Goal: Task Accomplishment & Management: Use online tool/utility

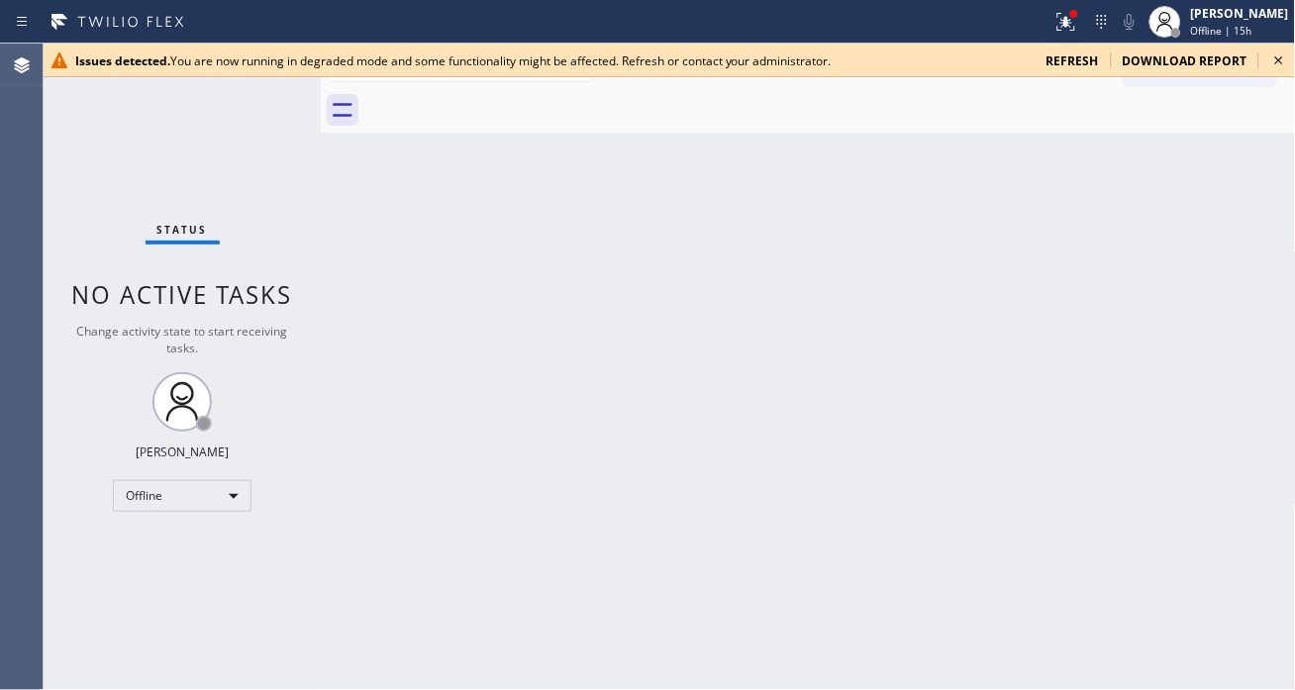
click at [1218, 146] on div "Back to Dashboard Change Sender ID Customers Technicians Select a contact Outbo…" at bounding box center [808, 367] width 975 height 647
click at [1270, 63] on icon at bounding box center [1280, 61] width 24 height 24
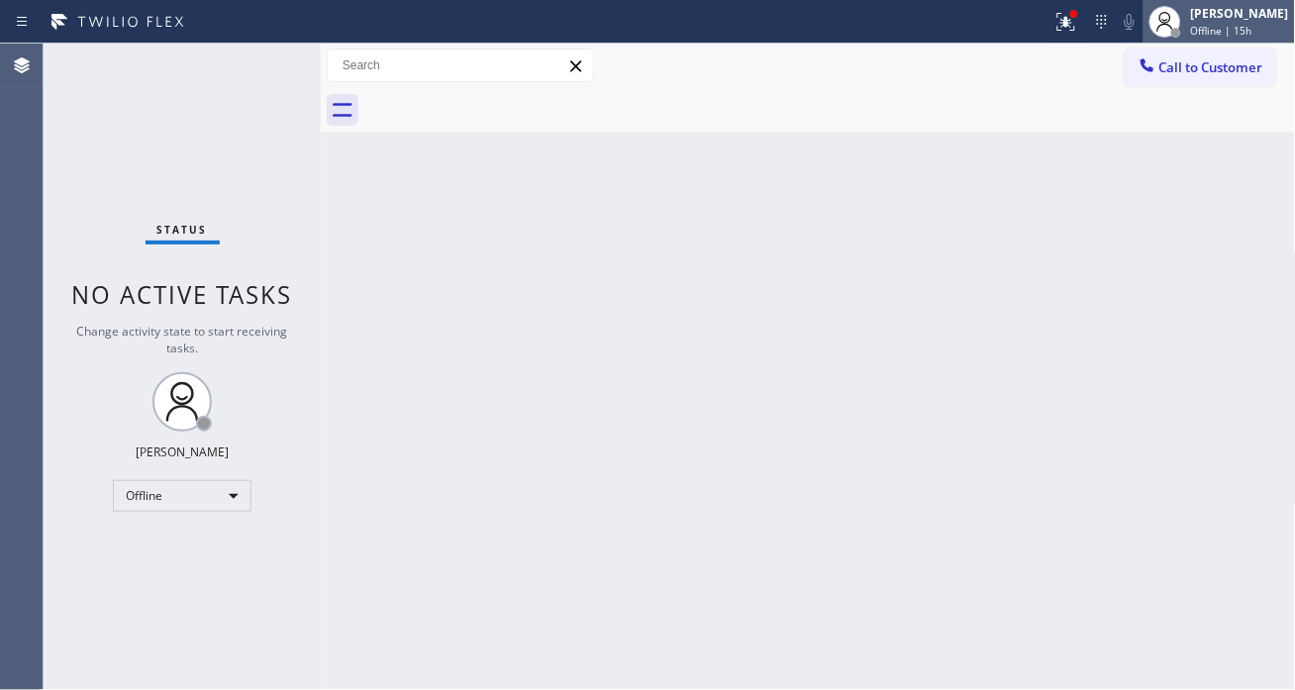
click at [1187, 28] on div at bounding box center [1166, 22] width 44 height 44
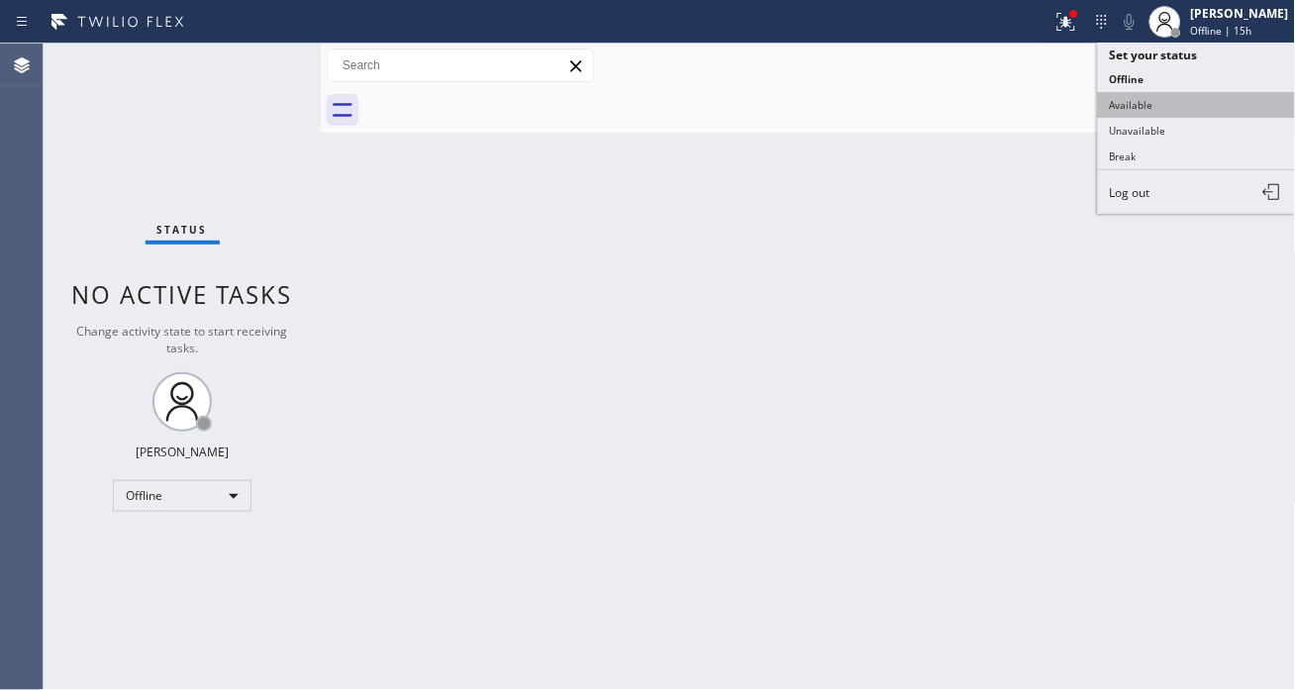
click at [1182, 102] on button "Available" at bounding box center [1197, 105] width 198 height 26
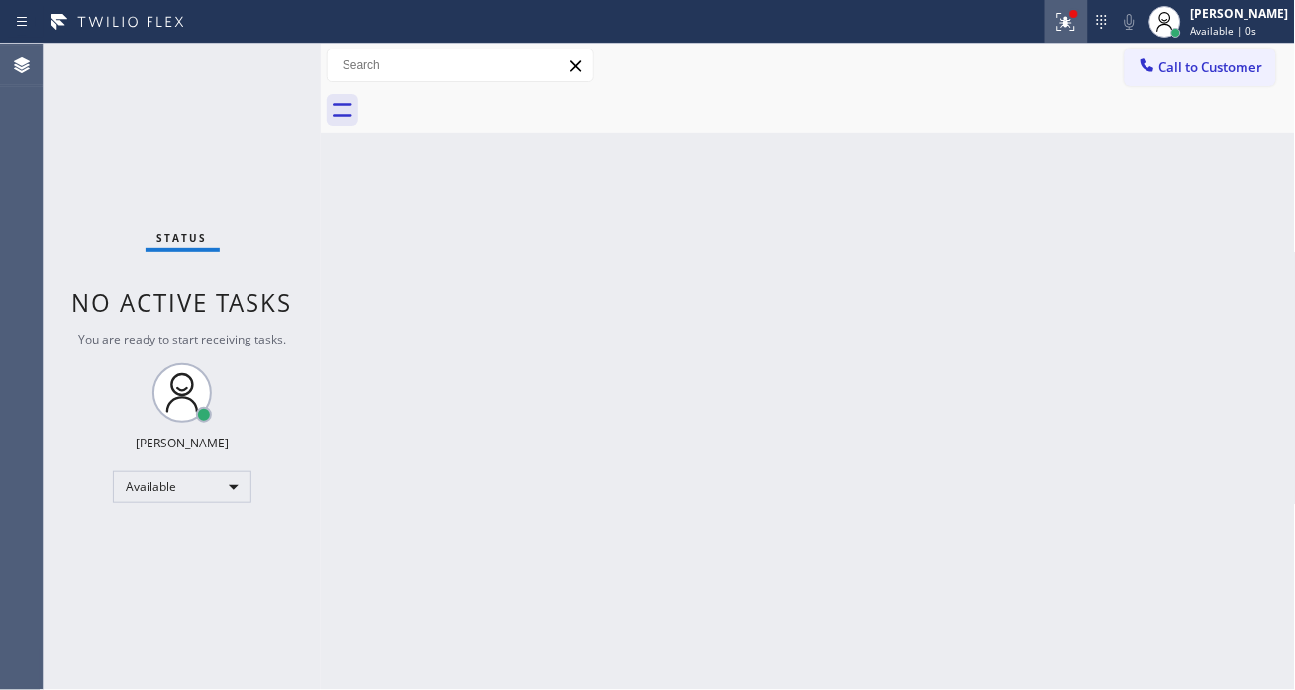
click at [1069, 14] on icon at bounding box center [1064, 20] width 12 height 14
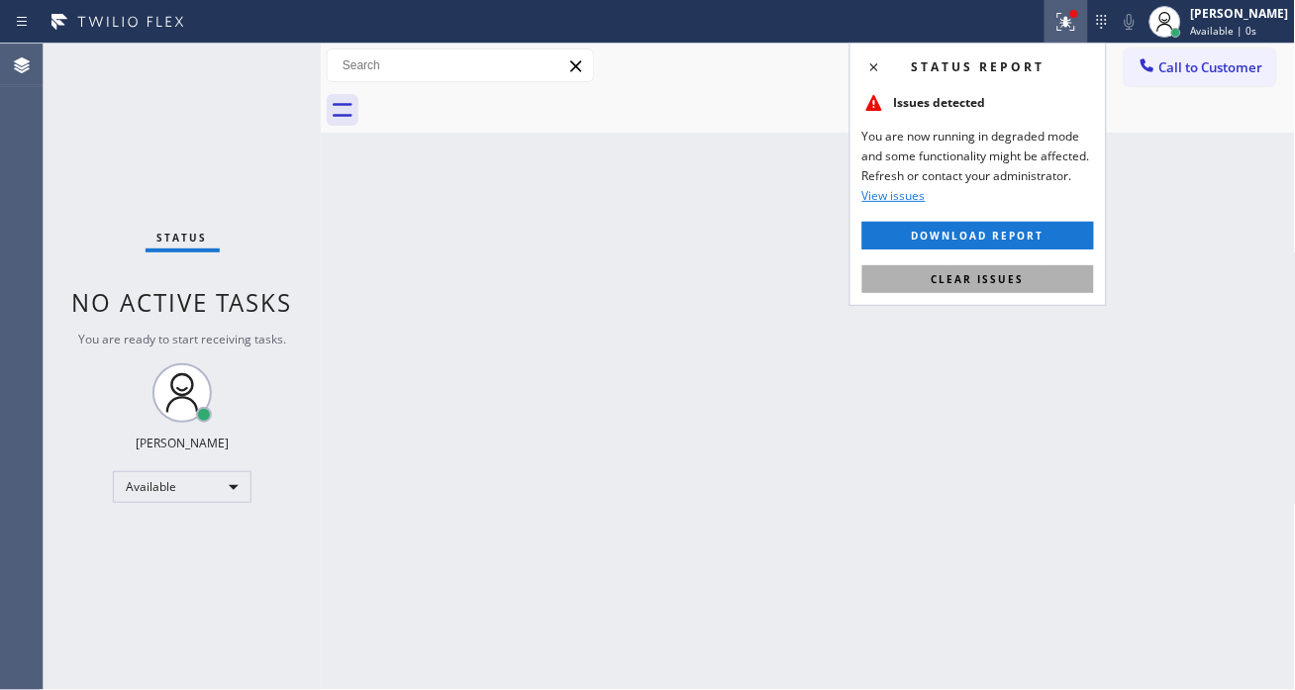
click at [1027, 265] on button "Clear issues" at bounding box center [979, 279] width 232 height 28
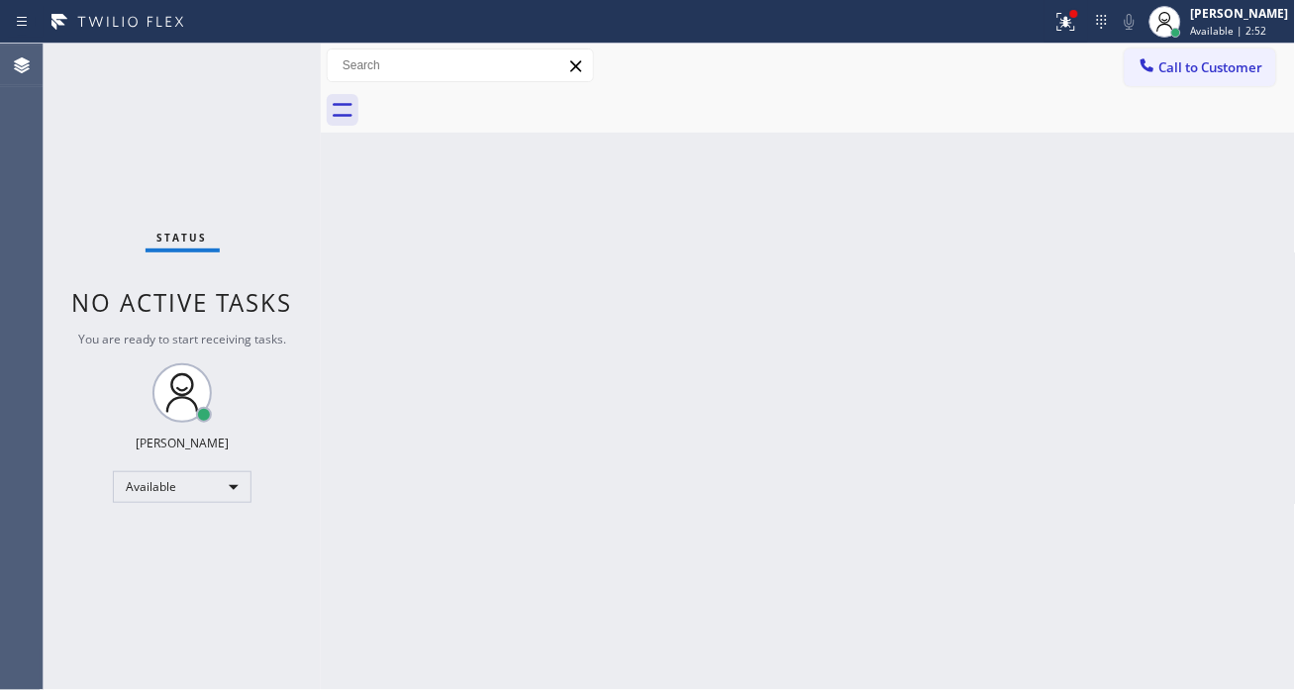
click at [1231, 133] on div "Back to Dashboard Change Sender ID Customers Technicians Select a contact Outbo…" at bounding box center [808, 367] width 975 height 647
click at [263, 55] on div "Status No active tasks You are ready to start receiving tasks. [PERSON_NAME]" at bounding box center [182, 367] width 277 height 647
click at [1242, 253] on div "Back to Dashboard Change Sender ID Customers Technicians Select a contact Outbo…" at bounding box center [808, 367] width 975 height 647
click at [1078, 25] on icon at bounding box center [1067, 22] width 24 height 24
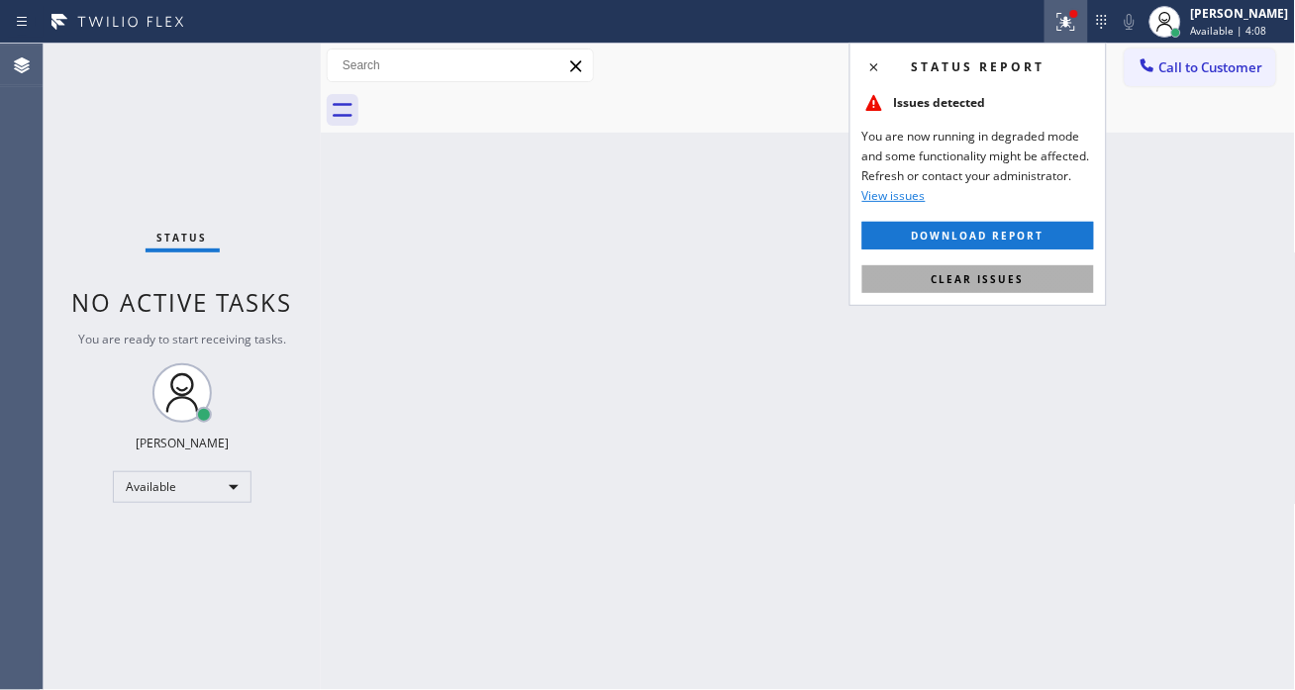
click at [1016, 275] on span "Clear issues" at bounding box center [978, 279] width 93 height 14
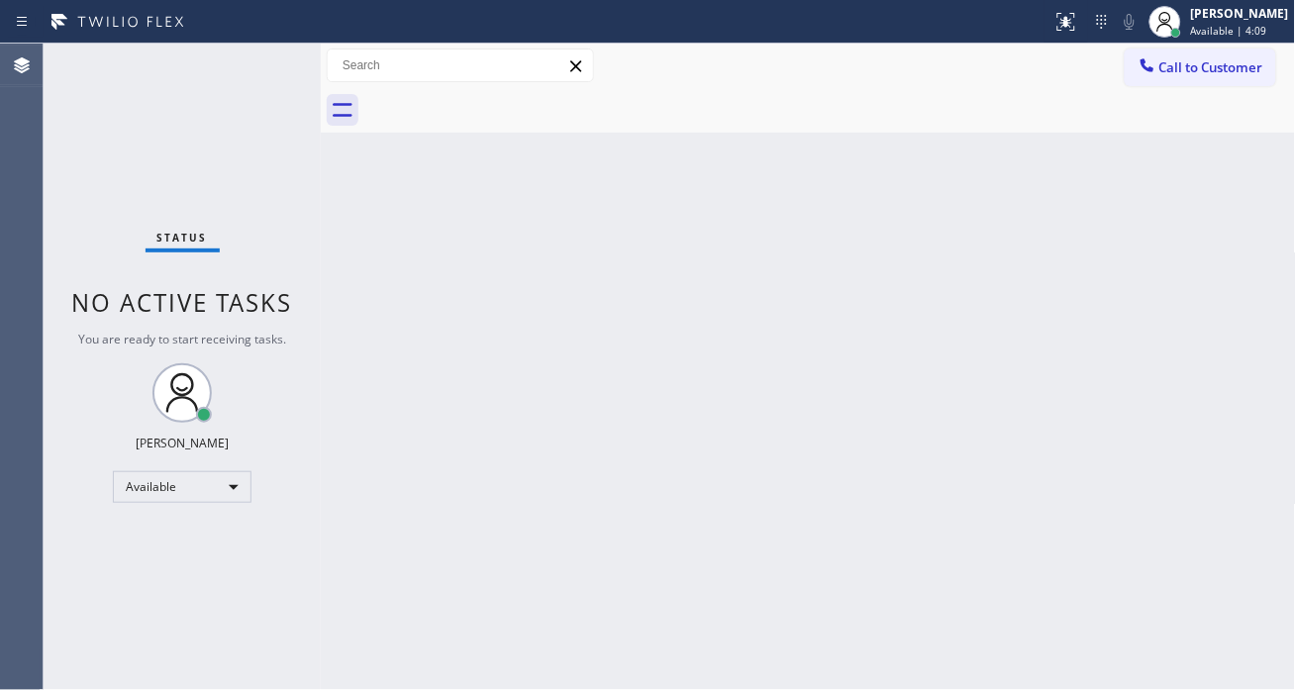
click at [253, 54] on div "Status No active tasks You are ready to start receiving tasks. [PERSON_NAME]" at bounding box center [182, 367] width 277 height 647
click at [274, 62] on div "Status No active tasks You are ready to start receiving tasks. [PERSON_NAME]" at bounding box center [182, 367] width 277 height 647
click at [291, 120] on div "Status No active tasks You are ready to start receiving tasks. [PERSON_NAME]" at bounding box center [182, 367] width 277 height 647
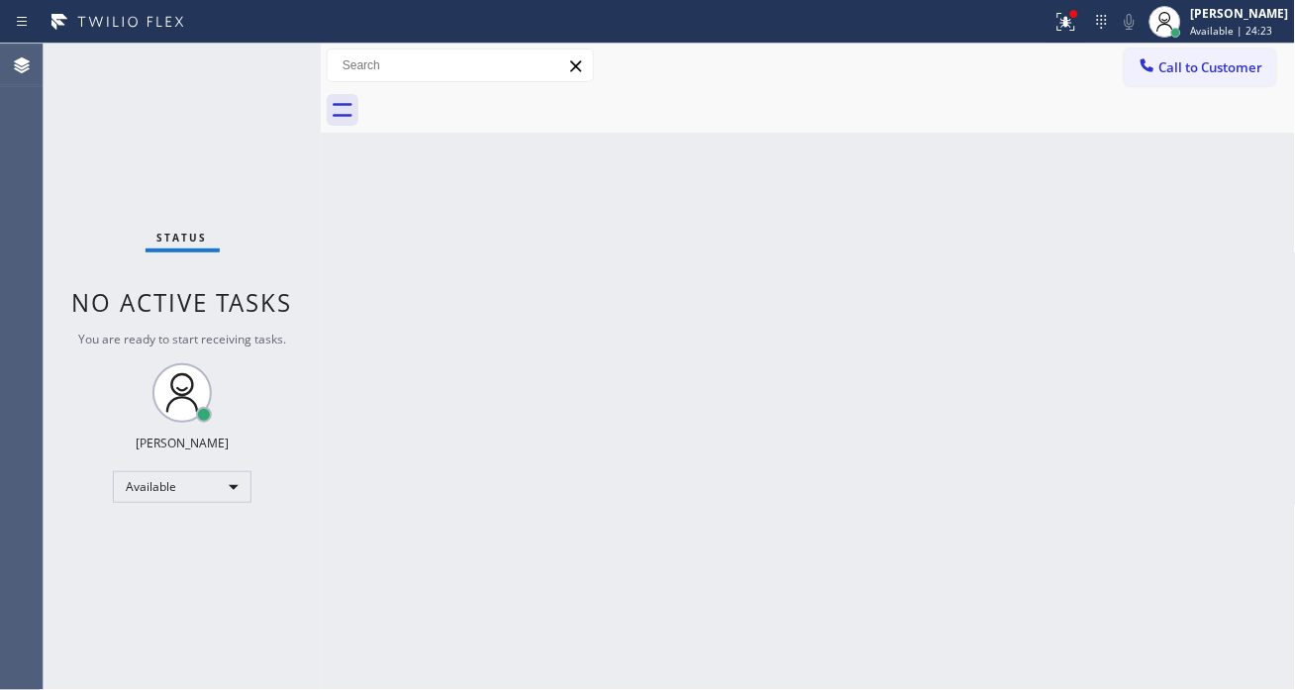
click at [1199, 226] on div "Back to Dashboard Change Sender ID Customers Technicians Select a contact Outbo…" at bounding box center [808, 367] width 975 height 647
click at [268, 73] on div "Status No active tasks You are ready to start receiving tasks. [PERSON_NAME]" at bounding box center [182, 367] width 277 height 647
click at [1078, 25] on icon at bounding box center [1067, 22] width 24 height 24
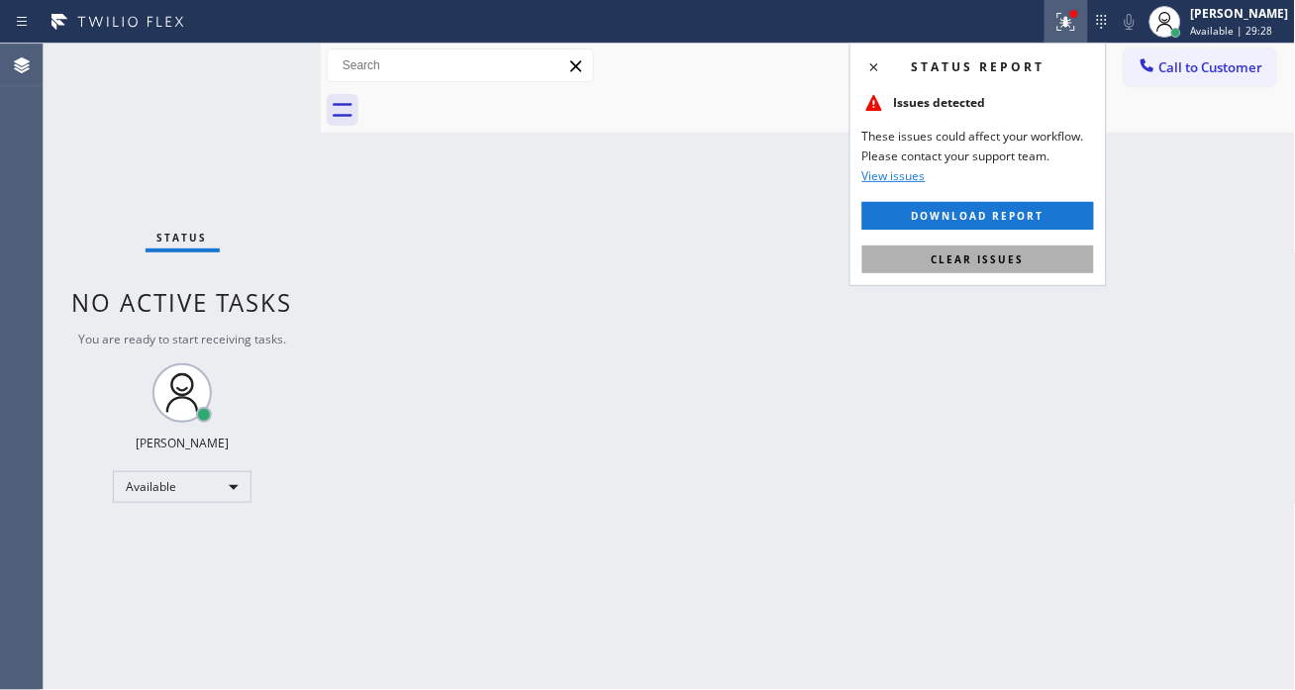
click at [1054, 273] on div "Status report Issues detected These issues could affect your workflow. Please c…" at bounding box center [978, 165] width 257 height 244
click at [1052, 261] on button "Clear issues" at bounding box center [979, 260] width 232 height 28
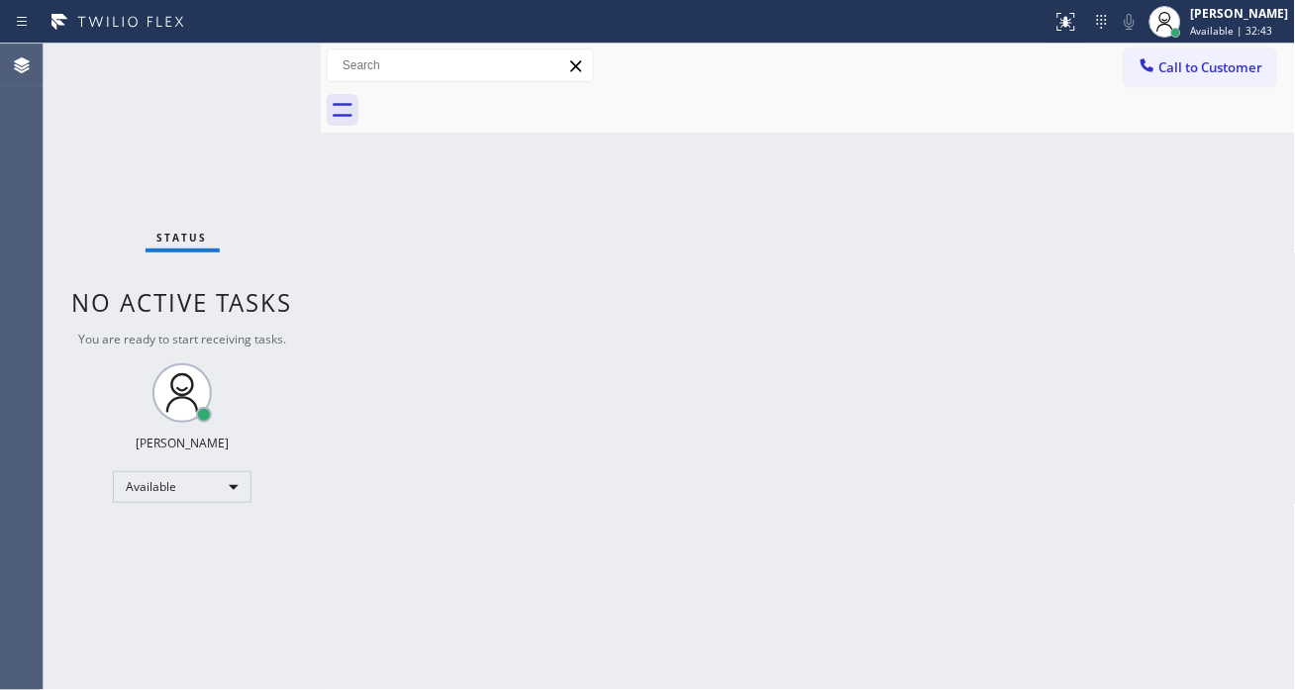
click at [1239, 293] on div "Back to Dashboard Change Sender ID Customers Technicians Select a contact Outbo…" at bounding box center [808, 367] width 975 height 647
click at [553, 160] on div "Back to Dashboard Change Sender ID Customers Technicians Select a contact Outbo…" at bounding box center [808, 367] width 975 height 647
click at [269, 55] on div "Status No active tasks You are ready to start receiving tasks. [PERSON_NAME]" at bounding box center [182, 367] width 277 height 647
click at [1184, 285] on div "Back to Dashboard Change Sender ID Customers Technicians Select a contact Outbo…" at bounding box center [808, 367] width 975 height 647
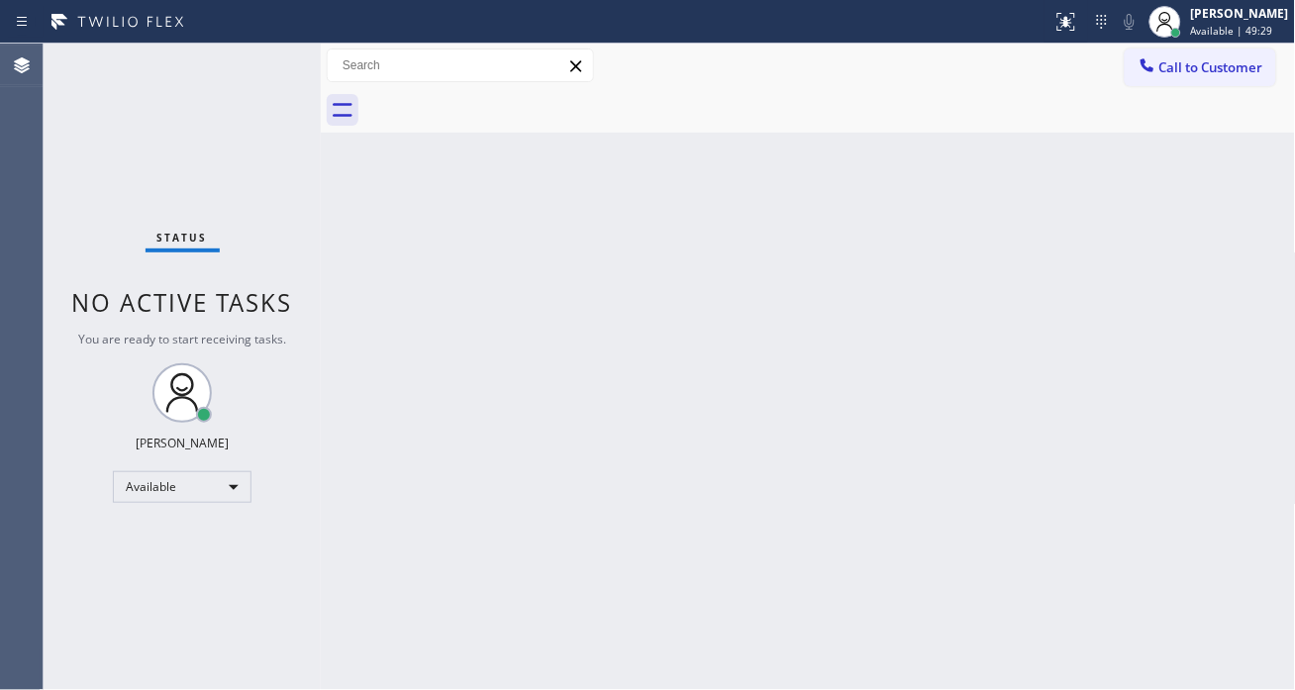
click at [248, 64] on div "Status No active tasks You are ready to start receiving tasks. [PERSON_NAME]" at bounding box center [182, 367] width 277 height 647
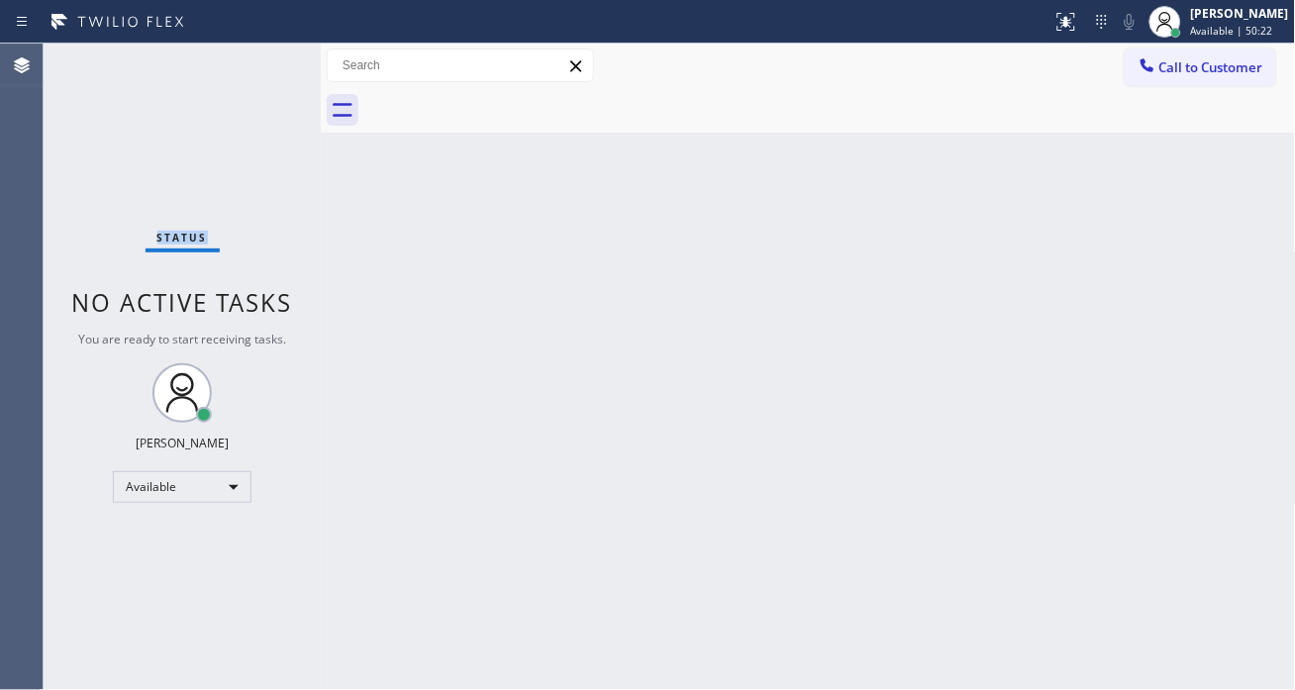
click at [253, 55] on div "Status No active tasks You are ready to start receiving tasks. [PERSON_NAME]" at bounding box center [182, 367] width 277 height 647
click at [1218, 384] on div "Back to Dashboard Change Sender ID Customers Technicians Select a contact Outbo…" at bounding box center [808, 367] width 975 height 647
click at [273, 65] on div "Status No active tasks You are ready to start receiving tasks. [PERSON_NAME]" at bounding box center [182, 367] width 277 height 647
click at [1060, 24] on icon at bounding box center [1065, 22] width 24 height 24
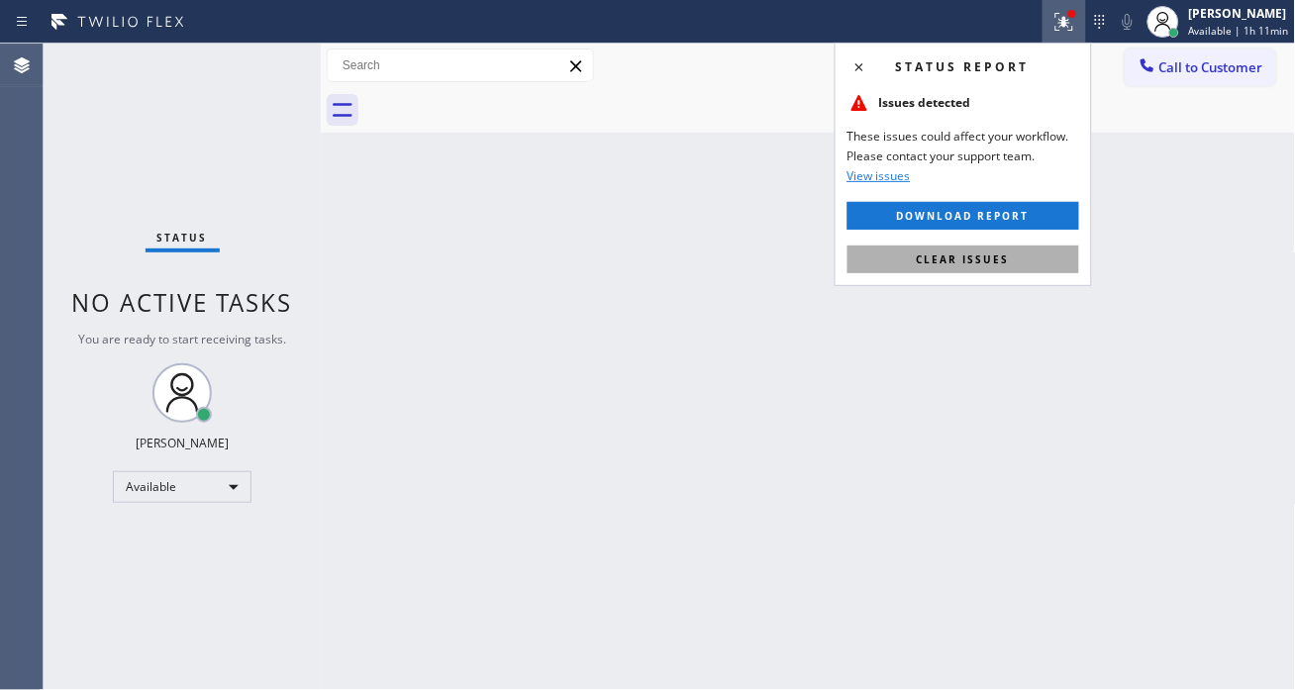
click at [1002, 262] on span "Clear issues" at bounding box center [963, 260] width 93 height 14
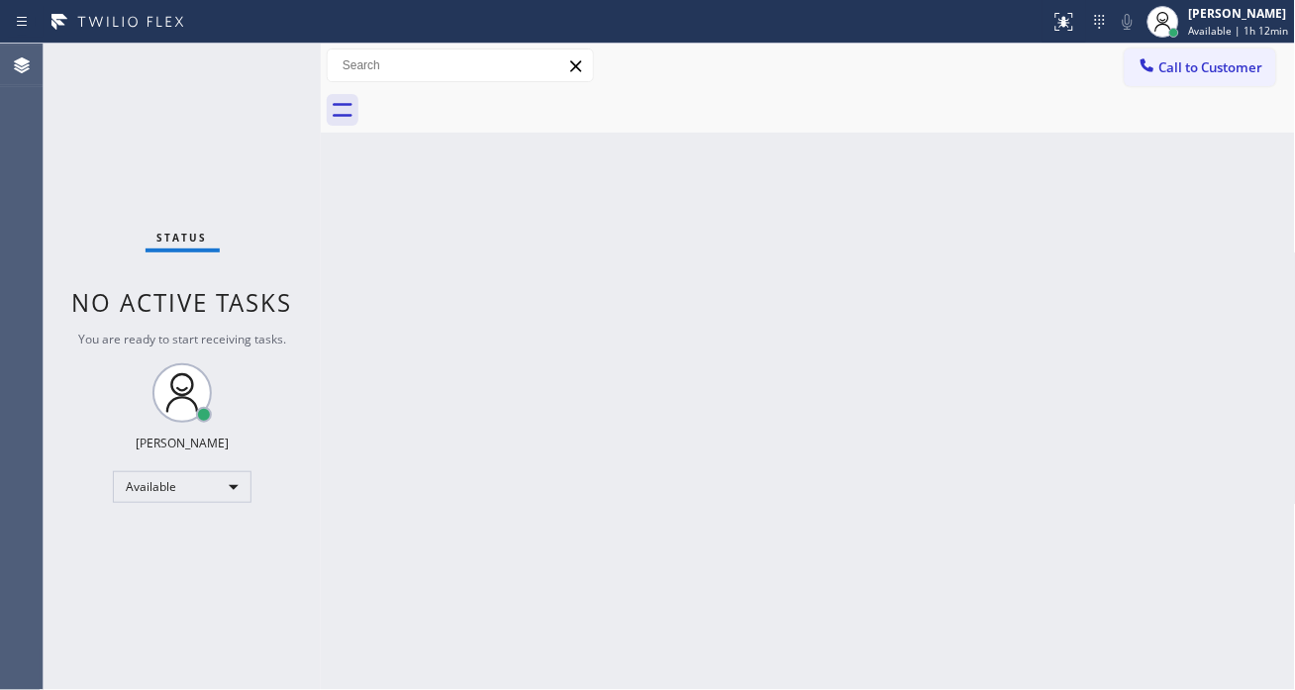
click at [1190, 291] on div "Back to Dashboard Change Sender ID Customers Technicians Select a contact Outbo…" at bounding box center [808, 367] width 975 height 647
click at [259, 59] on div "Status No active tasks You are ready to start receiving tasks. [PERSON_NAME]" at bounding box center [182, 367] width 277 height 647
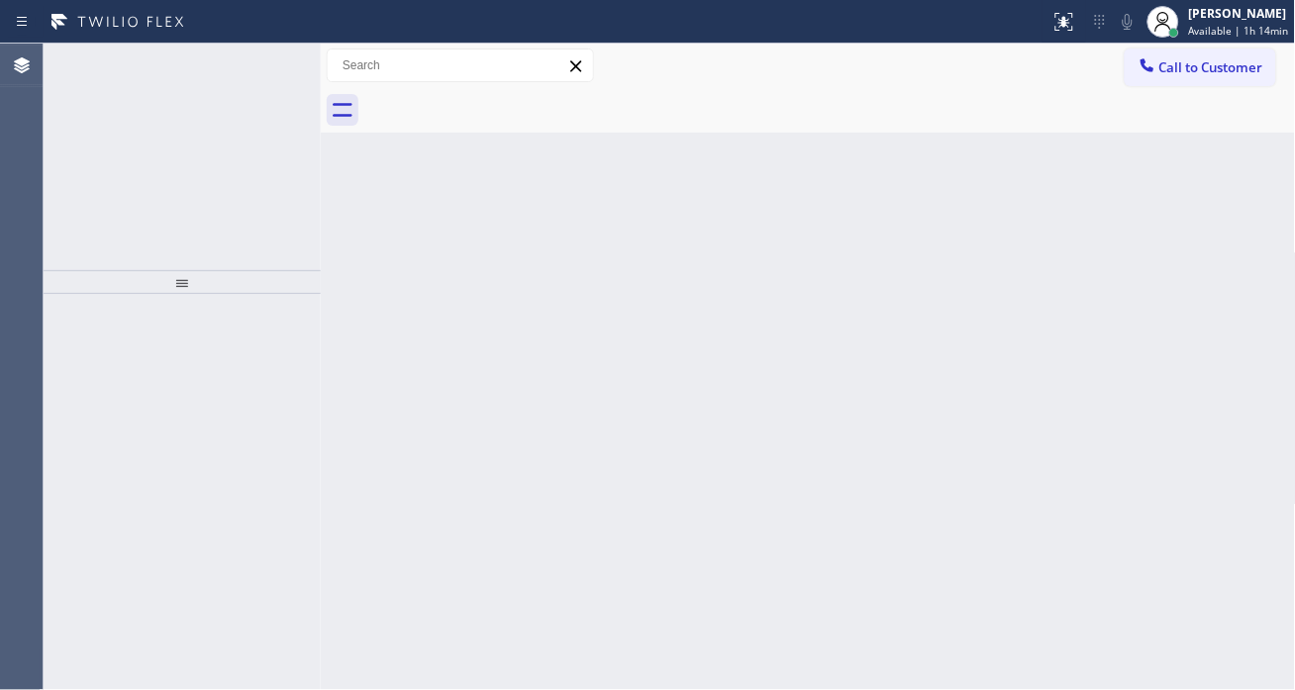
drag, startPoint x: 1212, startPoint y: 201, endPoint x: 1164, endPoint y: 202, distance: 48.5
click at [1212, 201] on div "Back to Dashboard Change Sender ID Customers Technicians Select a contact Outbo…" at bounding box center [808, 367] width 975 height 647
click at [244, 66] on div "ALL TASKS ALL TASKS ACTIVE TASKS TASKS IN WRAP UP" at bounding box center [182, 56] width 277 height 25
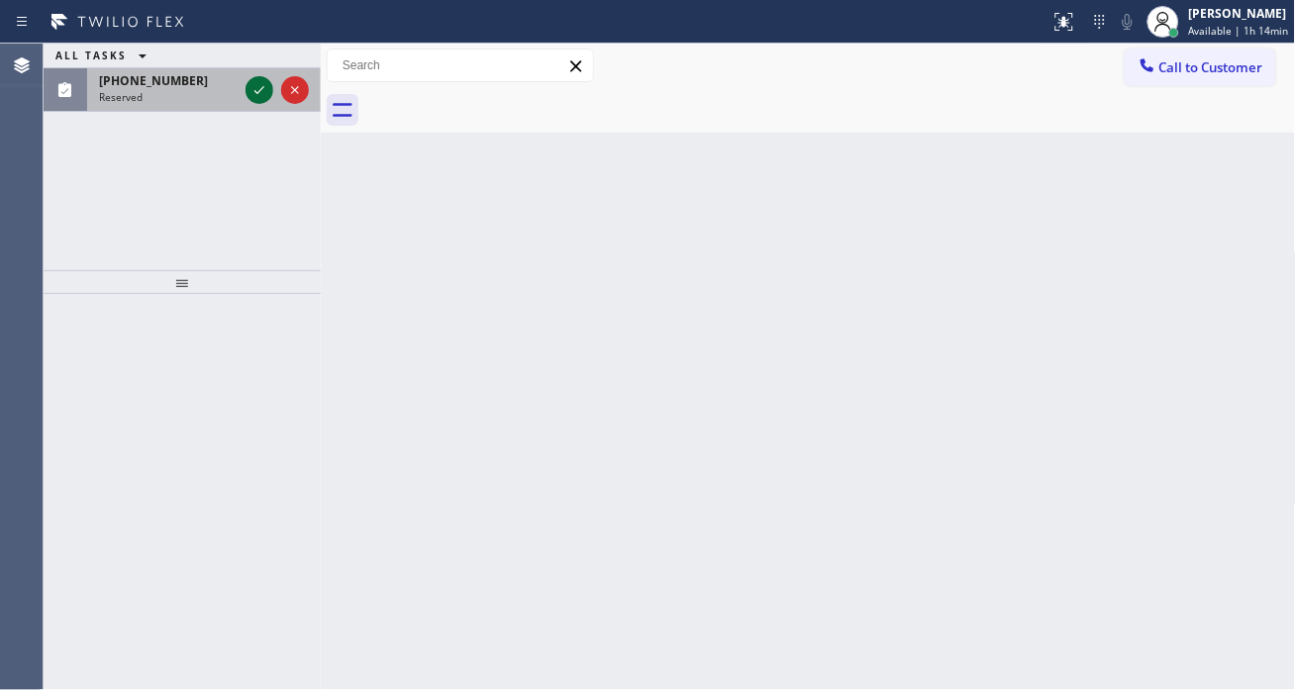
click at [254, 80] on icon at bounding box center [260, 90] width 24 height 24
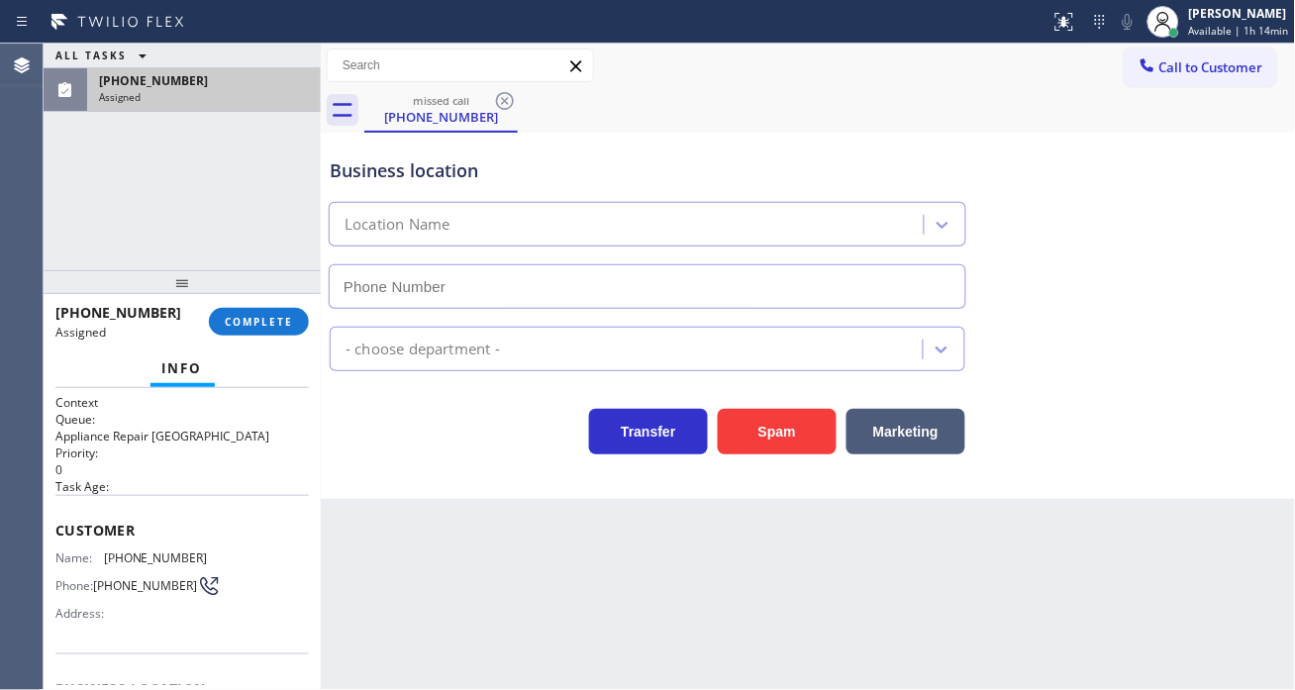
type input "[PHONE_NUMBER]"
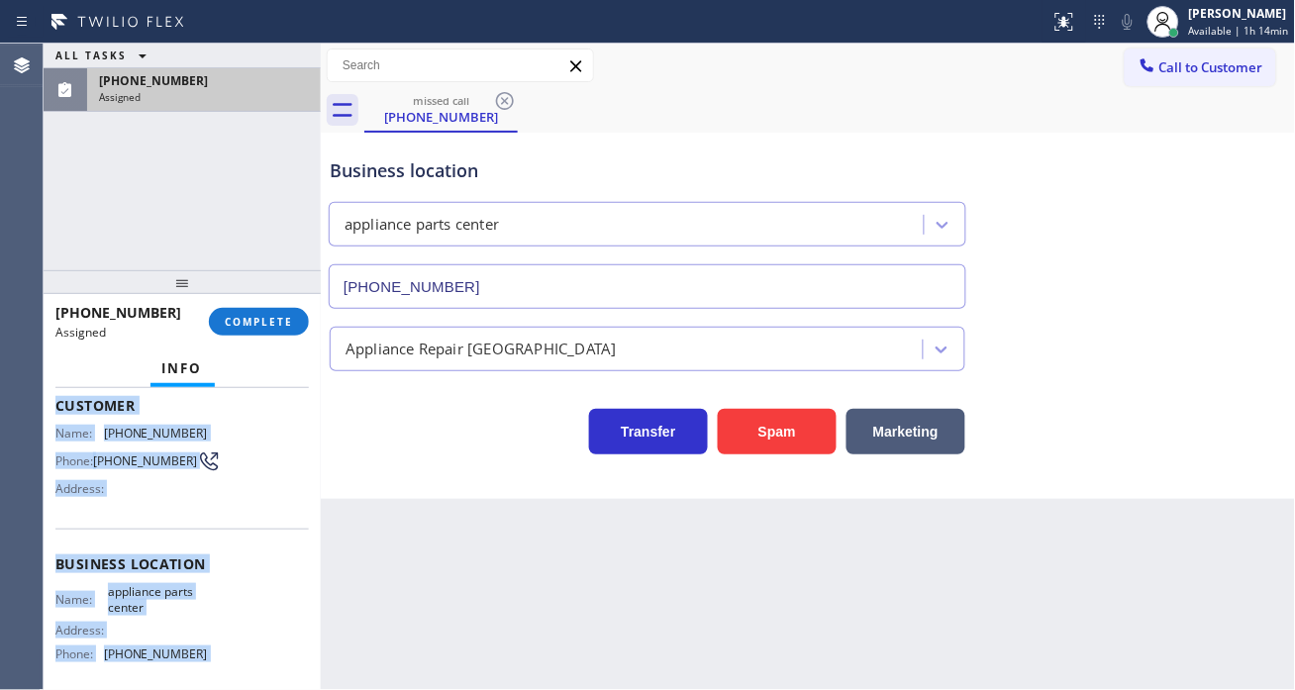
scroll to position [289, 0]
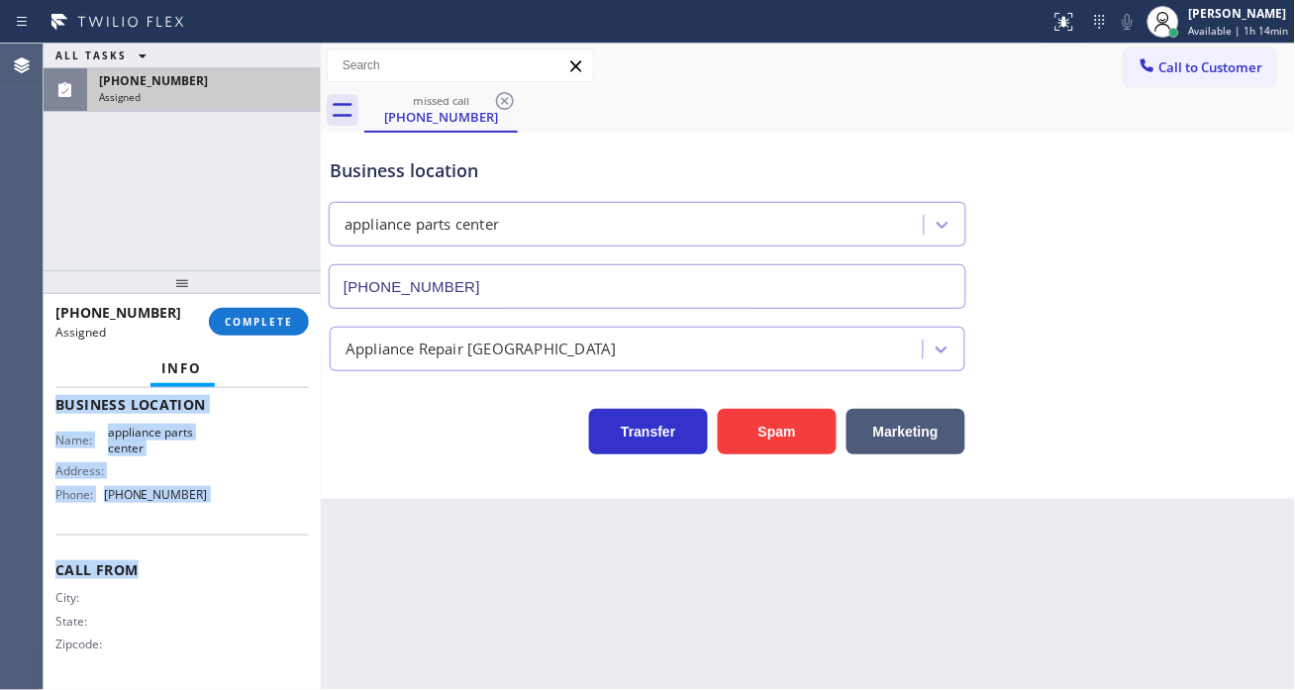
drag, startPoint x: 50, startPoint y: 519, endPoint x: 221, endPoint y: 546, distance: 173.4
click at [221, 546] on div "Context Queue: Appliance Repair High End Priority: 0 Task Age: Customer Name: (…" at bounding box center [182, 539] width 277 height 302
copy div "Customer Name: (566) 541-9670 Phone: (566) 541-9670 Address: Business location …"
click at [262, 328] on span "COMPLETE" at bounding box center [259, 322] width 68 height 14
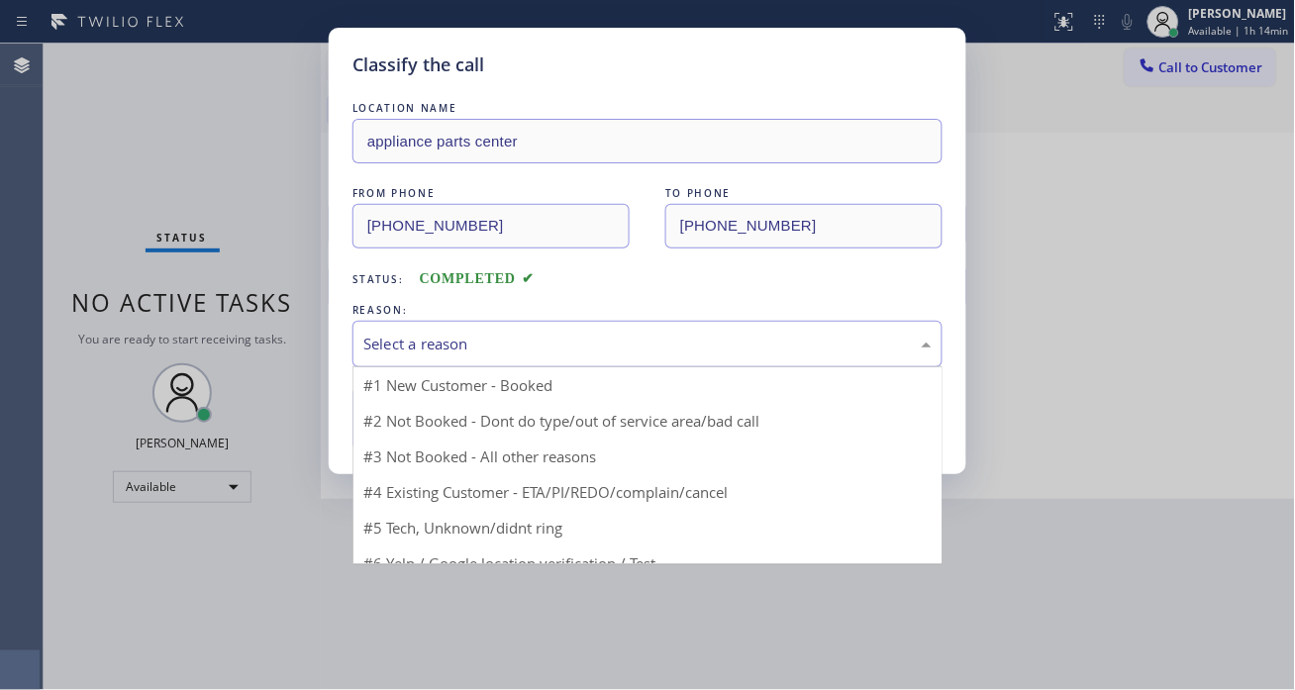
click at [499, 333] on div "Select a reason" at bounding box center [647, 344] width 568 height 23
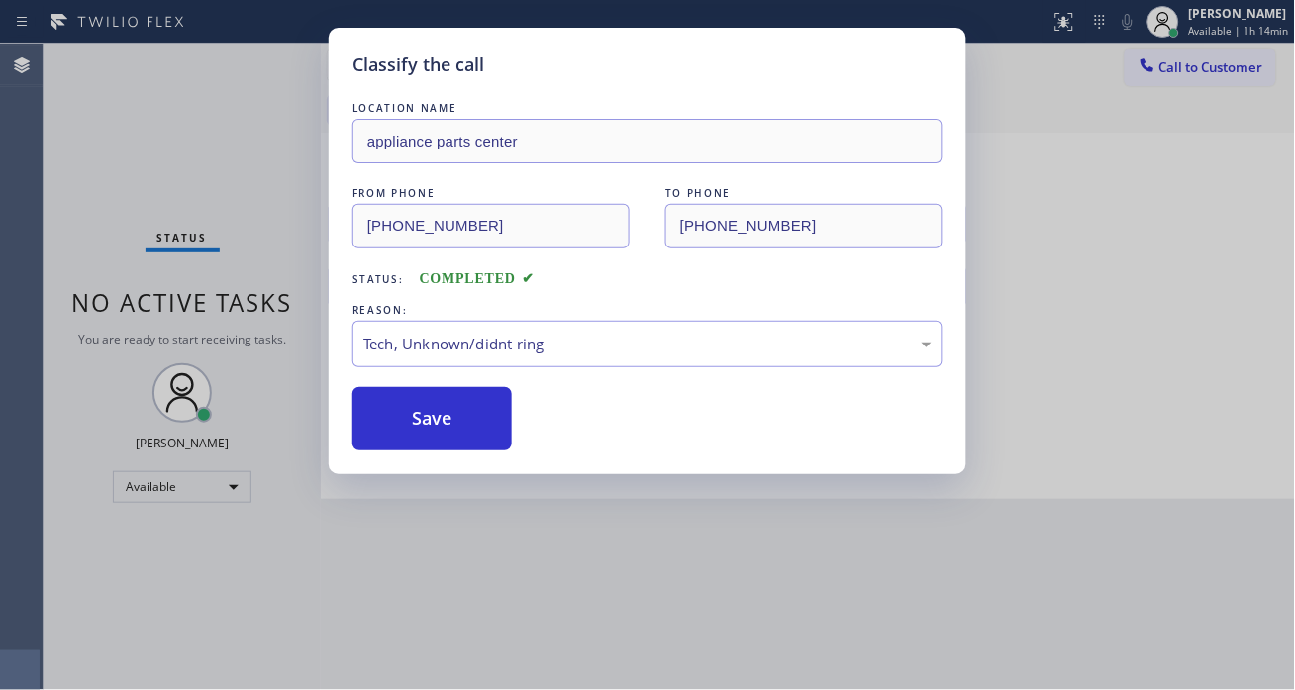
click at [499, 452] on div "Classify the call LOCATION NAME appliance parts center FROM PHONE (566) 541-967…" at bounding box center [648, 251] width 638 height 447
click at [496, 448] on button "Save" at bounding box center [432, 418] width 159 height 63
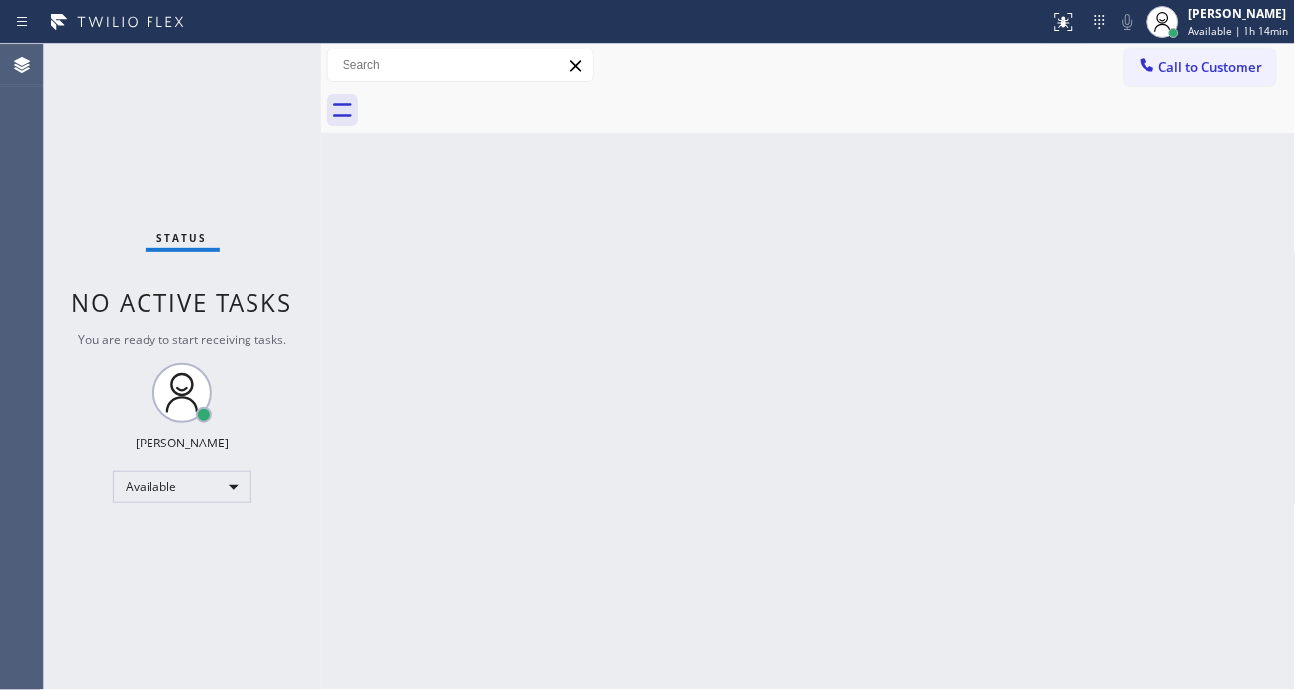
click at [1248, 182] on div "Back to Dashboard Change Sender ID Customers Technicians Select a contact Outbo…" at bounding box center [808, 367] width 975 height 647
click at [1216, 215] on div "Back to Dashboard Change Sender ID Customers Technicians Select a contact Outbo…" at bounding box center [808, 367] width 975 height 647
click at [243, 62] on div "Status No active tasks You are ready to start receiving tasks. [PERSON_NAME]" at bounding box center [182, 367] width 277 height 647
click at [1239, 154] on div "Back to Dashboard Change Sender ID Customers Technicians Select a contact Outbo…" at bounding box center [808, 367] width 975 height 647
click at [268, 67] on div "Status No active tasks You are ready to start receiving tasks. [PERSON_NAME]" at bounding box center [182, 367] width 277 height 647
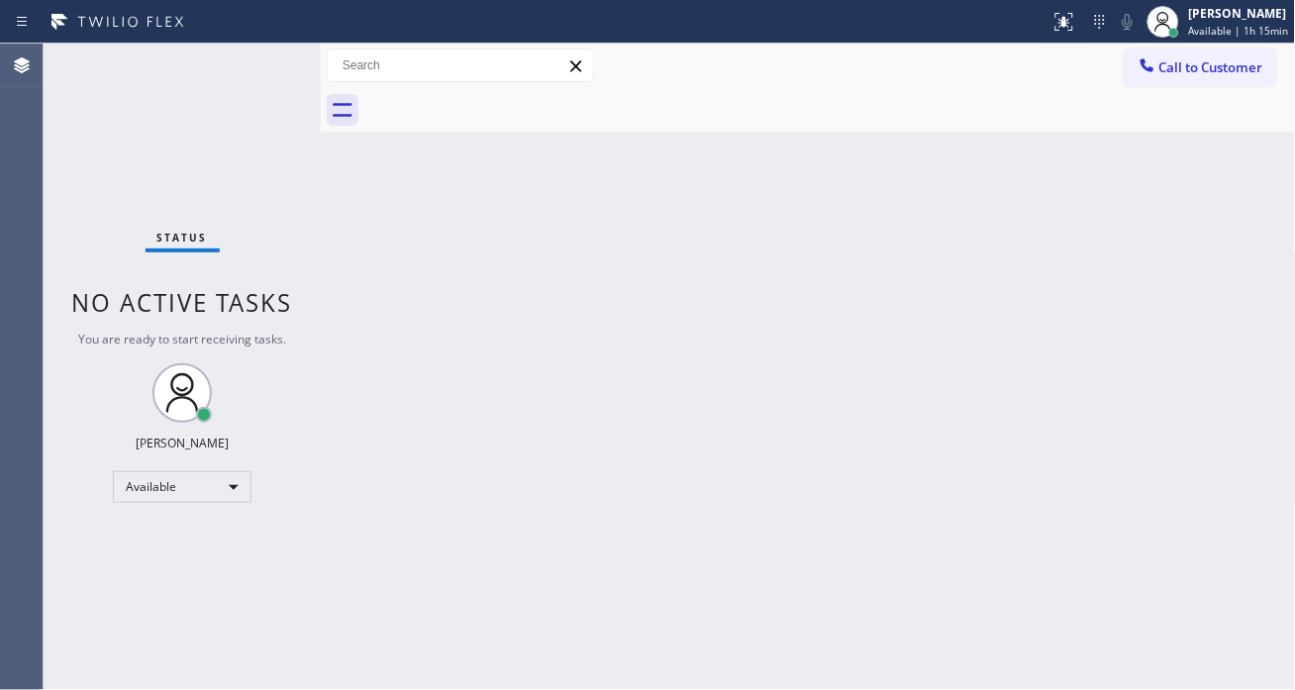
click at [268, 67] on div "Status No active tasks You are ready to start receiving tasks. [PERSON_NAME]" at bounding box center [182, 367] width 277 height 647
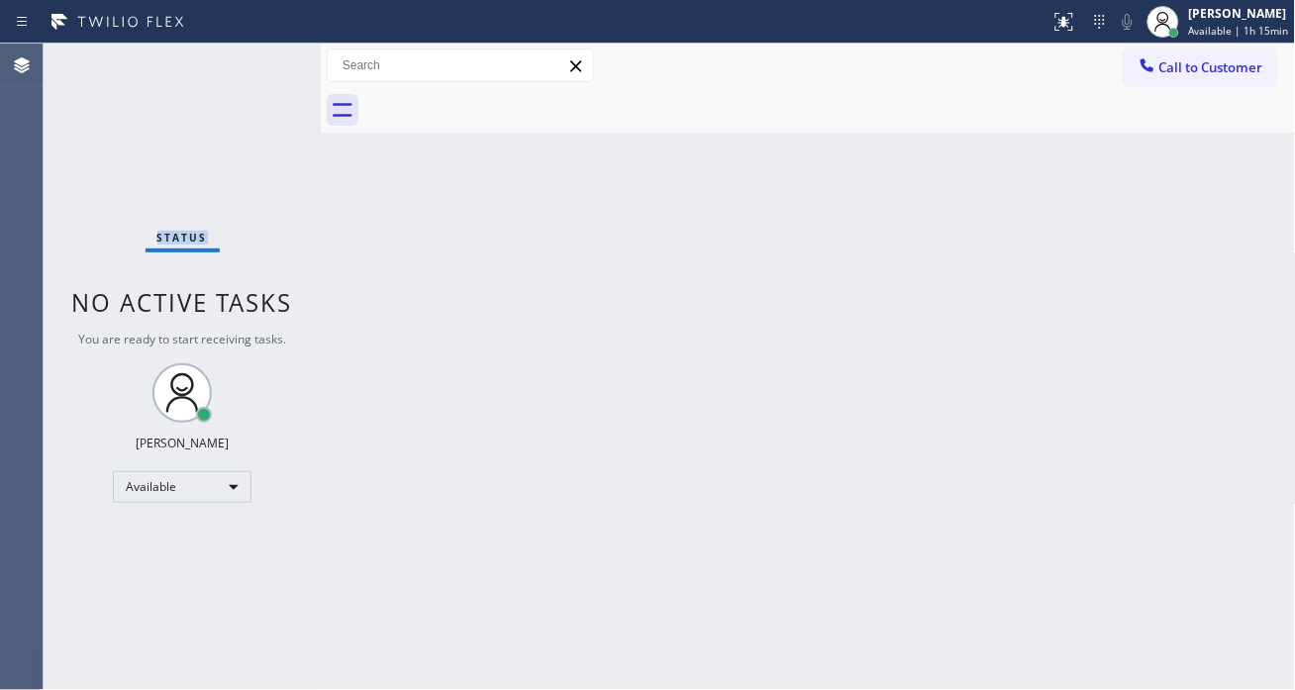
click at [268, 67] on div "Status No active tasks You are ready to start receiving tasks. [PERSON_NAME]" at bounding box center [182, 367] width 277 height 647
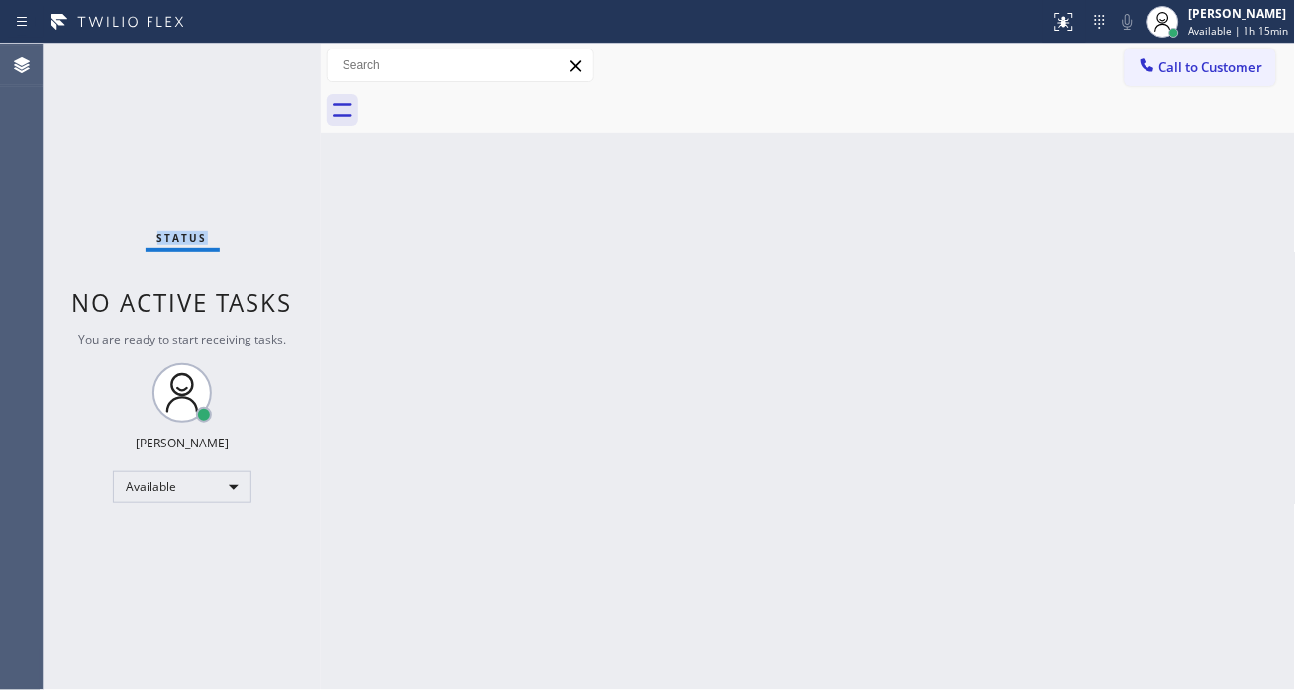
click at [268, 67] on div "Status No active tasks You are ready to start receiving tasks. [PERSON_NAME]" at bounding box center [182, 367] width 277 height 647
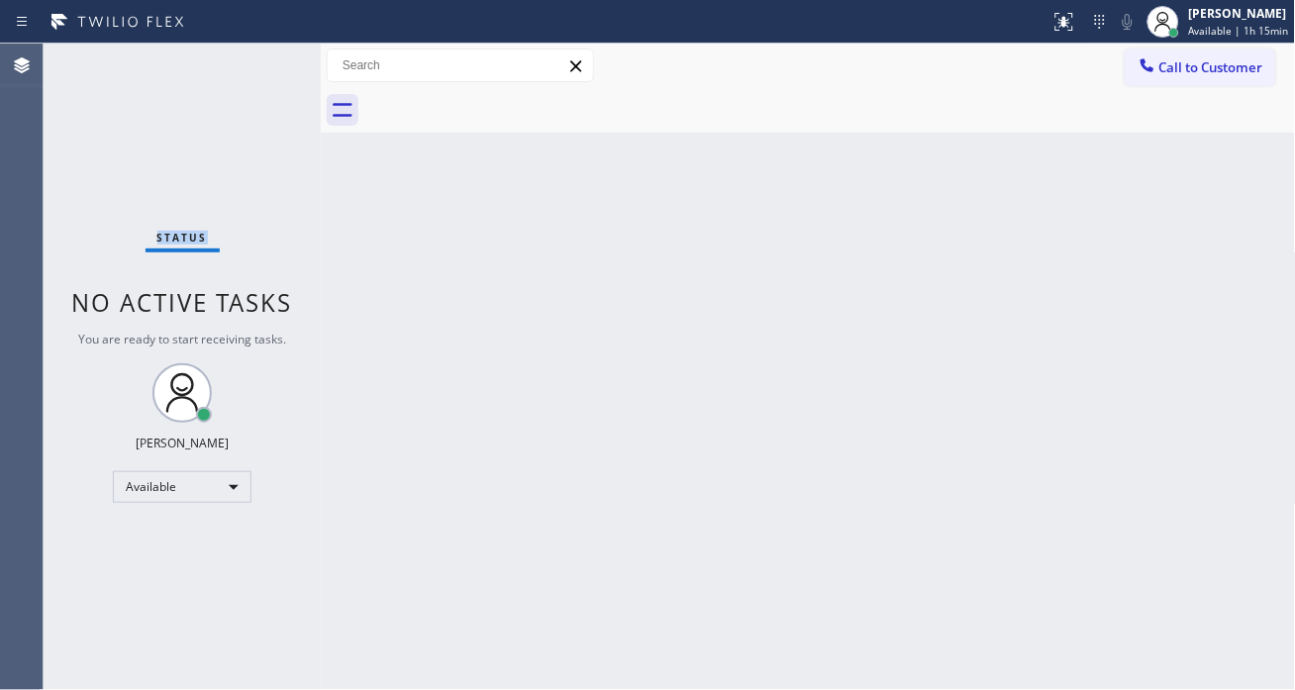
click at [268, 67] on div "Status No active tasks You are ready to start receiving tasks. [PERSON_NAME]" at bounding box center [182, 367] width 277 height 647
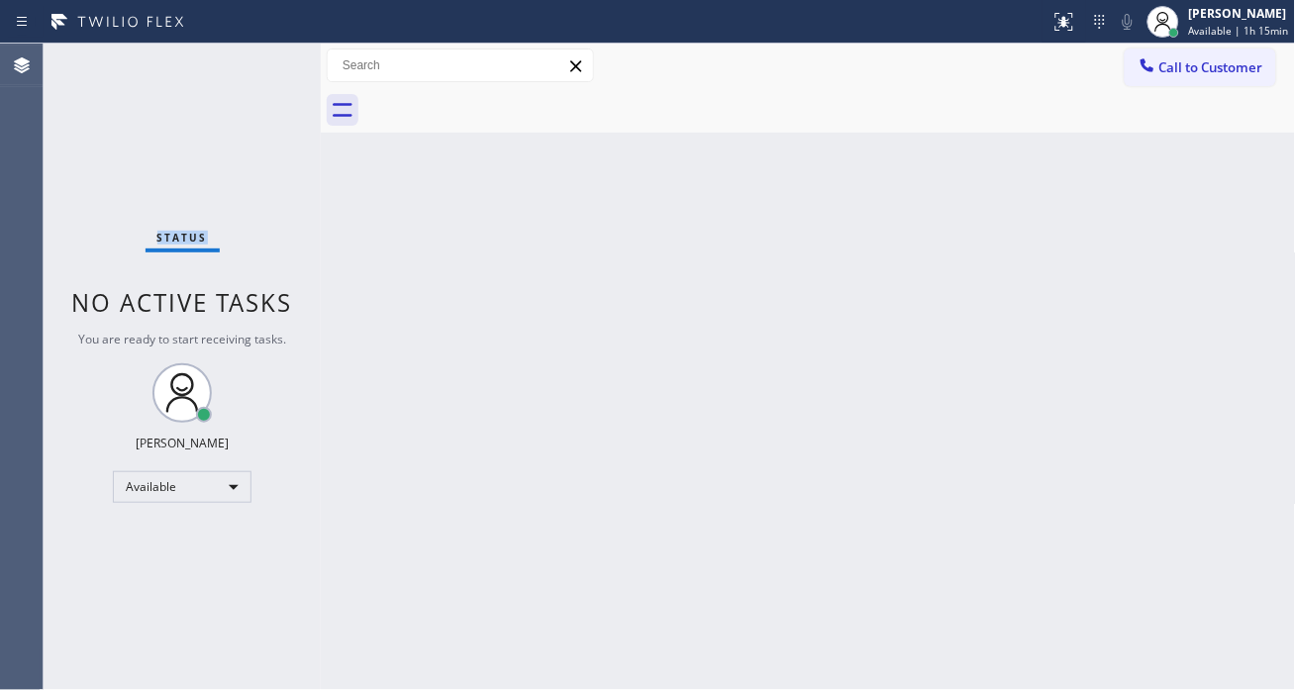
click at [268, 67] on div "Status No active tasks You are ready to start receiving tasks. [PERSON_NAME]" at bounding box center [182, 367] width 277 height 647
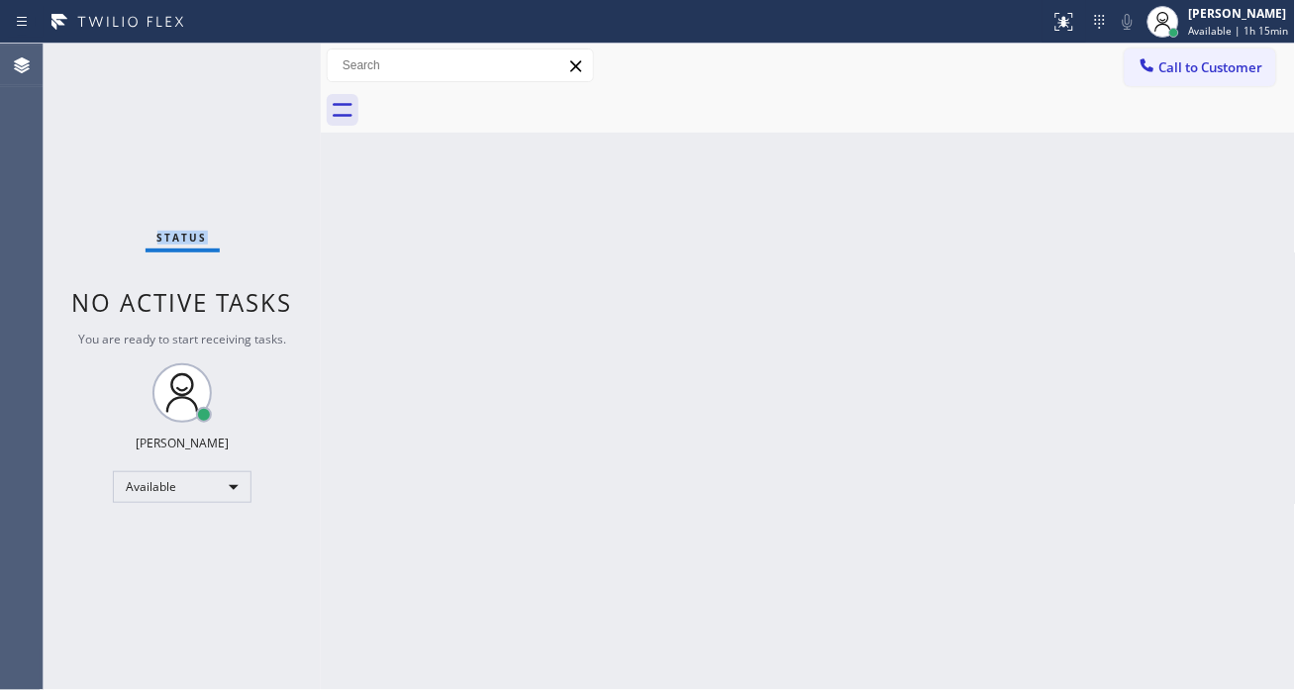
click at [268, 67] on div "Status No active tasks You are ready to start receiving tasks. [PERSON_NAME]" at bounding box center [182, 367] width 277 height 647
click at [1192, 300] on div "Back to Dashboard Change Sender ID Customers Technicians Select a contact Outbo…" at bounding box center [808, 367] width 975 height 647
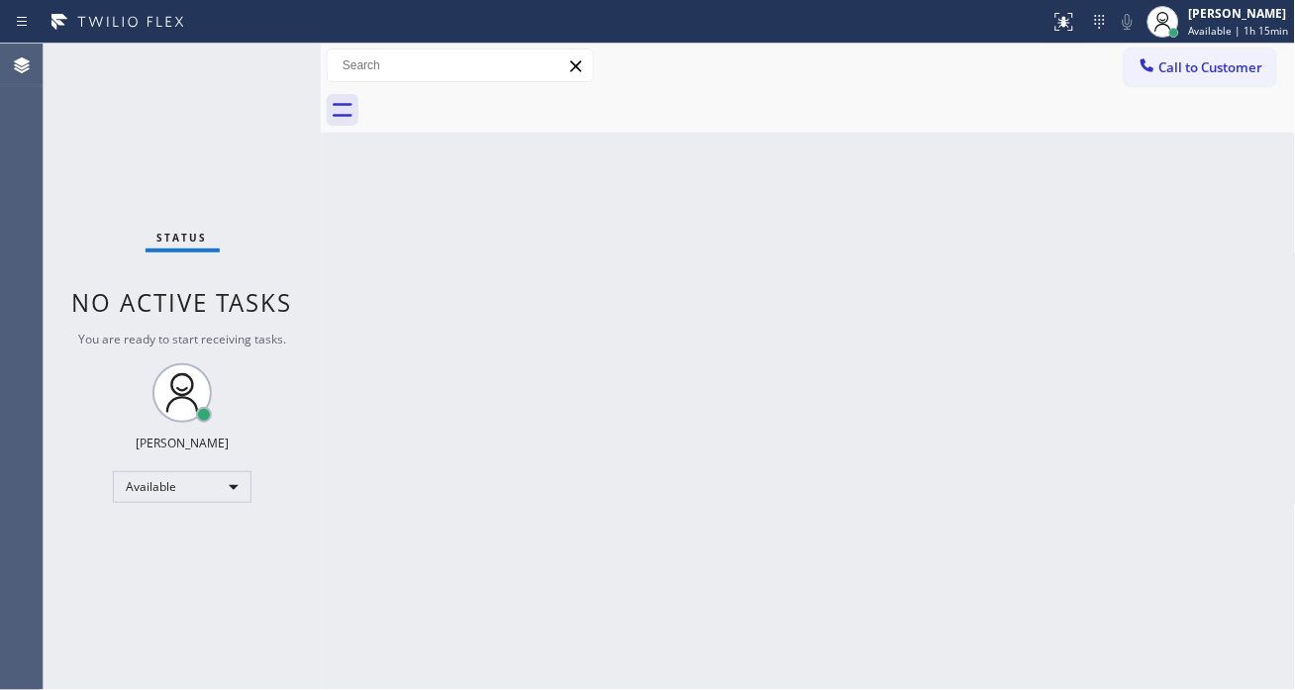
click at [285, 62] on div "Status No active tasks You are ready to start receiving tasks. [PERSON_NAME]" at bounding box center [182, 367] width 277 height 647
click at [1216, 267] on div "Back to Dashboard Change Sender ID Customers Technicians Select a contact Outbo…" at bounding box center [808, 367] width 975 height 647
click at [267, 72] on div "Status No active tasks You are ready to start receiving tasks. [PERSON_NAME]" at bounding box center [182, 367] width 277 height 647
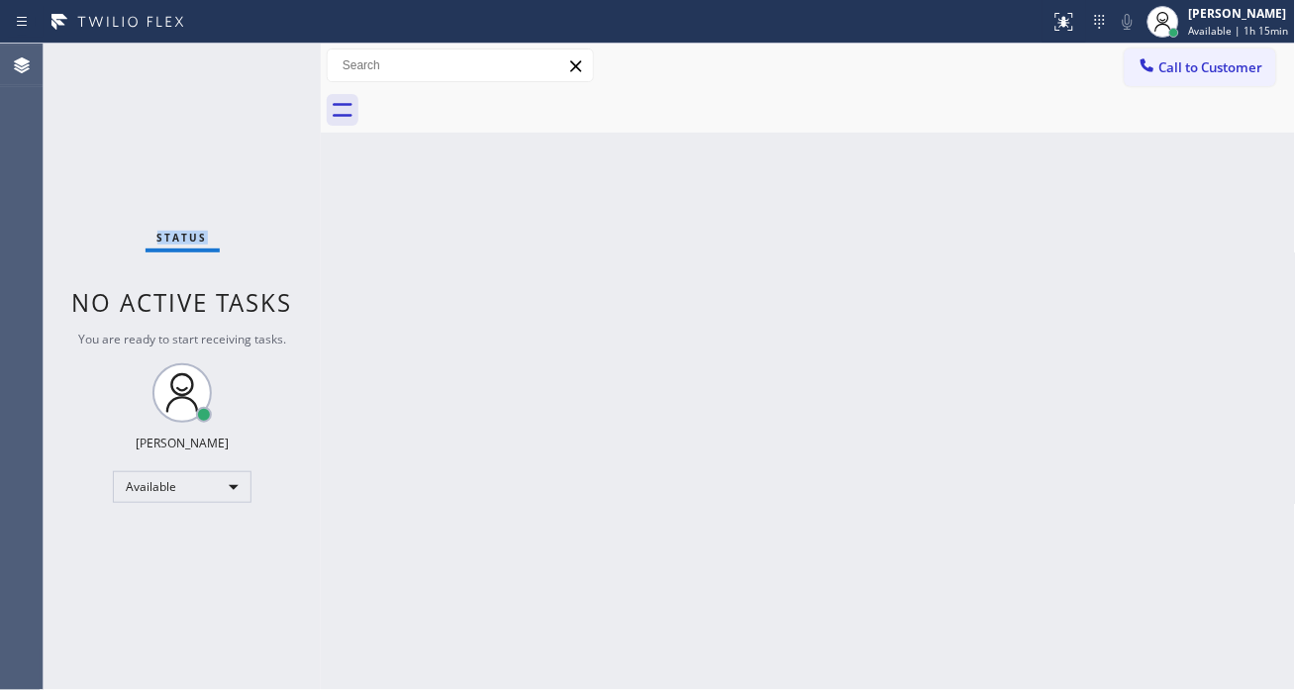
click at [267, 72] on div "Status No active tasks You are ready to start receiving tasks. [PERSON_NAME]" at bounding box center [182, 367] width 277 height 647
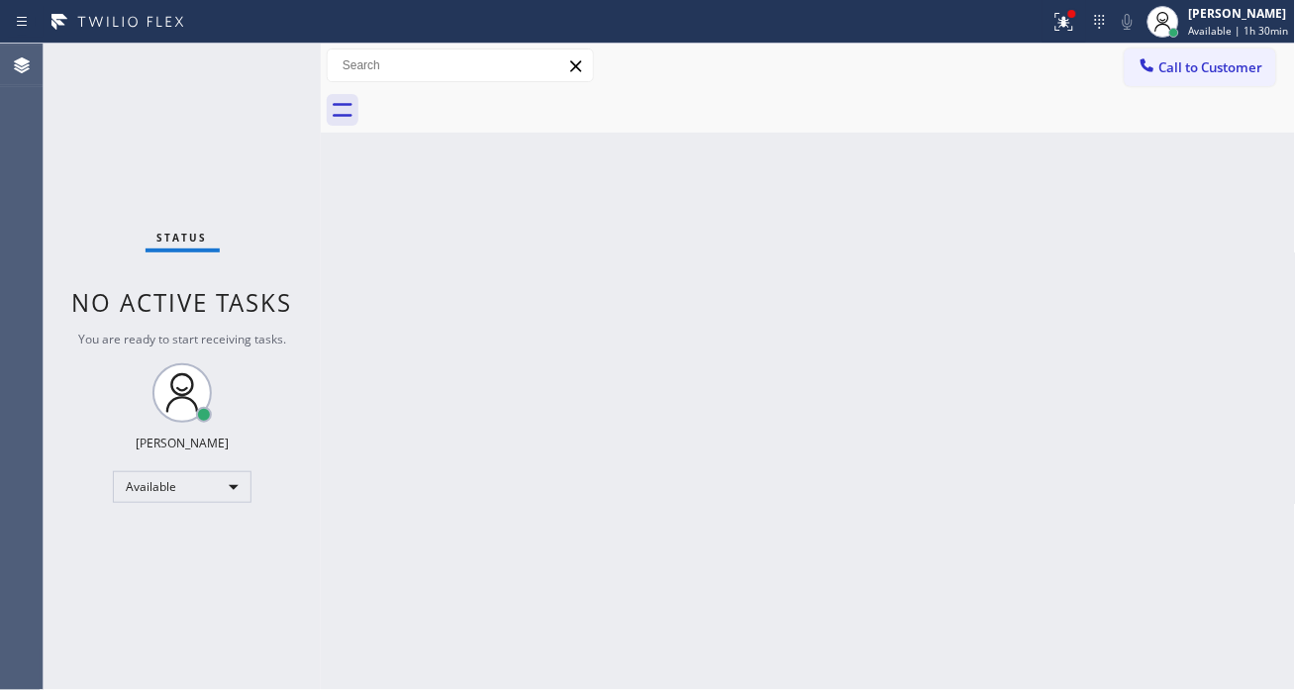
click at [1230, 307] on div "Back to Dashboard Change Sender ID Customers Technicians Select a contact Outbo…" at bounding box center [808, 367] width 975 height 647
click at [273, 56] on div "Status No active tasks You are ready to start receiving tasks. [PERSON_NAME]" at bounding box center [182, 367] width 277 height 647
click at [278, 81] on div "Status No active tasks You are ready to start receiving tasks. [PERSON_NAME]" at bounding box center [182, 367] width 277 height 647
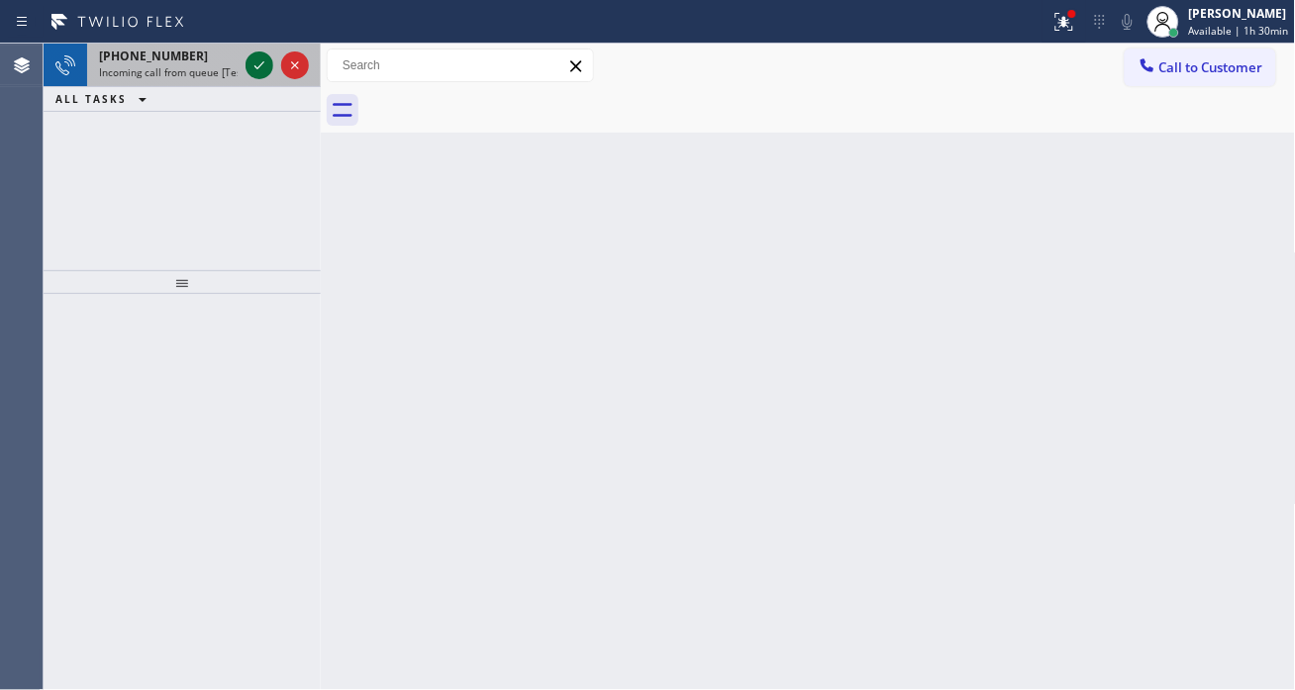
click at [259, 73] on icon at bounding box center [260, 65] width 24 height 24
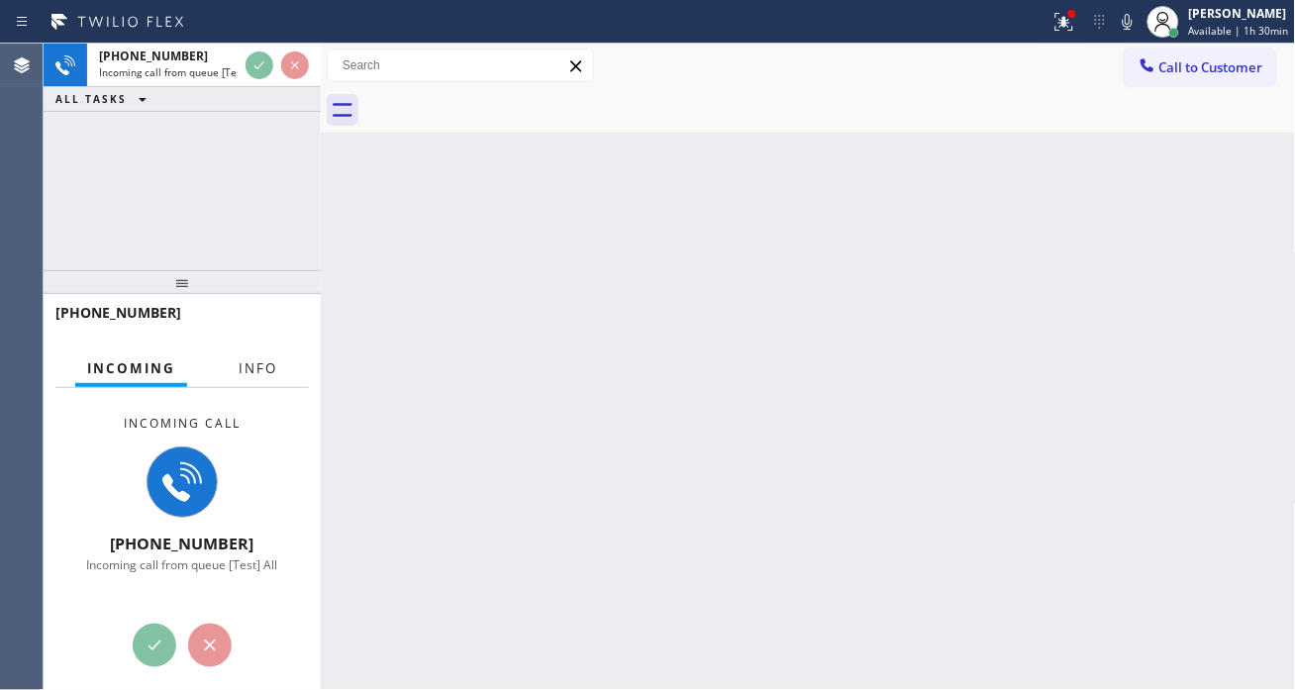
click at [265, 369] on button "Info" at bounding box center [258, 369] width 62 height 39
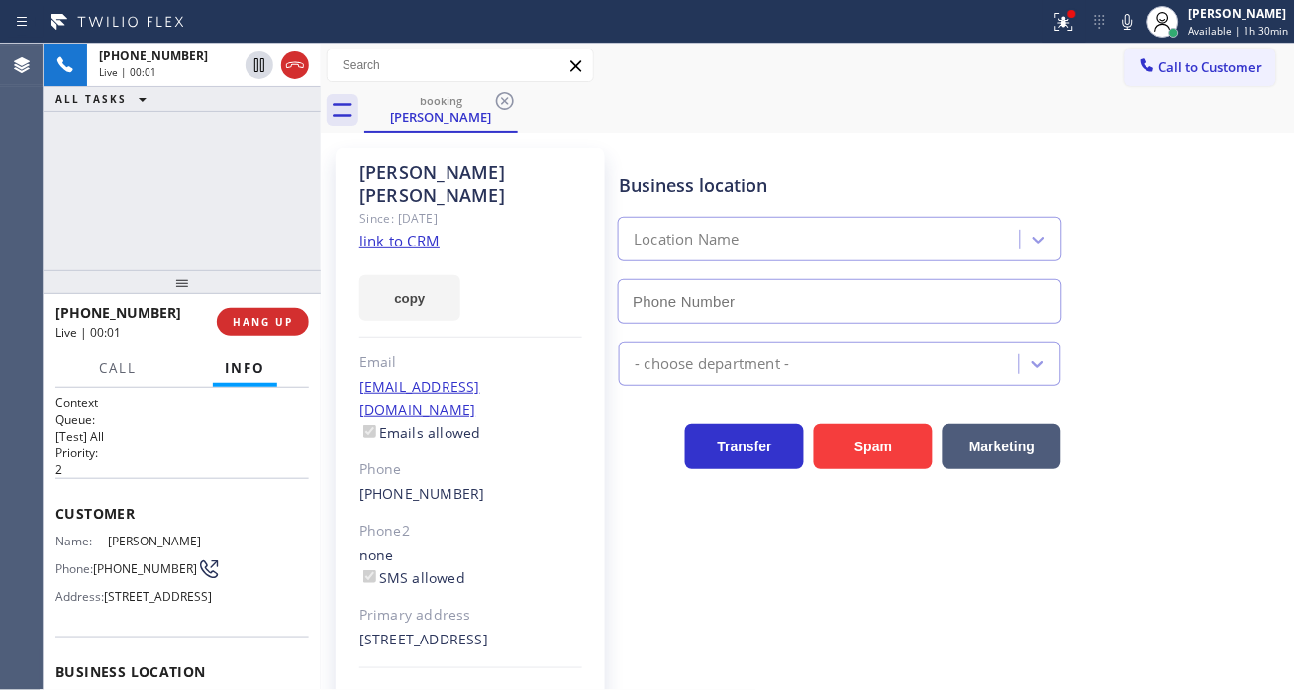
type input "[PHONE_NUMBER]"
click at [412, 253] on div "copy" at bounding box center [470, 287] width 223 height 68
click at [412, 231] on link "link to CRM" at bounding box center [399, 241] width 80 height 20
click at [1135, 33] on icon at bounding box center [1128, 22] width 24 height 24
click at [397, 231] on link "link to CRM" at bounding box center [399, 241] width 80 height 20
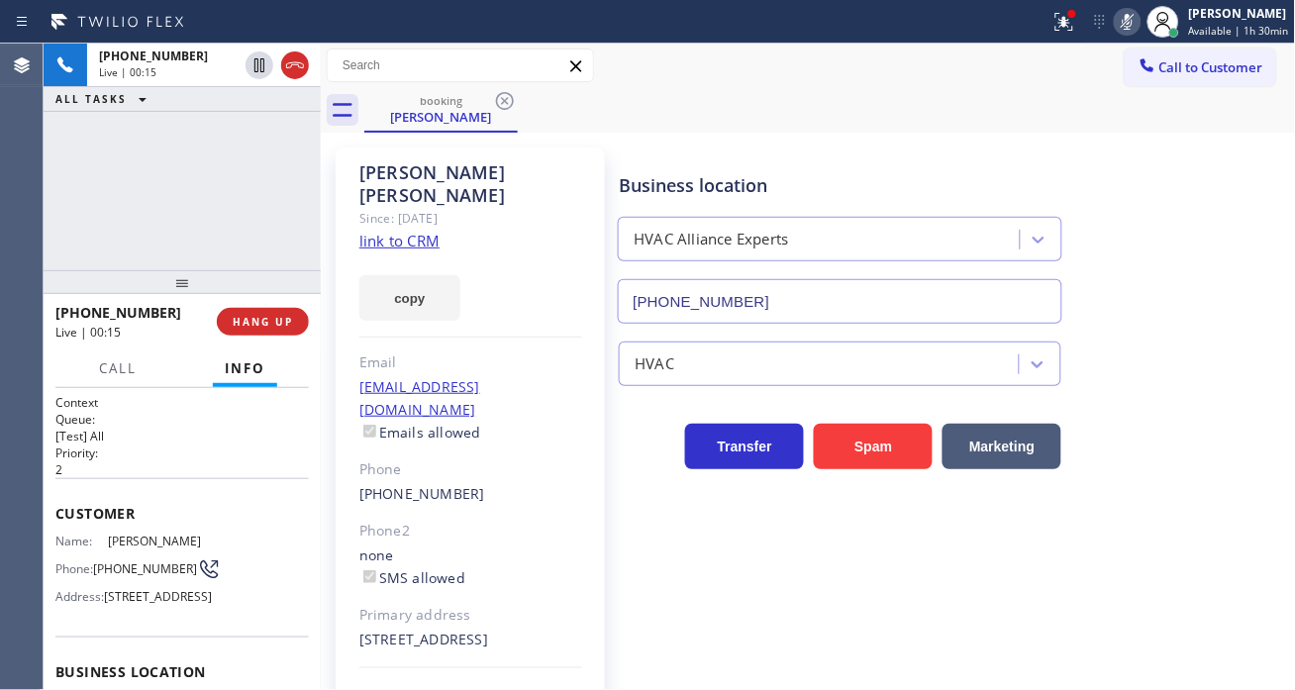
click at [1129, 27] on icon at bounding box center [1128, 22] width 24 height 24
click at [166, 220] on div "+19549019778 Live | 00:21 ALL TASKS ALL TASKS ACTIVE TASKS TASKS IN WRAP UP" at bounding box center [182, 157] width 277 height 227
click at [147, 200] on div "+19549019778 Live | 00:24 ALL TASKS ALL TASKS ACTIVE TASKS TASKS IN WRAP UP" at bounding box center [182, 157] width 277 height 227
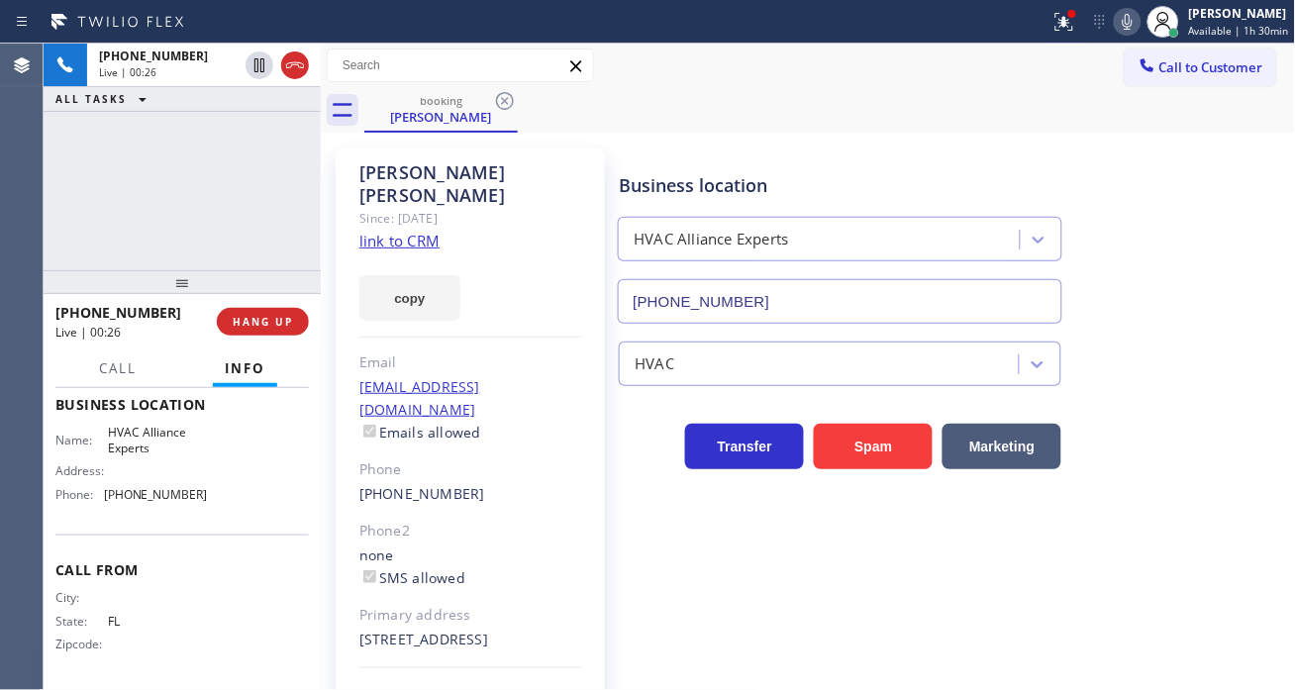
scroll to position [302, 0]
click at [1053, 27] on div at bounding box center [1065, 22] width 44 height 24
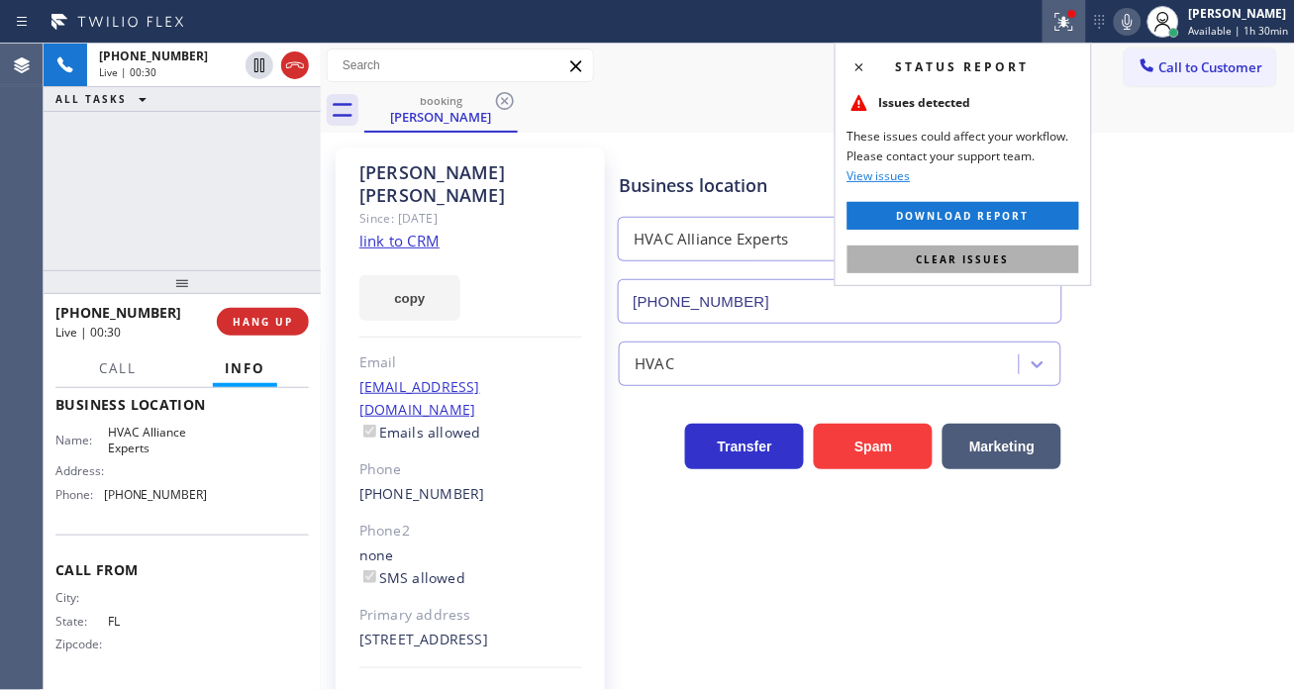
click at [1071, 258] on button "Clear issues" at bounding box center [964, 260] width 232 height 28
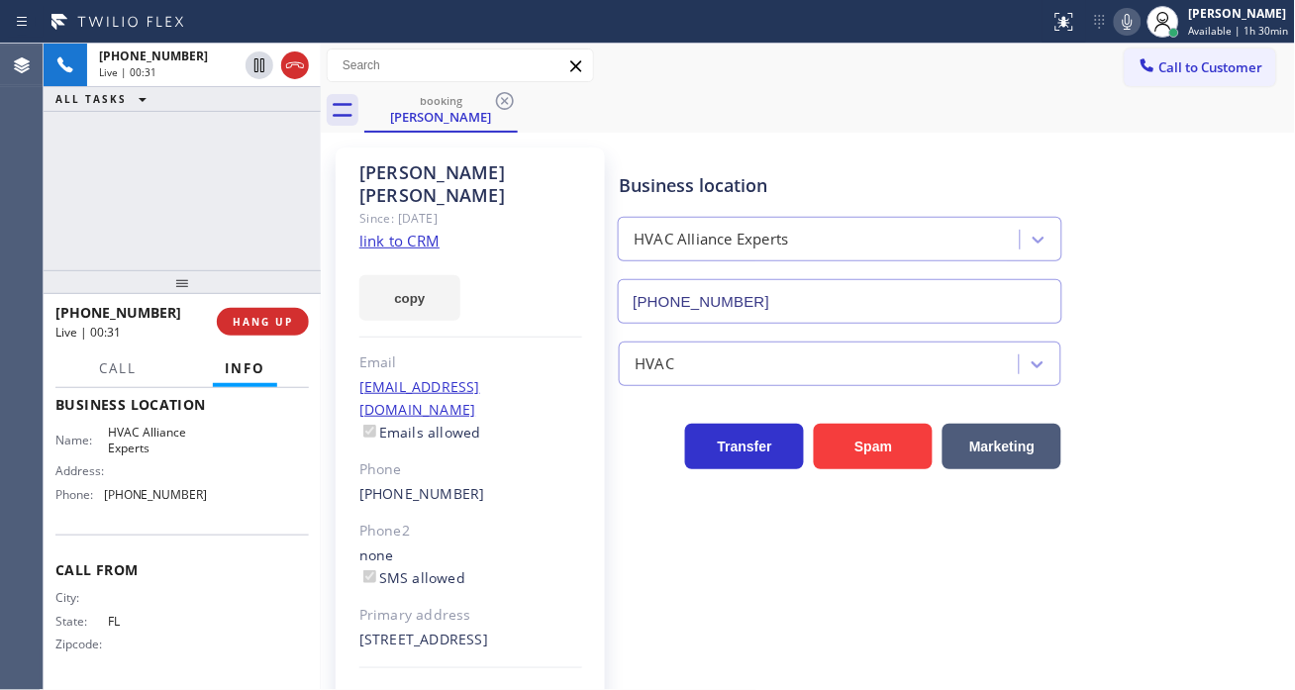
click at [1109, 281] on div "Business location HVAC Alliance Experts (833) 558-1241" at bounding box center [952, 234] width 675 height 179
click at [233, 192] on div "+19549019778 Live | 00:32 ALL TASKS ALL TASKS ACTIVE TASKS TASKS IN WRAP UP" at bounding box center [182, 157] width 277 height 227
click at [184, 205] on div "+19549019778 Live | 00:35 ALL TASKS ALL TASKS ACTIVE TASKS TASKS IN WRAP UP" at bounding box center [182, 157] width 277 height 227
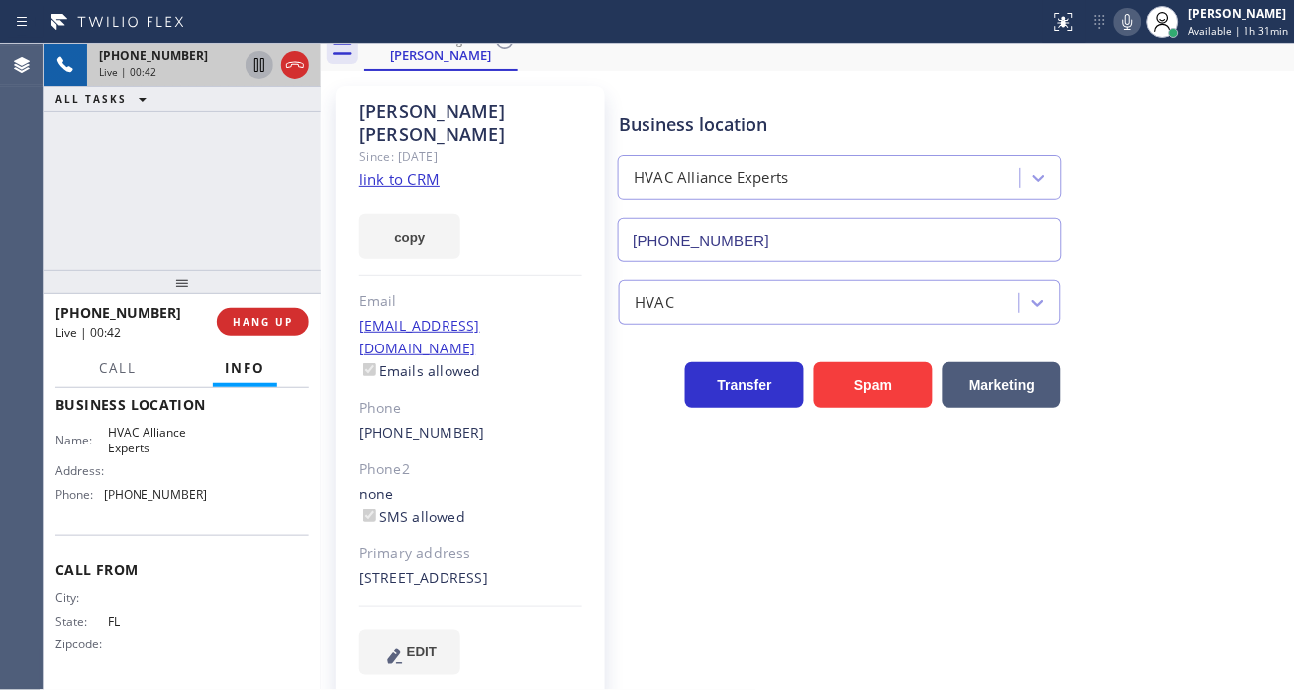
click at [254, 63] on icon at bounding box center [260, 65] width 24 height 24
click at [201, 224] on div "+19549019778 Live | 00:46 ALL TASKS ALL TASKS ACTIVE TASKS TASKS IN WRAP UP" at bounding box center [182, 157] width 277 height 227
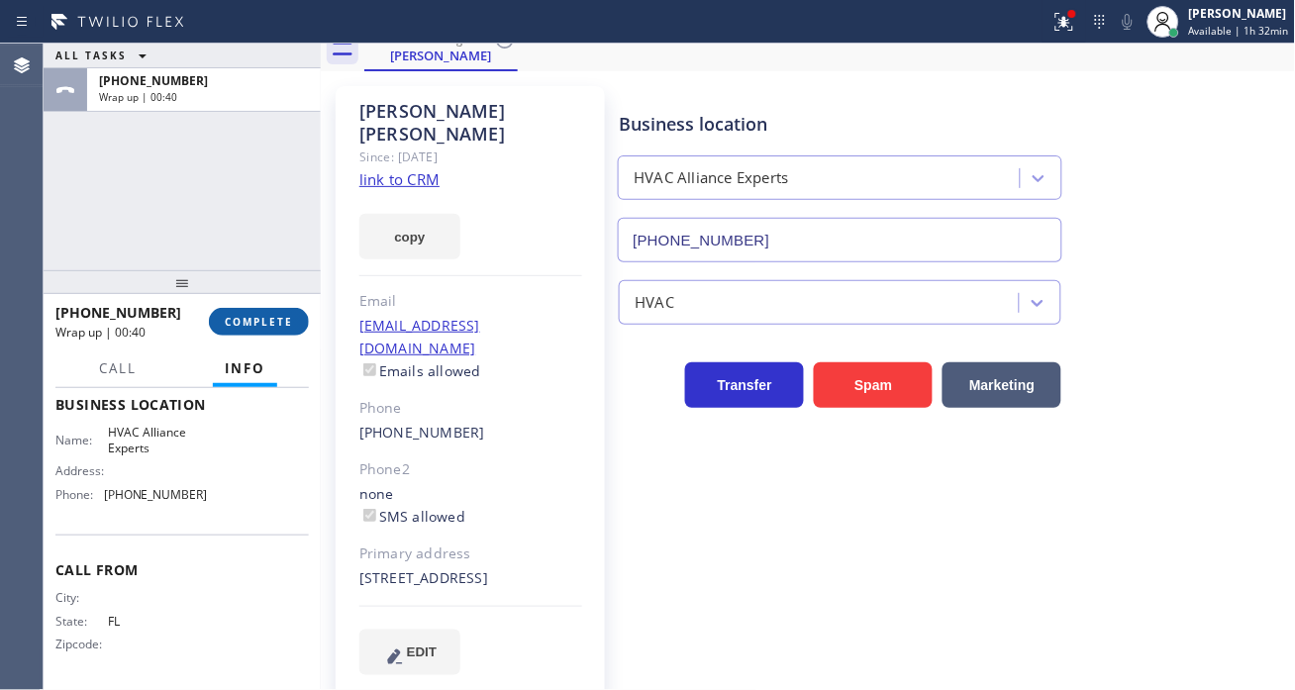
click at [250, 318] on span "COMPLETE" at bounding box center [259, 322] width 68 height 14
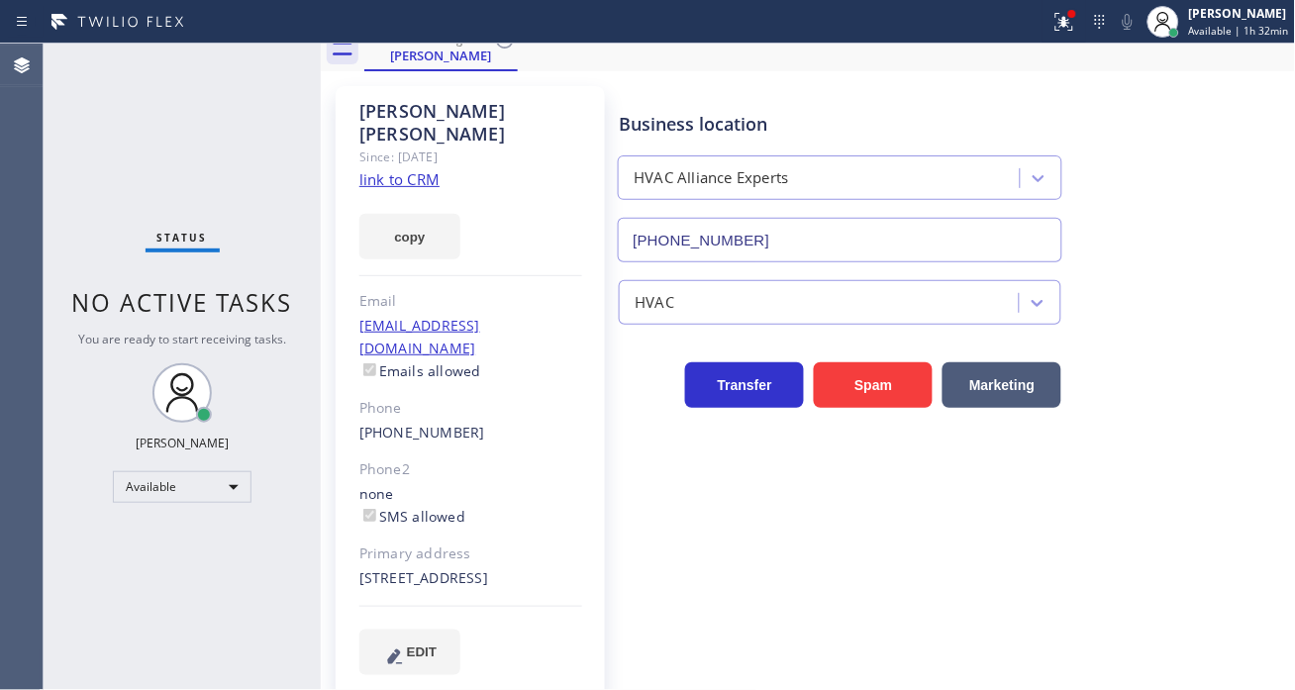
click at [478, 146] on div "Since: [DATE]" at bounding box center [470, 157] width 223 height 23
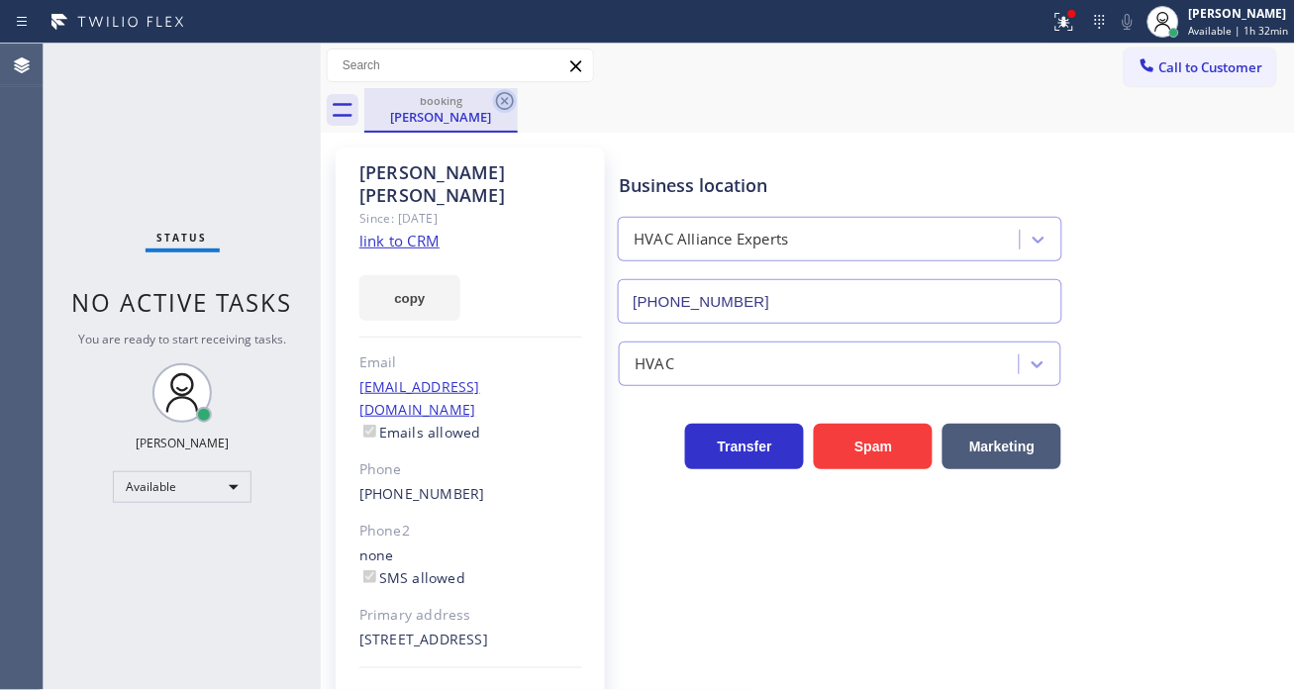
click at [511, 100] on icon at bounding box center [505, 101] width 24 height 24
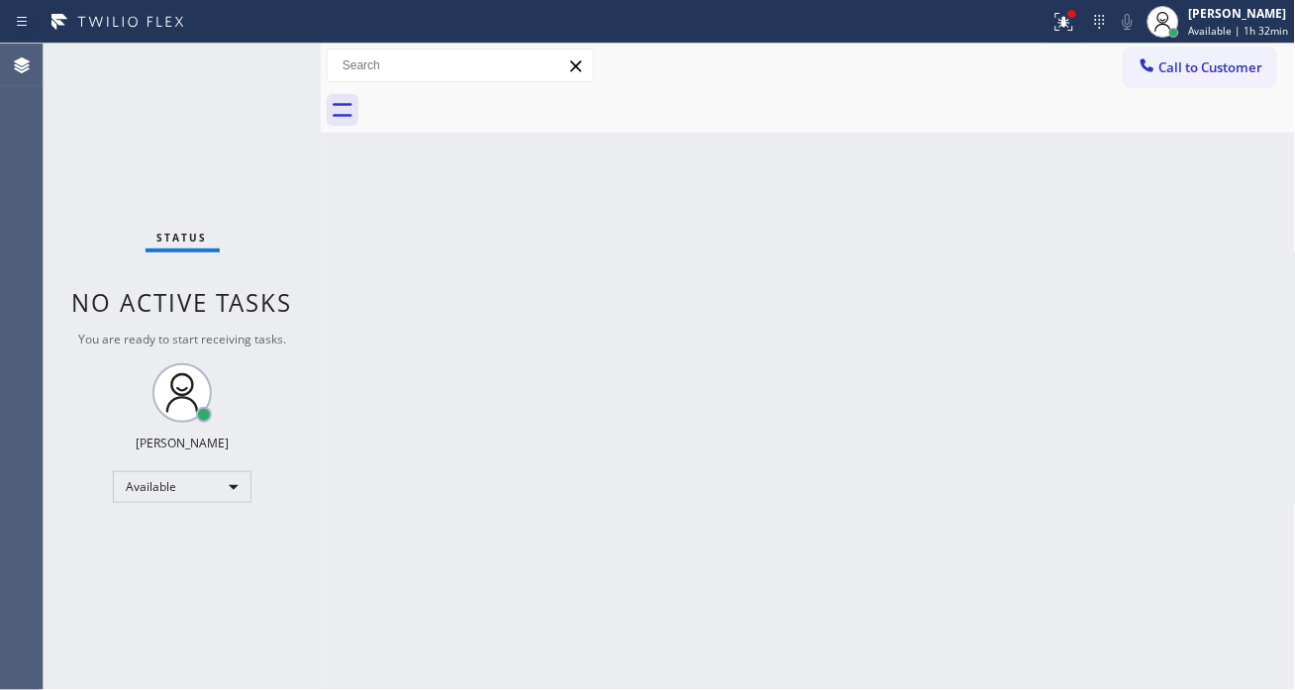
click at [1196, 160] on div "Back to Dashboard Change Sender ID Customers Technicians Select a contact Outbo…" at bounding box center [808, 367] width 975 height 647
click at [1062, 20] on icon at bounding box center [1065, 22] width 24 height 24
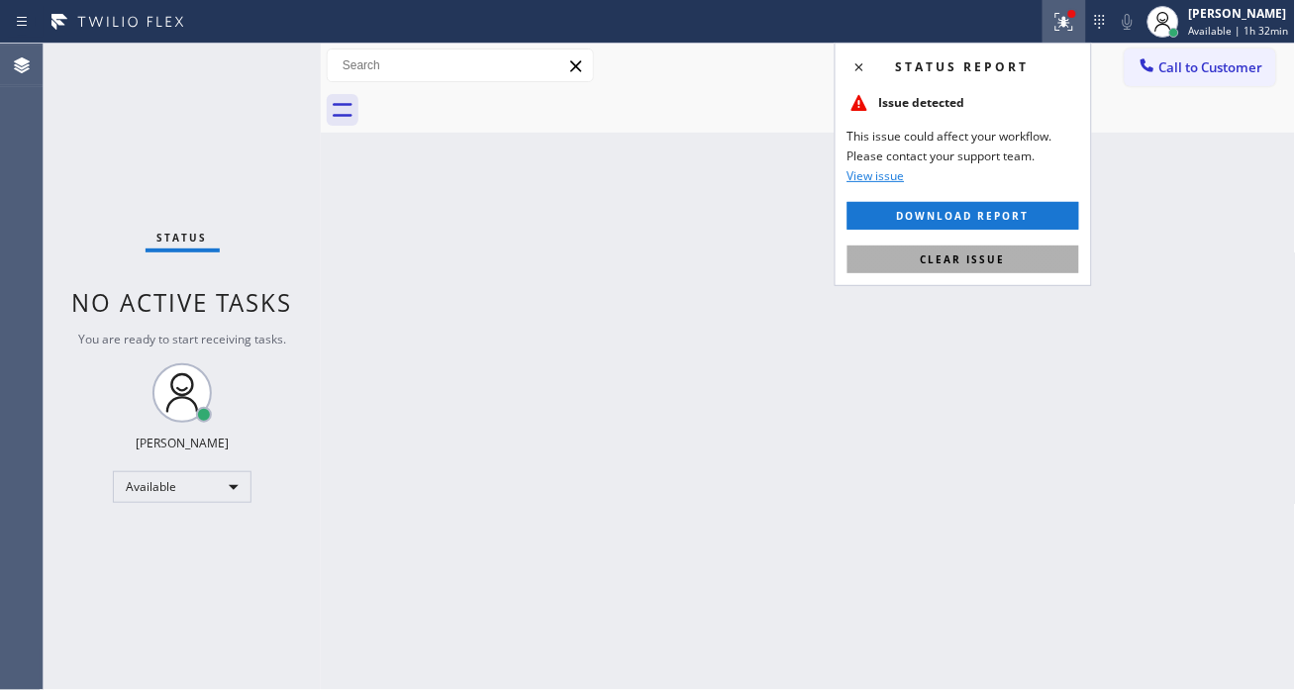
click at [1005, 246] on button "Clear issue" at bounding box center [964, 260] width 232 height 28
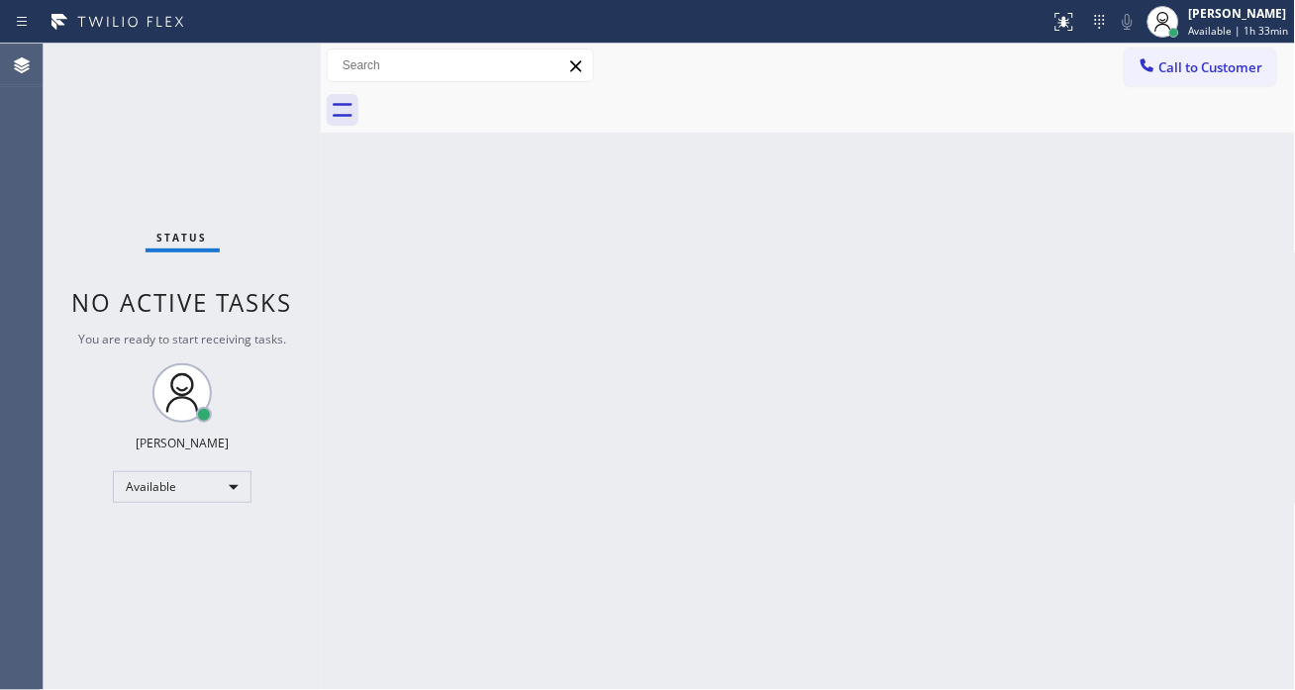
click at [1238, 320] on div "Back to Dashboard Change Sender ID Customers Technicians Select a contact Outbo…" at bounding box center [808, 367] width 975 height 647
click at [1175, 283] on div "Back to Dashboard Change Sender ID Customers Technicians Select a contact Outbo…" at bounding box center [808, 367] width 975 height 647
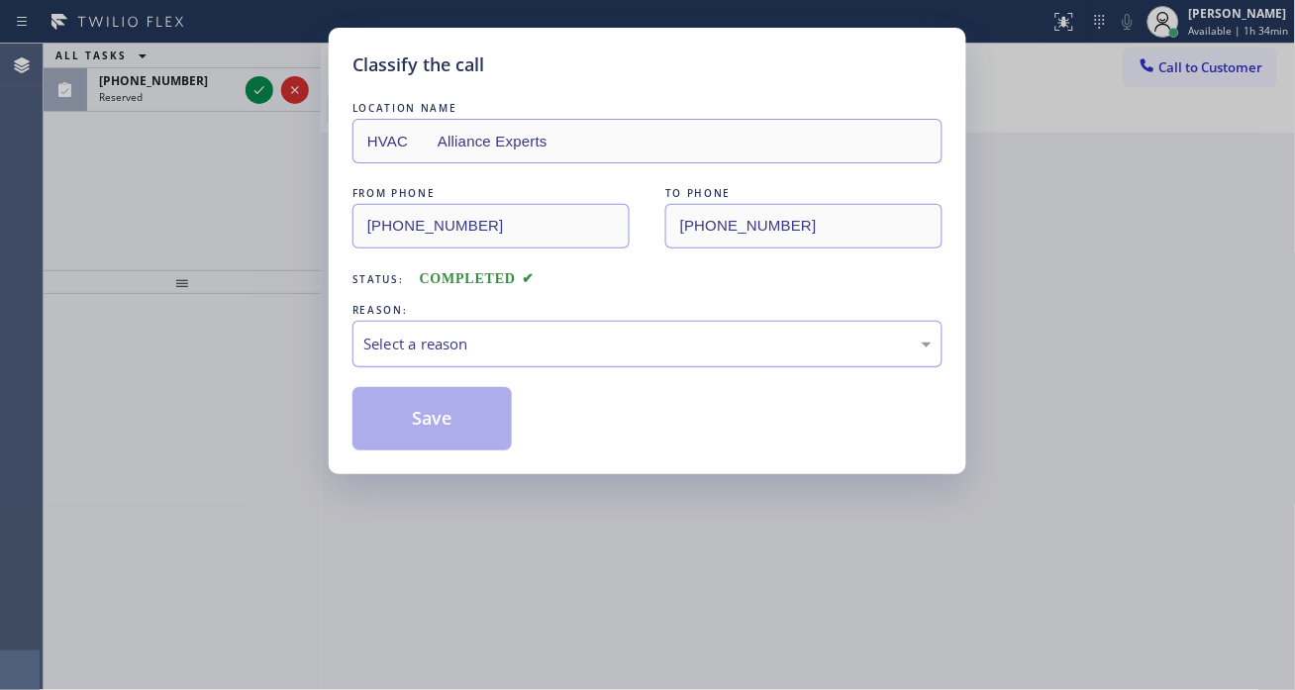
click at [486, 358] on div "Select a reason" at bounding box center [648, 344] width 590 height 47
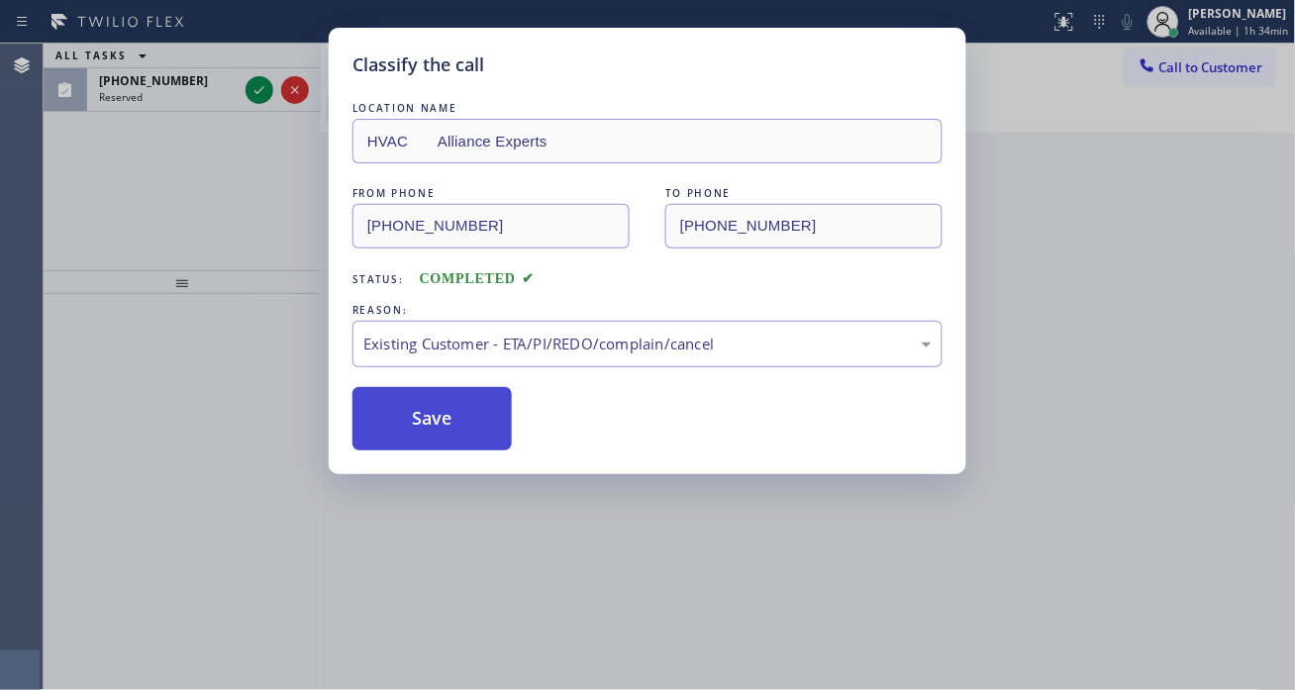
click at [485, 441] on button "Save" at bounding box center [432, 418] width 159 height 63
click at [483, 440] on button "Save" at bounding box center [432, 418] width 159 height 63
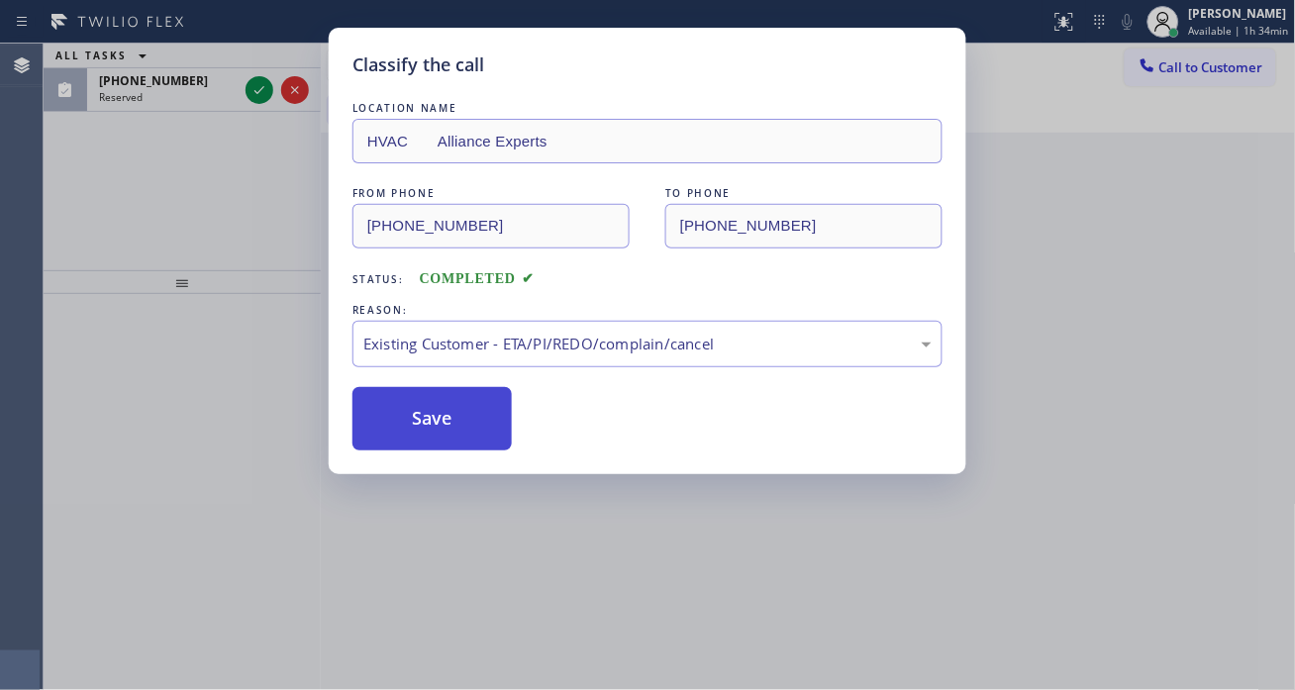
click at [483, 440] on button "Save" at bounding box center [432, 418] width 159 height 63
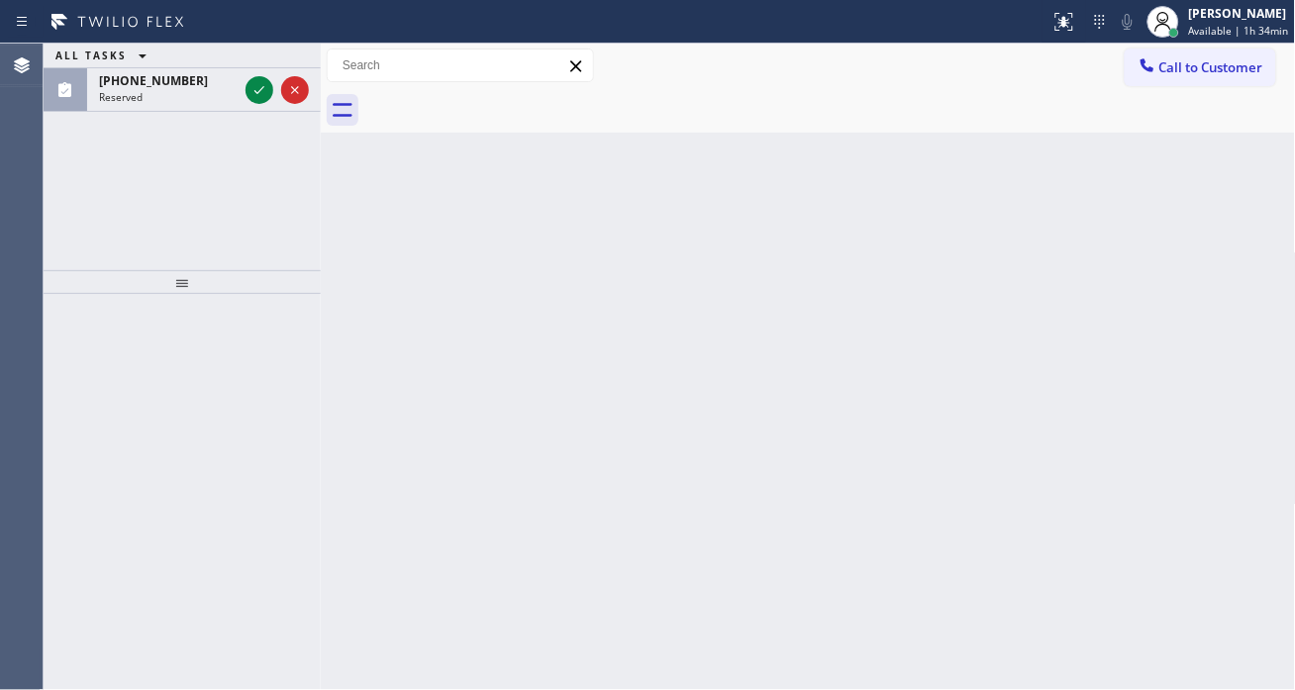
click at [436, 407] on div "Back to Dashboard Change Sender ID Customers Technicians Select a contact Outbo…" at bounding box center [808, 367] width 975 height 647
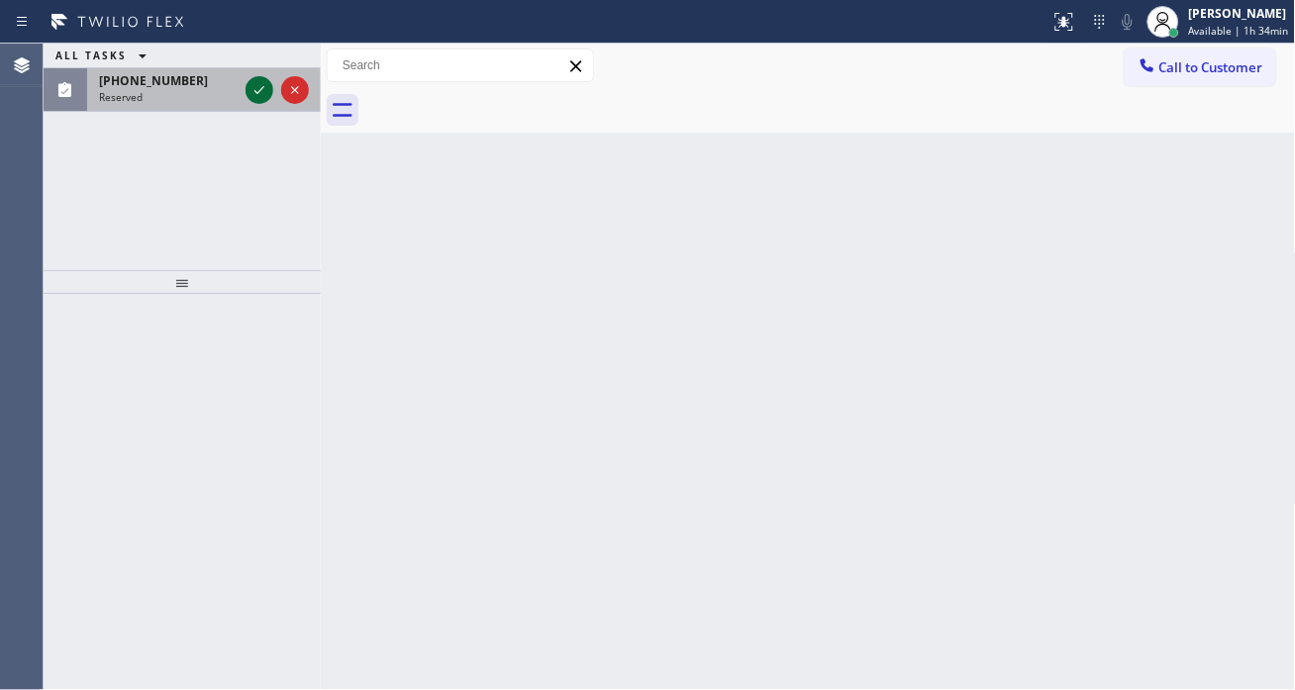
click at [248, 95] on icon at bounding box center [260, 90] width 24 height 24
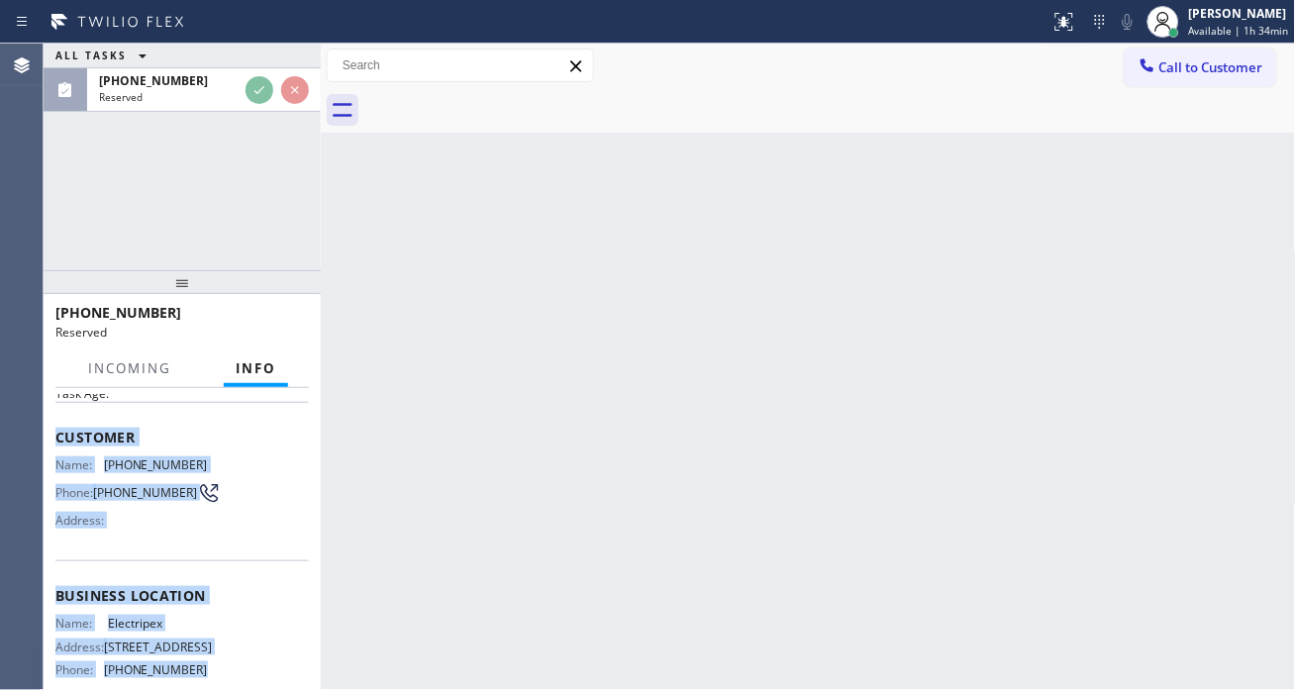
scroll to position [289, 0]
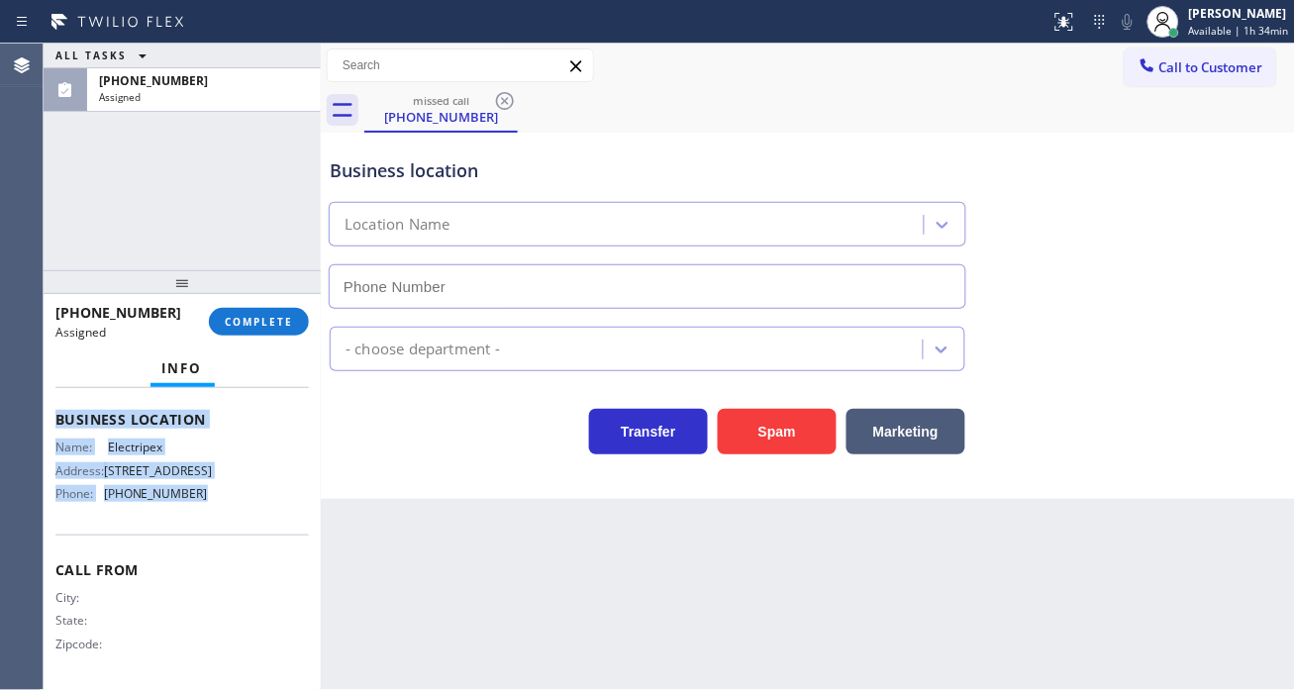
drag, startPoint x: 53, startPoint y: 432, endPoint x: 243, endPoint y: 512, distance: 205.4
click at [243, 512] on div "Context Queue: Electrical Priority: 0 Task Age: Customer Name: (727) 496-6385 P…" at bounding box center [182, 539] width 277 height 302
copy div "Customer Name: (727) 496-6385 Phone: (727) 496-6385 Address: Business location …"
click at [246, 329] on button "COMPLETE" at bounding box center [259, 322] width 100 height 28
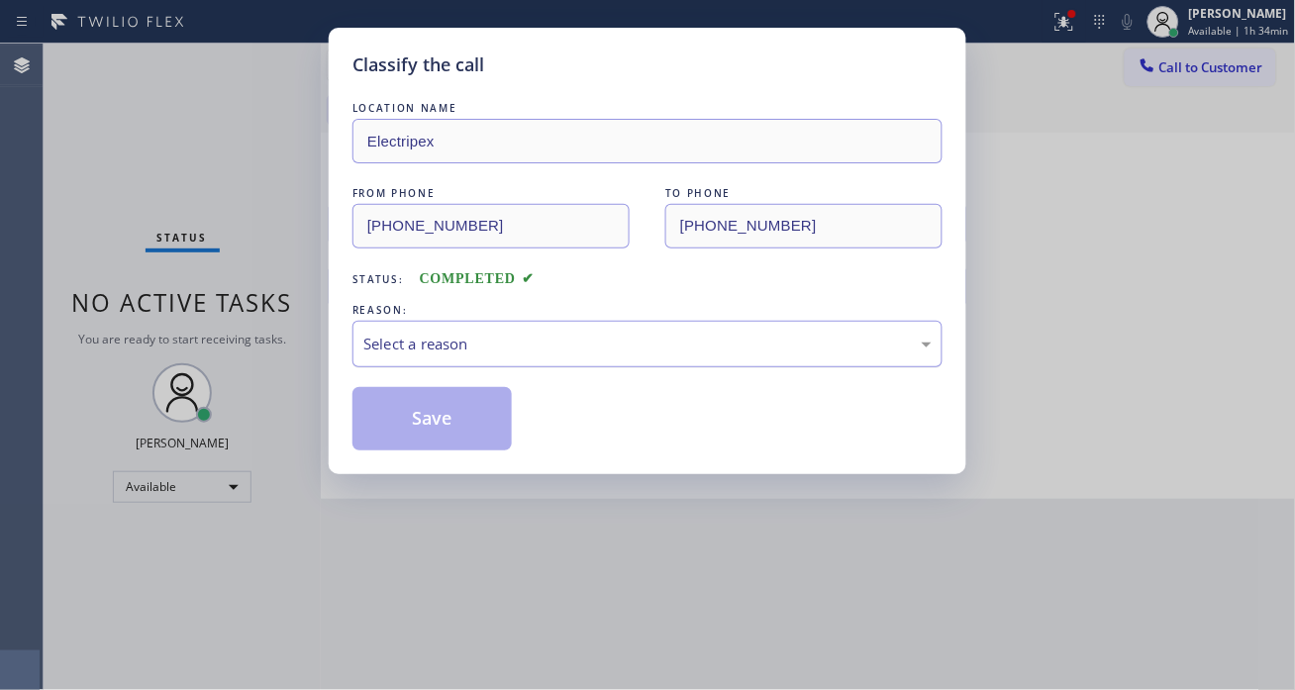
click at [538, 338] on div "Select a reason" at bounding box center [647, 344] width 568 height 23
type input "[PHONE_NUMBER]"
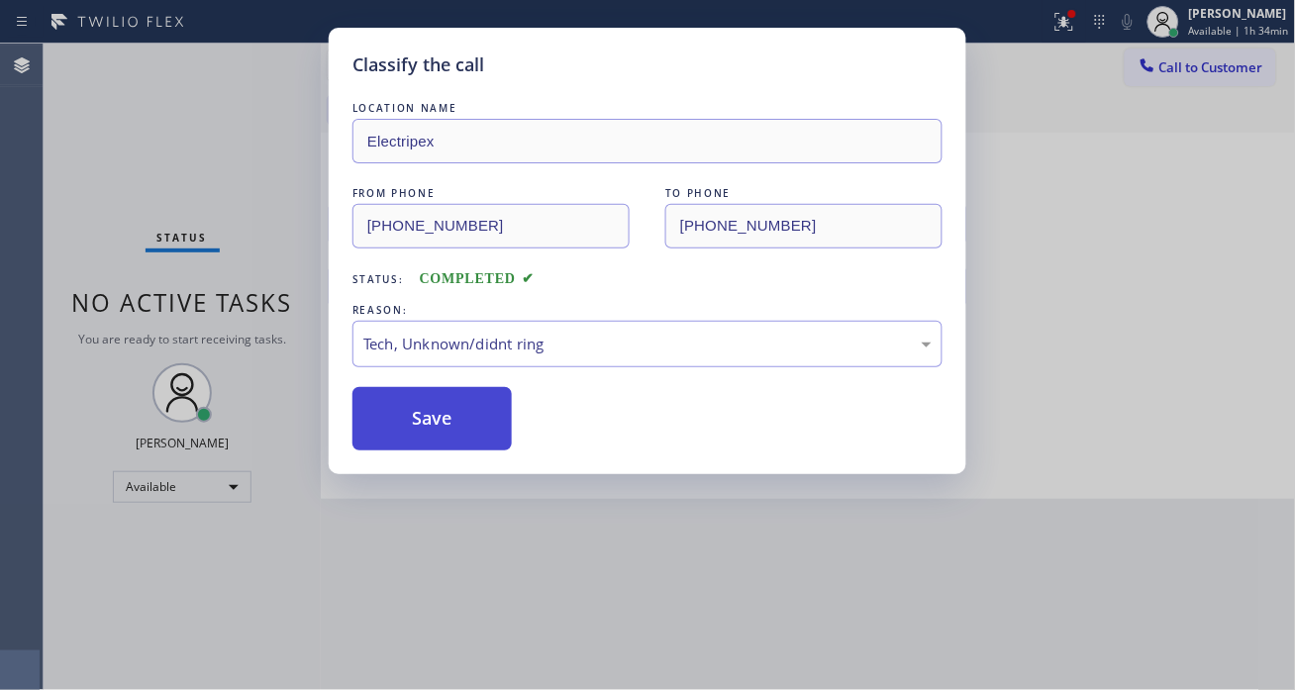
click at [477, 423] on button "Save" at bounding box center [432, 418] width 159 height 63
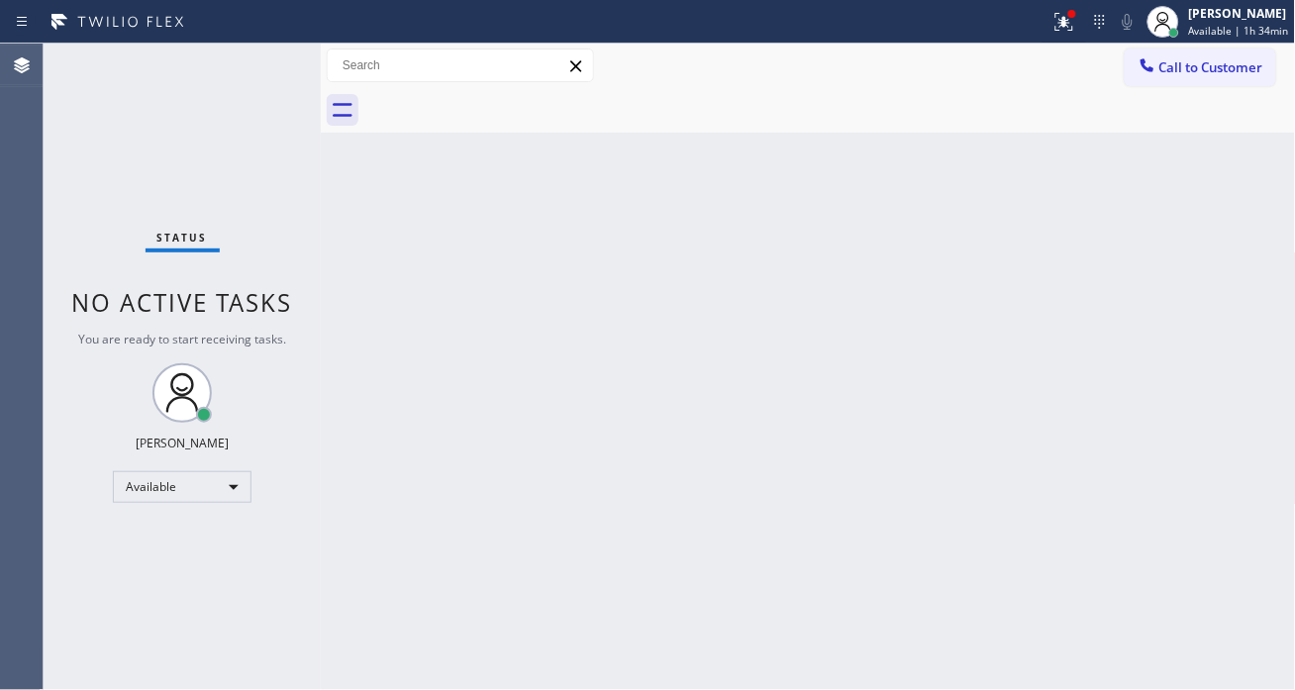
drag, startPoint x: 1182, startPoint y: 268, endPoint x: 1175, endPoint y: 257, distance: 12.9
click at [1182, 268] on div "Back to Dashboard Change Sender ID Customers Technicians Select a contact Outbo…" at bounding box center [808, 367] width 975 height 647
click at [236, 147] on div "Status No active tasks You are ready to start receiving tasks. [PERSON_NAME]" at bounding box center [182, 367] width 277 height 647
click at [1201, 487] on div "Back to Dashboard Change Sender ID Customers Technicians Select a contact Outbo…" at bounding box center [808, 367] width 975 height 647
click at [1086, 18] on div at bounding box center [1065, 22] width 44 height 24
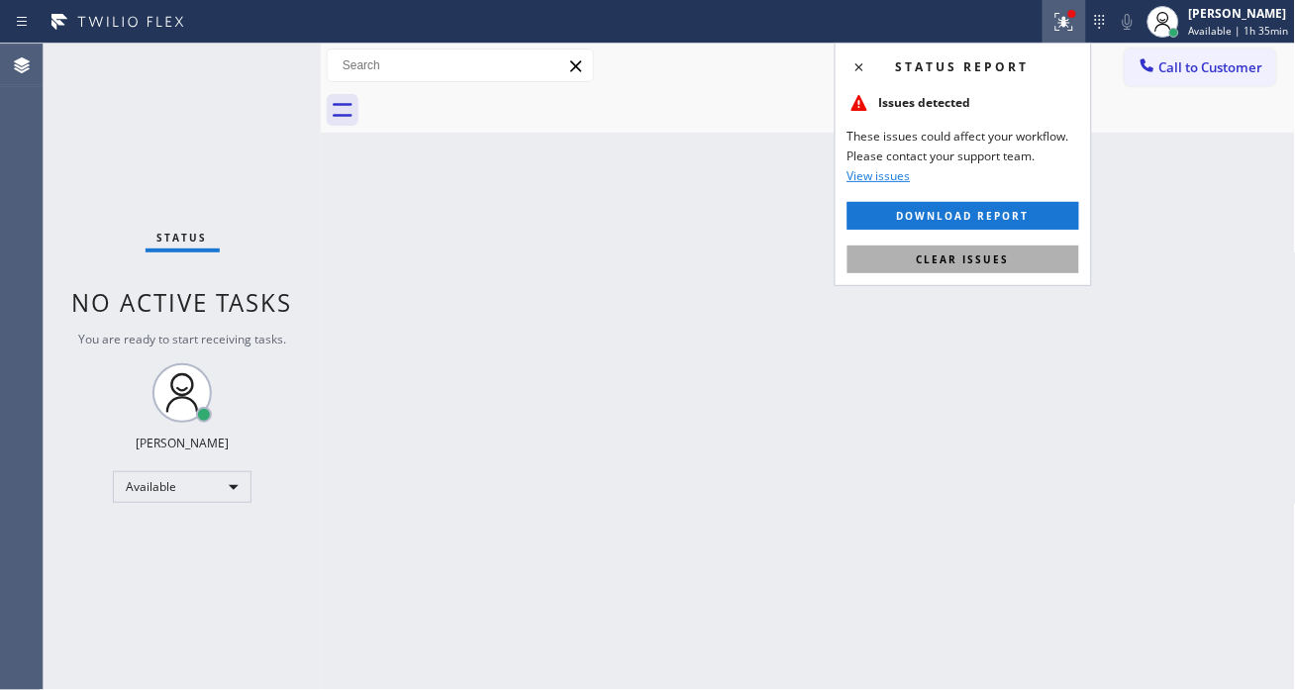
click at [1042, 254] on button "Clear issues" at bounding box center [964, 260] width 232 height 28
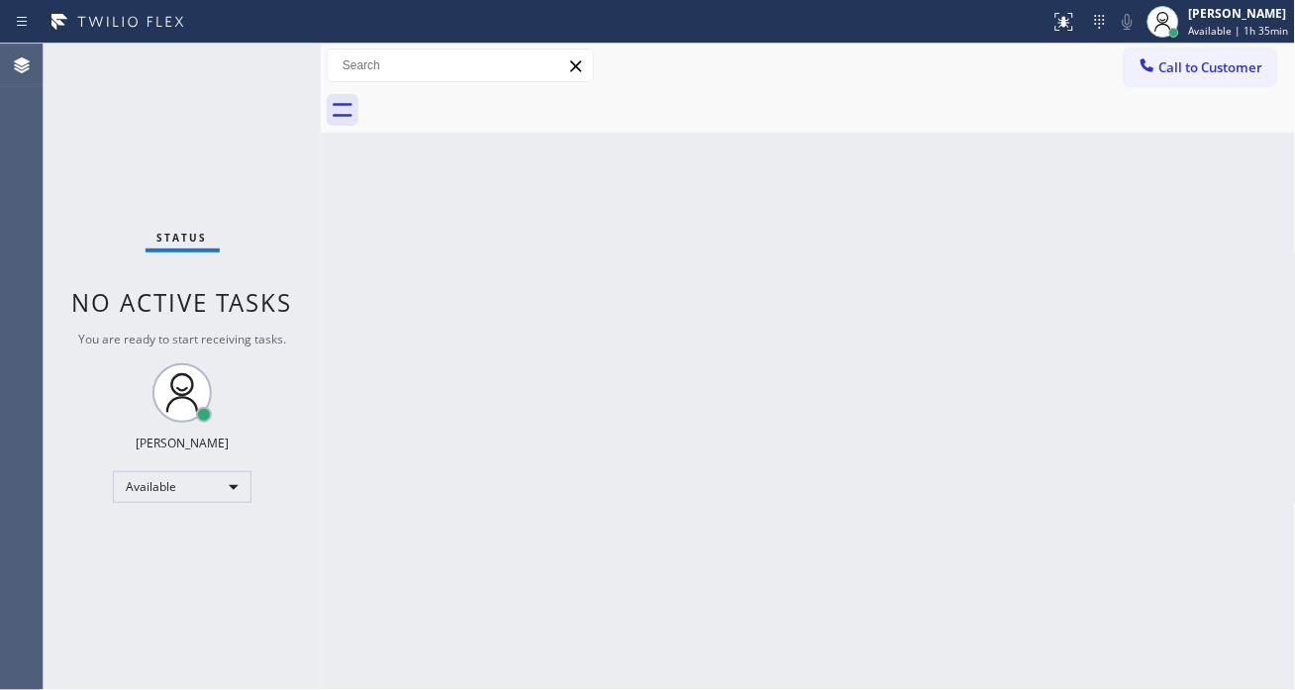
click at [195, 87] on div "Status No active tasks You are ready to start receiving tasks. [PERSON_NAME]" at bounding box center [182, 367] width 277 height 647
click at [1199, 345] on div "Back to Dashboard Change Sender ID Customers Technicians Select a contact Outbo…" at bounding box center [808, 367] width 975 height 647
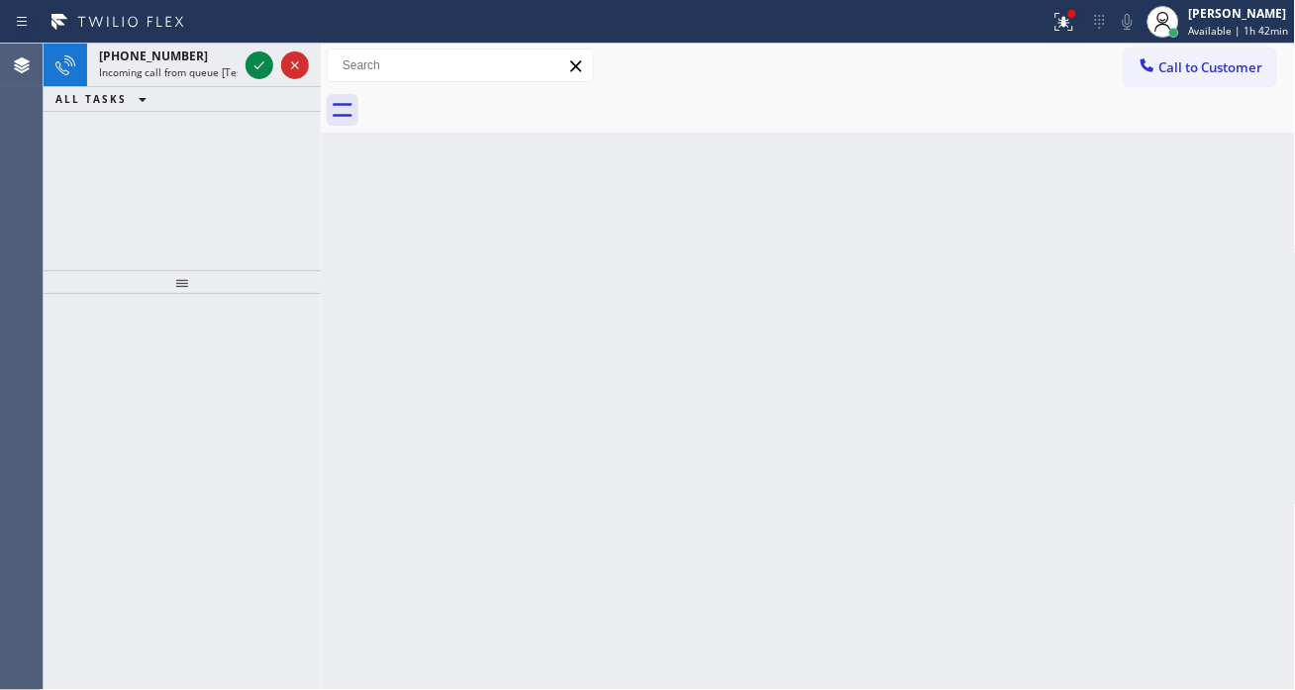
click at [1245, 277] on div "Back to Dashboard Change Sender ID Customers Technicians Select a contact Outbo…" at bounding box center [808, 367] width 975 height 647
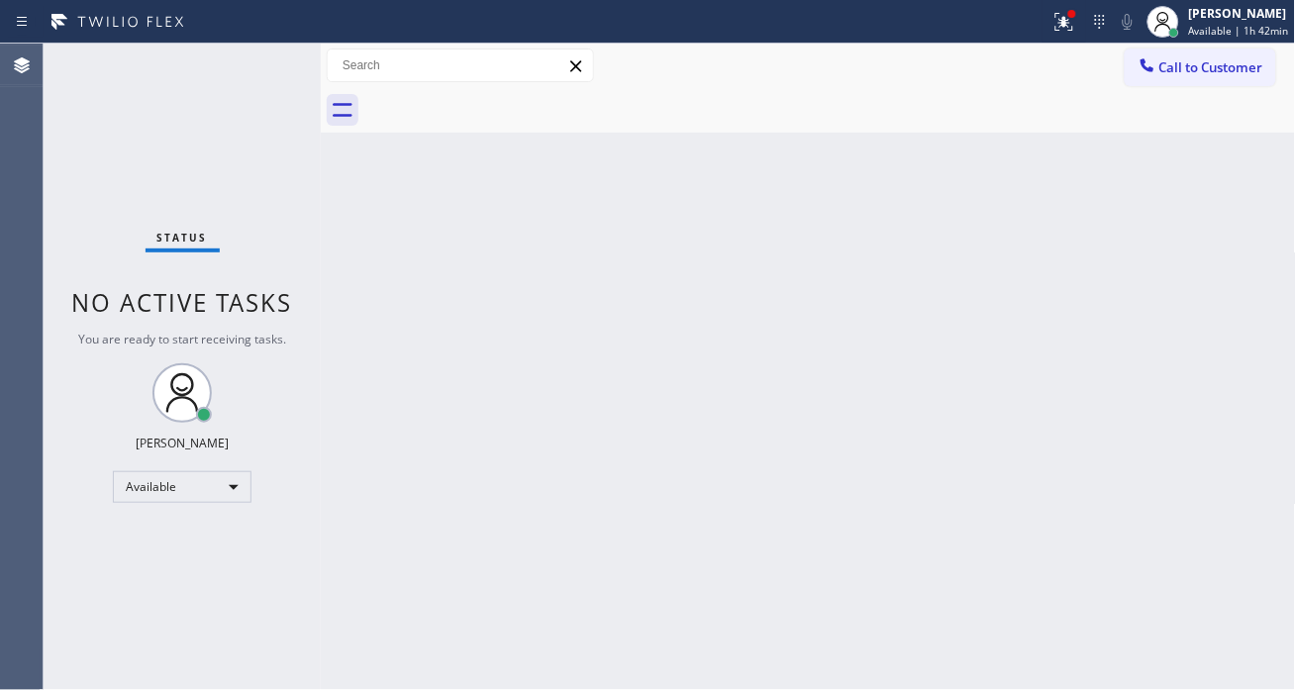
click at [264, 72] on div "Status No active tasks You are ready to start receiving tasks. [PERSON_NAME]" at bounding box center [182, 367] width 277 height 647
drag, startPoint x: 1245, startPoint y: 291, endPoint x: 786, endPoint y: 160, distance: 476.8
click at [1245, 291] on div "Back to Dashboard Change Sender ID Customers Technicians Select a contact Outbo…" at bounding box center [808, 367] width 975 height 647
click at [210, 83] on div "Status No active tasks You are ready to start receiving tasks. [PERSON_NAME]" at bounding box center [182, 367] width 277 height 647
click at [1191, 193] on div "Back to Dashboard Change Sender ID Customers Technicians Select a contact Outbo…" at bounding box center [808, 367] width 975 height 647
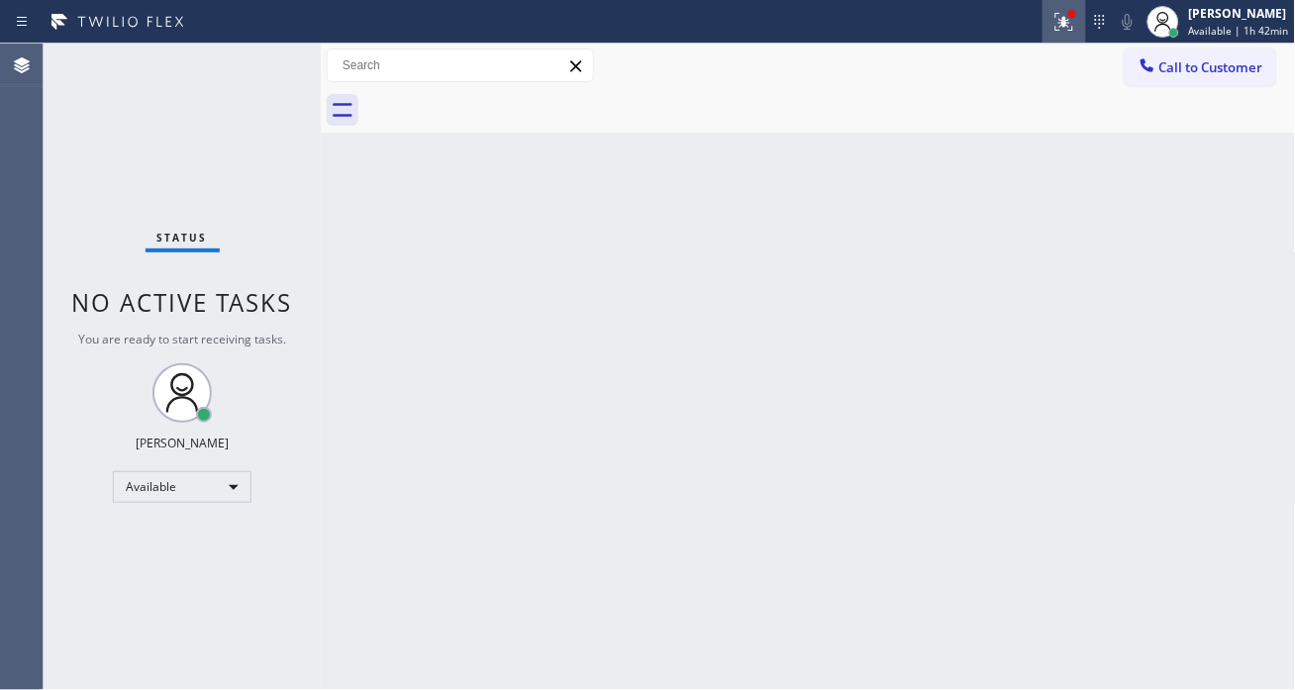
click at [1086, 36] on button at bounding box center [1065, 22] width 44 height 44
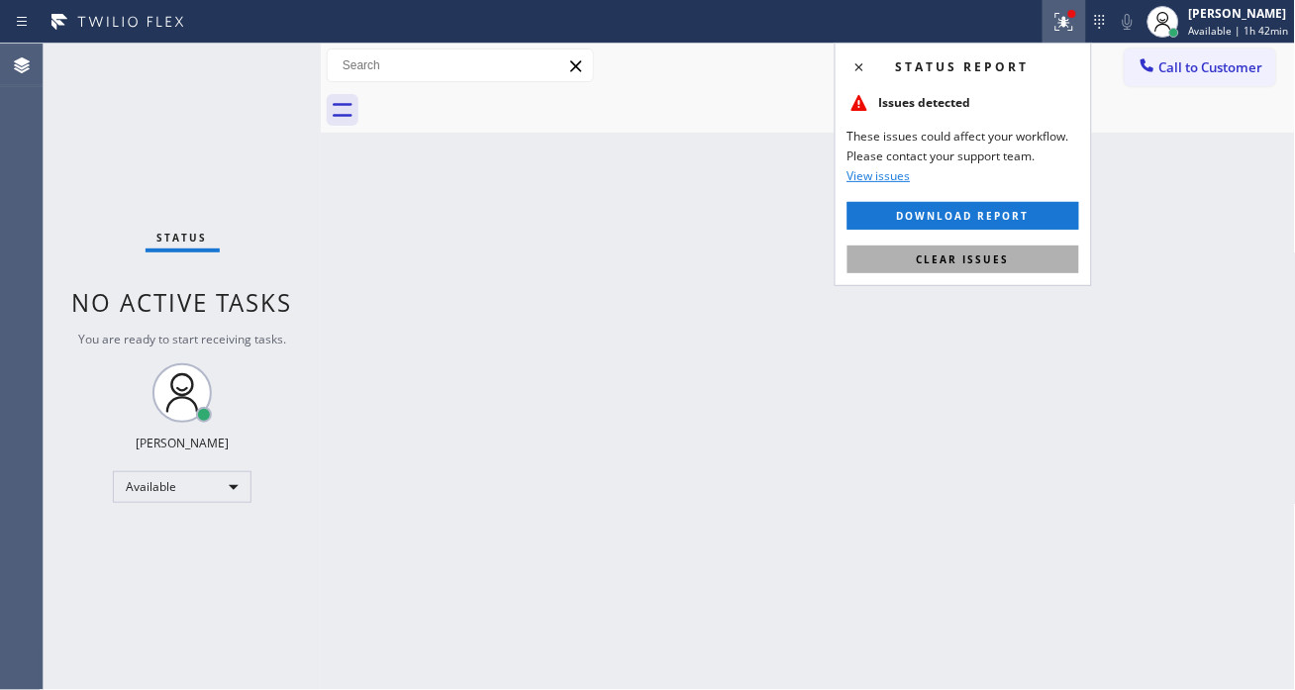
click at [997, 263] on span "Clear issues" at bounding box center [963, 260] width 93 height 14
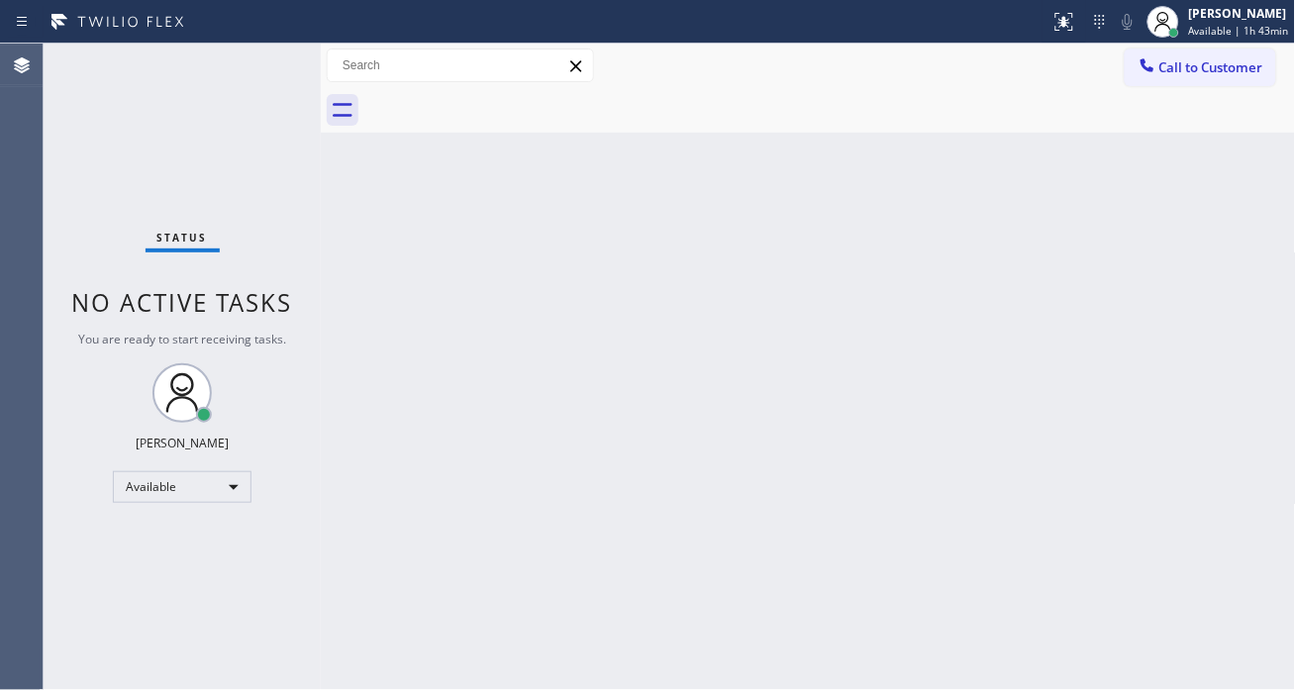
click at [271, 60] on div "Status No active tasks You are ready to start receiving tasks. [PERSON_NAME]" at bounding box center [182, 367] width 277 height 647
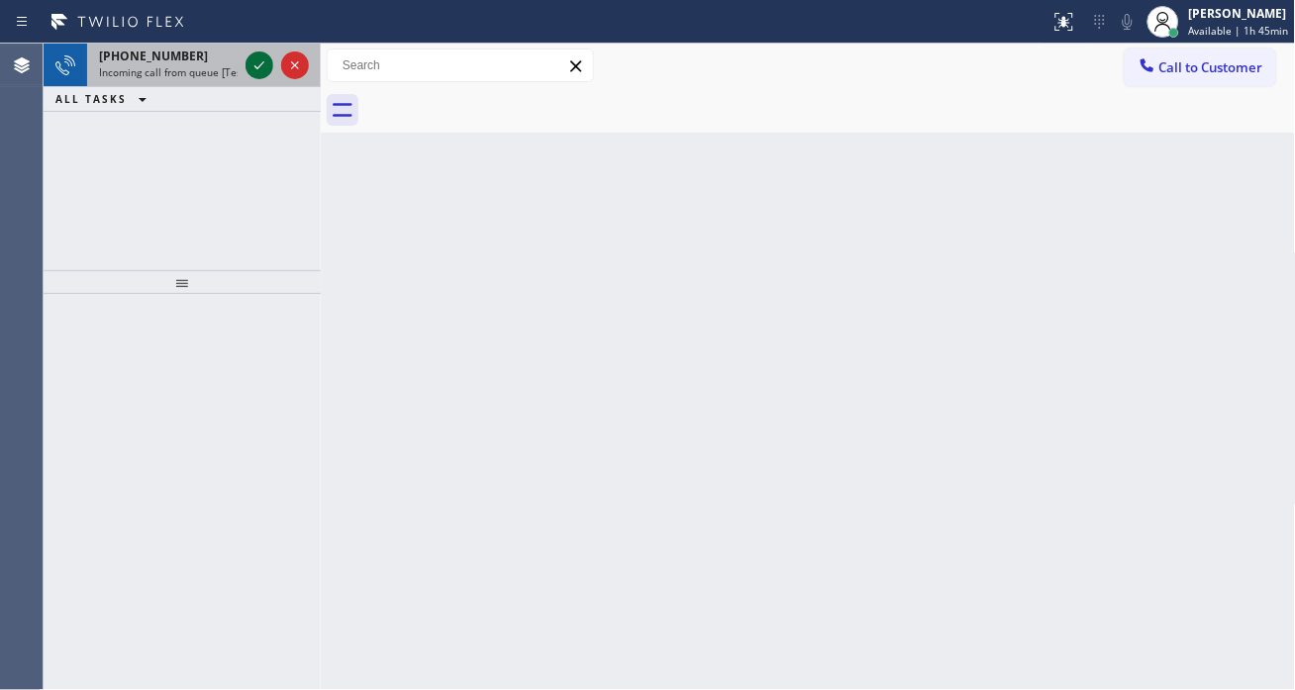
click at [264, 67] on icon at bounding box center [260, 65] width 24 height 24
click at [250, 71] on icon at bounding box center [260, 65] width 24 height 24
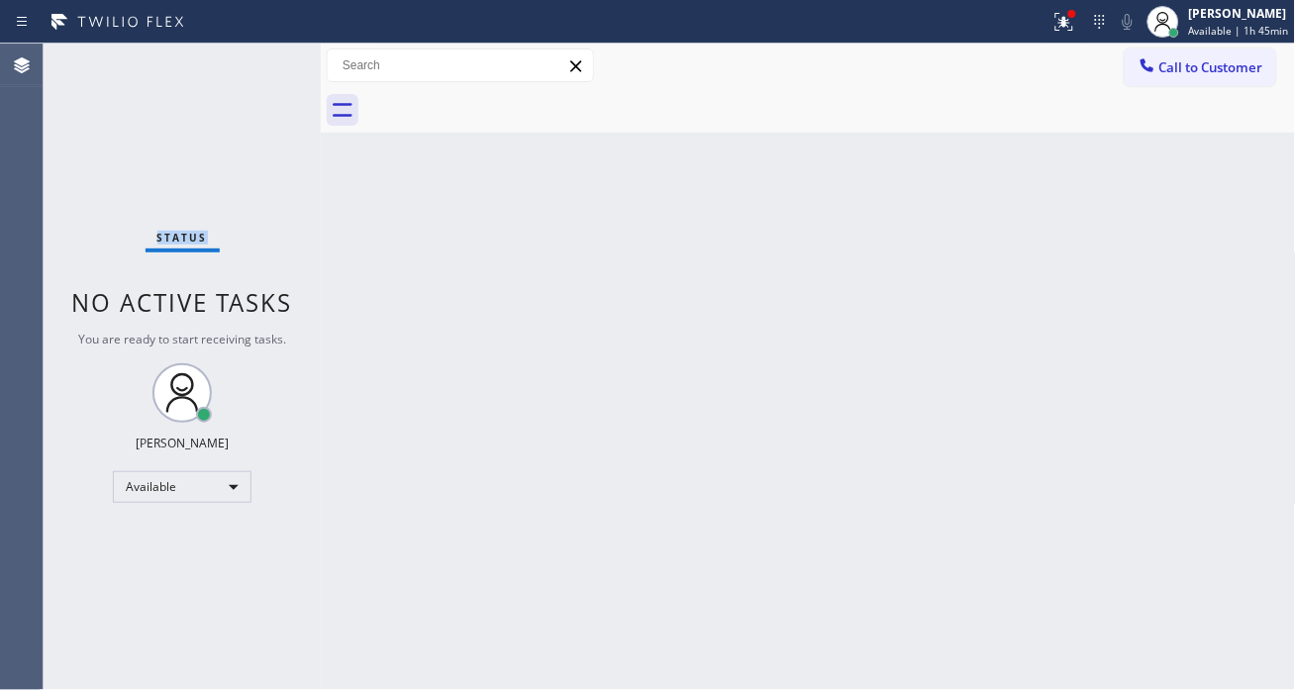
click at [251, 71] on div "Status No active tasks You are ready to start receiving tasks. [PERSON_NAME]" at bounding box center [182, 367] width 277 height 647
click at [304, 72] on div "Status No active tasks You are ready to start receiving tasks. [PERSON_NAME]" at bounding box center [182, 367] width 277 height 647
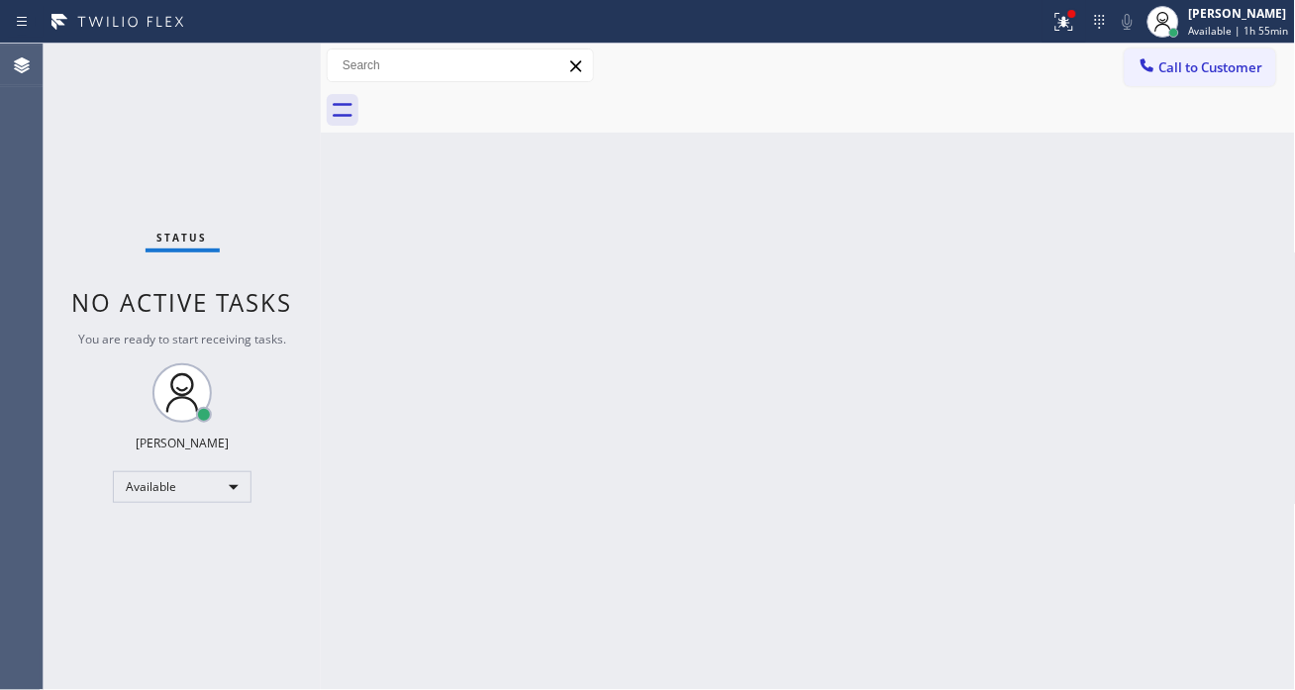
click at [304, 72] on div "Status No active tasks You are ready to start receiving tasks. [PERSON_NAME]" at bounding box center [182, 367] width 277 height 647
click at [1060, 25] on icon at bounding box center [1065, 22] width 24 height 24
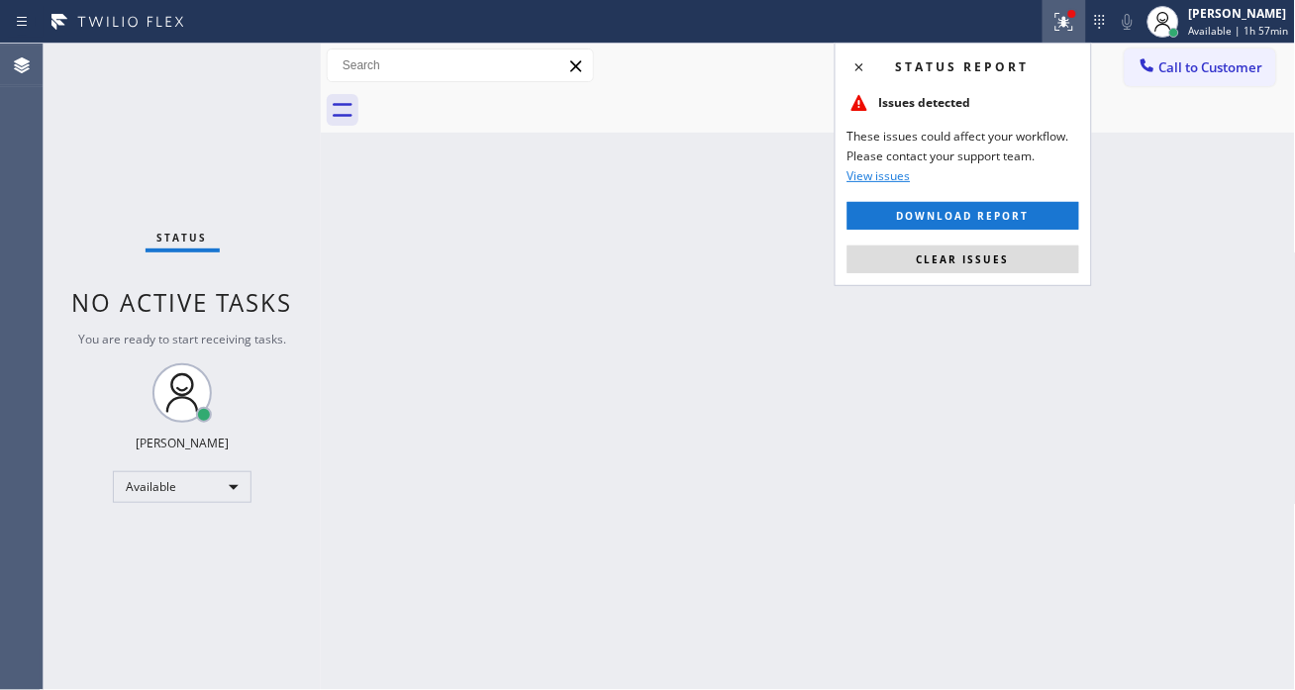
click at [1021, 274] on div "Status report Issues detected These issues could affect your workflow. Please c…" at bounding box center [963, 165] width 257 height 244
click at [1020, 268] on button "Clear issues" at bounding box center [964, 260] width 232 height 28
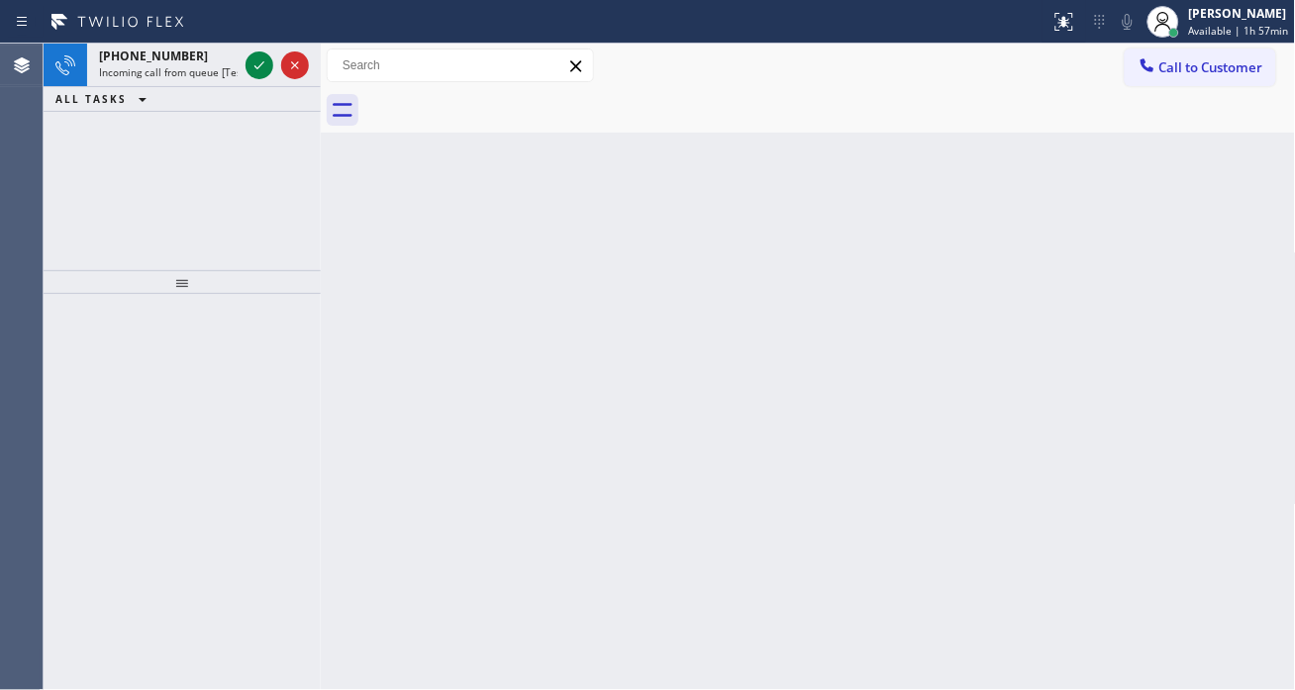
click at [1260, 315] on div "Back to Dashboard Change Sender ID Customers Technicians Select a contact Outbo…" at bounding box center [808, 367] width 975 height 647
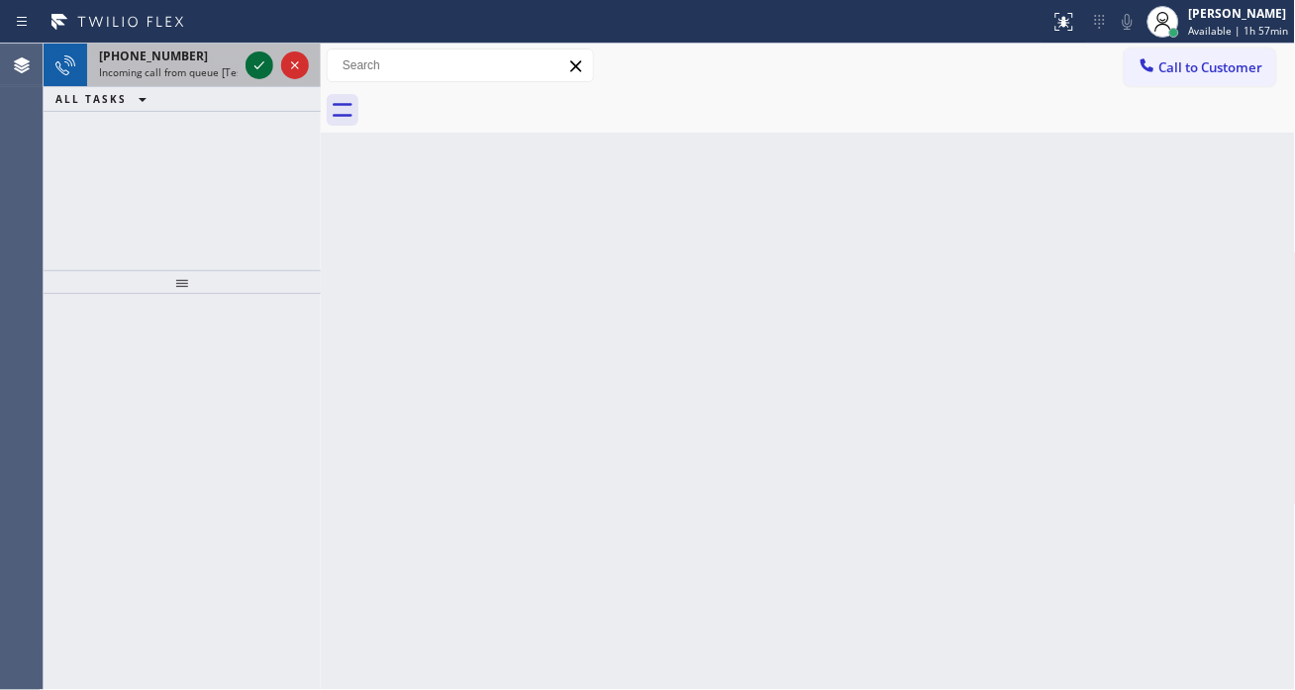
click at [258, 72] on icon at bounding box center [260, 65] width 24 height 24
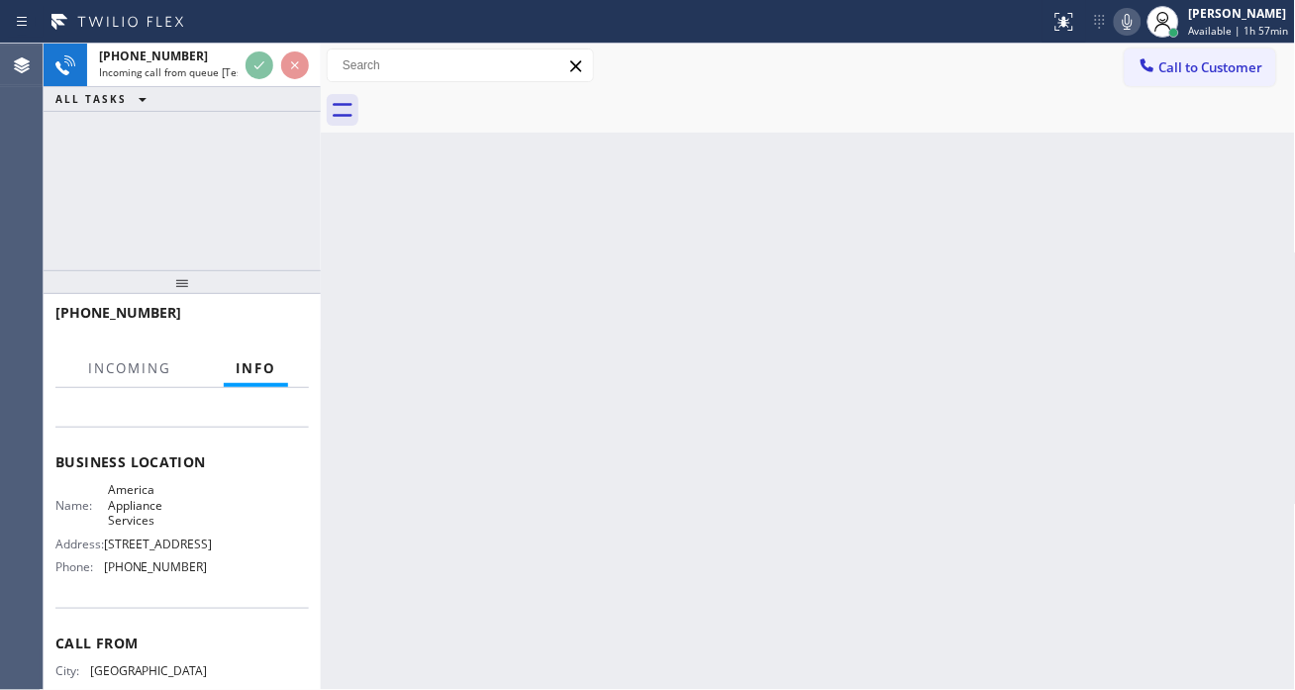
scroll to position [220, 0]
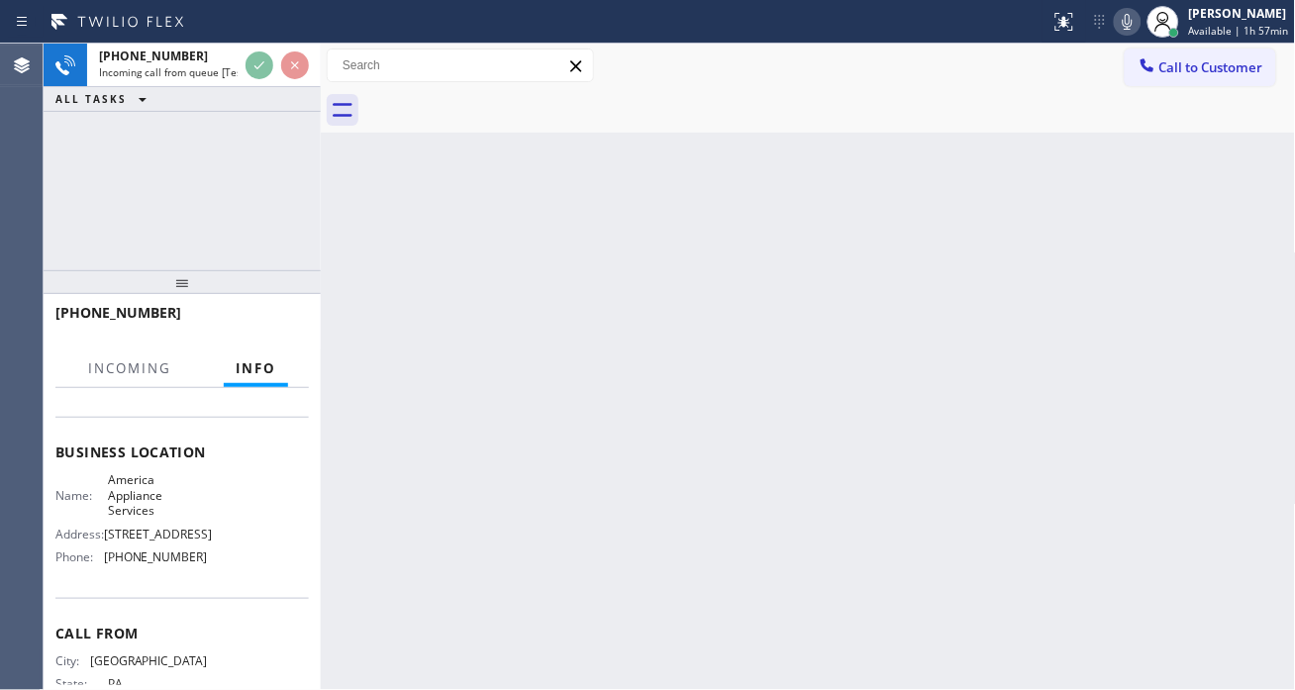
click at [145, 497] on span "America Appliance Services" at bounding box center [157, 495] width 99 height 46
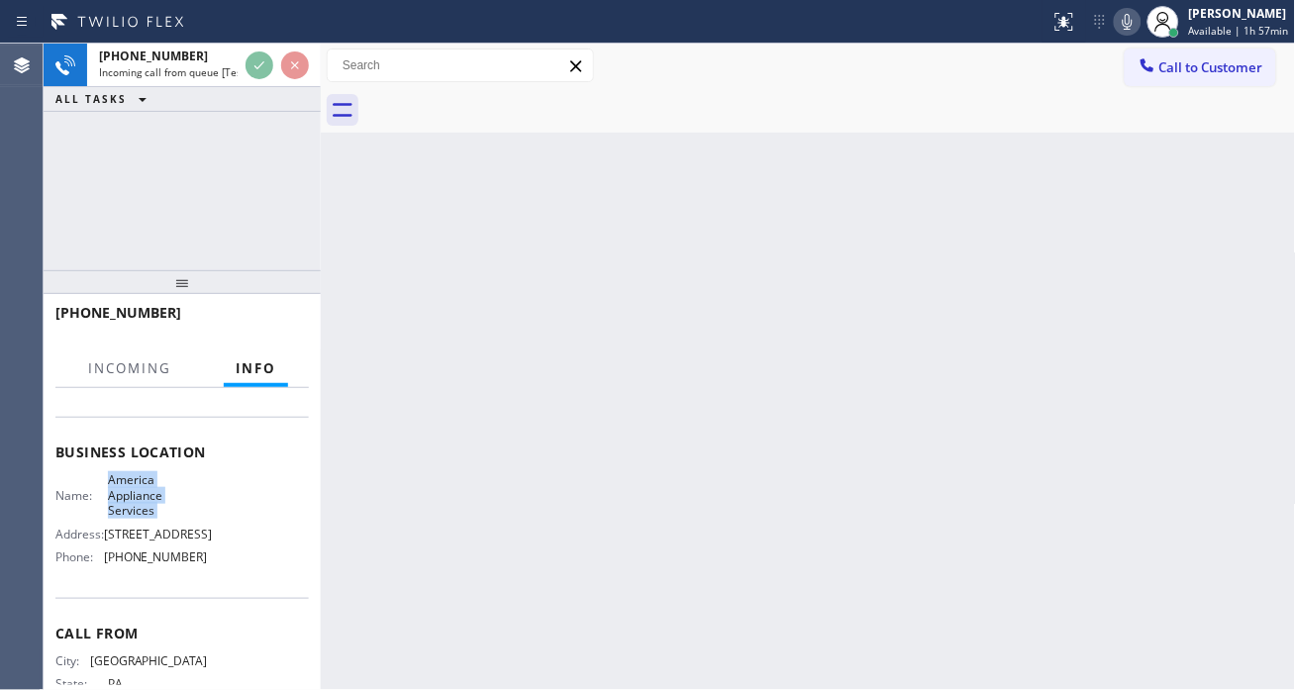
click at [145, 497] on span "America Appliance Services" at bounding box center [157, 495] width 99 height 46
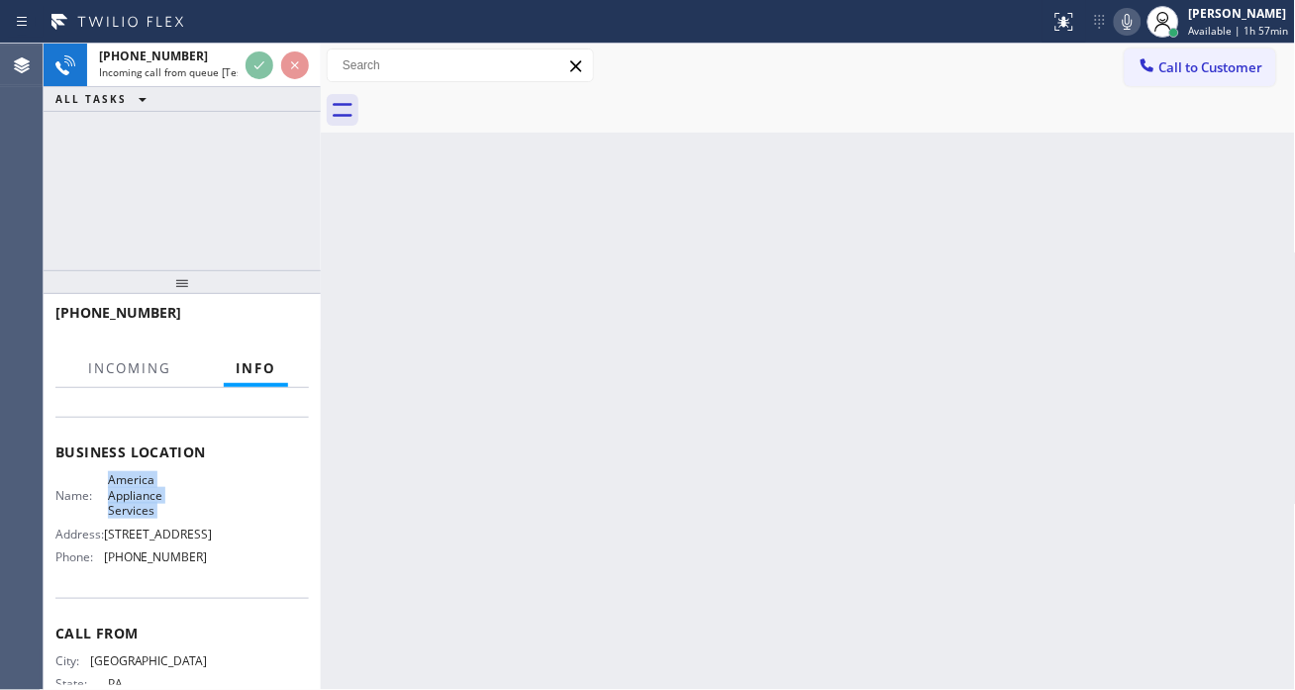
click at [145, 497] on span "America Appliance Services" at bounding box center [157, 495] width 99 height 46
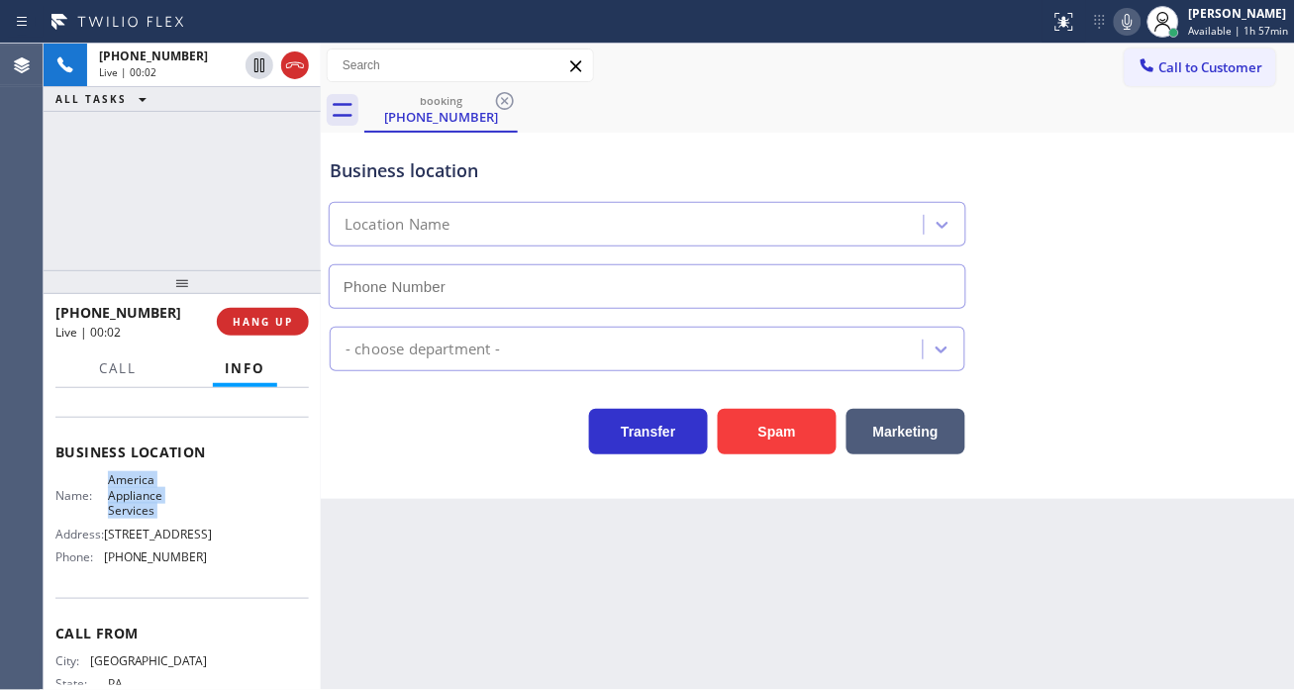
click at [145, 497] on span "America Appliance Services" at bounding box center [157, 495] width 99 height 46
type input "[PHONE_NUMBER]"
click at [145, 497] on span "America Appliance Services" at bounding box center [157, 495] width 99 height 46
click at [421, 160] on div "Business location" at bounding box center [648, 170] width 636 height 27
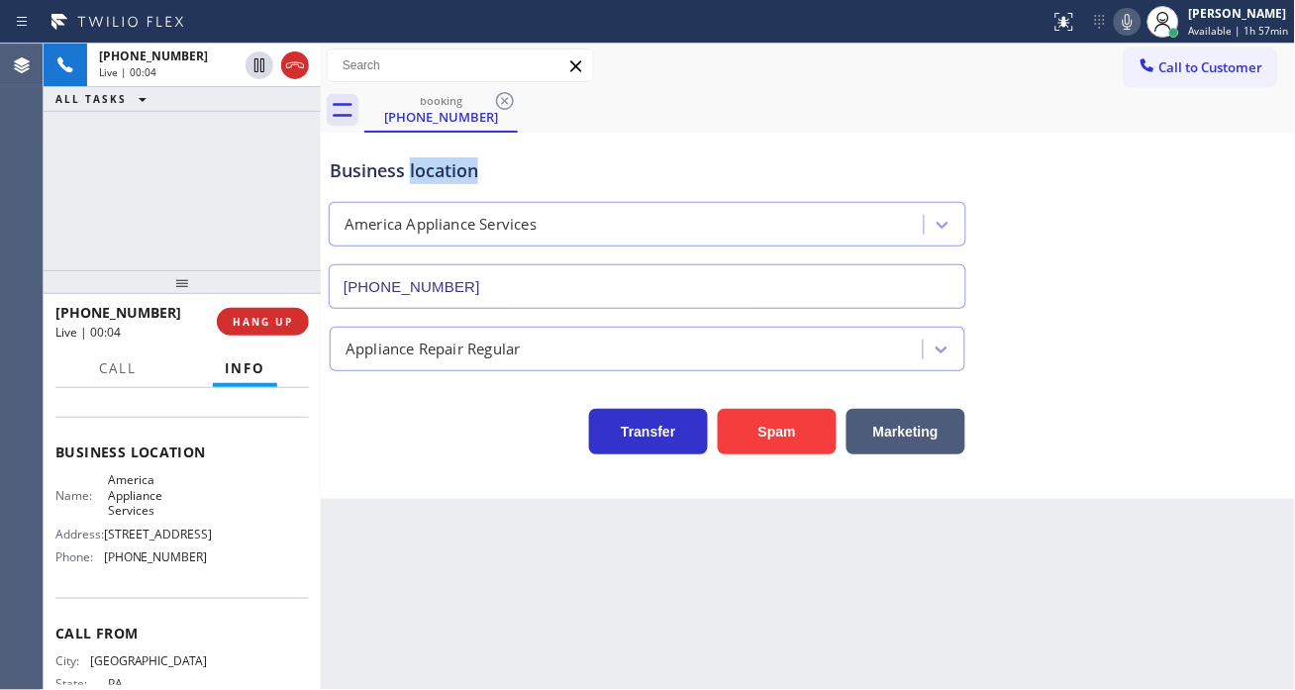
click at [421, 160] on div "Business location" at bounding box center [648, 170] width 636 height 27
click at [210, 178] on div "+12156009236 Live | 00:12 ALL TASKS ALL TASKS ACTIVE TASKS TASKS IN WRAP UP" at bounding box center [182, 157] width 277 height 227
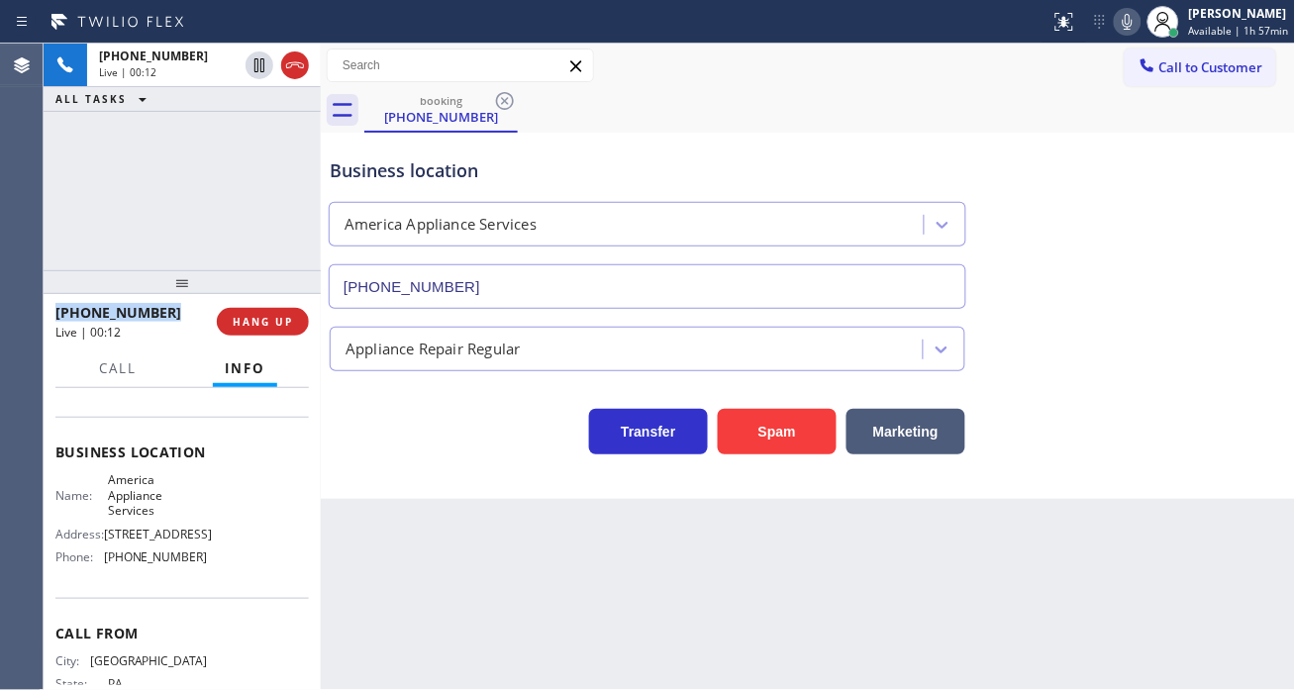
click at [210, 178] on div "+12156009236 Live | 00:12 ALL TASKS ALL TASKS ACTIVE TASKS TASKS IN WRAP UP" at bounding box center [182, 157] width 277 height 227
click at [210, 178] on div "+12156009236 Live | 00:13 ALL TASKS ALL TASKS ACTIVE TASKS TASKS IN WRAP UP" at bounding box center [182, 157] width 277 height 227
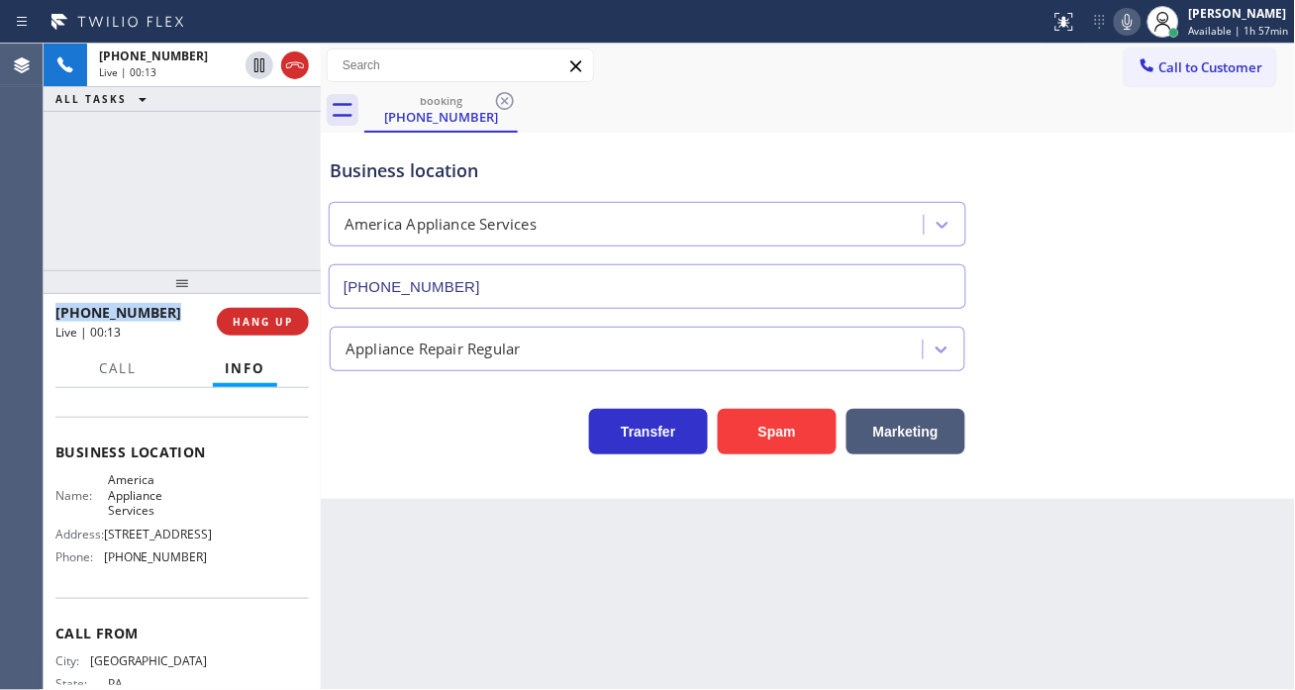
click at [210, 178] on div "+12156009236 Live | 00:13 ALL TASKS ALL TASKS ACTIVE TASKS TASKS IN WRAP UP" at bounding box center [182, 157] width 277 height 227
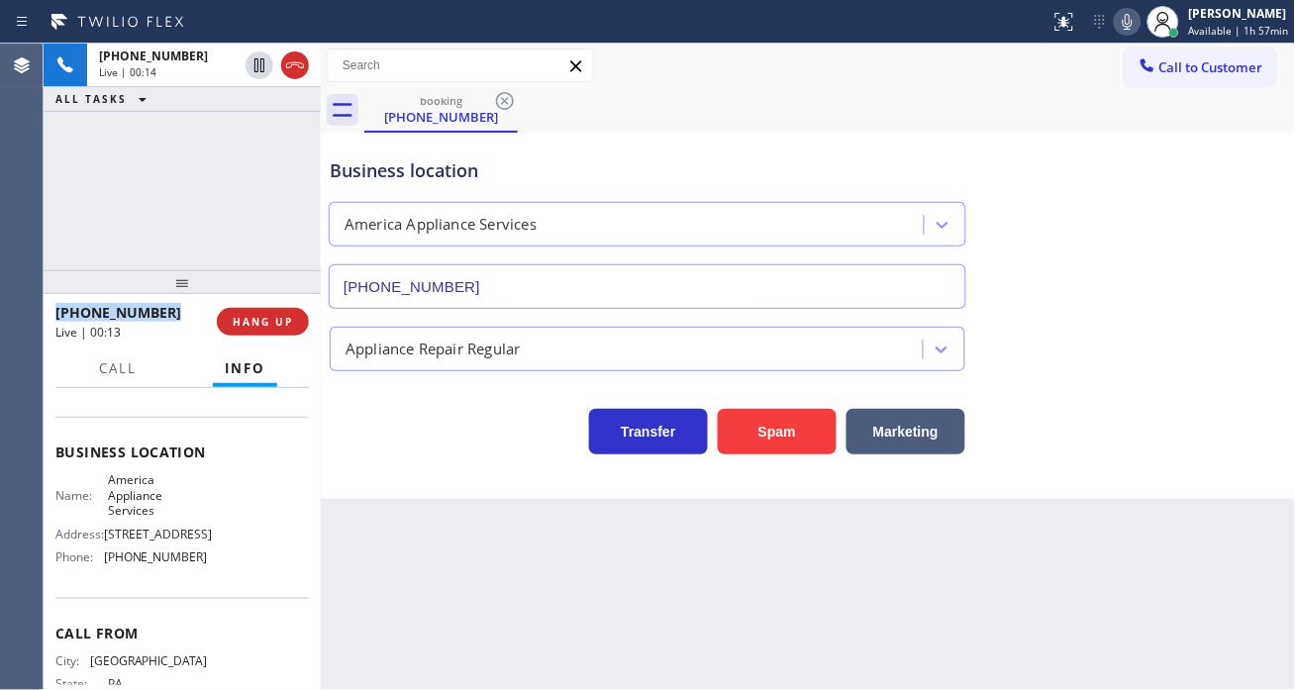
click at [210, 178] on div "+12156009236 Live | 00:14 ALL TASKS ALL TASKS ACTIVE TASKS TASKS IN WRAP UP" at bounding box center [182, 157] width 277 height 227
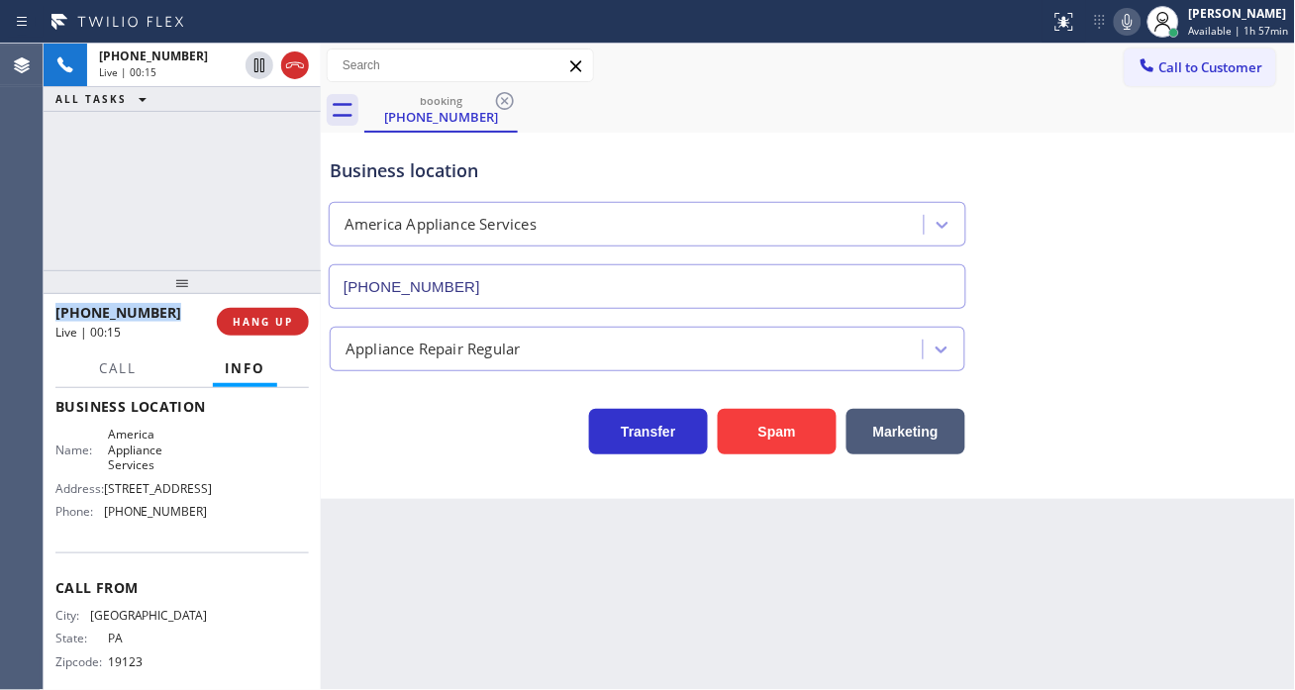
scroll to position [302, 0]
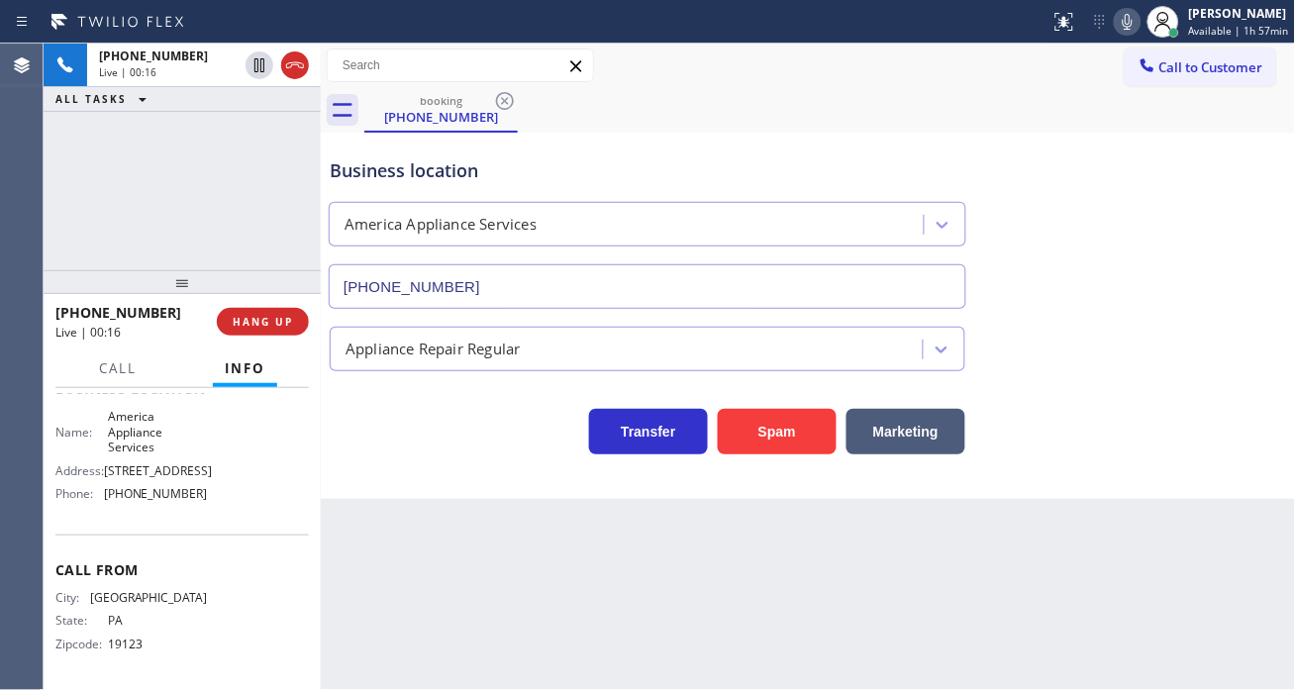
click at [166, 490] on span "[PHONE_NUMBER]" at bounding box center [156, 493] width 104 height 15
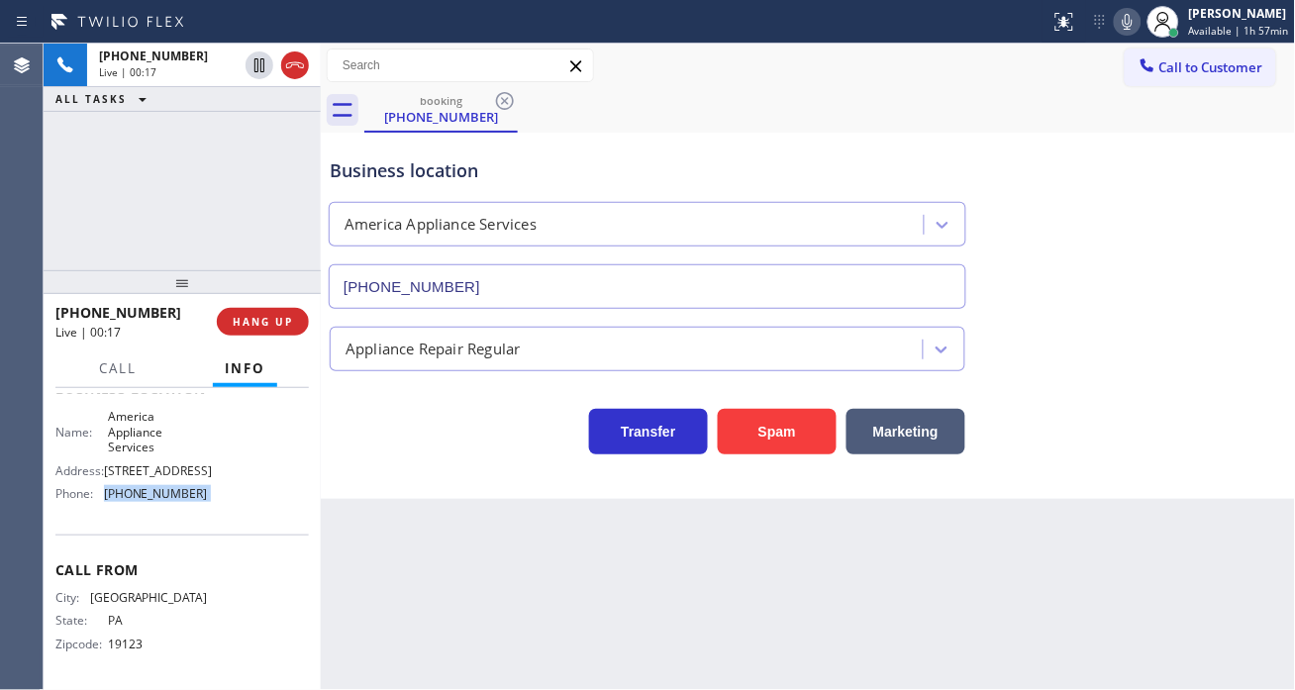
click at [166, 490] on span "[PHONE_NUMBER]" at bounding box center [156, 493] width 104 height 15
click at [191, 463] on span "1221 Avenue Of The Americas" at bounding box center [158, 470] width 108 height 15
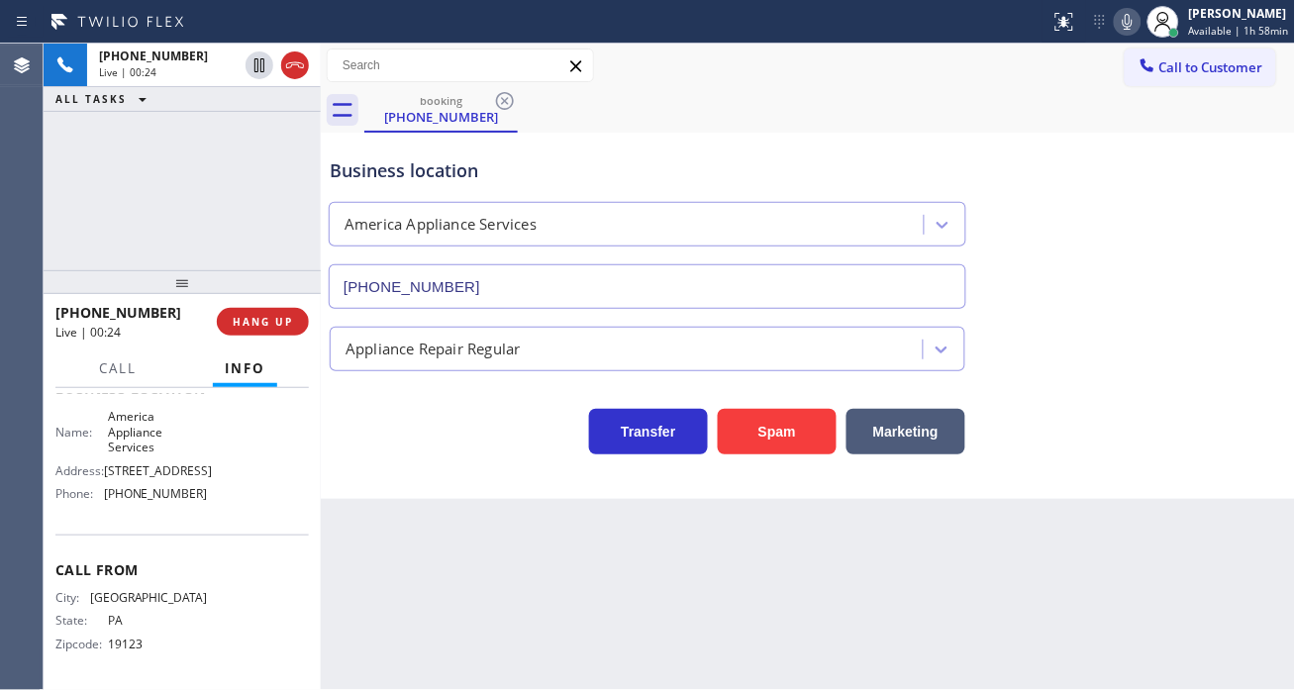
click at [241, 165] on div "+12156009236 Live | 00:24 ALL TASKS ALL TASKS ACTIVE TASKS TASKS IN WRAP UP" at bounding box center [182, 157] width 277 height 227
click at [285, 315] on span "HANG UP" at bounding box center [263, 322] width 60 height 14
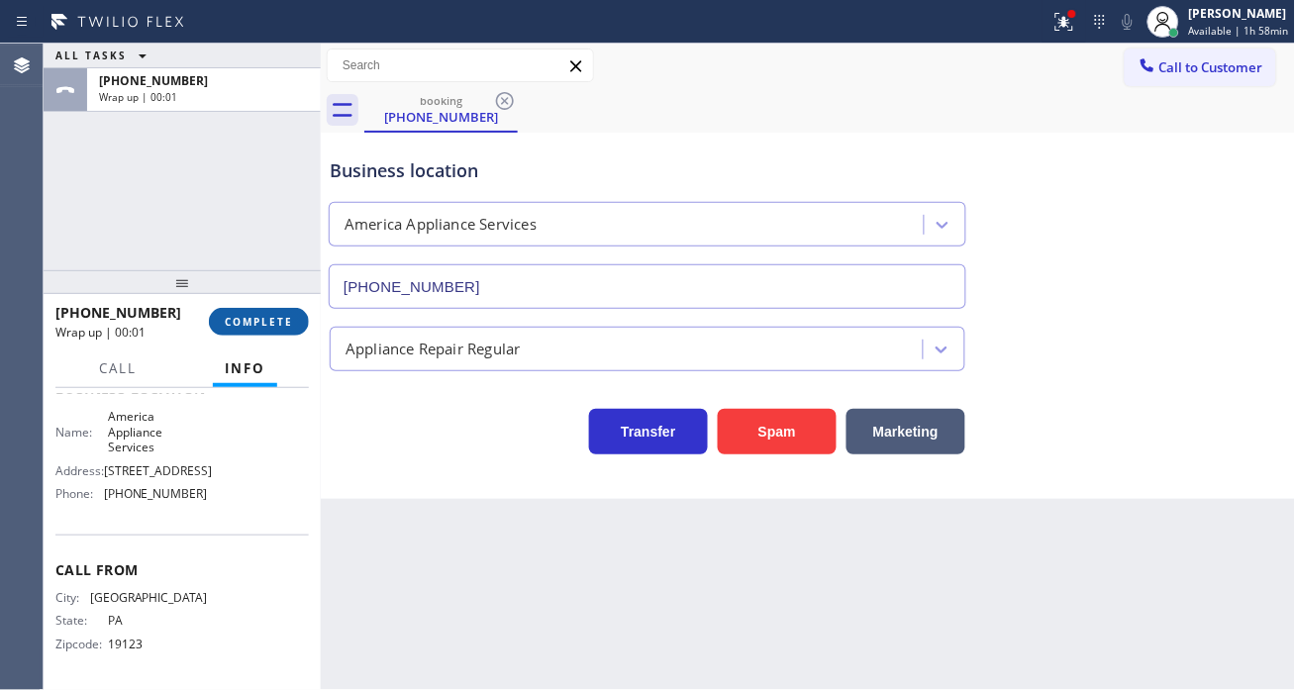
click at [285, 315] on span "COMPLETE" at bounding box center [259, 322] width 68 height 14
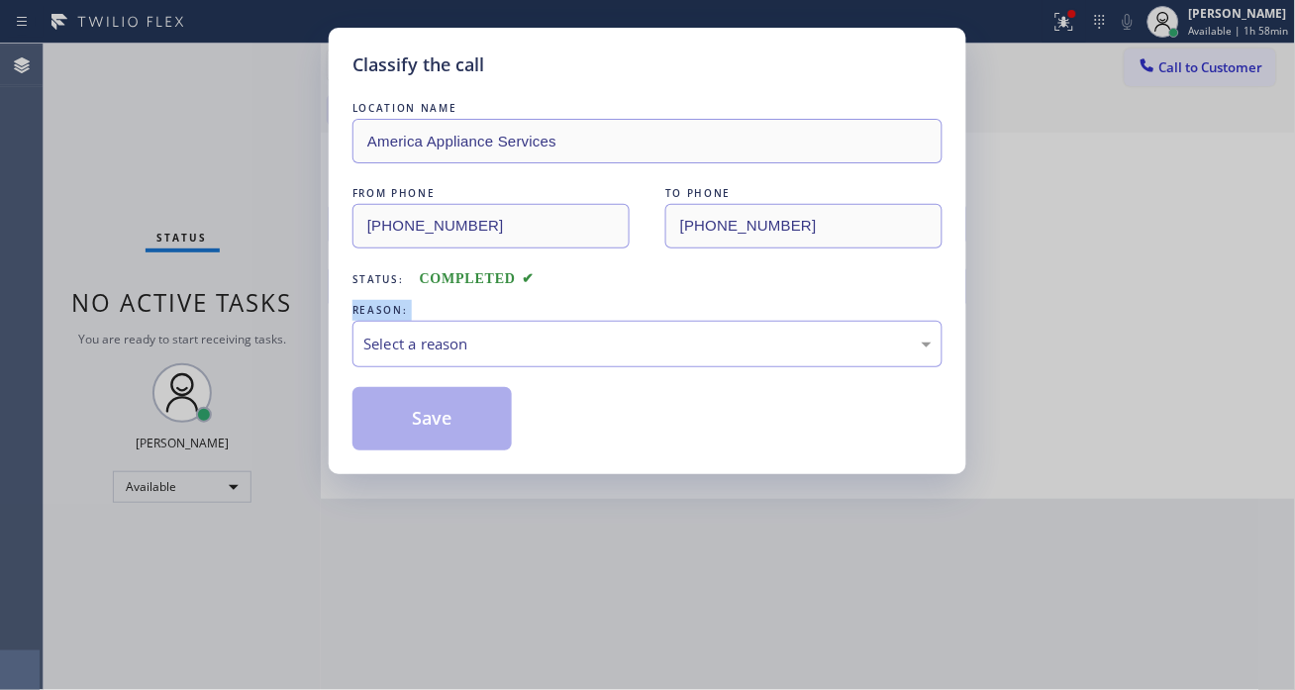
click at [285, 315] on div "Classify the call LOCATION NAME America Appliance Services FROM PHONE (215) 600…" at bounding box center [647, 345] width 1295 height 690
click at [493, 343] on div "Select a reason" at bounding box center [647, 344] width 568 height 23
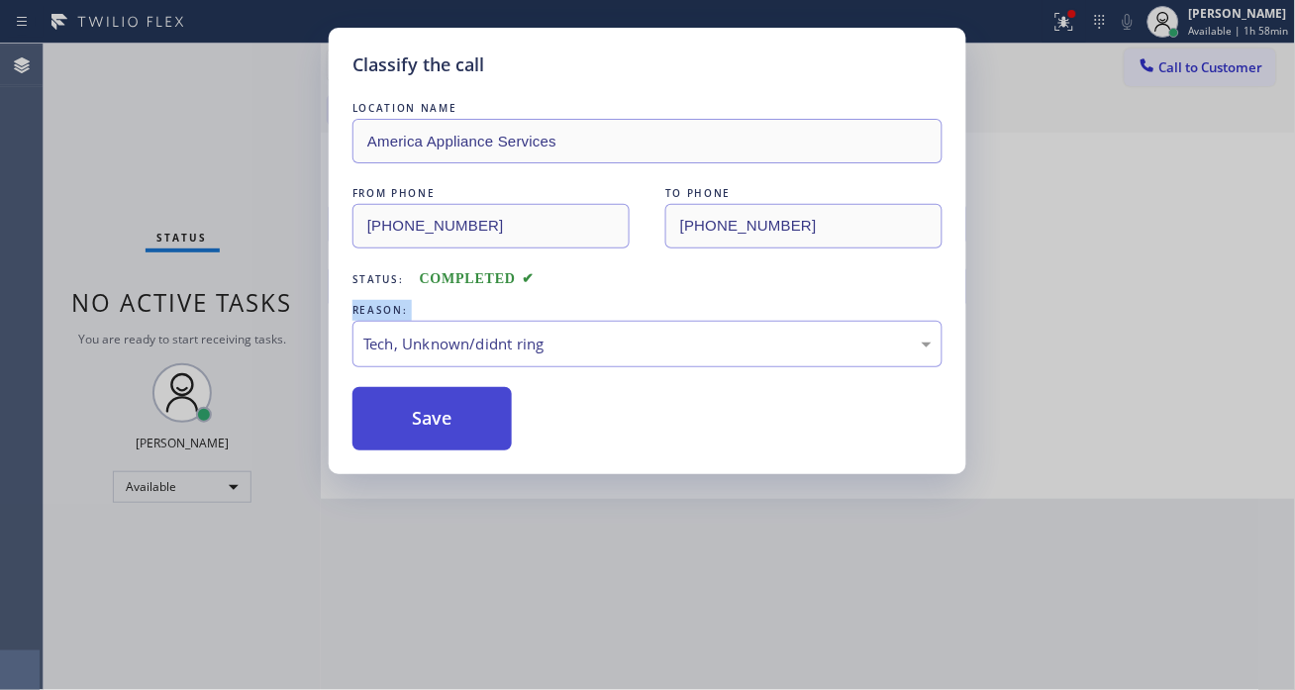
click at [462, 431] on button "Save" at bounding box center [432, 418] width 159 height 63
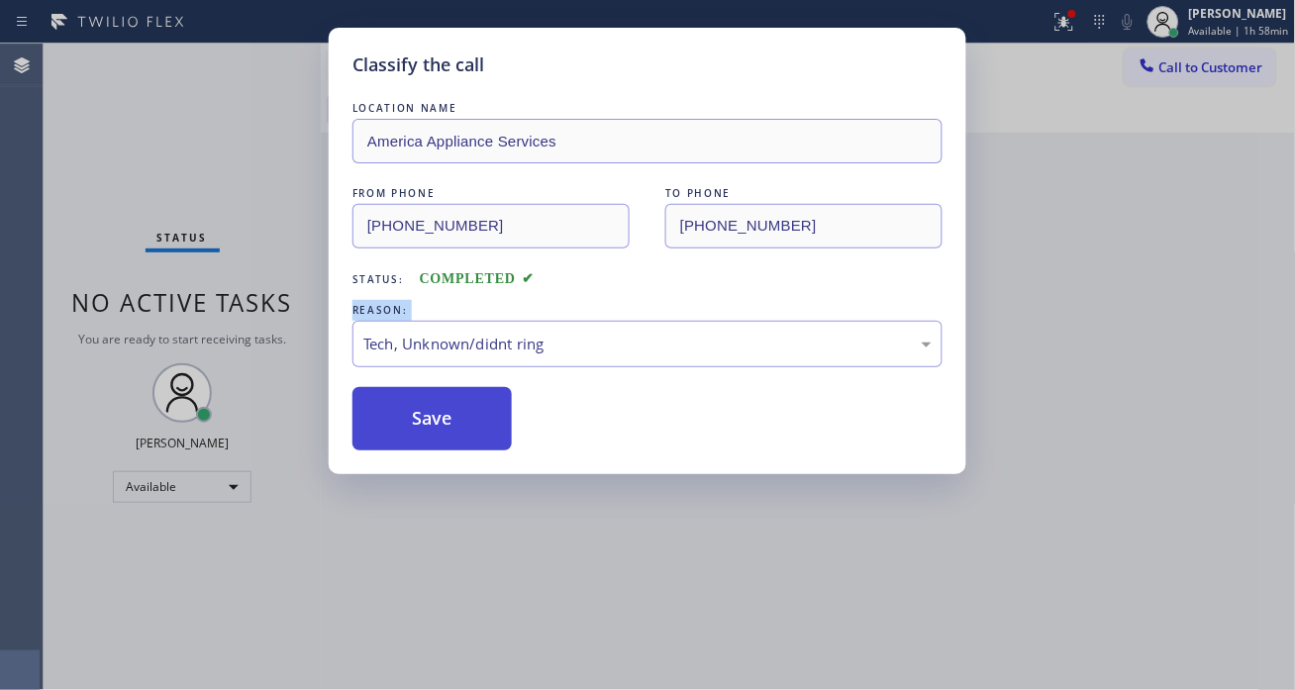
click at [462, 431] on button "Save" at bounding box center [432, 418] width 159 height 63
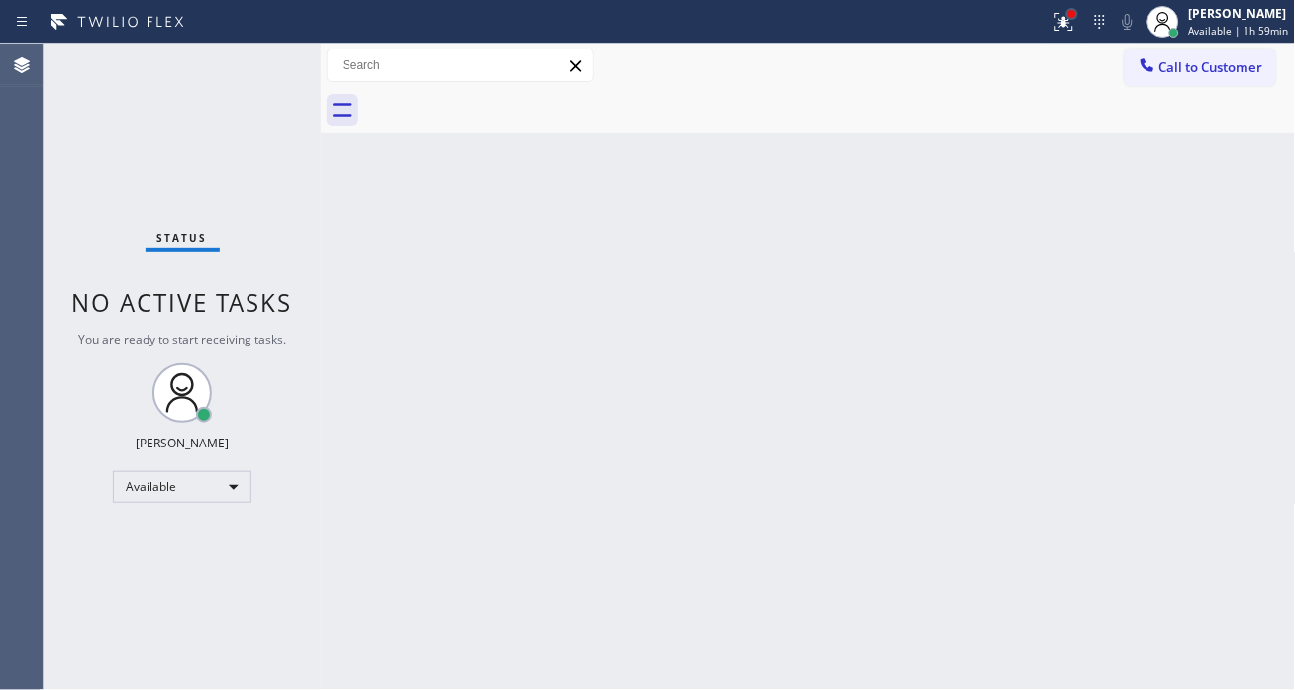
click at [1076, 10] on div at bounding box center [1072, 14] width 8 height 8
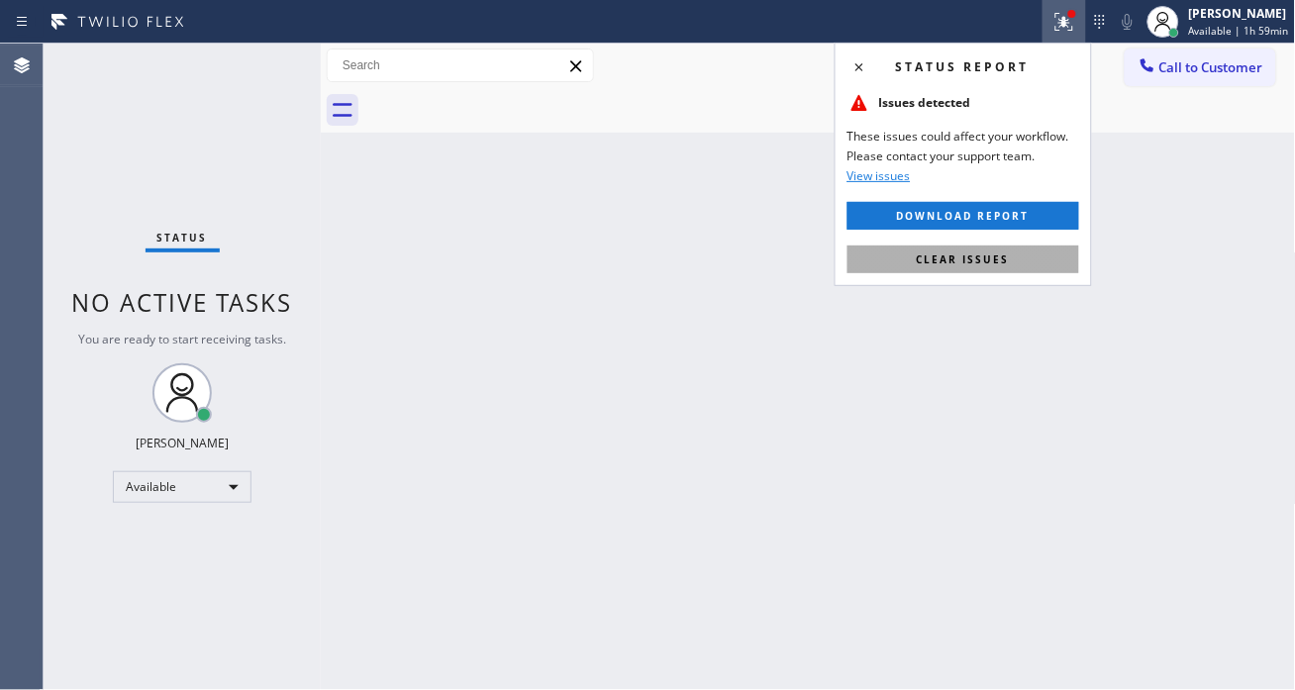
click at [995, 258] on span "Clear issues" at bounding box center [963, 260] width 93 height 14
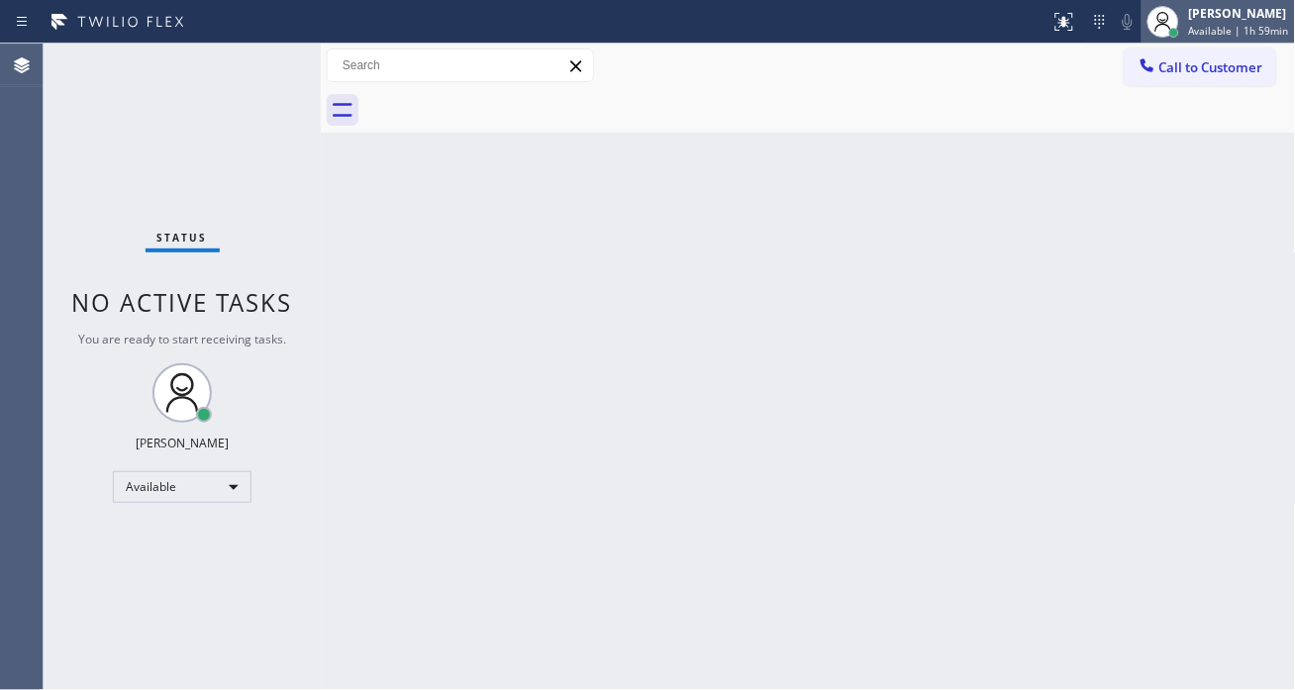
click at [1231, 28] on span "Available | 1h 59min" at bounding box center [1239, 31] width 100 height 14
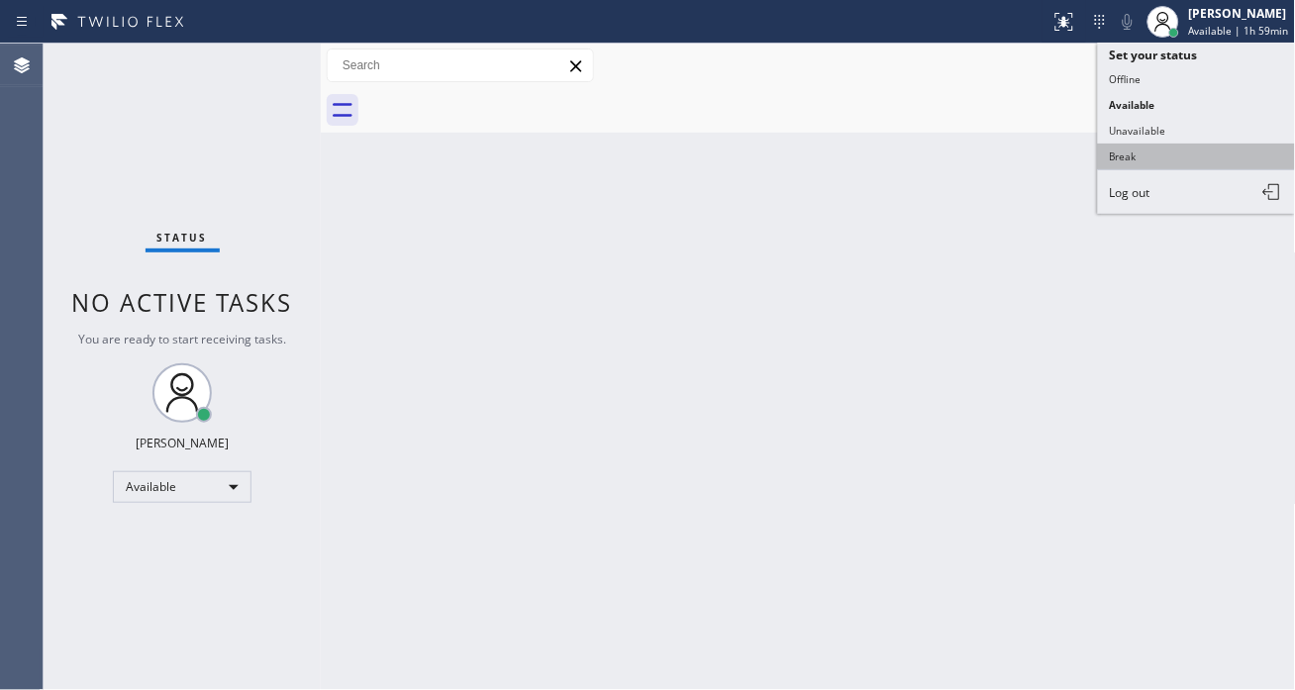
click at [1174, 155] on button "Break" at bounding box center [1197, 157] width 198 height 26
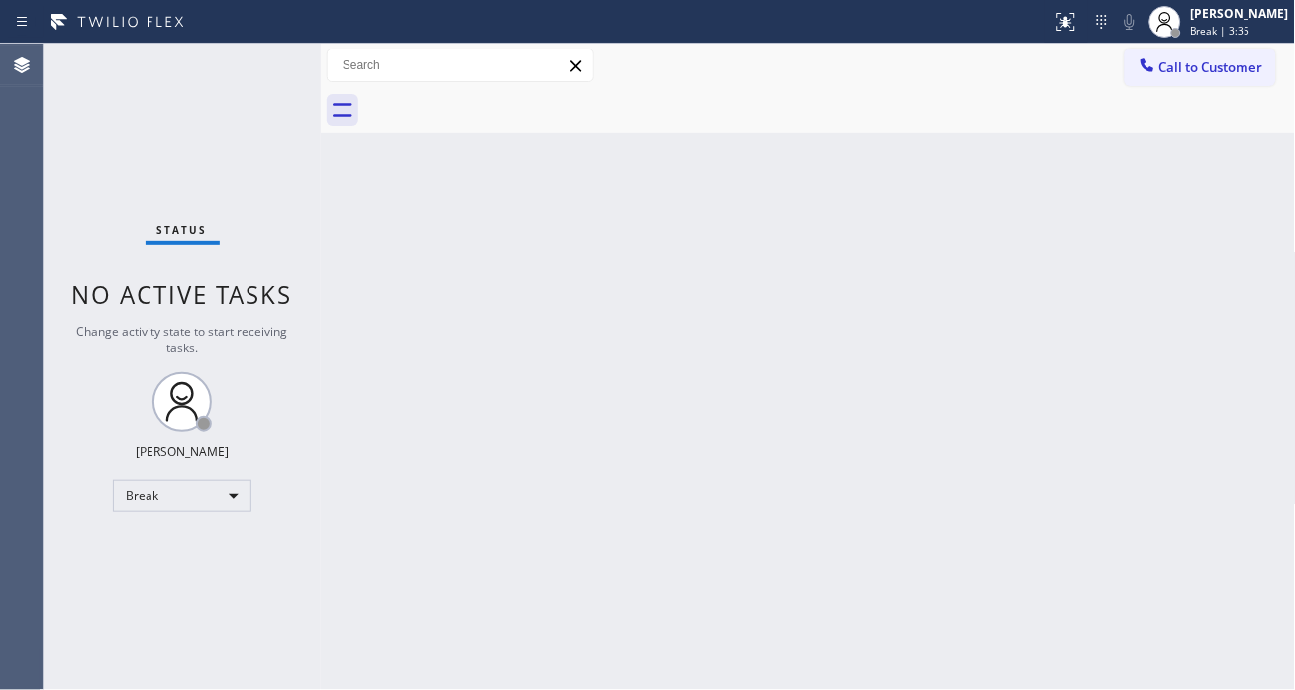
click at [1240, 287] on div "Back to Dashboard Change Sender ID Customers Technicians Select a contact Outbo…" at bounding box center [808, 367] width 975 height 647
click at [267, 56] on div "Status No active tasks Change activity state to start receiving tasks. [PERSON_…" at bounding box center [182, 367] width 277 height 647
click at [1253, 26] on span "Break | 13:37" at bounding box center [1223, 31] width 65 height 14
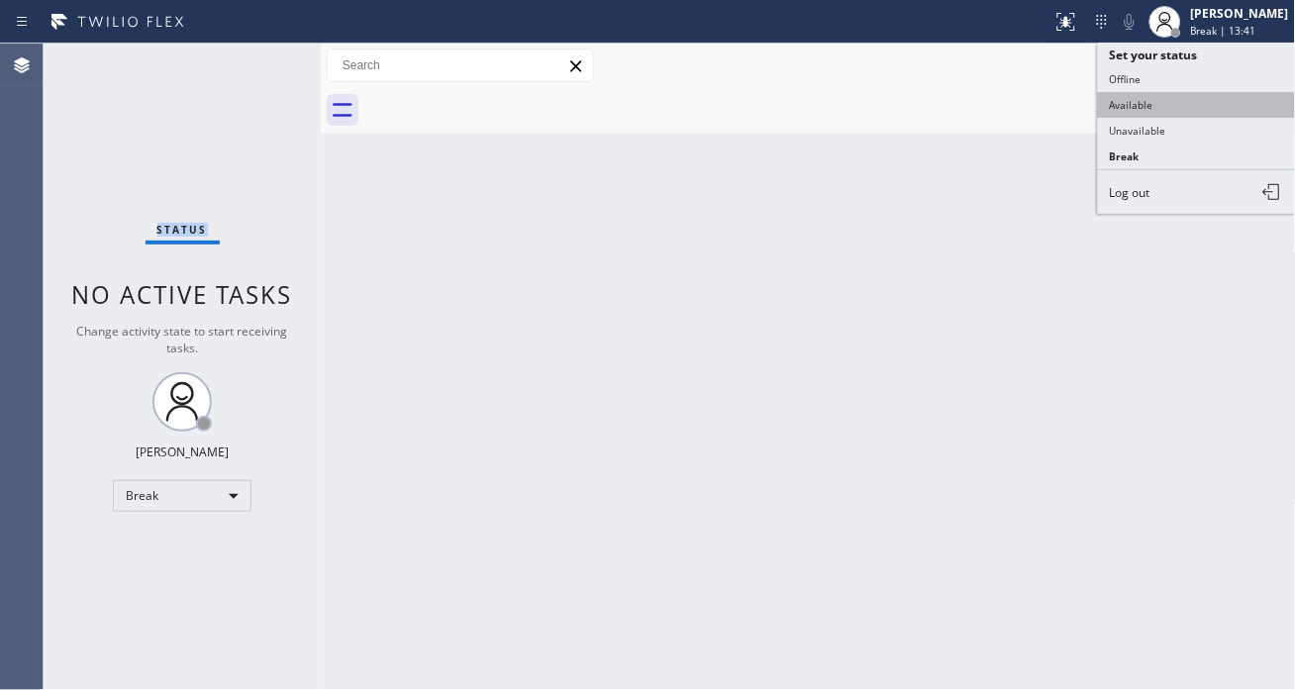
click at [1198, 103] on button "Available" at bounding box center [1197, 105] width 198 height 26
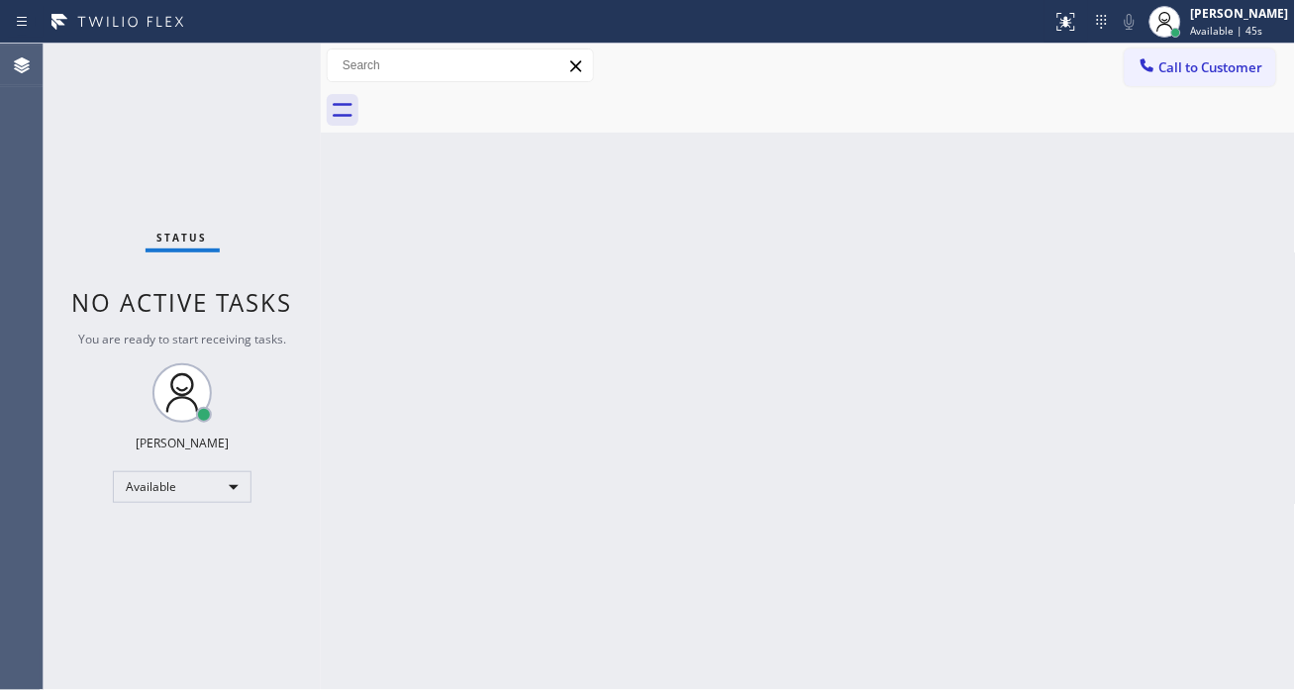
click at [1234, 188] on div "Back to Dashboard Change Sender ID Customers Technicians Select a contact Outbo…" at bounding box center [808, 367] width 975 height 647
click at [271, 65] on div "Status No active tasks You are ready to start receiving tasks. [PERSON_NAME]" at bounding box center [182, 367] width 277 height 647
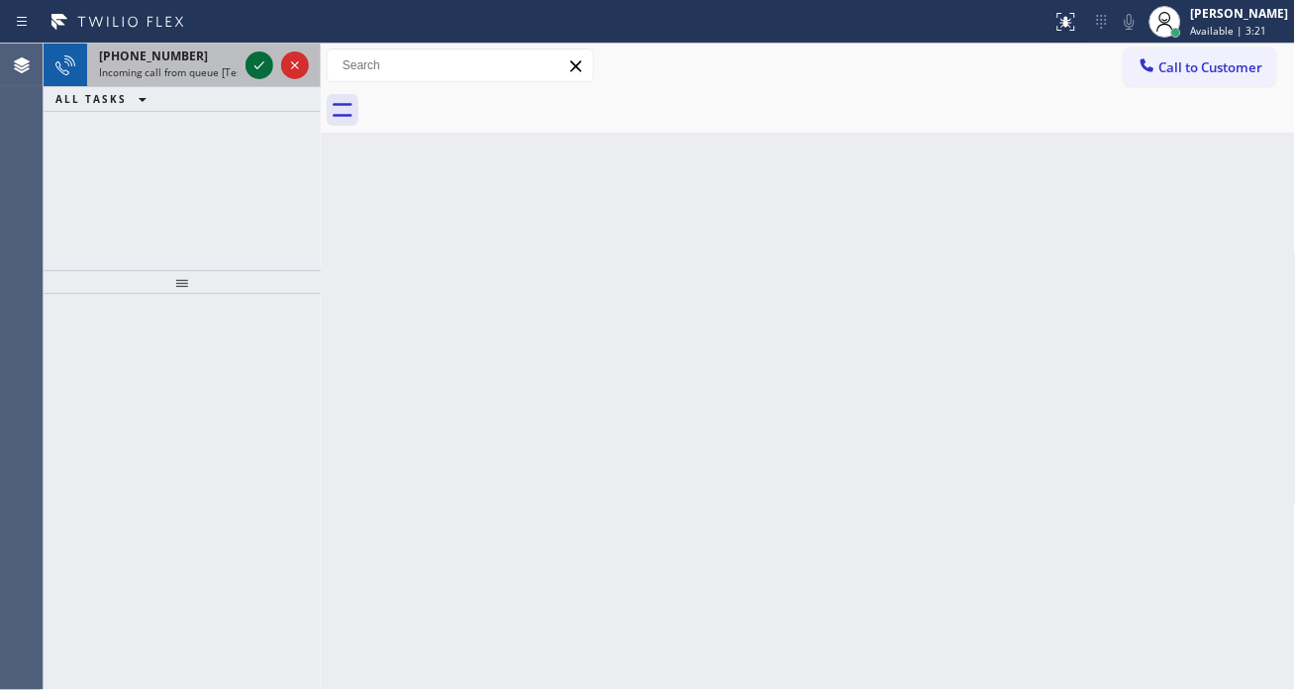
click at [255, 62] on icon at bounding box center [260, 65] width 24 height 24
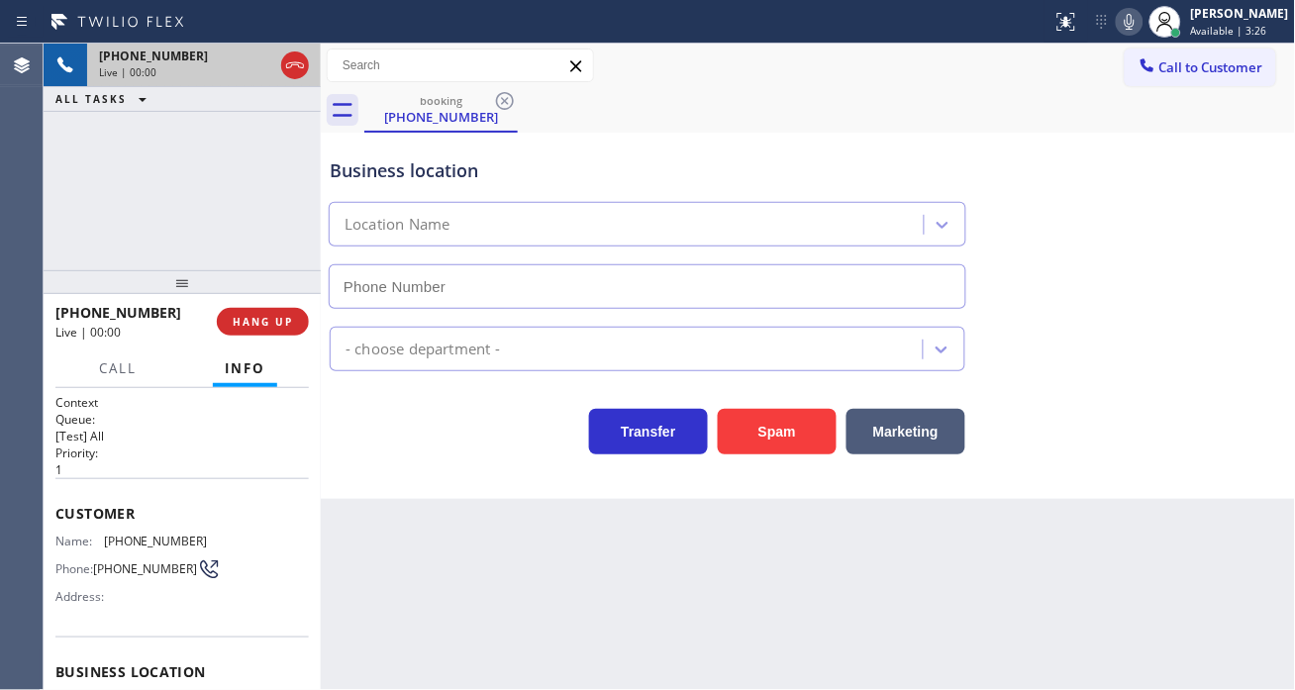
scroll to position [110, 0]
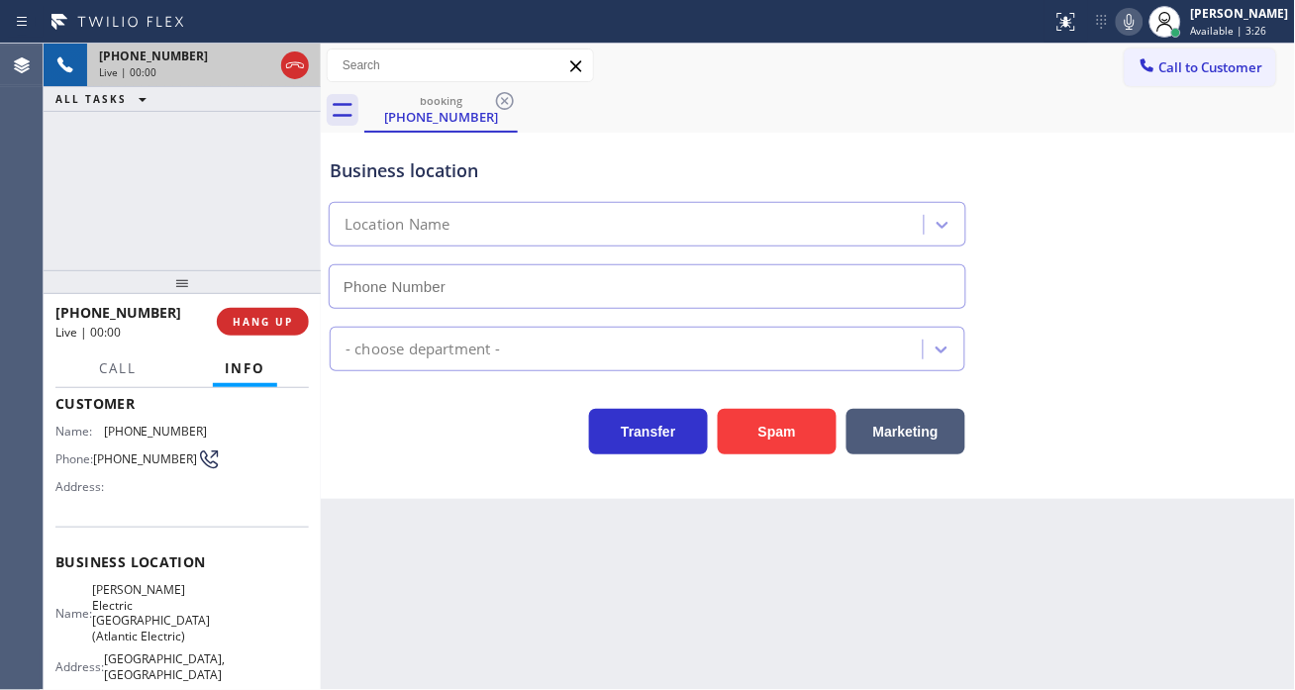
type input "[PHONE_NUMBER]"
click at [164, 595] on span "[PERSON_NAME] Electric [GEOGRAPHIC_DATA](Atlantic Electric)" at bounding box center [151, 612] width 118 height 61
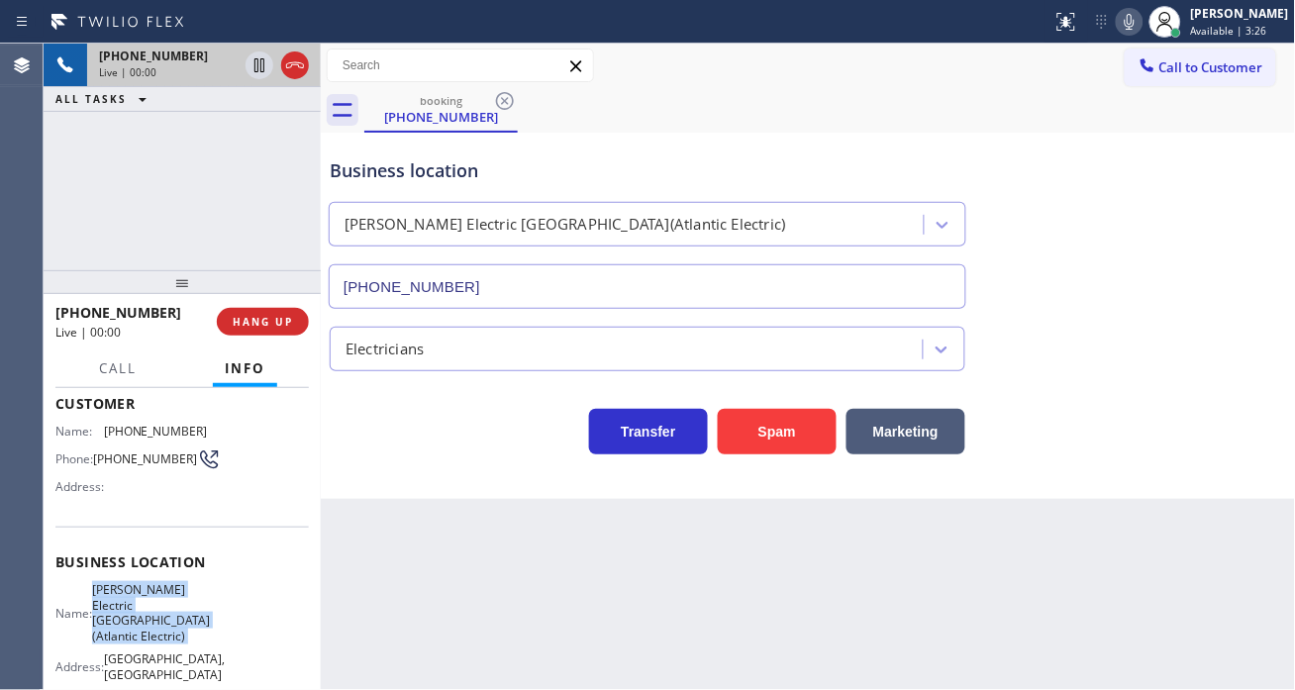
click at [164, 595] on span "[PERSON_NAME] Electric [GEOGRAPHIC_DATA](Atlantic Electric)" at bounding box center [151, 612] width 118 height 61
click at [124, 454] on span "[PHONE_NUMBER]" at bounding box center [145, 459] width 104 height 15
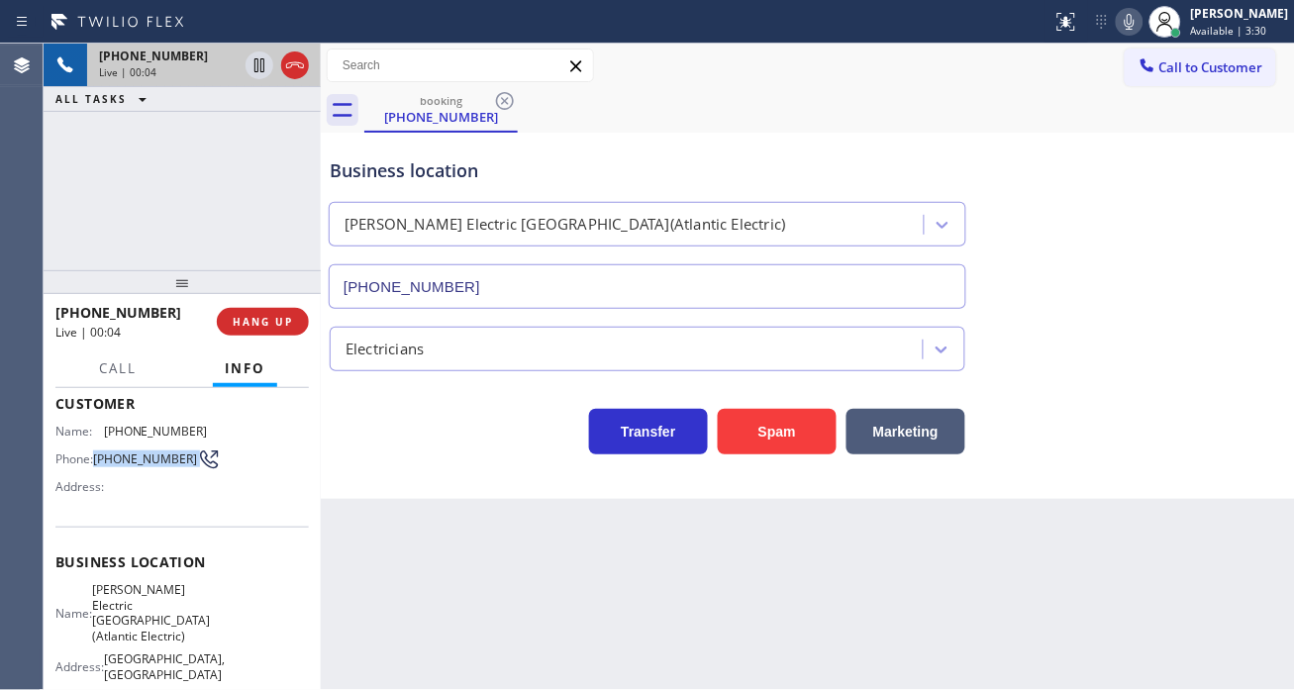
click at [124, 454] on span "[PHONE_NUMBER]" at bounding box center [145, 459] width 104 height 15
copy div "[PHONE_NUMBER]"
click at [477, 557] on div "Back to Dashboard Change Sender ID Customers Technicians Select a contact Outbo…" at bounding box center [808, 367] width 975 height 647
click at [158, 604] on span "[PERSON_NAME] Electric [GEOGRAPHIC_DATA](Atlantic Electric)" at bounding box center [151, 612] width 118 height 61
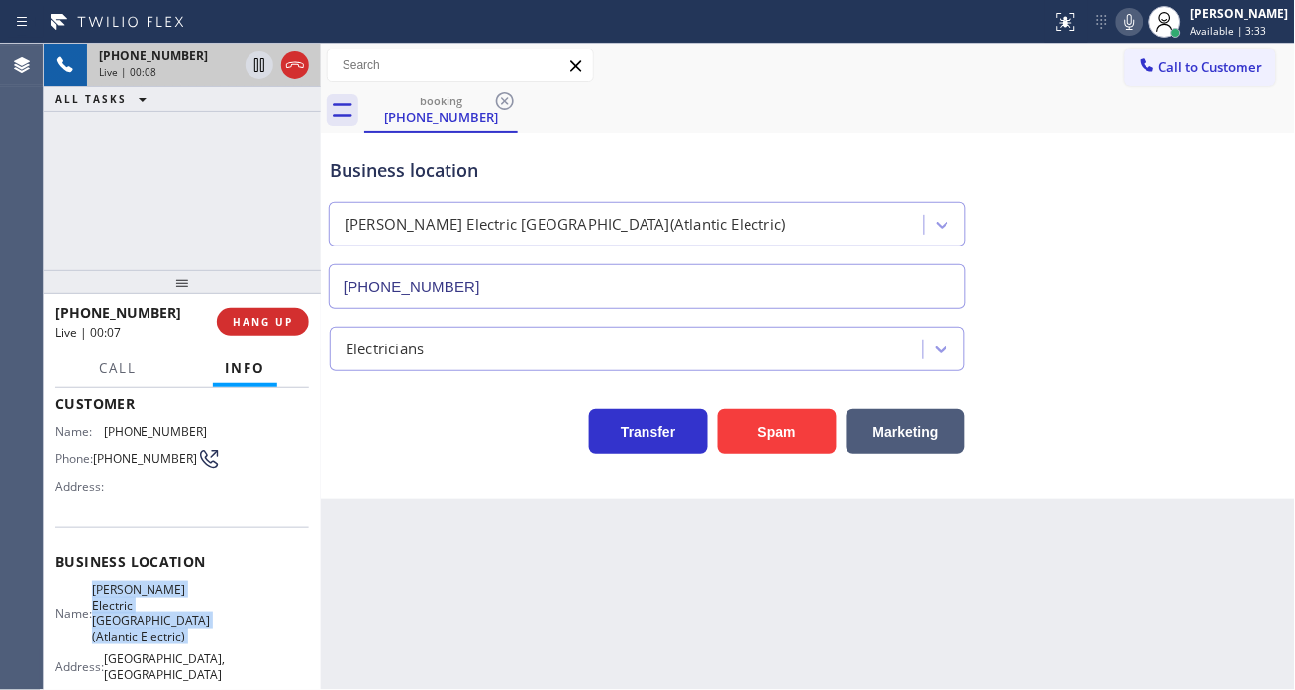
click at [158, 604] on span "[PERSON_NAME] Electric [GEOGRAPHIC_DATA](Atlantic Electric)" at bounding box center [151, 612] width 118 height 61
copy span "[PERSON_NAME] Electric [GEOGRAPHIC_DATA](Atlantic Electric)"
drag, startPoint x: 463, startPoint y: 469, endPoint x: 433, endPoint y: 479, distance: 32.3
click at [463, 469] on div "Business location Mr Handy Electric Berkeley Heights(Atlantic Electric) (908) 6…" at bounding box center [808, 316] width 975 height 366
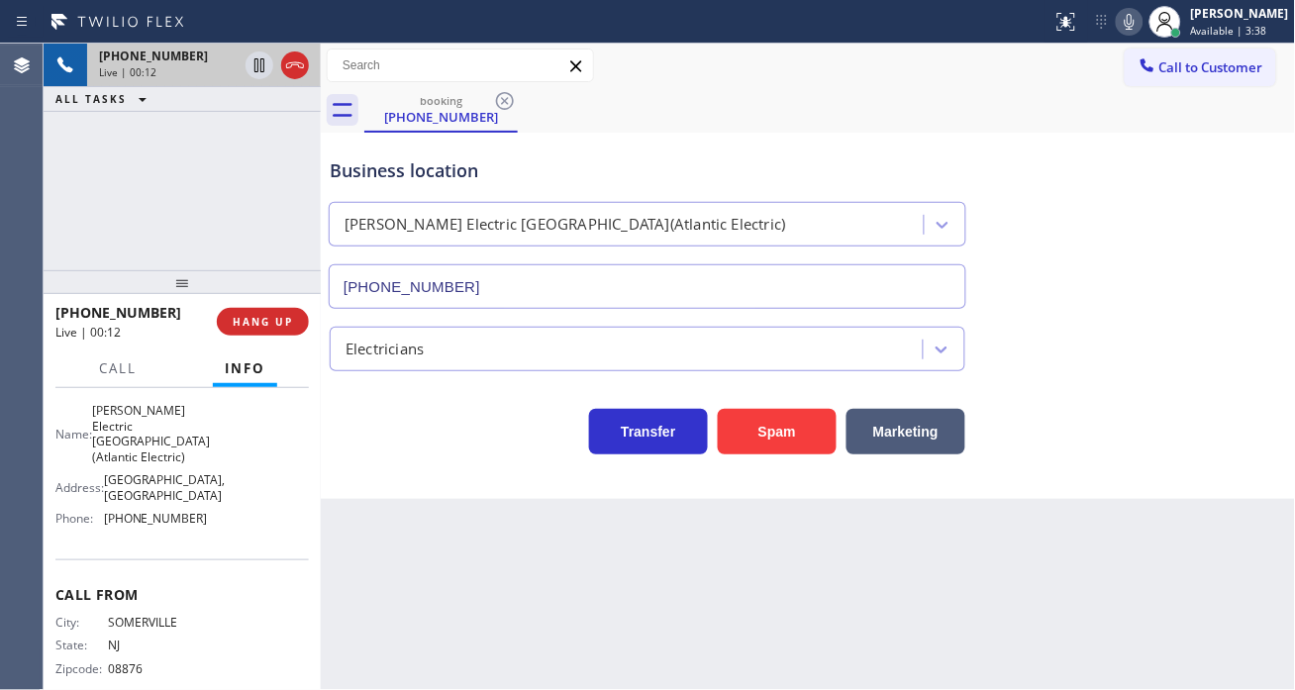
scroll to position [330, 0]
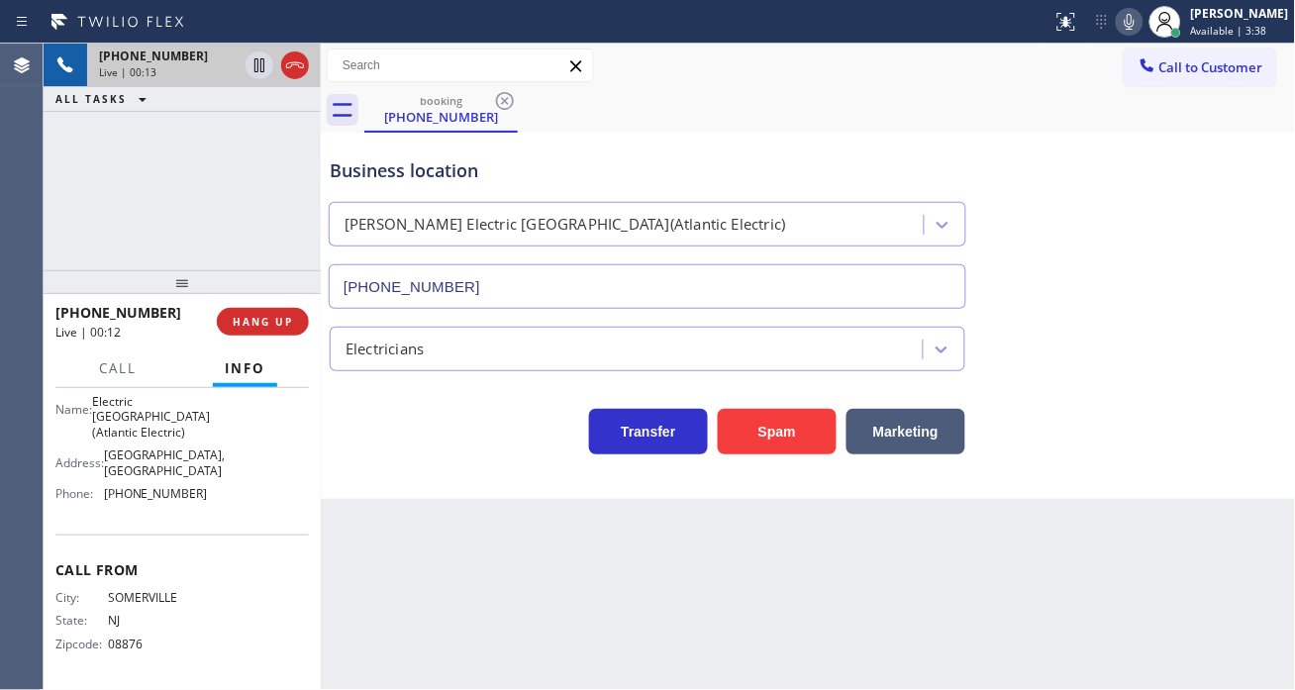
click at [150, 501] on span "[PHONE_NUMBER]" at bounding box center [156, 493] width 104 height 15
copy span "[PHONE_NUMBER]"
click at [421, 158] on div "Business location" at bounding box center [648, 170] width 636 height 27
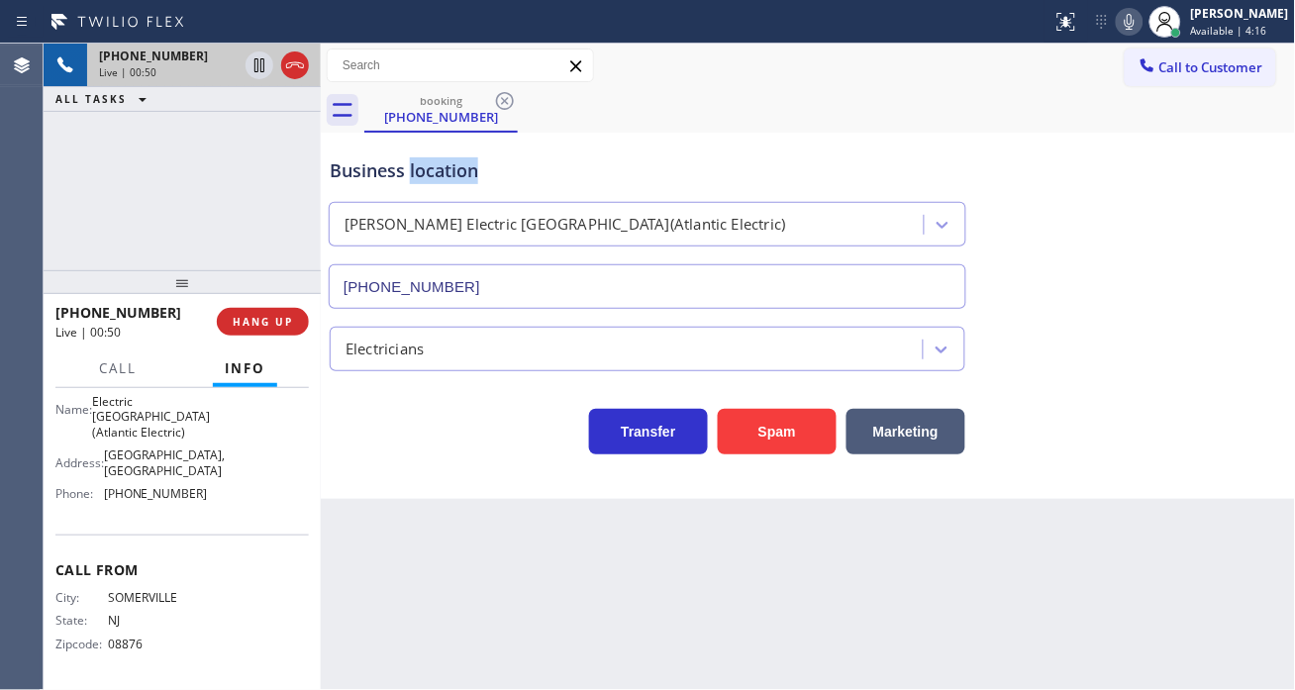
click at [421, 158] on div "Business location" at bounding box center [648, 170] width 636 height 27
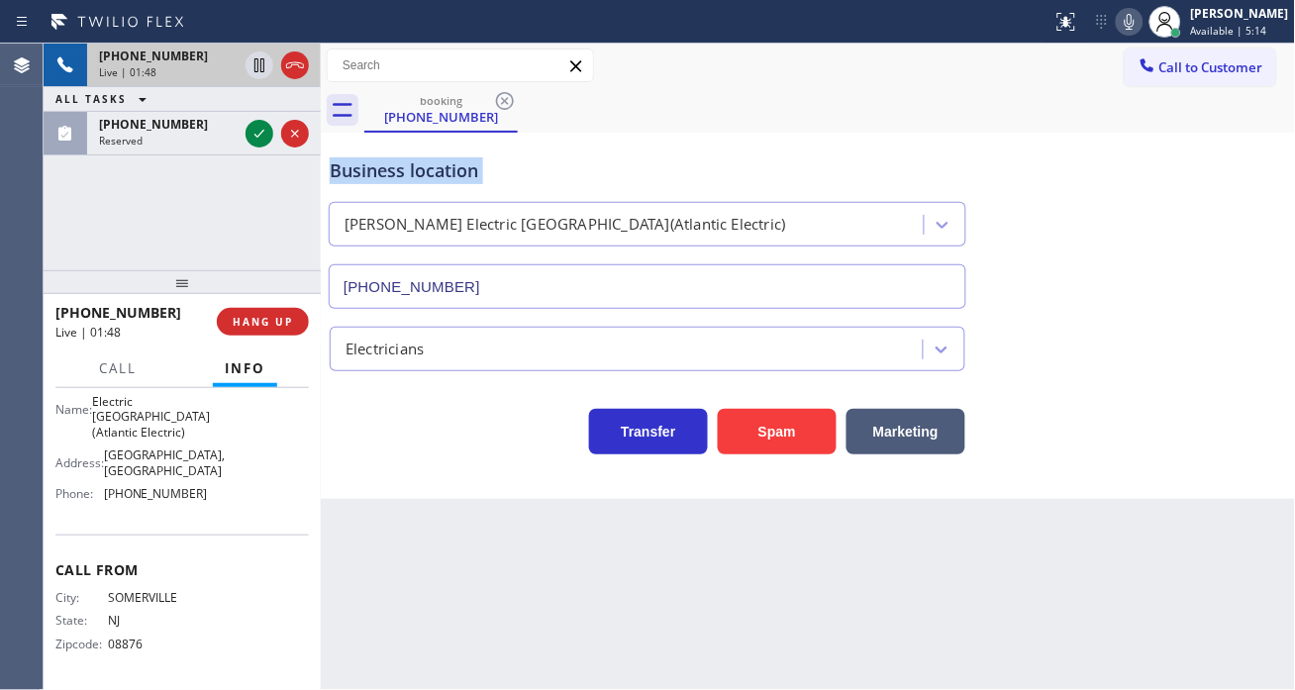
click at [368, 172] on div "Business location" at bounding box center [648, 170] width 636 height 27
click at [259, 64] on icon at bounding box center [260, 65] width 24 height 24
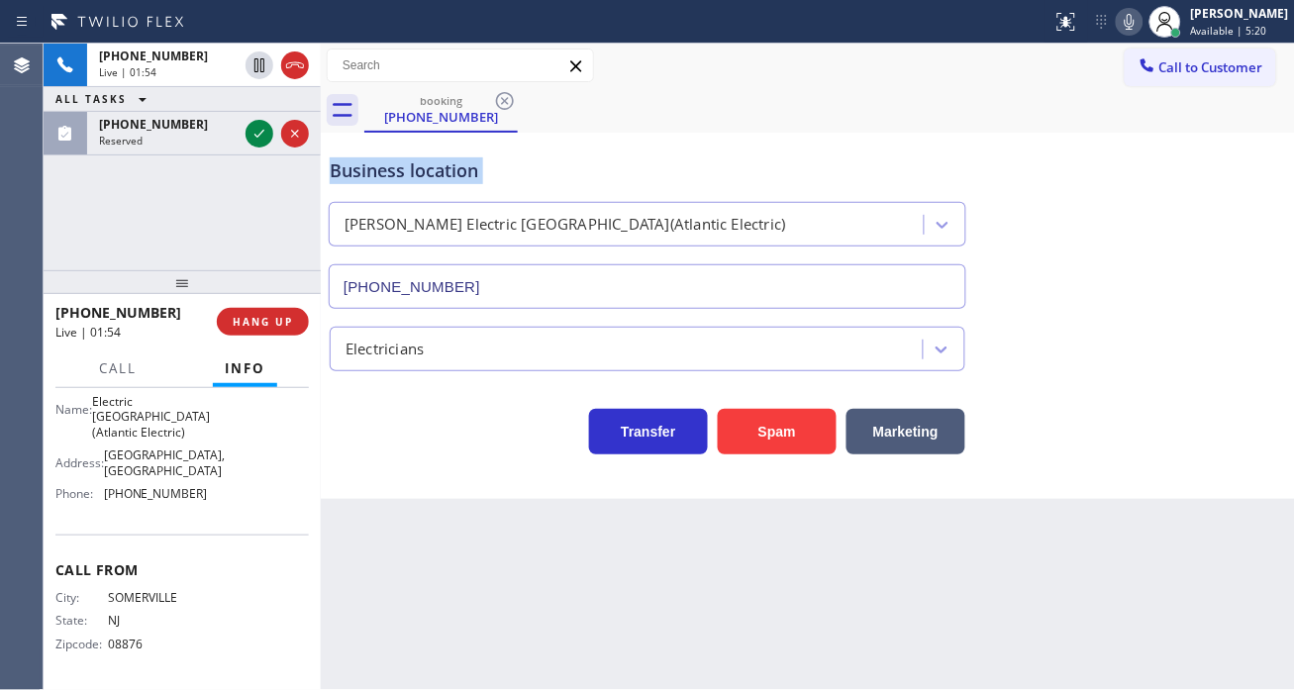
click at [1142, 21] on icon at bounding box center [1130, 22] width 24 height 24
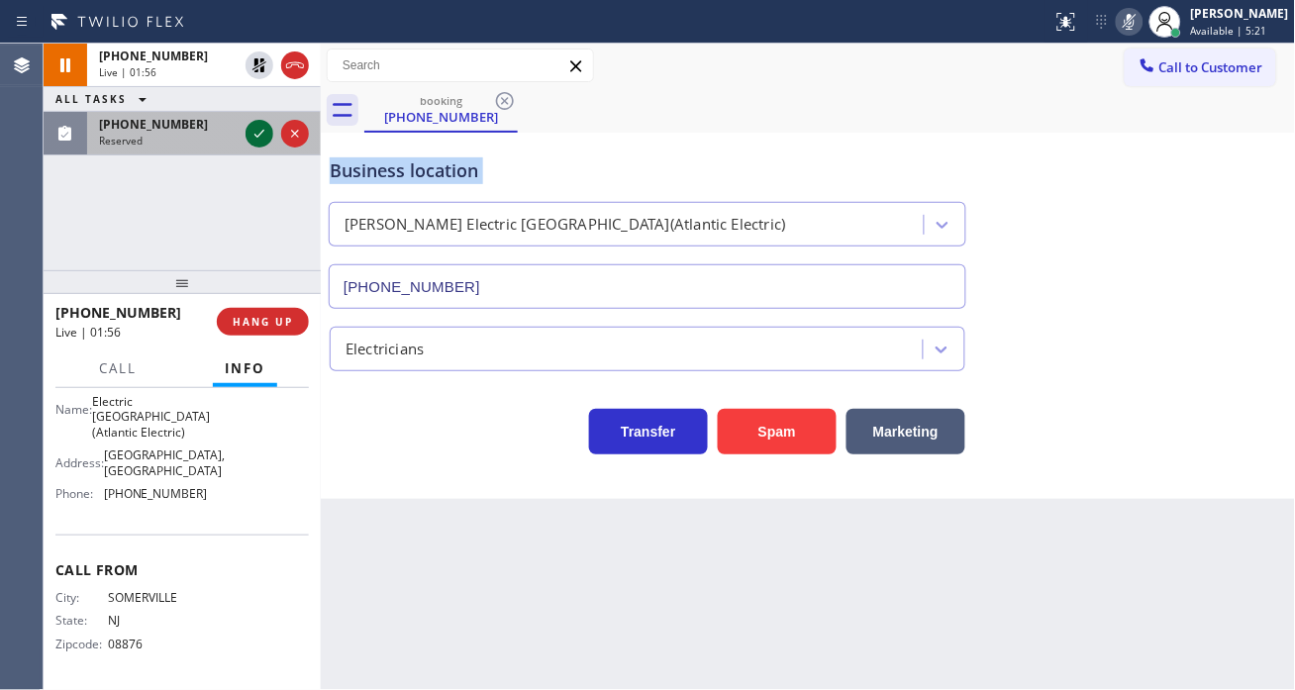
click at [260, 134] on icon at bounding box center [259, 134] width 10 height 8
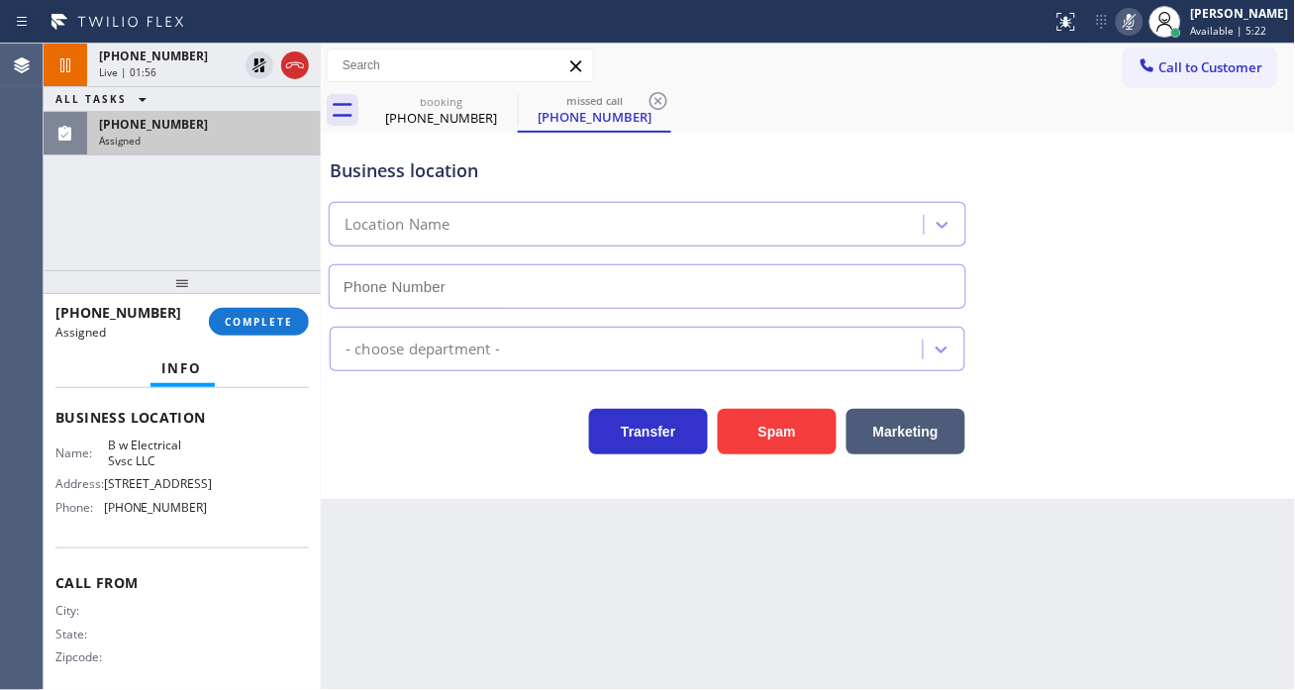
scroll to position [221, 0]
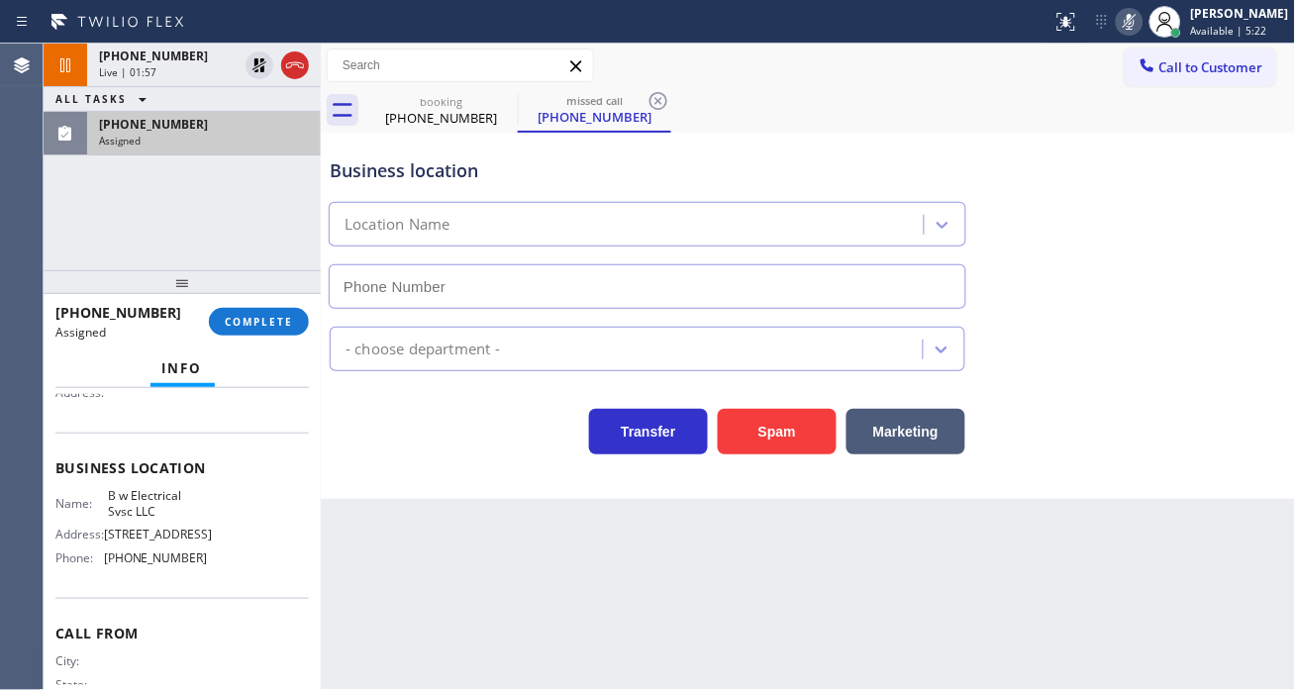
type input "[PHONE_NUMBER]"
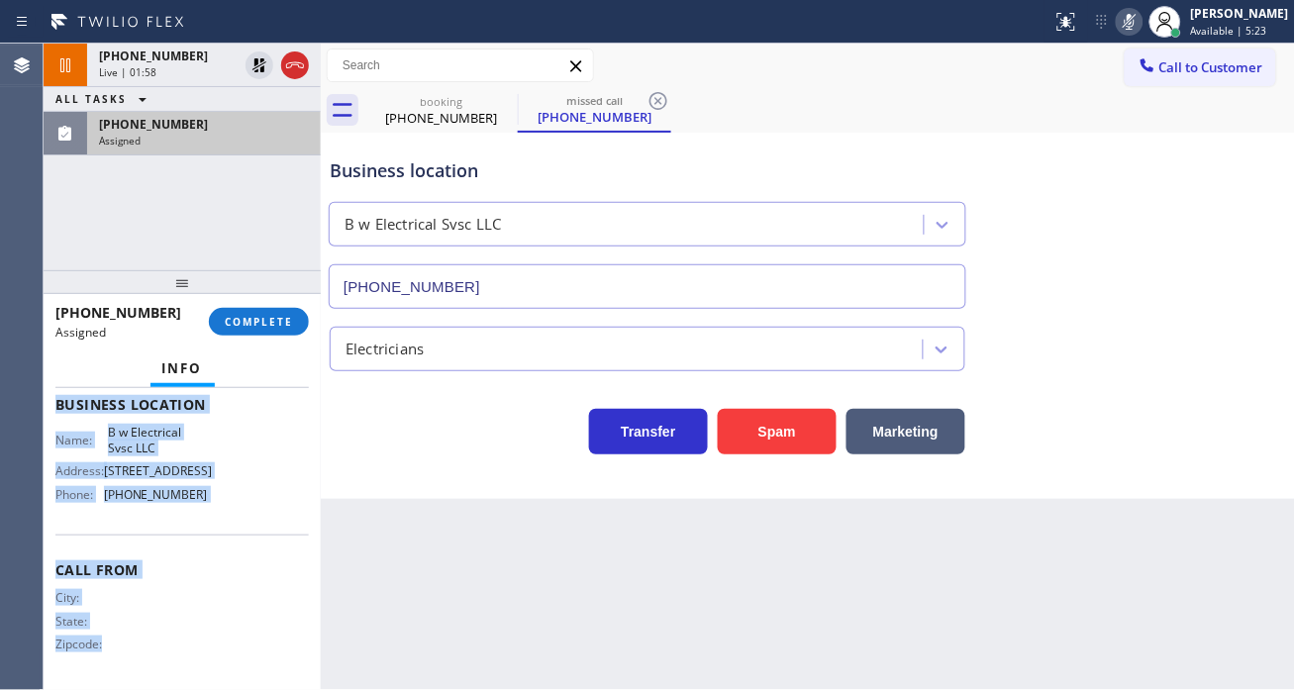
scroll to position [350, 0]
drag, startPoint x: 51, startPoint y: 463, endPoint x: 234, endPoint y: 521, distance: 191.0
click at [234, 521] on div "Context Queue: Electrical Priority: 0 Task Age: Customer Name: (304) 813-5818 P…" at bounding box center [182, 539] width 277 height 302
copy div "Business location Name: B w Electrical Svsc LLC Address: 239 Homestead Rd, Hill…"
click at [281, 327] on span "COMPLETE" at bounding box center [259, 322] width 68 height 14
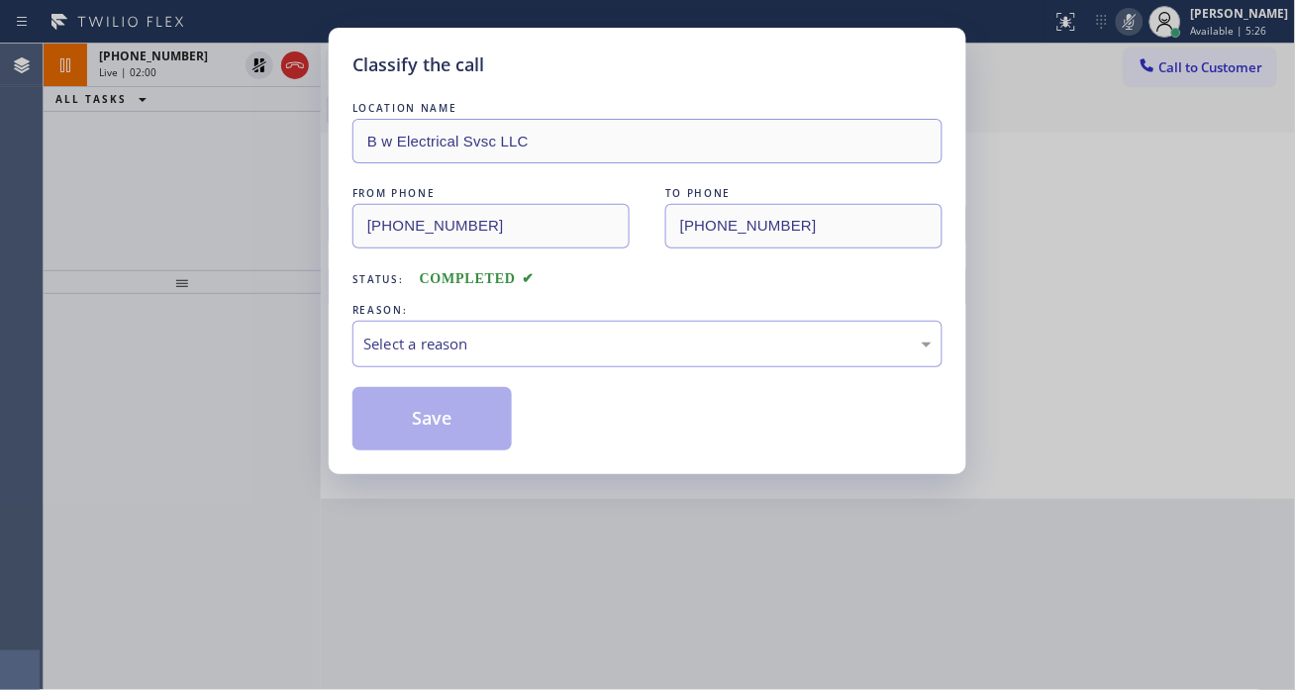
click at [557, 339] on div "Select a reason" at bounding box center [647, 344] width 568 height 23
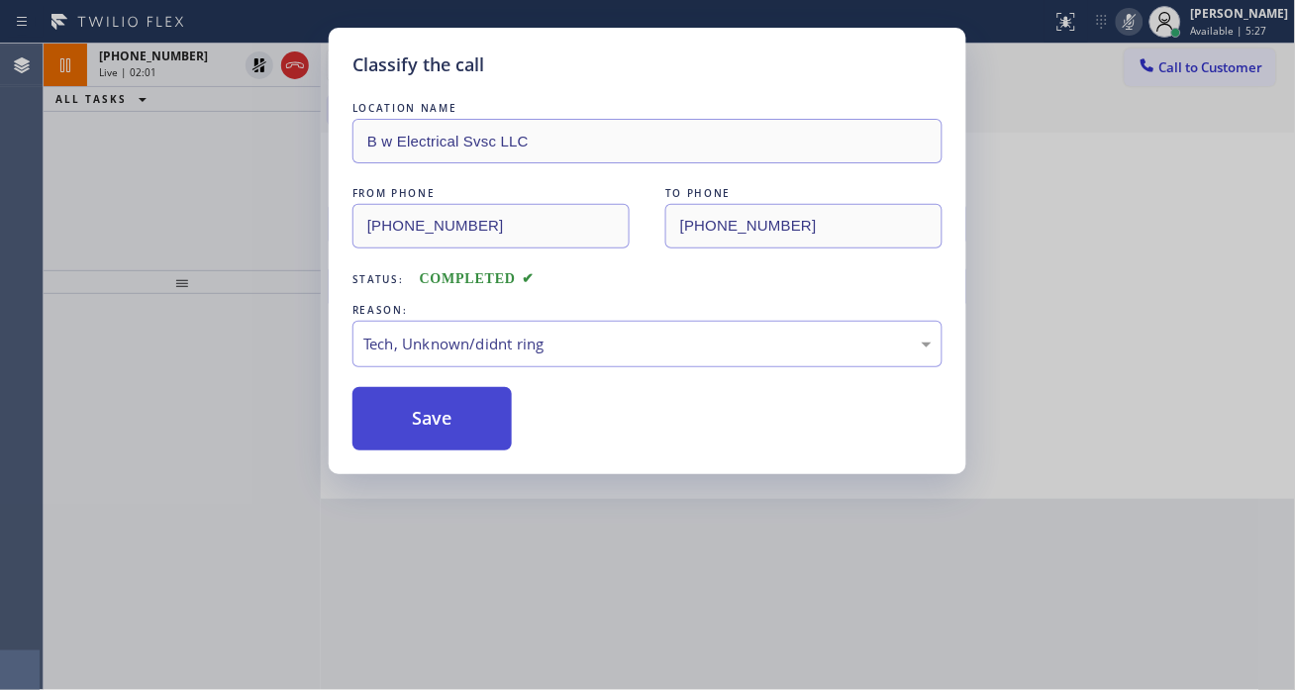
click at [479, 411] on button "Save" at bounding box center [432, 418] width 159 height 63
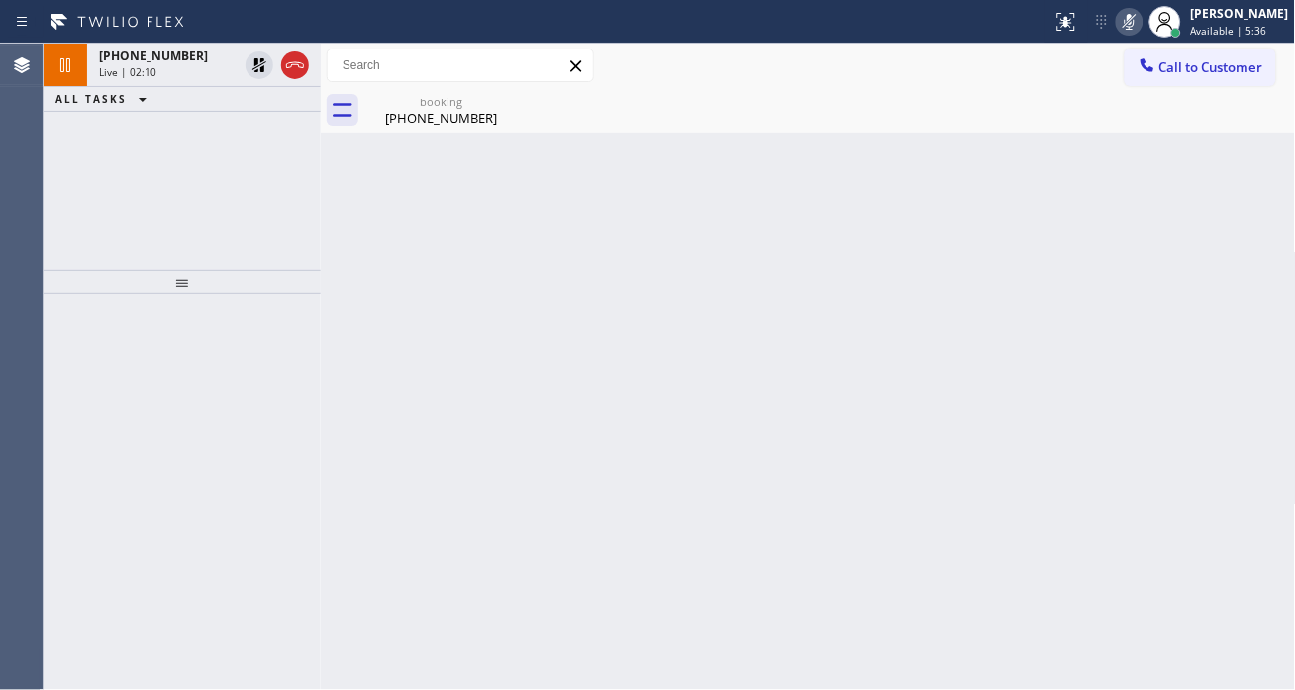
click at [1178, 261] on div "Back to Dashboard Change Sender ID Customers Technicians Select a contact Outbo…" at bounding box center [808, 367] width 975 height 647
click at [1211, 253] on div "Back to Dashboard Change Sender ID Customers Technicians Select a contact Outbo…" at bounding box center [808, 367] width 975 height 647
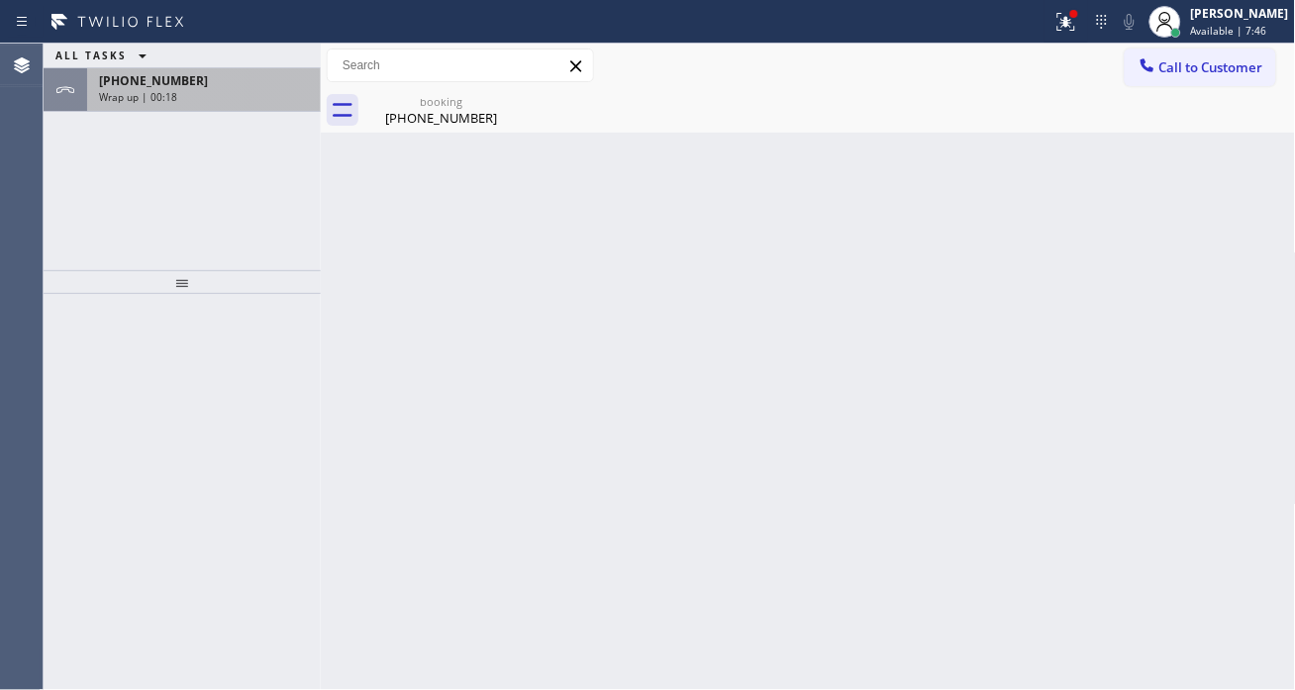
click at [209, 92] on div "Wrap up | 00:18" at bounding box center [204, 97] width 210 height 14
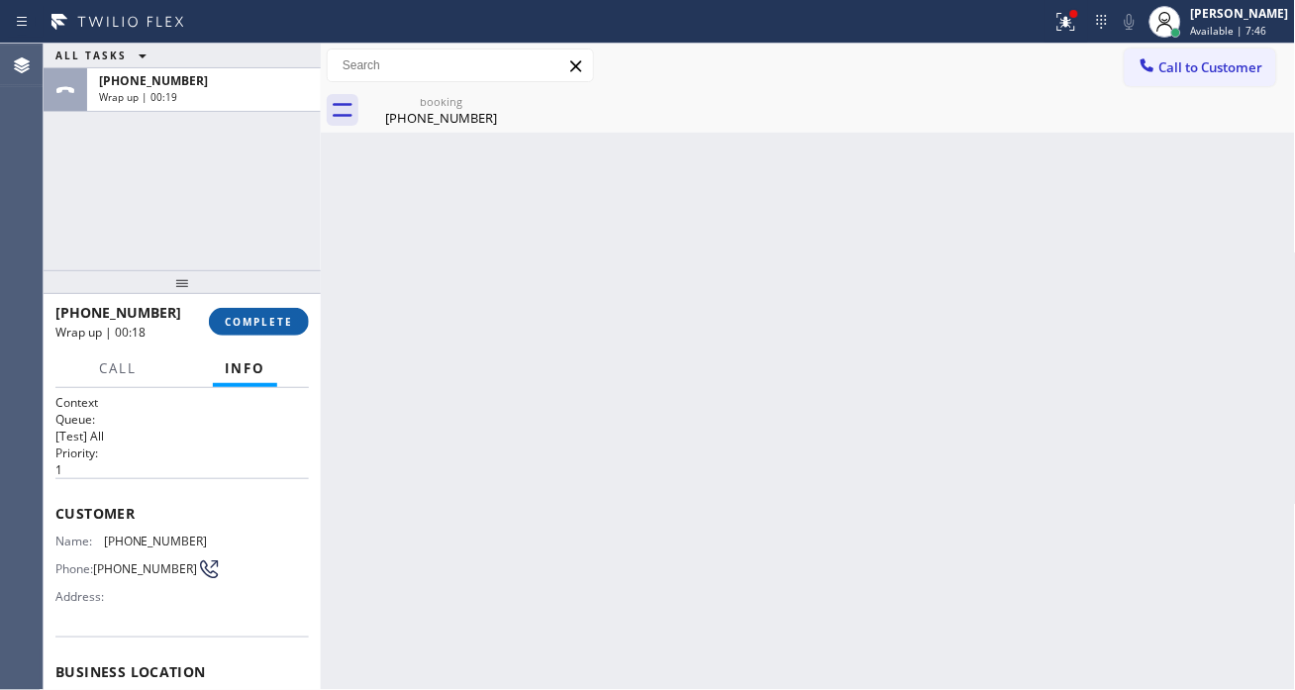
click at [248, 315] on span "COMPLETE" at bounding box center [259, 322] width 68 height 14
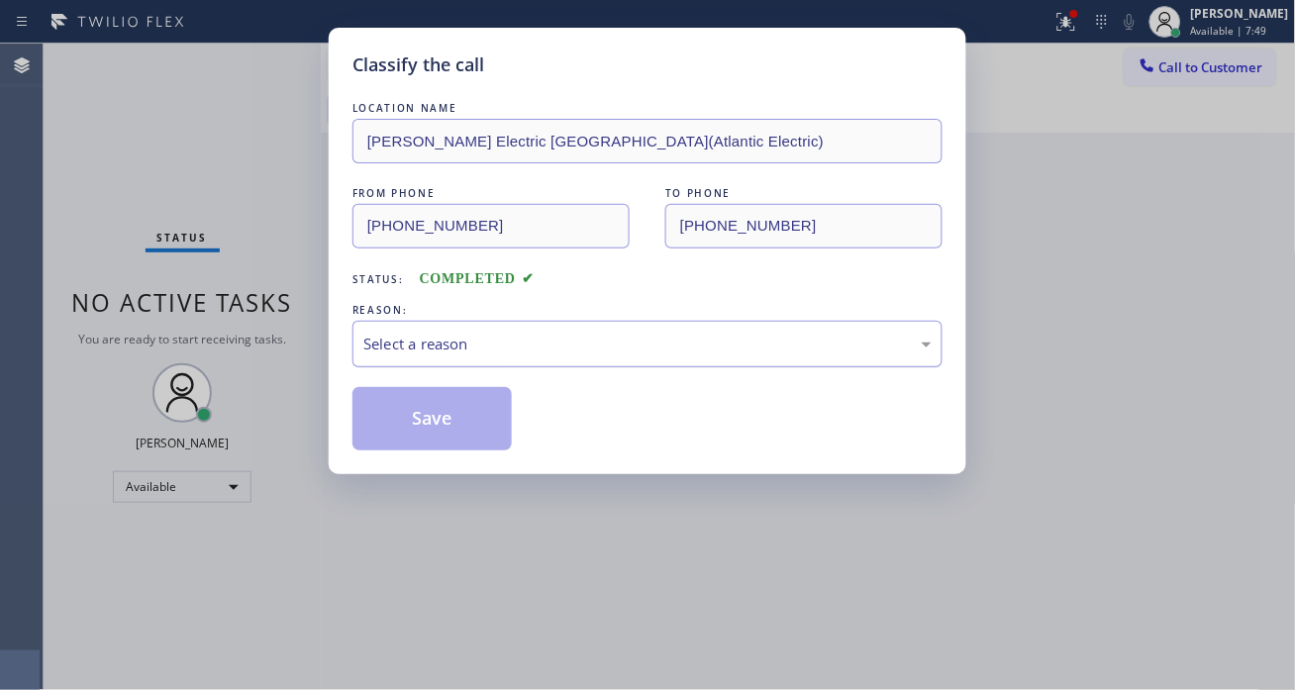
click at [428, 335] on div "Select a reason" at bounding box center [647, 344] width 568 height 23
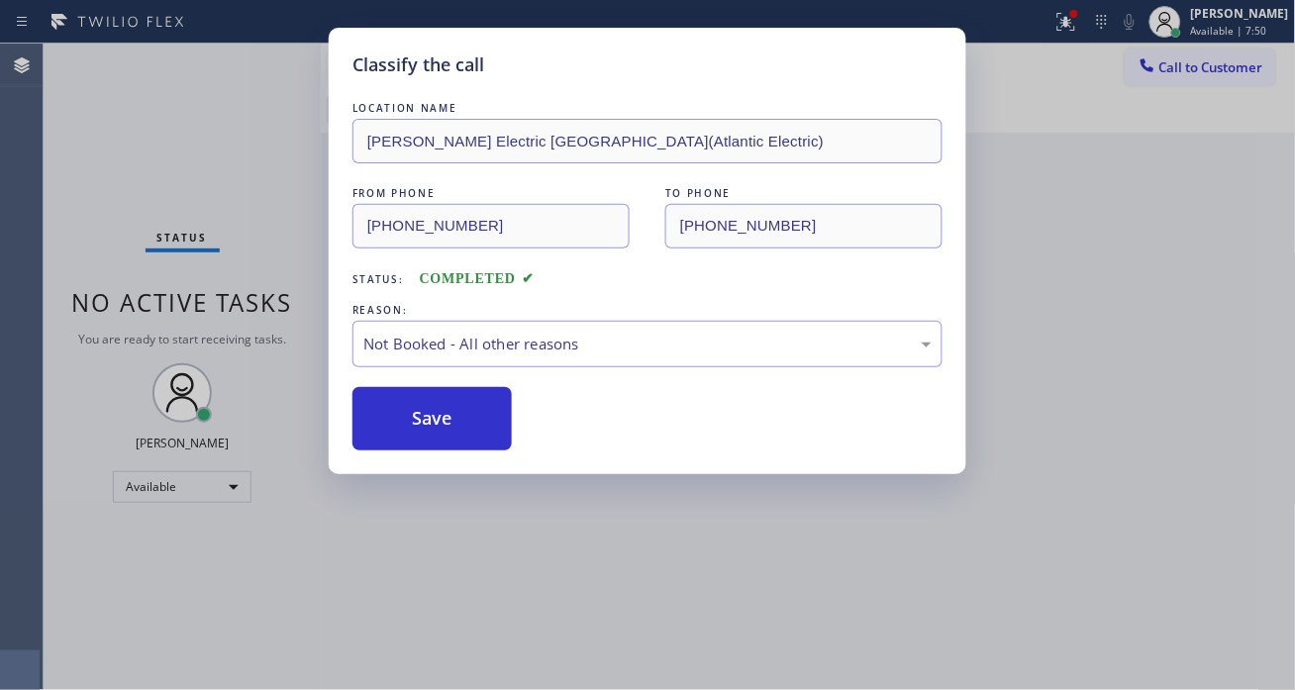
click at [443, 438] on button "Save" at bounding box center [432, 418] width 159 height 63
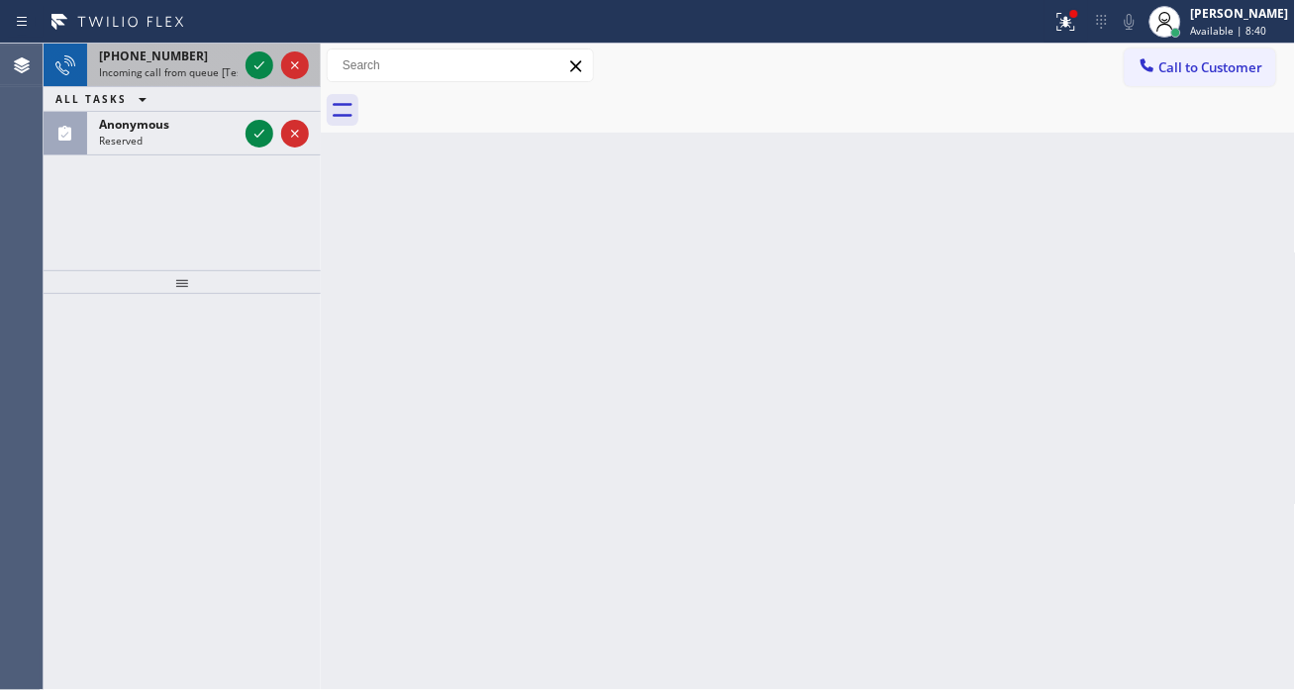
click at [152, 70] on span "Incoming call from queue [Test] All" at bounding box center [181, 72] width 164 height 14
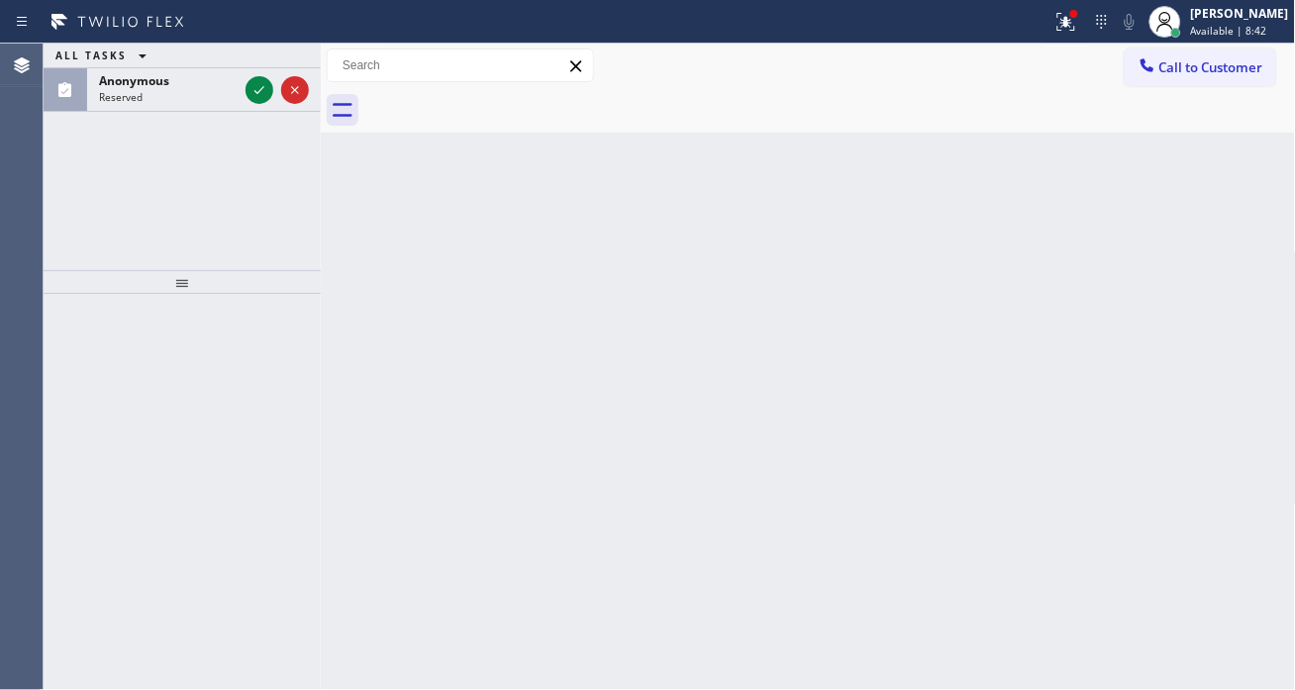
click at [255, 66] on div "ALL TASKS ALL TASKS ACTIVE TASKS TASKS IN WRAP UP Anonymous Reserved" at bounding box center [182, 78] width 277 height 68
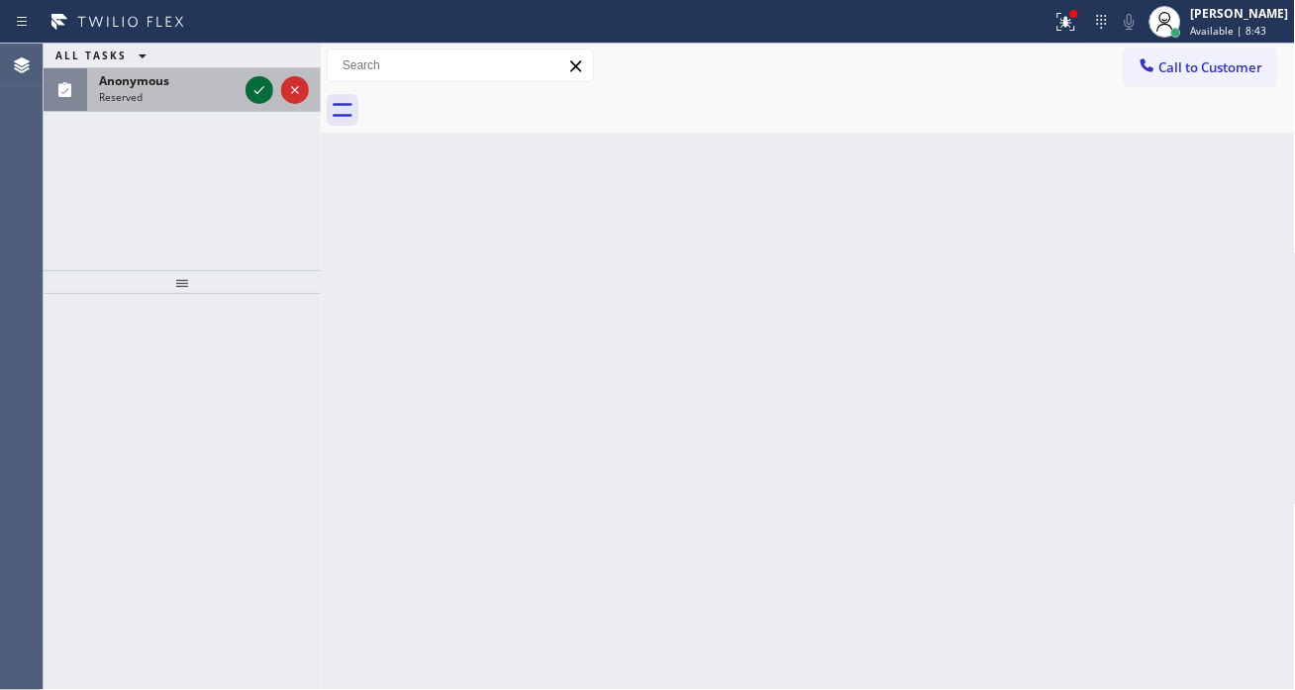
click at [261, 89] on icon at bounding box center [259, 90] width 10 height 8
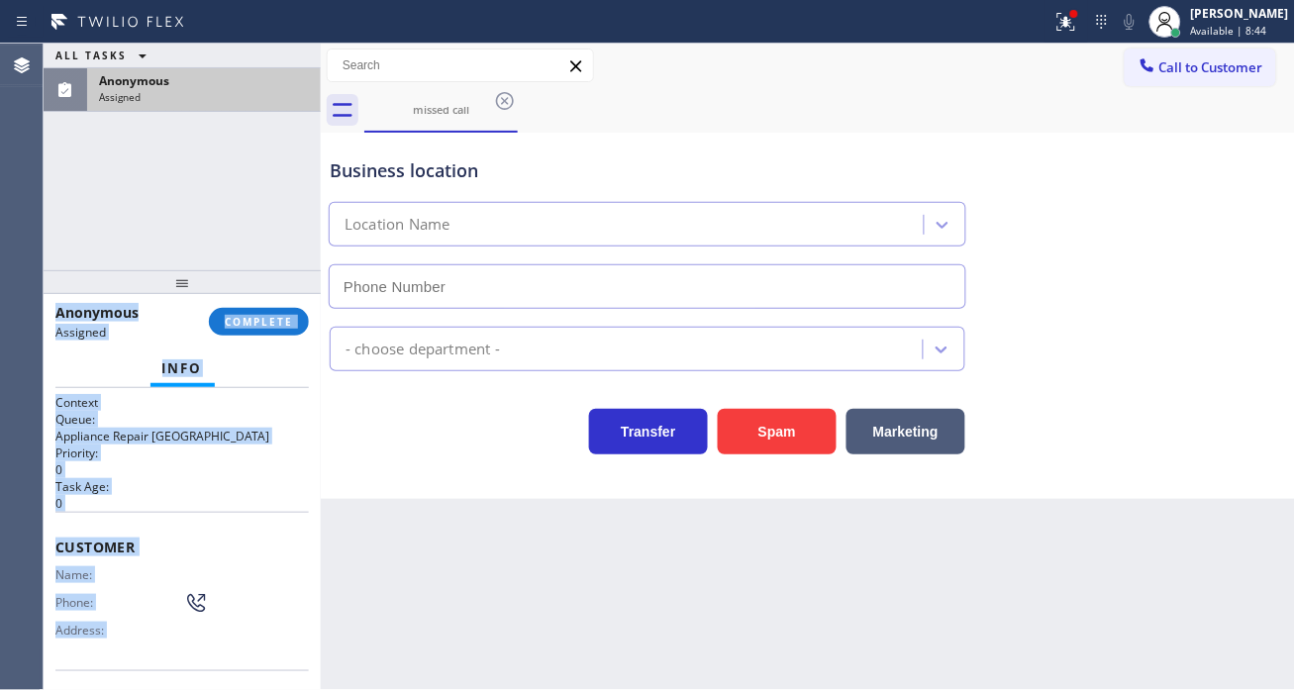
type input "[PHONE_NUMBER]"
click at [165, 512] on div "Customer Name: Phone: Address:" at bounding box center [182, 591] width 254 height 158
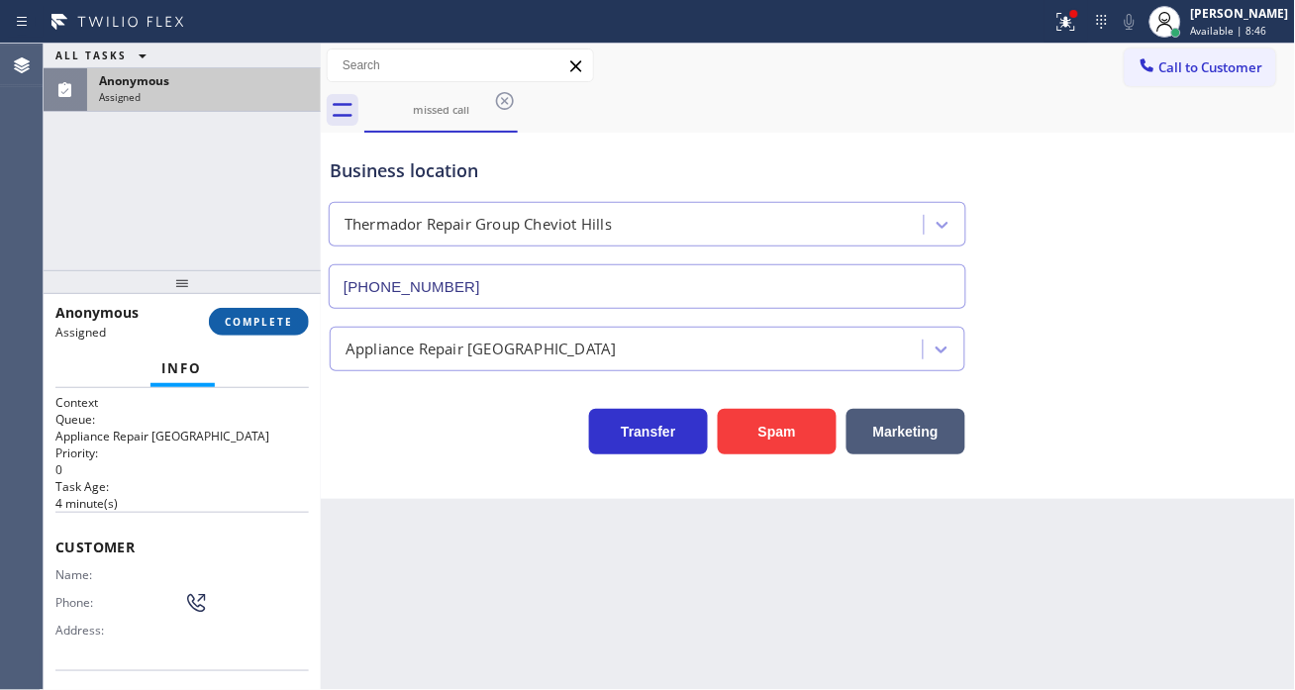
click at [272, 331] on button "COMPLETE" at bounding box center [259, 322] width 100 height 28
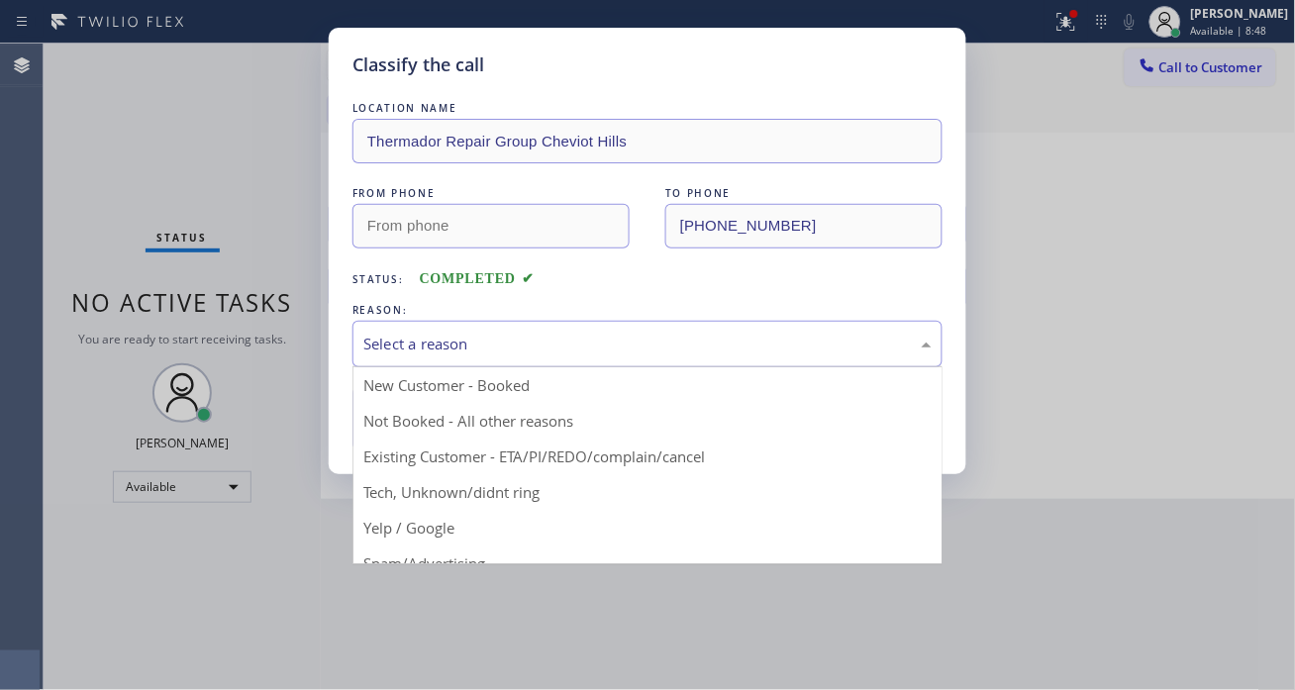
click at [528, 340] on div "Select a reason" at bounding box center [647, 344] width 568 height 23
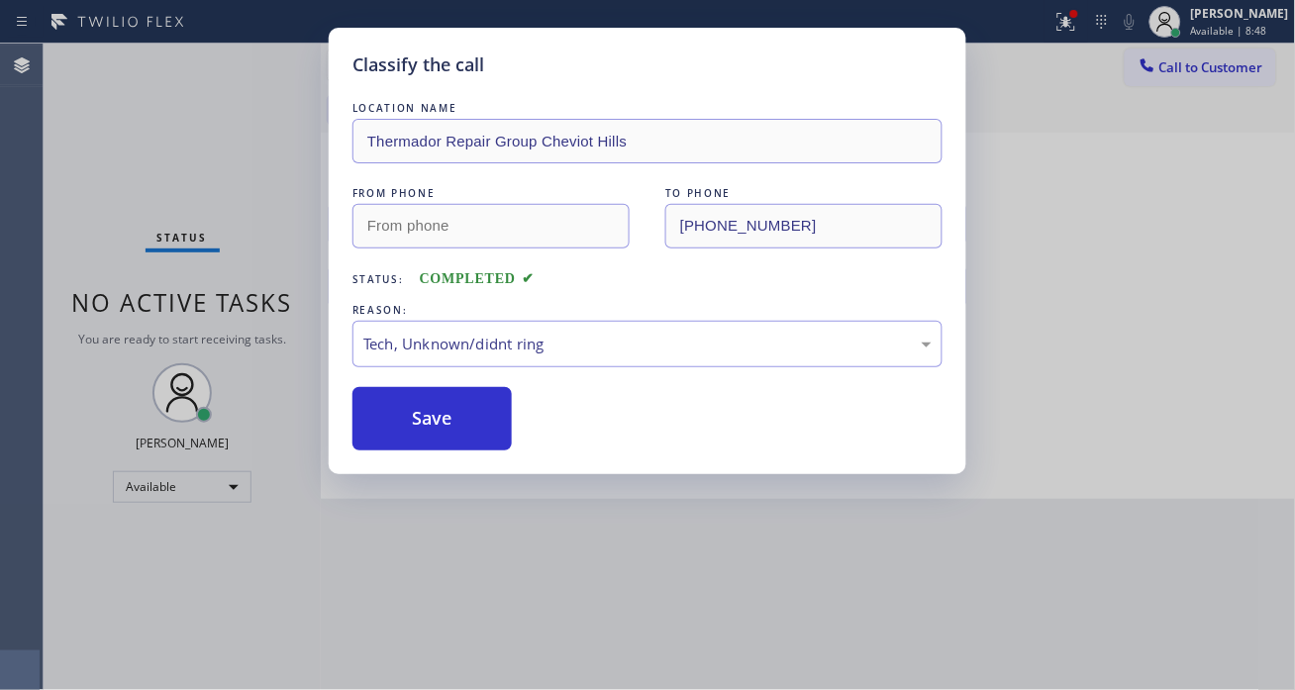
click at [482, 452] on div "Classify the call LOCATION NAME Thermador Repair Group Cheviot Hills FROM PHONE…" at bounding box center [648, 251] width 638 height 447
click at [482, 424] on button "Save" at bounding box center [432, 418] width 159 height 63
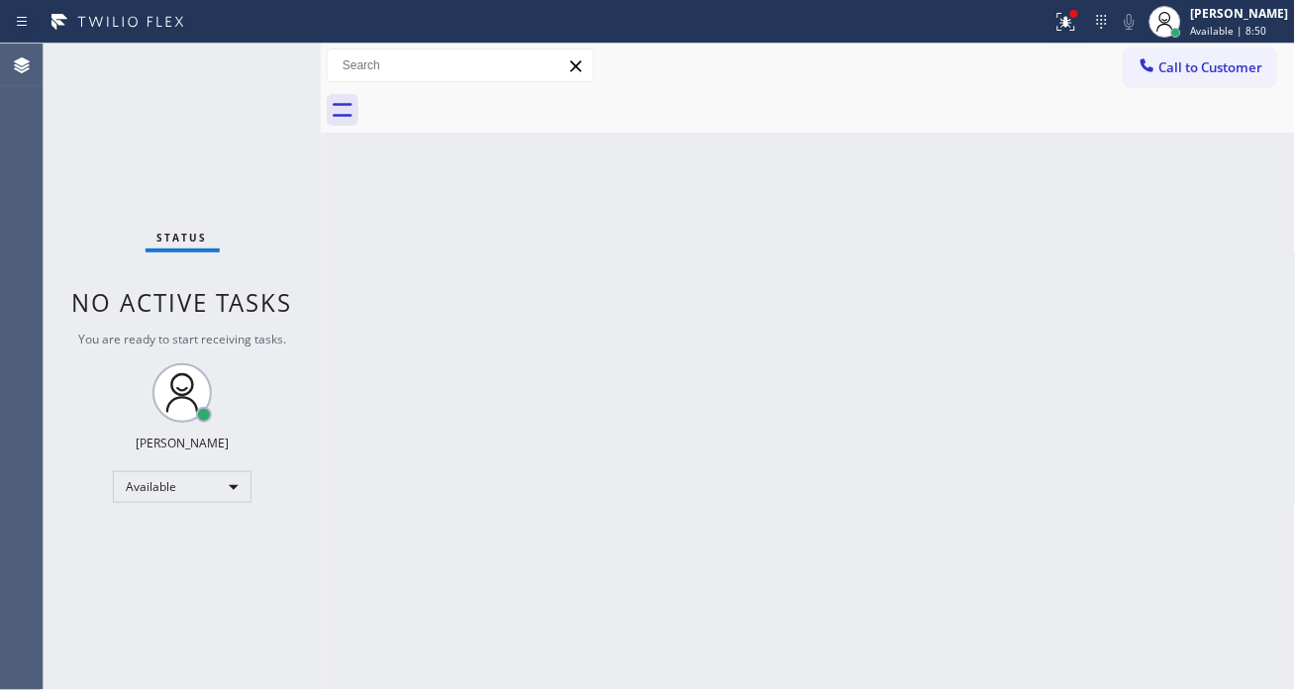
drag, startPoint x: 1194, startPoint y: 270, endPoint x: 1175, endPoint y: 250, distance: 28.0
click at [1194, 270] on div "Back to Dashboard Change Sender ID Customers Technicians Select a contact Outbo…" at bounding box center [808, 367] width 975 height 647
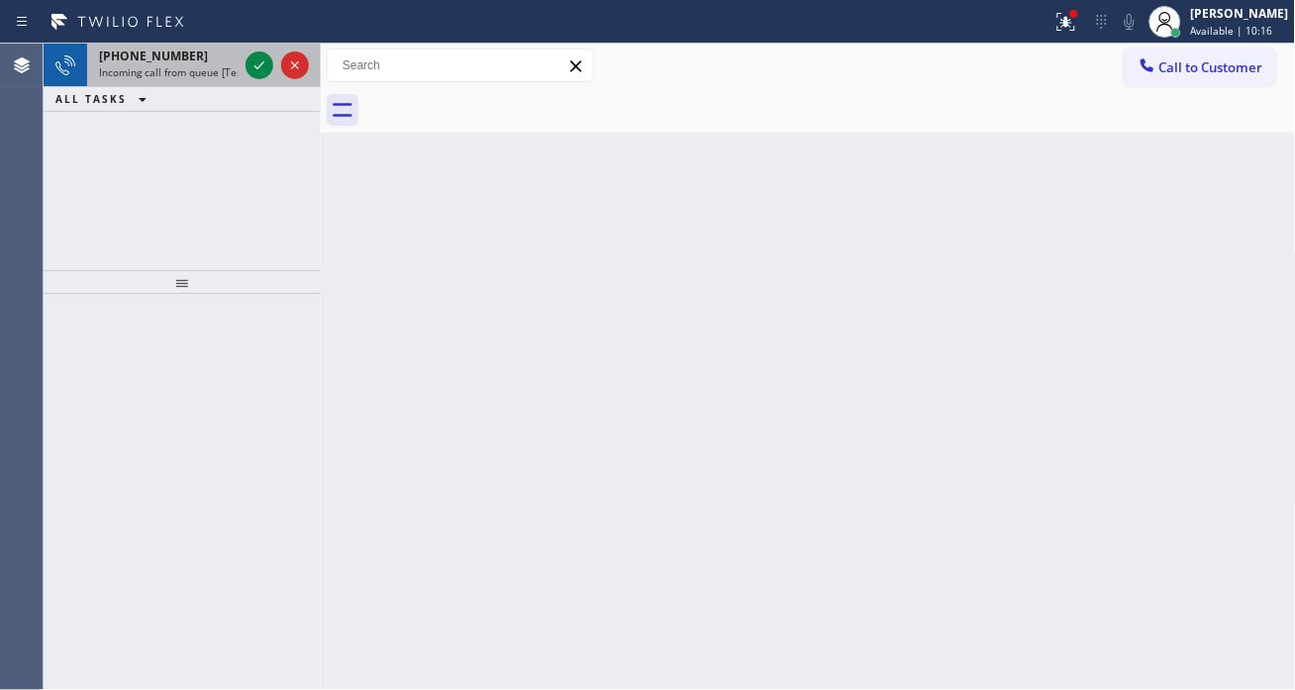
click at [212, 70] on span "Incoming call from queue [Test] All" at bounding box center [181, 72] width 164 height 14
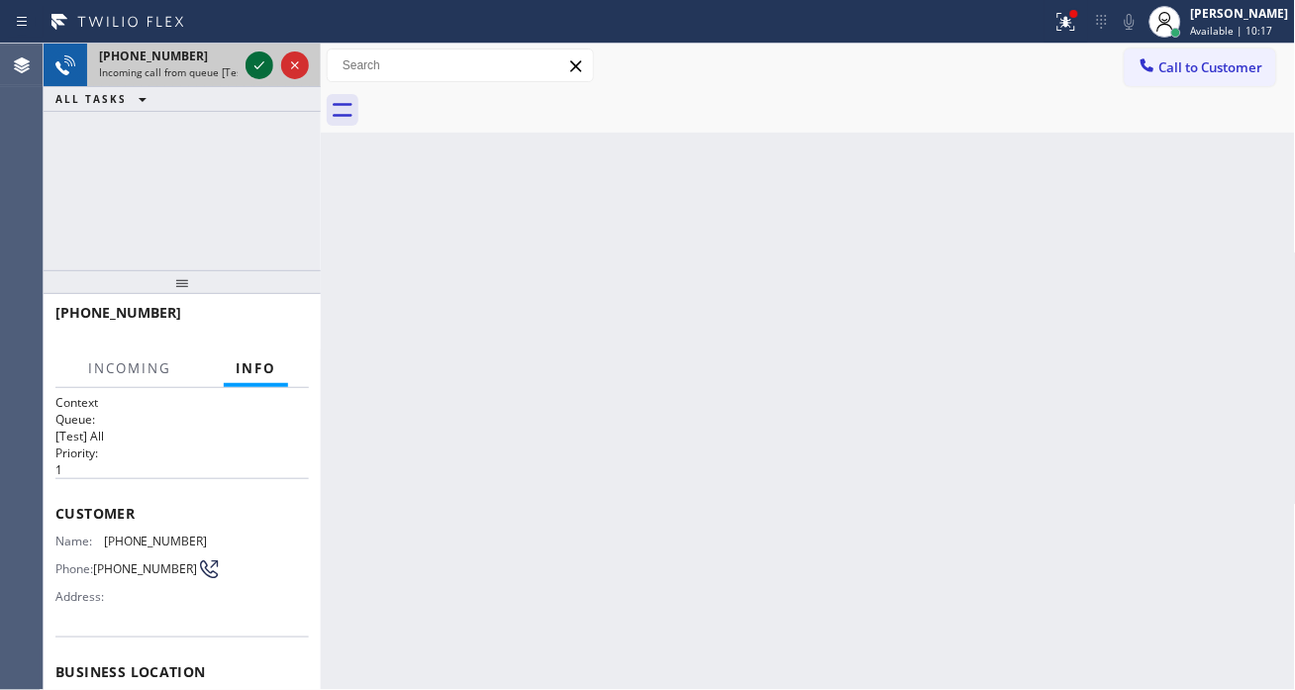
click at [248, 64] on icon at bounding box center [260, 65] width 24 height 24
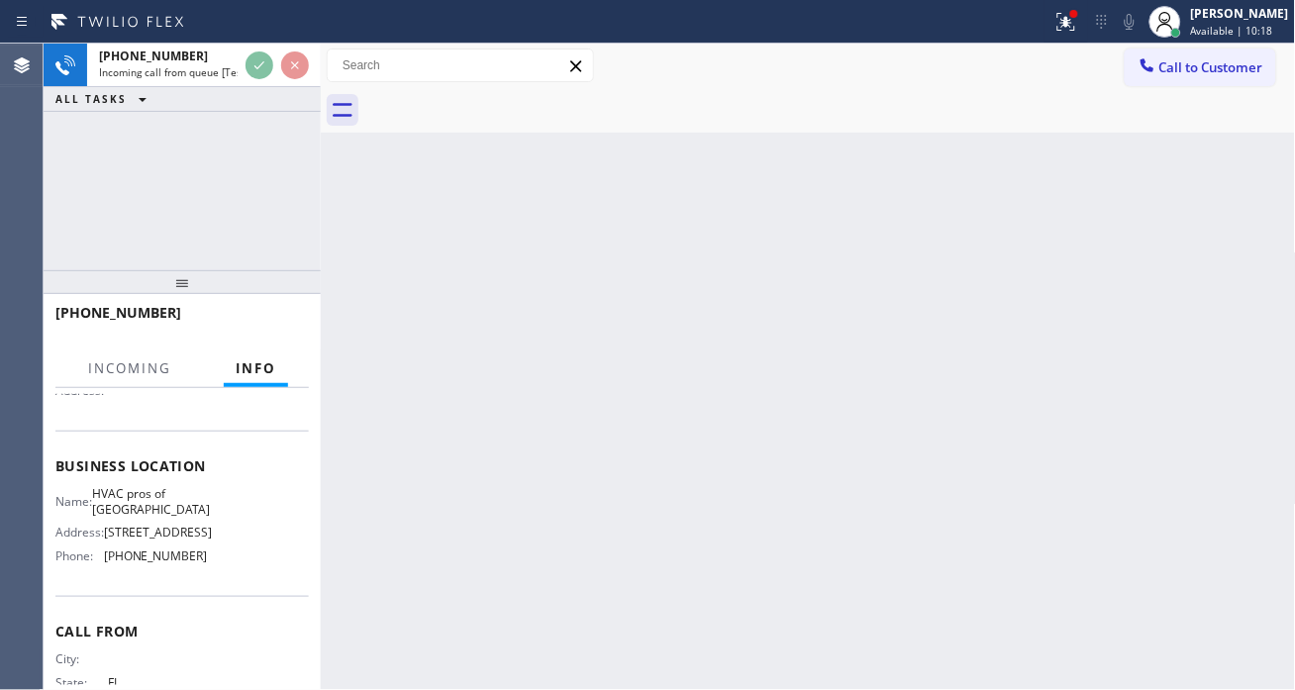
scroll to position [220, 0]
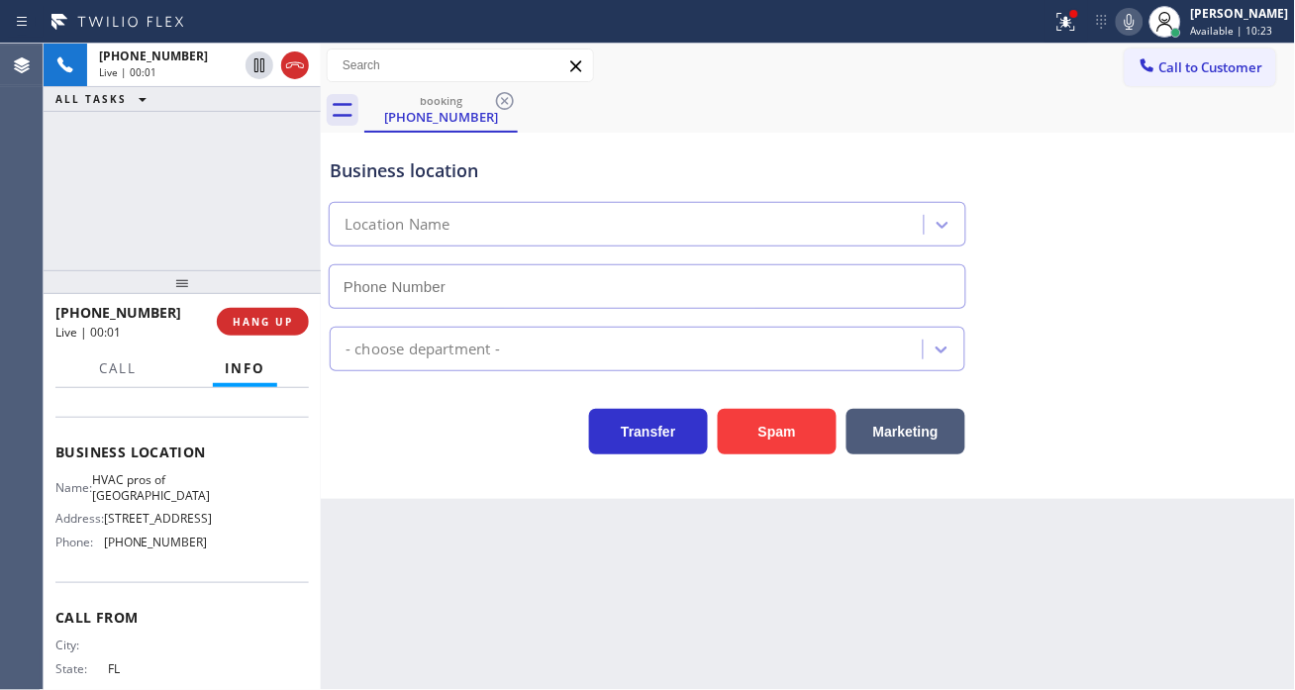
click at [147, 486] on span "HVAC pros of [GEOGRAPHIC_DATA]" at bounding box center [151, 487] width 118 height 31
type input "[PHONE_NUMBER]"
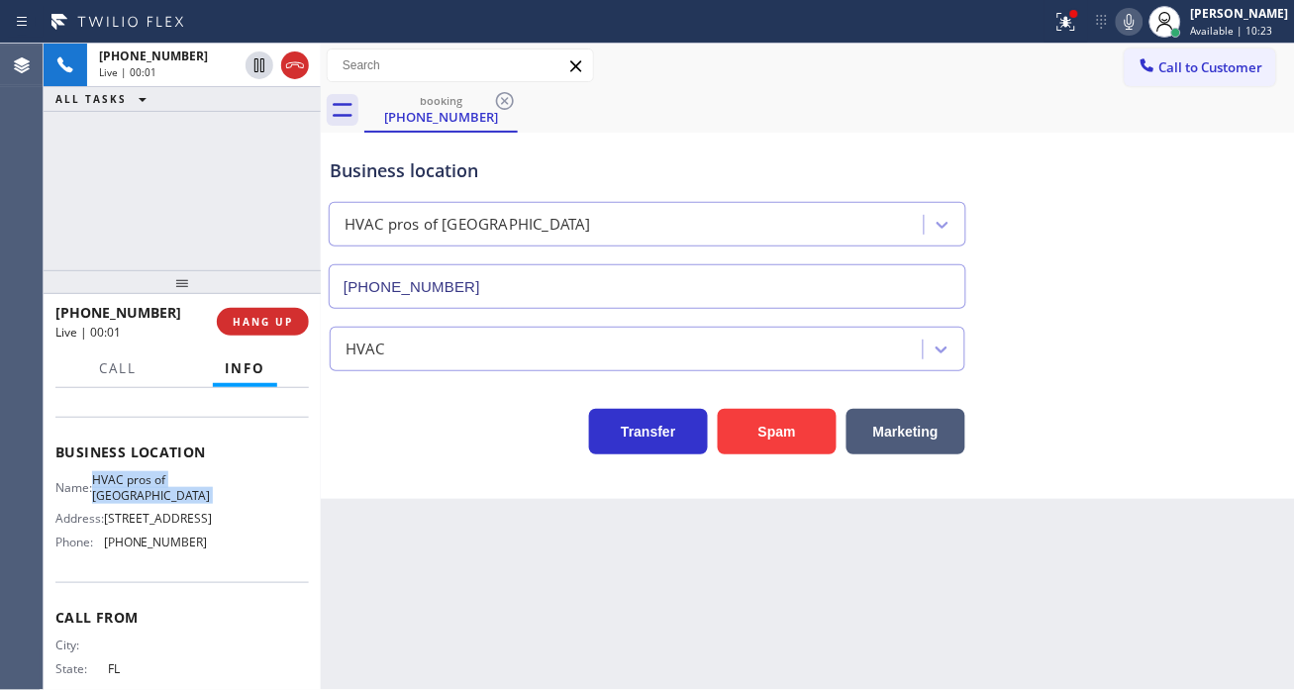
click at [147, 486] on span "HVAC pros of [GEOGRAPHIC_DATA]" at bounding box center [151, 487] width 118 height 31
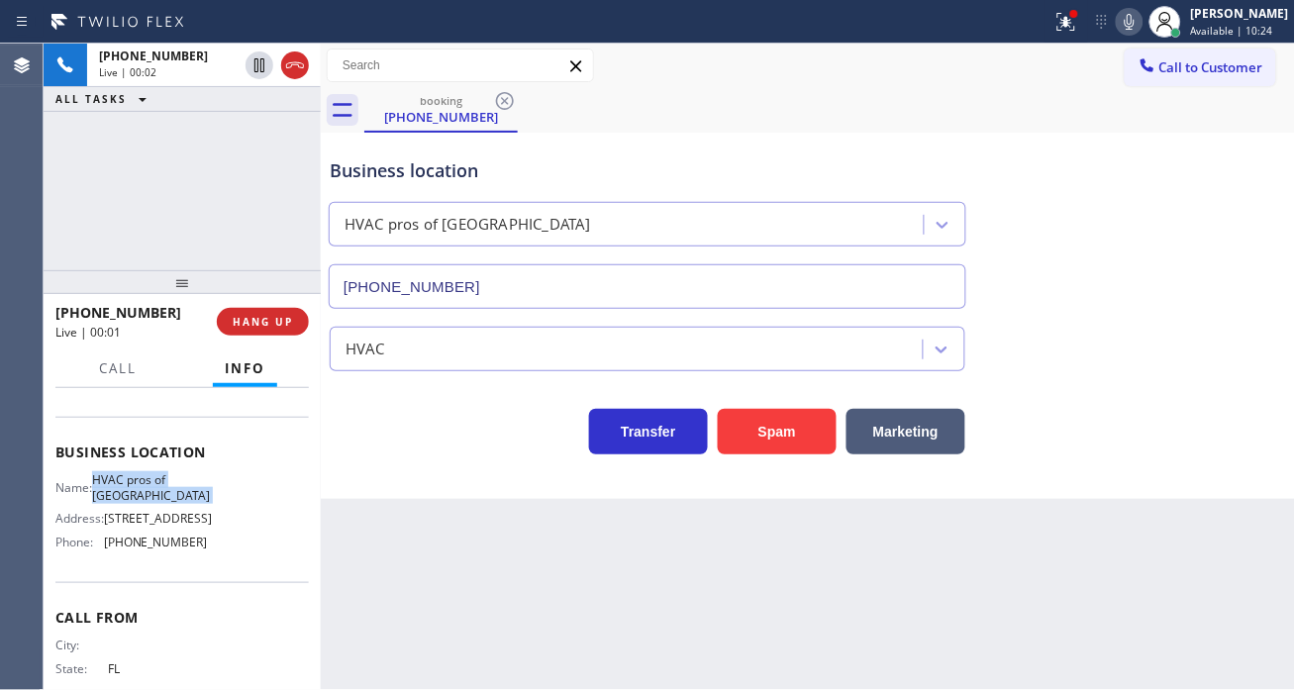
click at [147, 486] on span "HVAC pros of [GEOGRAPHIC_DATA]" at bounding box center [151, 487] width 118 height 31
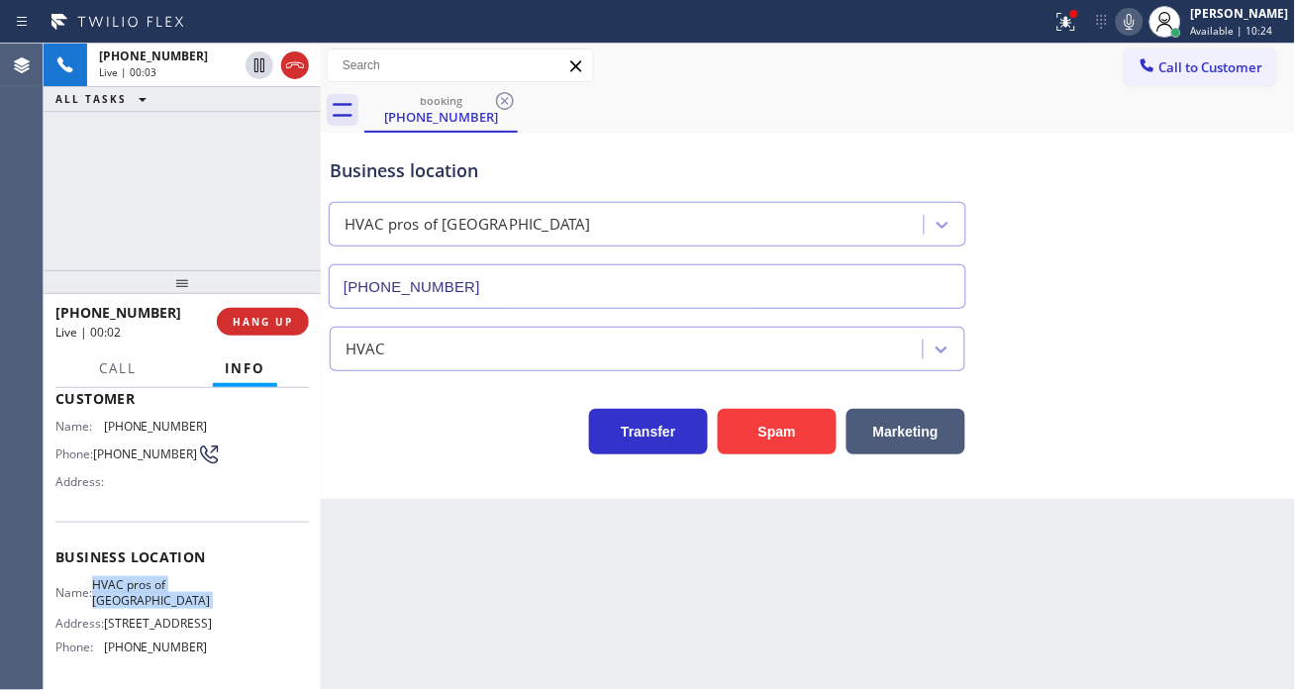
scroll to position [110, 0]
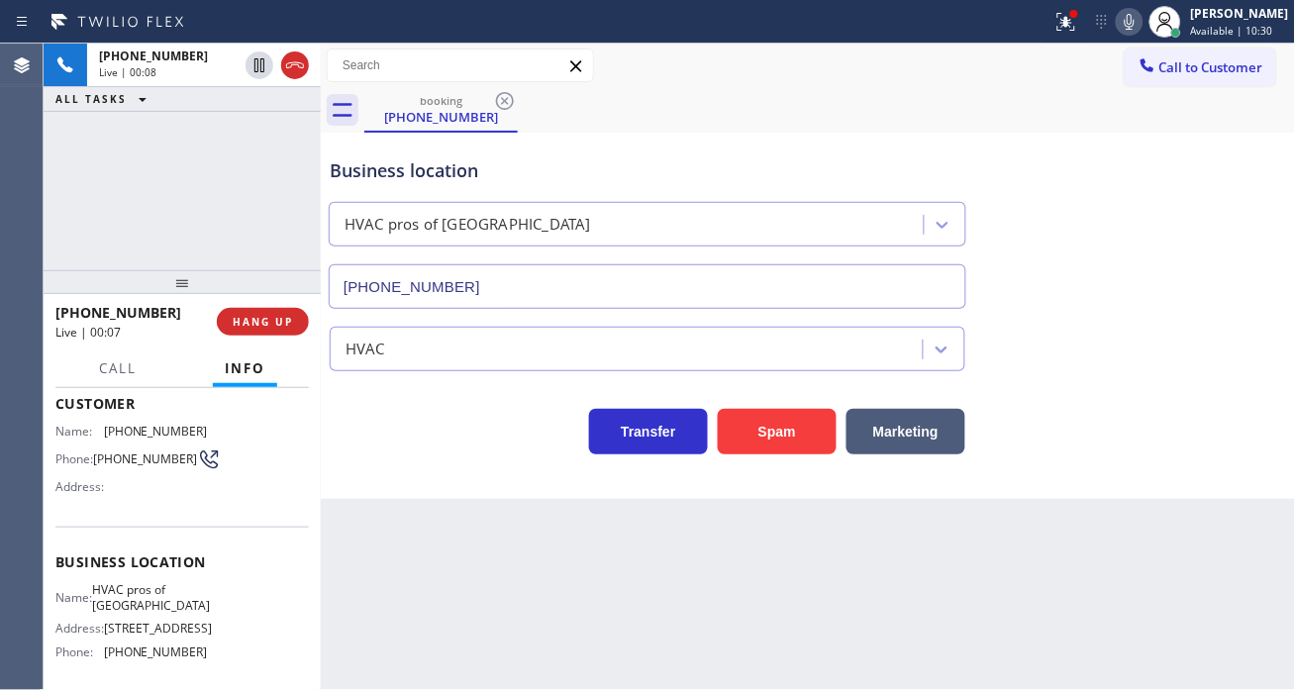
click at [142, 452] on span "[PHONE_NUMBER]" at bounding box center [145, 459] width 104 height 15
copy div "[PHONE_NUMBER]"
click at [374, 513] on div "Back to Dashboard Change Sender ID Customers Technicians Select a contact Outbo…" at bounding box center [808, 367] width 975 height 647
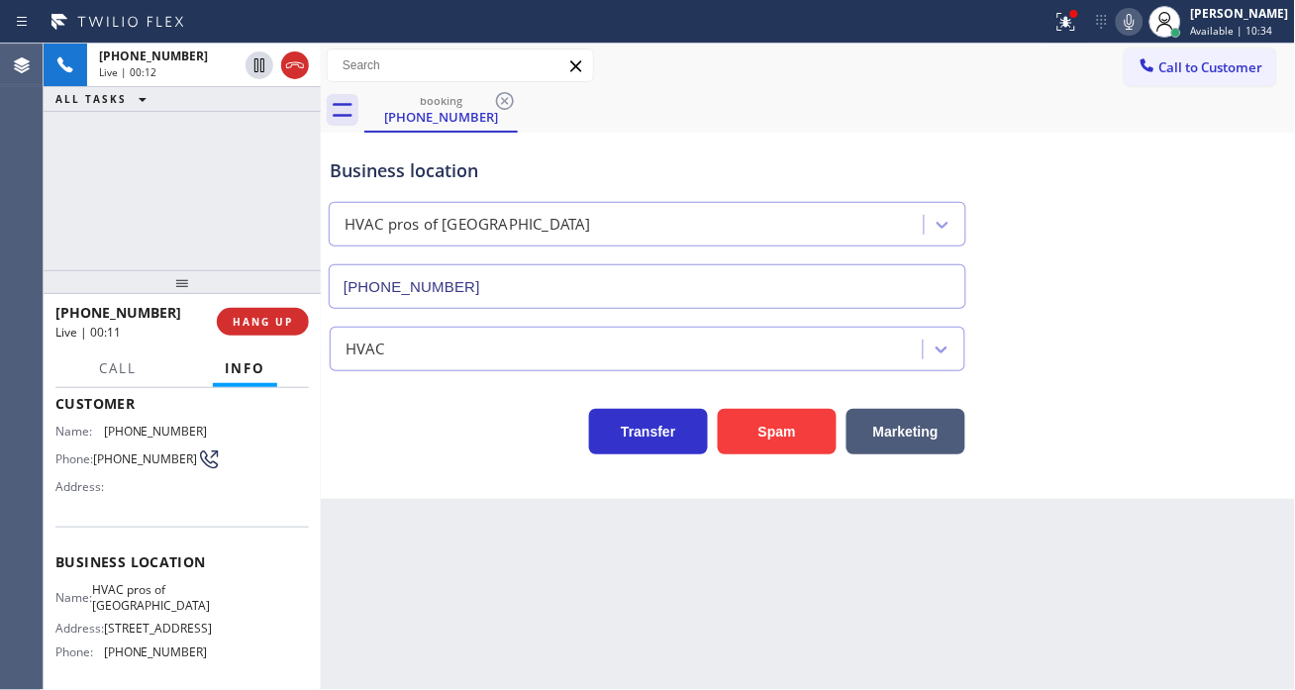
click at [155, 590] on span "HVAC pros of [GEOGRAPHIC_DATA]" at bounding box center [151, 597] width 118 height 31
copy span "HVAC pros of [GEOGRAPHIC_DATA]"
click at [1080, 16] on div at bounding box center [1074, 14] width 12 height 12
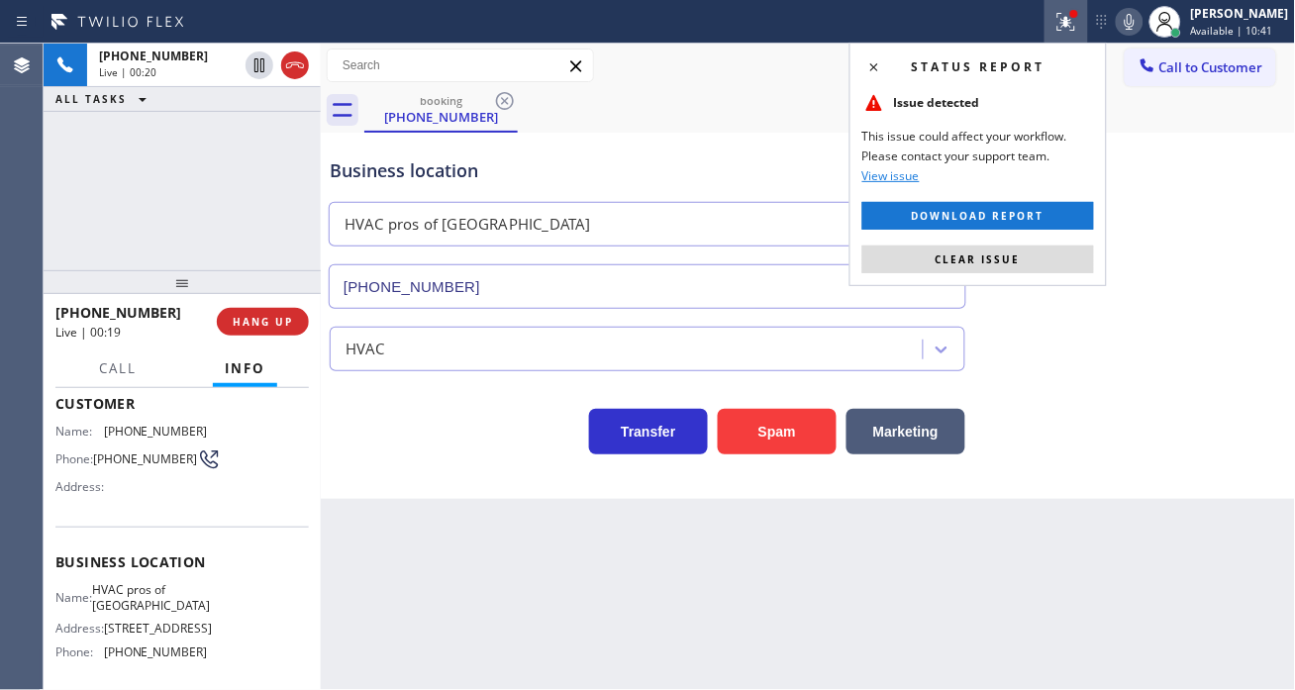
click at [1032, 260] on button "Clear issue" at bounding box center [979, 260] width 232 height 28
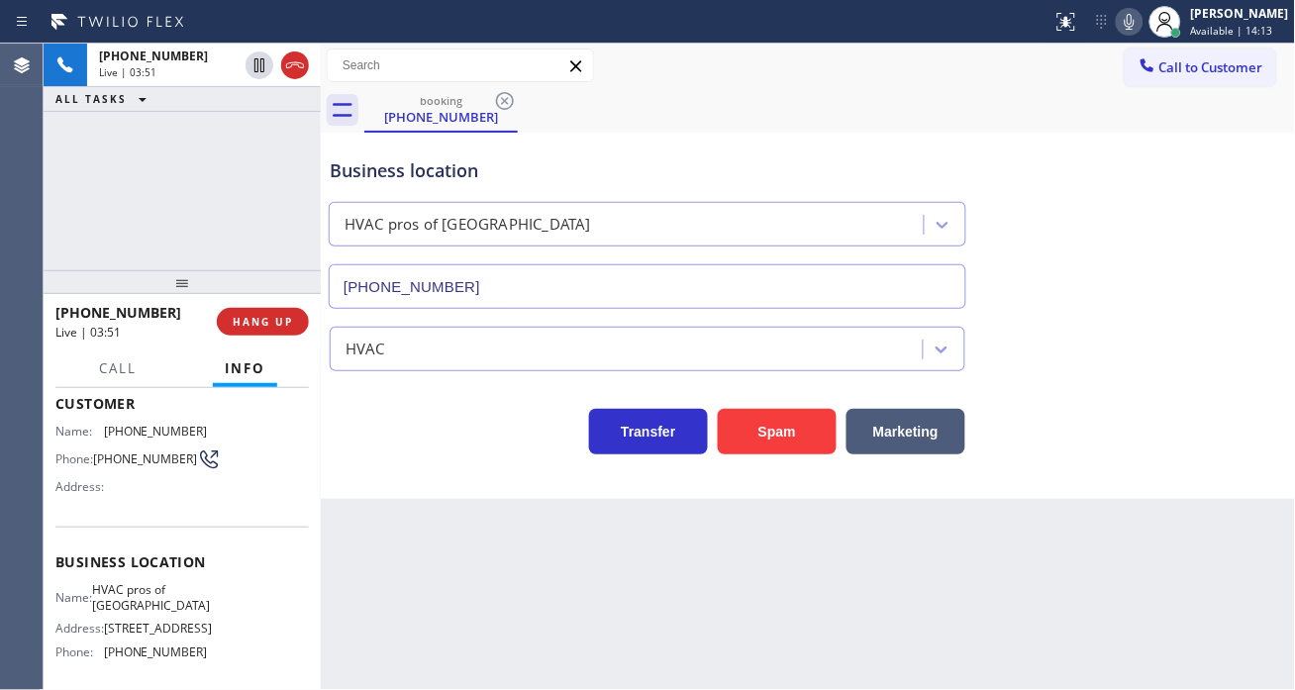
click at [232, 152] on div "+17865690277 Live | 03:51 ALL TASKS ALL TASKS ACTIVE TASKS TASKS IN WRAP UP" at bounding box center [182, 157] width 277 height 227
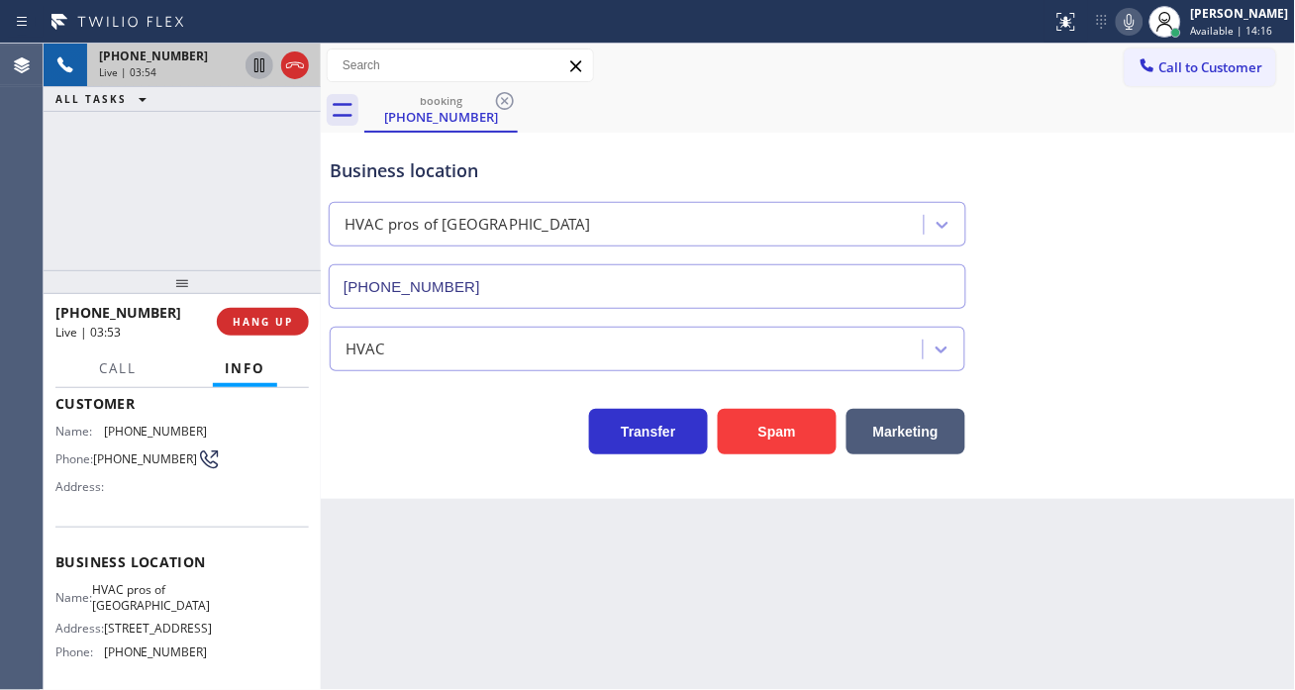
click at [259, 69] on icon at bounding box center [260, 65] width 24 height 24
click at [258, 67] on icon at bounding box center [260, 65] width 24 height 24
click at [120, 367] on span "Call" at bounding box center [118, 368] width 38 height 18
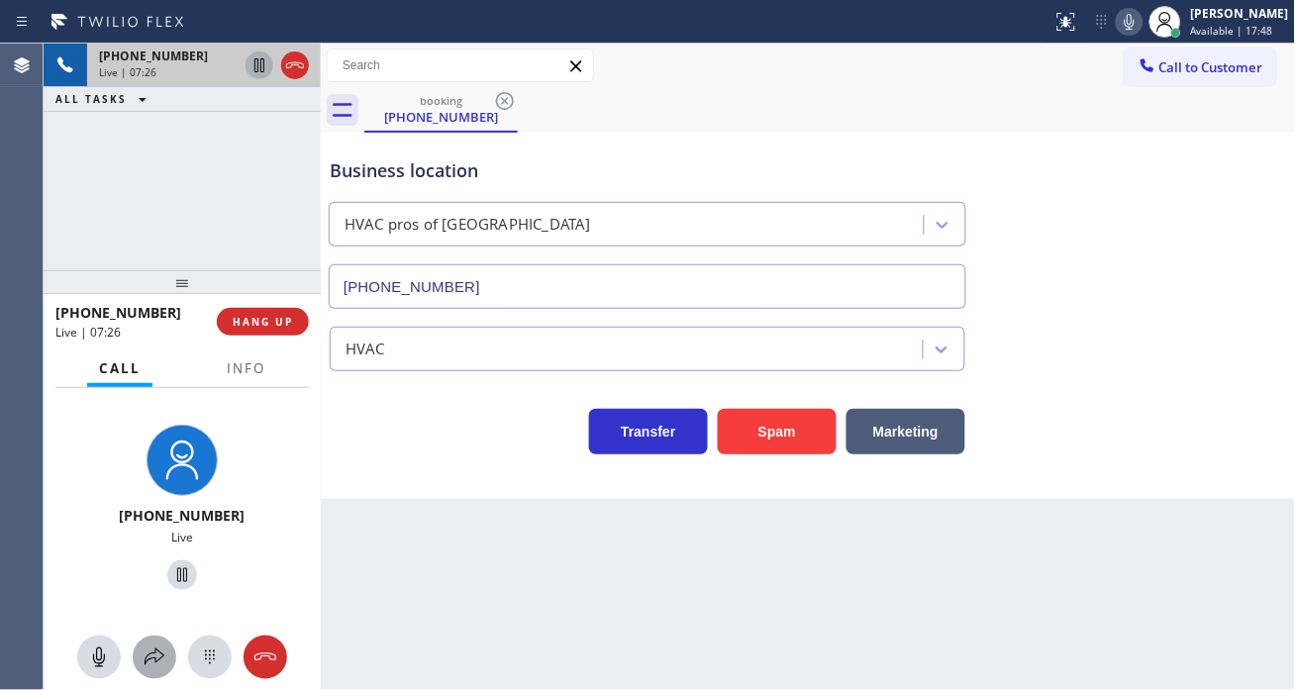
click at [169, 655] on div at bounding box center [155, 658] width 44 height 24
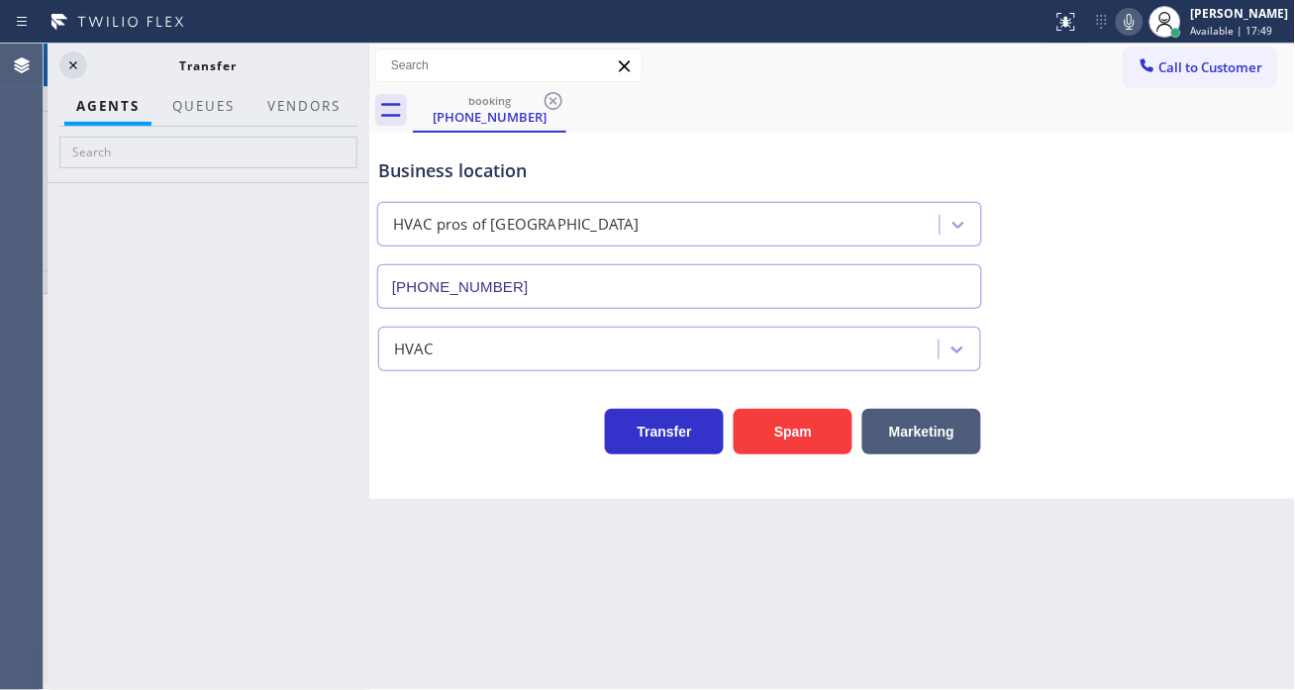
drag, startPoint x: 321, startPoint y: 120, endPoint x: 371, endPoint y: 117, distance: 50.6
click at [369, 117] on div at bounding box center [369, 367] width 0 height 647
click at [299, 107] on button "Vendors" at bounding box center [305, 106] width 97 height 39
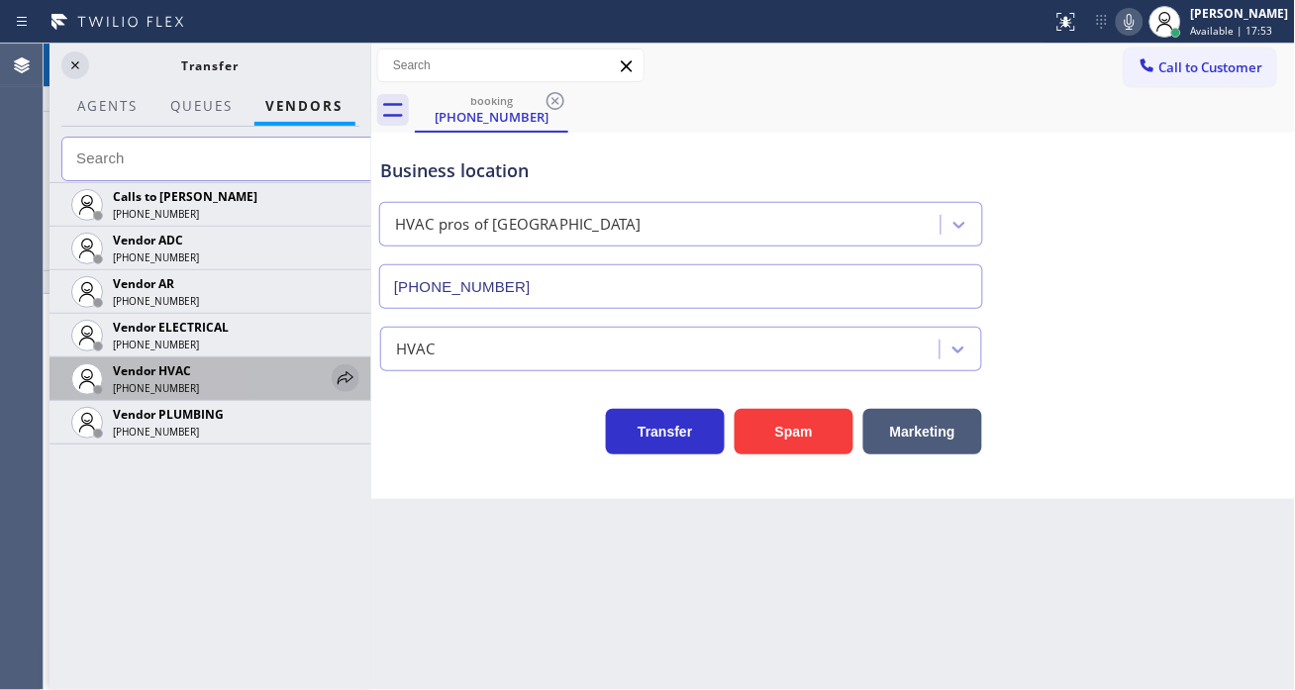
click at [334, 377] on icon at bounding box center [346, 378] width 24 height 24
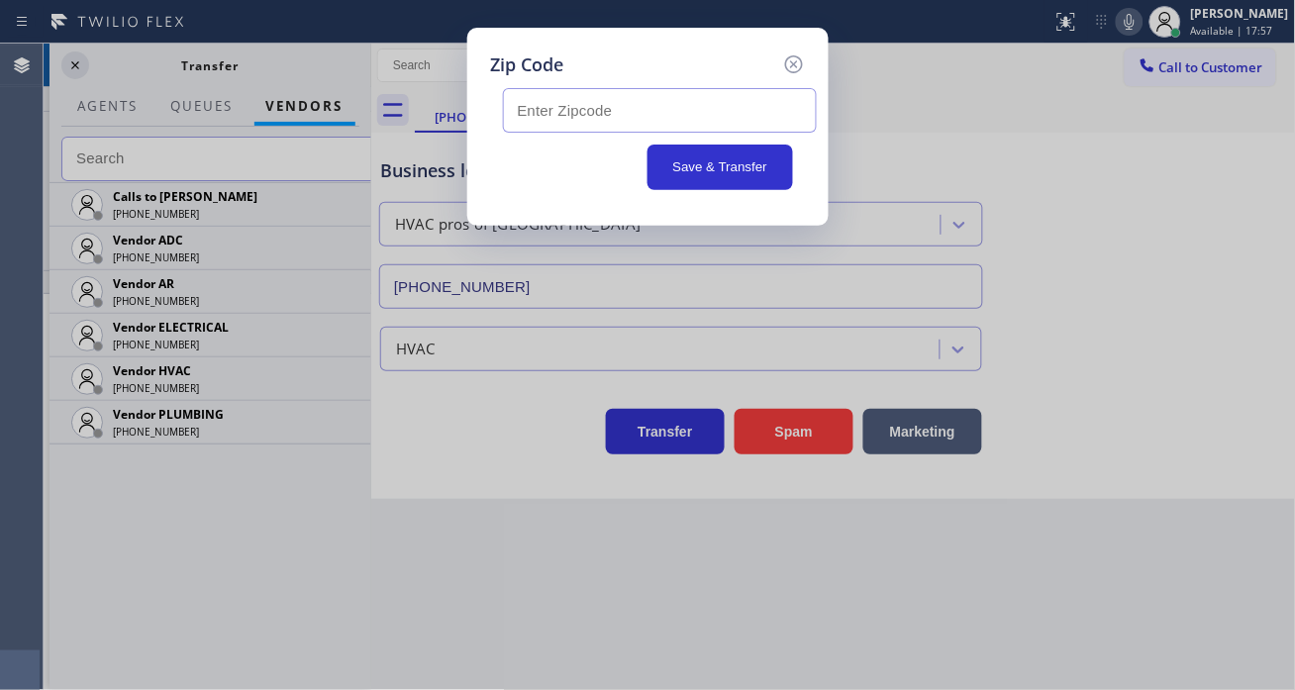
click at [595, 107] on input "text" at bounding box center [660, 110] width 314 height 45
paste input "33140"
type input "33140"
click at [698, 164] on button "Save & Transfer" at bounding box center [721, 168] width 146 height 46
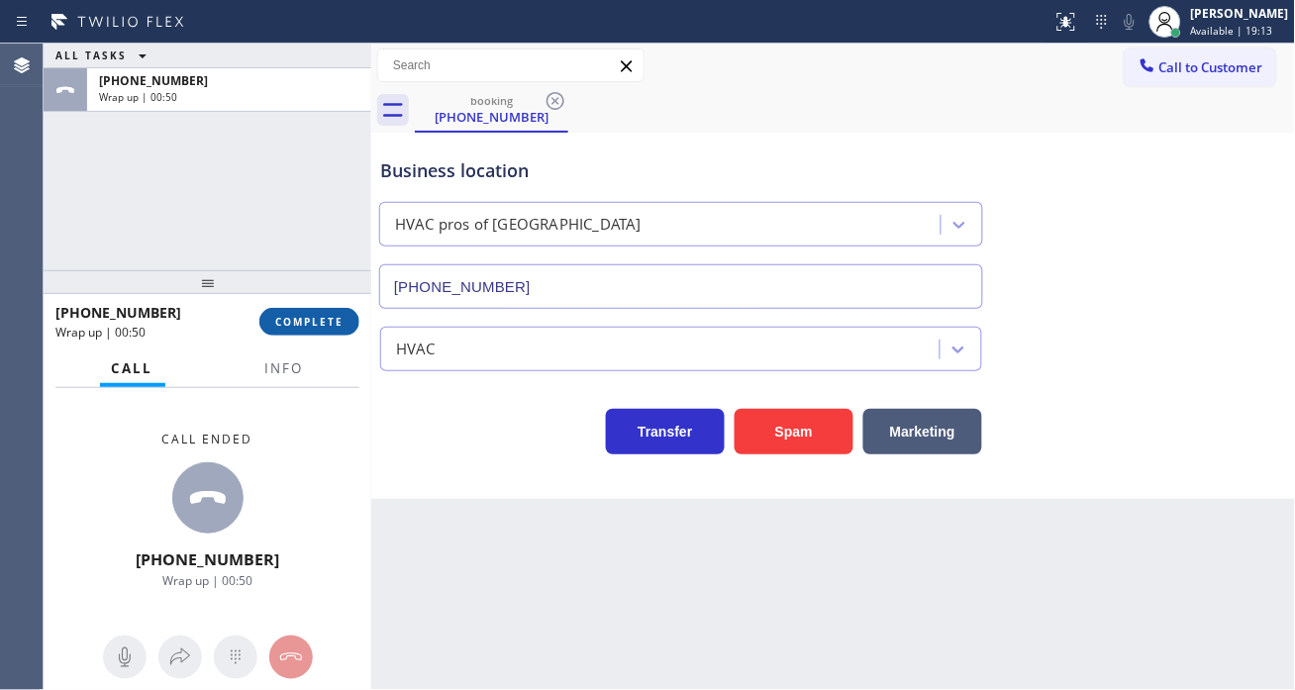
click at [307, 311] on button "COMPLETE" at bounding box center [309, 322] width 100 height 28
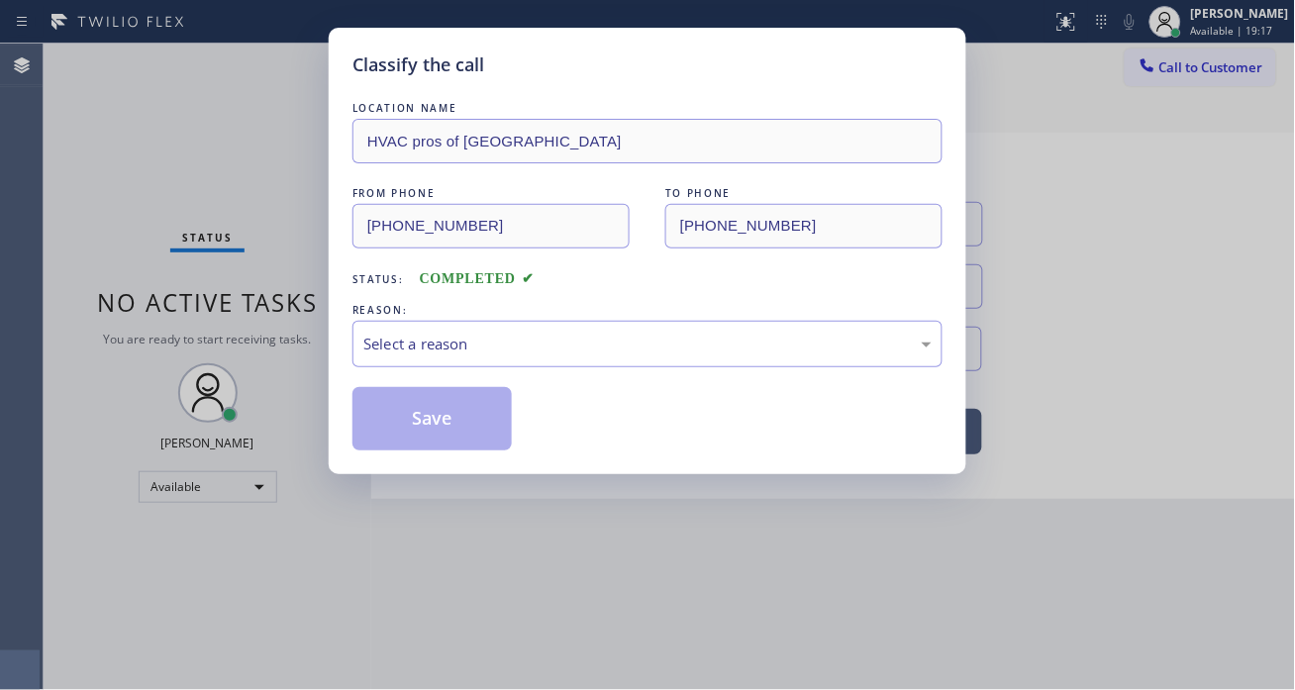
click at [480, 341] on div "Select a reason" at bounding box center [647, 344] width 568 height 23
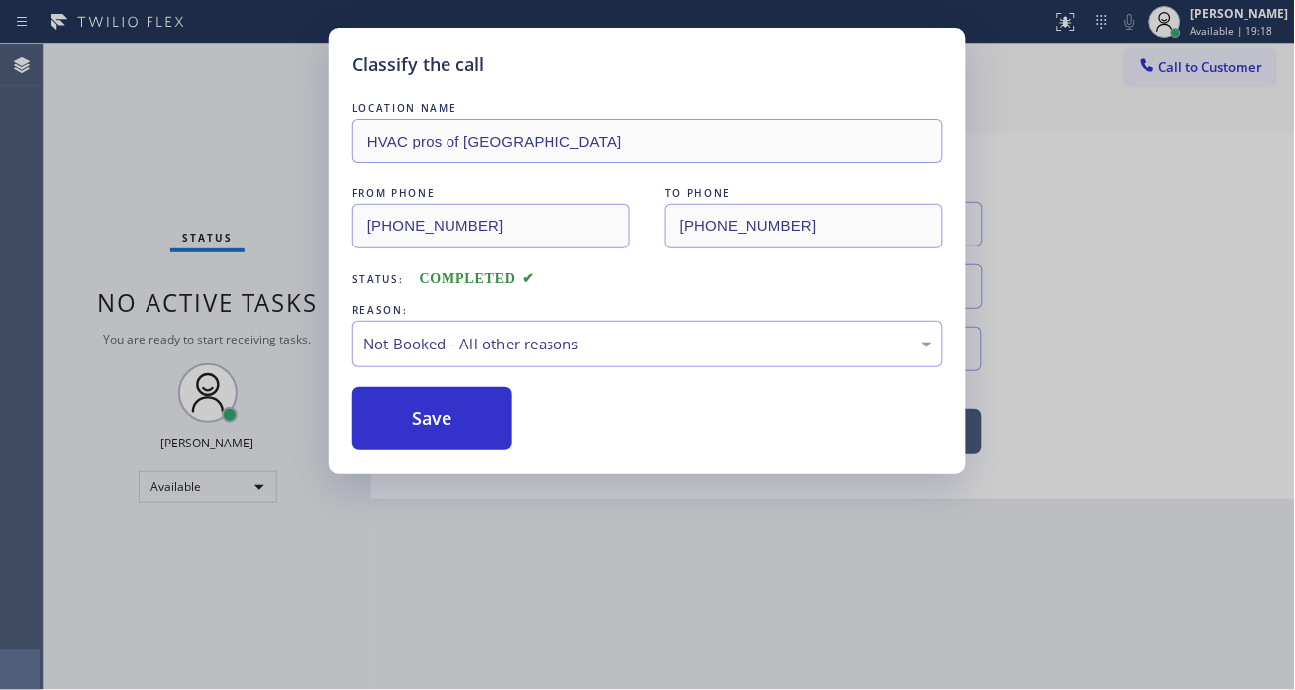
click at [466, 426] on button "Save" at bounding box center [432, 418] width 159 height 63
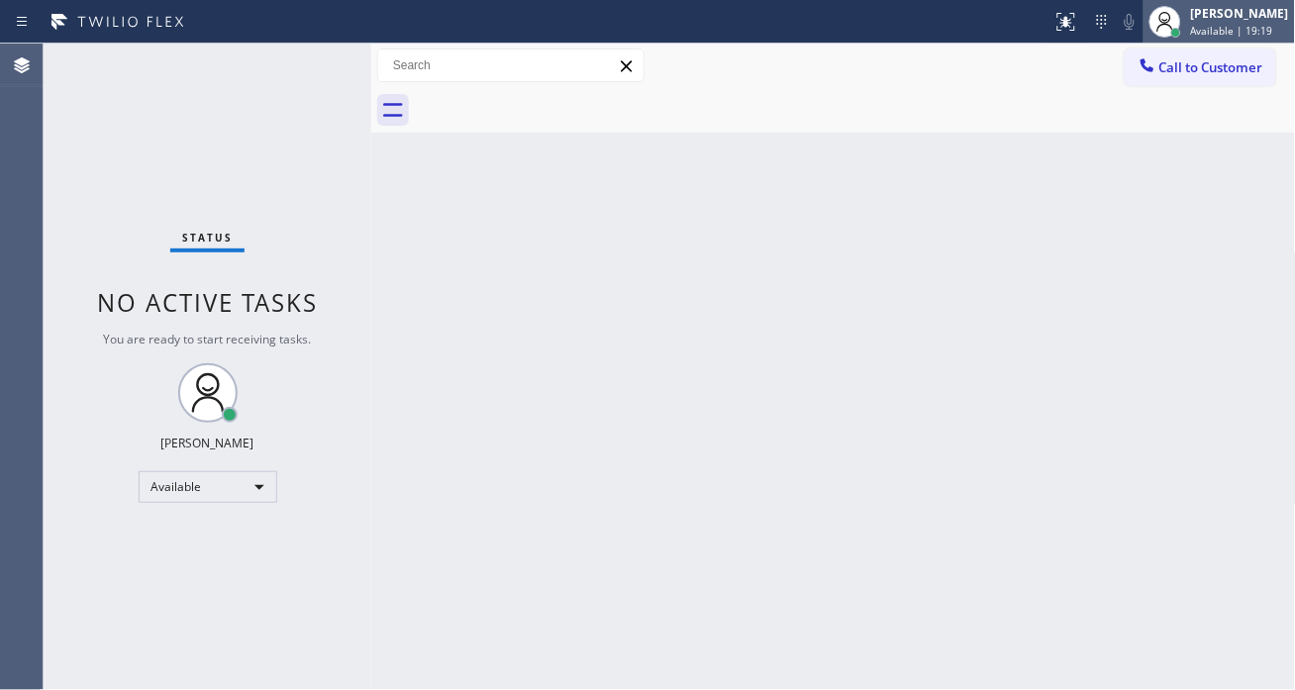
click at [1181, 31] on div at bounding box center [1176, 33] width 10 height 10
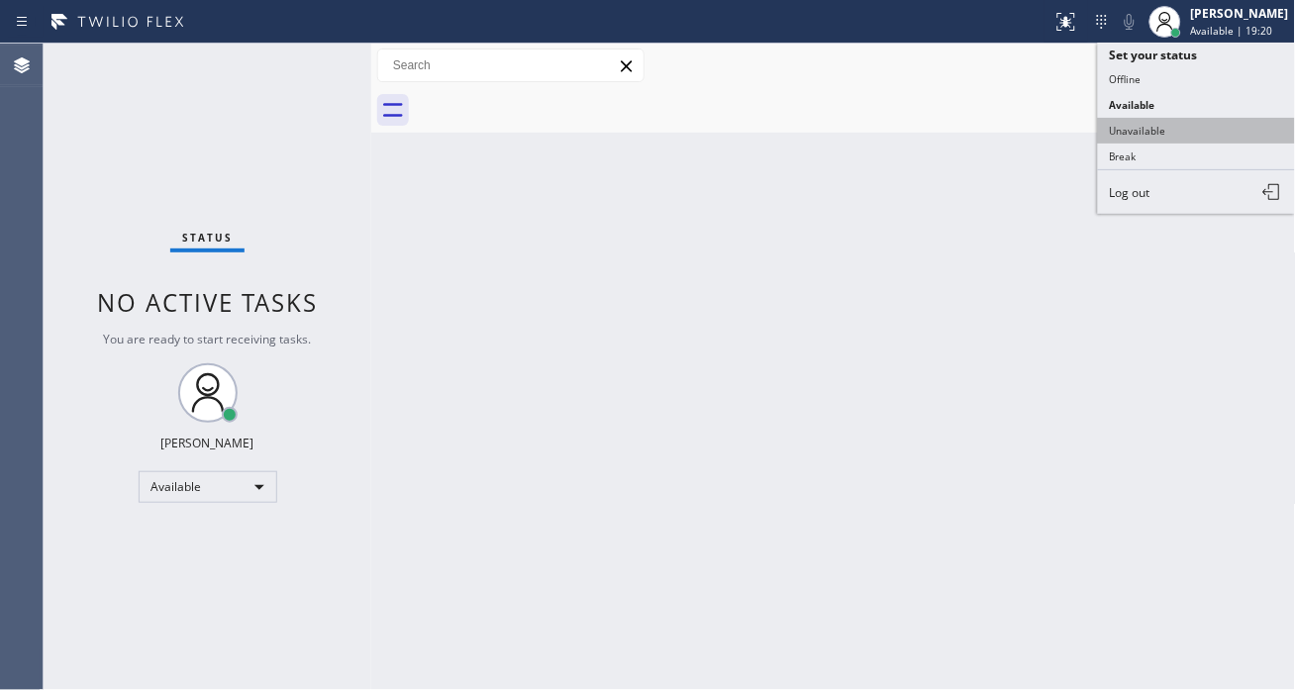
click at [1140, 136] on button "Unavailable" at bounding box center [1197, 131] width 198 height 26
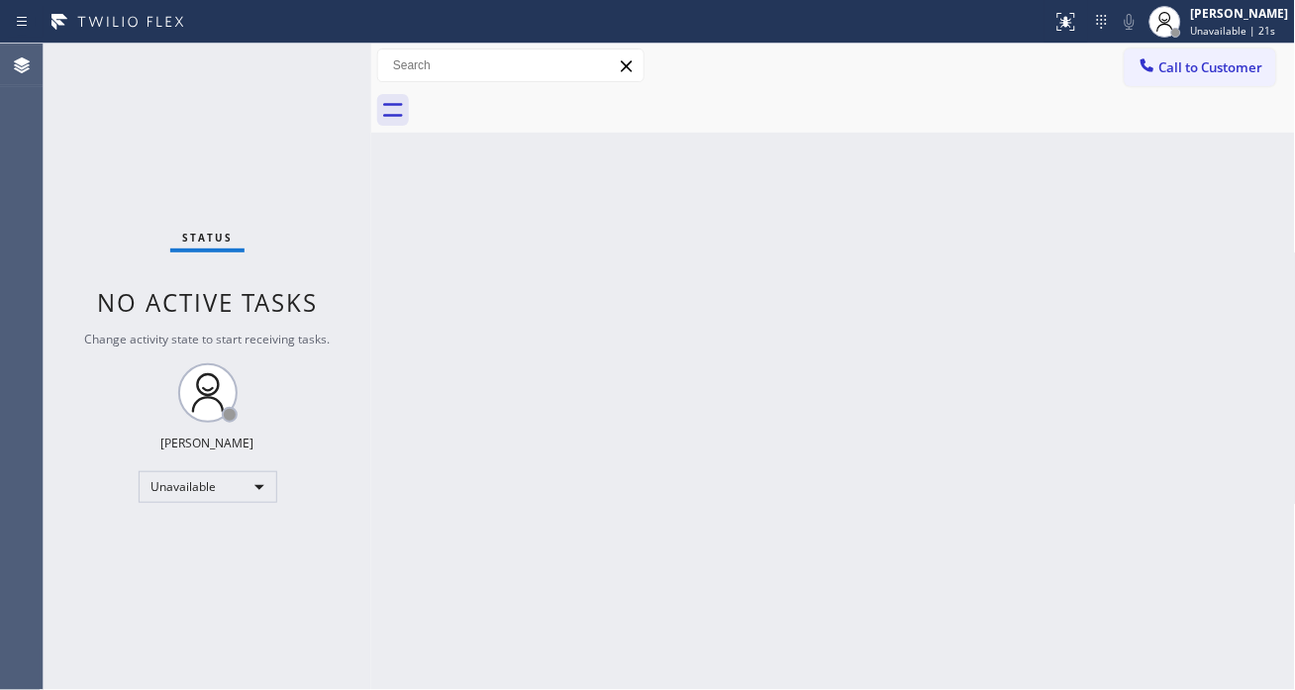
click at [1250, 210] on div "Back to Dashboard Change Sender ID Customers Technicians Select a contact Outbo…" at bounding box center [833, 367] width 925 height 647
click at [1186, 74] on span "Call to Customer" at bounding box center [1212, 67] width 104 height 18
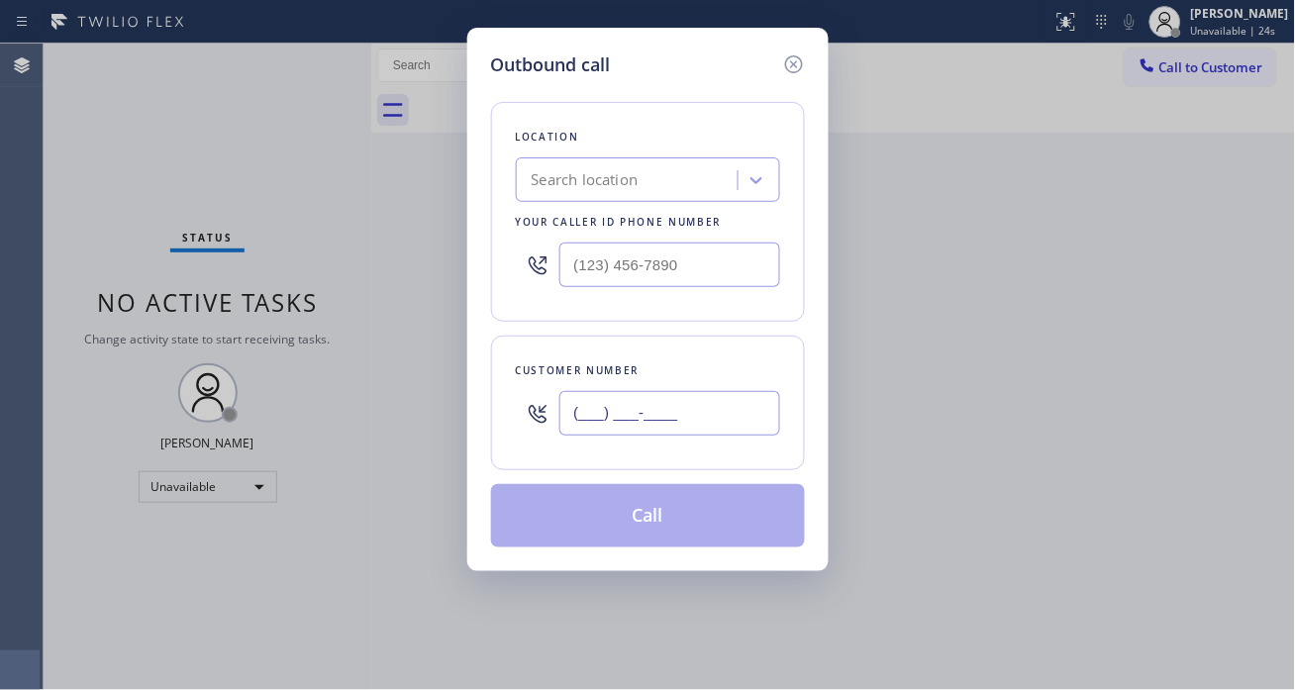
click at [637, 418] on input "(___) ___-____" at bounding box center [669, 413] width 221 height 45
paste input "732) 609-0107"
type input "[PHONE_NUMBER]"
click at [644, 273] on input "(___) ___-____" at bounding box center [669, 265] width 221 height 45
paste input "908) 650-1435"
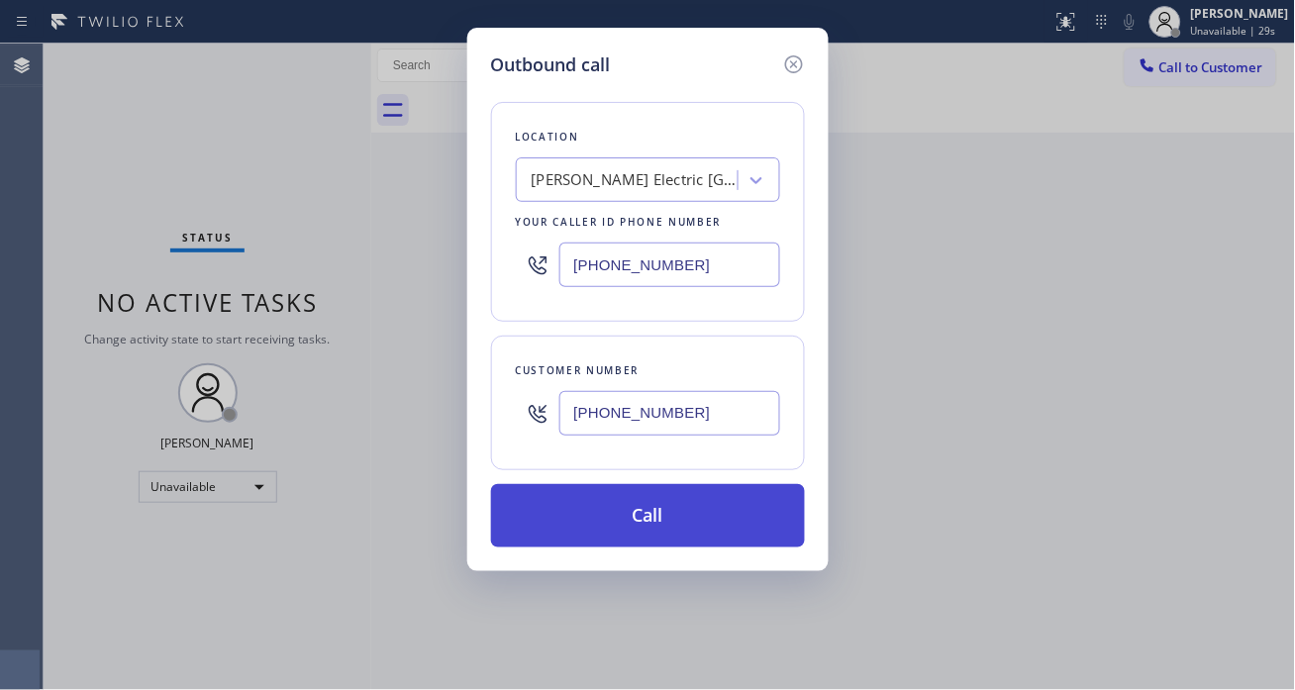
type input "[PHONE_NUMBER]"
click at [661, 523] on button "Call" at bounding box center [648, 515] width 314 height 63
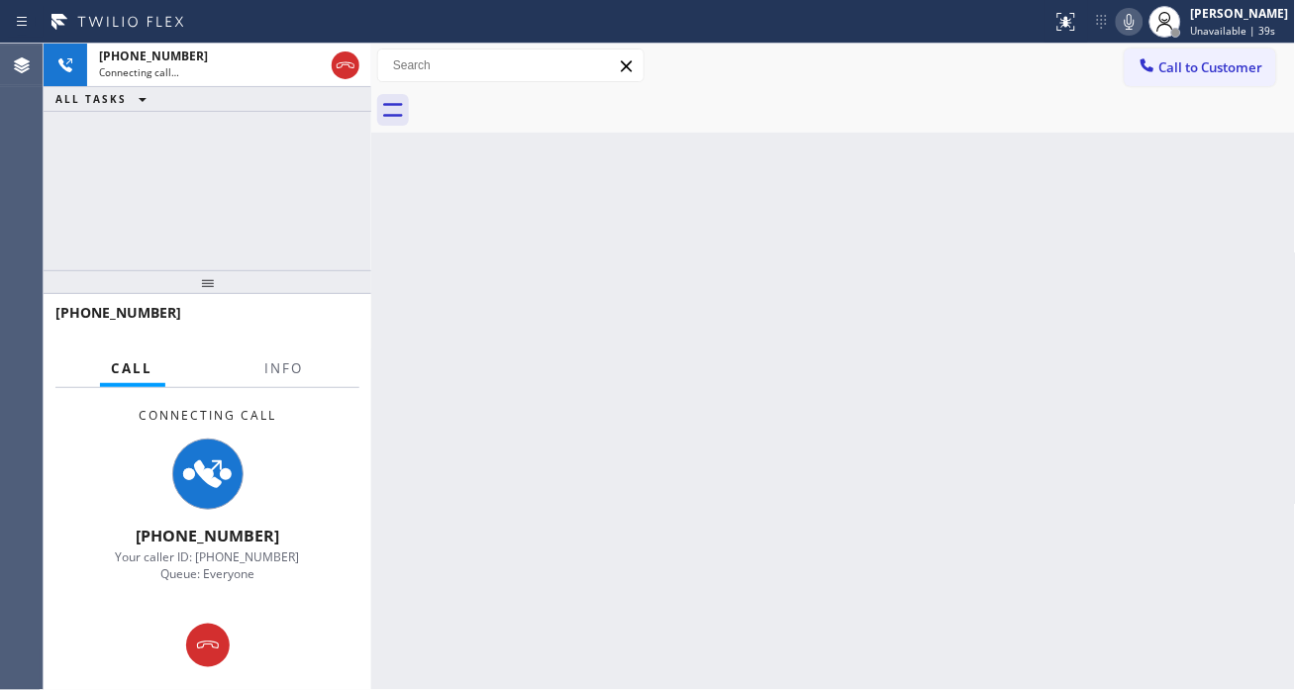
click at [1220, 257] on div "Back to Dashboard Change Sender ID Customers Technicians Select a contact Outbo…" at bounding box center [833, 367] width 925 height 647
click at [231, 153] on div "+17326090107 Connecting call… ALL TASKS ALL TASKS ACTIVE TASKS TASKS IN WRAP UP" at bounding box center [208, 157] width 328 height 227
click at [302, 360] on span "Info" at bounding box center [284, 368] width 39 height 18
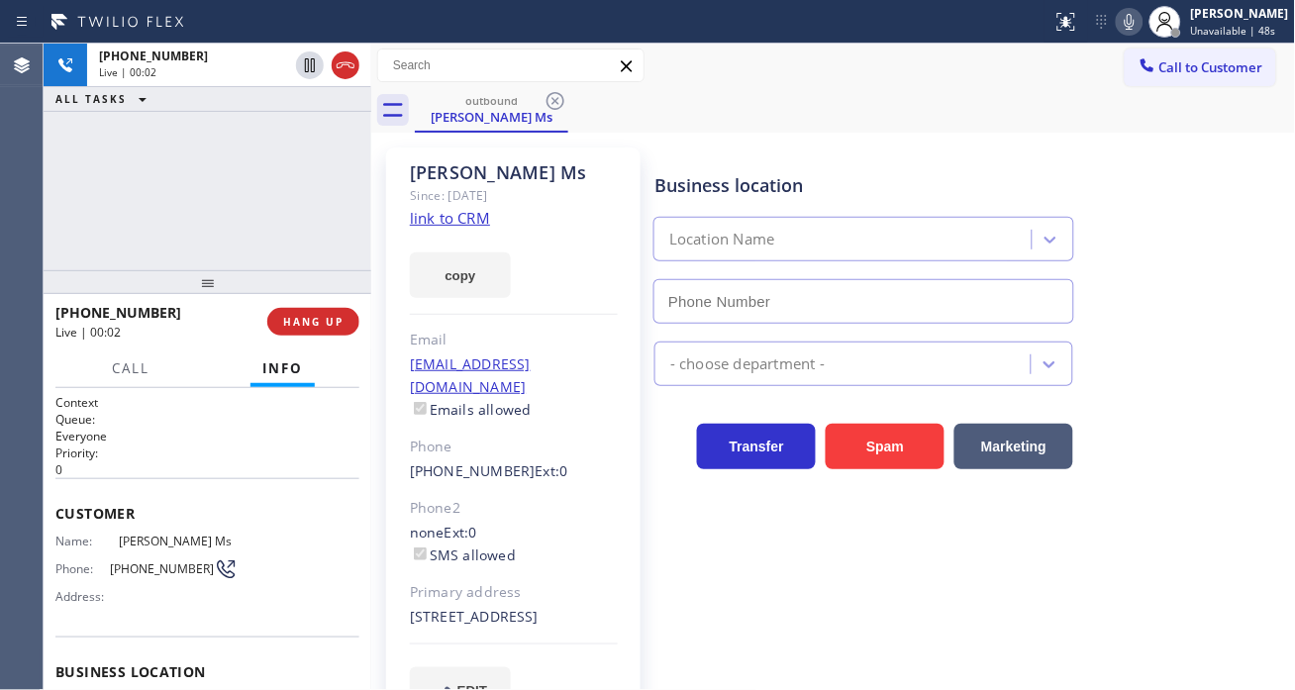
type input "[PHONE_NUMBER]"
click at [1204, 270] on div "Business location Mr Handy Electric Berkeley Heights(Atlantic Electric) (908) 6…" at bounding box center [971, 234] width 641 height 179
click at [1209, 235] on div "Business location Mr Handy Electric Berkeley Heights(Atlantic Electric) (908) 6…" at bounding box center [971, 234] width 641 height 179
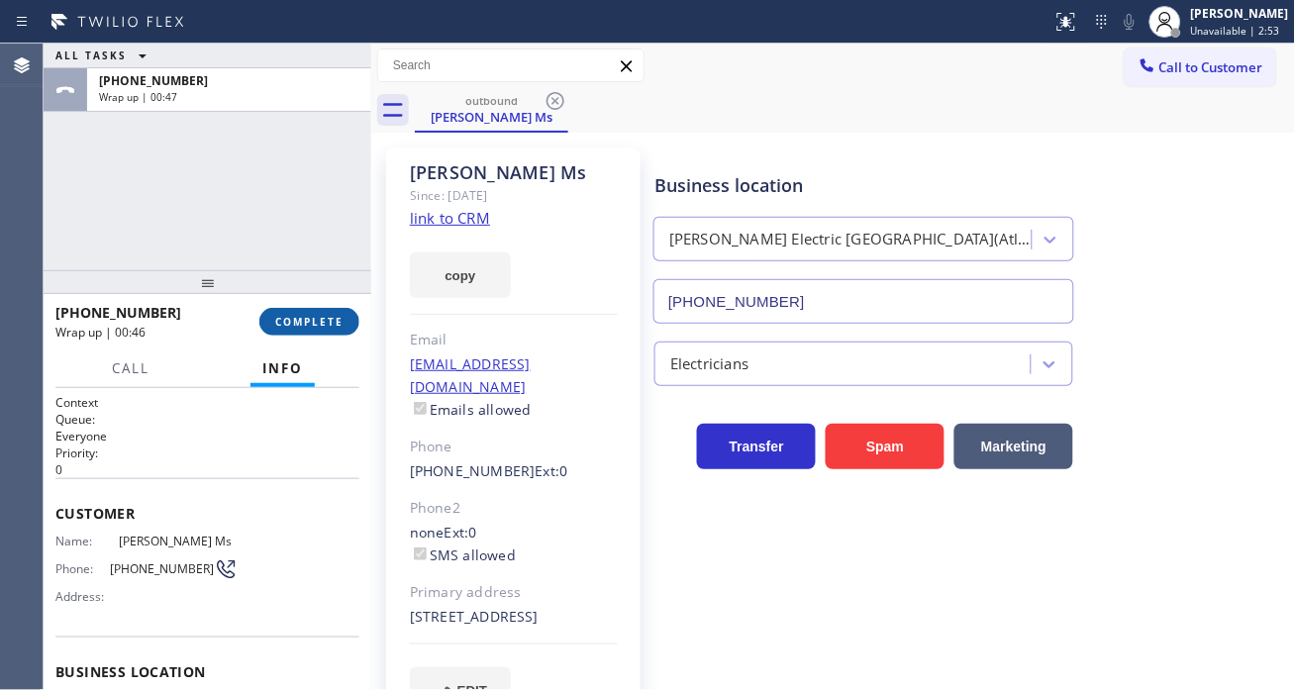
click at [308, 322] on span "COMPLETE" at bounding box center [309, 322] width 68 height 14
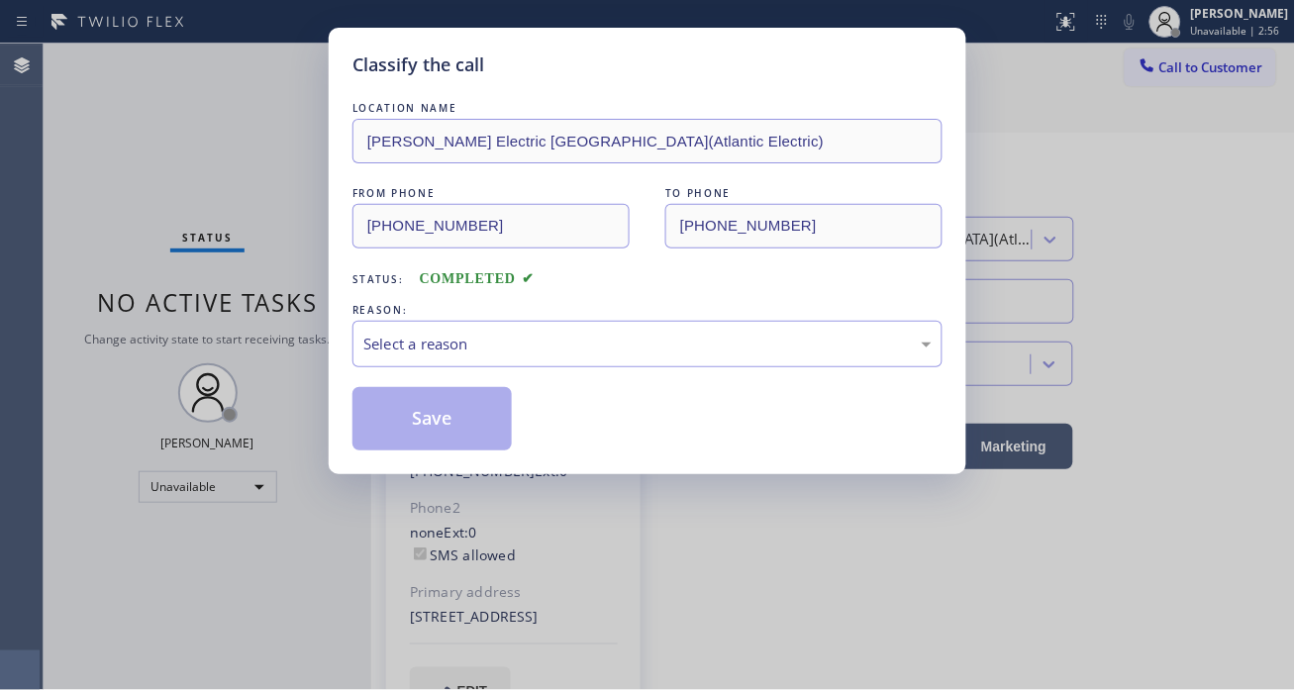
click at [545, 369] on div "LOCATION NAME Mr Handy Electric Berkeley Heights(Atlantic Electric) FROM PHONE …" at bounding box center [648, 274] width 590 height 353
click at [516, 351] on div "Select a reason" at bounding box center [647, 344] width 568 height 23
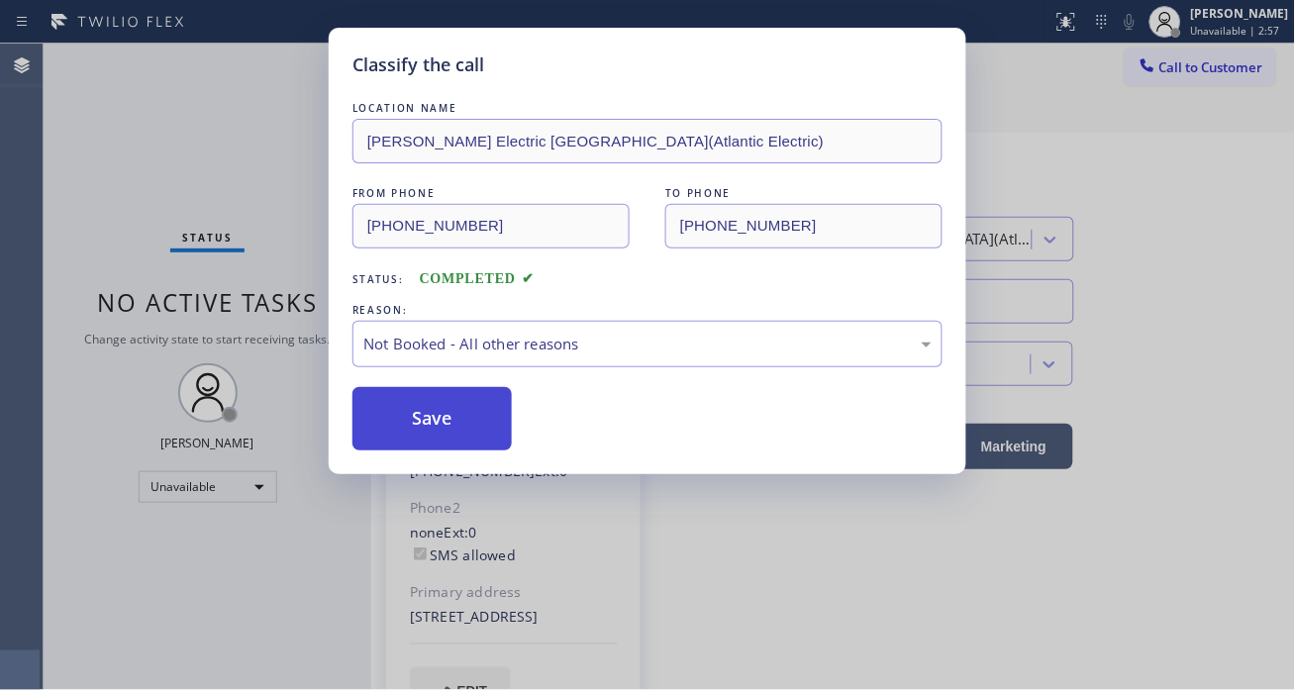
click at [446, 413] on button "Save" at bounding box center [432, 418] width 159 height 63
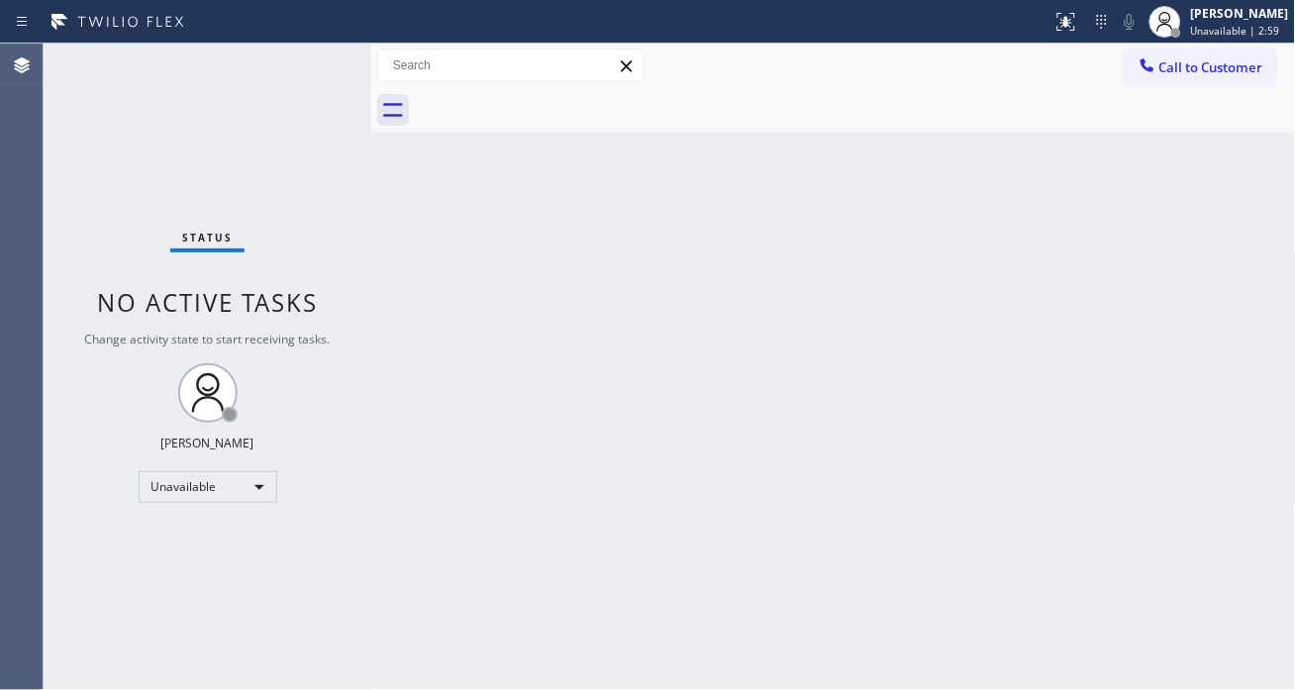
click at [1230, 32] on span "Unavailable | 2:59" at bounding box center [1235, 31] width 89 height 14
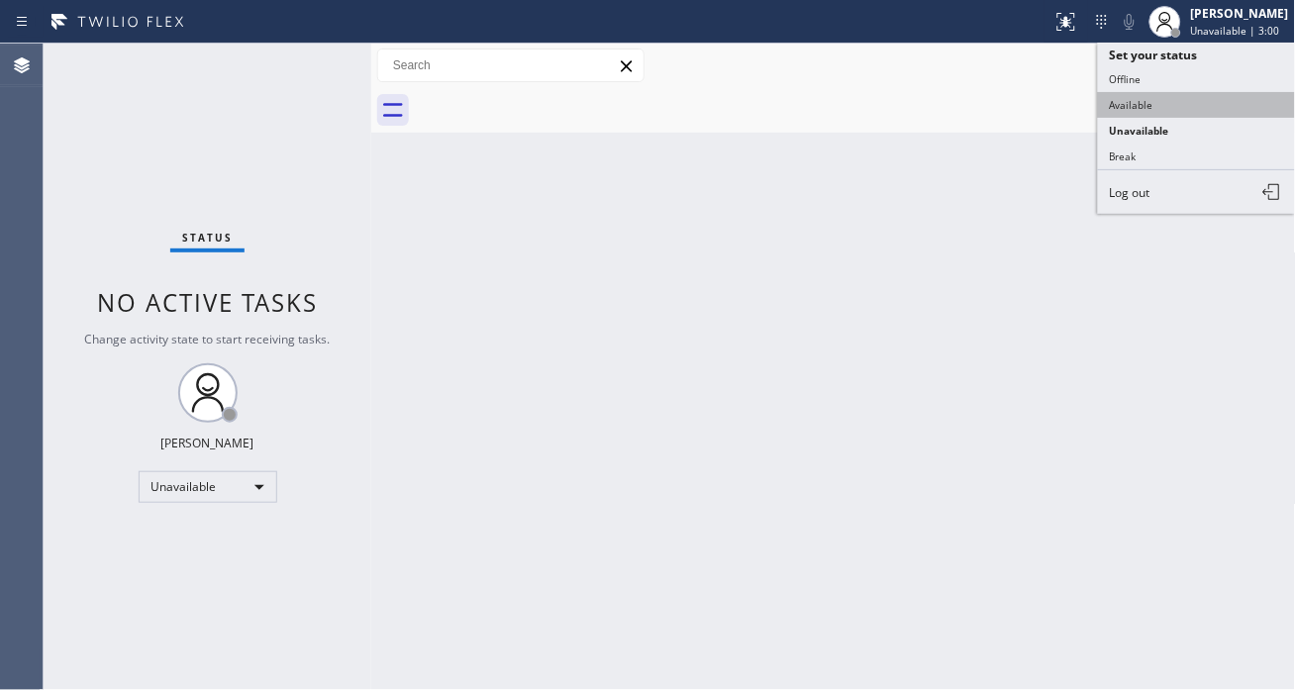
click at [1159, 104] on button "Available" at bounding box center [1197, 105] width 198 height 26
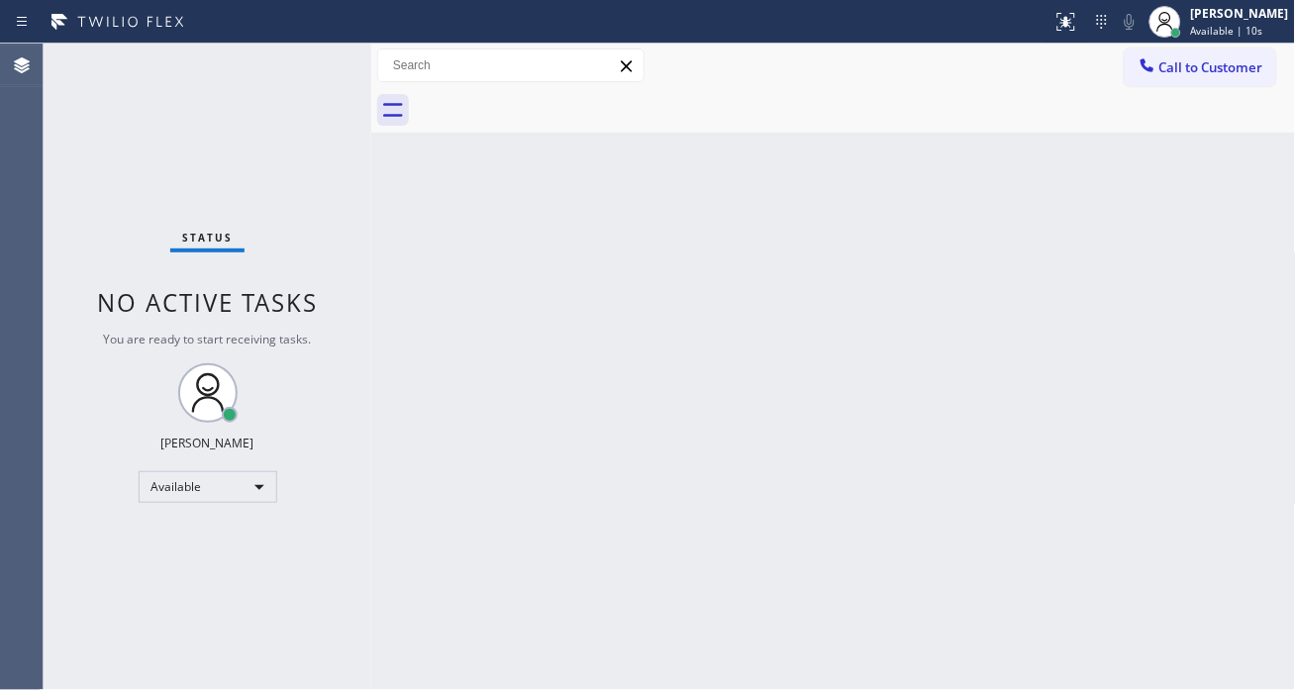
click at [1242, 308] on div "Back to Dashboard Change Sender ID Customers Technicians Select a contact Outbo…" at bounding box center [833, 367] width 925 height 647
click at [312, 75] on div "Status No active tasks You are ready to start receiving tasks. [PERSON_NAME]" at bounding box center [208, 367] width 328 height 647
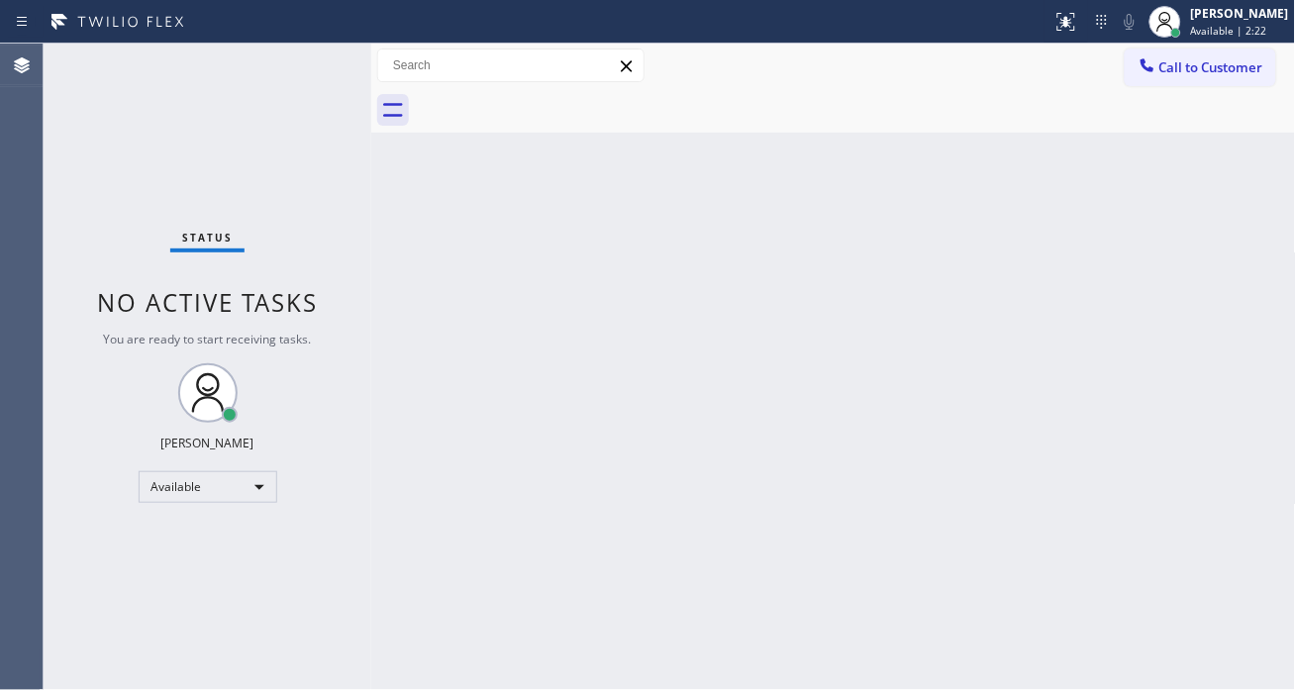
click at [312, 75] on div "Status No active tasks You are ready to start receiving tasks. [PERSON_NAME]" at bounding box center [208, 367] width 328 height 647
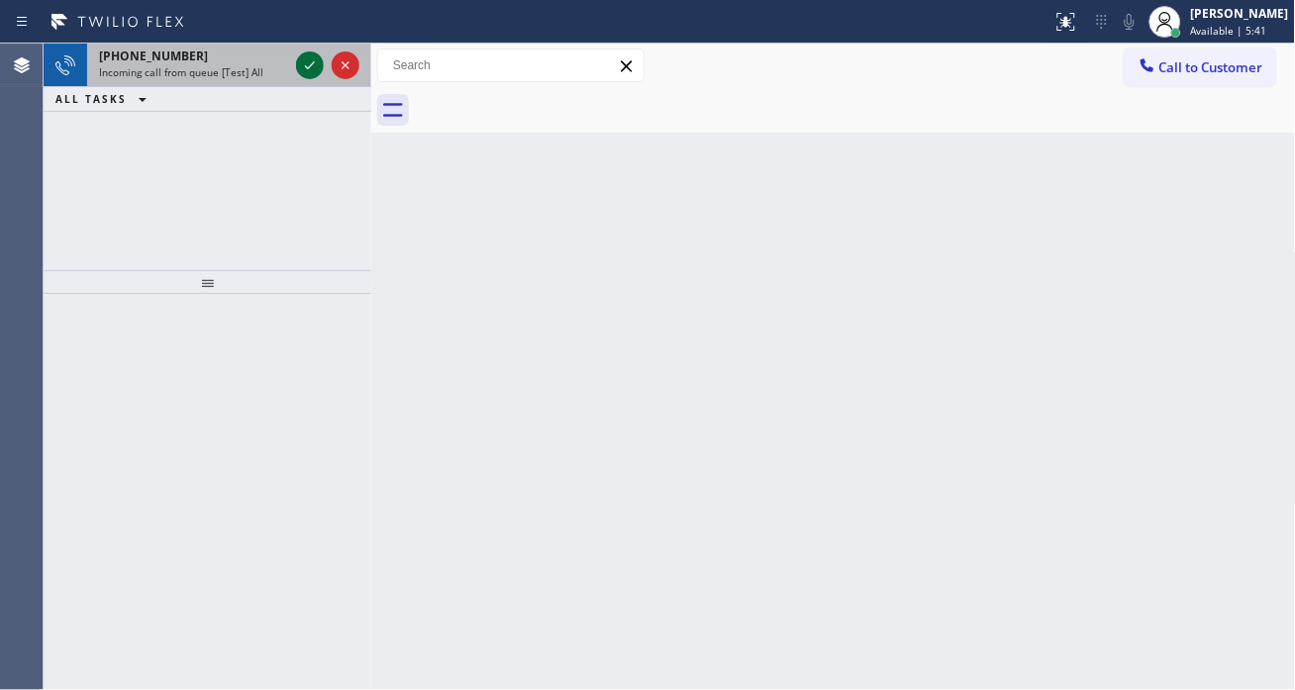
click at [310, 75] on icon at bounding box center [310, 65] width 24 height 24
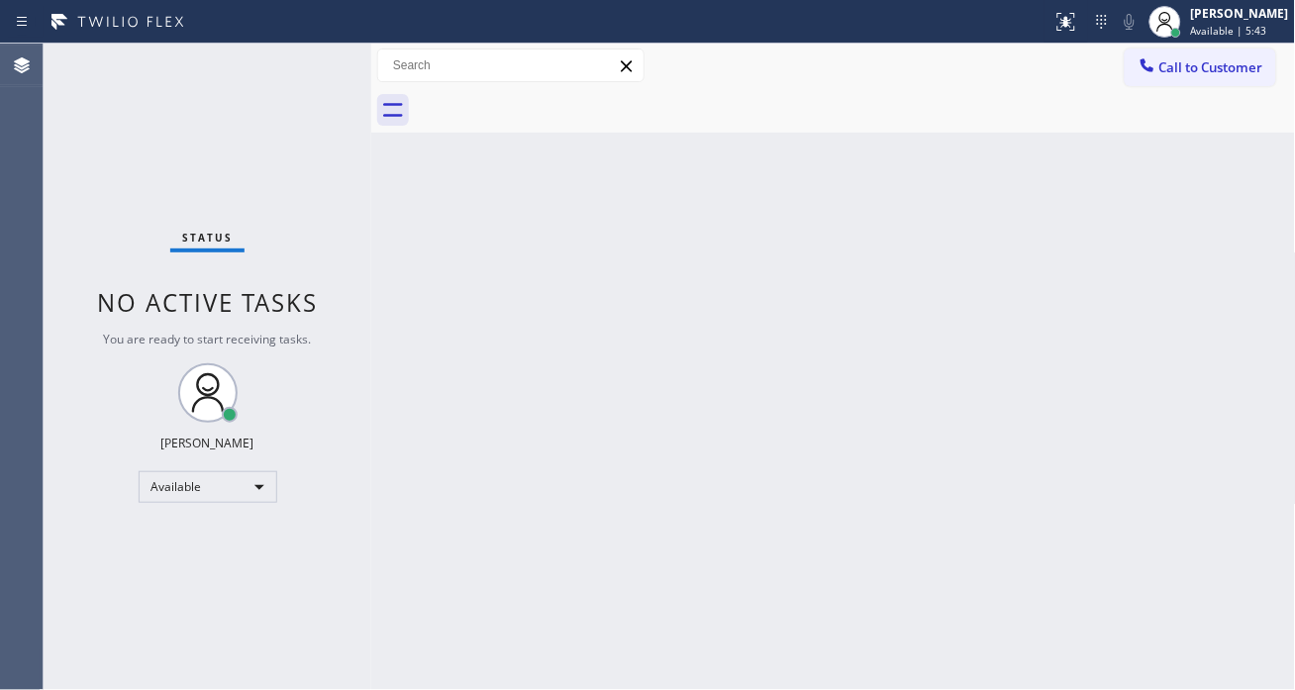
click at [302, 64] on div "Status No active tasks You are ready to start receiving tasks. [PERSON_NAME]" at bounding box center [208, 367] width 328 height 647
click at [300, 56] on div "Status No active tasks You are ready to start receiving tasks. [PERSON_NAME]" at bounding box center [208, 367] width 328 height 647
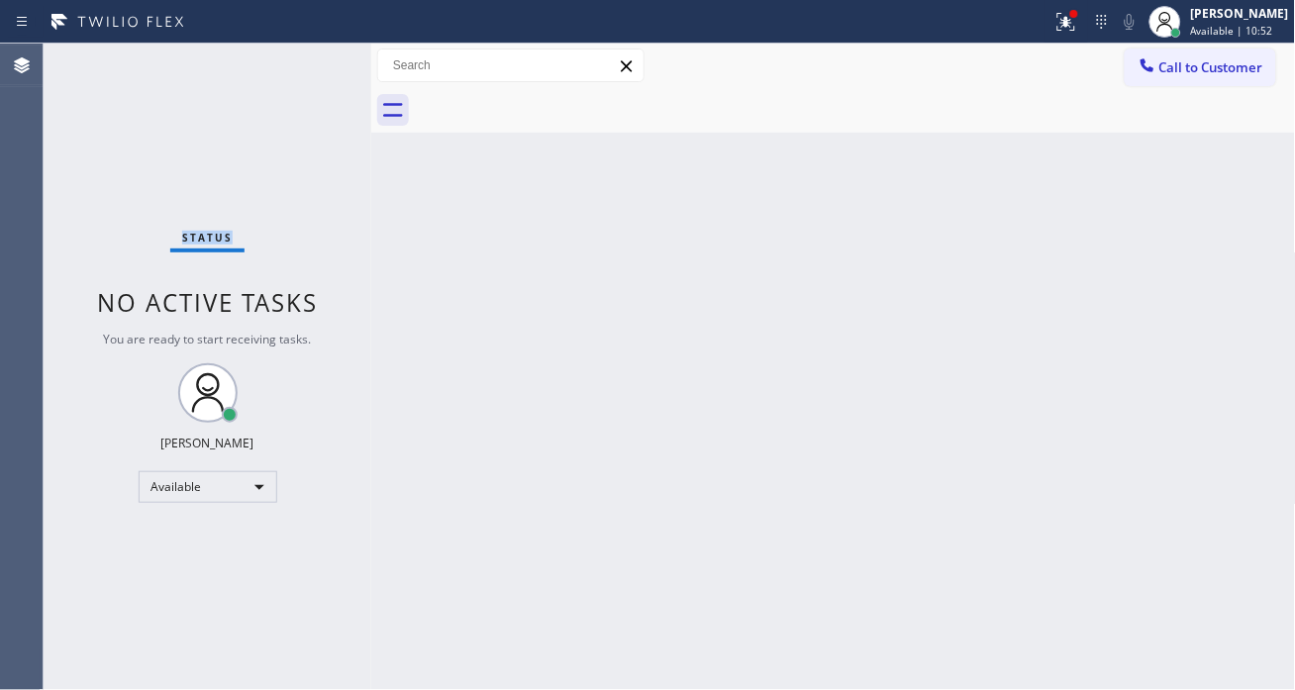
click at [300, 56] on div "Status No active tasks You are ready to start receiving tasks. [PERSON_NAME]" at bounding box center [208, 367] width 328 height 647
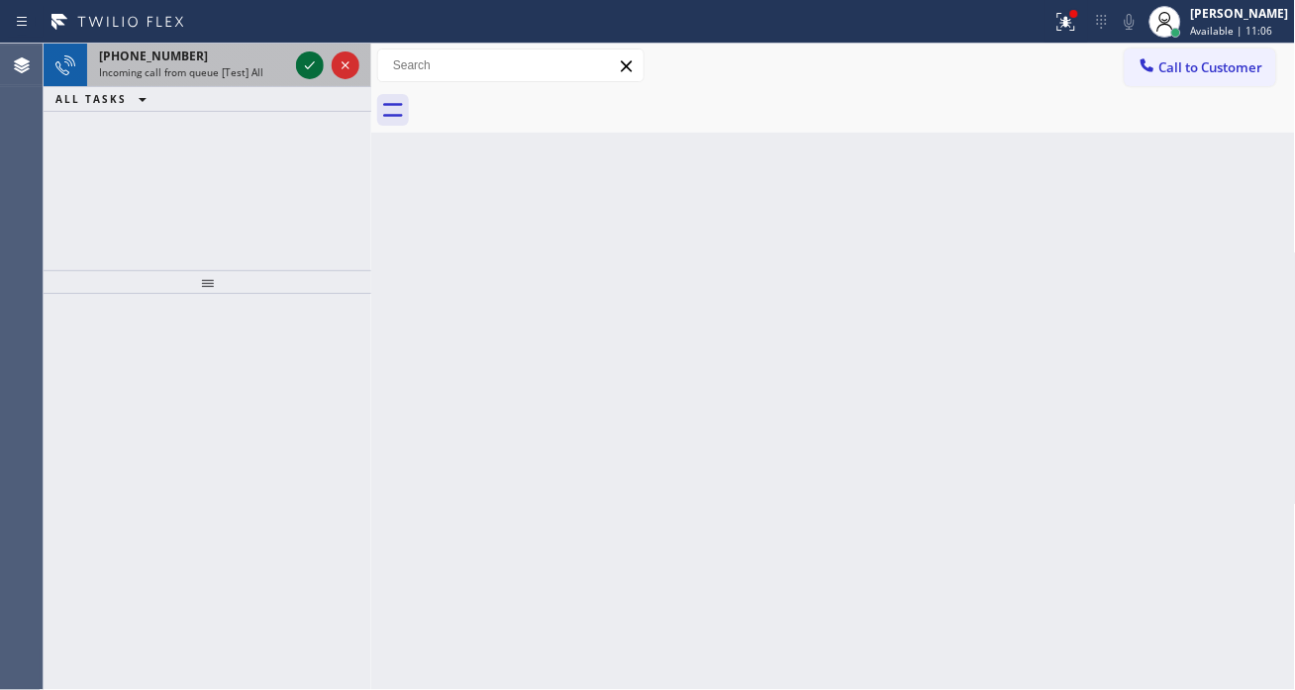
click at [300, 60] on icon at bounding box center [310, 65] width 24 height 24
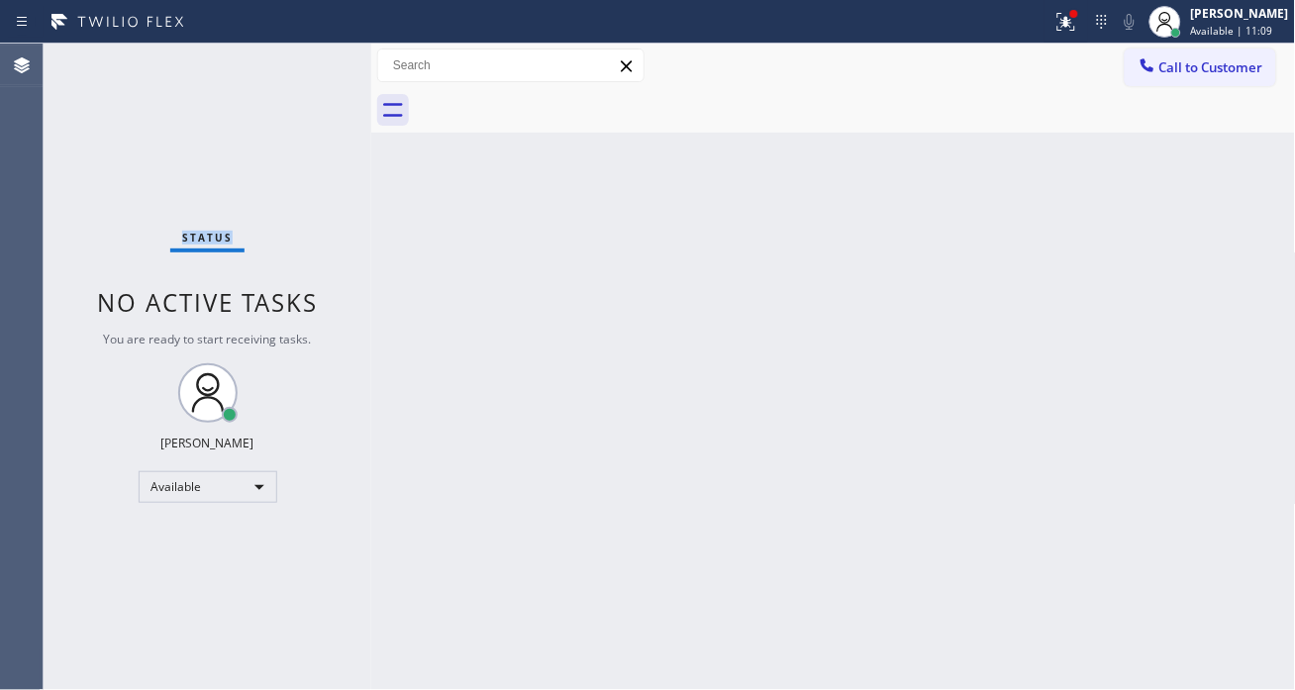
click at [300, 70] on div "Status No active tasks You are ready to start receiving tasks. [PERSON_NAME]" at bounding box center [208, 367] width 328 height 647
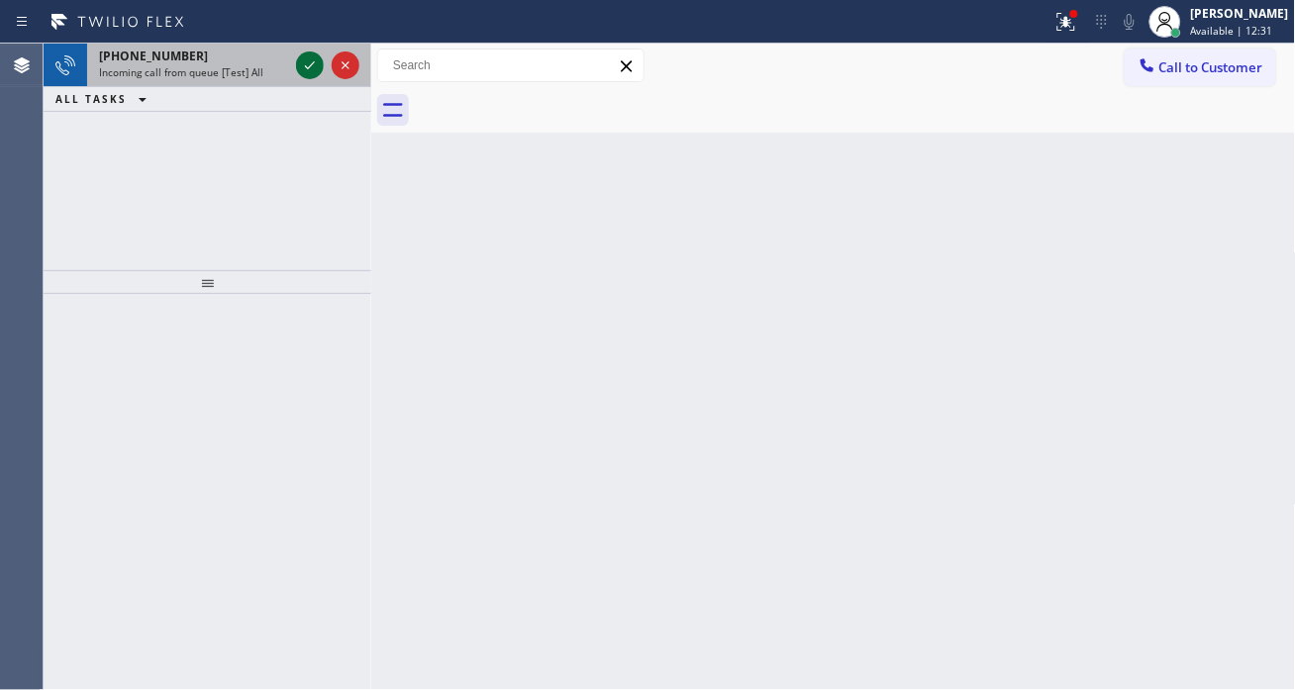
click at [300, 70] on icon at bounding box center [310, 65] width 24 height 24
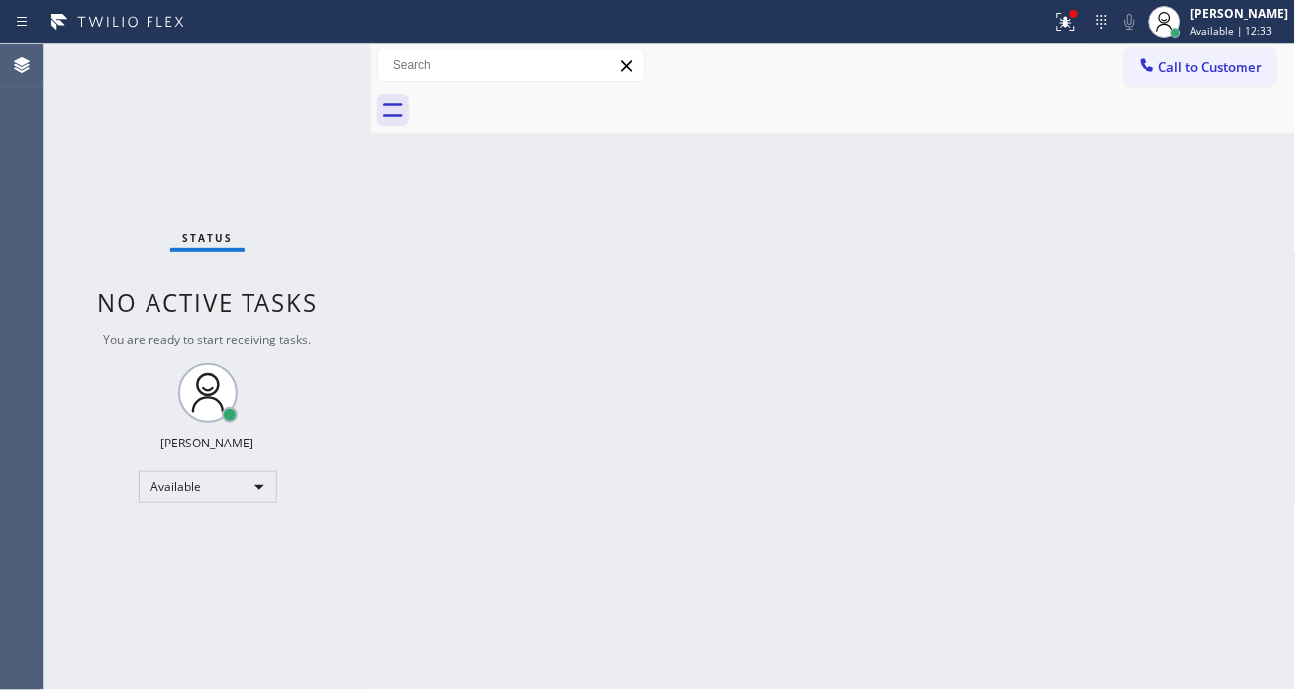
click at [304, 74] on div "Status No active tasks You are ready to start receiving tasks. [PERSON_NAME]" at bounding box center [208, 367] width 328 height 647
click at [304, 72] on div "Status No active tasks You are ready to start receiving tasks. [PERSON_NAME]" at bounding box center [208, 367] width 328 height 647
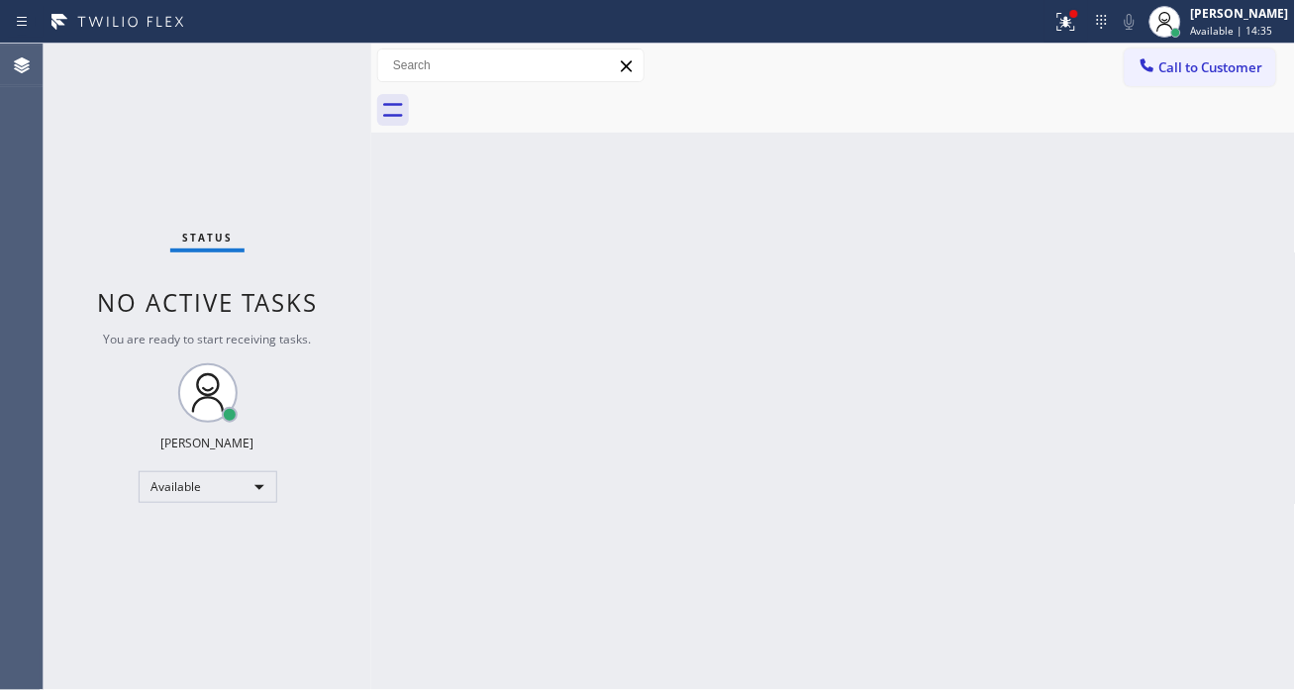
click at [304, 72] on div "Status No active tasks You are ready to start receiving tasks. [PERSON_NAME]" at bounding box center [208, 367] width 328 height 647
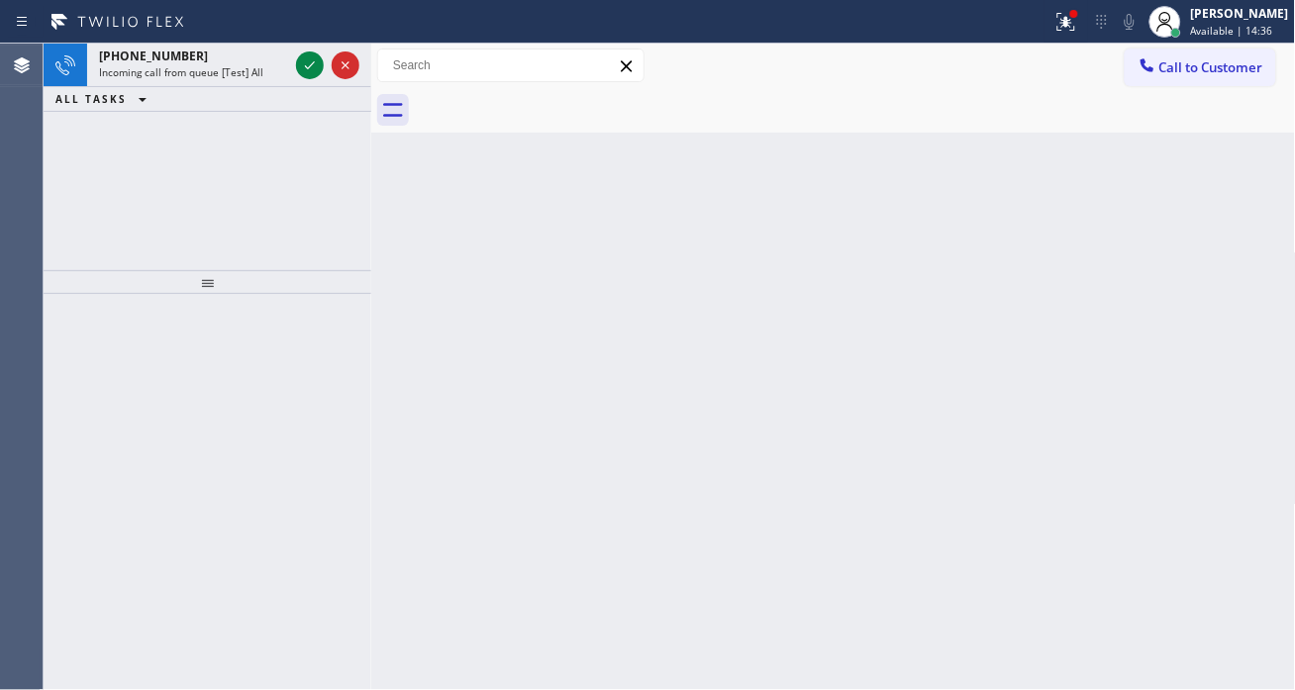
click at [304, 72] on icon at bounding box center [310, 65] width 24 height 24
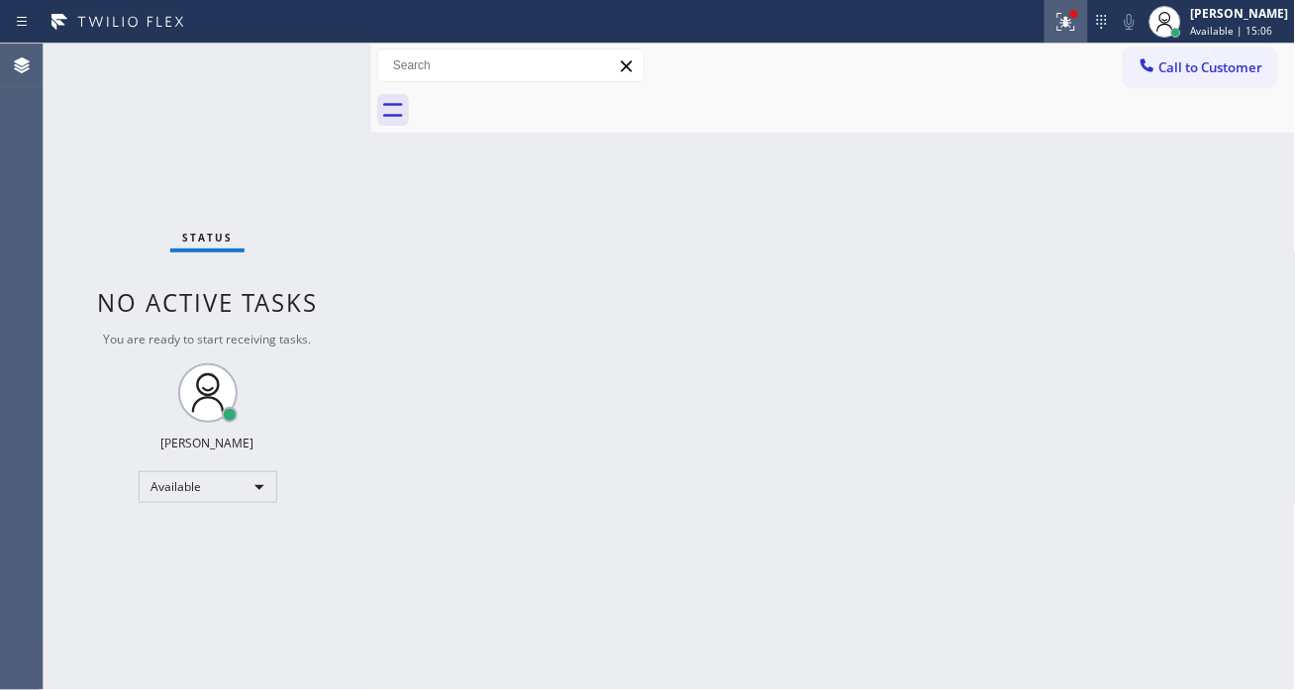
click at [1073, 14] on icon at bounding box center [1067, 22] width 24 height 24
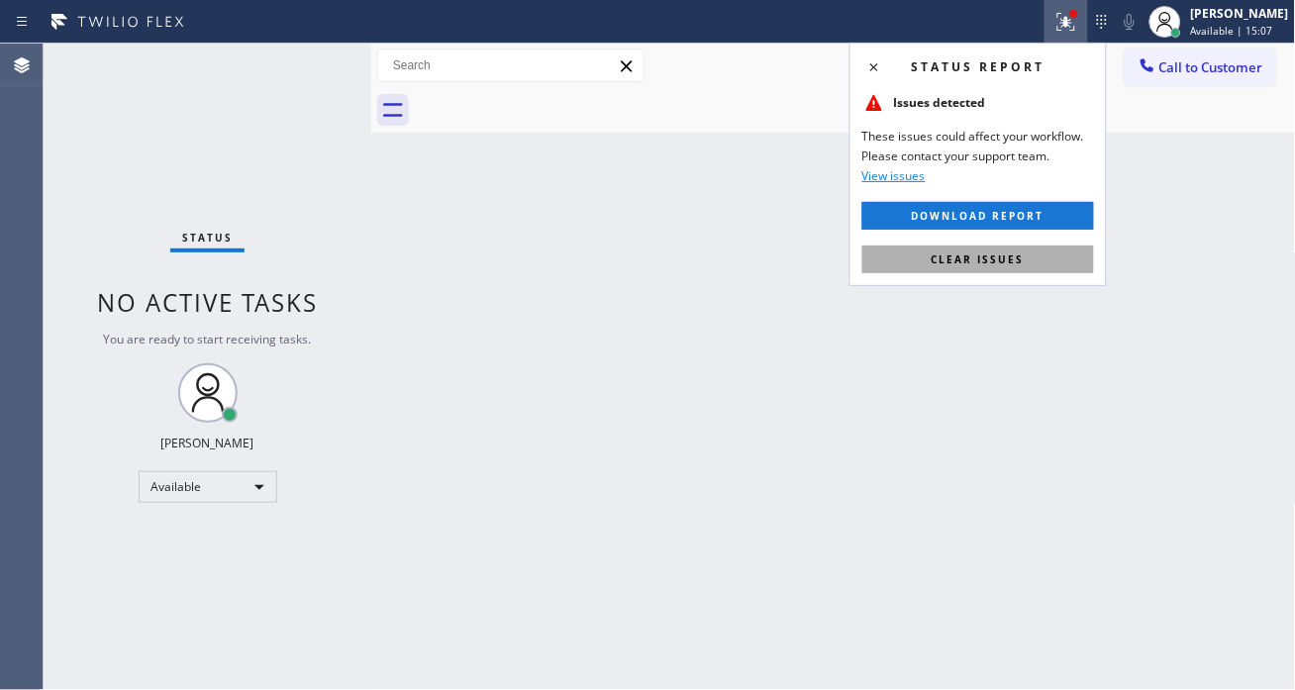
click at [1026, 254] on button "Clear issues" at bounding box center [979, 260] width 232 height 28
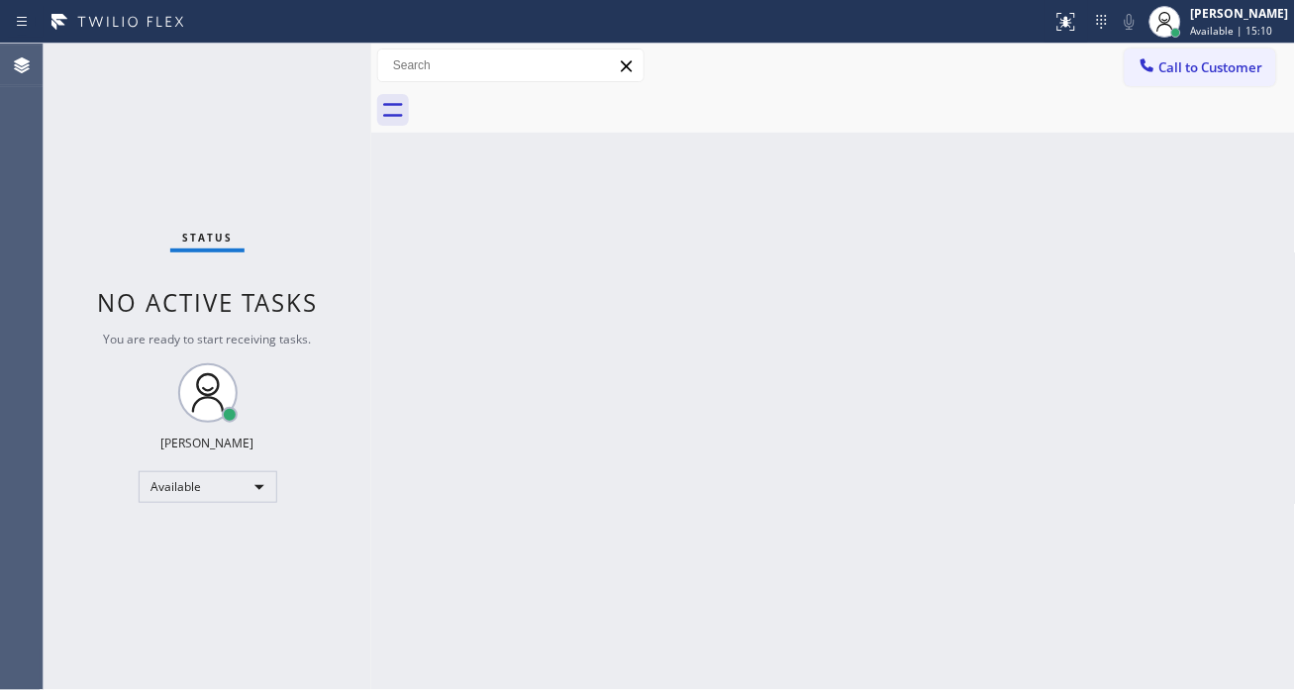
click at [298, 76] on div "Status No active tasks You are ready to start receiving tasks. [PERSON_NAME]" at bounding box center [208, 367] width 328 height 647
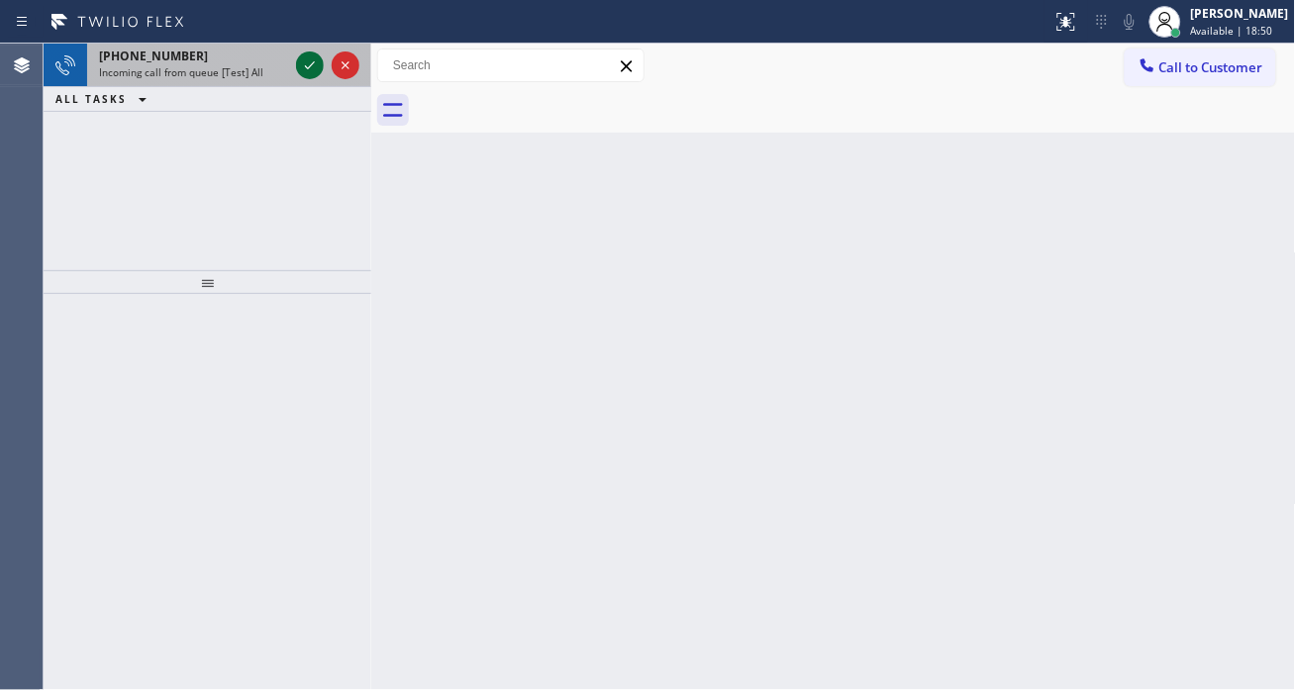
click at [314, 62] on icon at bounding box center [310, 65] width 24 height 24
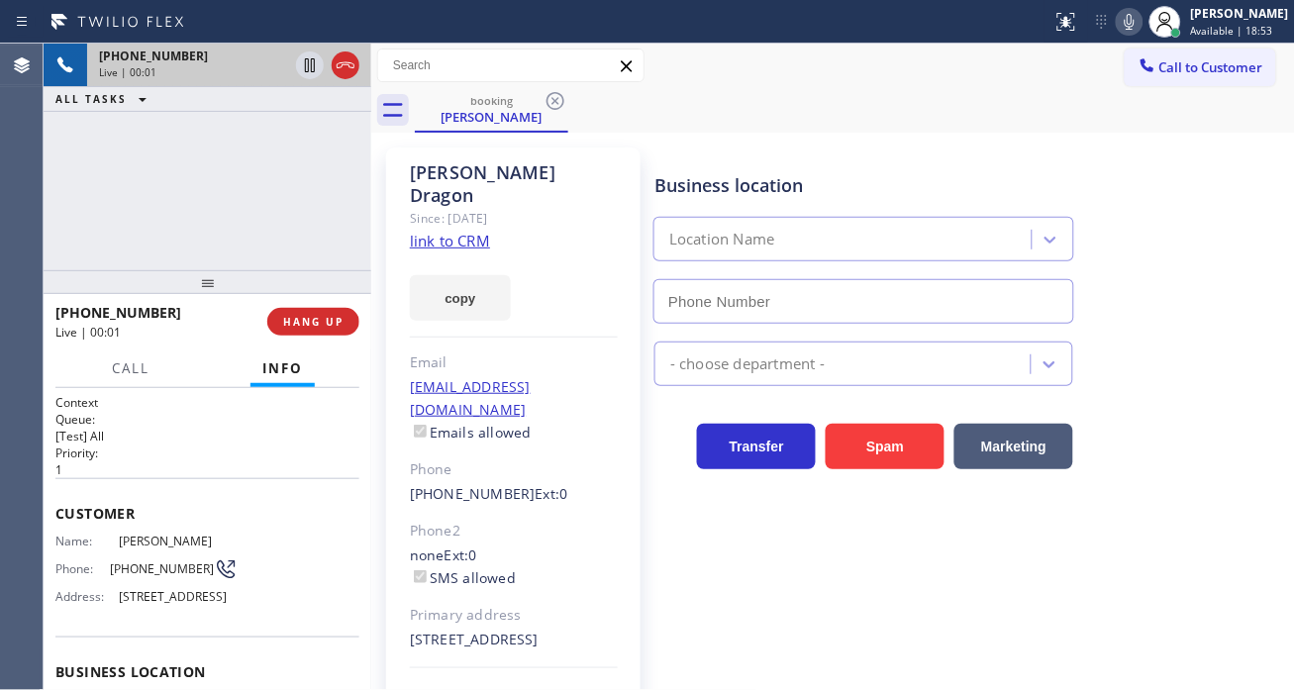
type input "[PHONE_NUMBER]"
click at [462, 231] on link "link to CRM" at bounding box center [450, 241] width 80 height 20
click at [153, 566] on span "[PHONE_NUMBER]" at bounding box center [162, 568] width 104 height 15
click at [152, 567] on span "[PHONE_NUMBER]" at bounding box center [162, 568] width 104 height 15
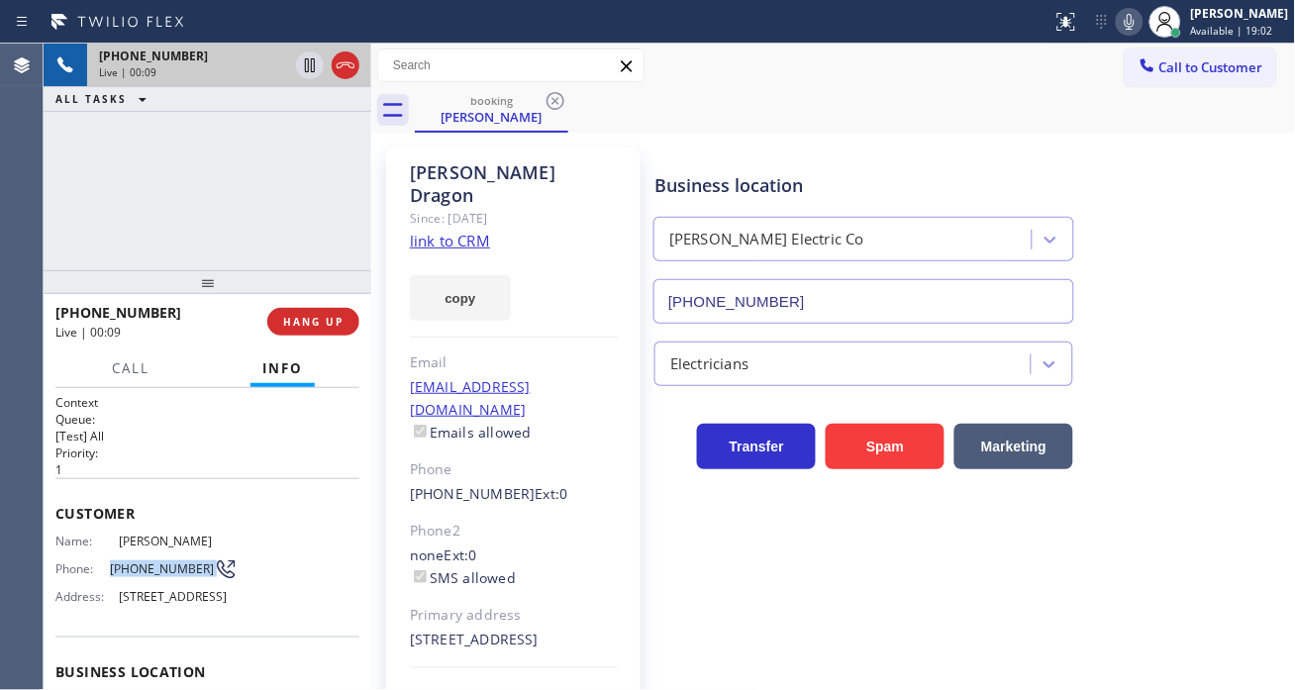
copy div "[PHONE_NUMBER]"
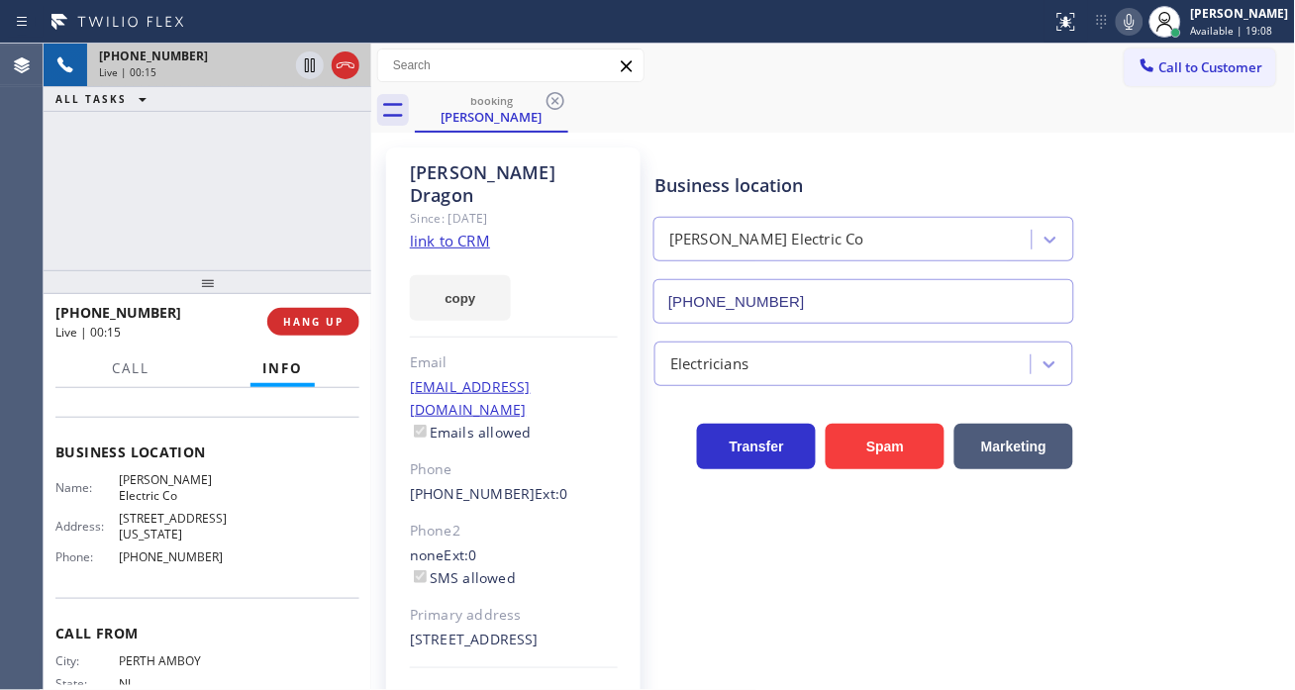
click at [158, 502] on span "[PERSON_NAME] Electric Co" at bounding box center [178, 487] width 119 height 31
copy span "[PERSON_NAME] Electric Co"
click at [300, 62] on icon at bounding box center [310, 65] width 24 height 24
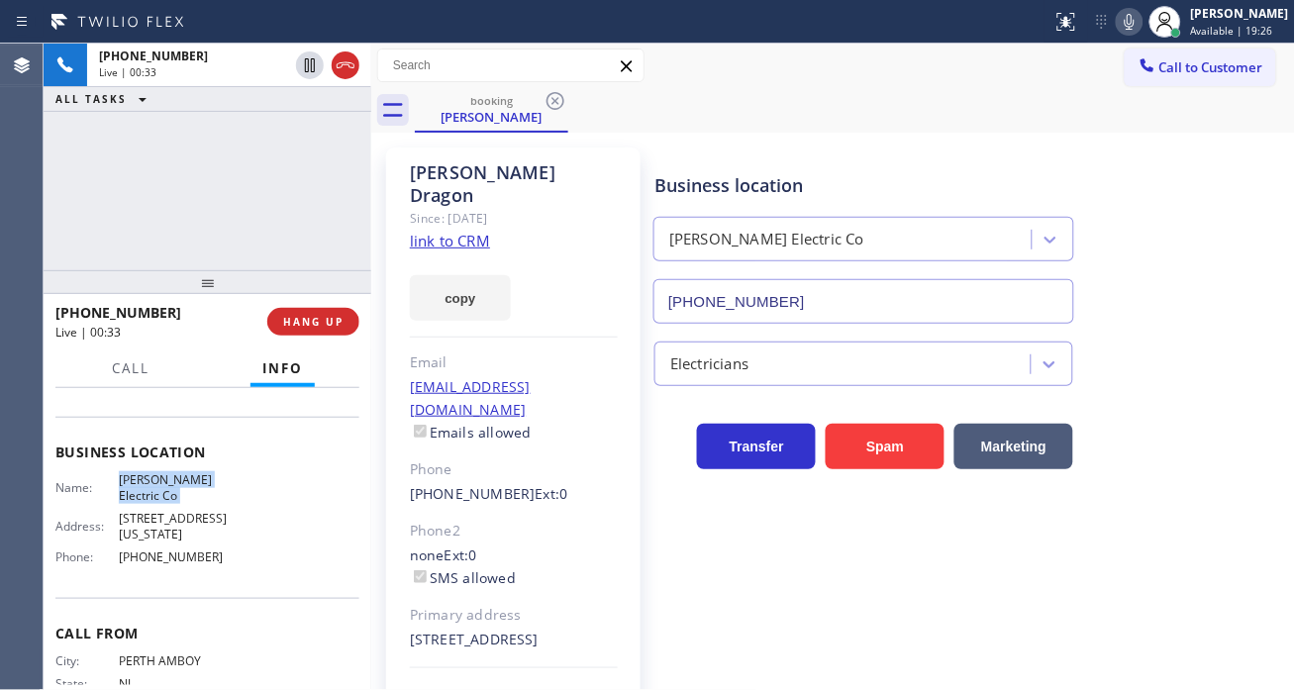
click at [1142, 27] on icon at bounding box center [1130, 22] width 24 height 24
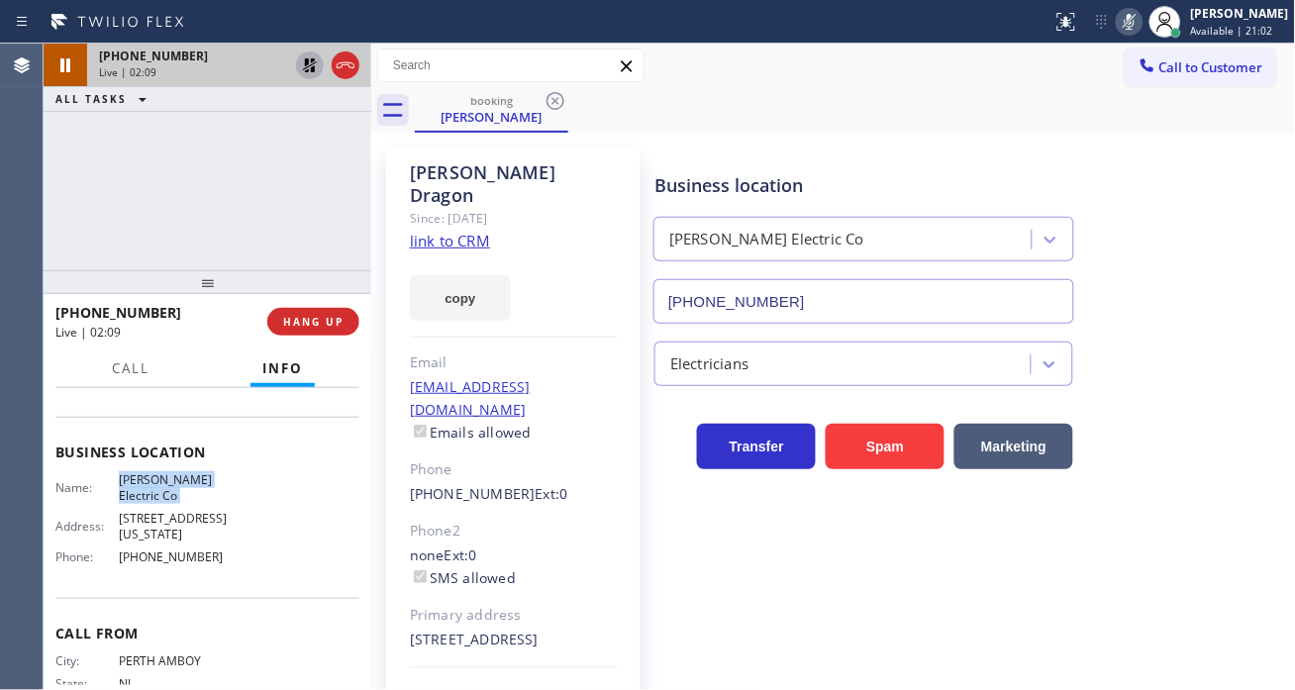
click at [302, 65] on icon at bounding box center [310, 65] width 24 height 24
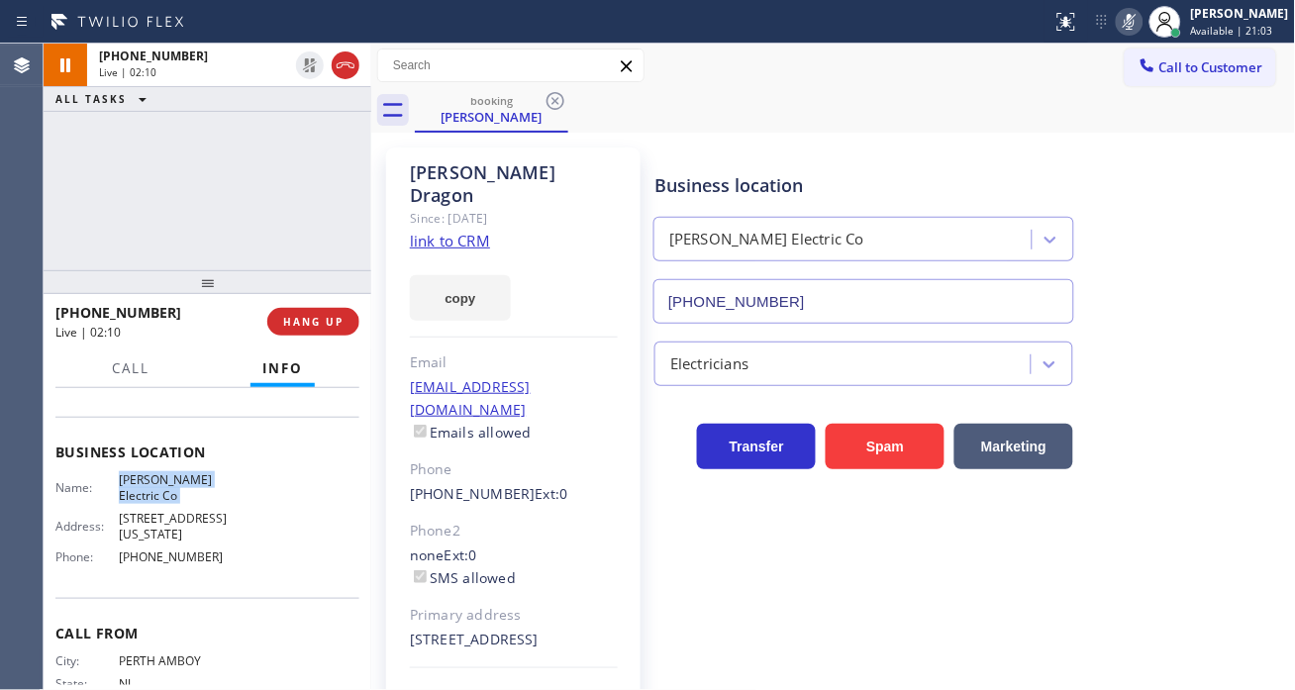
click at [1142, 32] on icon at bounding box center [1130, 22] width 24 height 24
click at [324, 311] on button "HANG UP" at bounding box center [313, 322] width 92 height 28
click at [321, 319] on span "HANG UP" at bounding box center [313, 322] width 60 height 14
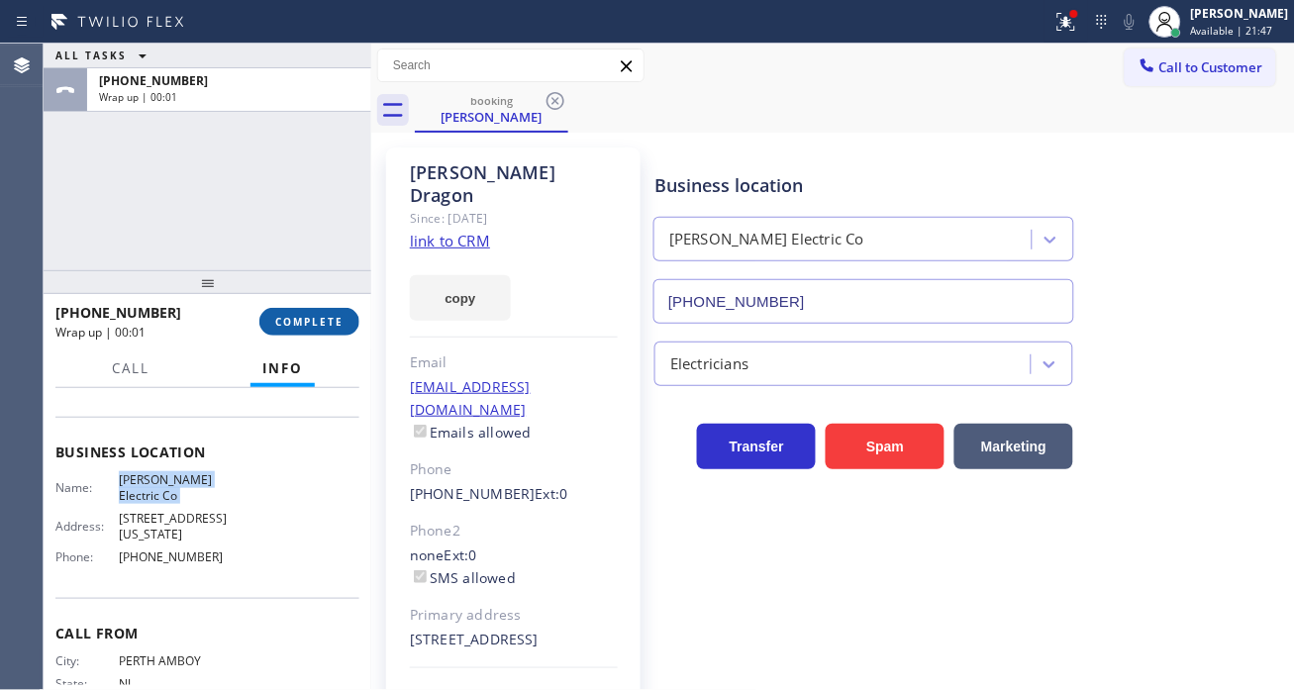
click at [321, 319] on span "COMPLETE" at bounding box center [309, 322] width 68 height 14
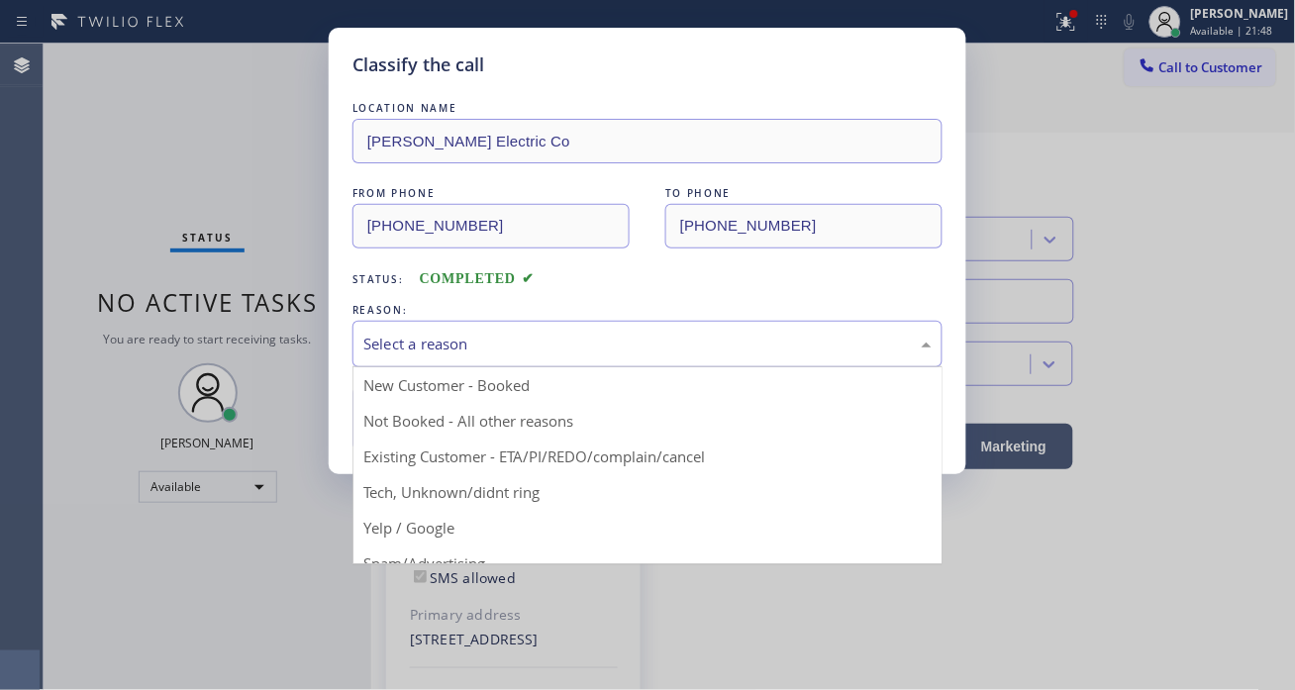
click at [427, 340] on div "Select a reason" at bounding box center [647, 344] width 568 height 23
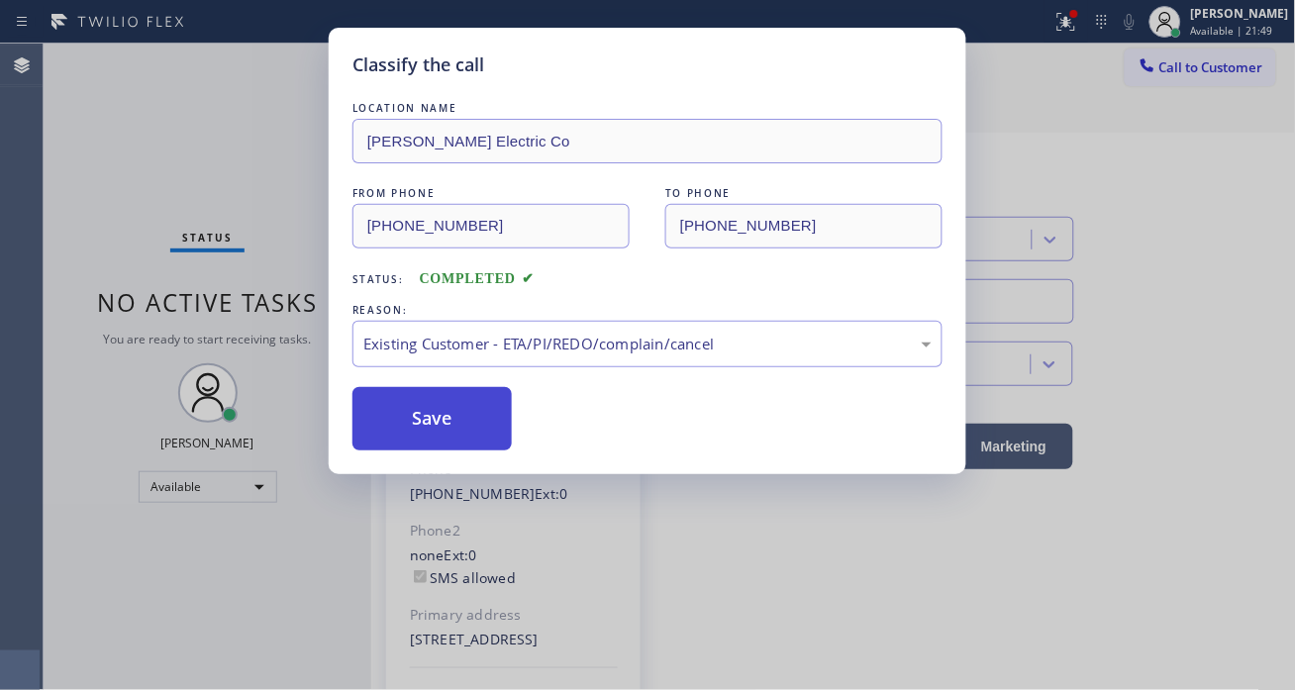
click at [479, 426] on button "Save" at bounding box center [432, 418] width 159 height 63
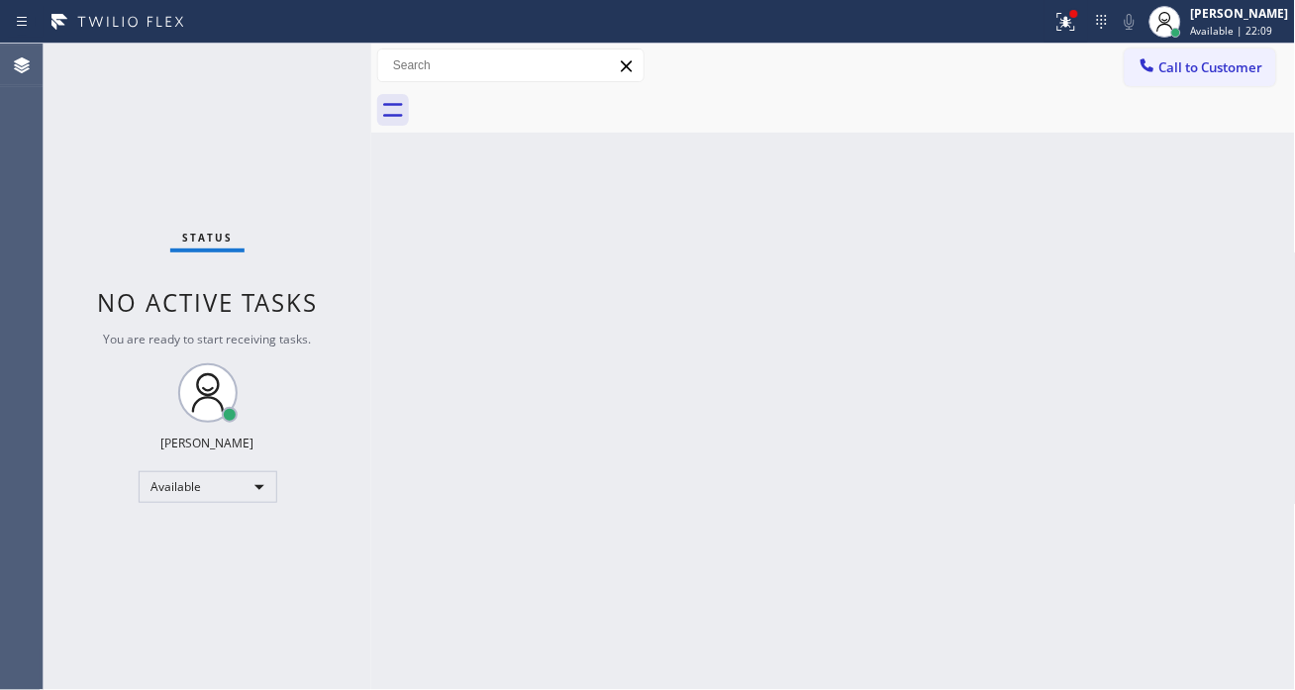
click at [171, 84] on div "Status No active tasks You are ready to start receiving tasks. [PERSON_NAME]" at bounding box center [208, 367] width 328 height 647
click at [252, 65] on div "Status No active tasks You are ready to start receiving tasks. [PERSON_NAME]" at bounding box center [208, 367] width 328 height 647
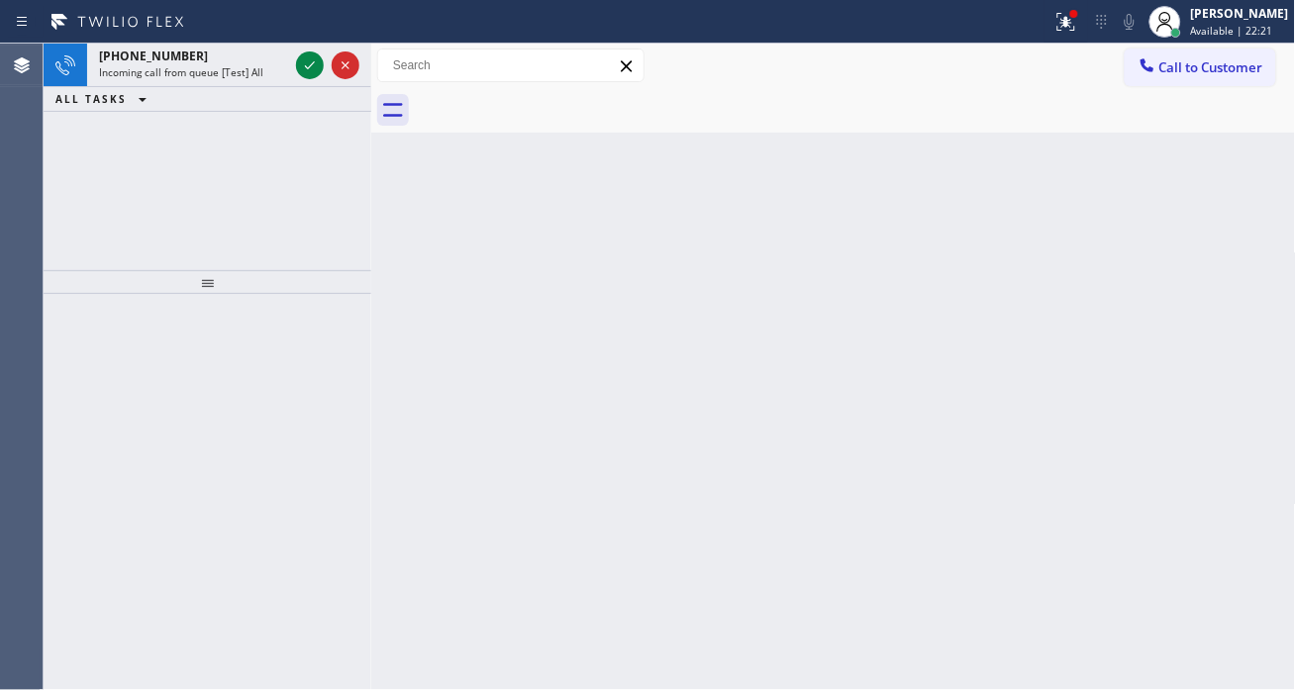
click at [1184, 281] on div "Back to Dashboard Change Sender ID Customers Technicians Select a contact Outbo…" at bounding box center [833, 367] width 925 height 647
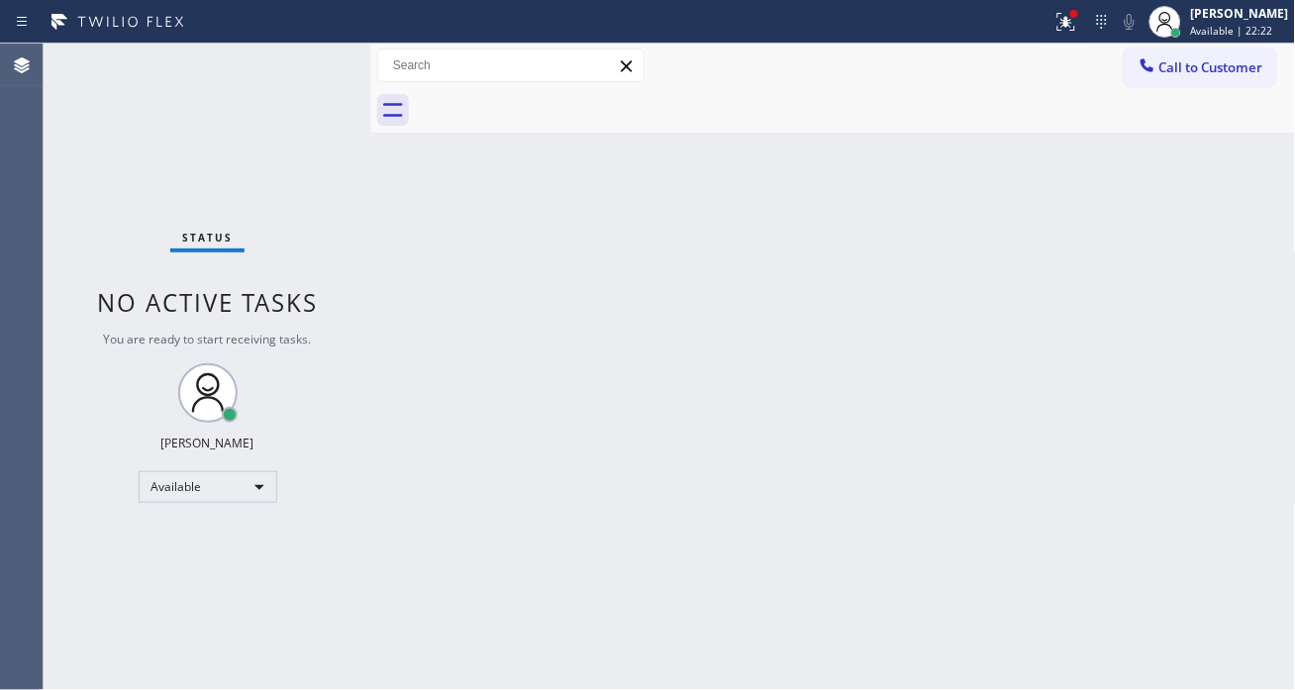
click at [303, 62] on div "Status No active tasks You are ready to start receiving tasks. [PERSON_NAME]" at bounding box center [208, 367] width 328 height 647
drag, startPoint x: 1229, startPoint y: 304, endPoint x: 1211, endPoint y: 301, distance: 18.1
click at [1229, 304] on div "Back to Dashboard Change Sender ID Customers Technicians Select a contact Outbo…" at bounding box center [833, 367] width 925 height 647
click at [1078, 32] on icon at bounding box center [1067, 22] width 24 height 24
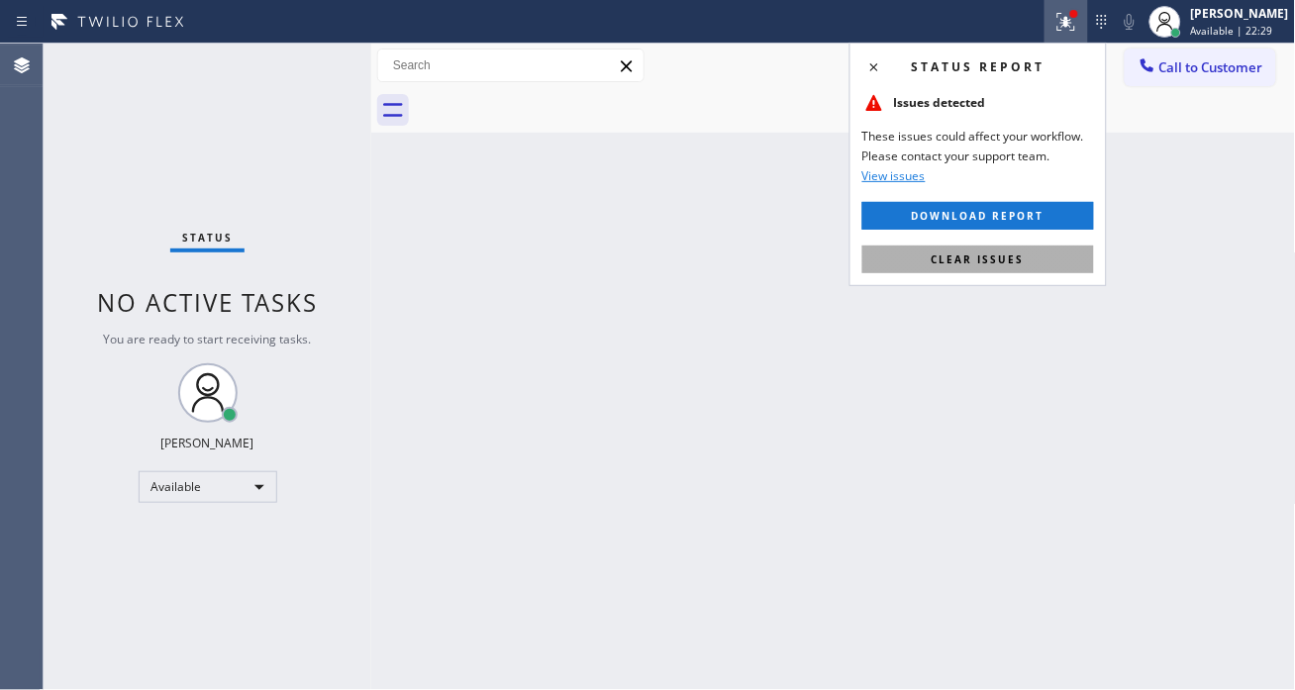
click at [1024, 254] on button "Clear issues" at bounding box center [979, 260] width 232 height 28
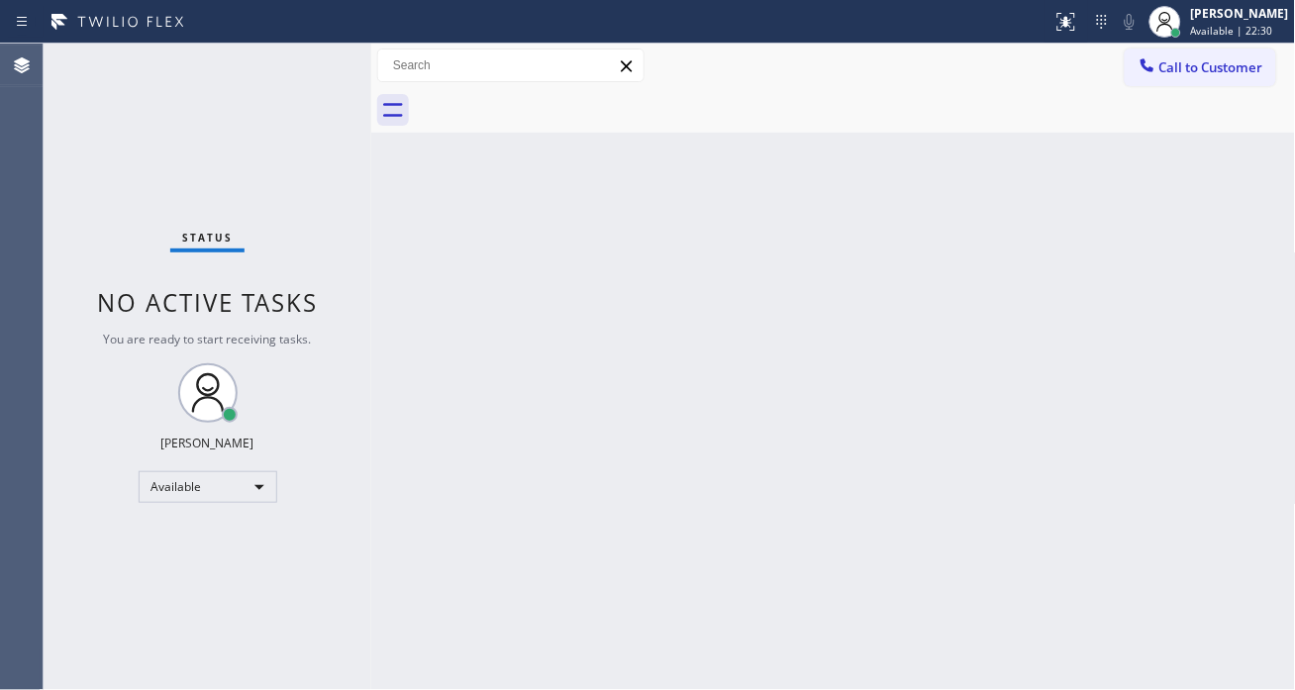
click at [249, 80] on div "Status No active tasks You are ready to start receiving tasks. [PERSON_NAME]" at bounding box center [208, 367] width 328 height 647
click at [294, 61] on div "Status No active tasks You are ready to start receiving tasks. [PERSON_NAME]" at bounding box center [208, 367] width 328 height 647
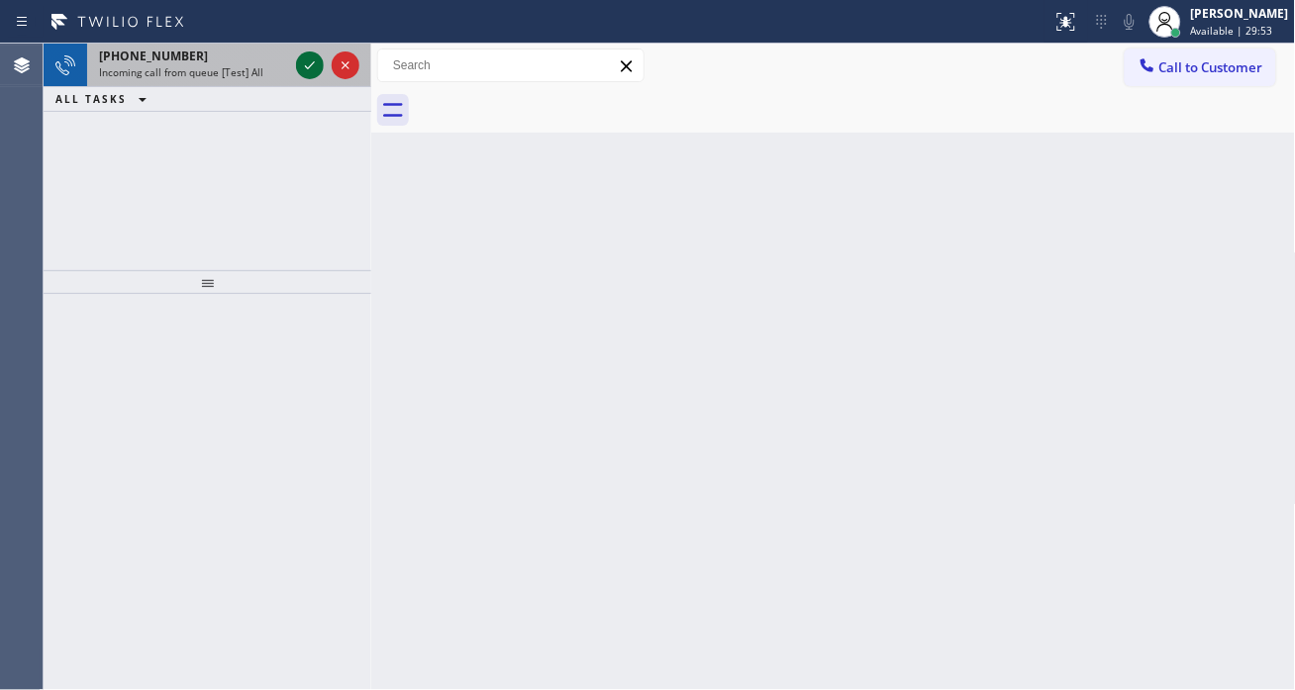
click at [303, 61] on icon at bounding box center [310, 65] width 24 height 24
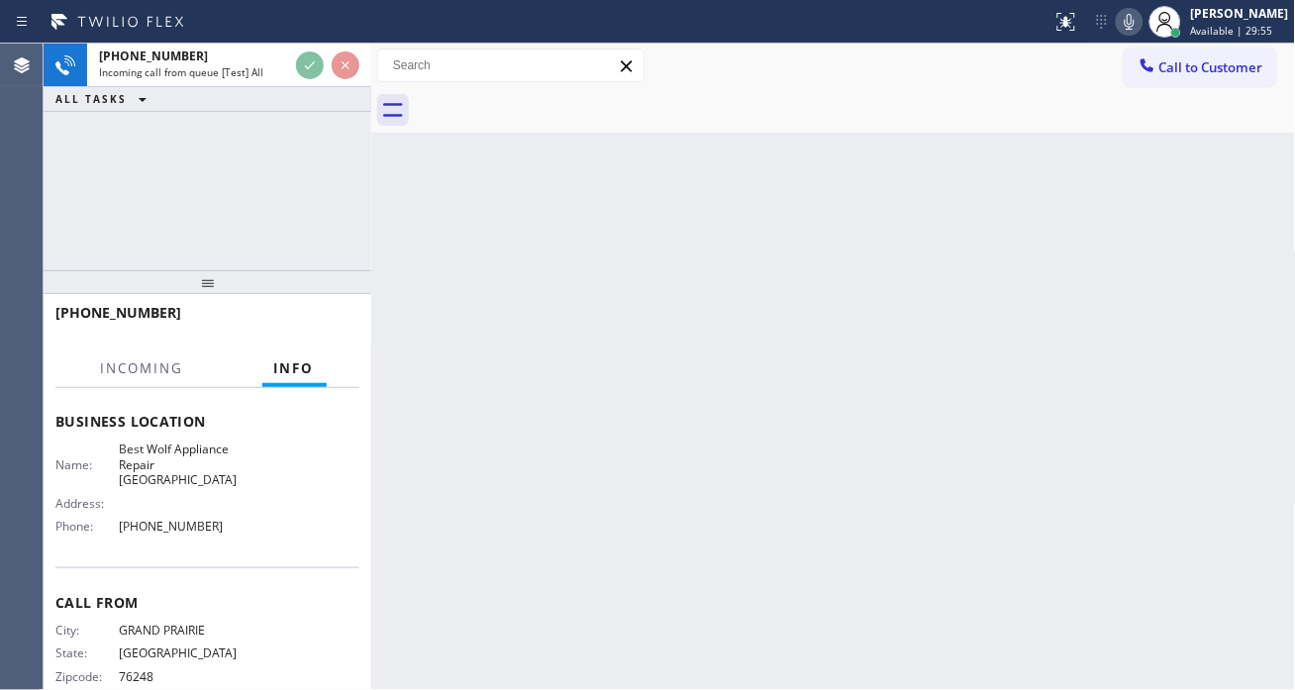
scroll to position [264, 0]
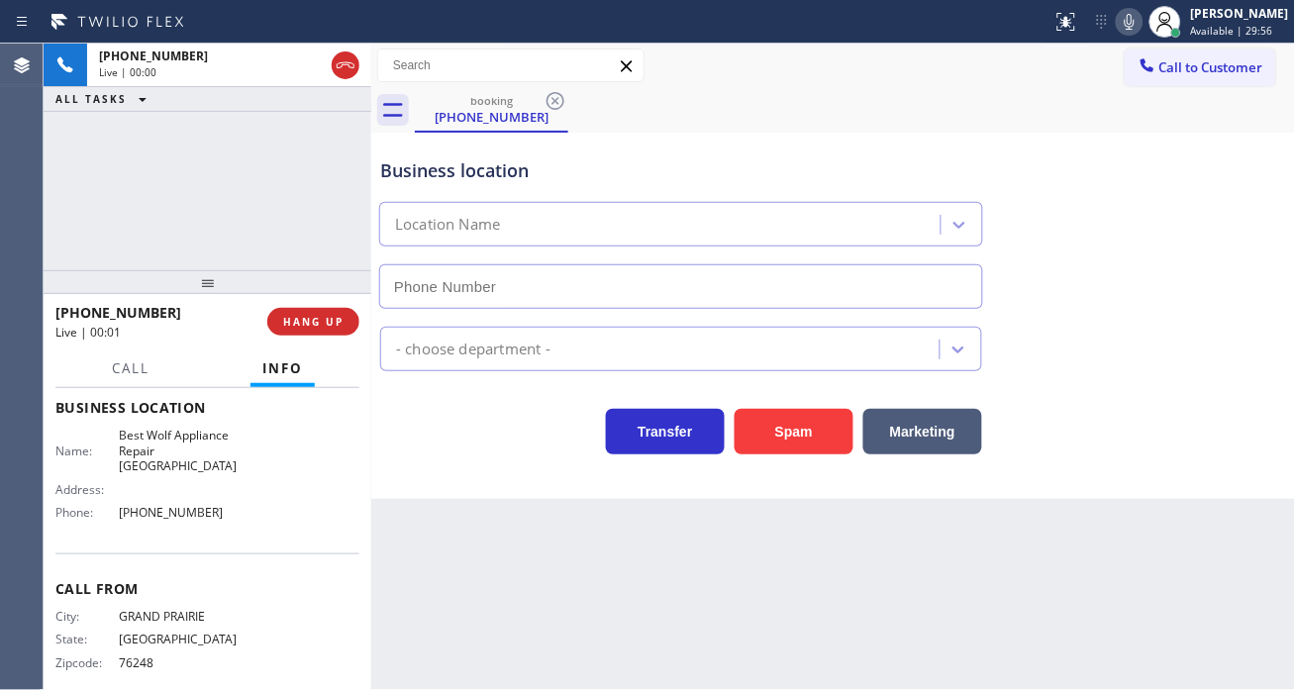
click at [189, 433] on span "Best Wolf Appliance Repair [GEOGRAPHIC_DATA]" at bounding box center [178, 451] width 119 height 46
type input "[PHONE_NUMBER]"
click at [189, 433] on span "Best Wolf Appliance Repair [GEOGRAPHIC_DATA]" at bounding box center [178, 451] width 119 height 46
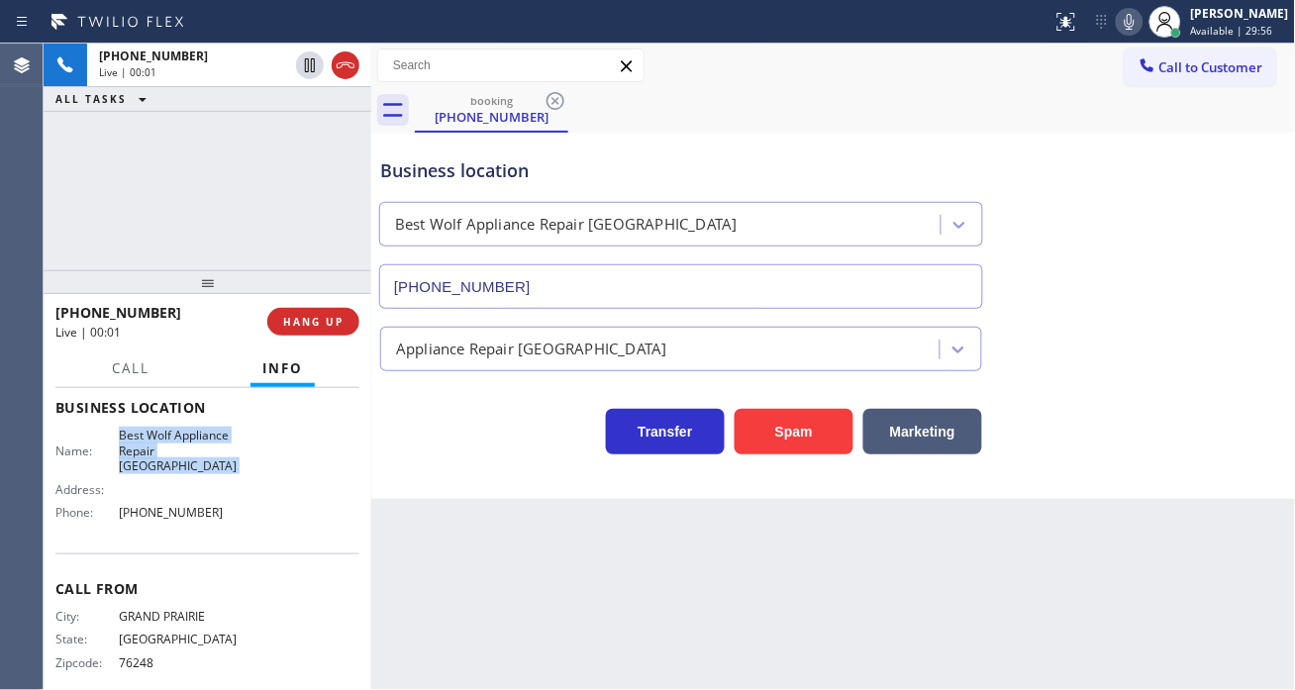
click at [189, 433] on span "Best Wolf Appliance Repair [GEOGRAPHIC_DATA]" at bounding box center [178, 451] width 119 height 46
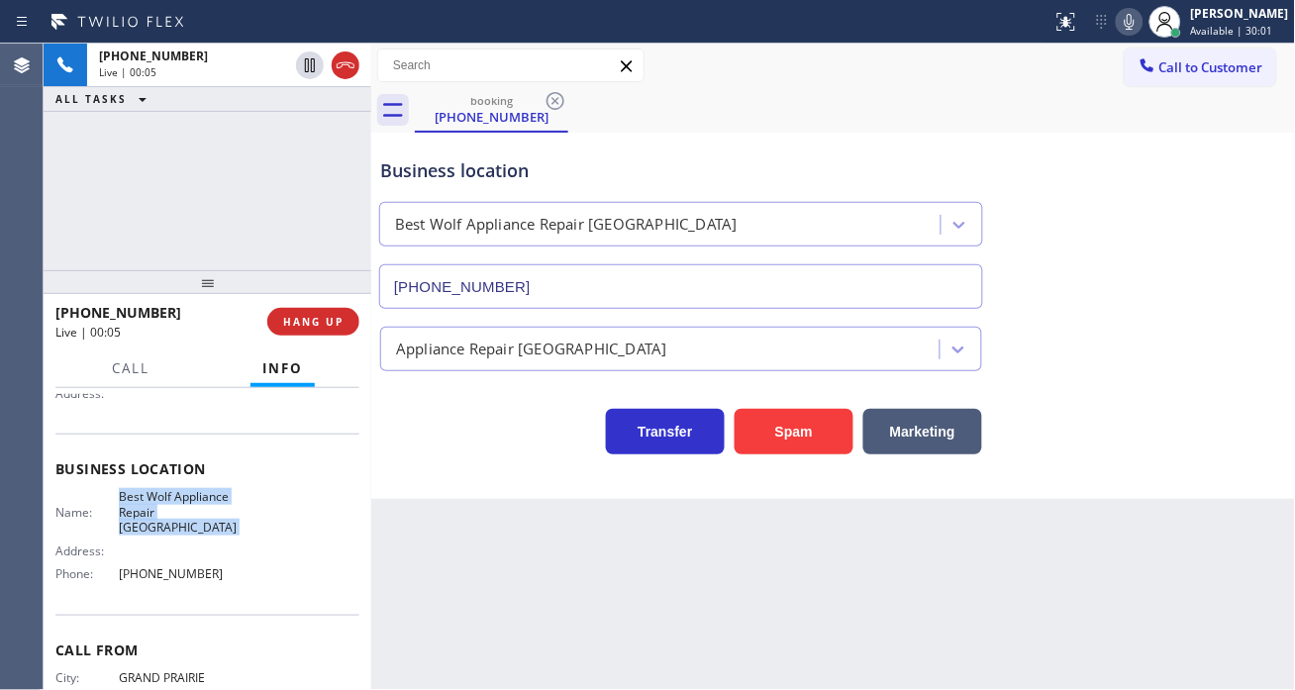
scroll to position [154, 0]
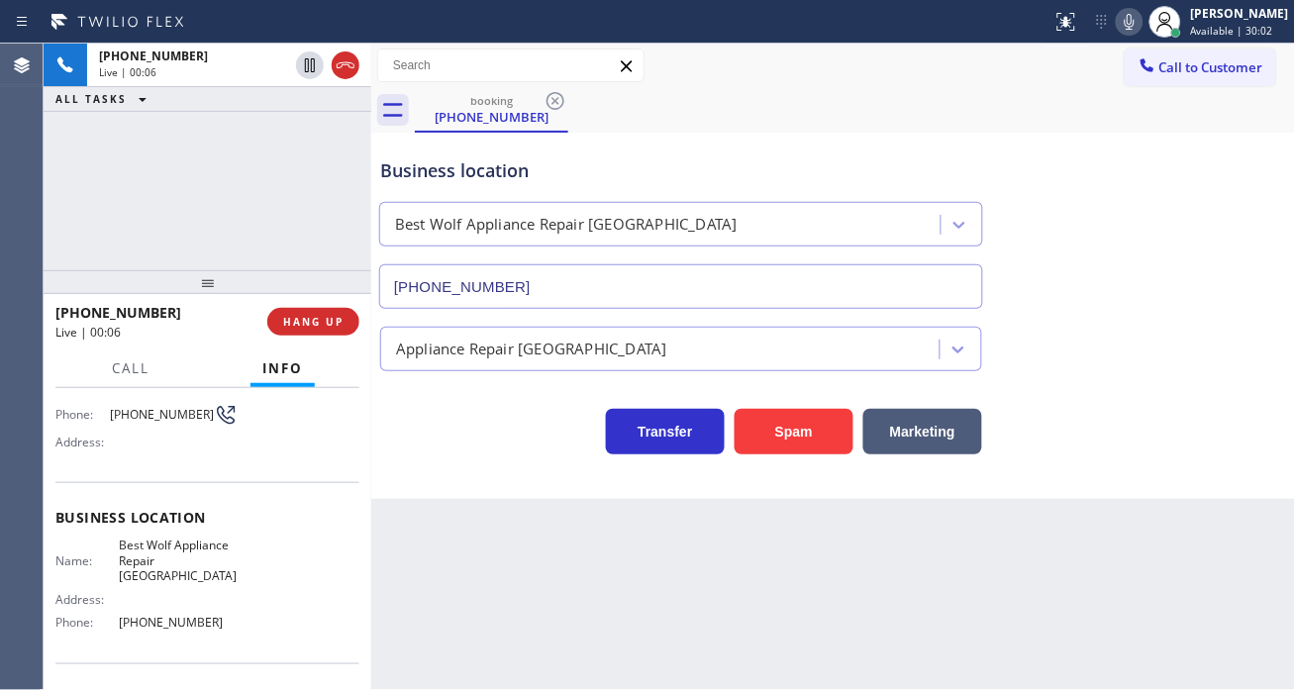
click at [160, 424] on div "Name: (972) 841-7694 Phone: (972) 841-7694 Address:" at bounding box center [146, 418] width 182 height 78
click at [471, 586] on div "Back to Dashboard Change Sender ID Customers Technicians Select a contact Outbo…" at bounding box center [833, 367] width 925 height 647
click at [122, 546] on span "Best Wolf Appliance Repair [GEOGRAPHIC_DATA]" at bounding box center [178, 561] width 119 height 46
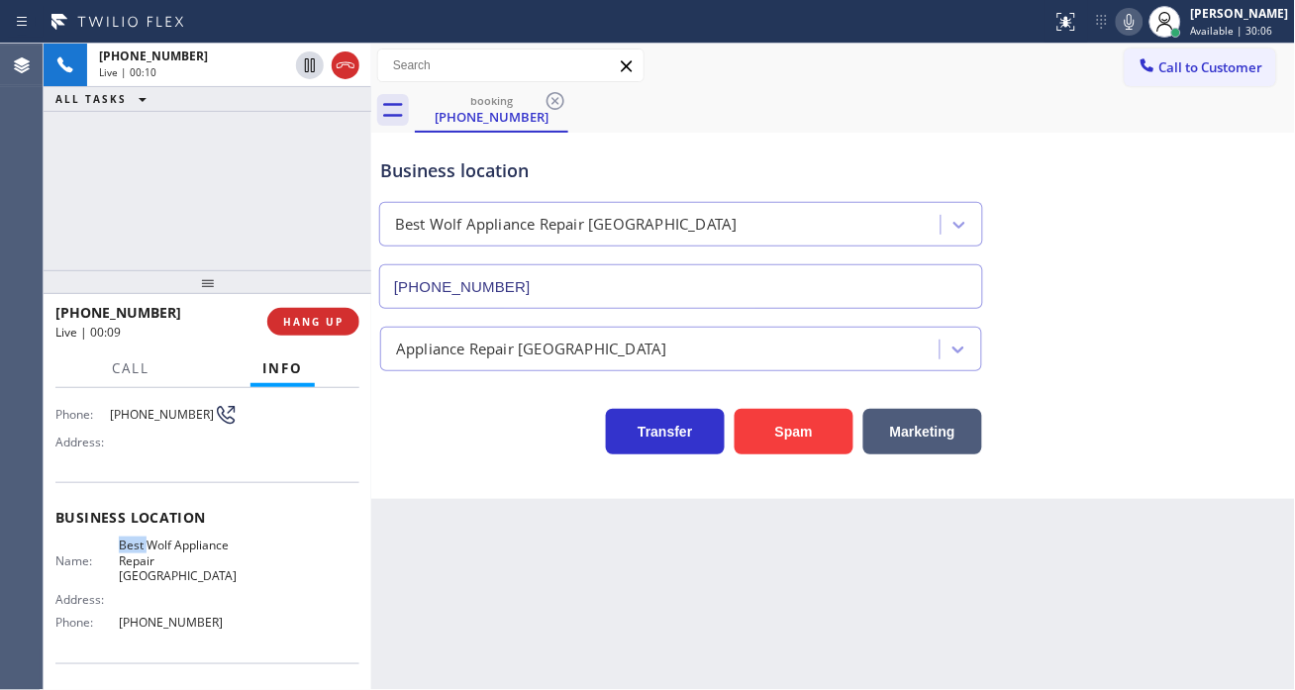
click at [122, 546] on span "Best Wolf Appliance Repair [GEOGRAPHIC_DATA]" at bounding box center [178, 561] width 119 height 46
click at [173, 615] on span "[PHONE_NUMBER]" at bounding box center [178, 622] width 119 height 15
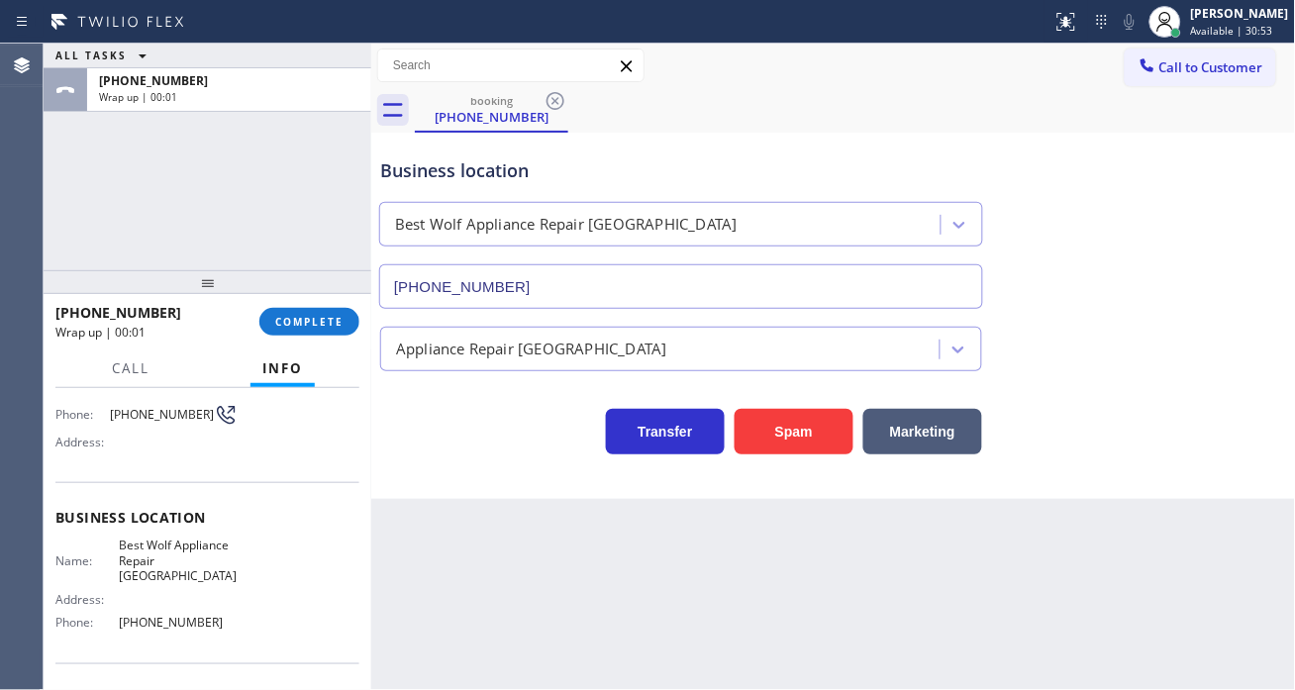
click at [307, 263] on div "ALL TASKS ALL TASKS ACTIVE TASKS TASKS IN WRAP UP +19728417694 Wrap up | 00:01" at bounding box center [208, 157] width 328 height 227
click at [333, 328] on span "COMPLETE" at bounding box center [309, 322] width 68 height 14
click at [333, 328] on div "Classify the call LOCATION NAME appliance parts center FROM PHONE (566) 541-967…" at bounding box center [670, 367] width 1252 height 647
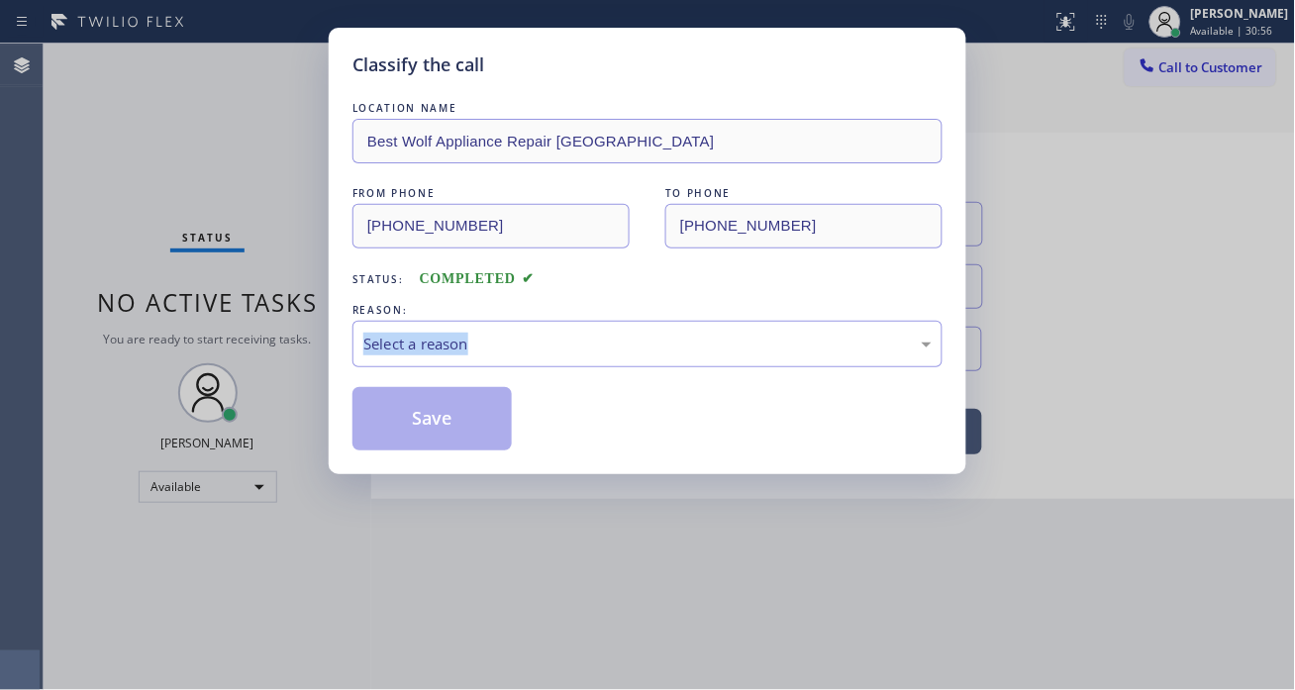
click at [333, 328] on div "Classify the call LOCATION NAME Best Wolf Appliance Repair Dallas FROM PHONE (9…" at bounding box center [648, 251] width 638 height 447
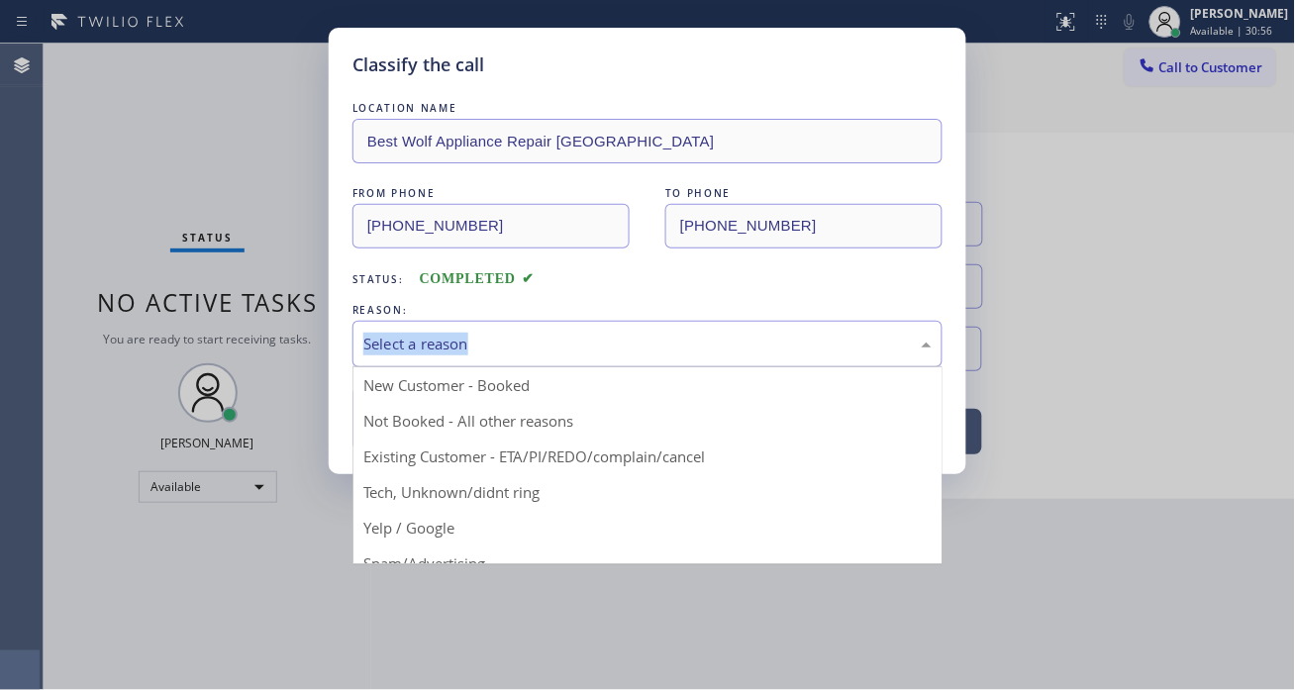
click at [636, 361] on div "Select a reason" at bounding box center [648, 344] width 590 height 47
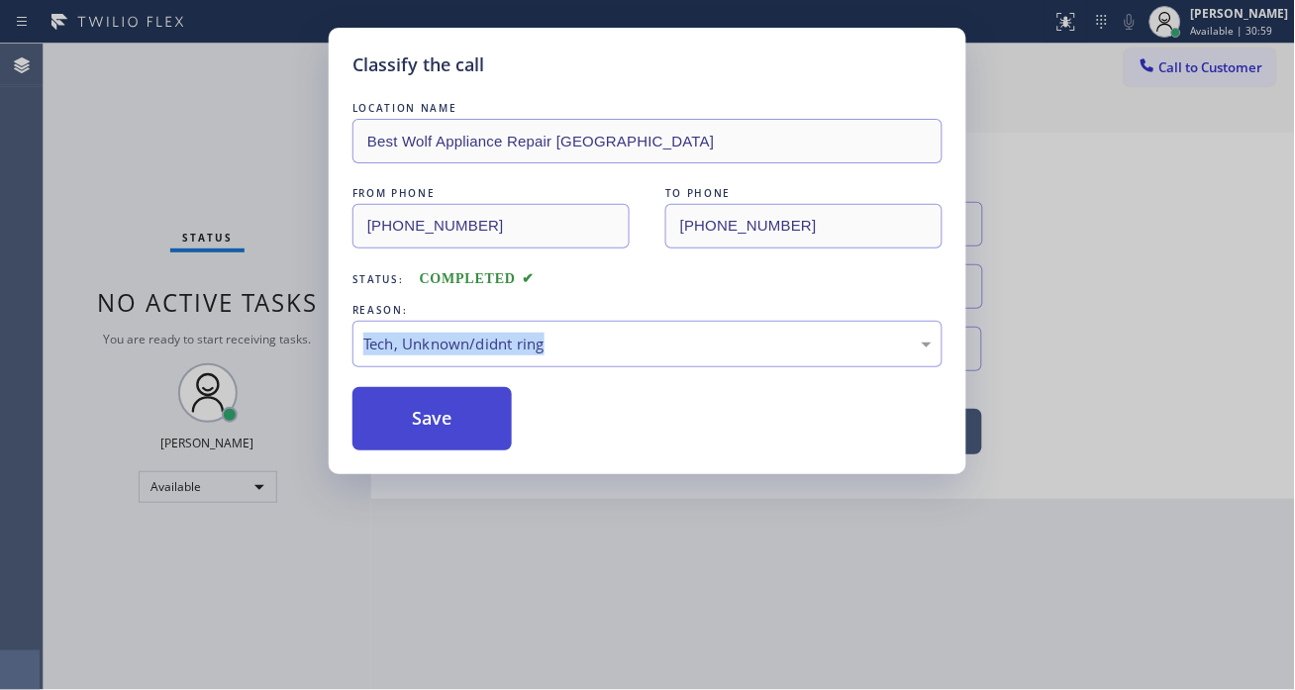
click at [469, 424] on button "Save" at bounding box center [432, 418] width 159 height 63
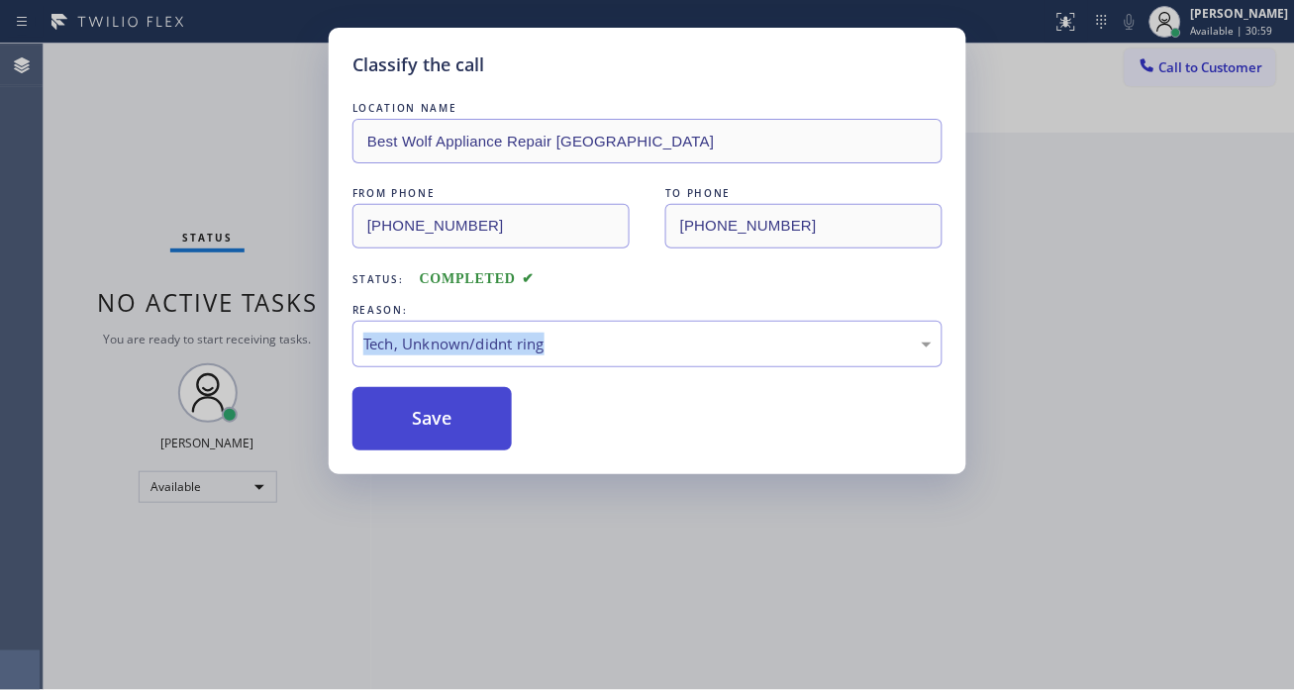
click at [469, 424] on button "Save" at bounding box center [432, 418] width 159 height 63
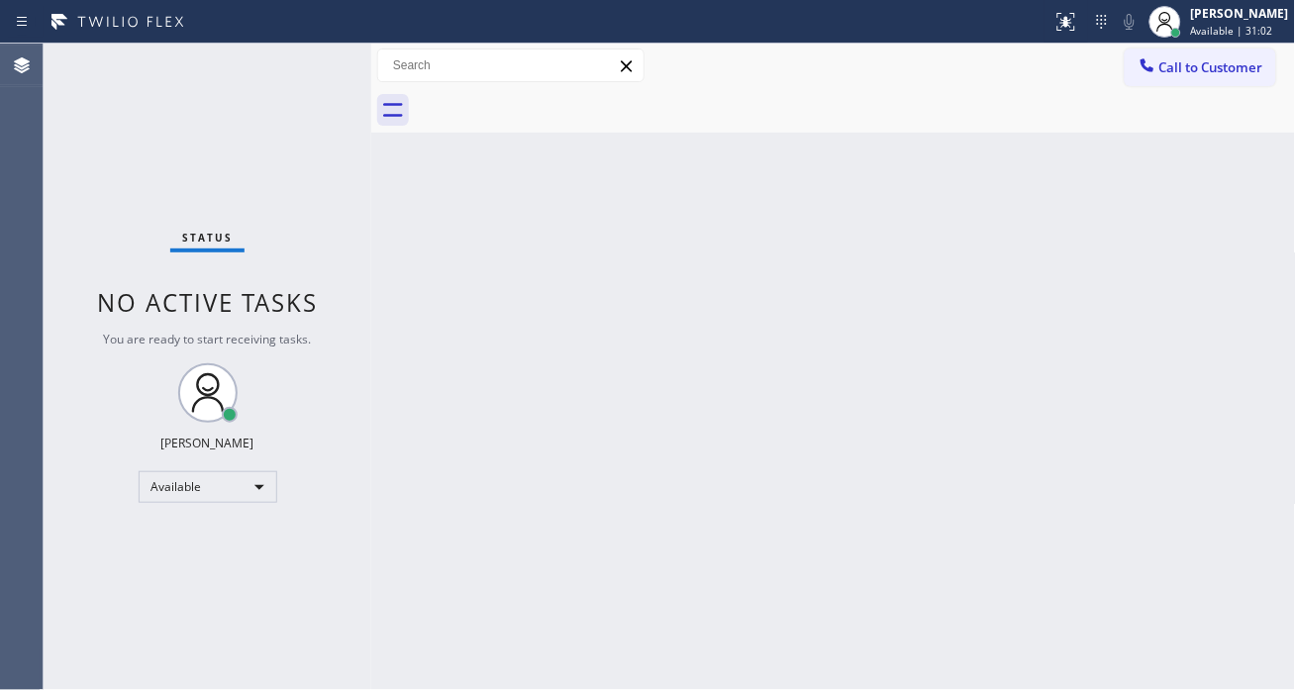
drag, startPoint x: 1254, startPoint y: 130, endPoint x: 1225, endPoint y: 133, distance: 28.9
click at [1254, 130] on div at bounding box center [855, 110] width 881 height 45
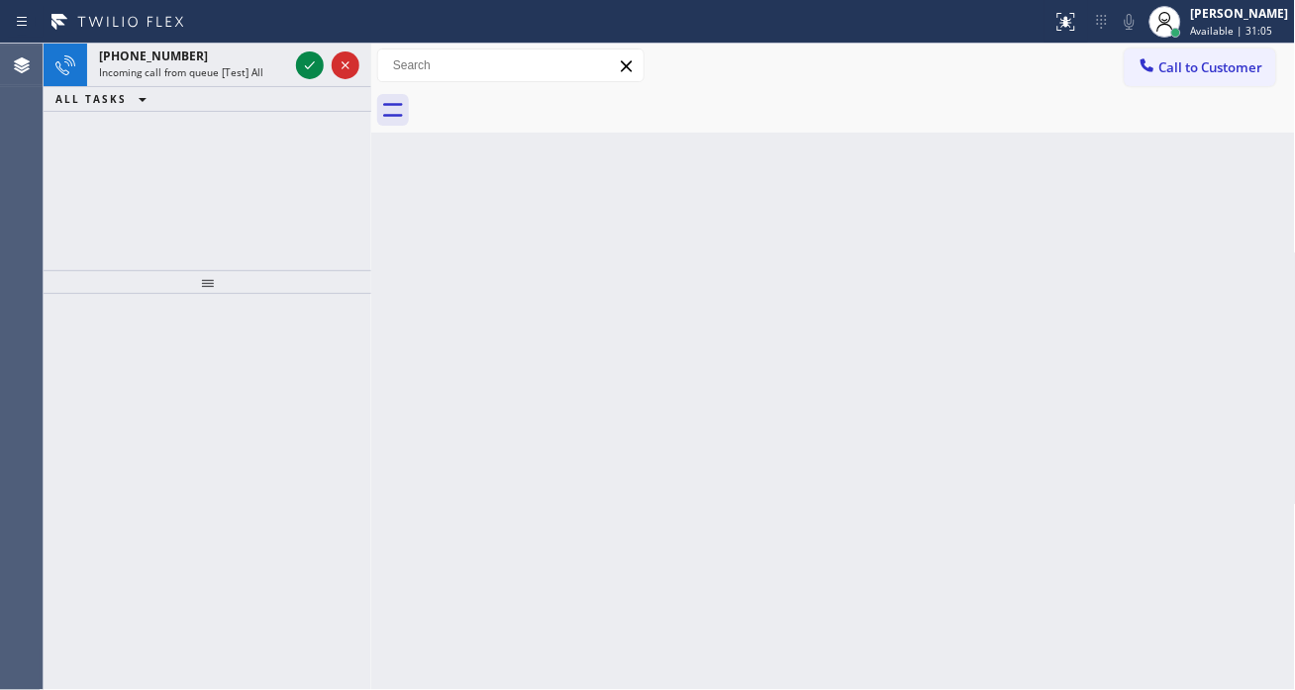
click at [274, 76] on div "Incoming call from queue [Test] All" at bounding box center [193, 72] width 189 height 14
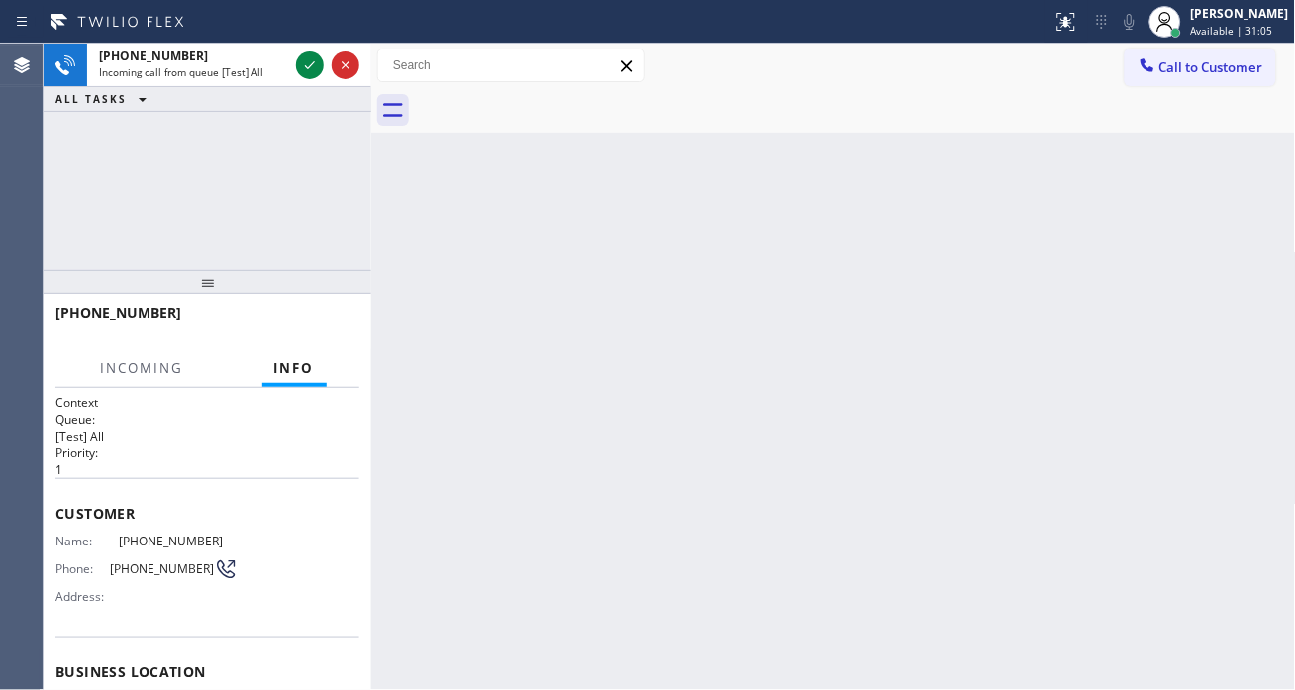
click at [274, 76] on div "Incoming call from queue [Test] All" at bounding box center [193, 72] width 189 height 14
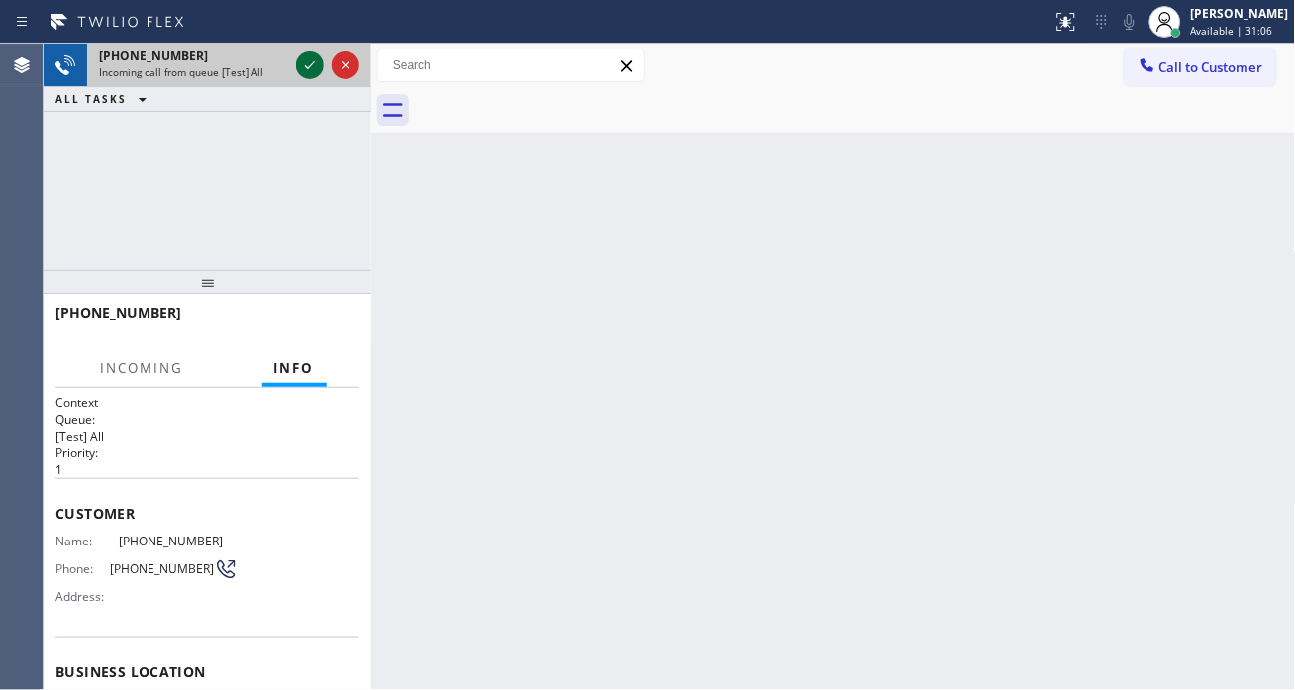
click at [307, 71] on icon at bounding box center [310, 65] width 24 height 24
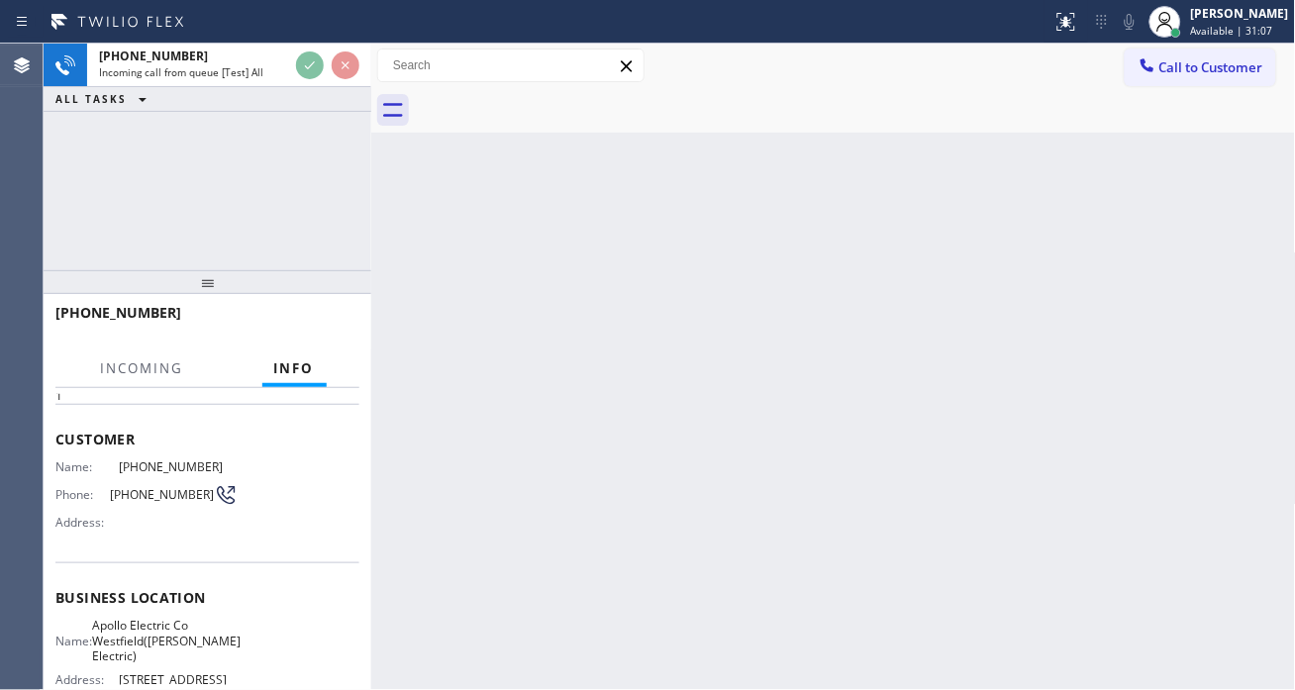
scroll to position [110, 0]
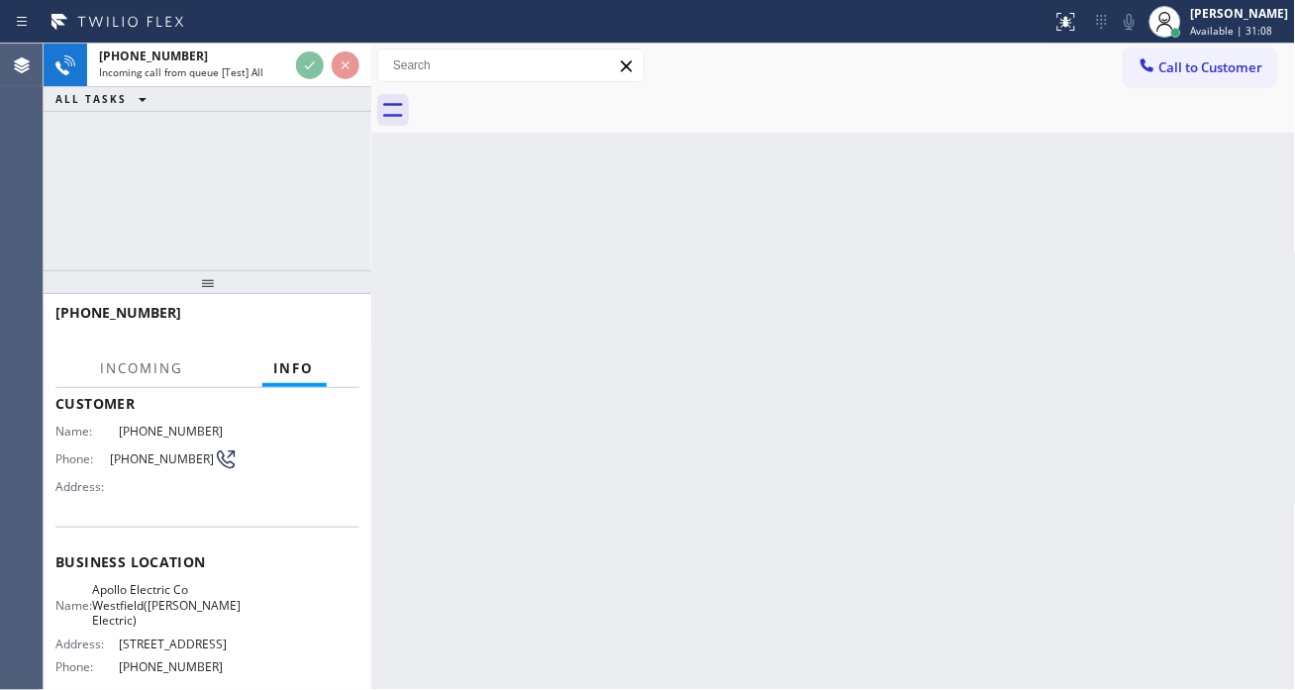
click at [179, 614] on span "Apollo Electric Co Westfield([PERSON_NAME] Electric)" at bounding box center [166, 605] width 149 height 46
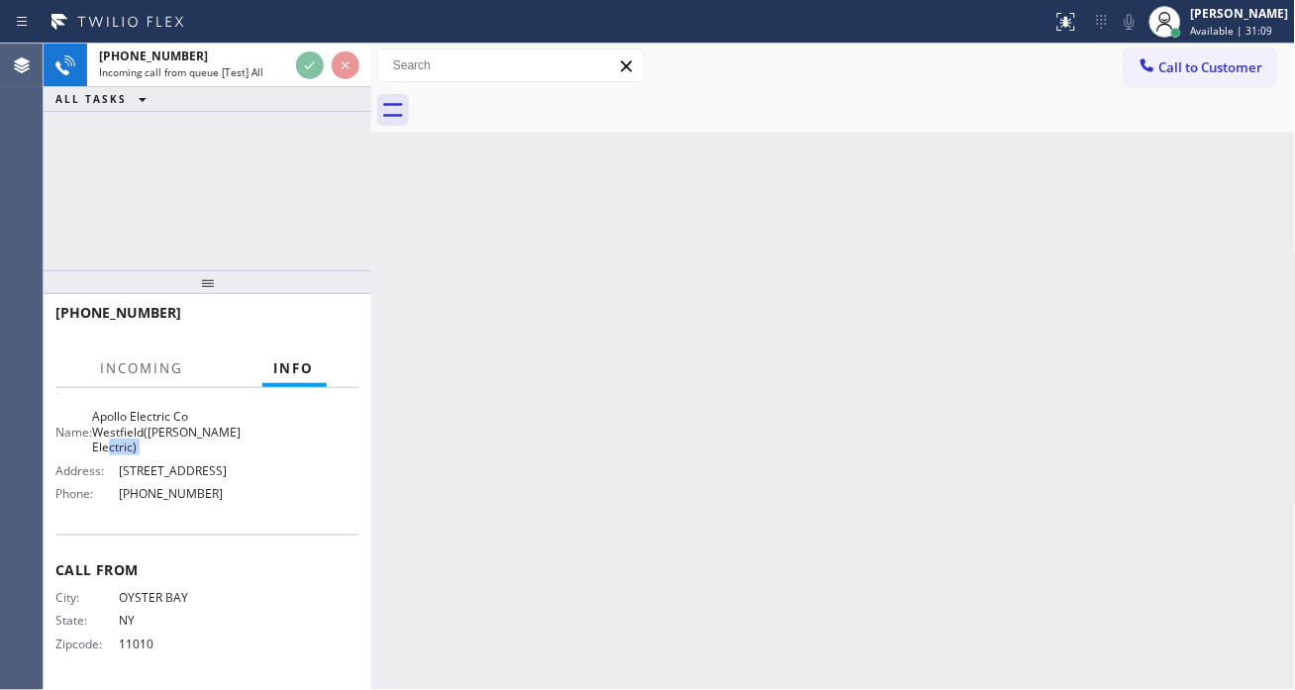
scroll to position [311, 0]
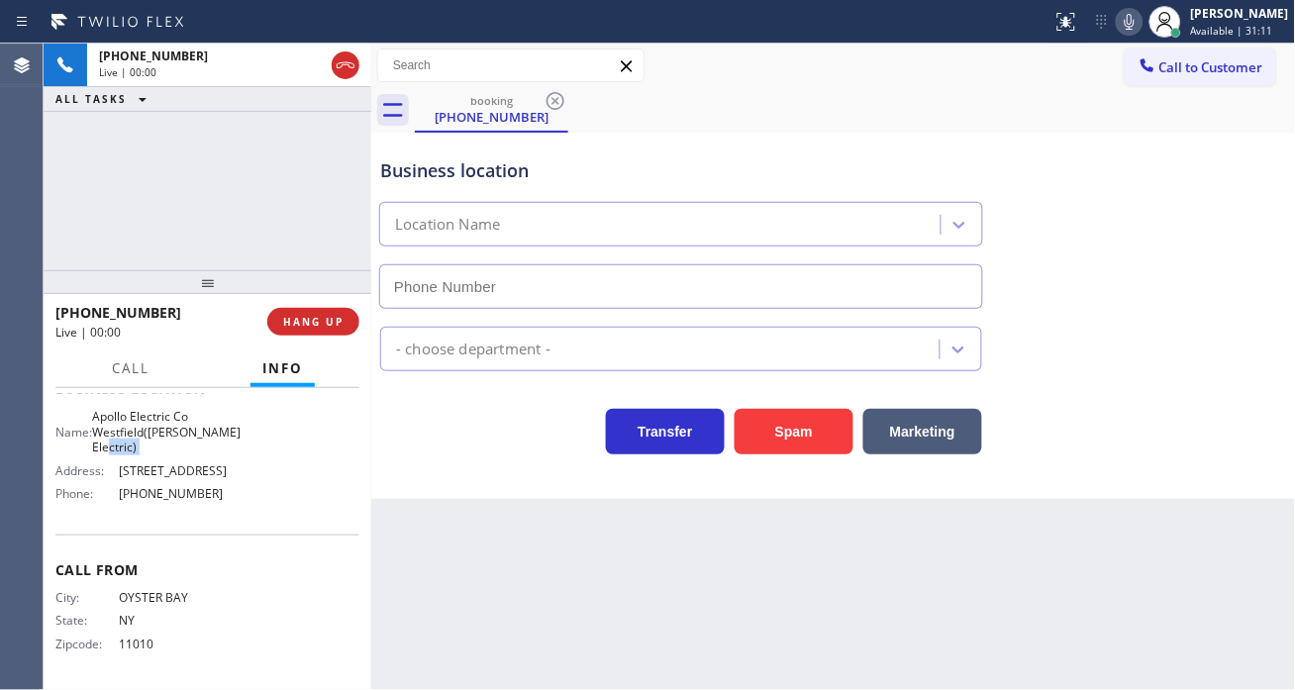
type input "[PHONE_NUMBER]"
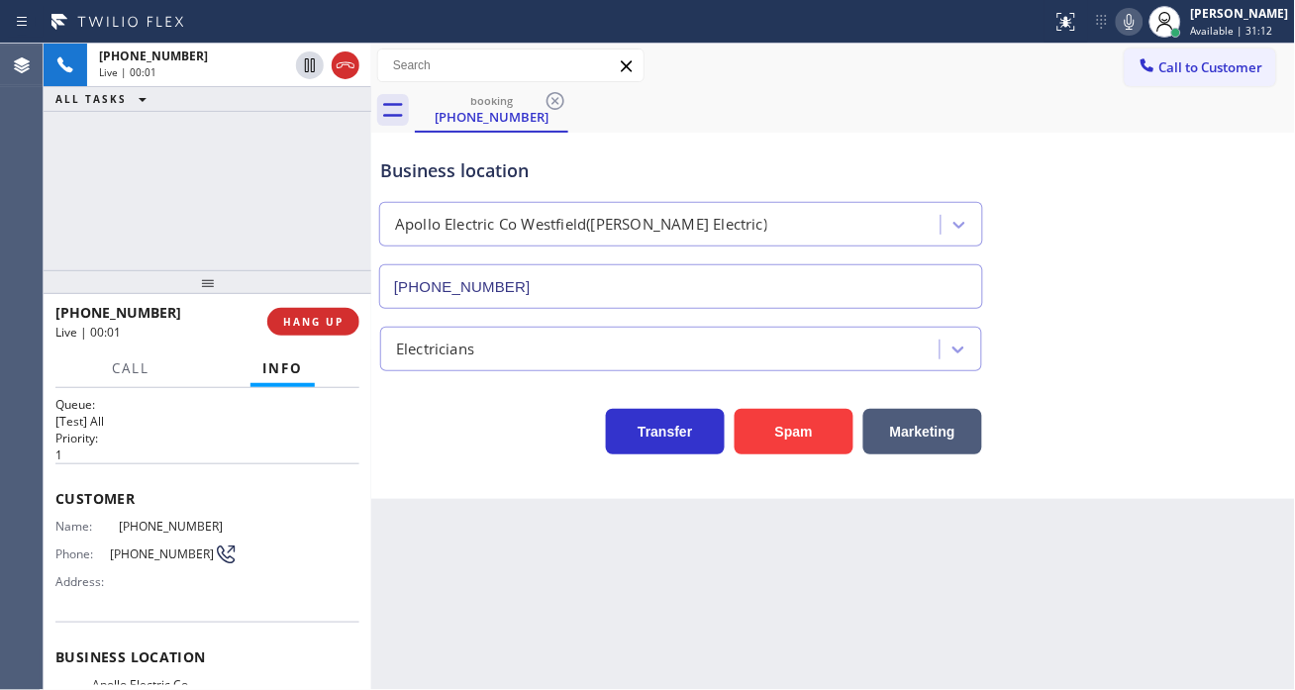
scroll to position [0, 0]
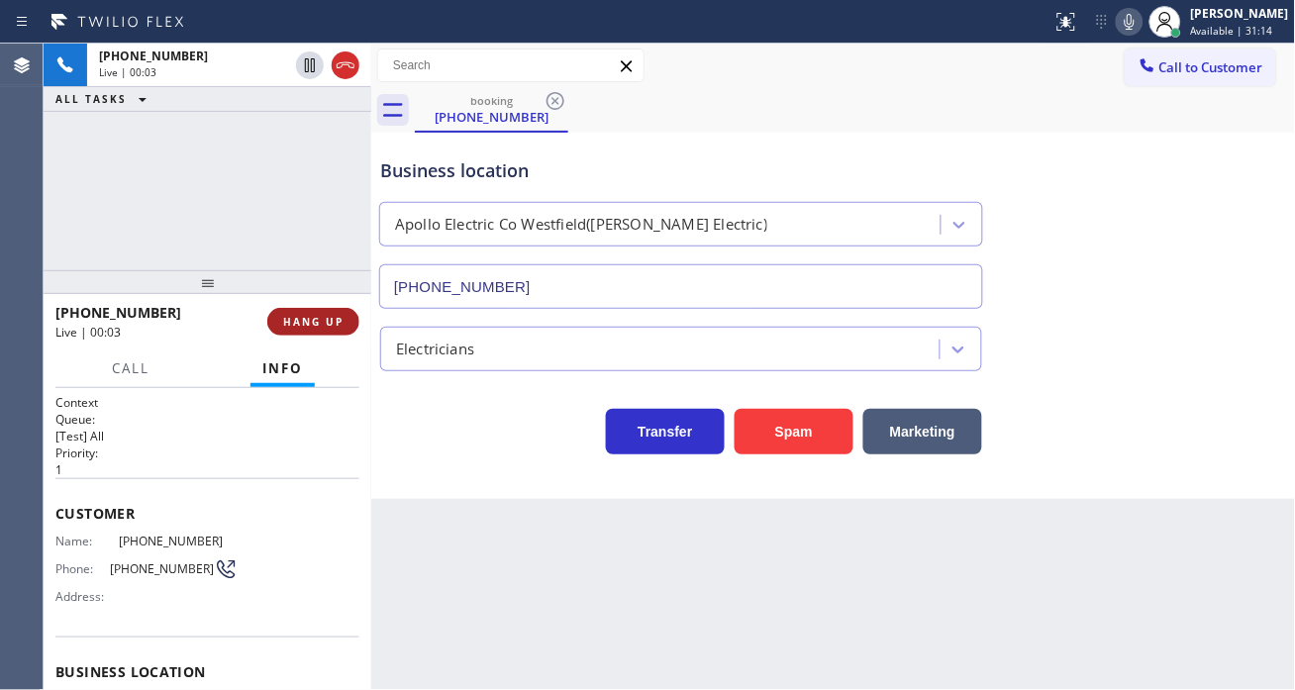
click at [321, 325] on span "HANG UP" at bounding box center [313, 322] width 60 height 14
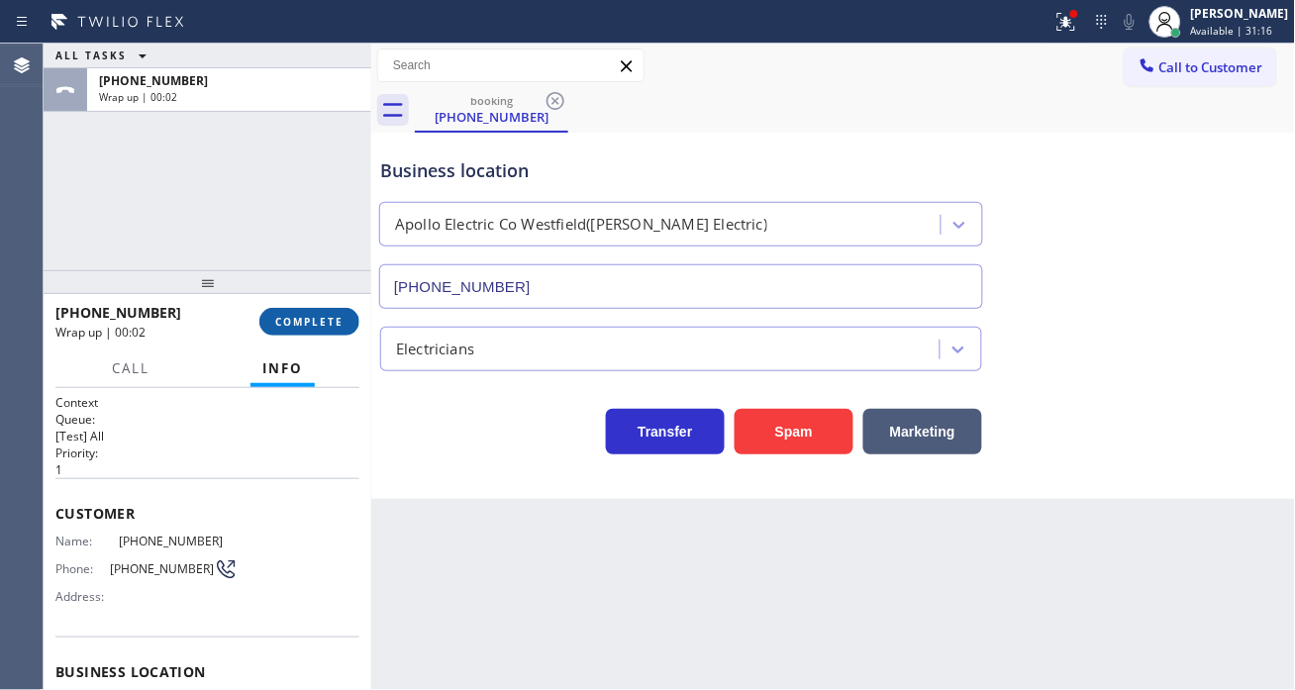
click at [330, 315] on span "COMPLETE" at bounding box center [309, 322] width 68 height 14
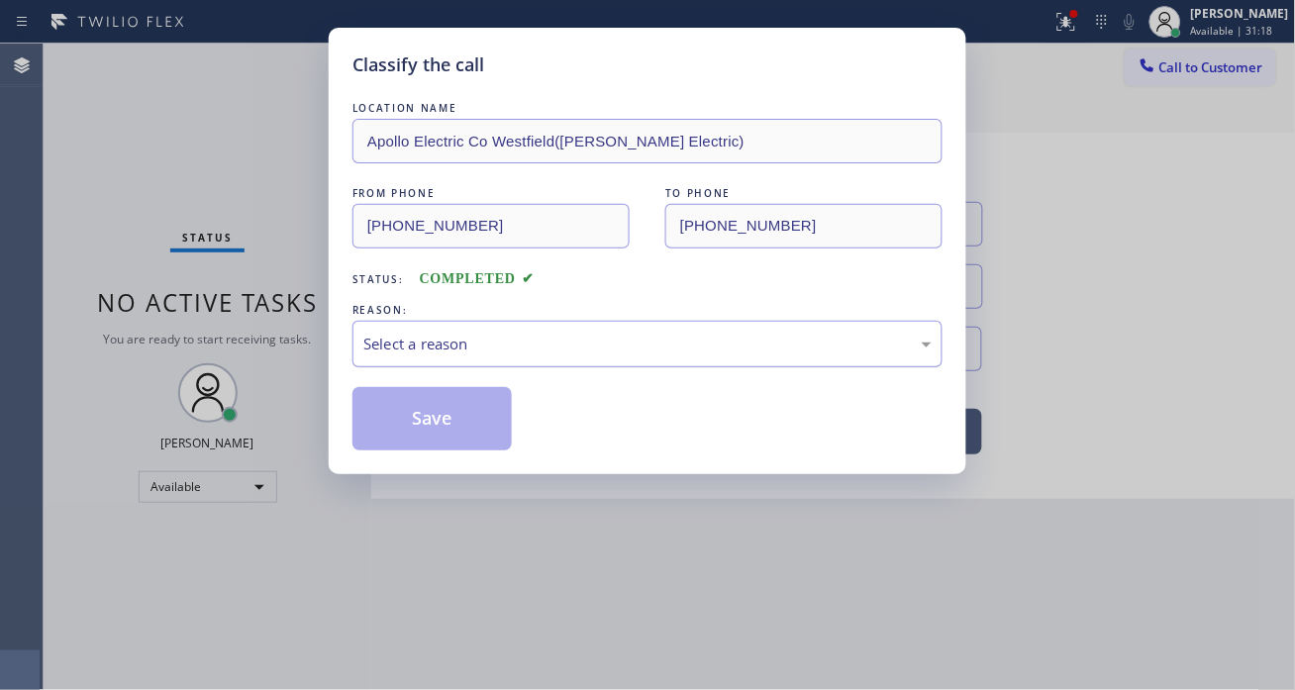
click at [403, 340] on div "Select a reason" at bounding box center [647, 344] width 568 height 23
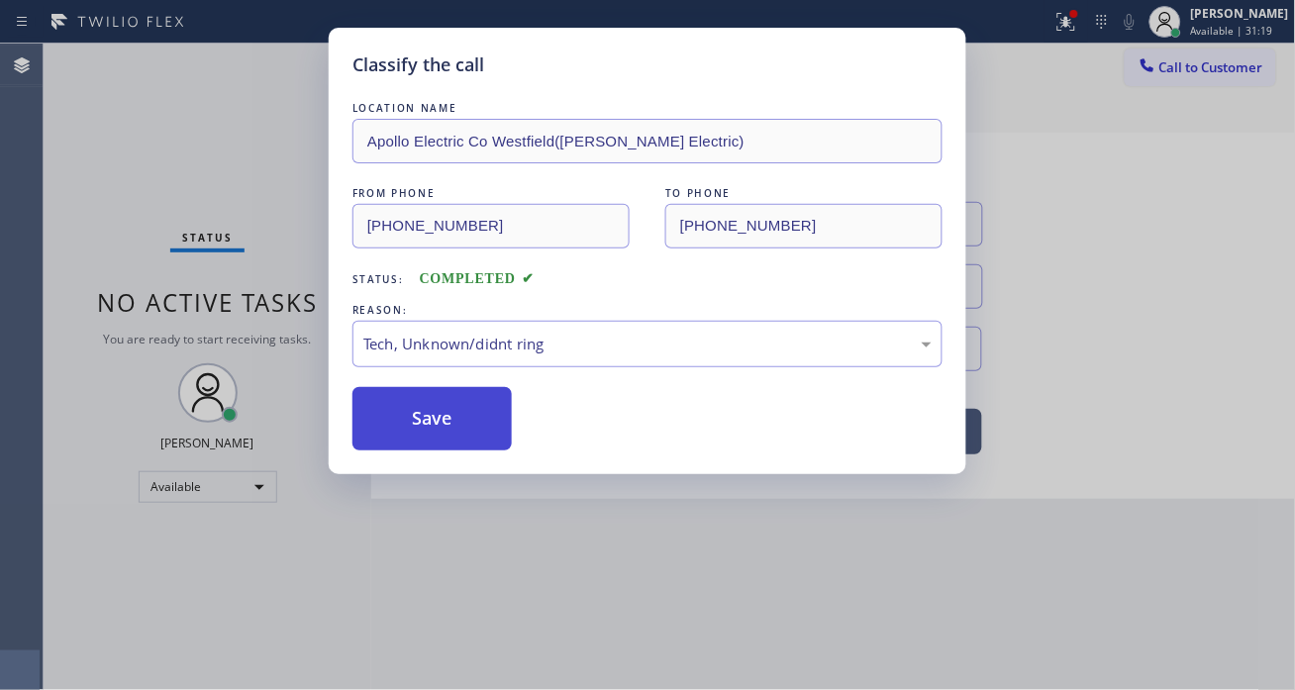
click at [421, 421] on button "Save" at bounding box center [432, 418] width 159 height 63
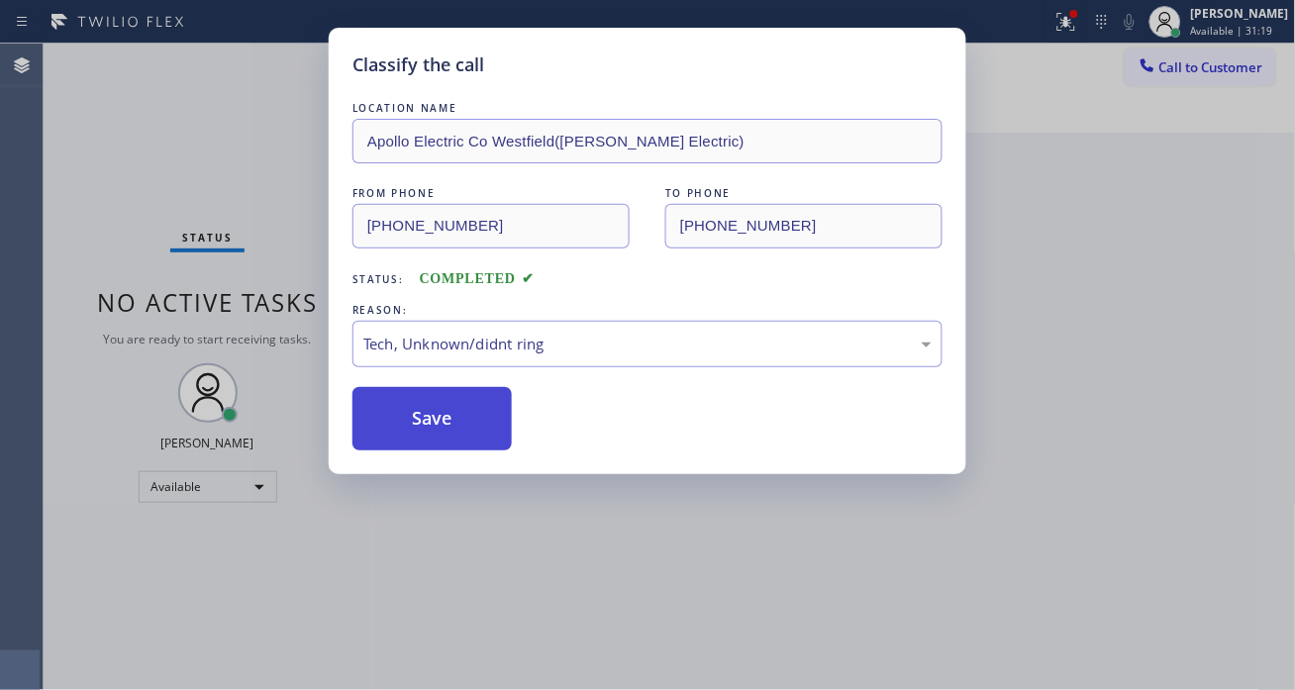
click at [421, 421] on button "Save" at bounding box center [432, 418] width 159 height 63
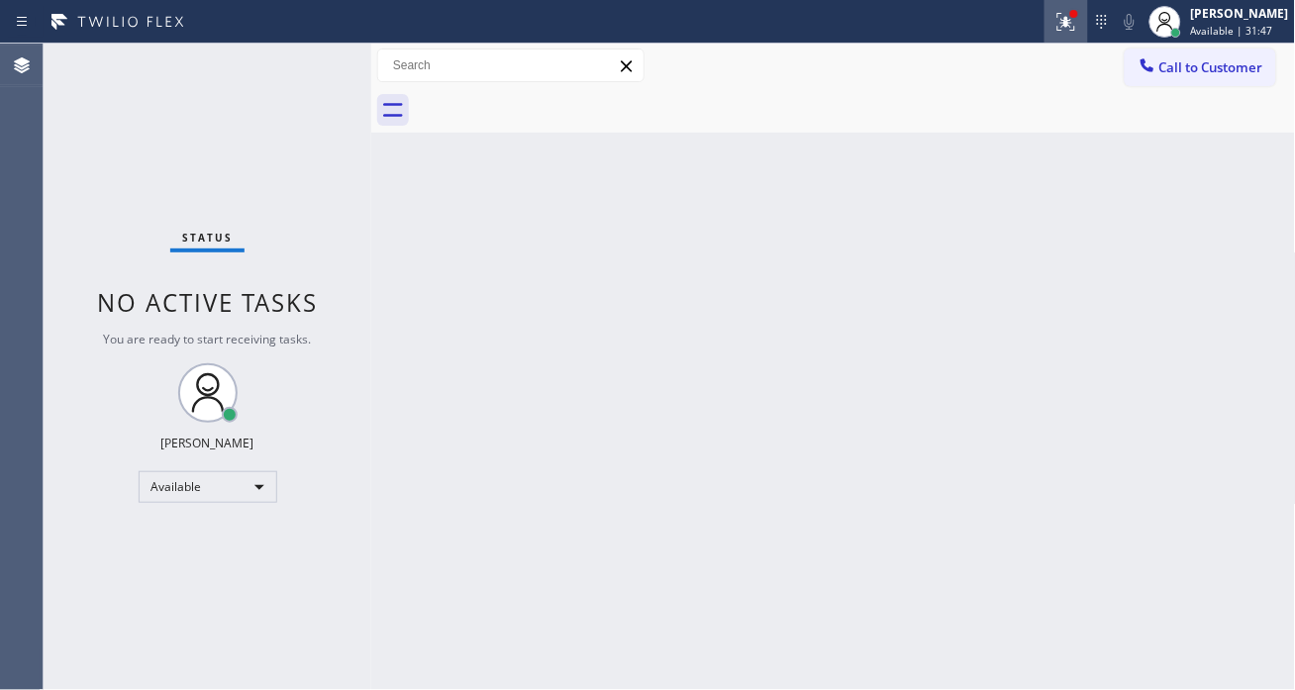
click at [1088, 16] on div at bounding box center [1067, 22] width 44 height 24
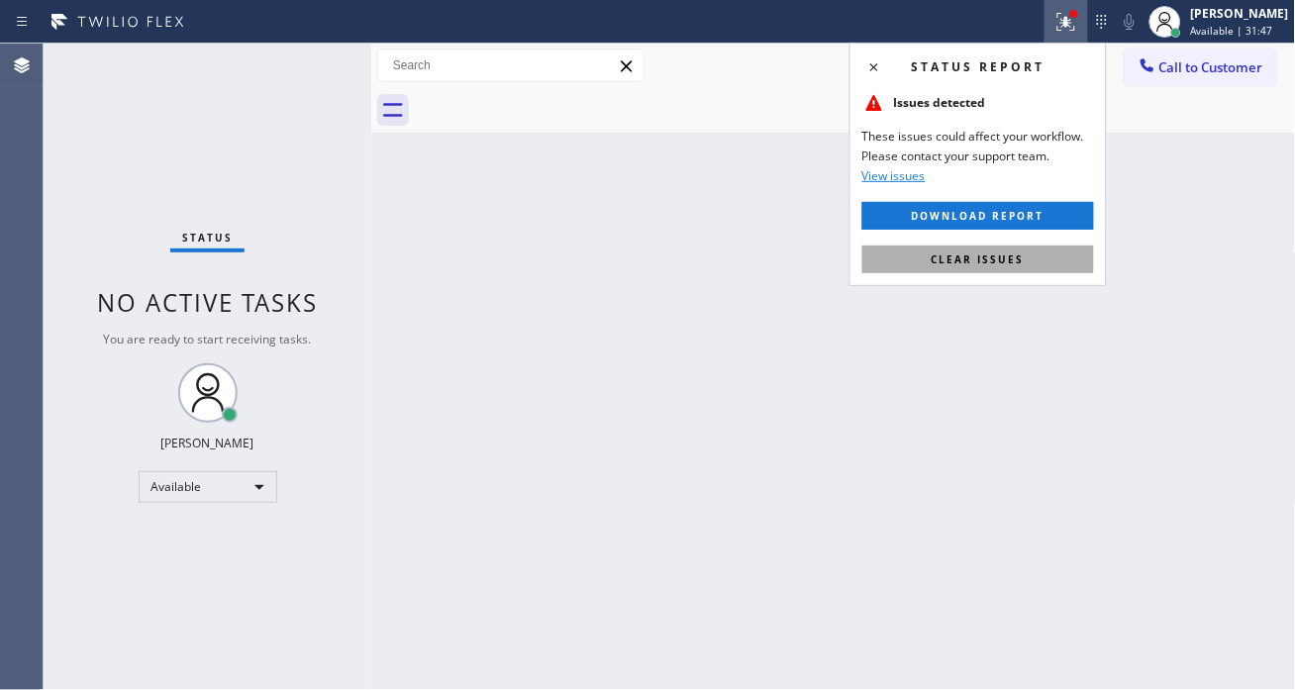
click at [1043, 250] on button "Clear issues" at bounding box center [979, 260] width 232 height 28
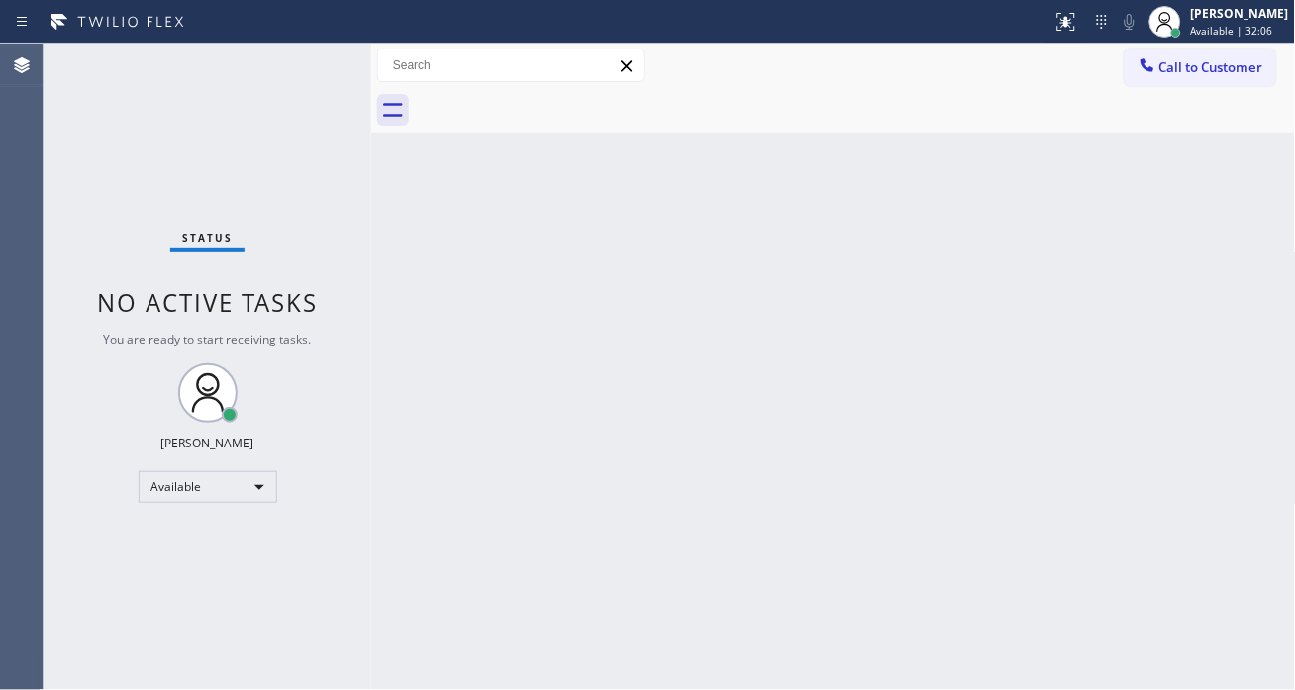
click at [299, 53] on div "Status No active tasks You are ready to start receiving tasks. [PERSON_NAME]" at bounding box center [208, 367] width 328 height 647
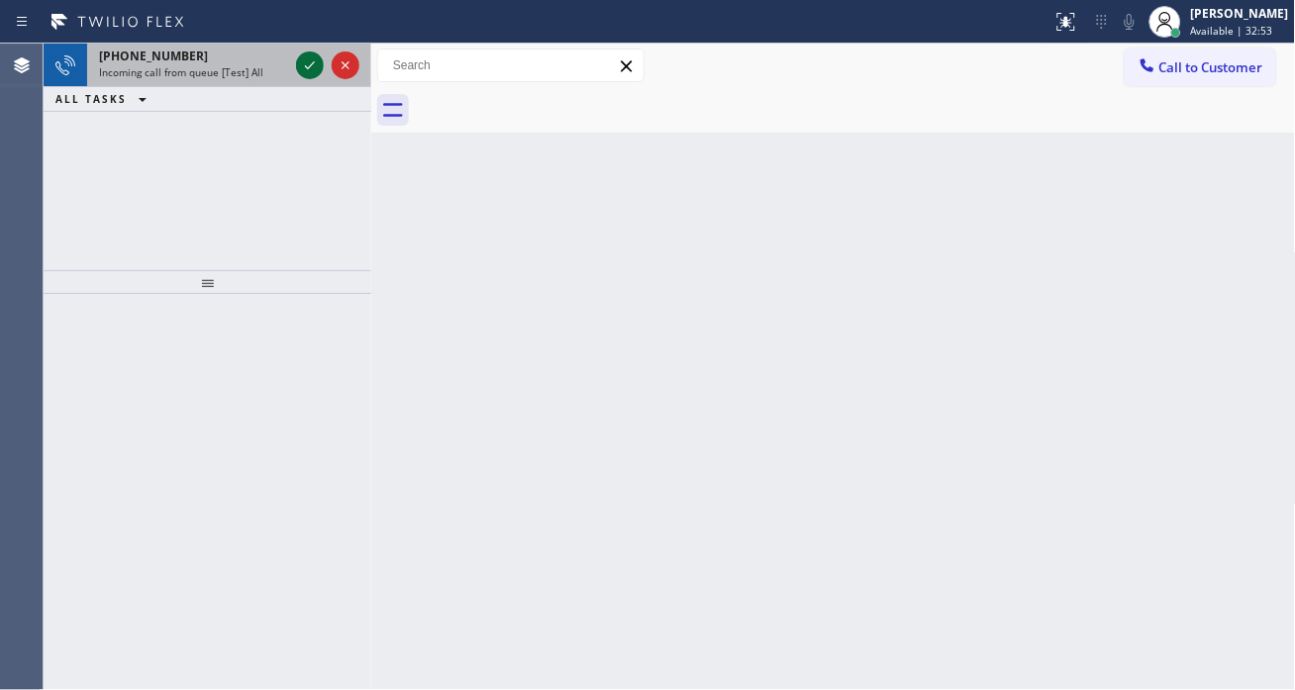
click at [304, 64] on icon at bounding box center [310, 65] width 24 height 24
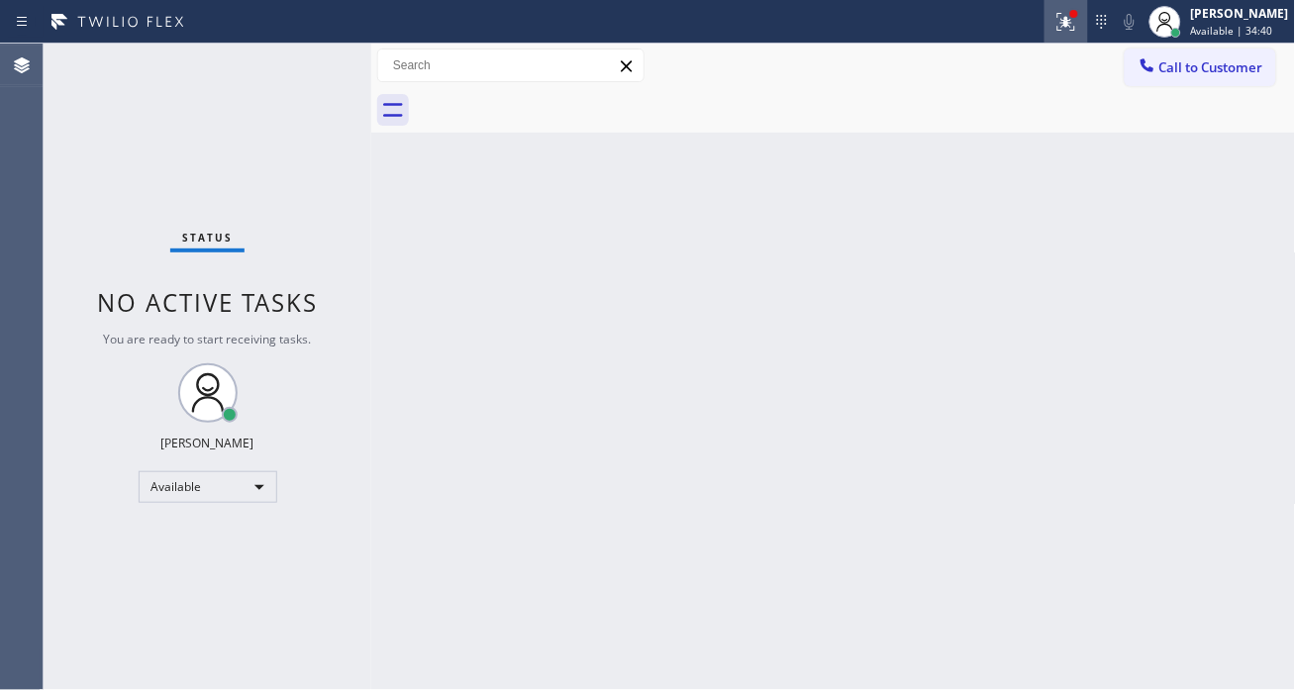
click at [1069, 25] on icon at bounding box center [1064, 20] width 12 height 14
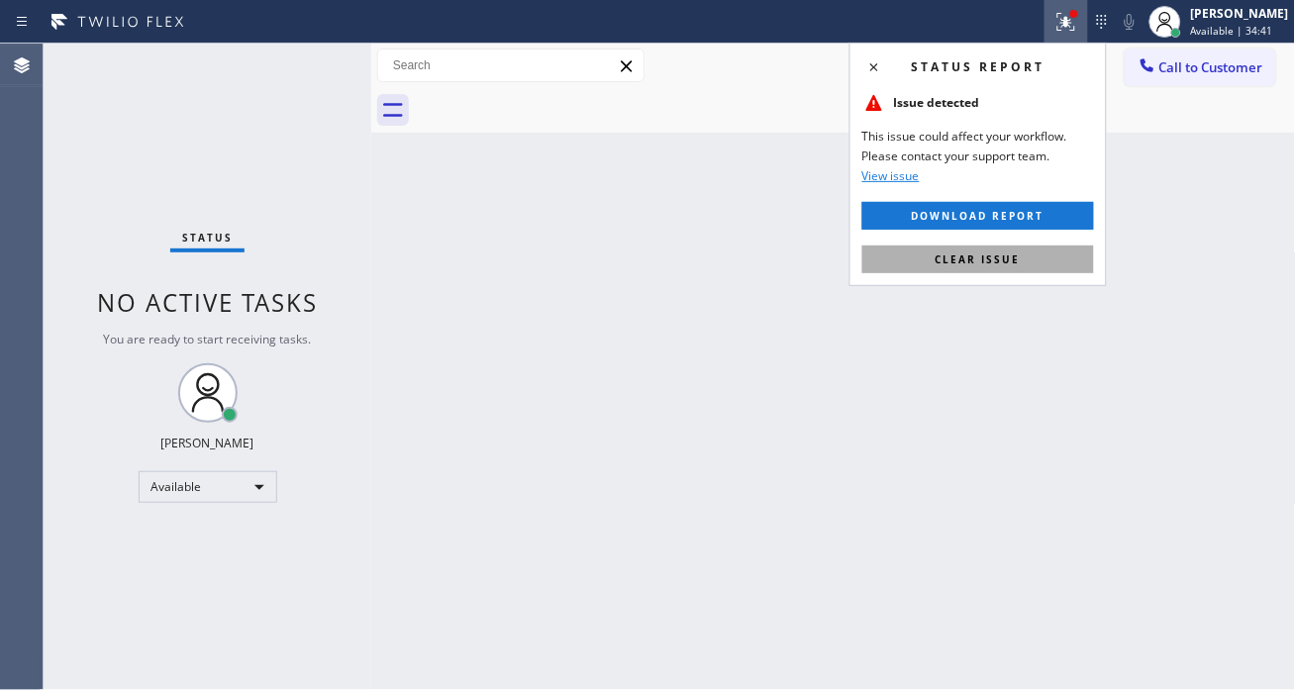
click at [1013, 255] on span "Clear issue" at bounding box center [978, 260] width 85 height 14
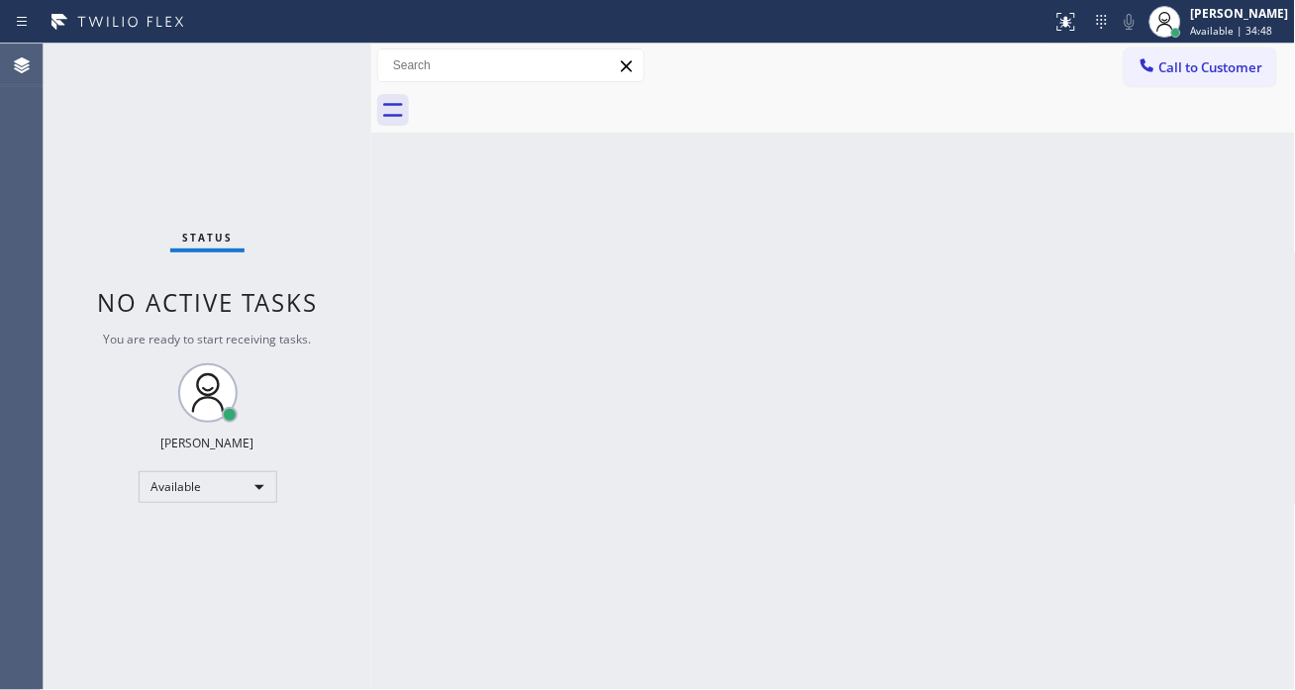
drag, startPoint x: 1232, startPoint y: 244, endPoint x: 1222, endPoint y: 243, distance: 10.0
click at [1232, 244] on div "Back to Dashboard Change Sender ID Customers Technicians Select a contact Outbo…" at bounding box center [833, 367] width 925 height 647
click at [300, 62] on div "Status No active tasks You are ready to start receiving tasks. [PERSON_NAME]" at bounding box center [208, 367] width 328 height 647
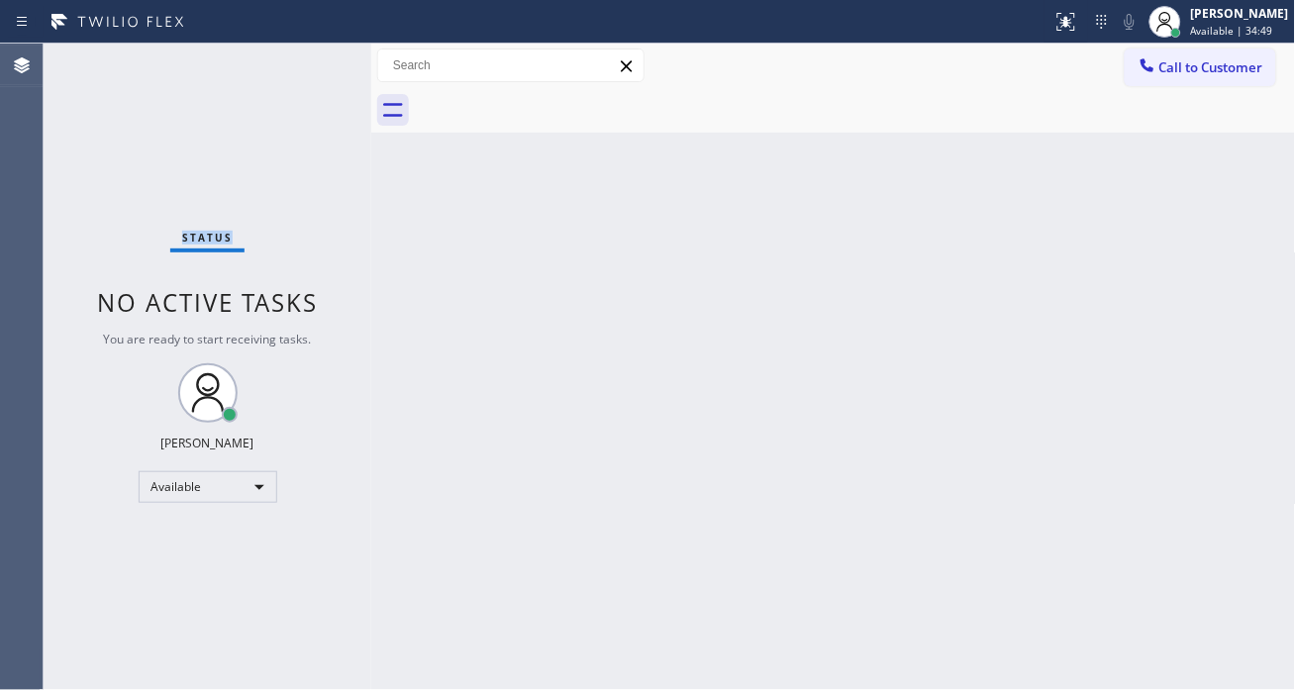
click at [300, 62] on div "Status No active tasks You are ready to start receiving tasks. [PERSON_NAME]" at bounding box center [208, 367] width 328 height 647
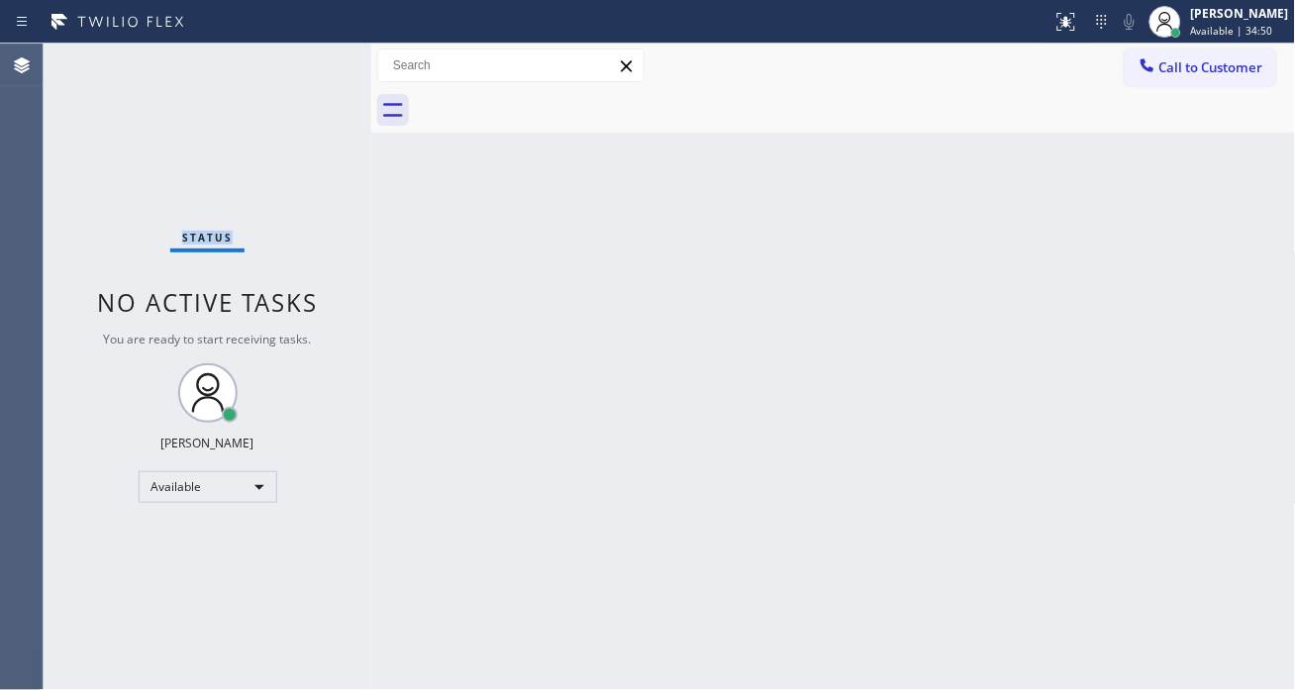
click at [300, 62] on div "Status No active tasks You are ready to start receiving tasks. [PERSON_NAME]" at bounding box center [208, 367] width 328 height 647
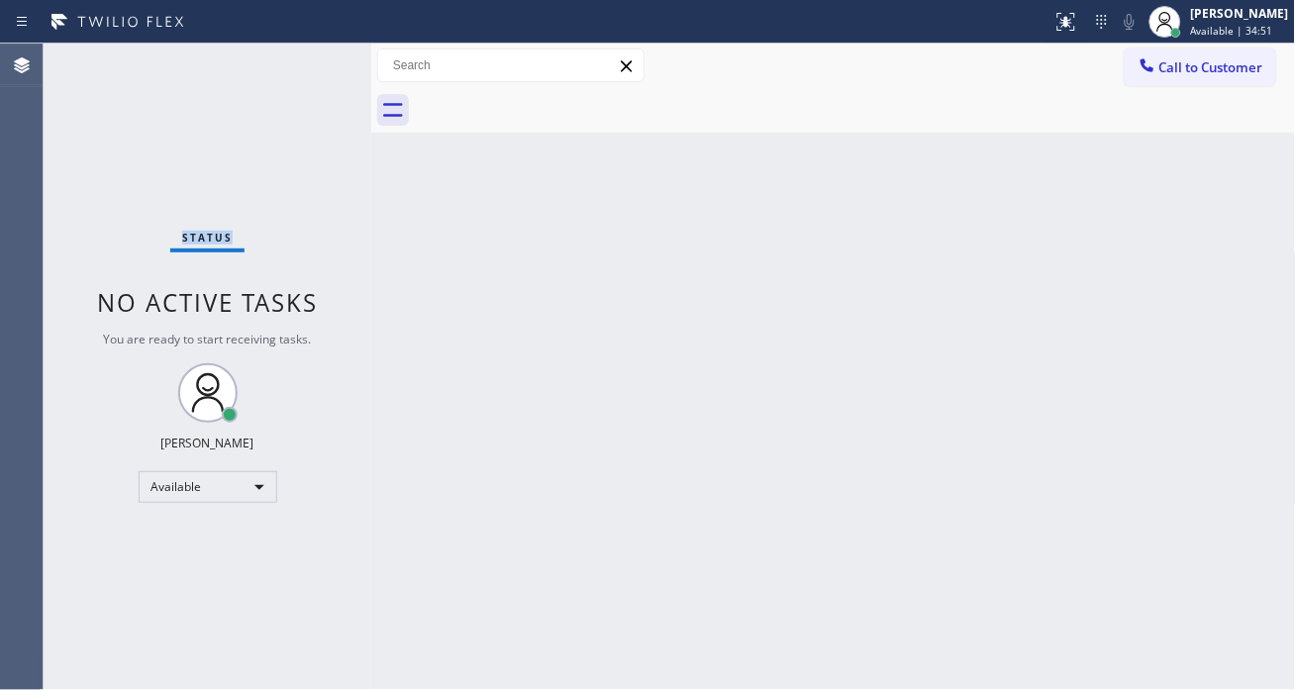
click at [300, 62] on div "Status No active tasks You are ready to start receiving tasks. [PERSON_NAME]" at bounding box center [208, 367] width 328 height 647
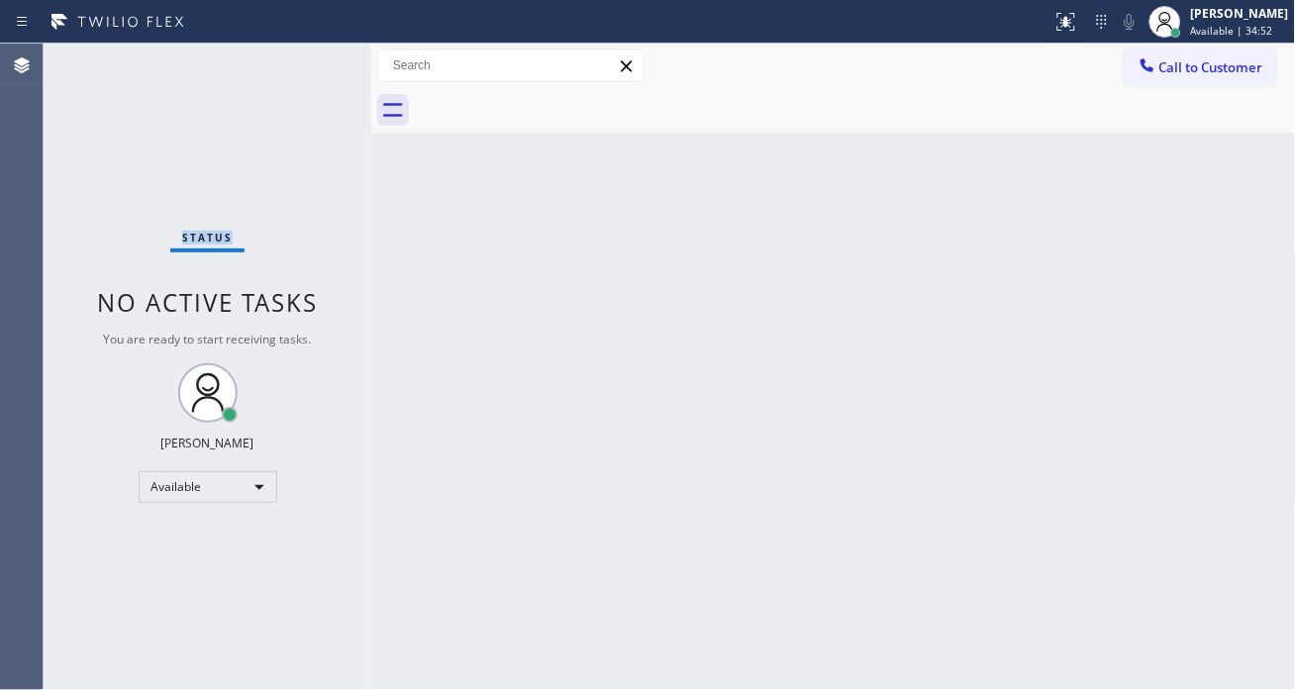
click at [300, 62] on div "Status No active tasks You are ready to start receiving tasks. [PERSON_NAME]" at bounding box center [208, 367] width 328 height 647
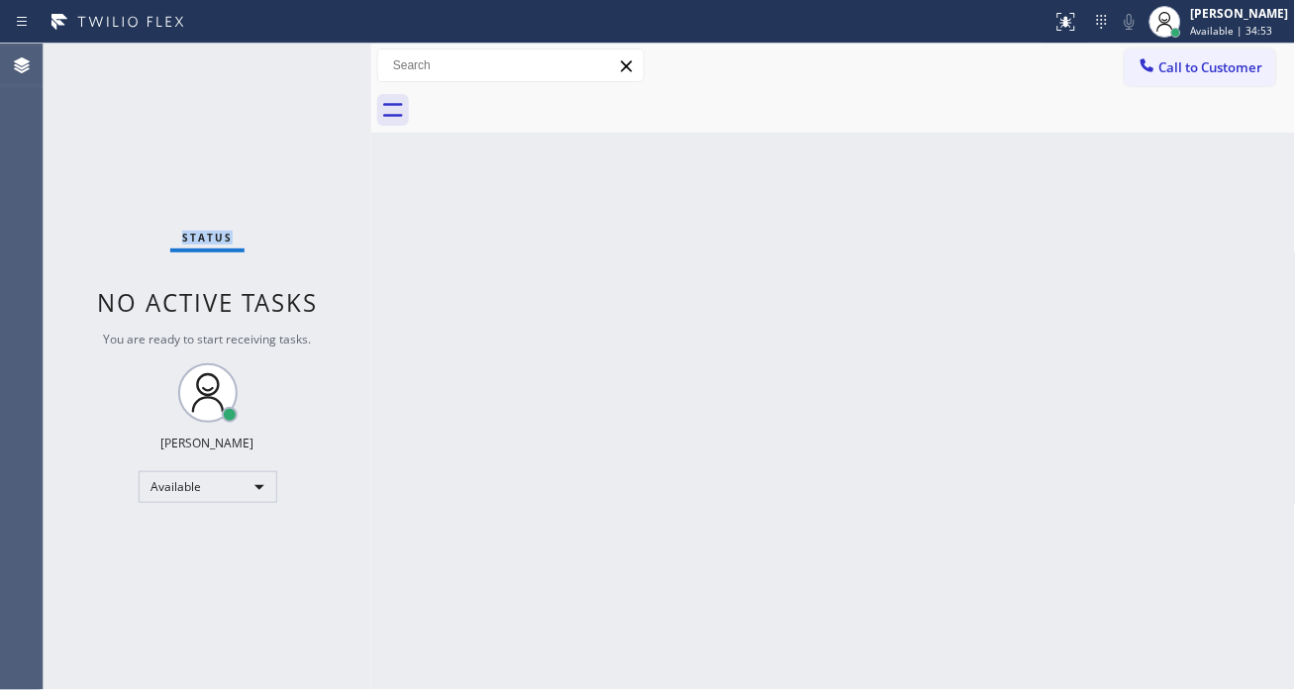
click at [300, 62] on div "Status No active tasks You are ready to start receiving tasks. [PERSON_NAME]" at bounding box center [208, 367] width 328 height 647
click at [302, 62] on div "Status No active tasks You are ready to start receiving tasks. [PERSON_NAME]" at bounding box center [208, 367] width 328 height 647
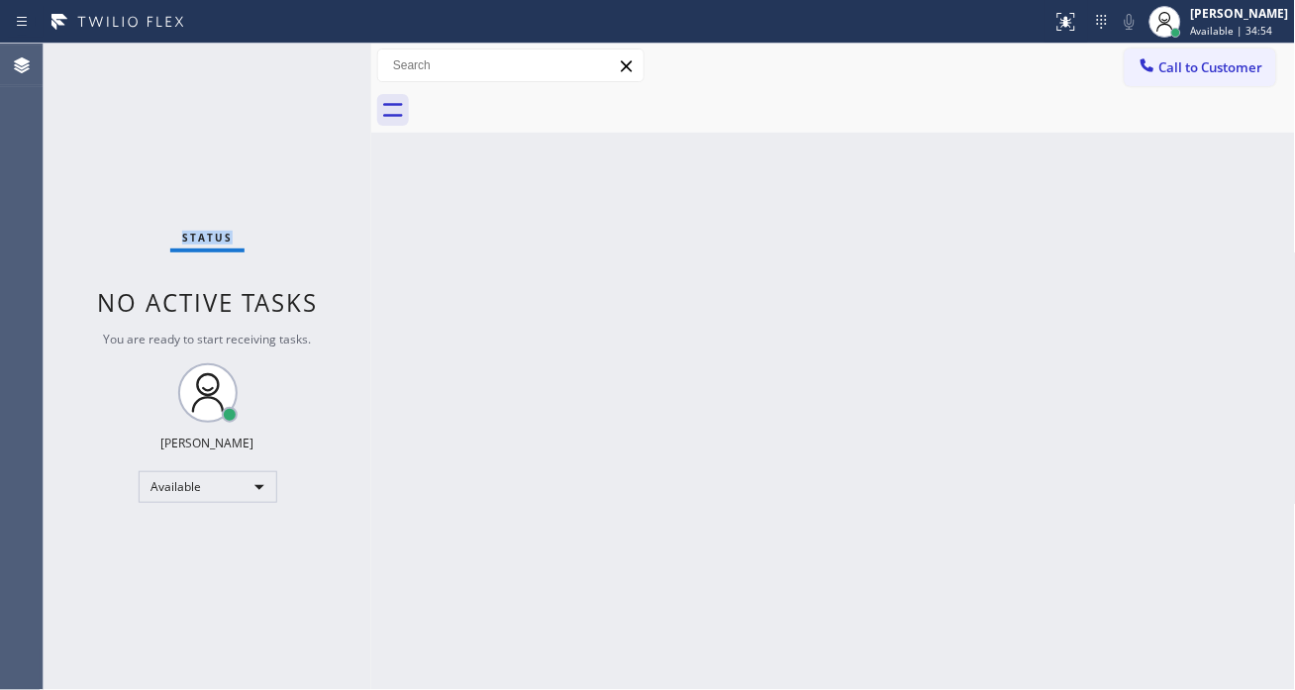
click at [302, 62] on div "Status No active tasks You are ready to start receiving tasks. [PERSON_NAME]" at bounding box center [208, 367] width 328 height 647
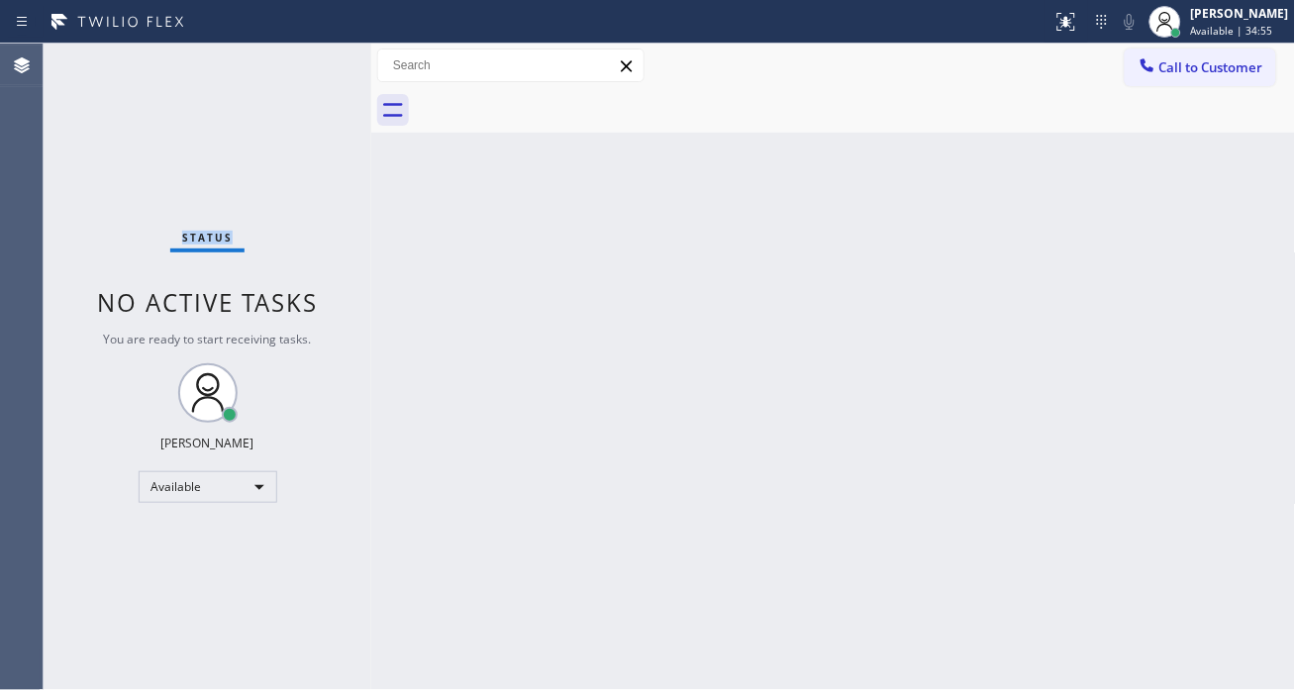
click at [302, 62] on div "Status No active tasks You are ready to start receiving tasks. [PERSON_NAME]" at bounding box center [208, 367] width 328 height 647
click at [1228, 225] on div "Back to Dashboard Change Sender ID Customers Technicians Select a contact Outbo…" at bounding box center [833, 367] width 925 height 647
click at [293, 67] on div "Status No active tasks You are ready to start receiving tasks. [PERSON_NAME]" at bounding box center [208, 367] width 328 height 647
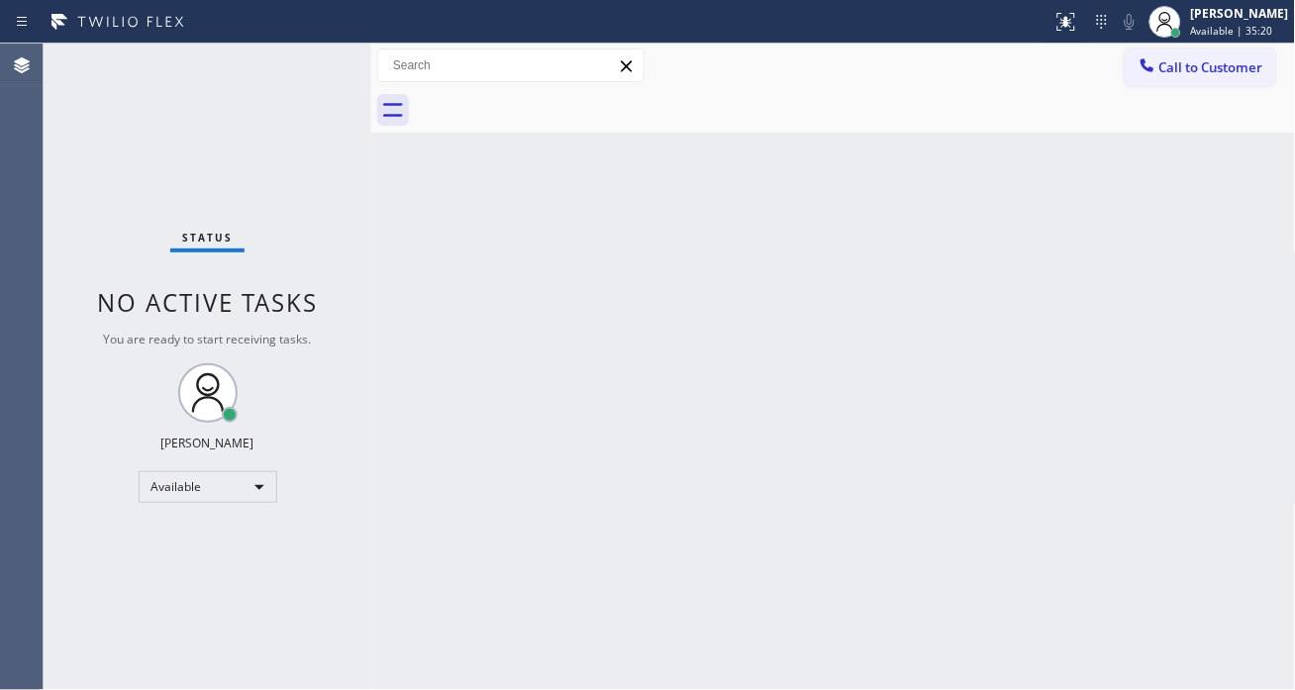
click at [293, 67] on div "Status No active tasks You are ready to start receiving tasks. [PERSON_NAME]" at bounding box center [208, 367] width 328 height 647
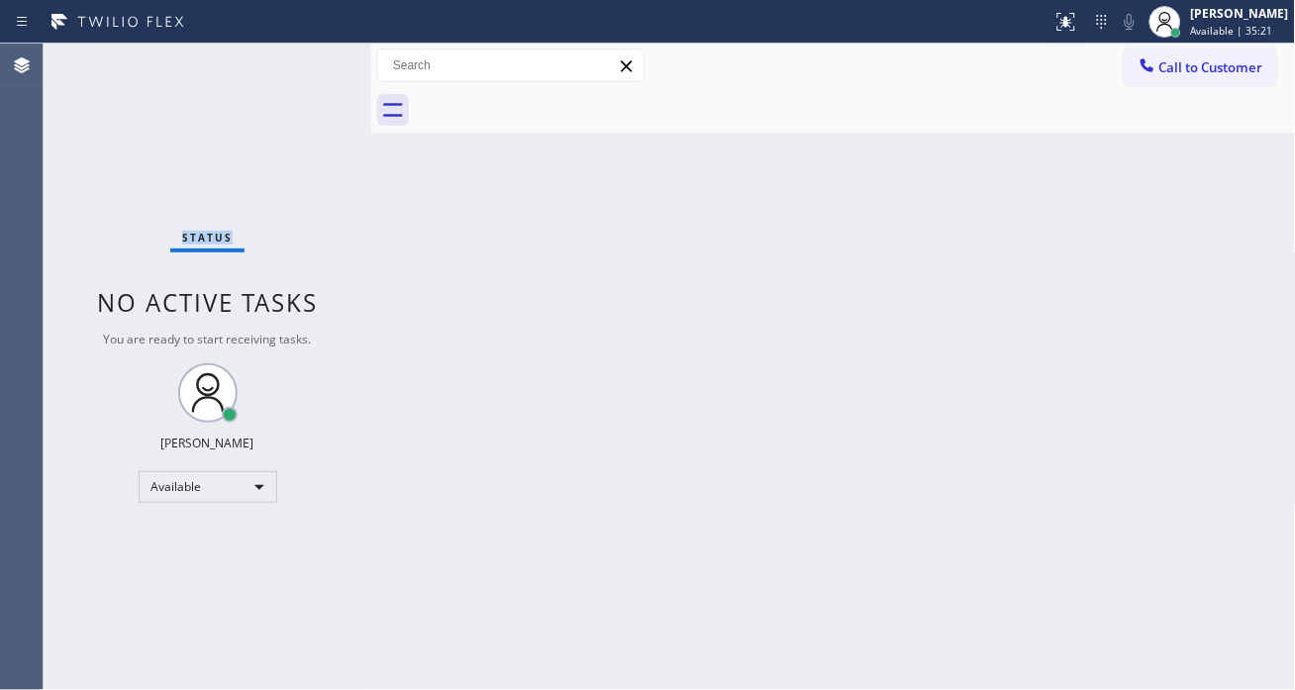
click at [293, 67] on div "Status No active tasks You are ready to start receiving tasks. [PERSON_NAME]" at bounding box center [208, 367] width 328 height 647
click at [298, 64] on div "Status No active tasks You are ready to start receiving tasks. [PERSON_NAME]" at bounding box center [208, 367] width 328 height 647
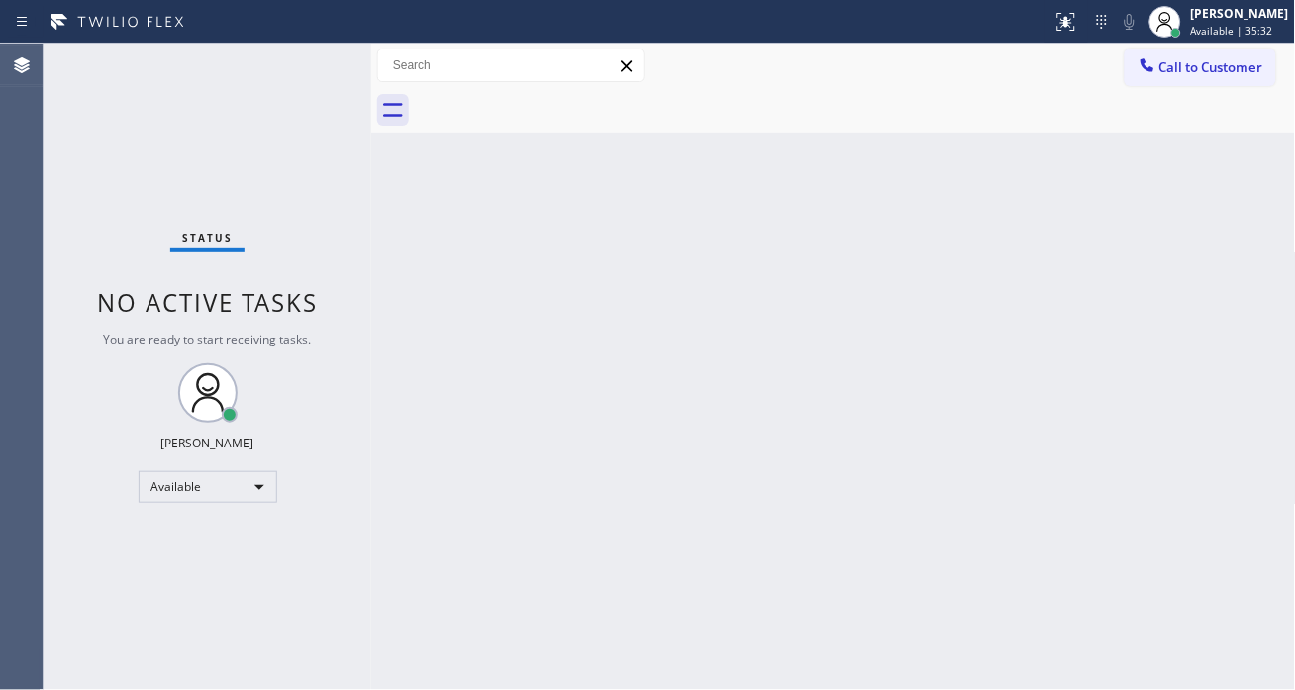
click at [298, 64] on div "Status No active tasks You are ready to start receiving tasks. [PERSON_NAME]" at bounding box center [208, 367] width 328 height 647
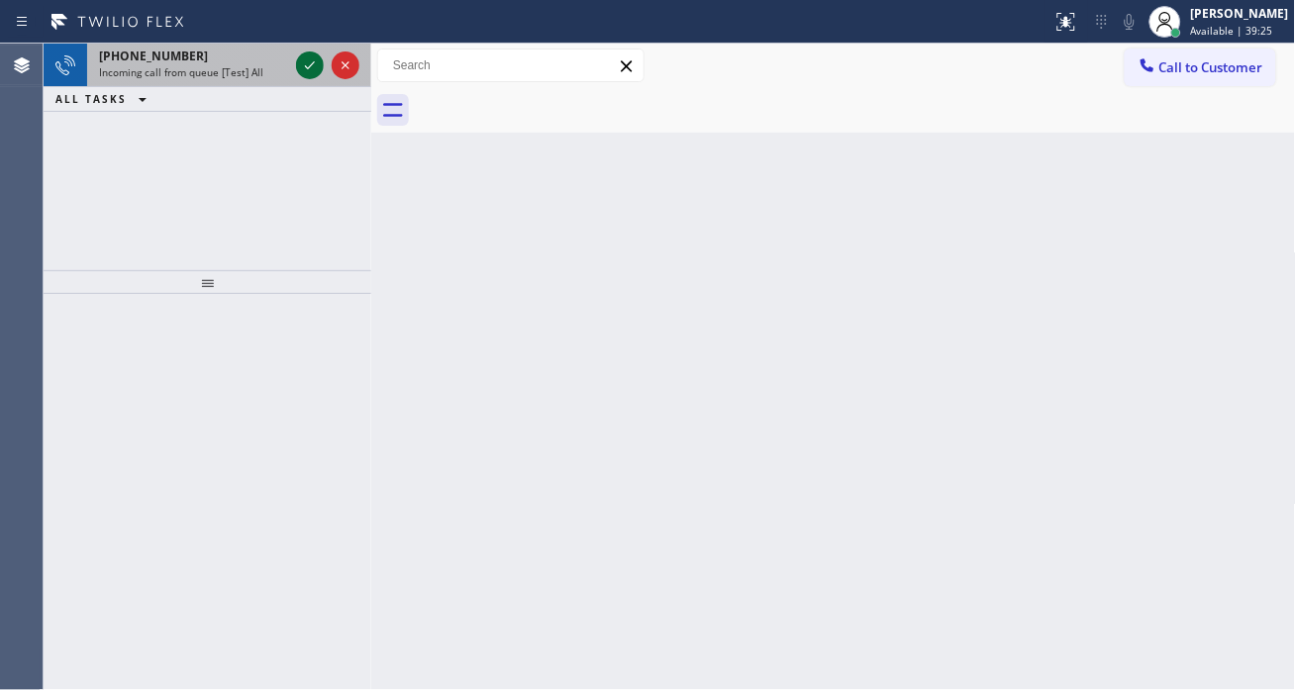
click at [298, 64] on icon at bounding box center [310, 65] width 24 height 24
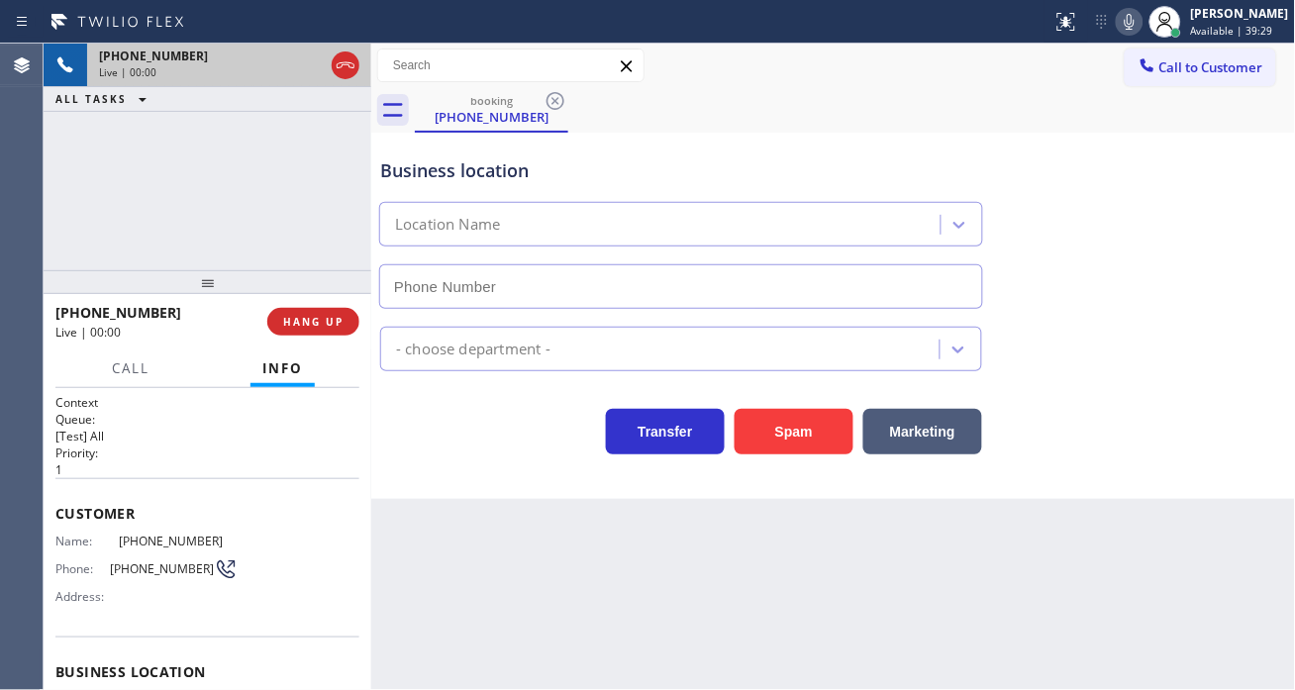
type input "[PHONE_NUMBER]"
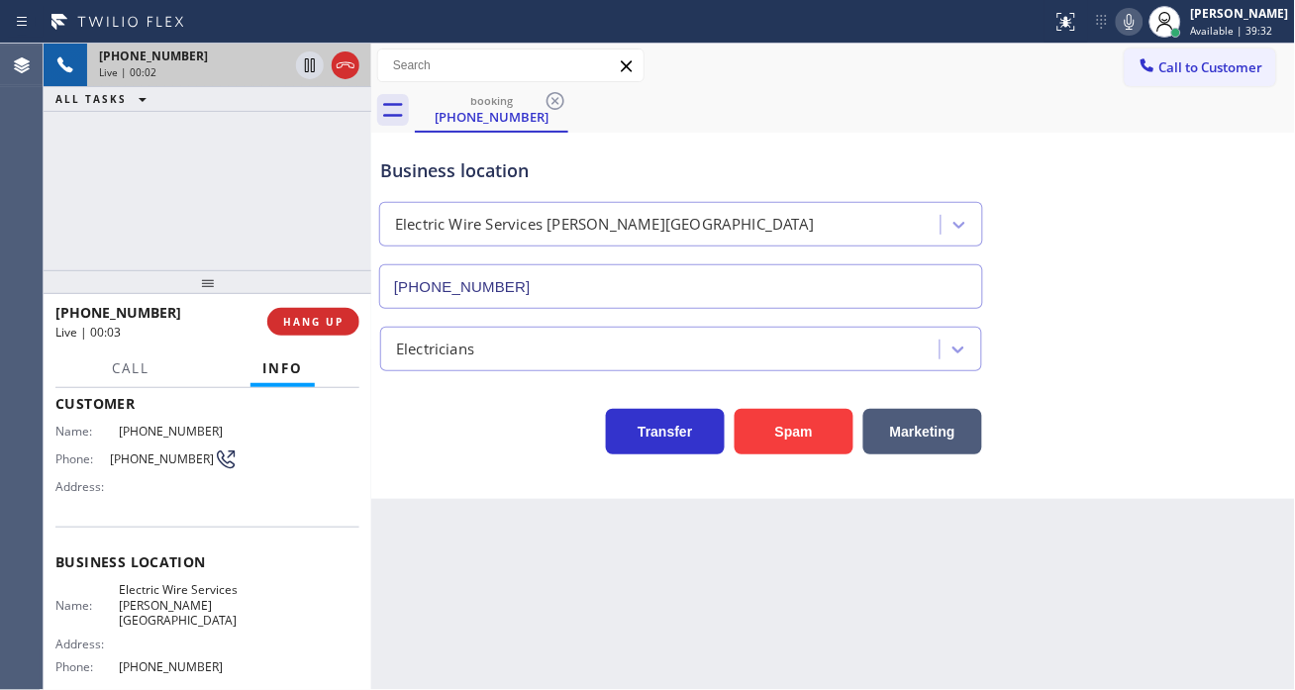
click at [141, 467] on div "Phone: (951) 255-5428" at bounding box center [146, 460] width 182 height 24
click at [141, 466] on div "Phone: (951) 255-5428" at bounding box center [146, 460] width 182 height 24
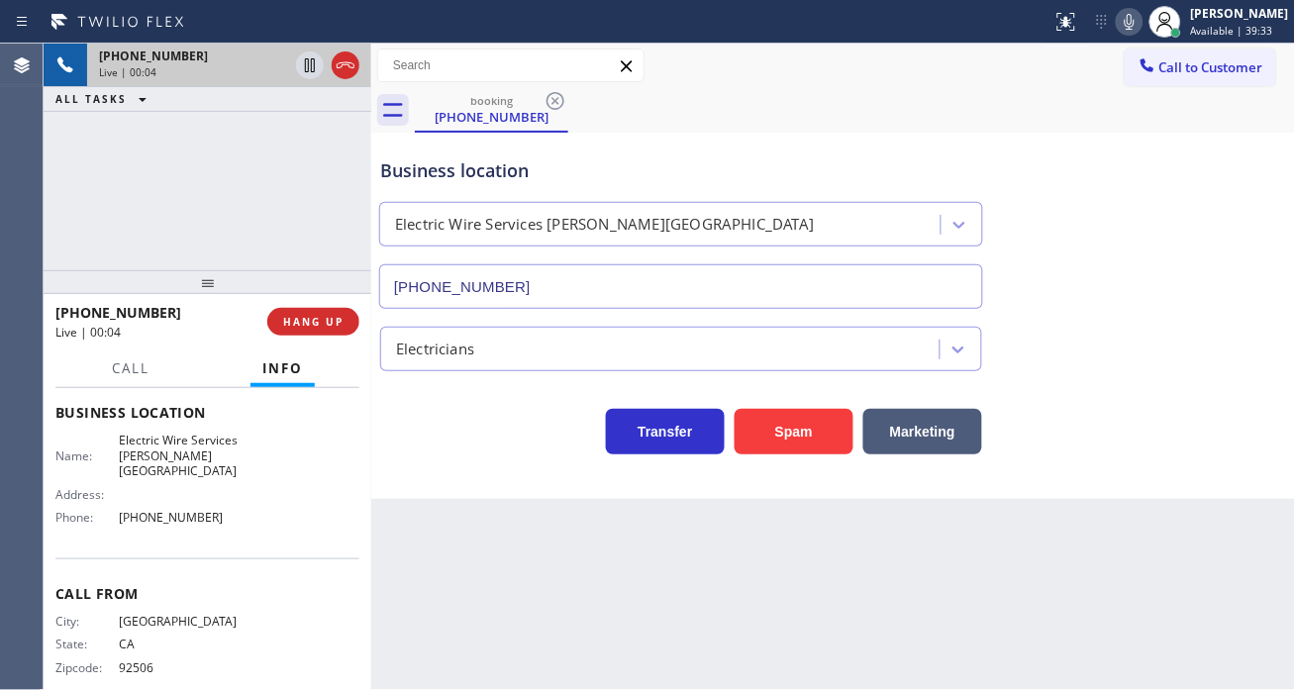
scroll to position [280, 0]
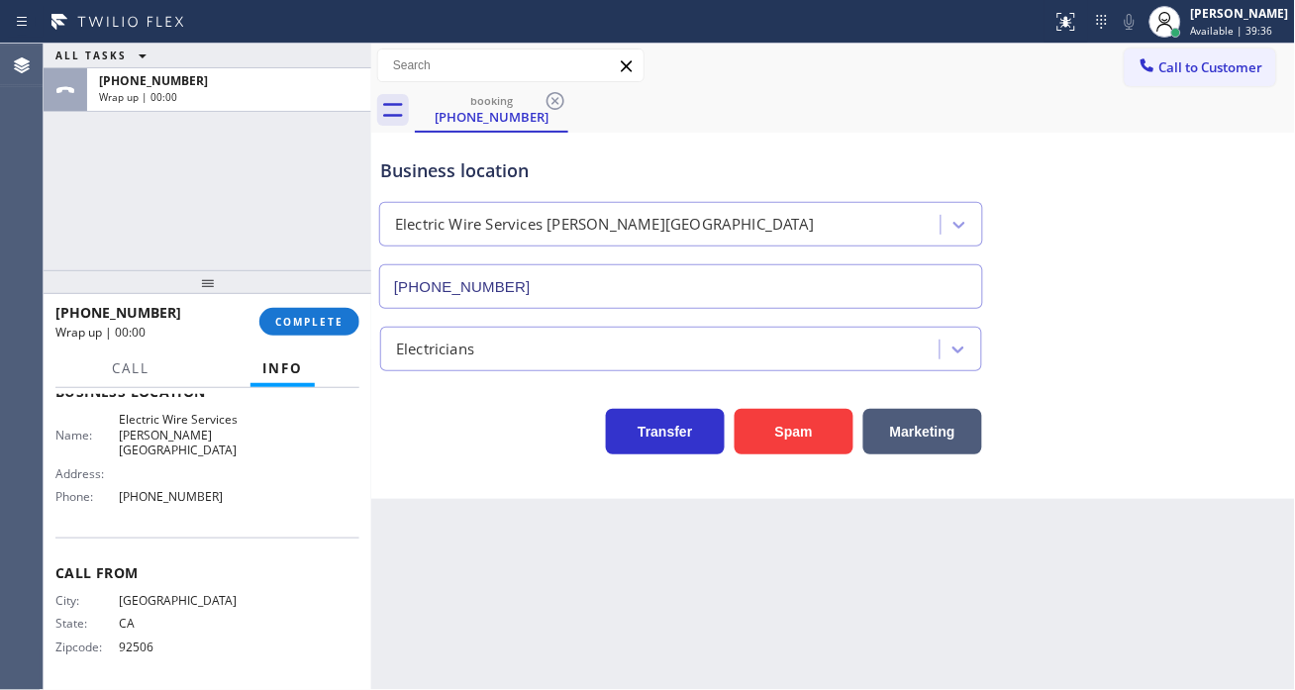
click at [427, 551] on div "Back to Dashboard Change Sender ID Customers Technicians Select a contact Outbo…" at bounding box center [833, 367] width 925 height 647
click at [321, 327] on span "COMPLETE" at bounding box center [309, 322] width 68 height 14
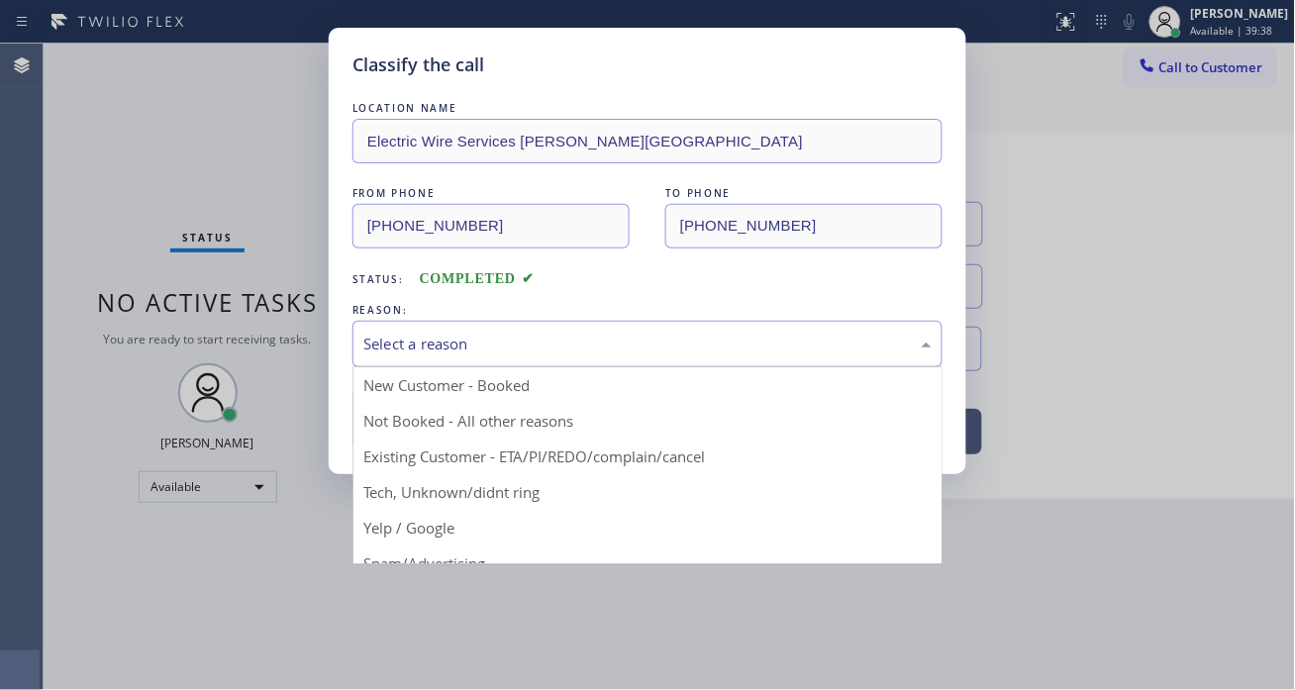
click at [564, 364] on div "Select a reason" at bounding box center [648, 344] width 590 height 47
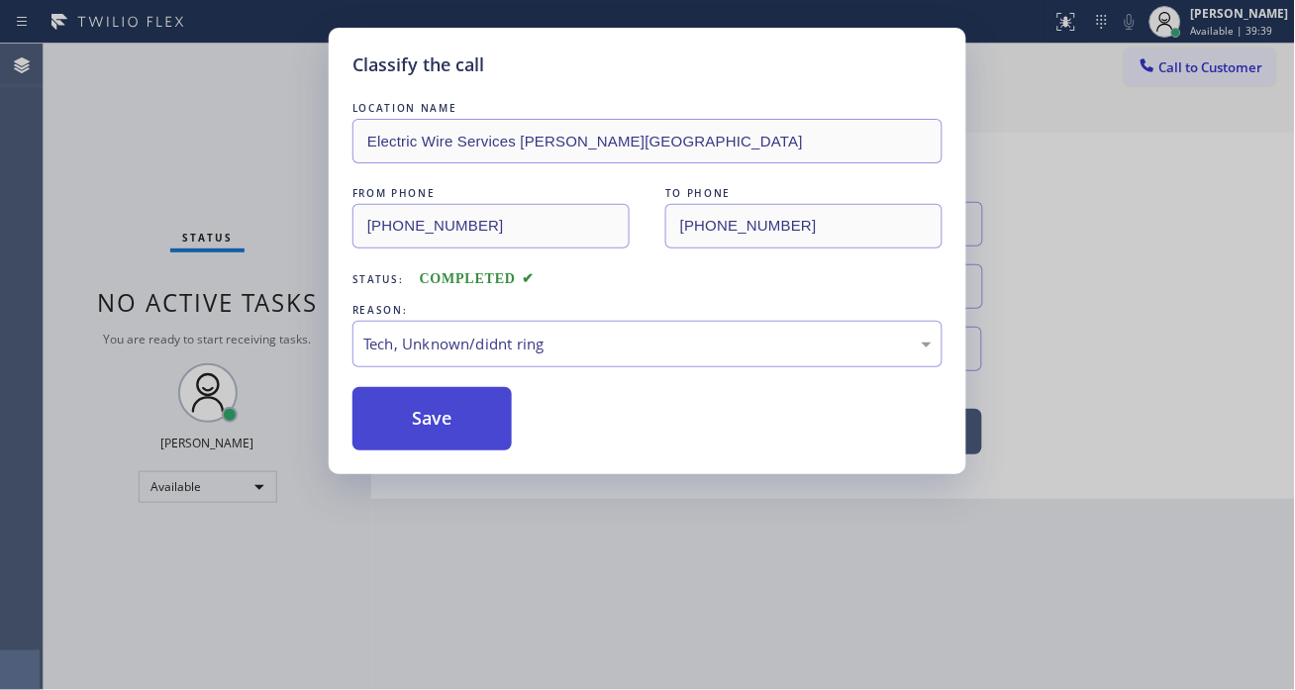
click at [427, 414] on button "Save" at bounding box center [432, 418] width 159 height 63
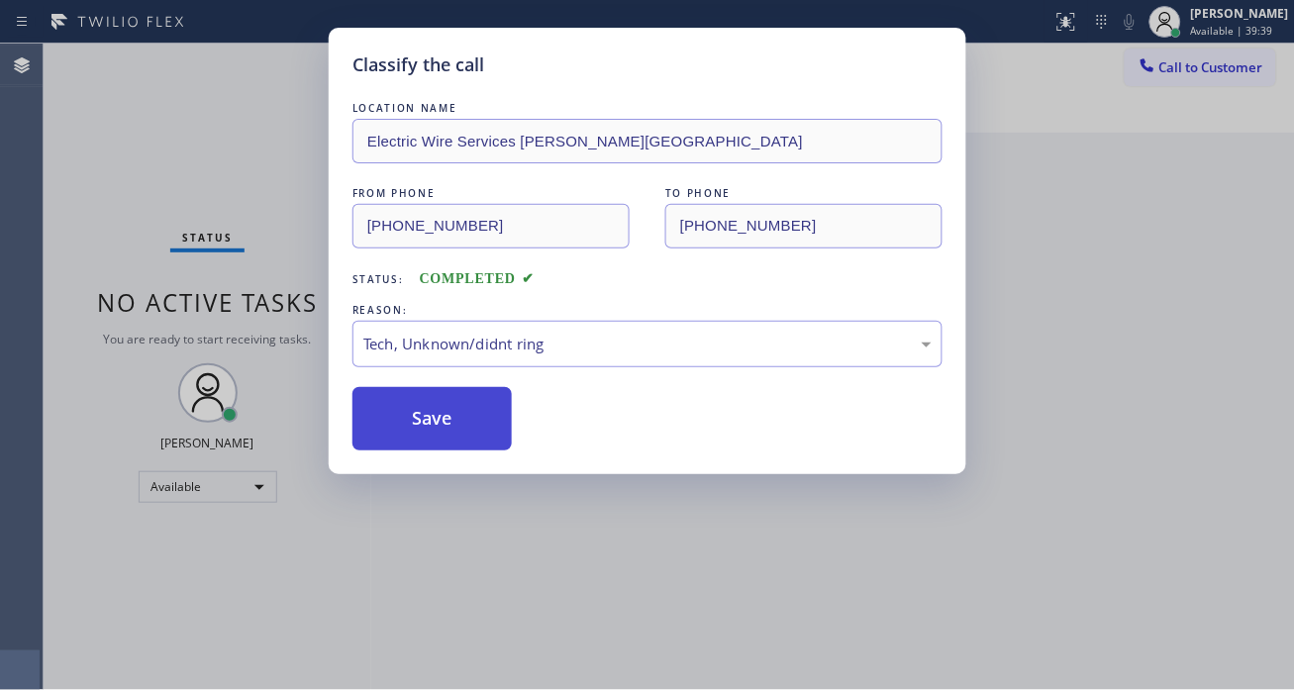
click at [427, 414] on button "Save" at bounding box center [432, 418] width 159 height 63
click at [421, 409] on button "Save" at bounding box center [432, 418] width 159 height 63
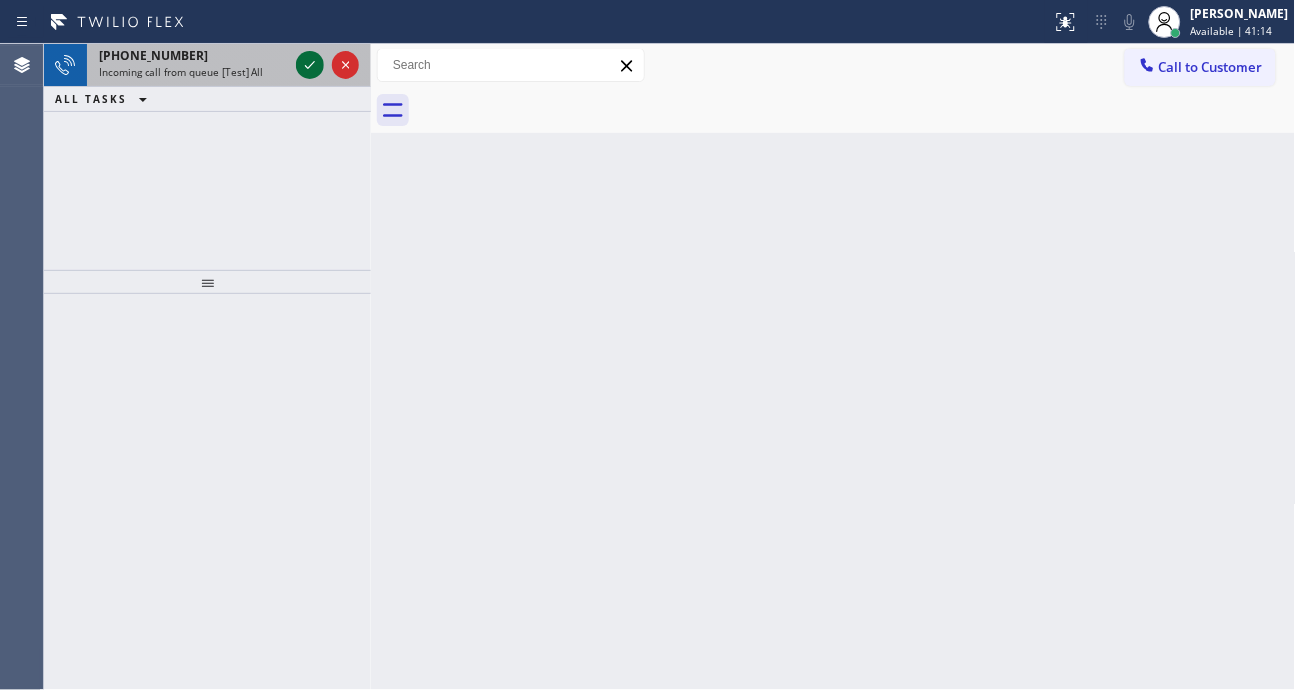
click at [312, 60] on icon at bounding box center [310, 65] width 24 height 24
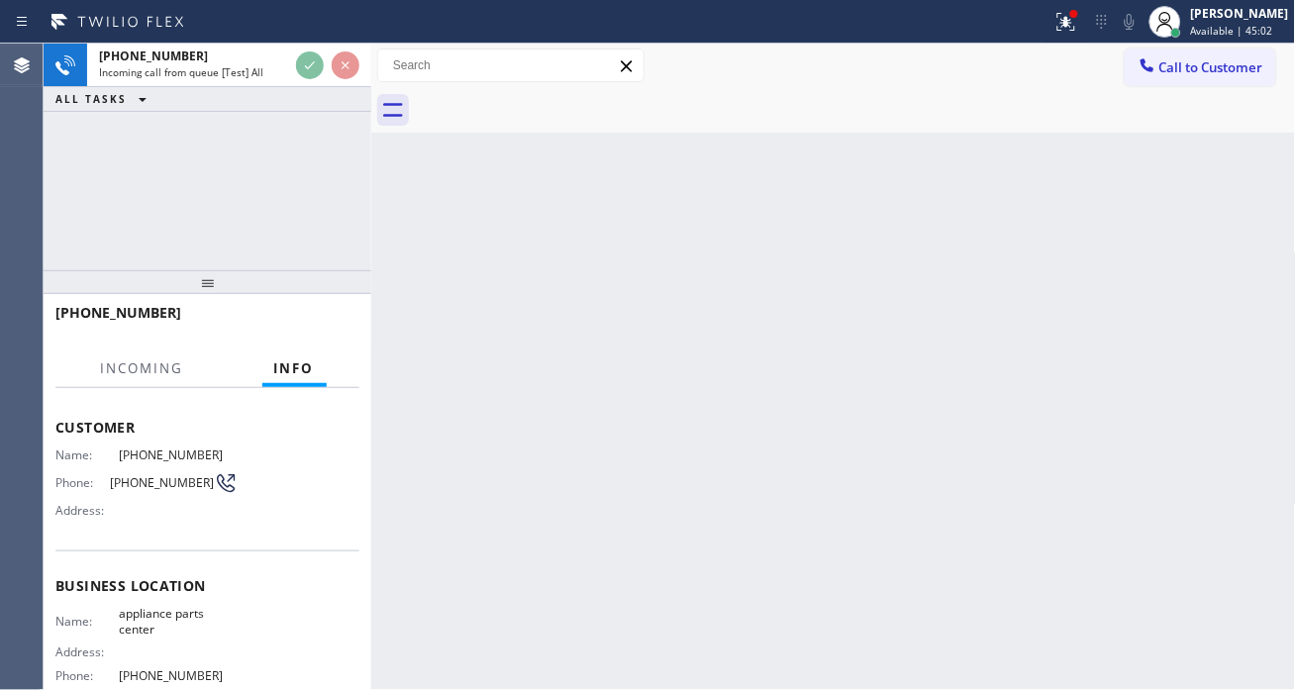
scroll to position [220, 0]
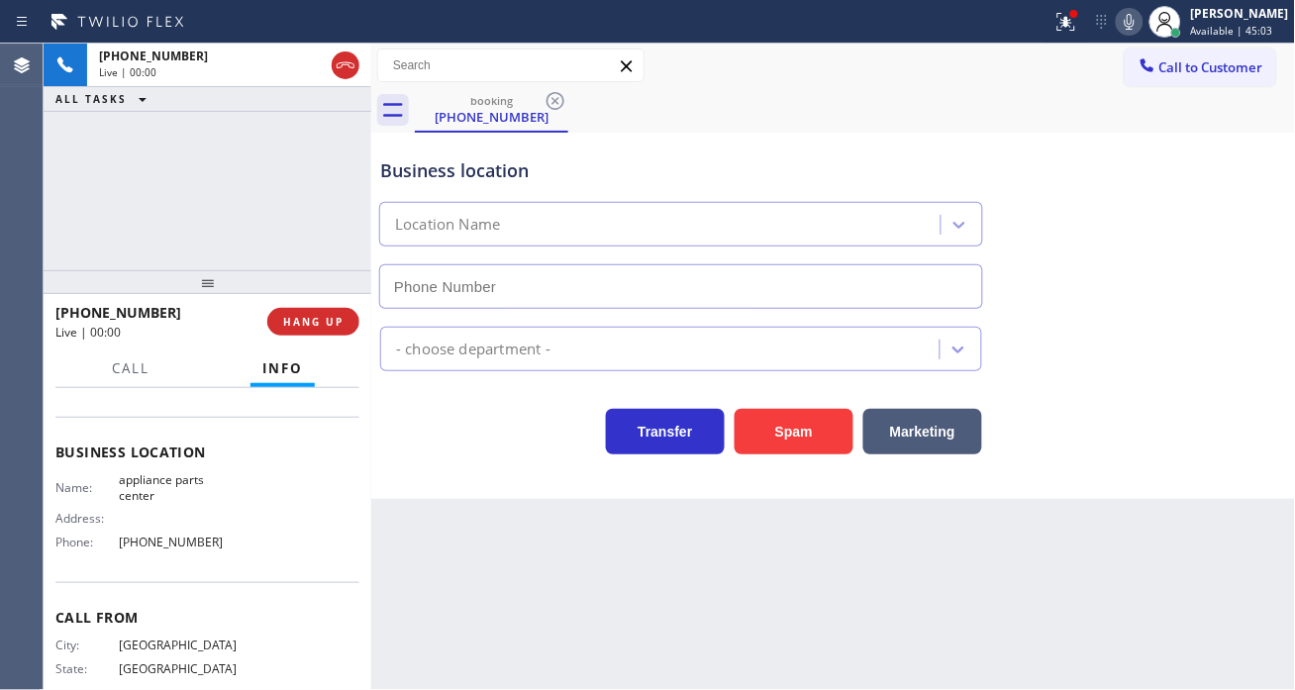
type input "[PHONE_NUMBER]"
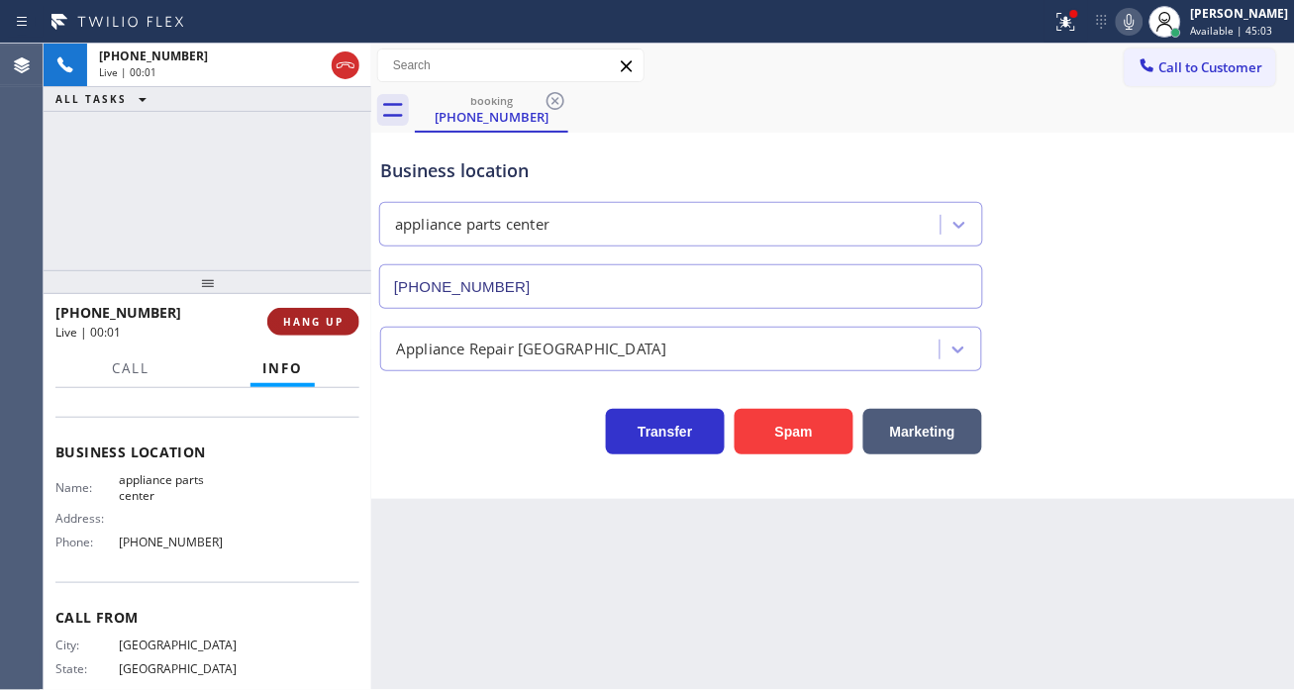
click at [323, 322] on span "HANG UP" at bounding box center [313, 322] width 60 height 14
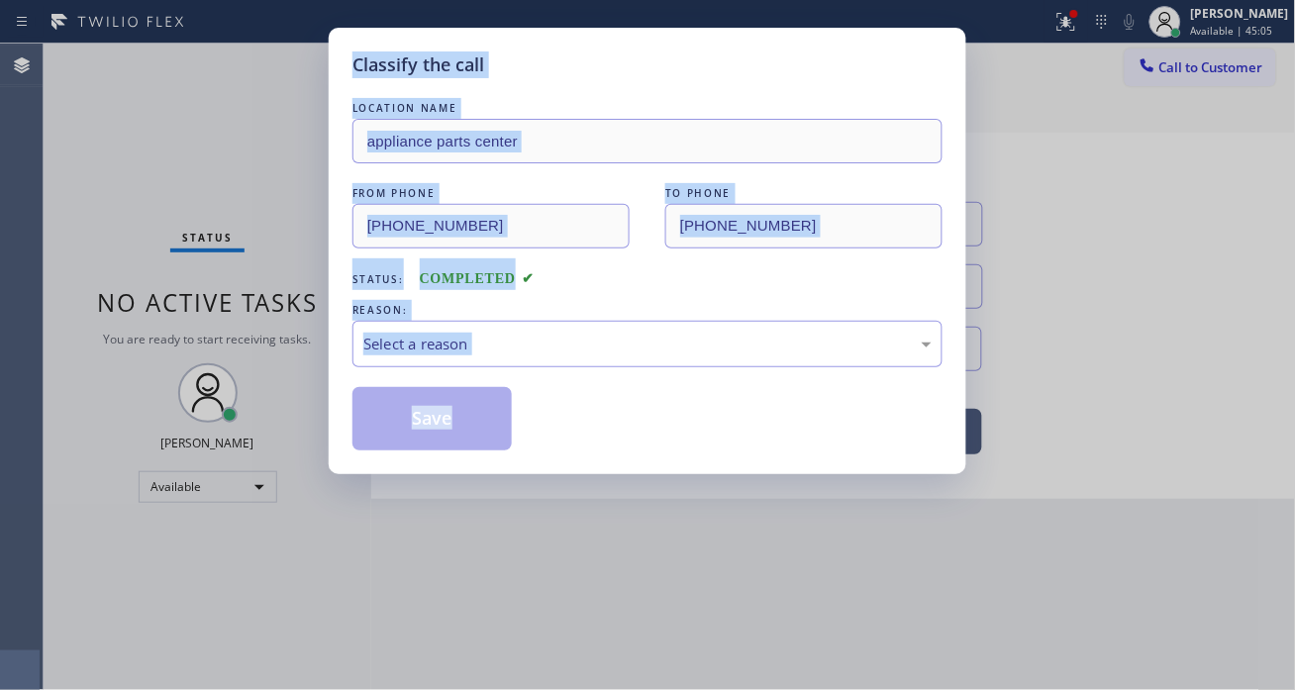
click at [323, 322] on div "Classify the call LOCATION NAME appliance parts center FROM PHONE (817) 705-314…" at bounding box center [647, 345] width 1295 height 690
click at [528, 352] on div "Select a reason" at bounding box center [647, 344] width 568 height 23
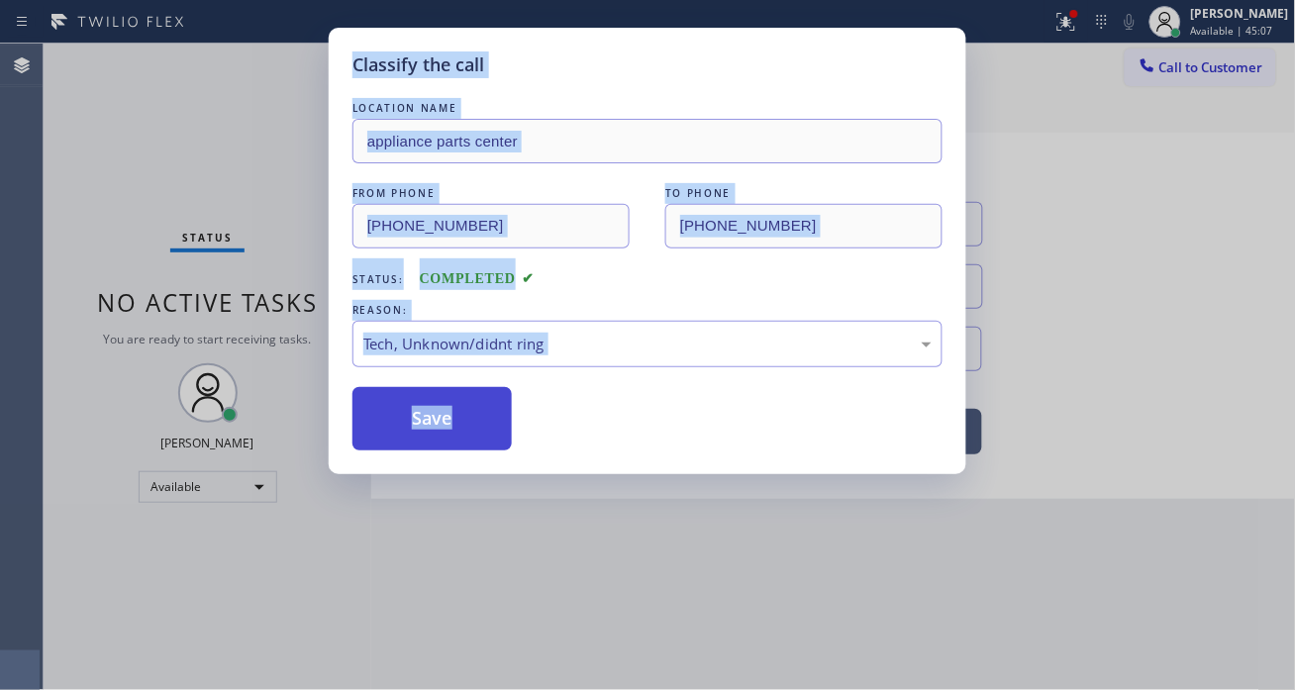
click at [458, 407] on button "Save" at bounding box center [432, 418] width 159 height 63
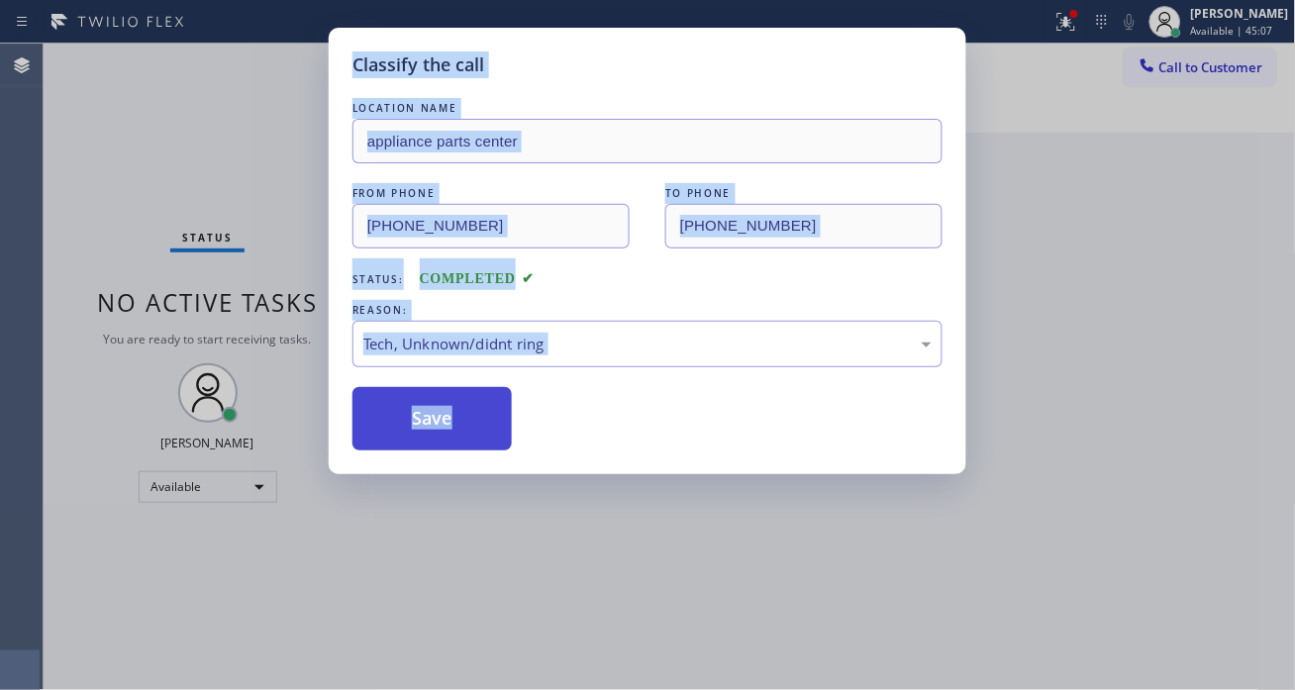
click at [458, 407] on button "Save" at bounding box center [432, 418] width 159 height 63
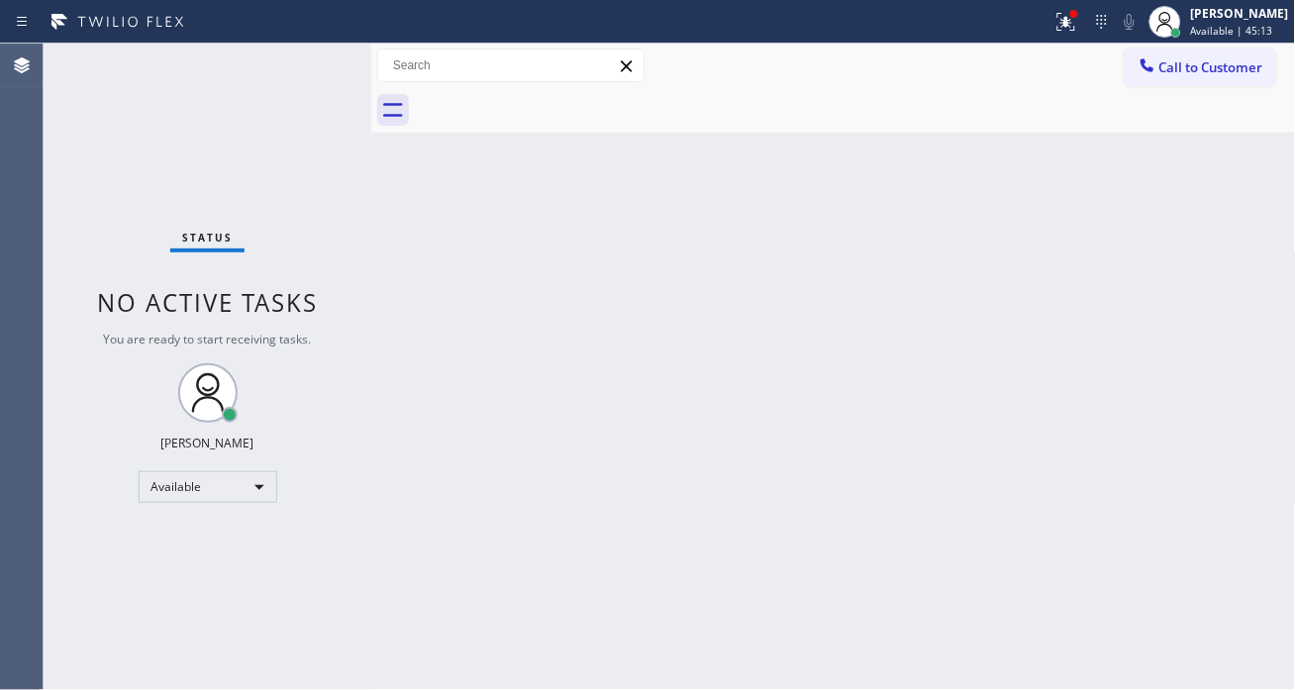
click at [1194, 196] on div "Back to Dashboard Change Sender ID Customers Technicians Select a contact Outbo…" at bounding box center [833, 367] width 925 height 647
click at [273, 86] on div "Status No active tasks You are ready to start receiving tasks. [PERSON_NAME]" at bounding box center [208, 367] width 328 height 647
click at [303, 67] on div "Status No active tasks You are ready to start receiving tasks. [PERSON_NAME]" at bounding box center [208, 367] width 328 height 647
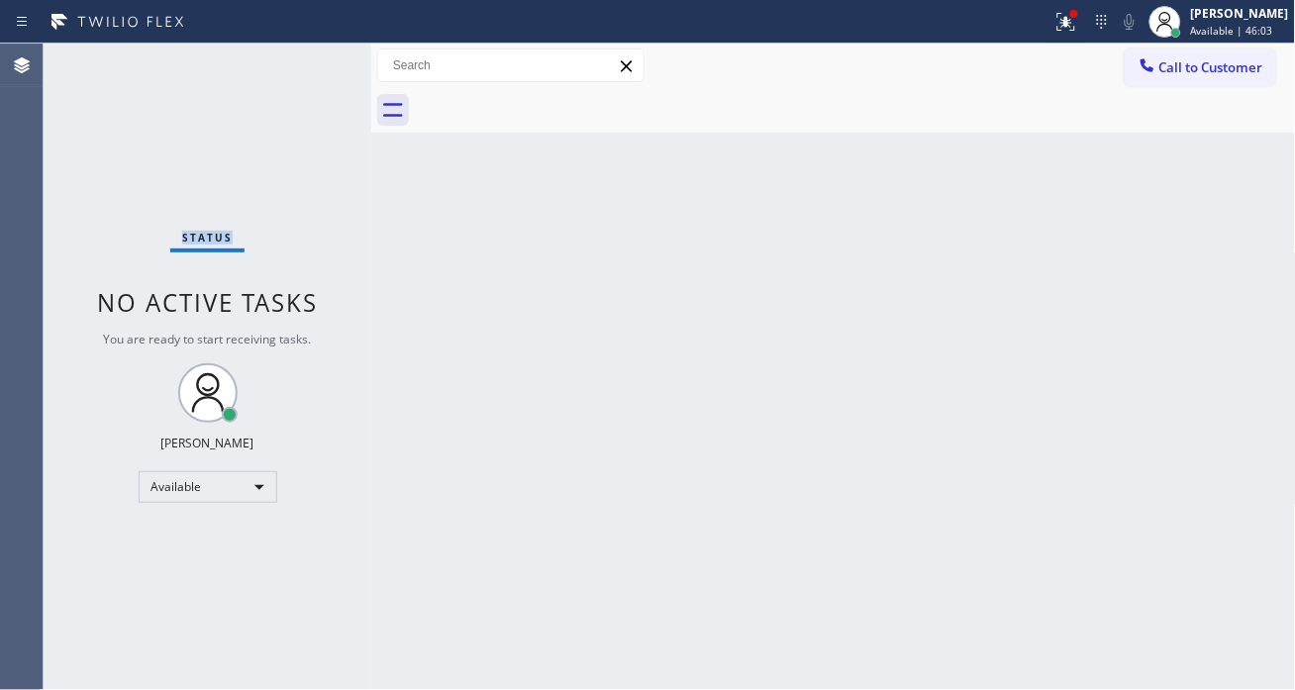
click at [303, 67] on div "Status No active tasks You are ready to start receiving tasks. [PERSON_NAME]" at bounding box center [208, 367] width 328 height 647
click at [311, 59] on div "Status No active tasks You are ready to start receiving tasks. [PERSON_NAME]" at bounding box center [208, 367] width 328 height 647
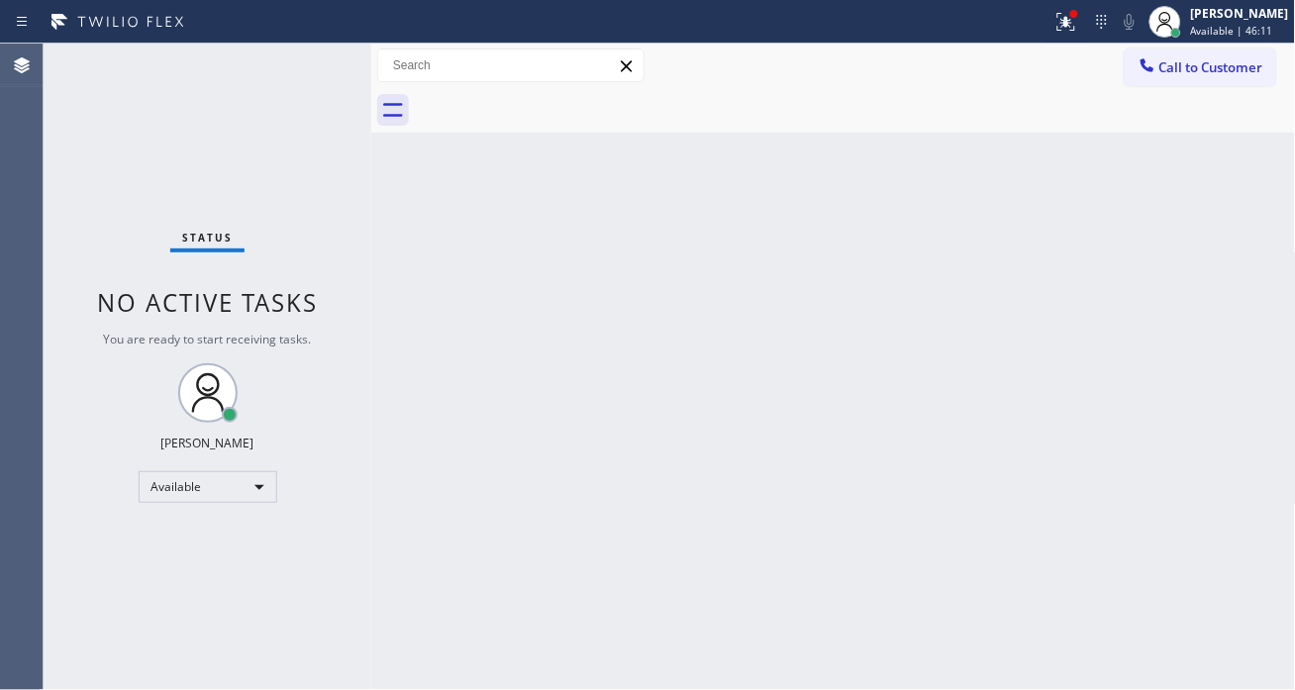
click at [1190, 225] on div "Back to Dashboard Change Sender ID Customers Technicians Select a contact Outbo…" at bounding box center [833, 367] width 925 height 647
click at [1069, 22] on icon at bounding box center [1064, 20] width 12 height 14
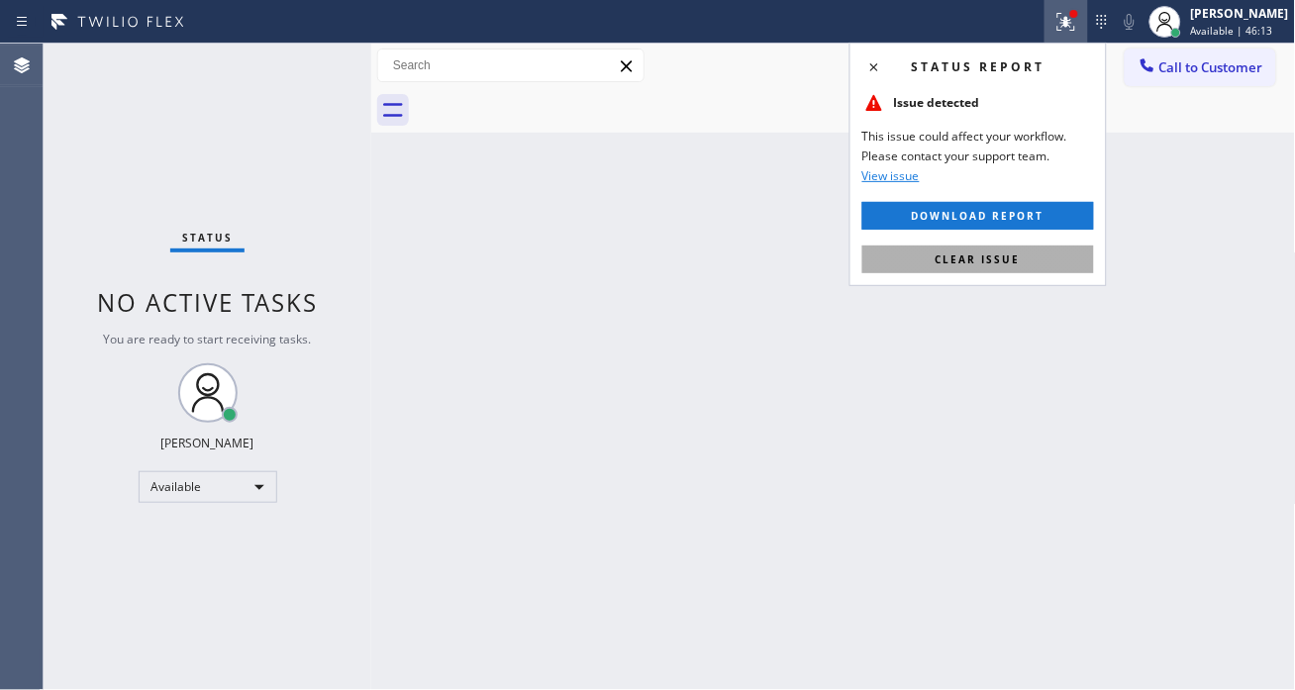
click at [1012, 261] on span "Clear issue" at bounding box center [978, 260] width 85 height 14
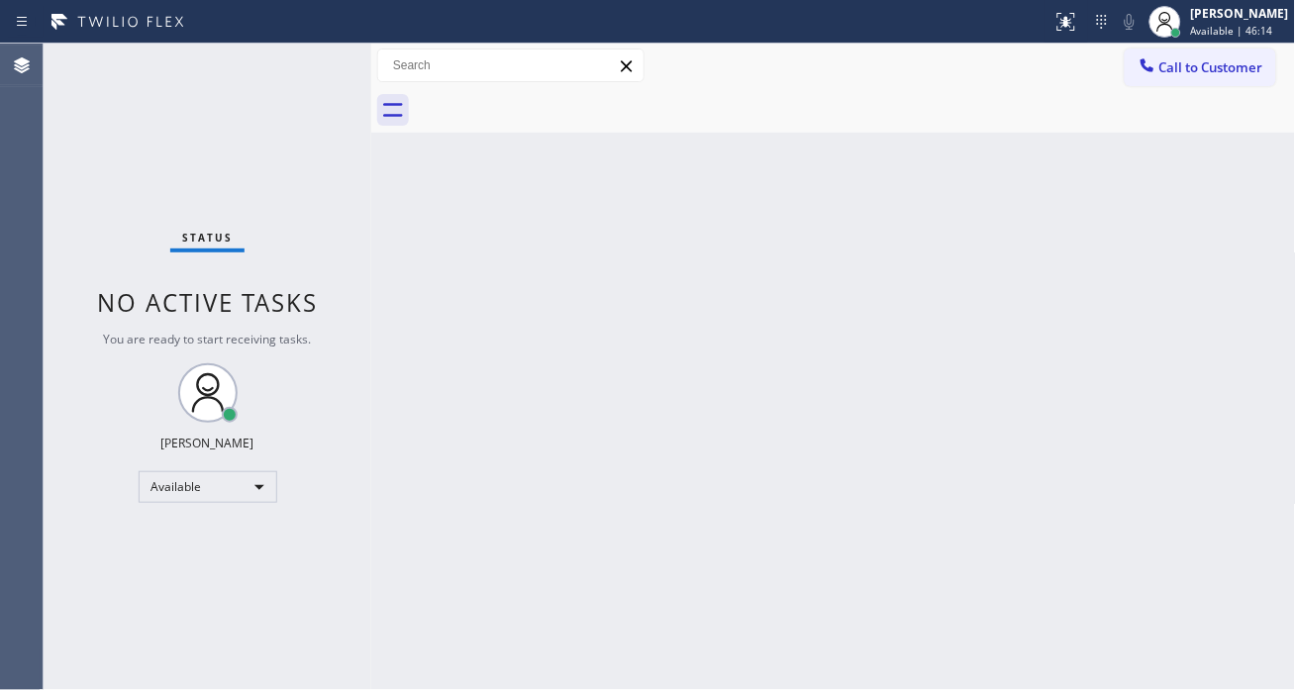
click at [291, 60] on div "Status No active tasks You are ready to start receiving tasks. [PERSON_NAME]" at bounding box center [208, 367] width 328 height 647
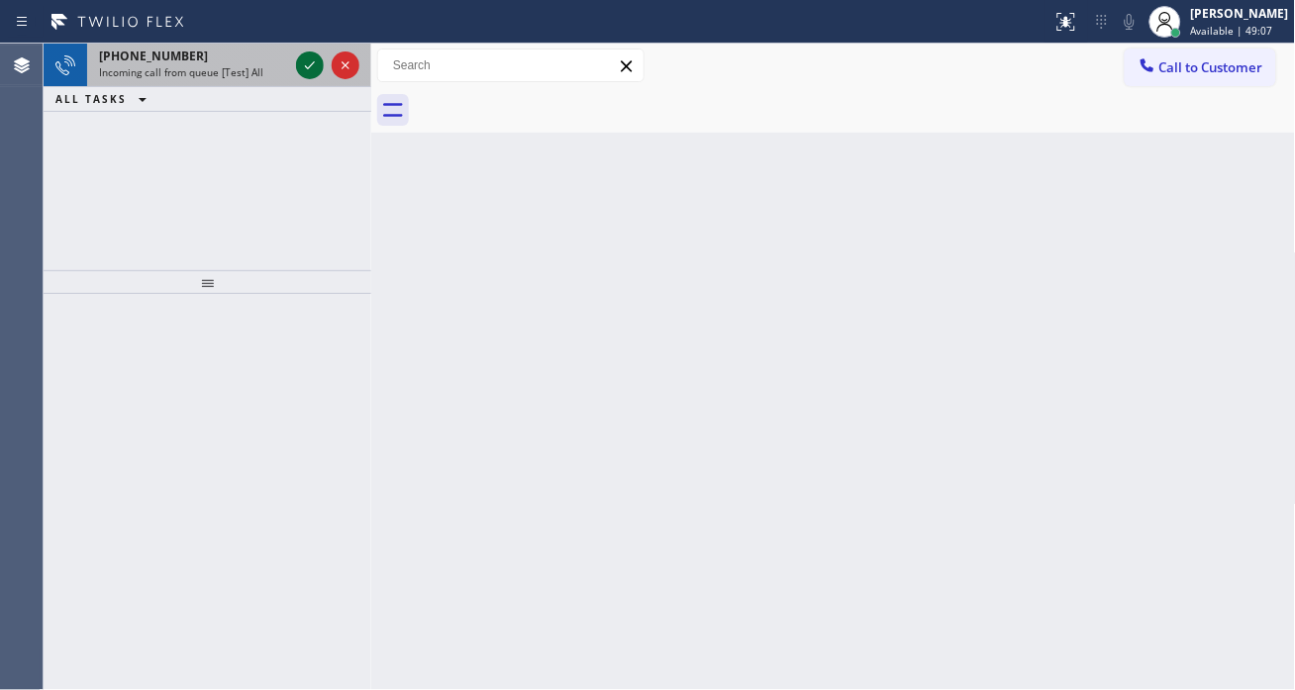
click at [309, 62] on icon at bounding box center [310, 65] width 24 height 24
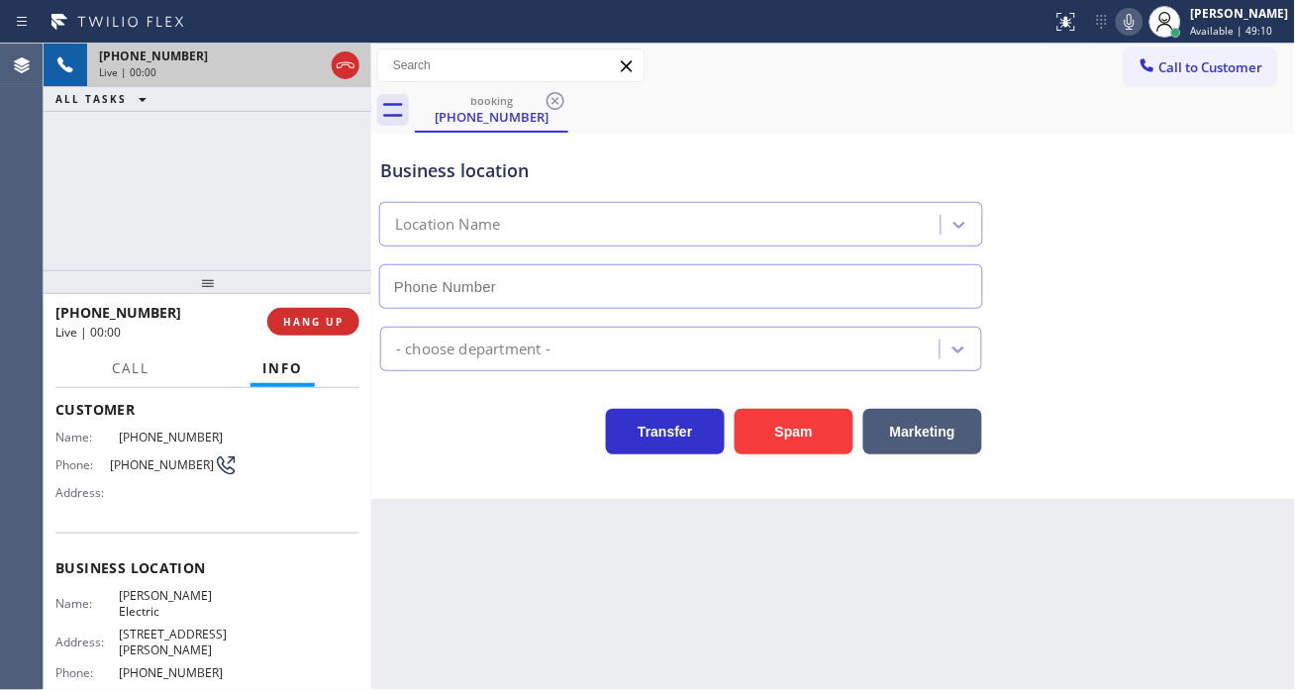
type input "[PHONE_NUMBER]"
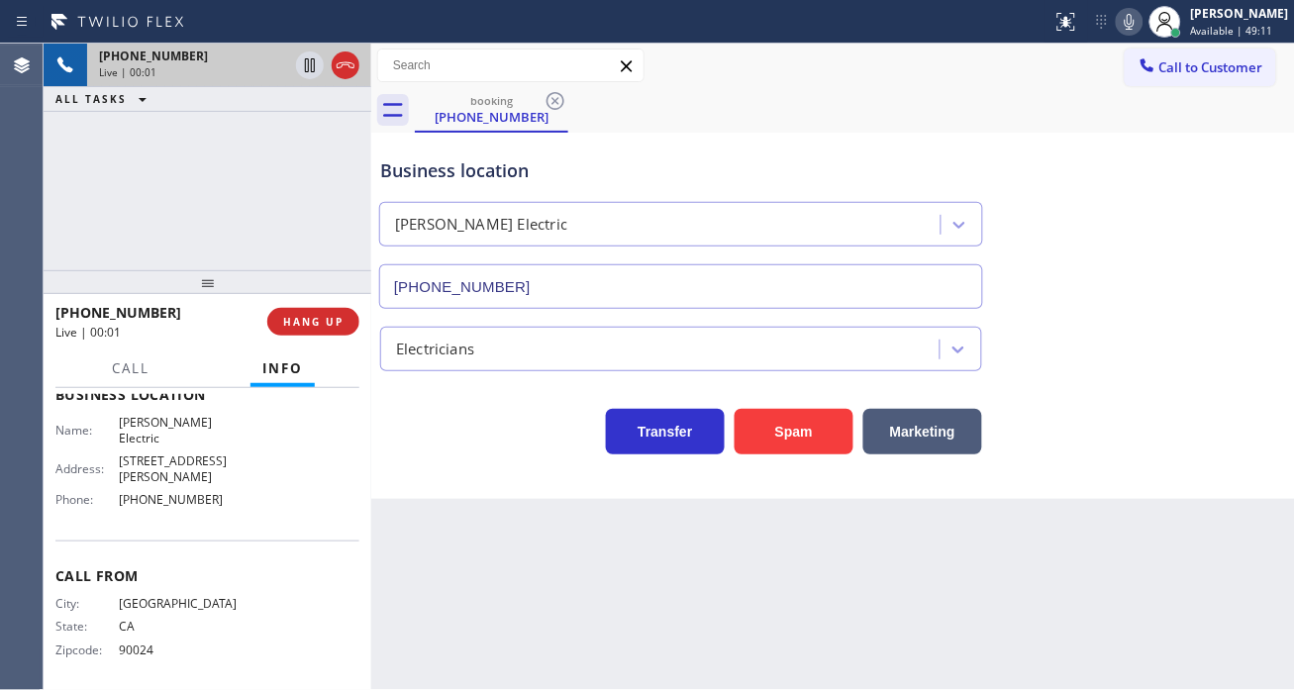
scroll to position [280, 0]
click at [322, 322] on span "HANG UP" at bounding box center [313, 322] width 60 height 14
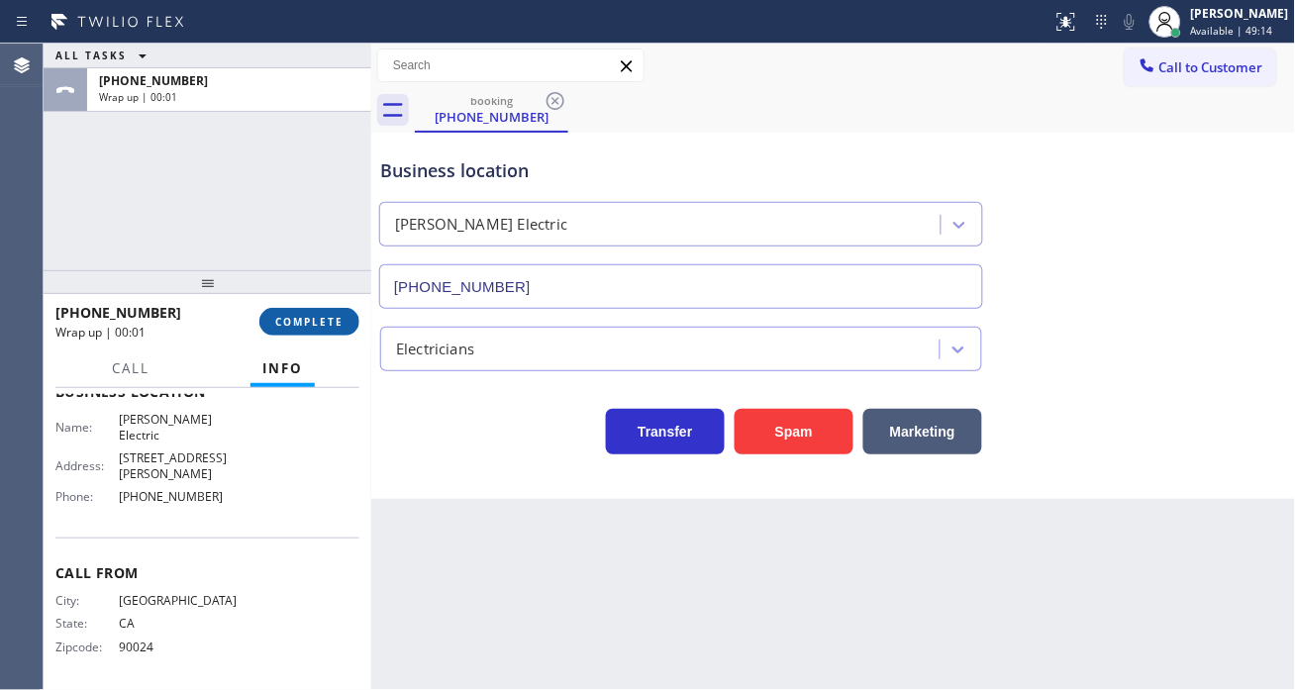
click at [322, 322] on span "COMPLETE" at bounding box center [309, 322] width 68 height 14
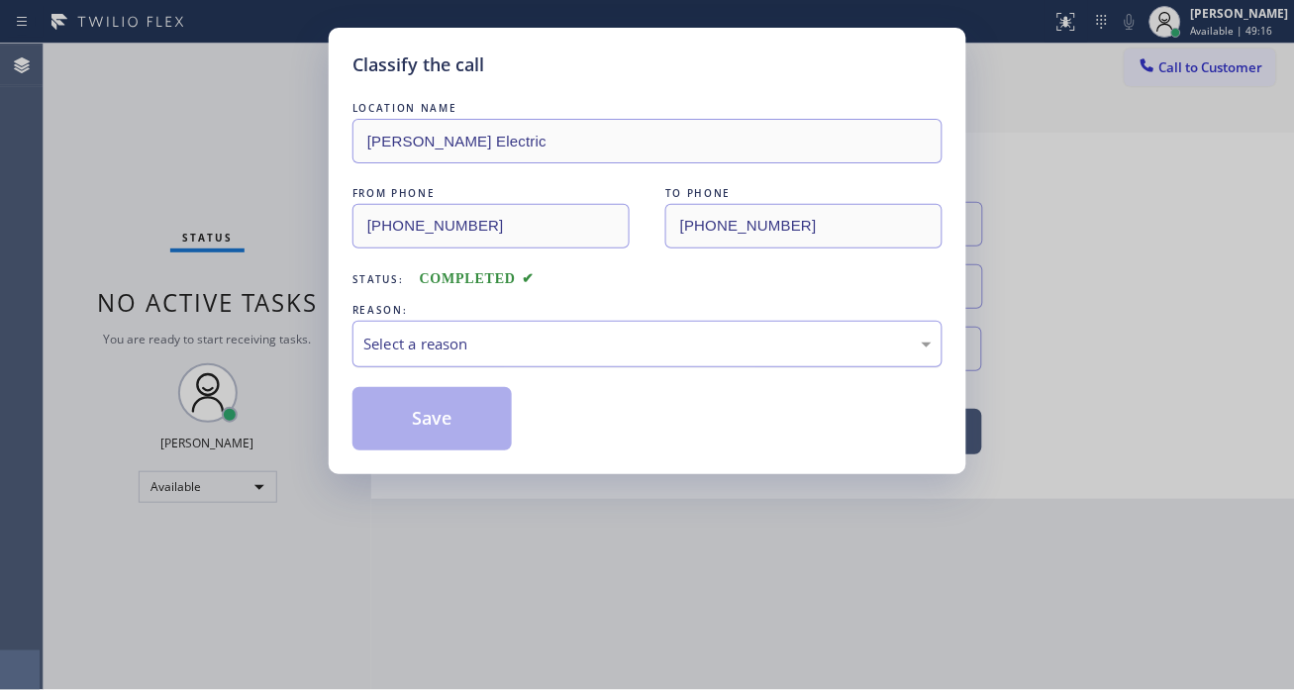
click at [452, 334] on div "Select a reason" at bounding box center [647, 344] width 568 height 23
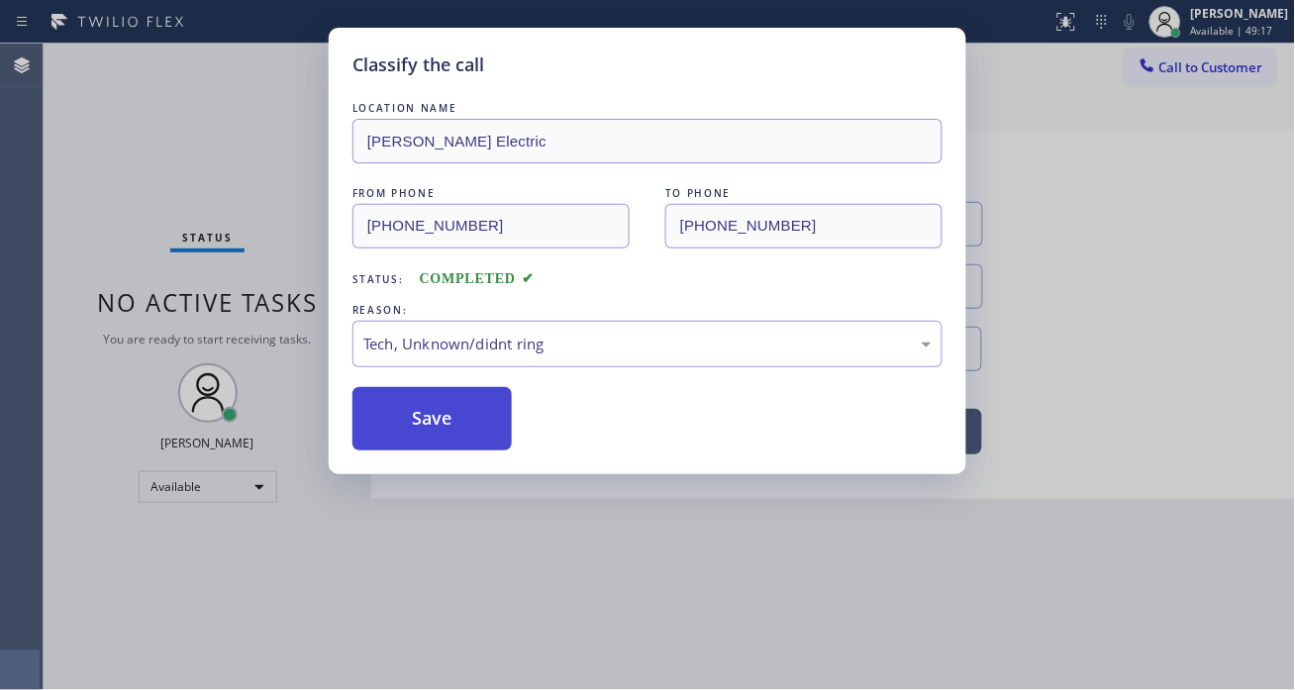
click at [473, 420] on button "Save" at bounding box center [432, 418] width 159 height 63
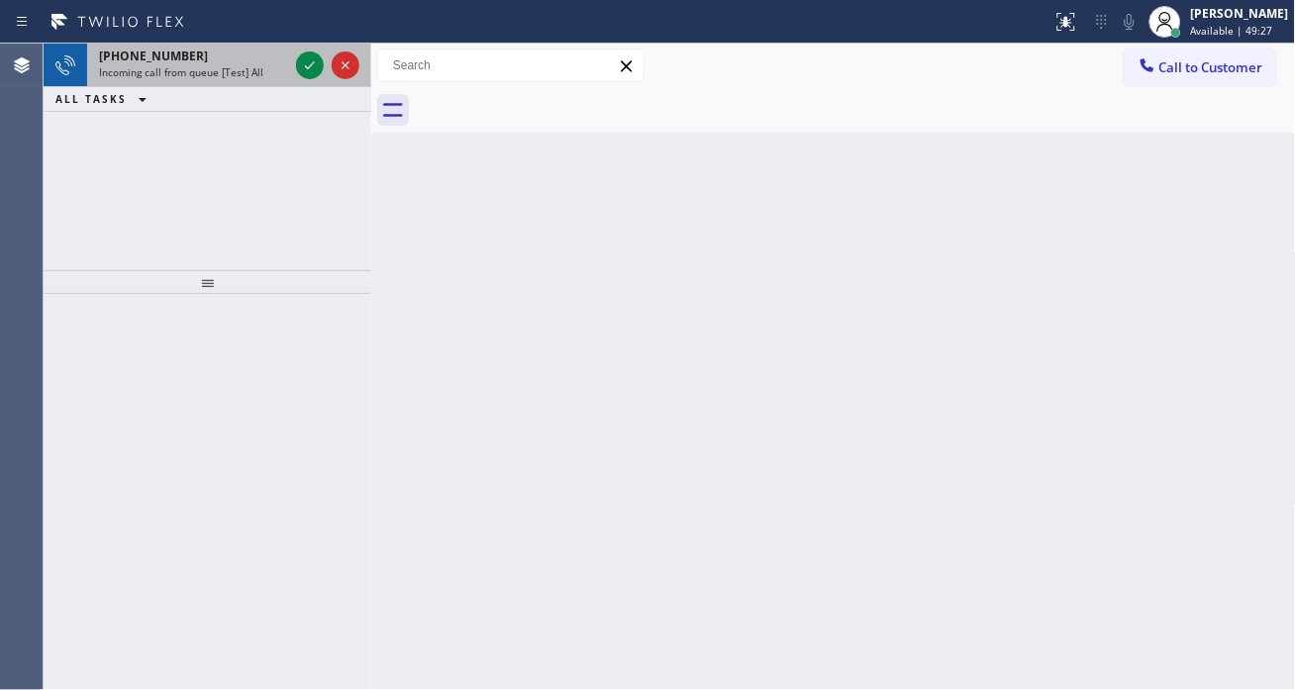
click at [115, 57] on span "+13107280616" at bounding box center [153, 56] width 109 height 17
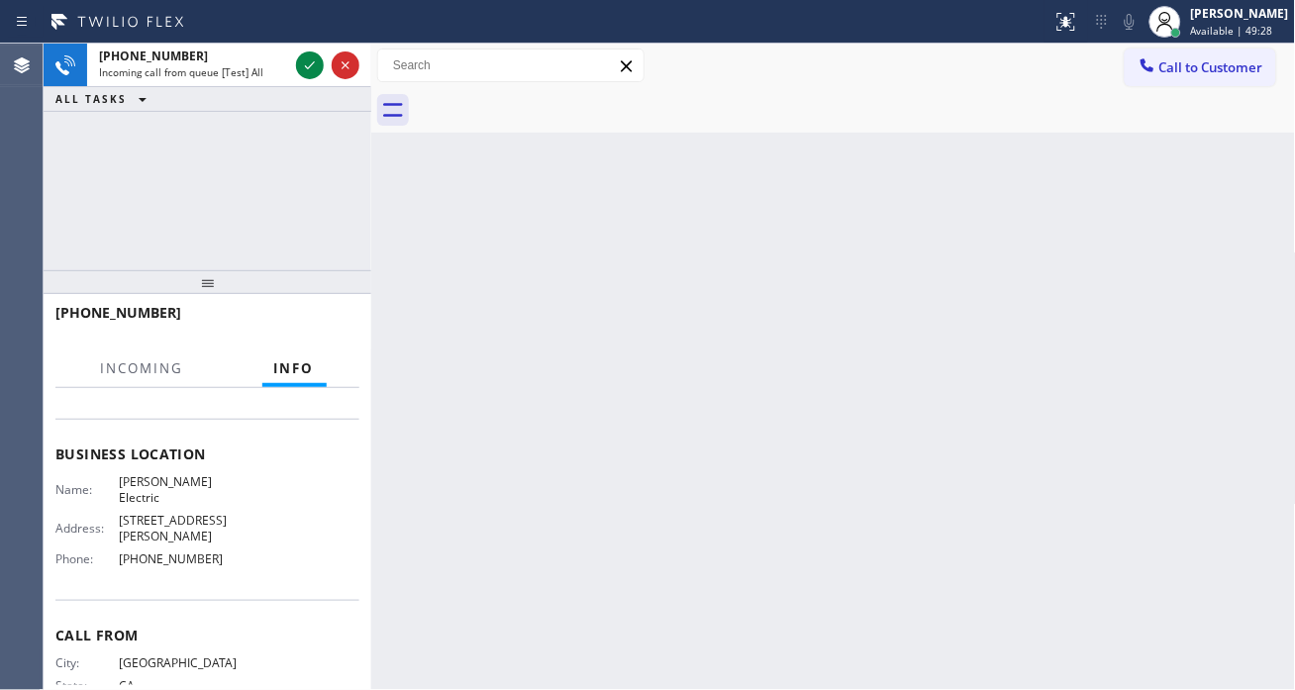
scroll to position [220, 0]
click at [208, 530] on span "921 Lawrence Rd, Kemah, TX 77565, United States" at bounding box center [178, 526] width 119 height 31
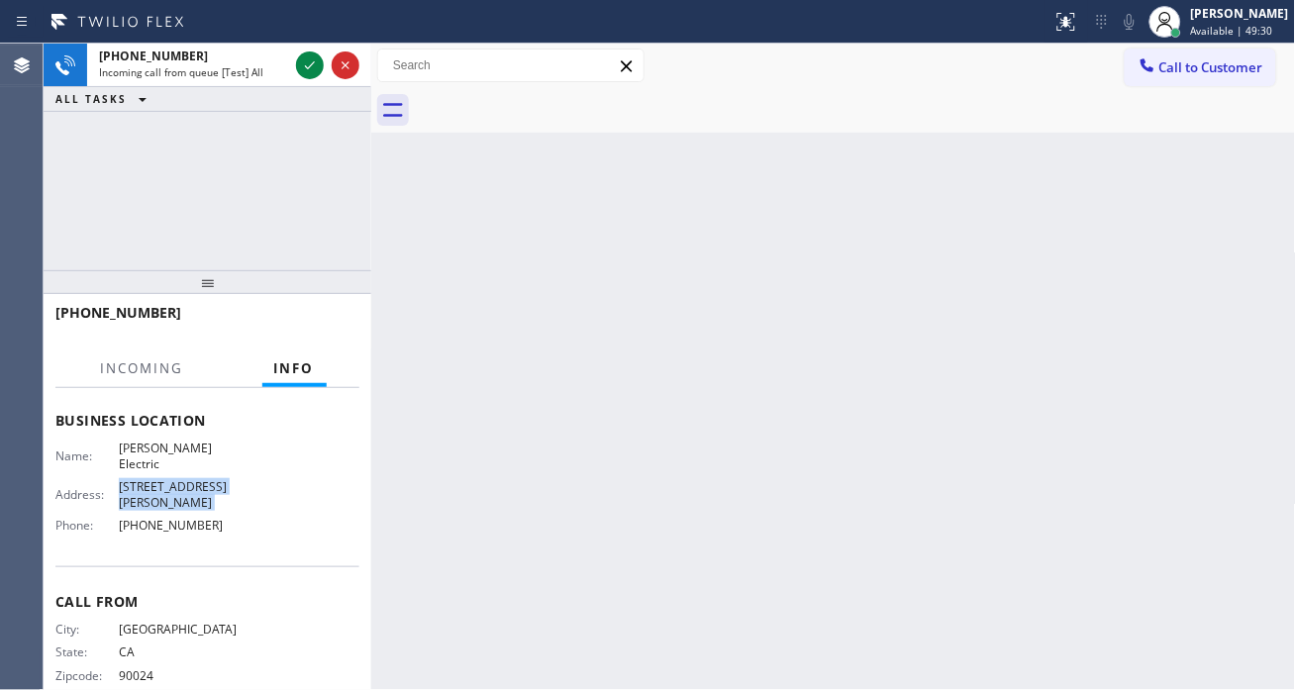
scroll to position [280, 0]
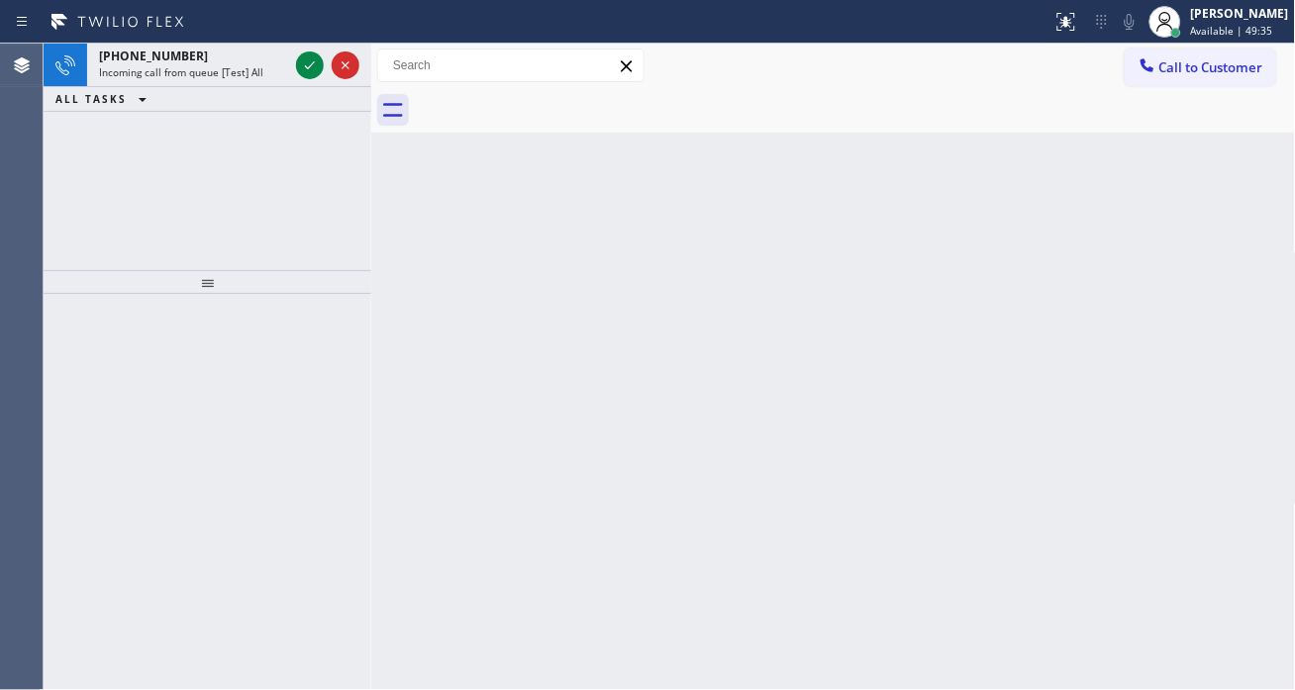
click at [189, 188] on div "+13107280616 Incoming call from queue [Test] All ALL TASKS ALL TASKS ACTIVE TAS…" at bounding box center [208, 157] width 328 height 227
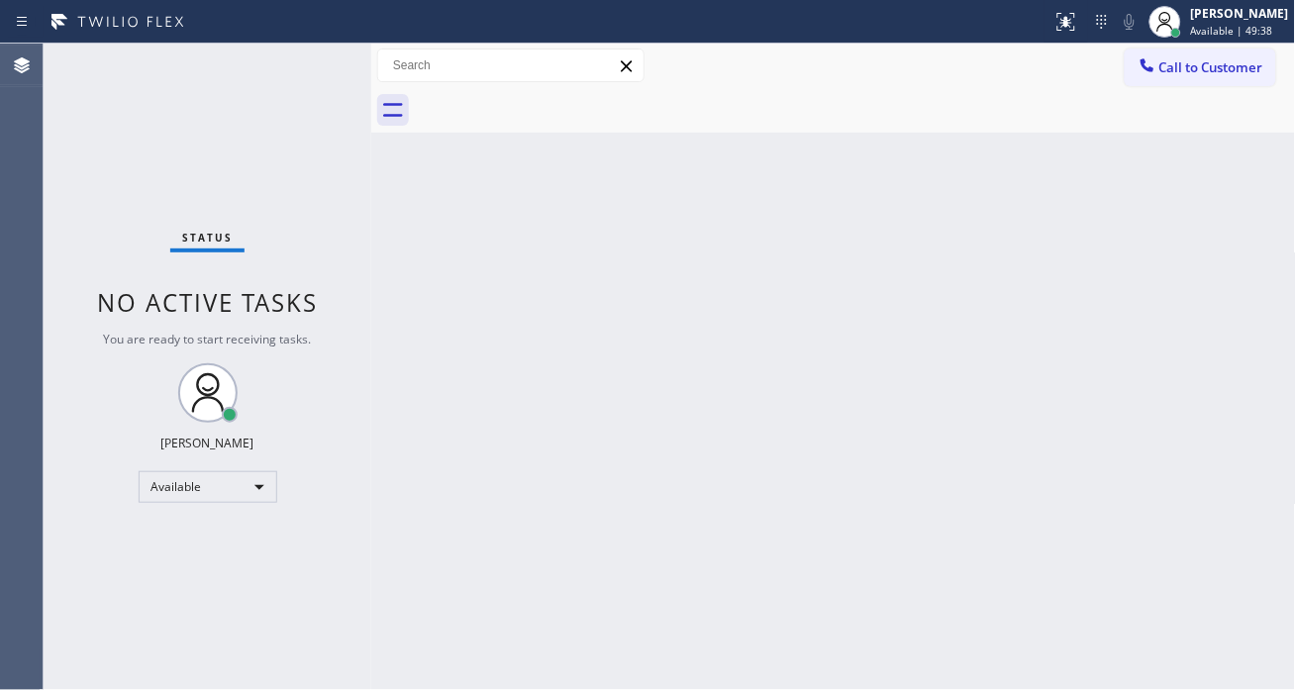
drag, startPoint x: 1192, startPoint y: 206, endPoint x: 1136, endPoint y: 206, distance: 56.4
click at [1192, 206] on div "Back to Dashboard Change Sender ID Customers Technicians Select a contact Outbo…" at bounding box center [833, 367] width 925 height 647
click at [272, 77] on div "Status No active tasks You are ready to start receiving tasks. [PERSON_NAME]" at bounding box center [208, 367] width 328 height 647
click at [1182, 171] on div "Back to Dashboard Change Sender ID Customers Technicians Select a contact Outbo…" at bounding box center [833, 367] width 925 height 647
click at [290, 59] on div "Status No active tasks You are ready to start receiving tasks. [PERSON_NAME]" at bounding box center [208, 367] width 328 height 647
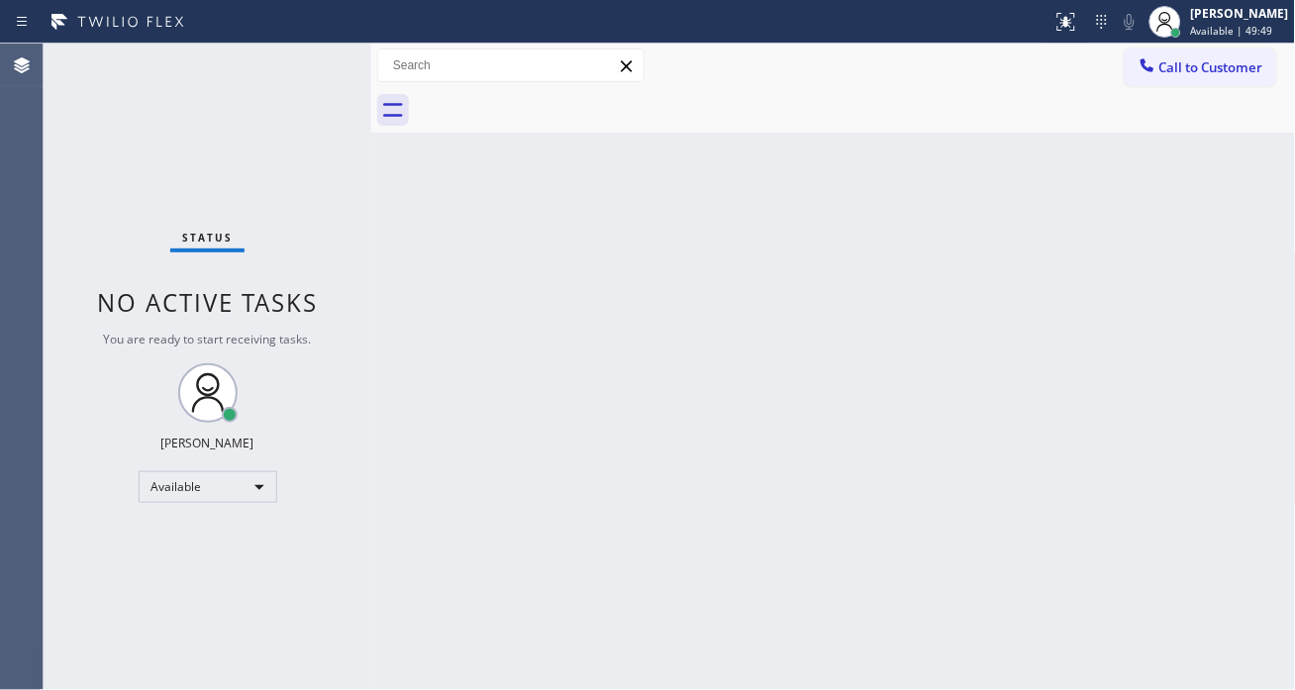
click at [290, 59] on div "Status No active tasks You are ready to start receiving tasks. [PERSON_NAME]" at bounding box center [208, 367] width 328 height 647
click at [1213, 271] on div "Back to Dashboard Change Sender ID Customers Technicians Select a contact Outbo…" at bounding box center [833, 367] width 925 height 647
drag, startPoint x: 328, startPoint y: 64, endPoint x: 339, endPoint y: 95, distance: 32.6
click at [328, 65] on div "Status No active tasks You are ready to start receiving tasks. [PERSON_NAME]" at bounding box center [208, 367] width 328 height 647
drag, startPoint x: 1234, startPoint y: 195, endPoint x: 259, endPoint y: 146, distance: 975.7
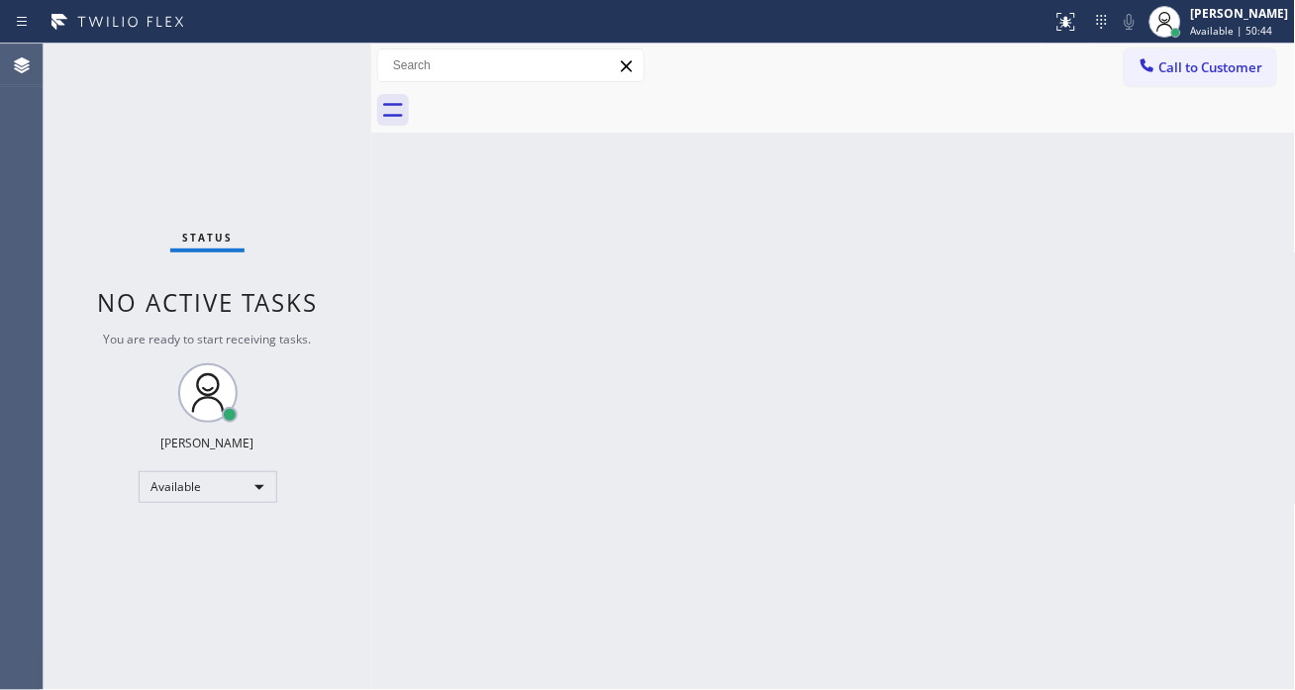
click at [1226, 195] on div "Back to Dashboard Change Sender ID Customers Technicians Select a contact Outbo…" at bounding box center [833, 367] width 925 height 647
click at [300, 64] on div "Status No active tasks You are ready to start receiving tasks. [PERSON_NAME]" at bounding box center [208, 367] width 328 height 647
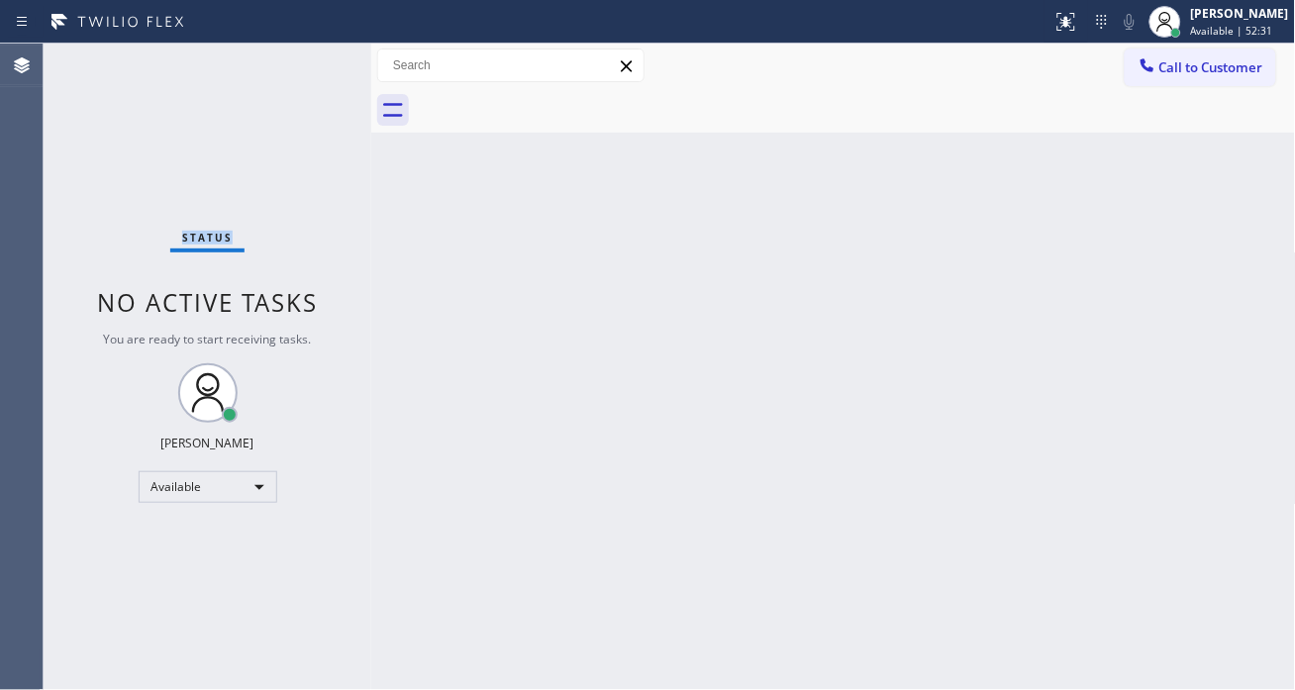
click at [300, 64] on div "Status No active tasks You are ready to start receiving tasks. [PERSON_NAME]" at bounding box center [208, 367] width 328 height 647
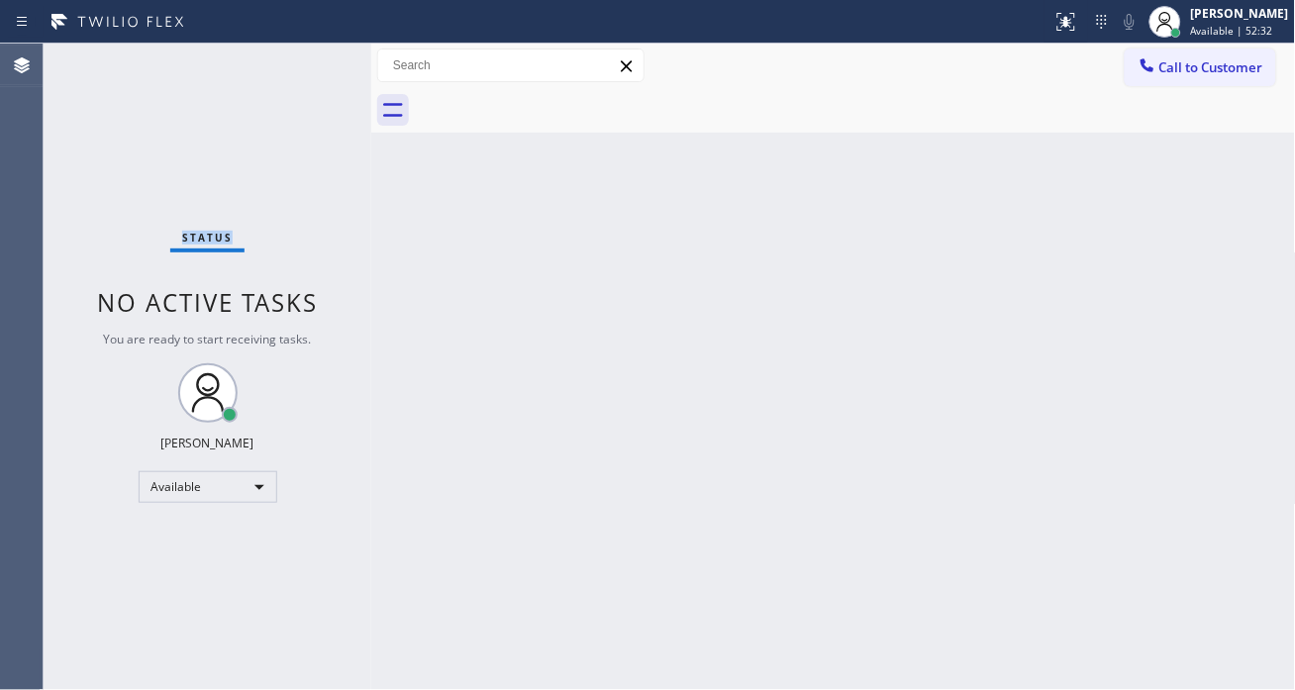
click at [300, 64] on div "Status No active tasks You are ready to start receiving tasks. [PERSON_NAME]" at bounding box center [208, 367] width 328 height 647
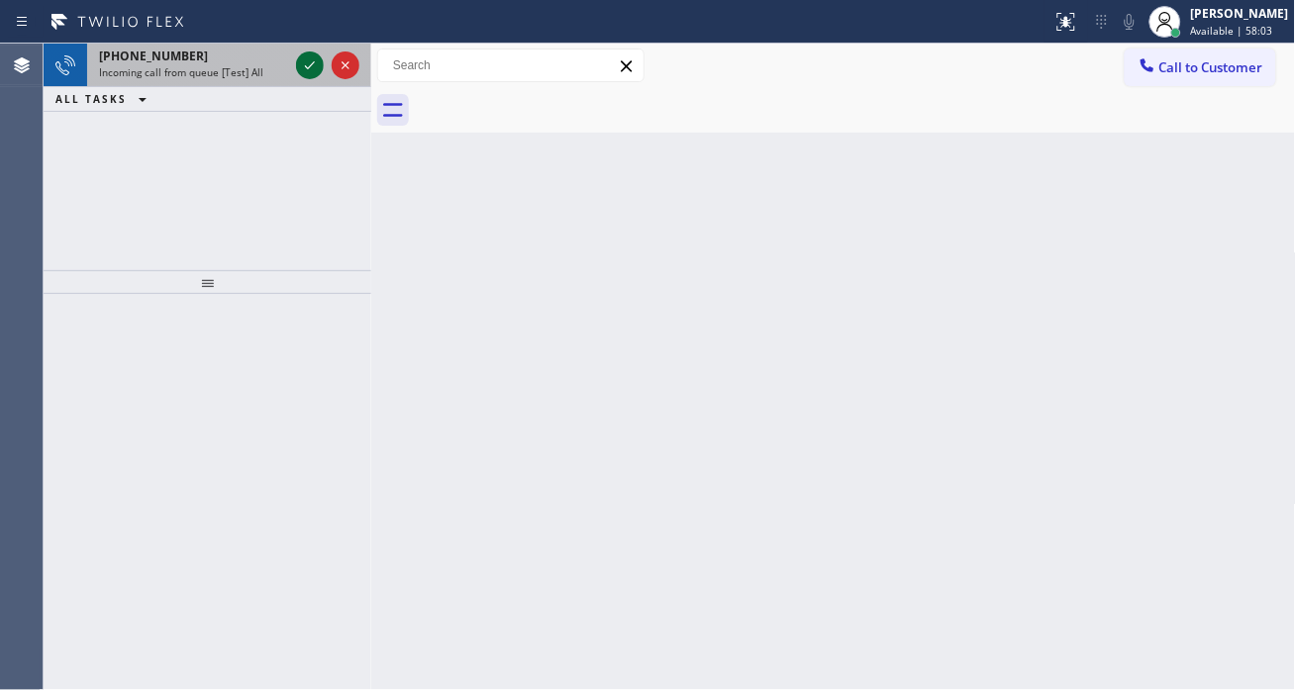
click at [300, 64] on icon at bounding box center [310, 65] width 24 height 24
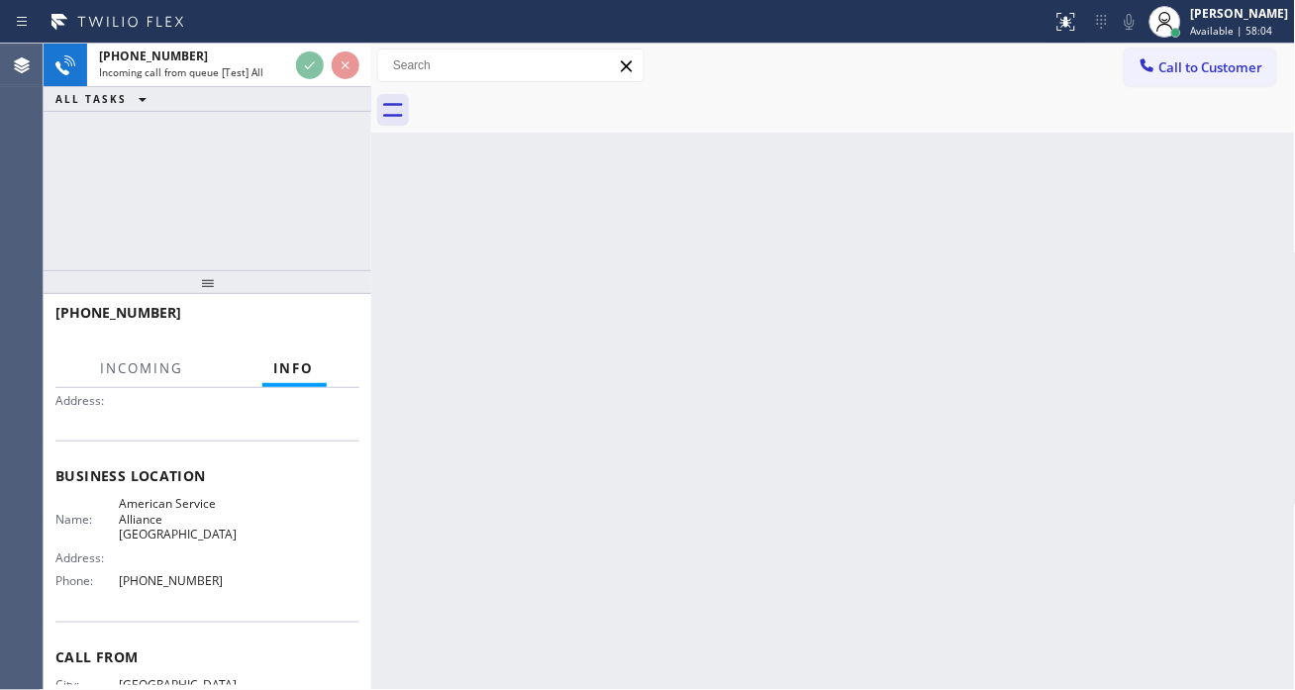
scroll to position [220, 0]
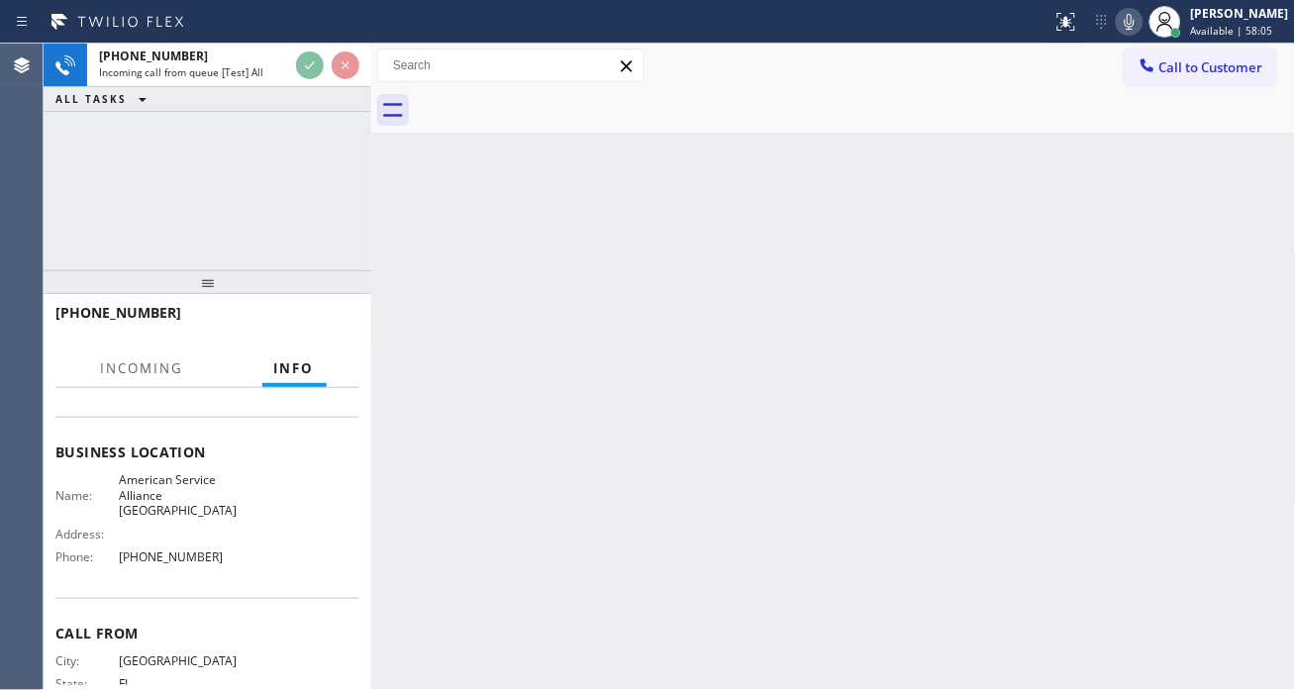
click at [174, 500] on span "American Service Alliance [GEOGRAPHIC_DATA]" at bounding box center [178, 495] width 119 height 46
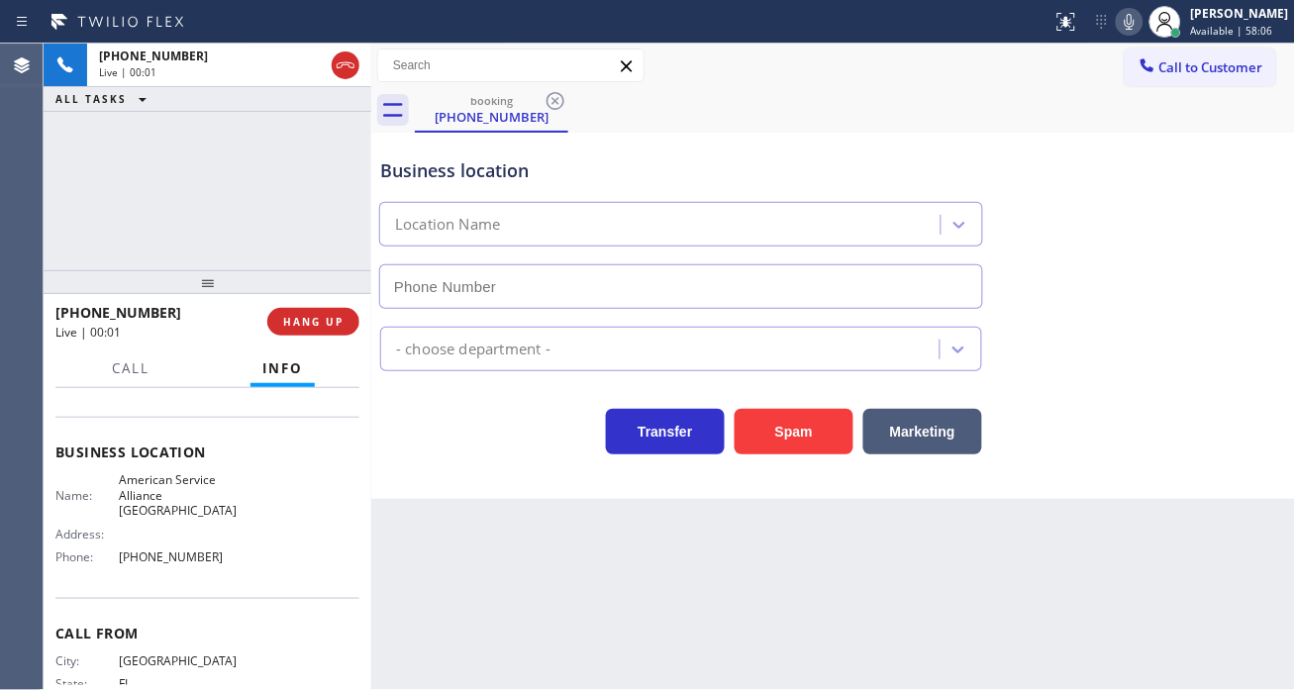
type input "[PHONE_NUMBER]"
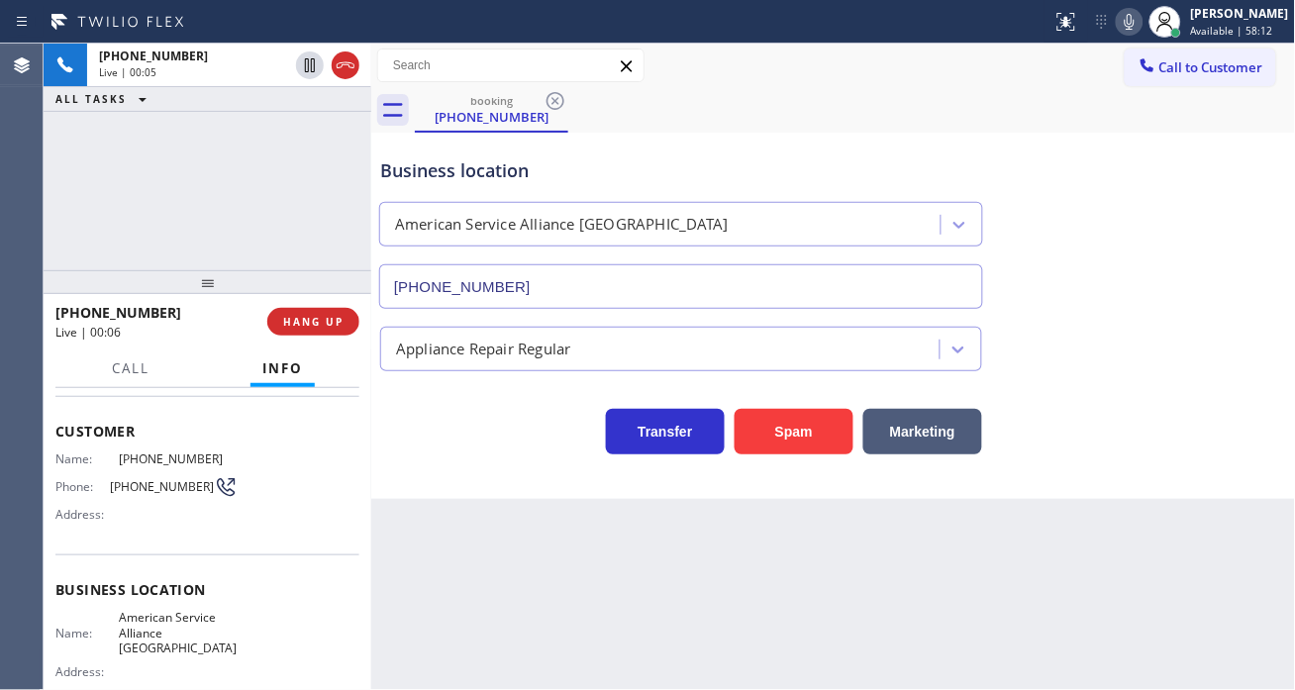
scroll to position [60, 0]
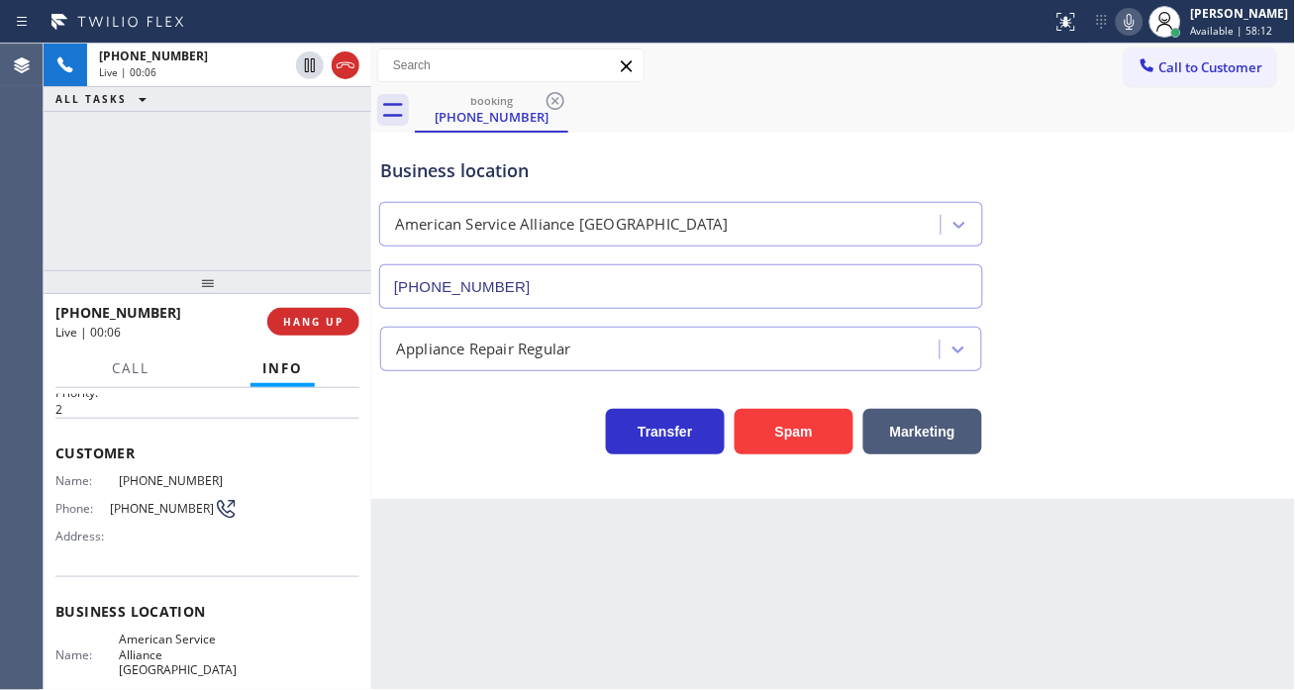
click at [147, 521] on div "Name: (954) 261-9886 Phone: (954) 261-9886 Address:" at bounding box center [146, 512] width 182 height 78
click at [149, 508] on span "[PHONE_NUMBER]" at bounding box center [162, 508] width 104 height 15
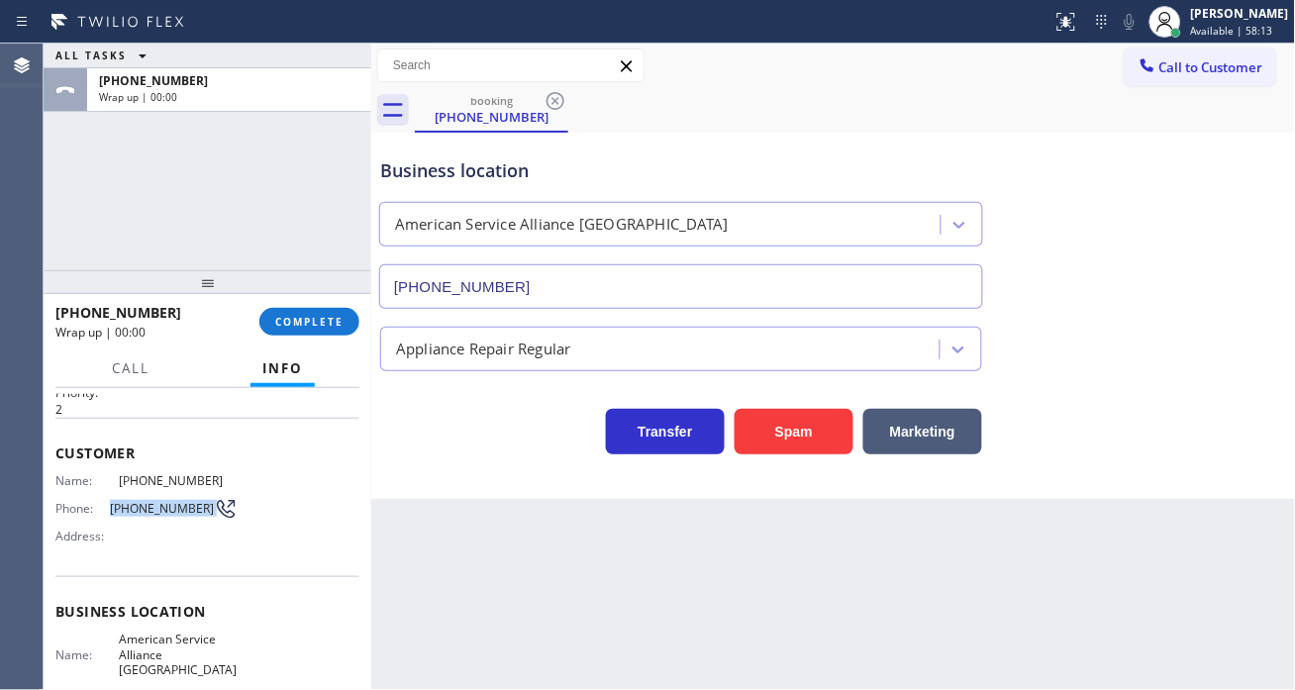
click at [149, 508] on span "[PHONE_NUMBER]" at bounding box center [162, 508] width 104 height 15
click at [298, 327] on span "COMPLETE" at bounding box center [309, 322] width 68 height 14
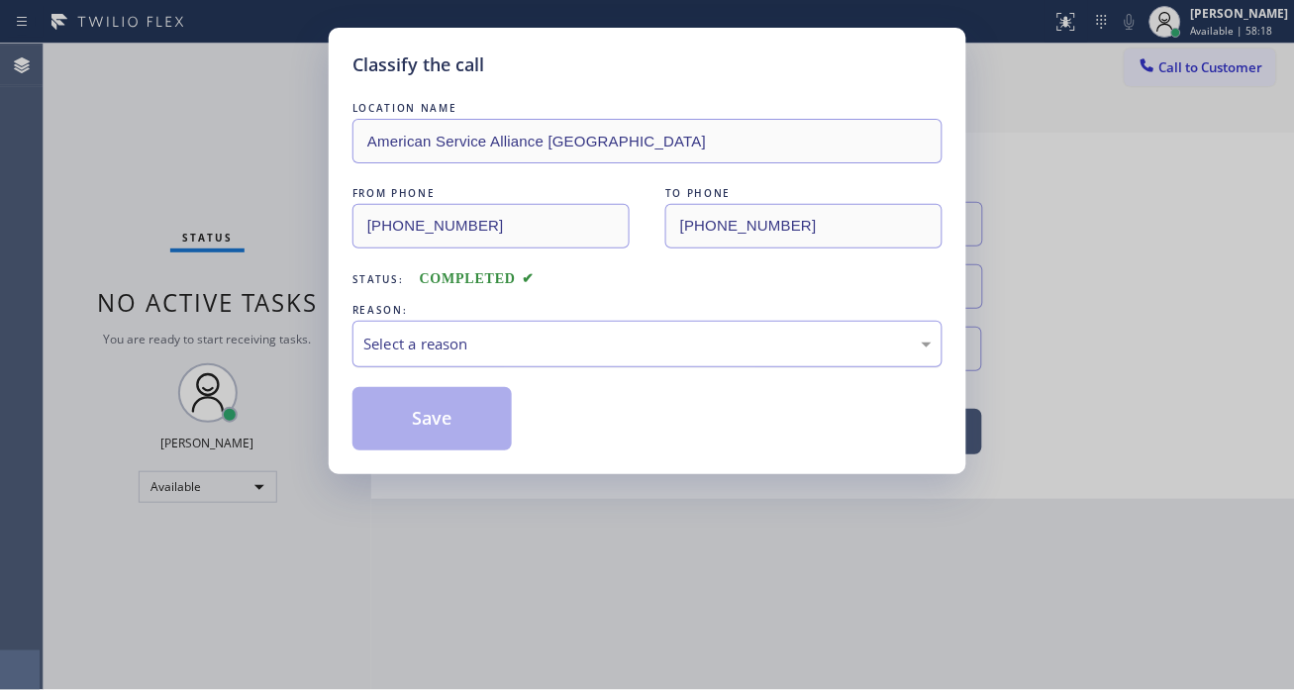
click at [642, 333] on div "Select a reason" at bounding box center [647, 344] width 568 height 23
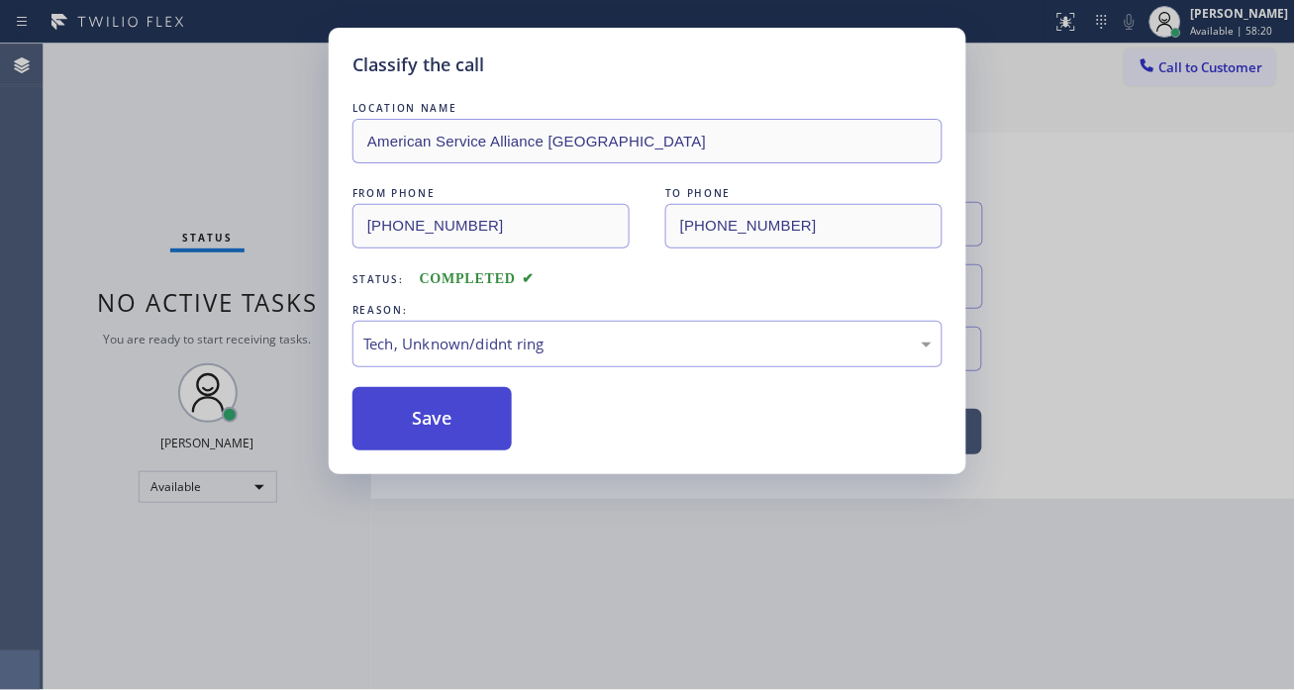
click at [465, 401] on button "Save" at bounding box center [432, 418] width 159 height 63
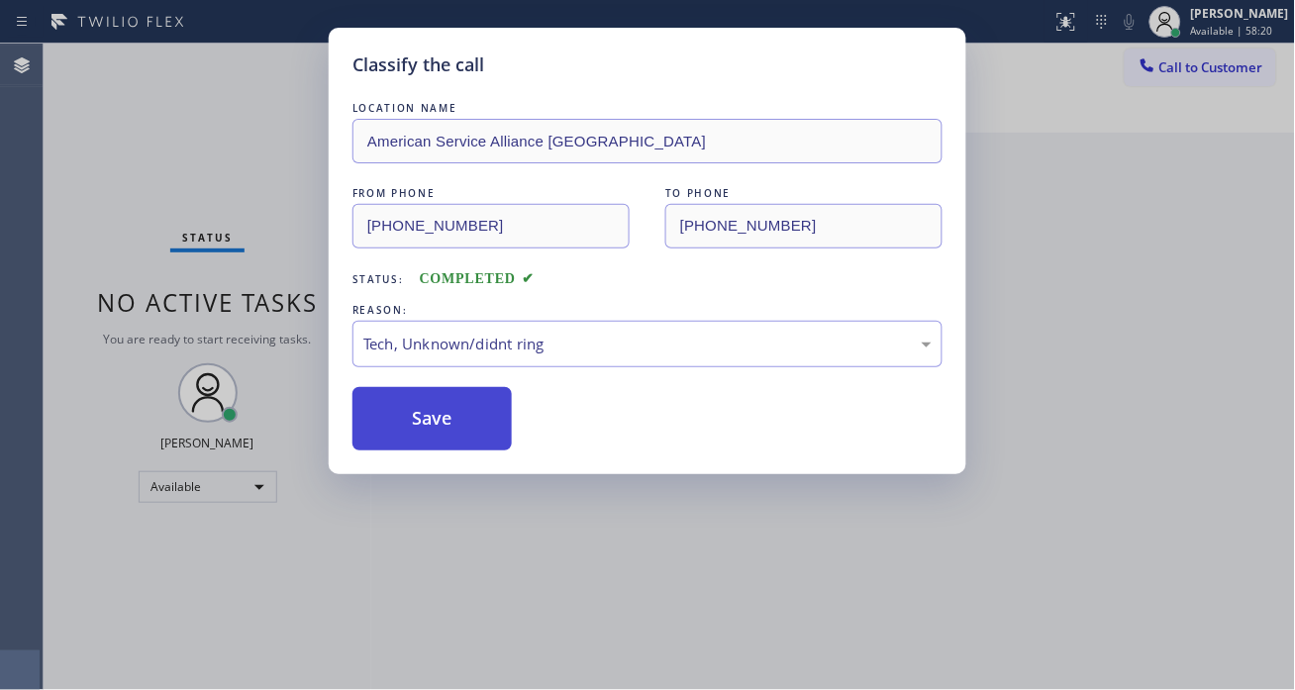
click at [465, 401] on button "Save" at bounding box center [432, 418] width 159 height 63
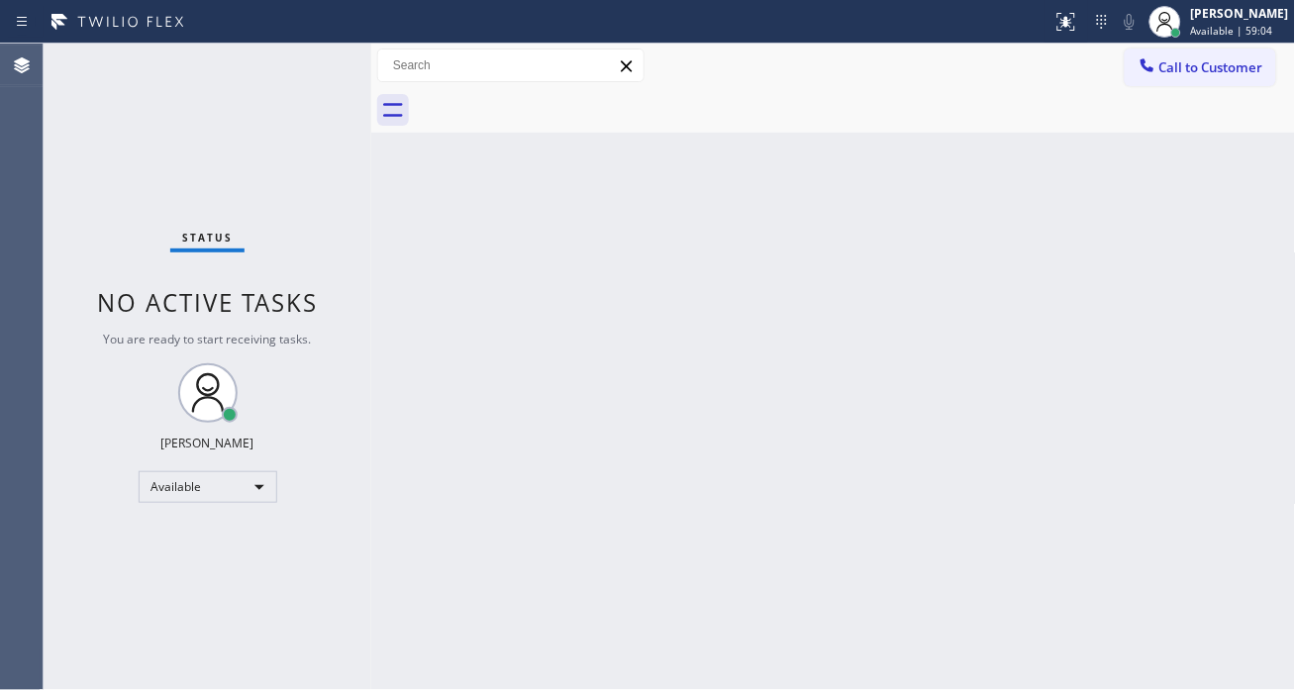
click at [308, 72] on div "Status No active tasks You are ready to start receiving tasks. [PERSON_NAME]" at bounding box center [208, 367] width 328 height 647
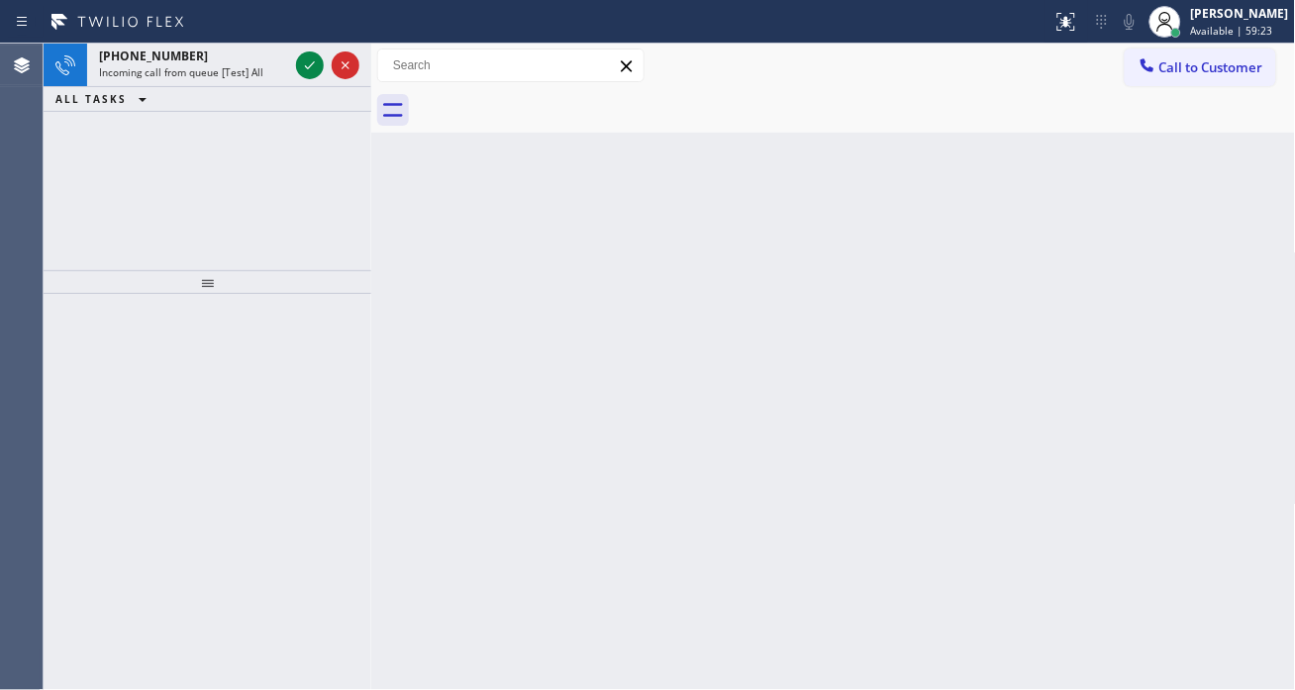
click at [308, 72] on icon at bounding box center [310, 65] width 24 height 24
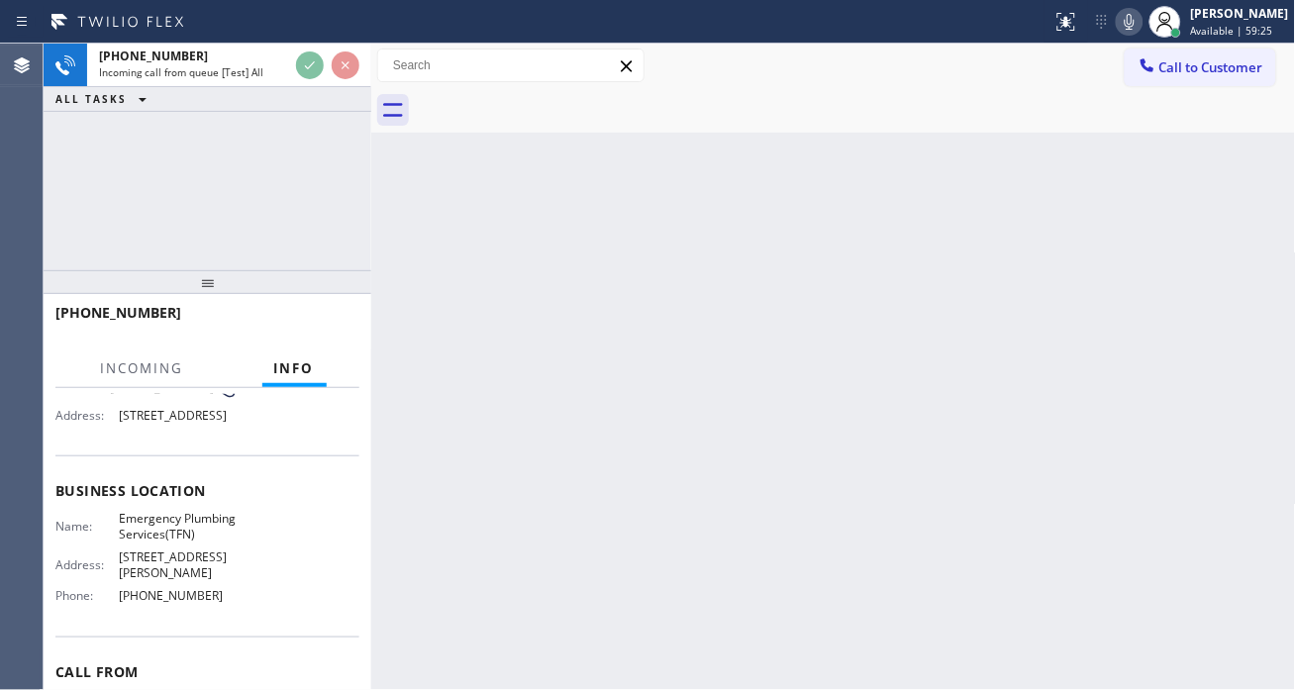
scroll to position [220, 0]
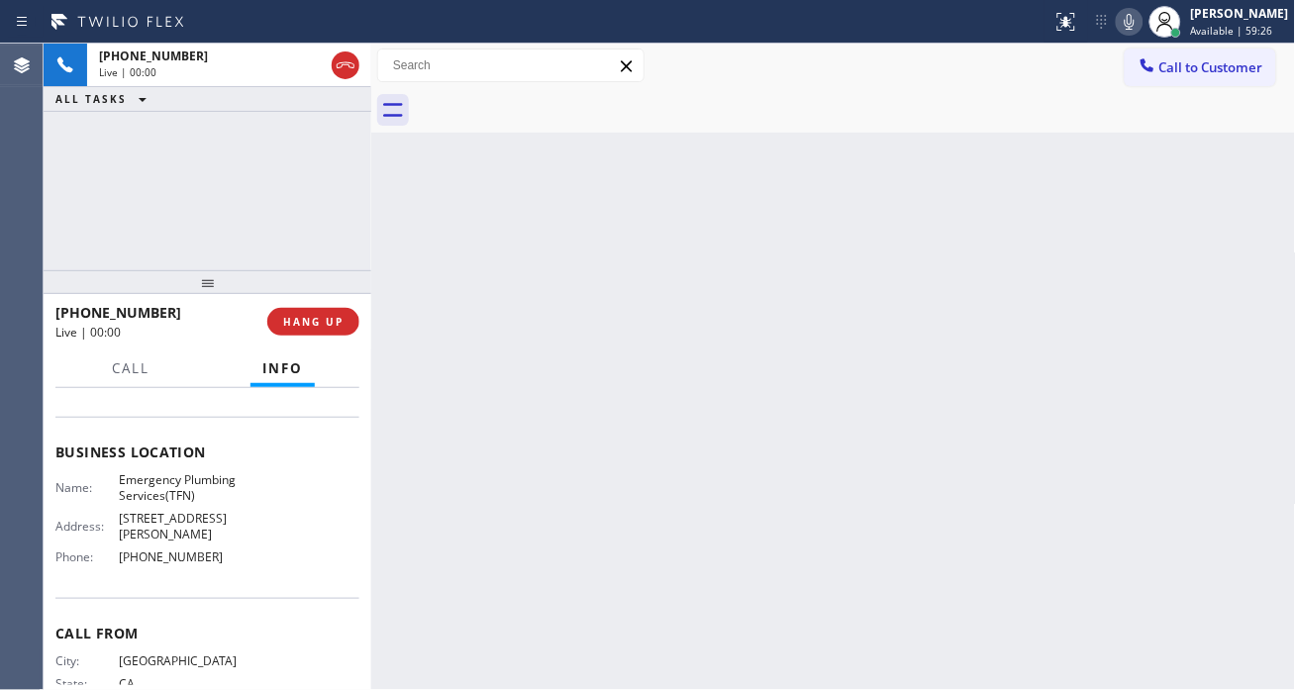
click at [164, 503] on span "Emergency Plumbing Services(TFN)" at bounding box center [178, 487] width 119 height 31
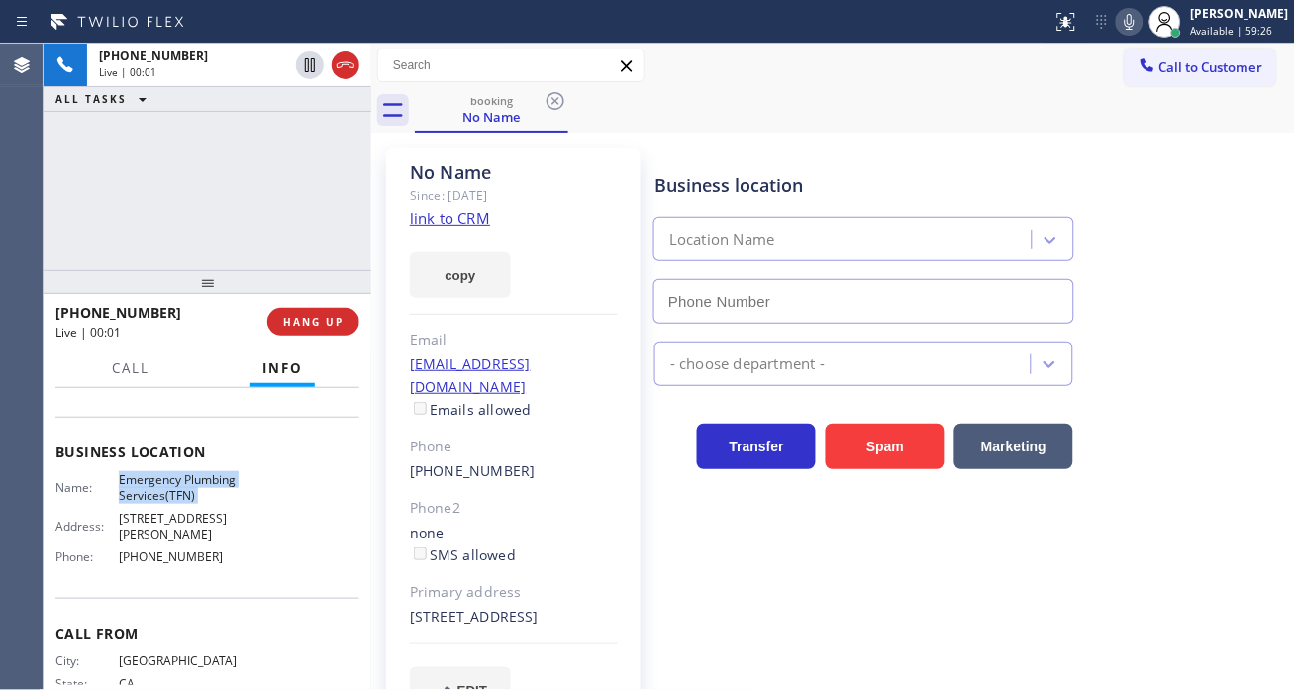
click at [164, 503] on span "Emergency Plumbing Services(TFN)" at bounding box center [178, 487] width 119 height 31
type input "[PHONE_NUMBER]"
click at [461, 221] on link "link to CRM" at bounding box center [450, 218] width 80 height 20
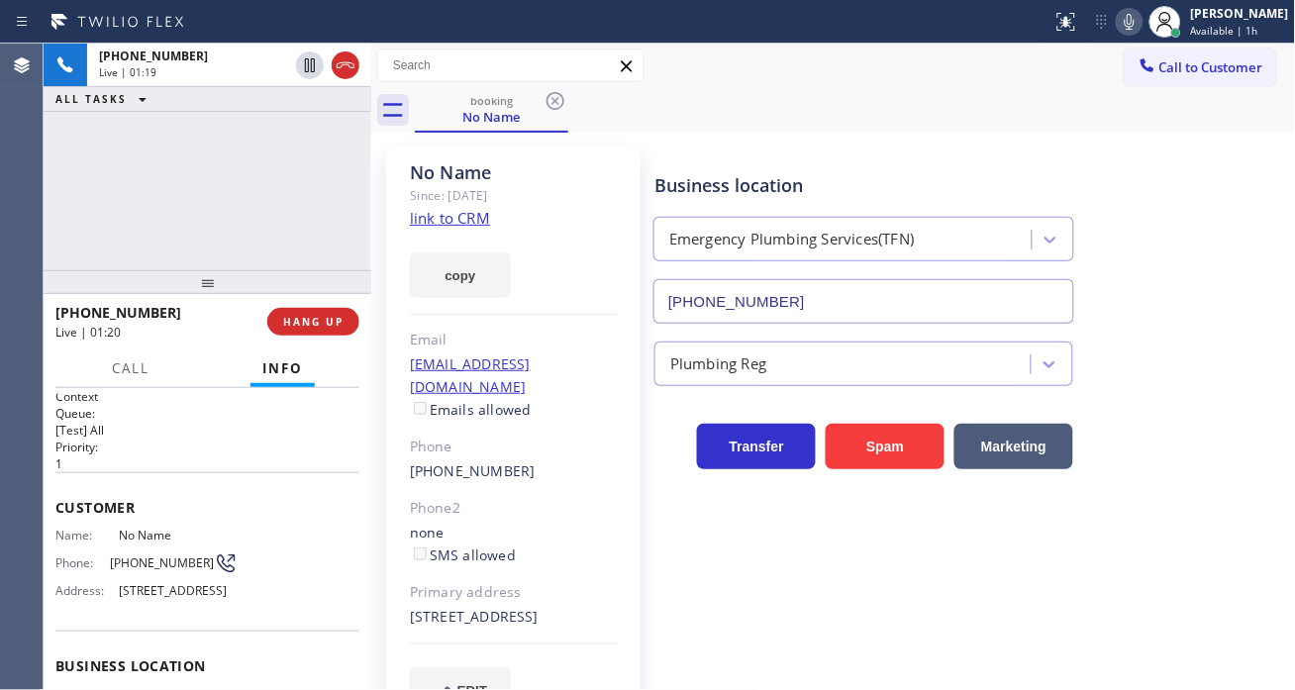
scroll to position [0, 0]
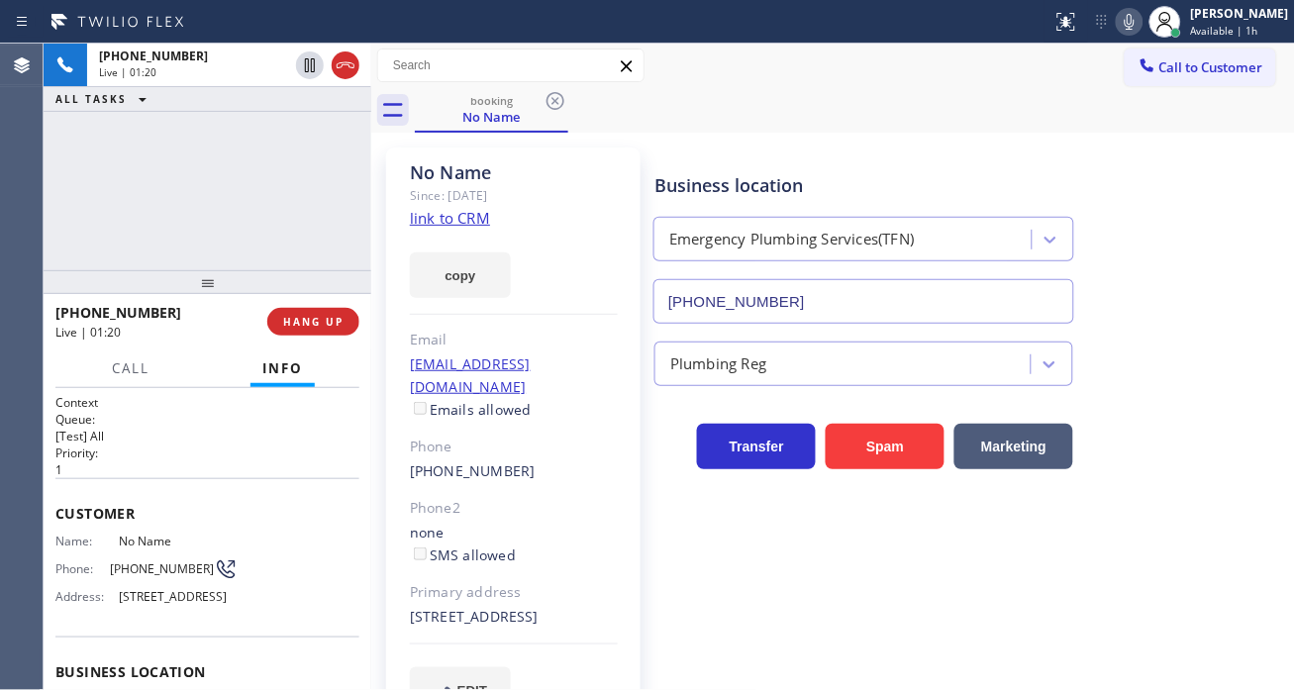
click at [166, 562] on span "[PHONE_NUMBER]" at bounding box center [162, 568] width 104 height 15
click at [891, 136] on div "No Name Since: 20 may 2020 link to CRM copy Email no@gmail.com Emails allowed P…" at bounding box center [833, 442] width 925 height 619
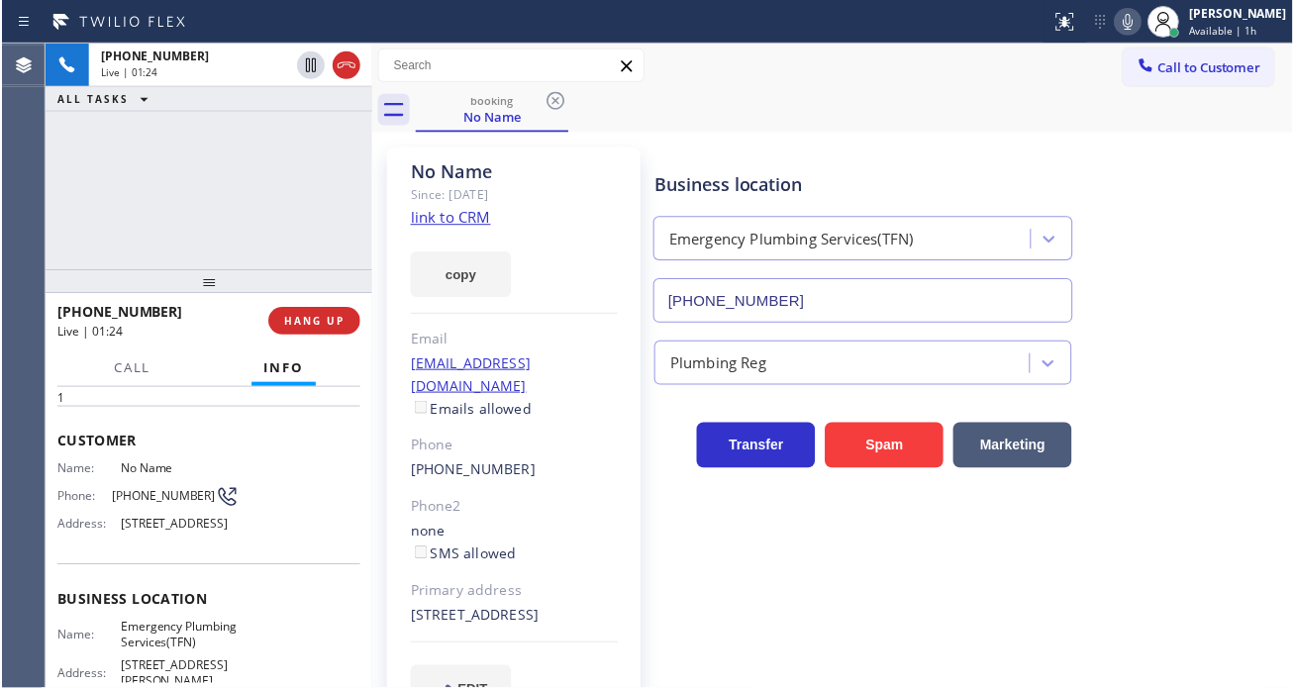
scroll to position [110, 0]
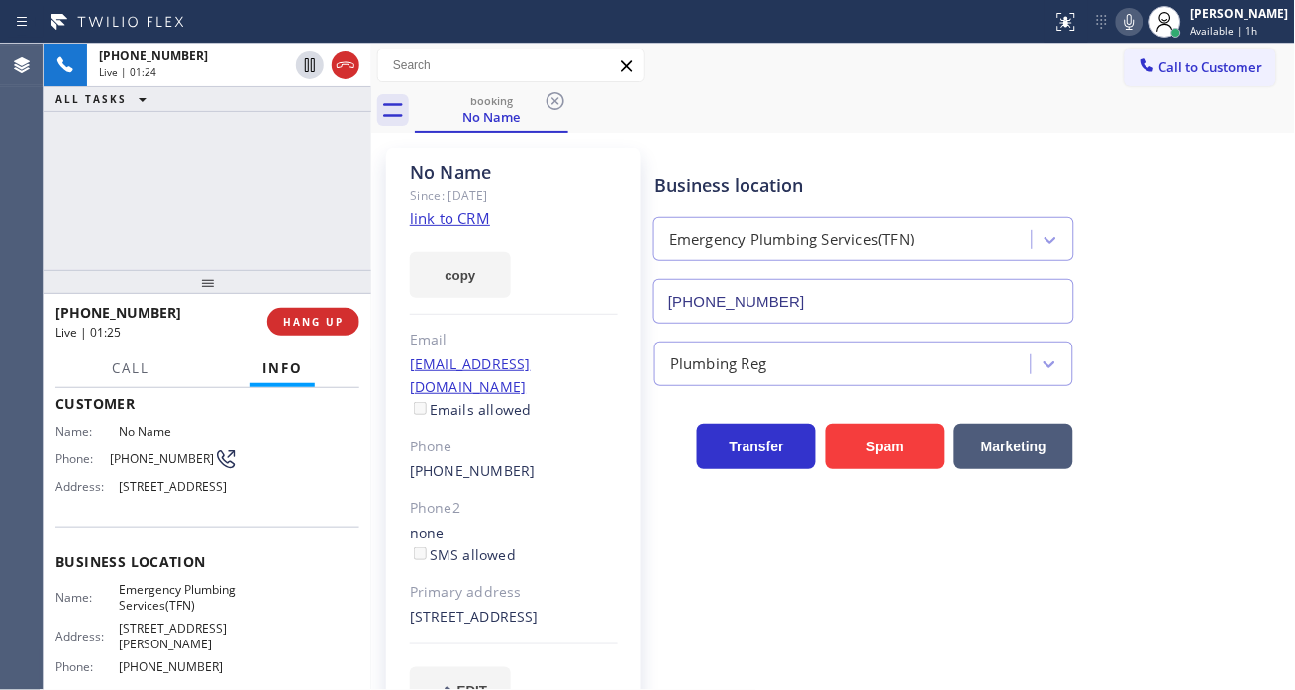
click at [139, 613] on span "Emergency Plumbing Services(TFN)" at bounding box center [178, 597] width 119 height 31
click at [798, 141] on div "No Name Since: 20 may 2020 link to CRM copy Email no@gmail.com Emails allowed P…" at bounding box center [833, 442] width 915 height 609
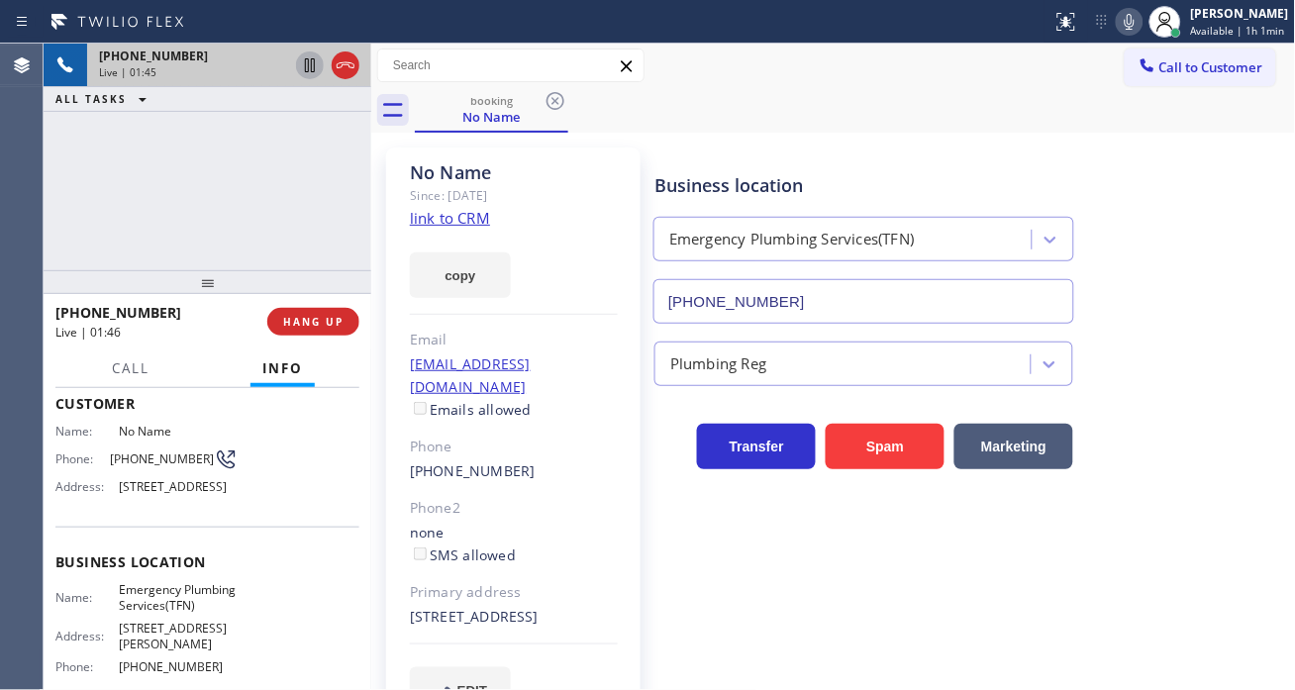
click at [307, 70] on icon at bounding box center [310, 65] width 24 height 24
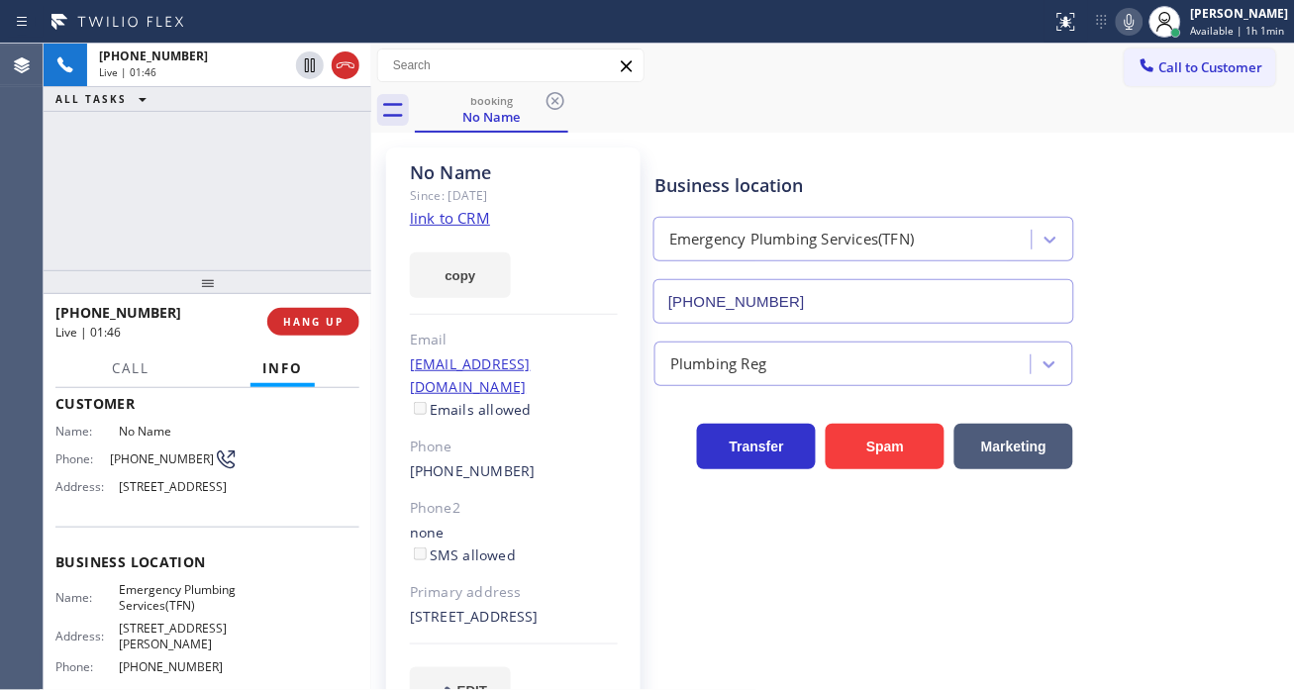
click at [1134, 33] on icon at bounding box center [1130, 22] width 24 height 24
click at [1219, 155] on div "Business location Emergency Plumbing Services(TFN) (877) 786-0677" at bounding box center [971, 234] width 641 height 179
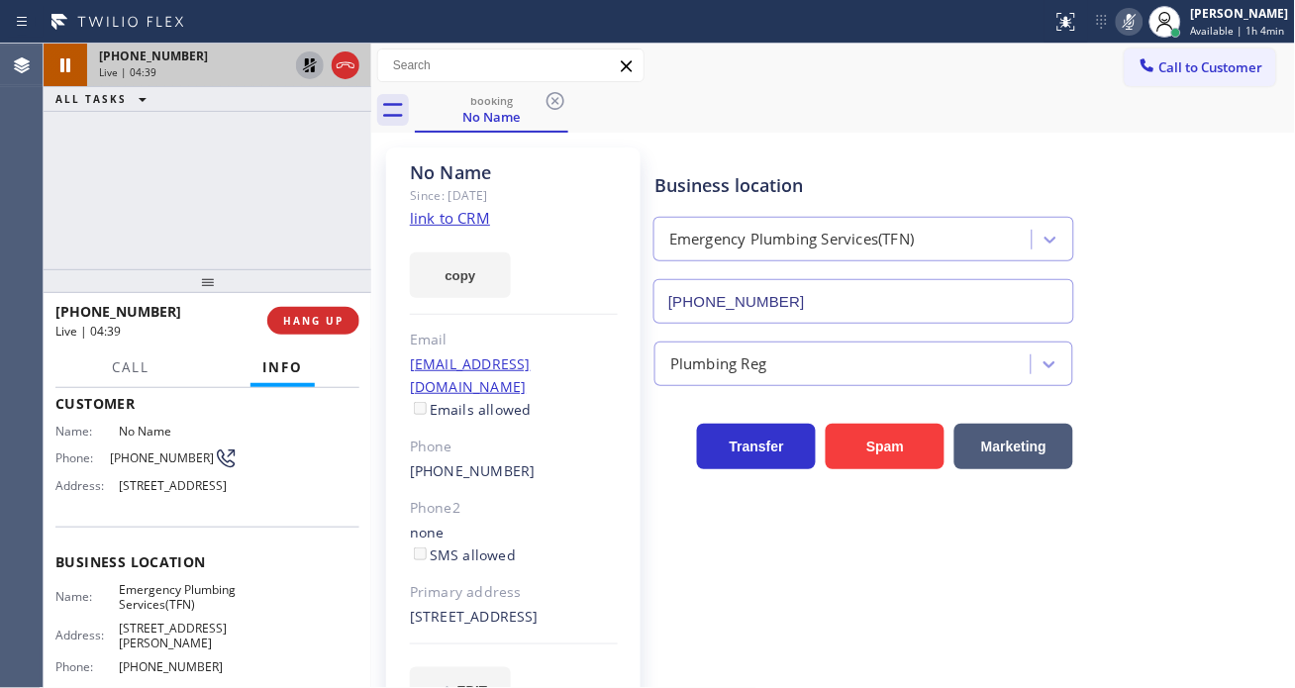
click at [307, 65] on icon at bounding box center [310, 65] width 24 height 24
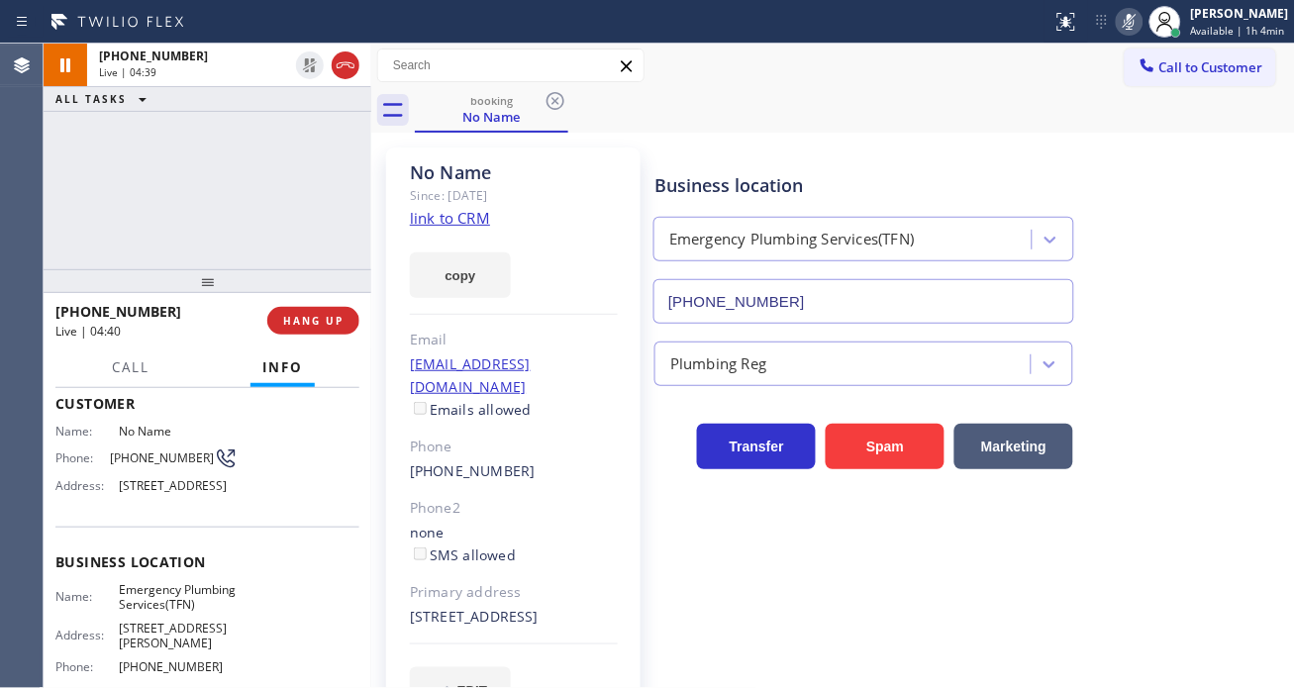
click at [1140, 21] on icon at bounding box center [1130, 22] width 24 height 24
click at [182, 200] on div "+13236053656 Live | 05:12 ALL TASKS ALL TASKS ACTIVE TASKS TASKS IN WRAP UP" at bounding box center [208, 157] width 328 height 226
drag, startPoint x: 307, startPoint y: 70, endPoint x: 389, endPoint y: 65, distance: 82.3
click at [307, 70] on icon at bounding box center [310, 65] width 24 height 24
click at [1130, 31] on icon at bounding box center [1130, 22] width 24 height 24
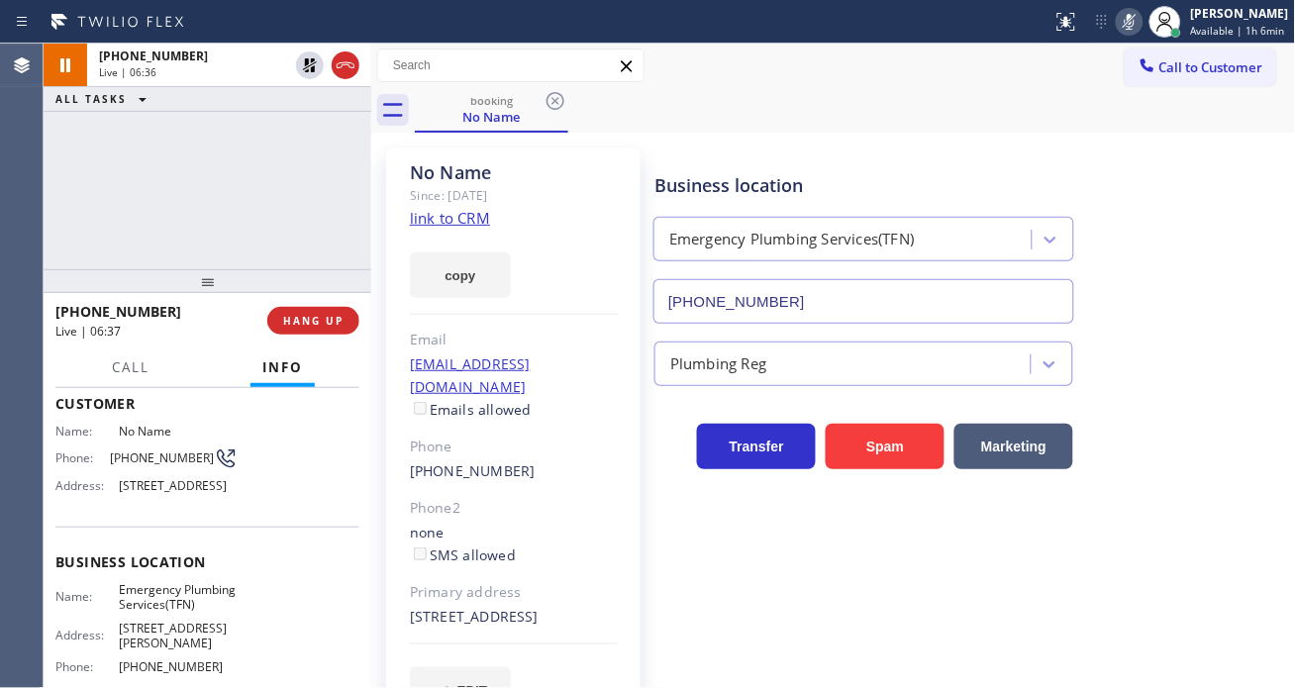
click at [1215, 268] on div "Business location Emergency Plumbing Services(TFN) (877) 786-0677" at bounding box center [971, 234] width 641 height 179
click at [1130, 24] on icon at bounding box center [1130, 22] width 24 height 24
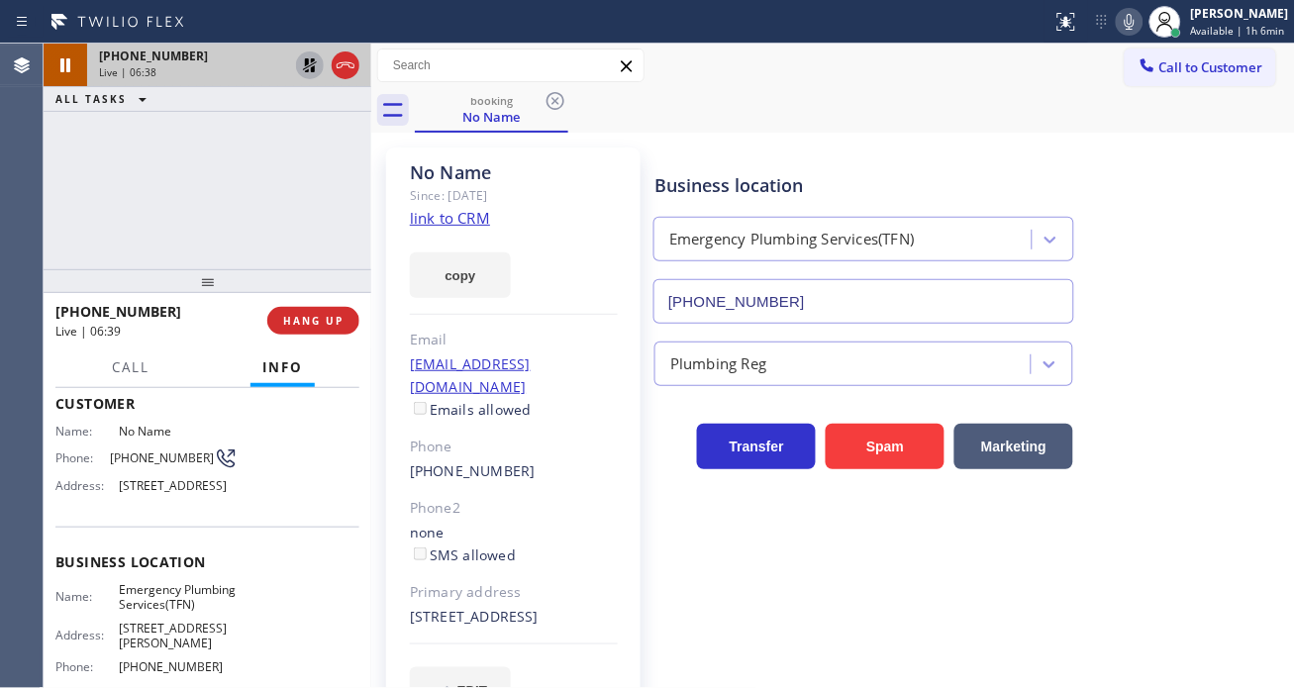
click at [304, 65] on icon at bounding box center [310, 65] width 24 height 24
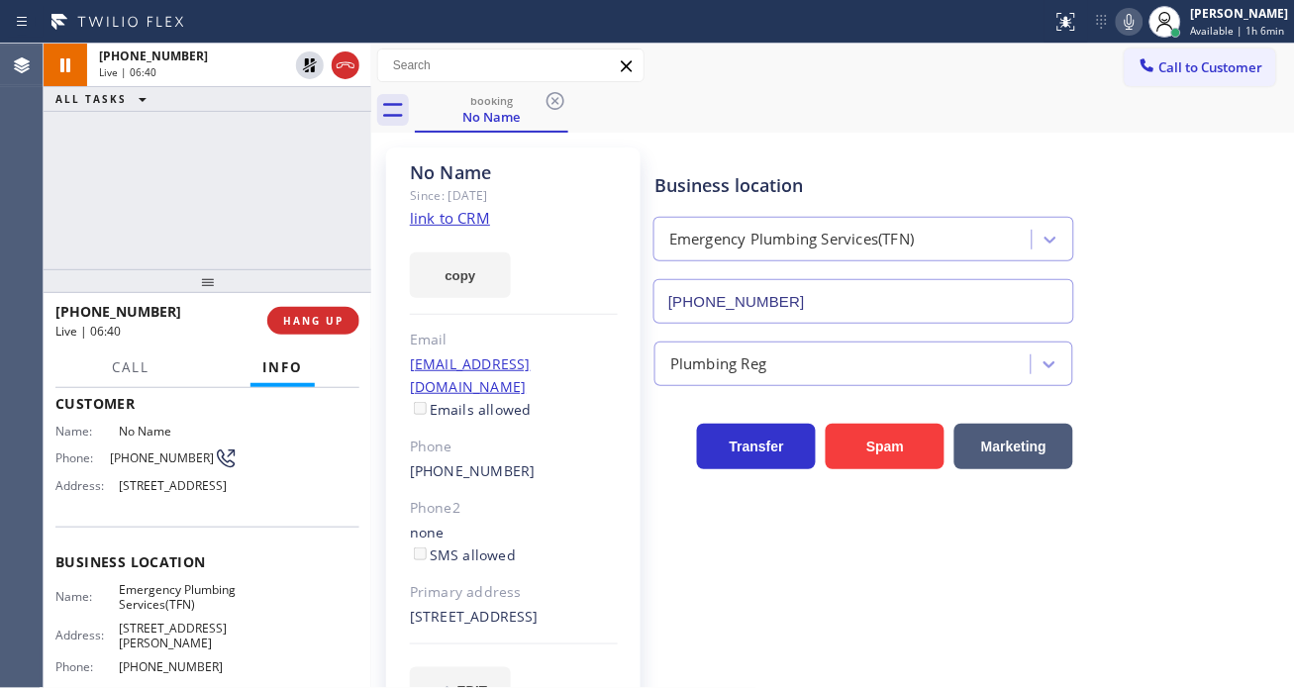
click at [234, 154] on div "+13236053656 Live | 06:40 ALL TASKS ALL TASKS ACTIVE TASKS TASKS IN WRAP UP" at bounding box center [208, 157] width 328 height 226
click at [522, 162] on div "No Name" at bounding box center [514, 172] width 208 height 23
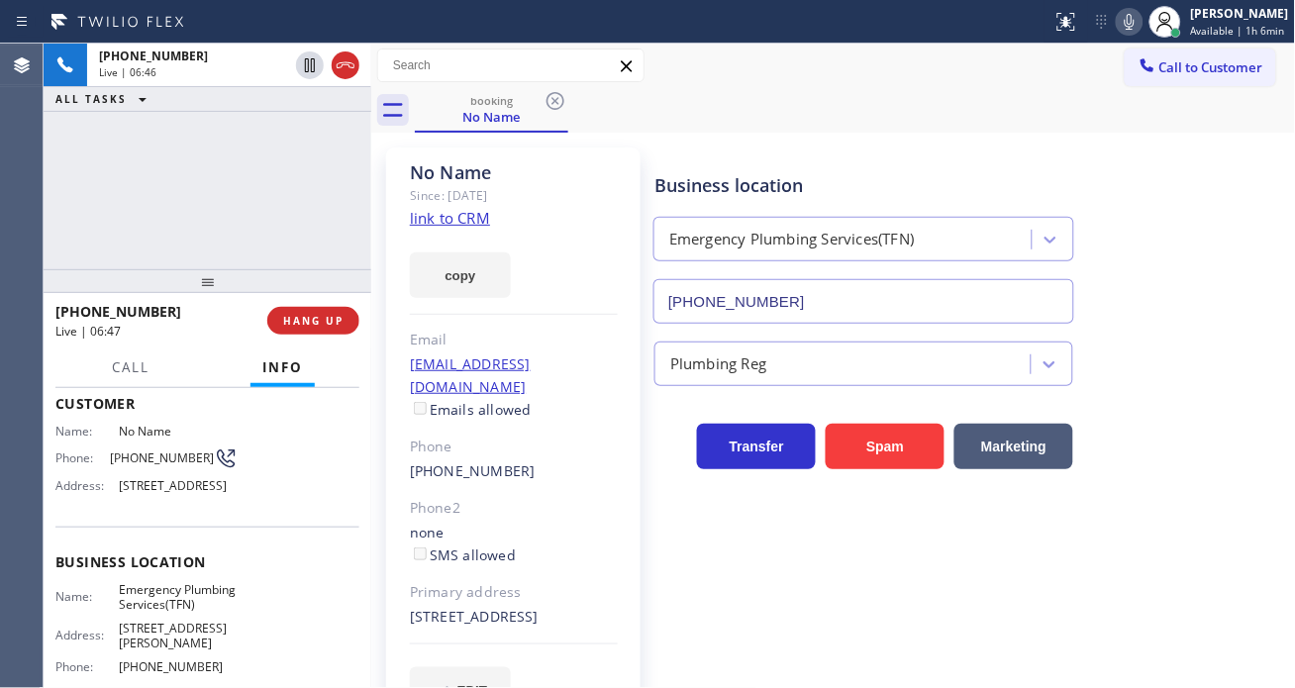
click at [968, 159] on div "Business location Emergency Plumbing Services(TFN) (877) 786-0677" at bounding box center [864, 237] width 427 height 171
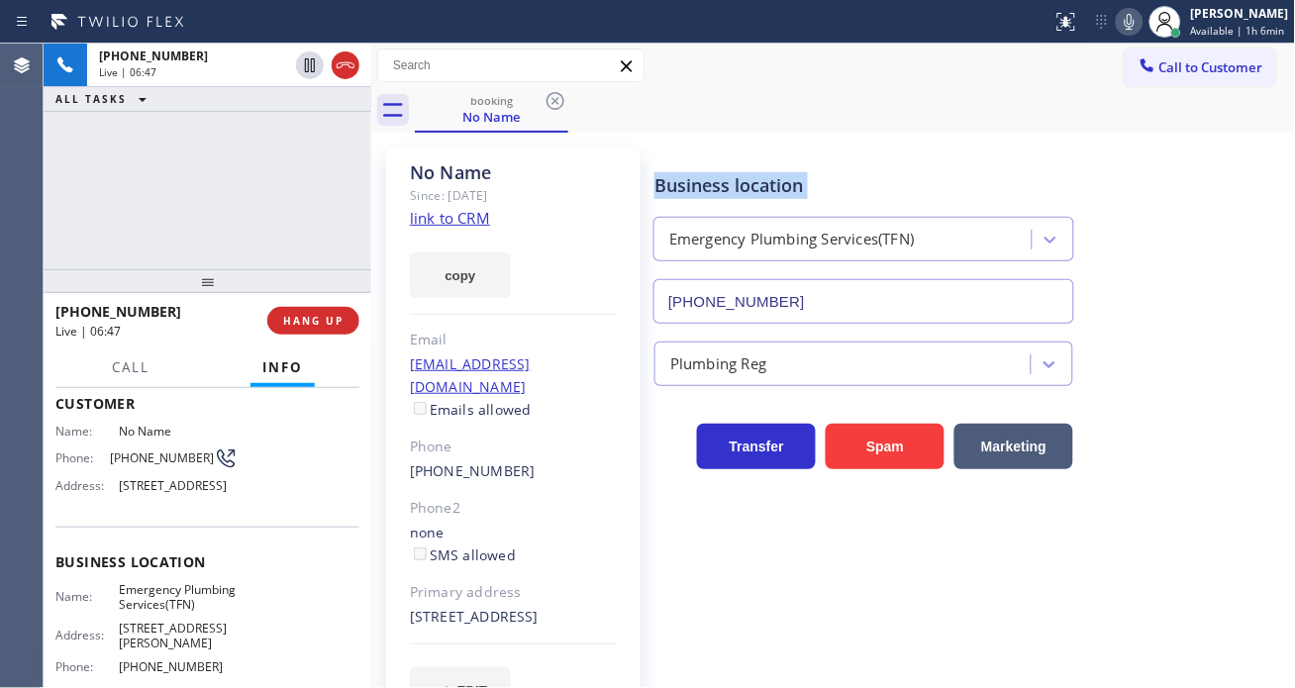
click at [968, 159] on div "Business location Emergency Plumbing Services(TFN) (877) 786-0677" at bounding box center [864, 237] width 427 height 171
click at [1189, 330] on div "Plumbing Reg" at bounding box center [971, 355] width 641 height 62
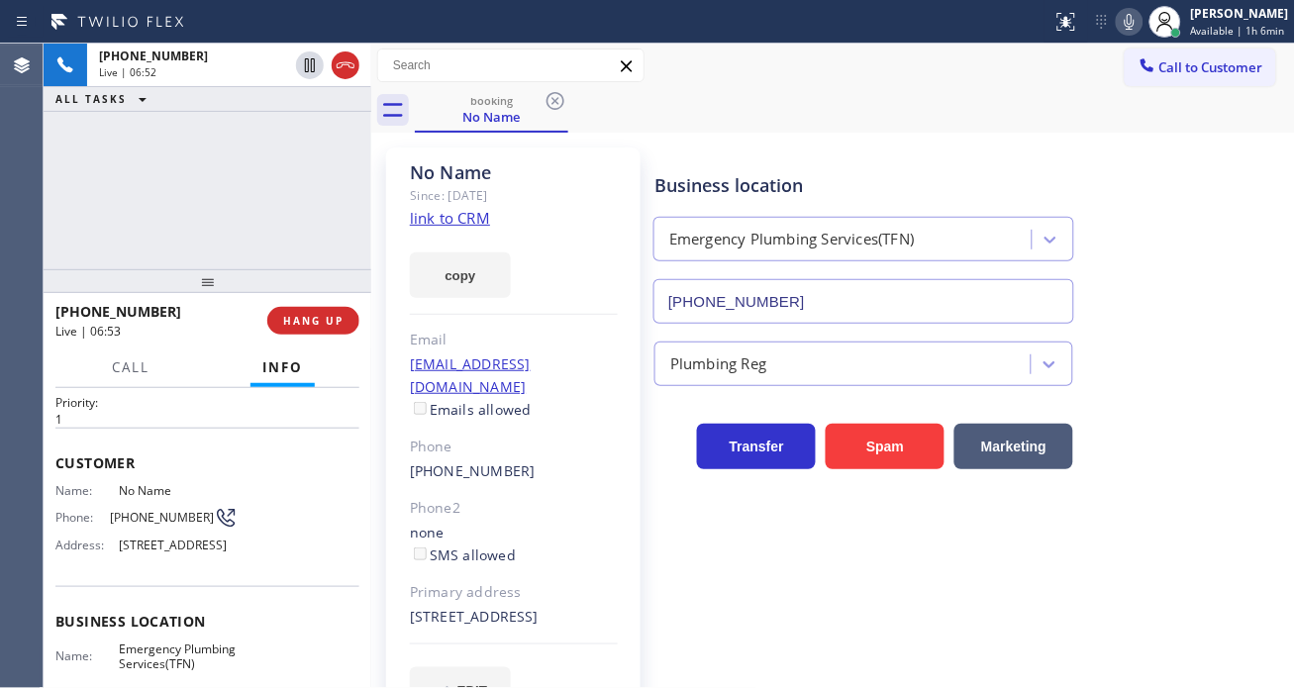
scroll to position [0, 0]
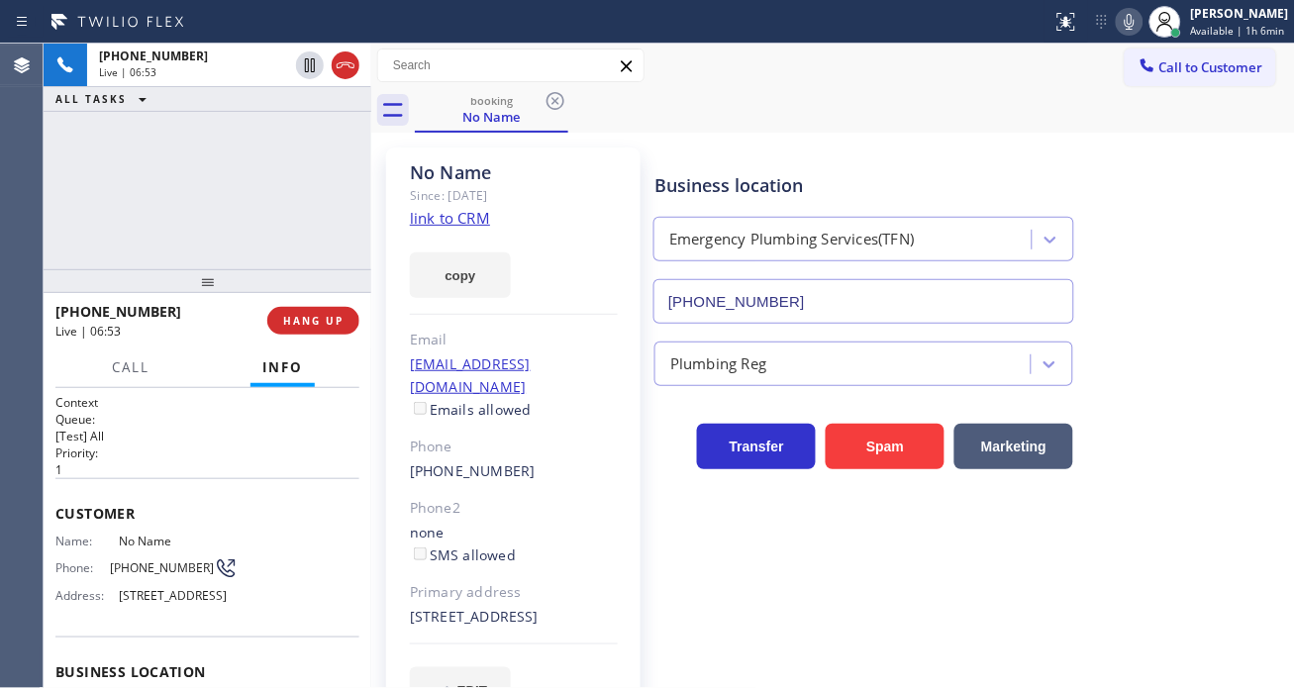
click at [169, 562] on span "[PHONE_NUMBER]" at bounding box center [162, 567] width 104 height 15
click at [216, 205] on div "+13236053656 Live | 06:54 ALL TASKS ALL TASKS ACTIVE TASKS TASKS IN WRAP UP" at bounding box center [208, 157] width 328 height 226
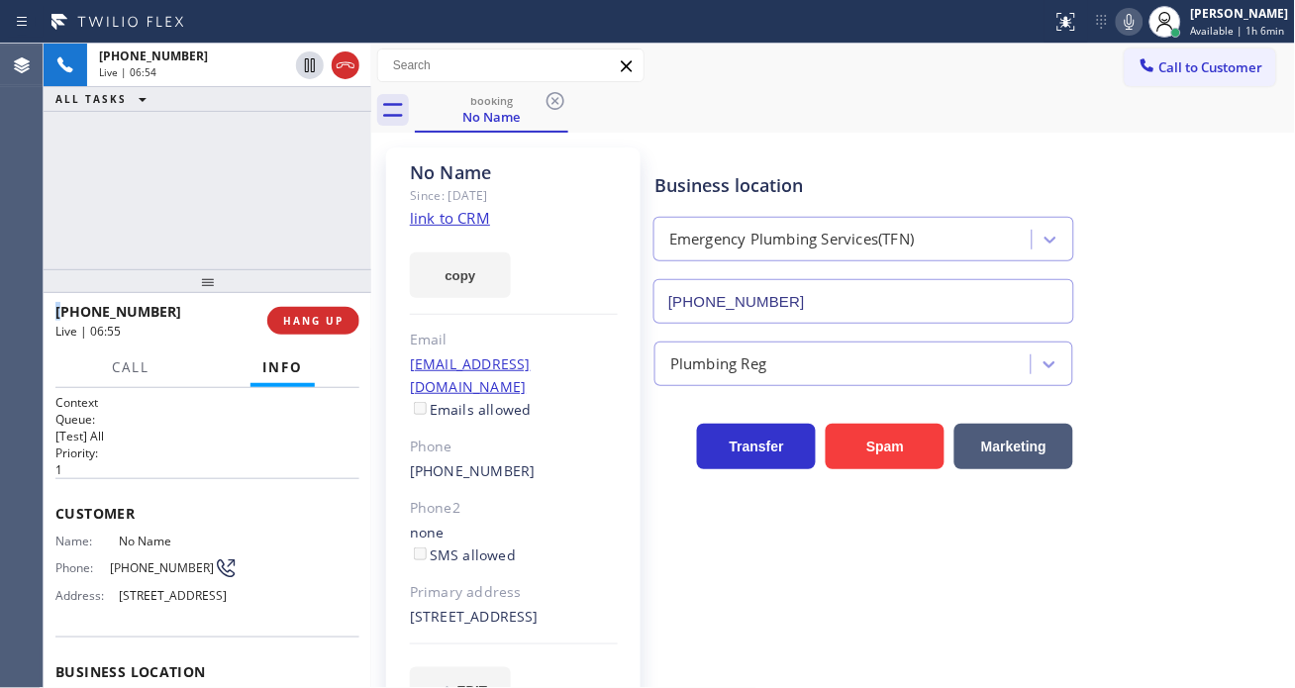
click at [216, 205] on div "+13236053656 Live | 06:54 ALL TASKS ALL TASKS ACTIVE TASKS TASKS IN WRAP UP" at bounding box center [208, 157] width 328 height 226
click at [168, 578] on div "Phone: (323) 605-3656" at bounding box center [146, 569] width 182 height 24
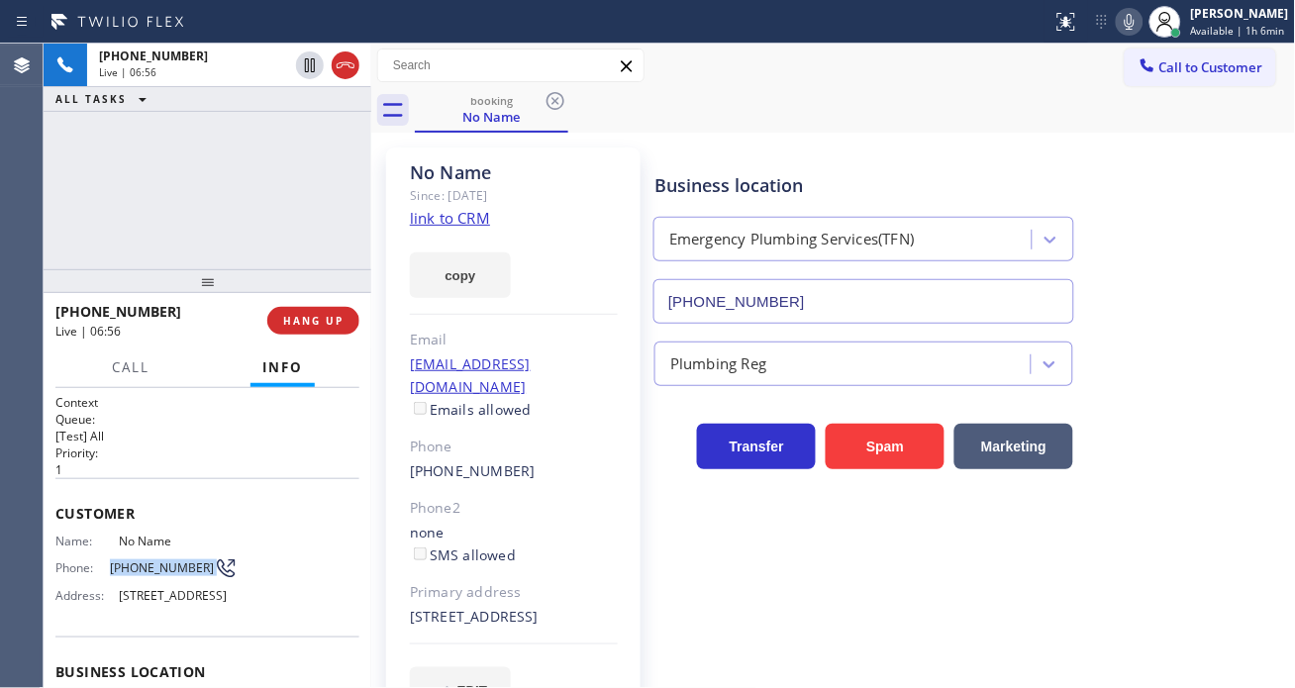
click at [168, 578] on div "Phone: (323) 605-3656" at bounding box center [146, 569] width 182 height 24
click at [143, 566] on span "[PHONE_NUMBER]" at bounding box center [162, 567] width 104 height 15
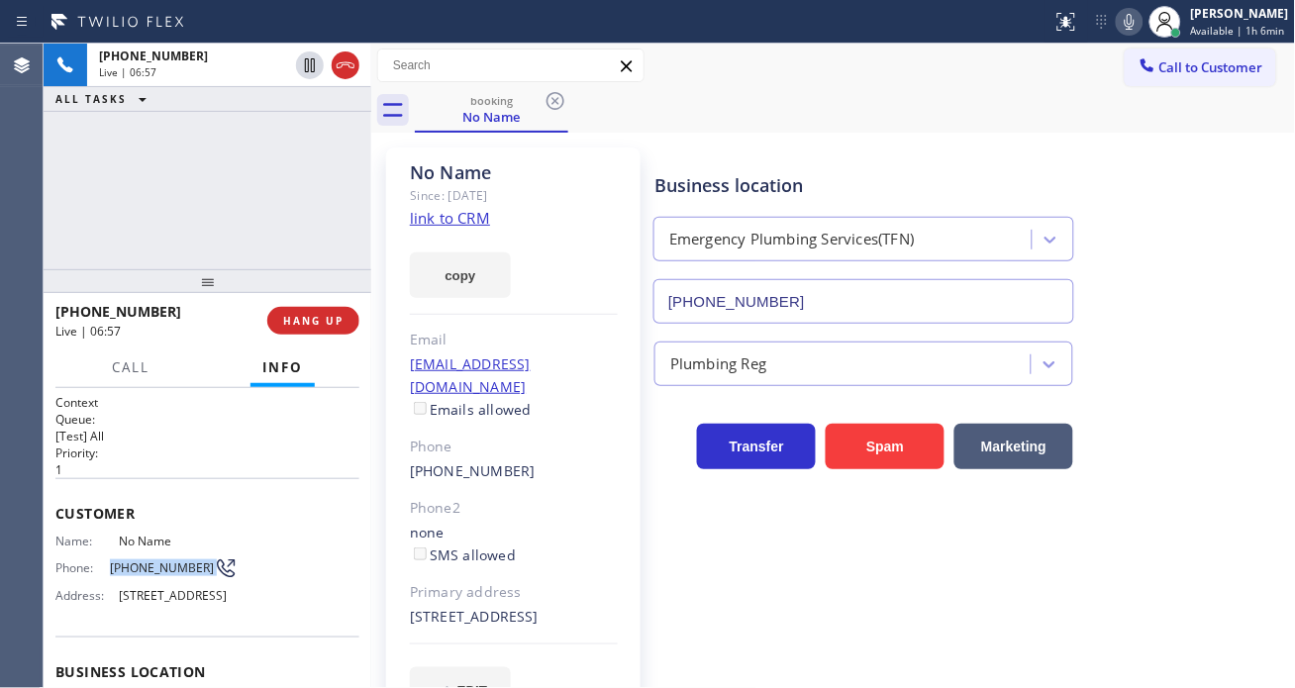
click at [143, 566] on span "[PHONE_NUMBER]" at bounding box center [162, 567] width 104 height 15
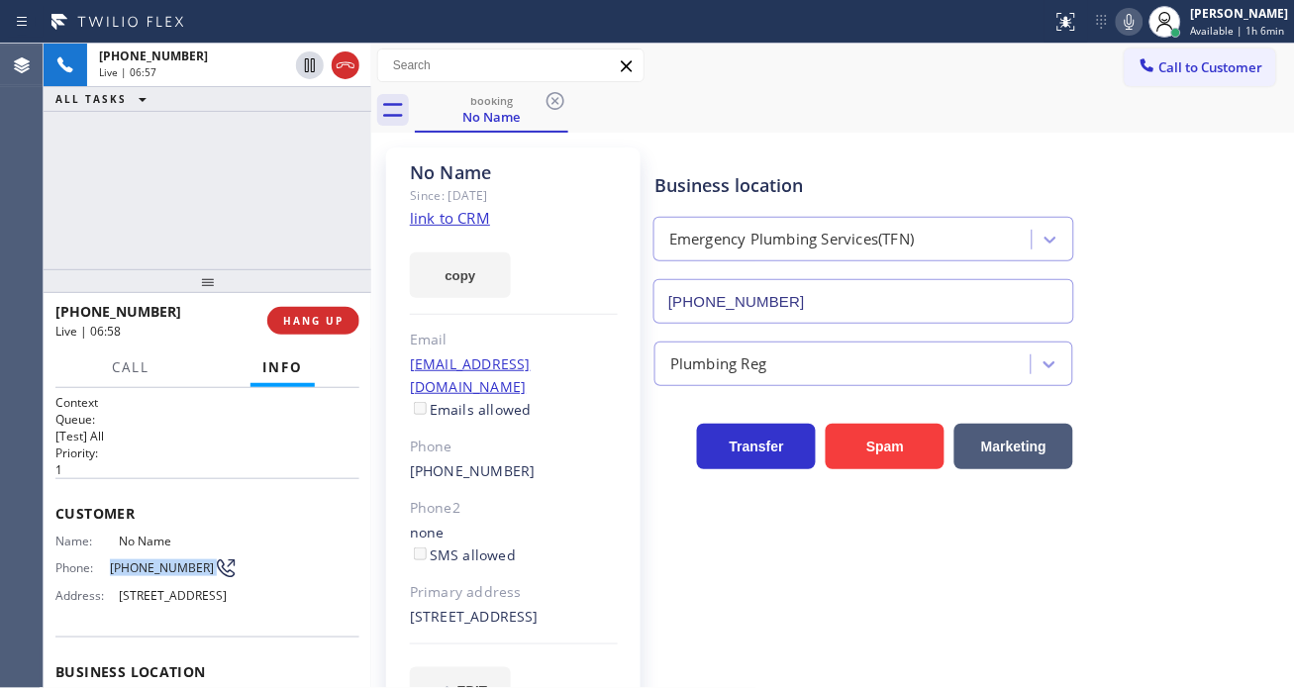
click at [143, 566] on span "[PHONE_NUMBER]" at bounding box center [162, 567] width 104 height 15
click at [244, 196] on div "+13236053656 Live | 06:58 ALL TASKS ALL TASKS ACTIVE TASKS TASKS IN WRAP UP" at bounding box center [208, 157] width 328 height 226
drag, startPoint x: 1235, startPoint y: 179, endPoint x: 1212, endPoint y: 179, distance: 22.8
click at [1235, 179] on div "Business location Emergency Plumbing Services(TFN) (877) 786-0677" at bounding box center [971, 234] width 641 height 179
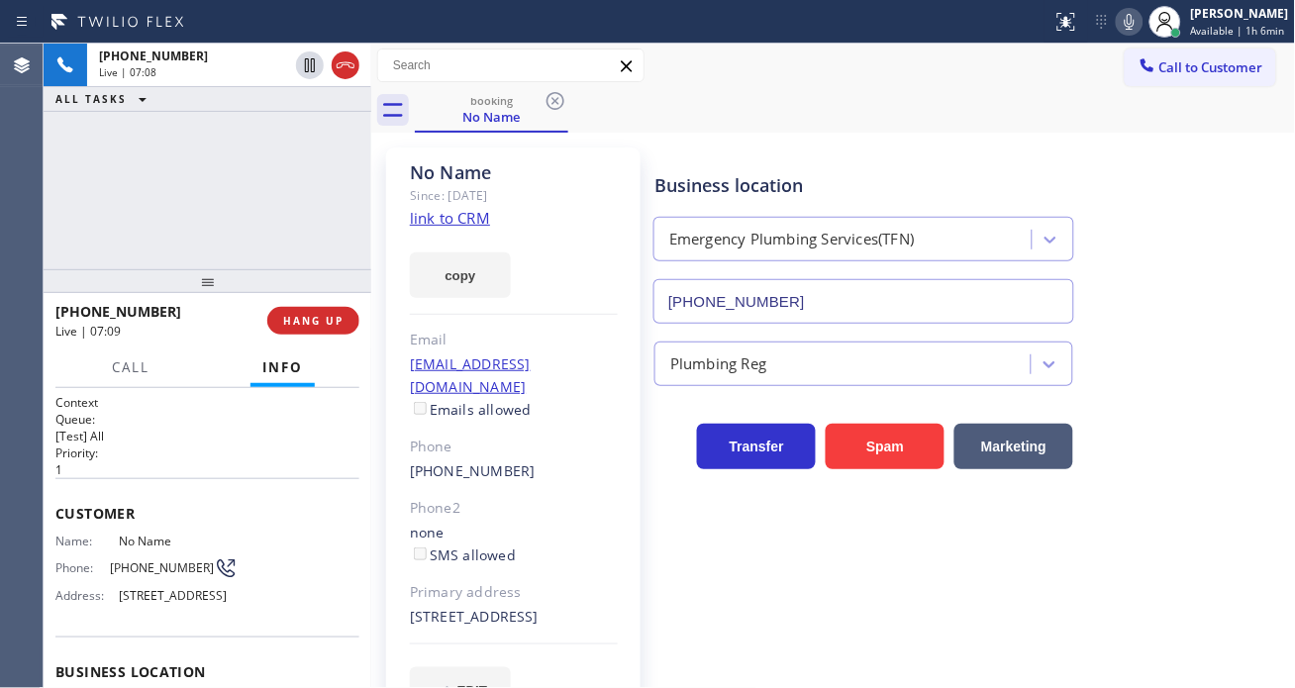
click at [291, 170] on div "+13236053656 Live | 07:08 ALL TASKS ALL TASKS ACTIVE TASKS TASKS IN WRAP UP" at bounding box center [208, 157] width 328 height 226
click at [291, 170] on div "+13236053656 Live | 07:09 ALL TASKS ALL TASKS ACTIVE TASKS TASKS IN WRAP UP" at bounding box center [208, 157] width 328 height 226
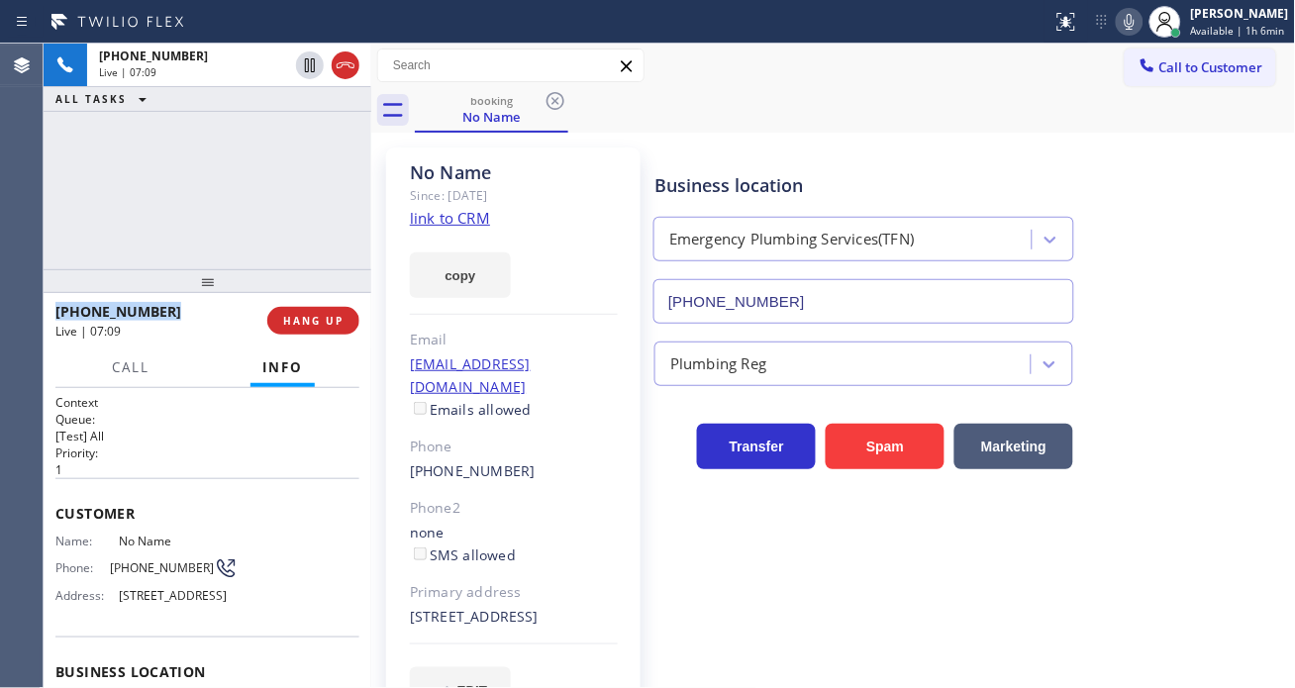
click at [291, 170] on div "+13236053656 Live | 07:09 ALL TASKS ALL TASKS ACTIVE TASKS TASKS IN WRAP UP" at bounding box center [208, 157] width 328 height 226
click at [291, 170] on div "+13236053656 Live | 07:10 ALL TASKS ALL TASKS ACTIVE TASKS TASKS IN WRAP UP" at bounding box center [208, 157] width 328 height 226
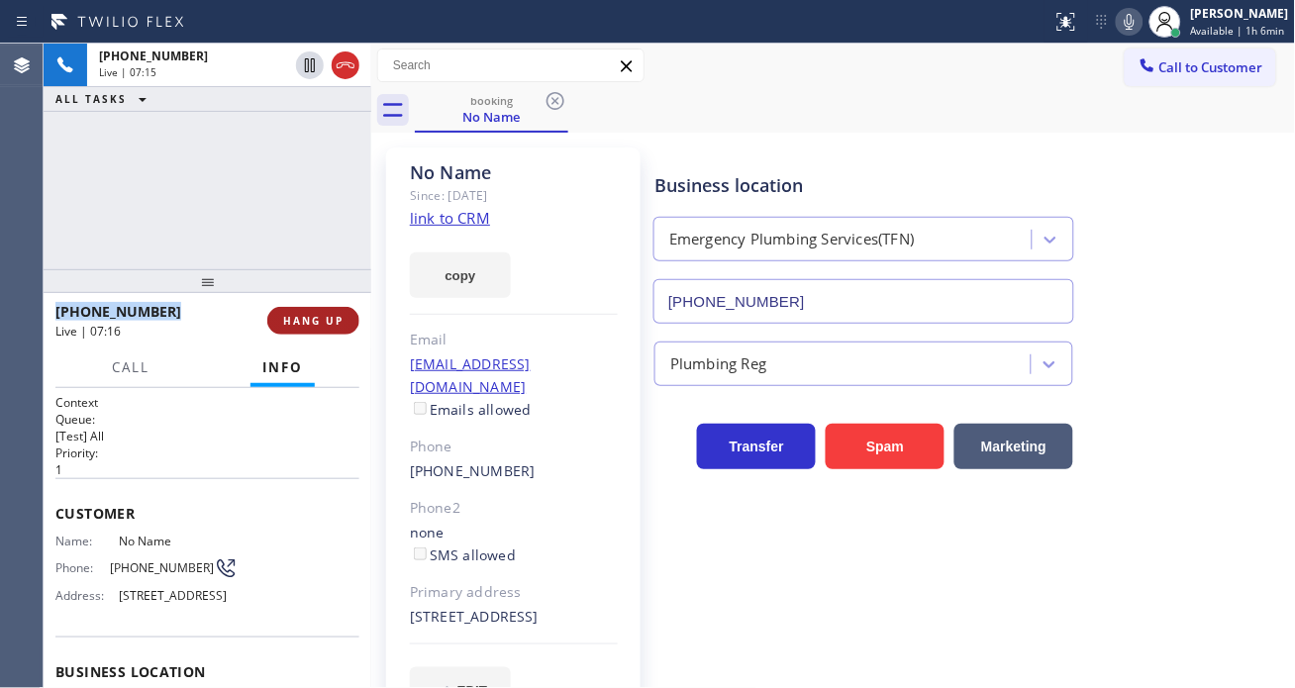
click at [333, 320] on span "HANG UP" at bounding box center [313, 321] width 60 height 14
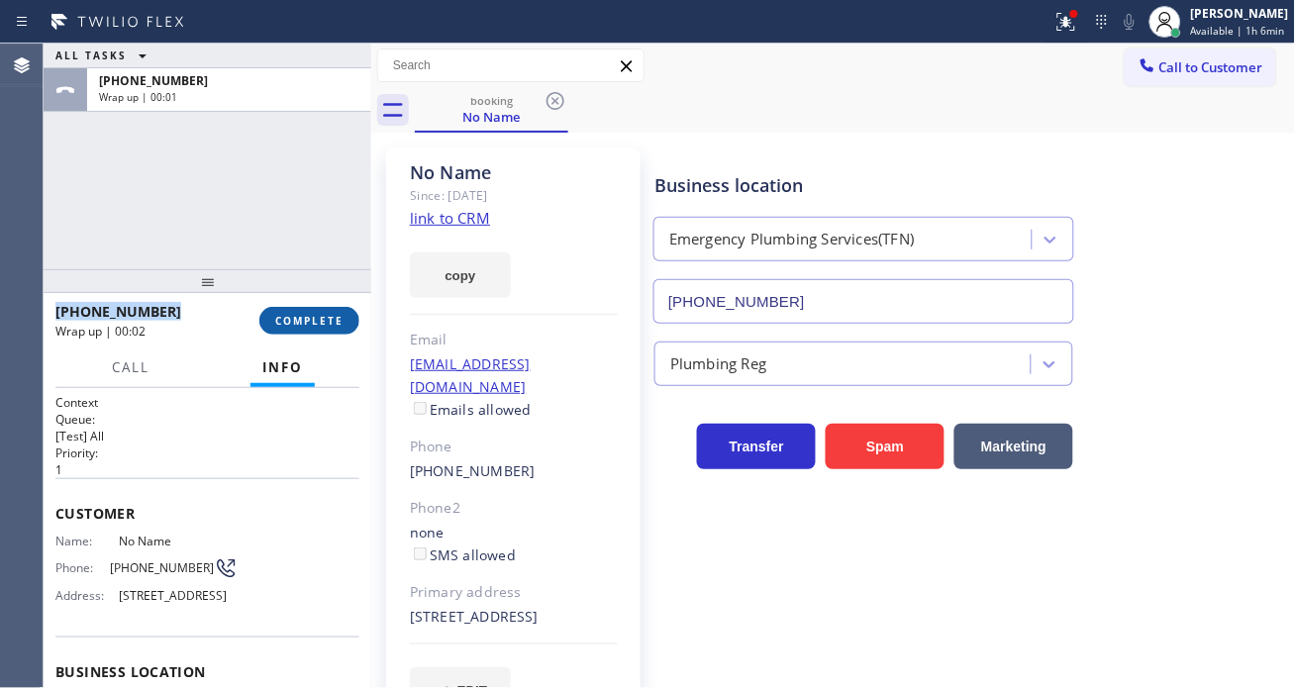
click at [333, 320] on span "COMPLETE" at bounding box center [309, 321] width 68 height 14
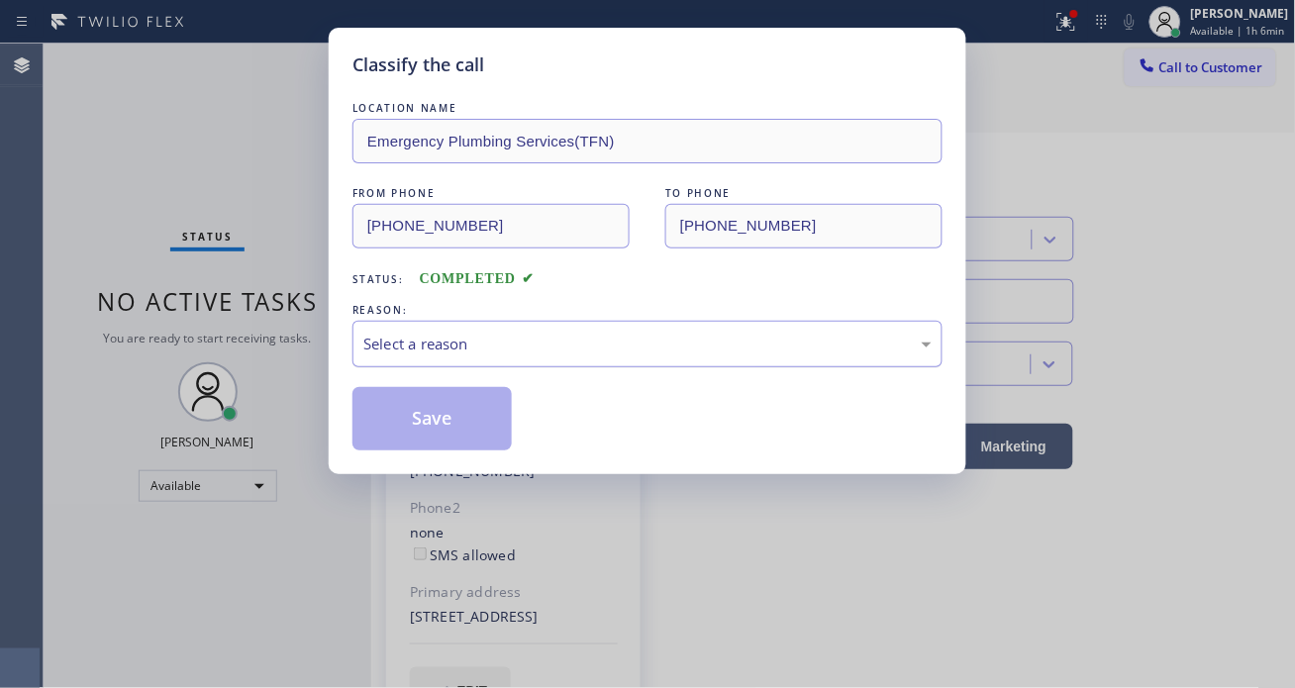
click at [485, 355] on div "Select a reason" at bounding box center [647, 344] width 568 height 23
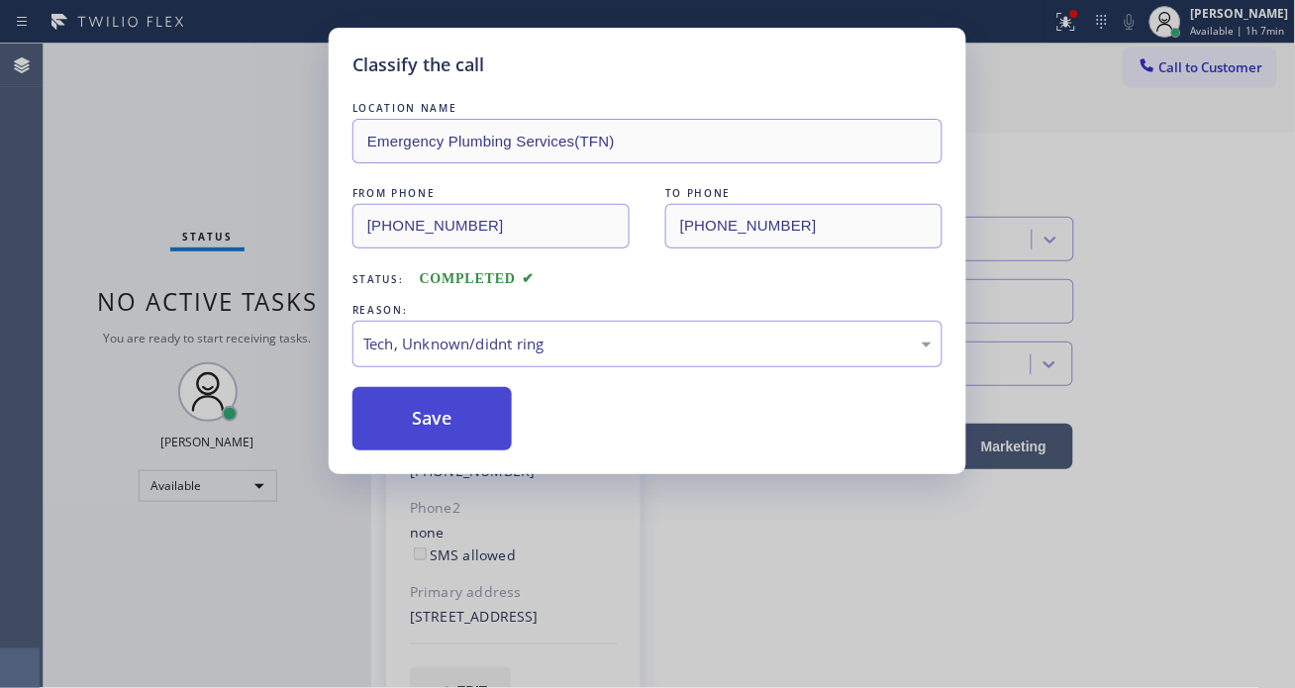
click at [456, 440] on button "Save" at bounding box center [432, 418] width 159 height 63
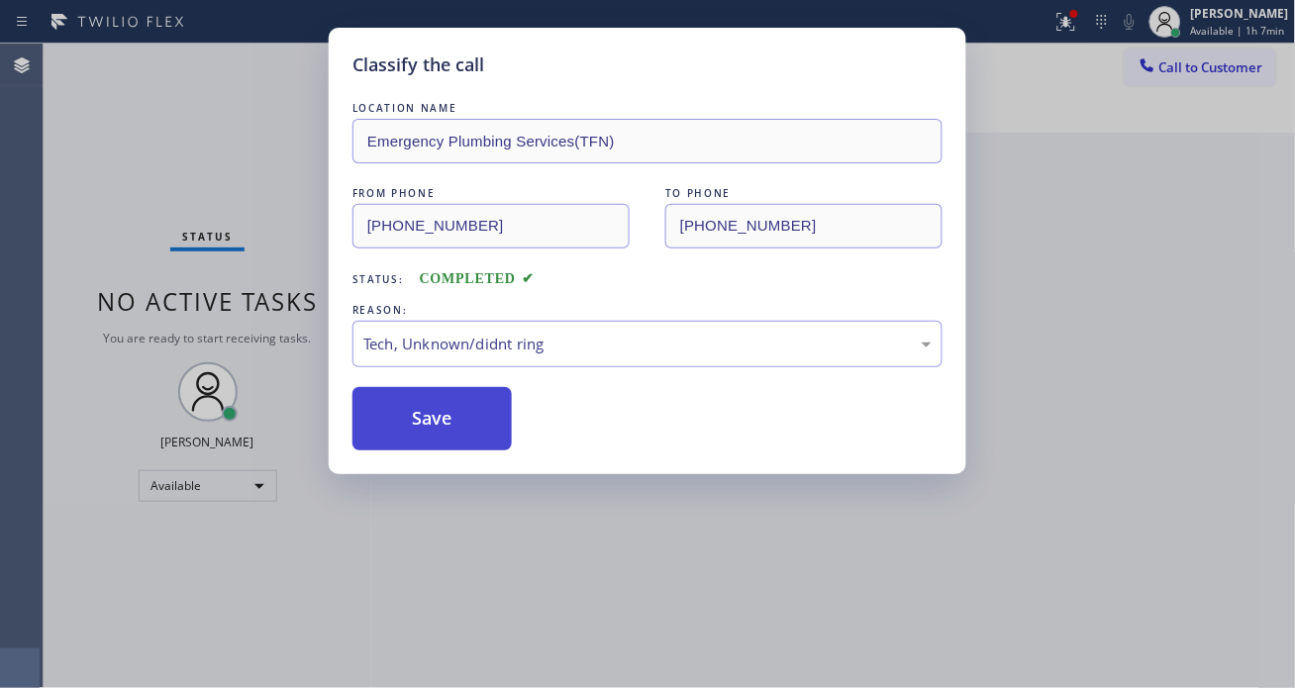
click at [456, 440] on button "Save" at bounding box center [432, 418] width 159 height 63
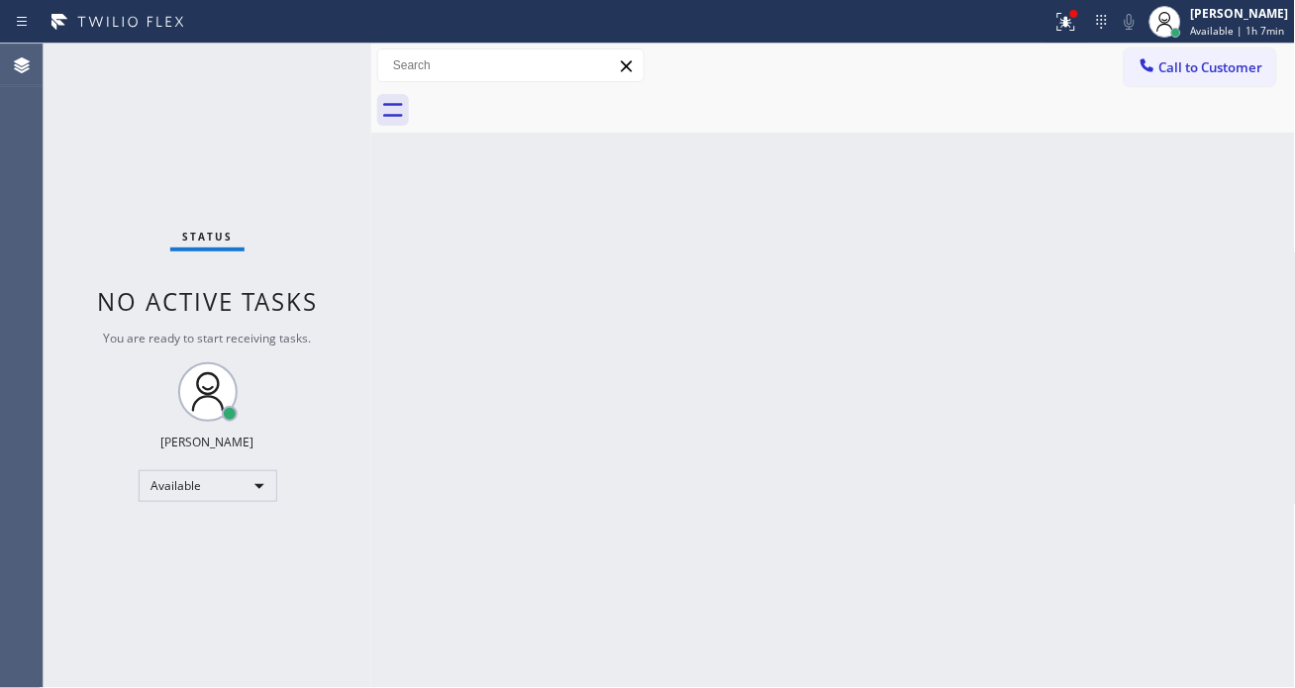
drag, startPoint x: 1241, startPoint y: 214, endPoint x: 1076, endPoint y: 63, distance: 222.9
click at [1240, 213] on div "Back to Dashboard Change Sender ID Customers Technicians Select a contact Outbo…" at bounding box center [833, 366] width 925 height 645
click at [301, 79] on div "Status No active tasks You are ready to start receiving tasks. [PERSON_NAME]" at bounding box center [208, 366] width 328 height 645
click at [1236, 284] on div "Back to Dashboard Change Sender ID Customers Technicians Select a contact Outbo…" at bounding box center [833, 366] width 925 height 645
click at [1260, 230] on div "Back to Dashboard Change Sender ID Customers Technicians Select a contact Outbo…" at bounding box center [833, 366] width 925 height 645
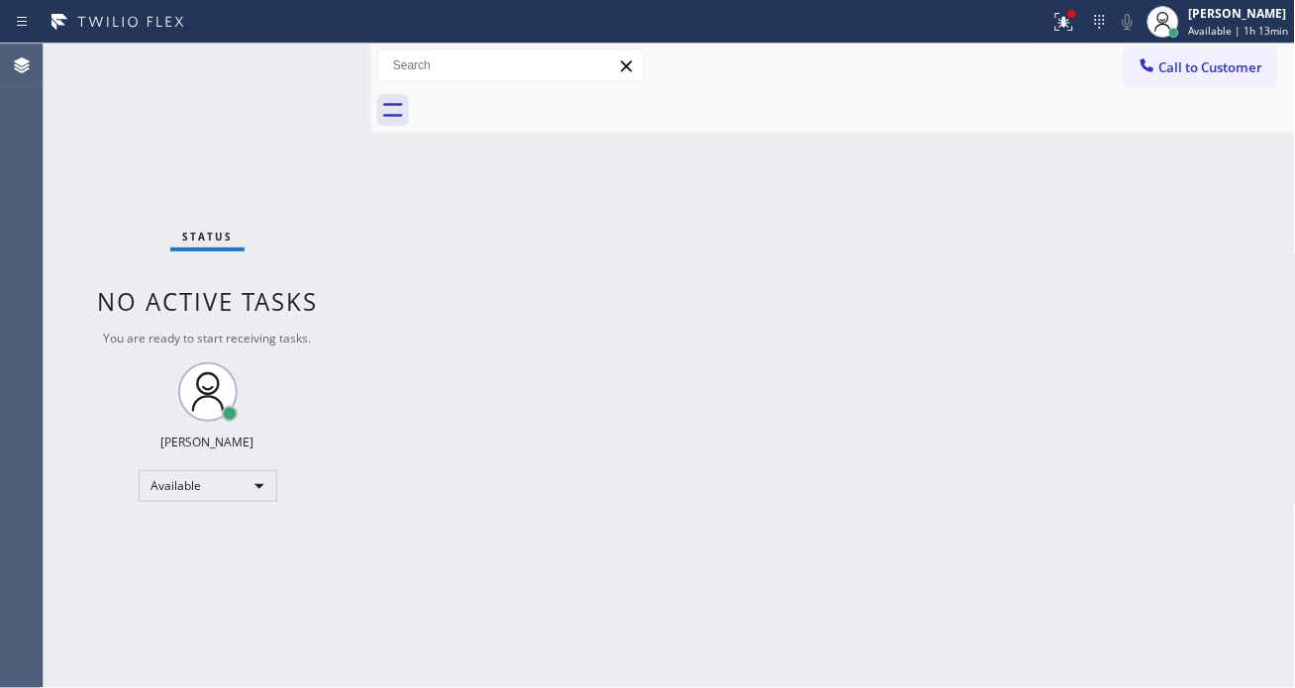
click at [292, 67] on div "Status No active tasks You are ready to start receiving tasks. [PERSON_NAME]" at bounding box center [208, 366] width 328 height 645
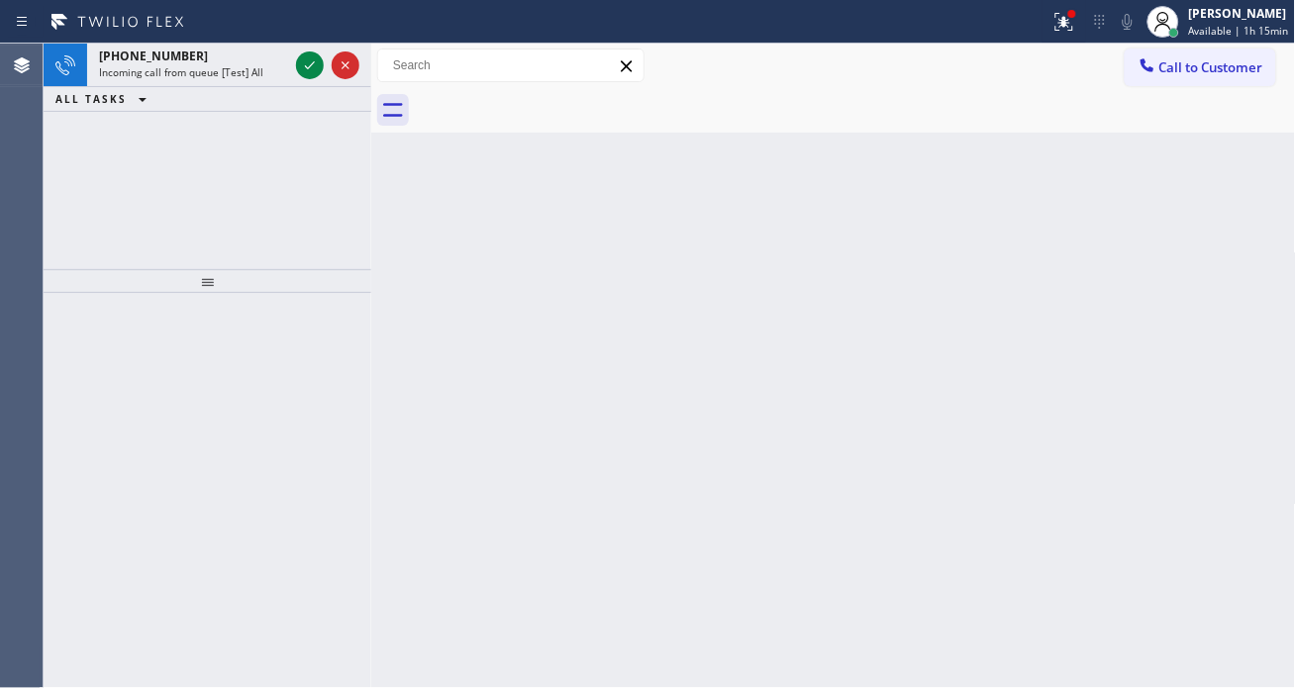
click at [1206, 221] on div "Back to Dashboard Change Sender ID Customers Technicians Select a contact Outbo…" at bounding box center [833, 366] width 925 height 645
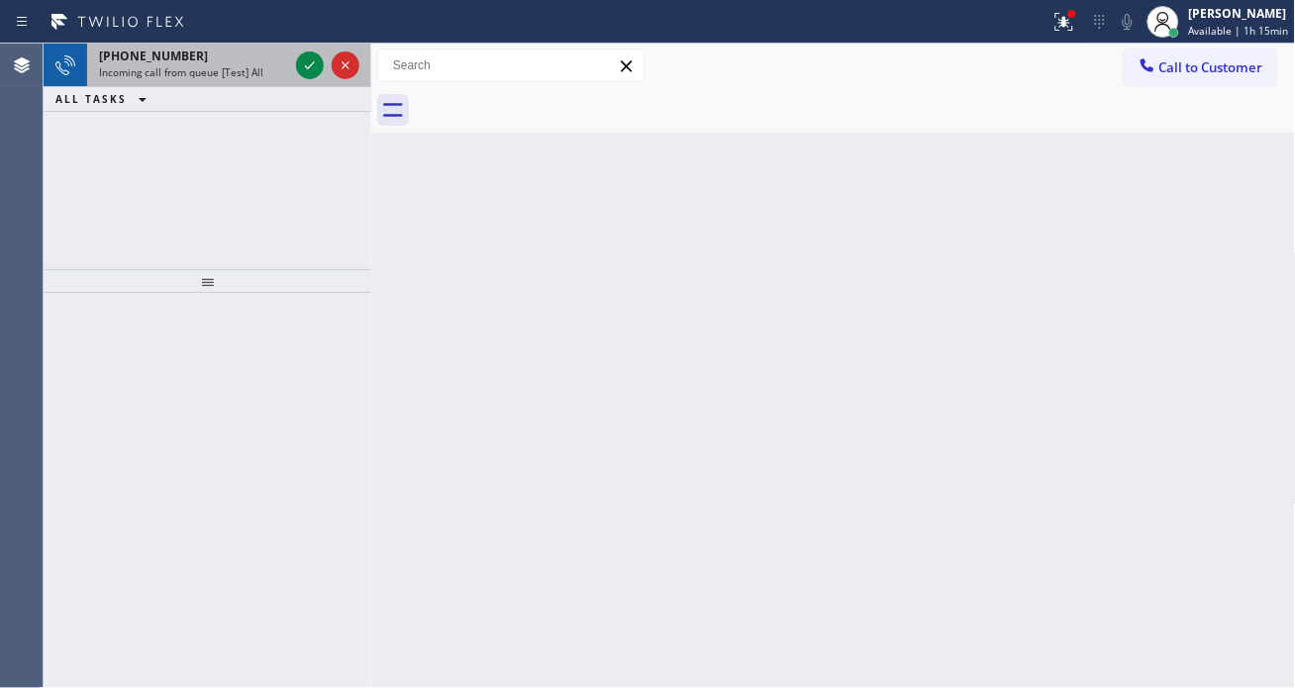
click at [192, 55] on div "+18176301520" at bounding box center [193, 56] width 189 height 17
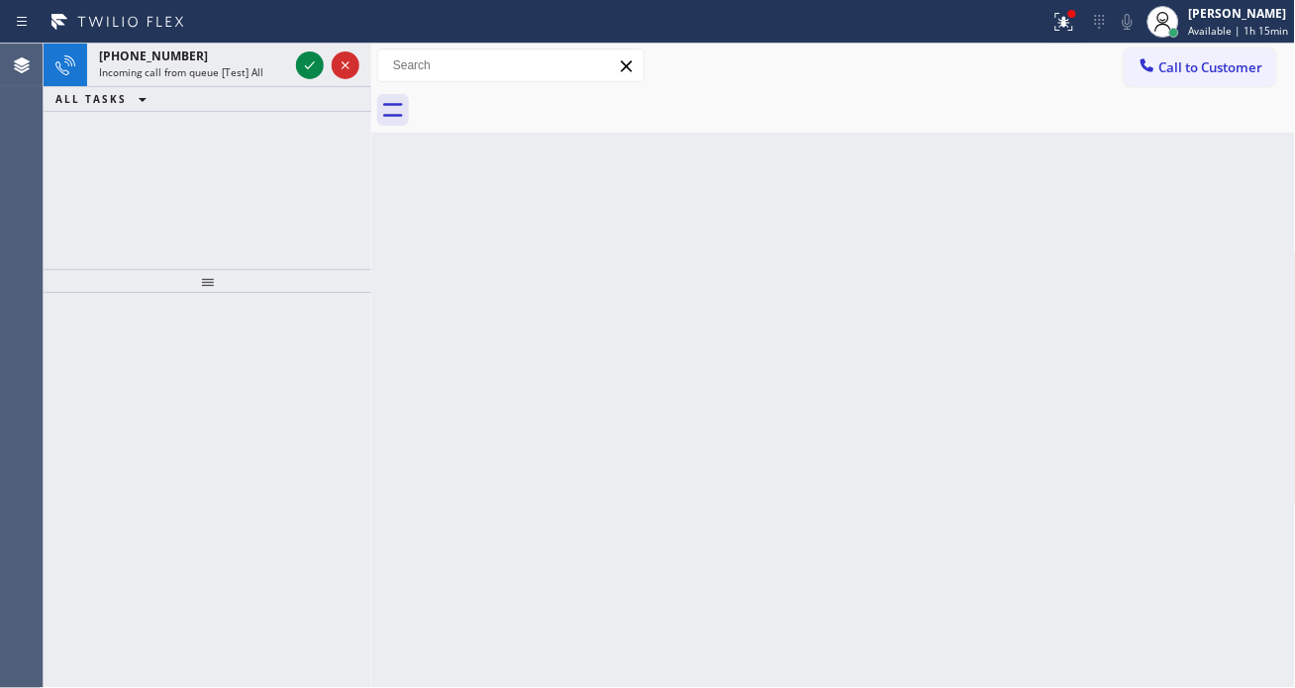
click at [1222, 127] on div at bounding box center [855, 110] width 881 height 45
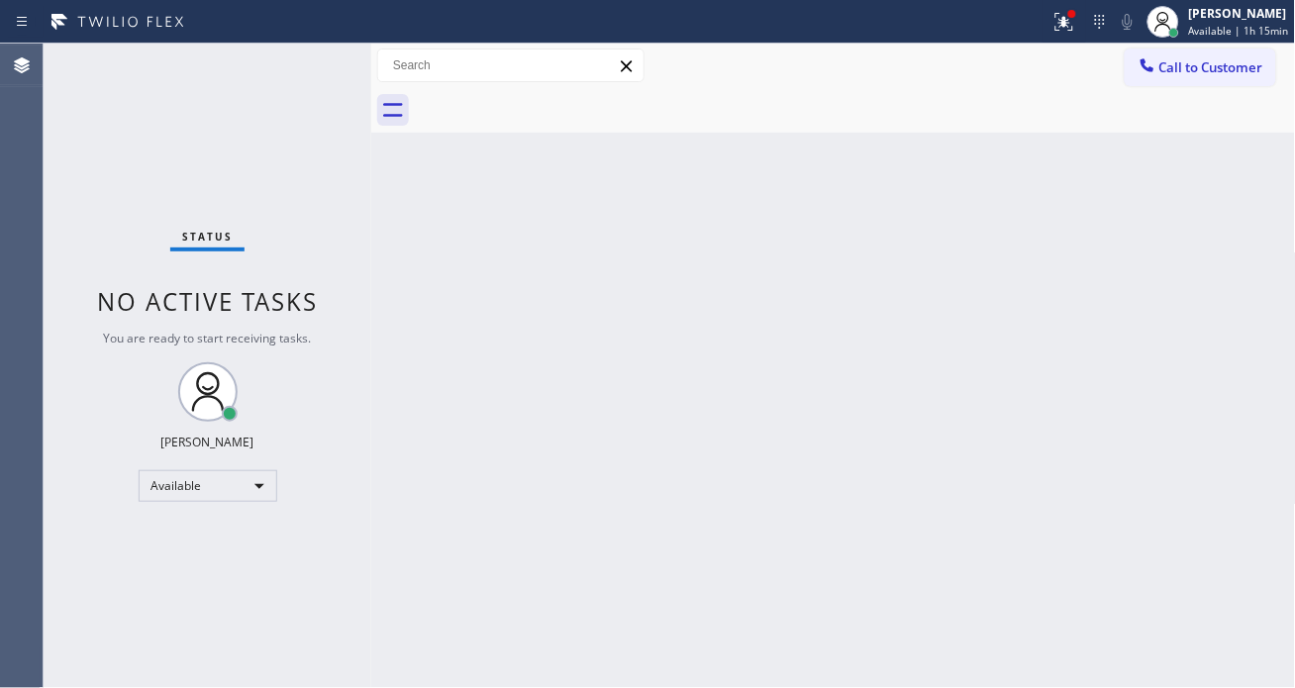
click at [300, 59] on div "Status No active tasks You are ready to start receiving tasks. [PERSON_NAME]" at bounding box center [208, 366] width 328 height 645
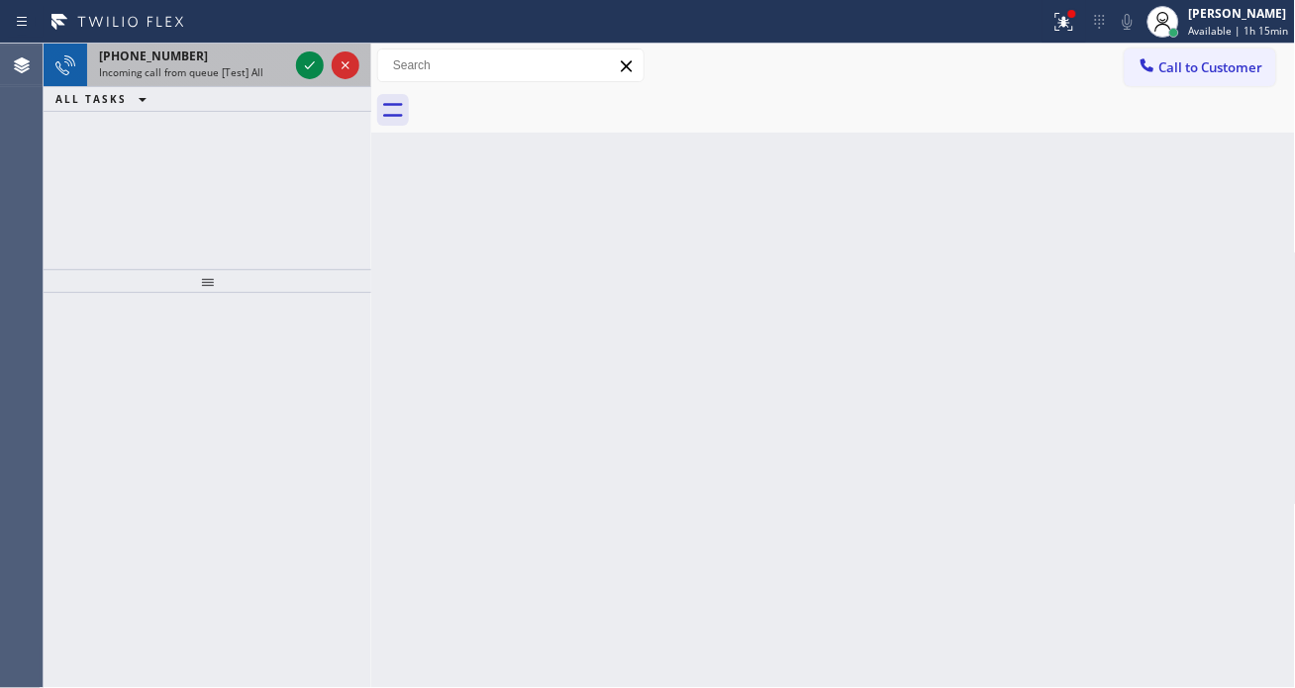
click at [294, 56] on div at bounding box center [327, 66] width 71 height 44
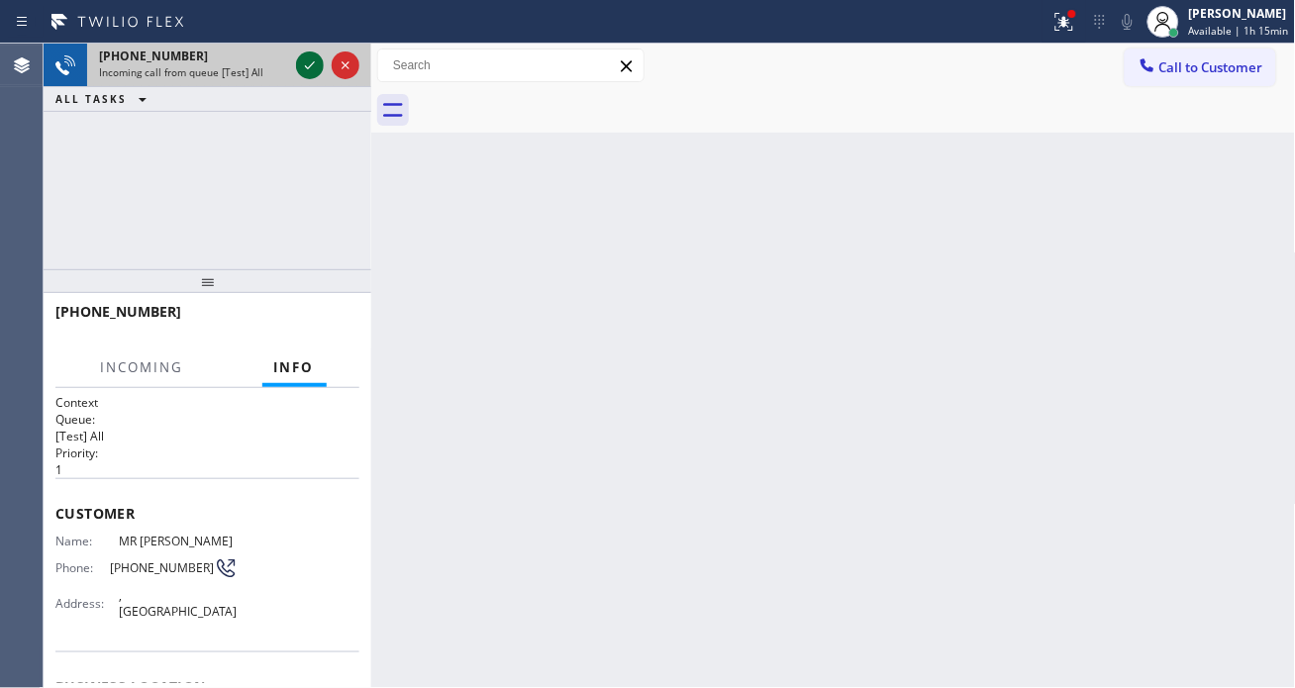
click at [303, 65] on icon at bounding box center [310, 65] width 24 height 24
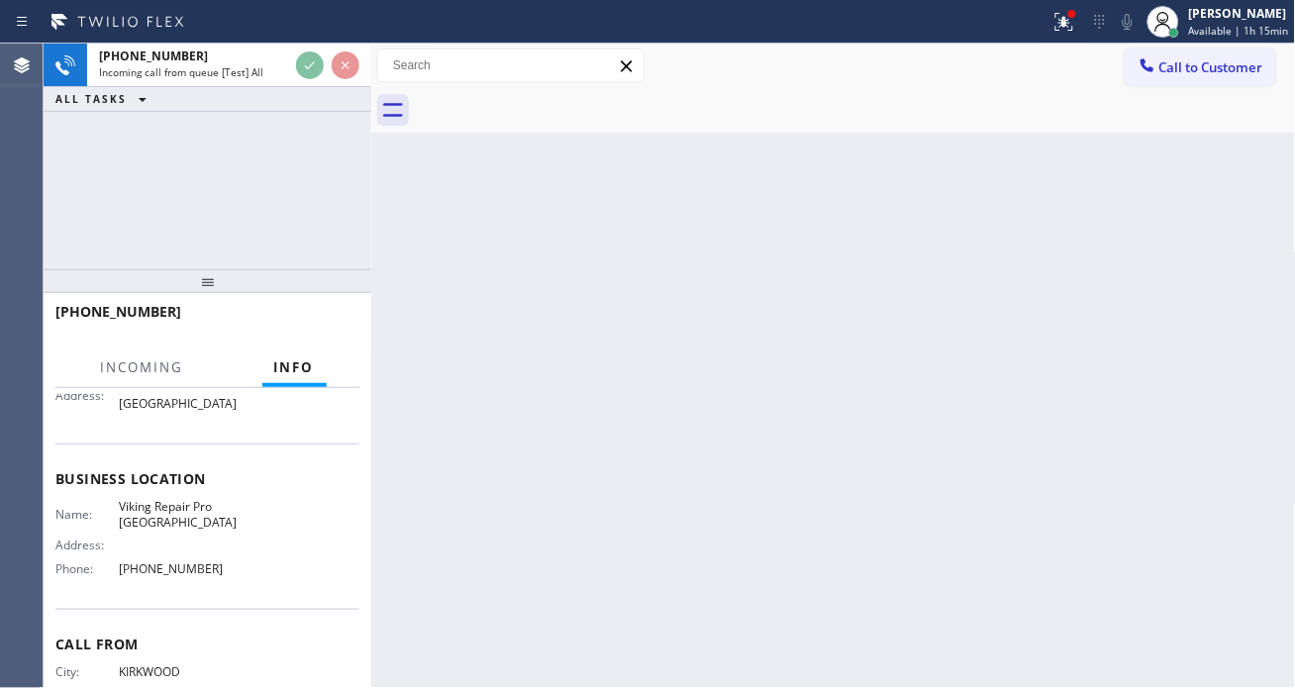
scroll to position [220, 0]
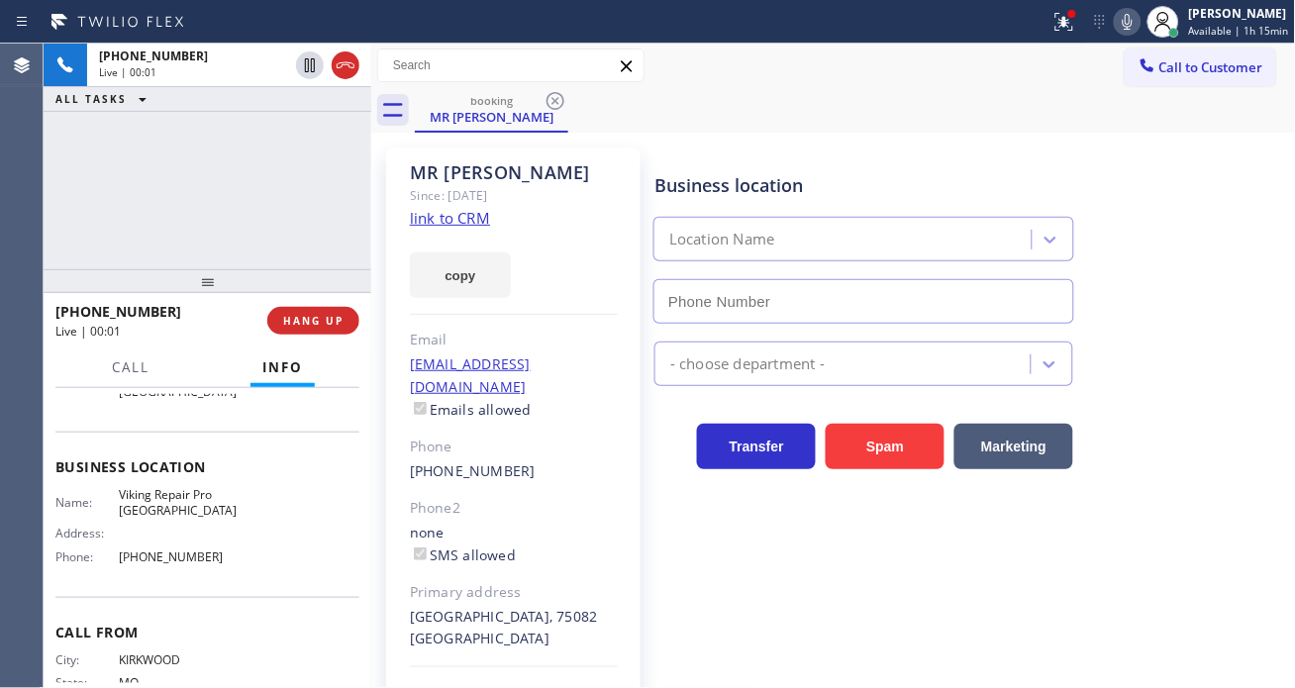
type input "[PHONE_NUMBER]"
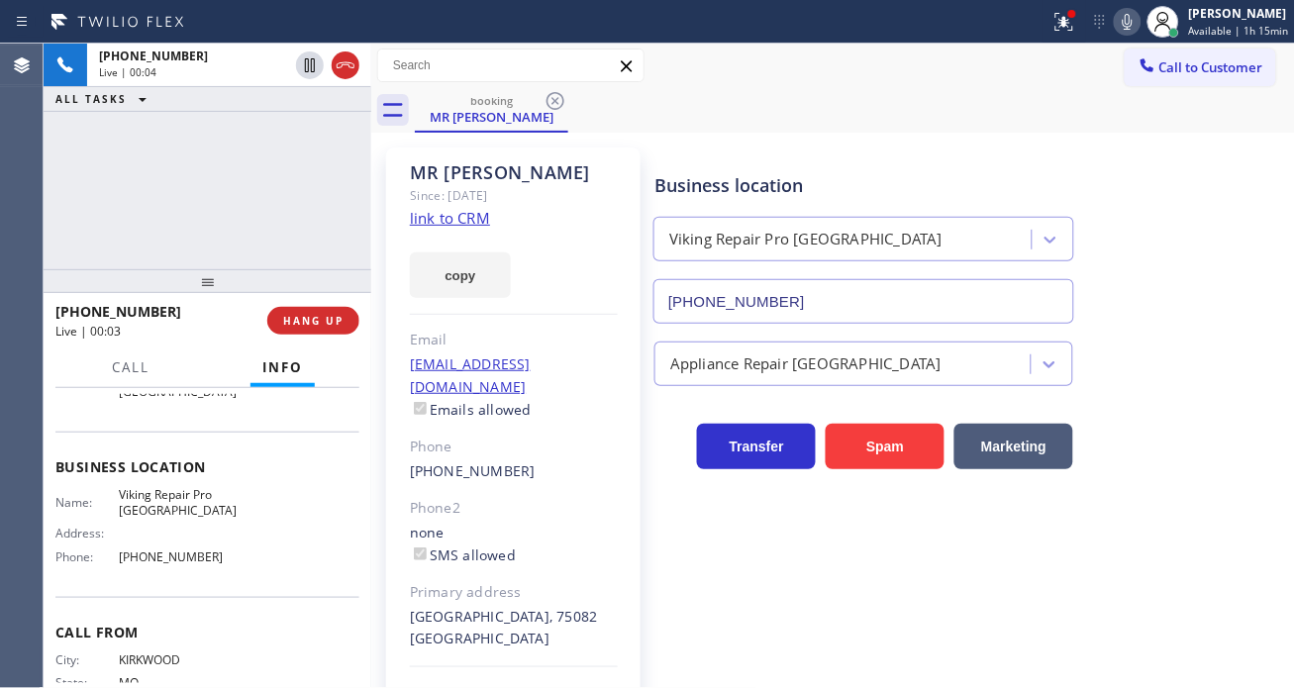
click at [154, 490] on span "Viking Repair Pro [GEOGRAPHIC_DATA]" at bounding box center [178, 502] width 119 height 31
drag, startPoint x: 154, startPoint y: 490, endPoint x: 121, endPoint y: 526, distance: 49.0
click at [154, 490] on span "Viking Repair Pro [GEOGRAPHIC_DATA]" at bounding box center [178, 502] width 119 height 31
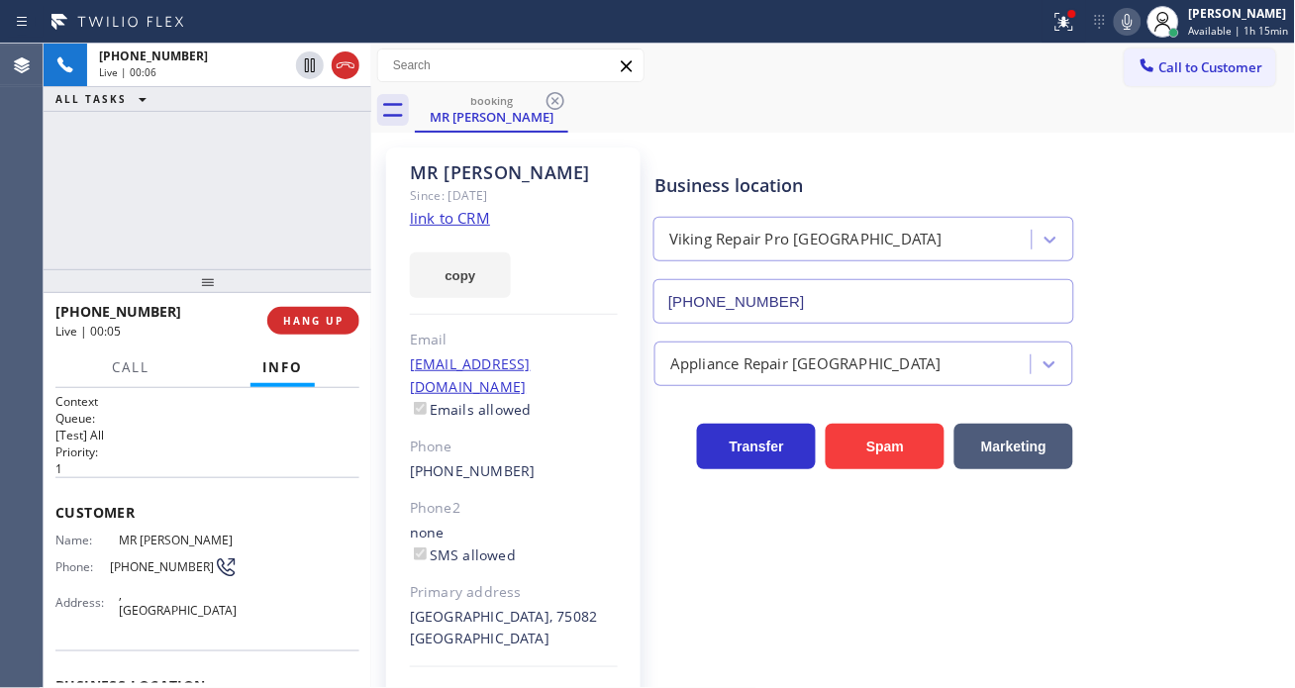
scroll to position [0, 0]
click at [154, 560] on span "[PHONE_NUMBER]" at bounding box center [162, 567] width 104 height 15
click at [448, 212] on link "link to CRM" at bounding box center [450, 218] width 80 height 20
click at [159, 561] on span "[PHONE_NUMBER]" at bounding box center [162, 567] width 104 height 15
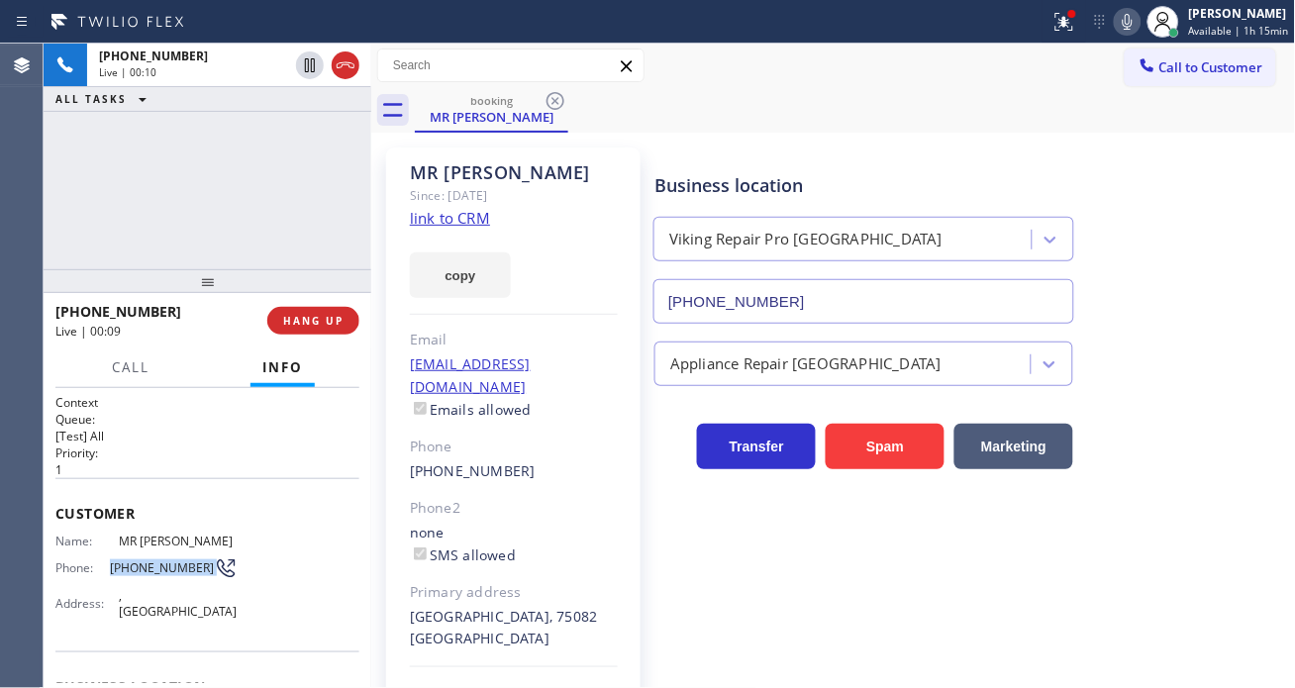
click at [159, 561] on span "[PHONE_NUMBER]" at bounding box center [162, 567] width 104 height 15
drag, startPoint x: 815, startPoint y: 116, endPoint x: 737, endPoint y: 116, distance: 78.2
click at [815, 116] on div "booking MR Joe" at bounding box center [855, 110] width 881 height 45
click at [185, 182] on div "+13148093606 Live | 00:22 ALL TASKS ALL TASKS ACTIVE TASKS TASKS IN WRAP UP" at bounding box center [208, 157] width 328 height 226
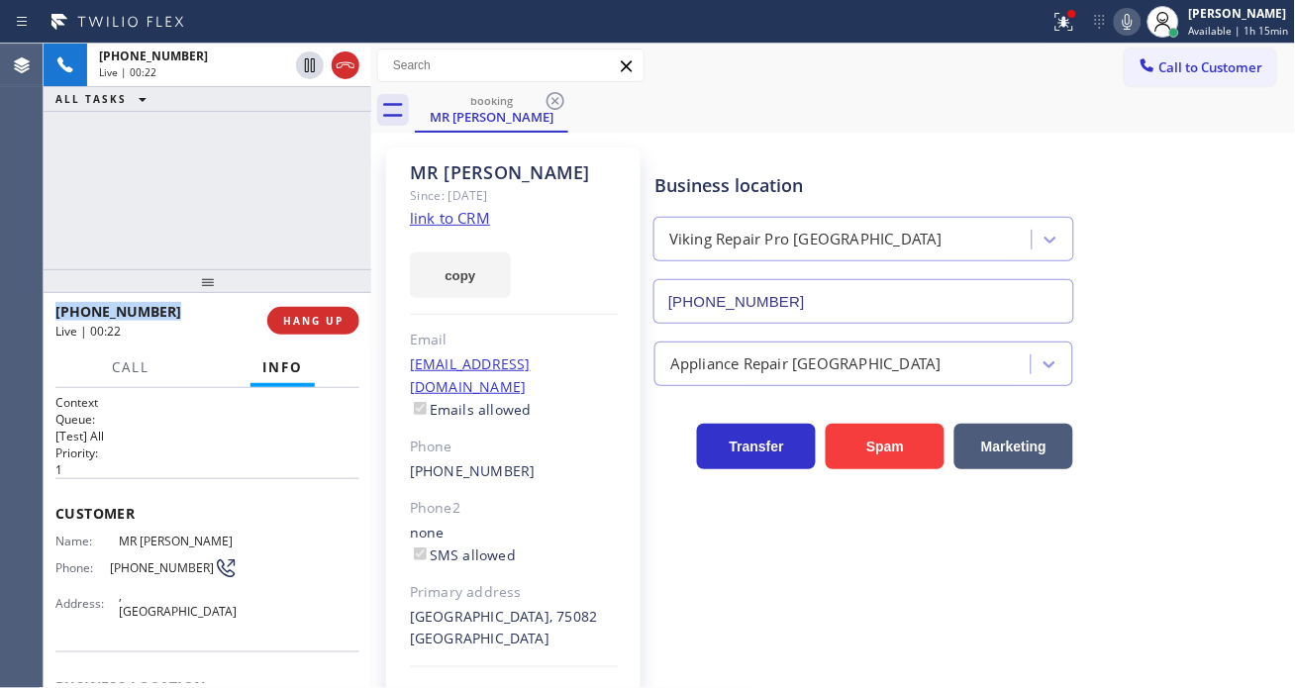
click at [185, 182] on div "+13148093606 Live | 00:22 ALL TASKS ALL TASKS ACTIVE TASKS TASKS IN WRAP UP" at bounding box center [208, 157] width 328 height 226
click at [185, 182] on div "+13148093606 Live | 00:23 ALL TASKS ALL TASKS ACTIVE TASKS TASKS IN WRAP UP" at bounding box center [208, 157] width 328 height 226
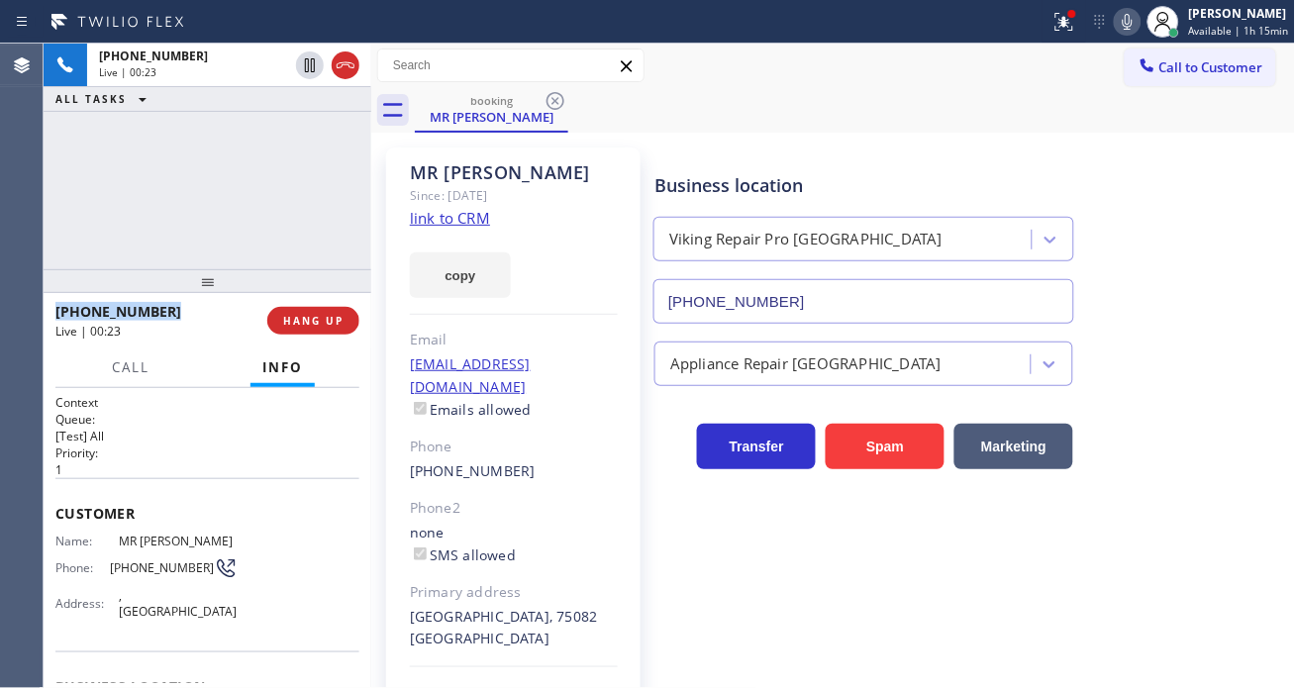
click at [185, 182] on div "+13148093606 Live | 00:23 ALL TASKS ALL TASKS ACTIVE TASKS TASKS IN WRAP UP" at bounding box center [208, 157] width 328 height 226
click at [185, 182] on div "+13148093606 Live | 00:24 ALL TASKS ALL TASKS ACTIVE TASKS TASKS IN WRAP UP" at bounding box center [208, 157] width 328 height 226
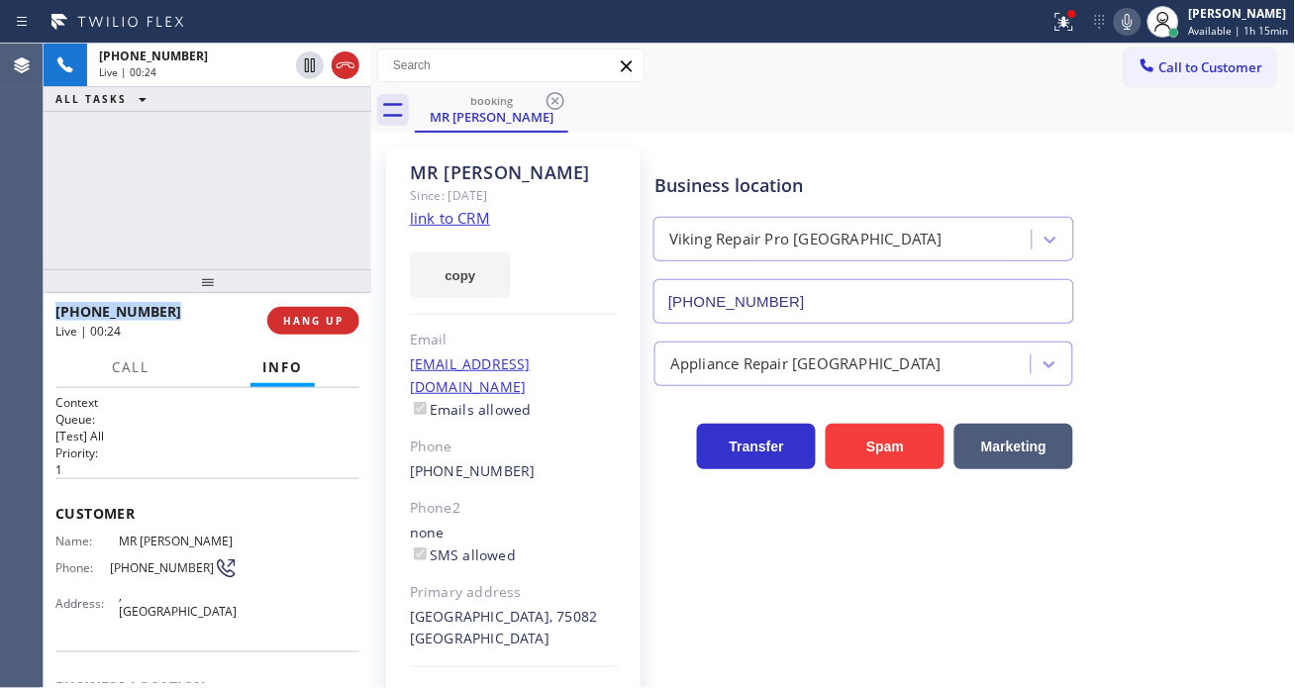
click at [185, 182] on div "+13148093606 Live | 00:24 ALL TASKS ALL TASKS ACTIVE TASKS TASKS IN WRAP UP" at bounding box center [208, 157] width 328 height 226
click at [130, 374] on span "Call" at bounding box center [131, 367] width 38 height 18
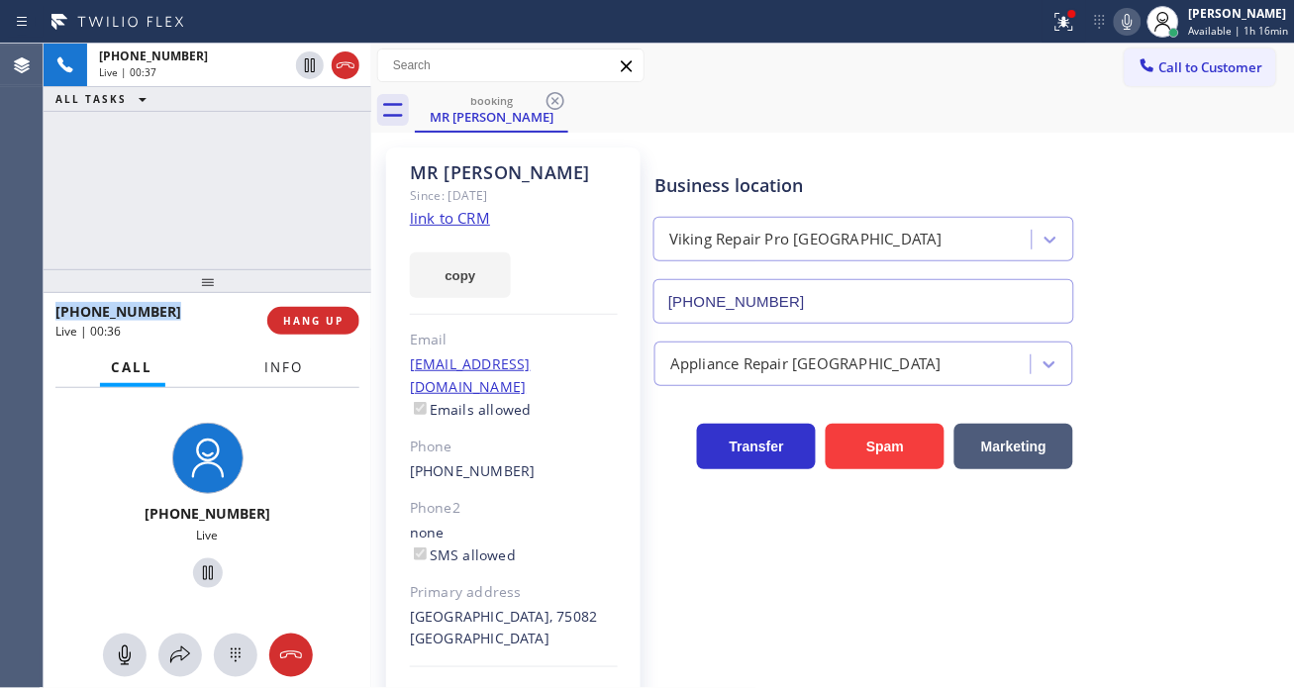
click at [278, 358] on span "Info" at bounding box center [284, 367] width 39 height 18
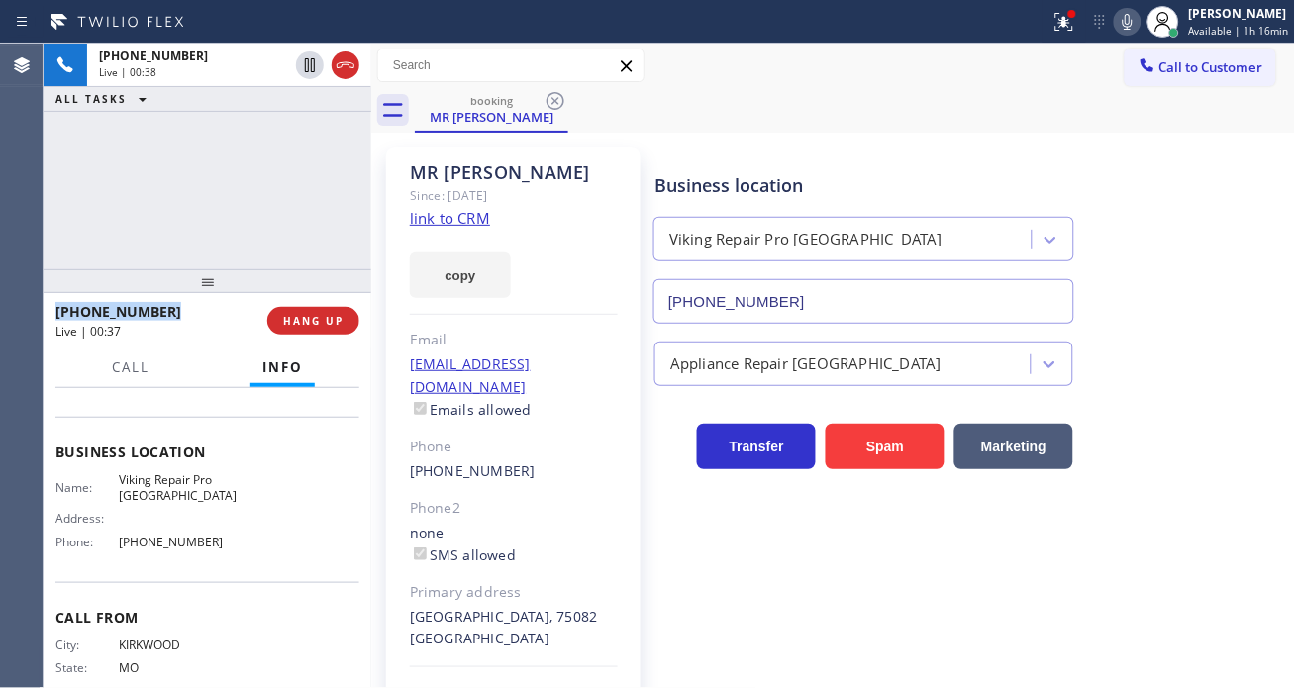
scroll to position [281, 0]
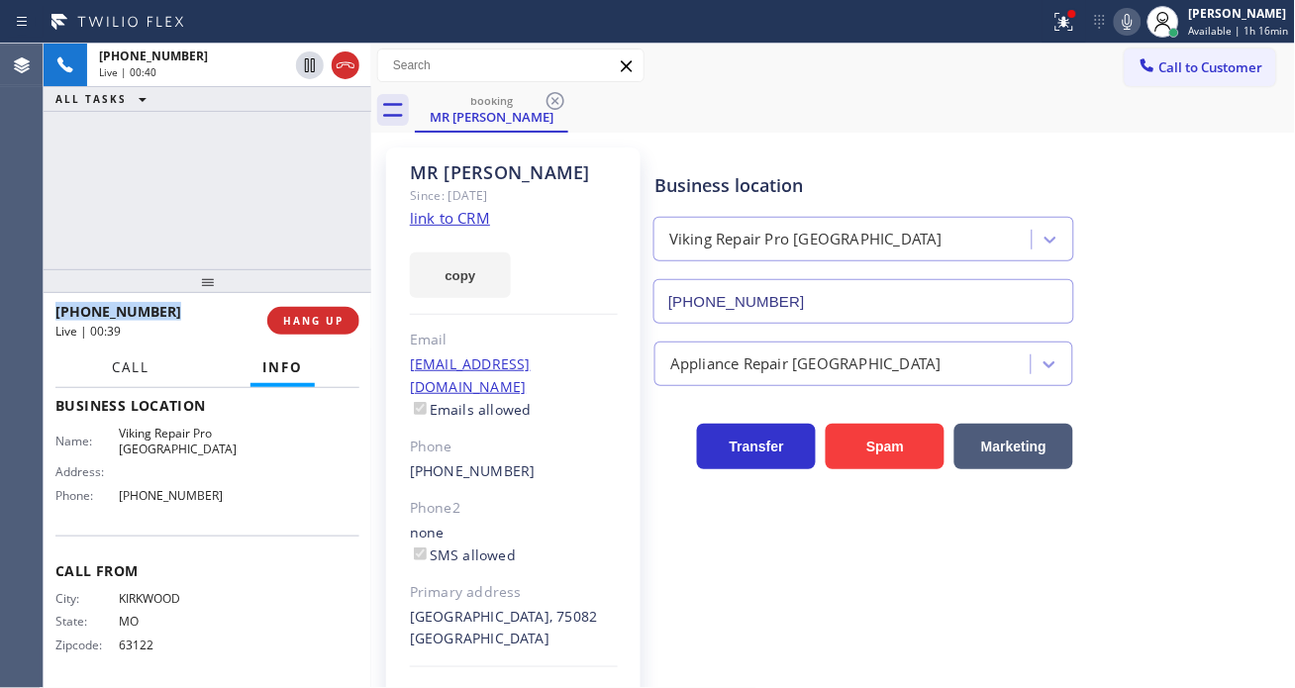
click at [115, 374] on span "Call" at bounding box center [131, 367] width 38 height 18
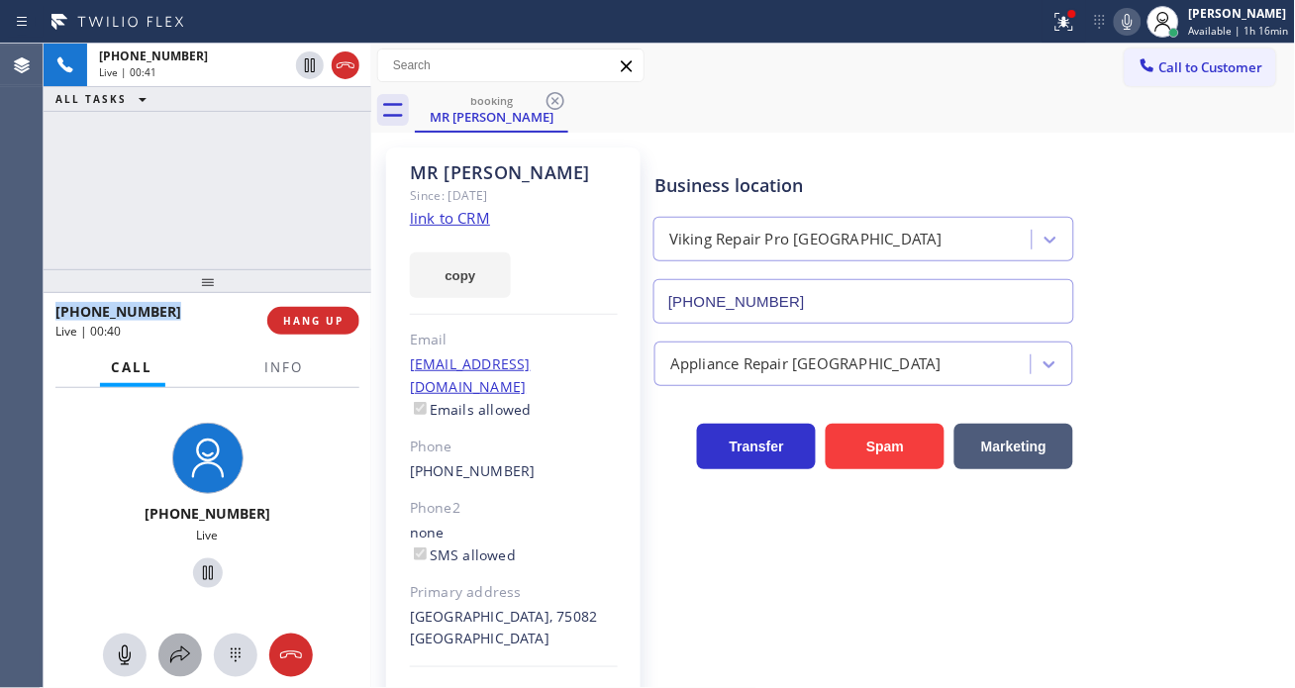
click at [189, 649] on icon at bounding box center [180, 656] width 24 height 24
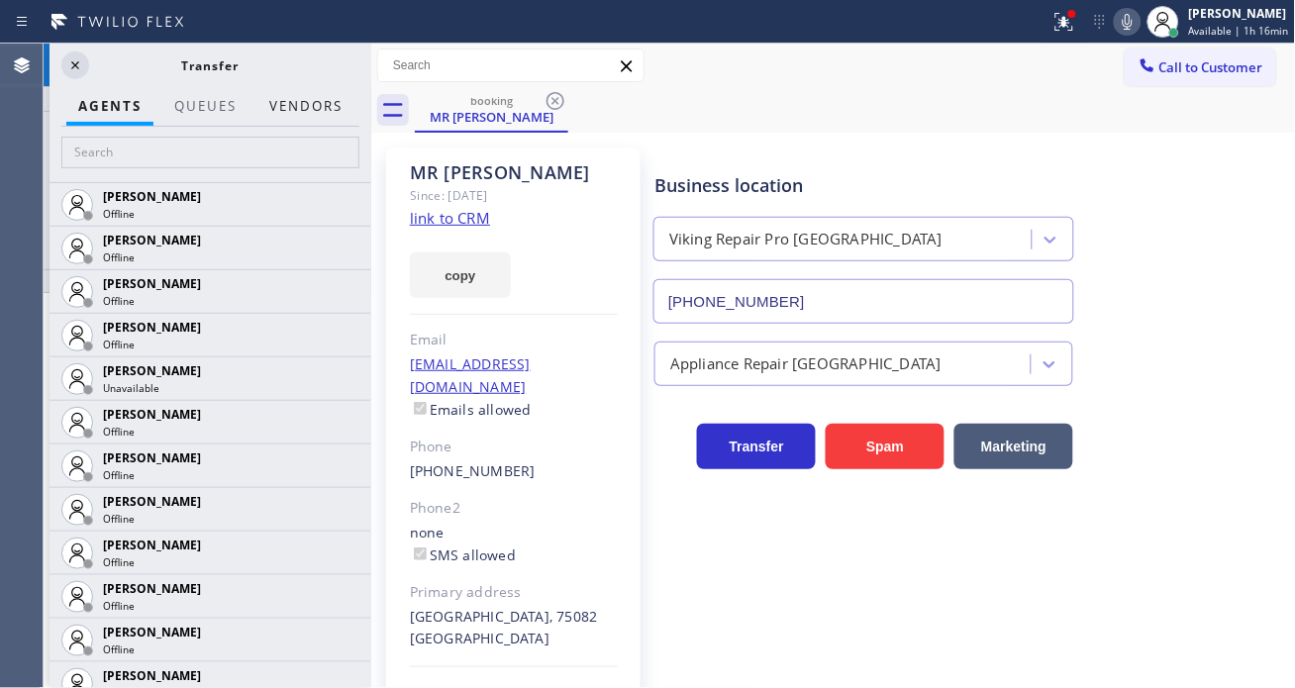
click at [325, 111] on button "Vendors" at bounding box center [305, 106] width 97 height 39
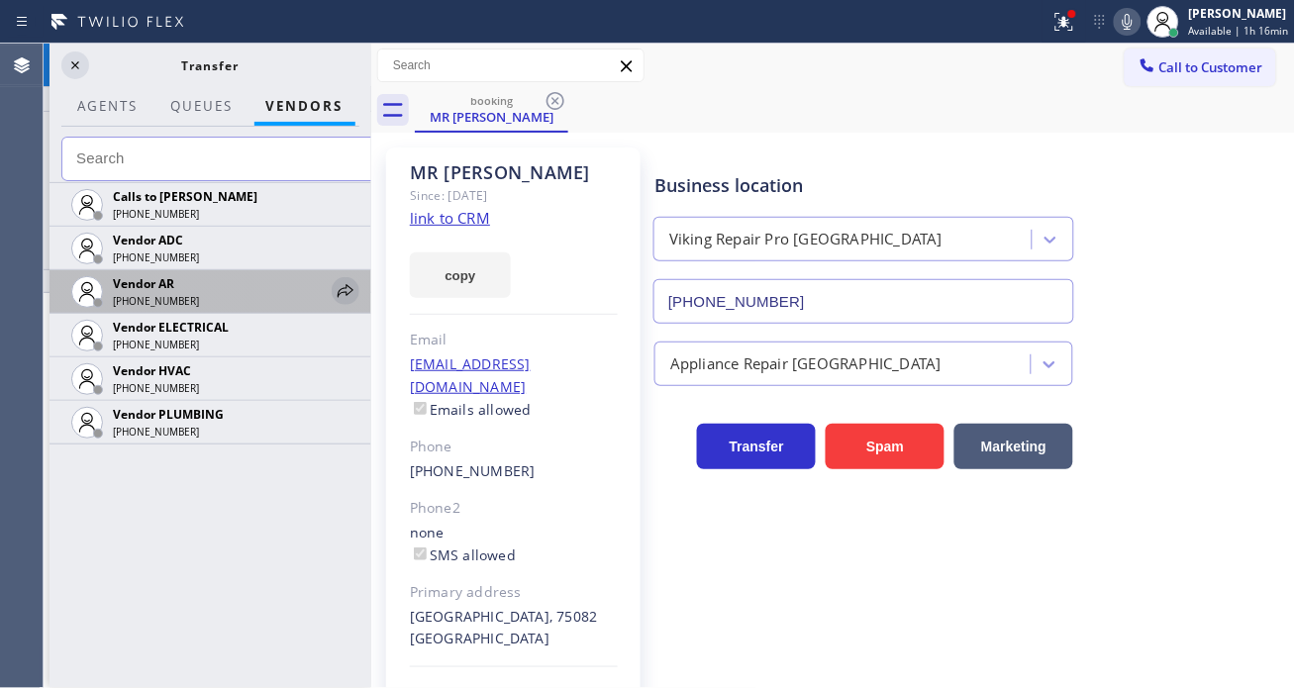
click at [348, 283] on icon at bounding box center [346, 291] width 24 height 24
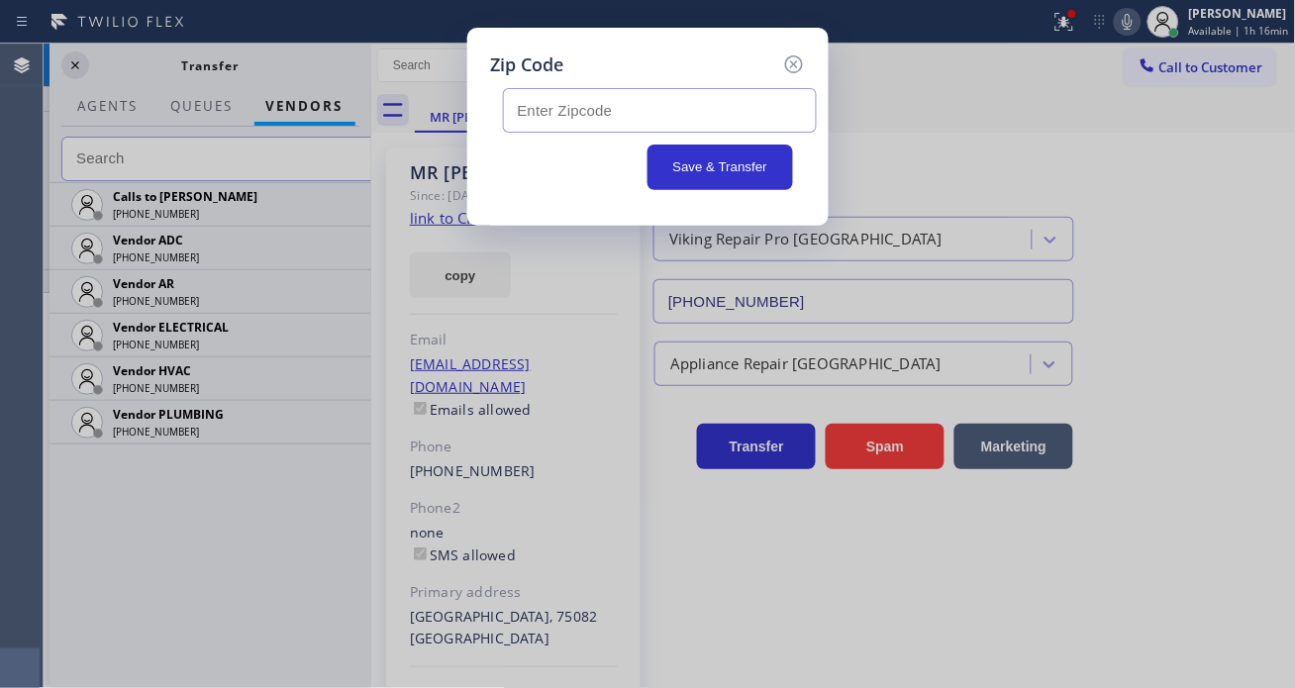
click at [570, 120] on input "text" at bounding box center [660, 110] width 314 height 45
type input "75082"
click at [759, 169] on button "Save & Transfer" at bounding box center [721, 168] width 146 height 46
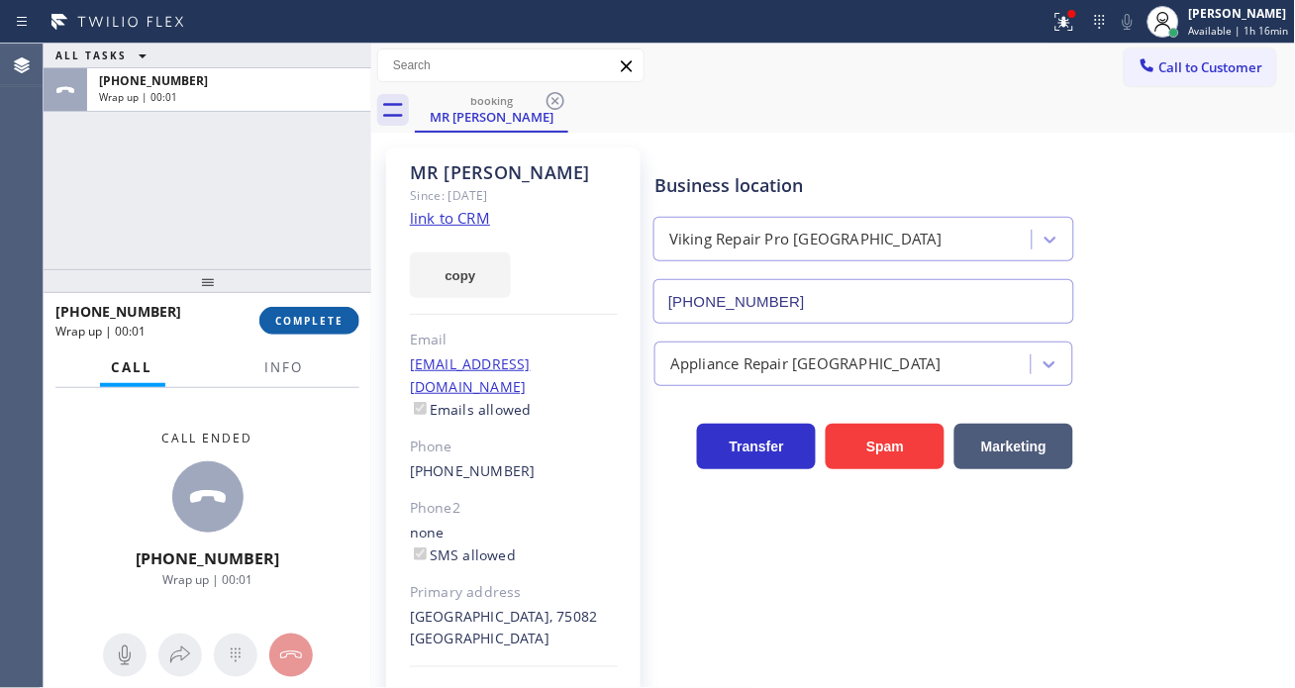
click at [307, 318] on span "COMPLETE" at bounding box center [309, 321] width 68 height 14
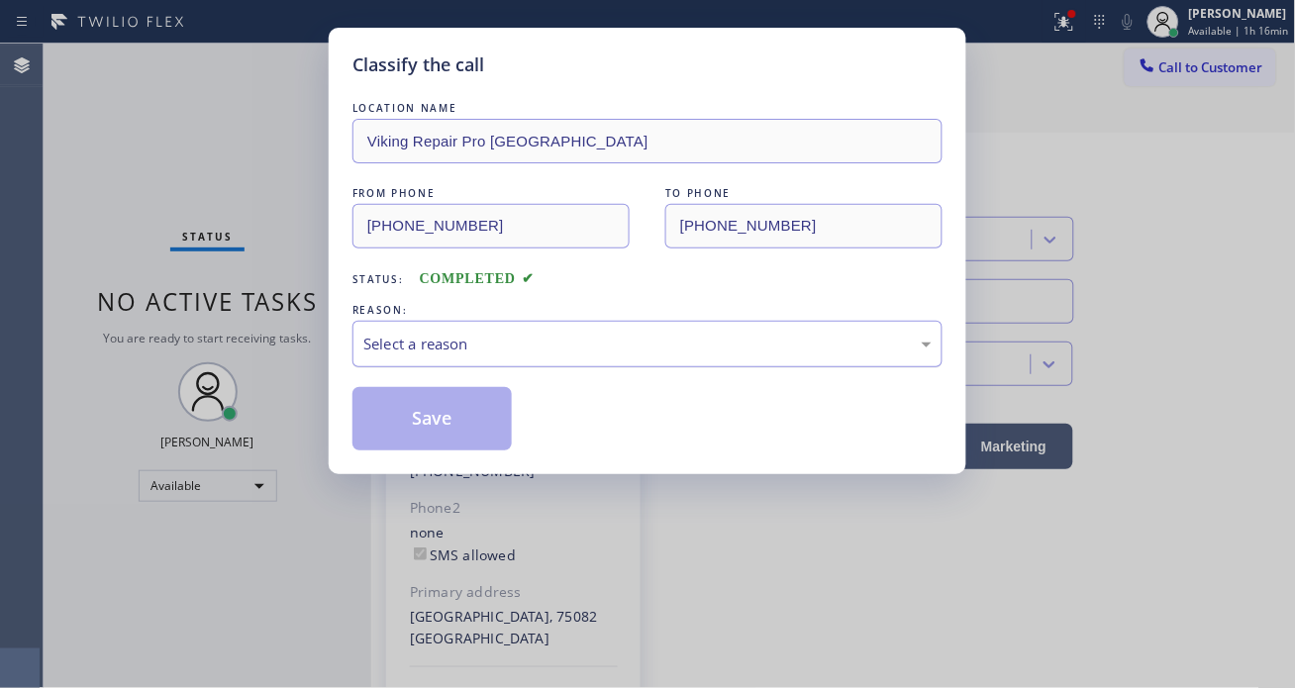
click at [525, 330] on div "Select a reason" at bounding box center [648, 344] width 590 height 47
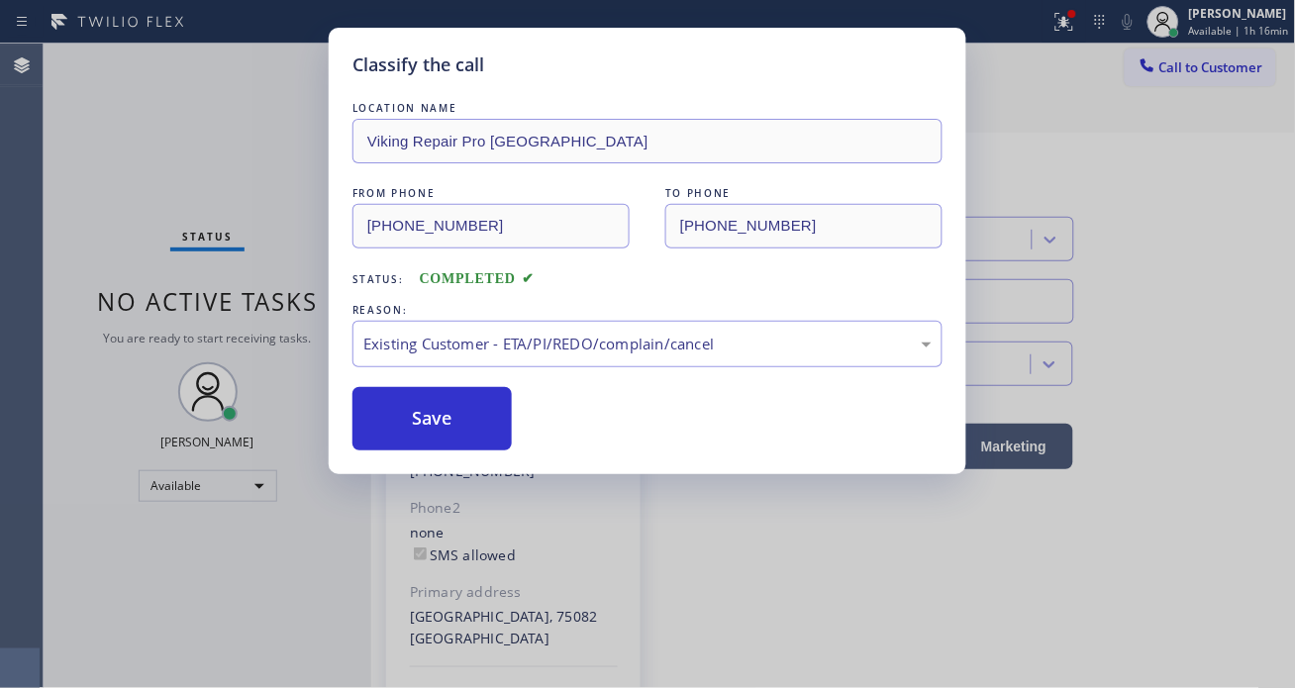
click at [468, 378] on div "LOCATION NAME Viking Repair Pro Dallas FROM PHONE (314) 809-3606 TO PHONE (469)…" at bounding box center [648, 274] width 590 height 353
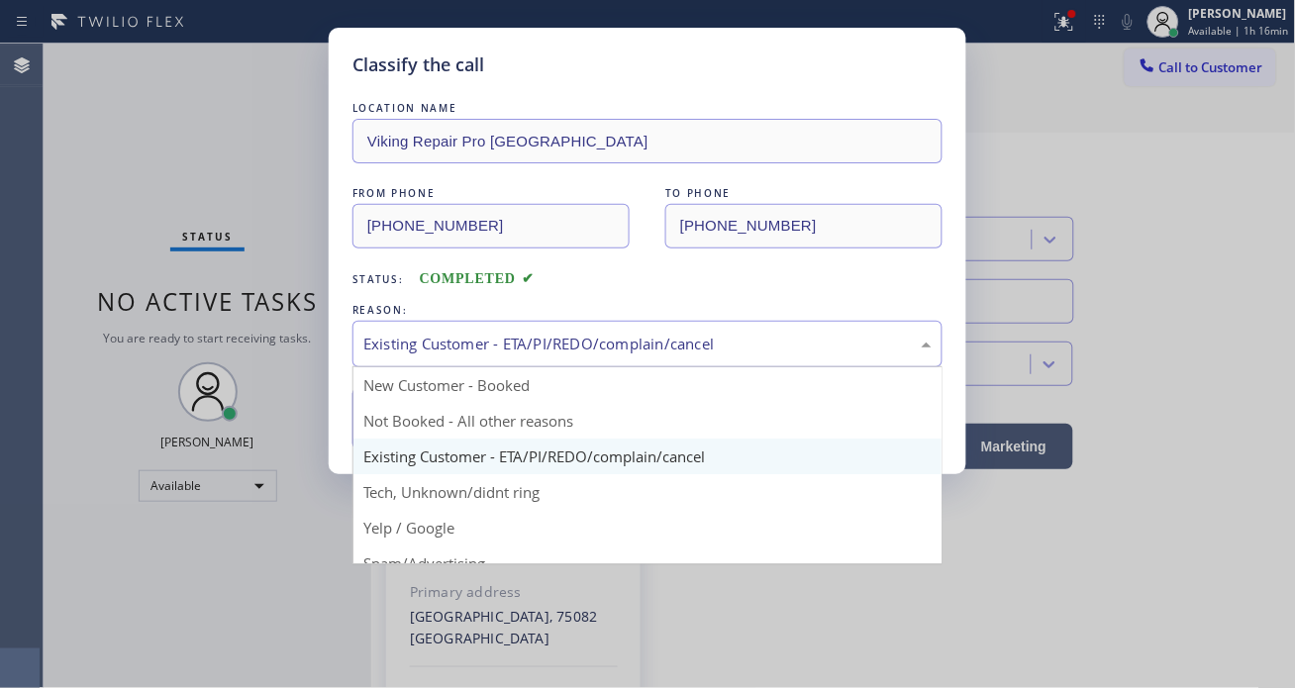
click at [491, 331] on div "Existing Customer - ETA/PI/REDO/complain/cancel" at bounding box center [648, 344] width 590 height 47
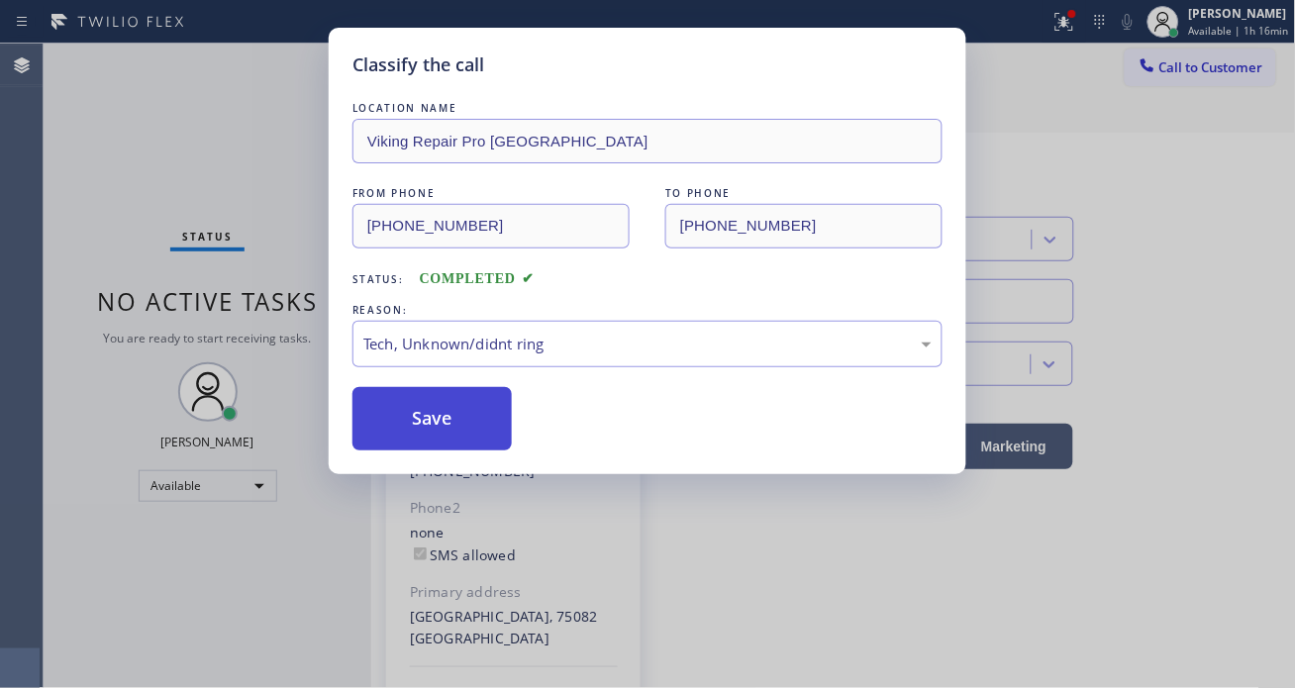
click at [463, 409] on button "Save" at bounding box center [432, 418] width 159 height 63
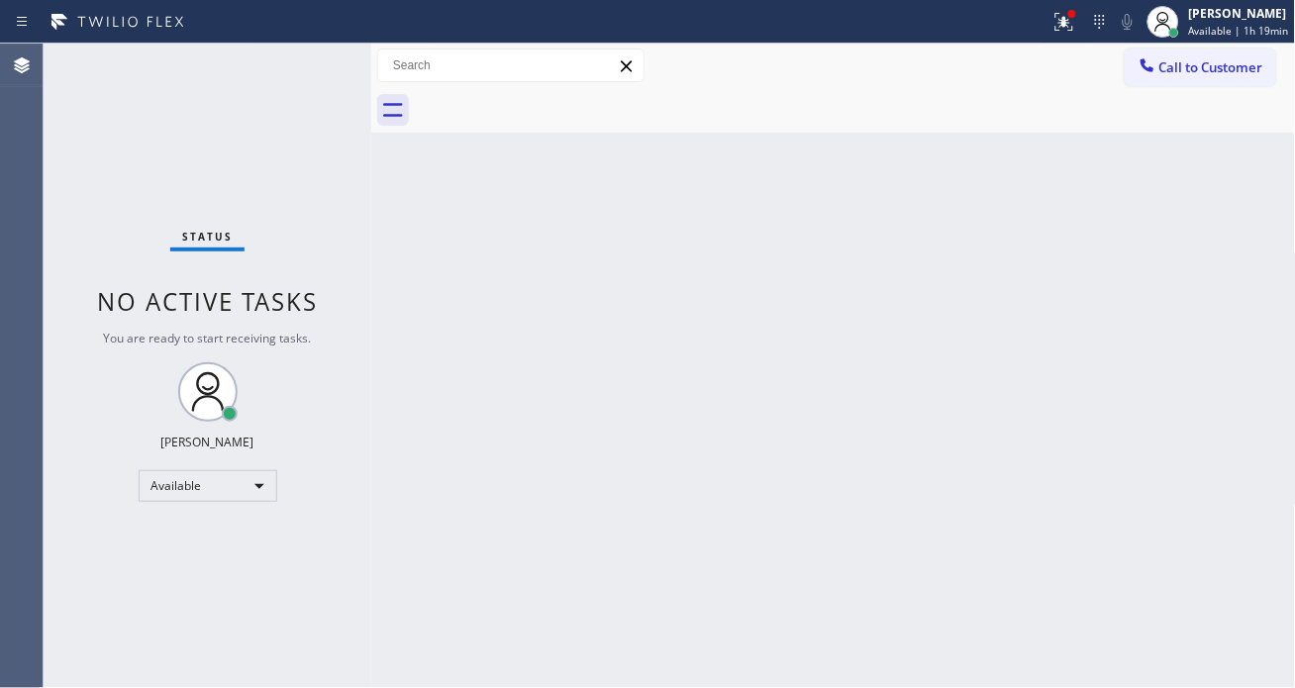
click at [1212, 260] on div "Back to Dashboard Change Sender ID Customers Technicians Select a contact Outbo…" at bounding box center [833, 366] width 925 height 645
click at [273, 61] on div "Status No active tasks You are ready to start receiving tasks. [PERSON_NAME]" at bounding box center [208, 366] width 328 height 645
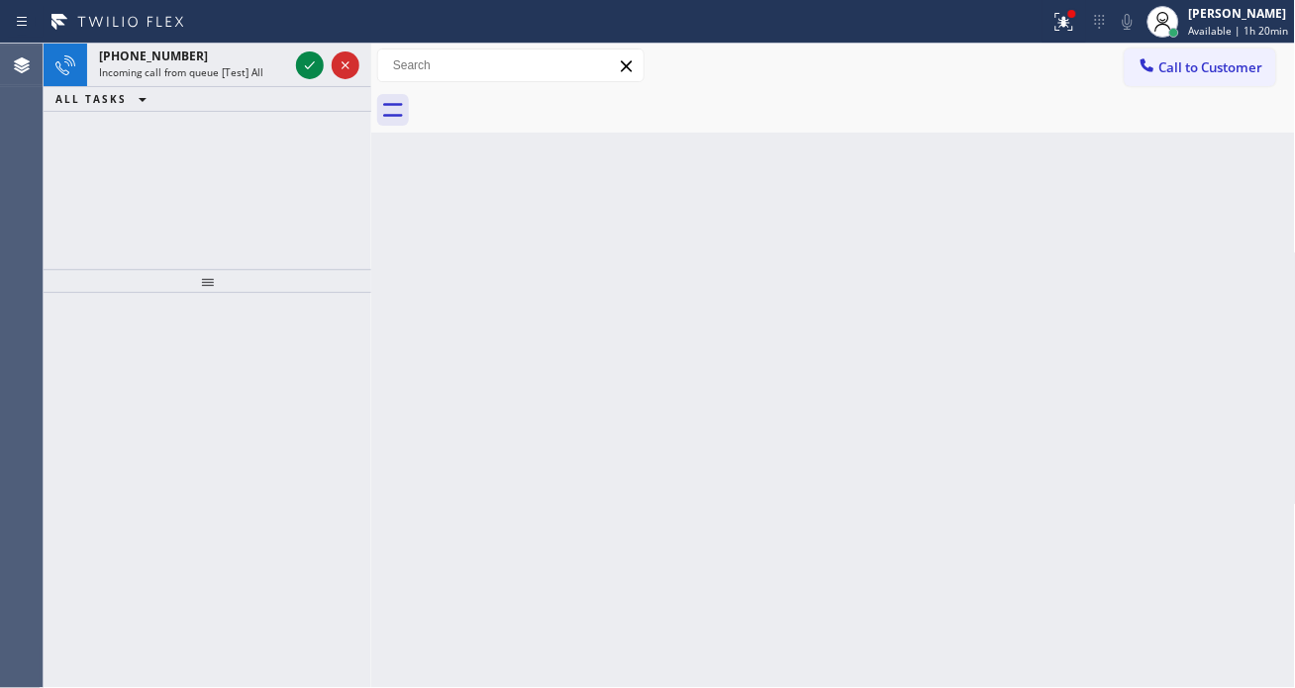
click at [273, 61] on div "+13053962598" at bounding box center [193, 56] width 189 height 17
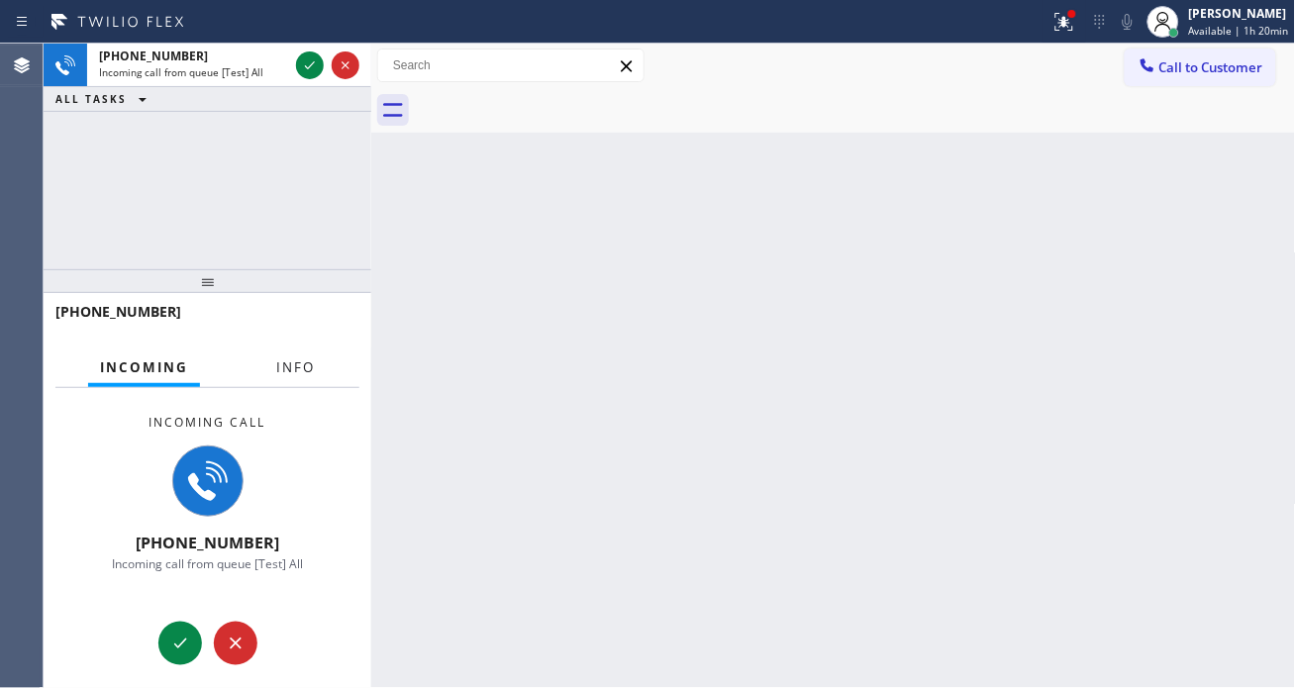
click at [297, 374] on span "Info" at bounding box center [295, 367] width 39 height 18
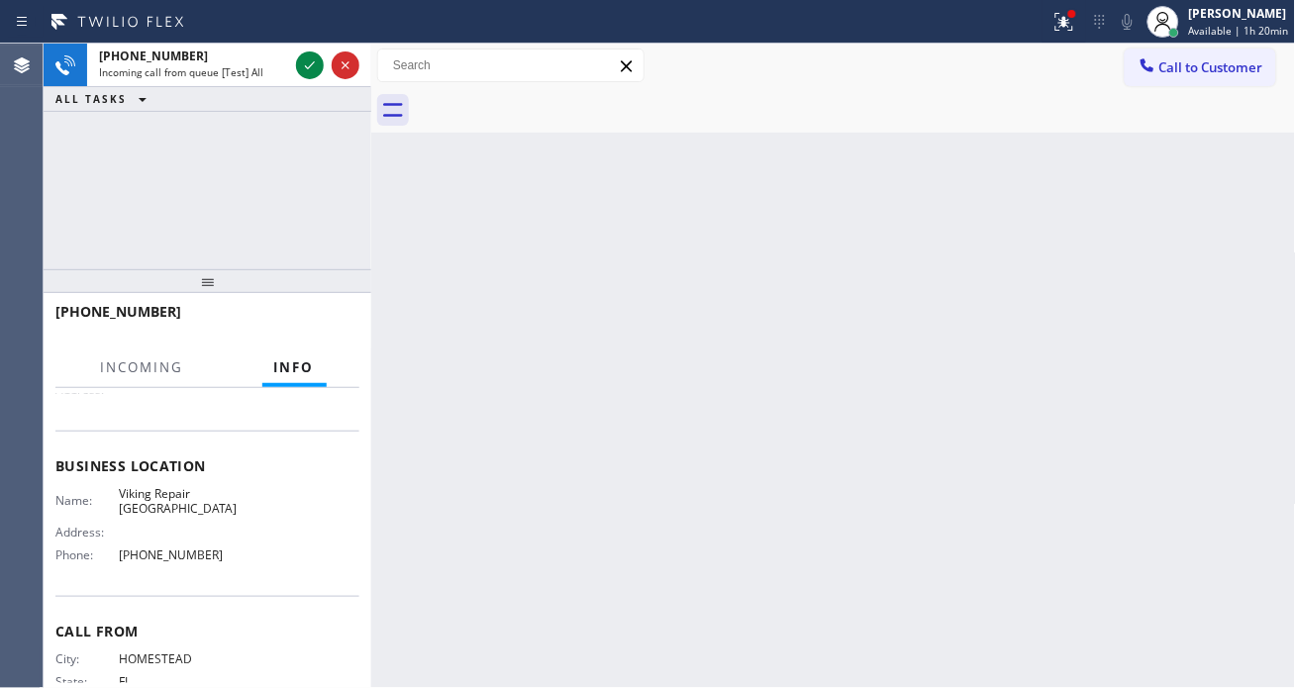
scroll to position [220, 0]
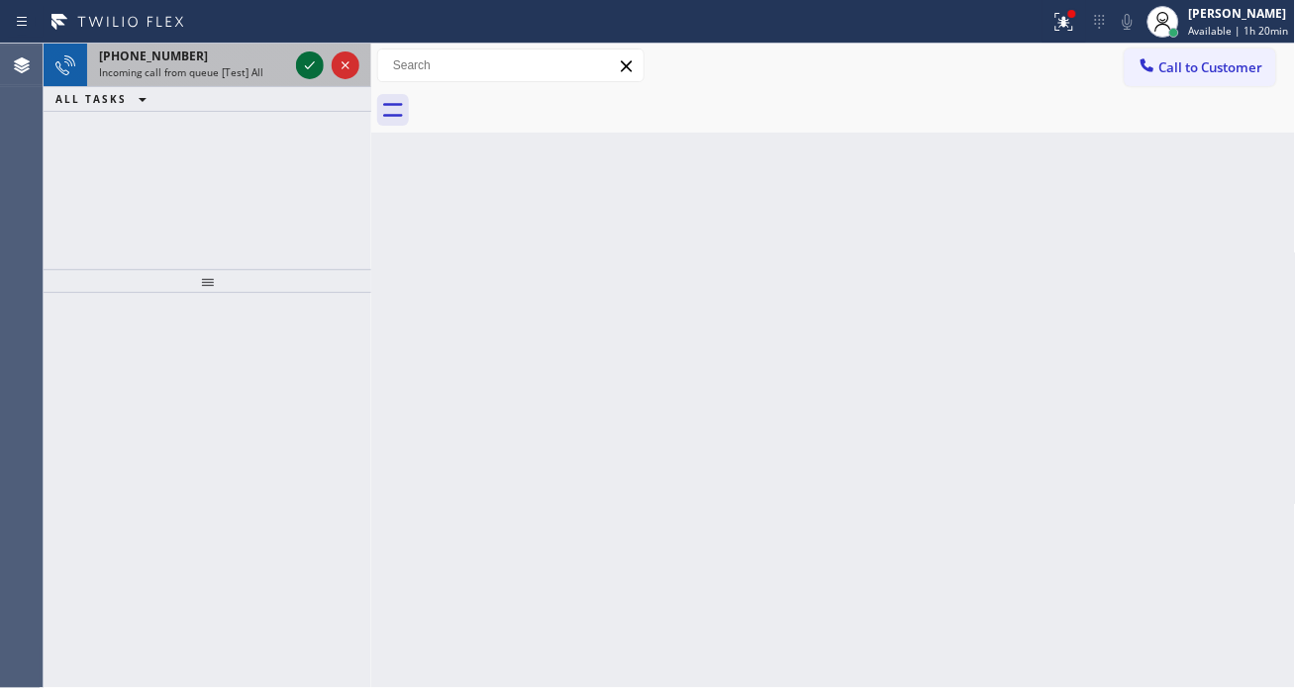
click at [310, 74] on icon at bounding box center [310, 65] width 24 height 24
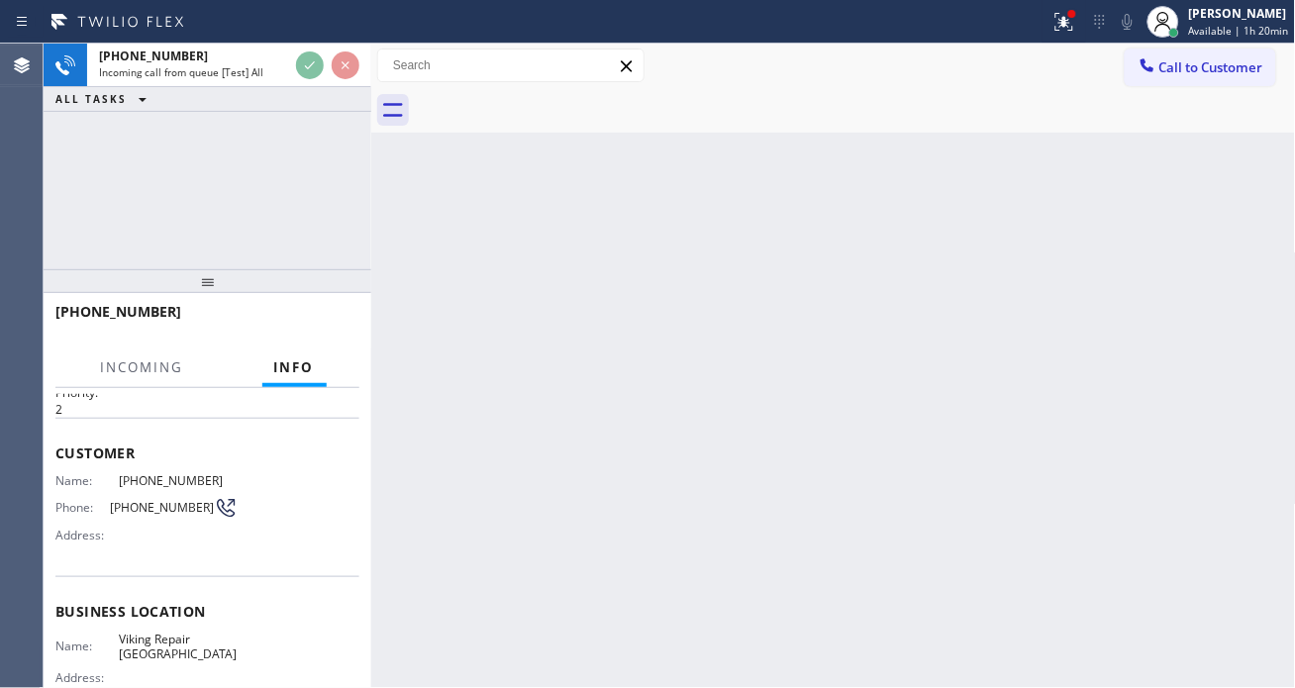
scroll to position [110, 0]
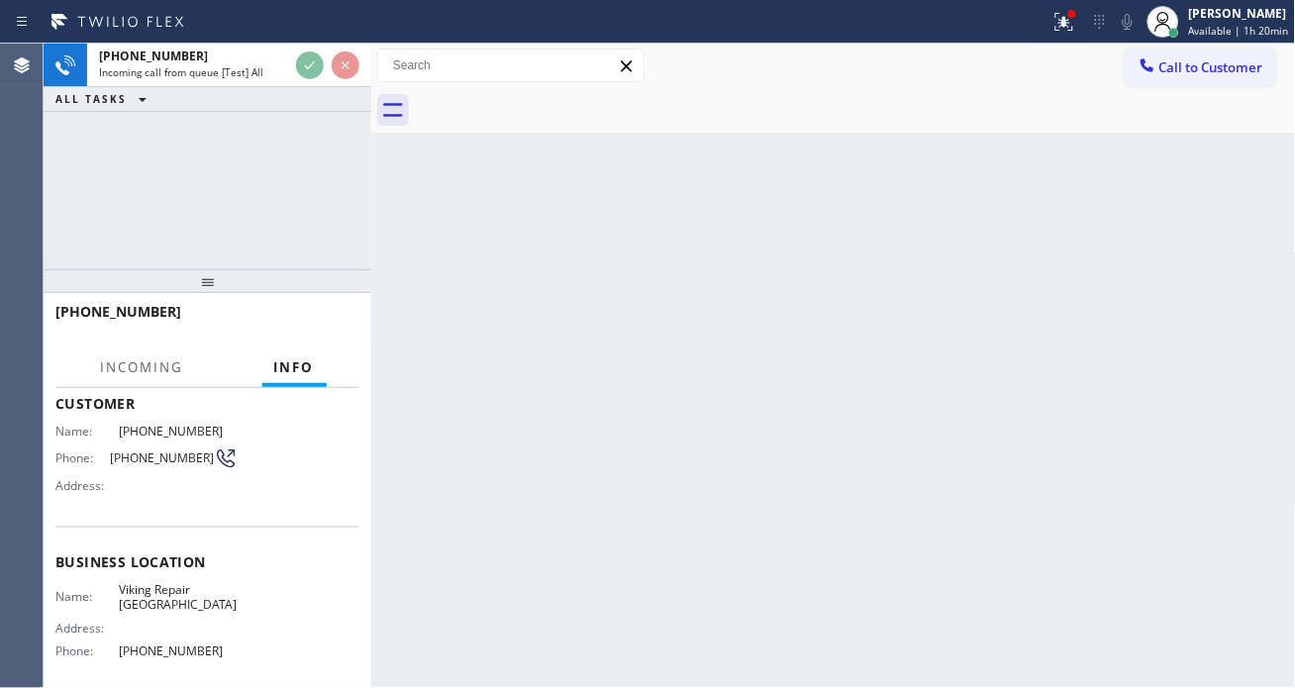
click at [170, 592] on span "Viking Repair [GEOGRAPHIC_DATA]" at bounding box center [178, 597] width 119 height 31
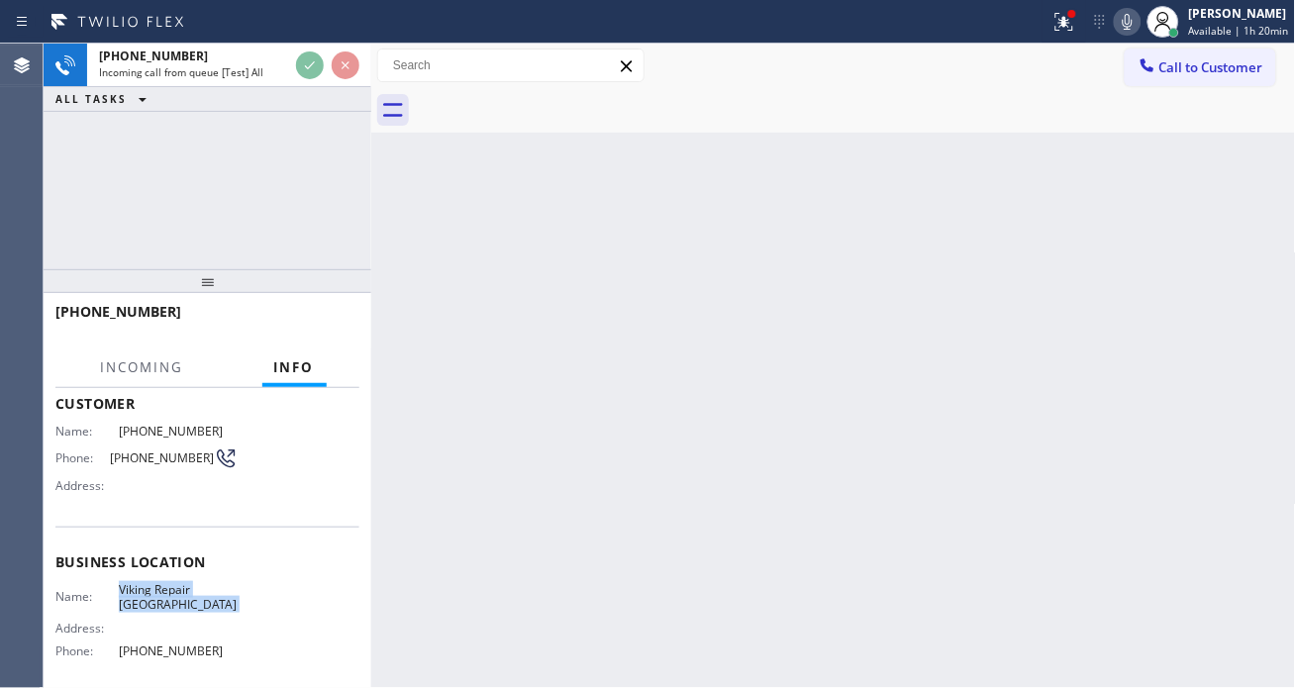
click at [170, 592] on span "Viking Repair [GEOGRAPHIC_DATA]" at bounding box center [178, 597] width 119 height 31
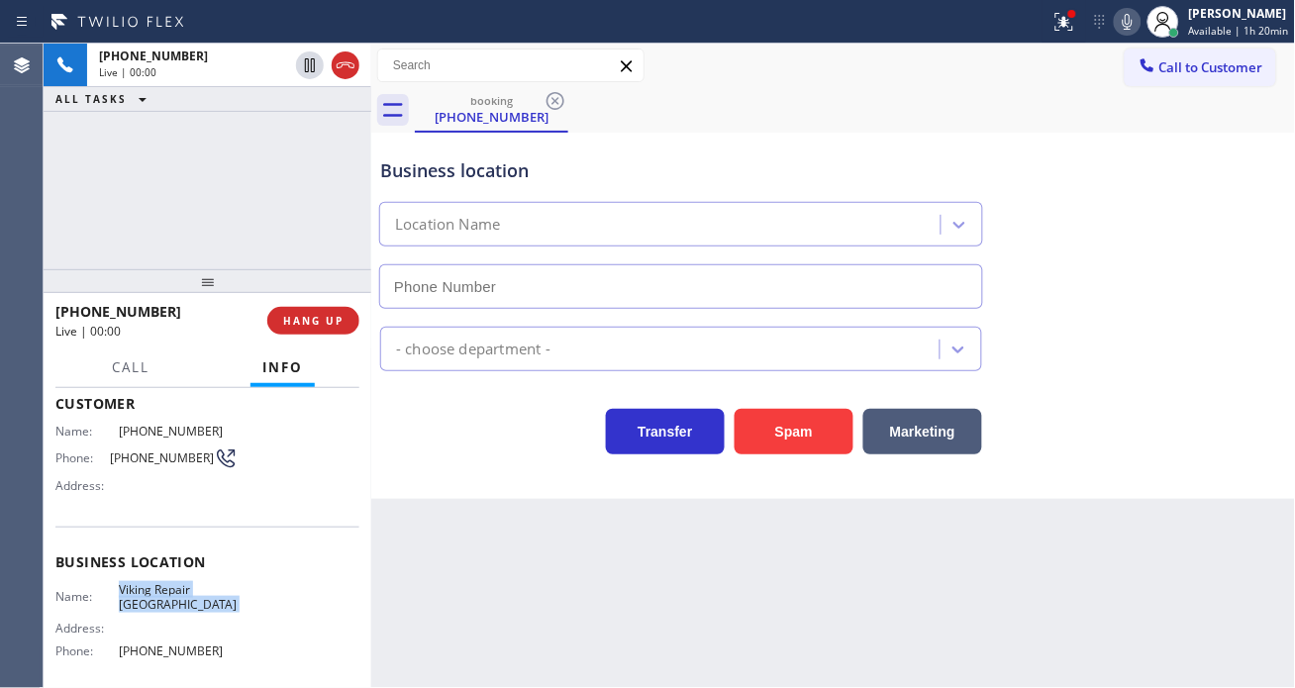
click at [170, 592] on span "Viking Repair [GEOGRAPHIC_DATA]" at bounding box center [178, 597] width 119 height 31
type input "[PHONE_NUMBER]"
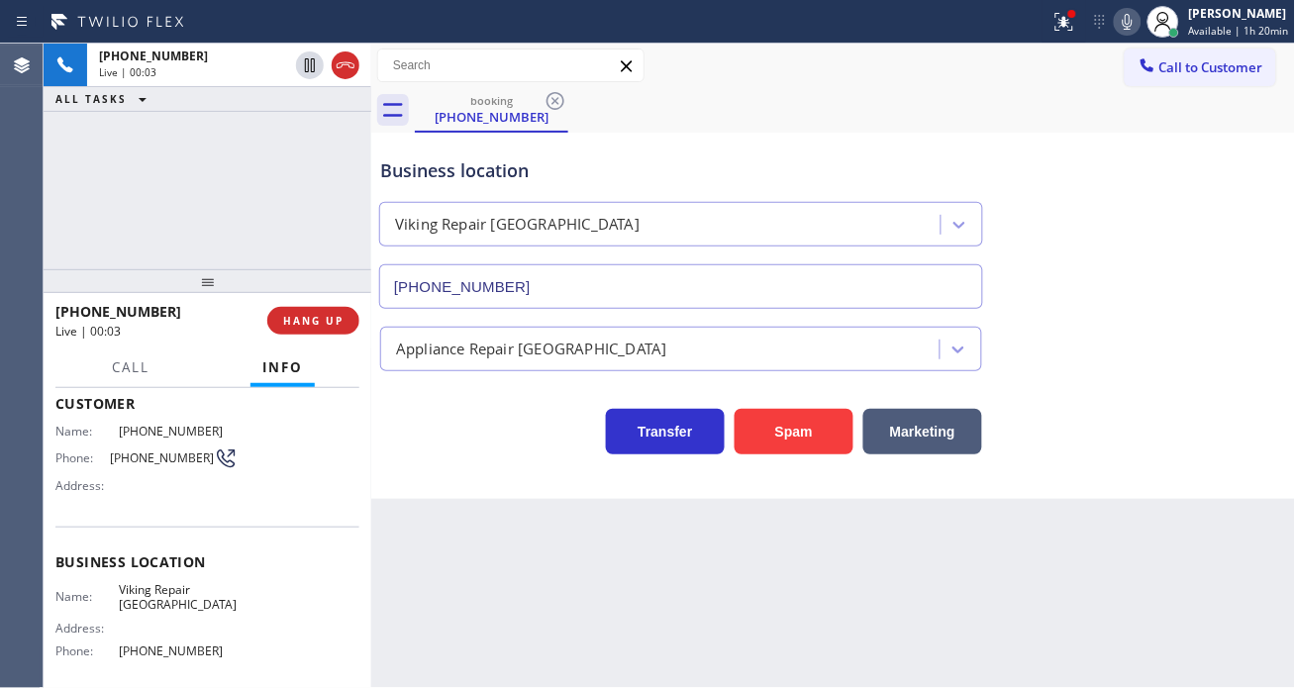
click at [122, 454] on span "[PHONE_NUMBER]" at bounding box center [162, 458] width 104 height 15
click at [371, 547] on div at bounding box center [371, 366] width 0 height 645
click at [359, 543] on div "Context Queue: [Test] All Priority: 2 Customer Name: (305) 396-2598 Phone: (305…" at bounding box center [208, 538] width 328 height 301
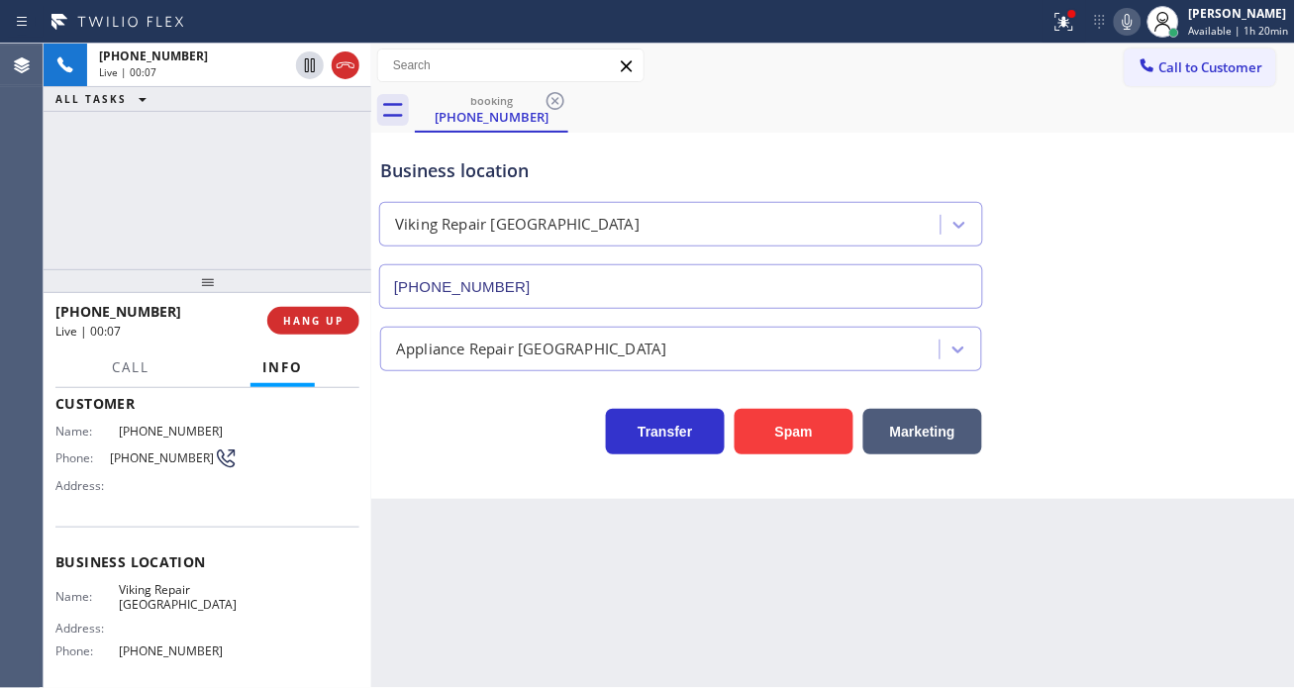
click at [203, 606] on span "Viking Repair [GEOGRAPHIC_DATA]" at bounding box center [178, 597] width 119 height 31
click at [1195, 299] on div "Business location Viking Repair Miami Beach (305) 912-2242" at bounding box center [833, 219] width 915 height 179
click at [283, 325] on span "HANG UP" at bounding box center [313, 321] width 60 height 14
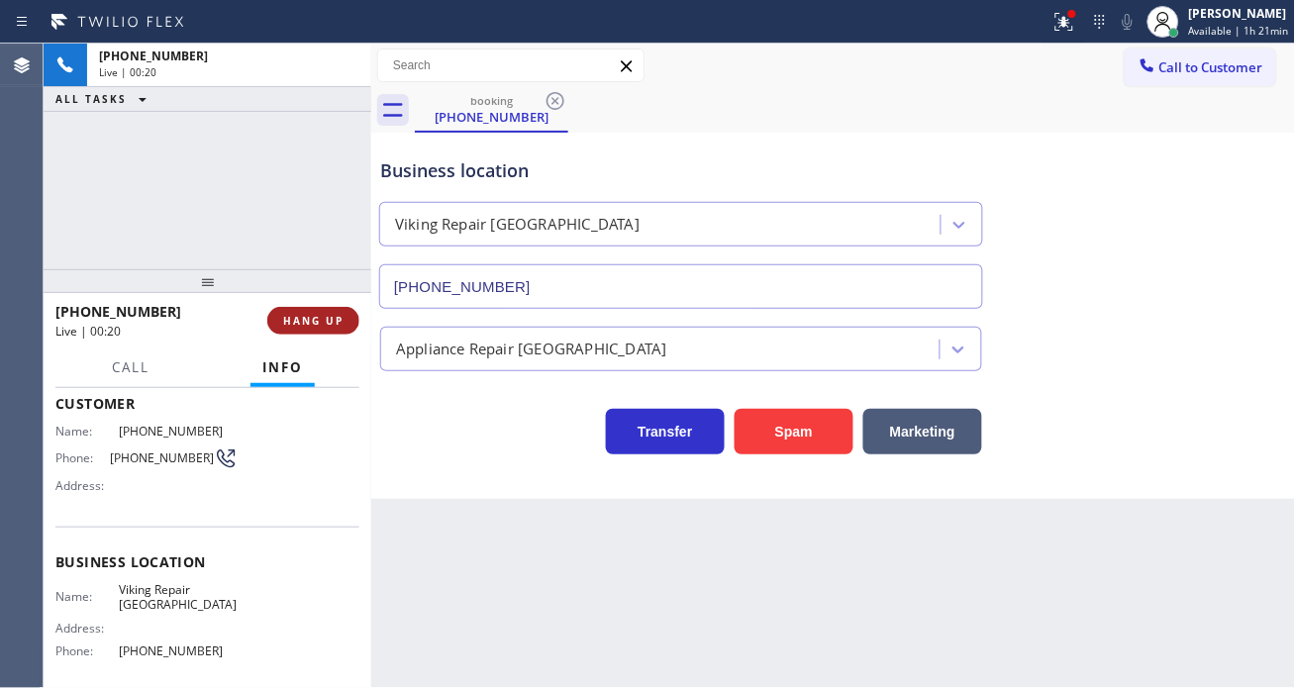
click at [295, 325] on span "HANG UP" at bounding box center [313, 321] width 60 height 14
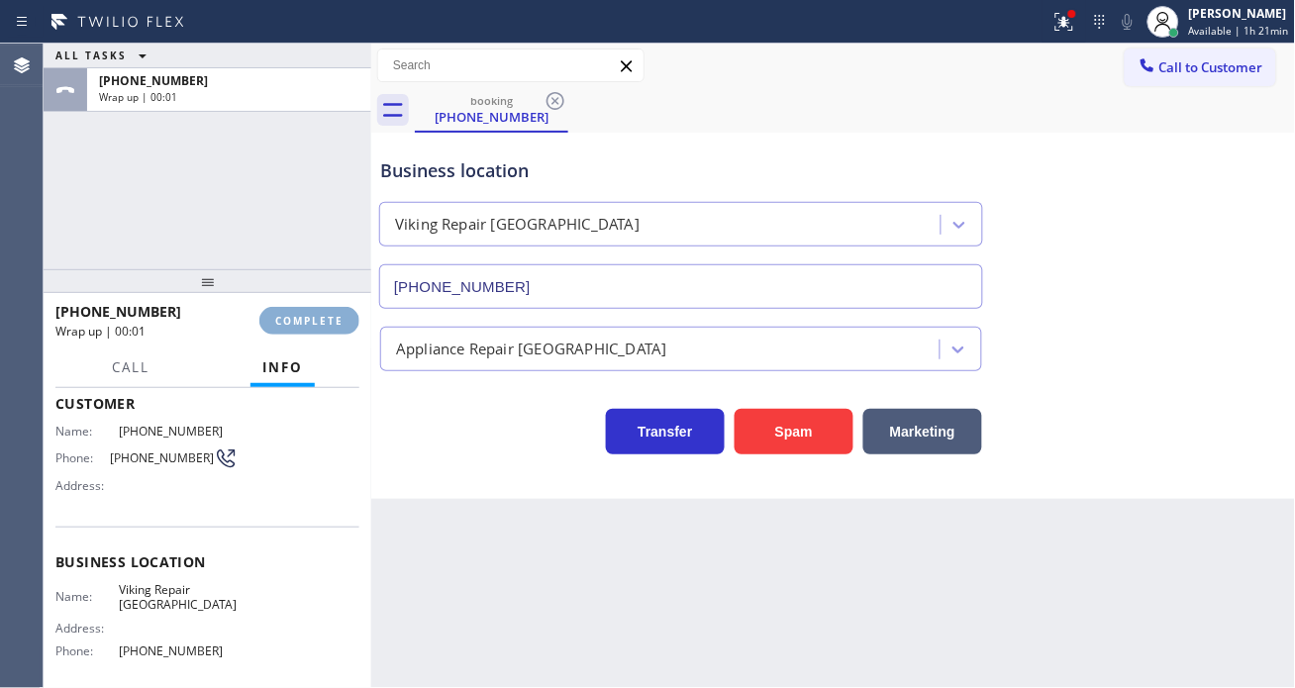
click at [299, 325] on span "COMPLETE" at bounding box center [309, 321] width 68 height 14
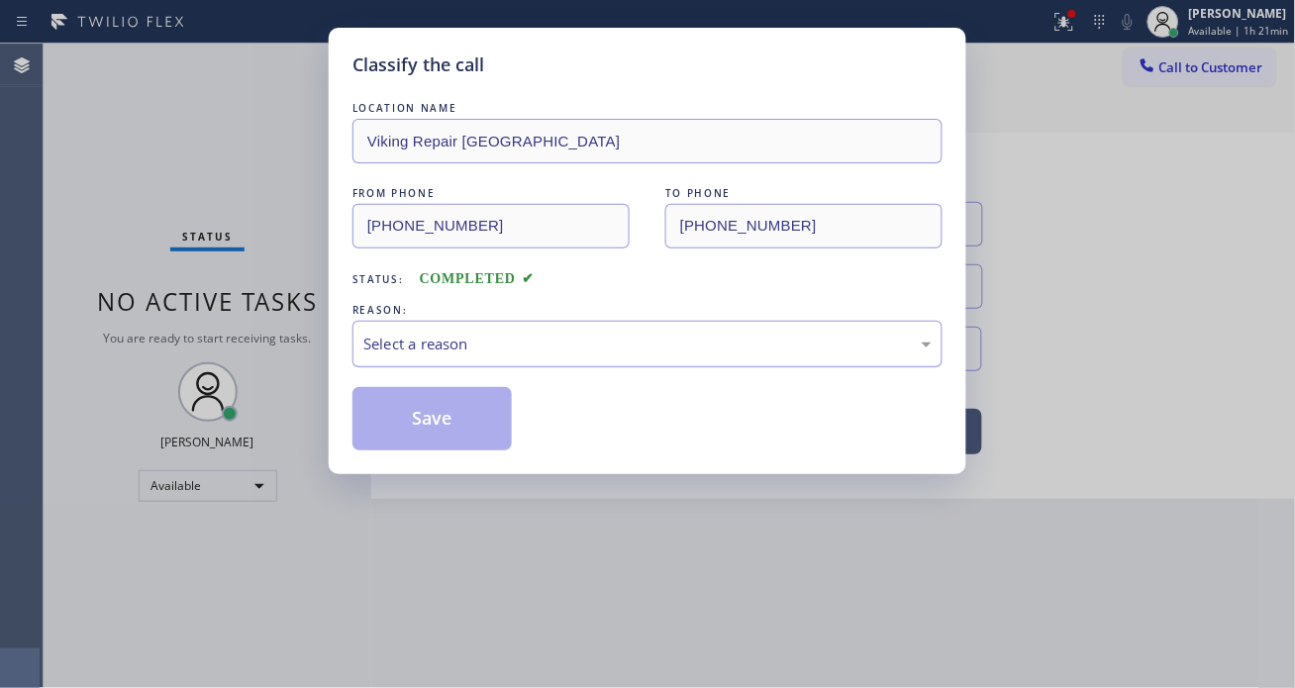
click at [601, 342] on div "Select a reason" at bounding box center [647, 344] width 568 height 23
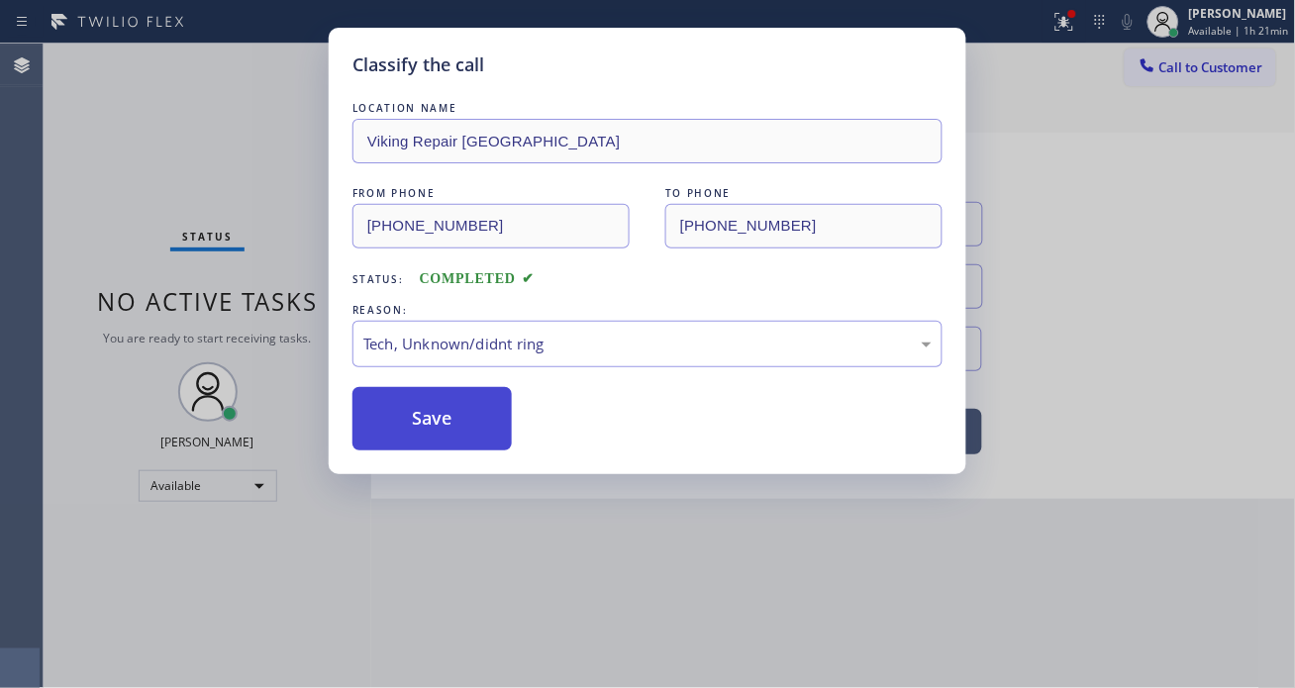
click at [503, 439] on button "Save" at bounding box center [432, 418] width 159 height 63
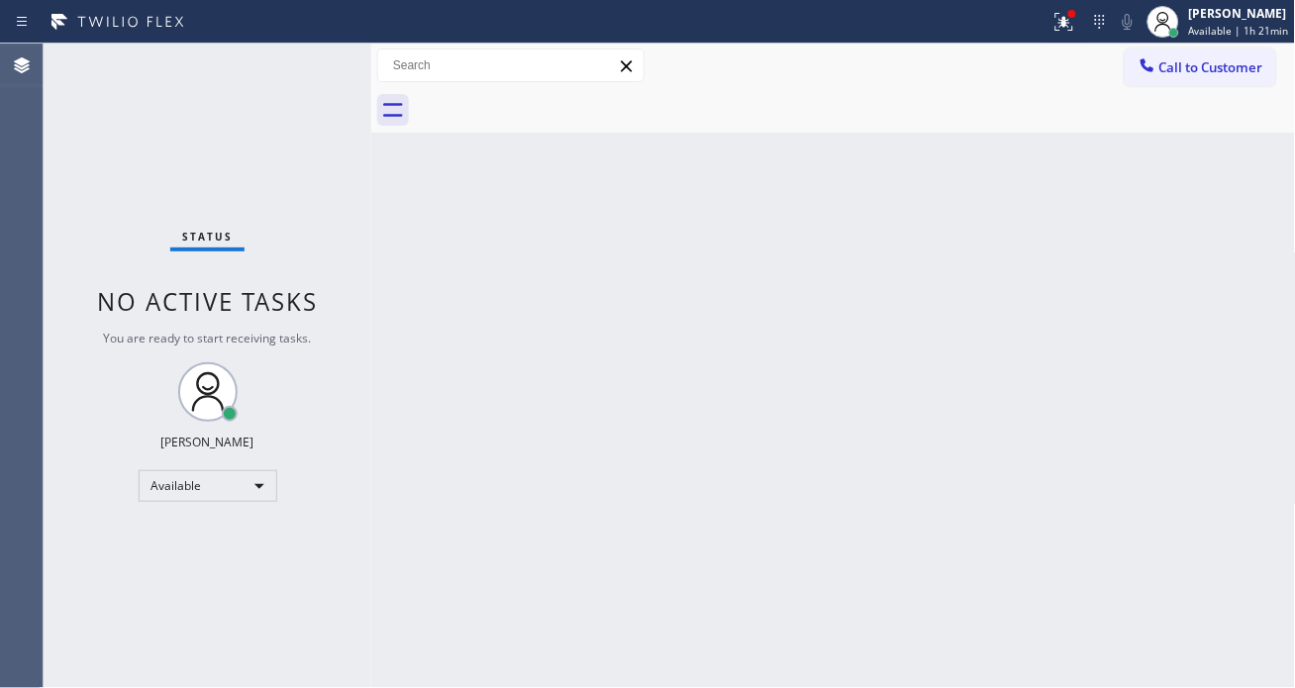
click at [1214, 172] on div "Back to Dashboard Change Sender ID Customers Technicians Select a contact Outbo…" at bounding box center [833, 366] width 925 height 645
click at [299, 82] on div "Status No active tasks You are ready to start receiving tasks. [PERSON_NAME]" at bounding box center [208, 366] width 328 height 645
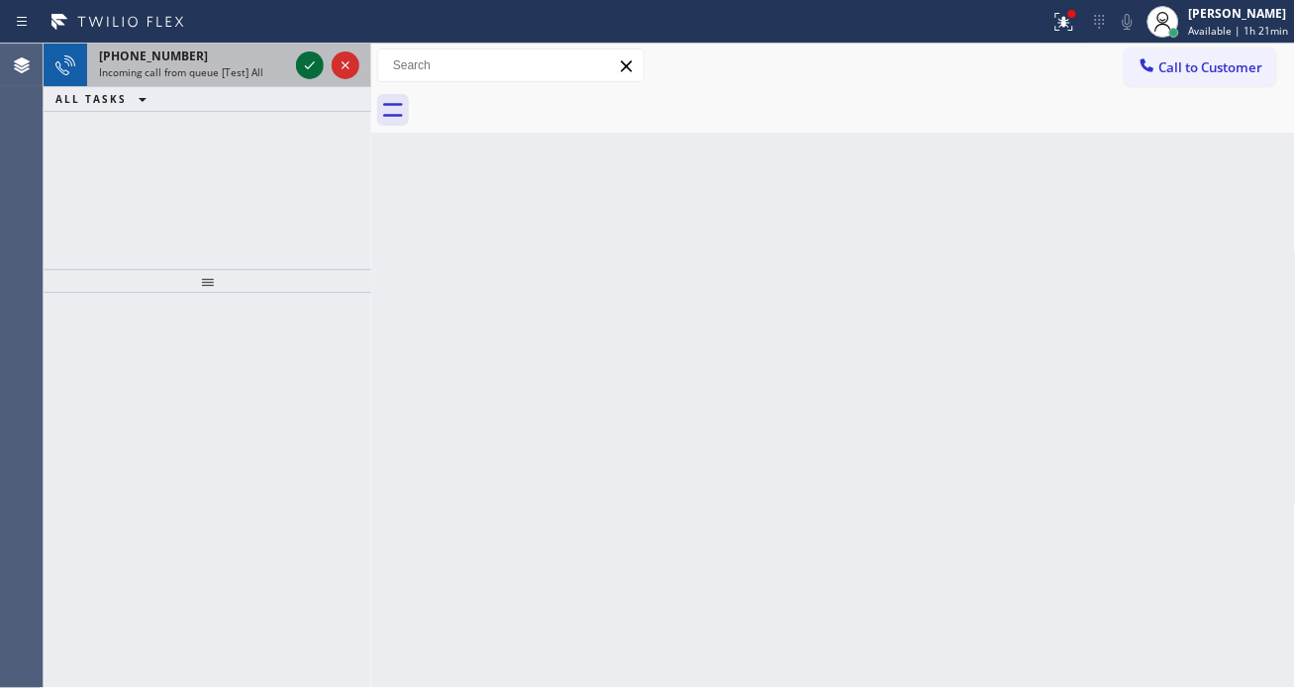
click at [310, 71] on icon at bounding box center [310, 65] width 24 height 24
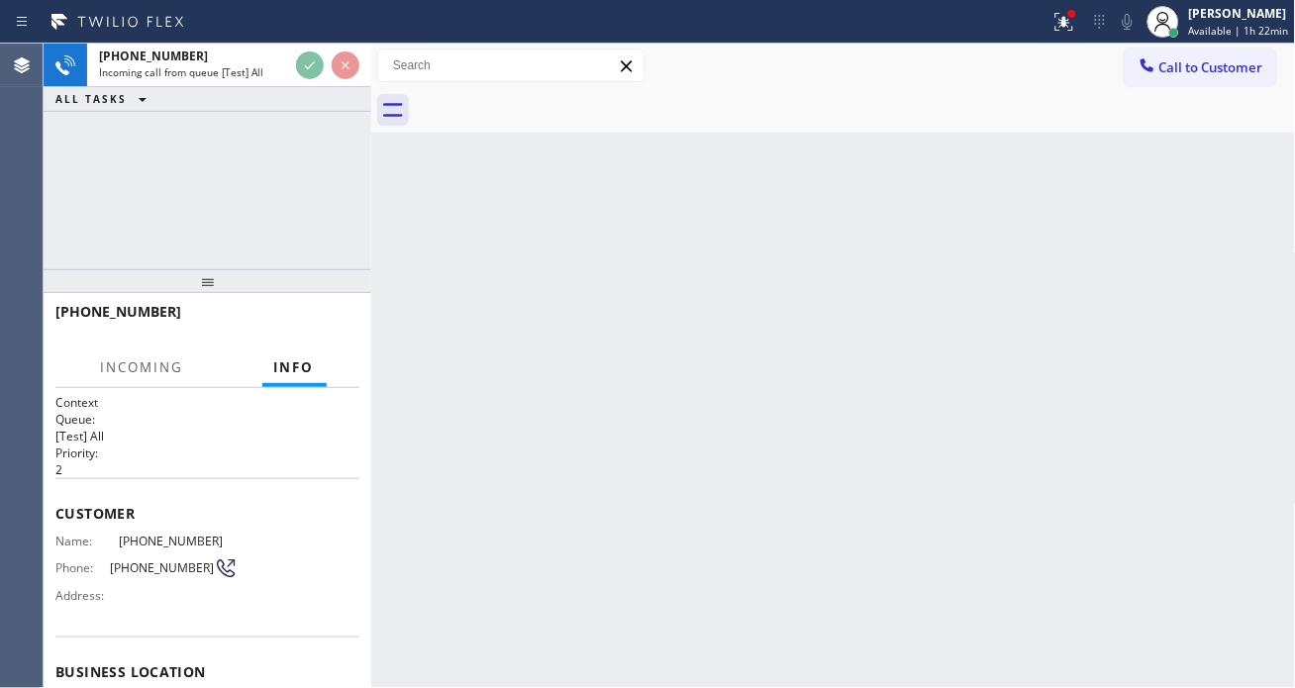
scroll to position [110, 0]
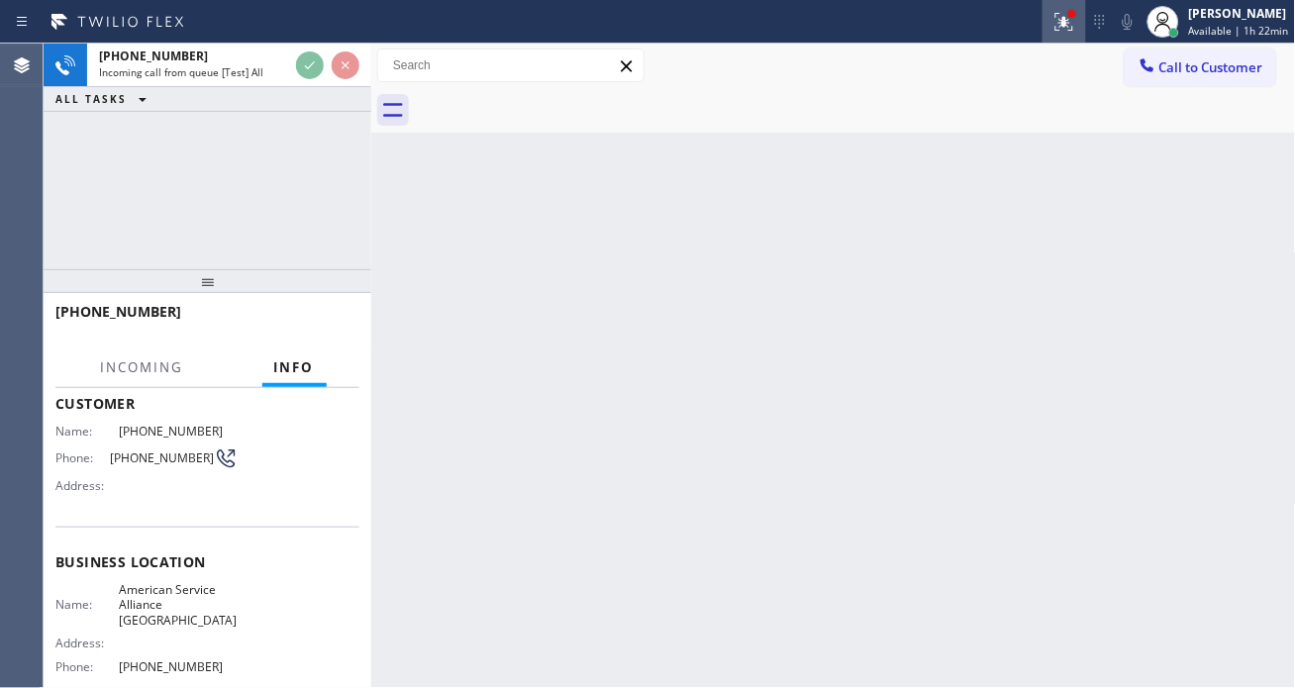
click at [1075, 36] on button at bounding box center [1065, 22] width 44 height 44
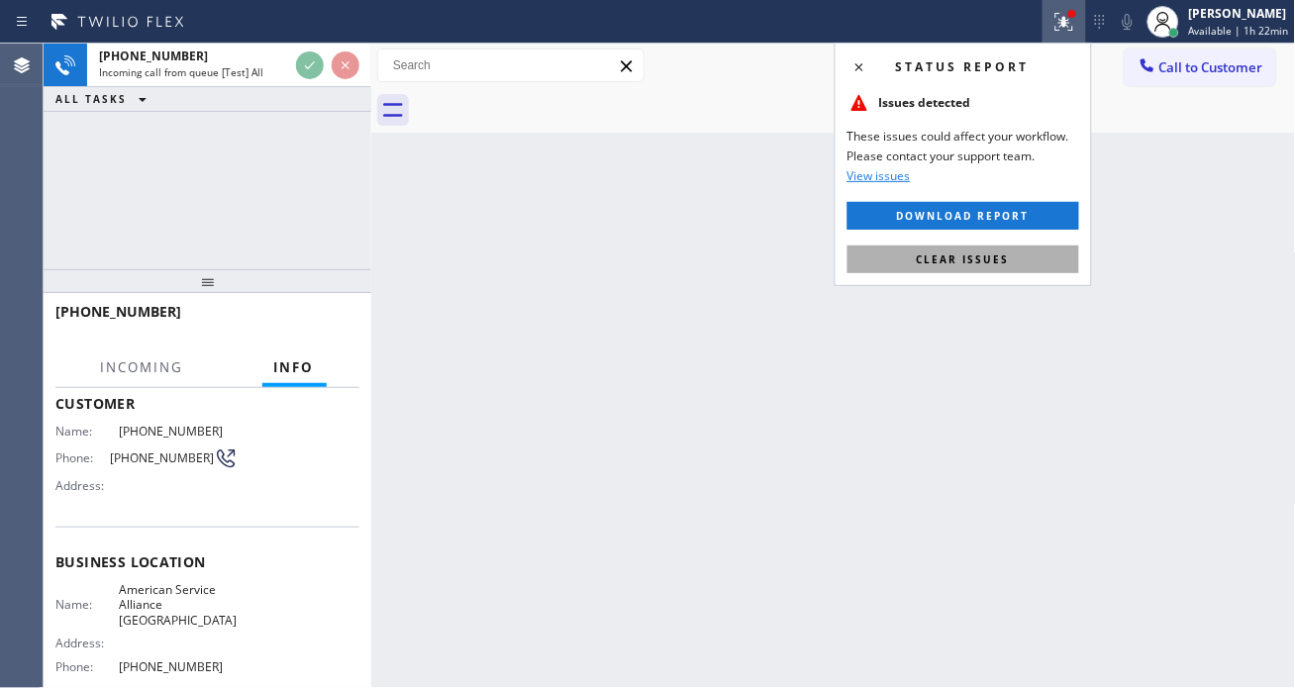
click at [988, 271] on button "Clear issues" at bounding box center [964, 260] width 232 height 28
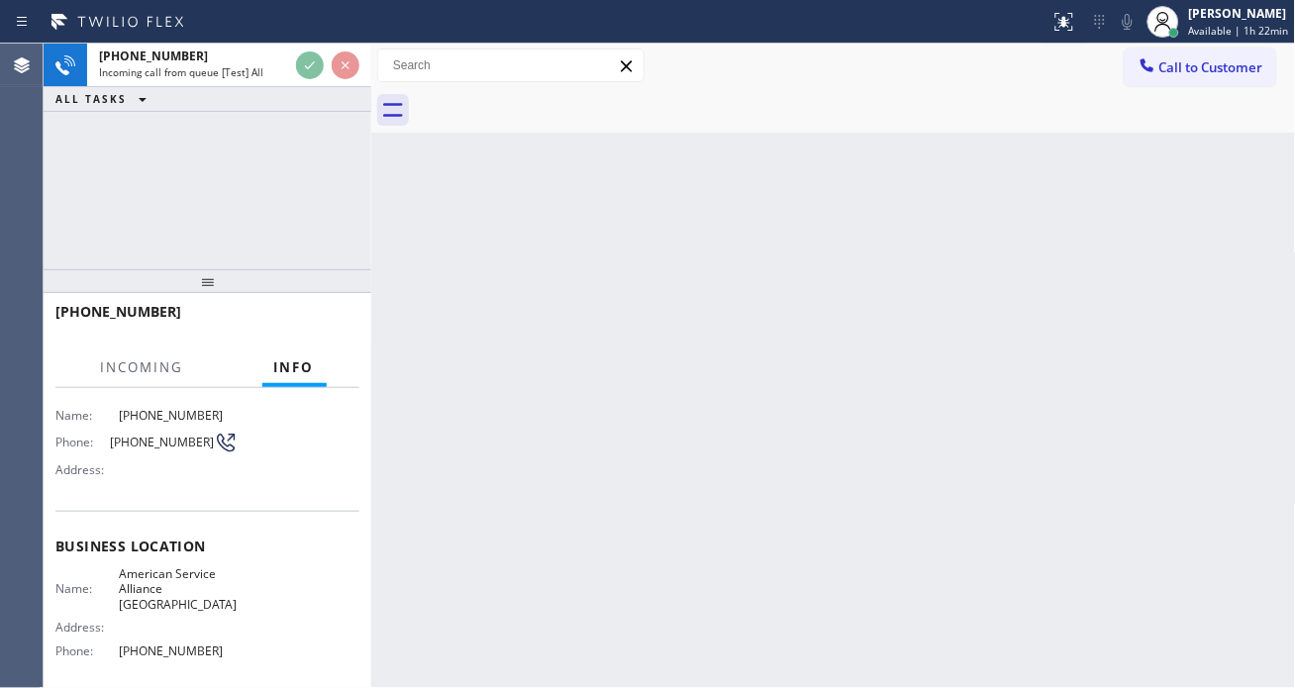
scroll to position [0, 0]
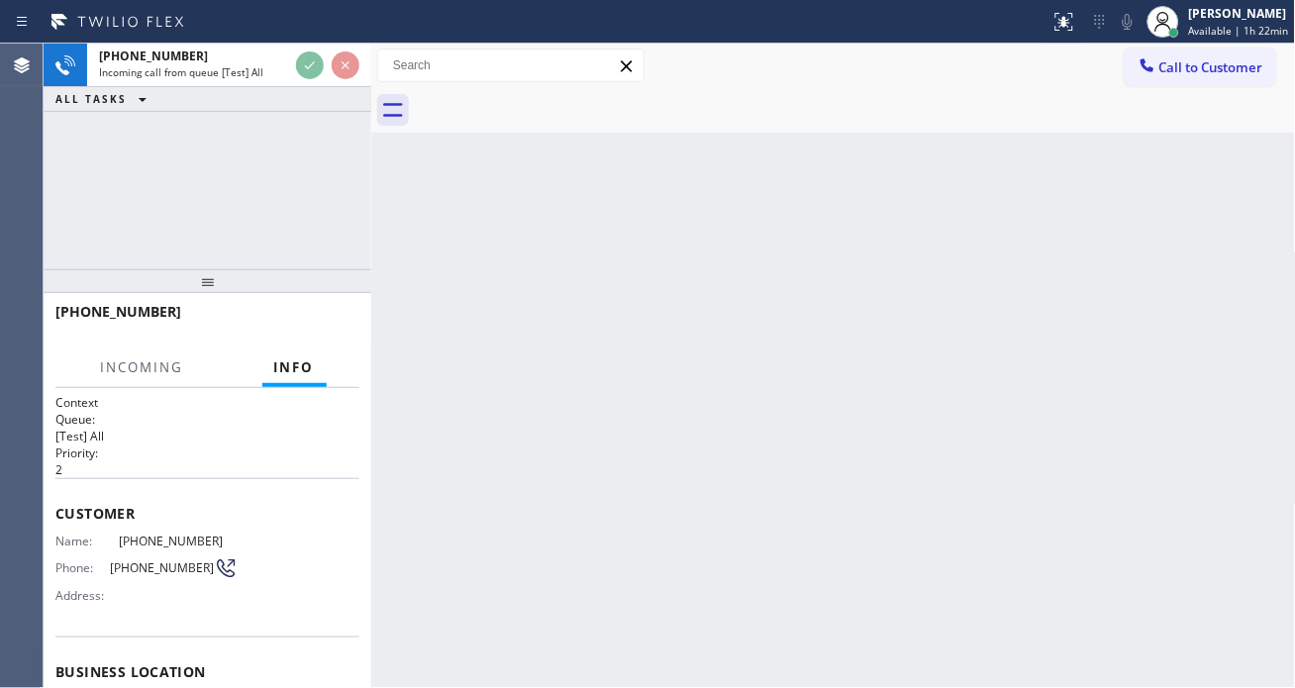
click at [161, 529] on div "Customer Name: (510) 301-0520 Phone: (510) 301-0520 Address:" at bounding box center [207, 557] width 304 height 158
click at [164, 534] on span "[PHONE_NUMBER]" at bounding box center [178, 541] width 119 height 15
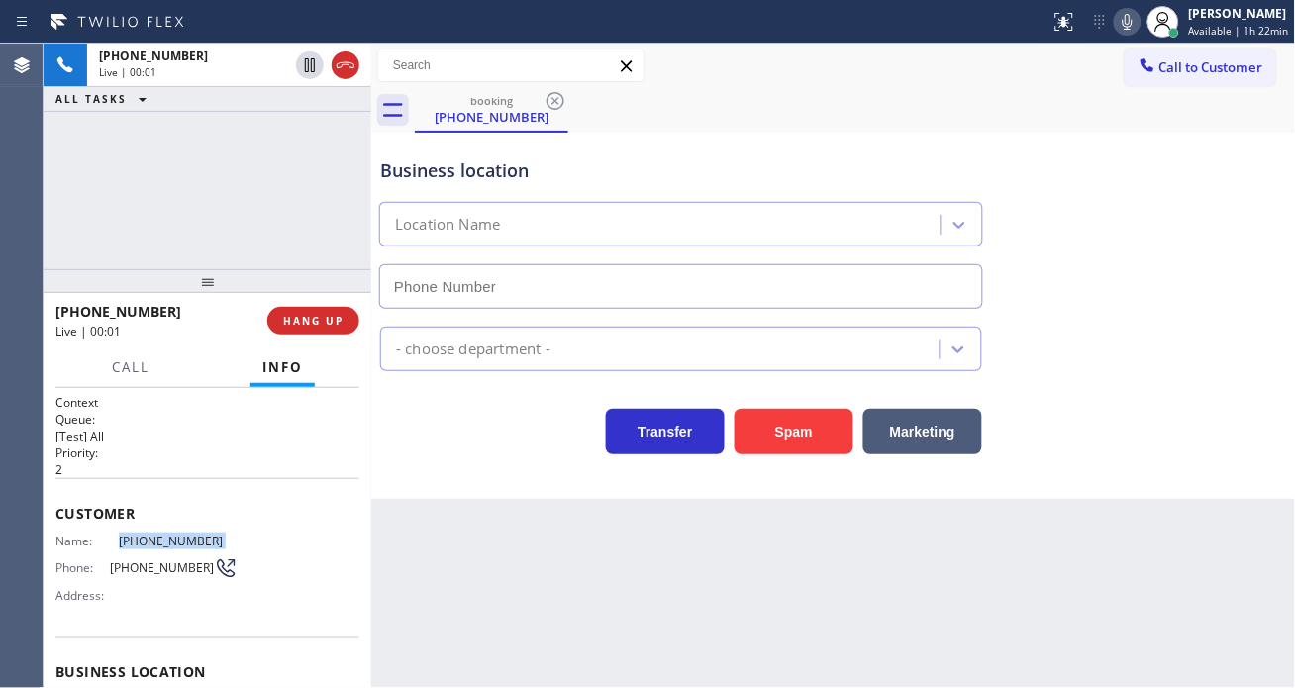
type input "[PHONE_NUMBER]"
click at [501, 568] on div "Back to Dashboard Change Sender ID Customers Technicians Select a contact Outbo…" at bounding box center [833, 366] width 925 height 645
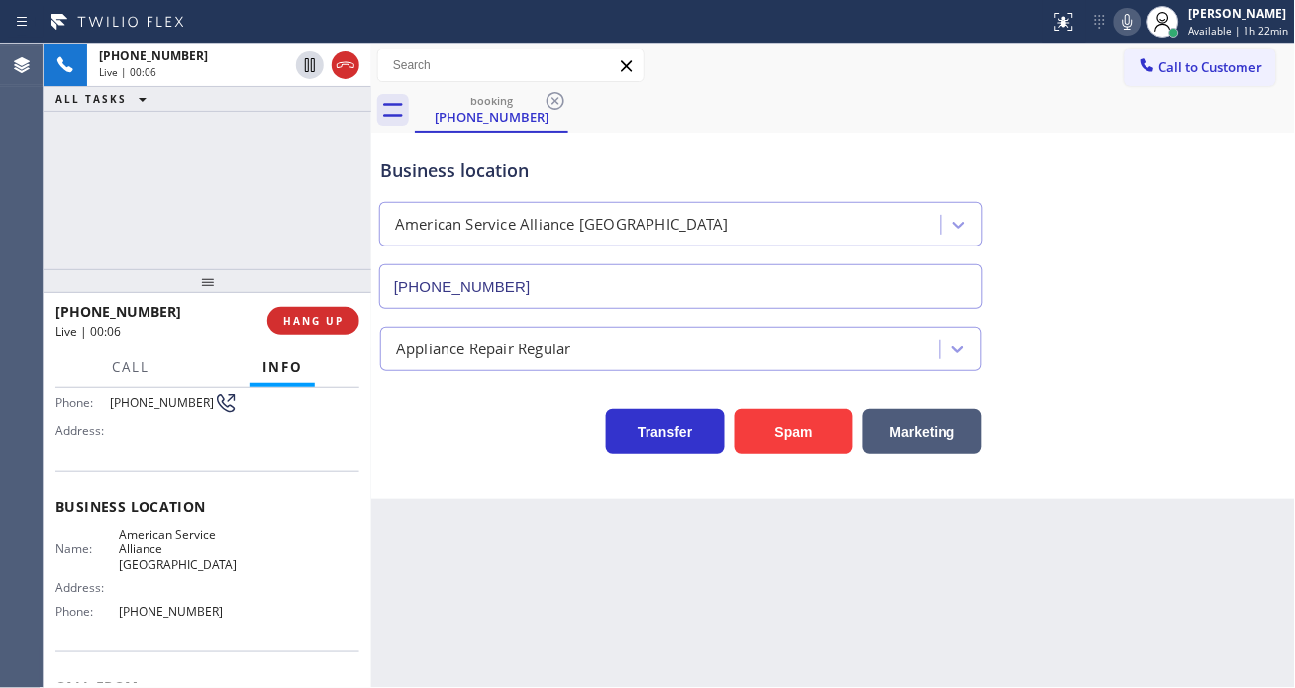
scroll to position [220, 0]
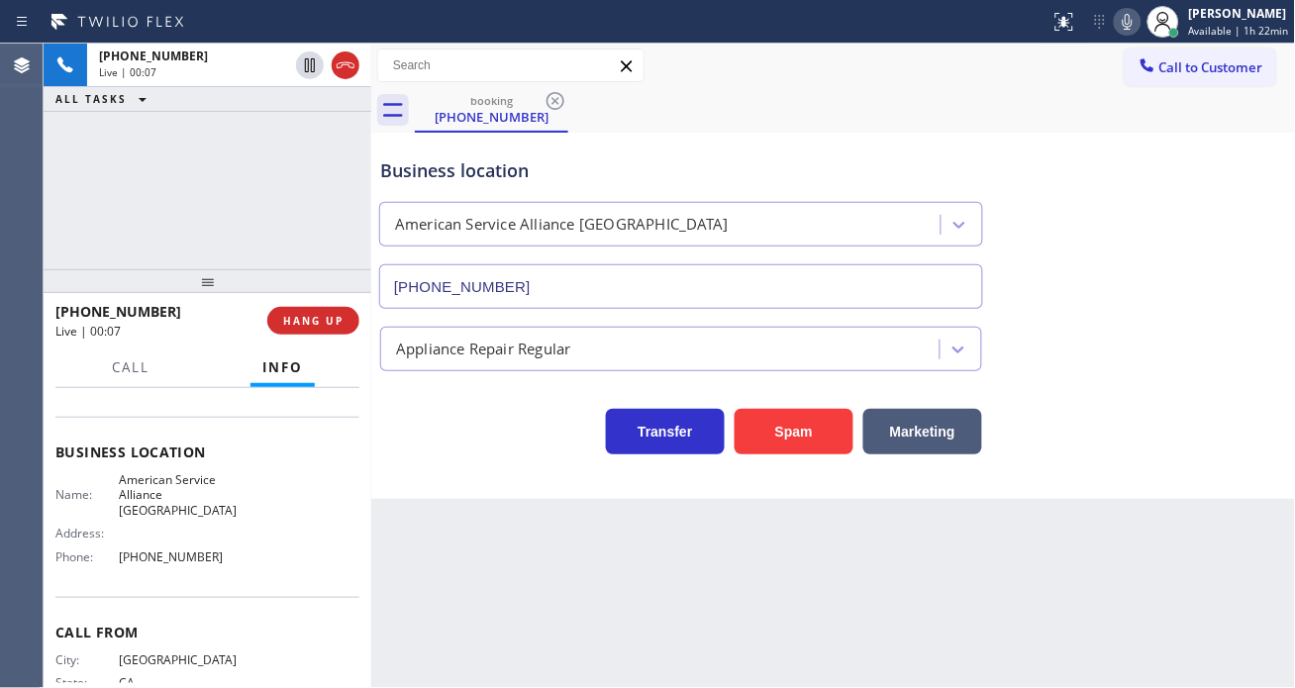
click at [168, 487] on span "American Service Alliance [GEOGRAPHIC_DATA]" at bounding box center [178, 495] width 119 height 46
click at [168, 486] on span "American Service Alliance [GEOGRAPHIC_DATA]" at bounding box center [178, 495] width 119 height 46
click at [175, 558] on div "Business location Name: American Service Alliance Oakland Address: Phone: (510)…" at bounding box center [207, 507] width 304 height 180
click at [175, 551] on div "Name: American Service Alliance Oakland Address: Phone: (510) 756-4242" at bounding box center [146, 522] width 182 height 100
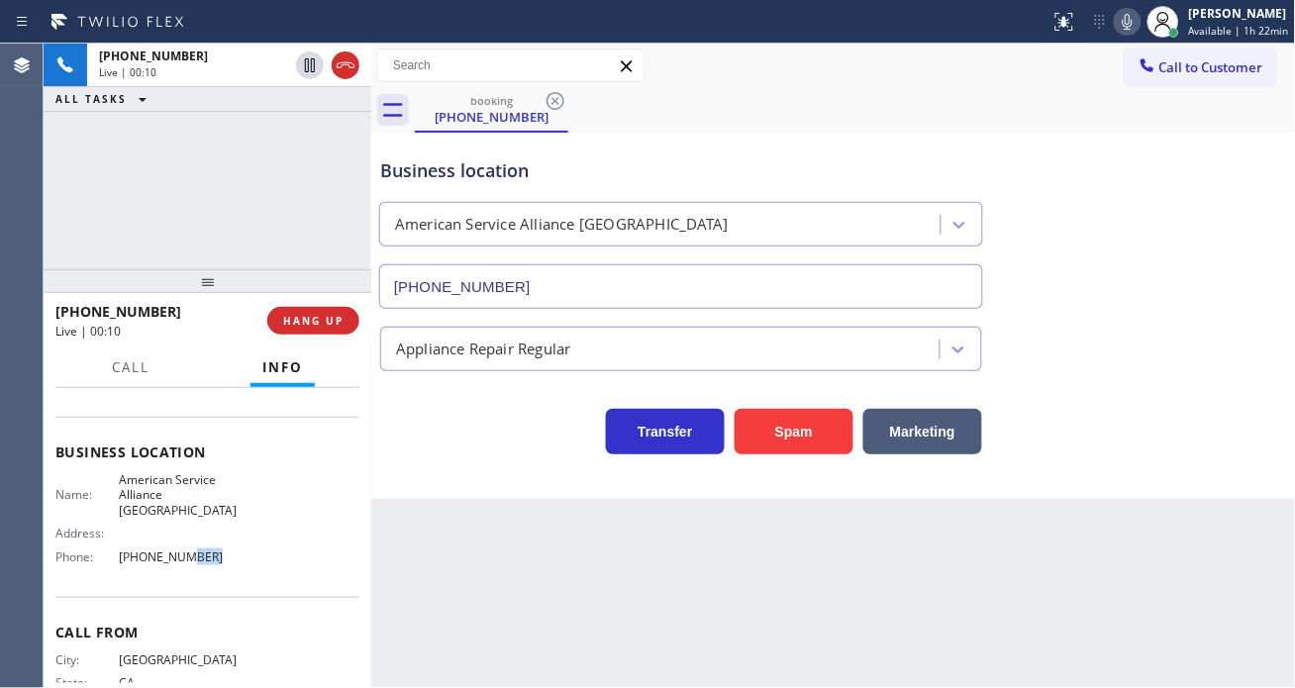
click at [175, 551] on div "Name: American Service Alliance Oakland Address: Phone: (510) 756-4242" at bounding box center [146, 522] width 182 height 100
click at [192, 222] on div "+15103010520 Live | 02:13 ALL TASKS ALL TASKS ACTIVE TASKS TASKS IN WRAP UP" at bounding box center [208, 157] width 328 height 226
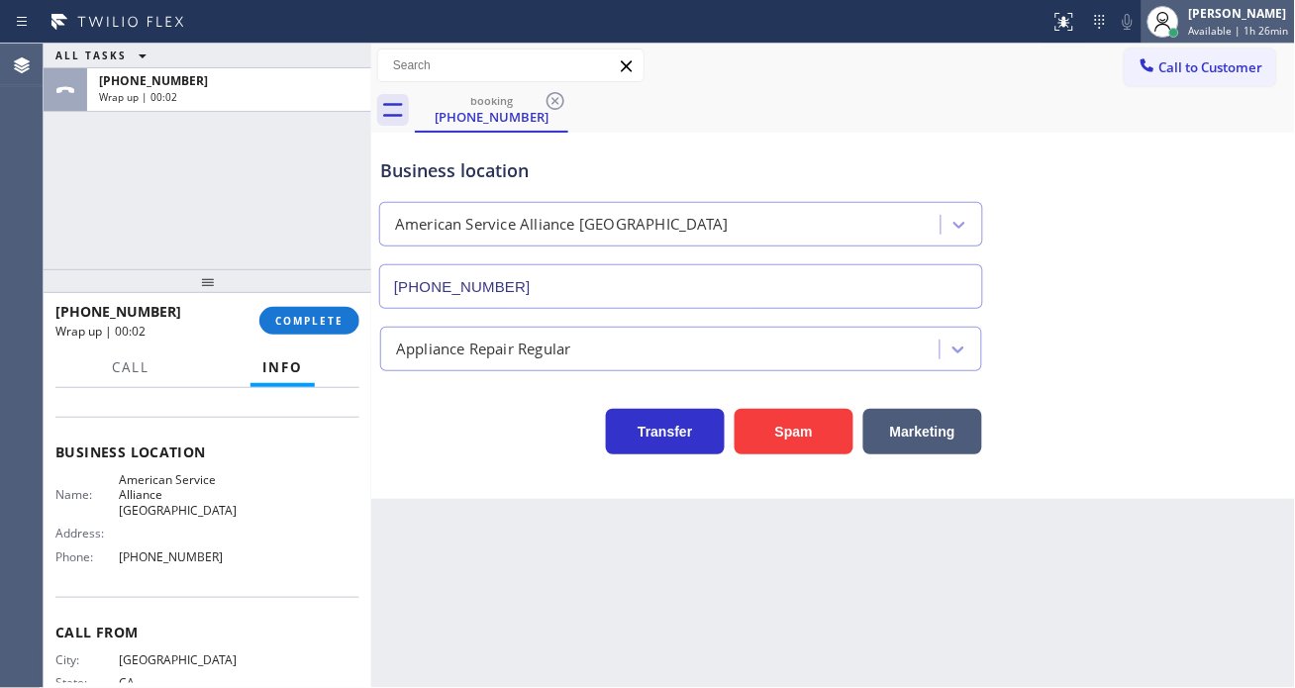
click at [1221, 7] on div "[PERSON_NAME]" at bounding box center [1239, 13] width 100 height 17
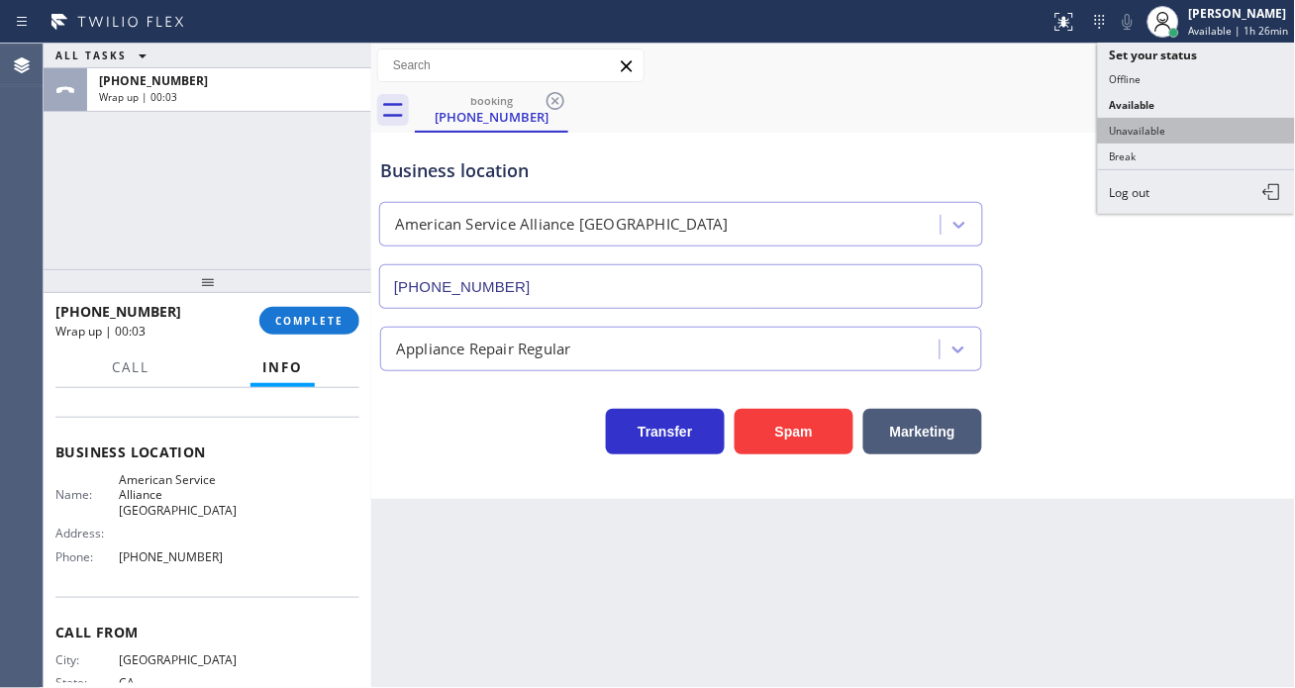
click at [1181, 125] on button "Unavailable" at bounding box center [1197, 131] width 198 height 26
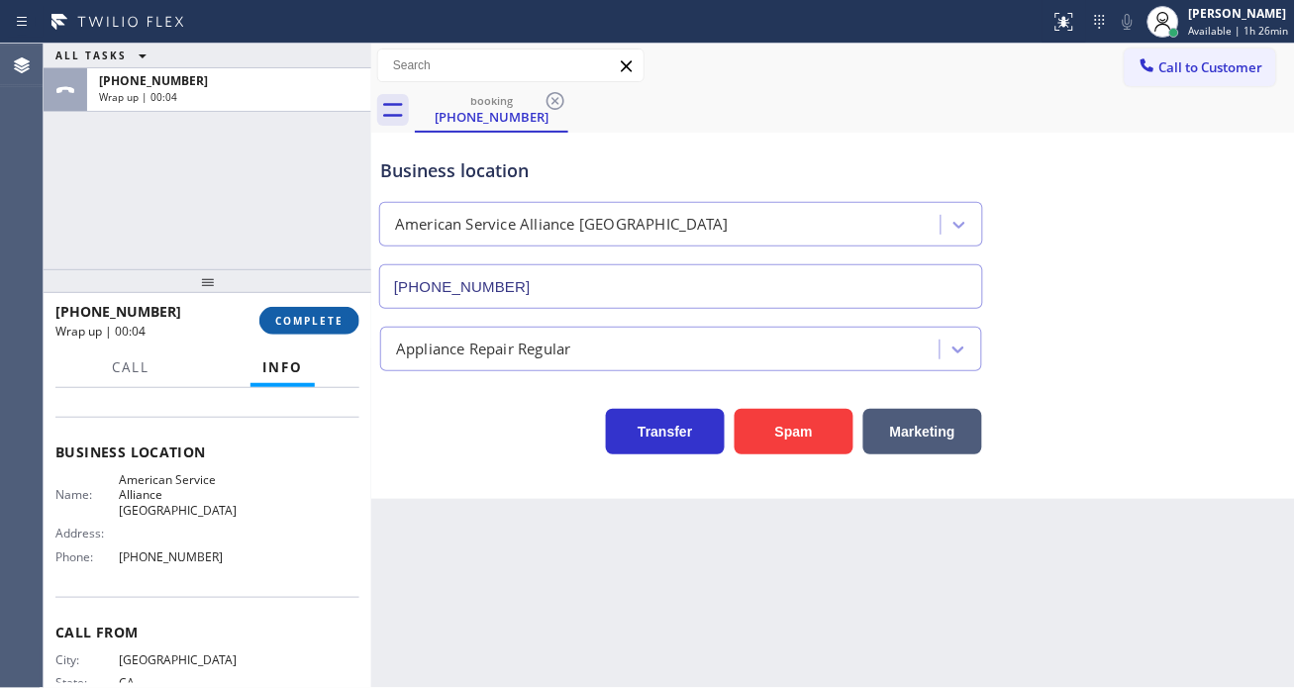
click at [329, 323] on span "COMPLETE" at bounding box center [309, 321] width 68 height 14
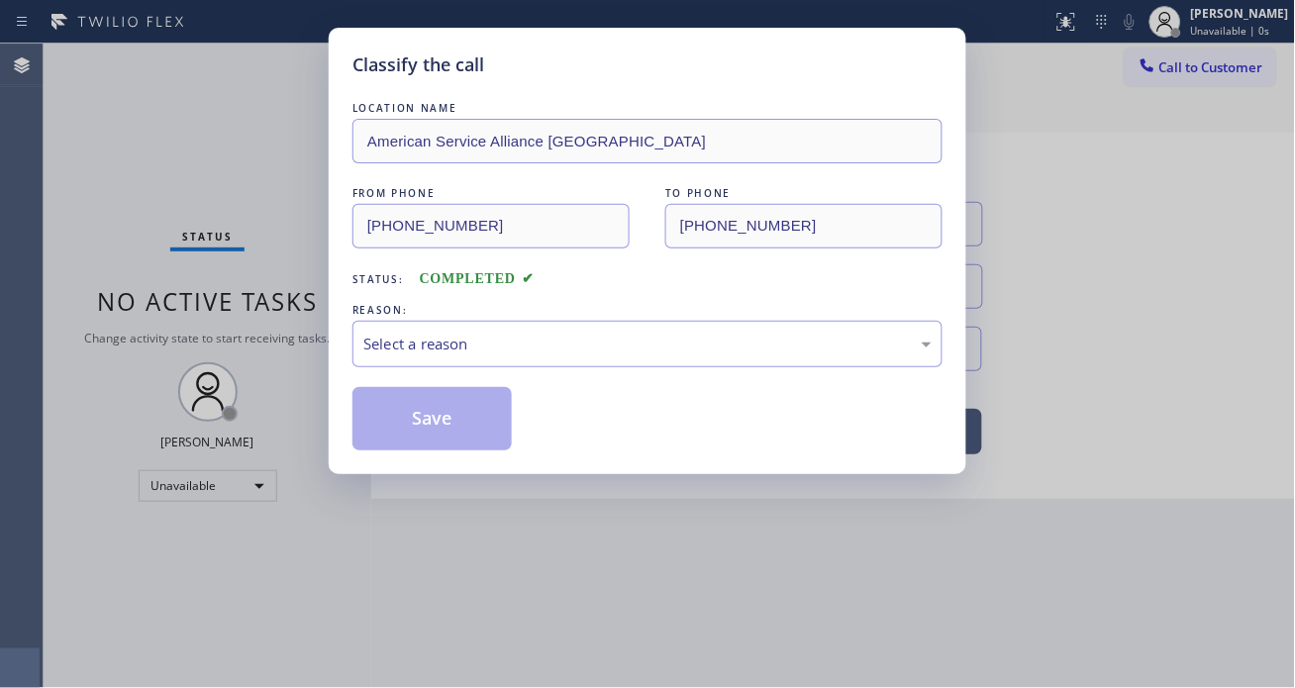
click at [329, 323] on div "Classify the call LOCATION NAME American Service Alliance Oakland FROM PHONE (5…" at bounding box center [648, 251] width 638 height 447
click at [419, 350] on div "Select a reason" at bounding box center [647, 344] width 568 height 23
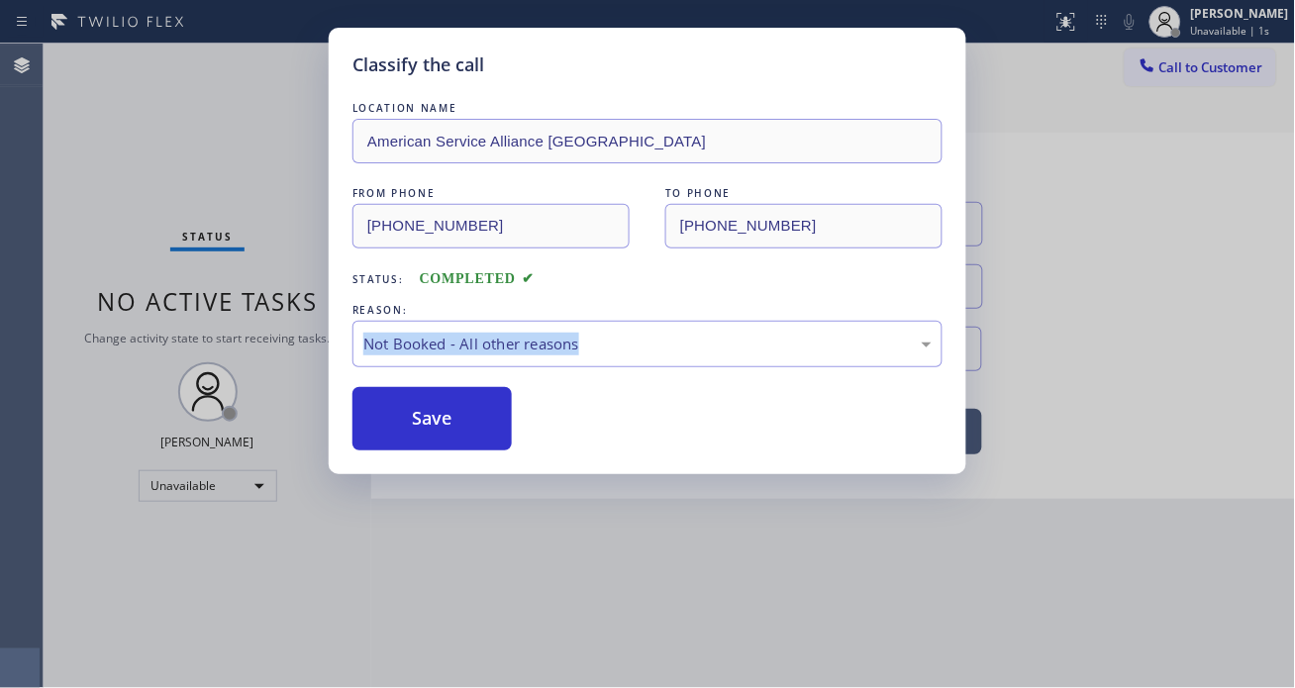
click at [426, 422] on button "Save" at bounding box center [432, 418] width 159 height 63
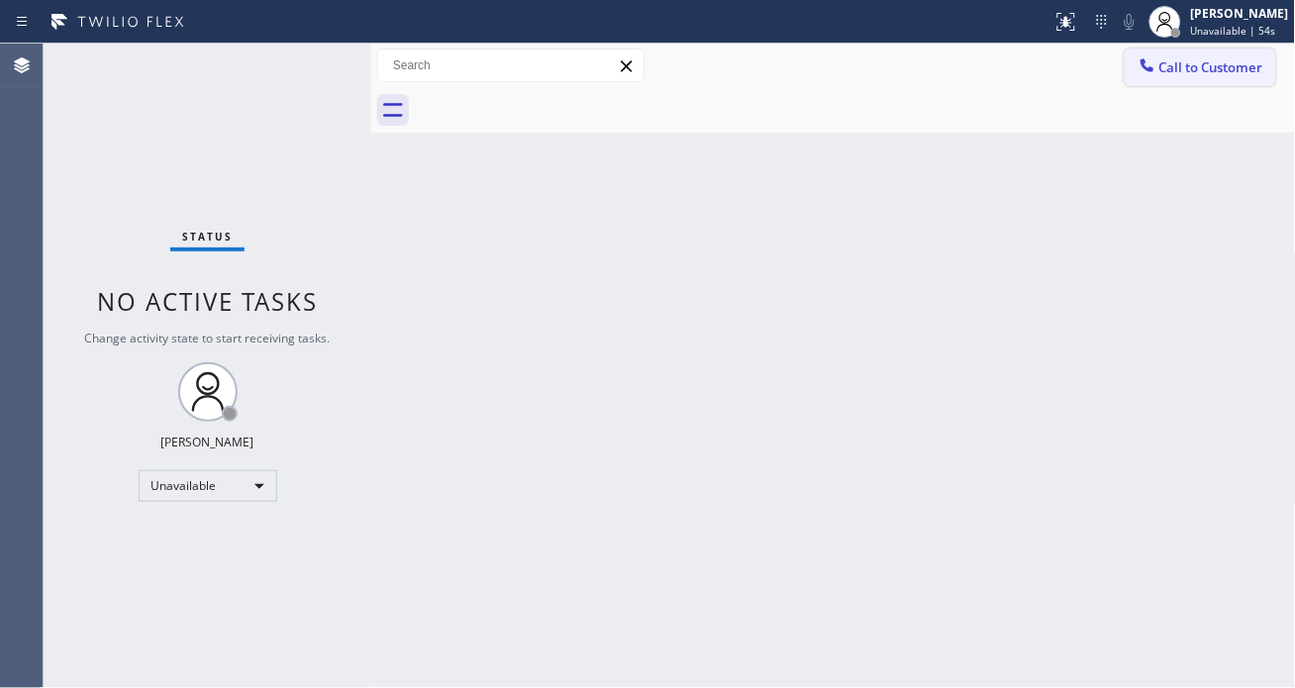
click at [1226, 76] on button "Call to Customer" at bounding box center [1201, 68] width 152 height 38
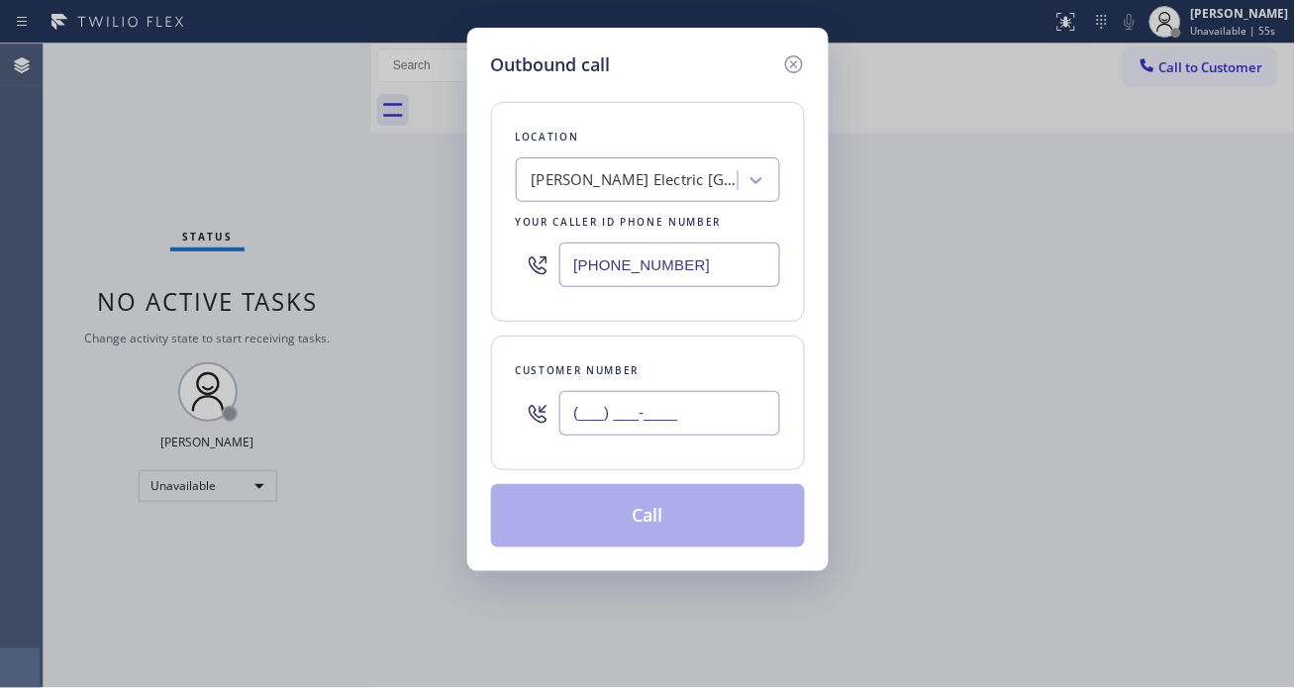
click at [607, 407] on input "(___) ___-____" at bounding box center [669, 413] width 221 height 45
paste input "323) 605-3656"
type input "[PHONE_NUMBER]"
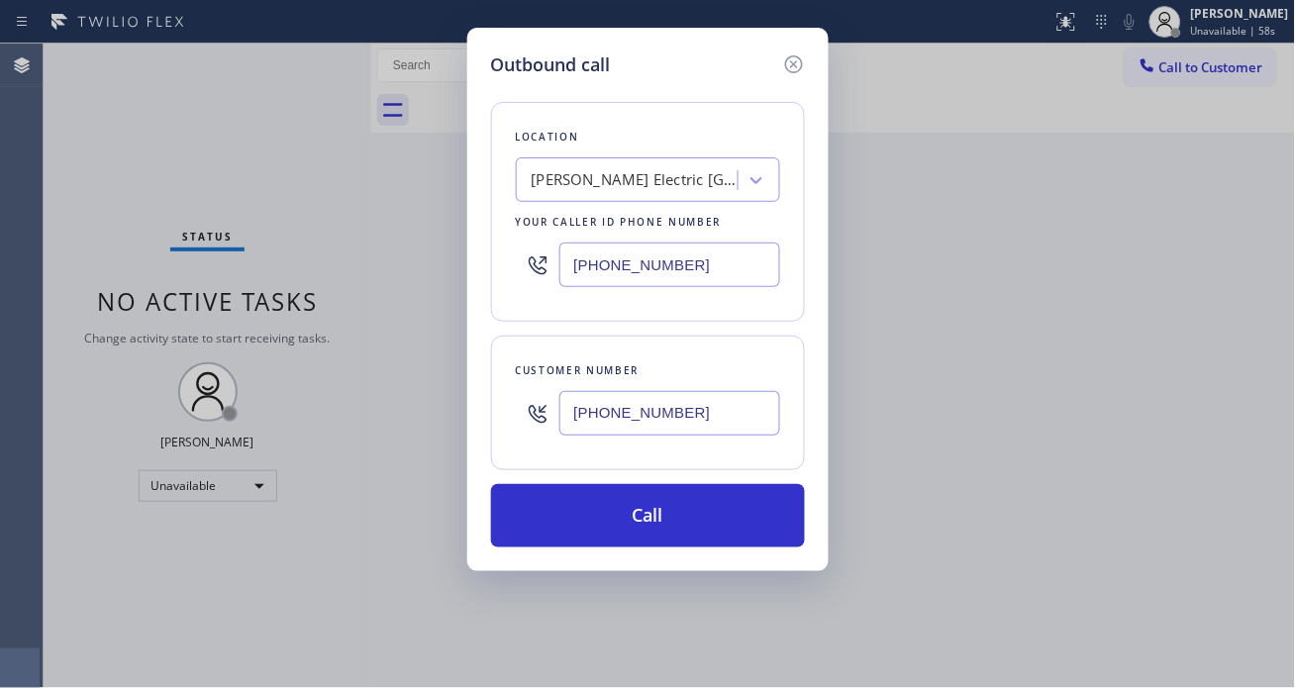
click at [710, 263] on input "[PHONE_NUMBER]" at bounding box center [669, 265] width 221 height 45
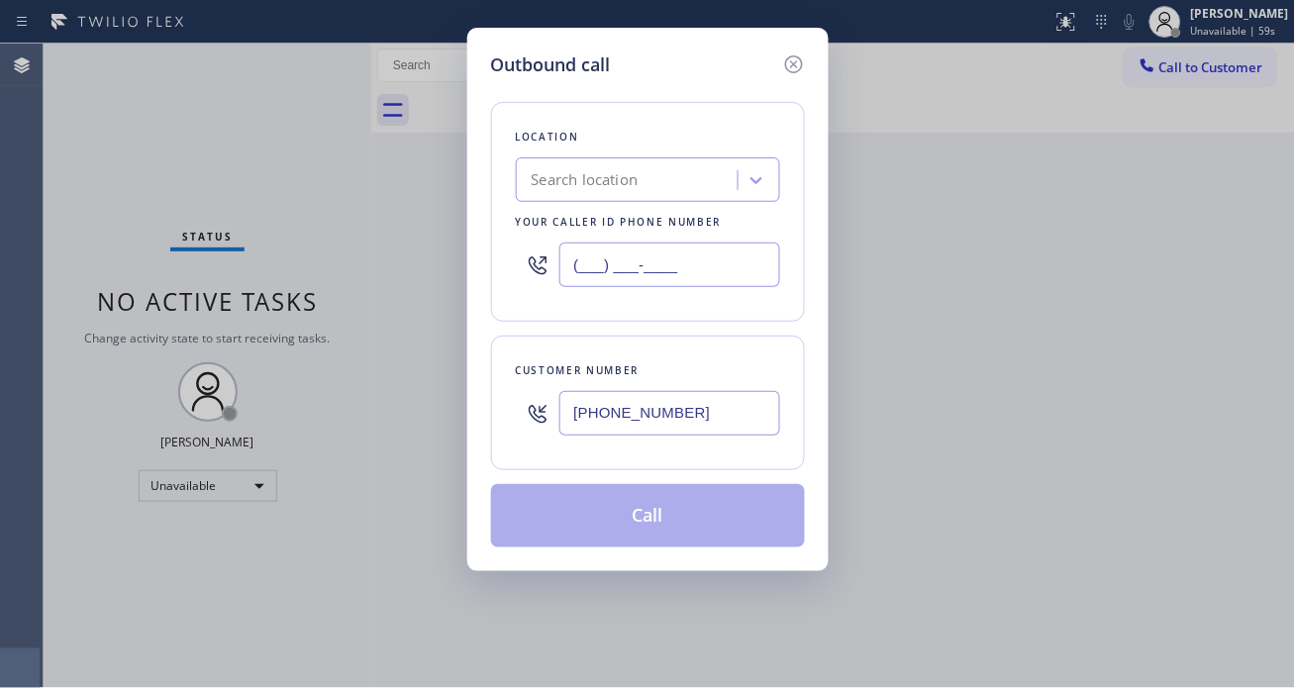
type input "(___) ___-____"
click at [644, 180] on div "Search location" at bounding box center [630, 180] width 216 height 35
paste input "Emergency Plumbing Services(TFN)"
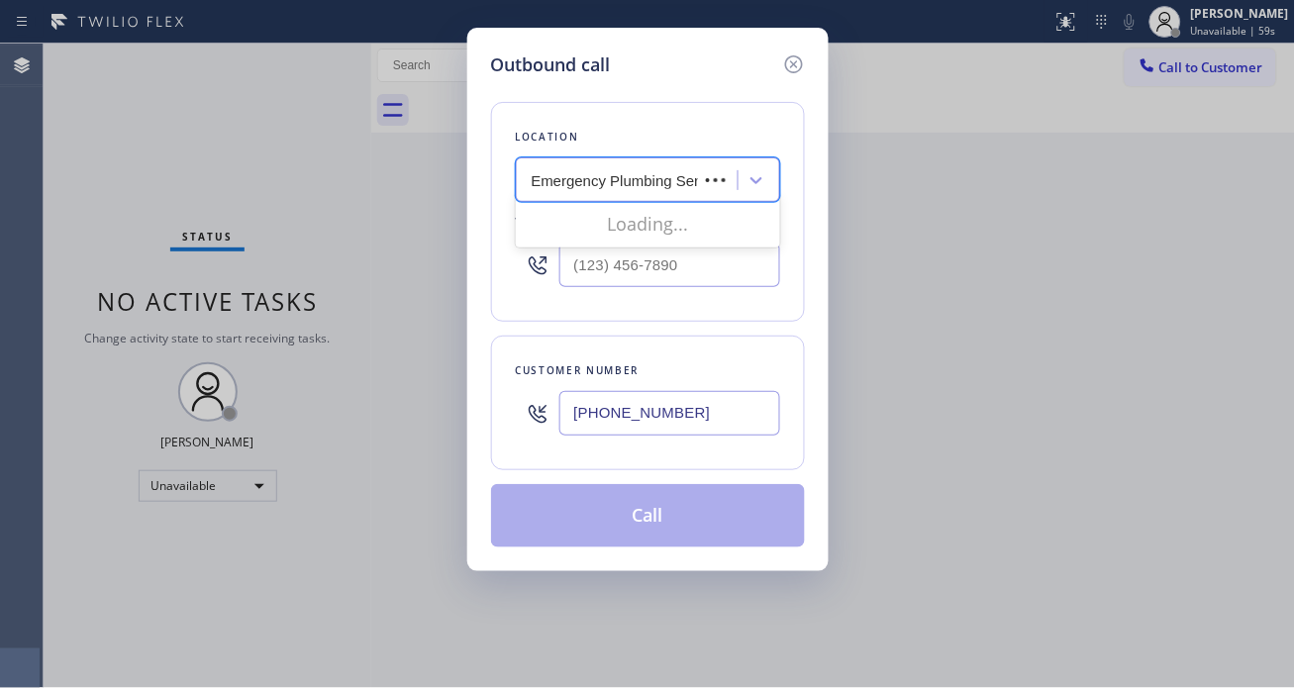
type input "Emergency Plumbing Services(TFN)"
click at [688, 240] on div "Emergency Plumbing Services(TFN)" at bounding box center [648, 222] width 264 height 36
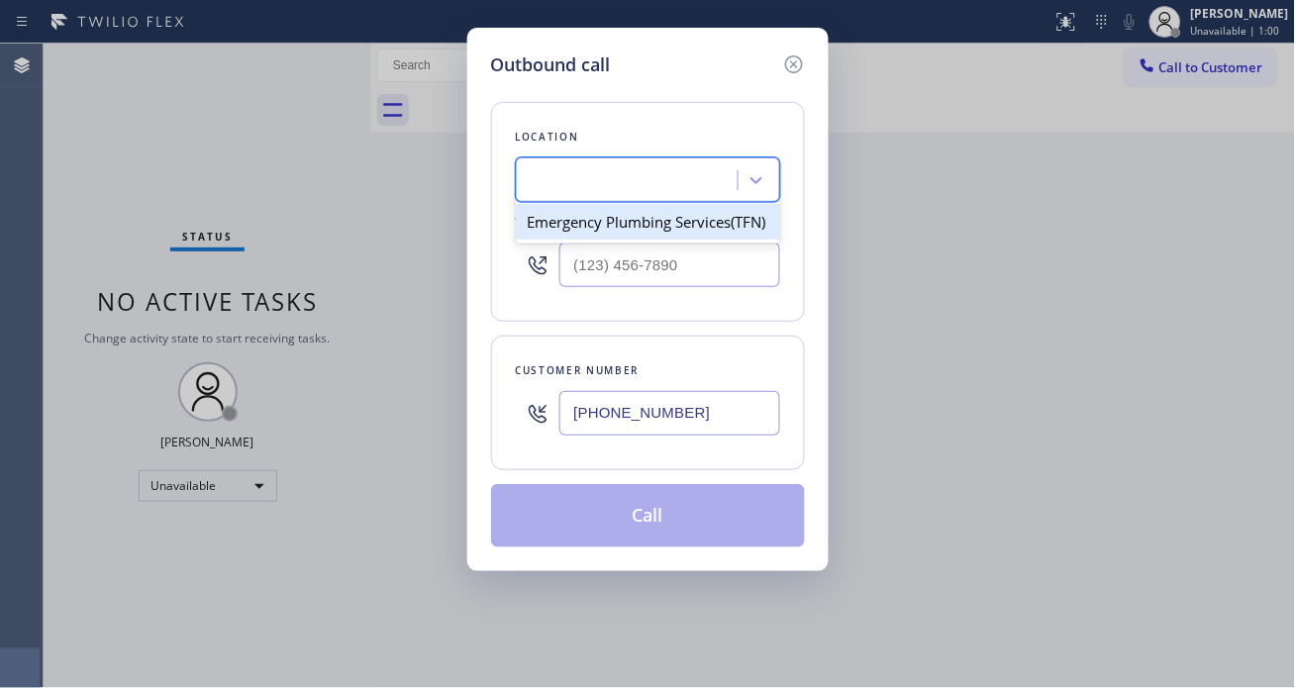
type input "[PHONE_NUMBER]"
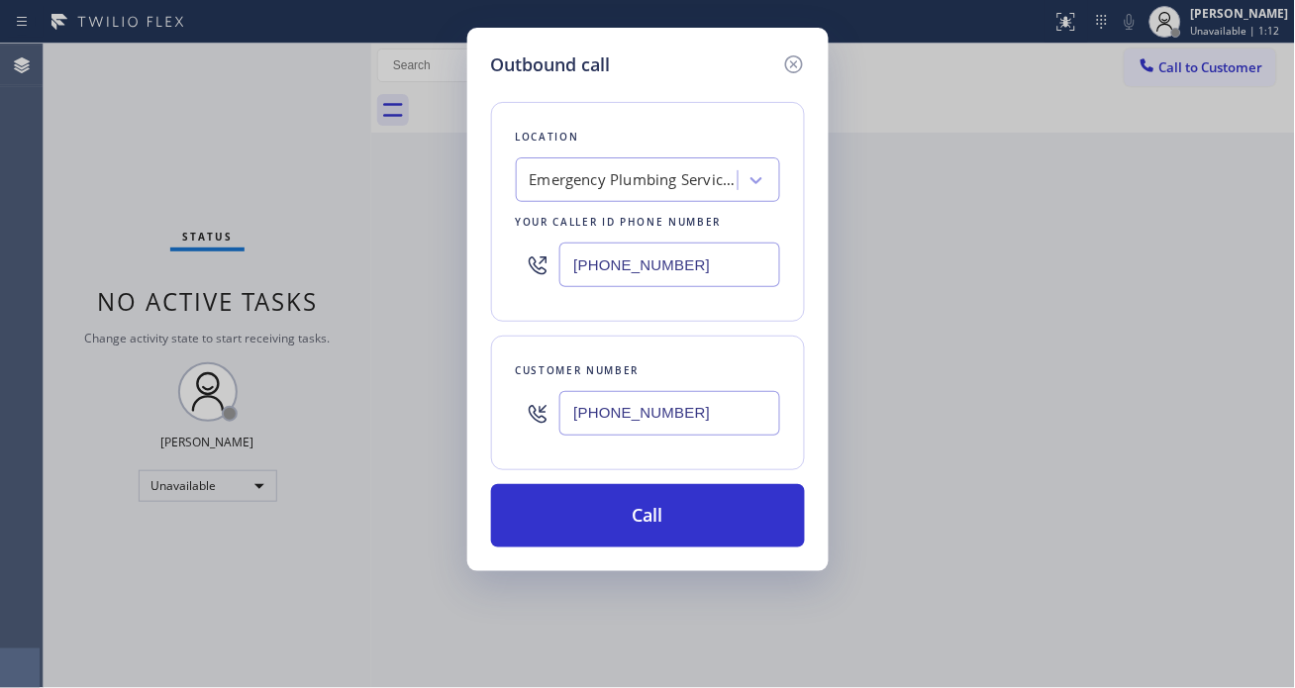
drag, startPoint x: 1222, startPoint y: 333, endPoint x: 440, endPoint y: 1, distance: 849.7
click at [1222, 333] on div "Outbound call Location Emergency Plumbing Services(TFN) Your caller id phone nu…" at bounding box center [647, 344] width 1295 height 688
click at [802, 66] on icon at bounding box center [793, 64] width 18 height 18
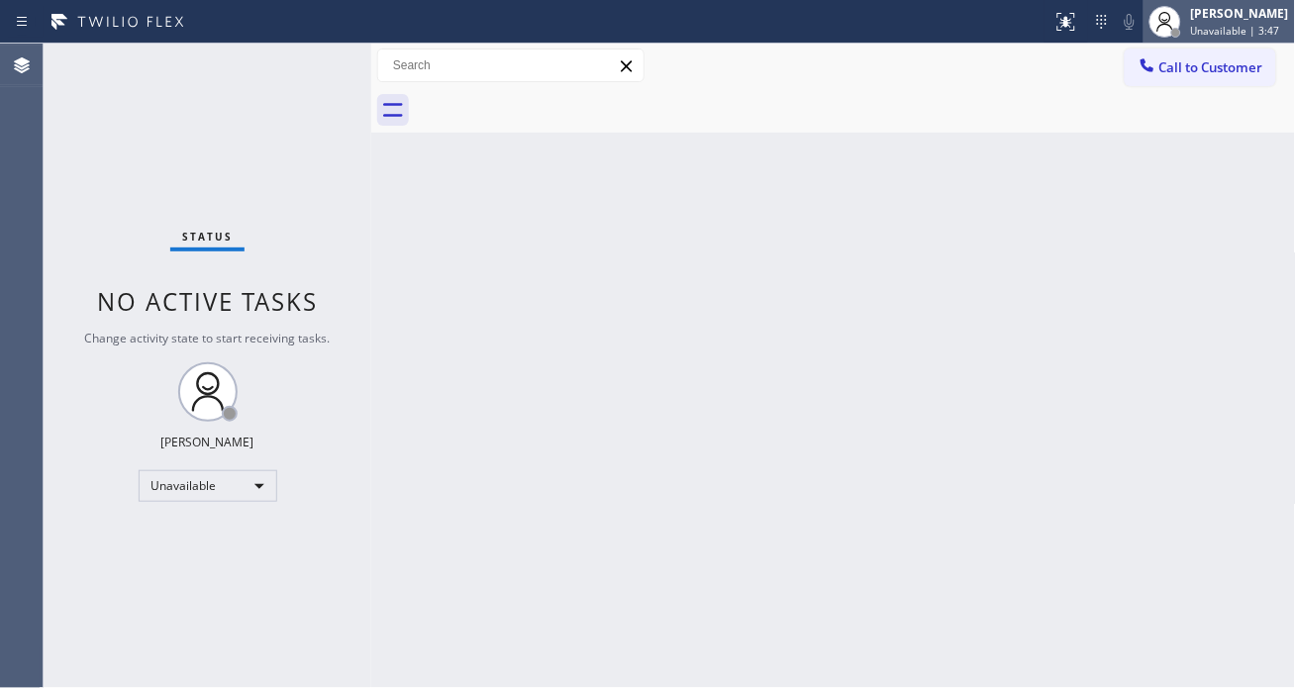
click at [1234, 30] on span "Unavailable | 3:47" at bounding box center [1235, 31] width 89 height 14
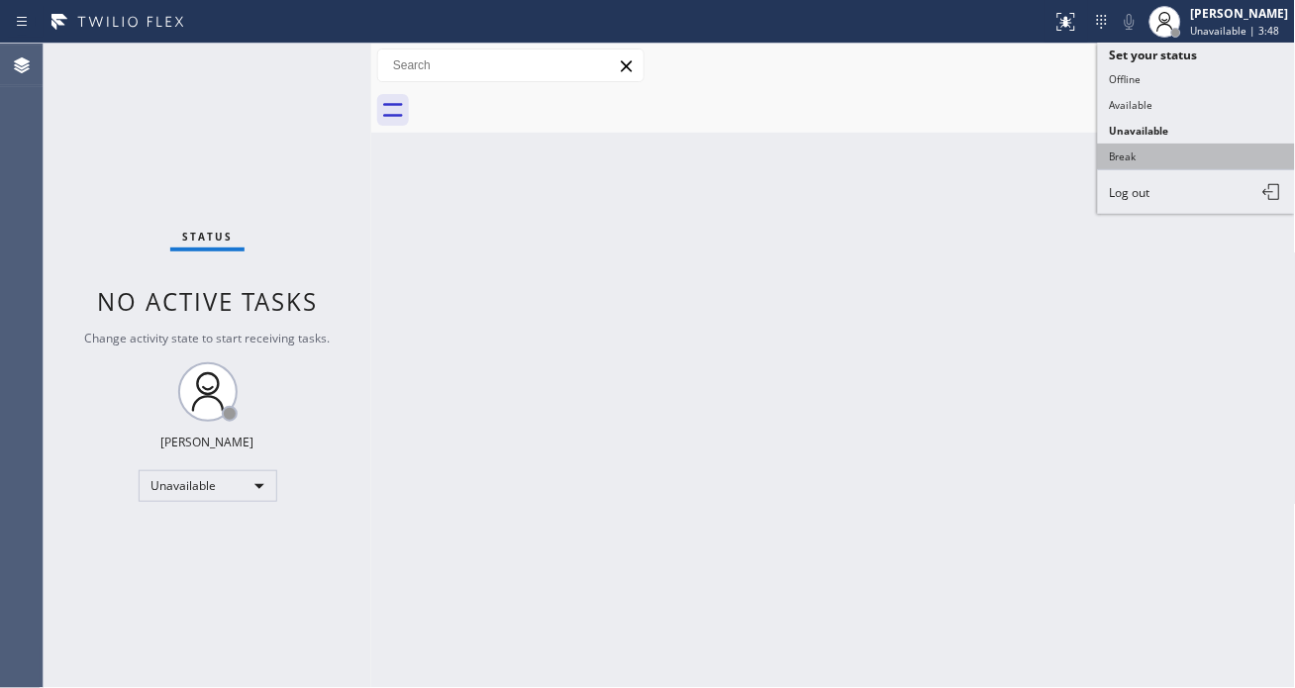
click at [1170, 153] on button "Break" at bounding box center [1197, 157] width 198 height 26
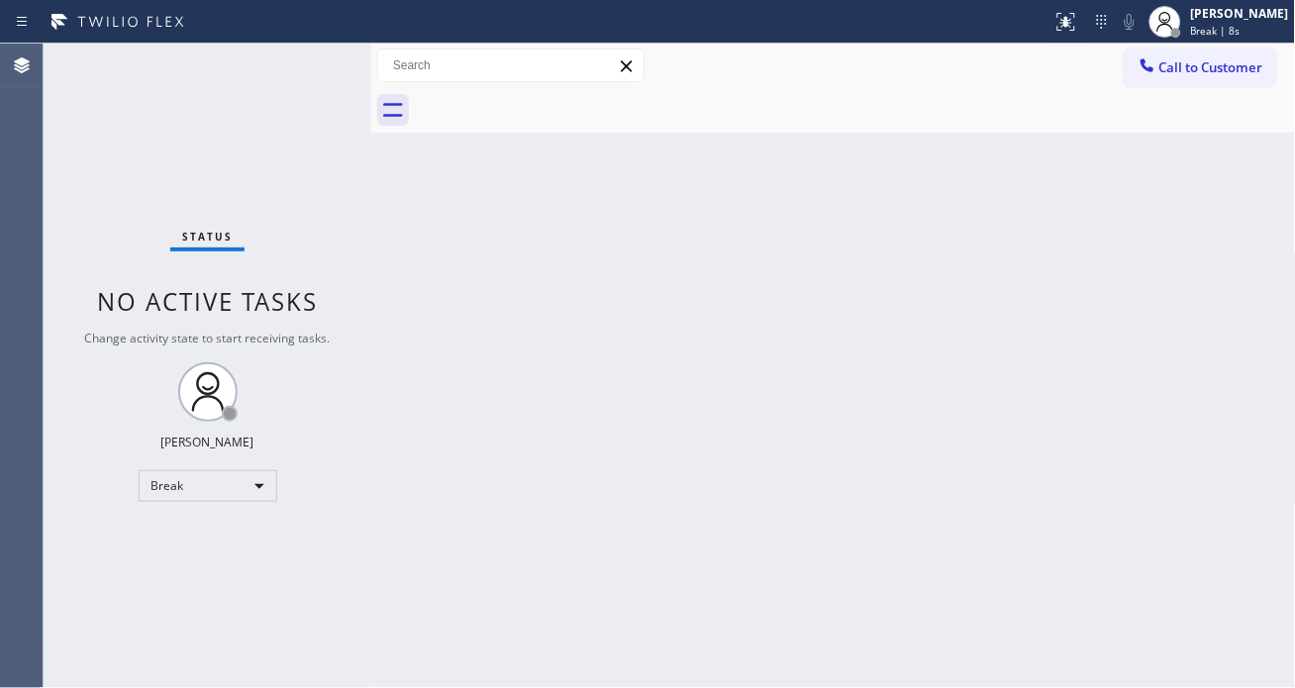
click at [1239, 205] on div "Back to Dashboard Change Sender ID Customers Technicians Select a contact Outbo…" at bounding box center [833, 366] width 925 height 645
click at [259, 139] on div "Status No active tasks Change activity state to start receiving tasks. [PERSON_…" at bounding box center [208, 366] width 328 height 645
click at [1199, 158] on div "Back to Dashboard Change Sender ID Customers Technicians Select a contact Outbo…" at bounding box center [833, 366] width 925 height 645
click at [271, 70] on div "Status No active tasks Change activity state to start receiving tasks. [PERSON_…" at bounding box center [208, 366] width 328 height 645
drag, startPoint x: 1190, startPoint y: 223, endPoint x: 1101, endPoint y: 220, distance: 89.2
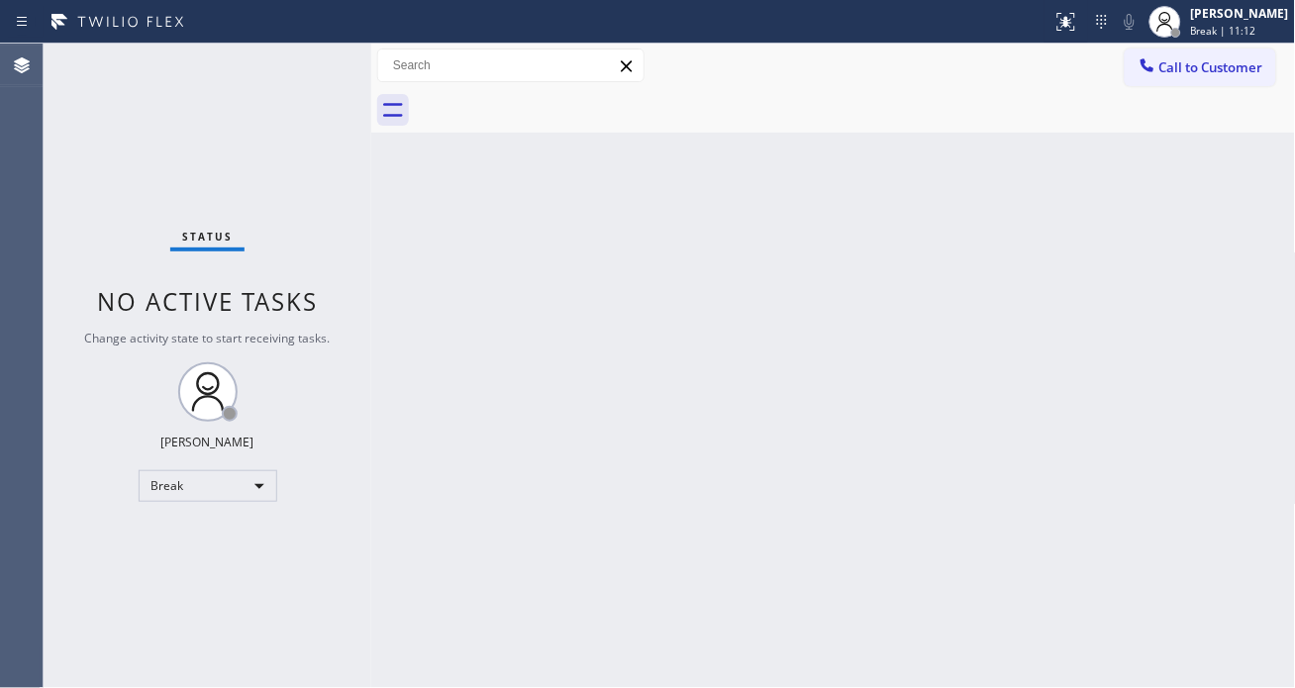
click at [1190, 223] on div "Back to Dashboard Change Sender ID Customers Technicians Select a contact Outbo…" at bounding box center [833, 366] width 925 height 645
click at [283, 61] on div "Status No active tasks Change activity state to start receiving tasks. [PERSON_…" at bounding box center [208, 366] width 328 height 645
click at [308, 86] on div "Status No active tasks Change activity state to start receiving tasks. [PERSON_…" at bounding box center [208, 366] width 328 height 645
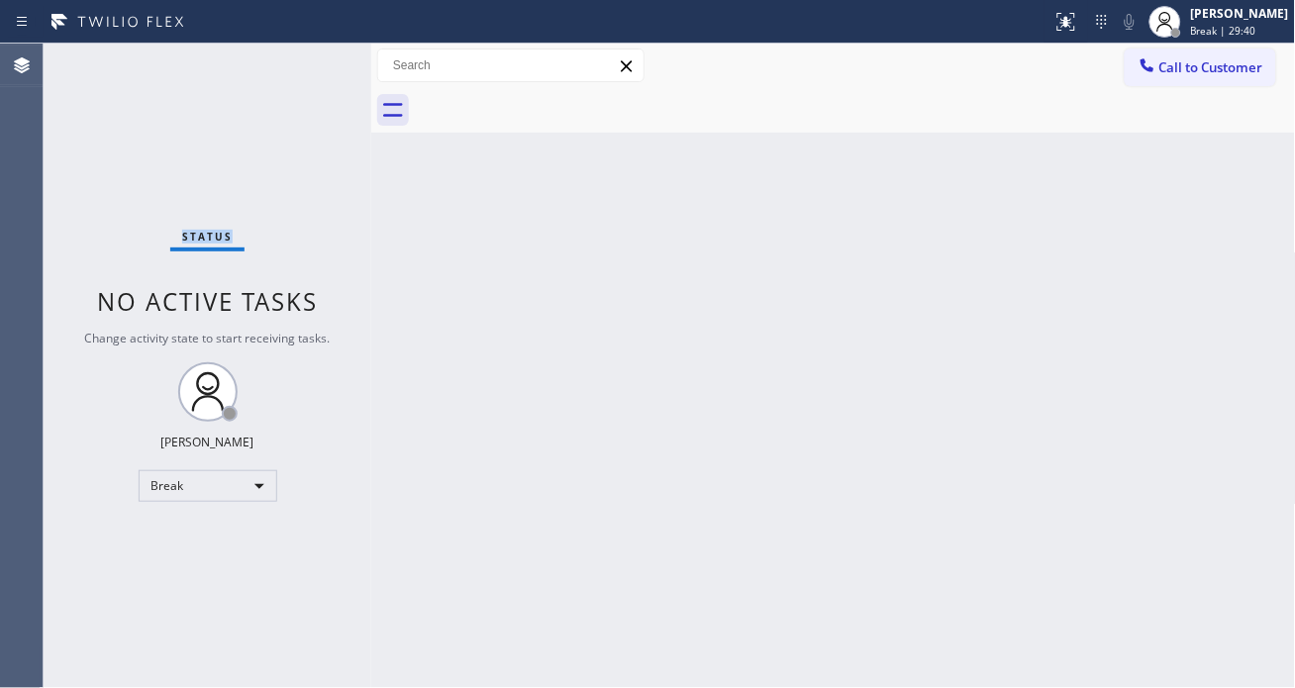
click at [308, 86] on div "Status No active tasks Change activity state to start receiving tasks. [PERSON_…" at bounding box center [208, 366] width 328 height 645
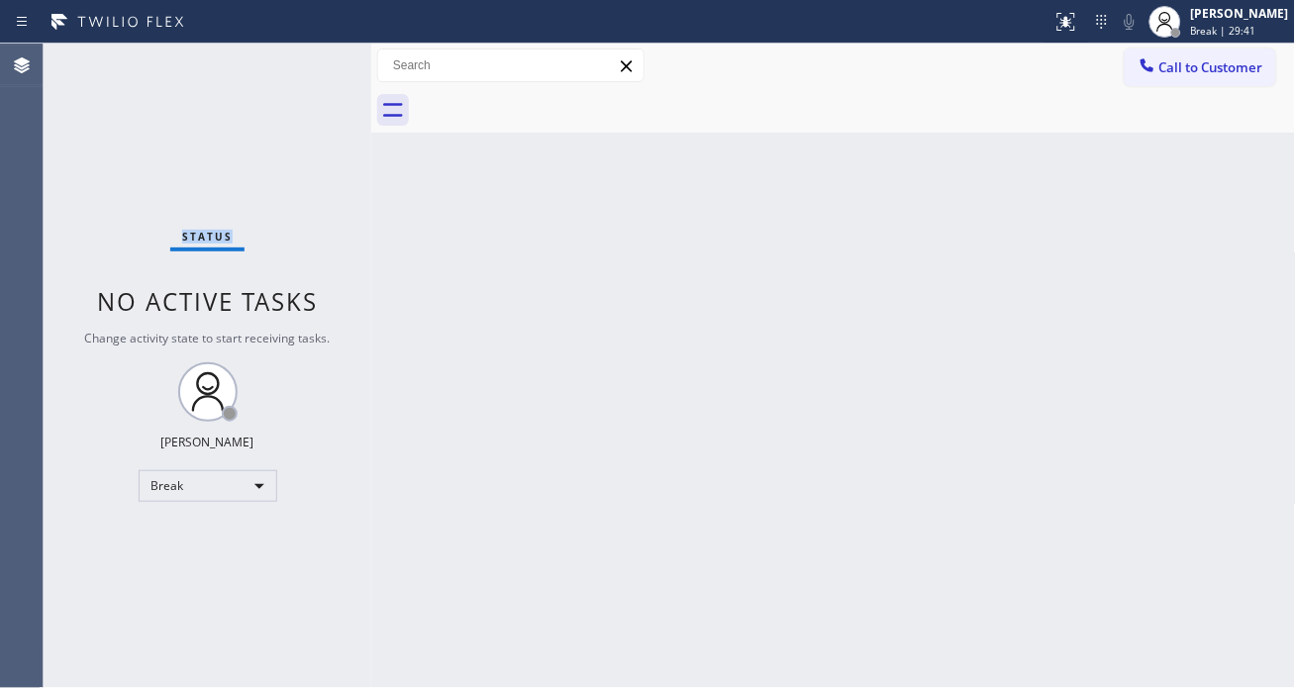
click at [308, 86] on div "Status No active tasks Change activity state to start receiving tasks. [PERSON_…" at bounding box center [208, 366] width 328 height 645
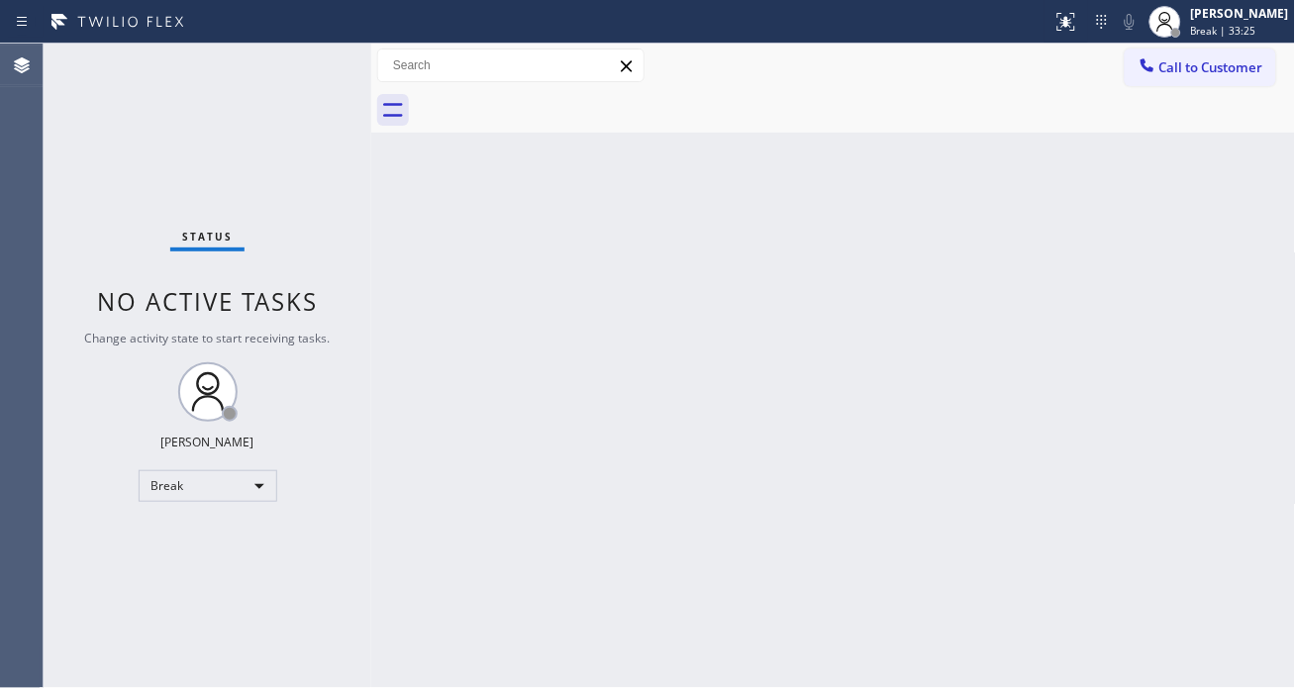
click at [1235, 145] on div "Back to Dashboard Change Sender ID Customers Technicians Select a contact Outbo…" at bounding box center [833, 366] width 925 height 645
click at [1215, 228] on div "Back to Dashboard Change Sender ID Customers Technicians Select a contact Outbo…" at bounding box center [833, 366] width 925 height 645
click at [262, 80] on div "Status No active tasks Change activity state to start receiving tasks. [PERSON_…" at bounding box center [208, 366] width 328 height 645
click at [1215, 233] on div "Back to Dashboard Change Sender ID Customers Technicians Select a contact Outbo…" at bounding box center [833, 366] width 925 height 645
click at [307, 75] on div "Status No active tasks Change activity state to start receiving tasks. [PERSON_…" at bounding box center [208, 366] width 328 height 645
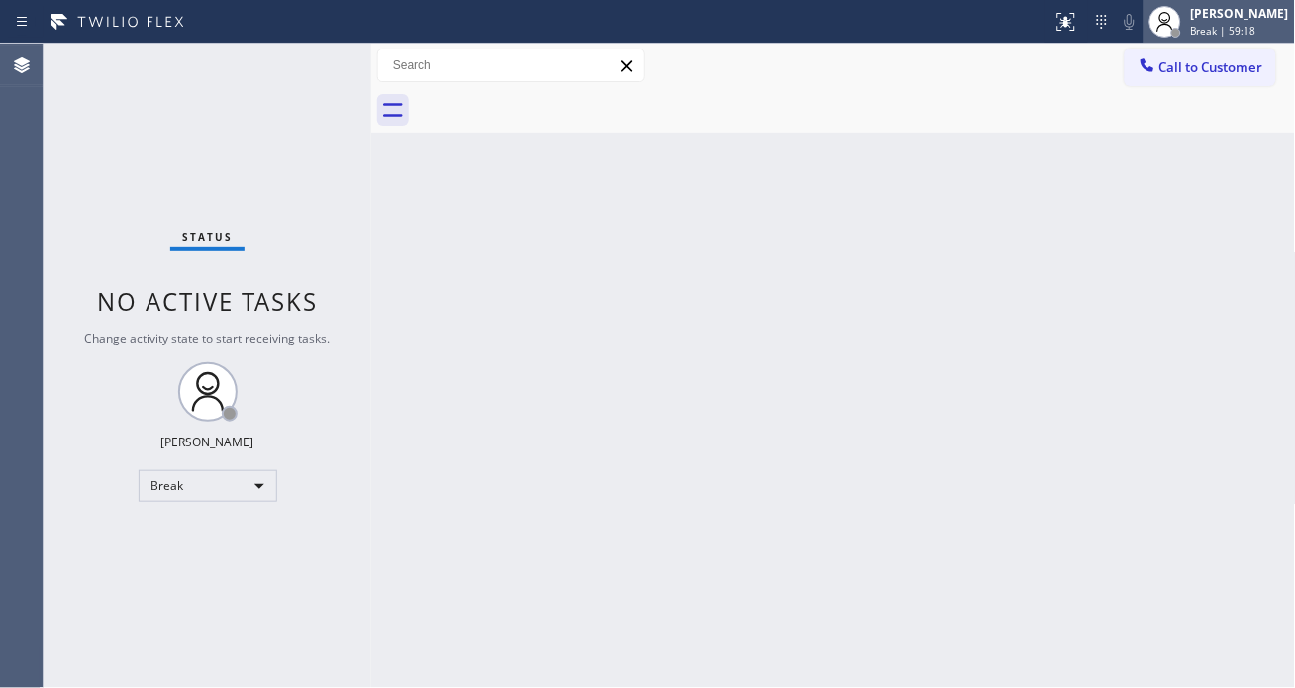
click at [1226, 35] on span "Break | 59:18" at bounding box center [1223, 31] width 65 height 14
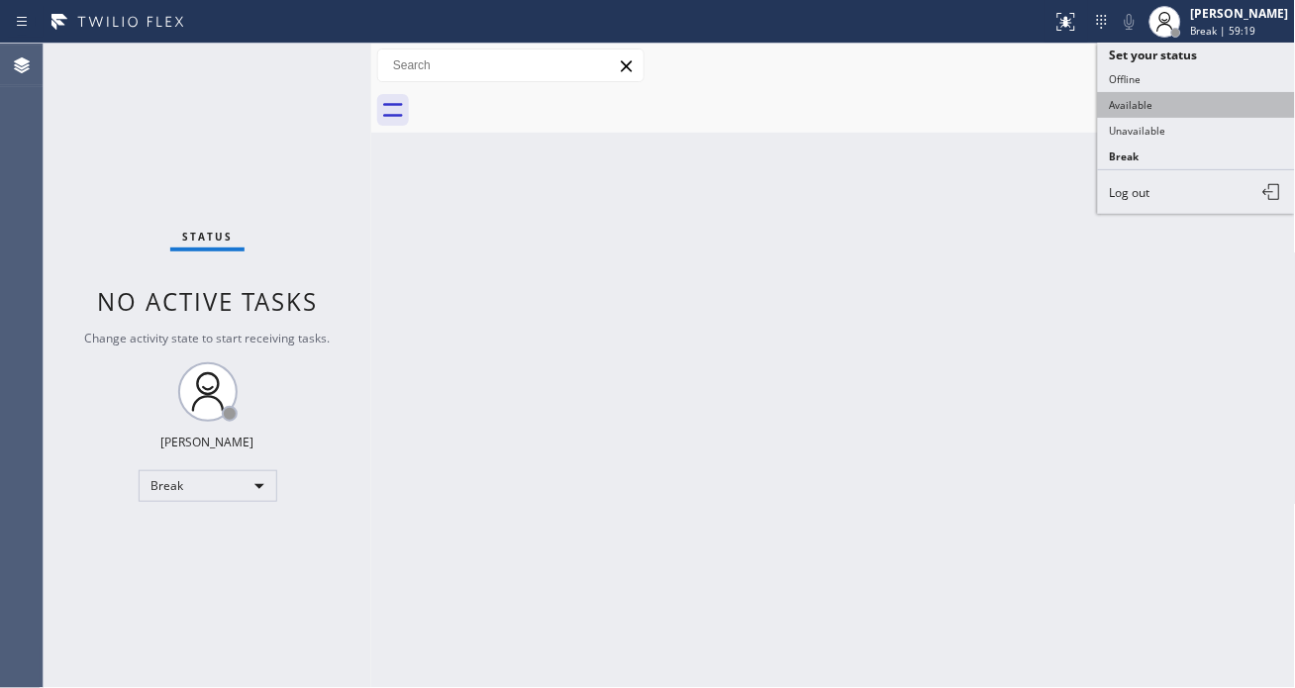
click at [1205, 103] on button "Available" at bounding box center [1197, 105] width 198 height 26
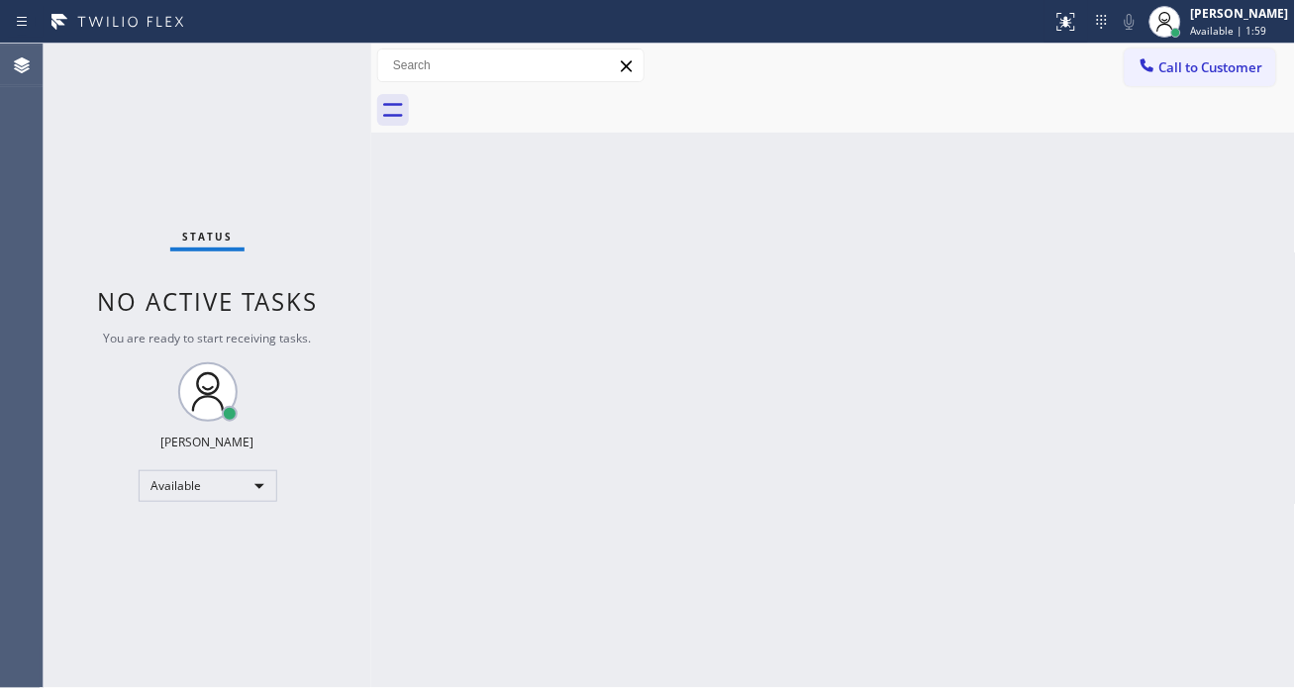
click at [1253, 376] on div "Back to Dashboard Change Sender ID Customers Technicians Select a contact Outbo…" at bounding box center [833, 366] width 925 height 645
click at [321, 65] on div "Status No active tasks You are ready to start receiving tasks. [PERSON_NAME]" at bounding box center [208, 366] width 328 height 645
click at [320, 64] on div "Status No active tasks You are ready to start receiving tasks. [PERSON_NAME]" at bounding box center [208, 366] width 328 height 645
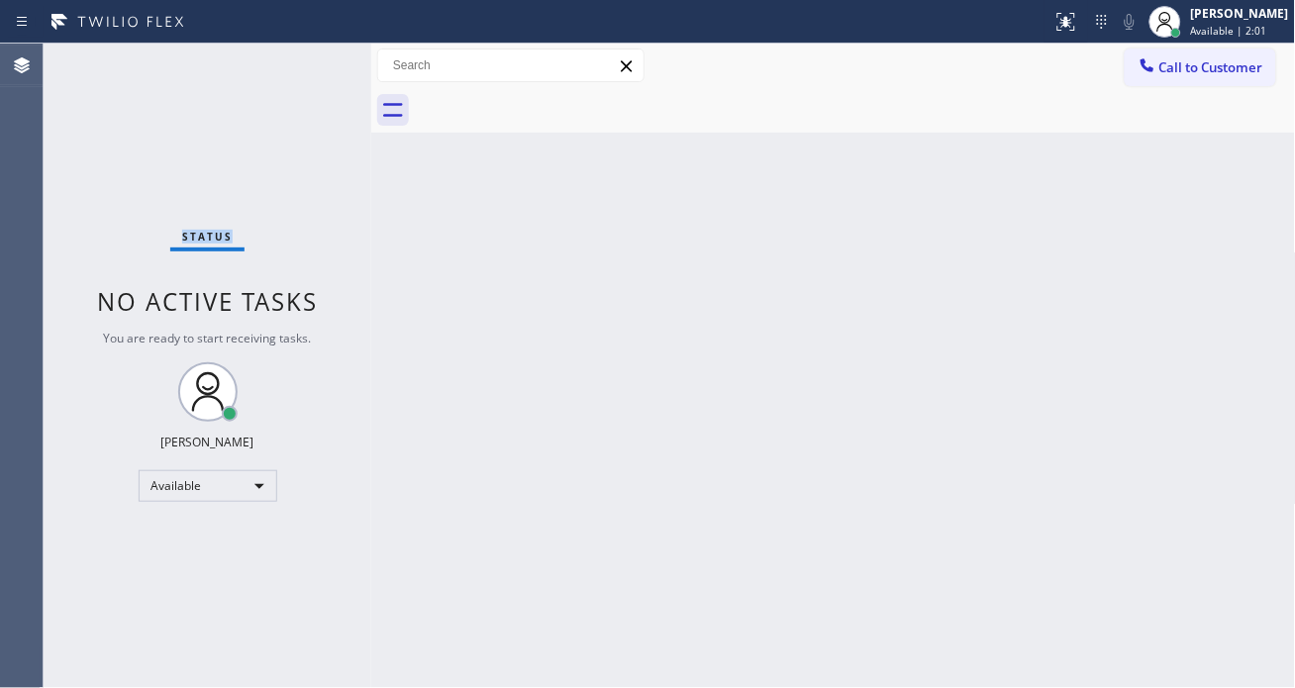
click at [320, 64] on div "Status No active tasks You are ready to start receiving tasks. [PERSON_NAME]" at bounding box center [208, 366] width 328 height 645
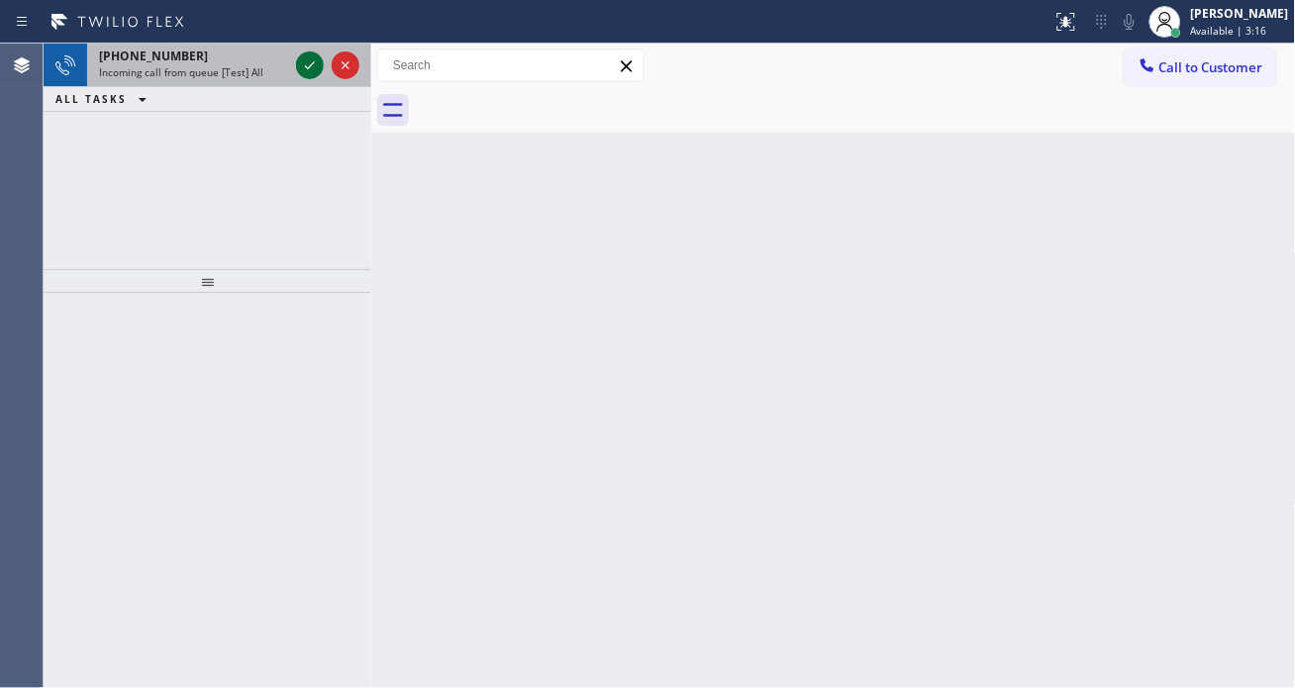
click at [313, 65] on icon at bounding box center [310, 65] width 24 height 24
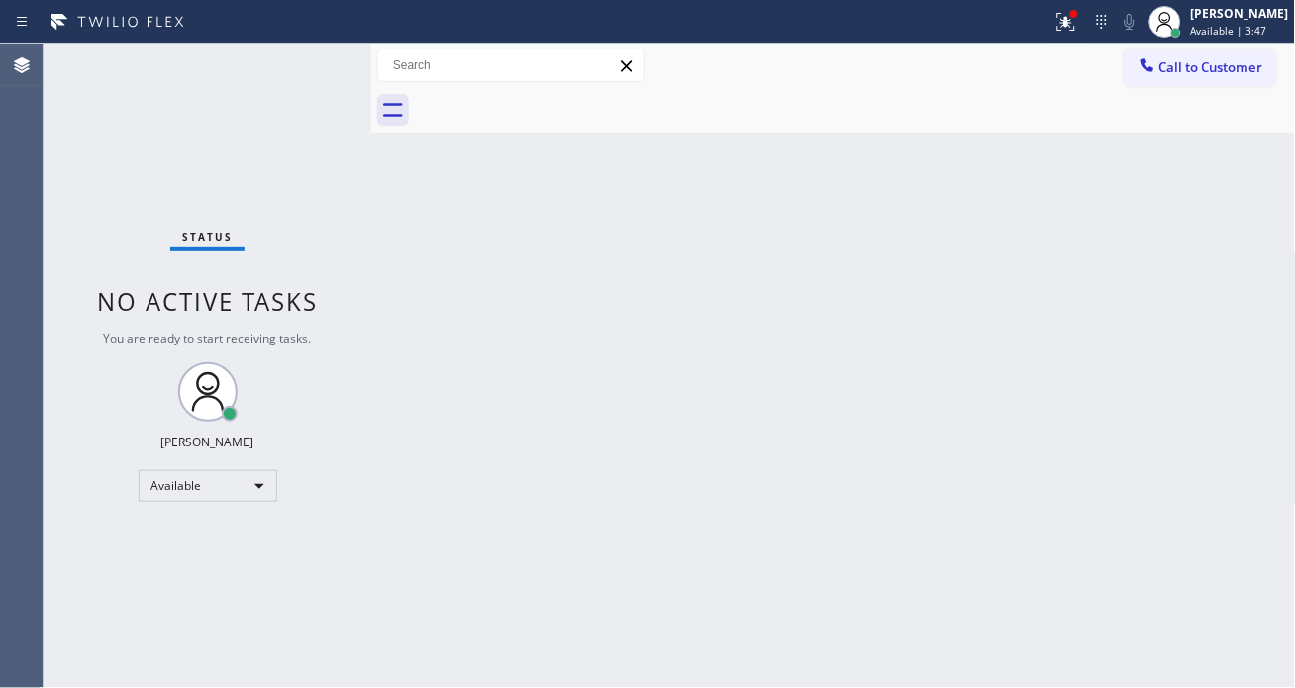
click at [313, 65] on div "Status No active tasks You are ready to start receiving tasks. [PERSON_NAME]" at bounding box center [208, 366] width 328 height 645
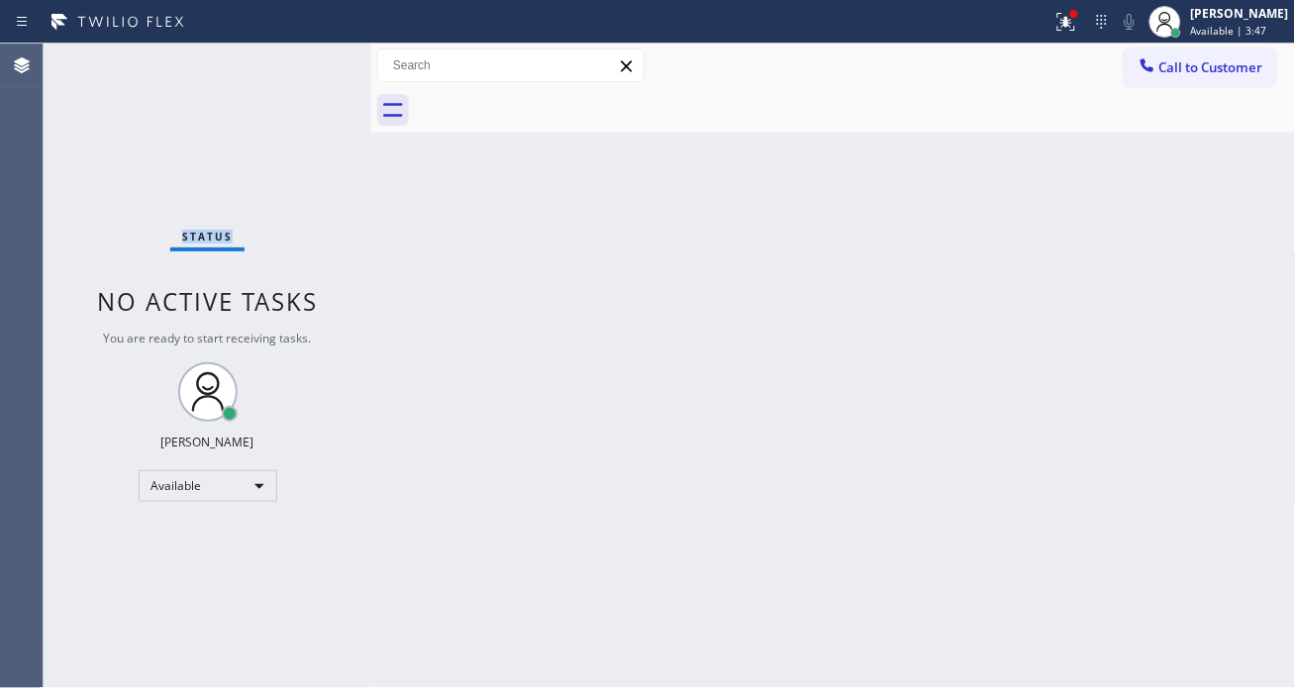
click at [313, 65] on div "Status No active tasks You are ready to start receiving tasks. [PERSON_NAME]" at bounding box center [208, 366] width 328 height 645
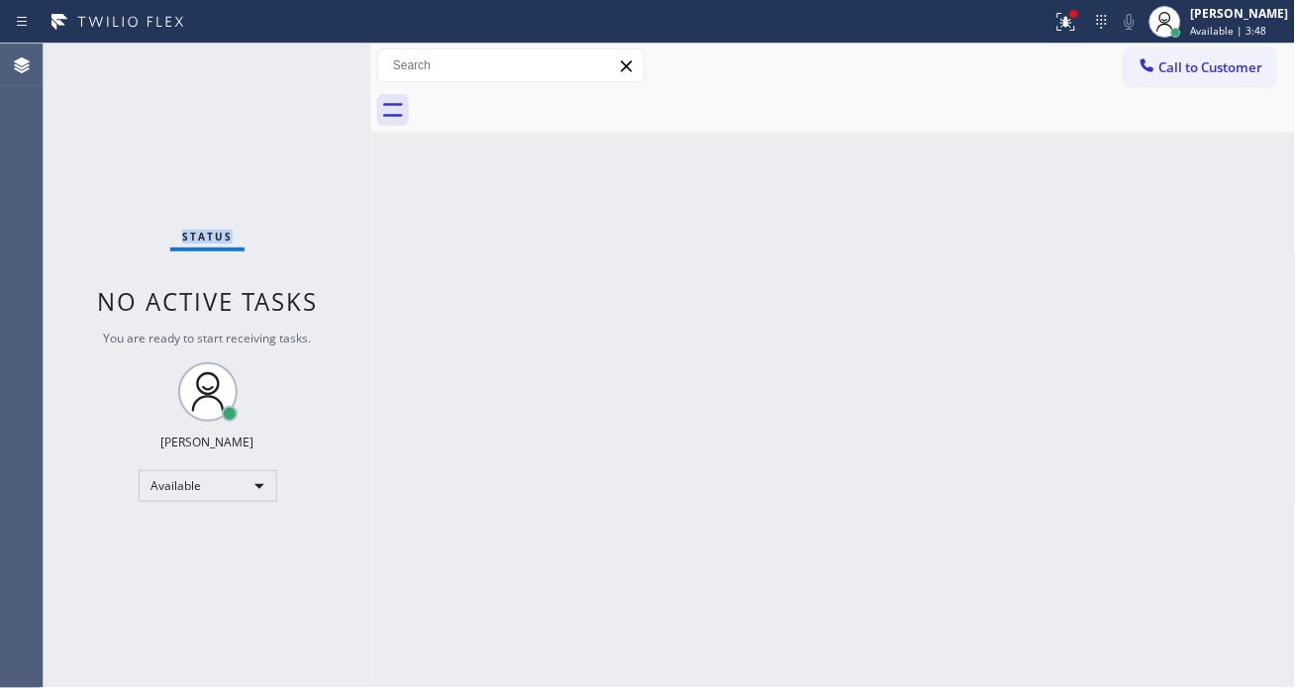
click at [313, 65] on div "Status No active tasks You are ready to start receiving tasks. [PERSON_NAME]" at bounding box center [208, 366] width 328 height 645
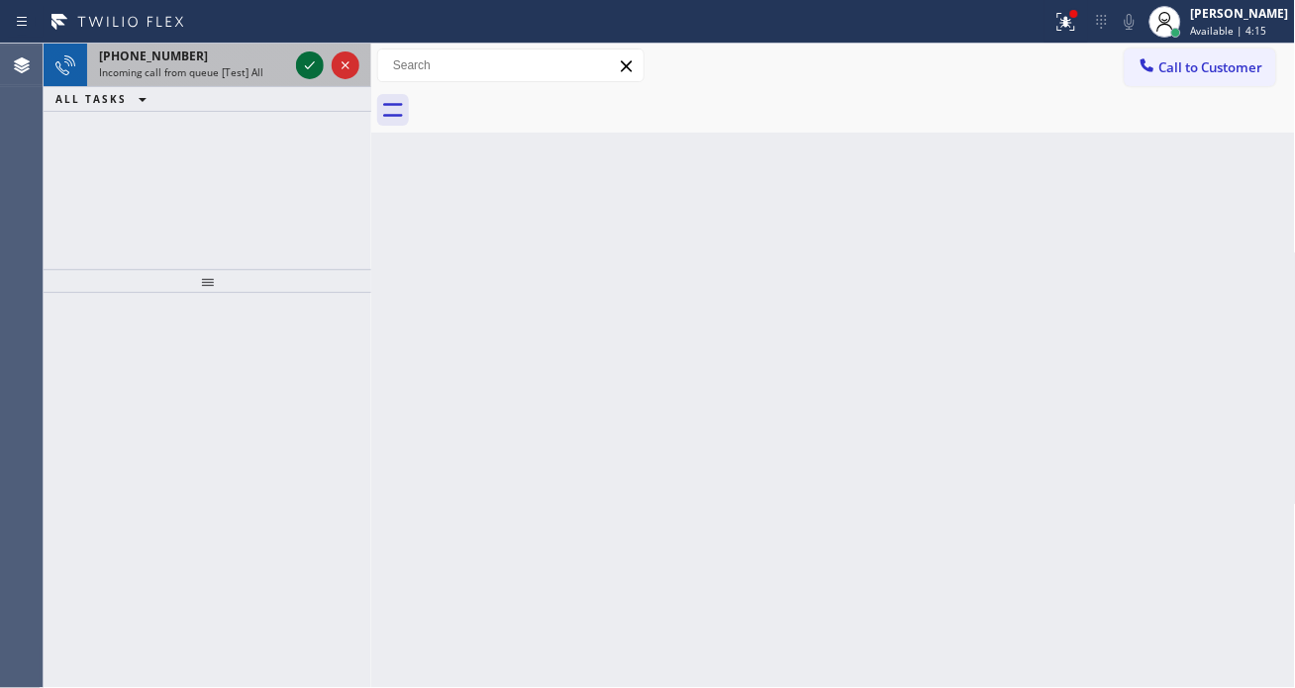
click at [313, 65] on icon at bounding box center [310, 65] width 24 height 24
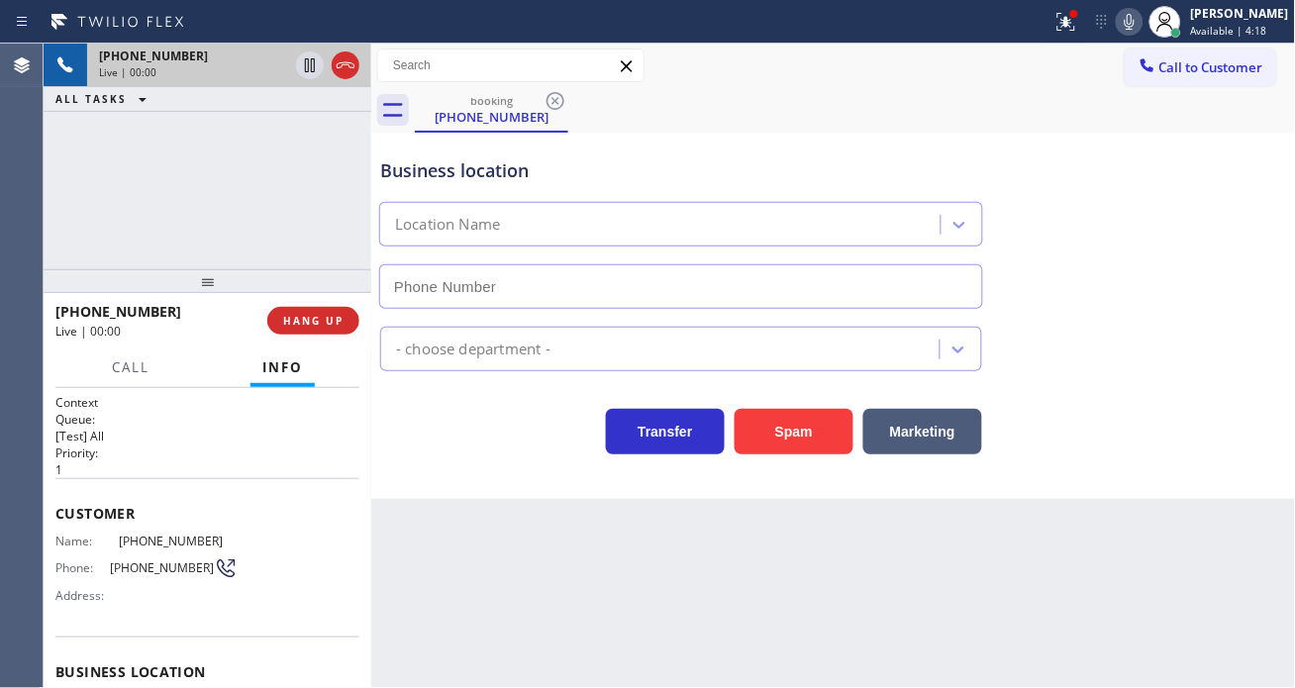
type input "(805) 608-3353"
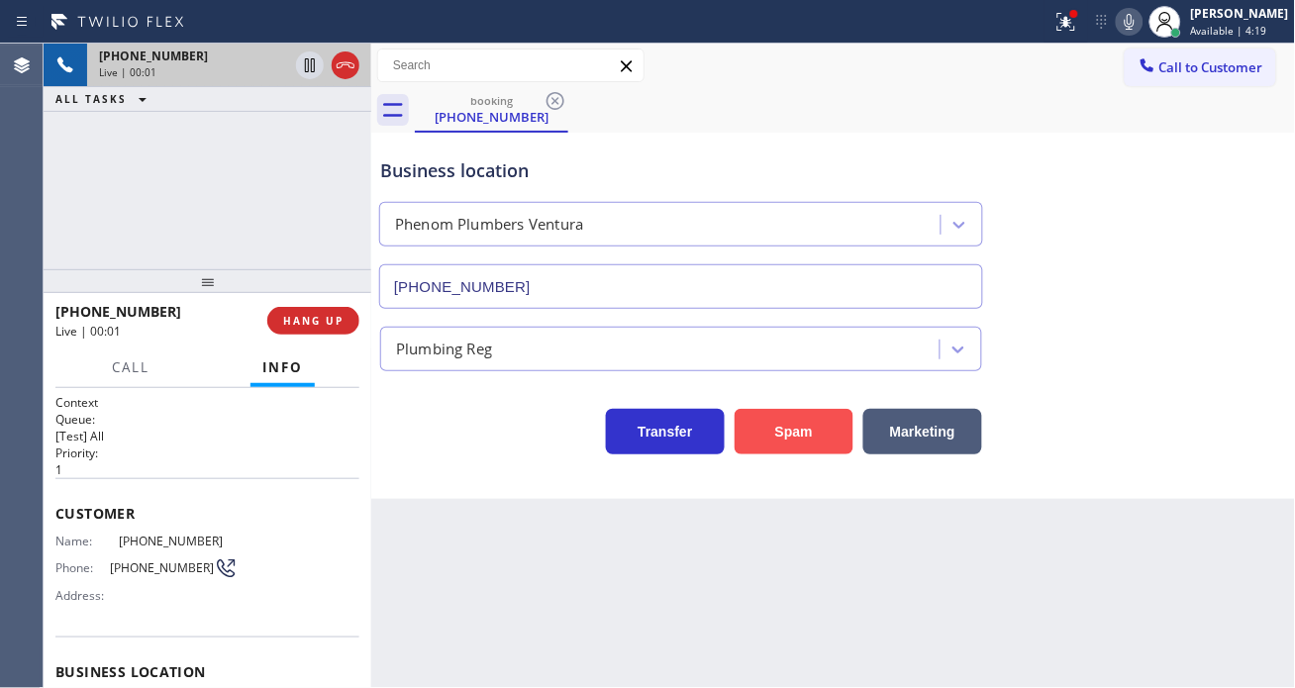
click at [783, 443] on button "Spam" at bounding box center [794, 432] width 119 height 46
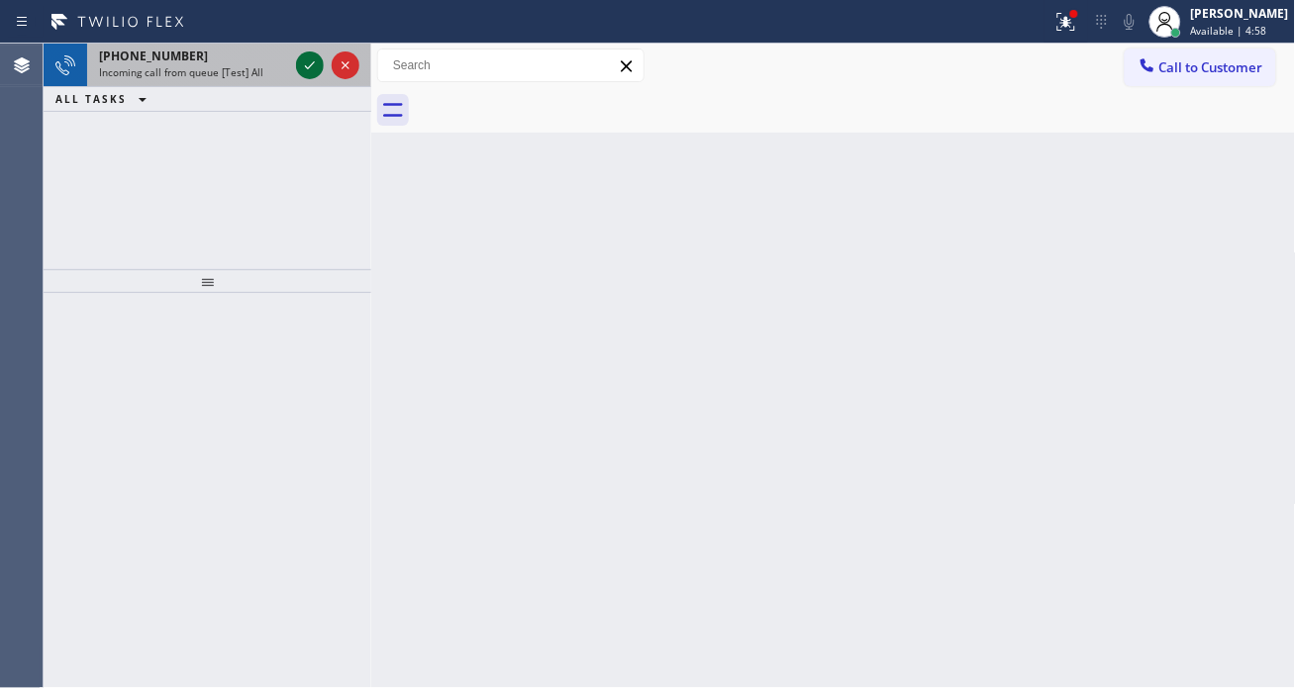
click at [305, 71] on icon at bounding box center [310, 65] width 24 height 24
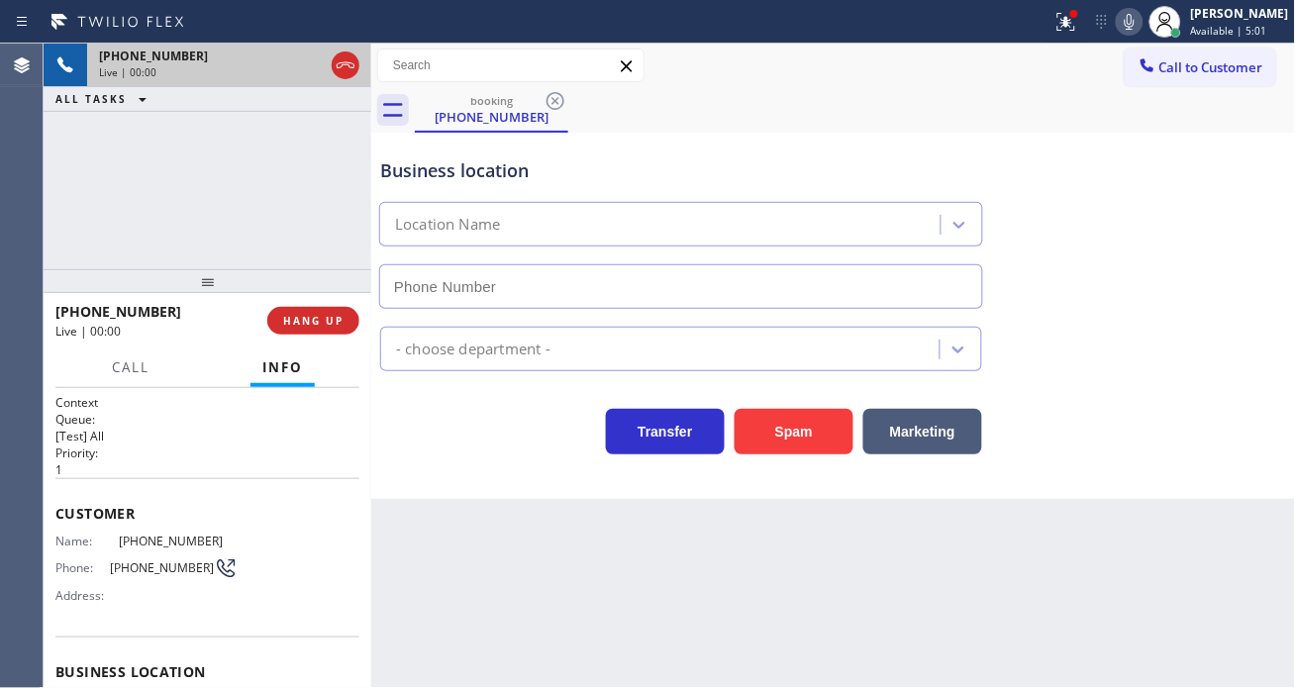
type input "[PHONE_NUMBER]"
click at [154, 570] on span "[PHONE_NUMBER]" at bounding box center [162, 567] width 104 height 15
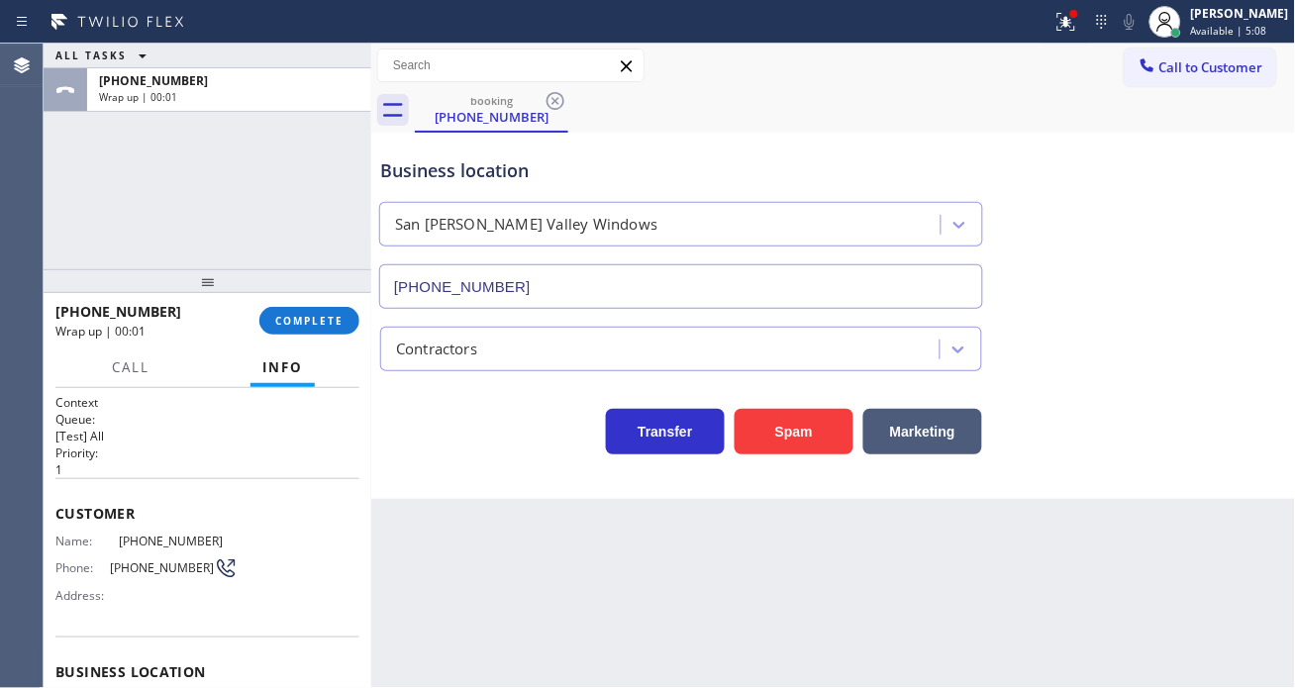
click at [234, 135] on div "ALL TASKS ALL TASKS ACTIVE TASKS TASKS IN WRAP UP +18186206227 Wrap up | 00:01" at bounding box center [208, 157] width 328 height 226
click at [349, 317] on button "COMPLETE" at bounding box center [309, 321] width 100 height 28
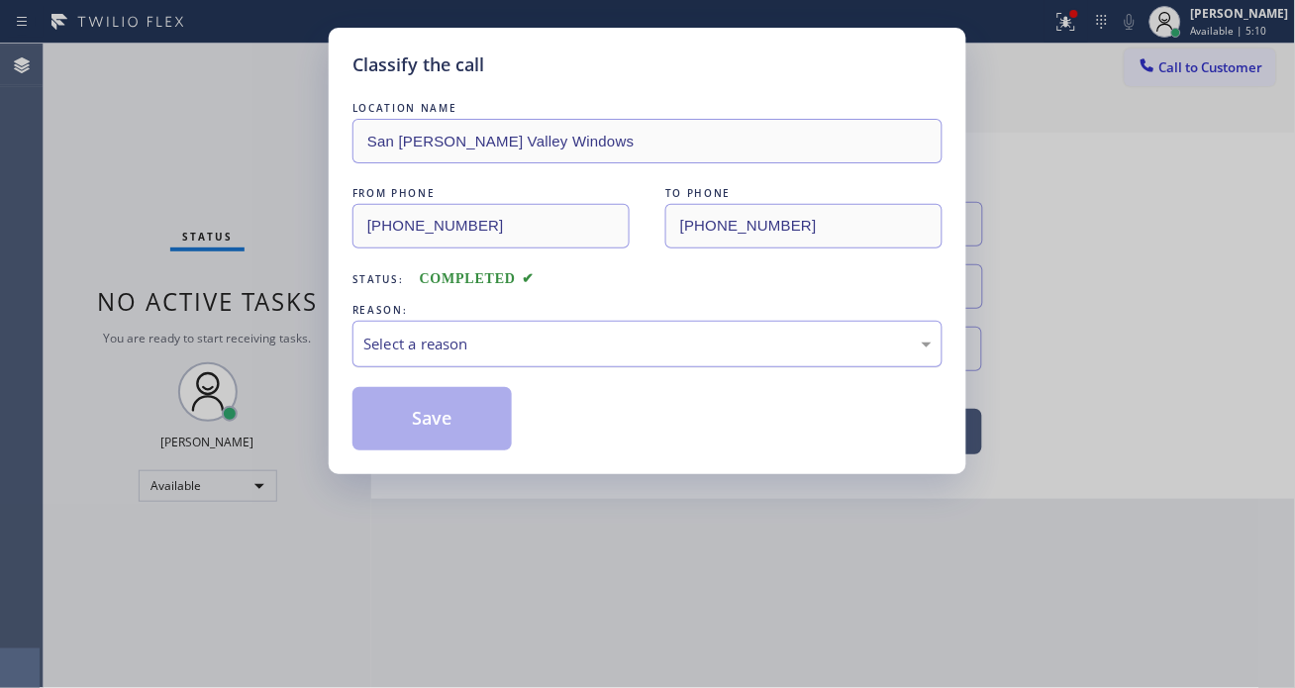
click at [523, 344] on div "Select a reason" at bounding box center [647, 344] width 568 height 23
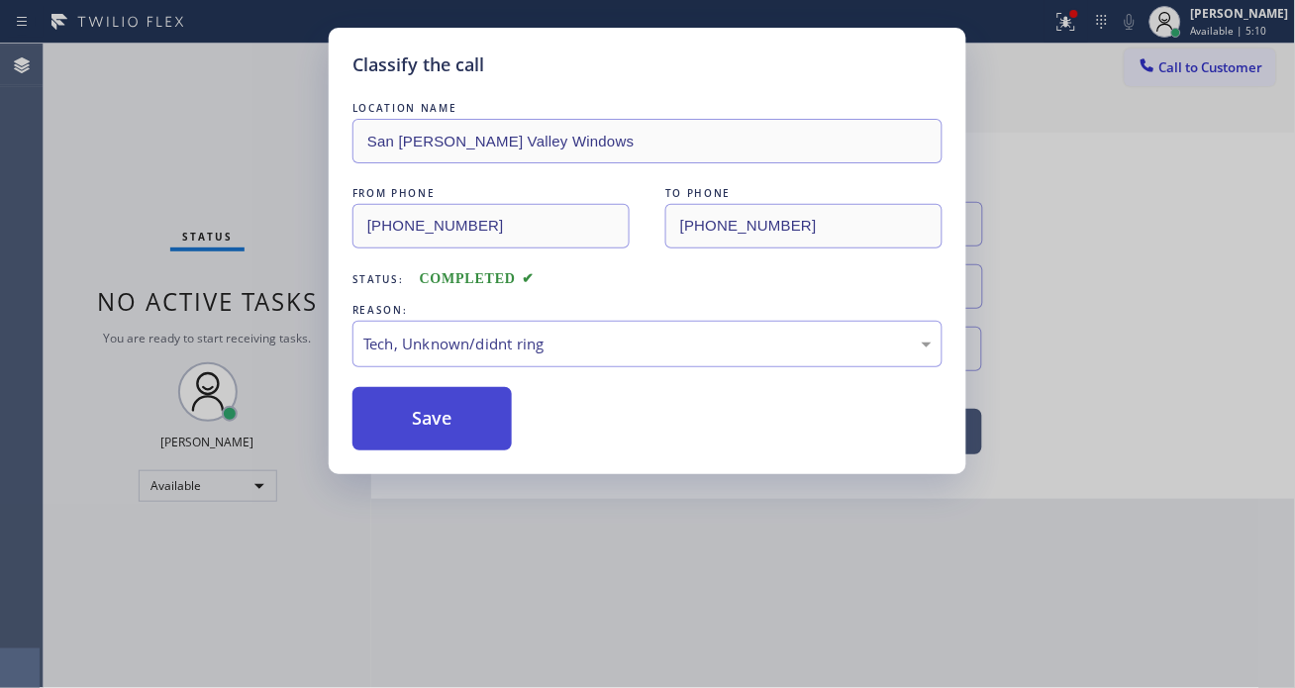
click at [470, 439] on button "Save" at bounding box center [432, 418] width 159 height 63
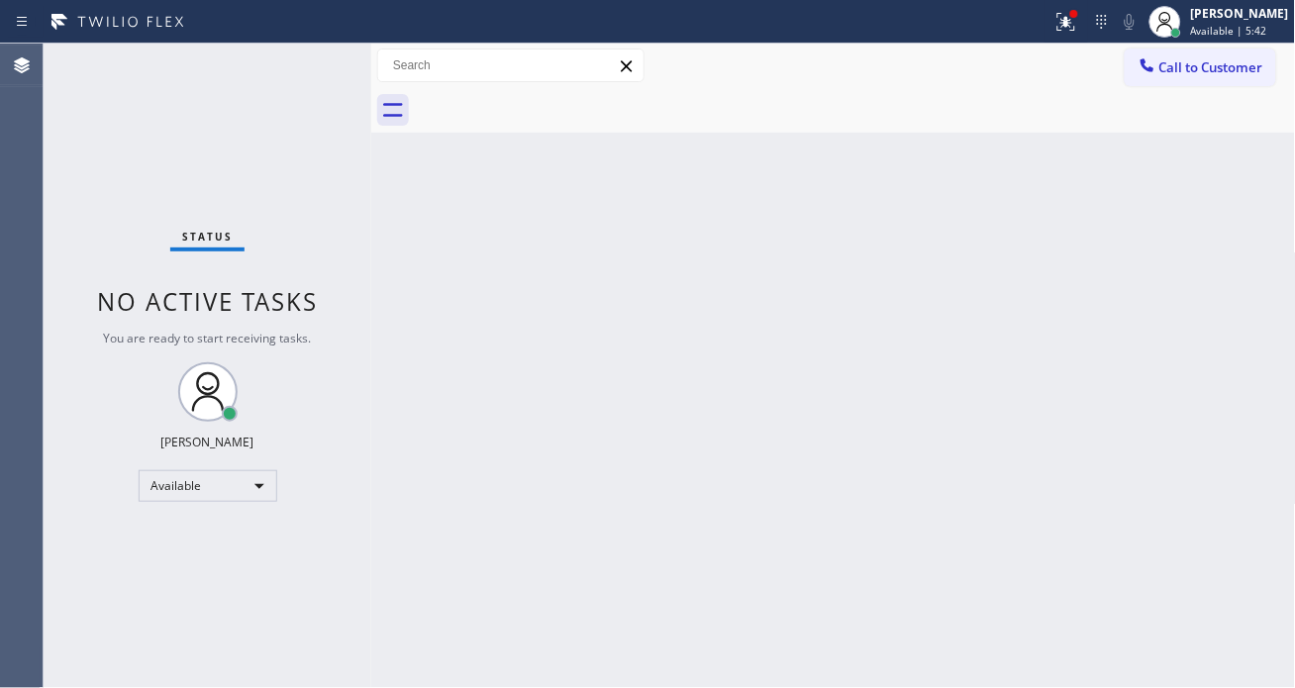
click at [304, 67] on div "Status No active tasks You are ready to start receiving tasks. [PERSON_NAME]" at bounding box center [208, 366] width 328 height 645
click at [305, 69] on div "Status No active tasks You are ready to start receiving tasks. [PERSON_NAME]" at bounding box center [208, 366] width 328 height 645
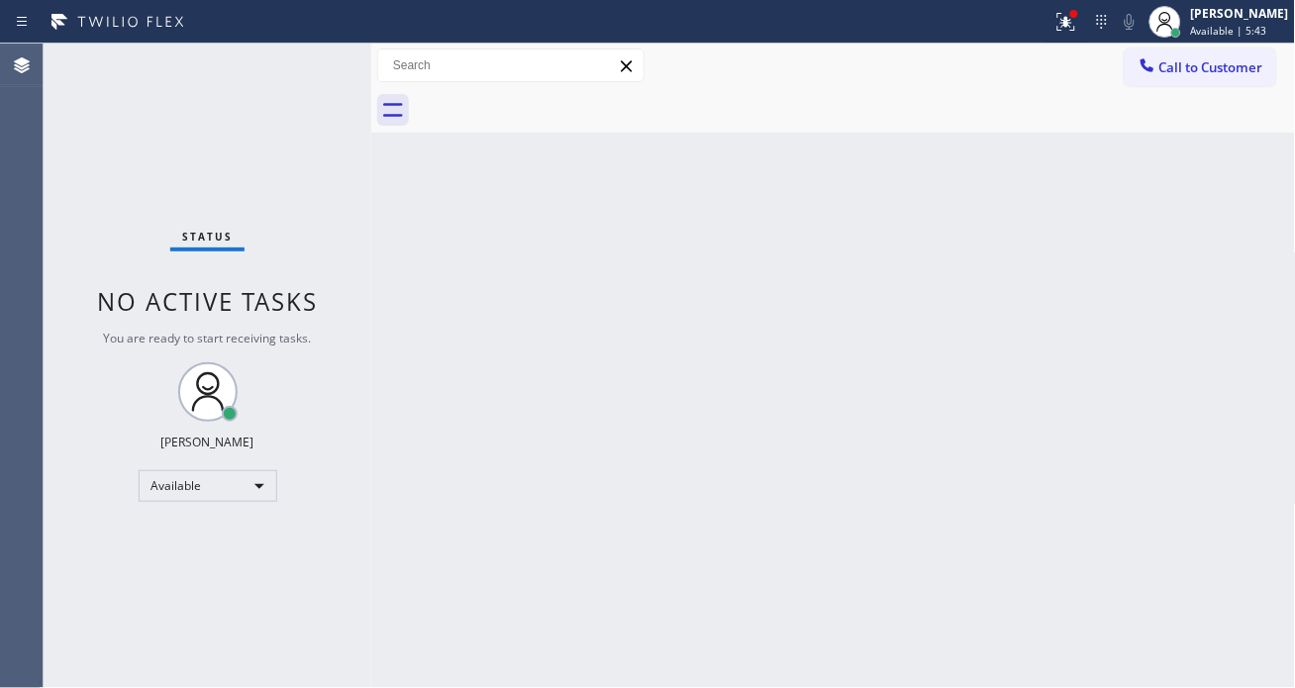
click at [305, 69] on div "Status No active tasks You are ready to start receiving tasks. [PERSON_NAME]" at bounding box center [208, 366] width 328 height 645
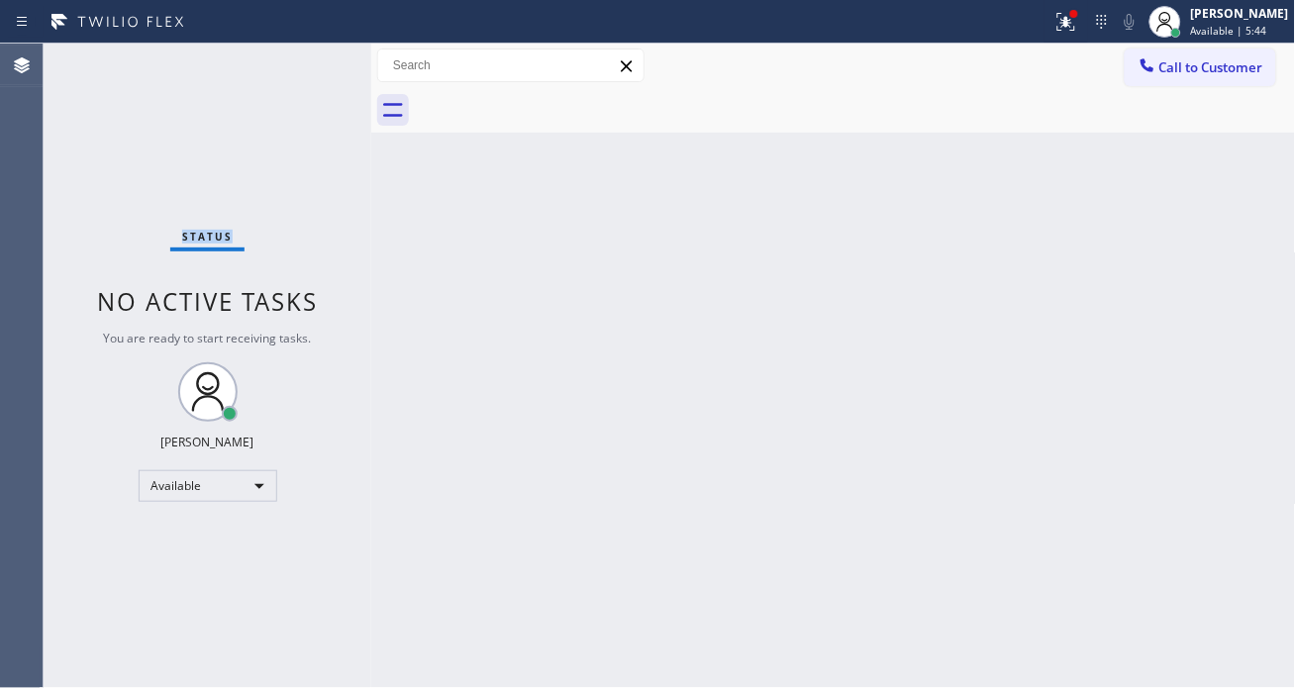
click at [305, 69] on div "Status No active tasks You are ready to start receiving tasks. [PERSON_NAME]" at bounding box center [208, 366] width 328 height 645
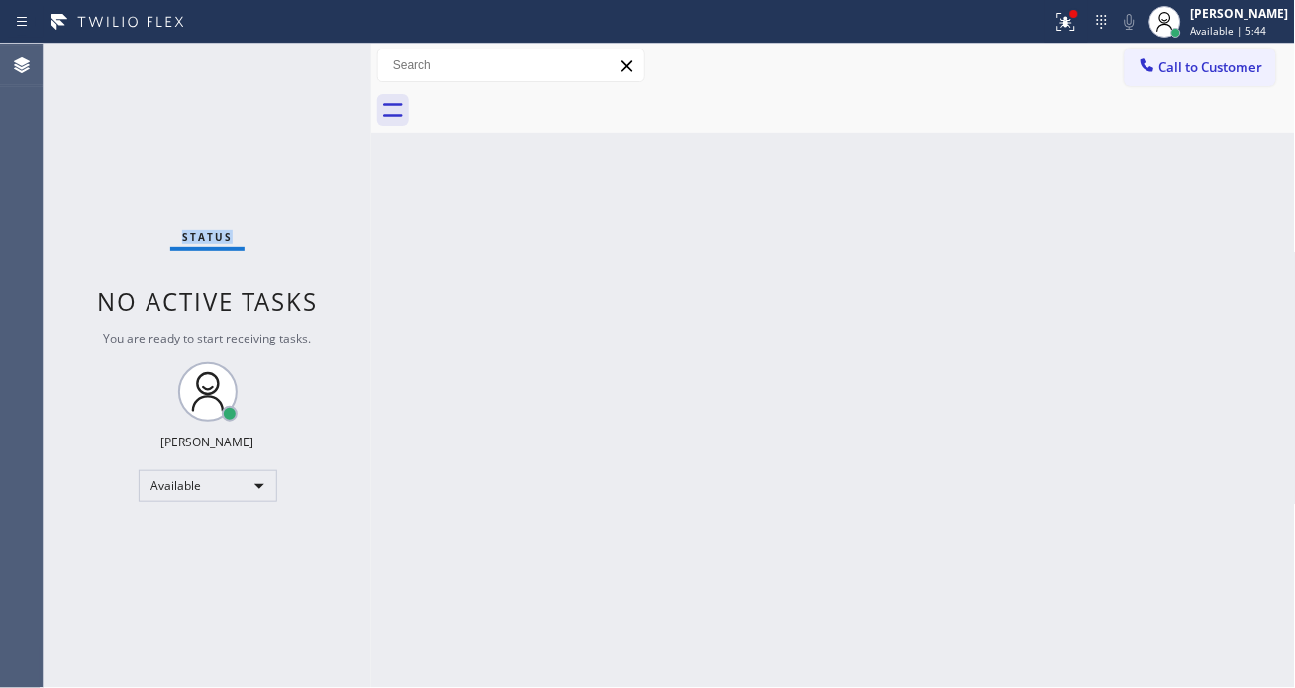
click at [305, 69] on div "Status No active tasks You are ready to start receiving tasks. [PERSON_NAME]" at bounding box center [208, 366] width 328 height 645
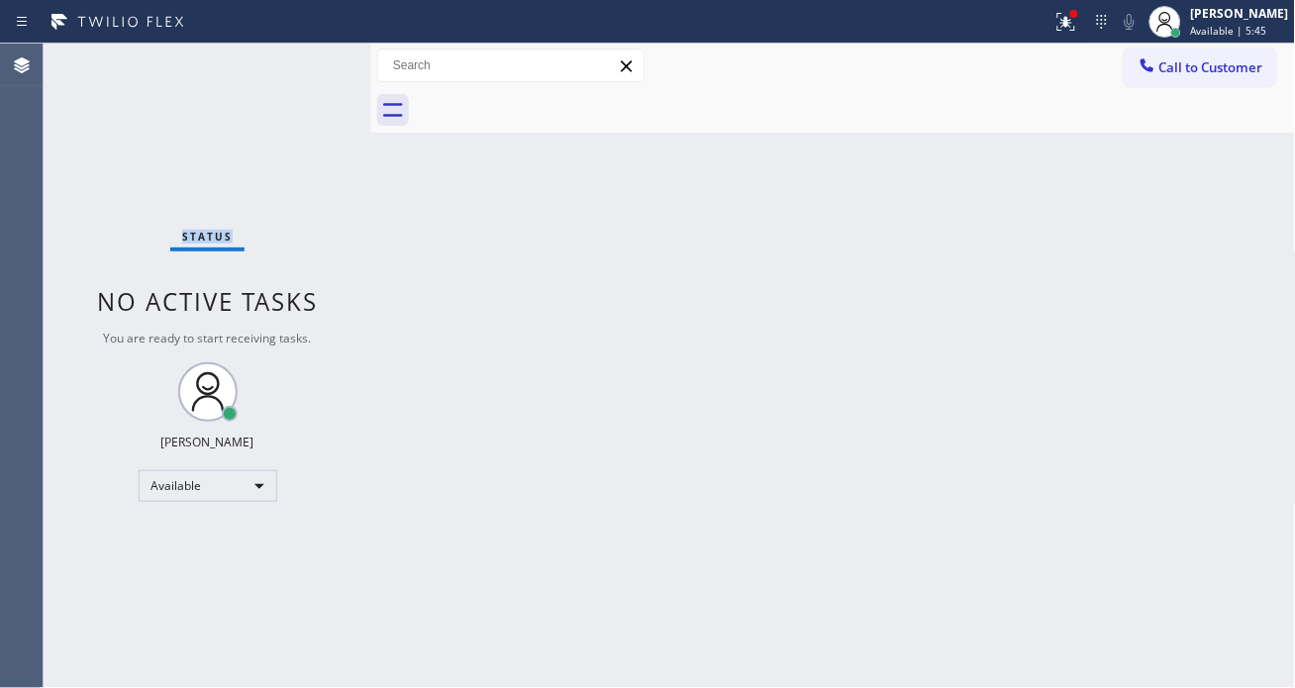
click at [305, 69] on div "Status No active tasks You are ready to start receiving tasks. [PERSON_NAME]" at bounding box center [208, 366] width 328 height 645
drag, startPoint x: 1223, startPoint y: 244, endPoint x: 1203, endPoint y: 238, distance: 20.7
click at [1223, 244] on div "Back to Dashboard Change Sender ID Customers Technicians Select a contact Outbo…" at bounding box center [833, 366] width 925 height 645
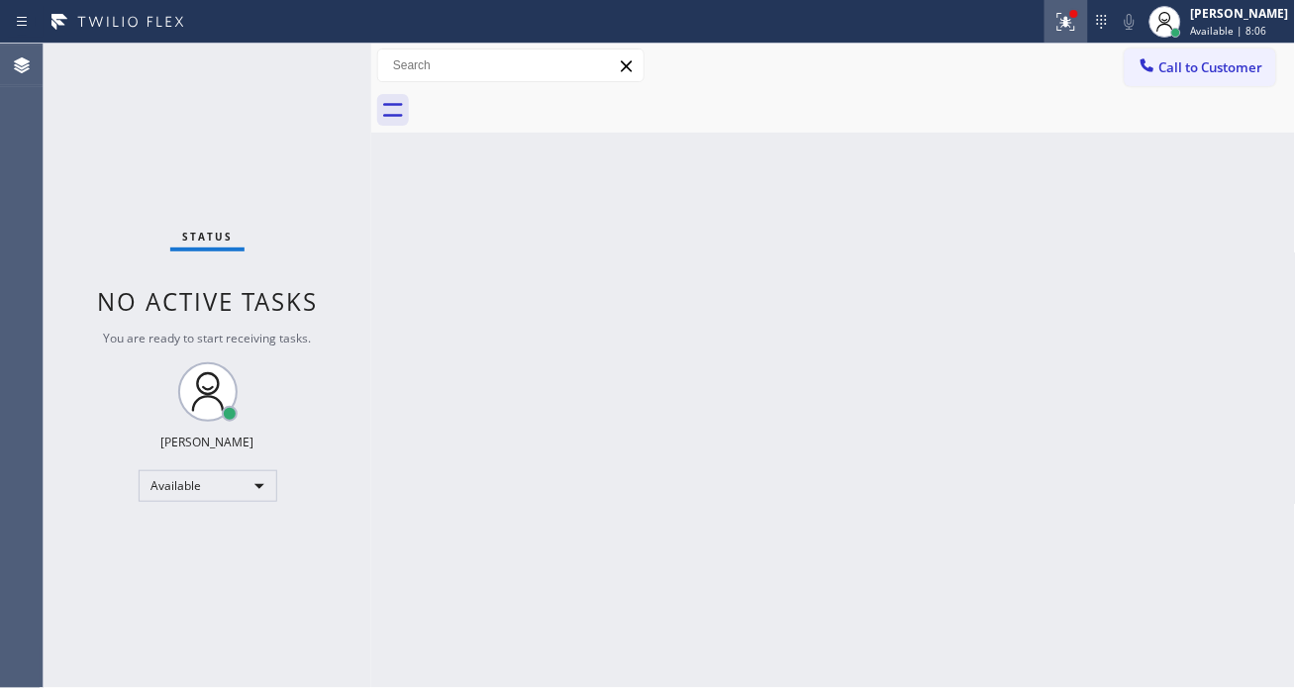
click at [1078, 12] on icon at bounding box center [1067, 22] width 24 height 24
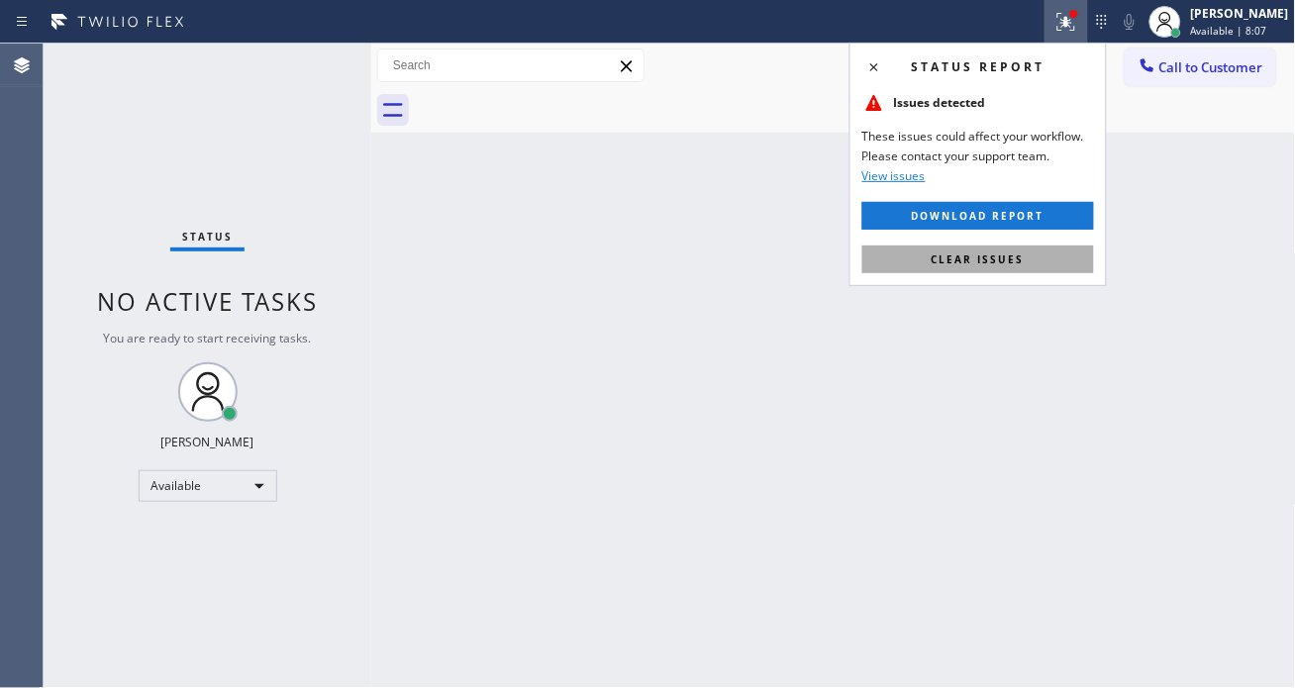
click at [1058, 265] on button "Clear issues" at bounding box center [979, 260] width 232 height 28
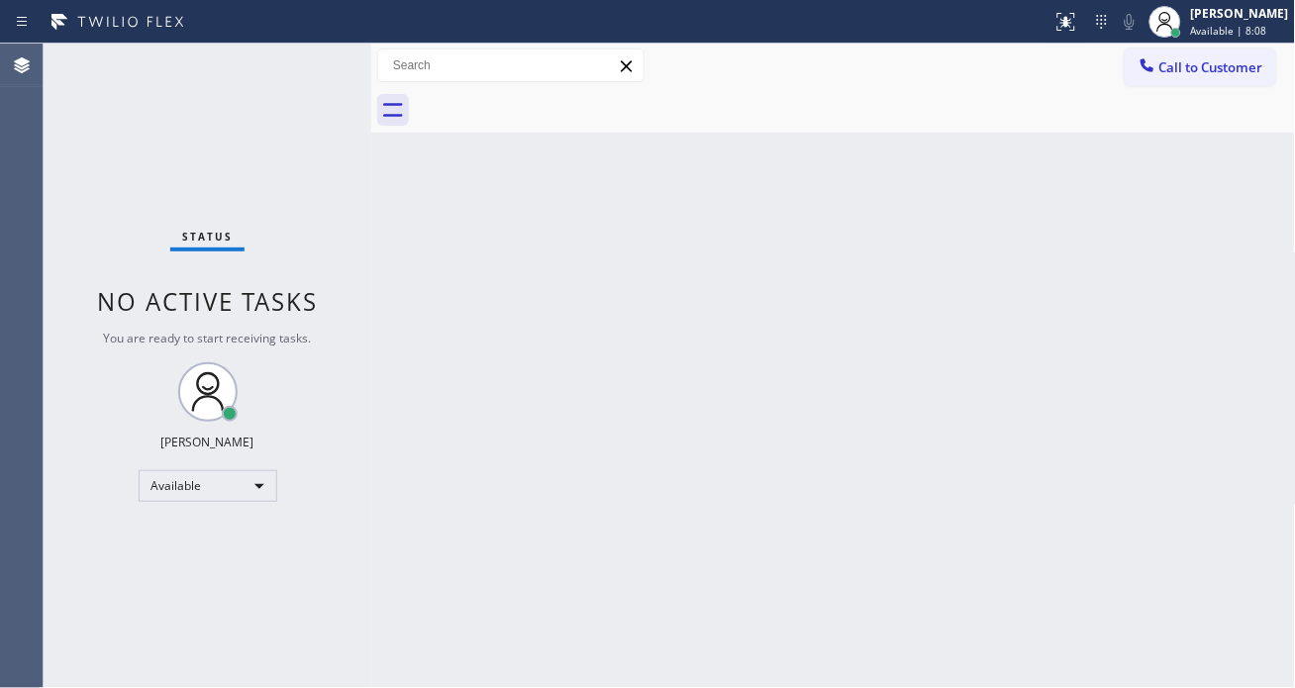
click at [293, 74] on div "Status No active tasks You are ready to start receiving tasks. [PERSON_NAME]" at bounding box center [208, 366] width 328 height 645
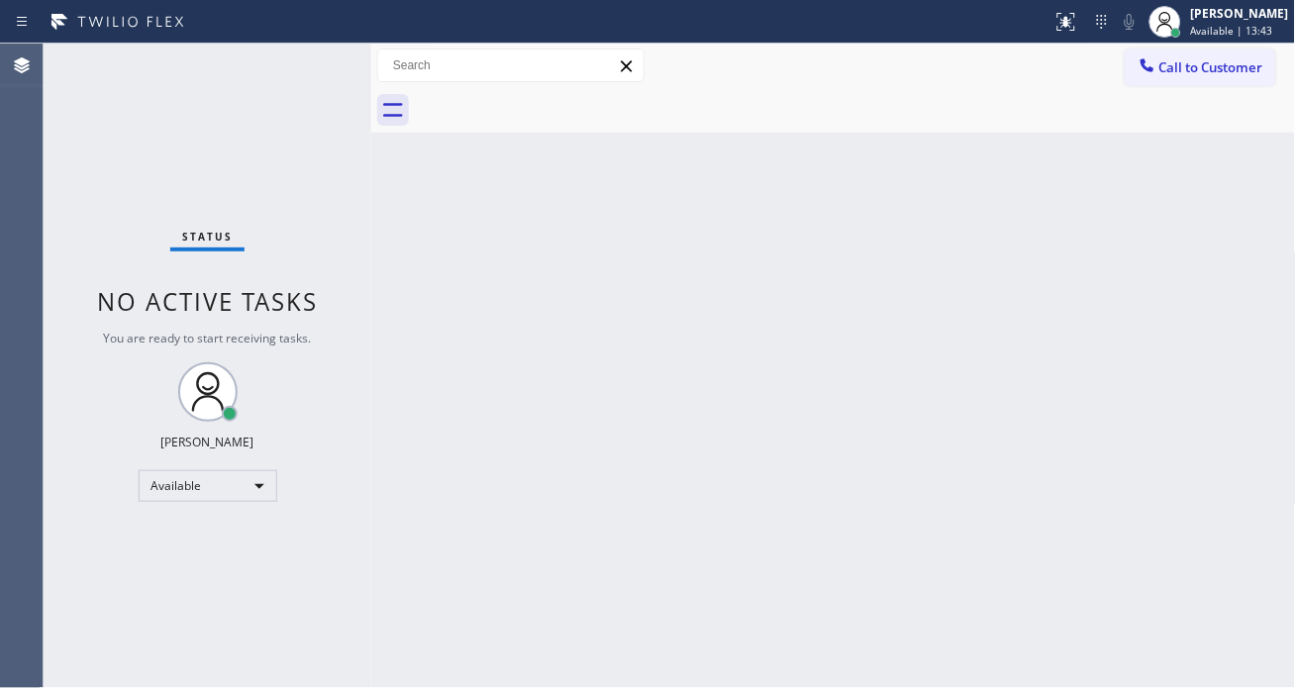
click at [299, 61] on div "Status No active tasks You are ready to start receiving tasks. [PERSON_NAME]" at bounding box center [208, 366] width 328 height 645
click at [299, 65] on div "Status No active tasks You are ready to start receiving tasks. [PERSON_NAME]" at bounding box center [208, 366] width 328 height 645
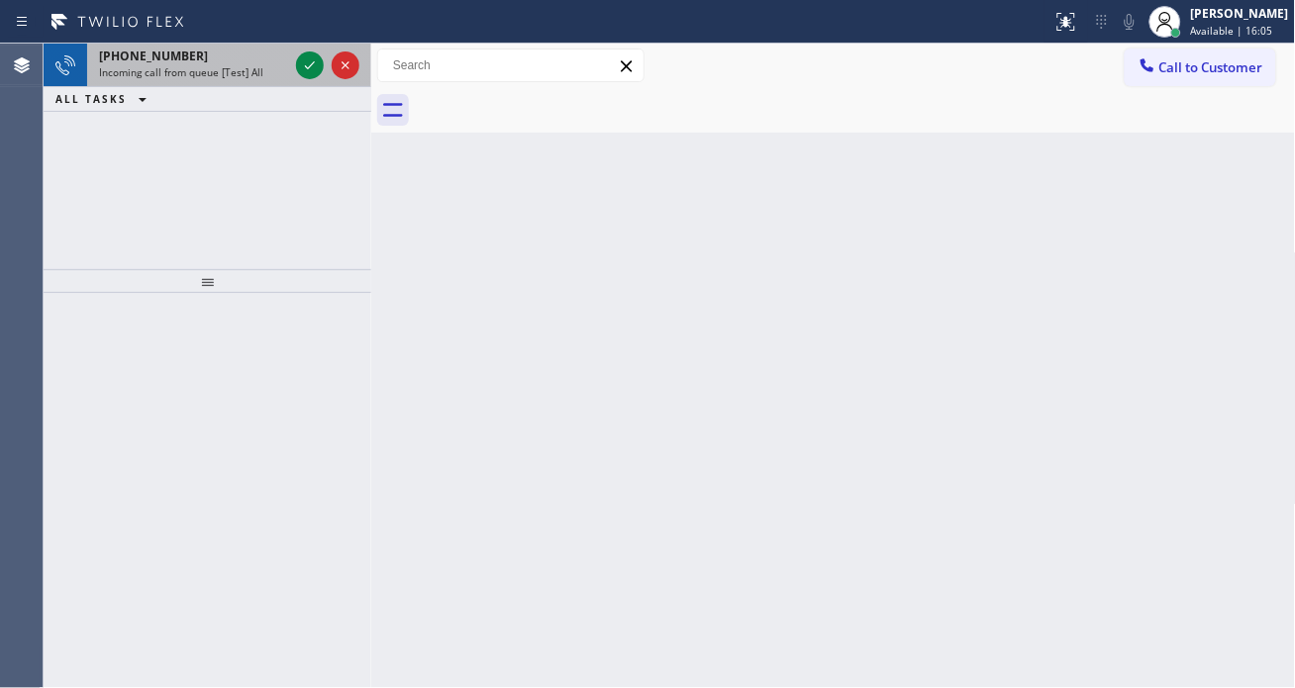
click at [273, 71] on div "Incoming call from queue [Test] All" at bounding box center [193, 72] width 189 height 14
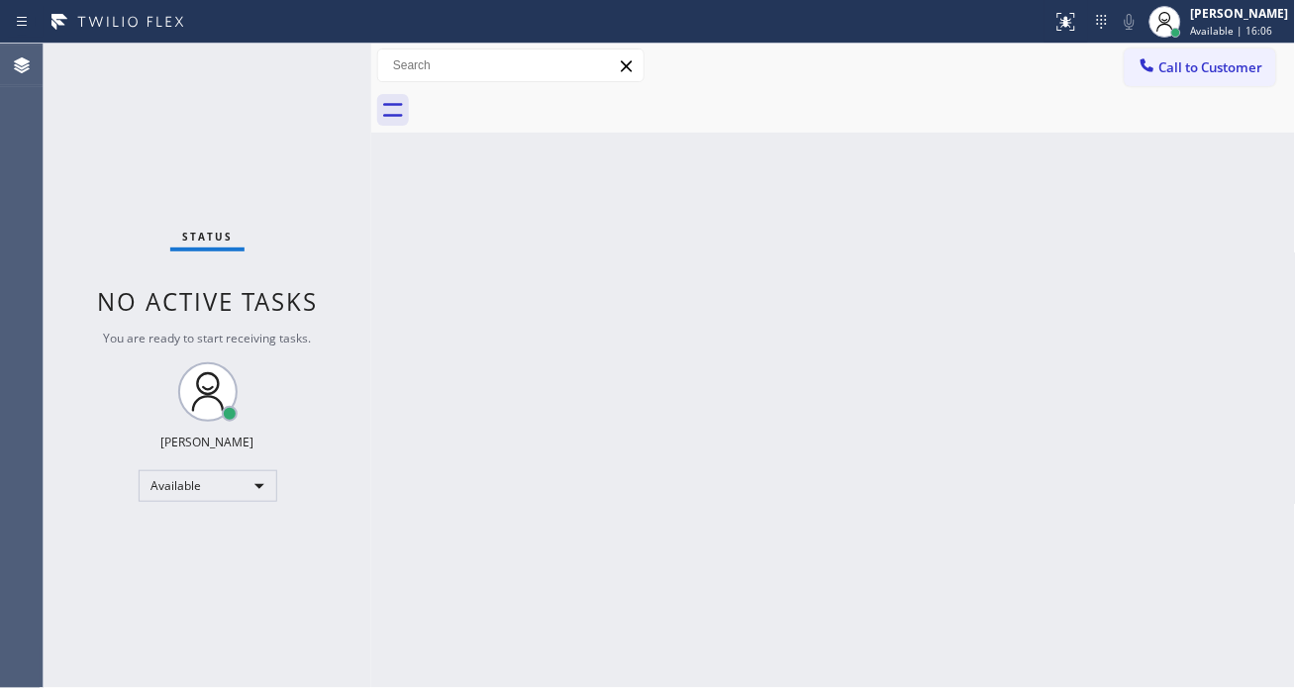
click at [307, 66] on div "Status No active tasks You are ready to start receiving tasks. [PERSON_NAME]" at bounding box center [208, 366] width 328 height 645
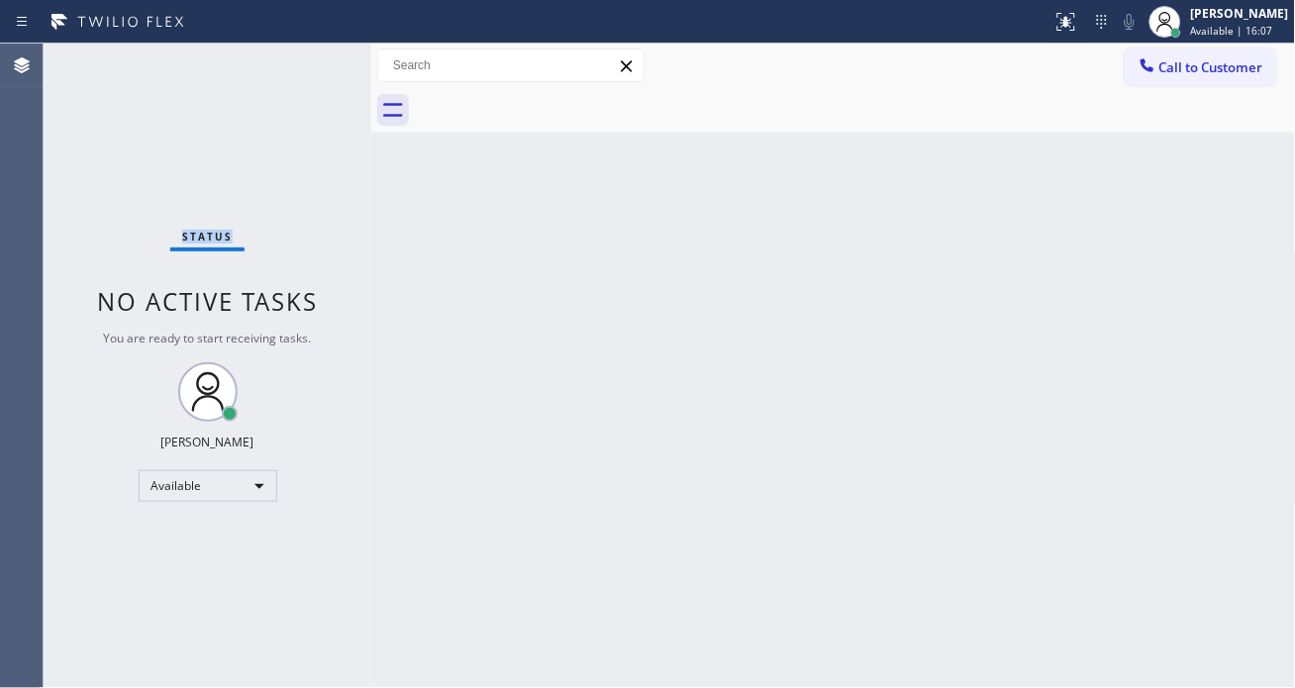
click at [307, 66] on div "Status No active tasks You are ready to start receiving tasks. [PERSON_NAME]" at bounding box center [208, 366] width 328 height 645
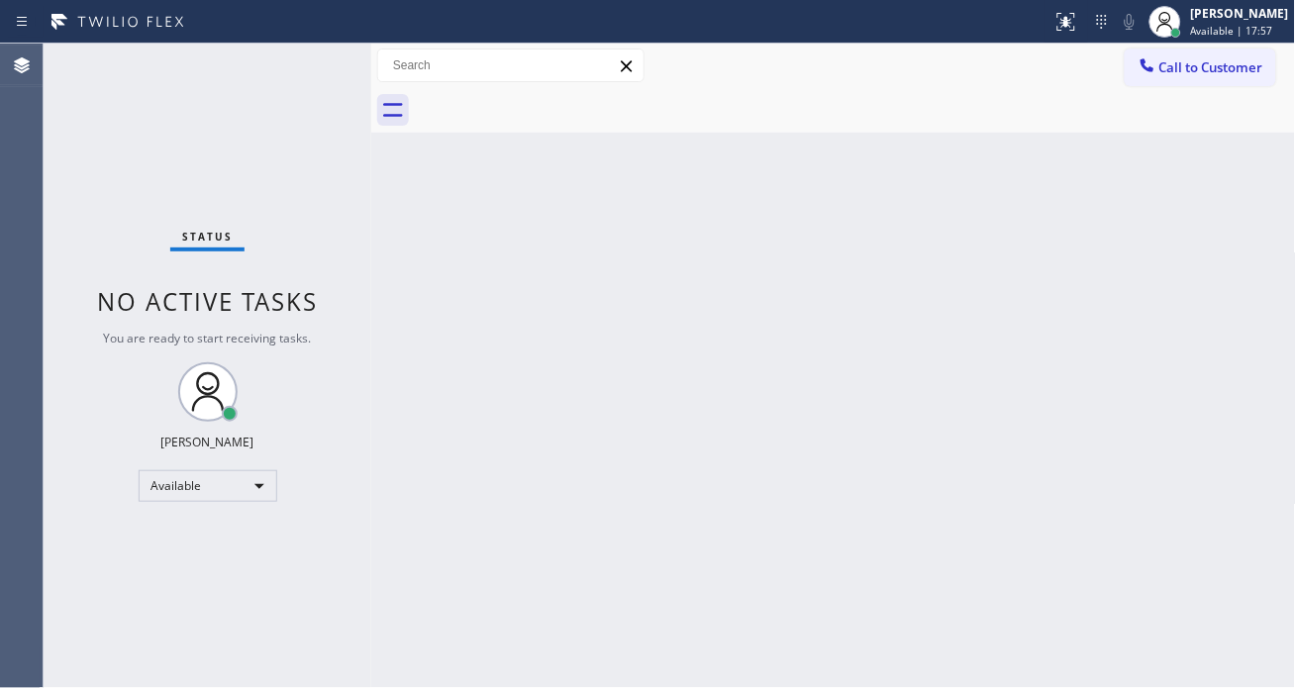
click at [307, 66] on div "Status No active tasks You are ready to start receiving tasks. [PERSON_NAME]" at bounding box center [208, 366] width 328 height 645
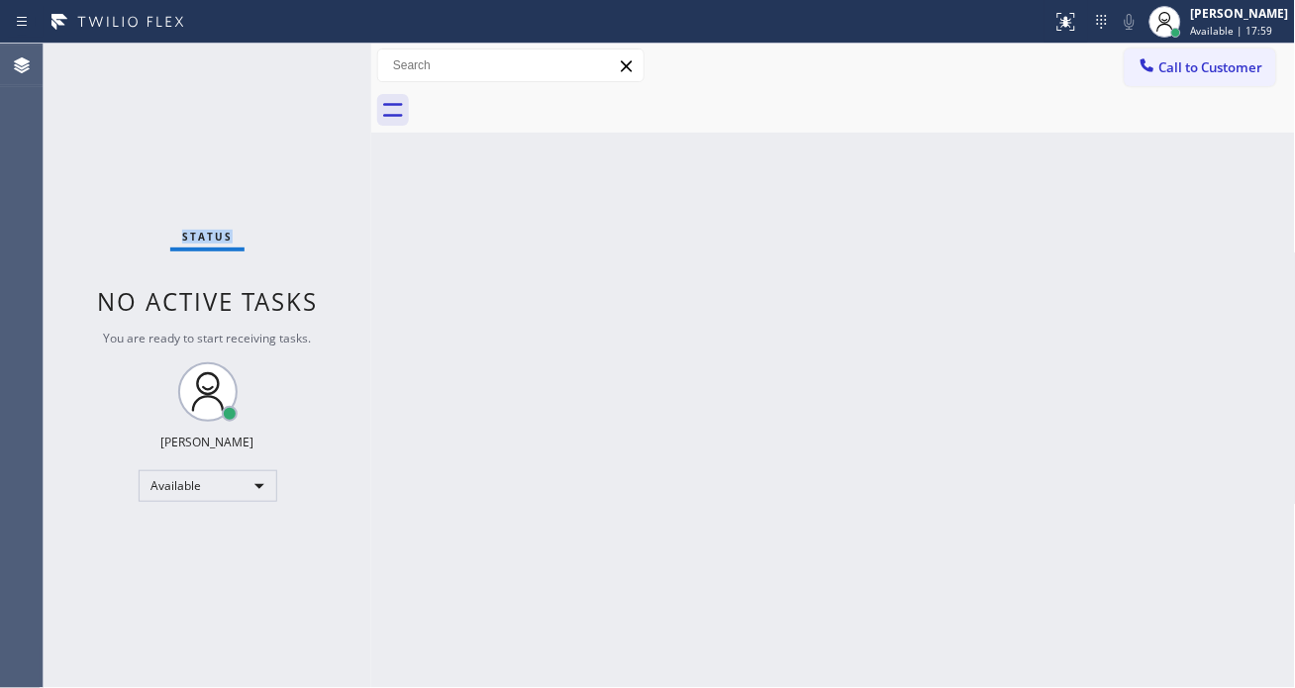
click at [307, 66] on div "Status No active tasks You are ready to start receiving tasks. [PERSON_NAME]" at bounding box center [208, 366] width 328 height 645
click at [320, 56] on div "Status No active tasks You are ready to start receiving tasks. [PERSON_NAME]" at bounding box center [208, 366] width 328 height 645
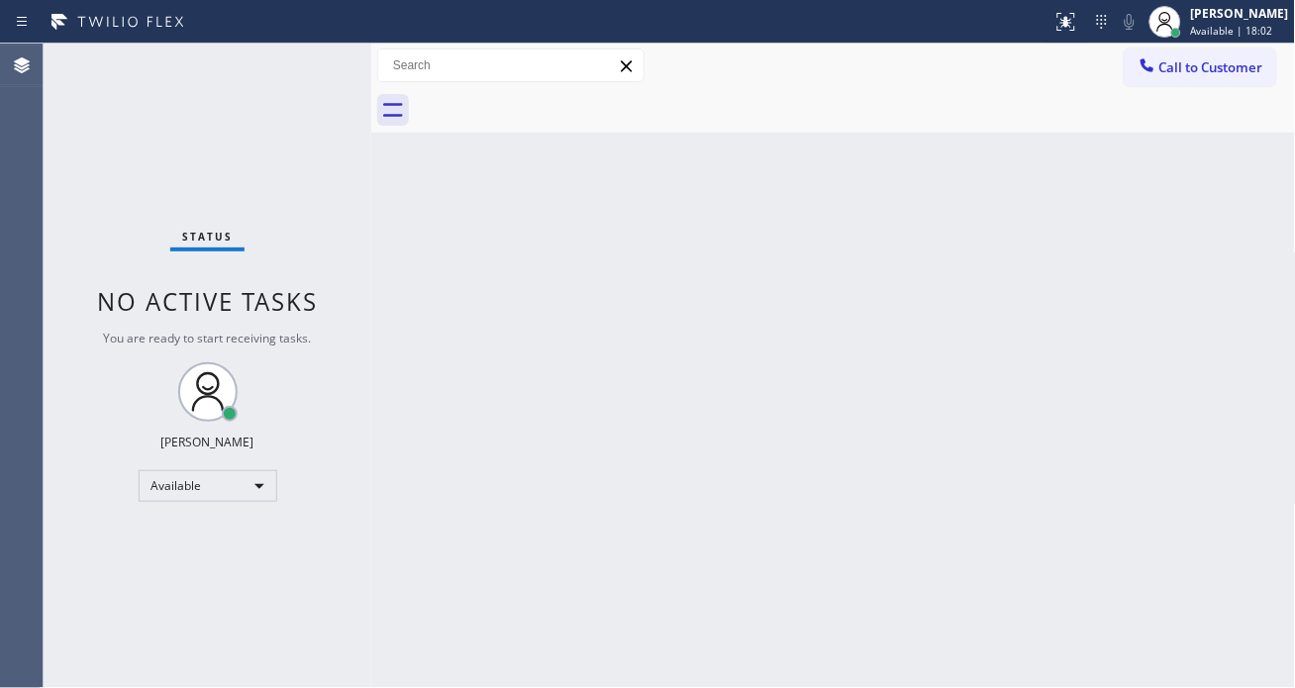
click at [320, 56] on div "Status No active tasks You are ready to start receiving tasks. [PERSON_NAME]" at bounding box center [208, 366] width 328 height 645
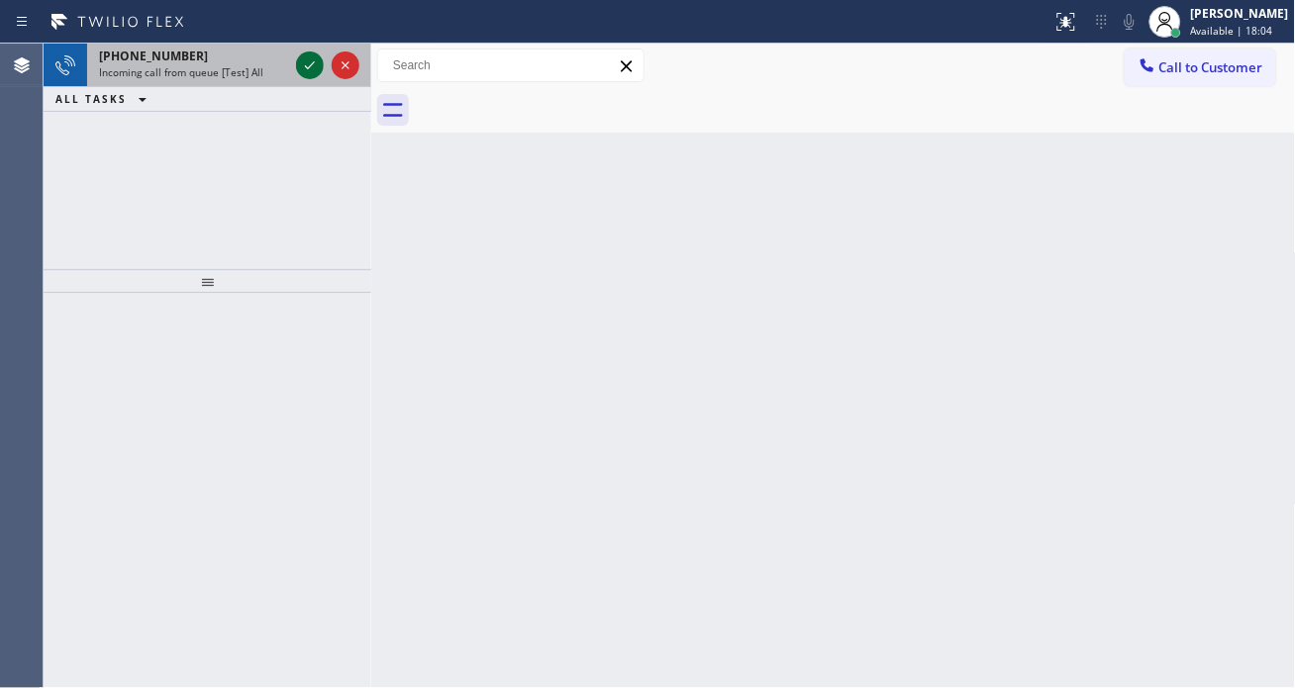
click at [321, 56] on icon at bounding box center [310, 65] width 24 height 24
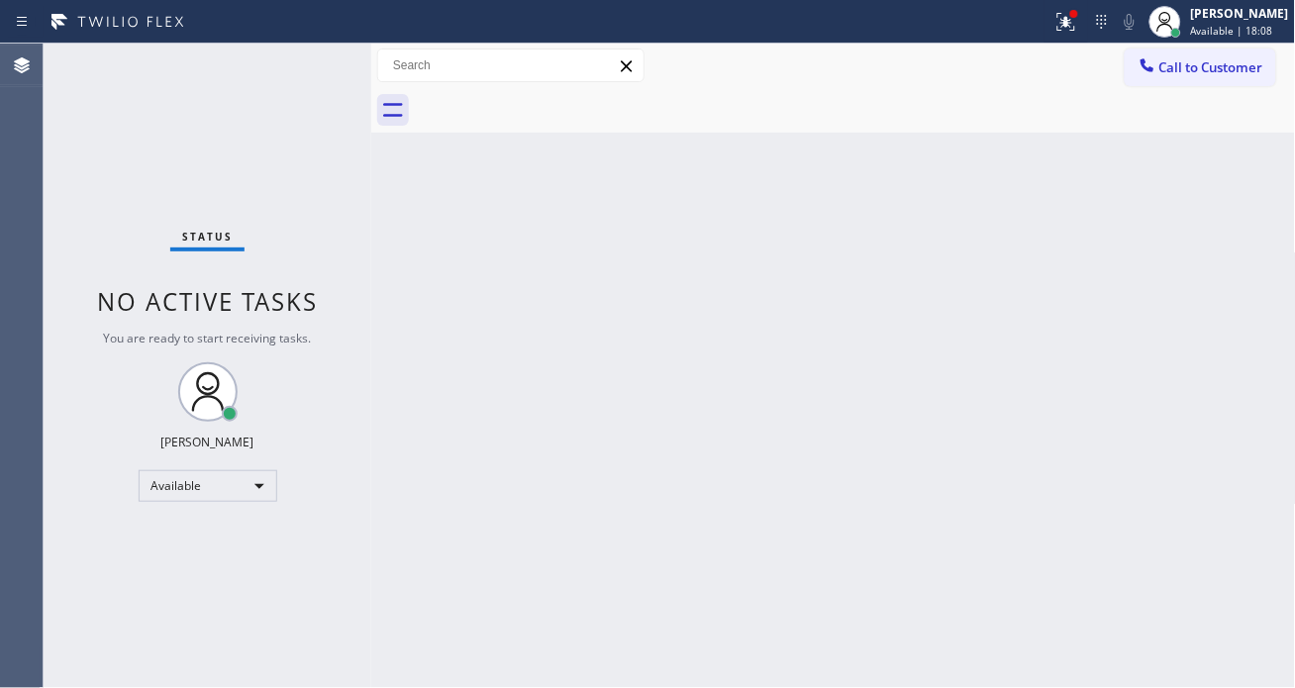
click at [315, 60] on div "Status No active tasks You are ready to start receiving tasks. [PERSON_NAME]" at bounding box center [208, 366] width 328 height 645
click at [304, 65] on div "Status No active tasks You are ready to start receiving tasks. [PERSON_NAME]" at bounding box center [208, 366] width 328 height 645
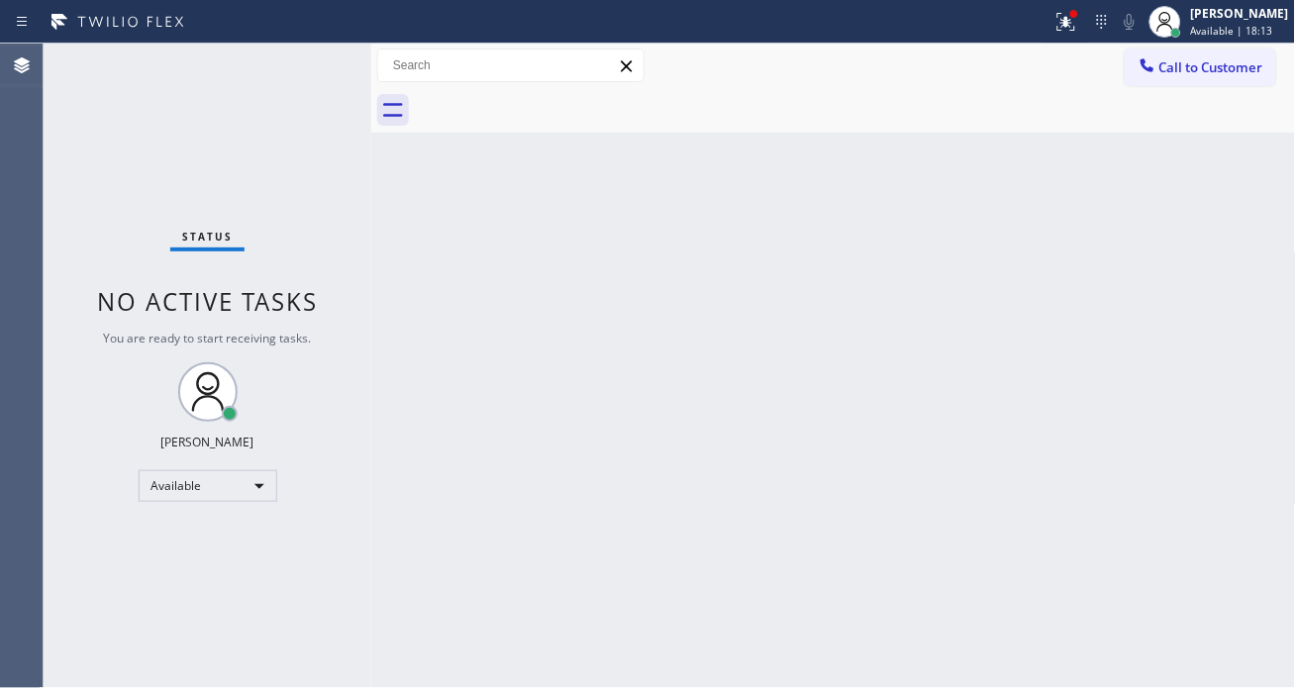
click at [307, 62] on div "Status No active tasks You are ready to start receiving tasks. [PERSON_NAME]" at bounding box center [208, 366] width 328 height 645
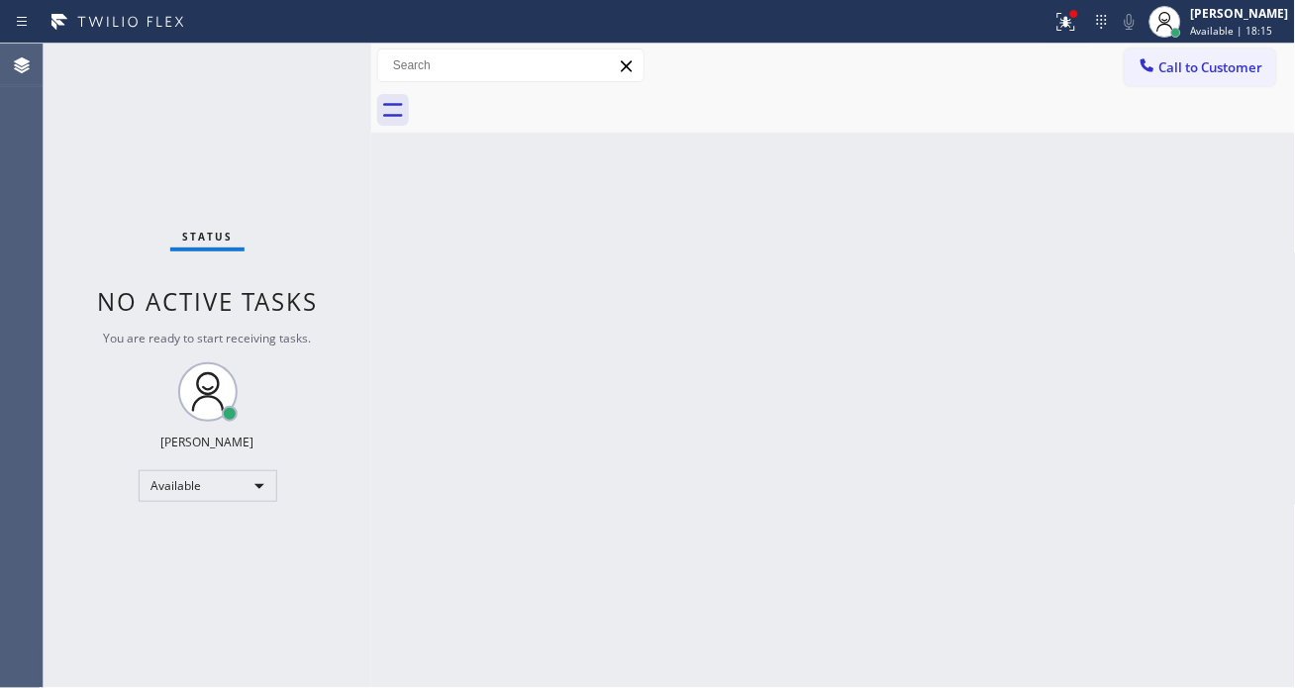
click at [307, 62] on div "Status No active tasks You are ready to start receiving tasks. [PERSON_NAME]" at bounding box center [208, 366] width 328 height 645
click at [307, 63] on div "Status No active tasks You are ready to start receiving tasks. [PERSON_NAME]" at bounding box center [208, 366] width 328 height 645
click at [293, 66] on div "Status No active tasks You are ready to start receiving tasks. [PERSON_NAME]" at bounding box center [208, 366] width 328 height 645
click at [291, 66] on div "Status No active tasks You are ready to start receiving tasks. [PERSON_NAME]" at bounding box center [208, 366] width 328 height 645
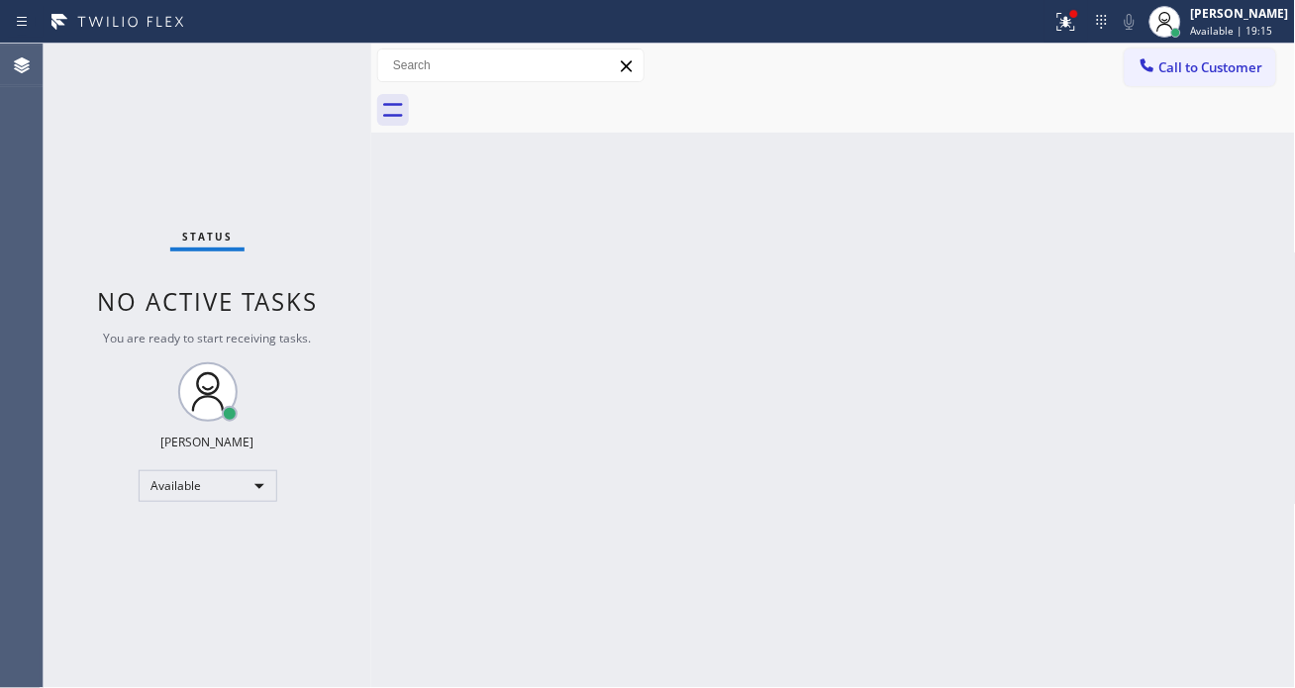
click at [299, 54] on div "Status No active tasks You are ready to start receiving tasks. [PERSON_NAME]" at bounding box center [208, 366] width 328 height 645
click at [298, 51] on div "Status No active tasks You are ready to start receiving tasks. [PERSON_NAME]" at bounding box center [208, 366] width 328 height 645
click at [287, 56] on div "Status No active tasks You are ready to start receiving tasks. [PERSON_NAME]" at bounding box center [208, 366] width 328 height 645
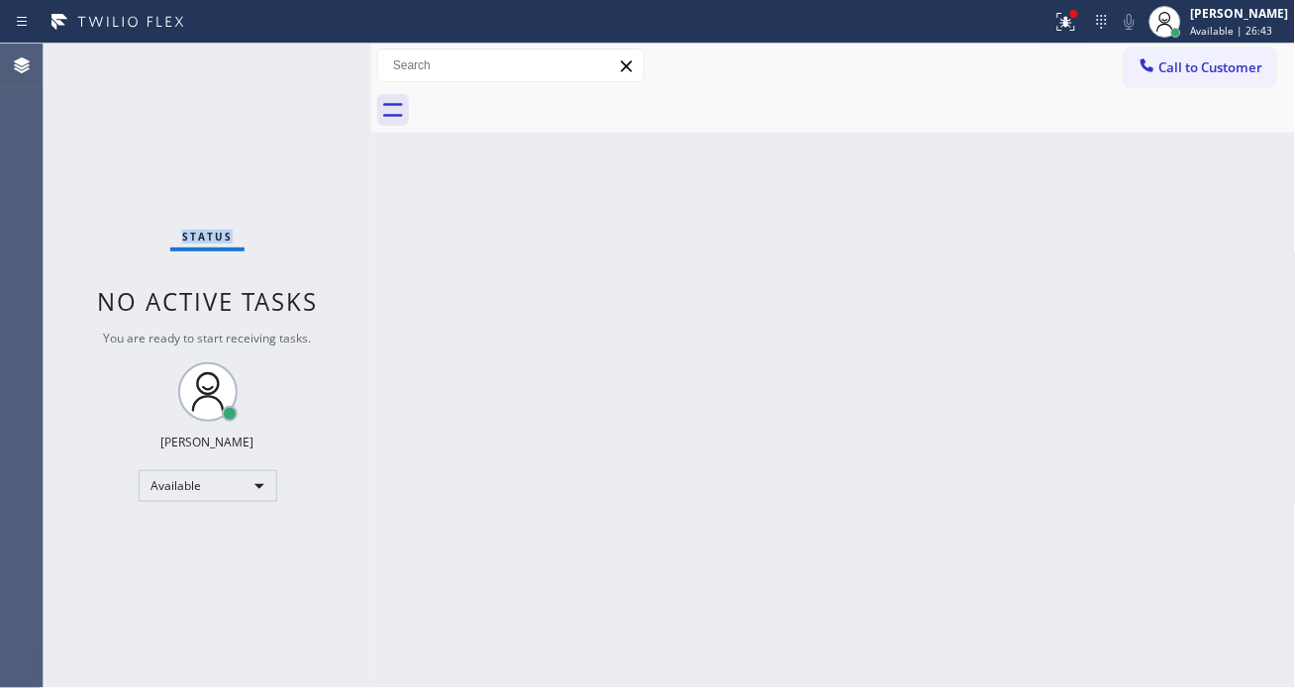
click at [287, 56] on div "Status No active tasks You are ready to start receiving tasks. [PERSON_NAME]" at bounding box center [208, 366] width 328 height 645
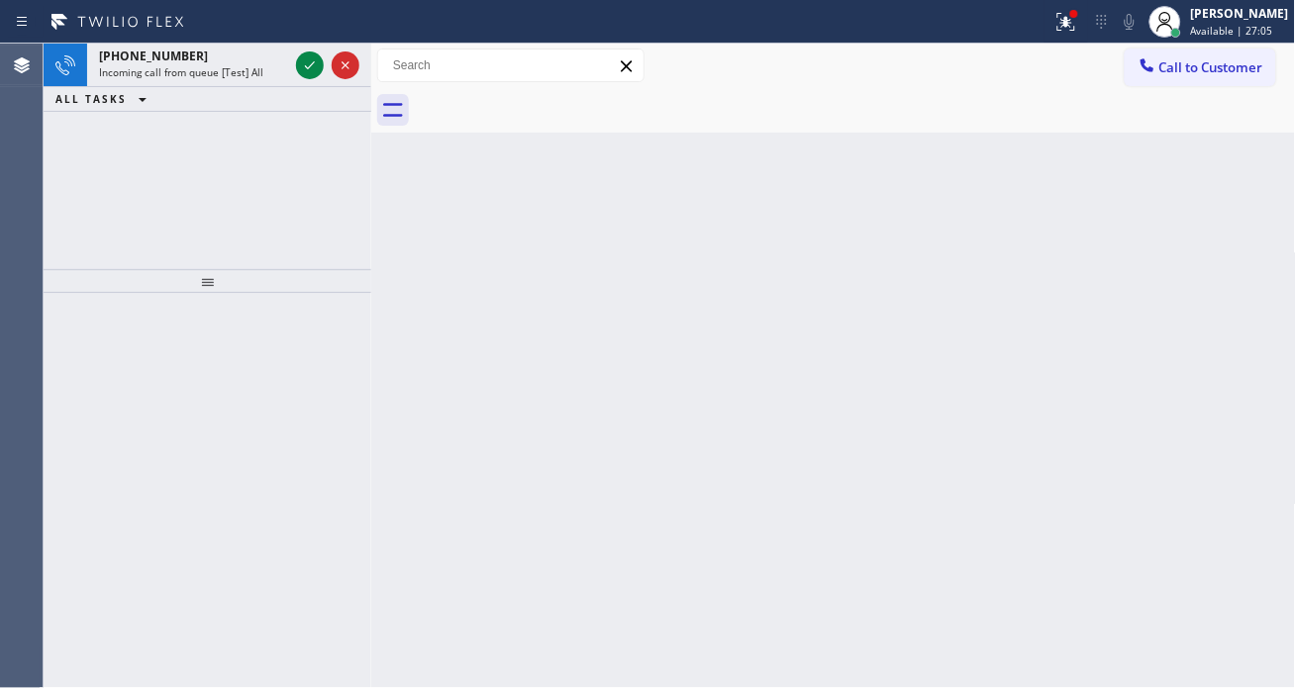
click at [287, 56] on div "+13605261624" at bounding box center [193, 56] width 189 height 17
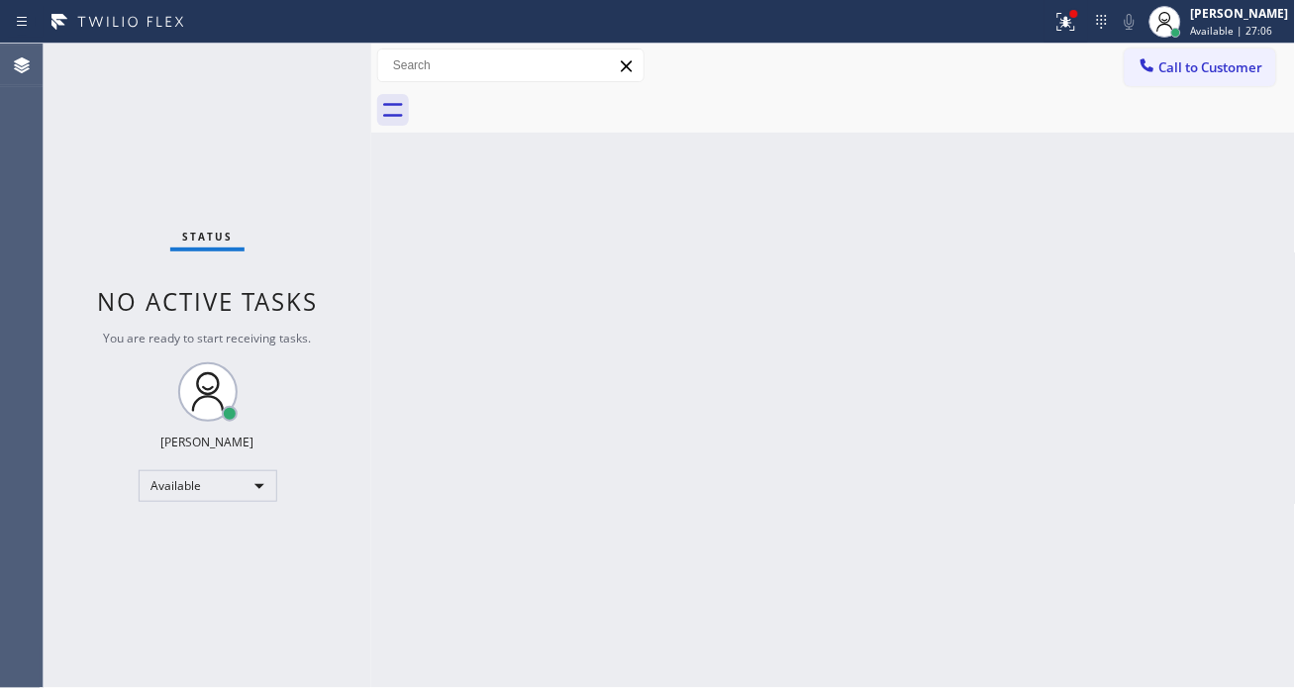
click at [299, 66] on div "Status No active tasks You are ready to start receiving tasks. [PERSON_NAME]" at bounding box center [208, 366] width 328 height 645
click at [302, 69] on div "Status No active tasks You are ready to start receiving tasks. [PERSON_NAME]" at bounding box center [208, 366] width 328 height 645
click at [307, 60] on div "Status No active tasks You are ready to start receiving tasks. [PERSON_NAME]" at bounding box center [208, 366] width 328 height 645
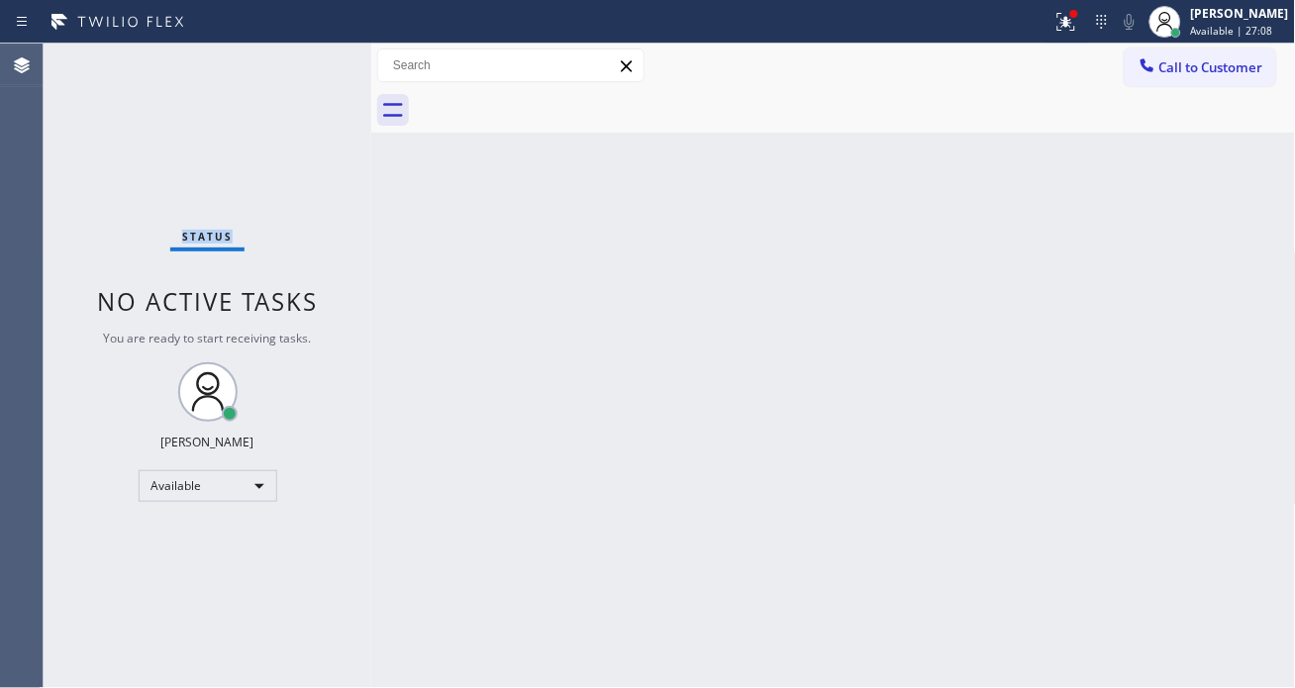
click at [307, 60] on div "Status No active tasks You are ready to start receiving tasks. [PERSON_NAME]" at bounding box center [208, 366] width 328 height 645
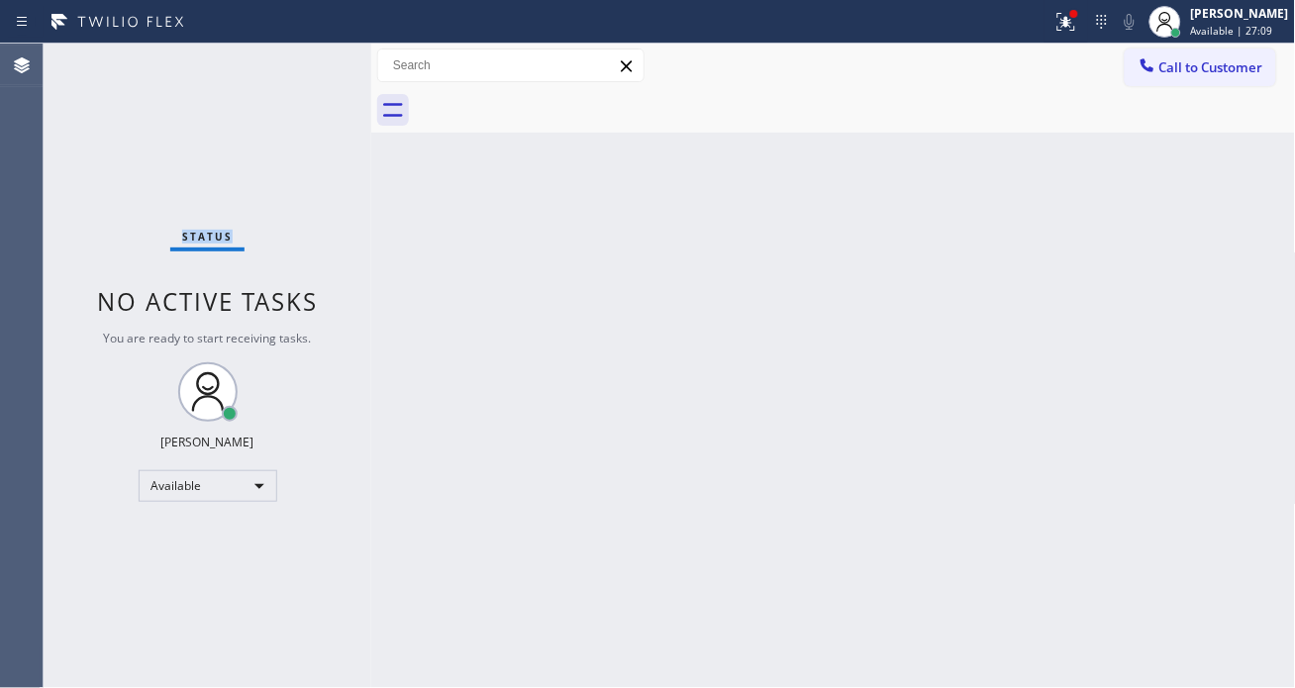
click at [307, 60] on div "Status No active tasks You are ready to start receiving tasks. [PERSON_NAME]" at bounding box center [208, 366] width 328 height 645
click at [308, 59] on div "Status No active tasks You are ready to start receiving tasks. [PERSON_NAME]" at bounding box center [208, 366] width 328 height 645
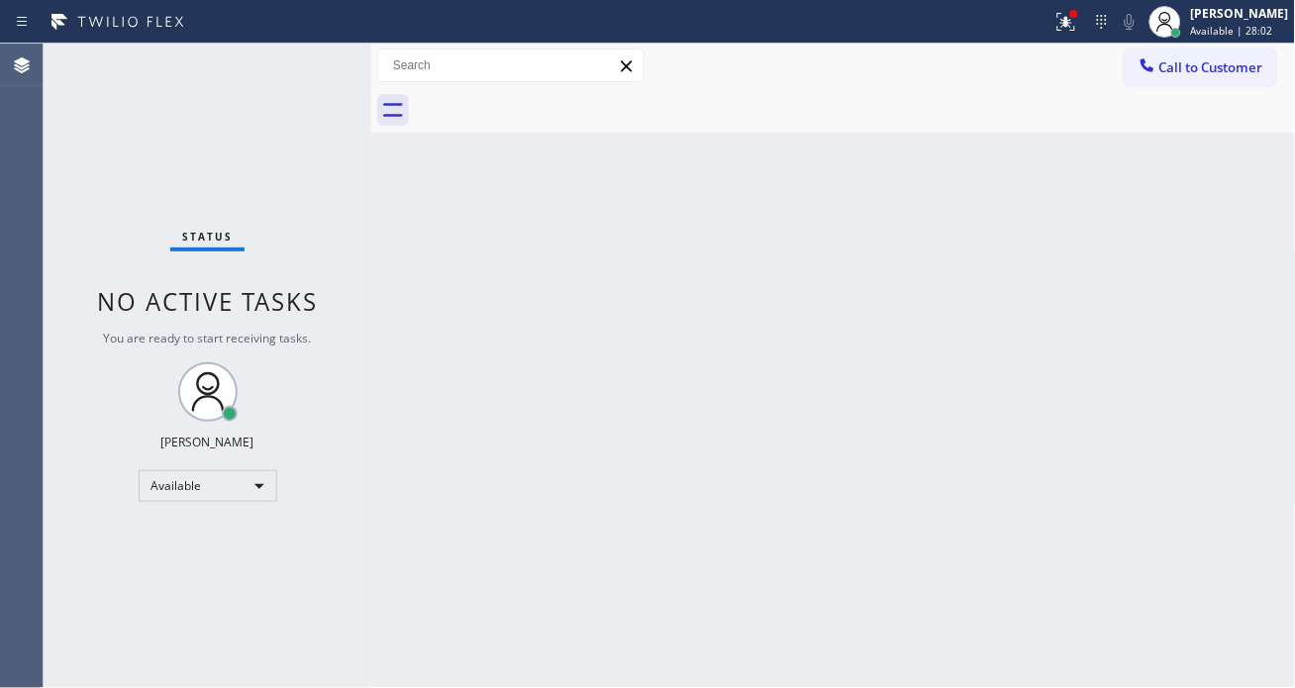
click at [308, 59] on div "Status No active tasks You are ready to start receiving tasks. [PERSON_NAME]" at bounding box center [208, 366] width 328 height 645
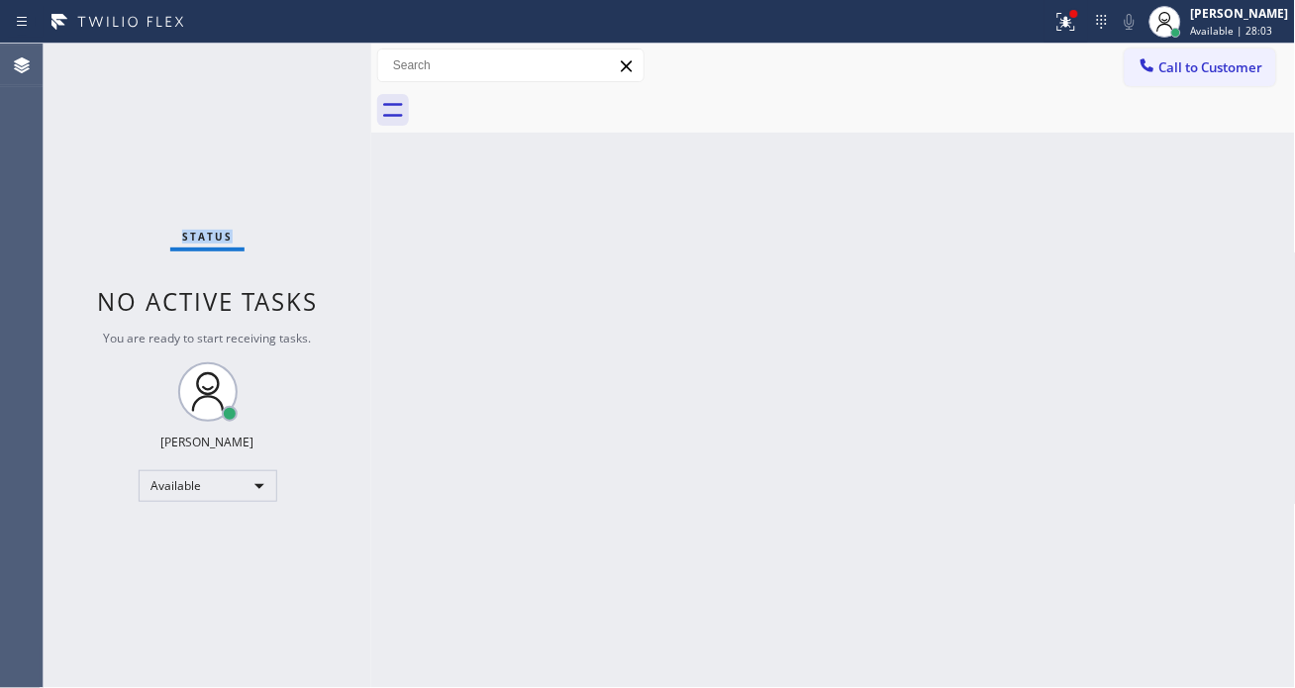
click at [308, 59] on div "Status No active tasks You are ready to start receiving tasks. [PERSON_NAME]" at bounding box center [208, 366] width 328 height 645
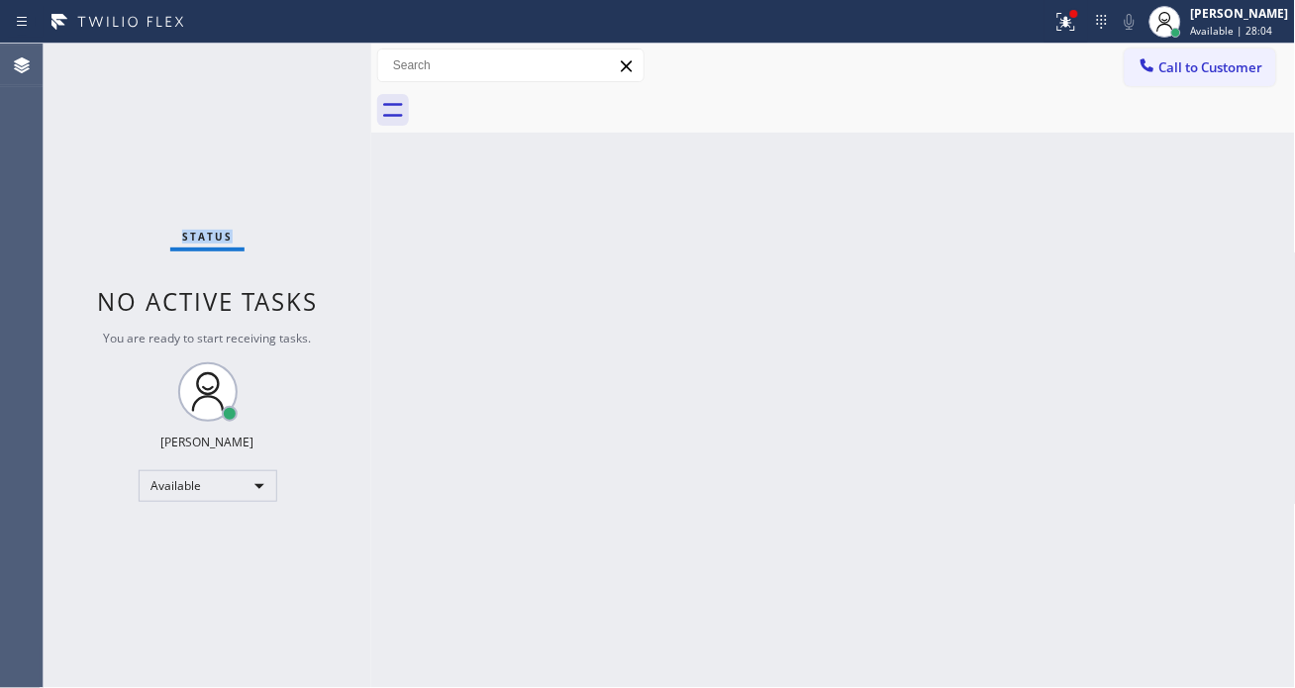
click at [308, 59] on div "Status No active tasks You are ready to start receiving tasks. [PERSON_NAME]" at bounding box center [208, 366] width 328 height 645
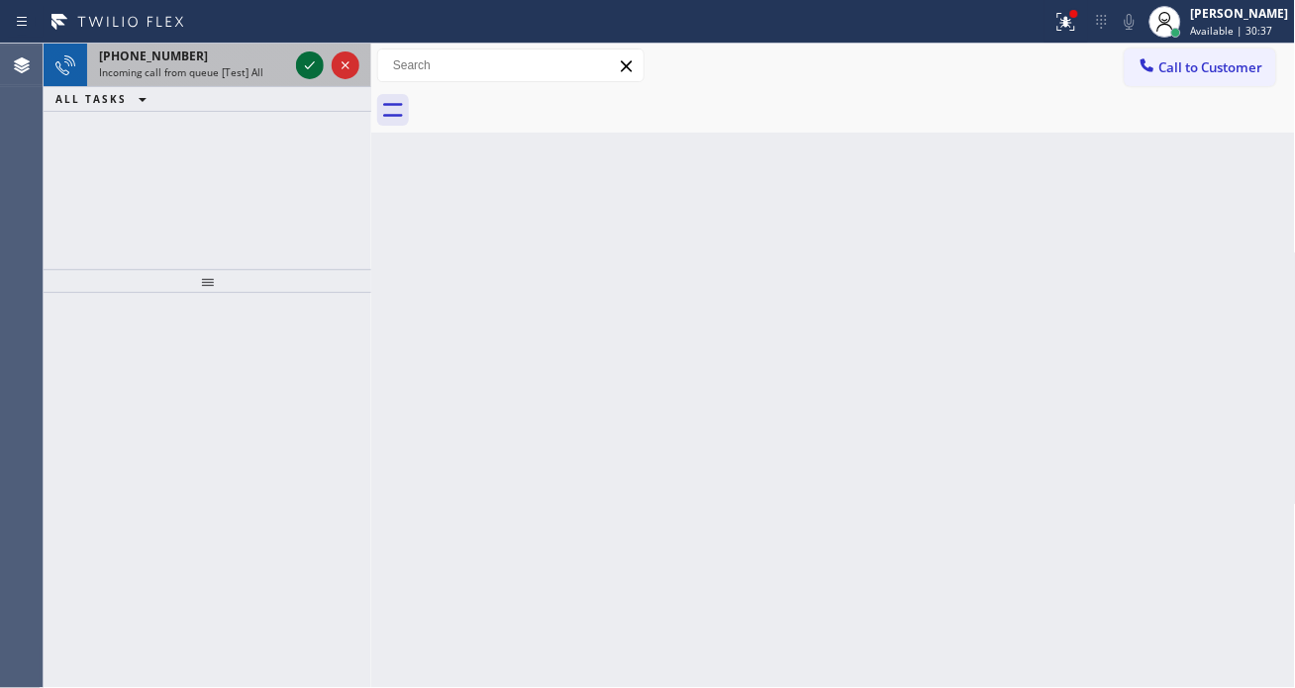
click at [308, 59] on icon at bounding box center [310, 65] width 24 height 24
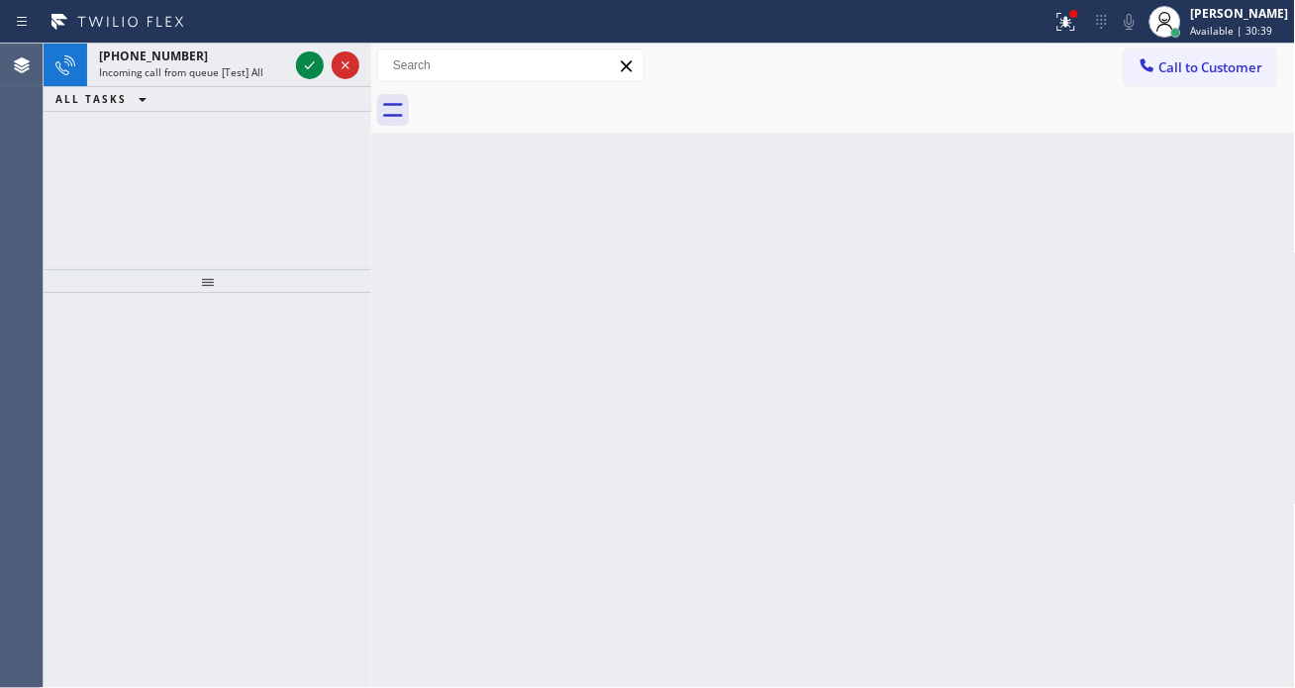
click at [308, 59] on icon at bounding box center [310, 65] width 24 height 24
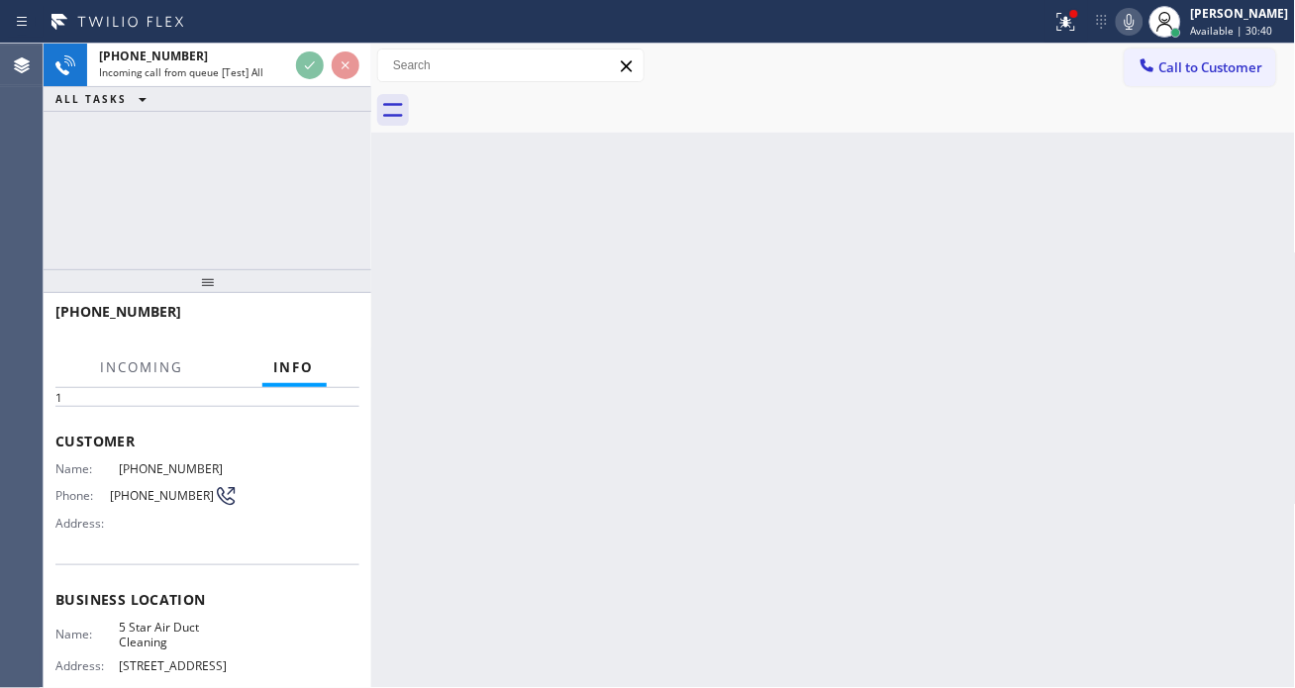
scroll to position [220, 0]
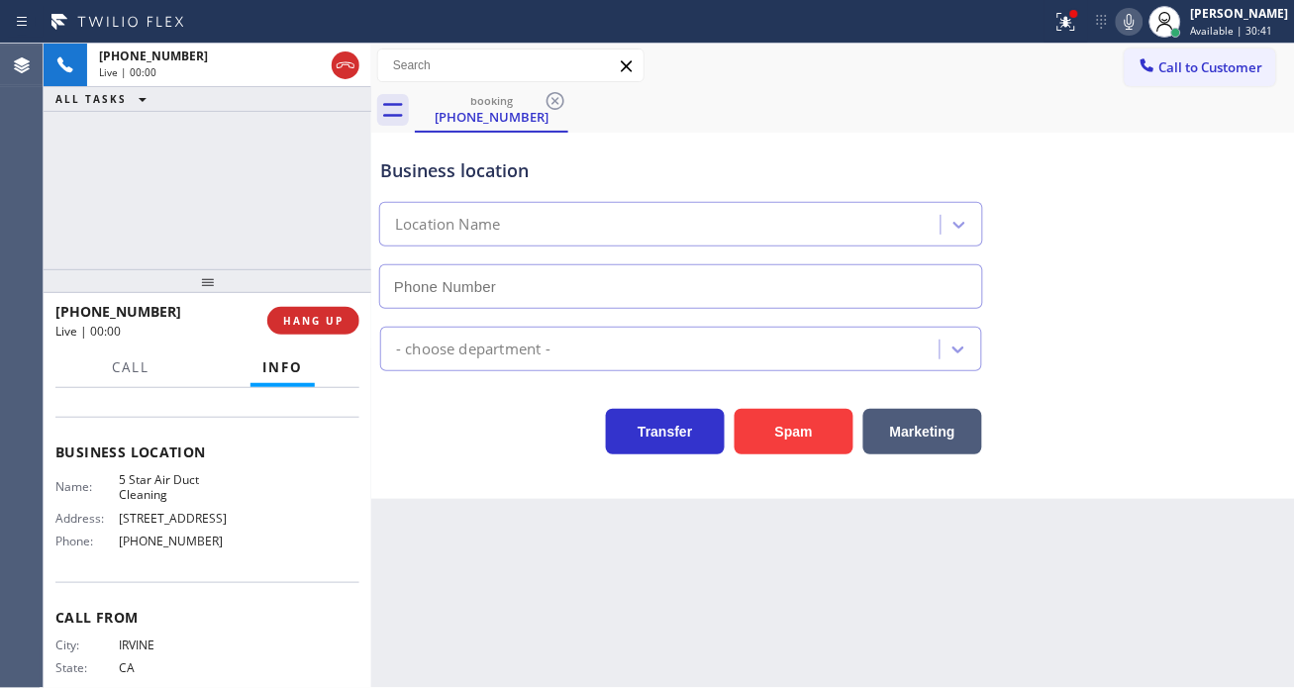
type input "[PHONE_NUMBER]"
click at [133, 472] on span "5 Star Air Duct Cleaning" at bounding box center [178, 487] width 119 height 31
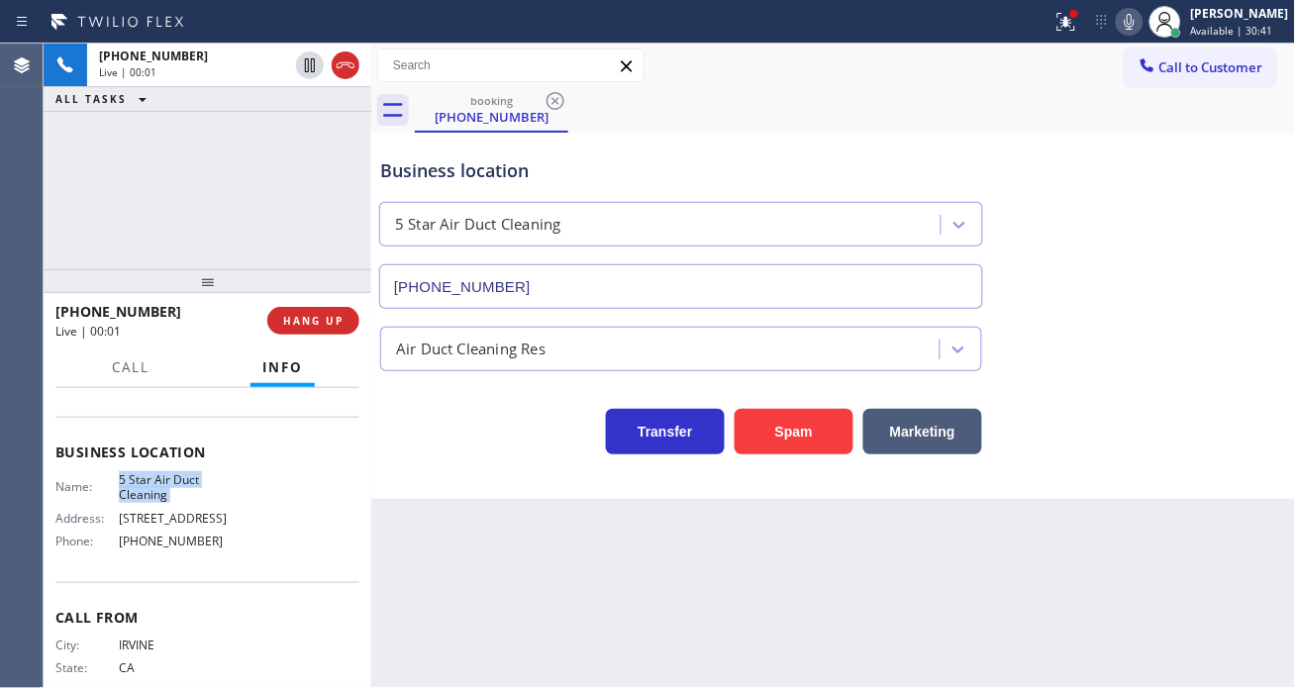
click at [133, 472] on span "5 Star Air Duct Cleaning" at bounding box center [178, 487] width 119 height 31
click at [174, 486] on span "5 Star Air Duct Cleaning" at bounding box center [178, 487] width 119 height 31
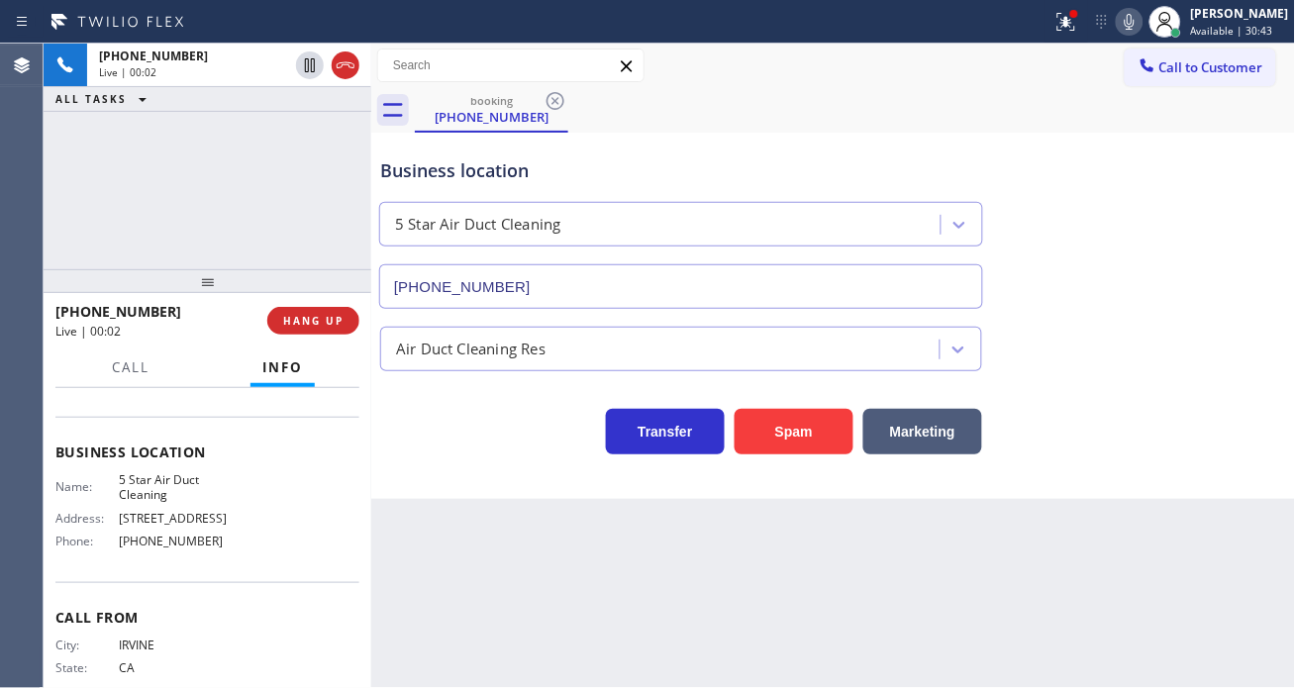
click at [174, 486] on span "5 Star Air Duct Cleaning" at bounding box center [178, 487] width 119 height 31
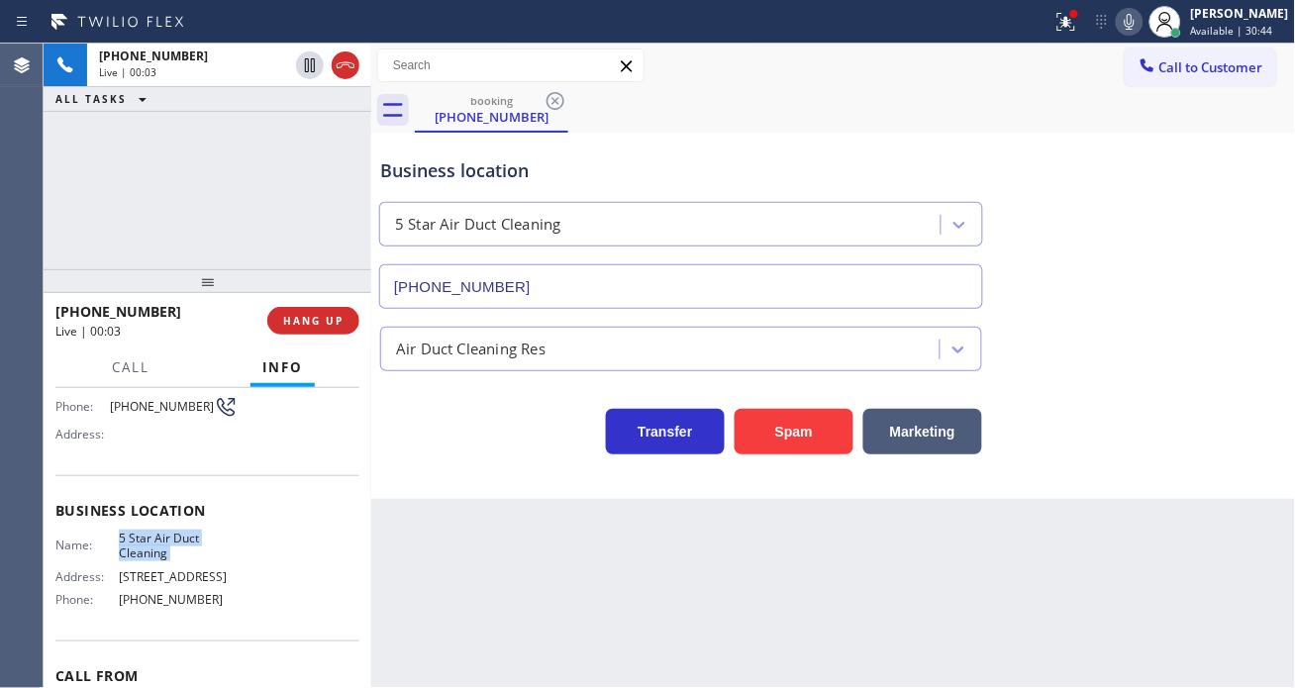
scroll to position [110, 0]
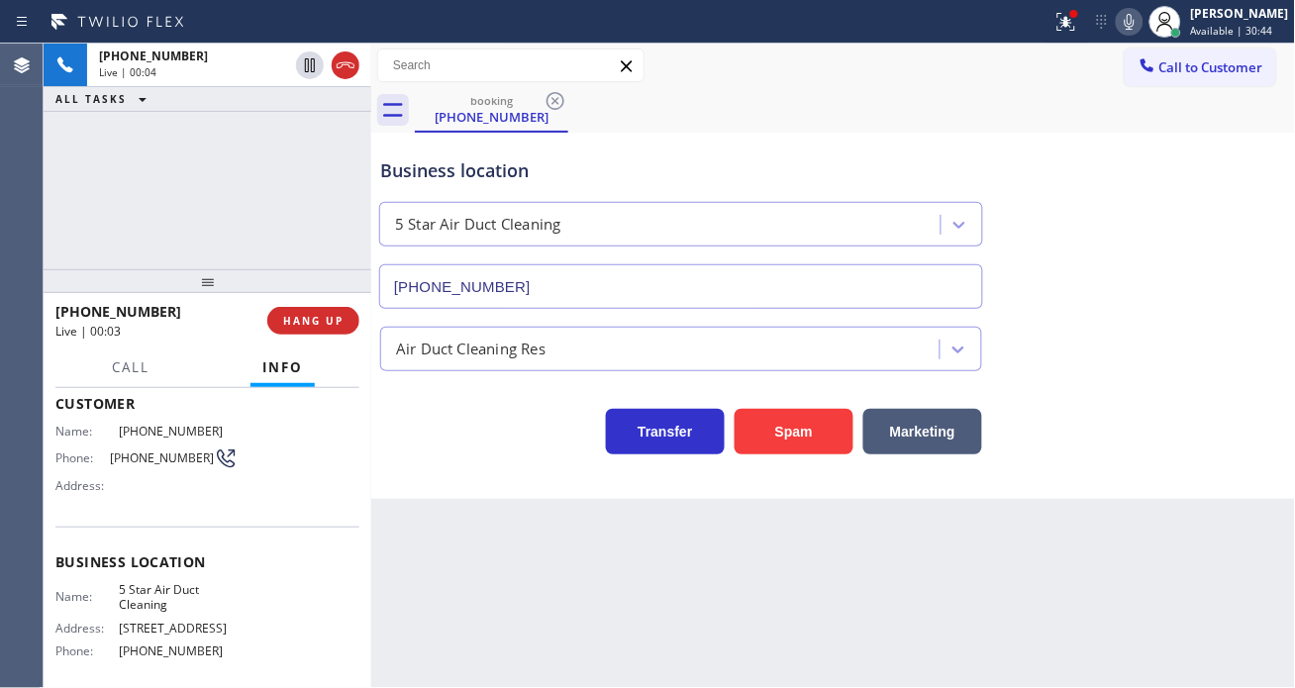
click at [153, 454] on span "[PHONE_NUMBER]" at bounding box center [162, 458] width 104 height 15
click at [159, 582] on span "5 Star Air Duct Cleaning" at bounding box center [178, 597] width 119 height 31
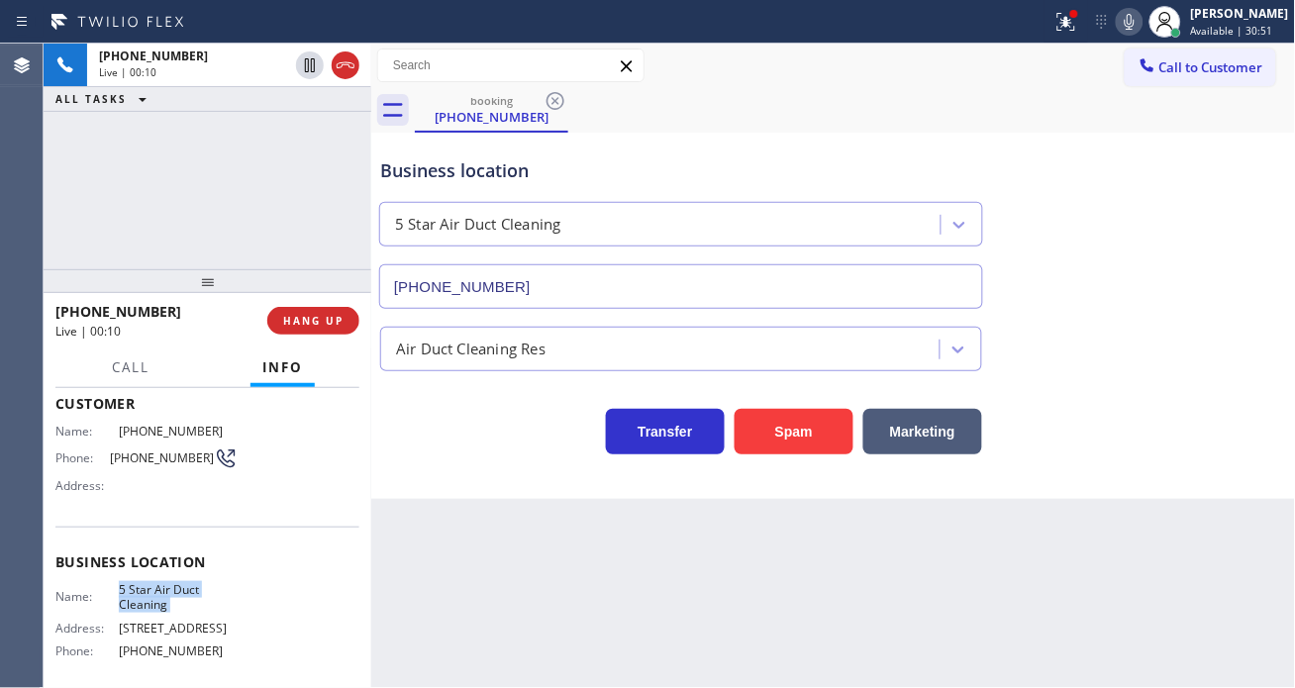
click at [159, 582] on span "5 Star Air Duct Cleaning" at bounding box center [178, 597] width 119 height 31
click at [1075, 5] on button at bounding box center [1067, 22] width 44 height 44
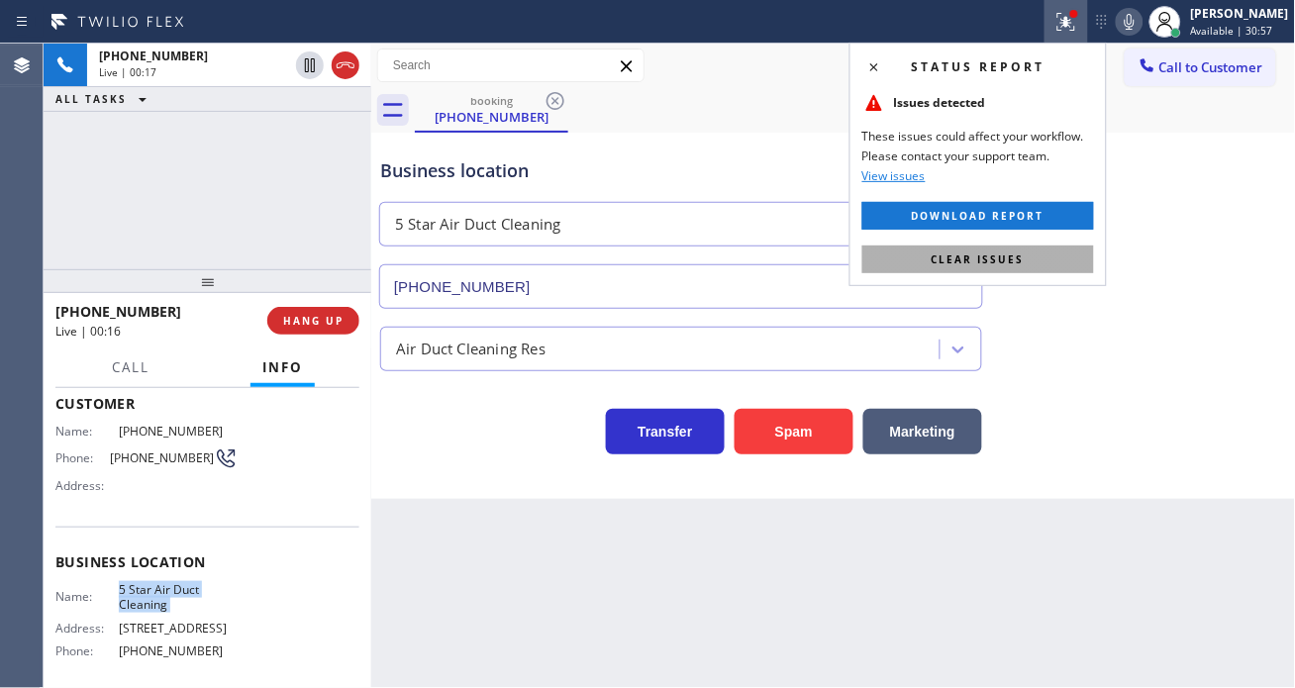
click at [1036, 271] on button "Clear issues" at bounding box center [979, 260] width 232 height 28
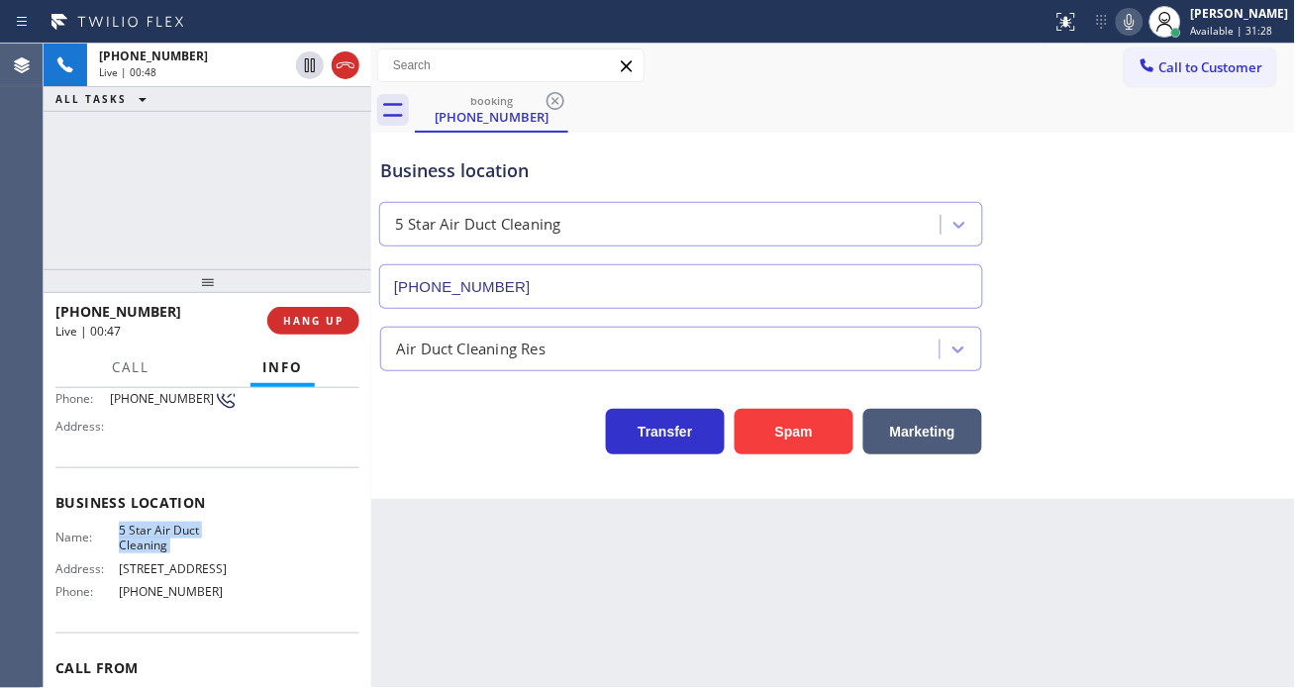
scroll to position [220, 0]
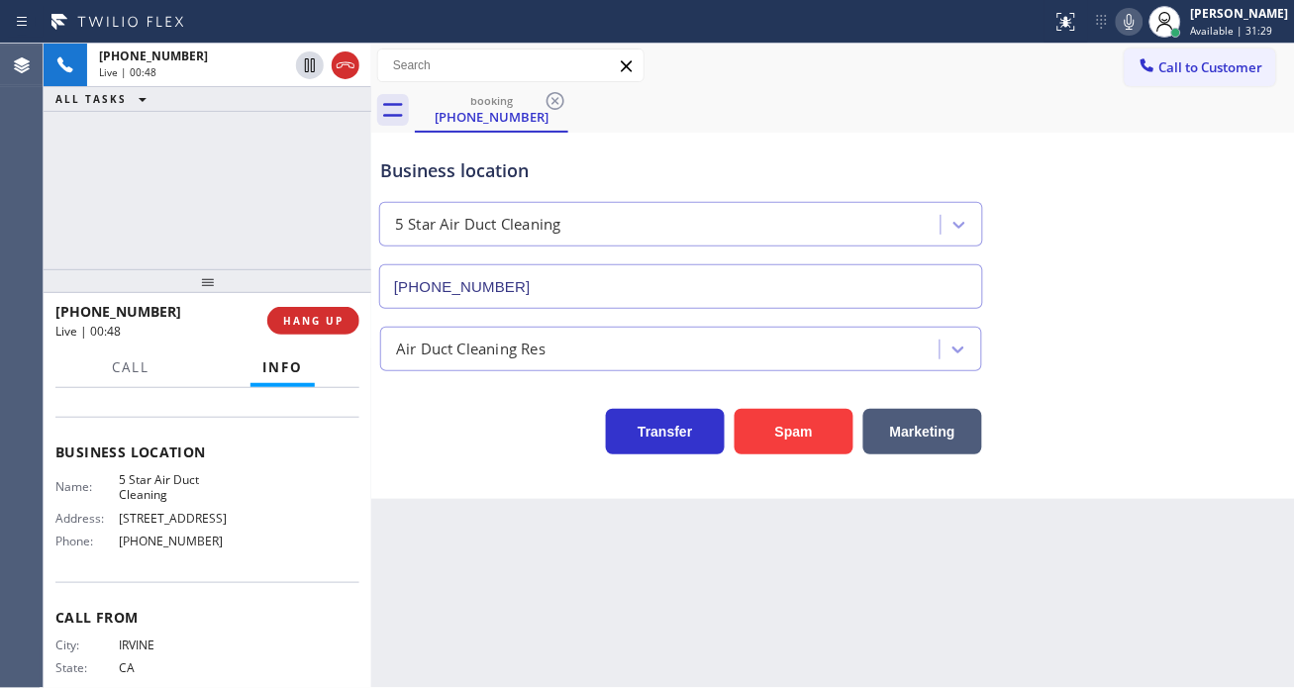
click at [163, 542] on span "[PHONE_NUMBER]" at bounding box center [178, 541] width 119 height 15
click at [683, 161] on div "Business location" at bounding box center [681, 170] width 602 height 27
click at [447, 173] on div "Business location" at bounding box center [681, 170] width 602 height 27
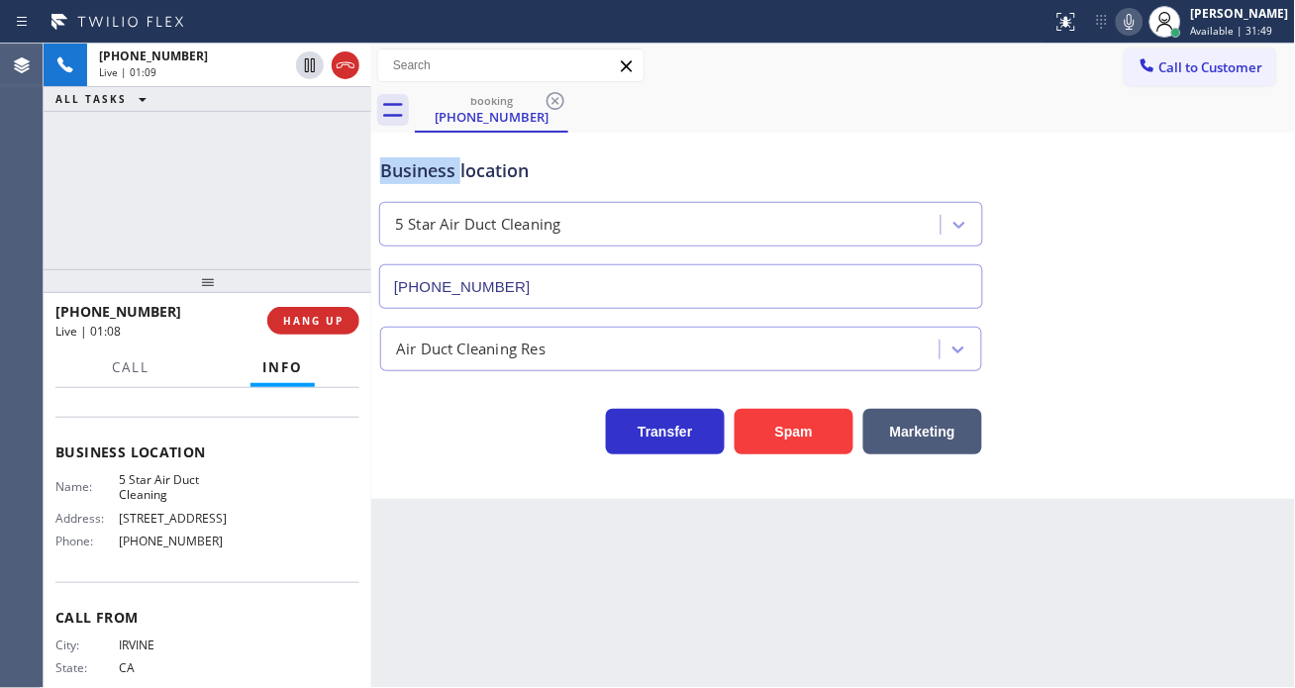
click at [447, 173] on div "Business location" at bounding box center [681, 170] width 602 height 27
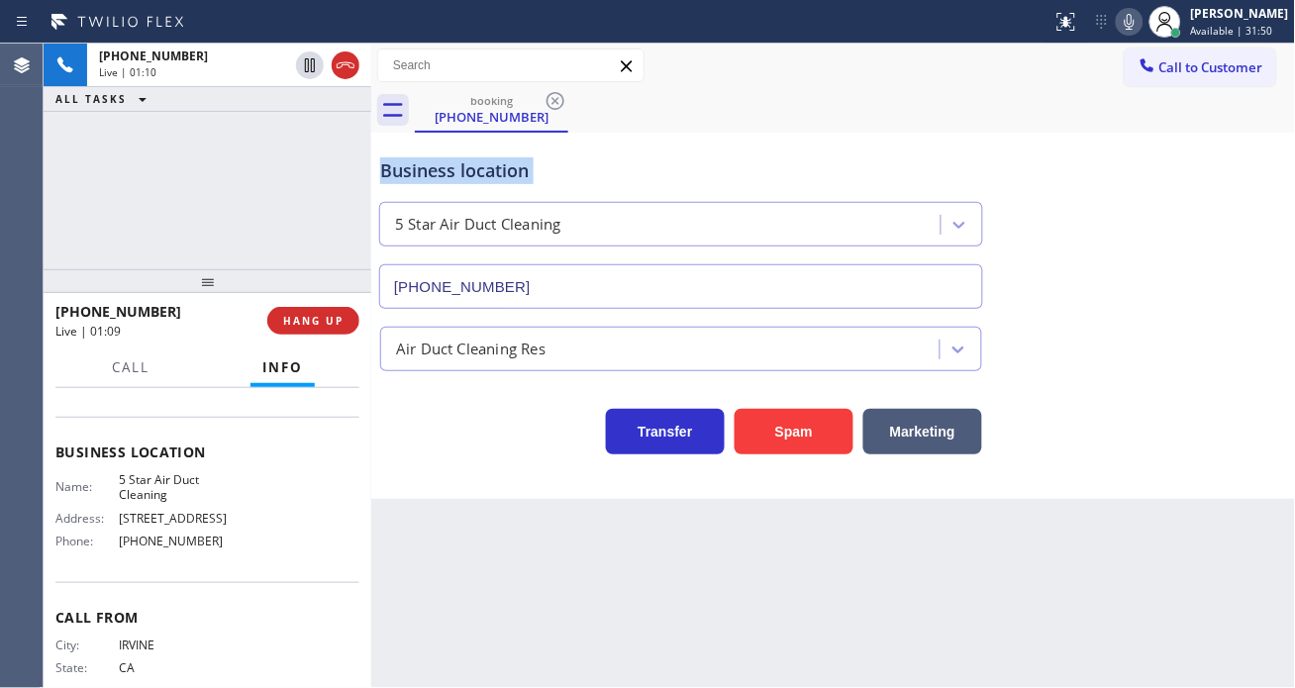
click at [447, 173] on div "Business location" at bounding box center [681, 170] width 602 height 27
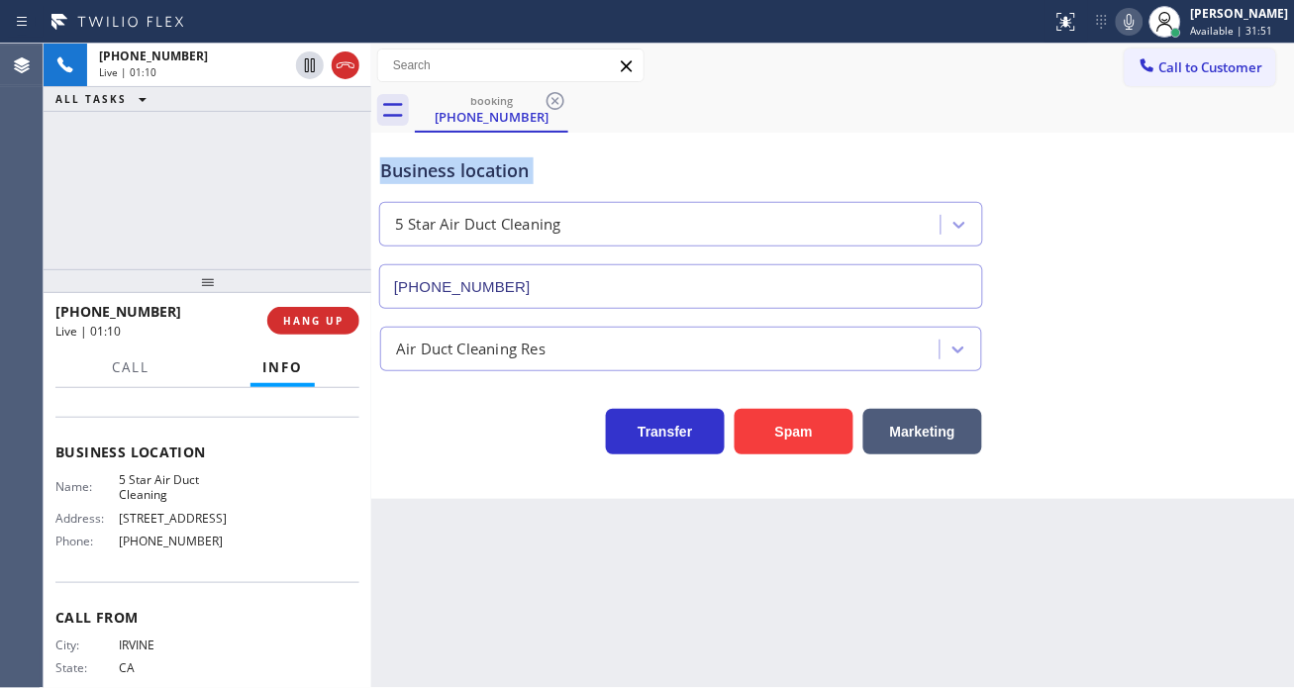
click at [447, 173] on div "Business location" at bounding box center [681, 170] width 602 height 27
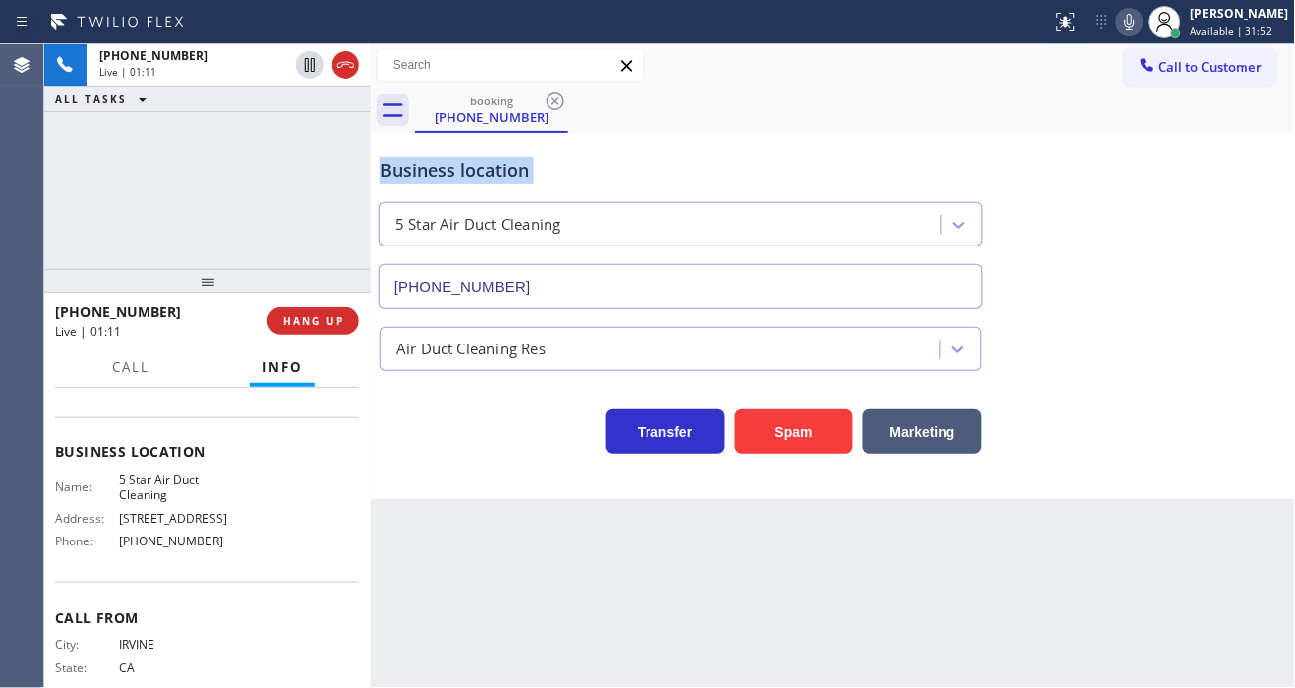
click at [447, 173] on div "Business location" at bounding box center [681, 170] width 602 height 27
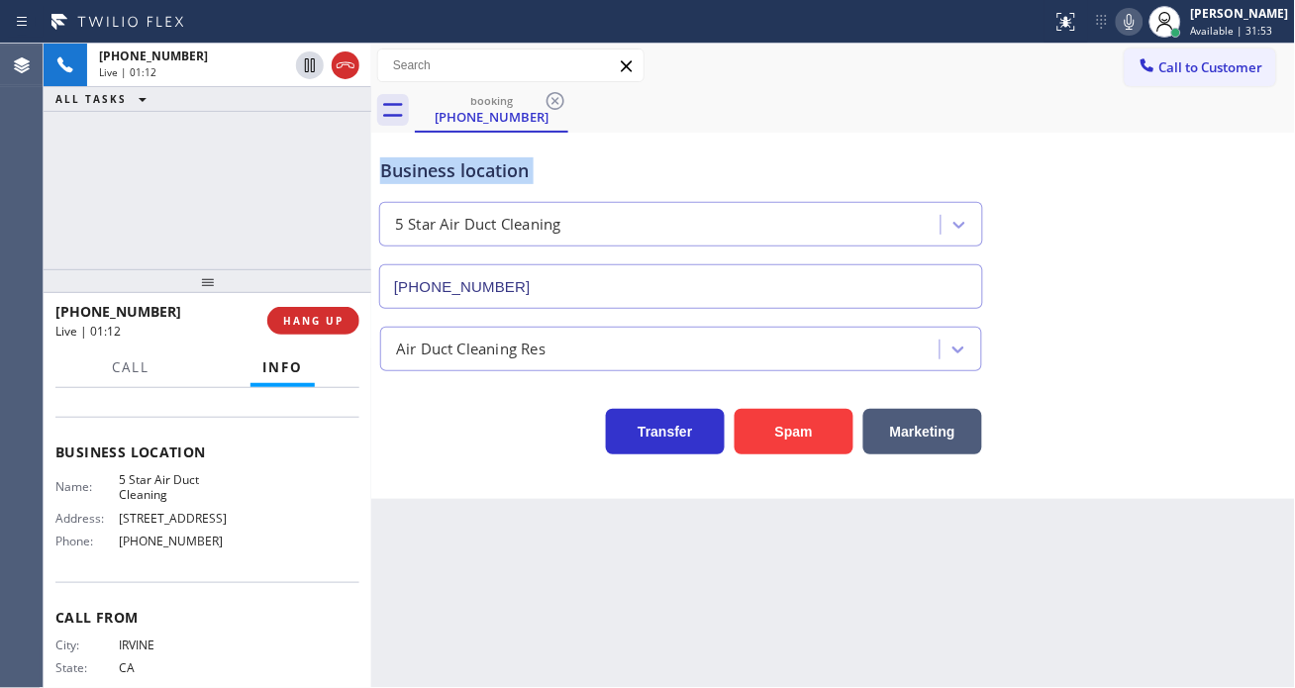
click at [447, 173] on div "Business location" at bounding box center [681, 170] width 602 height 27
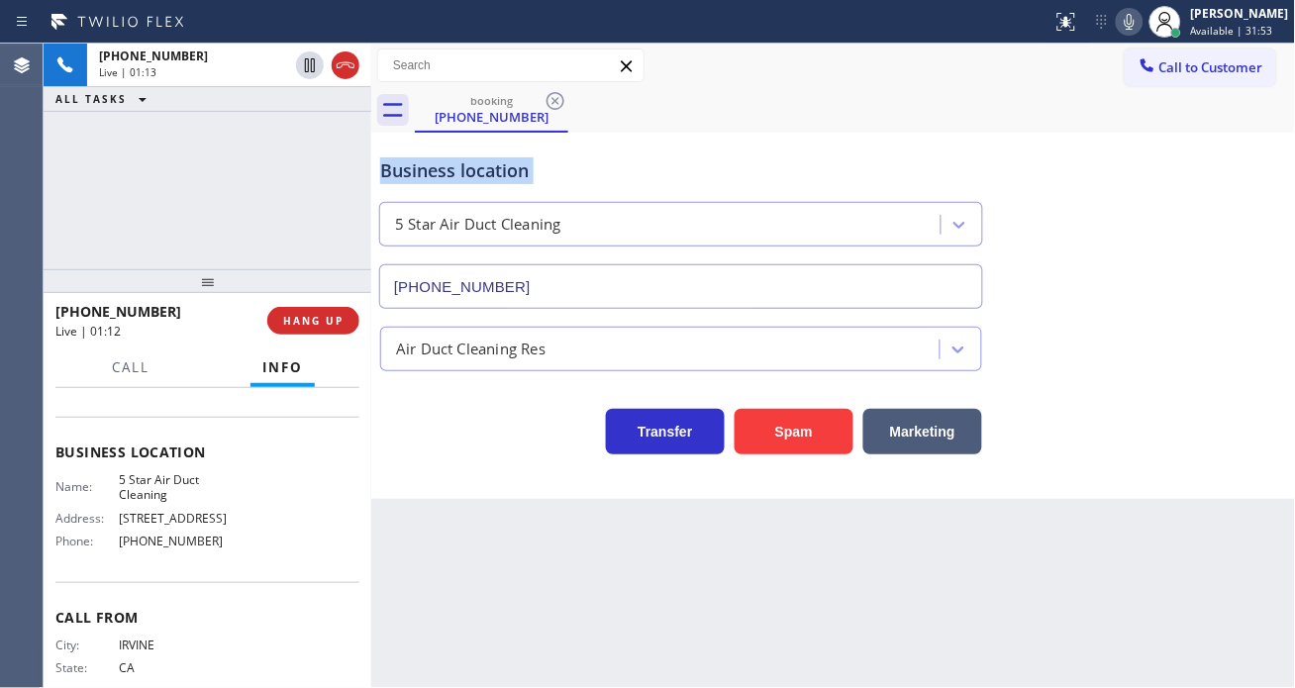
click at [447, 173] on div "Business location" at bounding box center [681, 170] width 602 height 27
click at [401, 163] on div "Business location" at bounding box center [681, 170] width 602 height 27
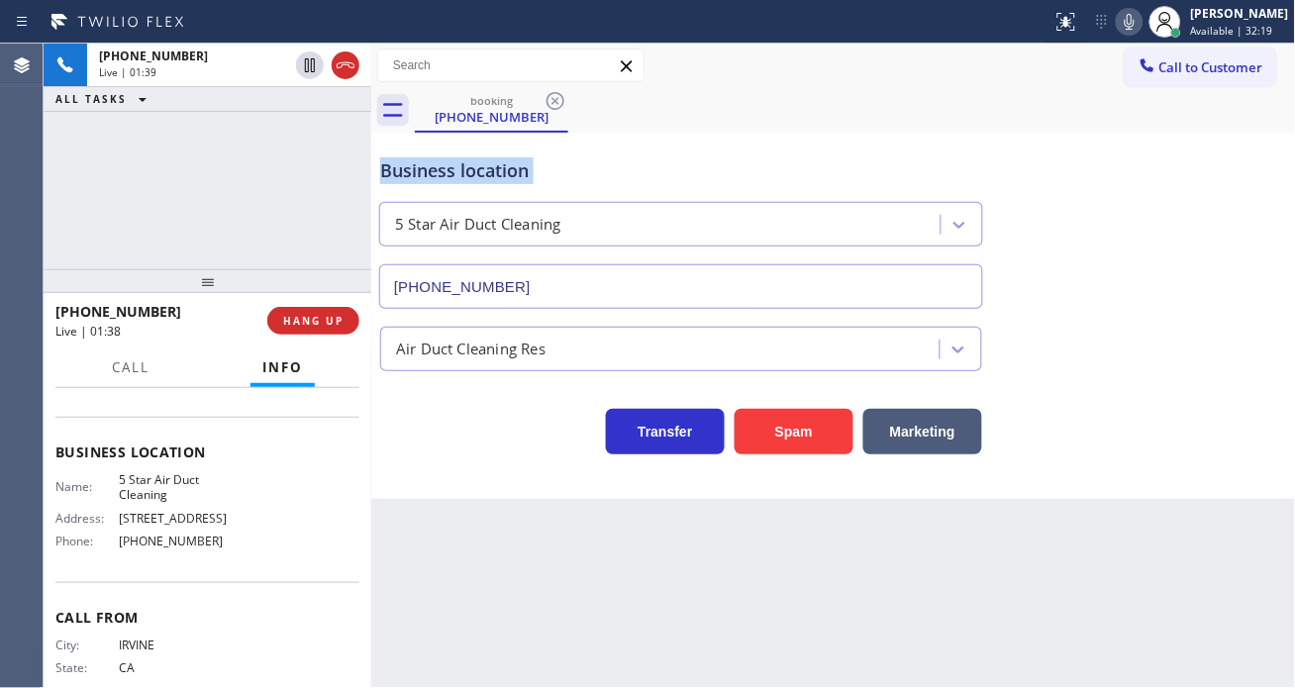
click at [401, 163] on div "Business location" at bounding box center [681, 170] width 602 height 27
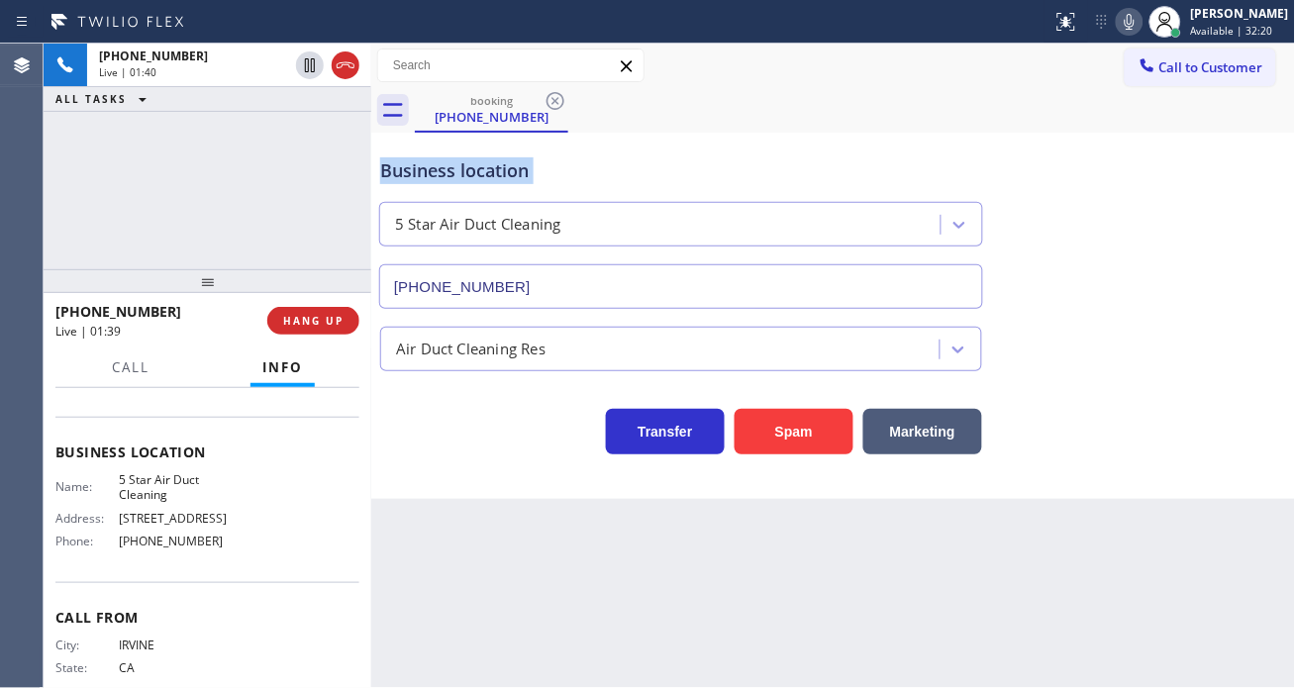
click at [401, 163] on div "Business location" at bounding box center [681, 170] width 602 height 27
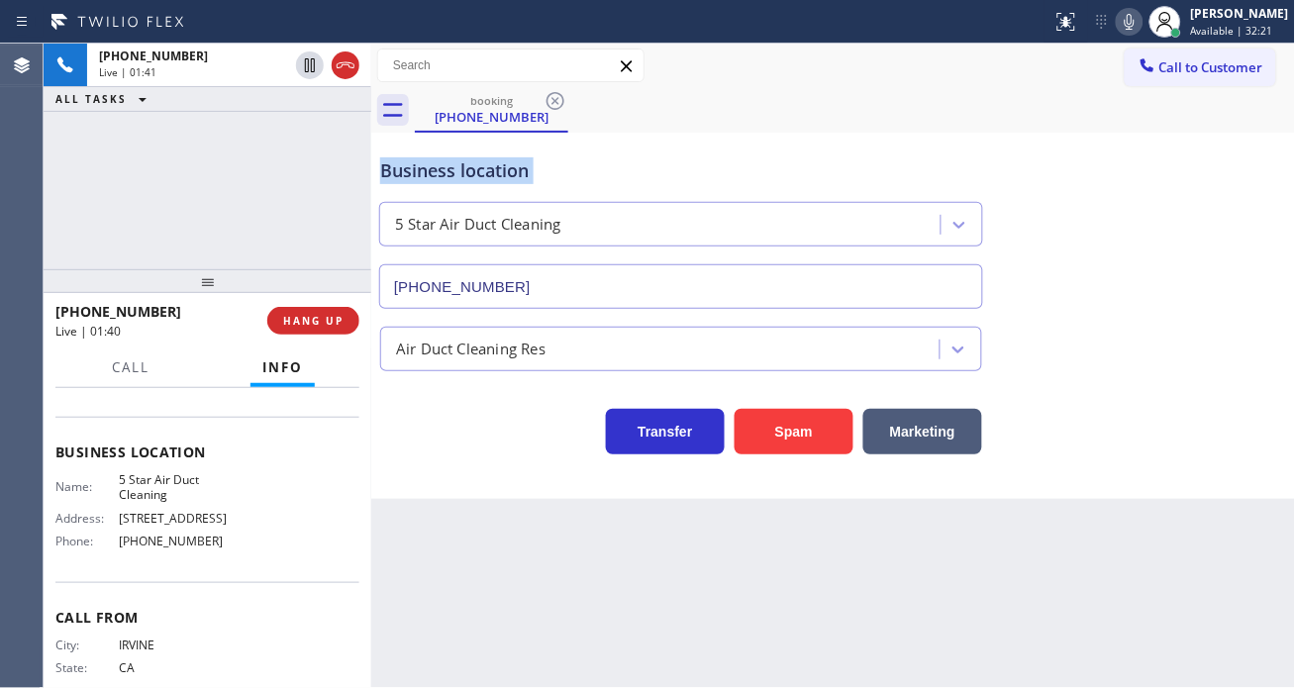
click at [401, 163] on div "Business location" at bounding box center [681, 170] width 602 height 27
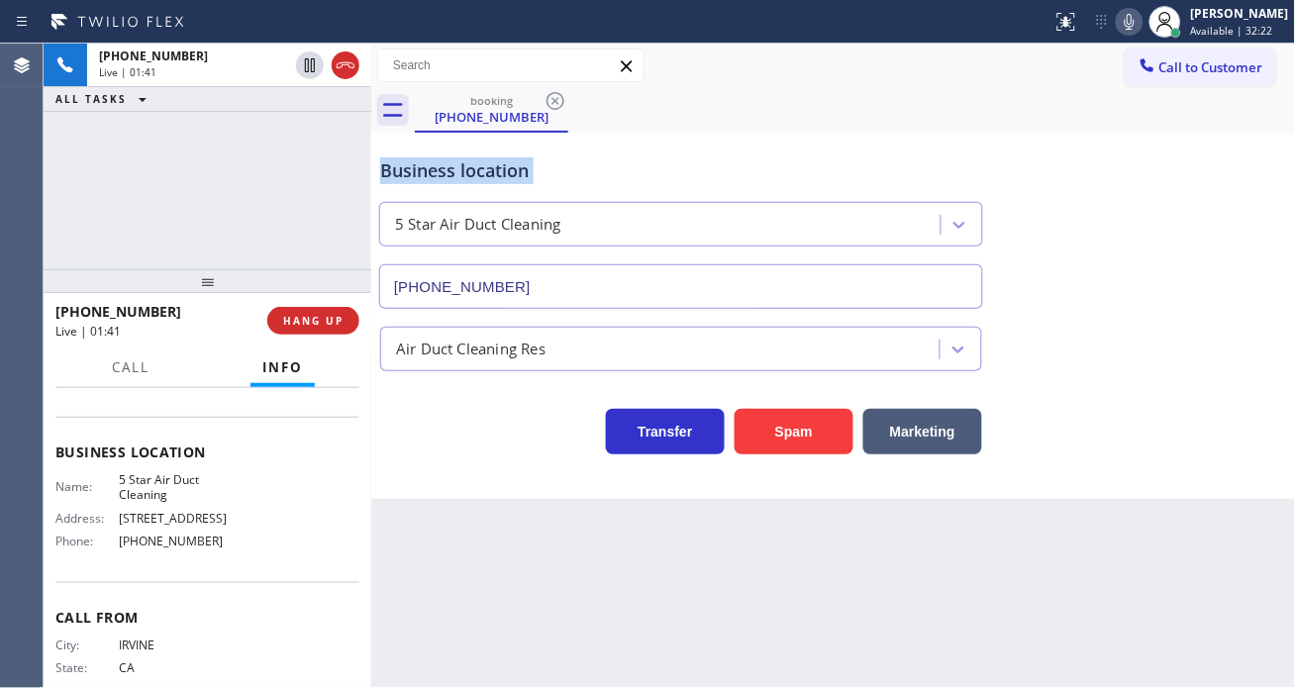
click at [401, 163] on div "Business location" at bounding box center [681, 170] width 602 height 27
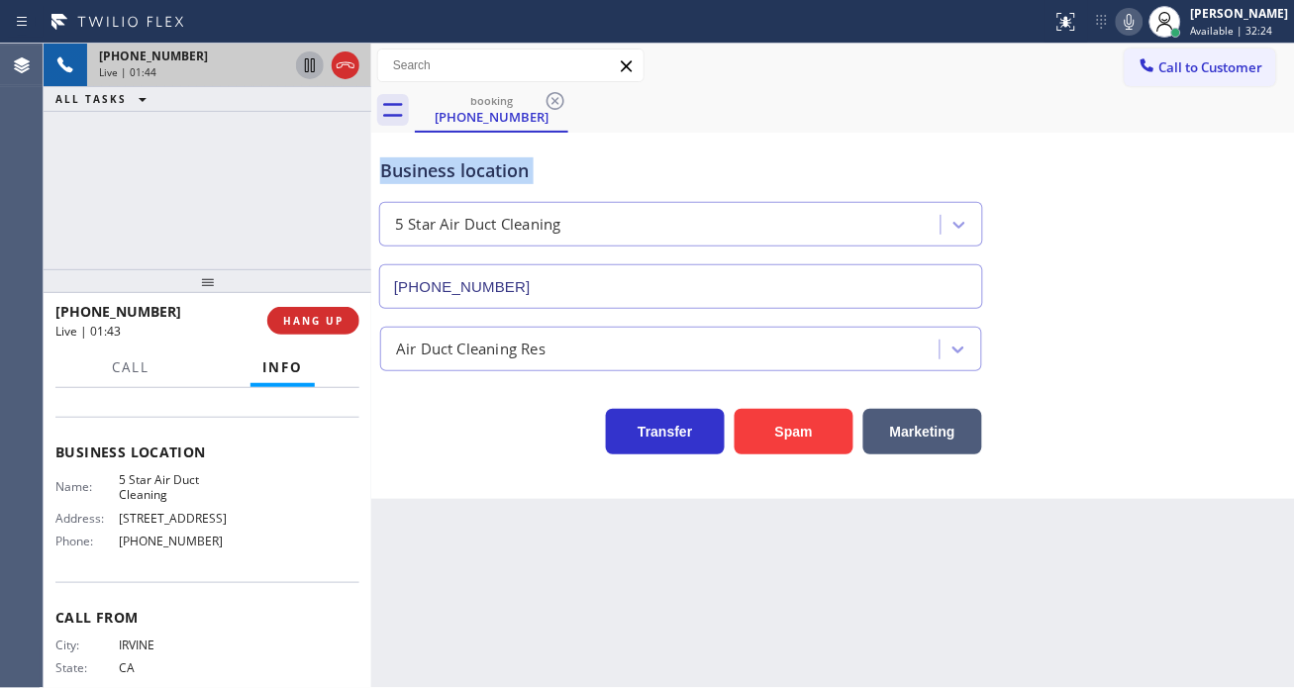
click at [310, 64] on icon at bounding box center [310, 65] width 24 height 24
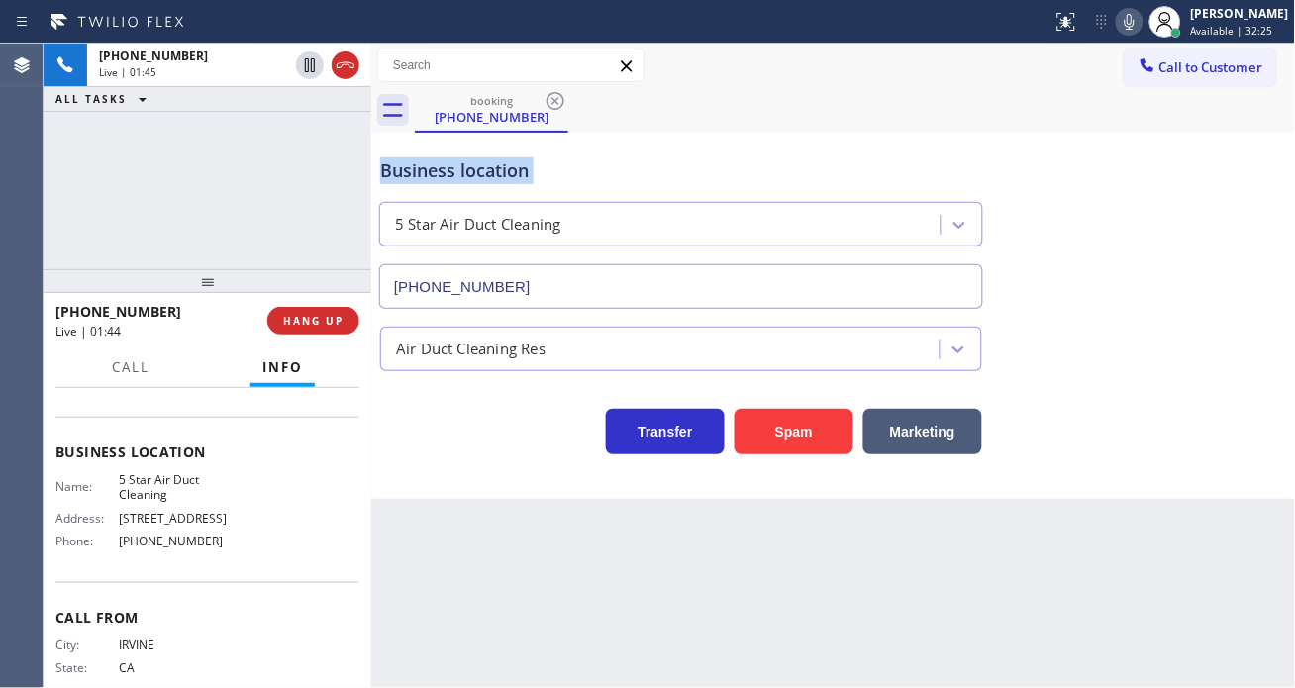
click at [1140, 28] on icon at bounding box center [1130, 22] width 24 height 24
click at [1226, 180] on div "Business location 5 Star Air Duct Cleaning (858) 800-3094" at bounding box center [833, 219] width 915 height 179
click at [1191, 174] on div "Business location 5 Star Air Duct Cleaning (858) 800-3094" at bounding box center [833, 219] width 915 height 179
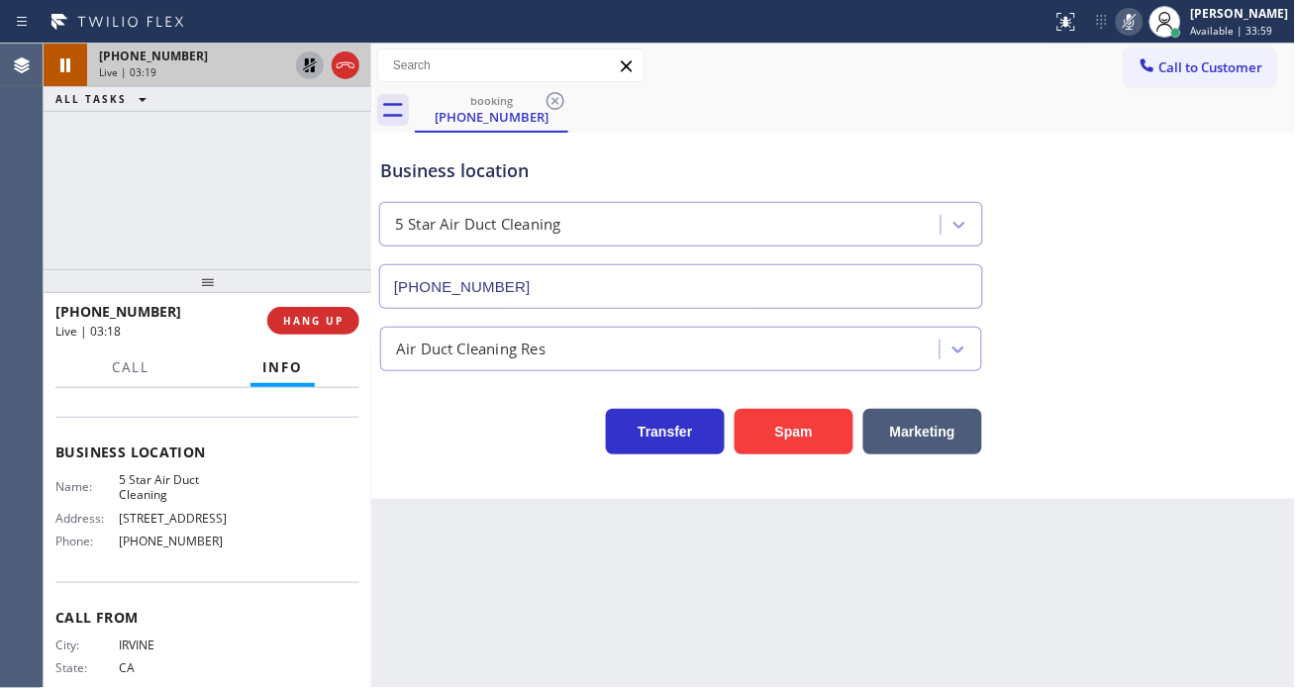
click at [302, 71] on icon at bounding box center [310, 65] width 24 height 24
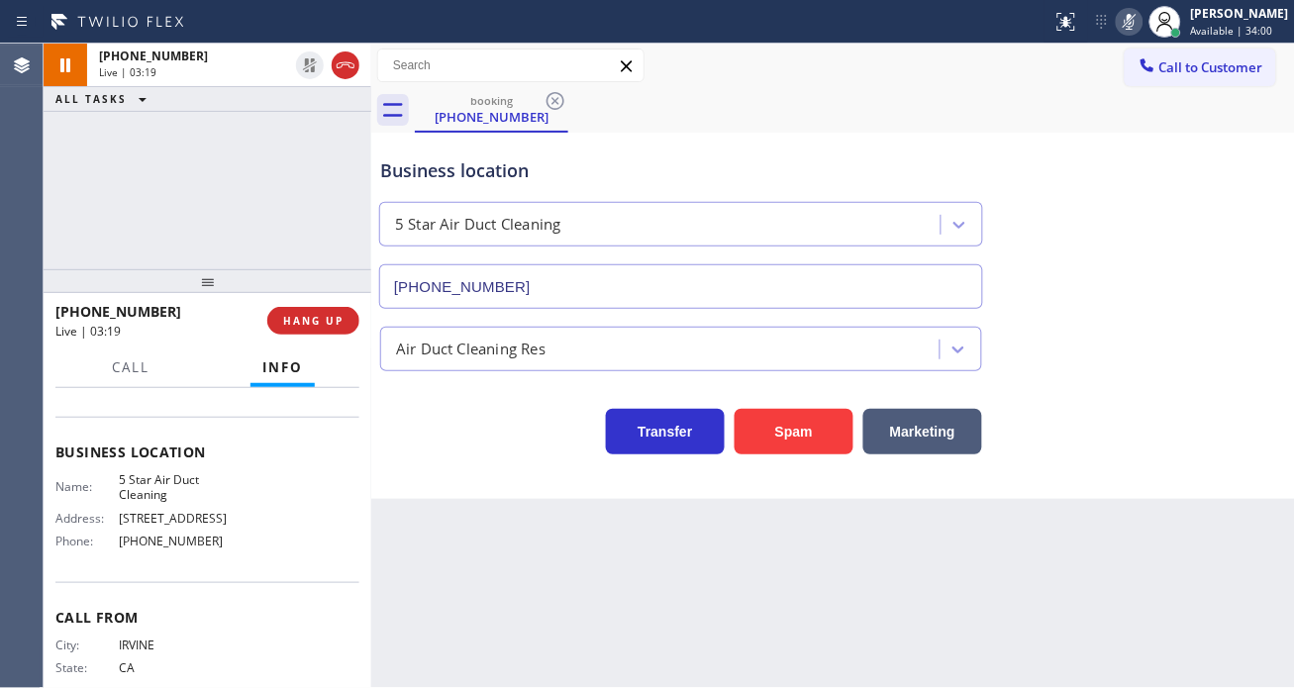
click at [1142, 15] on icon at bounding box center [1130, 22] width 24 height 24
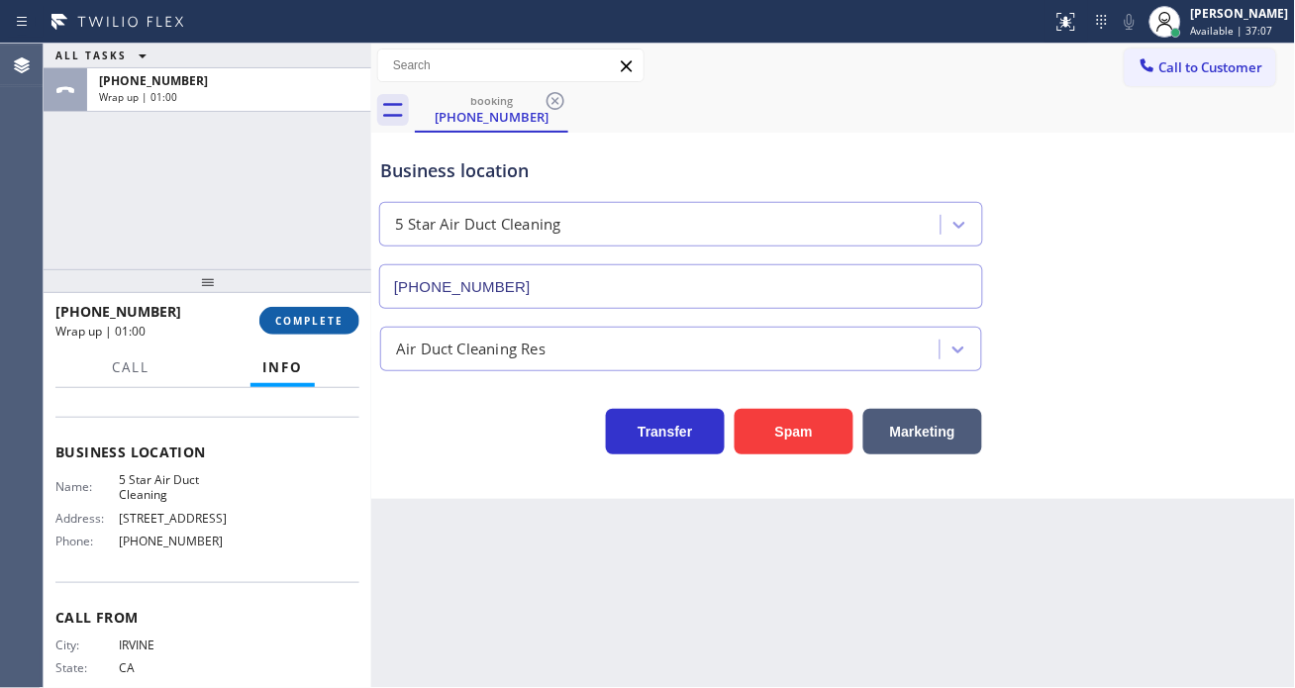
click at [334, 314] on span "COMPLETE" at bounding box center [309, 321] width 68 height 14
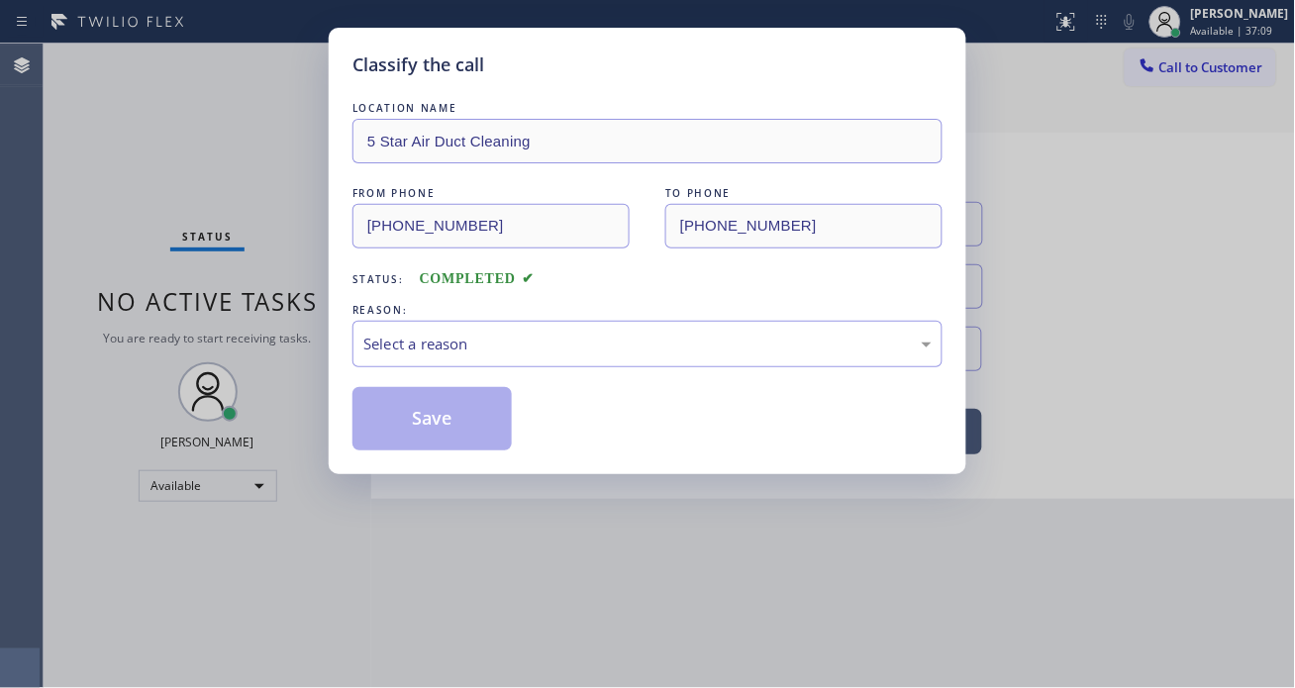
click at [475, 352] on div "Select a reason" at bounding box center [647, 344] width 568 height 23
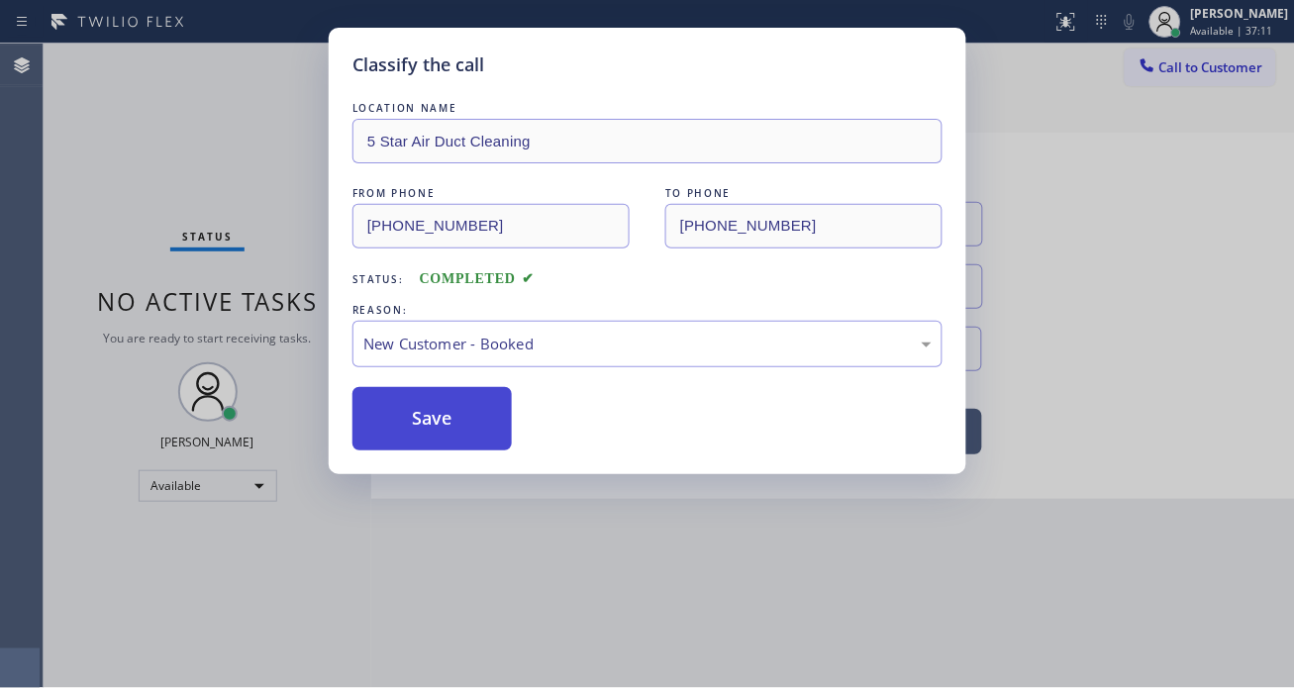
click at [466, 422] on button "Save" at bounding box center [432, 418] width 159 height 63
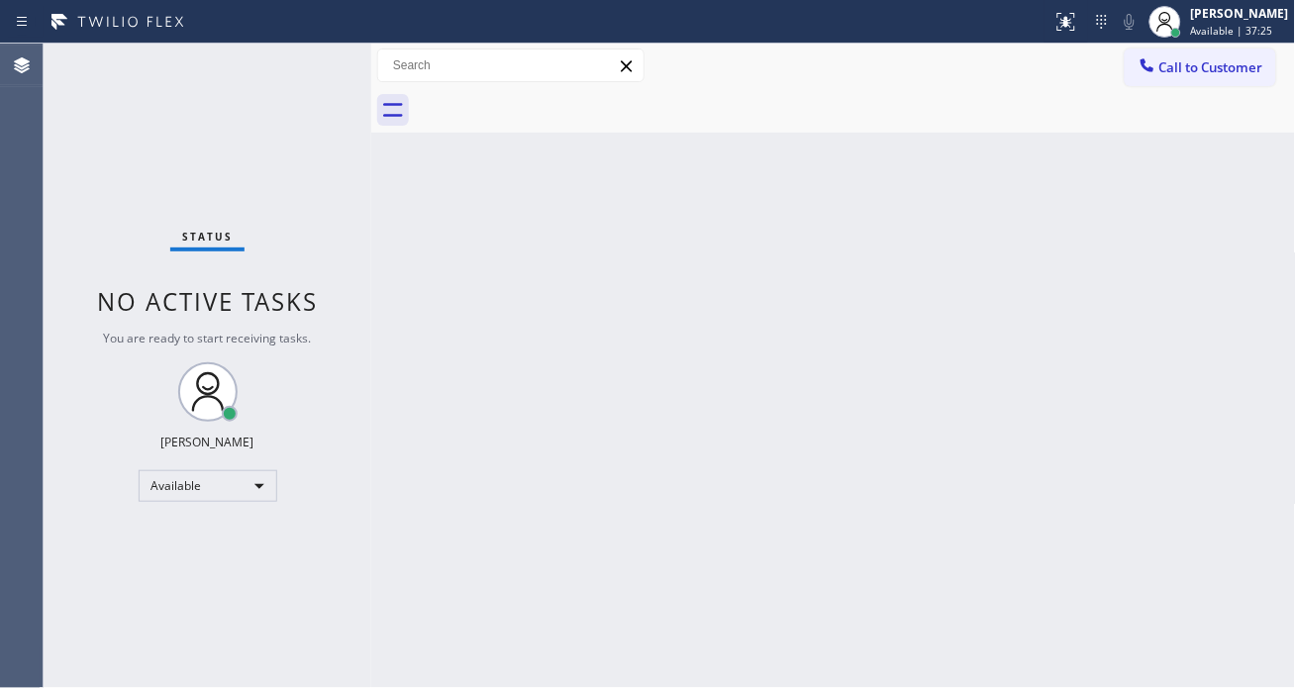
click at [294, 67] on div "Status No active tasks You are ready to start receiving tasks. [PERSON_NAME]" at bounding box center [208, 366] width 328 height 645
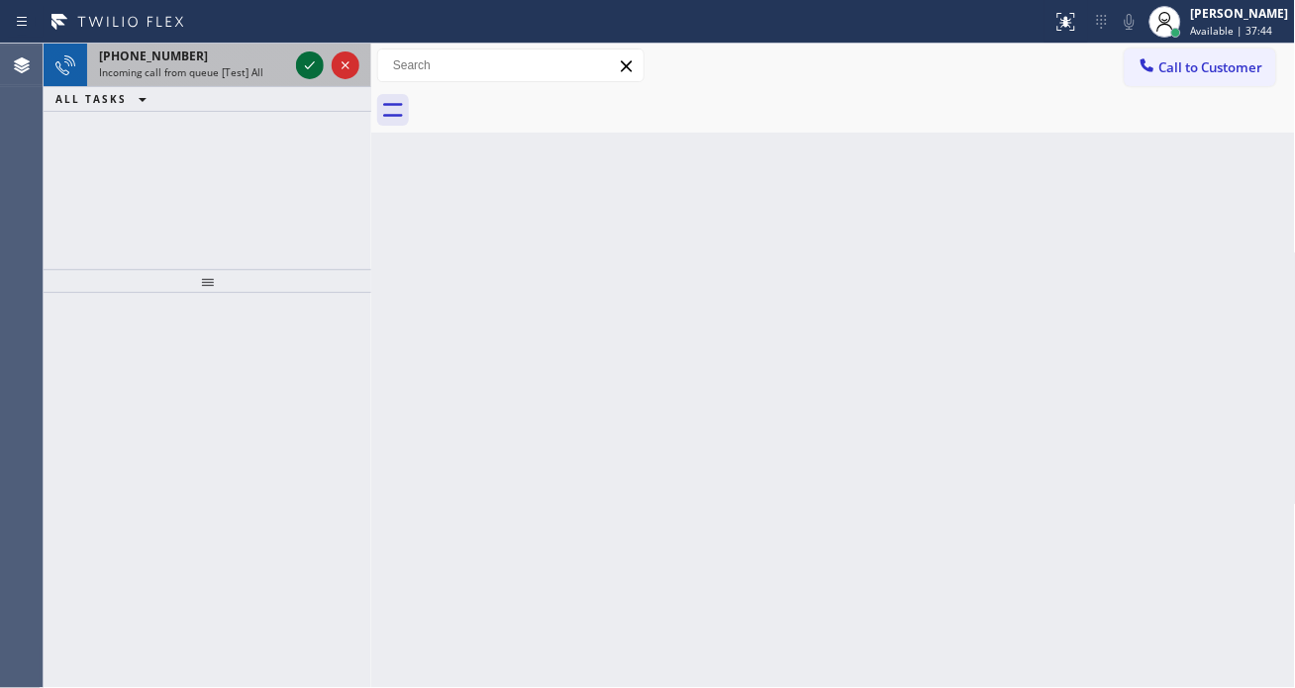
click at [304, 66] on icon at bounding box center [310, 65] width 24 height 24
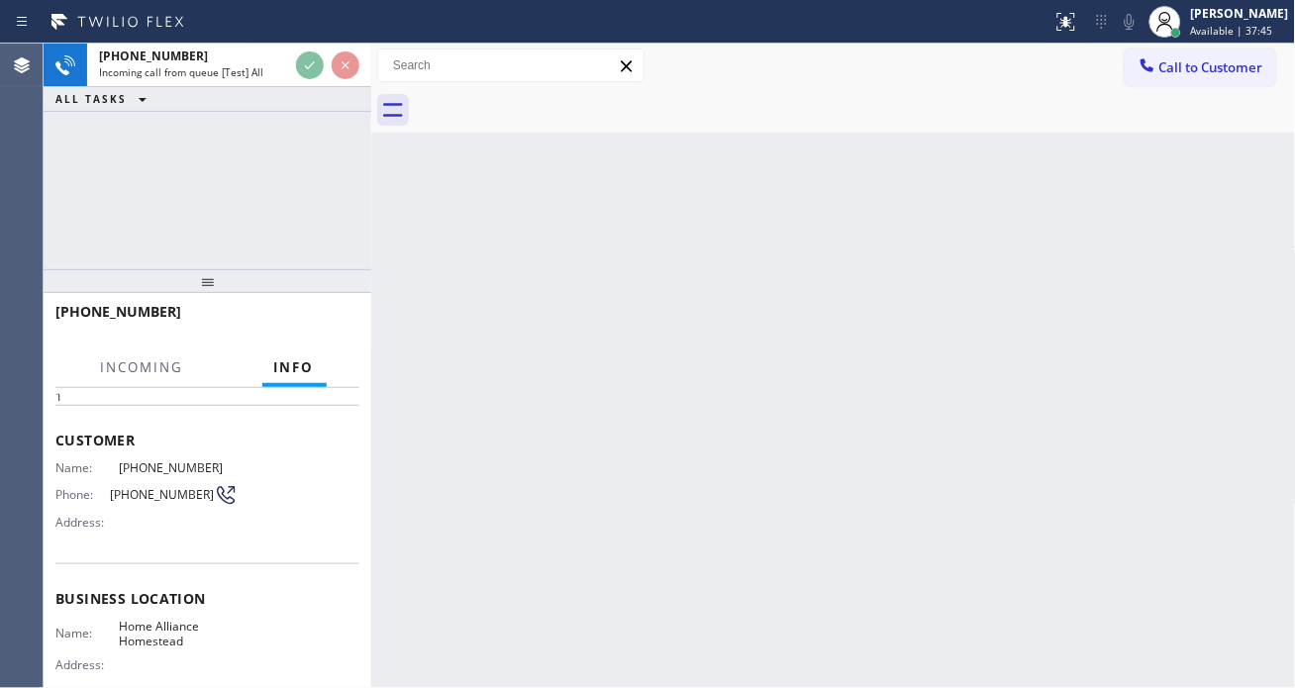
scroll to position [110, 0]
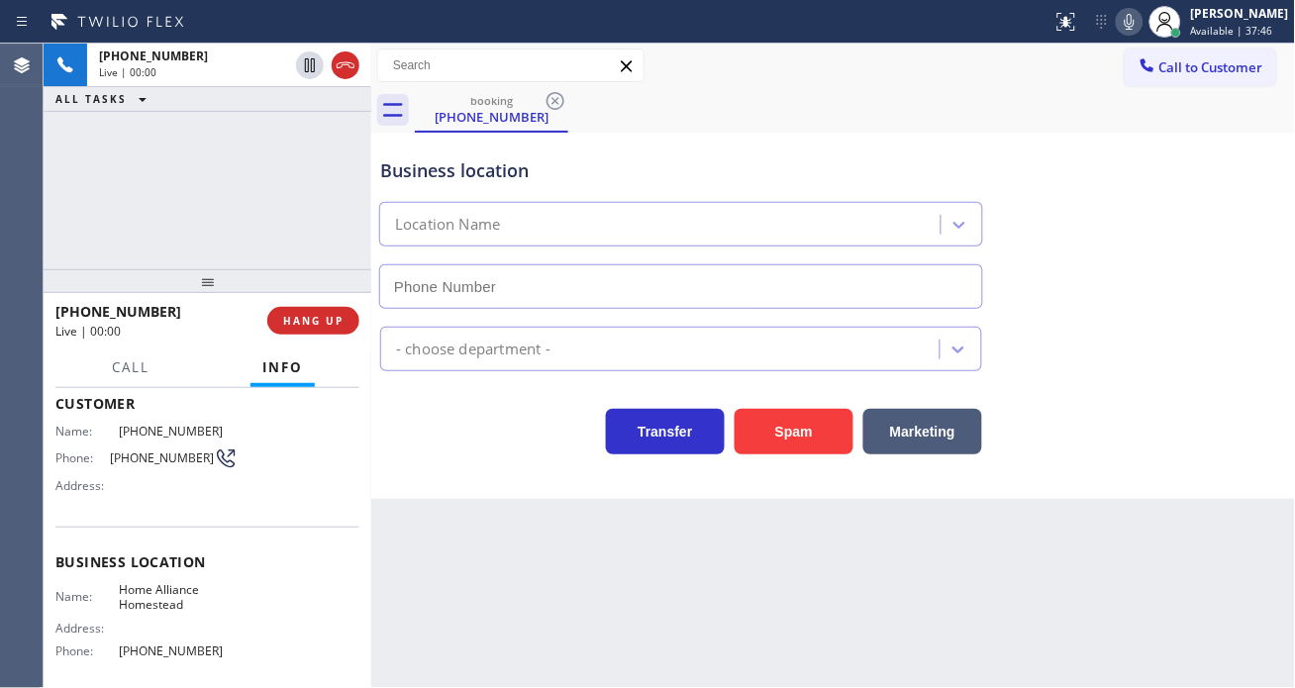
type input "[PHONE_NUMBER]"
click at [1218, 198] on div "Business location Home Alliance Homestead (305) 501-8647" at bounding box center [833, 219] width 915 height 179
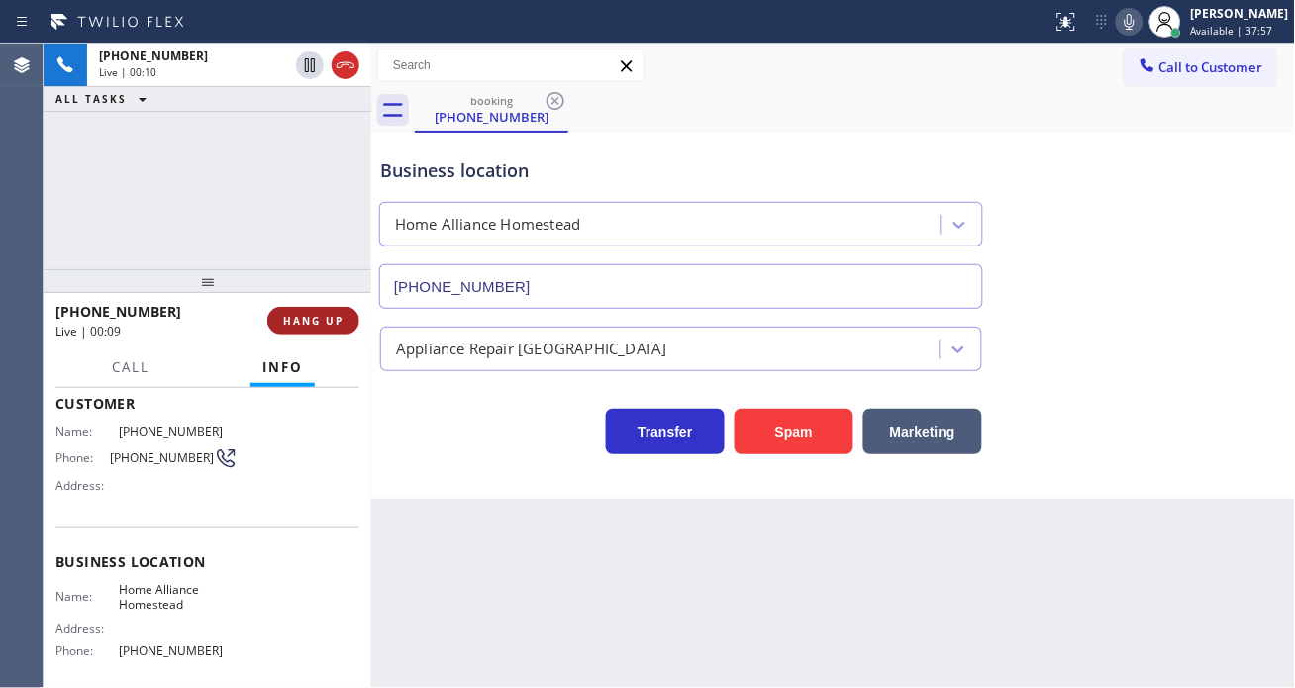
click at [294, 323] on span "HANG UP" at bounding box center [313, 321] width 60 height 14
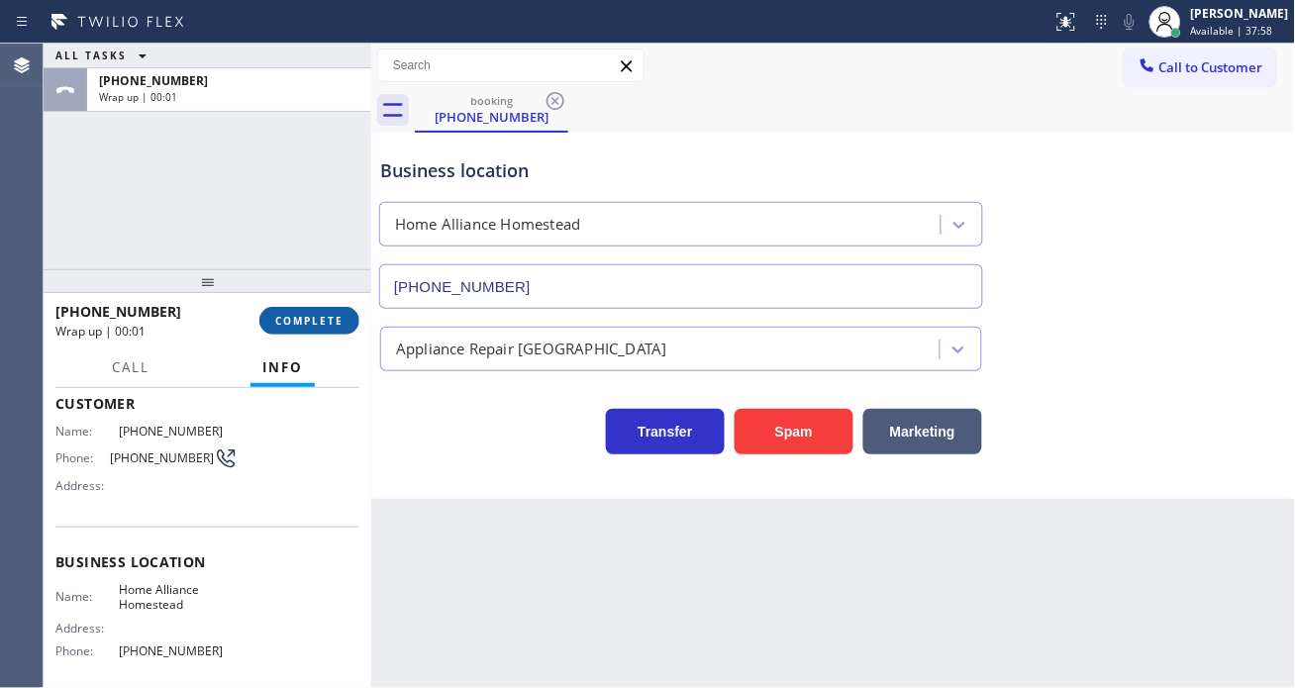
click at [355, 317] on button "COMPLETE" at bounding box center [309, 321] width 100 height 28
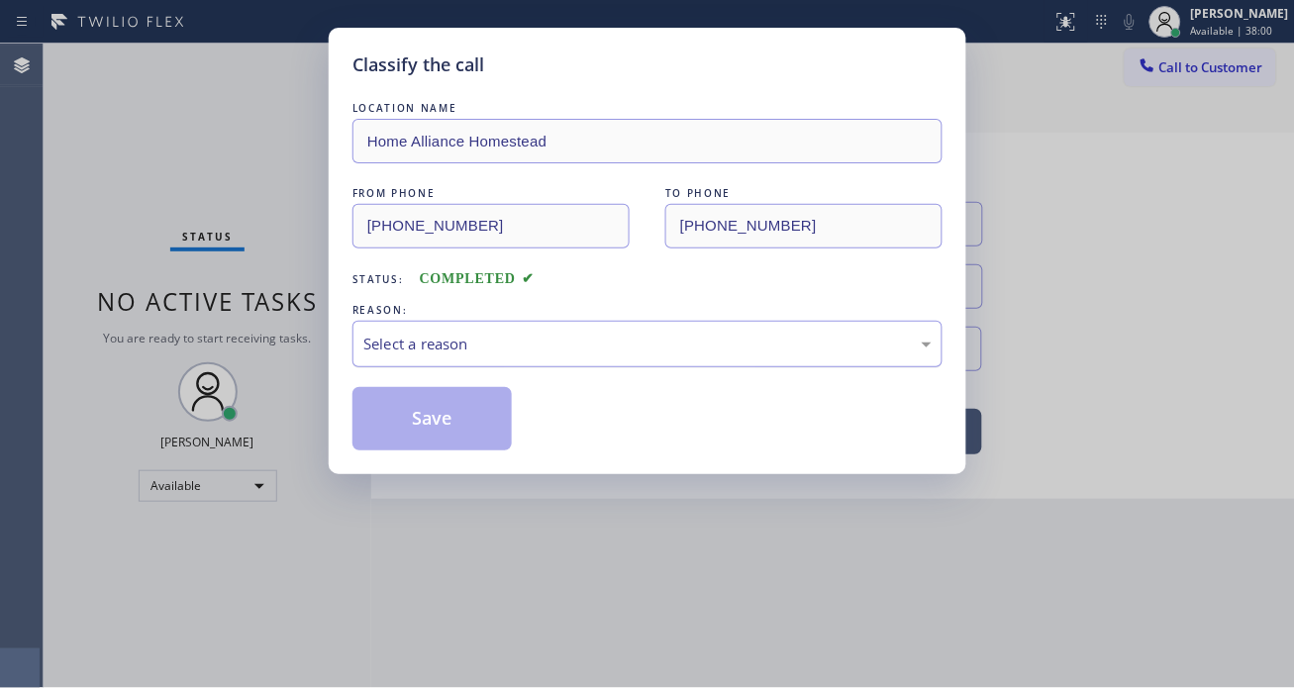
click at [543, 342] on div "Select a reason" at bounding box center [647, 344] width 568 height 23
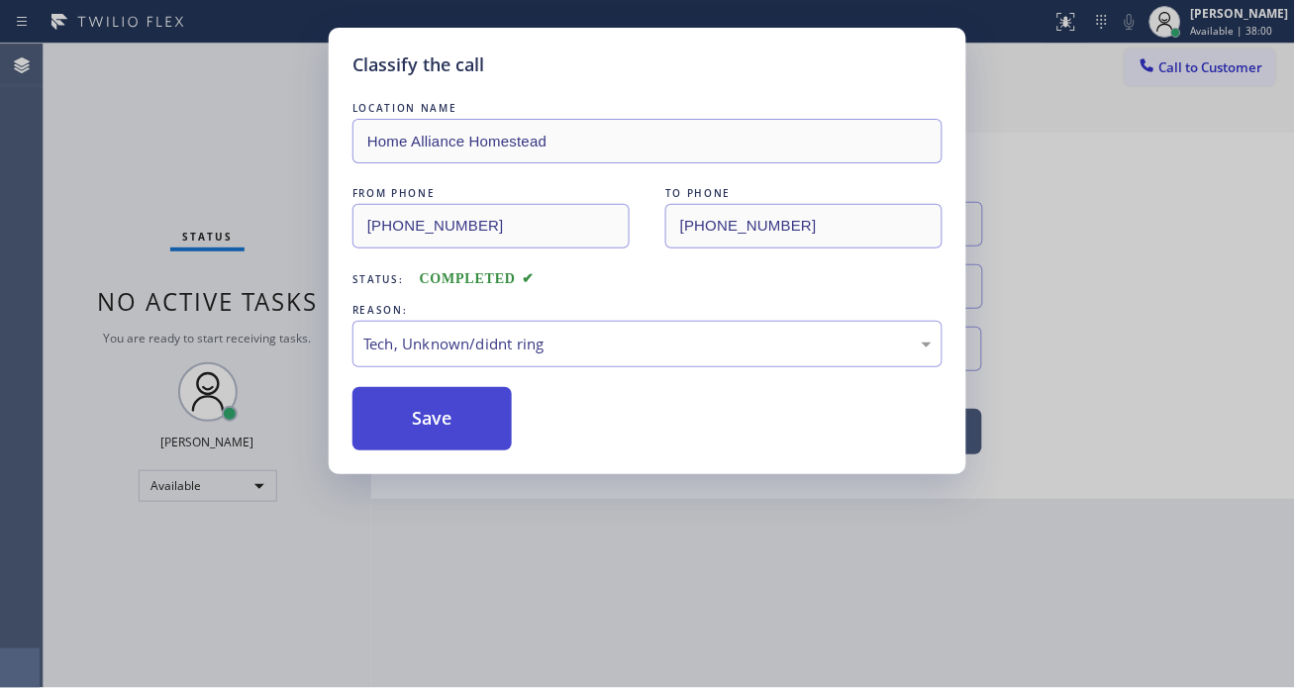
click at [482, 439] on button "Save" at bounding box center [432, 418] width 159 height 63
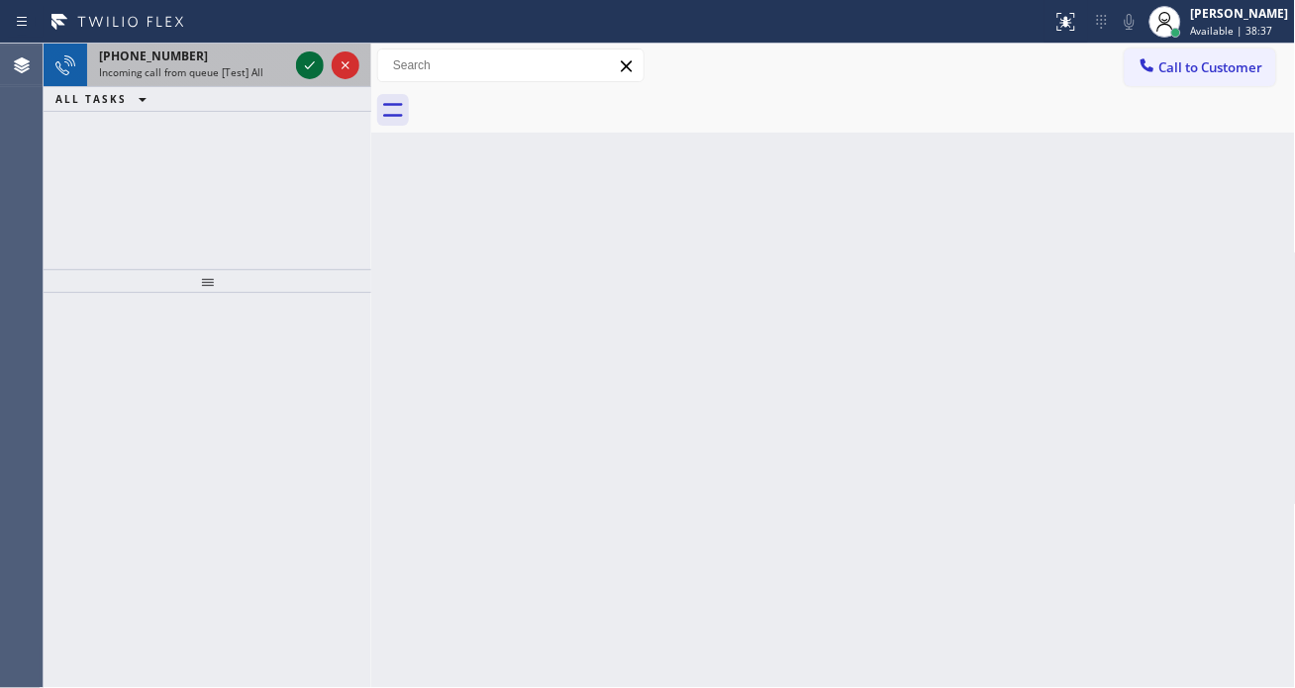
click at [301, 69] on icon at bounding box center [310, 65] width 24 height 24
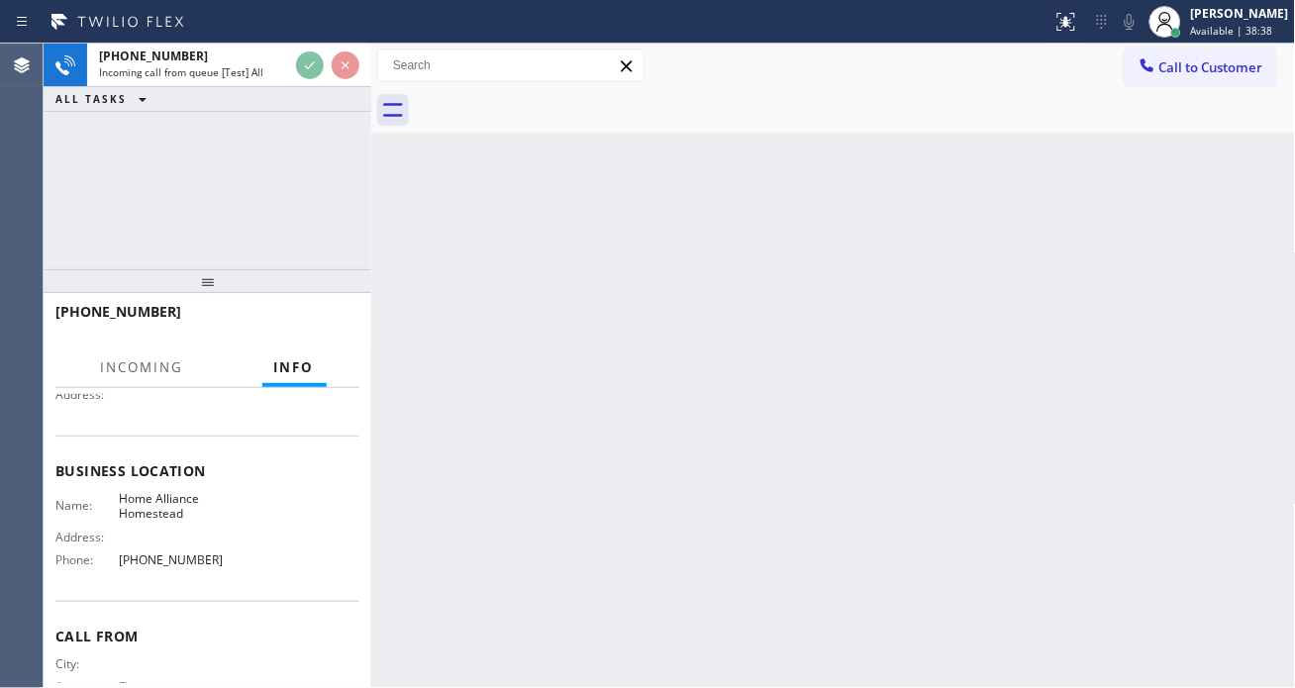
scroll to position [220, 0]
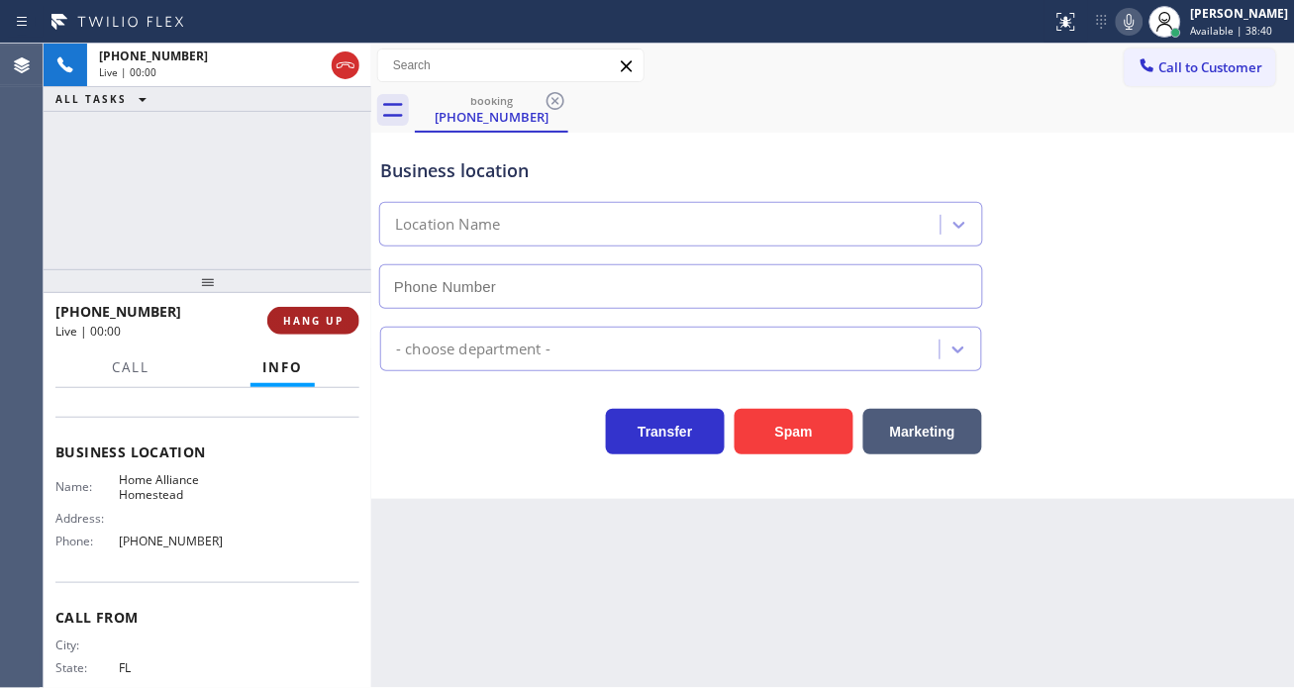
type input "[PHONE_NUMBER]"
click at [322, 330] on button "HANG UP" at bounding box center [313, 321] width 92 height 28
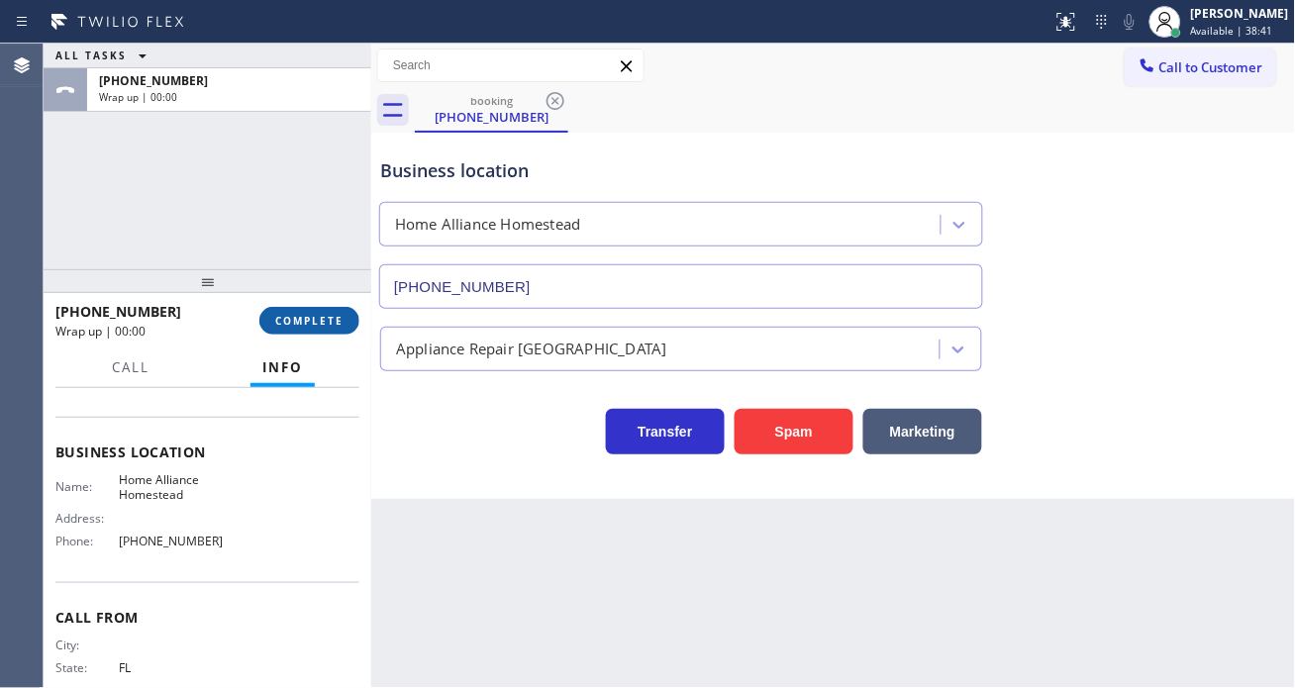
click at [338, 309] on button "COMPLETE" at bounding box center [309, 321] width 100 height 28
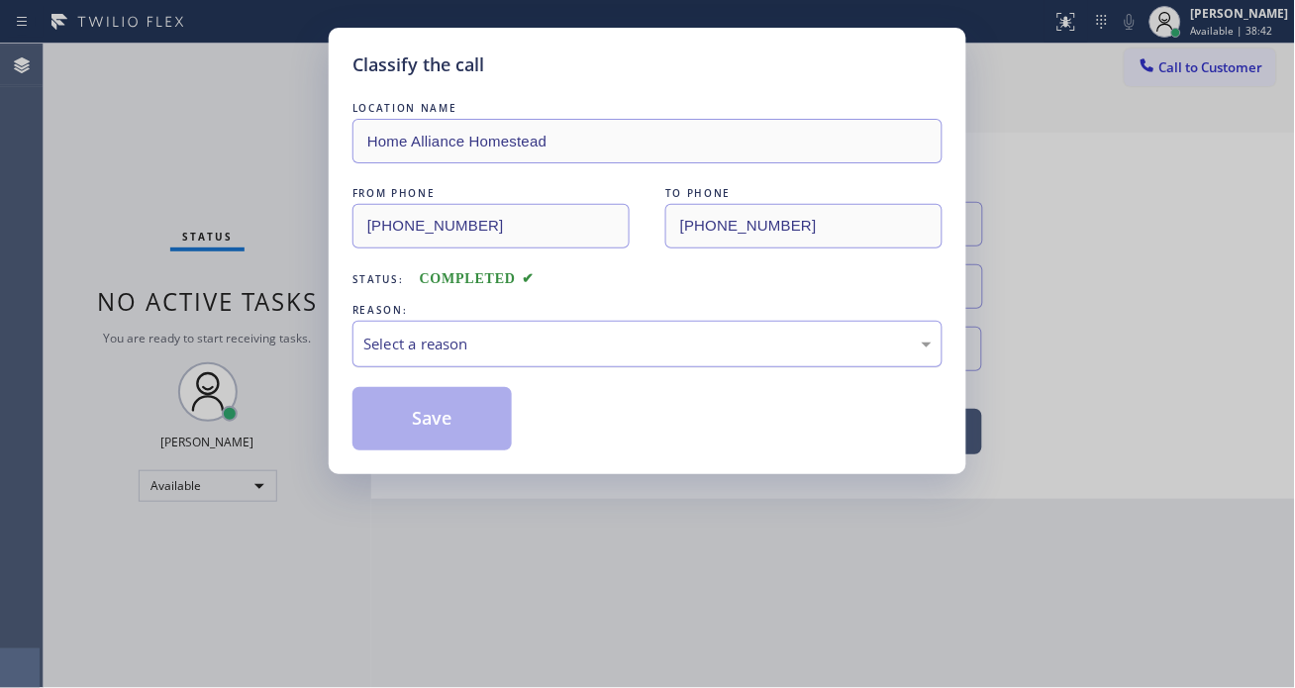
click at [468, 335] on div "Select a reason" at bounding box center [647, 344] width 568 height 23
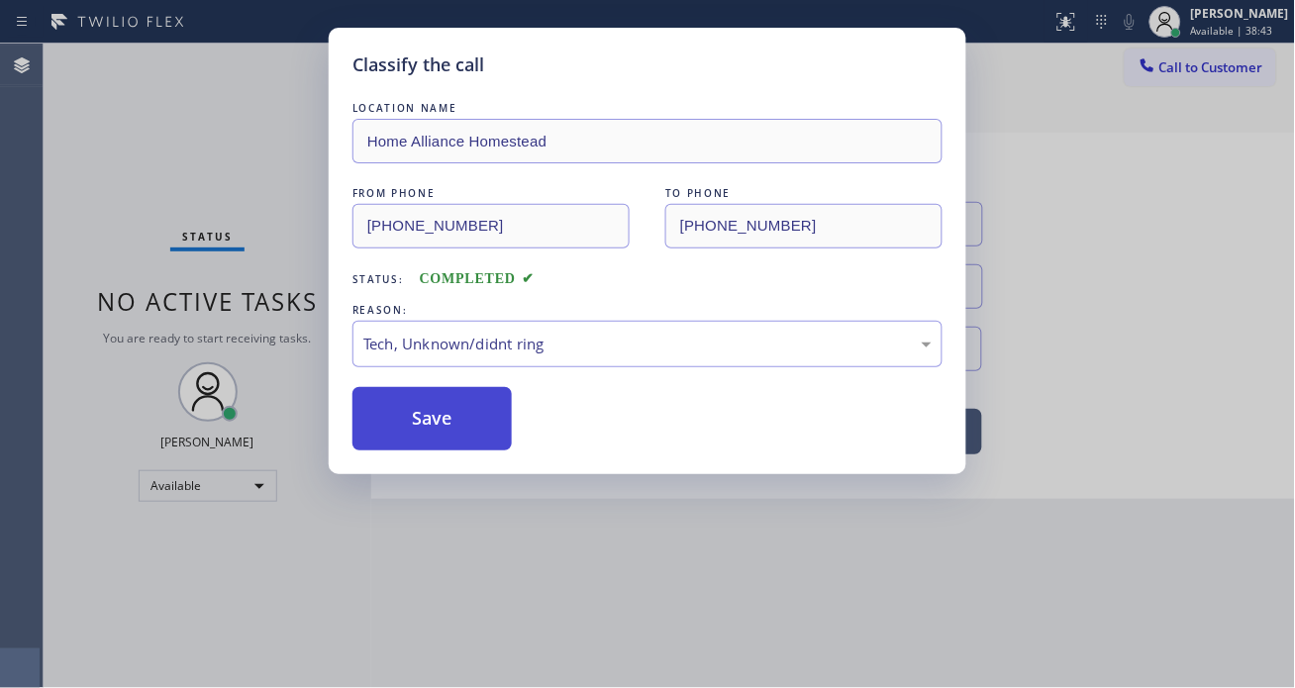
click at [456, 439] on button "Save" at bounding box center [432, 418] width 159 height 63
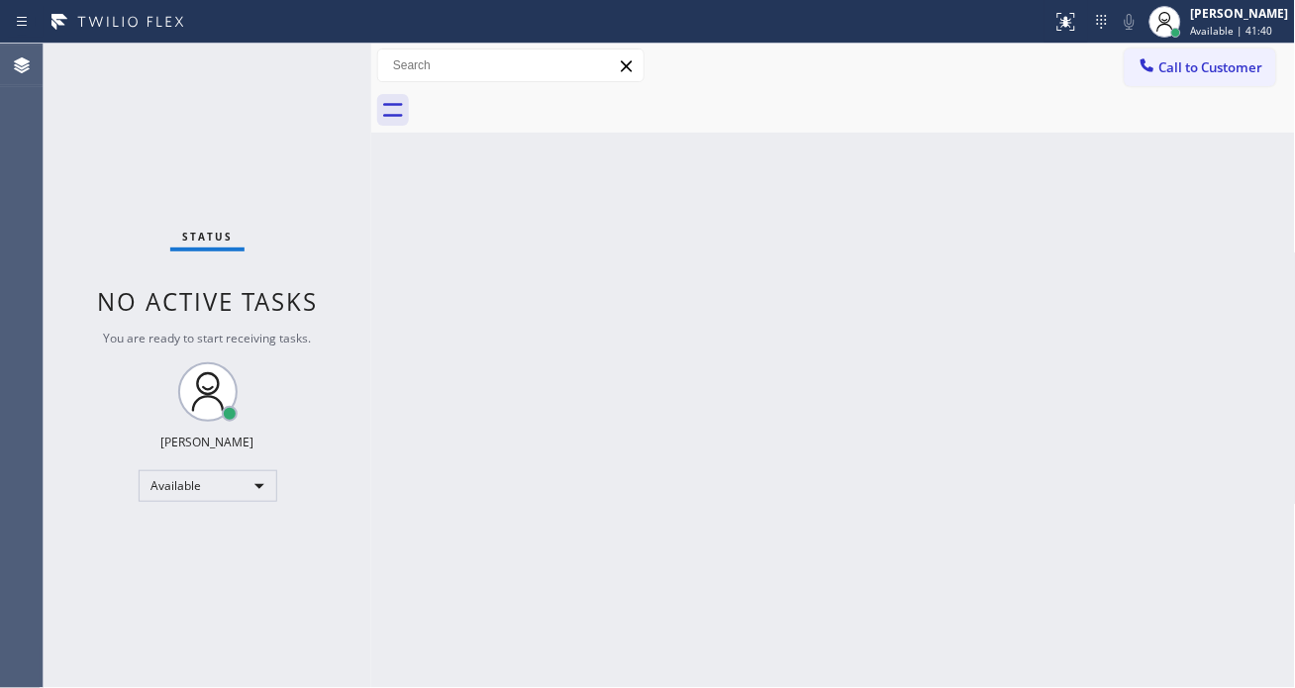
click at [393, 250] on div "Back to Dashboard Change Sender ID Customers Technicians Select a contact Outbo…" at bounding box center [833, 366] width 925 height 645
click at [289, 62] on div "Status No active tasks You are ready to start receiving tasks. [PERSON_NAME]" at bounding box center [208, 366] width 328 height 645
click at [289, 63] on div "Status No active tasks You are ready to start receiving tasks. [PERSON_NAME]" at bounding box center [208, 366] width 328 height 645
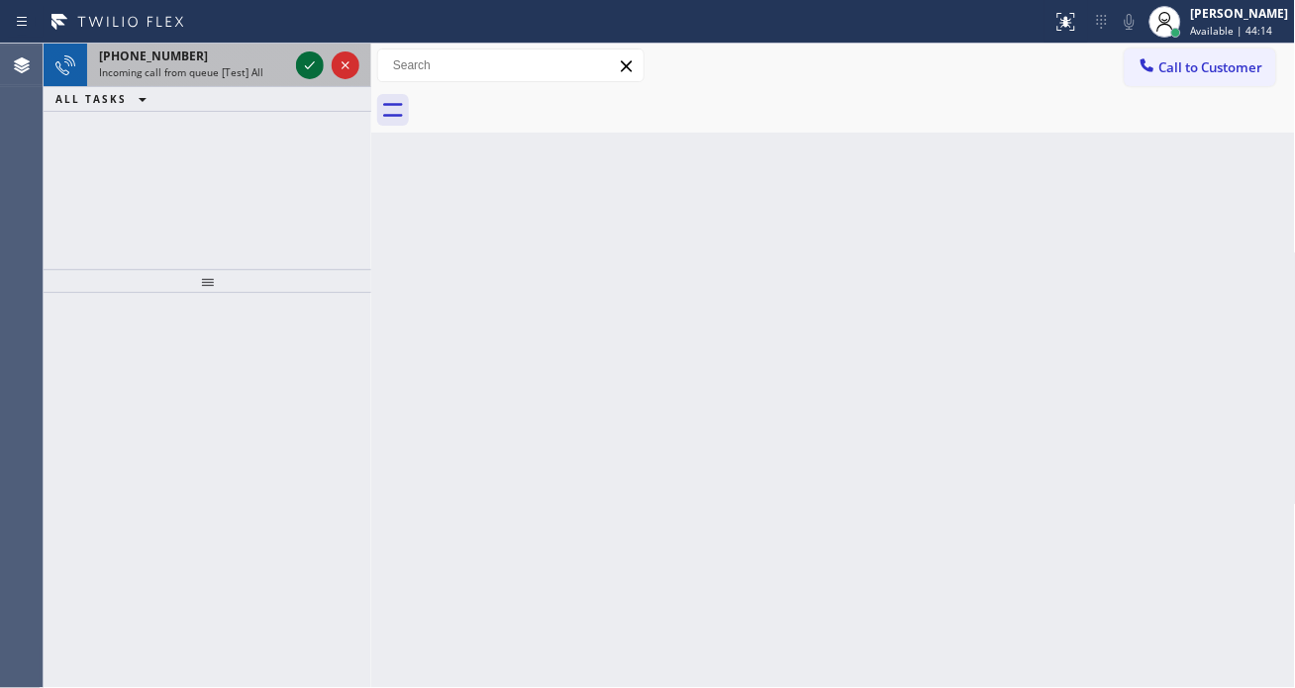
click at [303, 69] on icon at bounding box center [310, 65] width 24 height 24
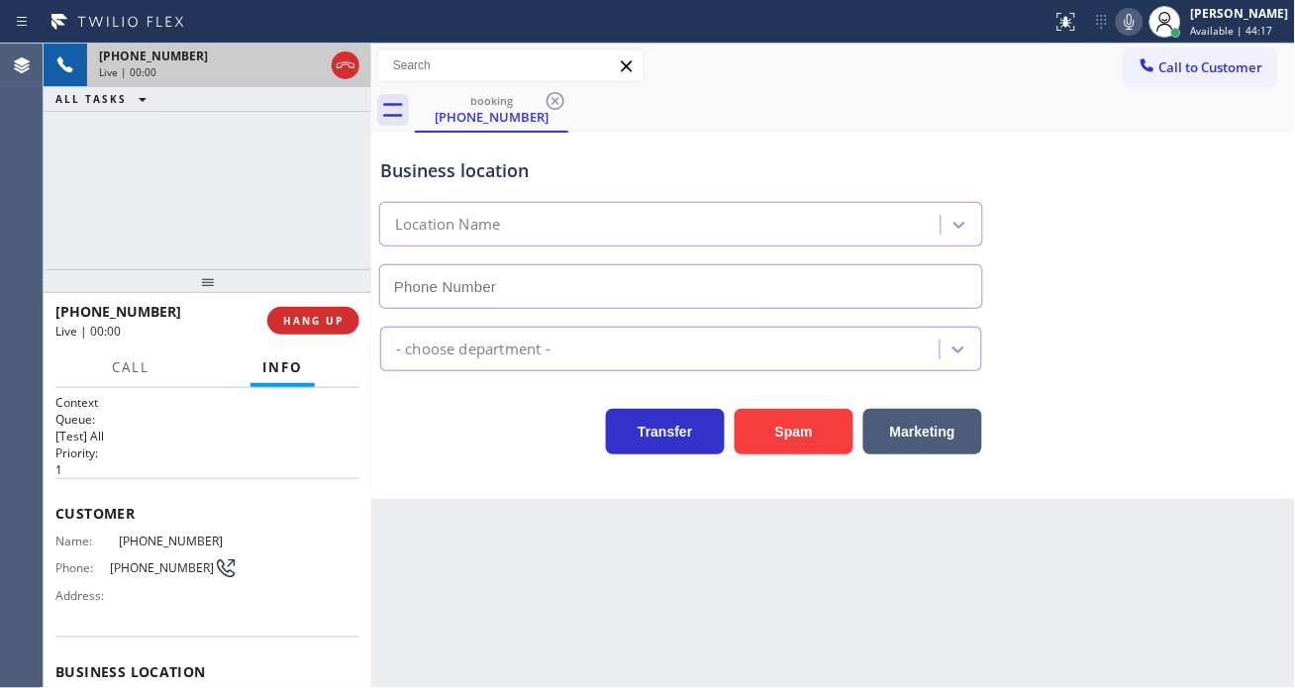
type input "[PHONE_NUMBER]"
click at [451, 164] on div "Business location" at bounding box center [681, 170] width 602 height 27
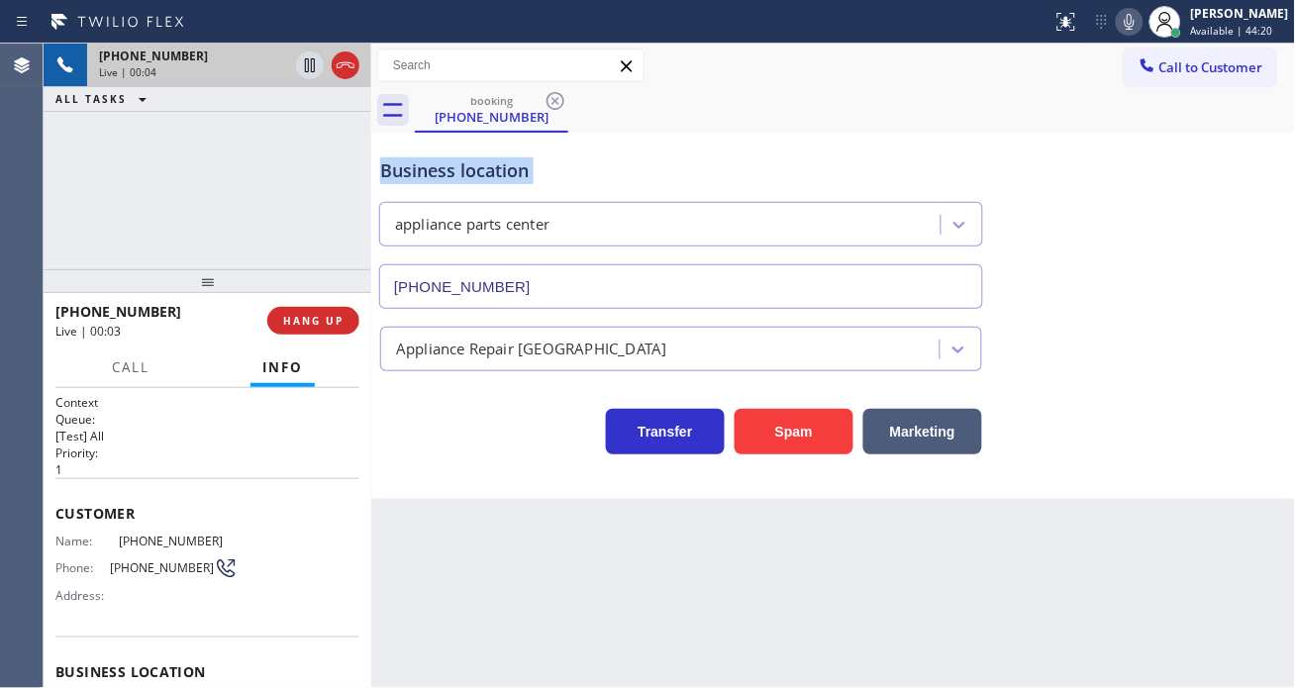
click at [451, 164] on div "Business location" at bounding box center [681, 170] width 602 height 27
click at [181, 540] on span "[PHONE_NUMBER]" at bounding box center [178, 541] width 119 height 15
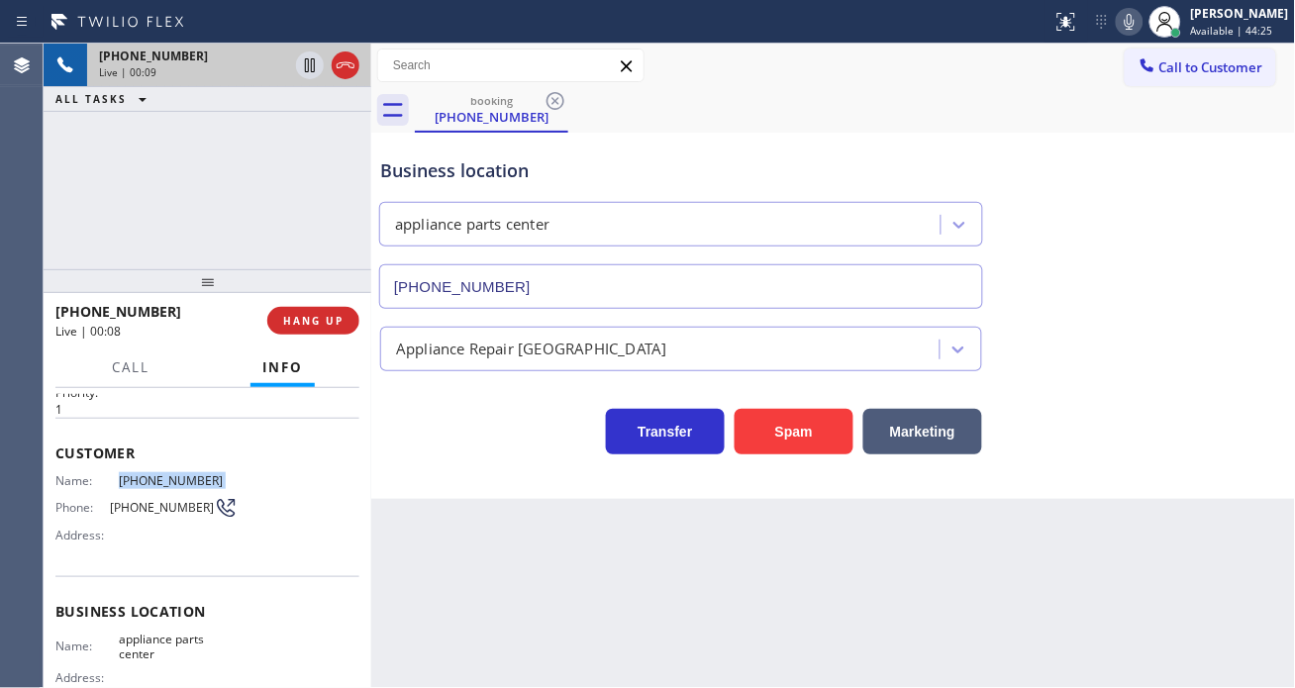
scroll to position [110, 0]
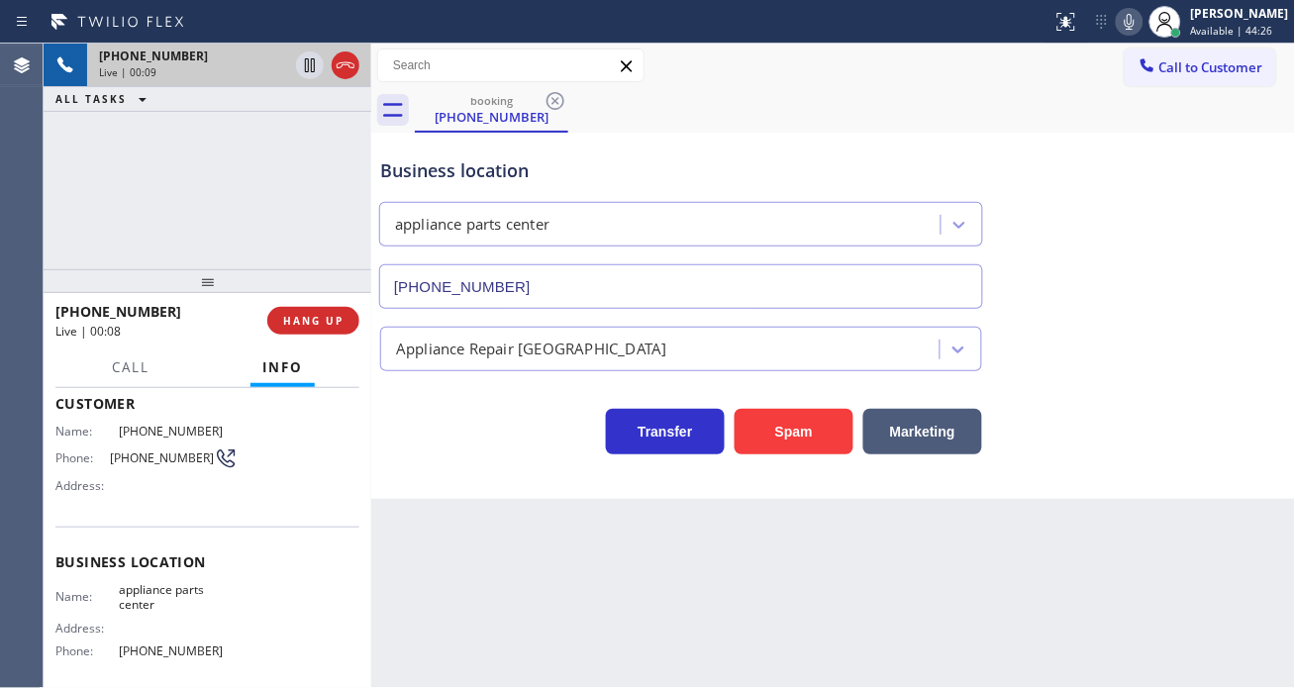
click at [134, 602] on span "appliance parts center" at bounding box center [178, 597] width 119 height 31
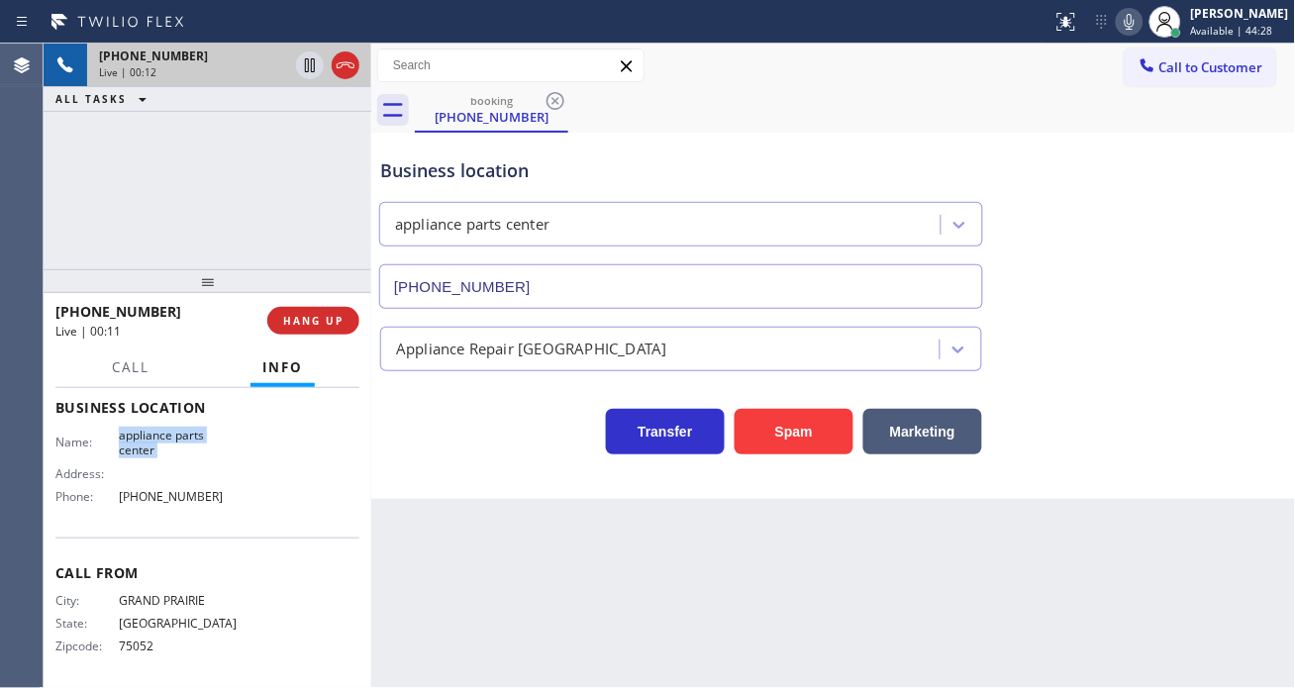
scroll to position [265, 0]
click at [174, 493] on span "[PHONE_NUMBER]" at bounding box center [178, 495] width 119 height 15
click at [340, 172] on div "+14698670046 Live | 00:30 ALL TASKS ALL TASKS ACTIVE TASKS TASKS IN WRAP UP" at bounding box center [208, 157] width 328 height 226
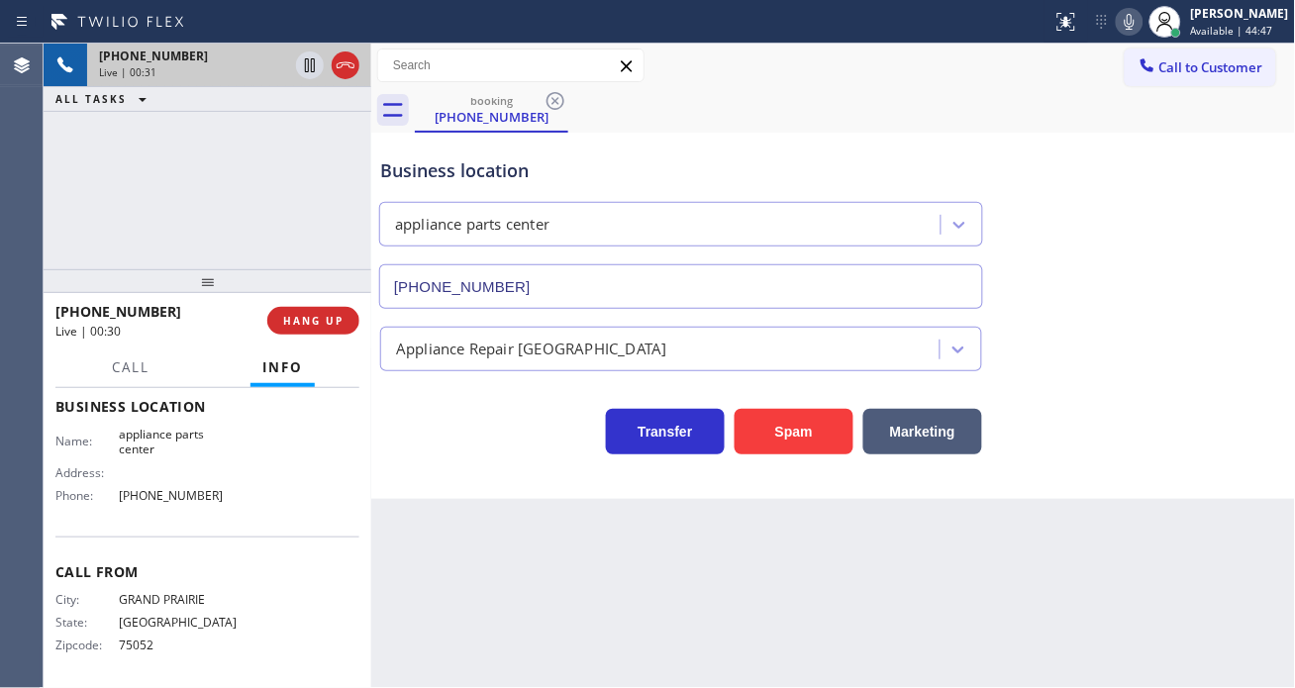
click at [421, 172] on div "Business location" at bounding box center [681, 170] width 602 height 27
click at [305, 161] on div "+14698670046 Live | 01:52 ALL TASKS ALL TASKS ACTIVE TASKS TASKS IN WRAP UP" at bounding box center [208, 157] width 328 height 226
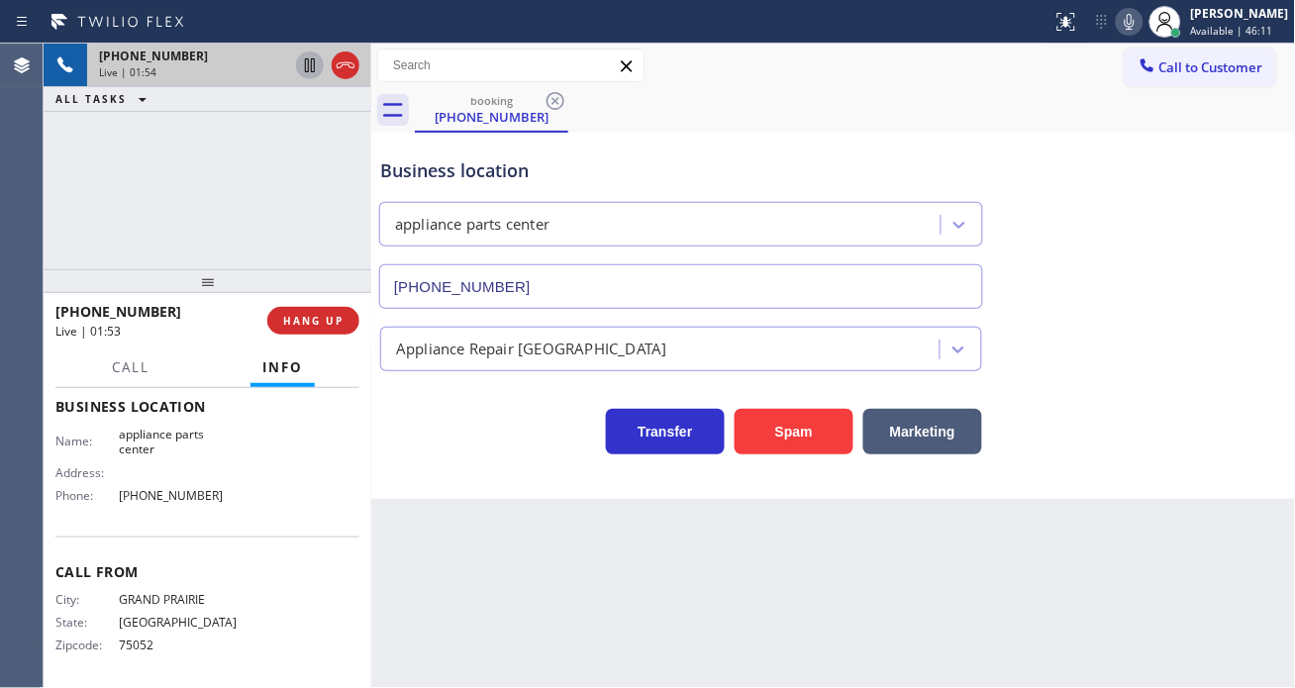
click at [312, 69] on icon at bounding box center [310, 65] width 24 height 24
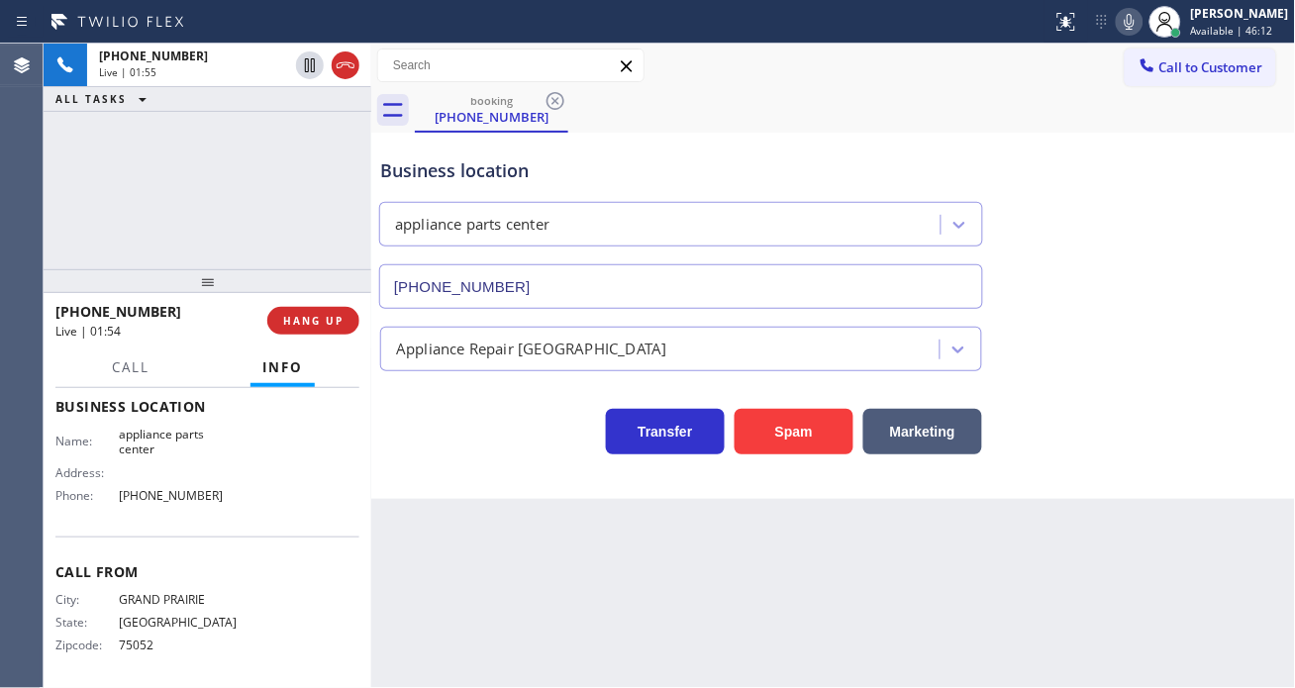
click at [1142, 28] on icon at bounding box center [1130, 22] width 24 height 24
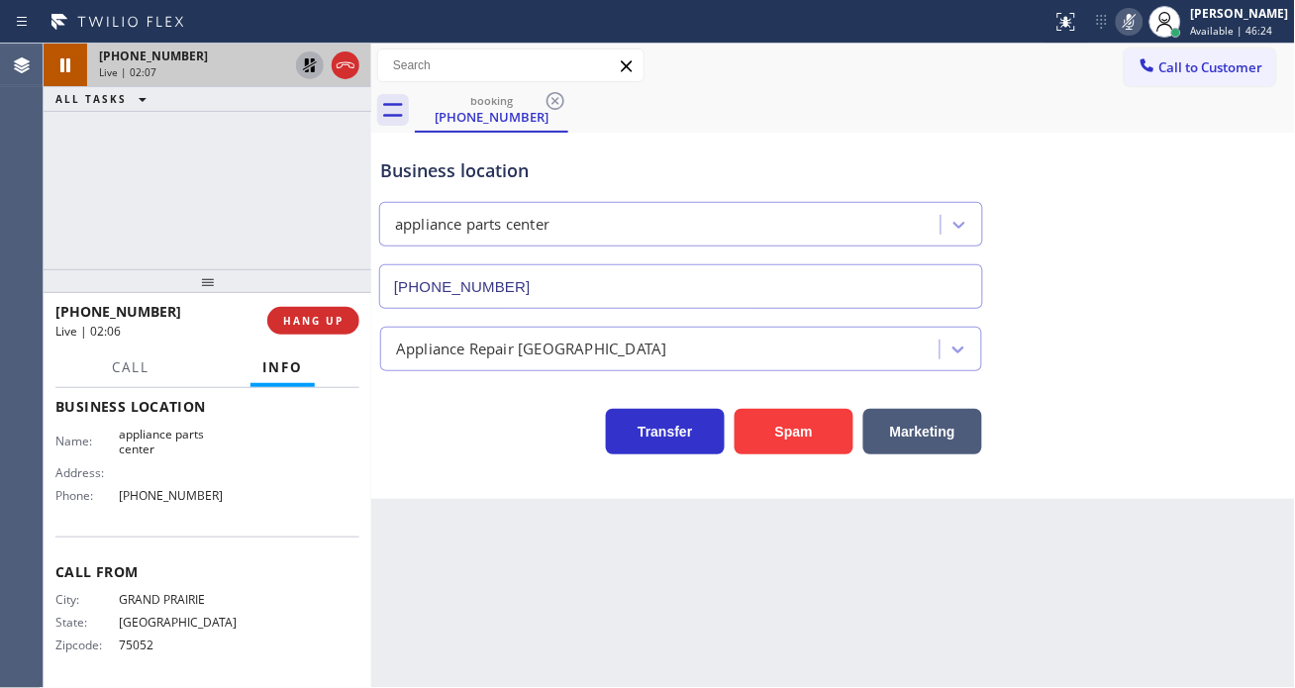
click at [313, 63] on icon at bounding box center [310, 65] width 14 height 14
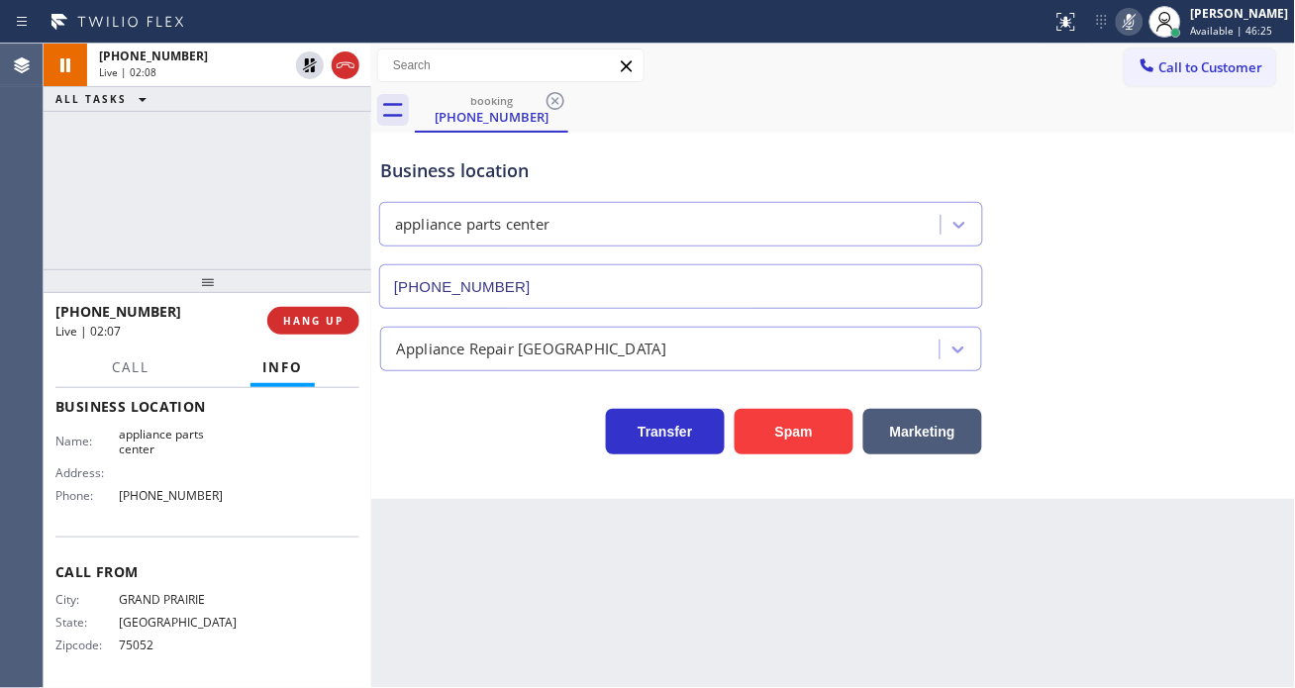
click at [1137, 20] on rect at bounding box center [1130, 20] width 14 height 14
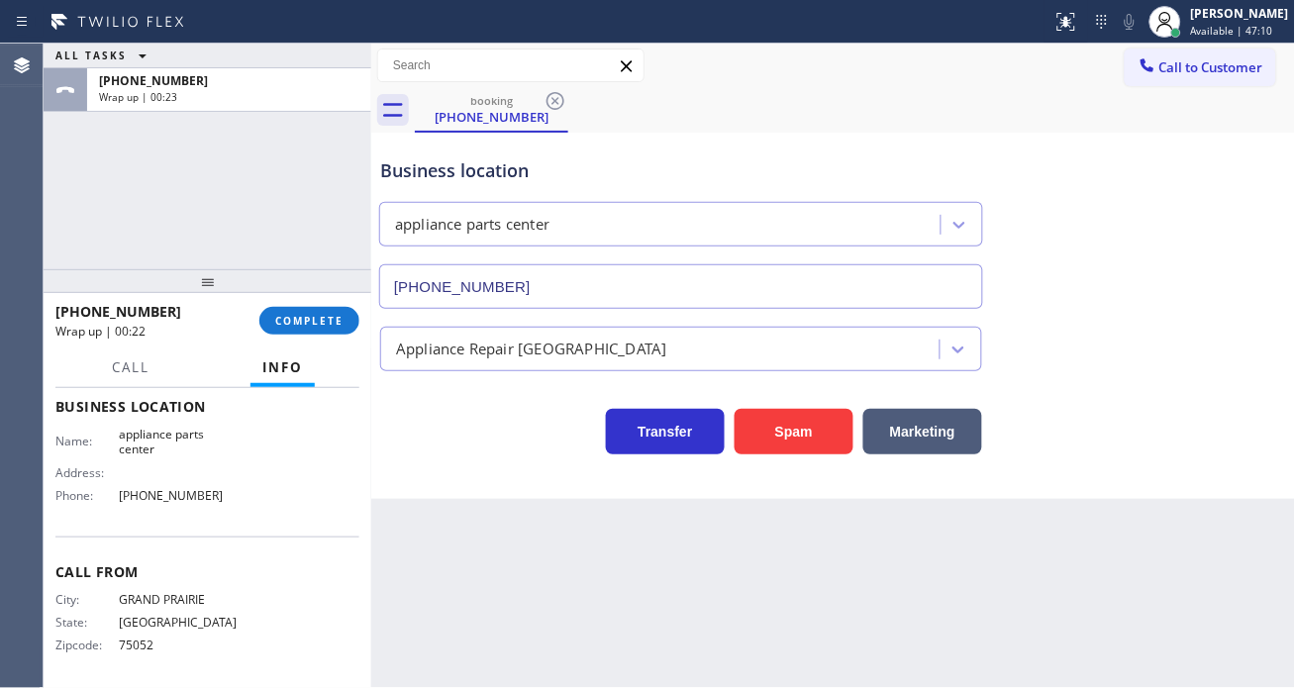
click at [311, 288] on div at bounding box center [208, 281] width 328 height 24
click at [317, 323] on span "COMPLETE" at bounding box center [309, 321] width 68 height 14
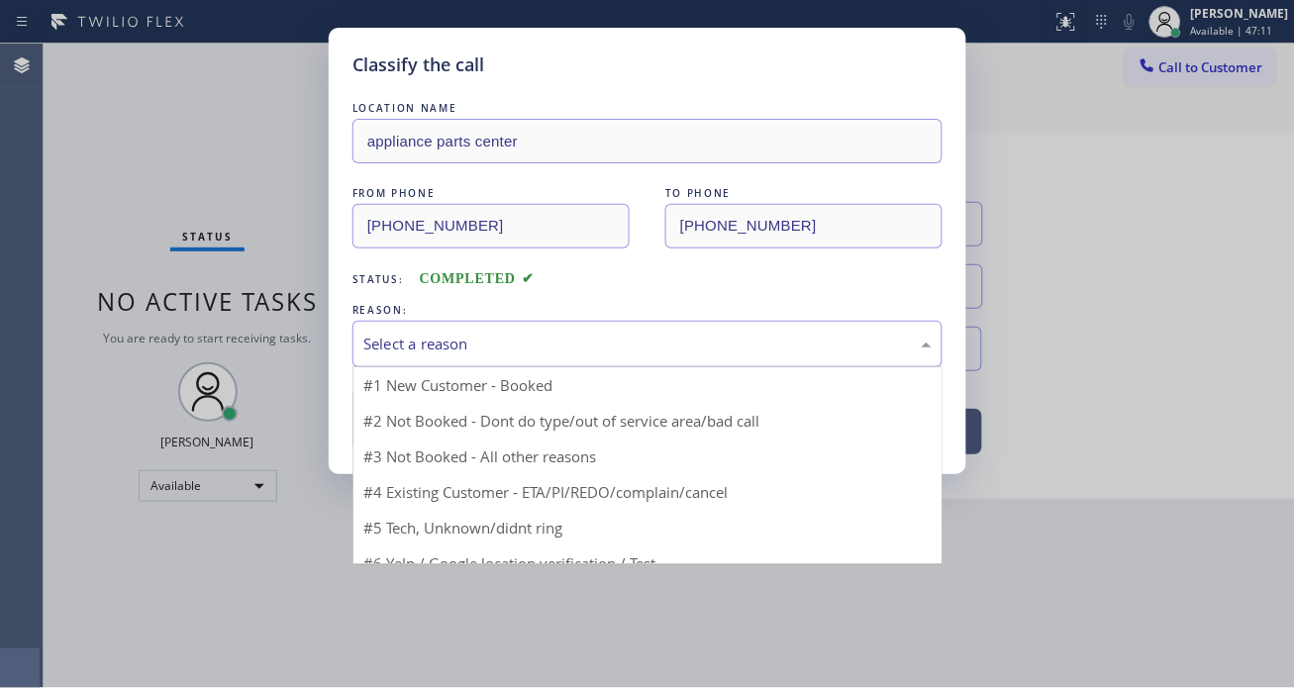
click at [539, 341] on div "Select a reason" at bounding box center [647, 344] width 568 height 23
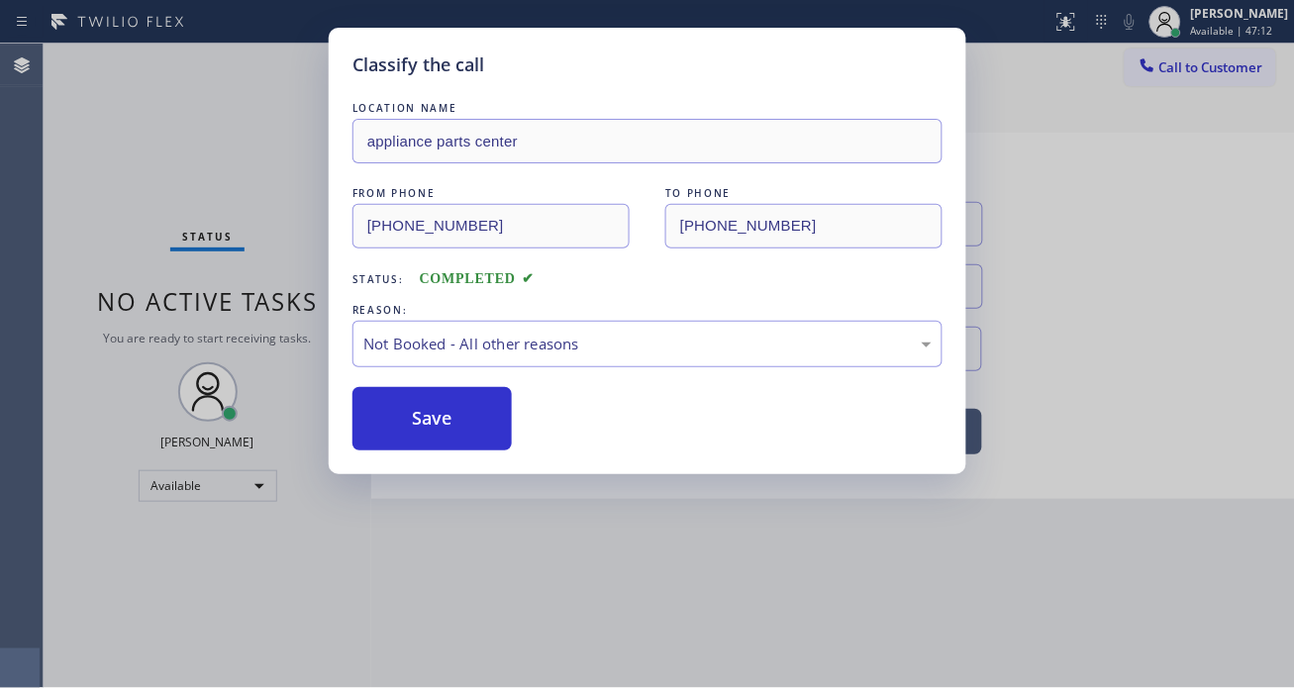
click at [460, 424] on button "Save" at bounding box center [432, 418] width 159 height 63
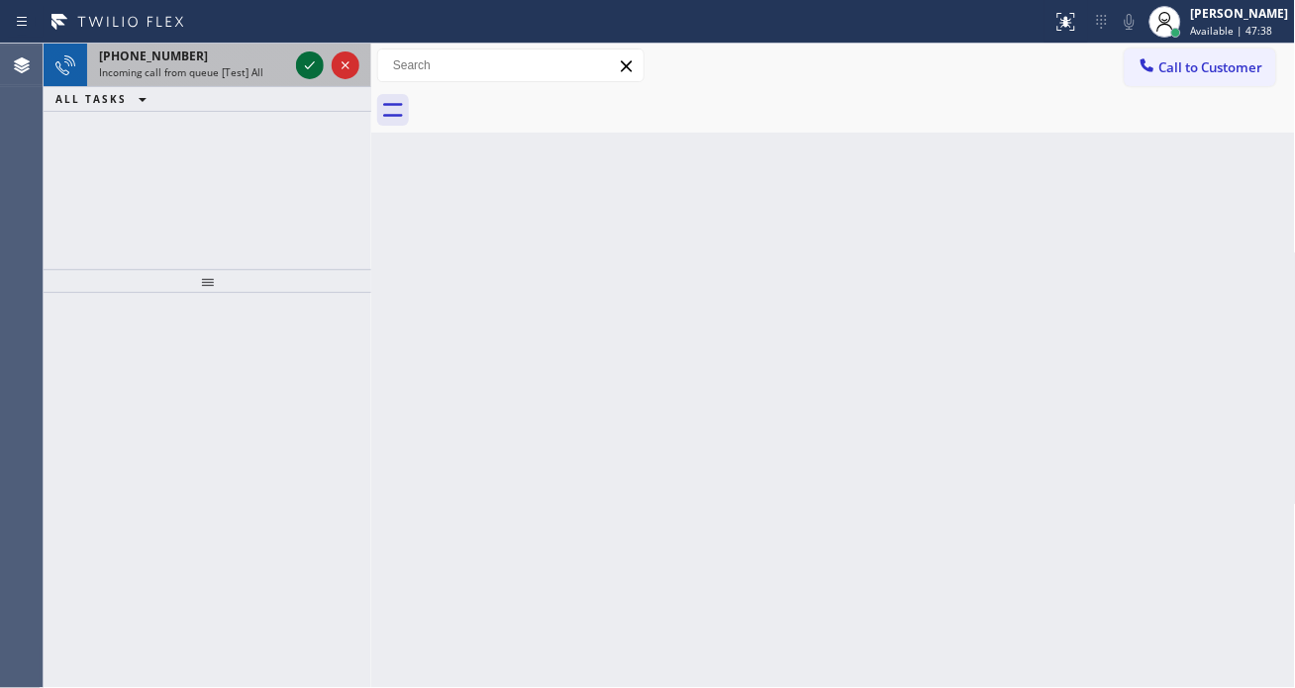
click at [314, 63] on icon at bounding box center [310, 65] width 24 height 24
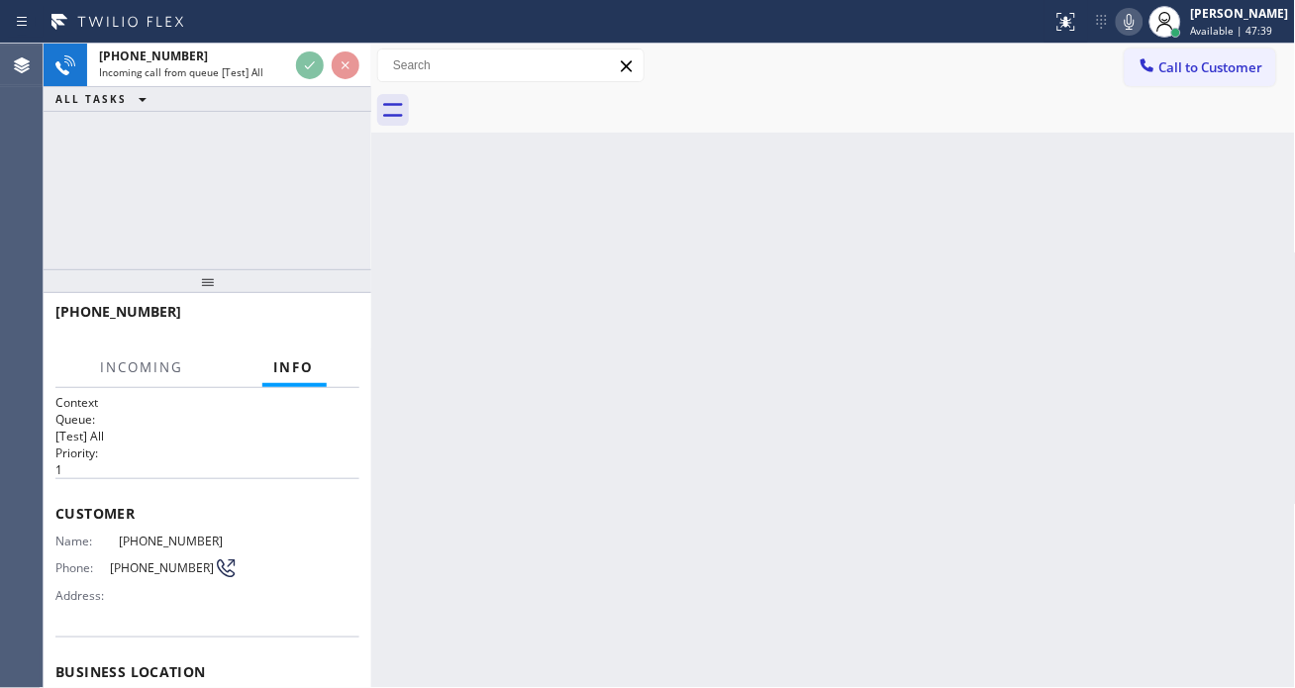
scroll to position [110, 0]
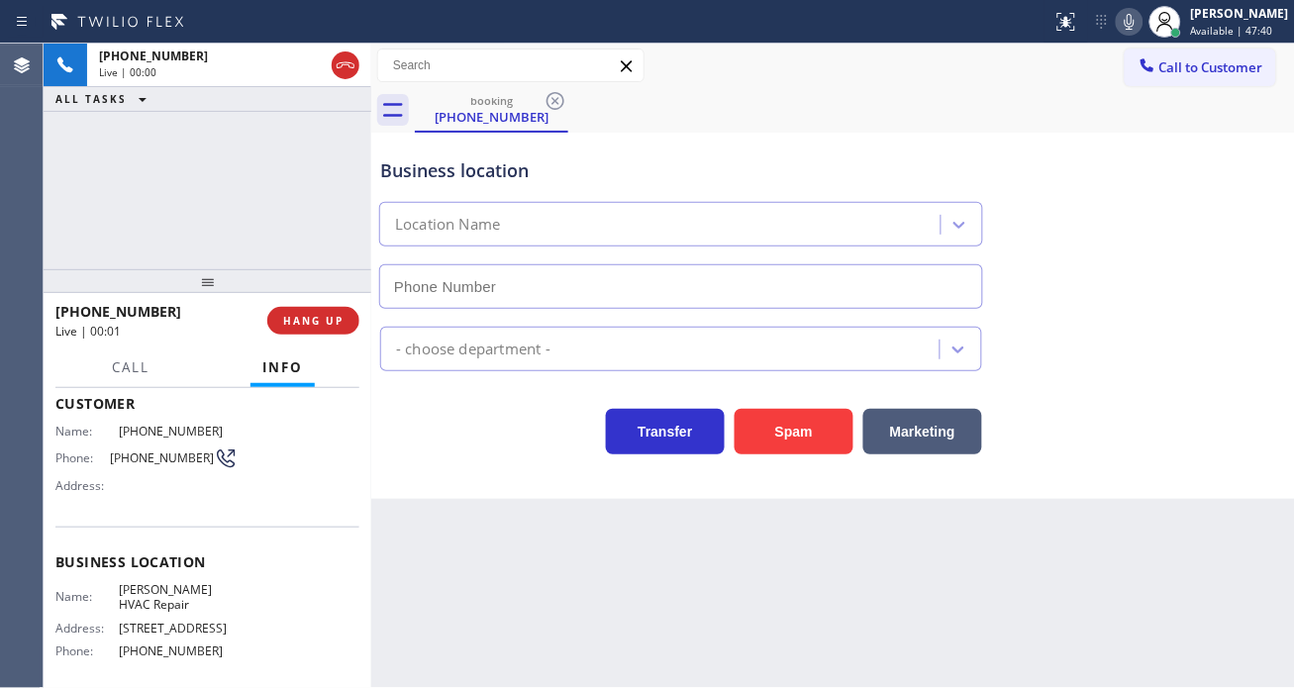
type input "[PHONE_NUMBER]"
click at [191, 590] on span "[PERSON_NAME] HVAC Repair" at bounding box center [178, 597] width 119 height 31
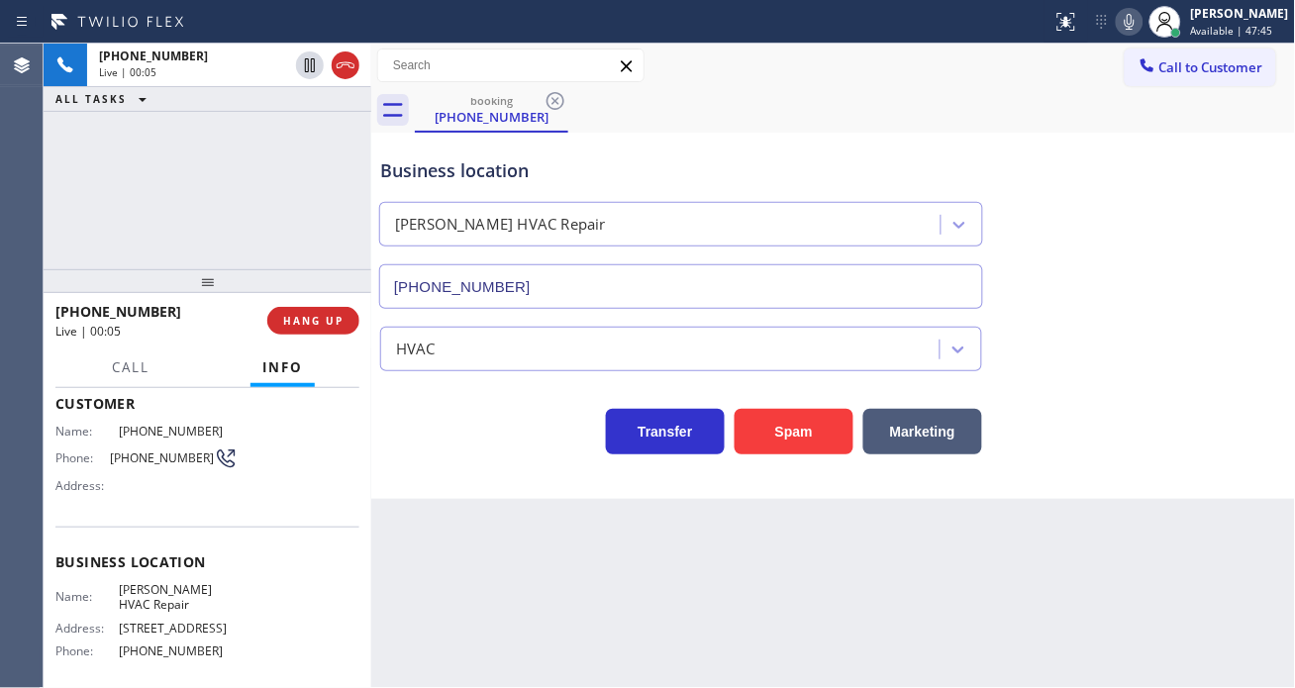
click at [149, 454] on span "[PHONE_NUMBER]" at bounding box center [162, 458] width 104 height 15
click at [359, 548] on div "Context Queue: [Test] All Priority: 1 Customer Name: (562) 221-1031 Phone: (562…" at bounding box center [208, 538] width 328 height 301
click at [210, 591] on span "[PERSON_NAME] HVAC Repair" at bounding box center [178, 597] width 119 height 31
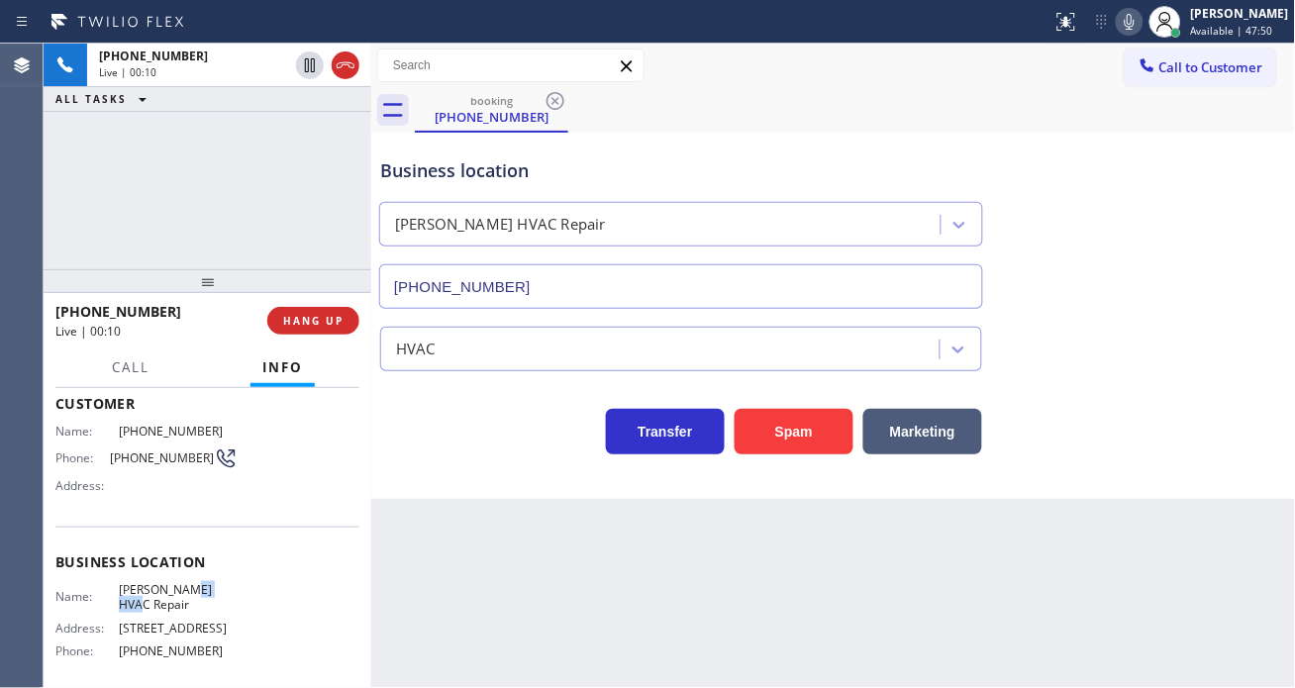
click at [210, 591] on span "[PERSON_NAME] HVAC Repair" at bounding box center [178, 597] width 119 height 31
click at [180, 644] on span "[PHONE_NUMBER]" at bounding box center [178, 651] width 119 height 15
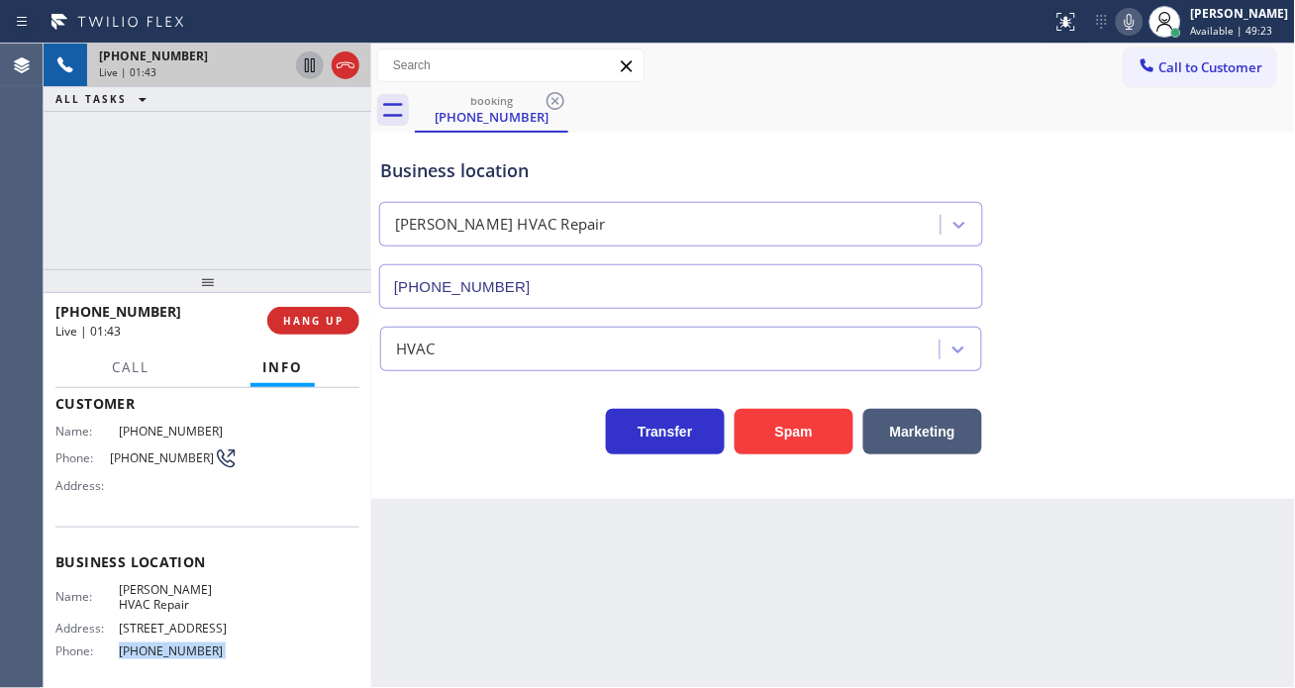
click at [303, 70] on icon at bounding box center [310, 65] width 24 height 24
click at [305, 67] on icon at bounding box center [310, 65] width 14 height 14
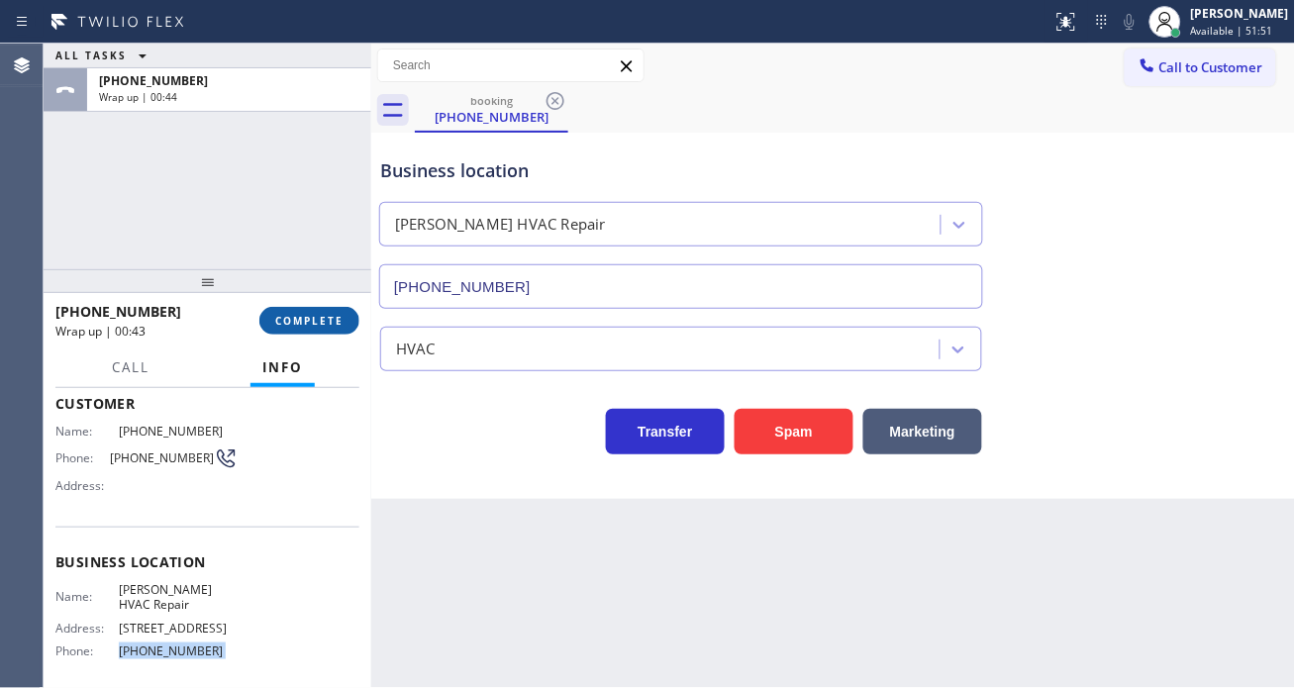
click at [330, 322] on span "COMPLETE" at bounding box center [309, 321] width 68 height 14
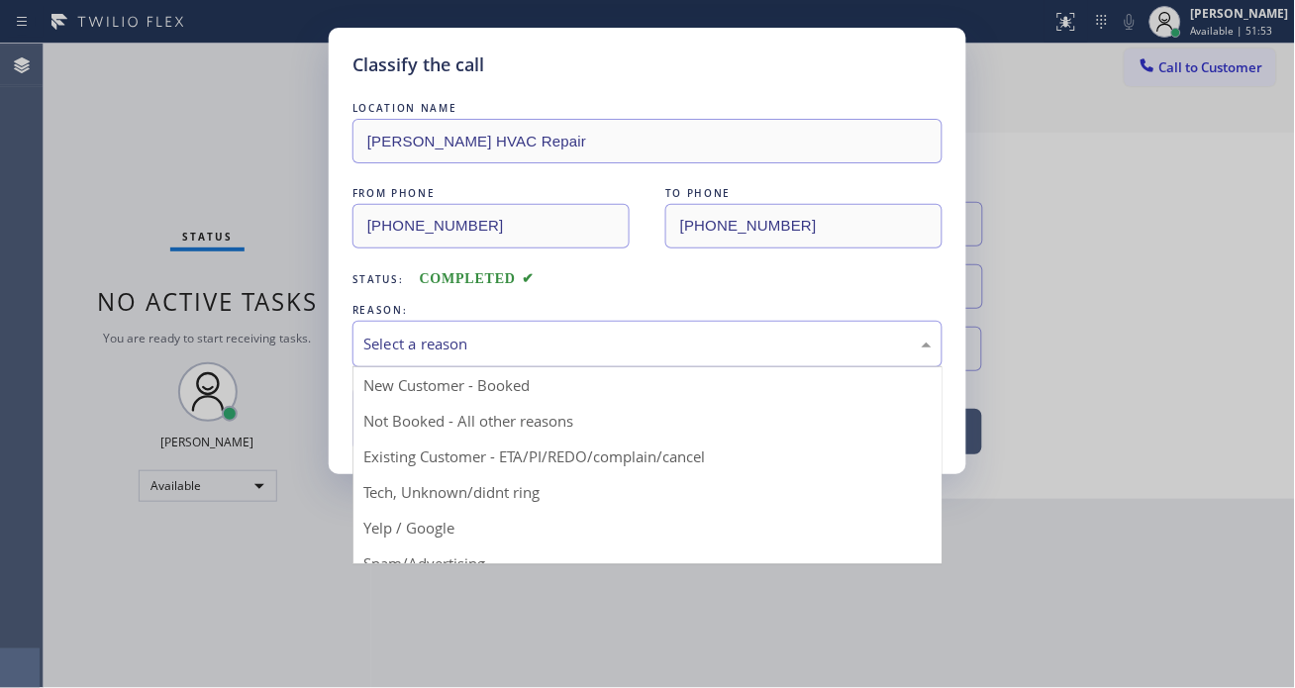
click at [527, 341] on div "Select a reason" at bounding box center [647, 344] width 568 height 23
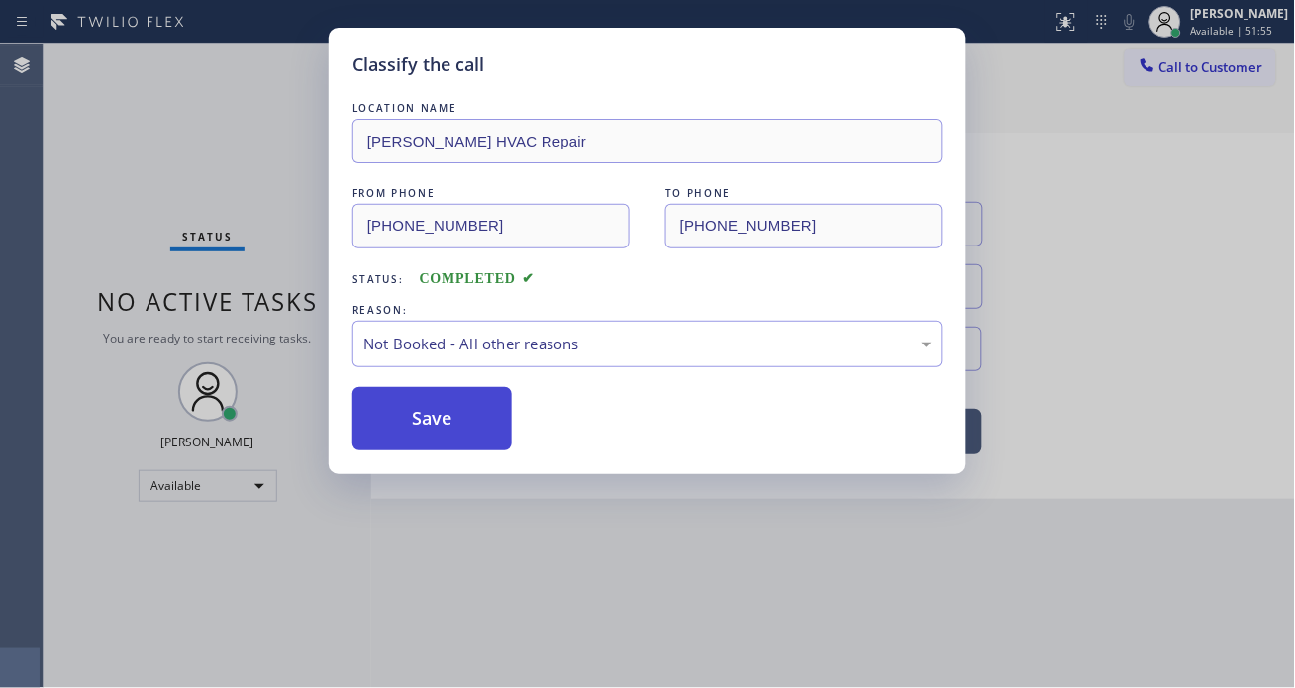
click at [462, 426] on button "Save" at bounding box center [432, 418] width 159 height 63
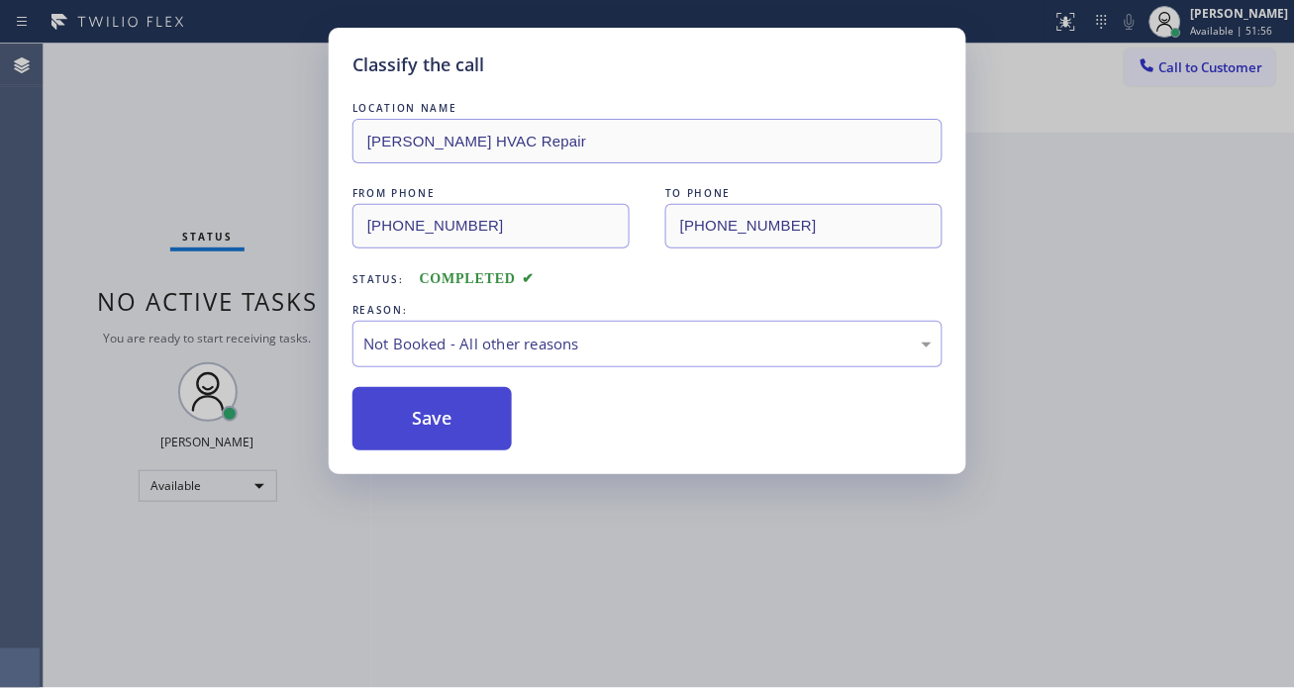
click at [462, 426] on button "Save" at bounding box center [432, 418] width 159 height 63
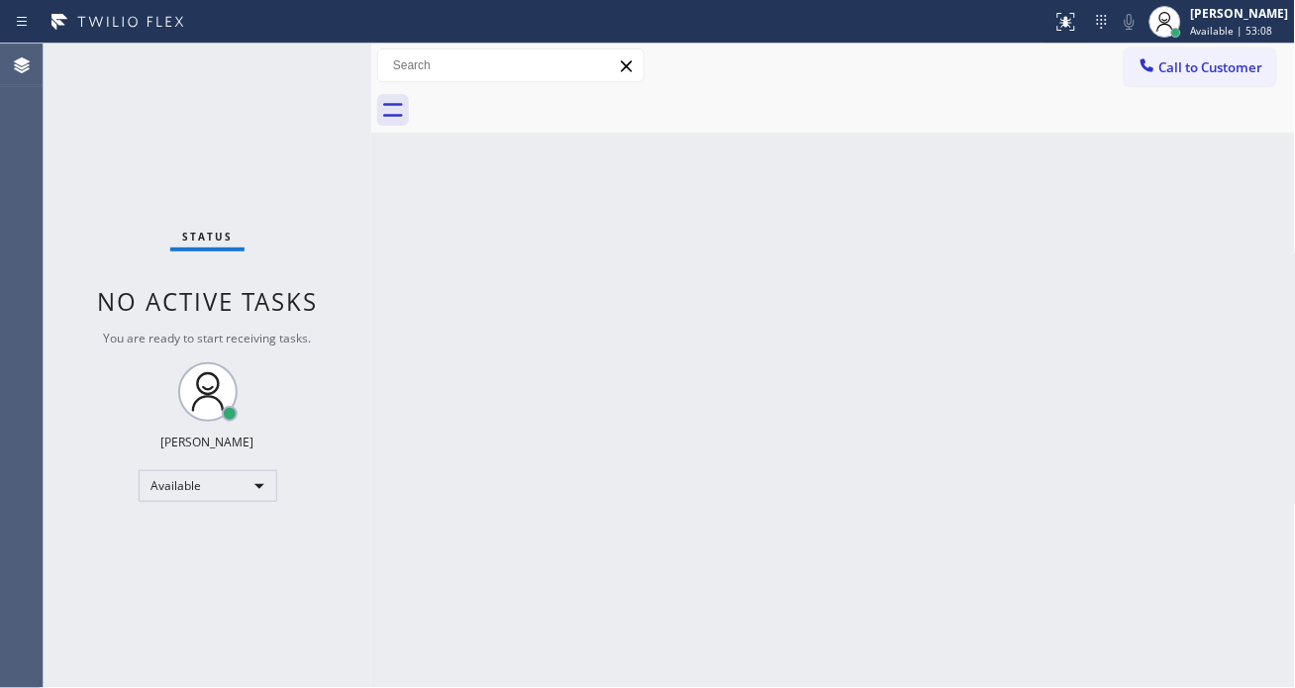
click at [295, 70] on div "Status No active tasks You are ready to start receiving tasks. [PERSON_NAME]" at bounding box center [208, 366] width 328 height 645
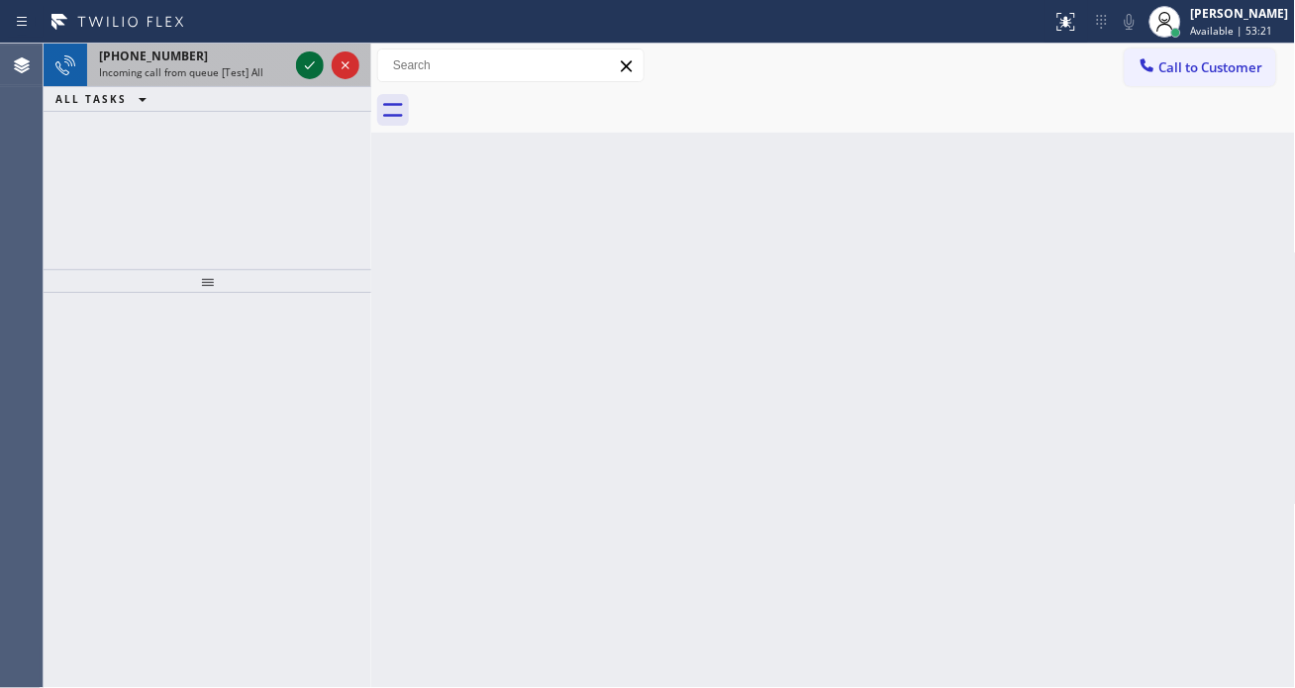
click at [298, 66] on icon at bounding box center [310, 65] width 24 height 24
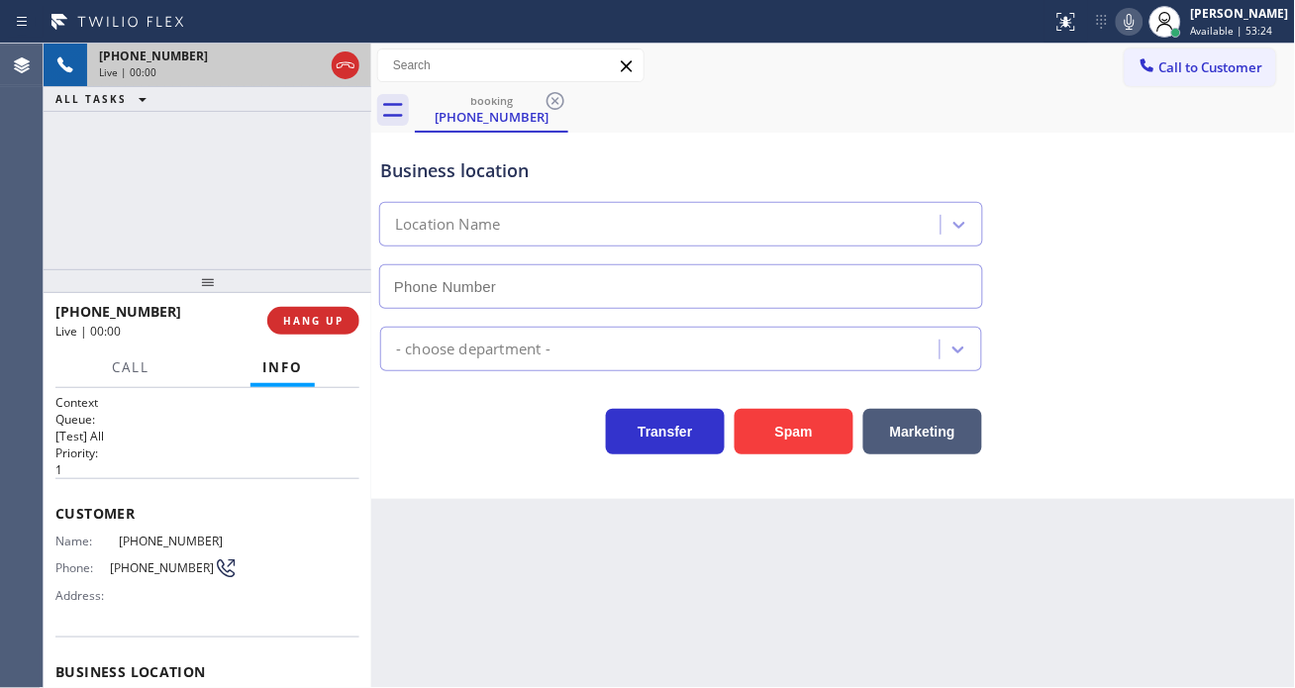
type input "[PHONE_NUMBER]"
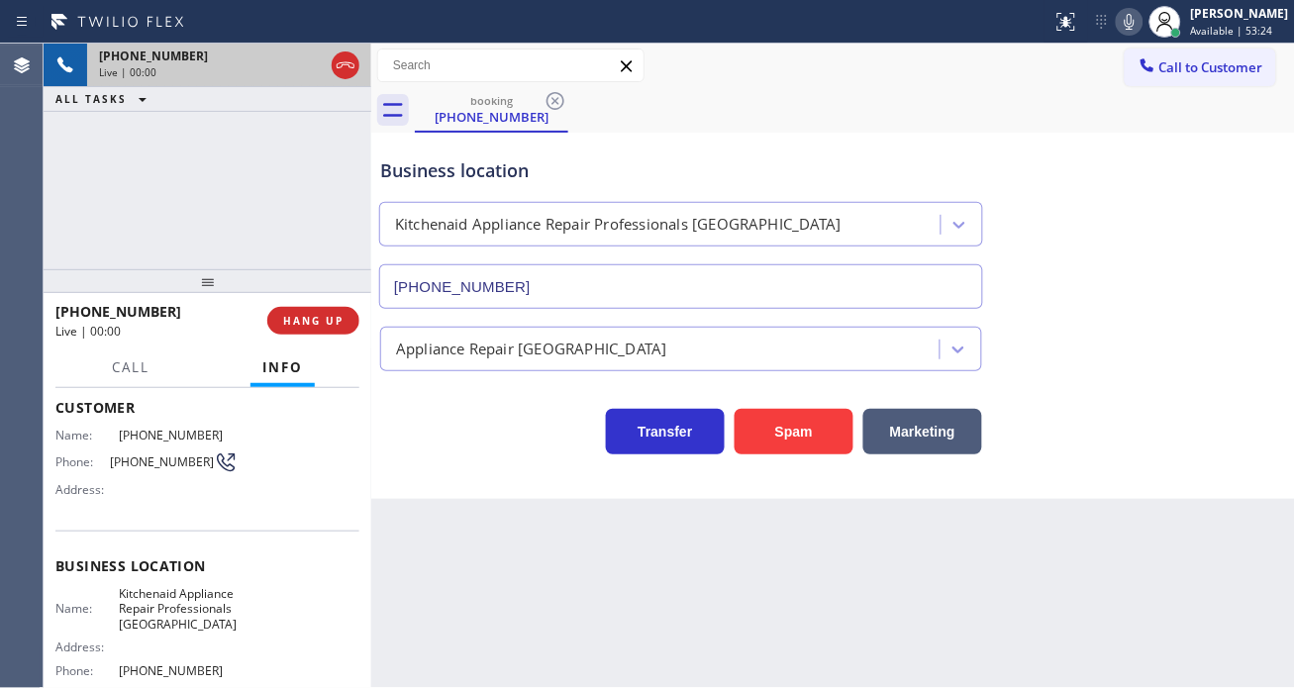
scroll to position [110, 0]
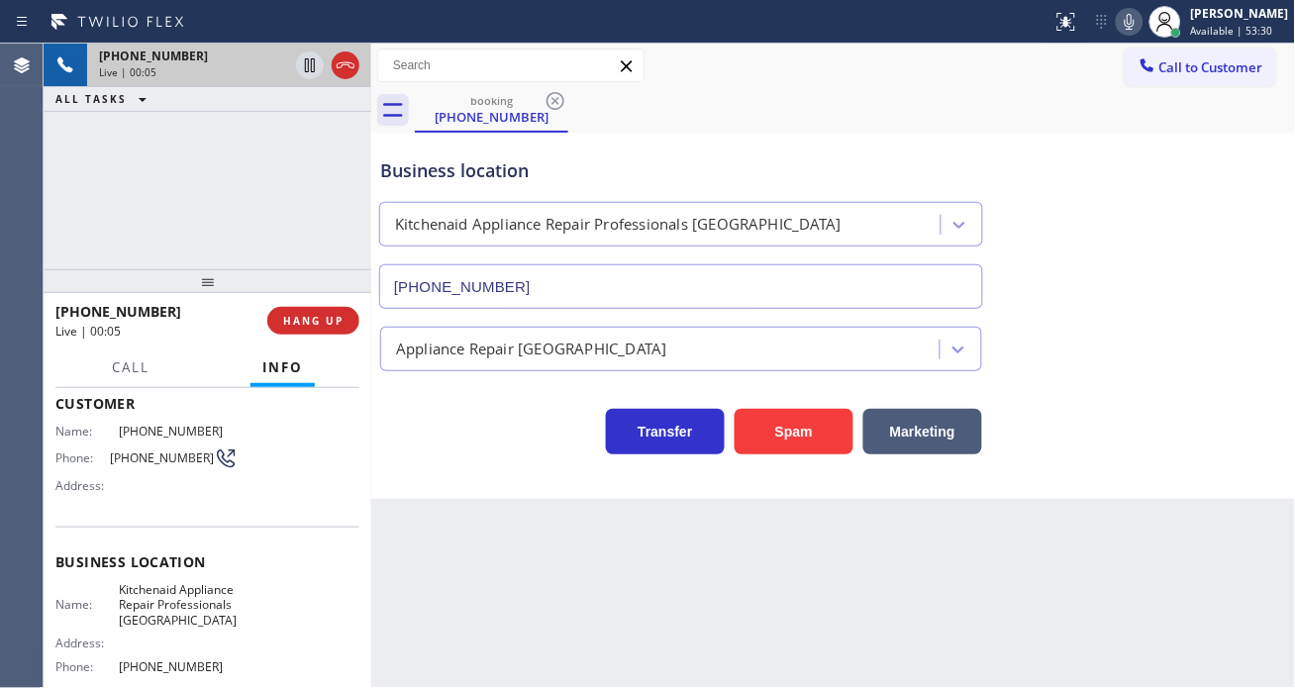
click at [159, 447] on div "Phone: (956) 332-4683" at bounding box center [146, 459] width 182 height 24
click at [173, 615] on span "Kitchenaid Appliance Repair Professionals [GEOGRAPHIC_DATA]" at bounding box center [178, 605] width 119 height 46
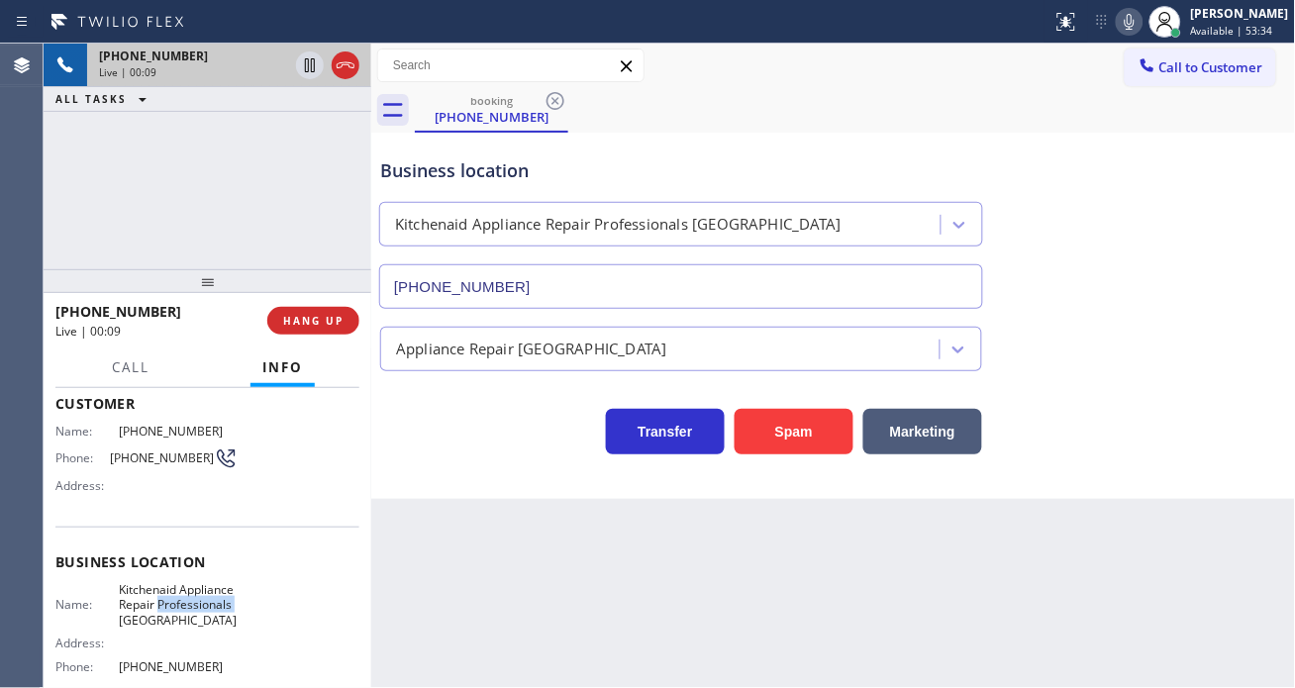
click at [173, 615] on span "Kitchenaid Appliance Repair Professionals [GEOGRAPHIC_DATA]" at bounding box center [178, 605] width 119 height 46
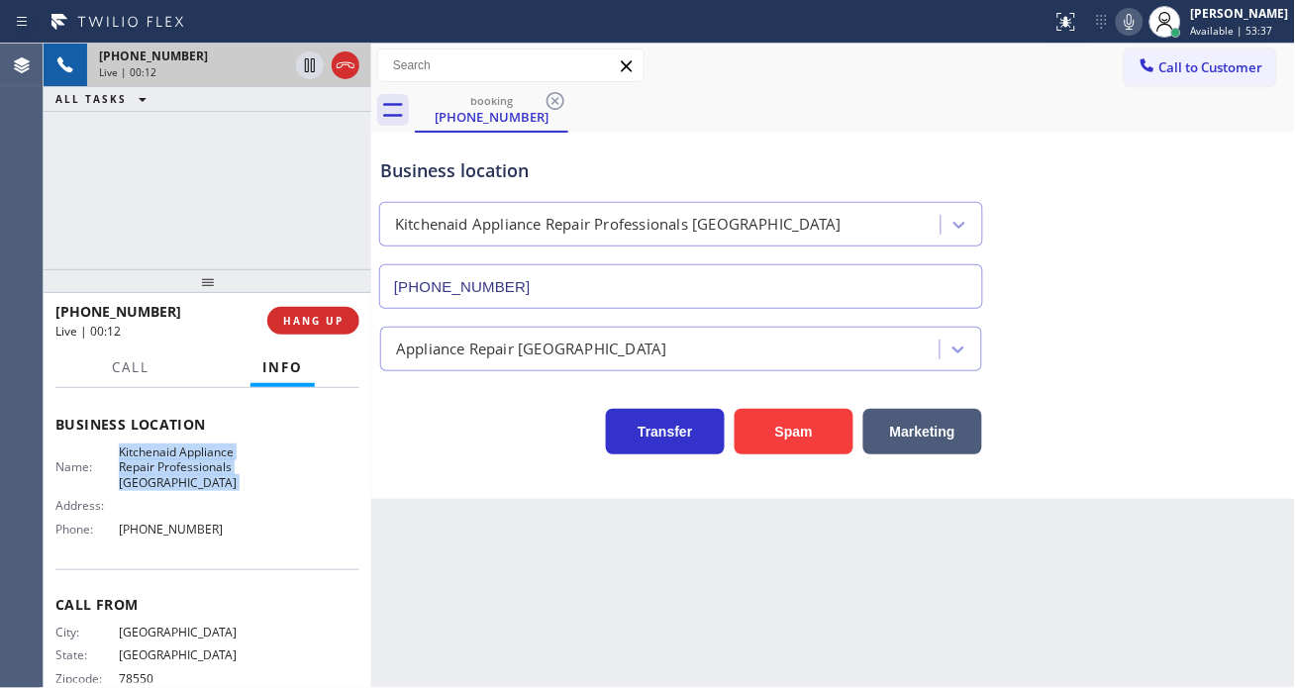
scroll to position [297, 0]
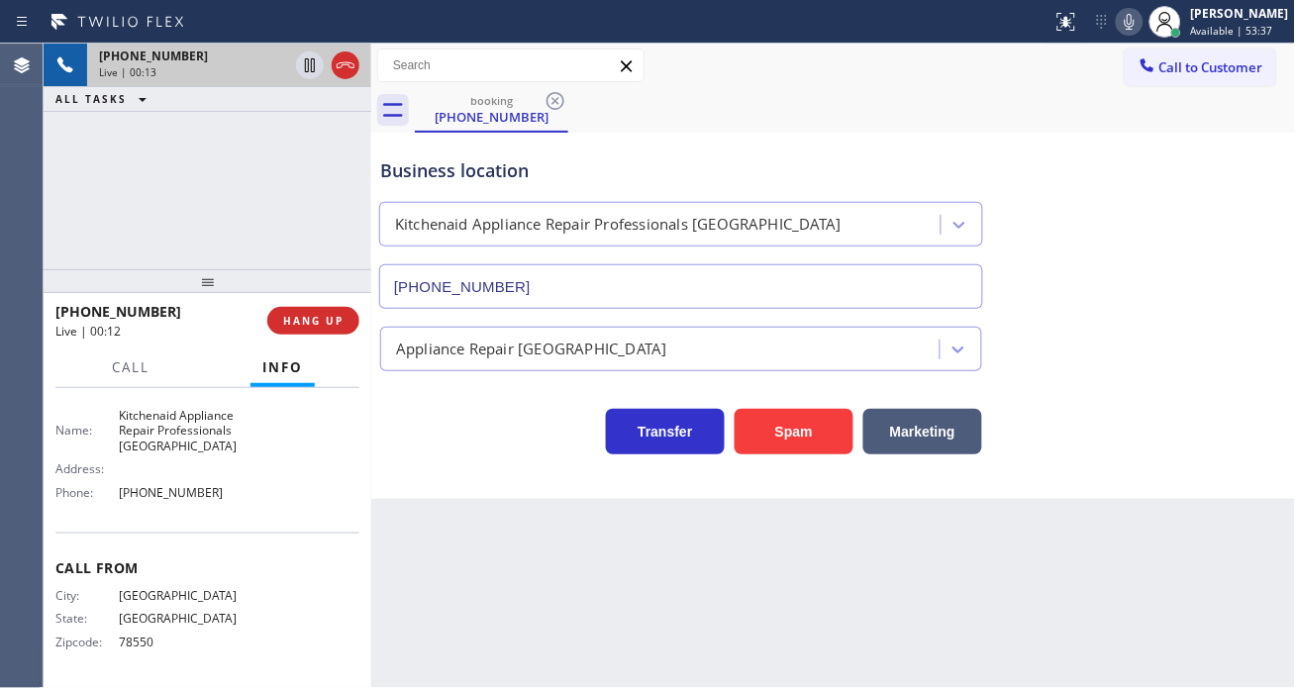
click at [165, 497] on span "[PHONE_NUMBER]" at bounding box center [178, 492] width 119 height 15
click at [460, 176] on div "Business location" at bounding box center [681, 170] width 602 height 27
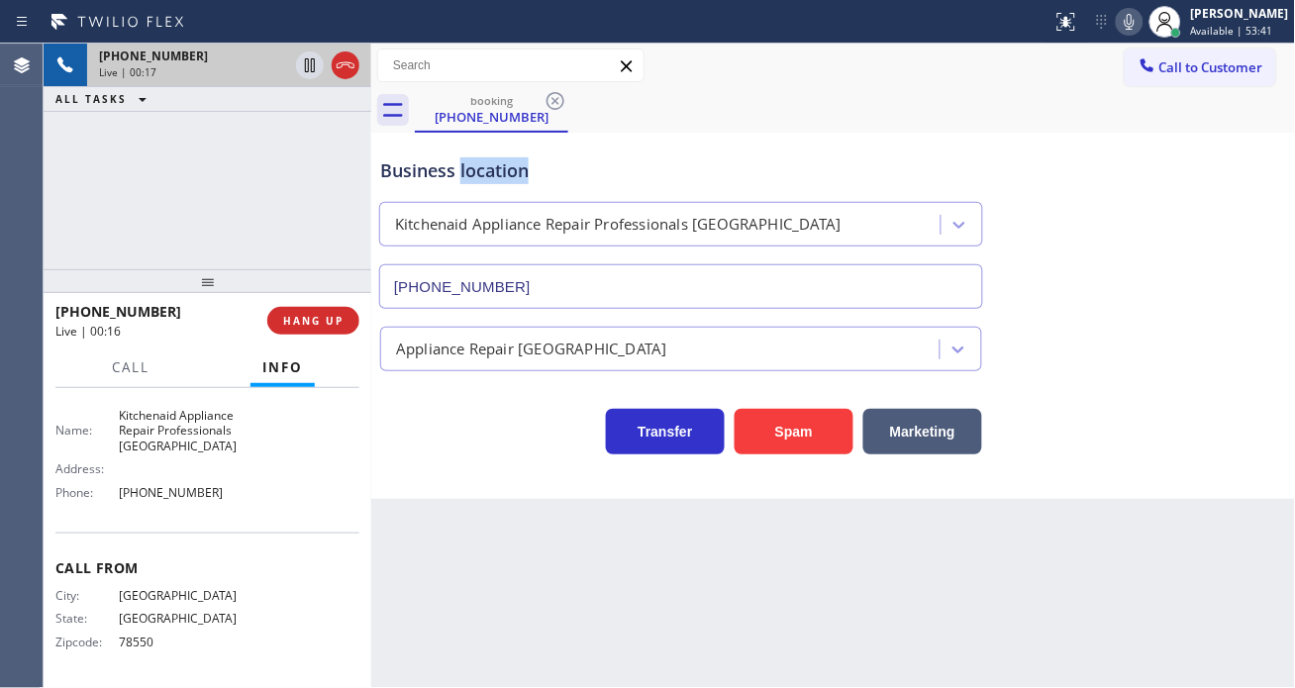
click at [460, 176] on div "Business location" at bounding box center [681, 170] width 602 height 27
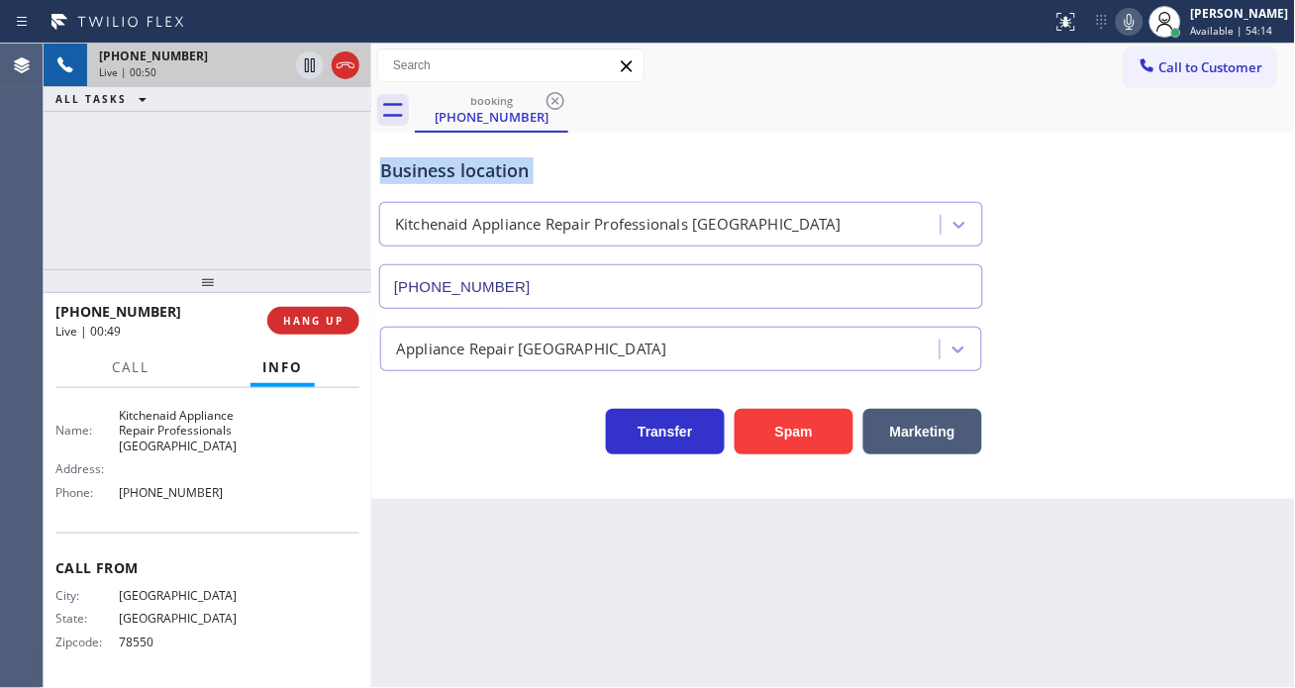
click at [517, 183] on div "Business location" at bounding box center [681, 170] width 602 height 27
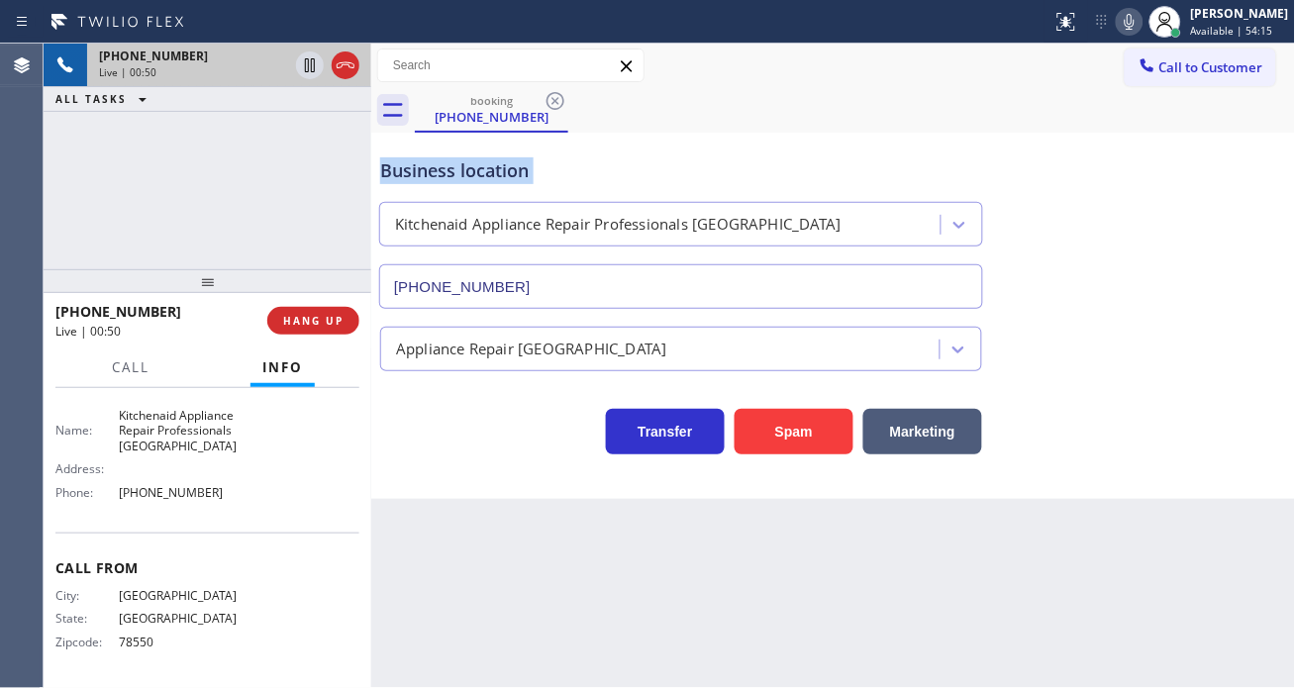
click at [517, 183] on div "Business location" at bounding box center [681, 170] width 602 height 27
click at [162, 496] on span "[PHONE_NUMBER]" at bounding box center [178, 492] width 119 height 15
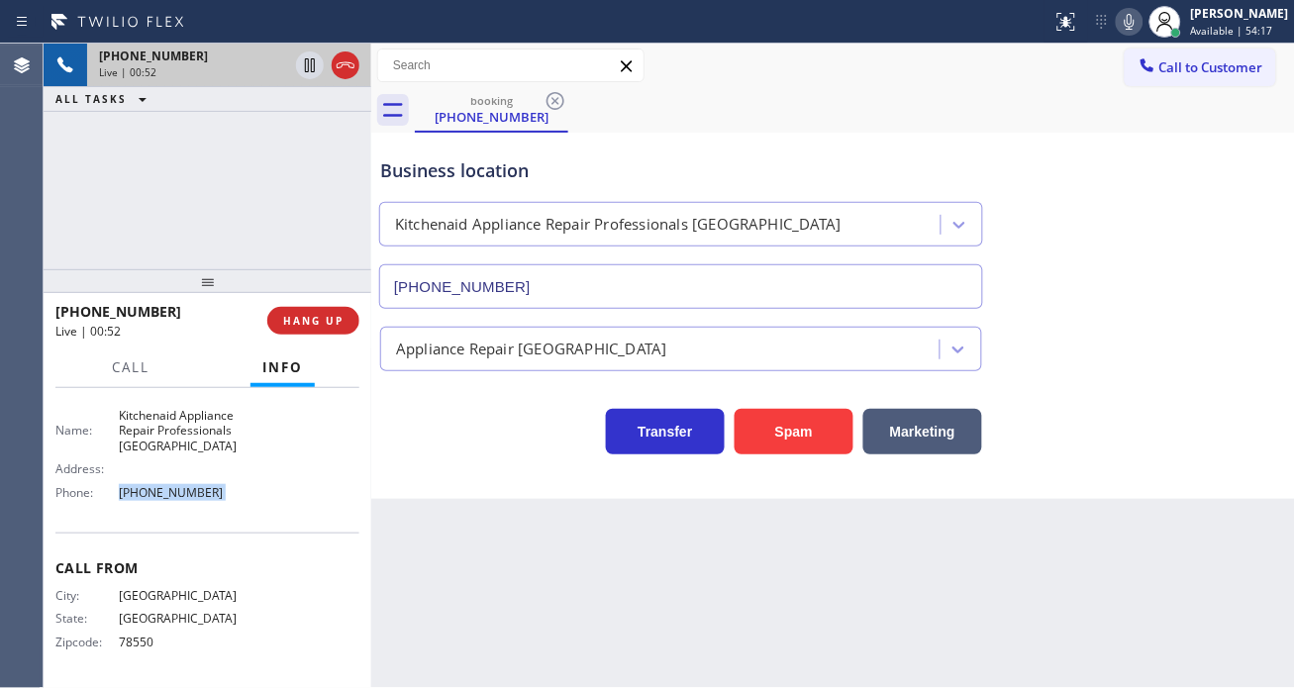
click at [162, 496] on span "[PHONE_NUMBER]" at bounding box center [178, 492] width 119 height 15
click at [169, 456] on div "Name: Kitchenaid Appliance Repair Professionals Fort Worth Address: Phone: (817…" at bounding box center [146, 458] width 182 height 100
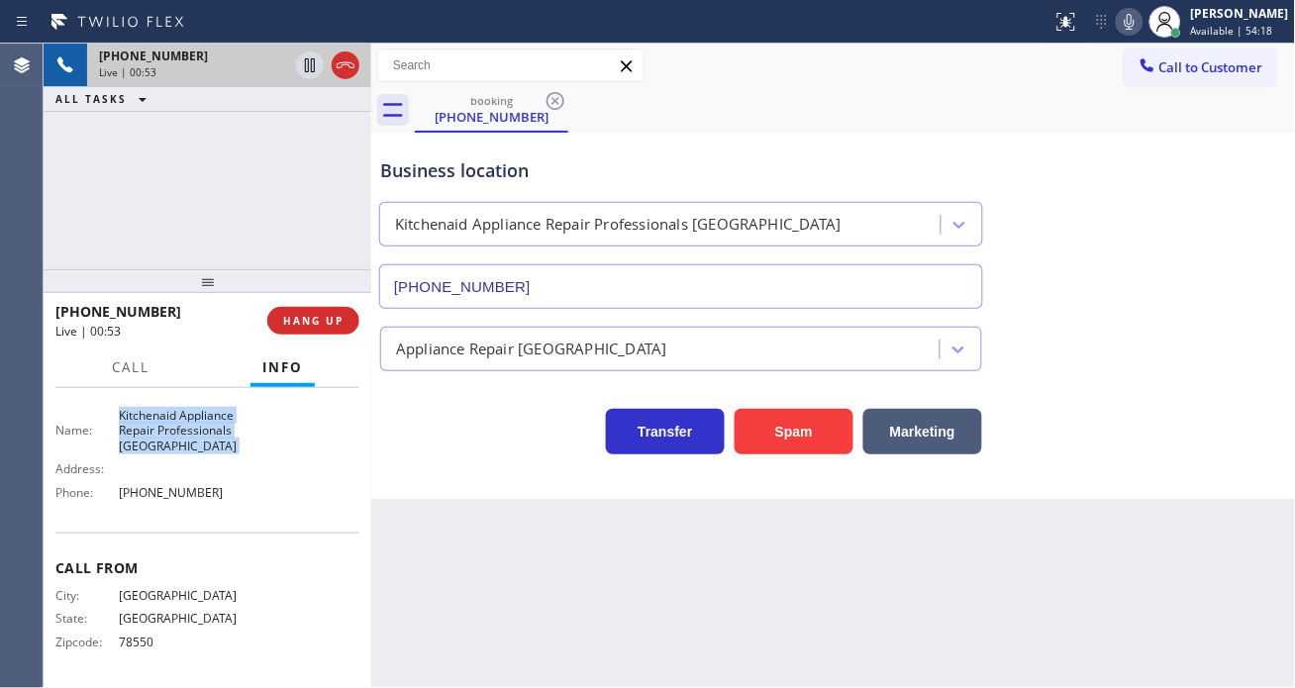
click at [169, 456] on div "Name: Kitchenaid Appliance Repair Professionals Fort Worth Address: Phone: (817…" at bounding box center [146, 458] width 182 height 100
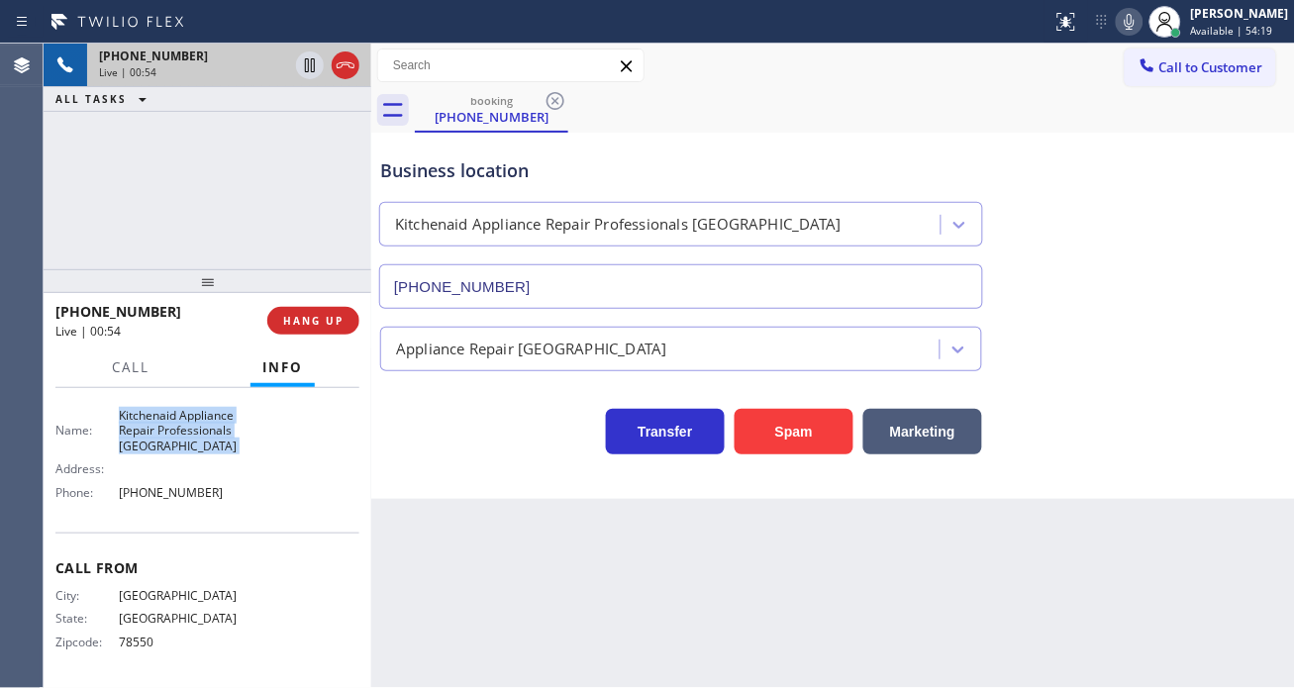
click at [169, 456] on div "Name: Kitchenaid Appliance Repair Professionals Fort Worth Address: Phone: (817…" at bounding box center [146, 458] width 182 height 100
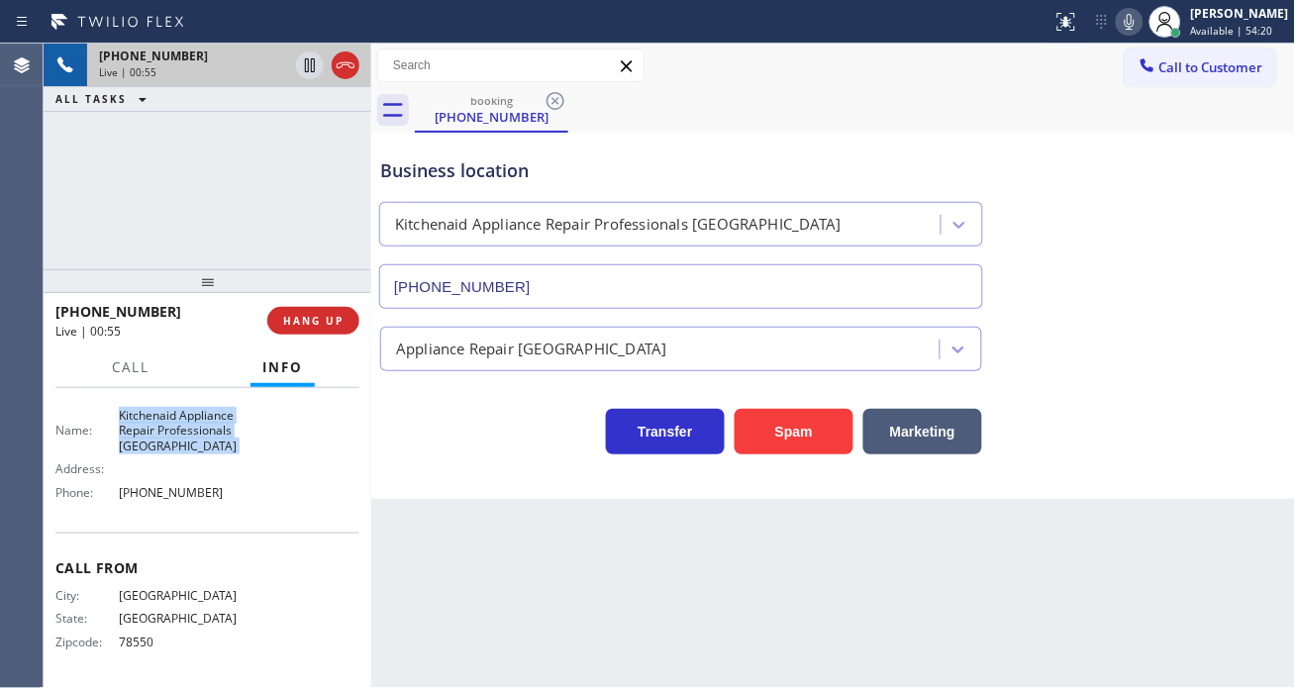
click at [169, 456] on div "Name: Kitchenaid Appliance Repair Professionals Fort Worth Address: Phone: (817…" at bounding box center [146, 458] width 182 height 100
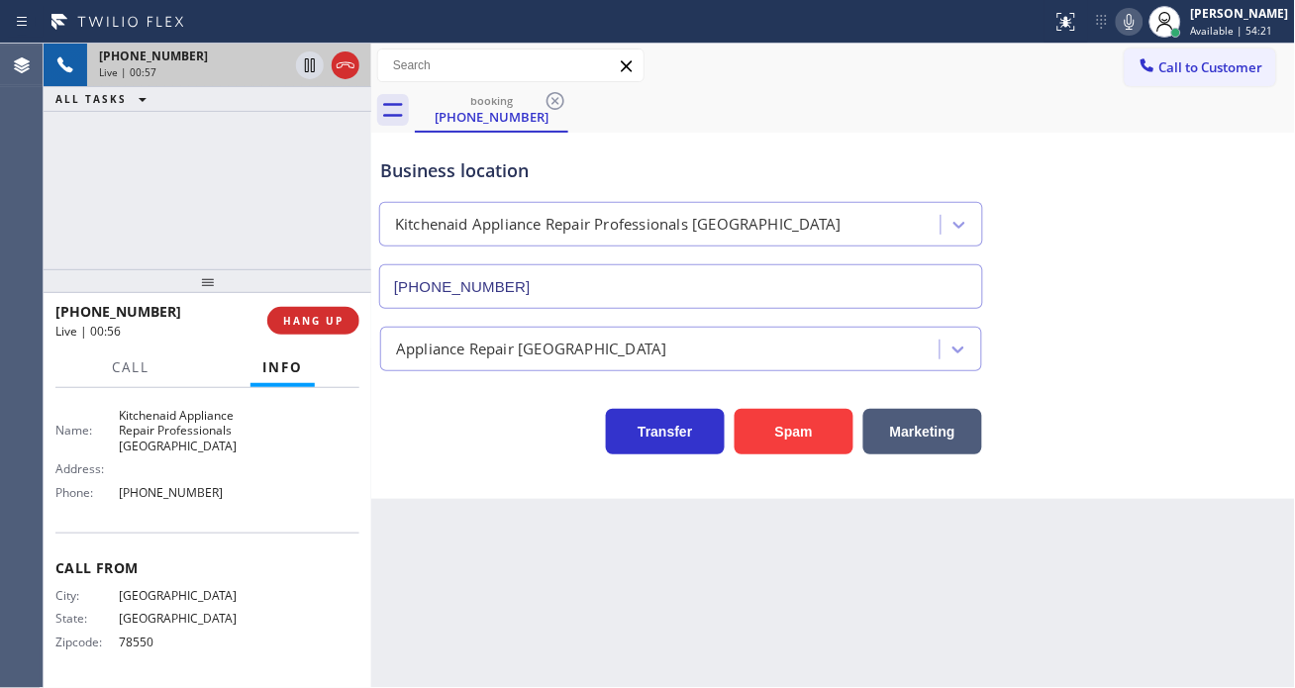
click at [169, 500] on span "[PHONE_NUMBER]" at bounding box center [178, 492] width 119 height 15
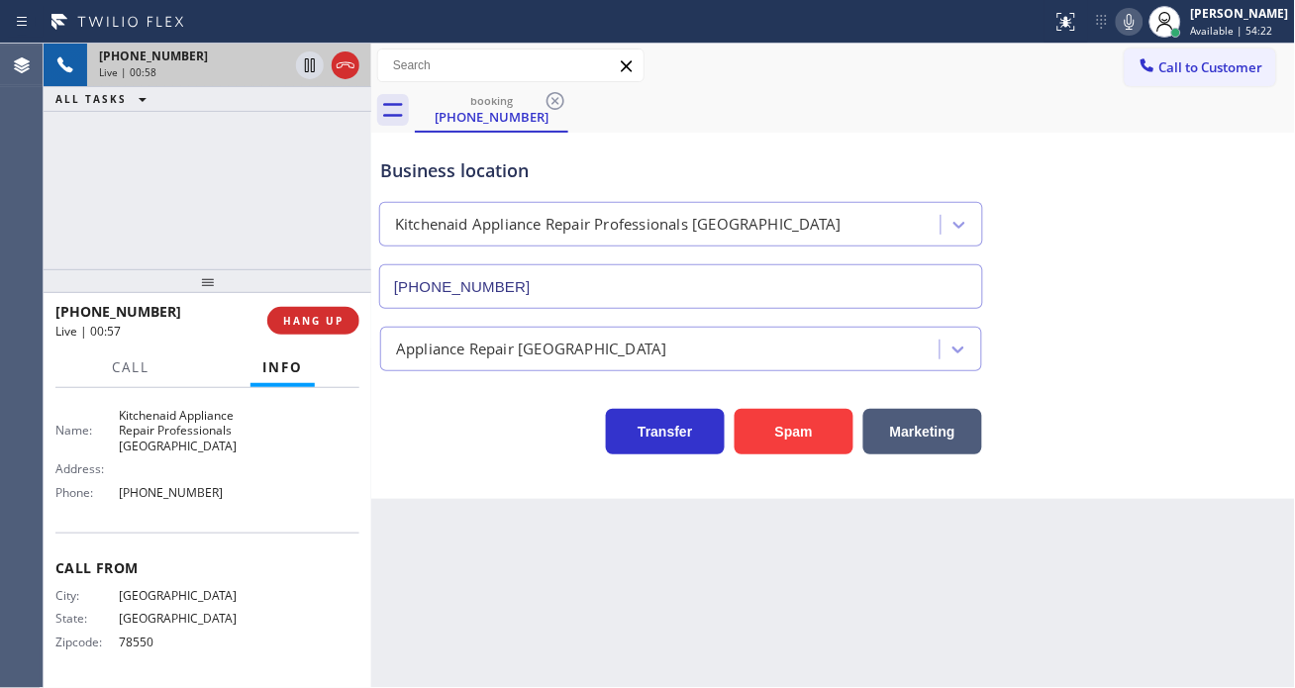
click at [169, 461] on div "Address:" at bounding box center [146, 468] width 182 height 15
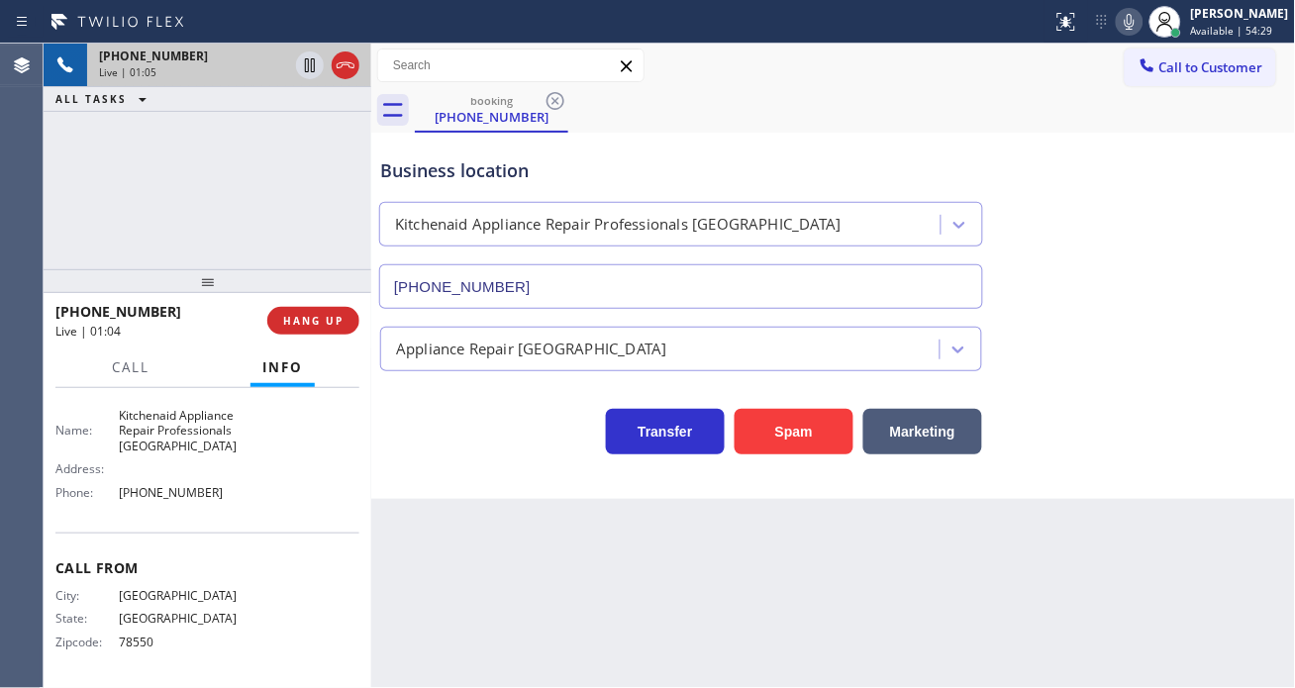
click at [468, 175] on div "Business location" at bounding box center [681, 170] width 602 height 27
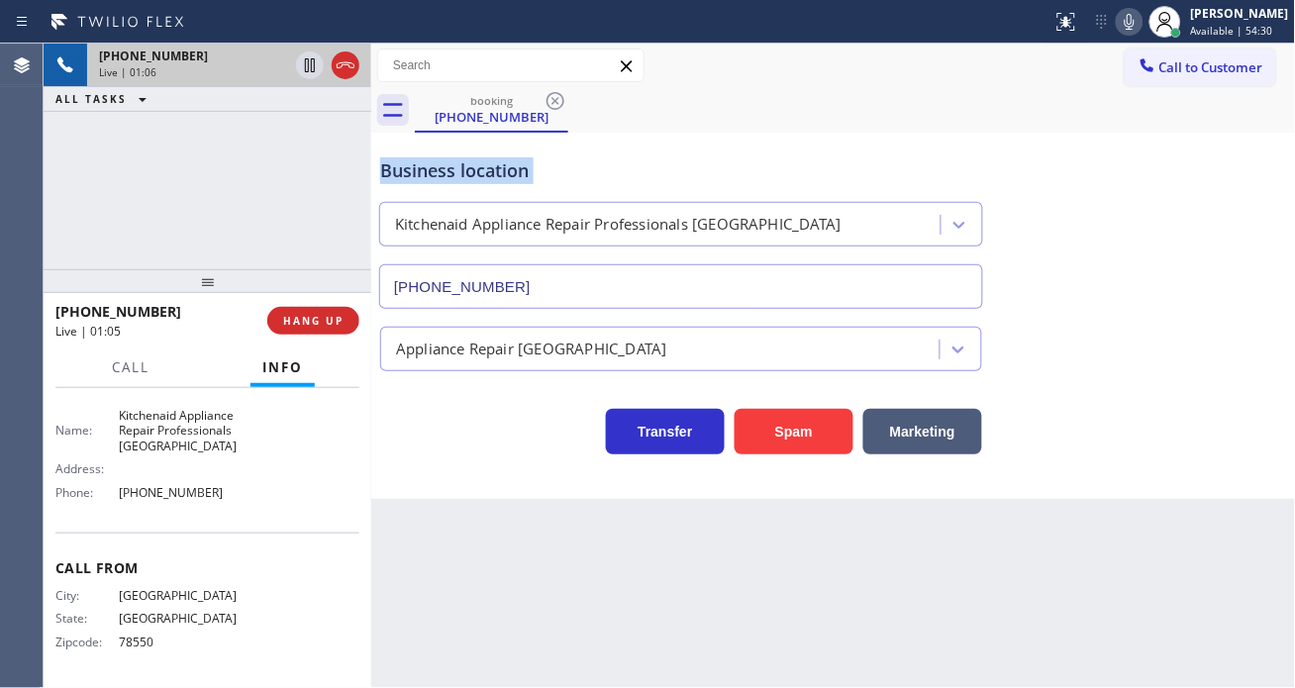
click at [468, 175] on div "Business location" at bounding box center [681, 170] width 602 height 27
click at [537, 163] on div "Business location" at bounding box center [681, 170] width 602 height 27
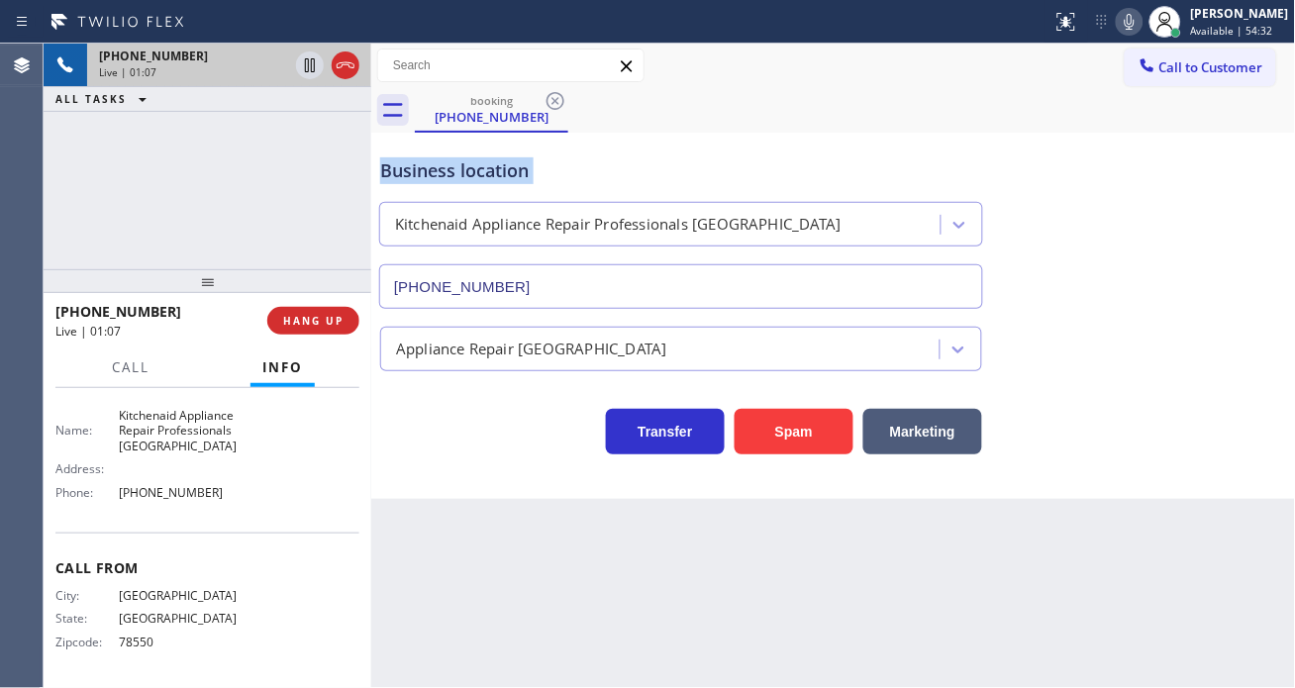
click at [537, 163] on div "Business location" at bounding box center [681, 170] width 602 height 27
click at [501, 164] on div "Business location" at bounding box center [681, 170] width 602 height 27
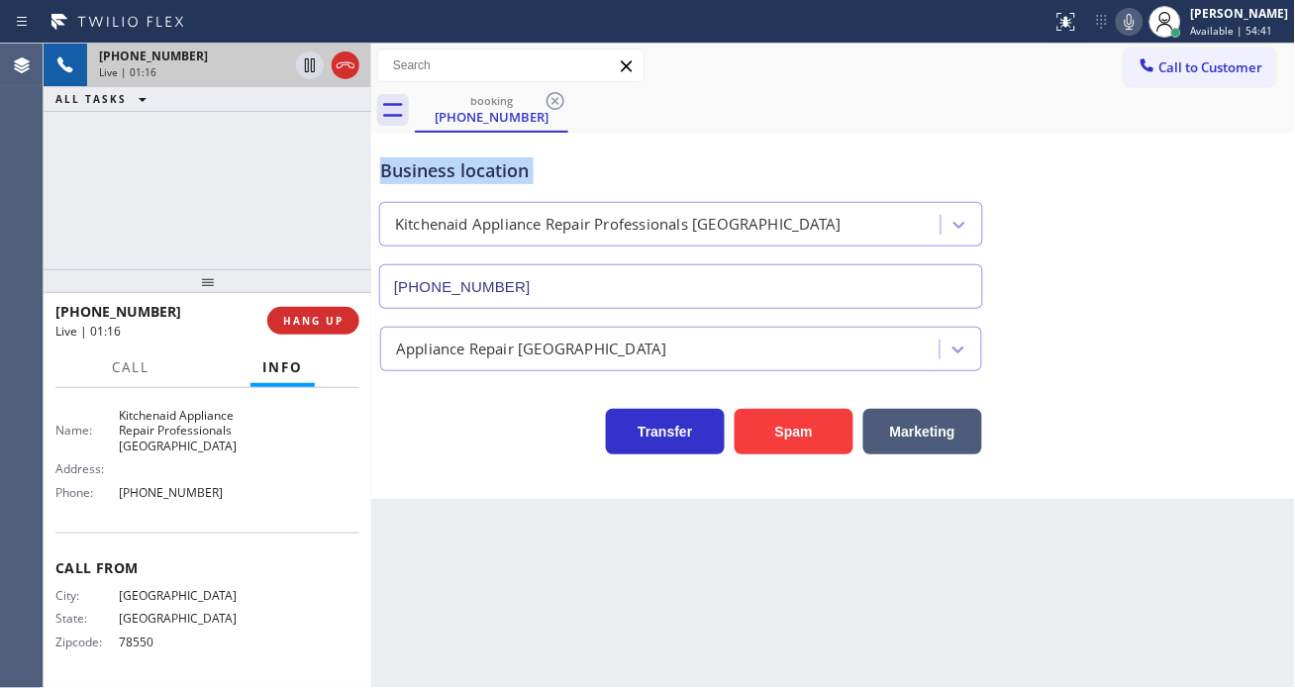
click at [501, 164] on div "Business location" at bounding box center [681, 170] width 602 height 27
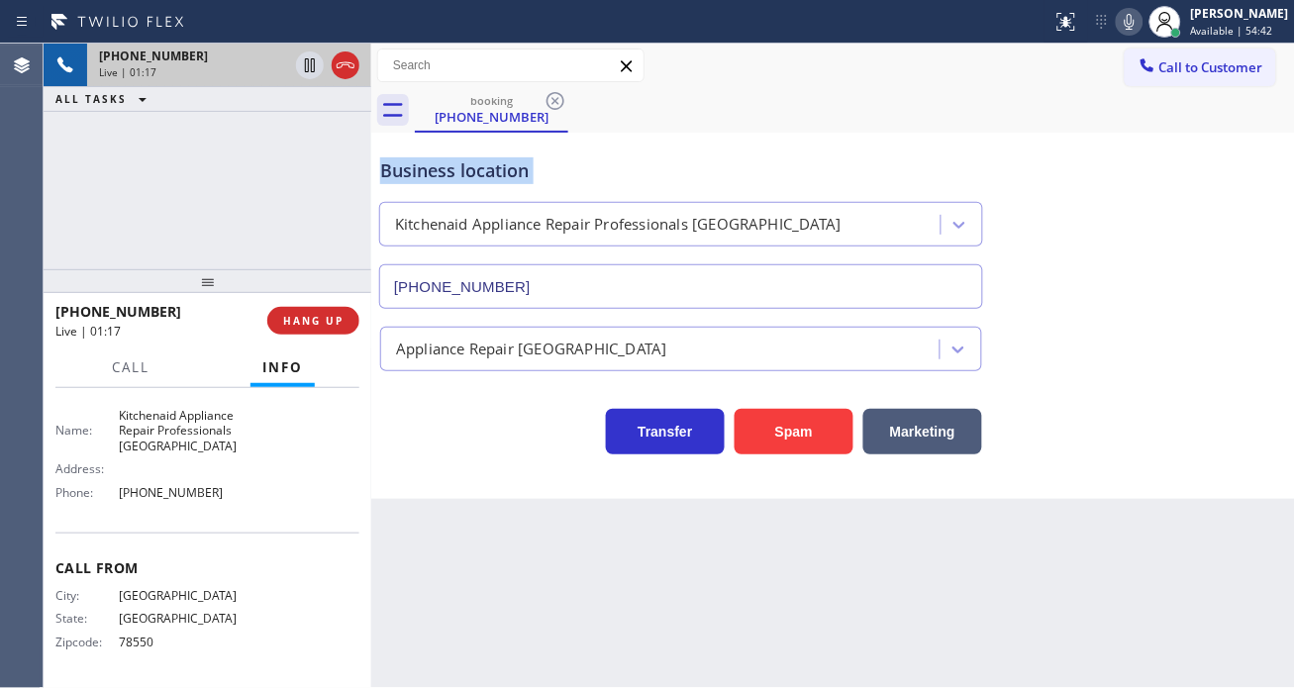
click at [501, 164] on div "Business location" at bounding box center [681, 170] width 602 height 27
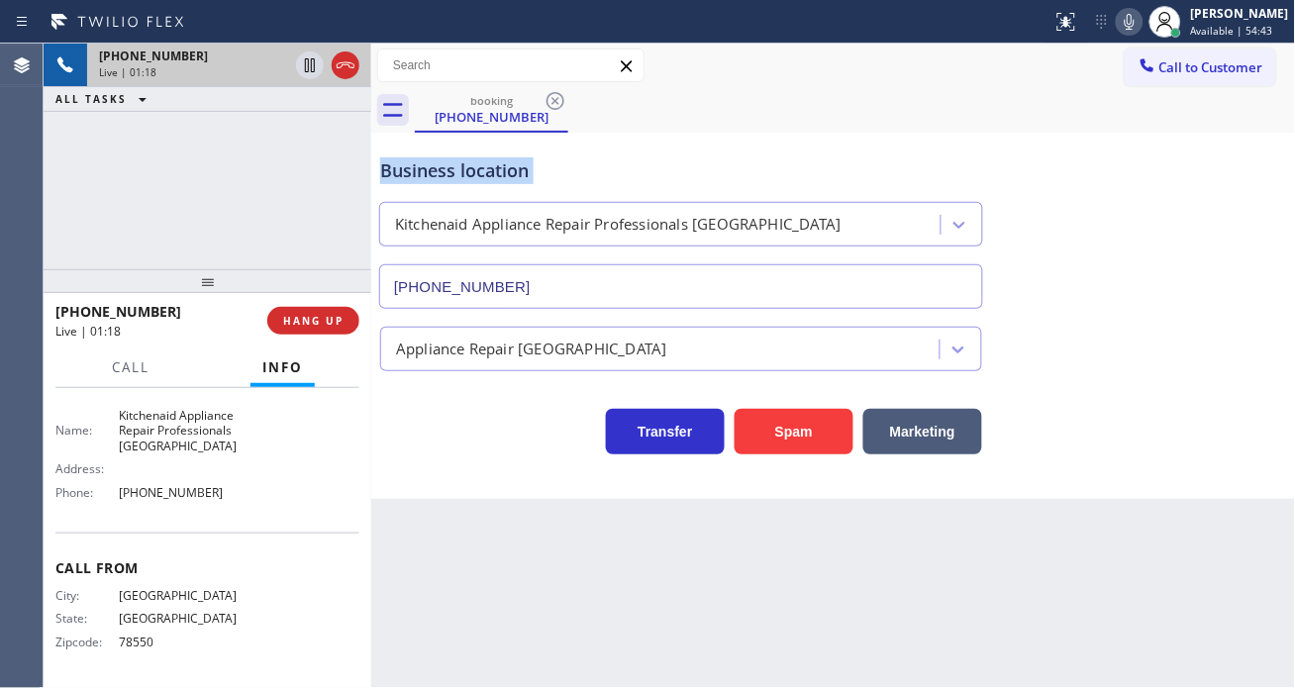
click at [501, 164] on div "Business location" at bounding box center [681, 170] width 602 height 27
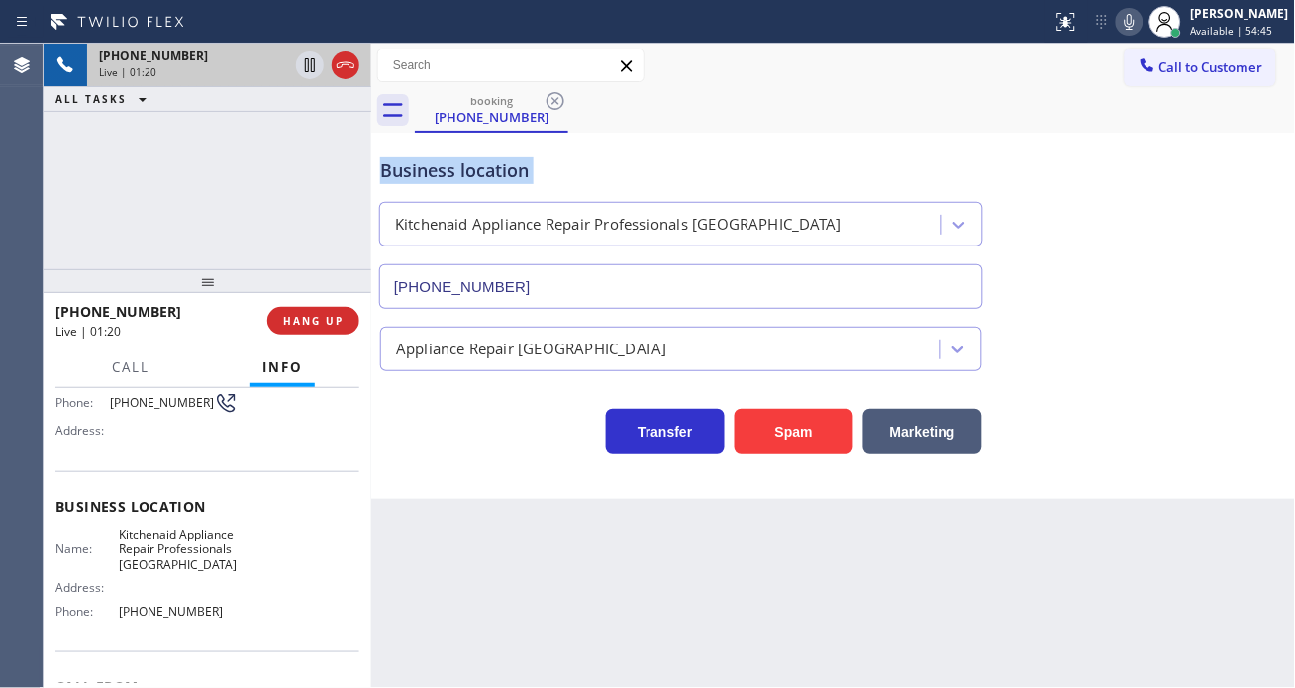
scroll to position [164, 0]
click at [472, 170] on div "Business location" at bounding box center [681, 170] width 602 height 27
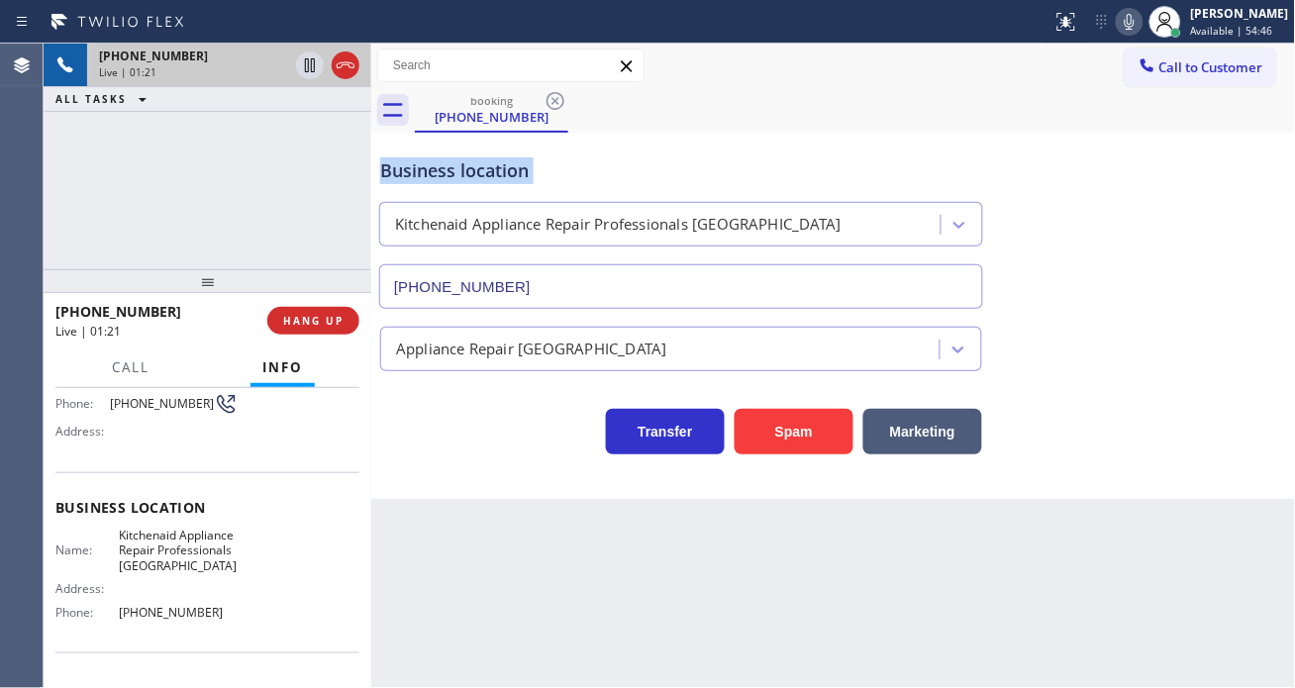
click at [473, 170] on div "Business location" at bounding box center [681, 170] width 602 height 27
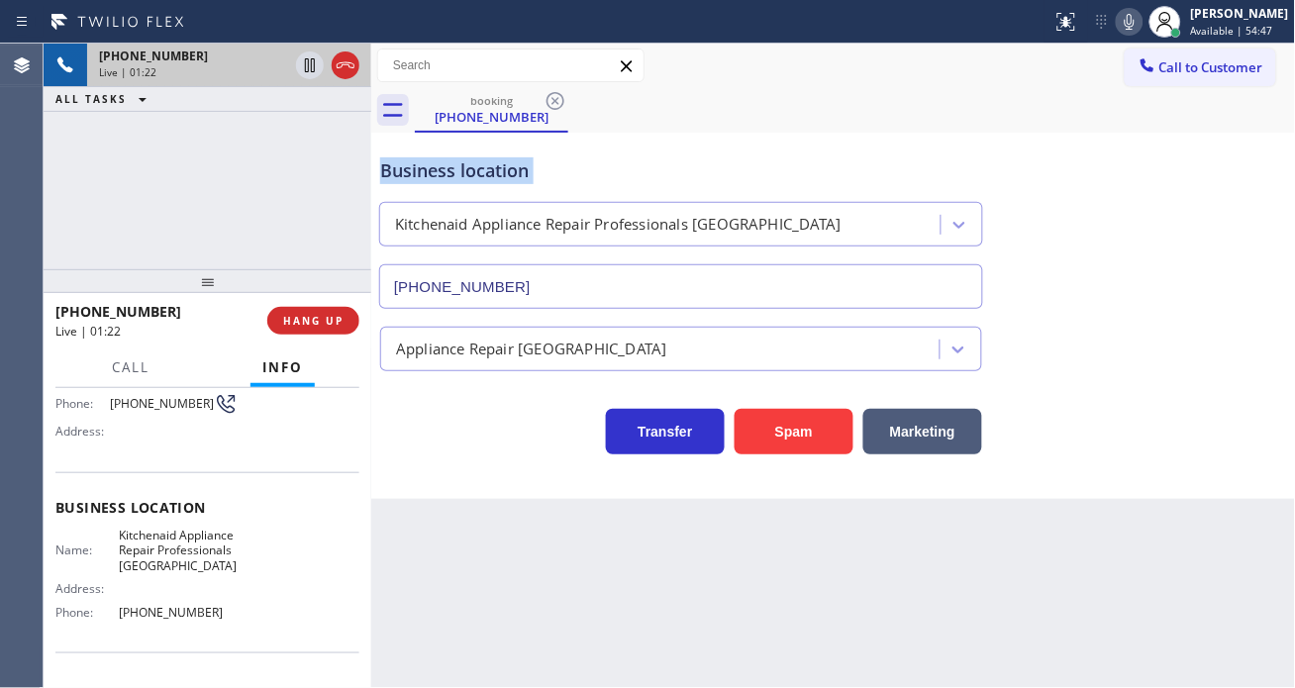
click at [473, 170] on div "Business location" at bounding box center [681, 170] width 602 height 27
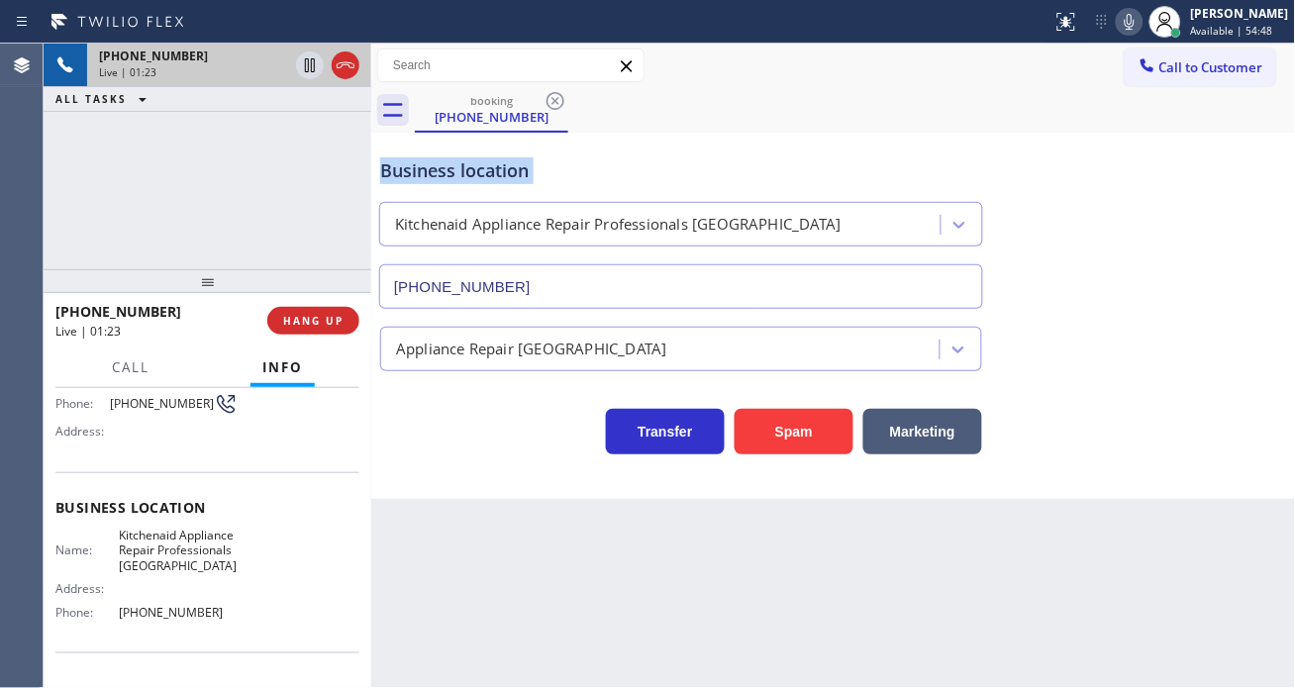
click at [473, 170] on div "Business location" at bounding box center [681, 170] width 602 height 27
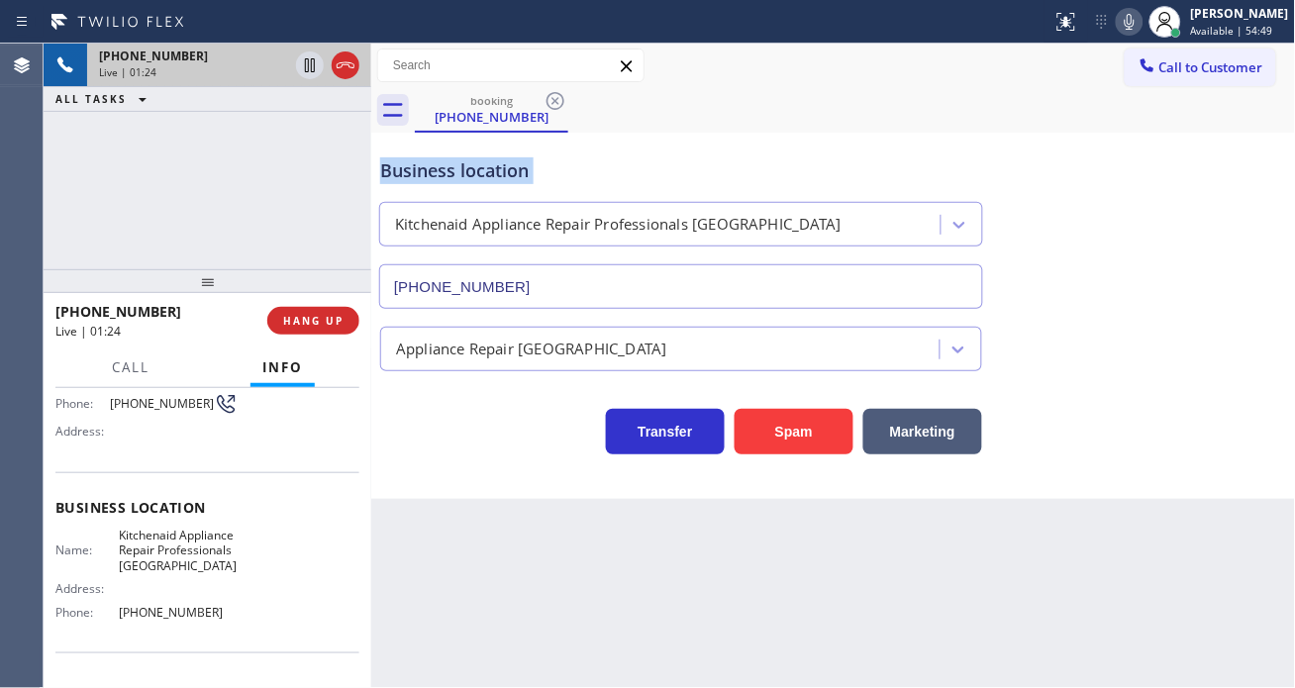
click at [473, 170] on div "Business location" at bounding box center [681, 170] width 602 height 27
click at [591, 163] on div "Business location" at bounding box center [681, 170] width 602 height 27
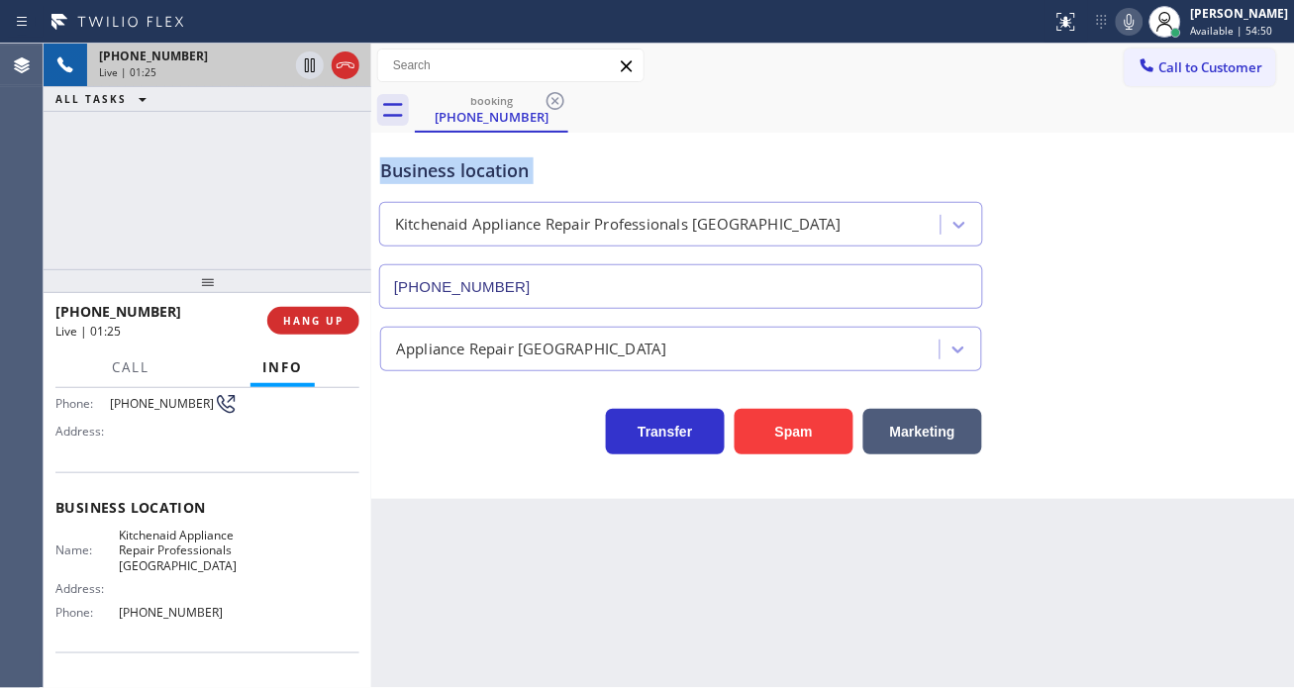
click at [591, 163] on div "Business location" at bounding box center [681, 170] width 602 height 27
click at [627, 171] on div "Business location" at bounding box center [681, 170] width 602 height 27
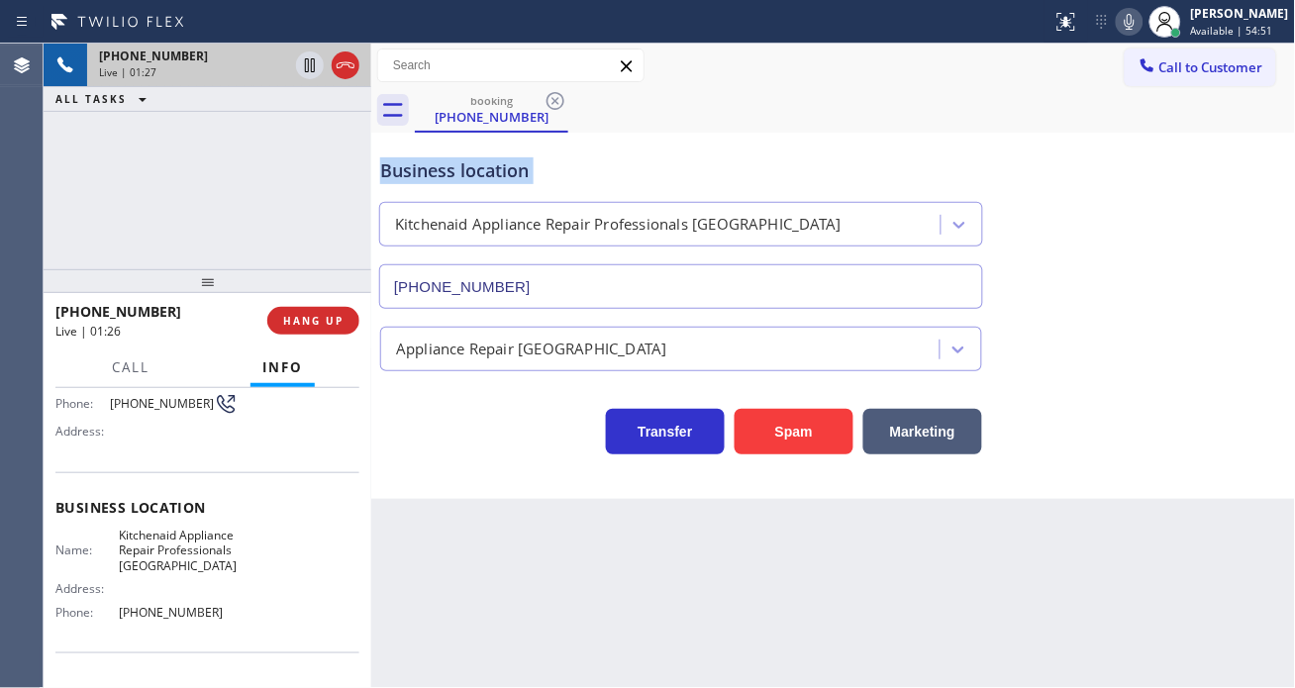
click at [627, 171] on div "Business location" at bounding box center [681, 170] width 602 height 27
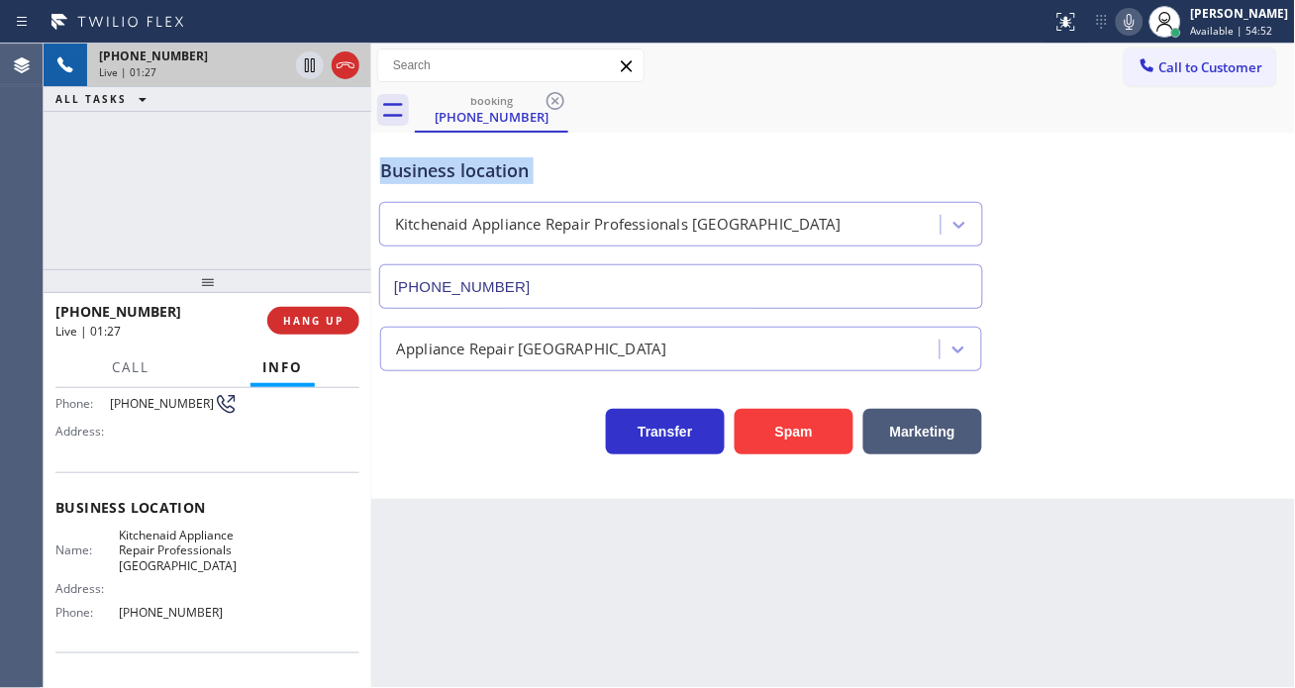
click at [627, 171] on div "Business location" at bounding box center [681, 170] width 602 height 27
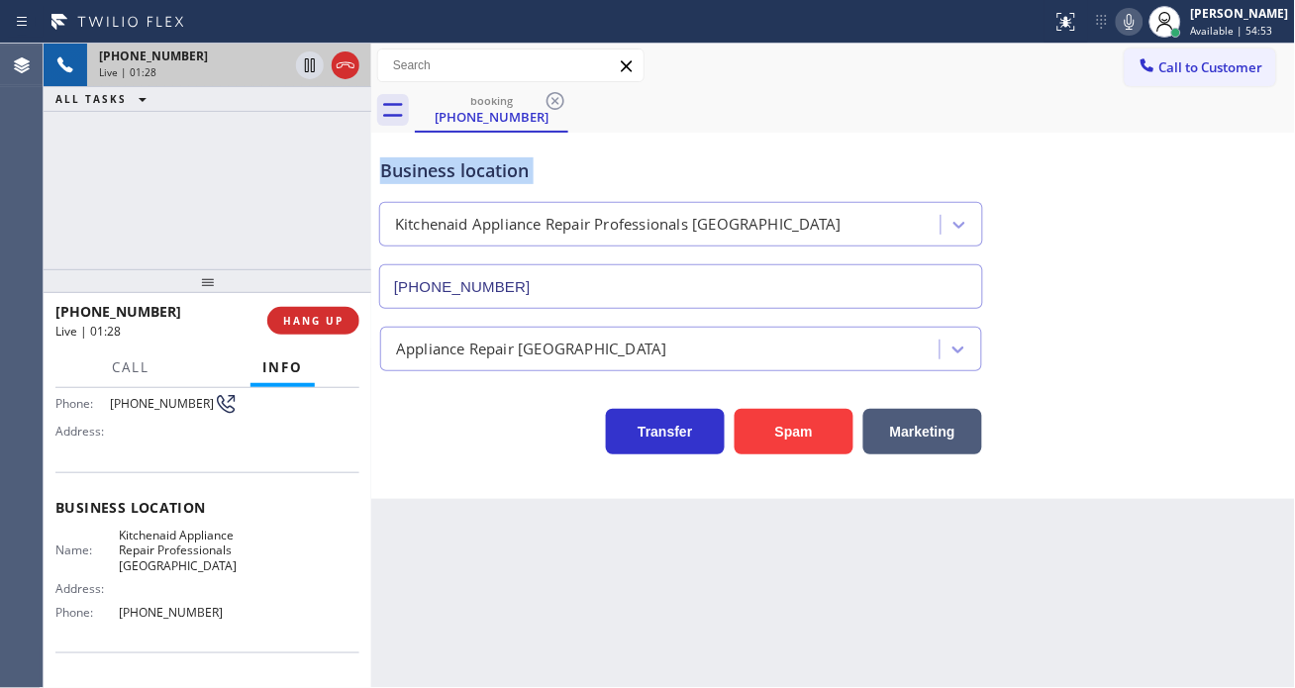
click at [627, 171] on div "Business location" at bounding box center [681, 170] width 602 height 27
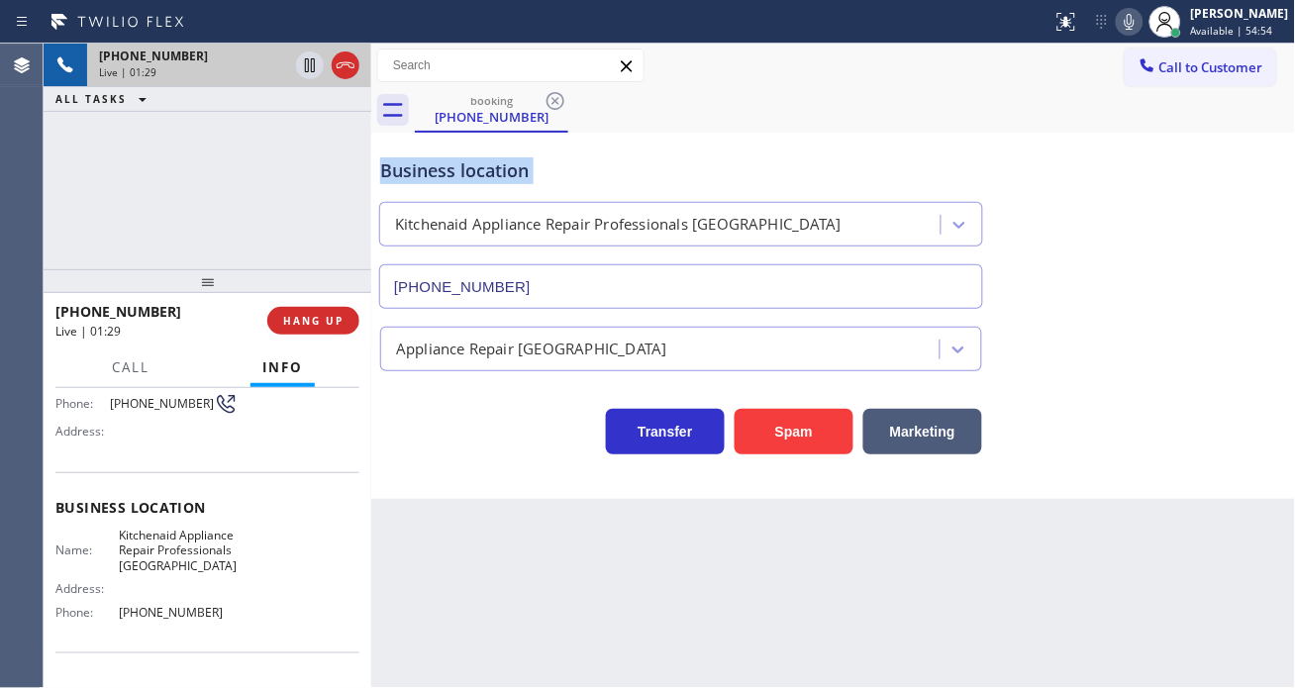
click at [627, 171] on div "Business location" at bounding box center [681, 170] width 602 height 27
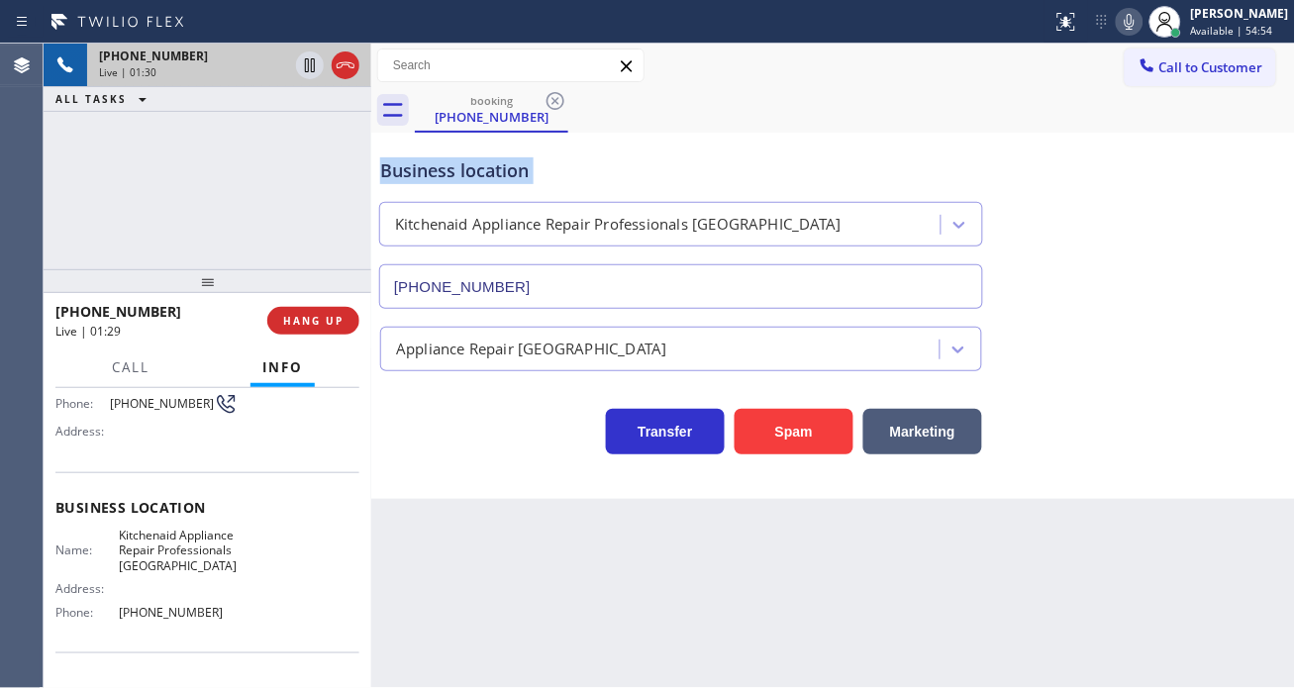
click at [627, 171] on div "Business location" at bounding box center [681, 170] width 602 height 27
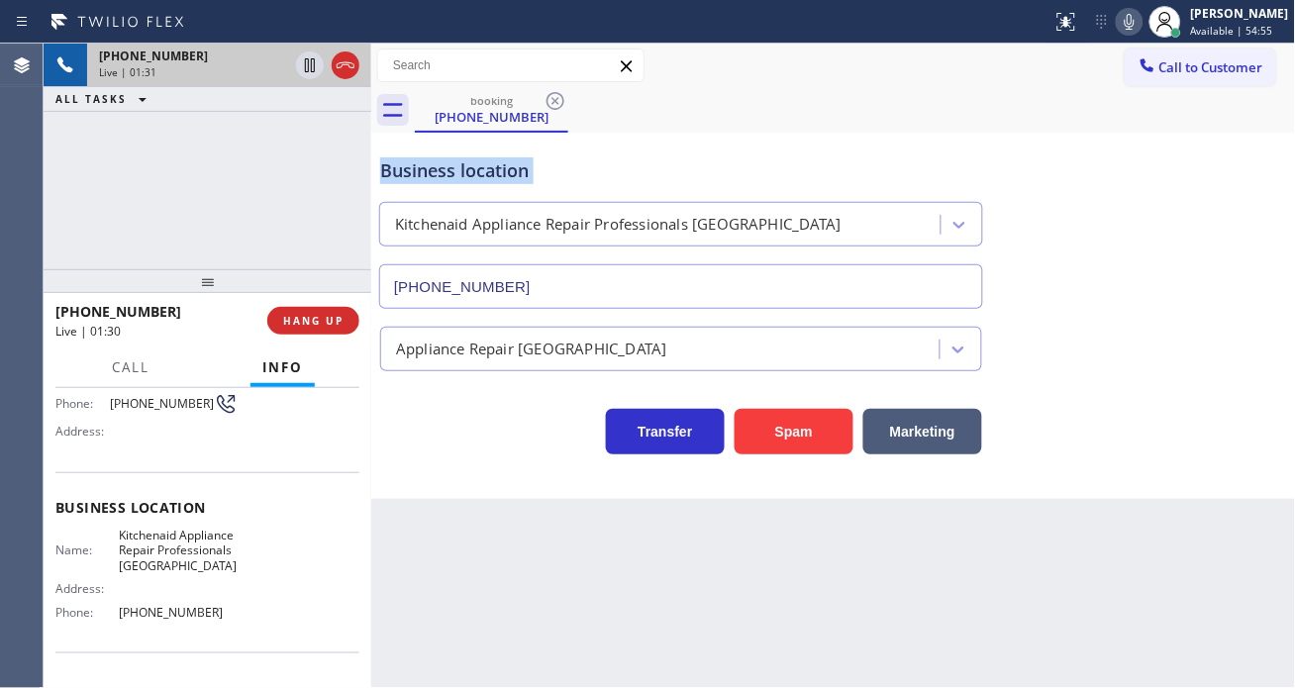
click at [627, 171] on div "Business location" at bounding box center [681, 170] width 602 height 27
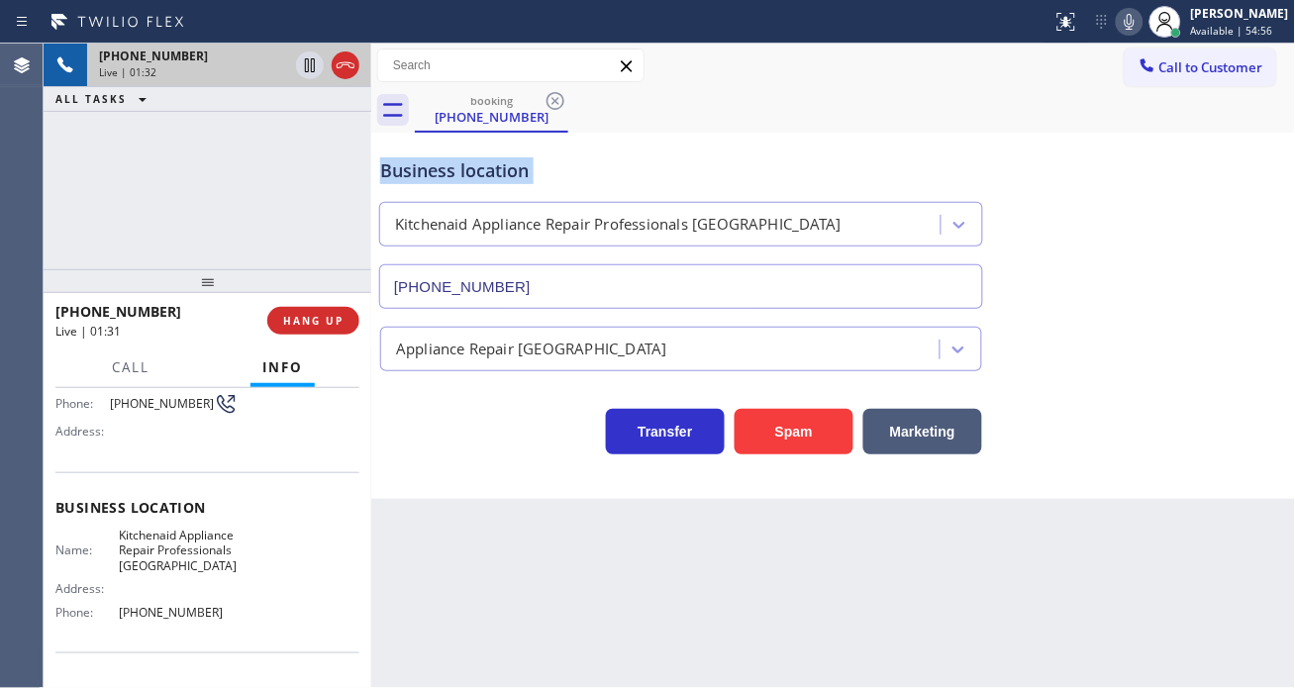
click at [627, 171] on div "Business location" at bounding box center [681, 170] width 602 height 27
click at [566, 176] on div "Business location" at bounding box center [681, 170] width 602 height 27
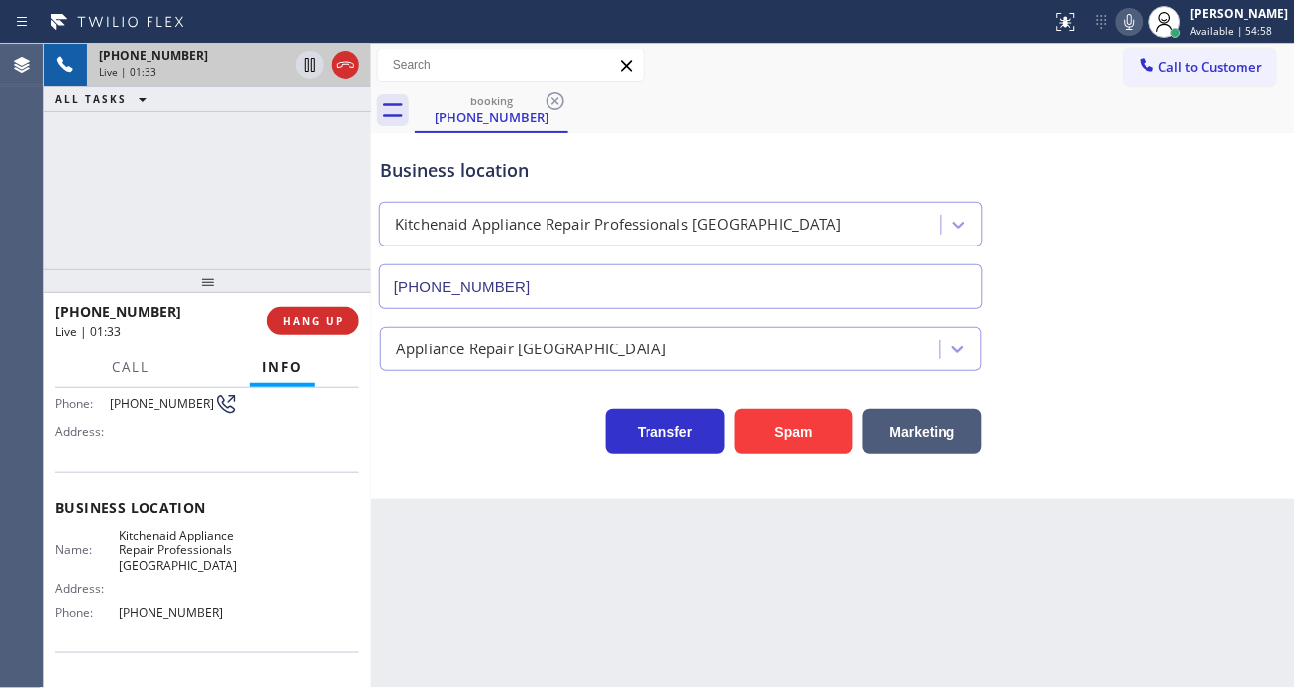
click at [566, 176] on div "Business location" at bounding box center [681, 170] width 602 height 27
click at [509, 176] on div "Business location" at bounding box center [681, 170] width 602 height 27
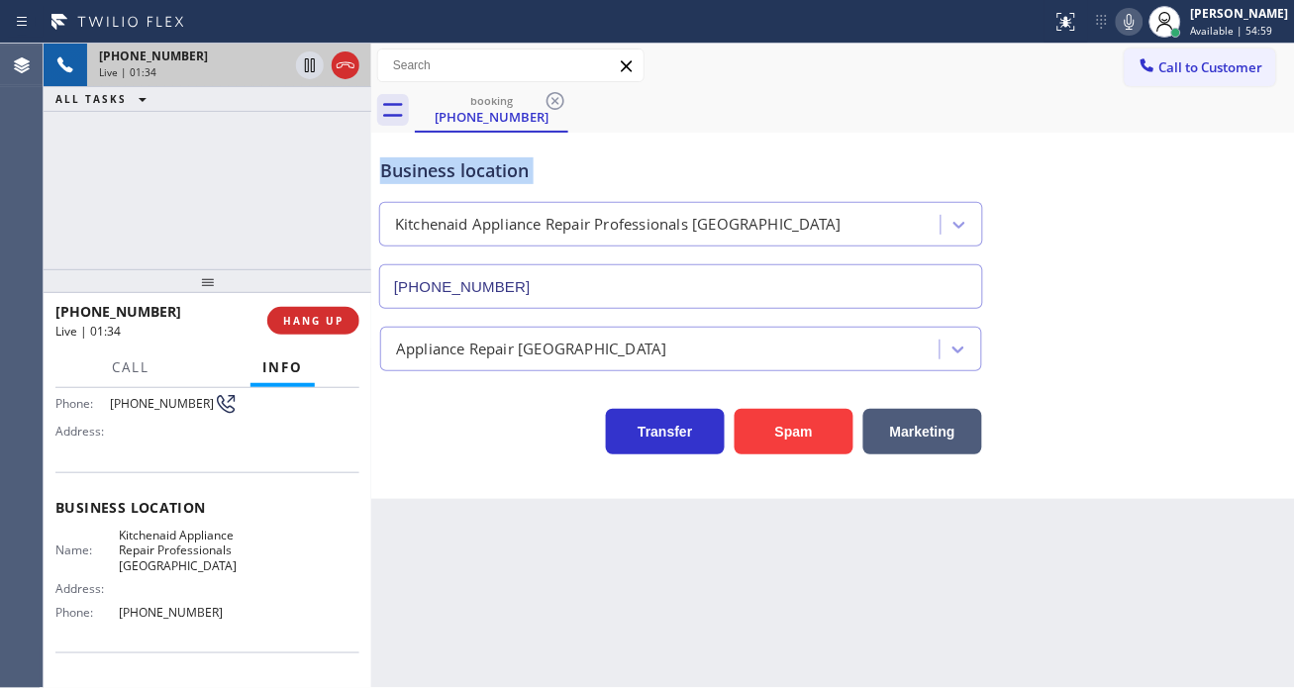
click at [509, 176] on div "Business location" at bounding box center [681, 170] width 602 height 27
click at [596, 172] on div "Business location" at bounding box center [681, 170] width 602 height 27
click at [309, 70] on icon at bounding box center [310, 65] width 24 height 24
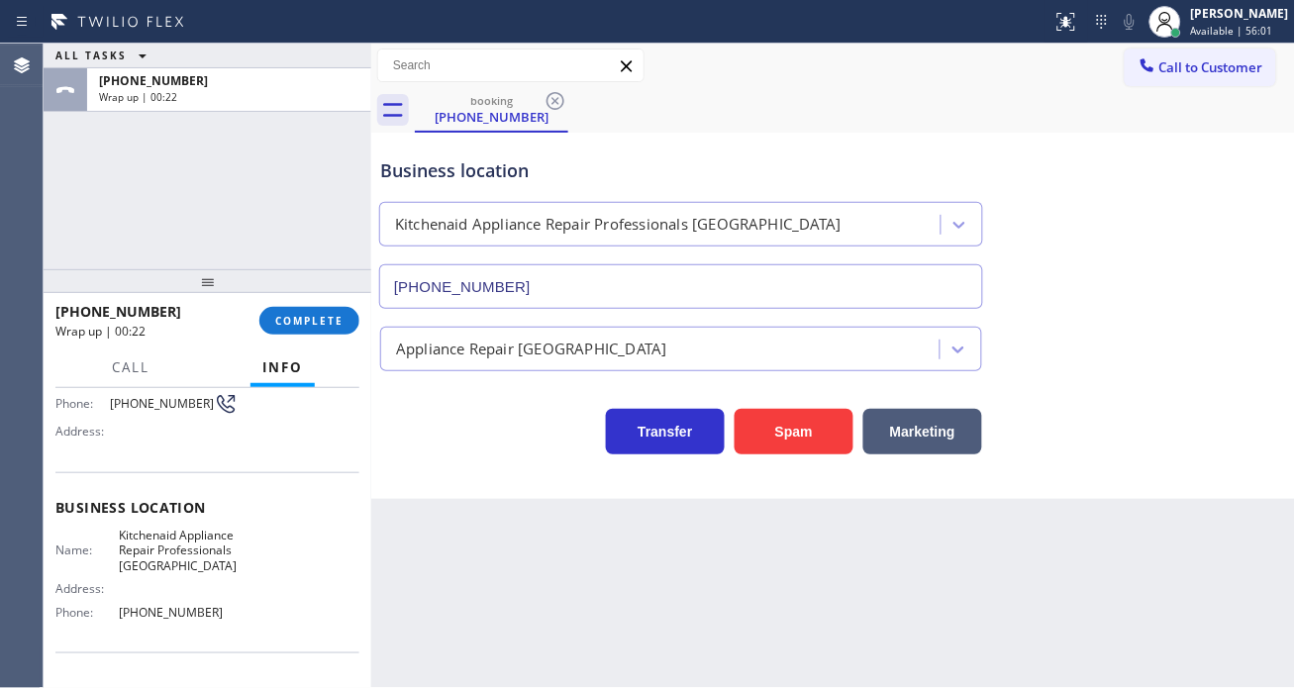
click at [310, 298] on div "+19563324683 Wrap up | 00:22 COMPLETE" at bounding box center [207, 320] width 304 height 51
click at [319, 318] on span "COMPLETE" at bounding box center [309, 321] width 68 height 14
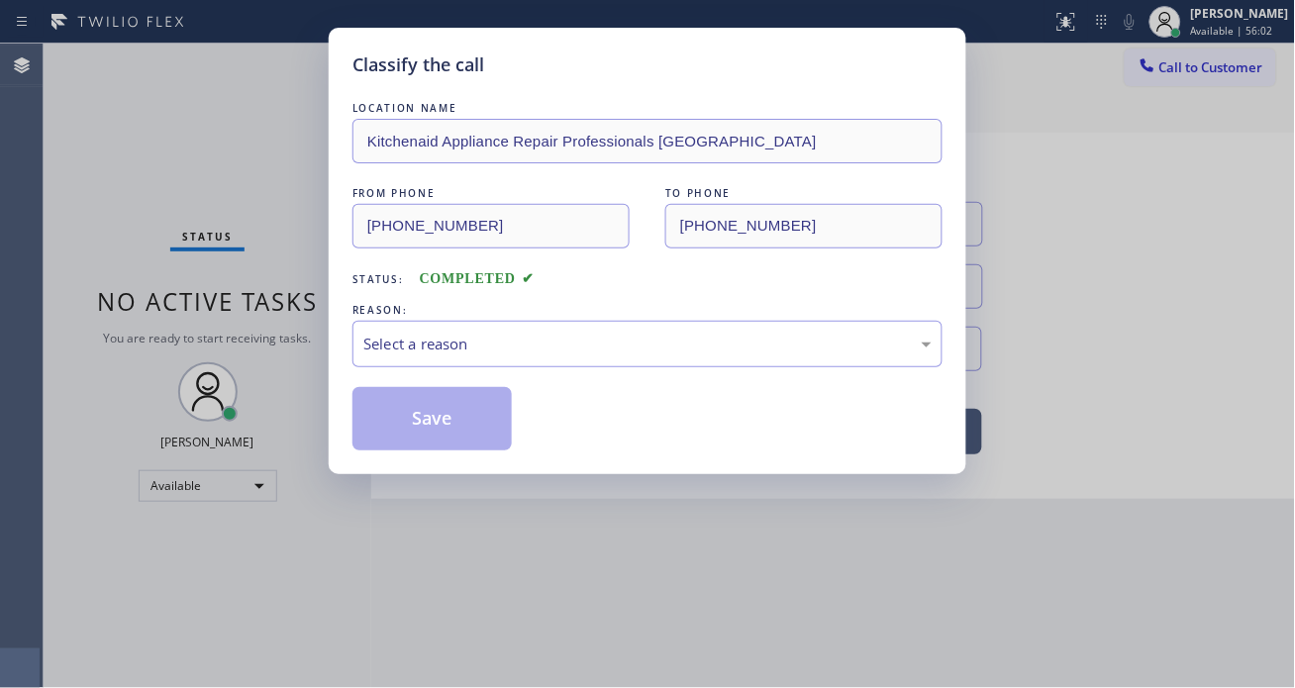
click at [513, 370] on div "LOCATION NAME Kitchenaid Appliance Repair Professionals Fort Worth FROM PHONE (…" at bounding box center [648, 274] width 590 height 353
click at [509, 371] on div "LOCATION NAME Kitchenaid Appliance Repair Professionals Fort Worth FROM PHONE (…" at bounding box center [648, 274] width 590 height 353
click at [519, 358] on div "Select a reason" at bounding box center [648, 344] width 590 height 47
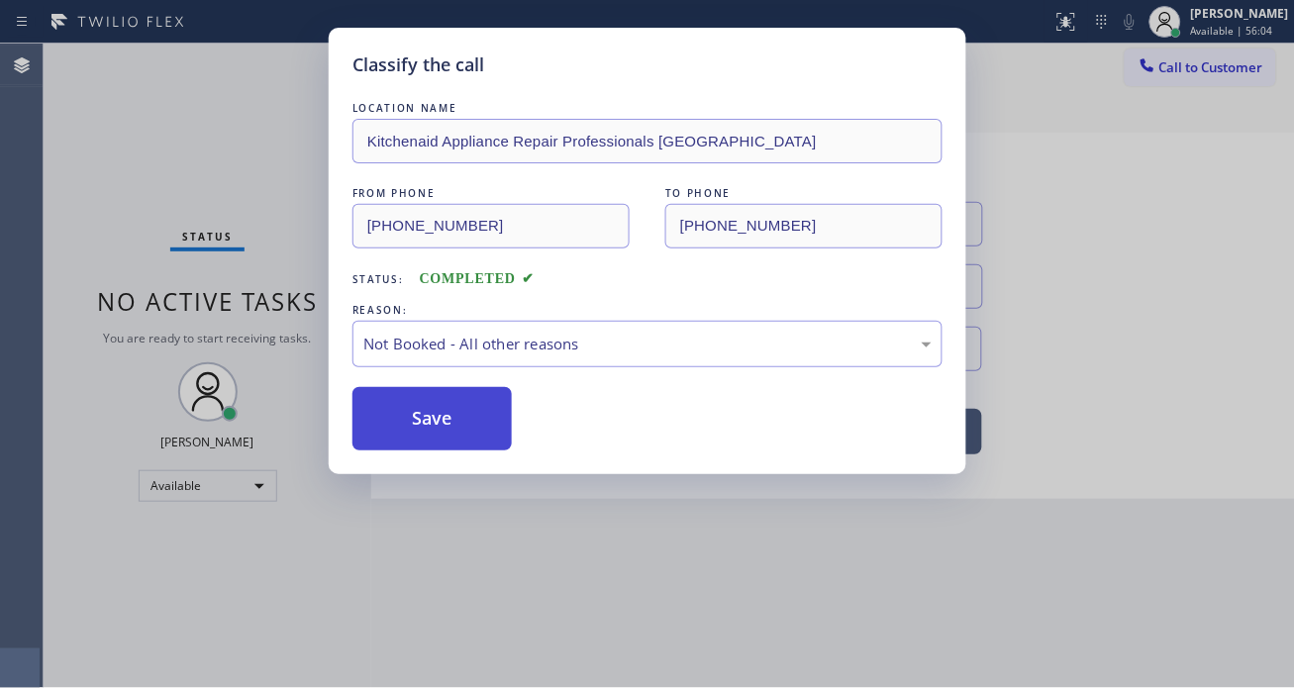
click at [467, 410] on button "Save" at bounding box center [432, 418] width 159 height 63
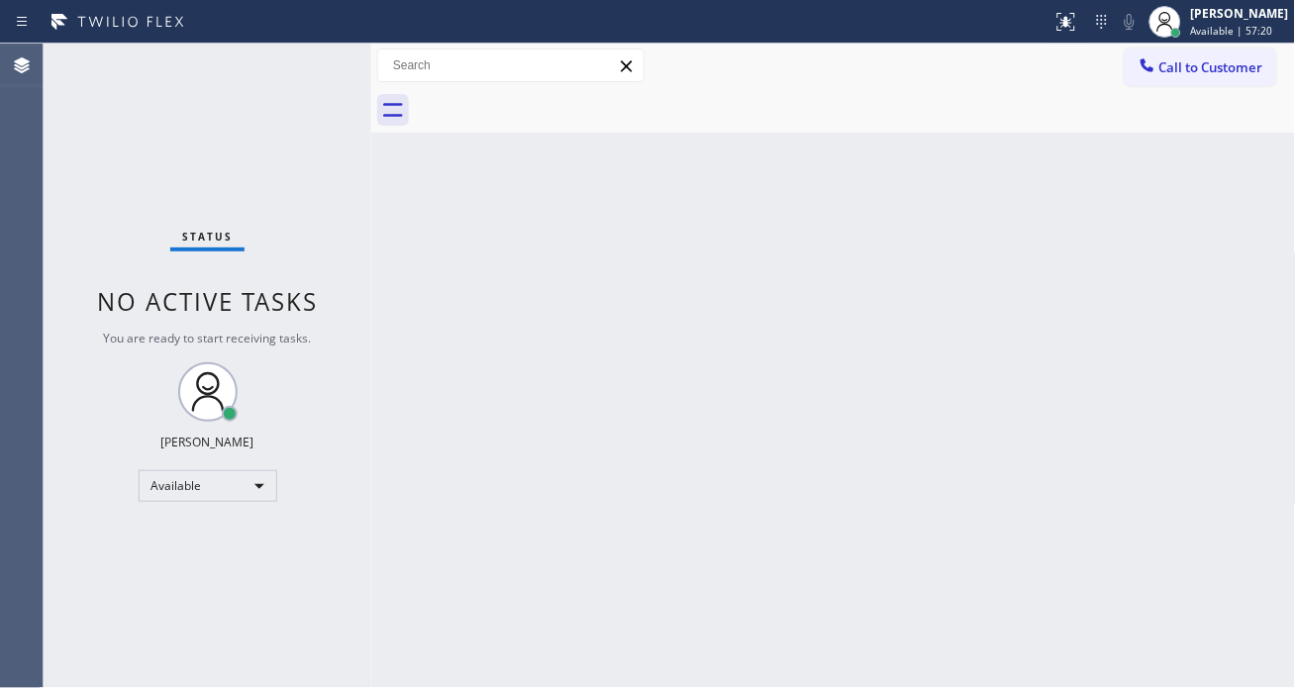
click at [297, 70] on div "Status No active tasks You are ready to start receiving tasks. [PERSON_NAME]" at bounding box center [208, 366] width 328 height 645
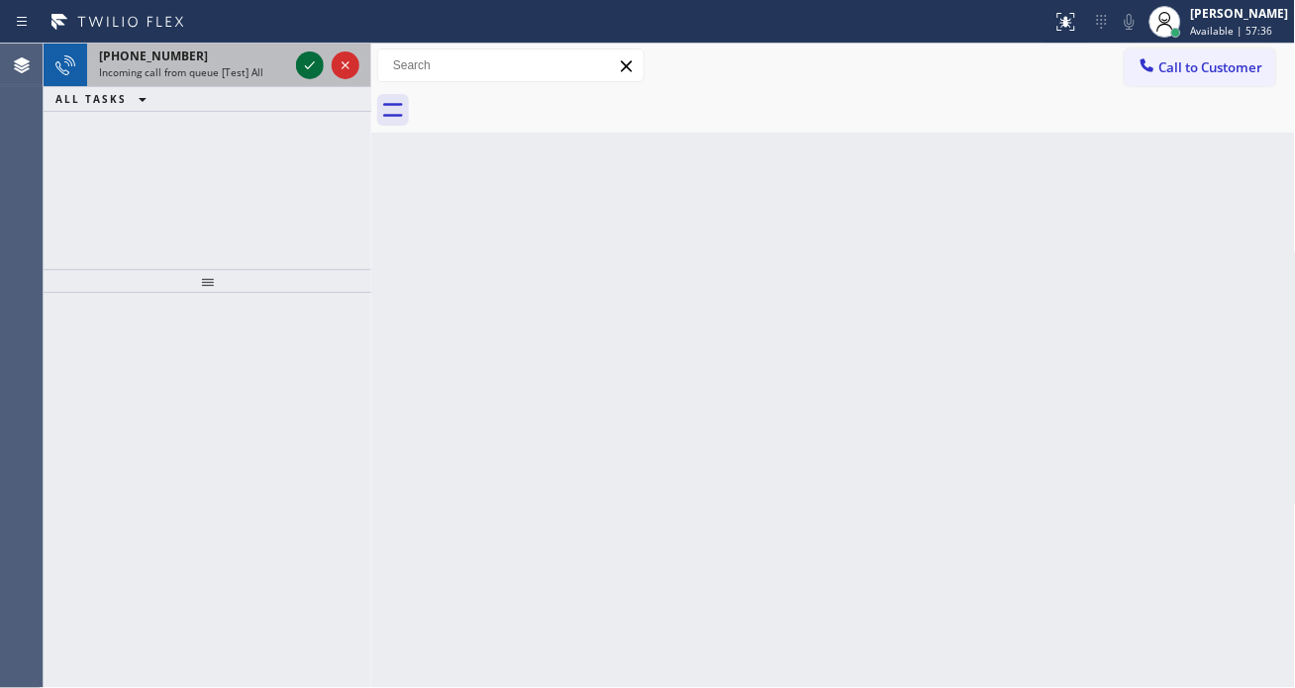
click at [311, 62] on icon at bounding box center [310, 65] width 24 height 24
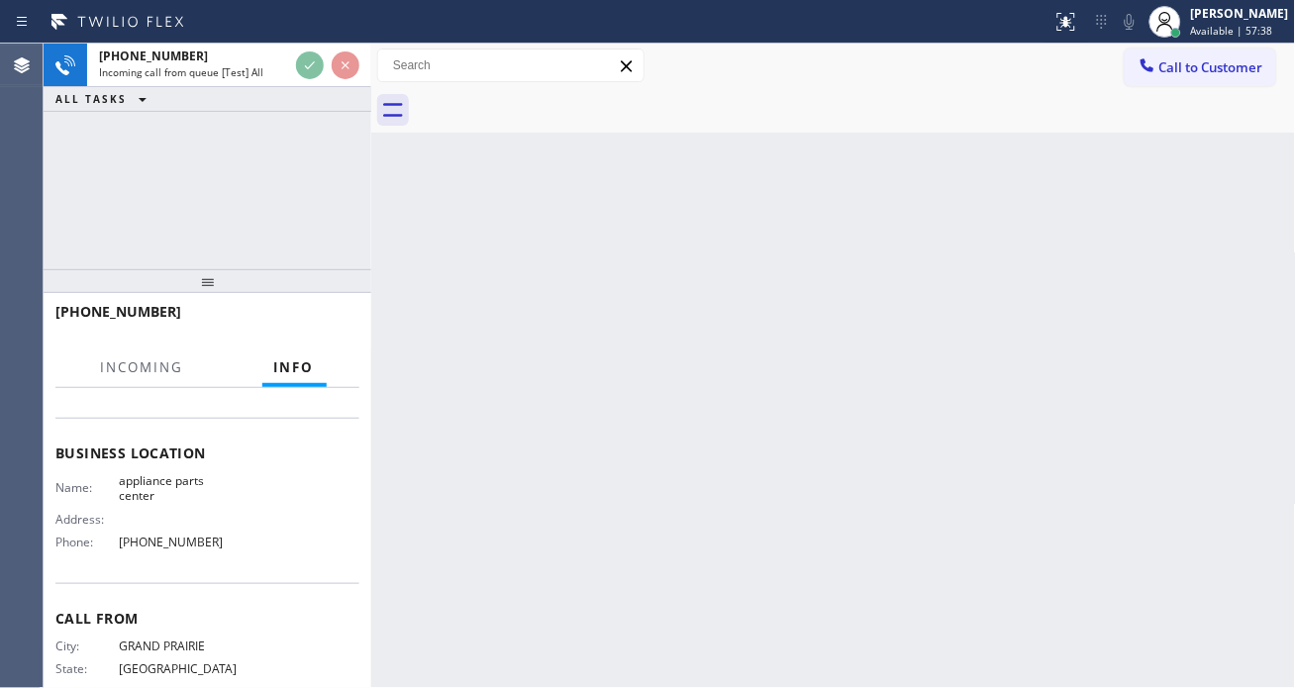
scroll to position [220, 0]
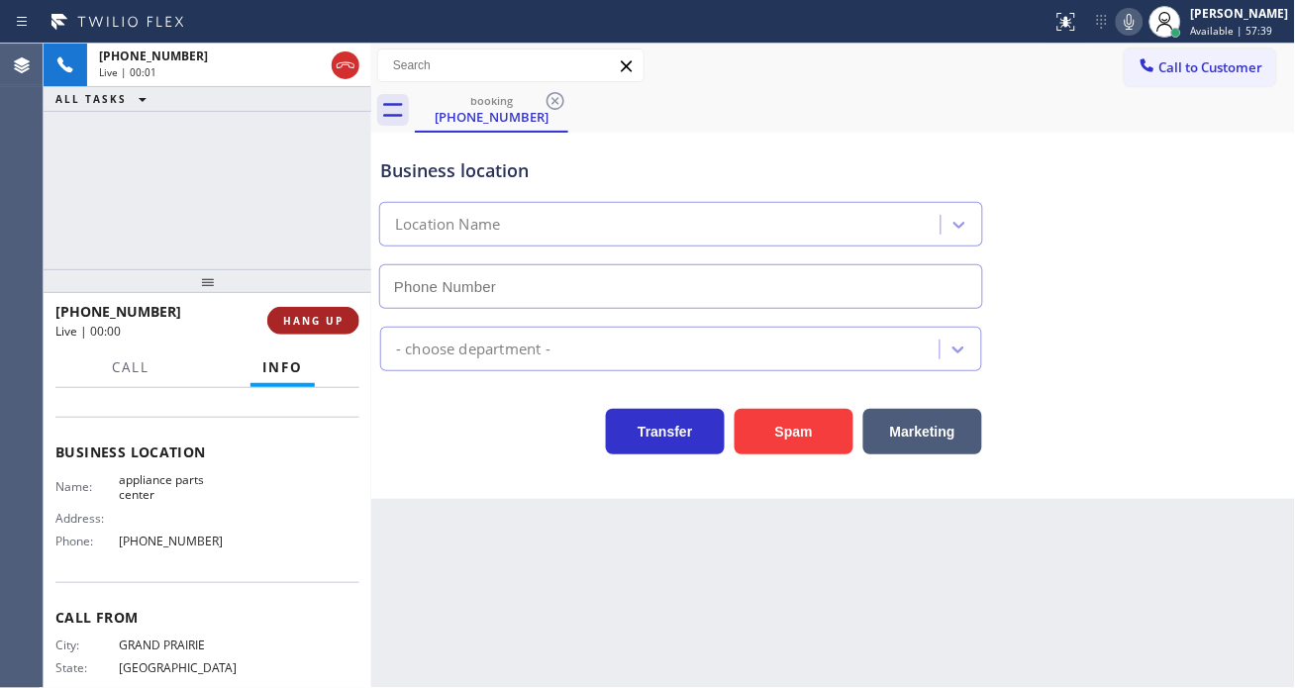
type input "[PHONE_NUMBER]"
click at [328, 327] on span "HANG UP" at bounding box center [313, 321] width 60 height 14
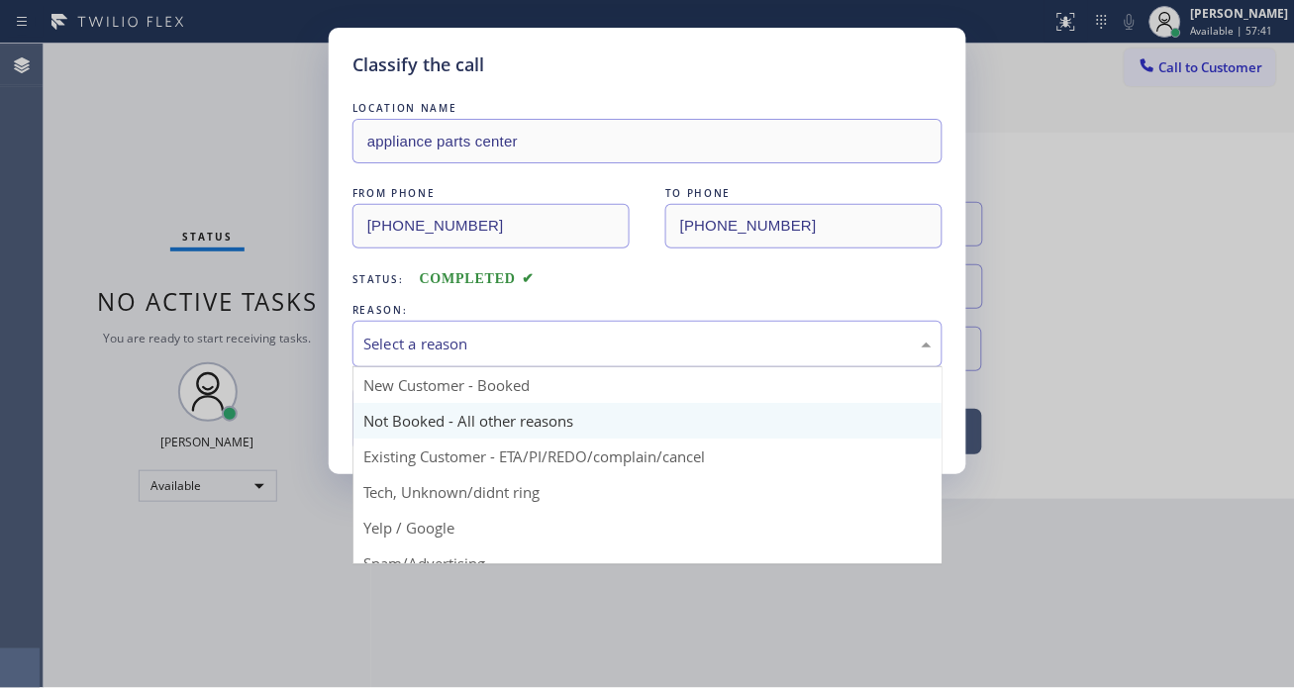
drag, startPoint x: 431, startPoint y: 334, endPoint x: 457, endPoint y: 432, distance: 101.6
click at [431, 334] on div "Select a reason" at bounding box center [647, 344] width 568 height 23
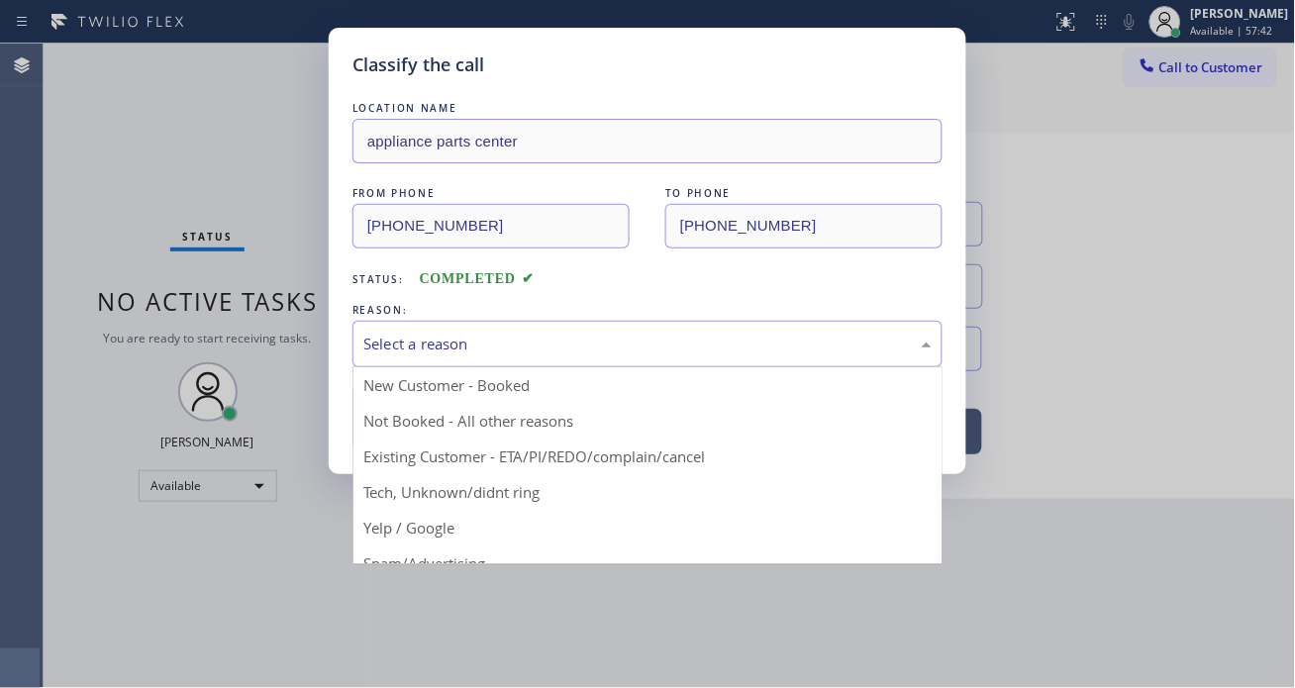
drag, startPoint x: 457, startPoint y: 482, endPoint x: 454, endPoint y: 462, distance: 20.2
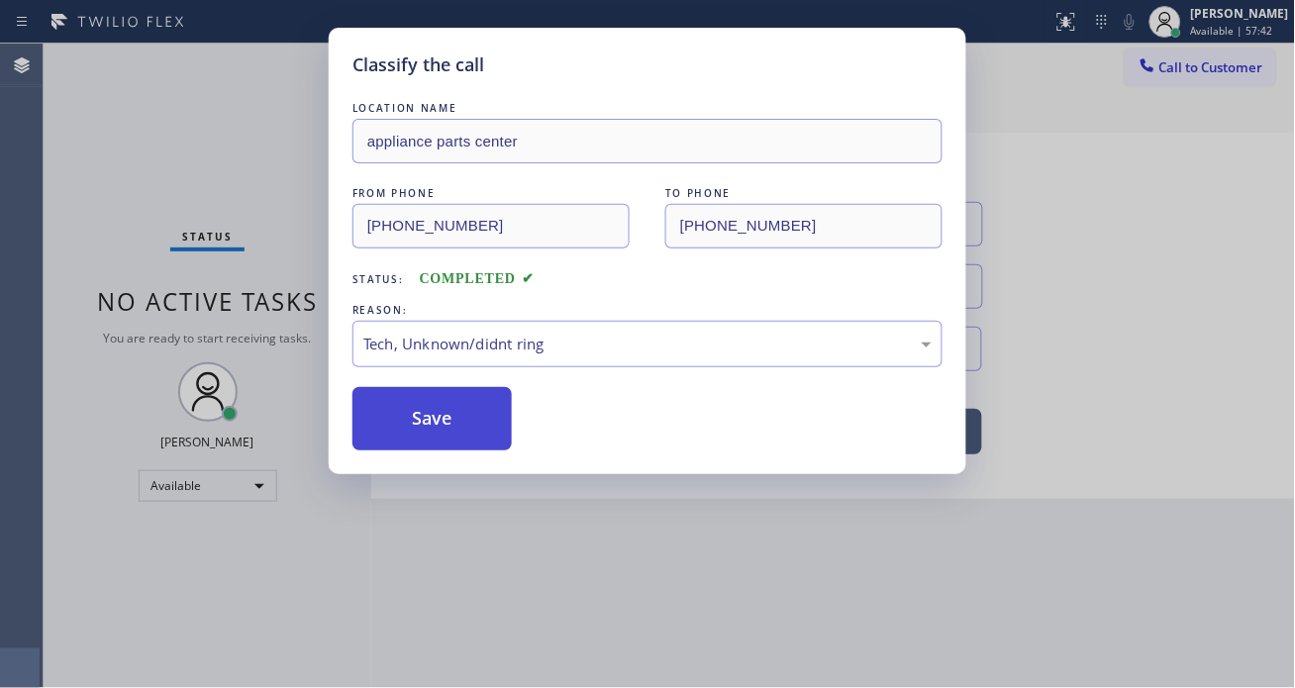
click at [446, 429] on button "Save" at bounding box center [432, 418] width 159 height 63
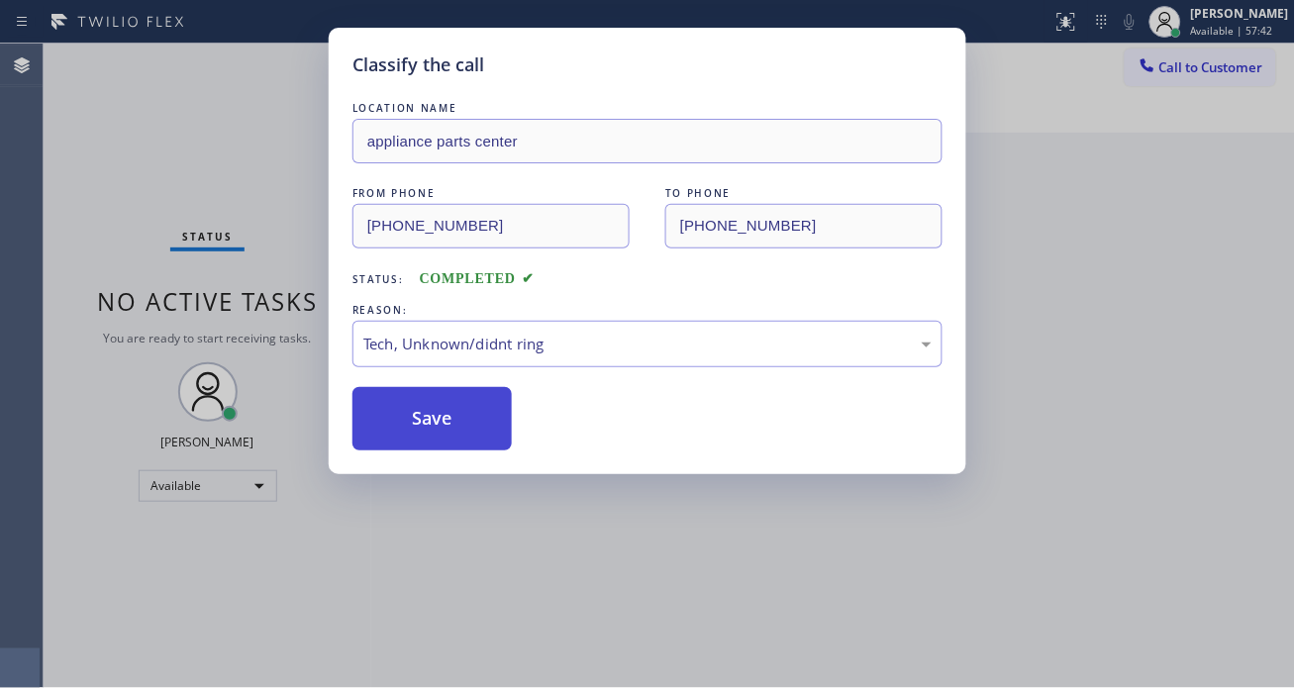
click at [446, 429] on button "Save" at bounding box center [432, 418] width 159 height 63
click at [294, 96] on div "Classify the call LOCATION NAME appliance parts center FROM PHONE (214) 598-568…" at bounding box center [647, 344] width 1295 height 688
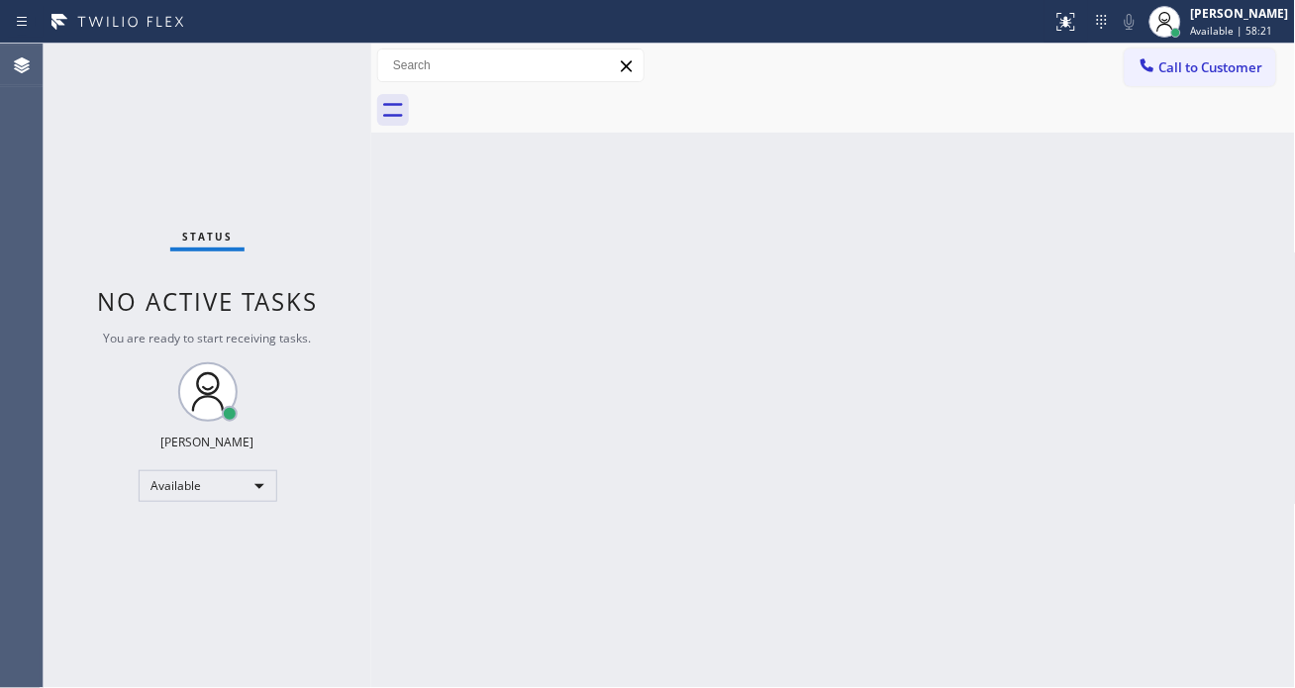
click at [274, 74] on div "Status No active tasks You are ready to start receiving tasks. [PERSON_NAME]" at bounding box center [208, 366] width 328 height 645
click at [285, 74] on div "Status No active tasks You are ready to start receiving tasks. [PERSON_NAME]" at bounding box center [208, 366] width 328 height 645
click at [302, 60] on div "Status No active tasks You are ready to start receiving tasks. [PERSON_NAME]" at bounding box center [208, 366] width 328 height 645
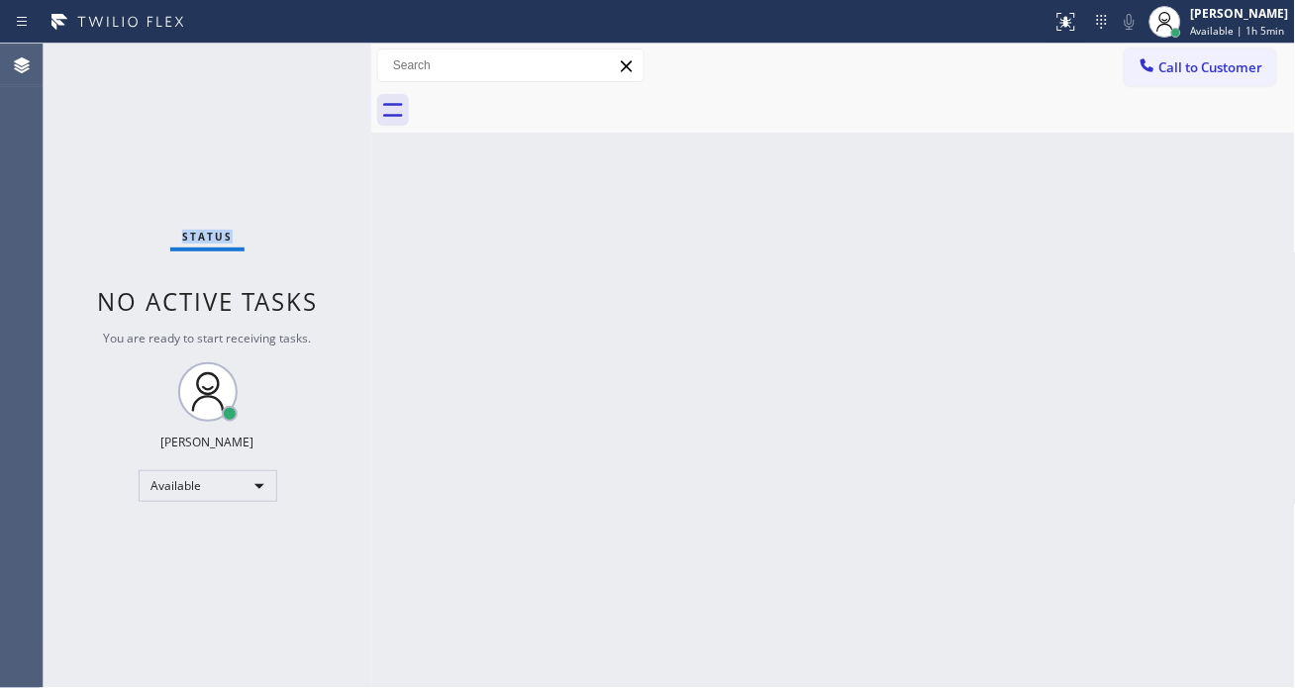
click at [302, 60] on div "Status No active tasks You are ready to start receiving tasks. [PERSON_NAME]" at bounding box center [208, 366] width 328 height 645
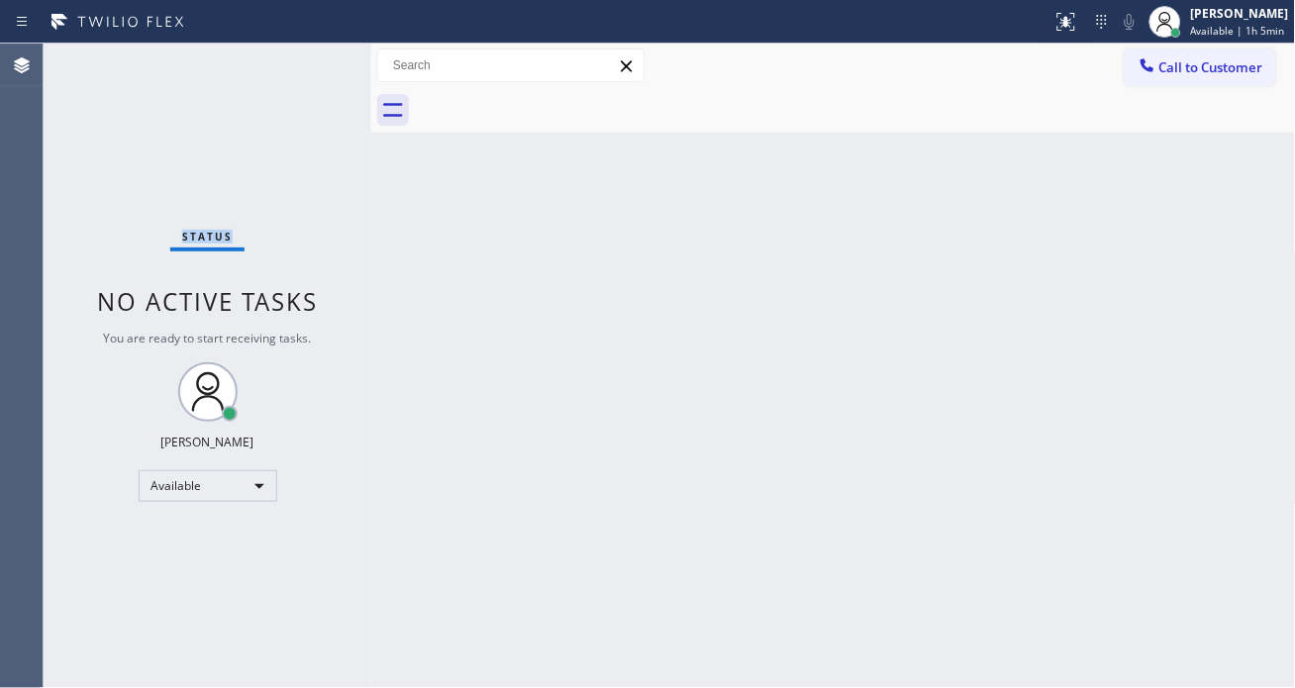
click at [302, 60] on div "Status No active tasks You are ready to start receiving tasks. [PERSON_NAME]" at bounding box center [208, 366] width 328 height 645
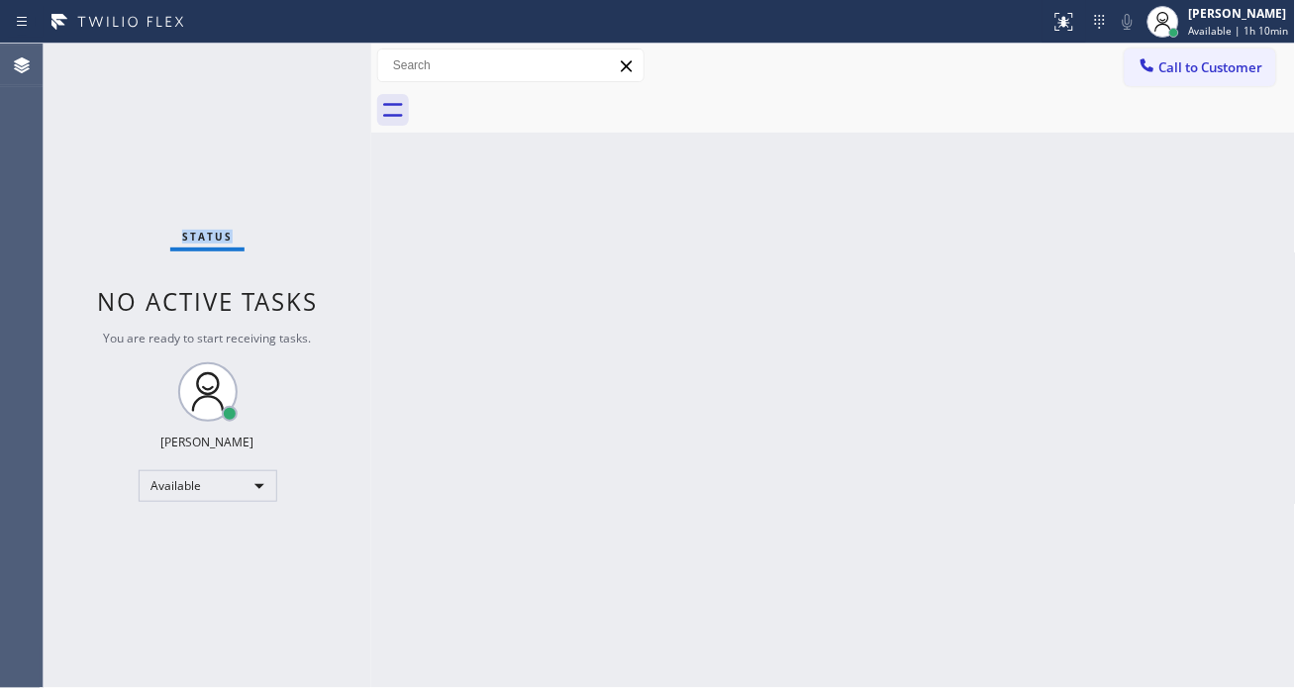
click at [298, 59] on div "Status No active tasks You are ready to start receiving tasks. [PERSON_NAME]" at bounding box center [208, 366] width 328 height 645
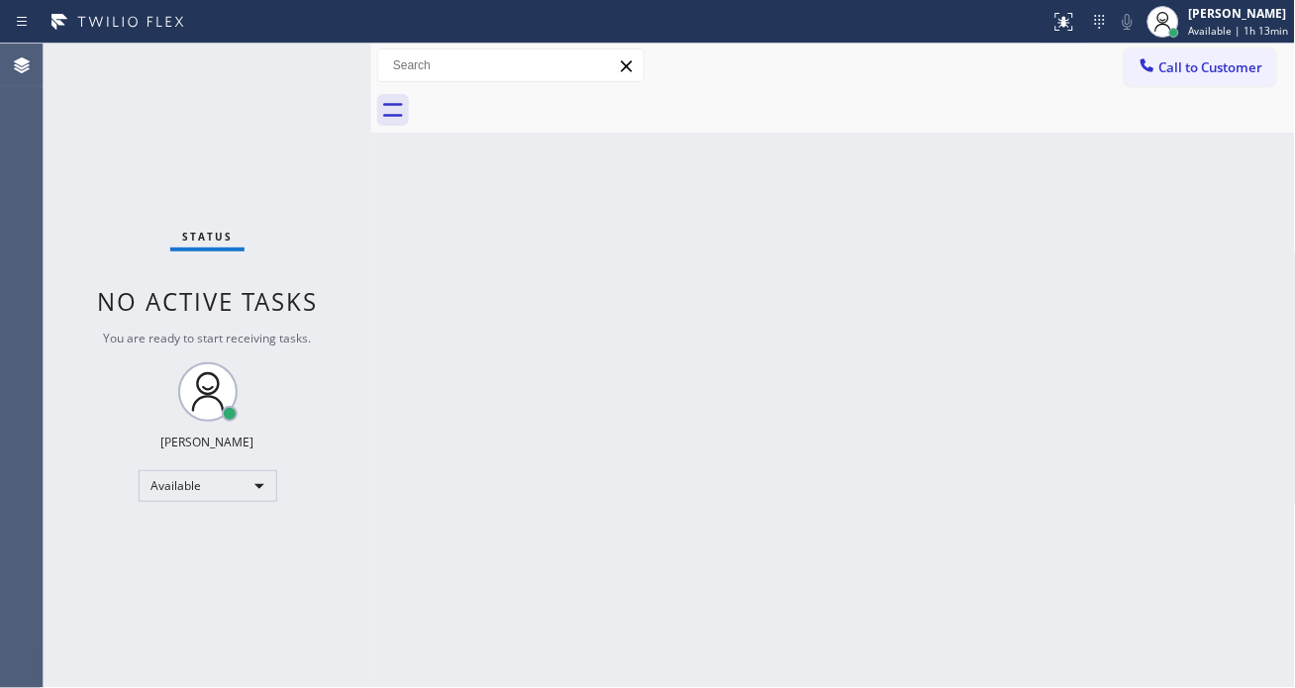
click at [298, 59] on div "Status No active tasks You are ready to start receiving tasks. [PERSON_NAME]" at bounding box center [208, 366] width 328 height 645
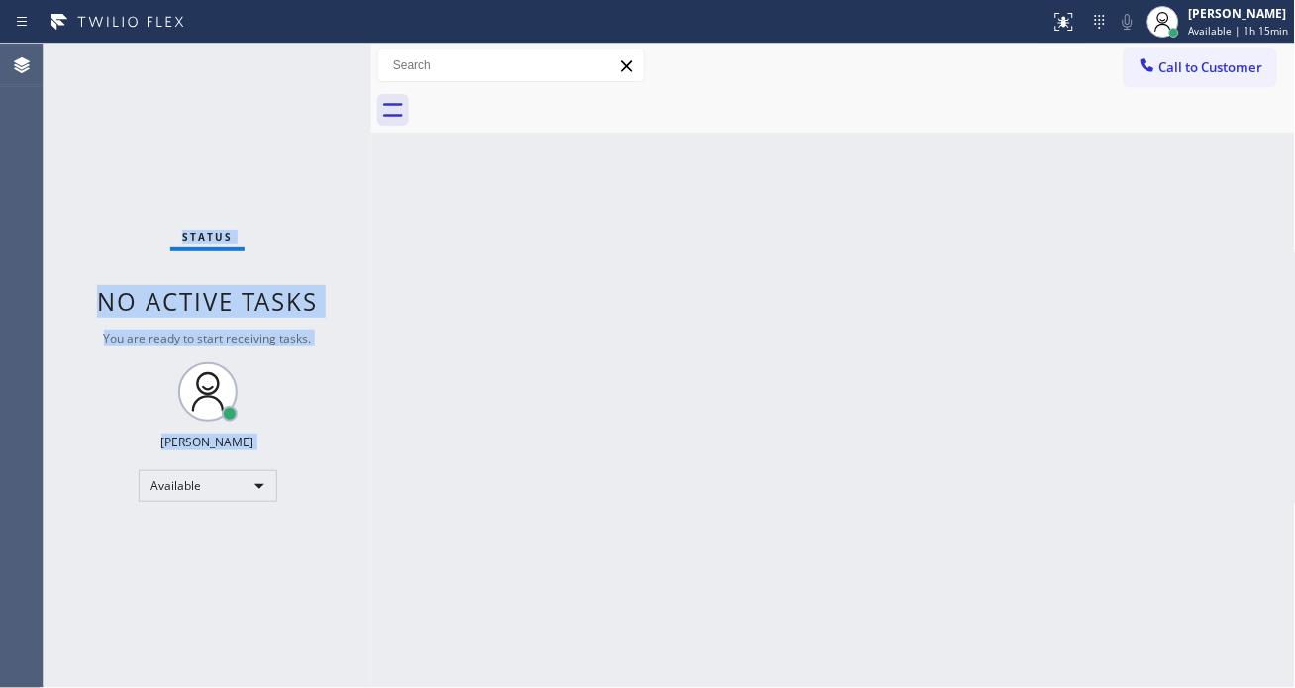
click at [311, 51] on div "Status No active tasks You are ready to start receiving tasks. [PERSON_NAME]" at bounding box center [208, 366] width 328 height 645
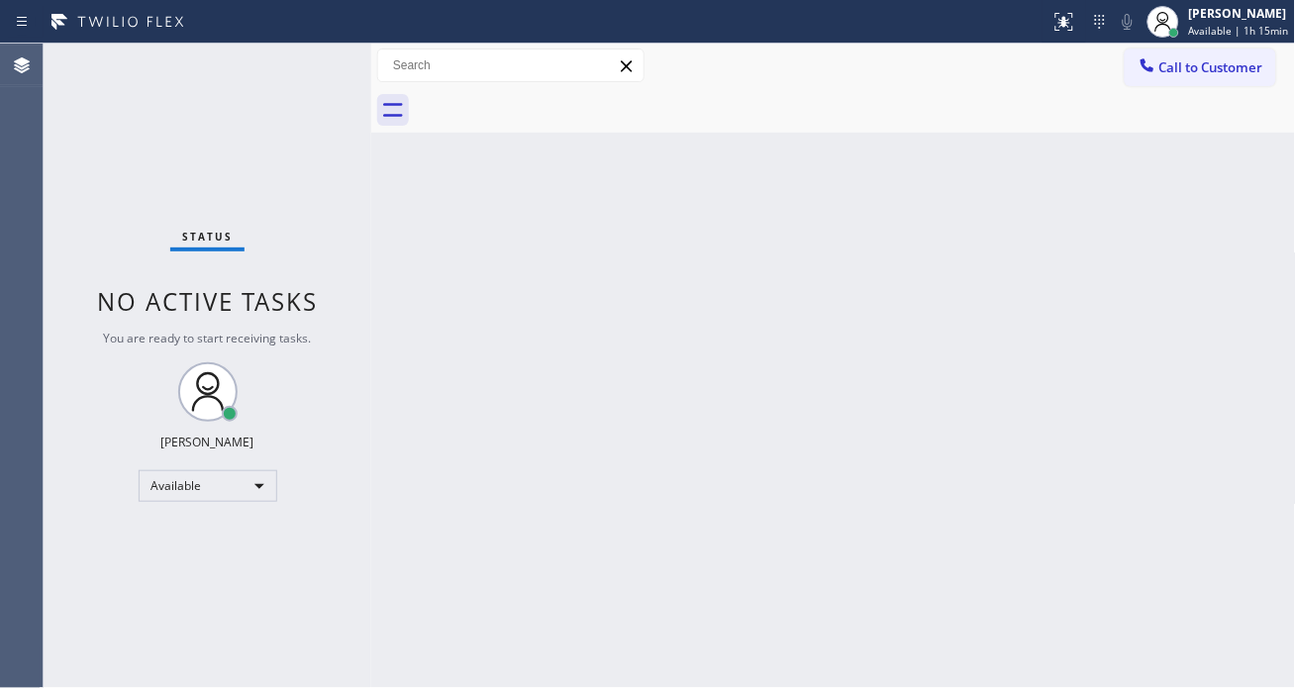
click at [312, 51] on div "Status No active tasks You are ready to start receiving tasks. [PERSON_NAME]" at bounding box center [208, 366] width 328 height 645
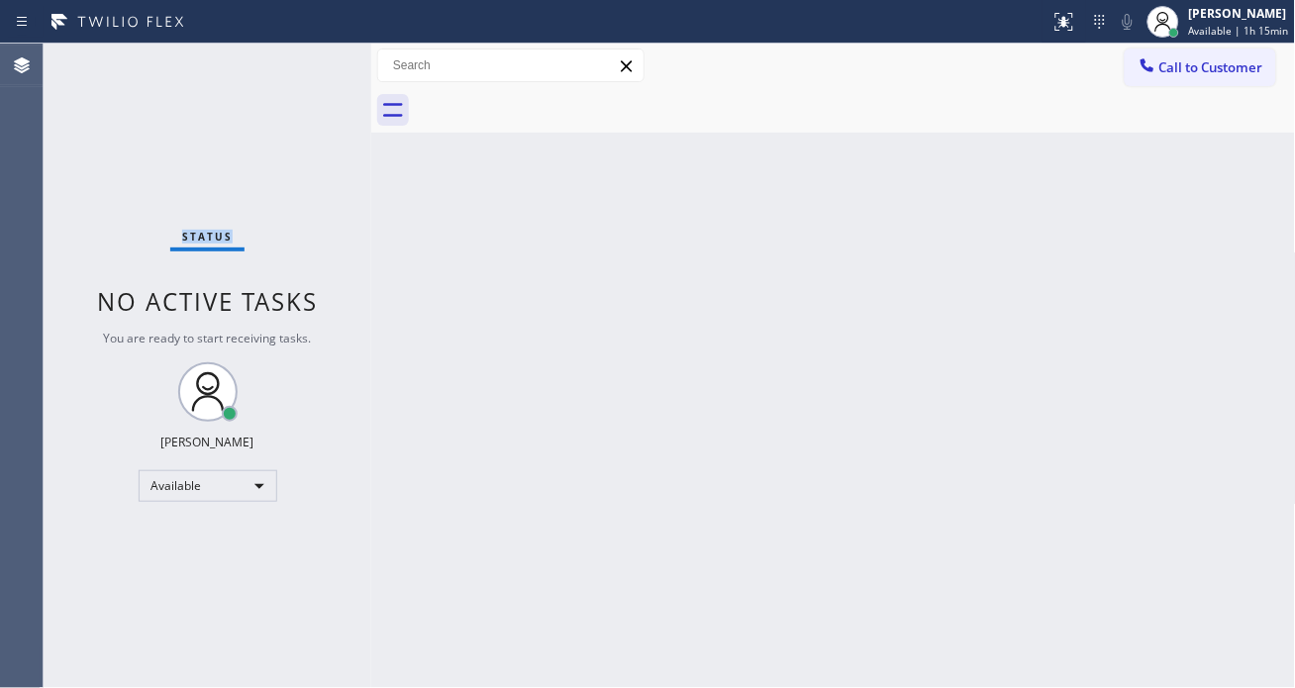
click at [312, 51] on div "Status No active tasks You are ready to start receiving tasks. [PERSON_NAME]" at bounding box center [208, 366] width 328 height 645
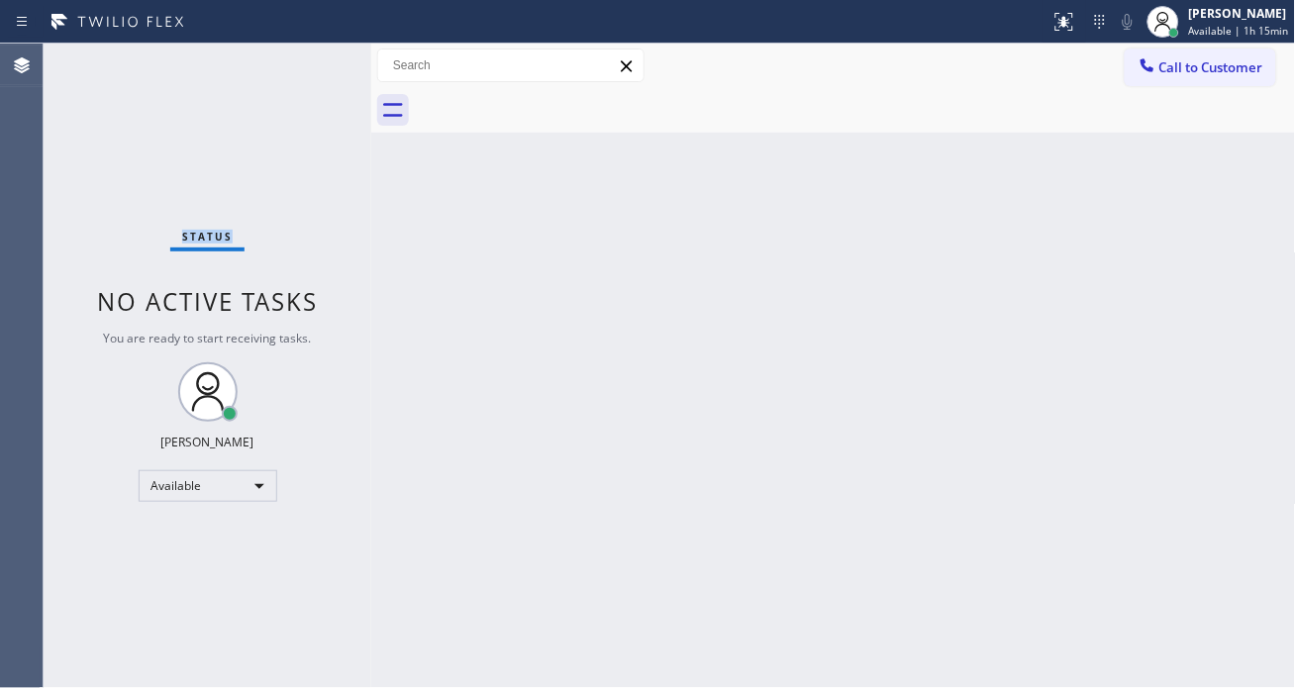
click at [312, 51] on div "Status No active tasks You are ready to start receiving tasks. [PERSON_NAME]" at bounding box center [208, 366] width 328 height 645
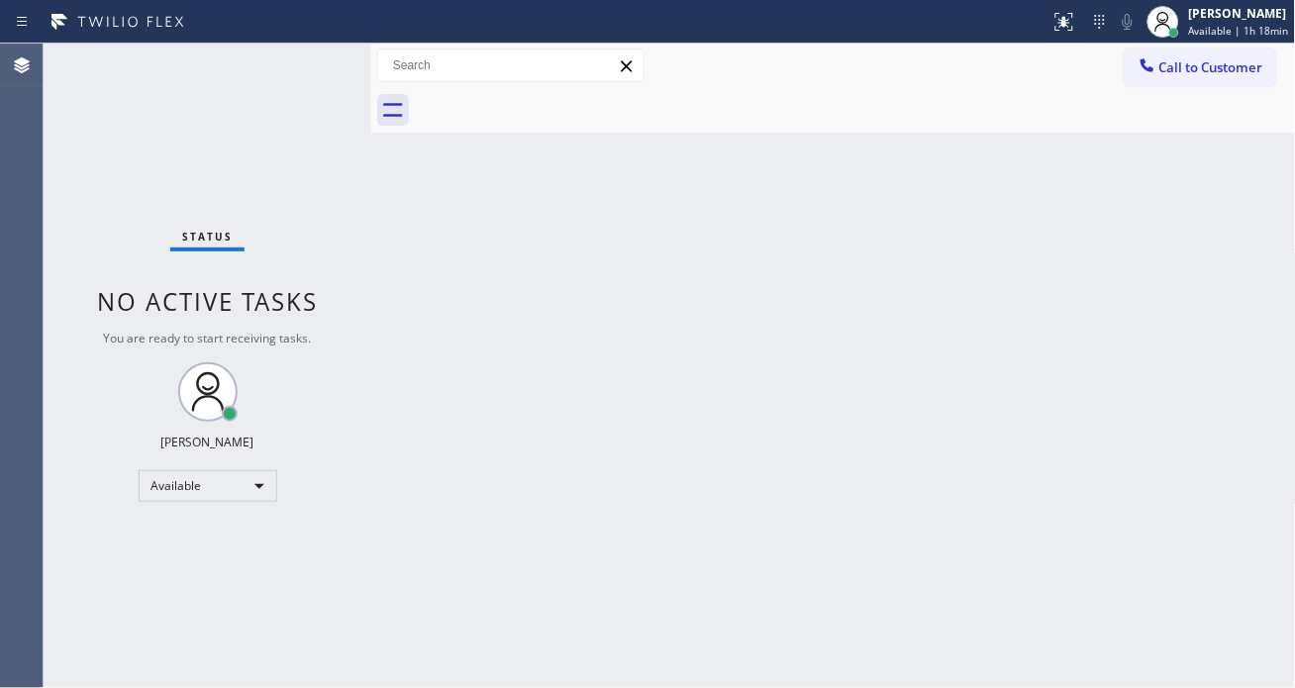
click at [312, 51] on div "Status No active tasks You are ready to start receiving tasks. [PERSON_NAME]" at bounding box center [208, 366] width 328 height 645
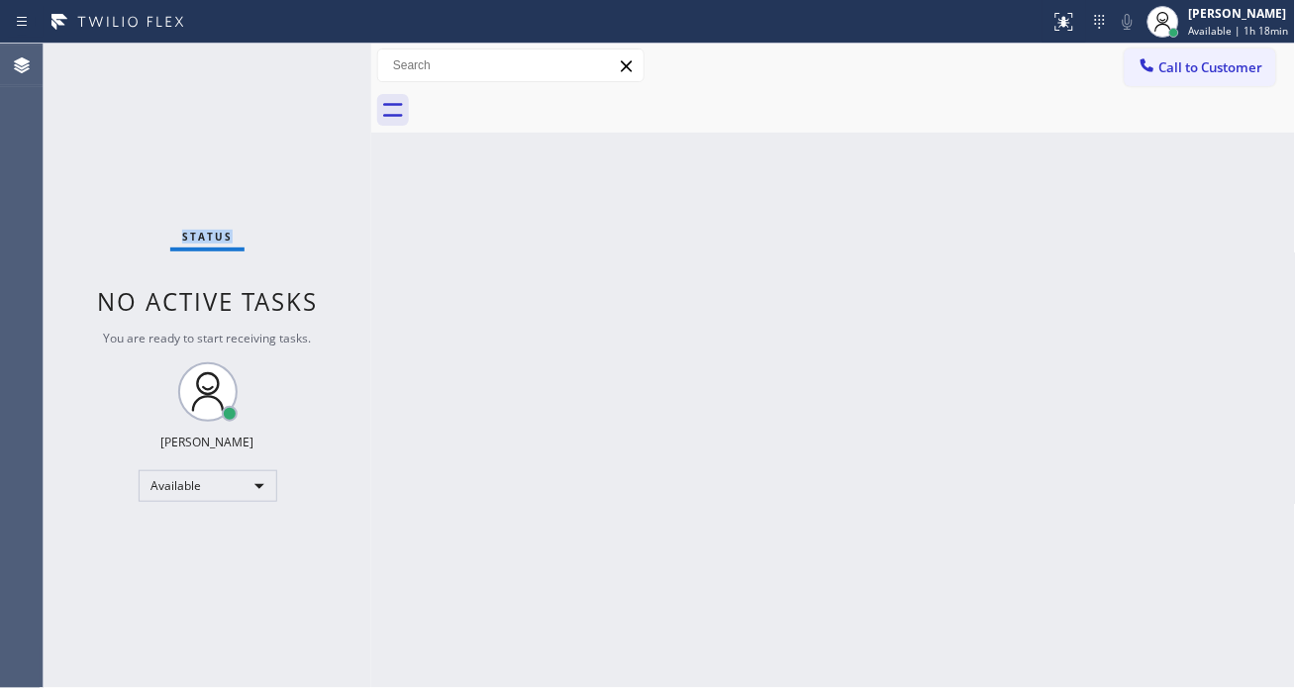
click at [312, 51] on div "Status No active tasks You are ready to start receiving tasks. [PERSON_NAME]" at bounding box center [208, 366] width 328 height 645
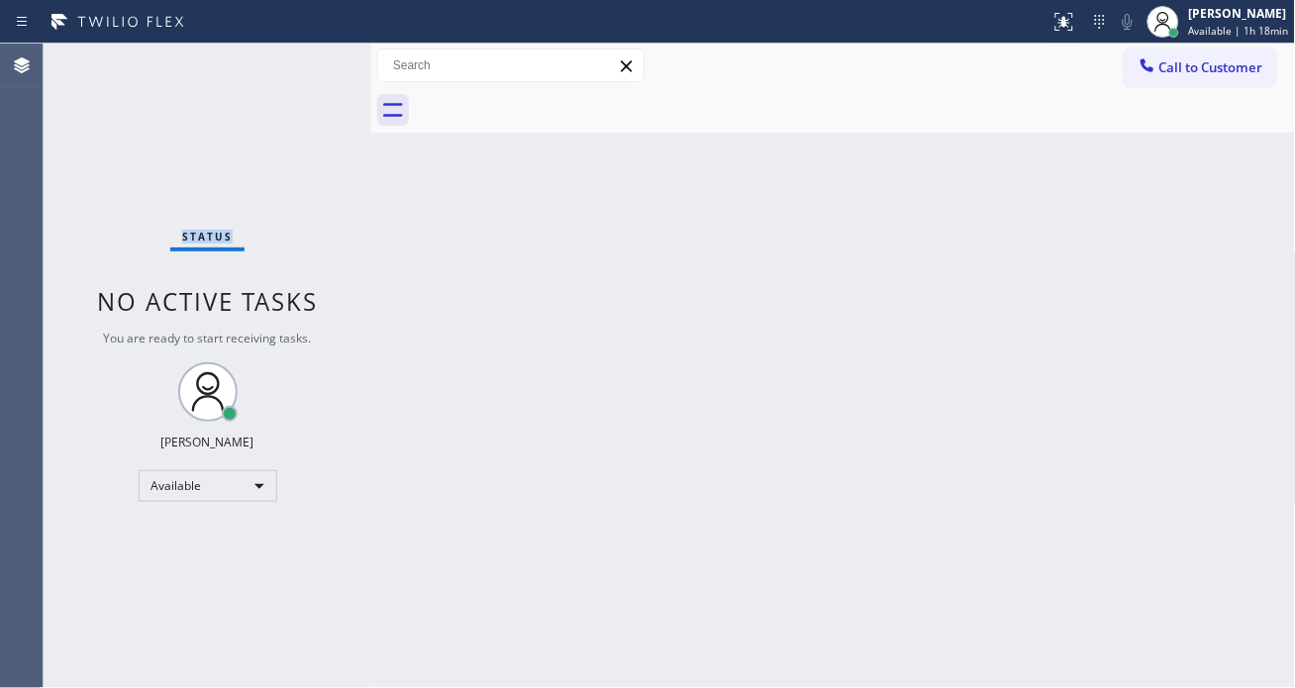
click at [312, 51] on div "Status No active tasks You are ready to start receiving tasks. [PERSON_NAME]" at bounding box center [208, 366] width 328 height 645
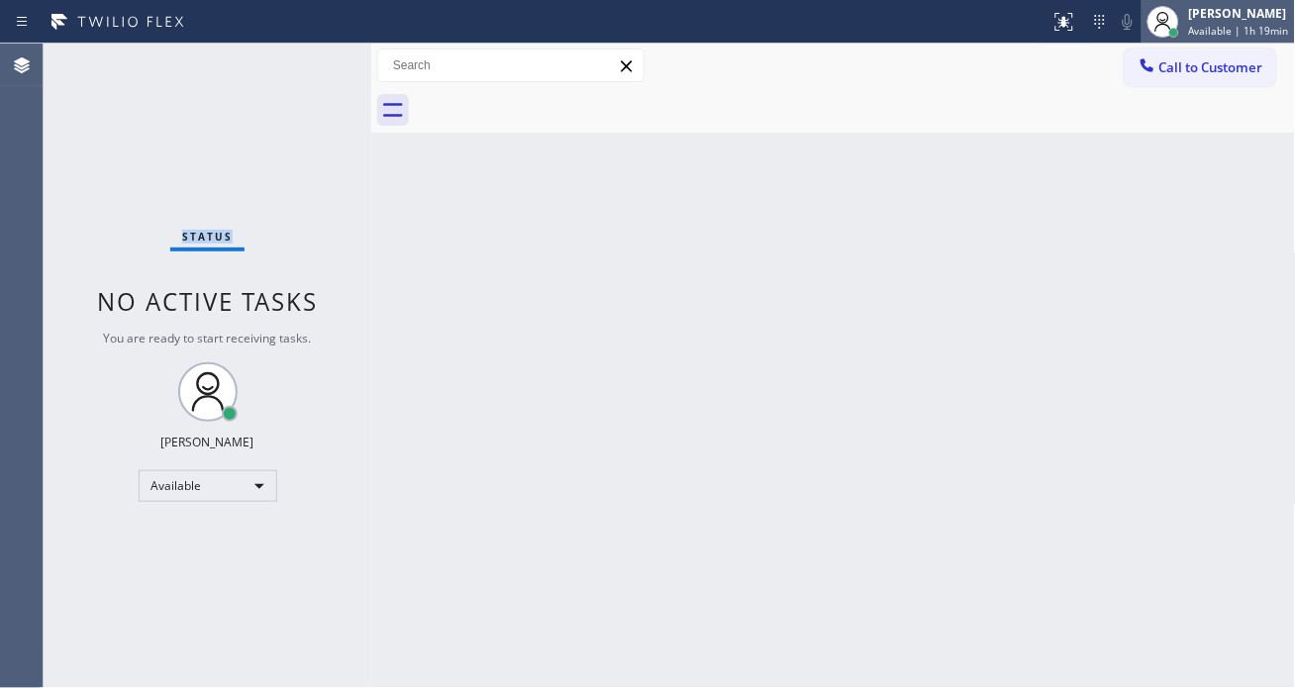
click at [1212, 37] on span "Available | 1h 19min" at bounding box center [1239, 31] width 100 height 14
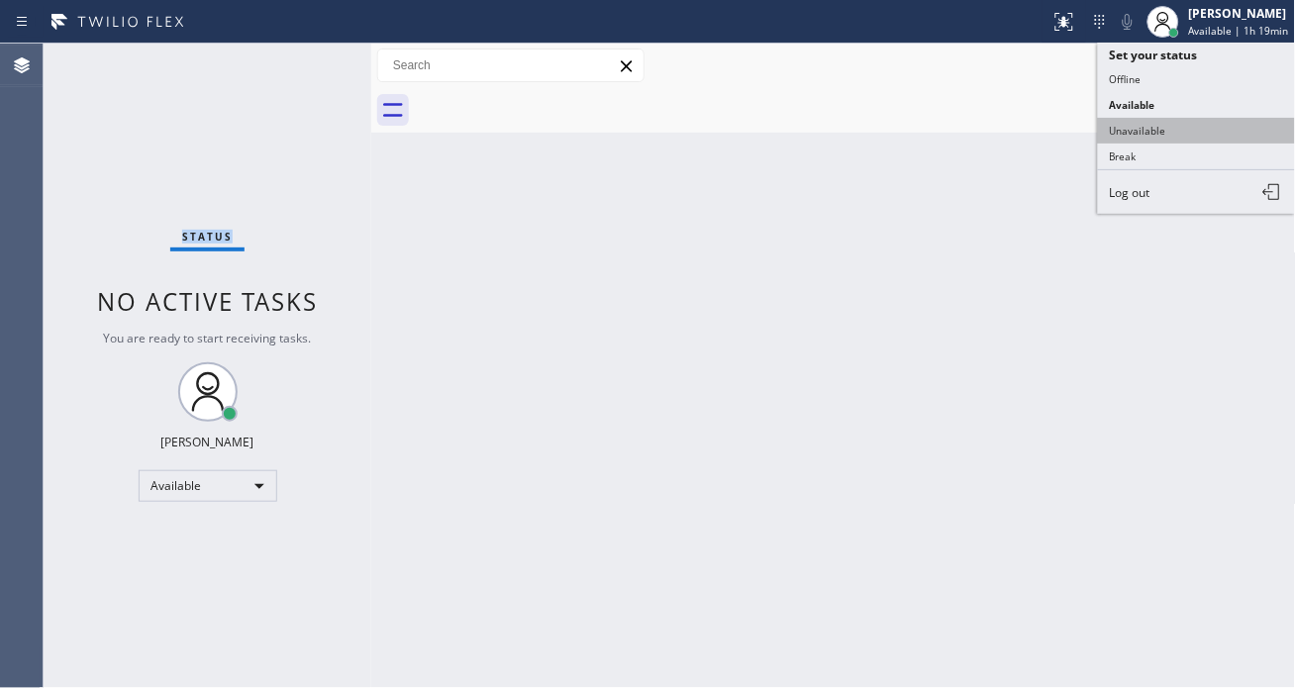
click at [1140, 141] on button "Unavailable" at bounding box center [1197, 131] width 198 height 26
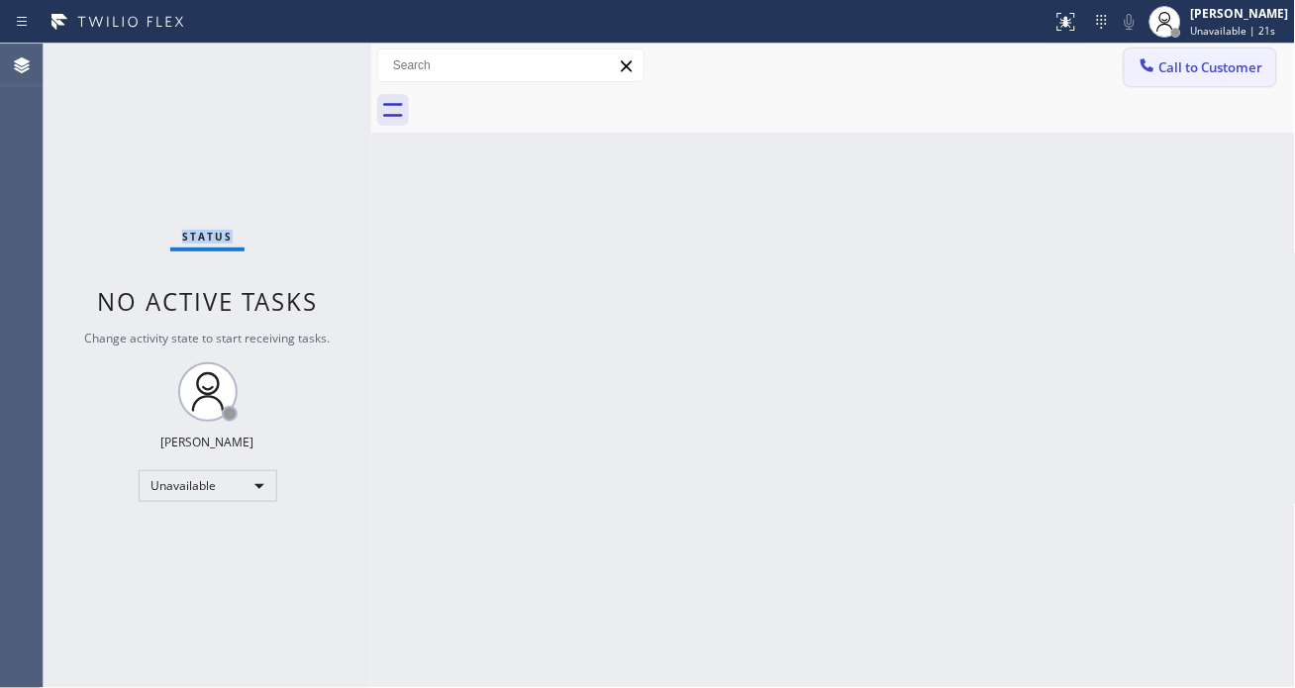
click at [1210, 79] on button "Call to Customer" at bounding box center [1201, 68] width 152 height 38
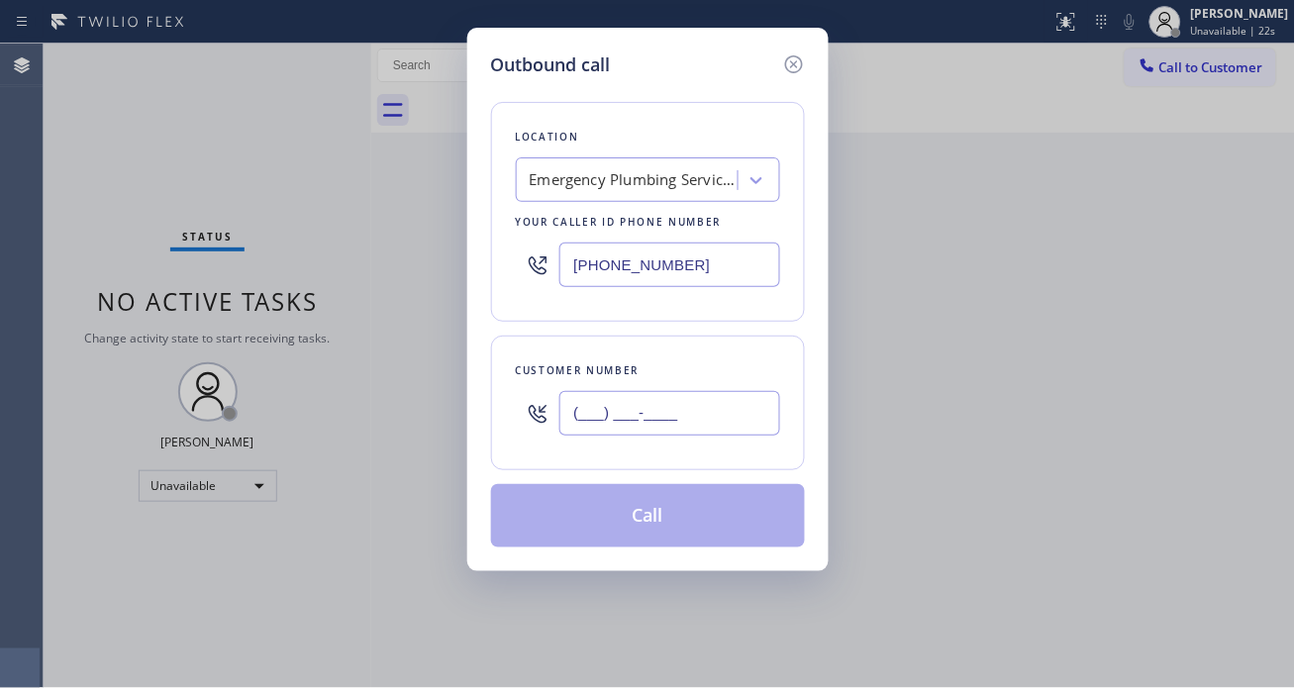
click at [684, 416] on input "(___) ___-____" at bounding box center [669, 413] width 221 height 45
paste input "323) 605-3656"
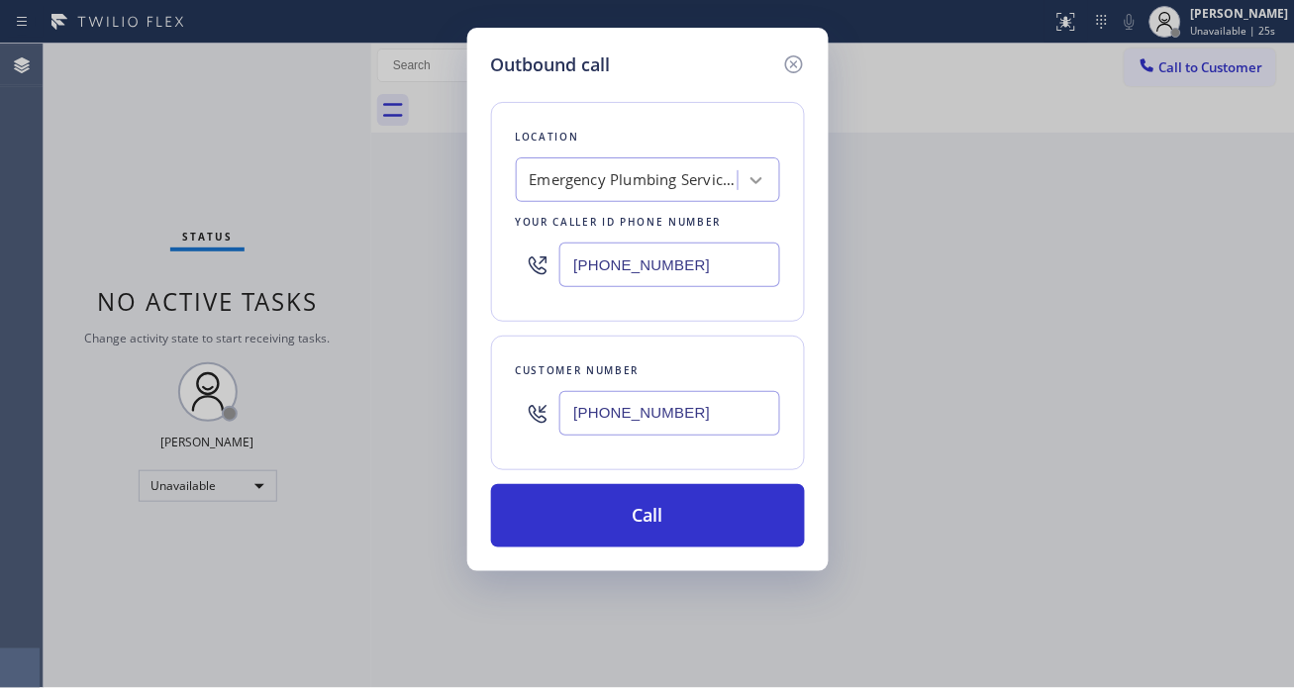
type input "[PHONE_NUMBER]"
click at [757, 185] on icon at bounding box center [757, 180] width 20 height 20
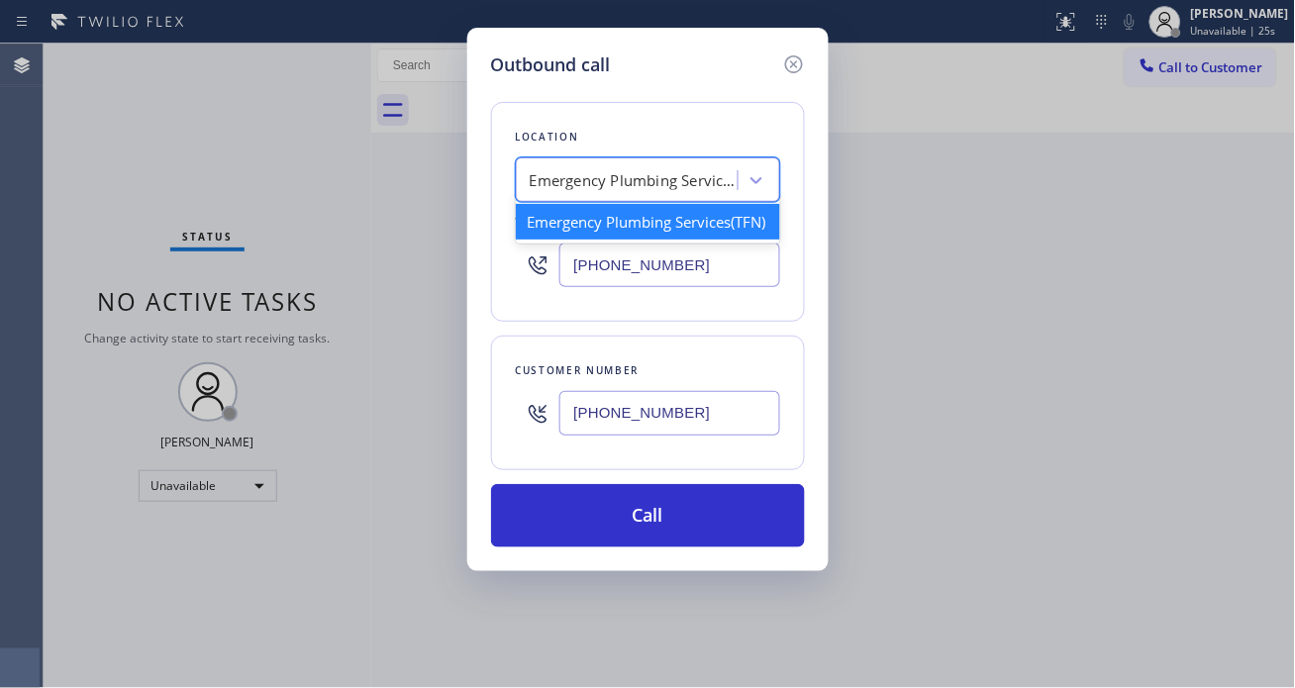
click at [663, 240] on div "Emergency Plumbing Services(TFN)" at bounding box center [648, 222] width 264 height 36
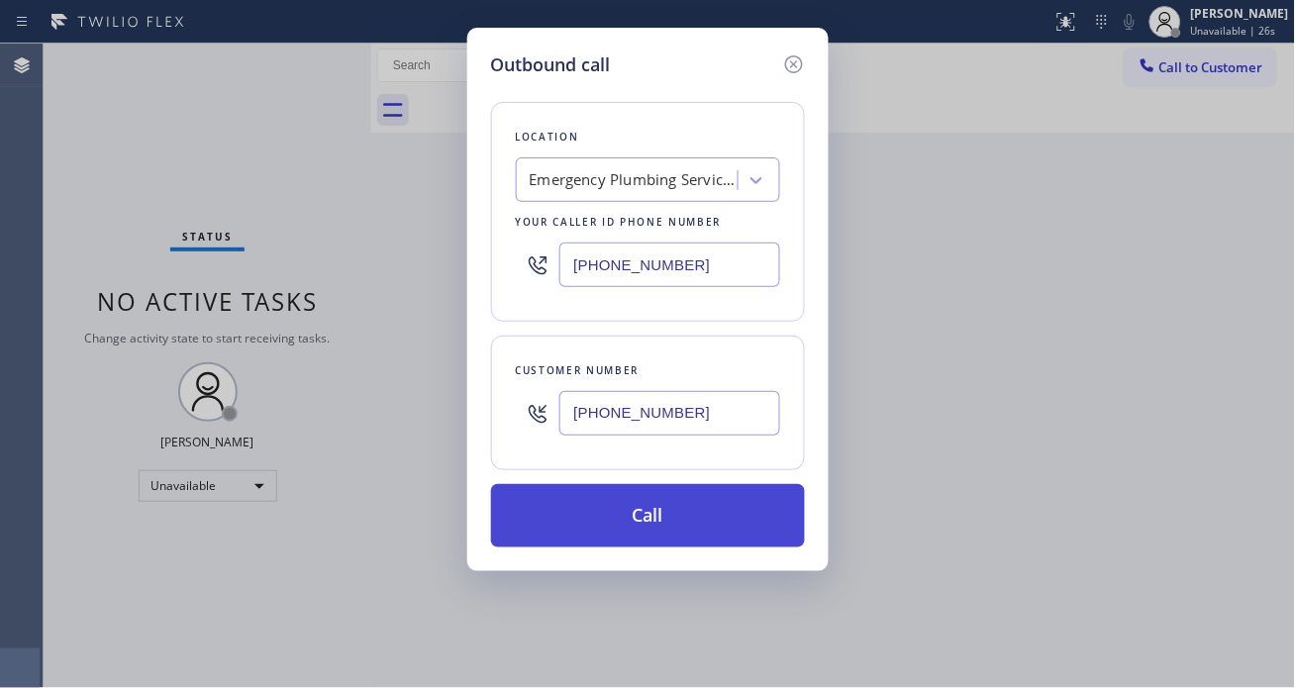
click at [701, 510] on button "Call" at bounding box center [648, 515] width 314 height 63
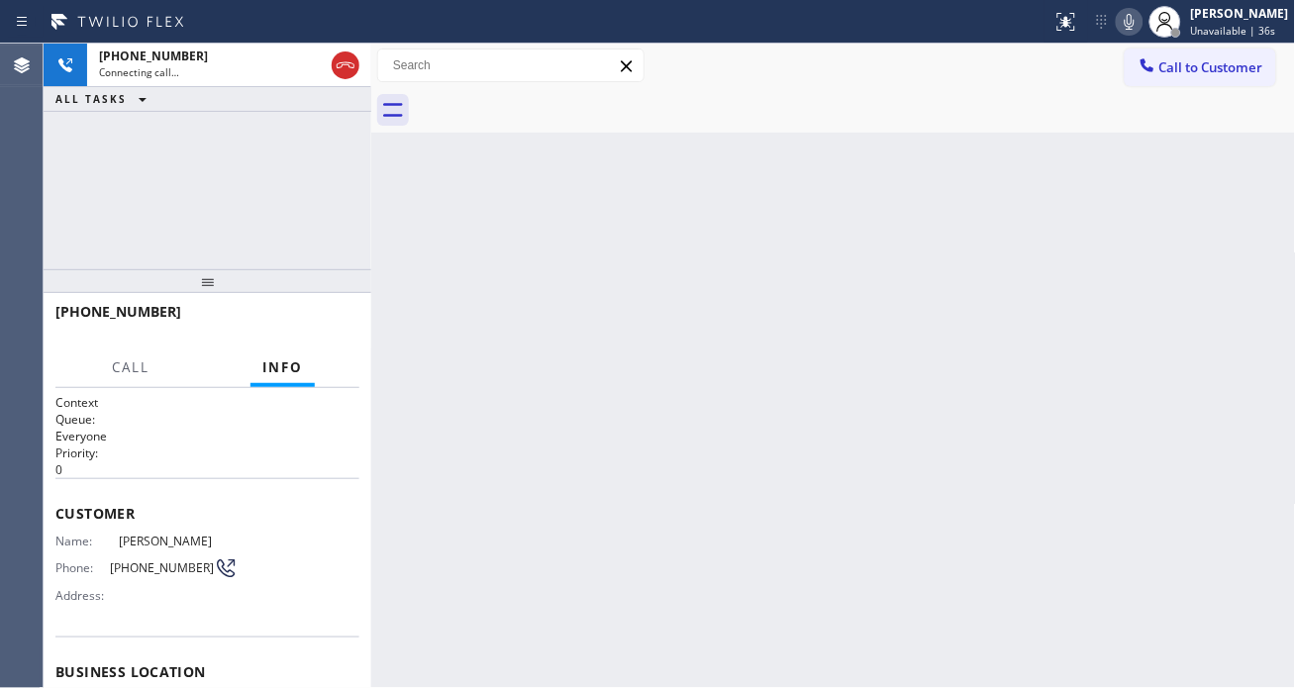
click at [1188, 245] on div "Back to Dashboard Change Sender ID Customers Technicians Select a contact Outbo…" at bounding box center [833, 366] width 925 height 645
click at [1189, 261] on div "Back to Dashboard Change Sender ID Customers Technicians Select a contact Outbo…" at bounding box center [833, 366] width 925 height 645
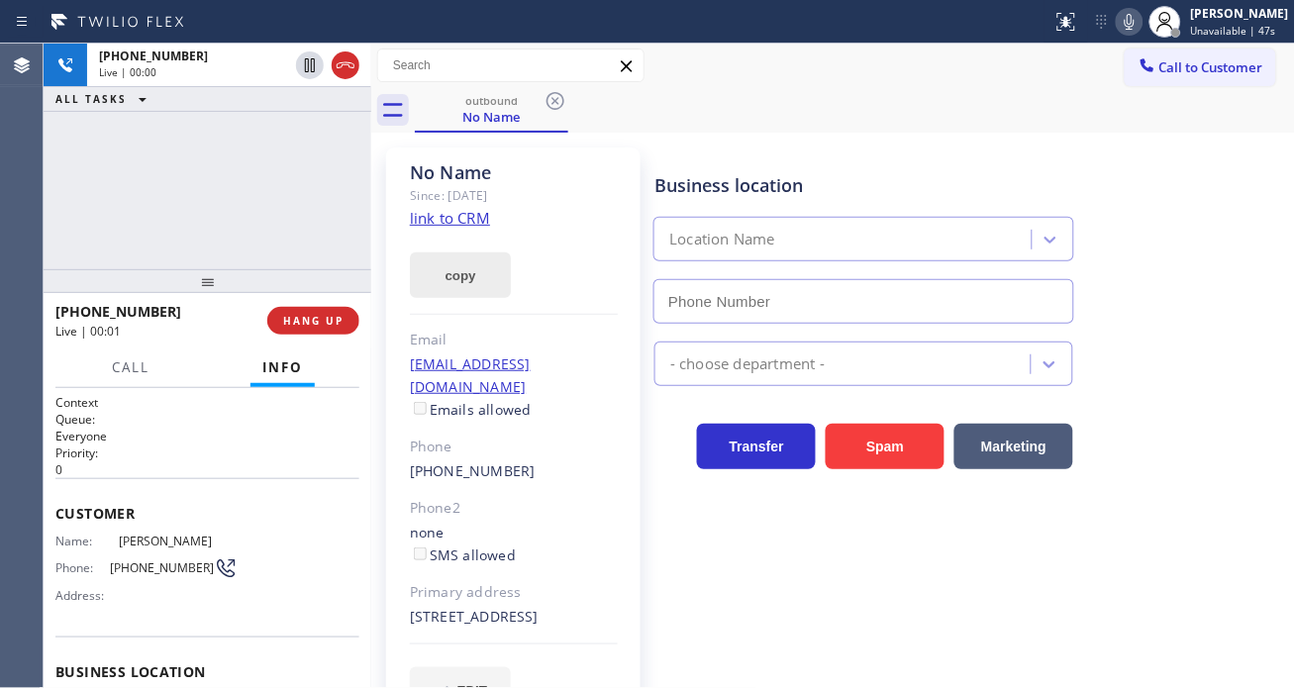
type input "[PHONE_NUMBER]"
click at [452, 212] on link "link to CRM" at bounding box center [450, 218] width 80 height 20
click at [136, 543] on span "Dwayne Saldana" at bounding box center [178, 541] width 119 height 15
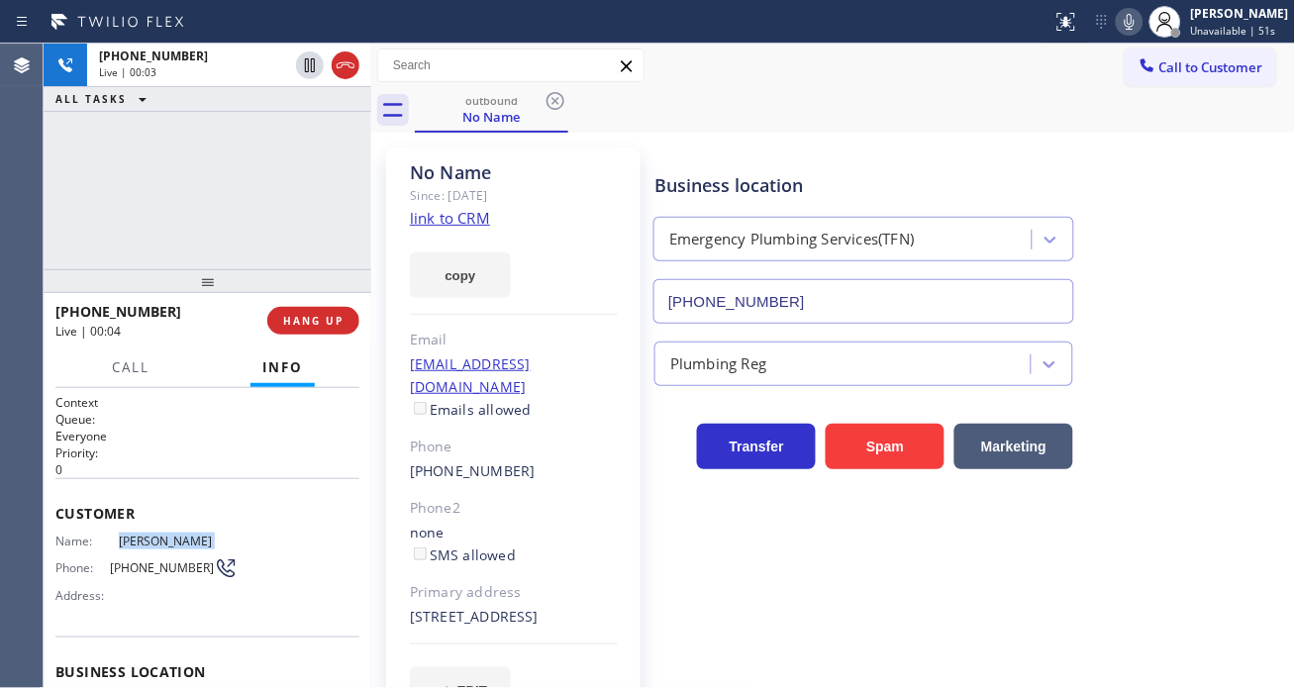
click at [136, 543] on span "Dwayne Saldana" at bounding box center [178, 541] width 119 height 15
click at [140, 567] on span "[PHONE_NUMBER]" at bounding box center [162, 567] width 104 height 15
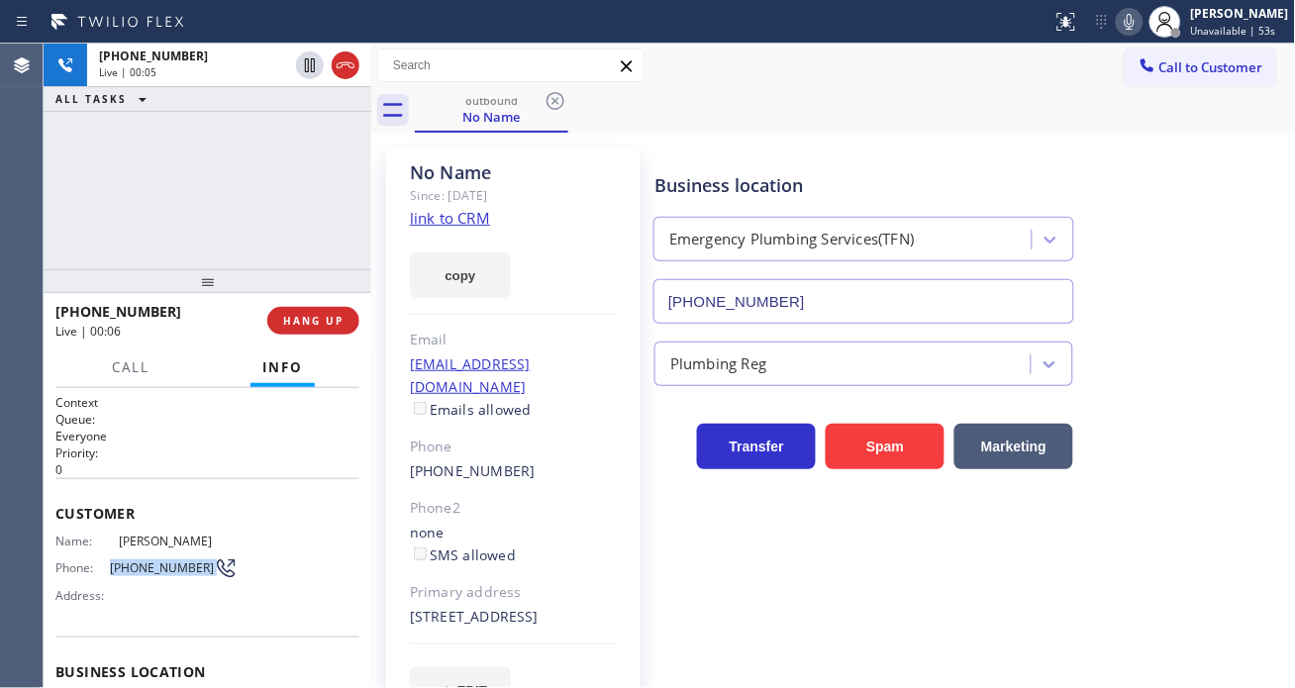
click at [140, 567] on span "[PHONE_NUMBER]" at bounding box center [162, 567] width 104 height 15
click at [740, 127] on div "outbound No Name" at bounding box center [855, 110] width 881 height 45
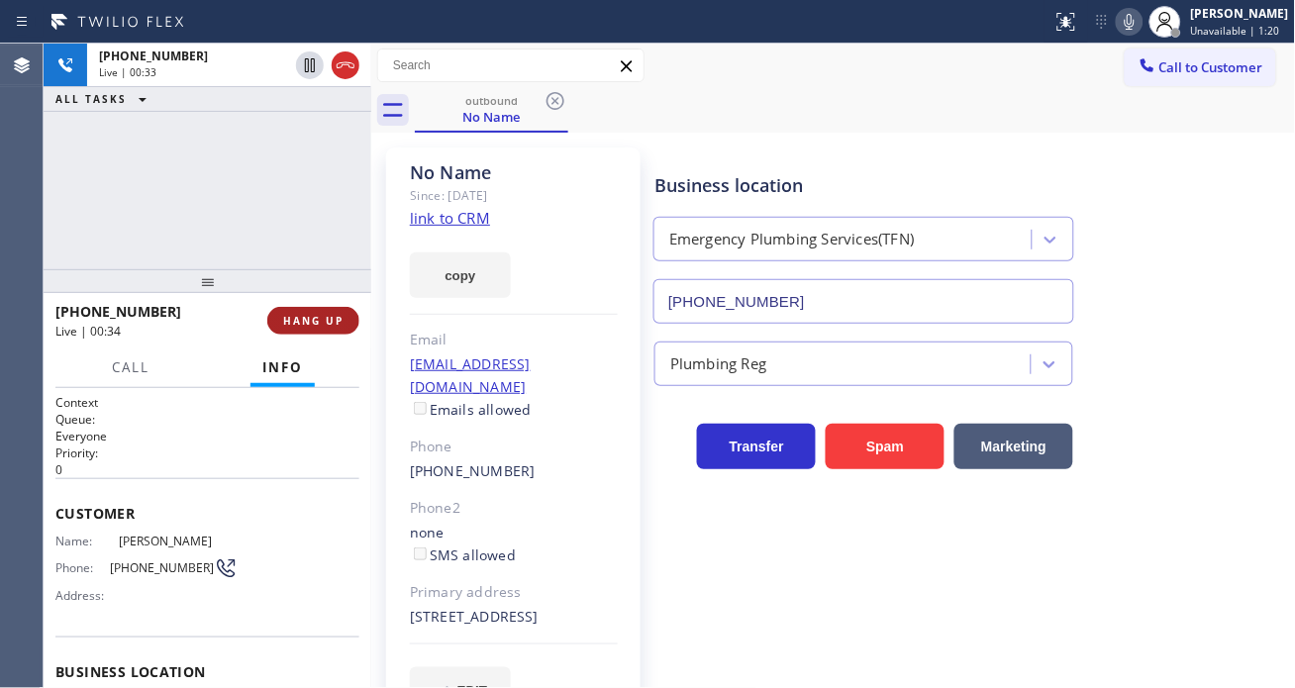
click at [331, 323] on span "HANG UP" at bounding box center [313, 321] width 60 height 14
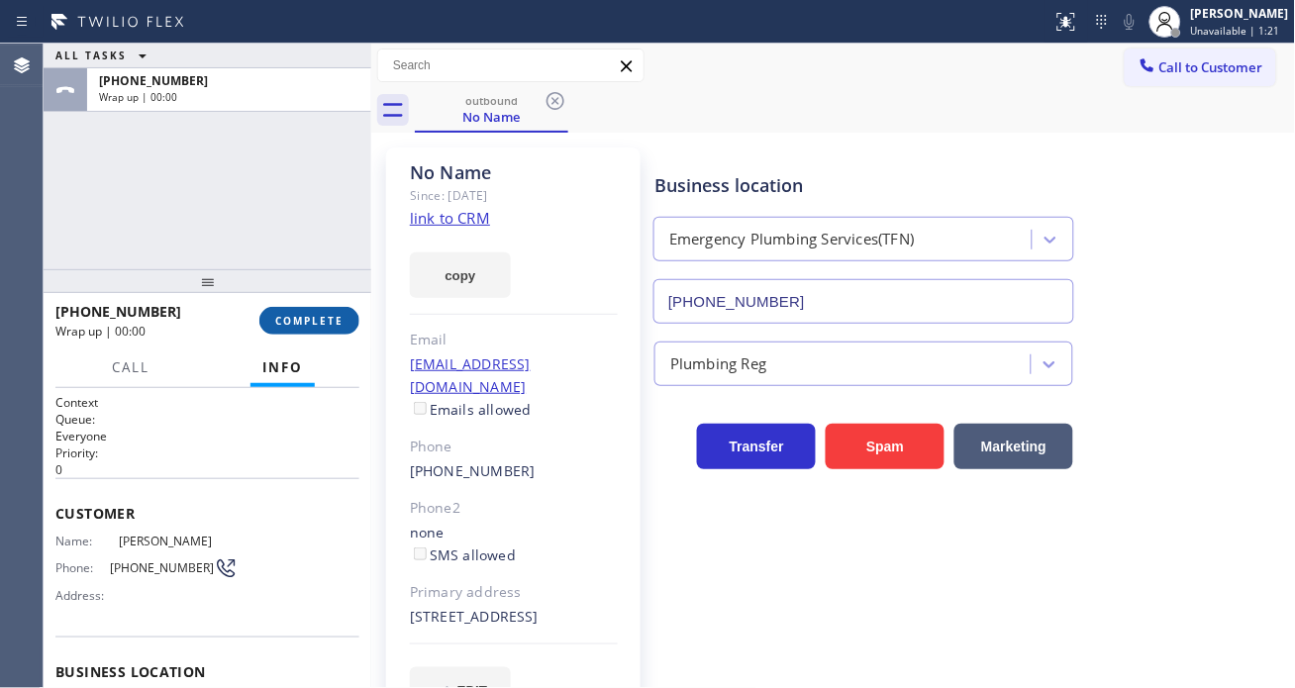
click at [331, 323] on span "COMPLETE" at bounding box center [309, 321] width 68 height 14
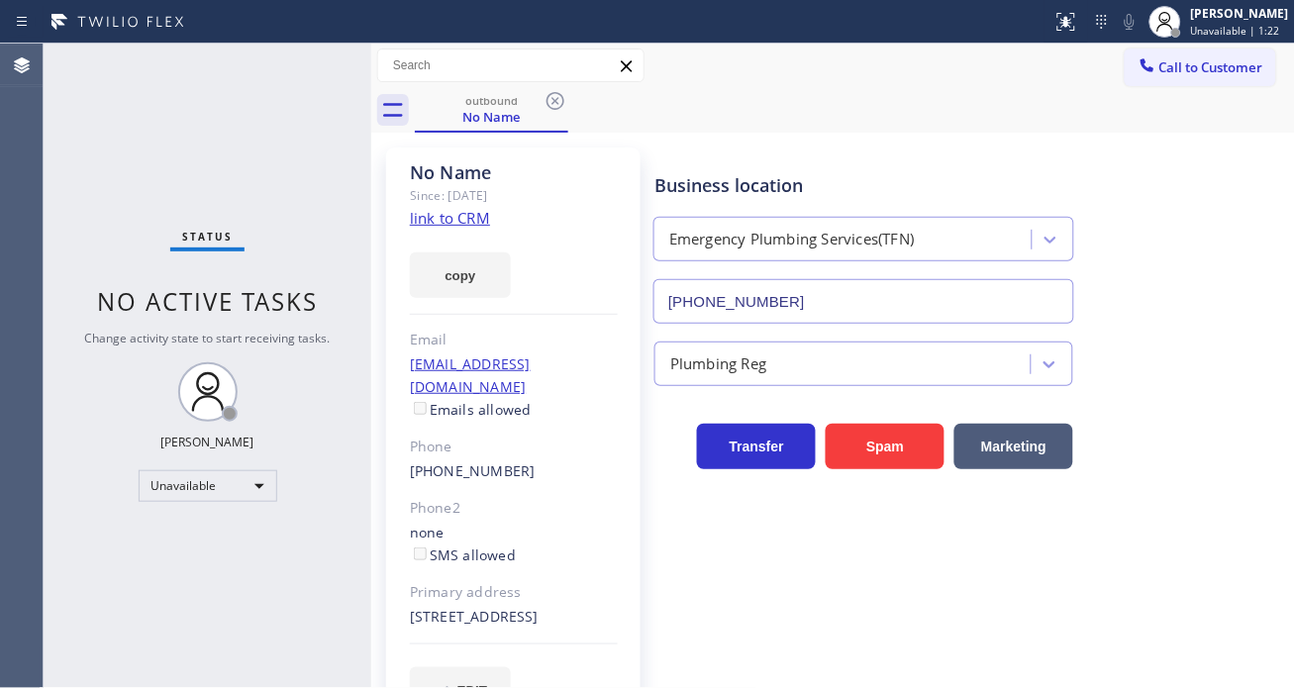
click at [331, 323] on div "Classify the call LOCATION NAME appliance parts center FROM PHONE (566) 541-967…" at bounding box center [670, 366] width 1252 height 645
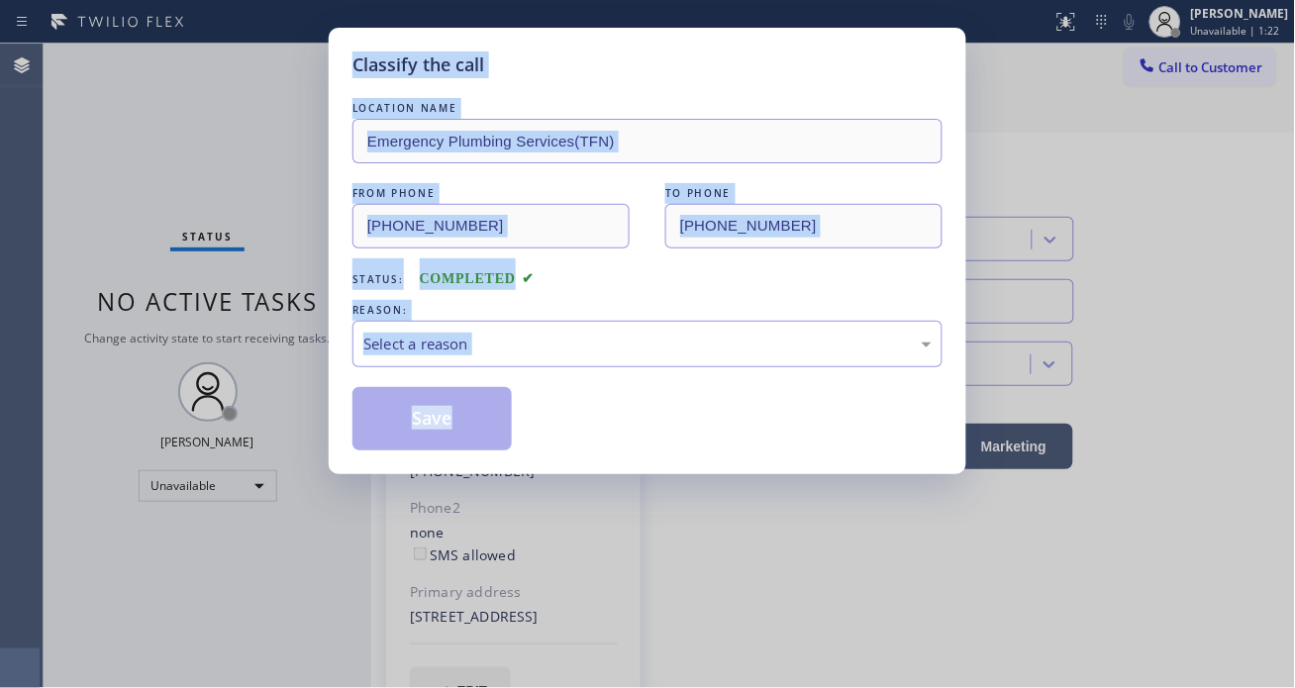
click at [331, 323] on div "Classify the call LOCATION NAME Emergency Plumbing Services(TFN) FROM PHONE (87…" at bounding box center [648, 251] width 638 height 447
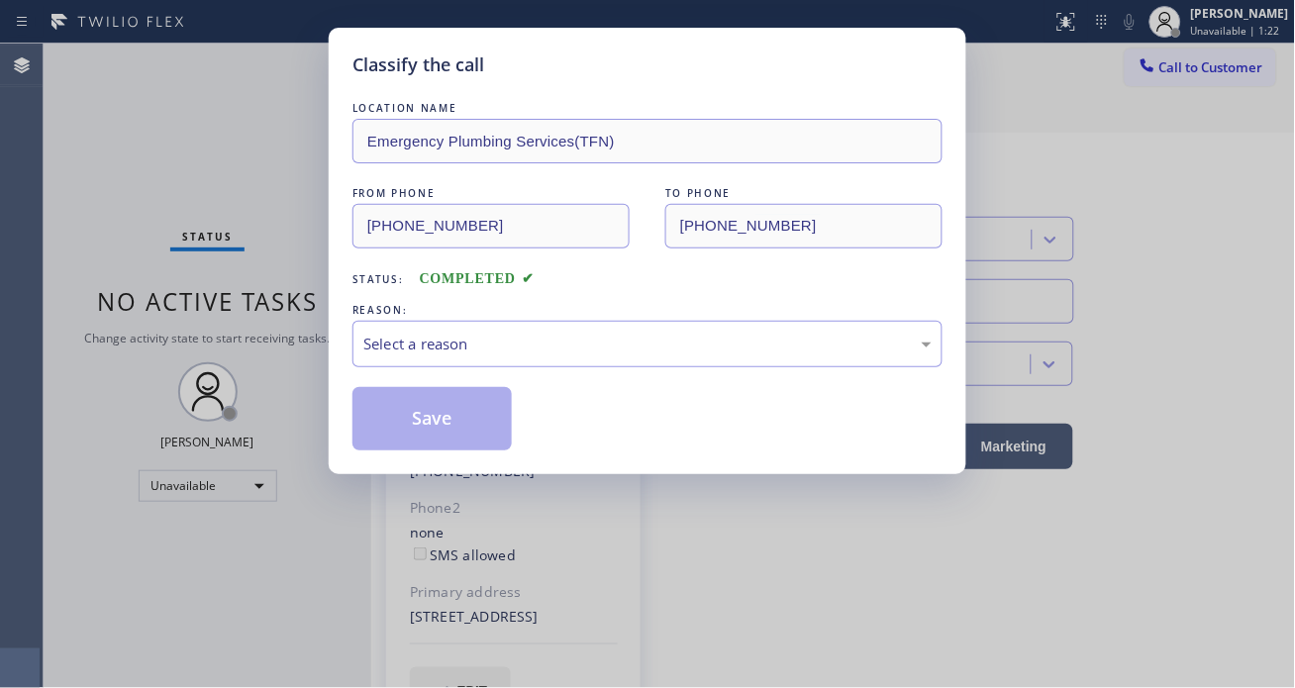
click at [559, 384] on div "LOCATION NAME Emergency Plumbing Services(TFN) FROM PHONE (877) 786-0677 TO PHO…" at bounding box center [648, 274] width 590 height 353
click at [545, 355] on div "Select a reason" at bounding box center [647, 344] width 568 height 23
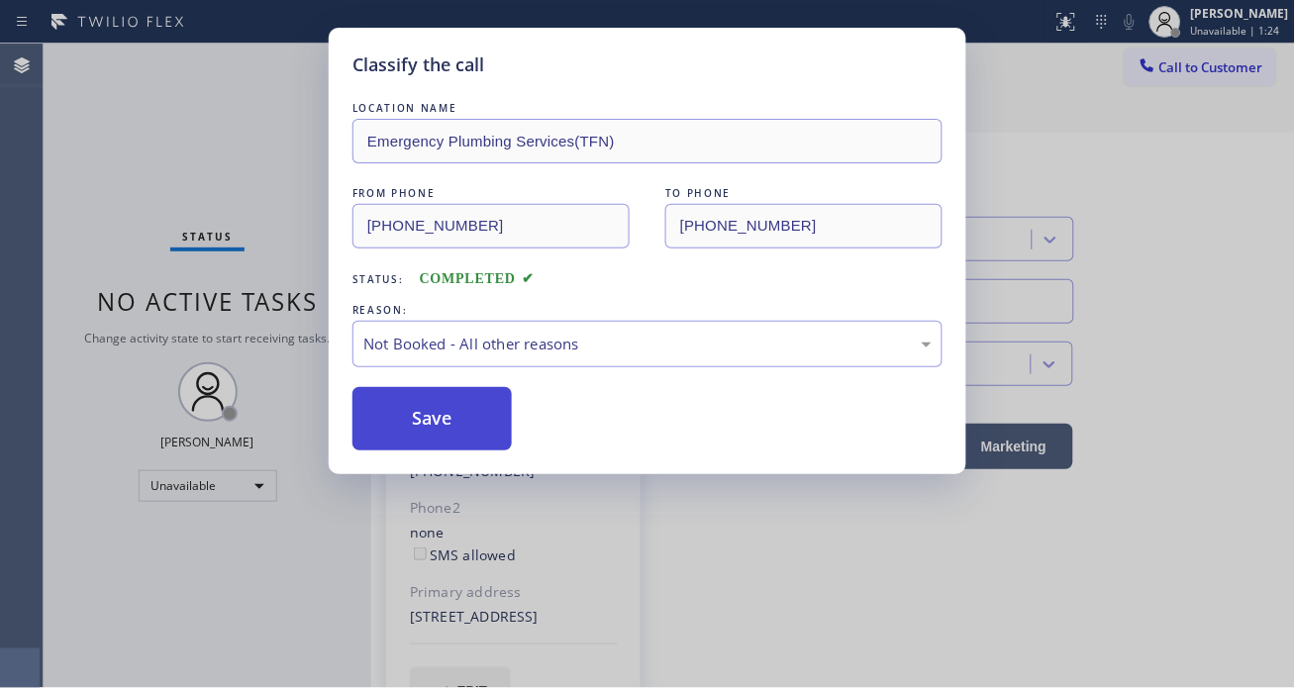
click at [478, 416] on button "Save" at bounding box center [432, 418] width 159 height 63
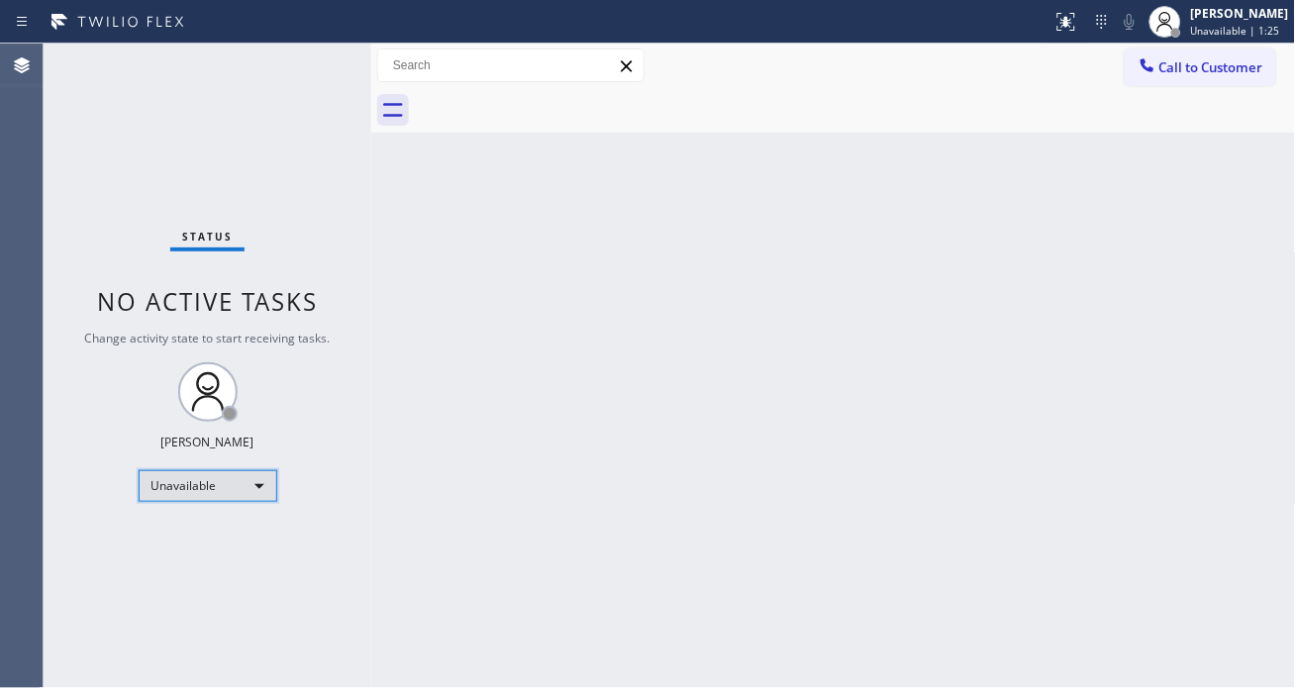
click at [212, 497] on div "Unavailable" at bounding box center [208, 486] width 139 height 32
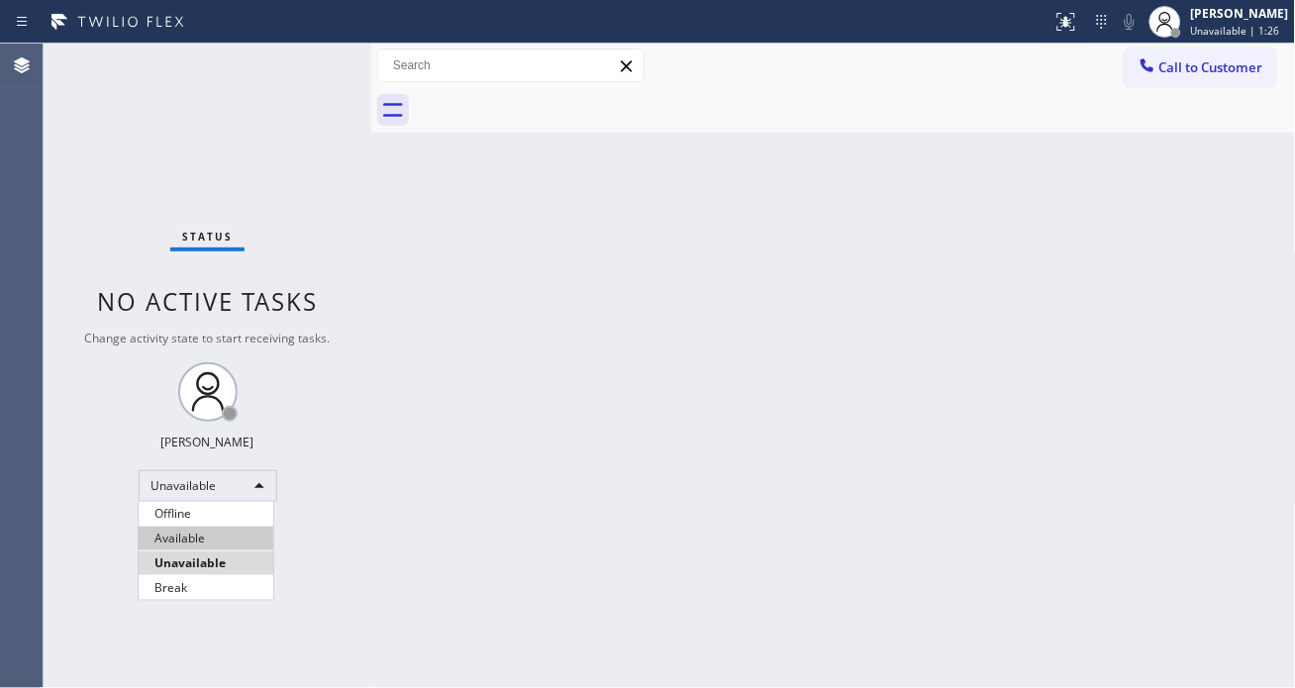
click at [213, 527] on li "Available" at bounding box center [206, 539] width 135 height 24
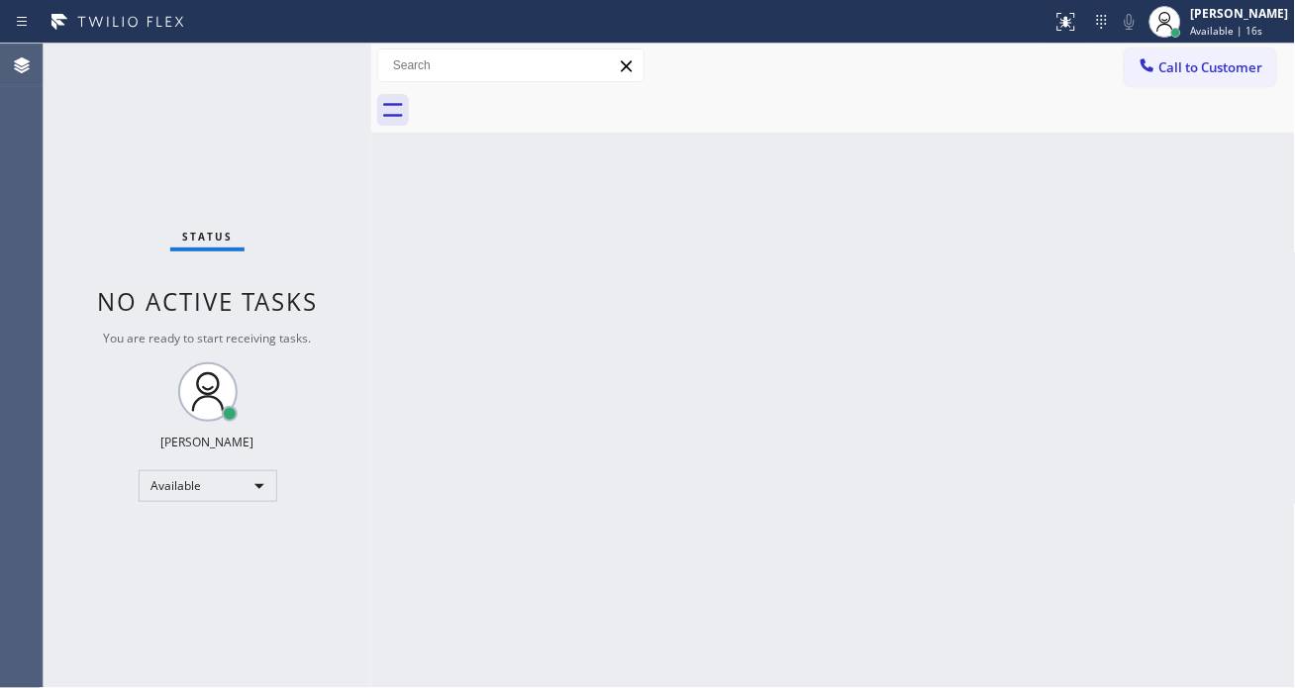
drag, startPoint x: 1215, startPoint y: 203, endPoint x: 840, endPoint y: 140, distance: 380.6
click at [1215, 203] on div "Back to Dashboard Change Sender ID Customers Technicians Select a contact Outbo…" at bounding box center [833, 366] width 925 height 645
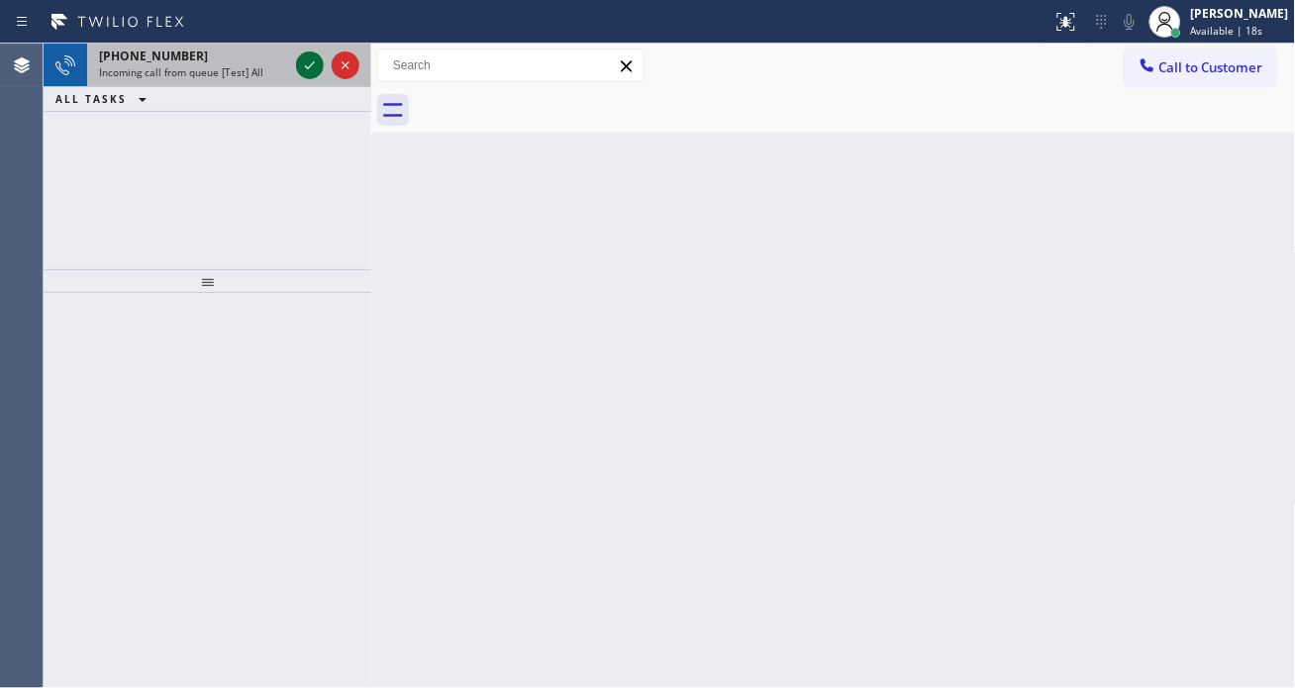
click at [309, 70] on icon at bounding box center [310, 65] width 24 height 24
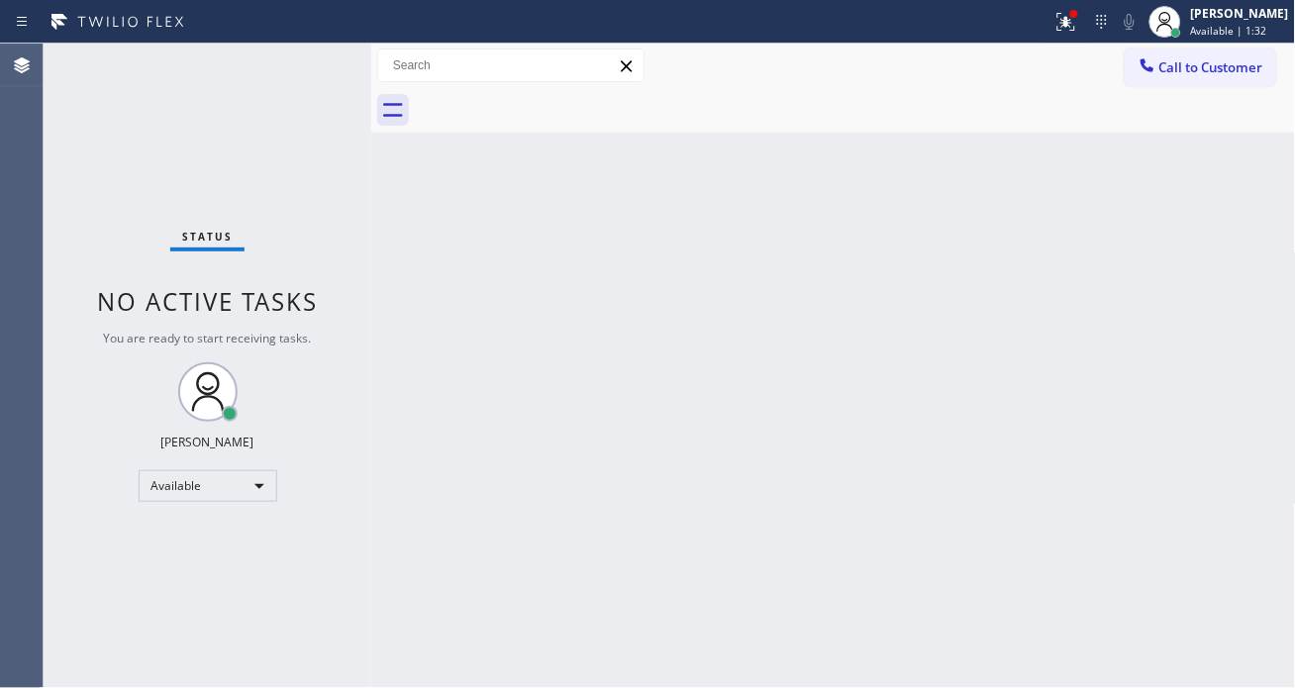
click at [1245, 302] on div "Back to Dashboard Change Sender ID Customers Technicians Select a contact Outbo…" at bounding box center [833, 366] width 925 height 645
click at [1088, 4] on button at bounding box center [1067, 22] width 44 height 44
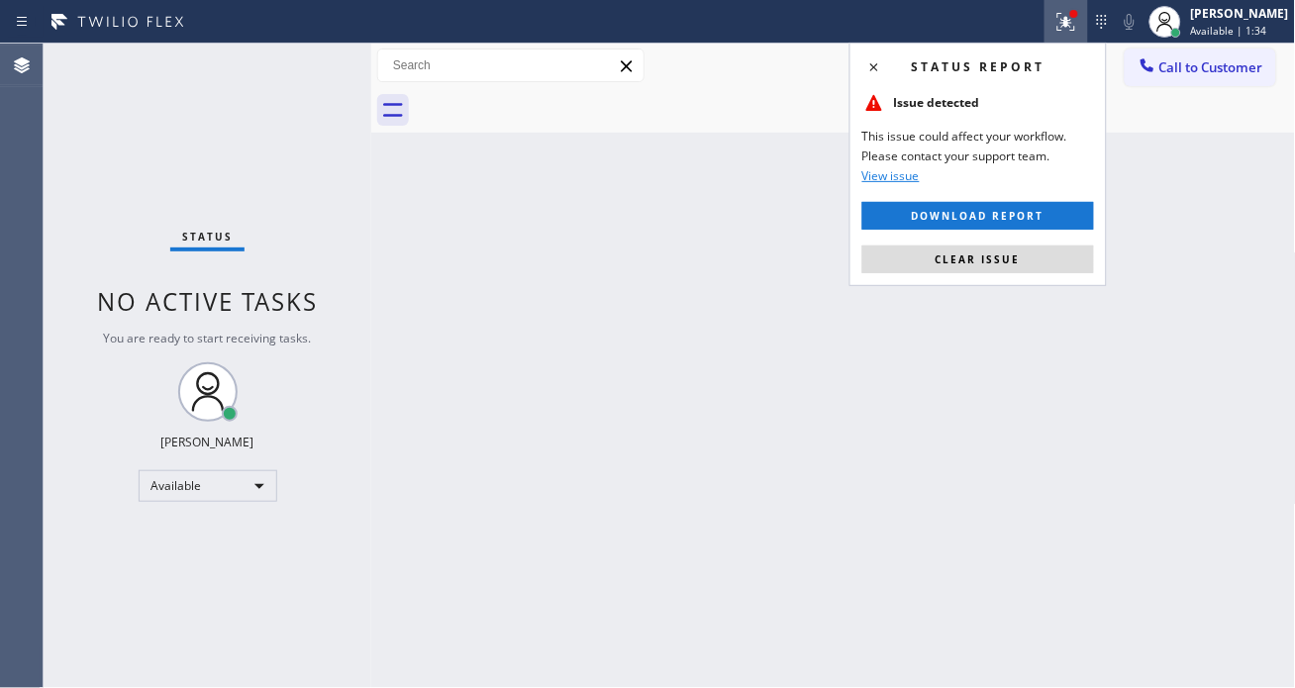
click at [1052, 236] on div "Status report Issue detected This issue could affect your workflow. Please cont…" at bounding box center [978, 165] width 257 height 244
click at [1048, 244] on div "Status report Issue detected This issue could affect your workflow. Please cont…" at bounding box center [978, 165] width 257 height 244
click at [1030, 253] on button "Clear issue" at bounding box center [979, 260] width 232 height 28
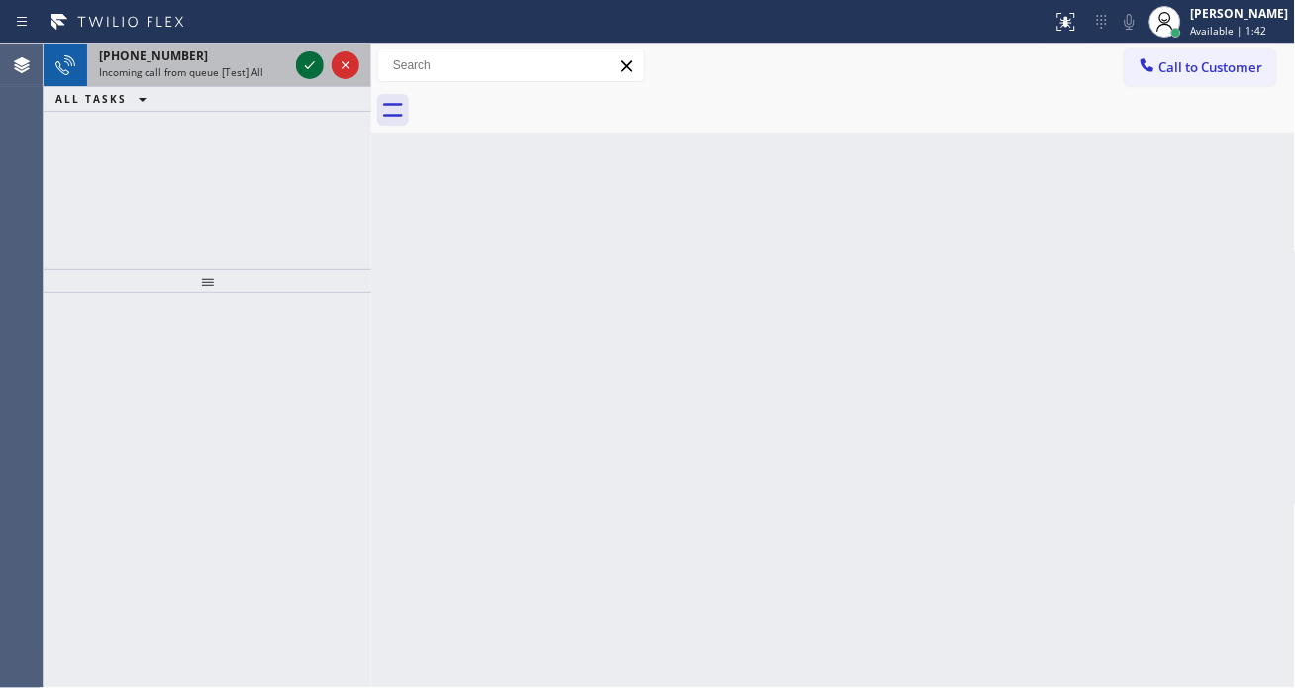
click at [304, 67] on icon at bounding box center [310, 65] width 24 height 24
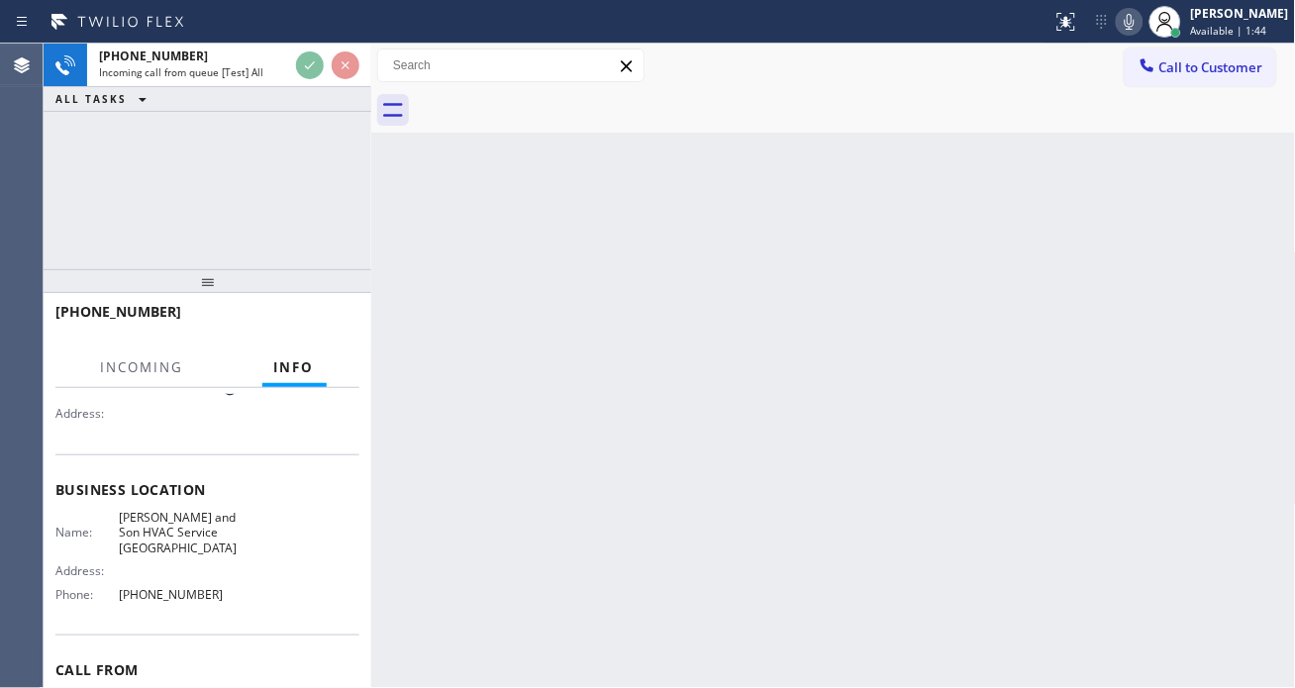
scroll to position [220, 0]
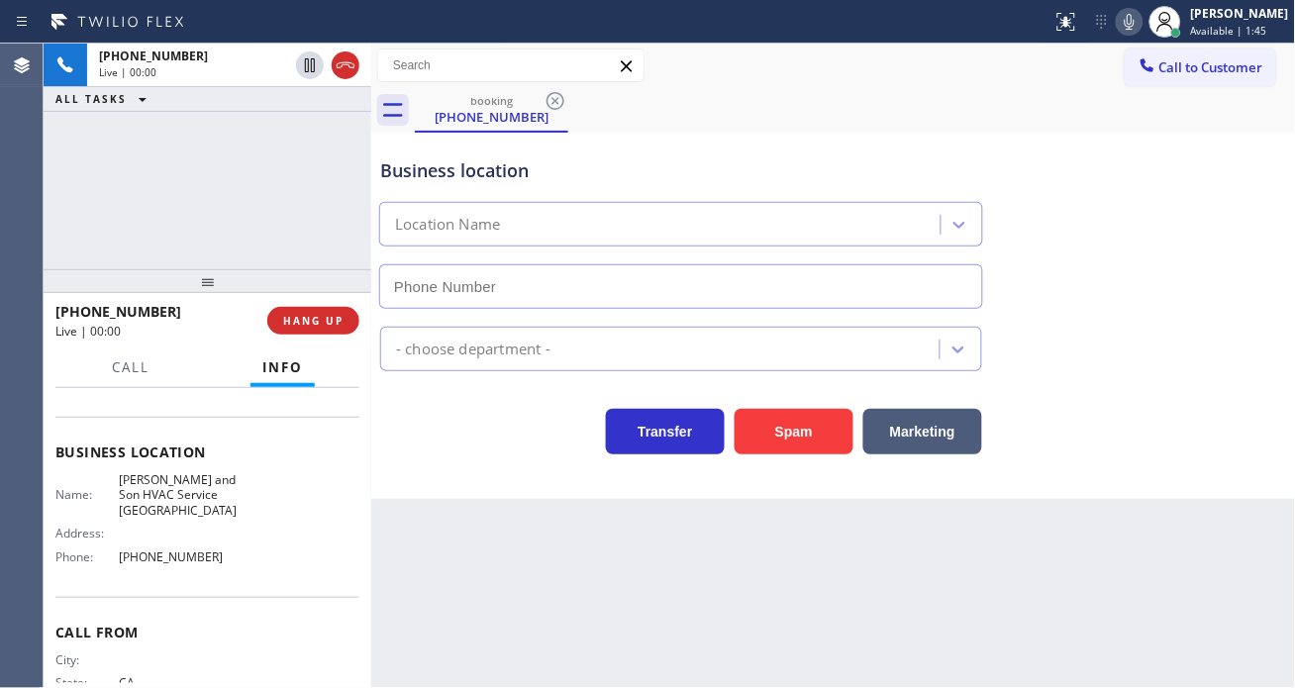
click at [175, 490] on span "[PERSON_NAME] and Son HVAC Service [GEOGRAPHIC_DATA]" at bounding box center [178, 495] width 119 height 46
type input "[PHONE_NUMBER]"
click at [175, 490] on span "[PERSON_NAME] and Son HVAC Service [GEOGRAPHIC_DATA]" at bounding box center [178, 495] width 119 height 46
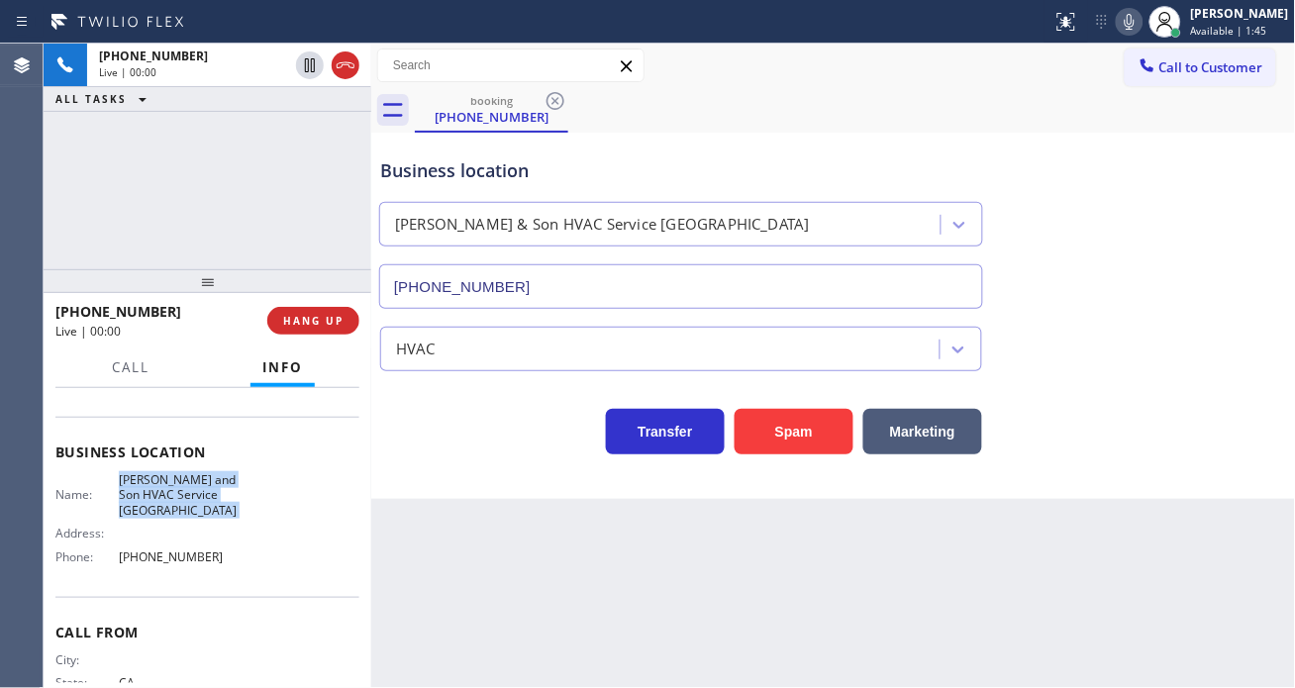
click at [175, 490] on span "[PERSON_NAME] and Son HVAC Service [GEOGRAPHIC_DATA]" at bounding box center [178, 495] width 119 height 46
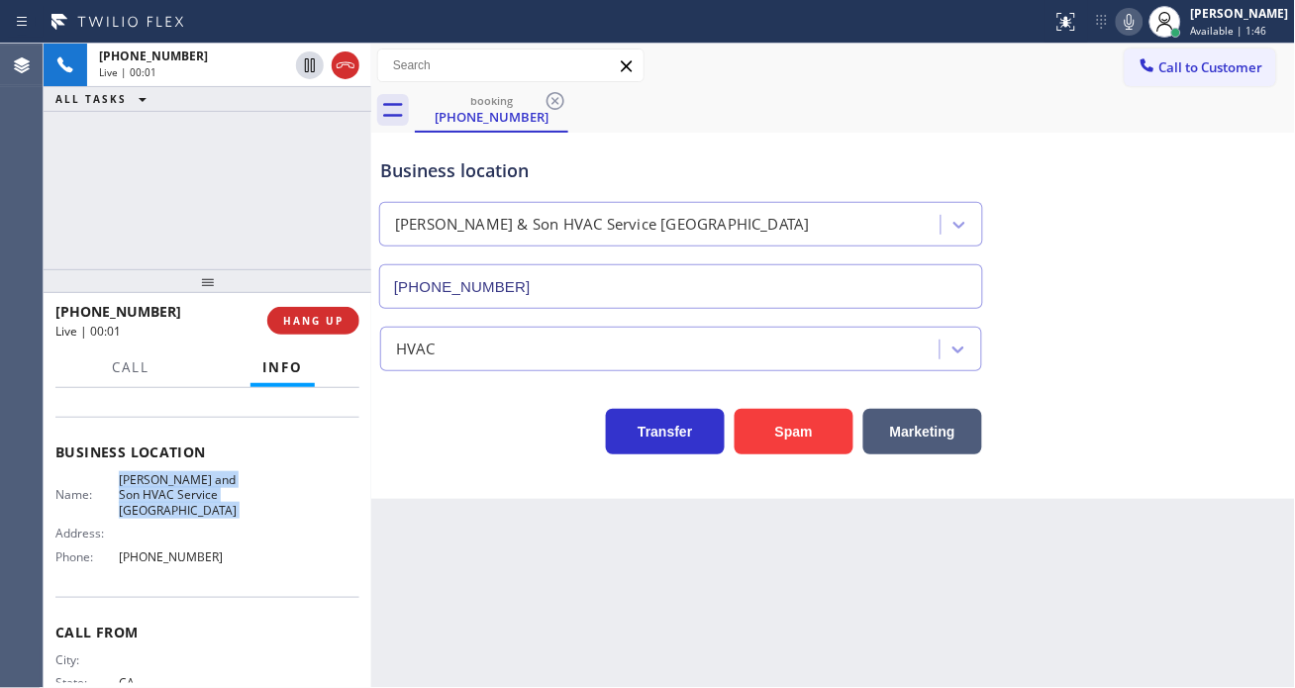
click at [175, 490] on span "[PERSON_NAME] and Son HVAC Service [GEOGRAPHIC_DATA]" at bounding box center [178, 495] width 119 height 46
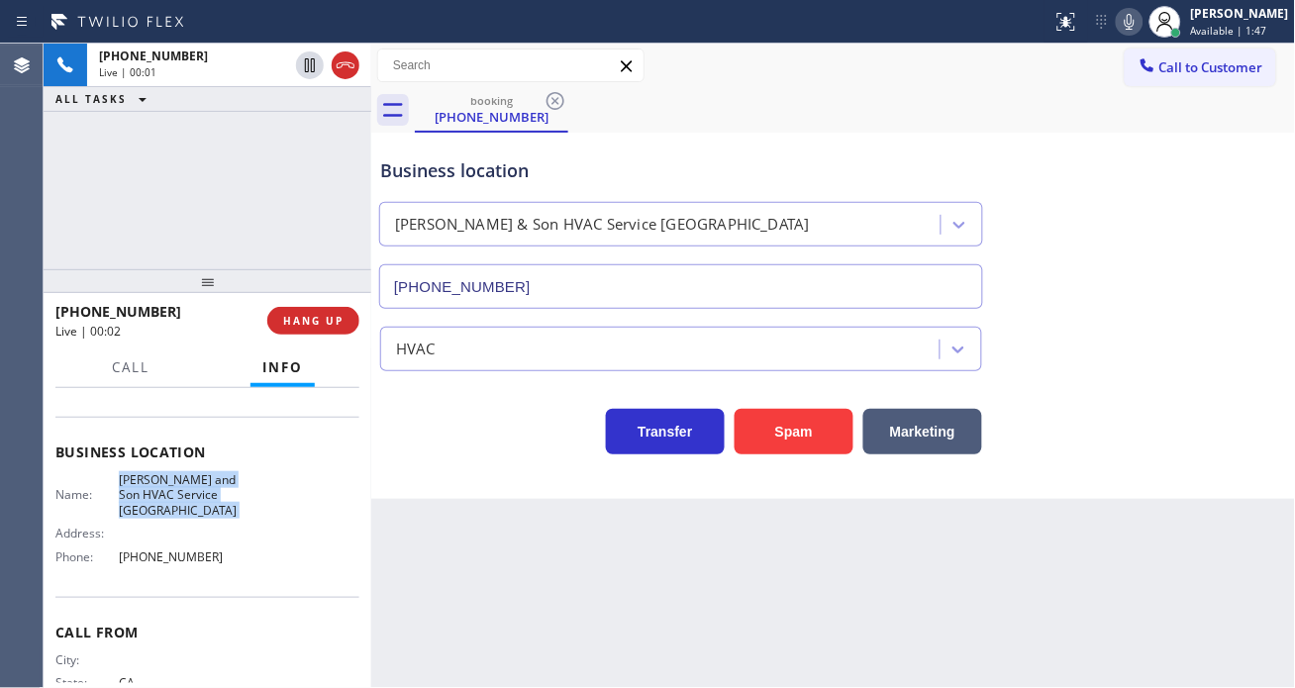
click at [175, 490] on span "[PERSON_NAME] and Son HVAC Service [GEOGRAPHIC_DATA]" at bounding box center [178, 495] width 119 height 46
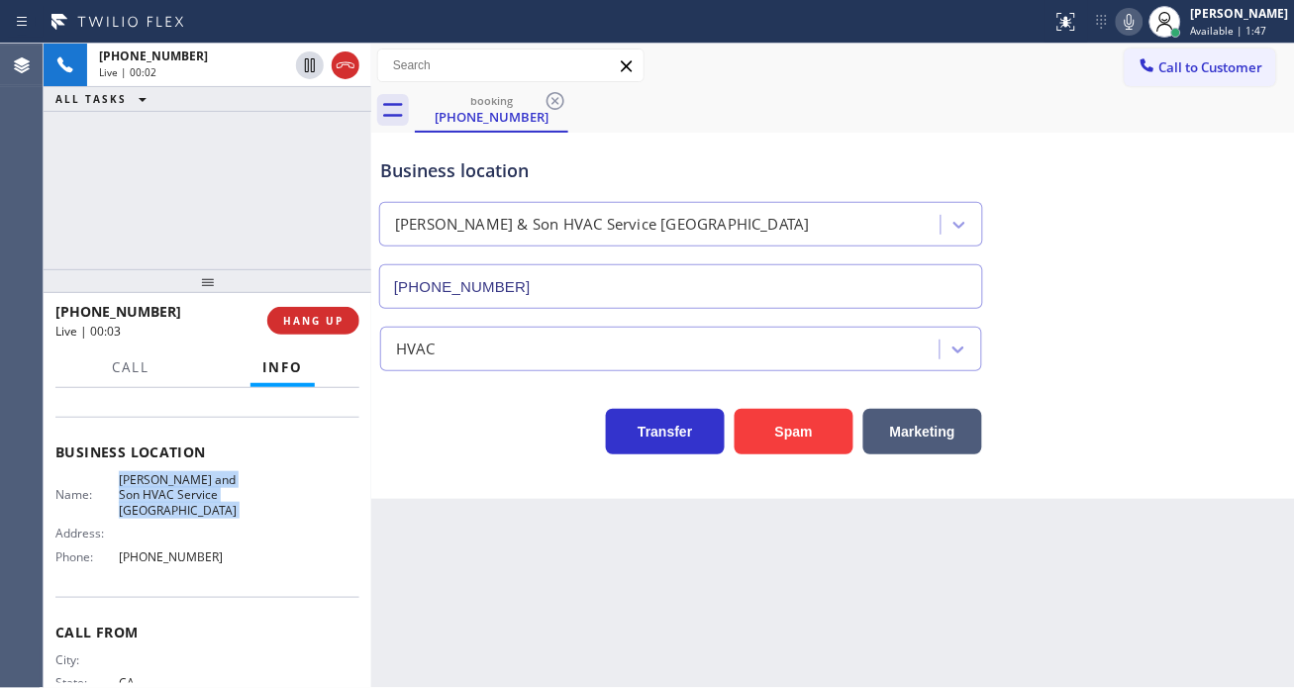
click at [175, 490] on span "[PERSON_NAME] and Son HVAC Service [GEOGRAPHIC_DATA]" at bounding box center [178, 495] width 119 height 46
click at [198, 203] on div "+15629660210 Live | 00:10 ALL TASKS ALL TASKS ACTIVE TASKS TASKS IN WRAP UP" at bounding box center [208, 157] width 328 height 226
click at [171, 493] on span "[PERSON_NAME] and Son HVAC Service [GEOGRAPHIC_DATA]" at bounding box center [178, 495] width 119 height 46
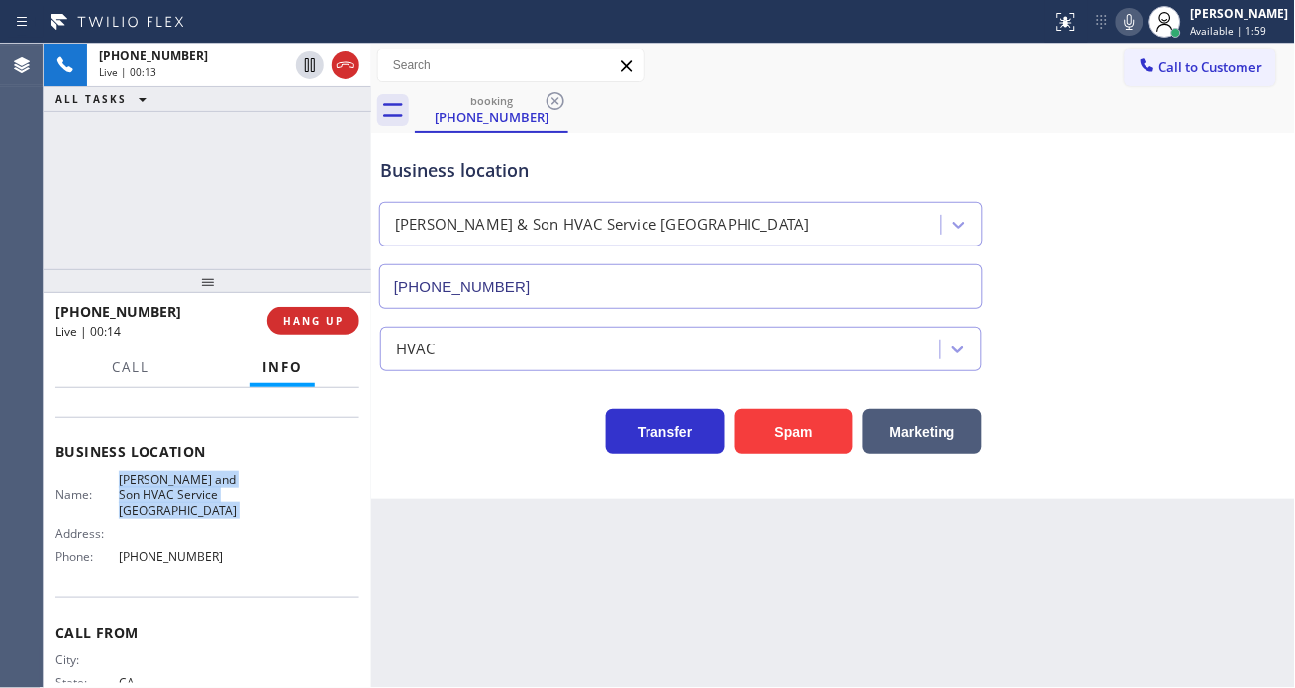
click at [171, 493] on span "[PERSON_NAME] and Son HVAC Service [GEOGRAPHIC_DATA]" at bounding box center [178, 495] width 119 height 46
click at [418, 170] on div "Business location" at bounding box center [681, 170] width 602 height 27
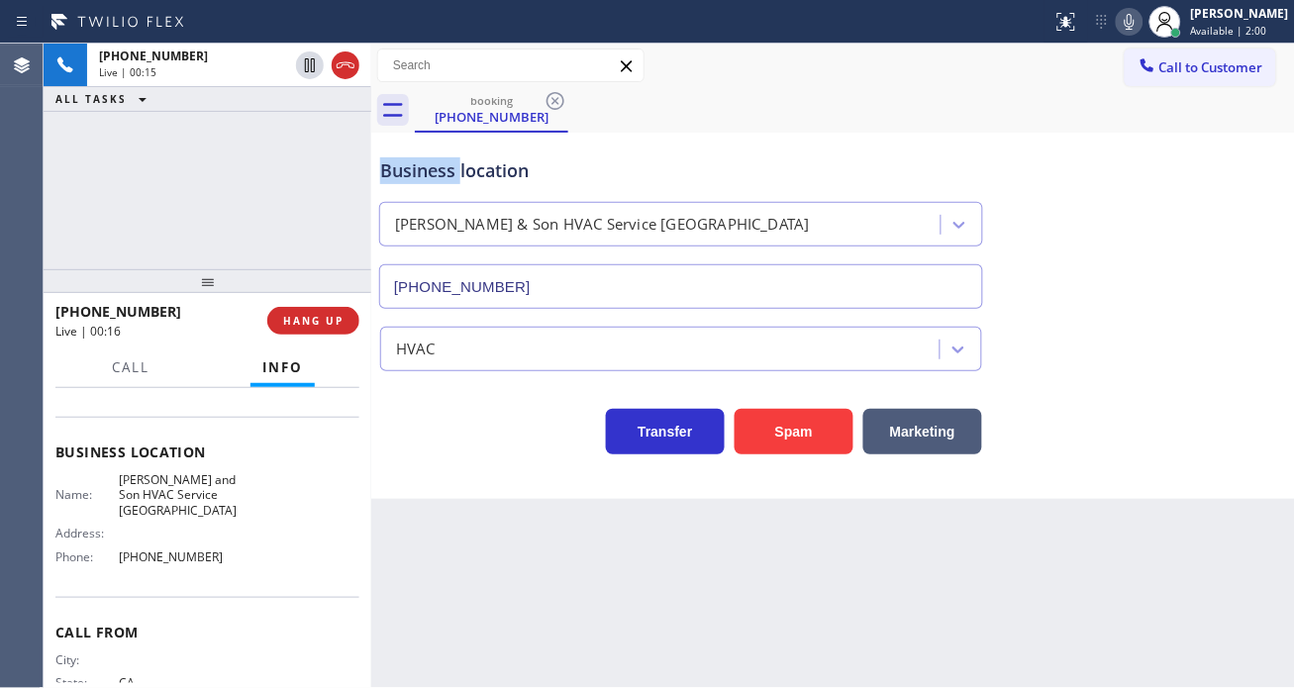
click at [418, 170] on div "Business location" at bounding box center [681, 170] width 602 height 27
click at [325, 331] on button "HANG UP" at bounding box center [313, 321] width 92 height 28
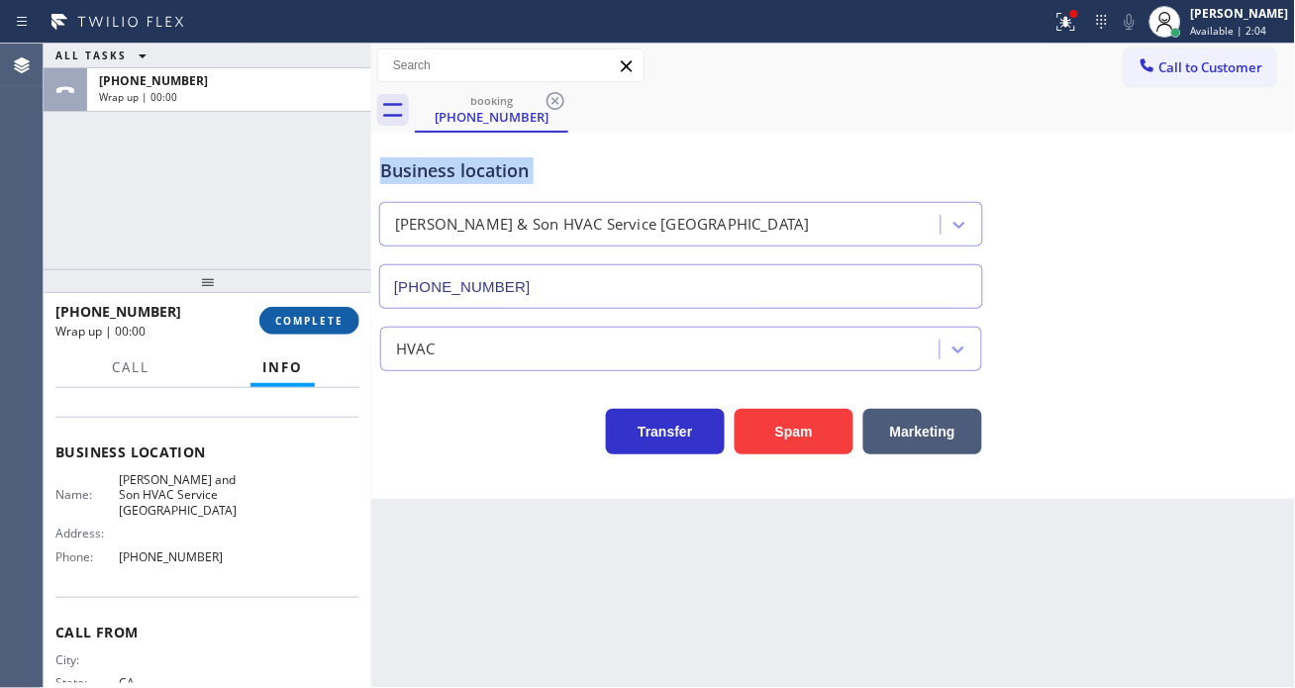
click at [325, 331] on button "COMPLETE" at bounding box center [309, 321] width 100 height 28
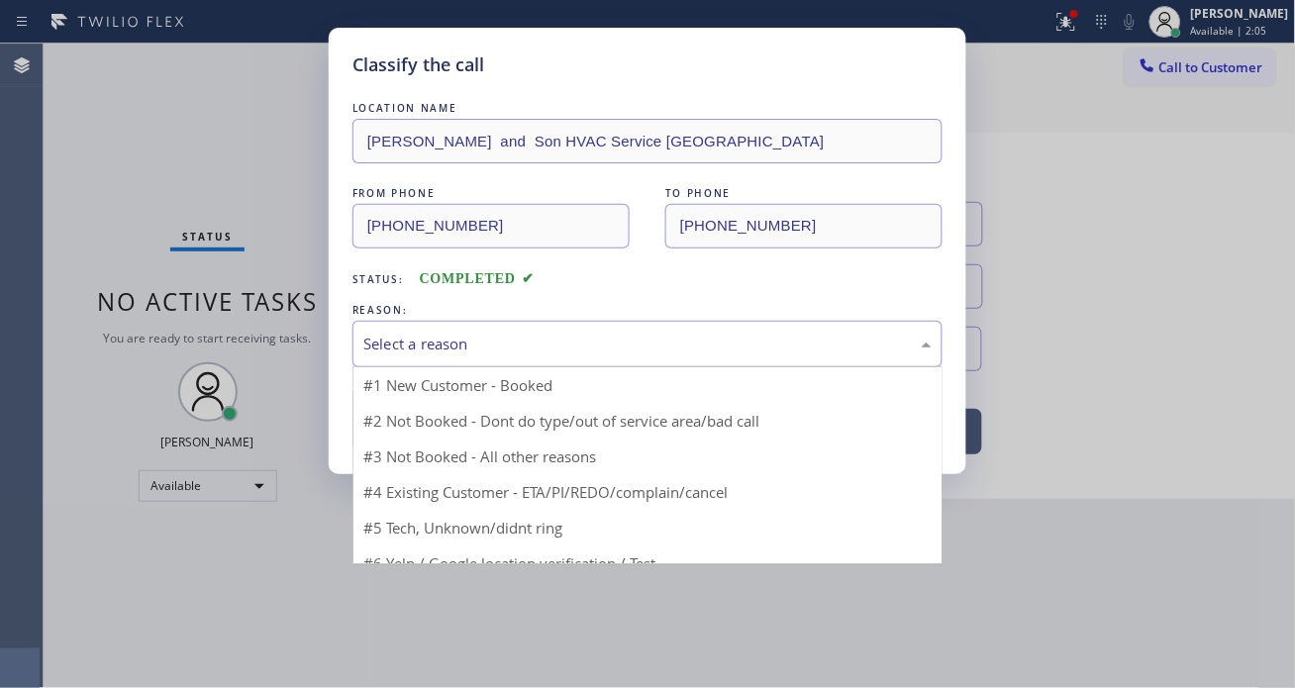
click at [512, 356] on div "Select a reason" at bounding box center [648, 344] width 590 height 47
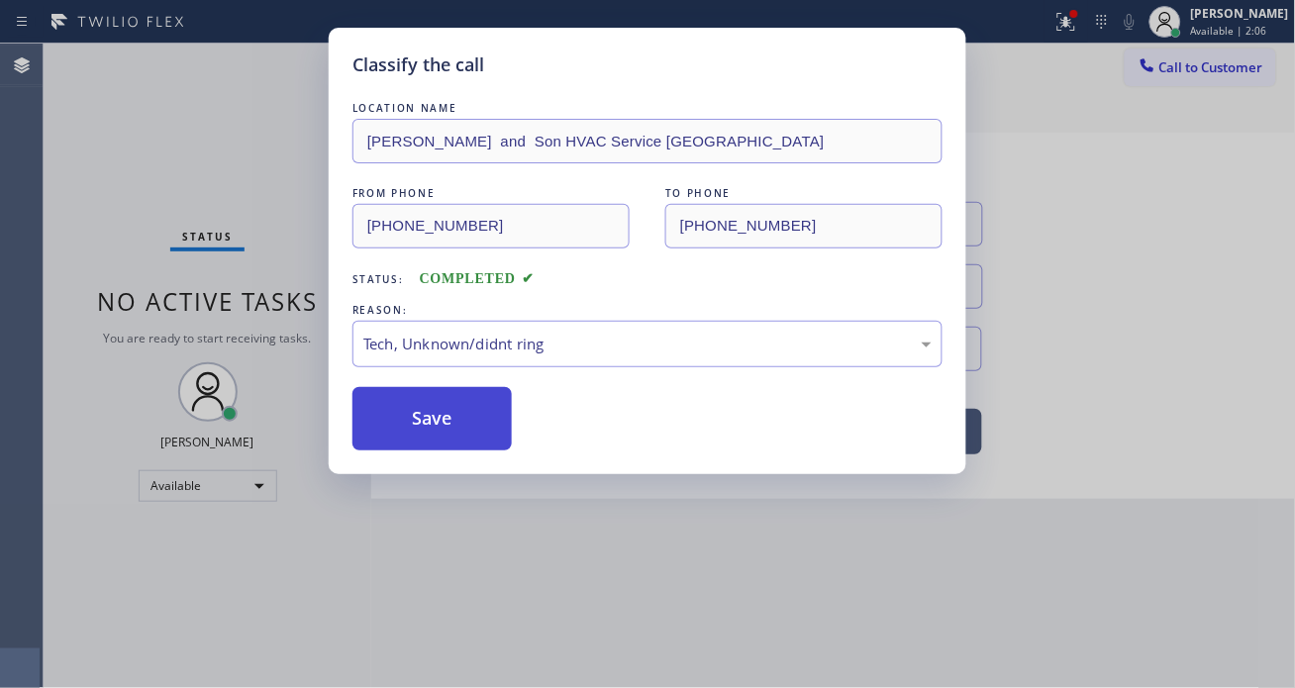
click at [449, 418] on button "Save" at bounding box center [432, 418] width 159 height 63
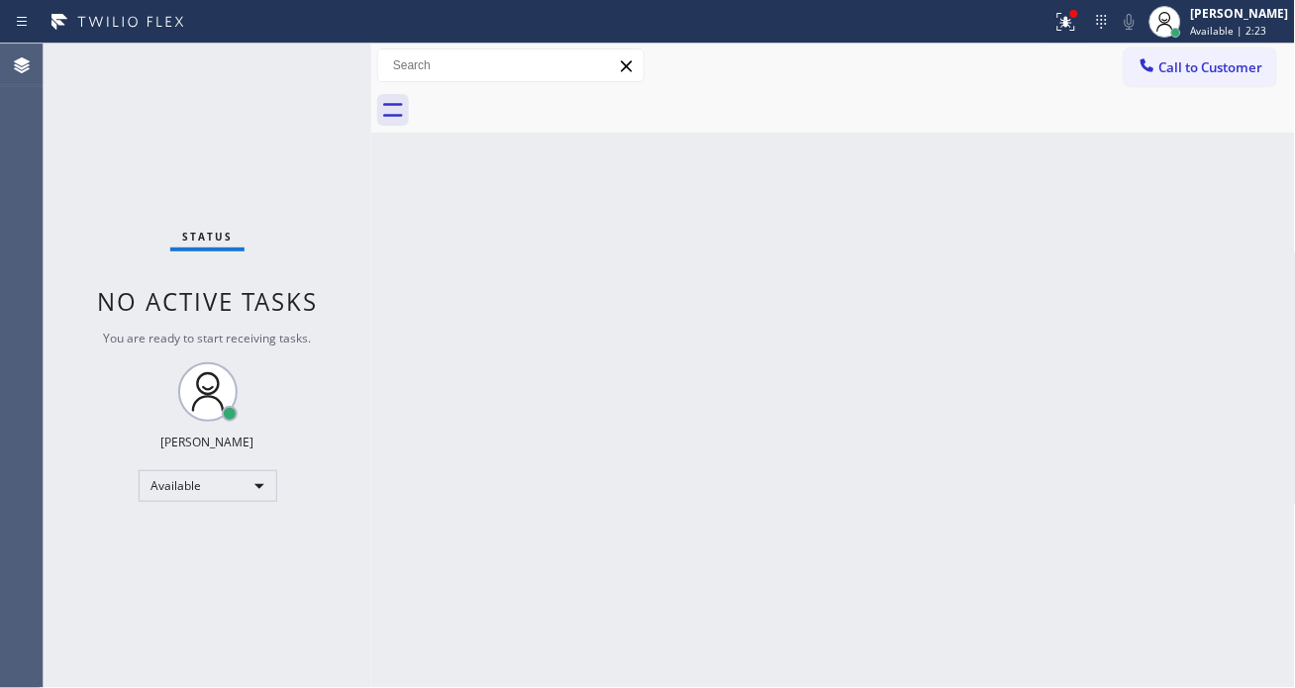
click at [300, 73] on div "Status No active tasks You are ready to start receiving tasks. [PERSON_NAME]" at bounding box center [208, 366] width 328 height 645
click at [1210, 205] on div "Back to Dashboard Change Sender ID Customers Technicians Select a contact Outbo…" at bounding box center [833, 366] width 925 height 645
click at [289, 70] on div "Status No active tasks You are ready to start receiving tasks. [PERSON_NAME]" at bounding box center [208, 366] width 328 height 645
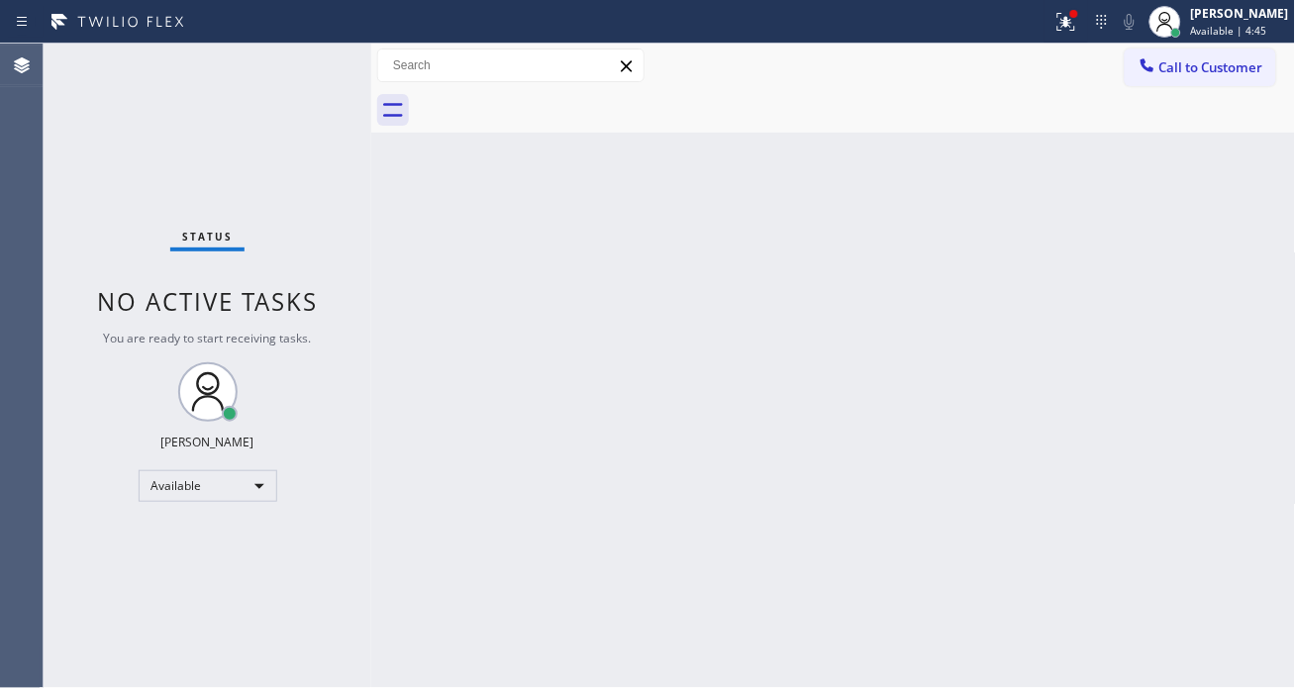
click at [302, 38] on div "Status report Issues detected These issues could affect your workflow. Please c…" at bounding box center [647, 22] width 1295 height 44
click at [301, 63] on div "Status No active tasks You are ready to start receiving tasks. [PERSON_NAME]" at bounding box center [208, 366] width 328 height 645
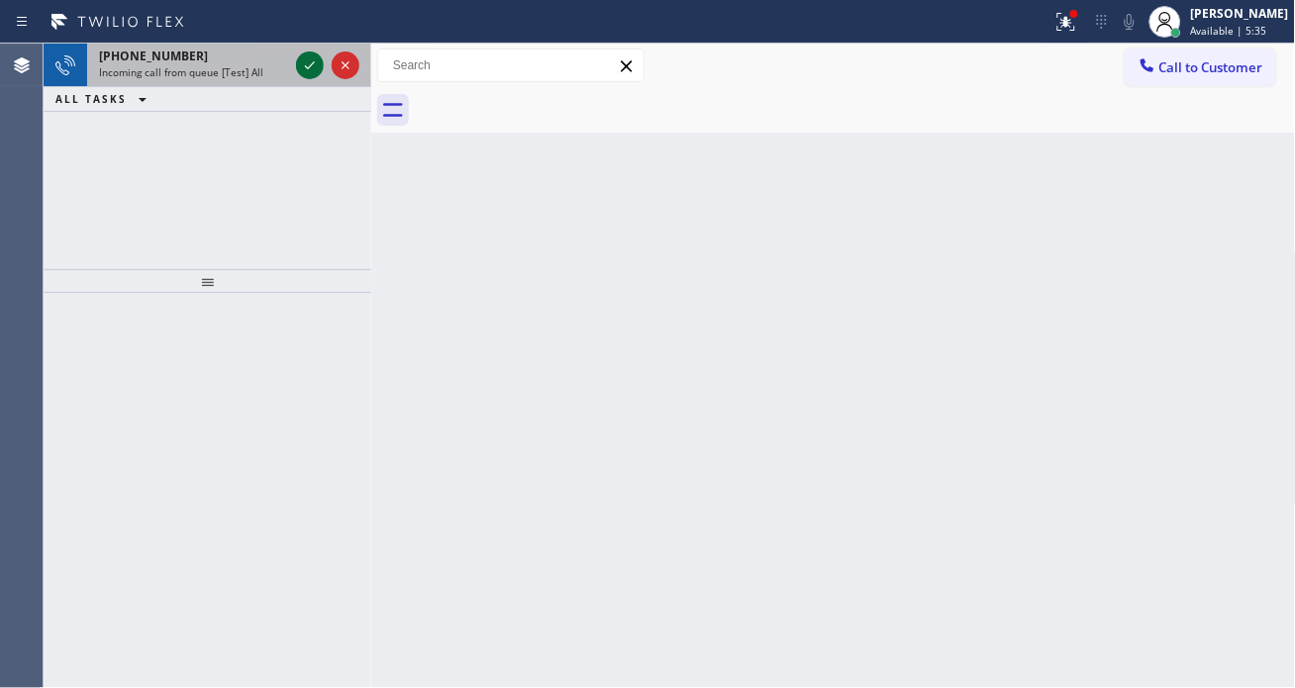
click at [301, 63] on icon at bounding box center [310, 65] width 24 height 24
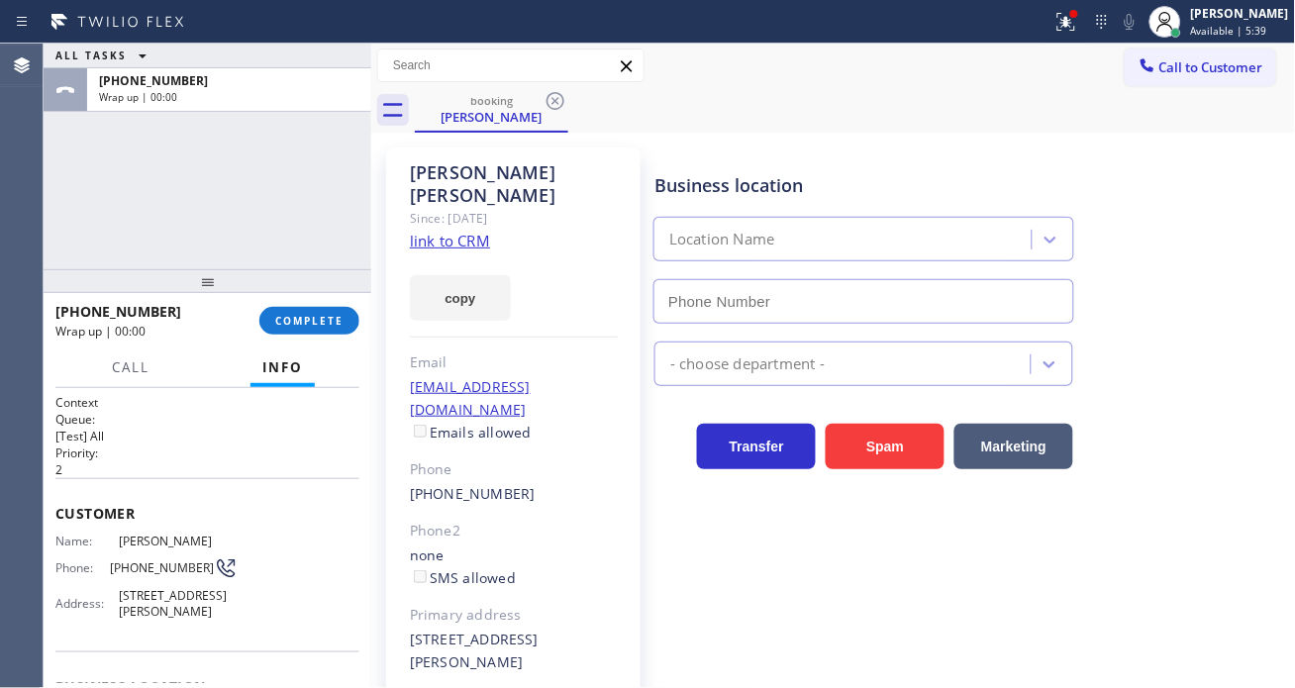
type input "[PHONE_NUMBER]"
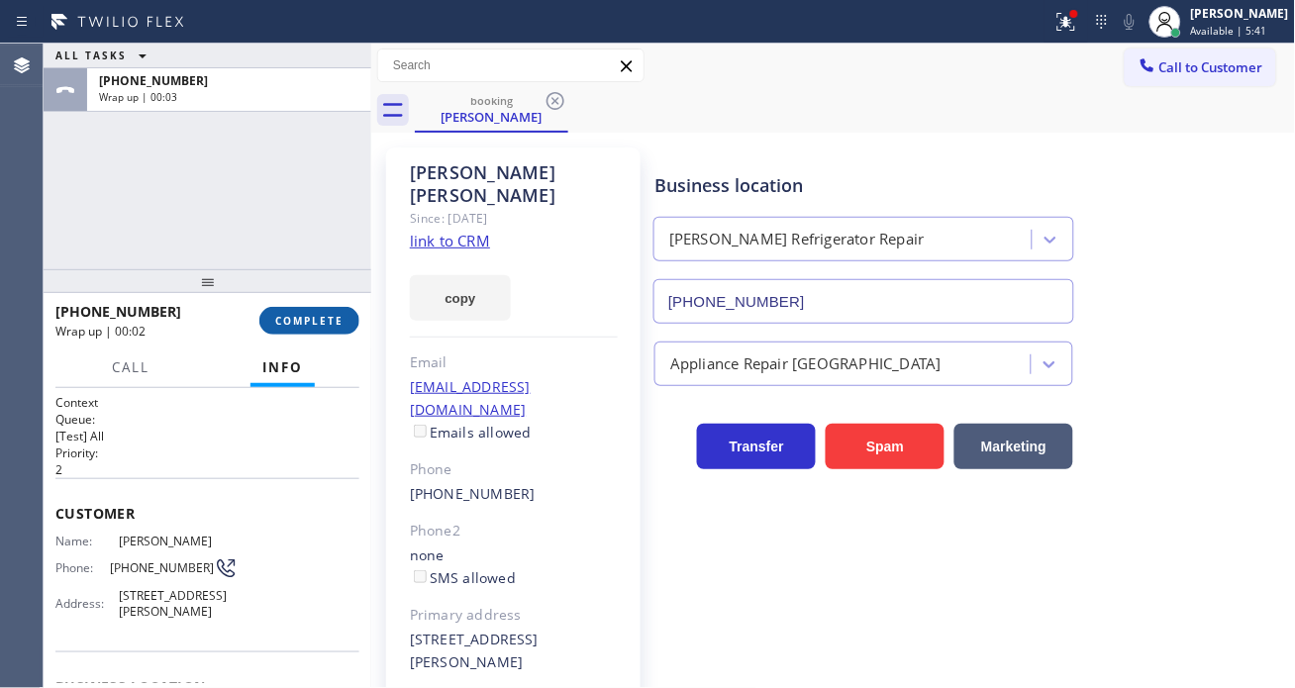
click at [327, 312] on button "COMPLETE" at bounding box center [309, 321] width 100 height 28
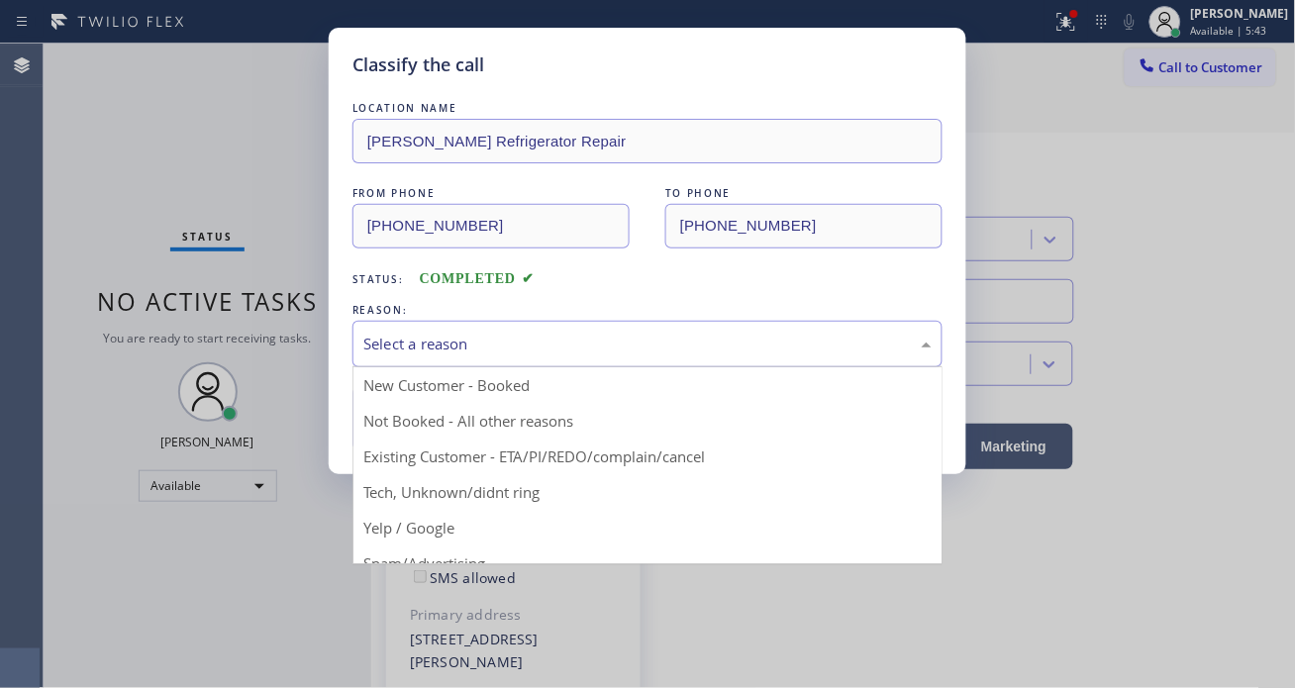
click at [549, 360] on div "Select a reason" at bounding box center [648, 344] width 590 height 47
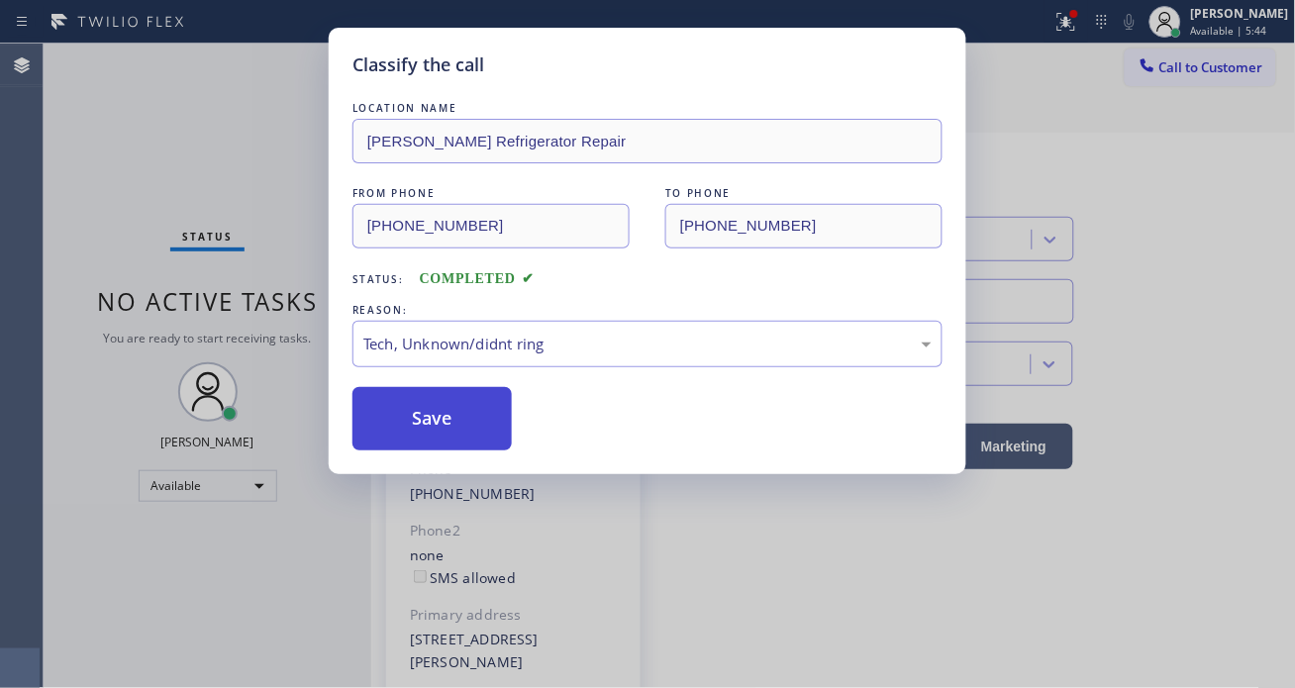
click at [475, 438] on button "Save" at bounding box center [432, 418] width 159 height 63
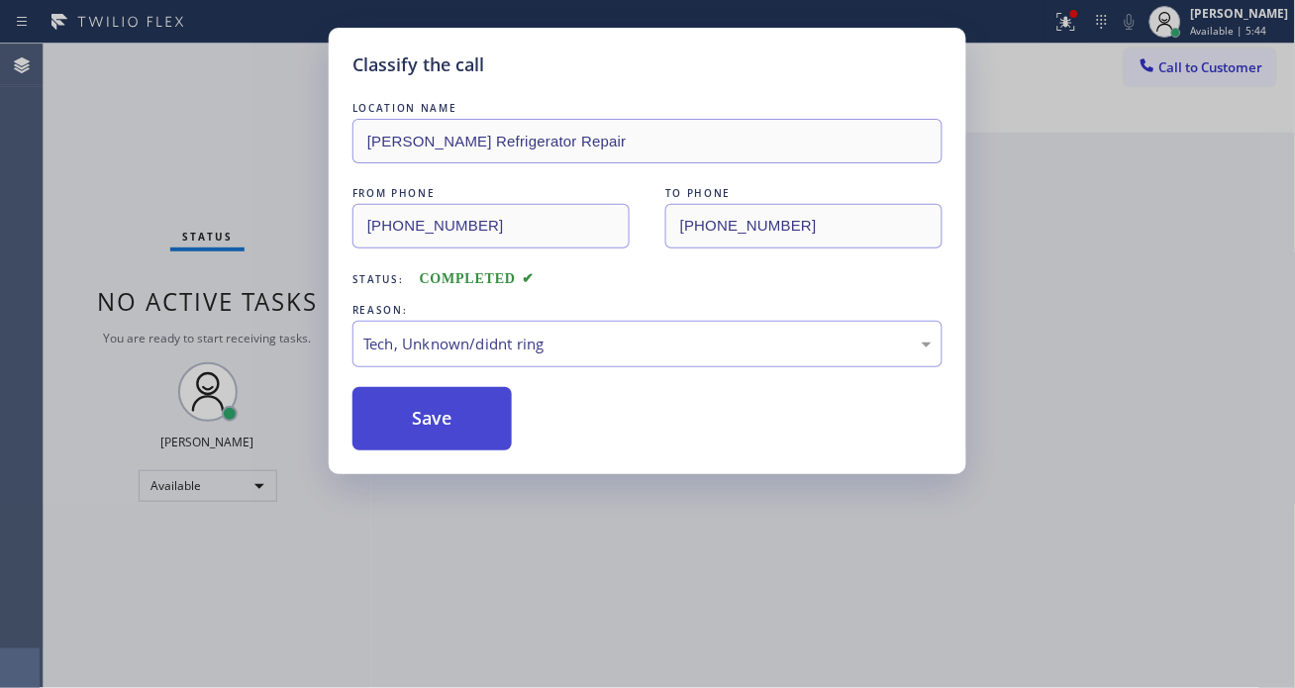
click at [475, 438] on button "Save" at bounding box center [432, 418] width 159 height 63
click at [268, 94] on div "Classify the call LOCATION NAME Dustin Refrigerator Repair FROM PHONE (415) 640…" at bounding box center [647, 344] width 1295 height 688
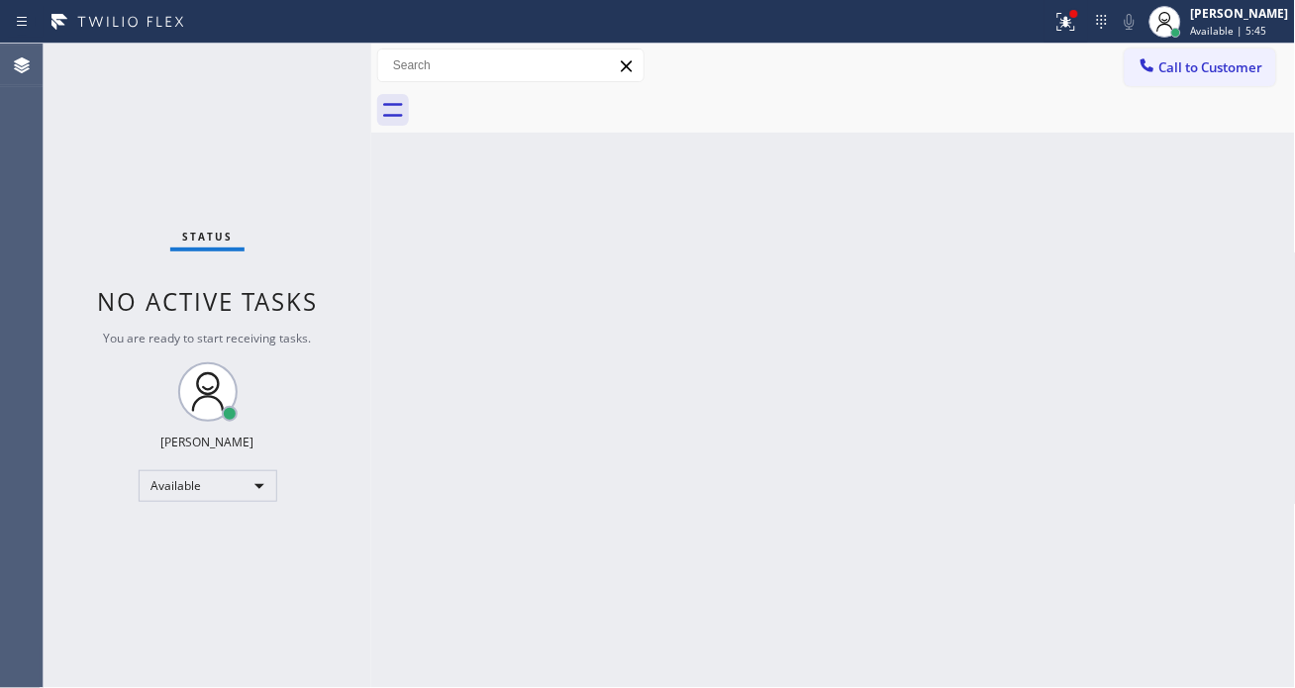
click at [268, 56] on div "Status No active tasks You are ready to start receiving tasks. [PERSON_NAME]" at bounding box center [208, 366] width 328 height 645
click at [264, 65] on div "Status No active tasks You are ready to start receiving tasks. [PERSON_NAME]" at bounding box center [208, 366] width 328 height 645
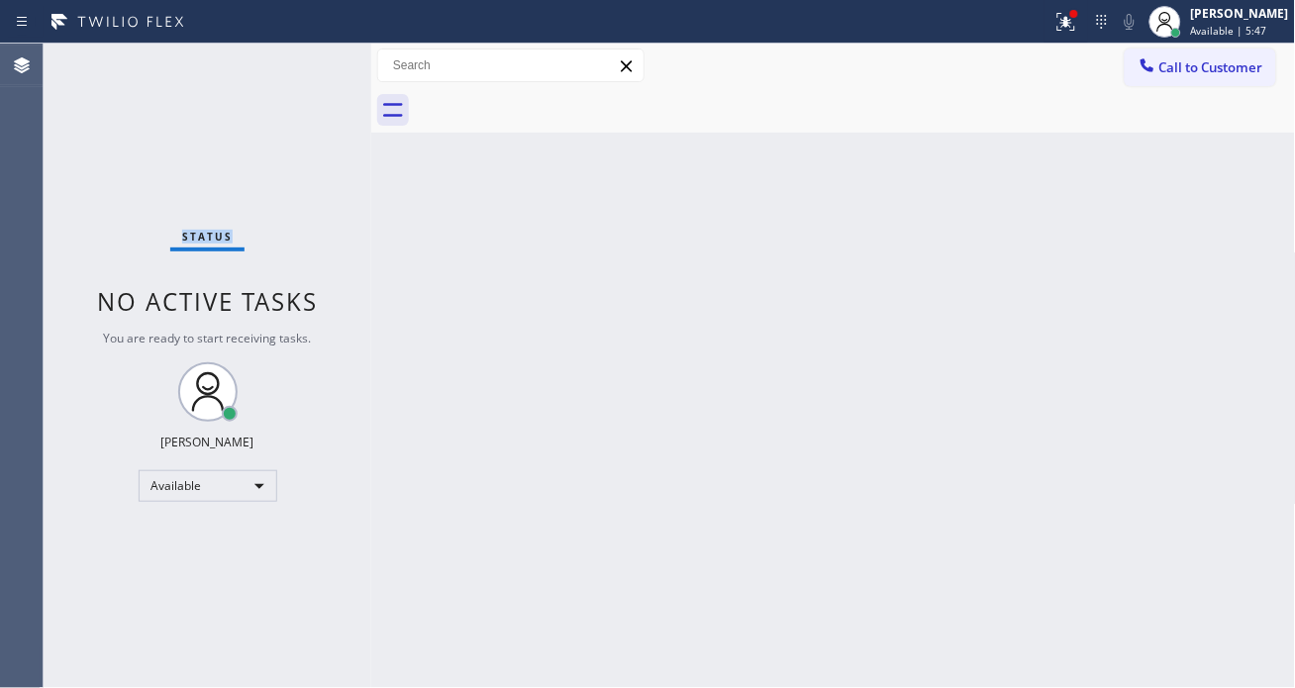
click at [261, 65] on div "Status No active tasks You are ready to start receiving tasks. [PERSON_NAME]" at bounding box center [208, 366] width 328 height 645
click at [294, 57] on div "Status No active tasks You are ready to start receiving tasks. [PERSON_NAME]" at bounding box center [208, 366] width 328 height 645
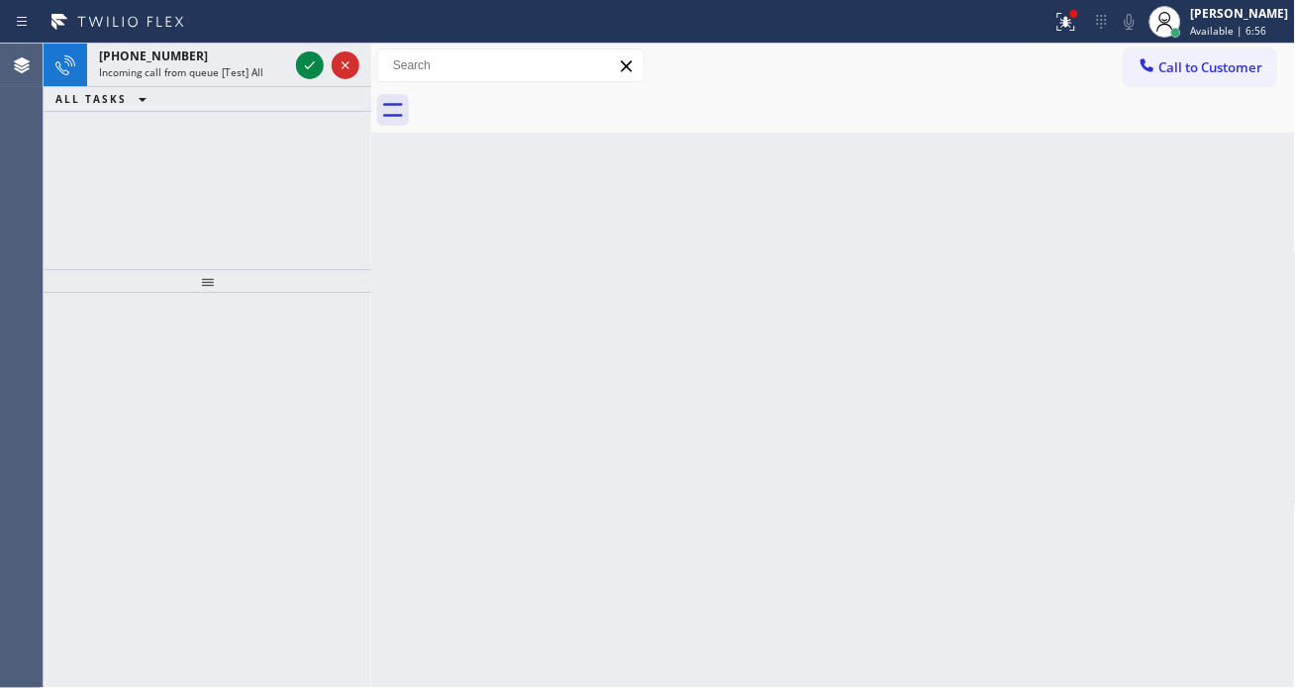
click at [294, 57] on div at bounding box center [327, 66] width 71 height 44
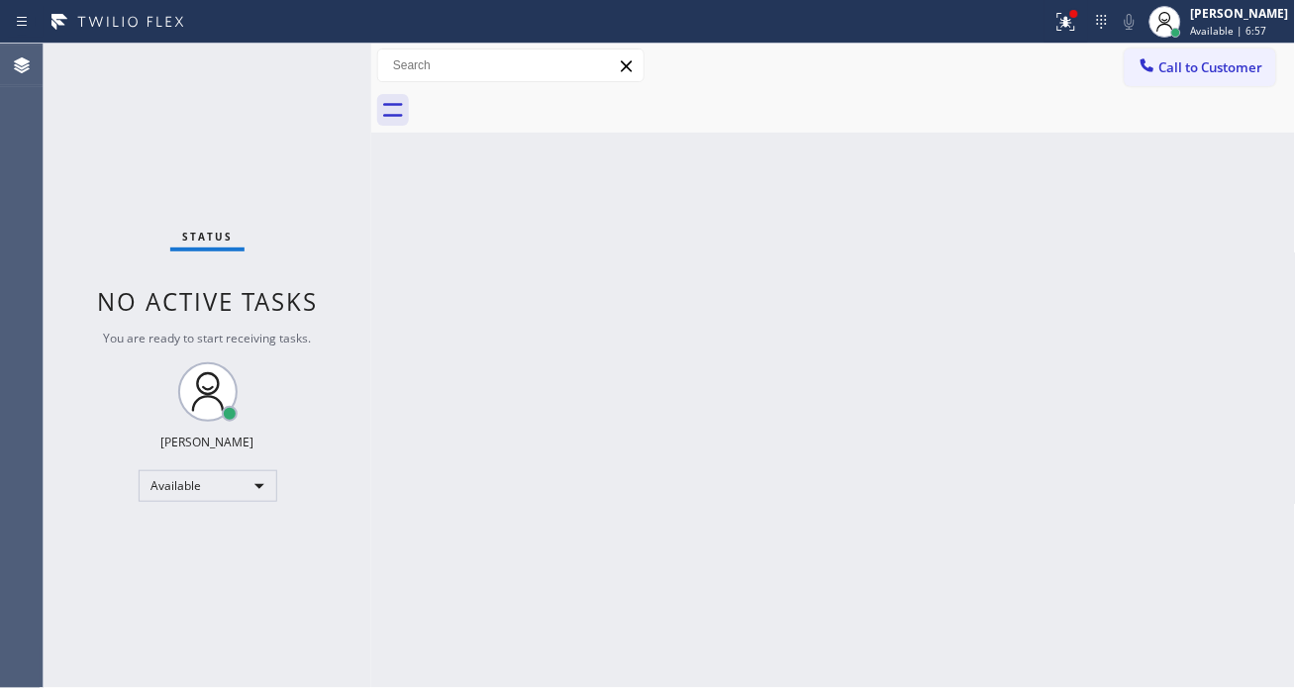
click at [305, 63] on div "Status No active tasks You are ready to start receiving tasks. [PERSON_NAME]" at bounding box center [208, 366] width 328 height 645
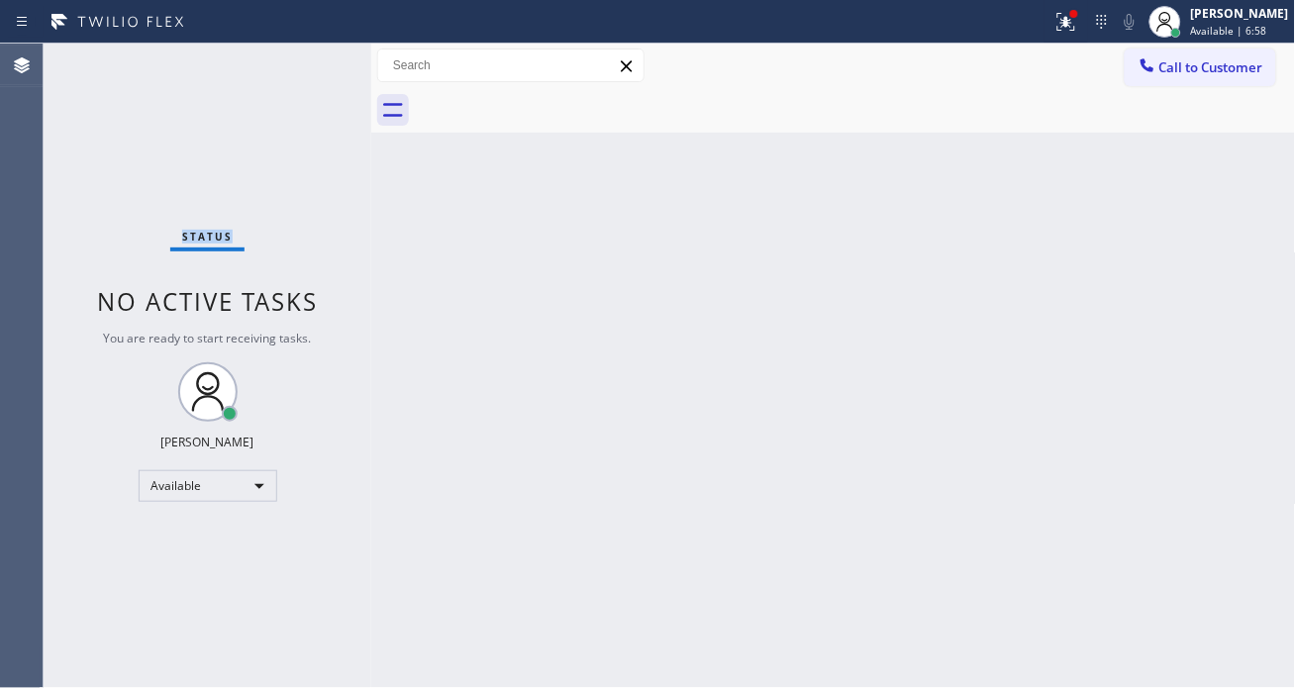
click at [305, 63] on div "Status No active tasks You are ready to start receiving tasks. [PERSON_NAME]" at bounding box center [208, 366] width 328 height 645
click at [308, 61] on div "Status No active tasks You are ready to start receiving tasks. [PERSON_NAME]" at bounding box center [208, 366] width 328 height 645
click at [305, 61] on div "Status No active tasks You are ready to start receiving tasks. [PERSON_NAME]" at bounding box center [208, 366] width 328 height 645
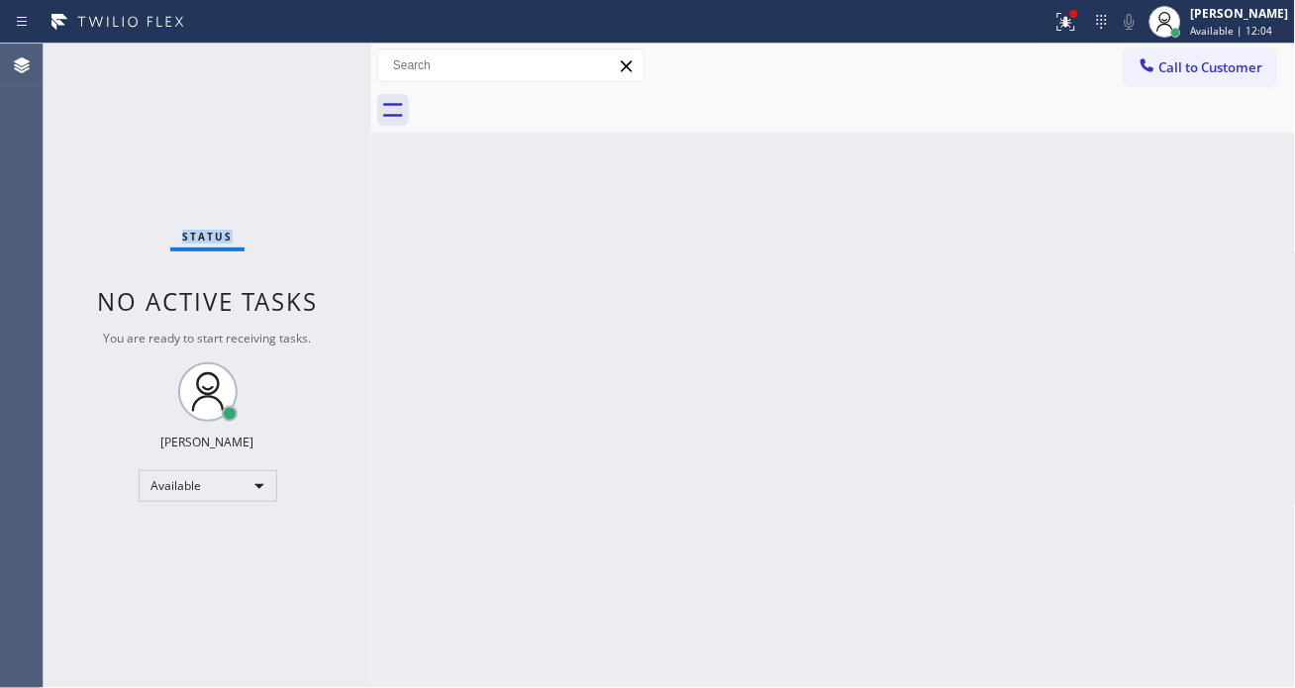
click at [305, 61] on div "Status No active tasks You are ready to start receiving tasks. [PERSON_NAME]" at bounding box center [208, 366] width 328 height 645
click at [304, 61] on div "Status No active tasks You are ready to start receiving tasks. [PERSON_NAME]" at bounding box center [208, 366] width 328 height 645
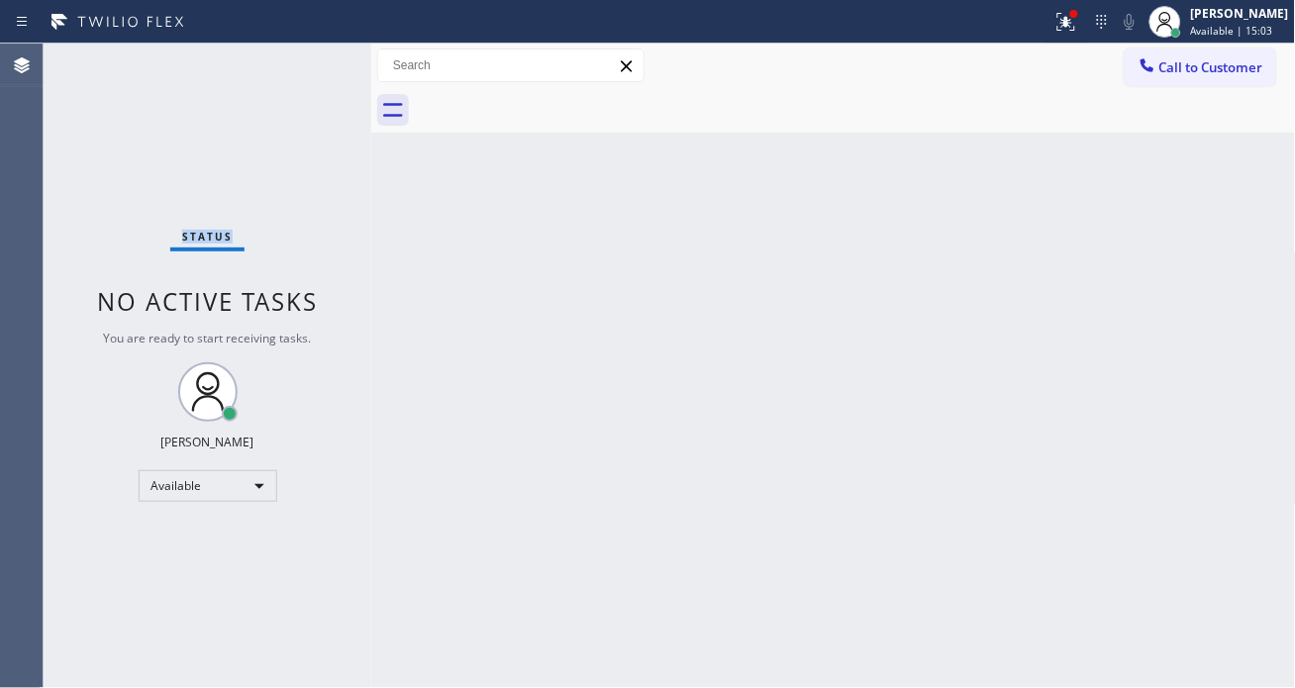
click at [304, 61] on div "Status No active tasks You are ready to start receiving tasks. [PERSON_NAME]" at bounding box center [208, 366] width 328 height 645
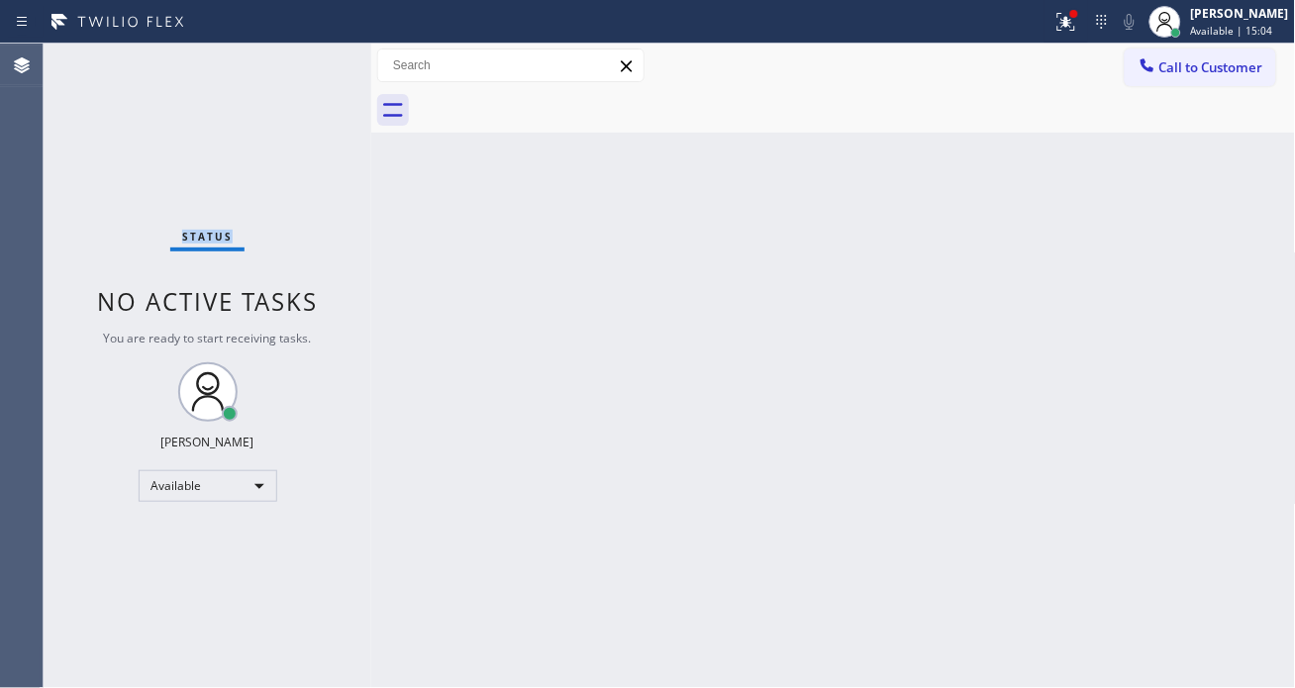
click at [304, 61] on div "Status No active tasks You are ready to start receiving tasks. [PERSON_NAME]" at bounding box center [208, 366] width 328 height 645
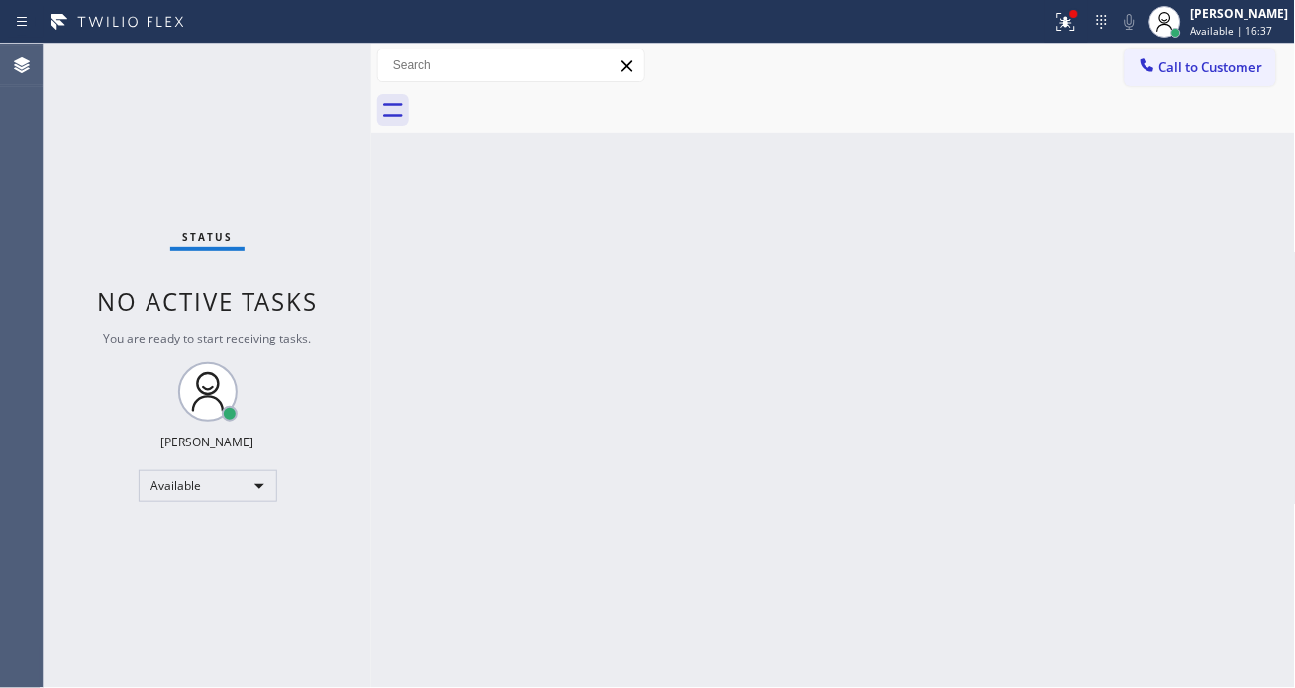
click at [304, 61] on div "Status No active tasks You are ready to start receiving tasks. [PERSON_NAME]" at bounding box center [208, 366] width 328 height 645
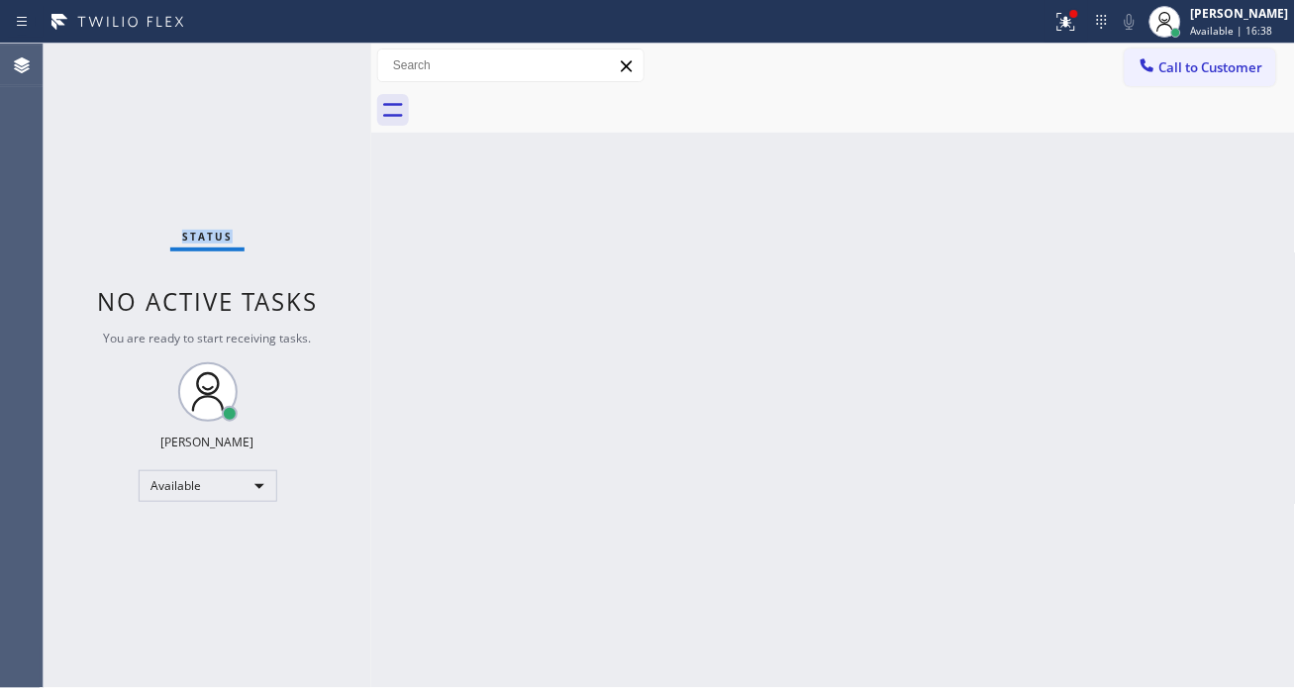
click at [304, 61] on div "Status No active tasks You are ready to start receiving tasks. [PERSON_NAME]" at bounding box center [208, 366] width 328 height 645
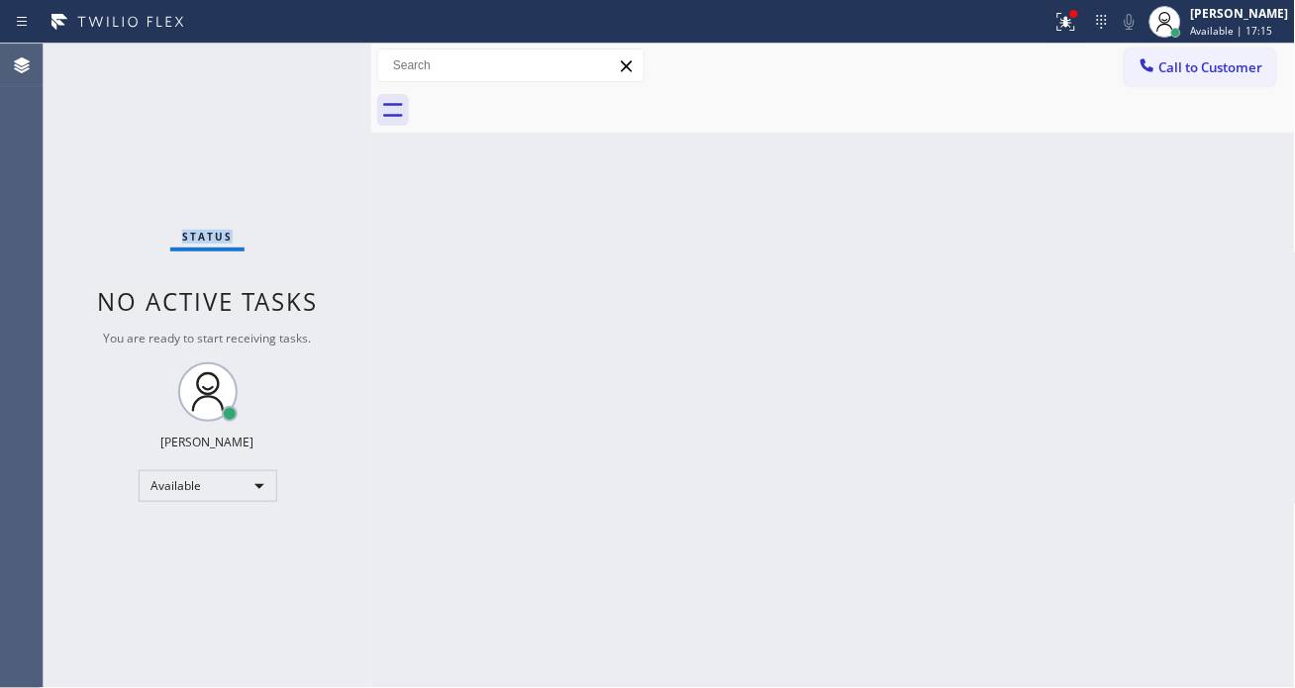
click at [304, 61] on div "Status No active tasks You are ready to start receiving tasks. [PERSON_NAME]" at bounding box center [208, 366] width 328 height 645
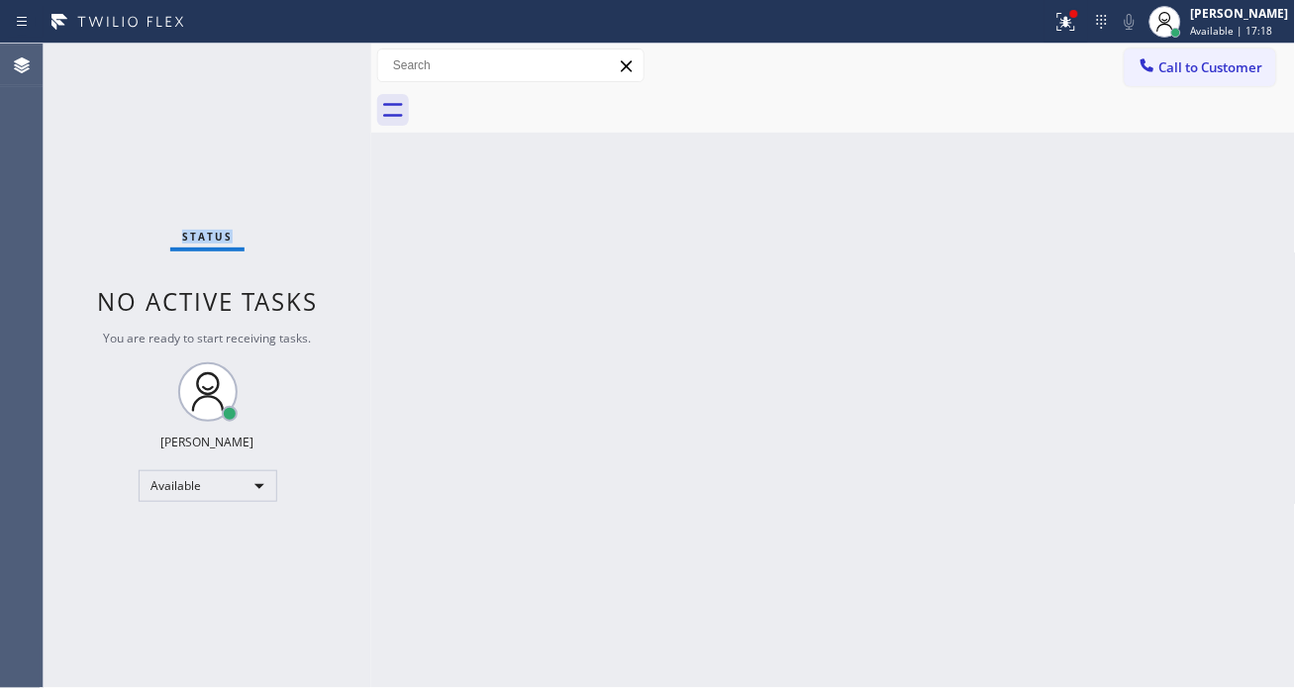
click at [304, 61] on div "Status No active tasks You are ready to start receiving tasks. [PERSON_NAME]" at bounding box center [208, 366] width 328 height 645
click at [300, 57] on div "Status No active tasks You are ready to start receiving tasks. [PERSON_NAME]" at bounding box center [208, 366] width 328 height 645
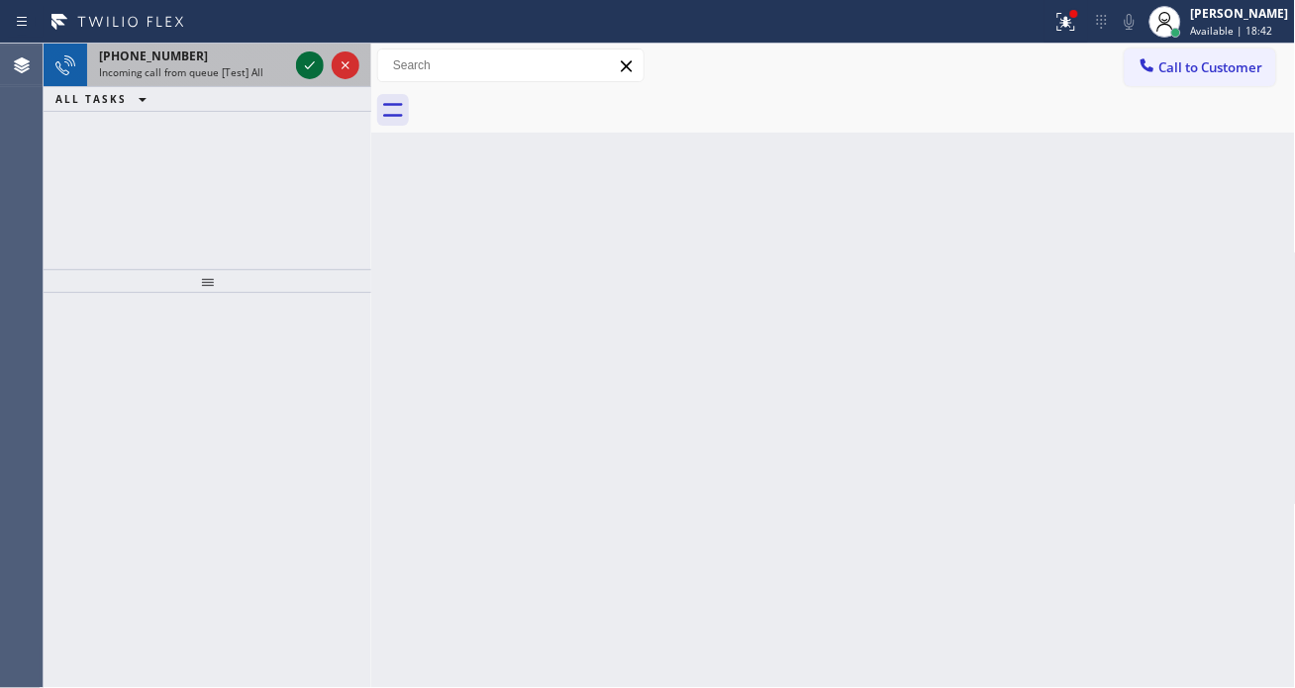
click at [300, 57] on icon at bounding box center [310, 65] width 24 height 24
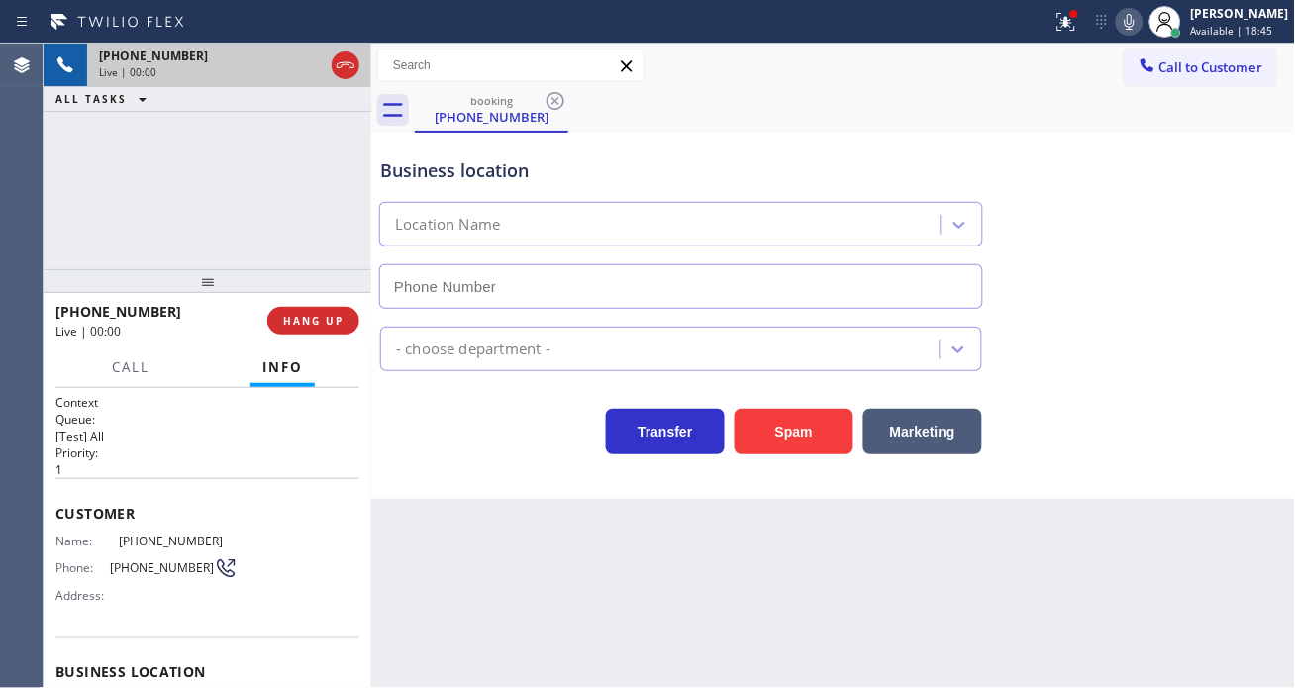
type input "[PHONE_NUMBER]"
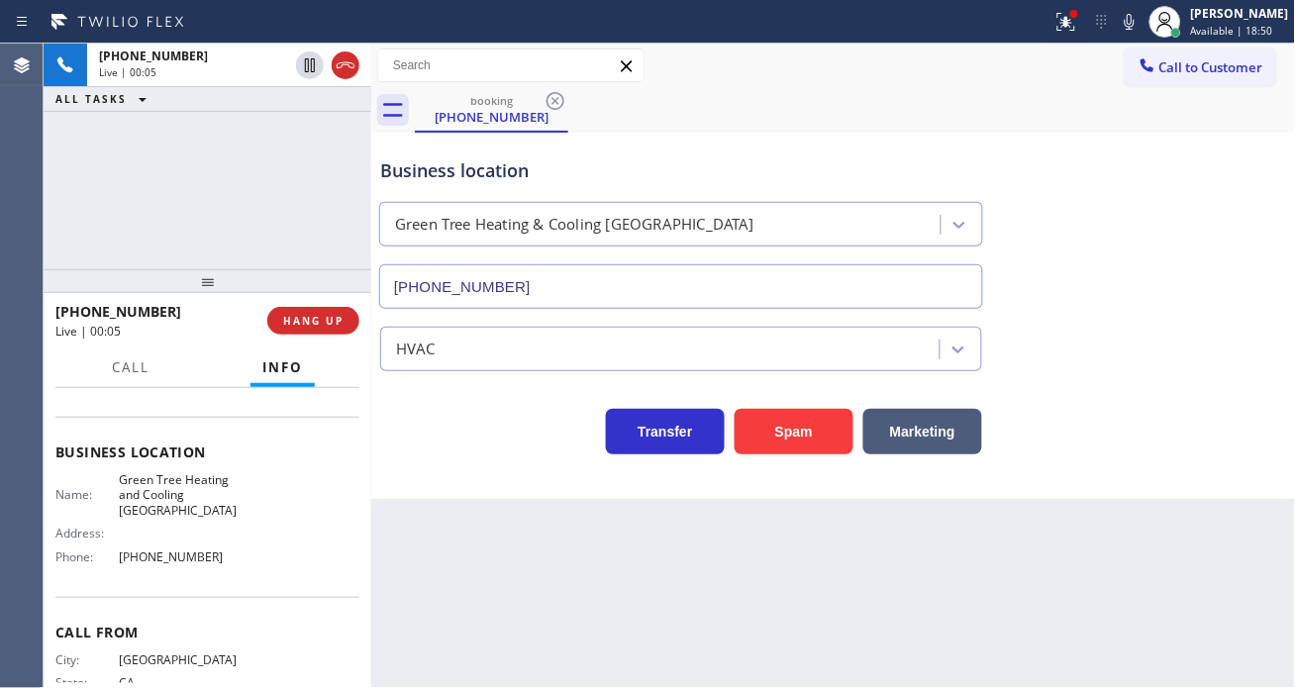
scroll to position [110, 0]
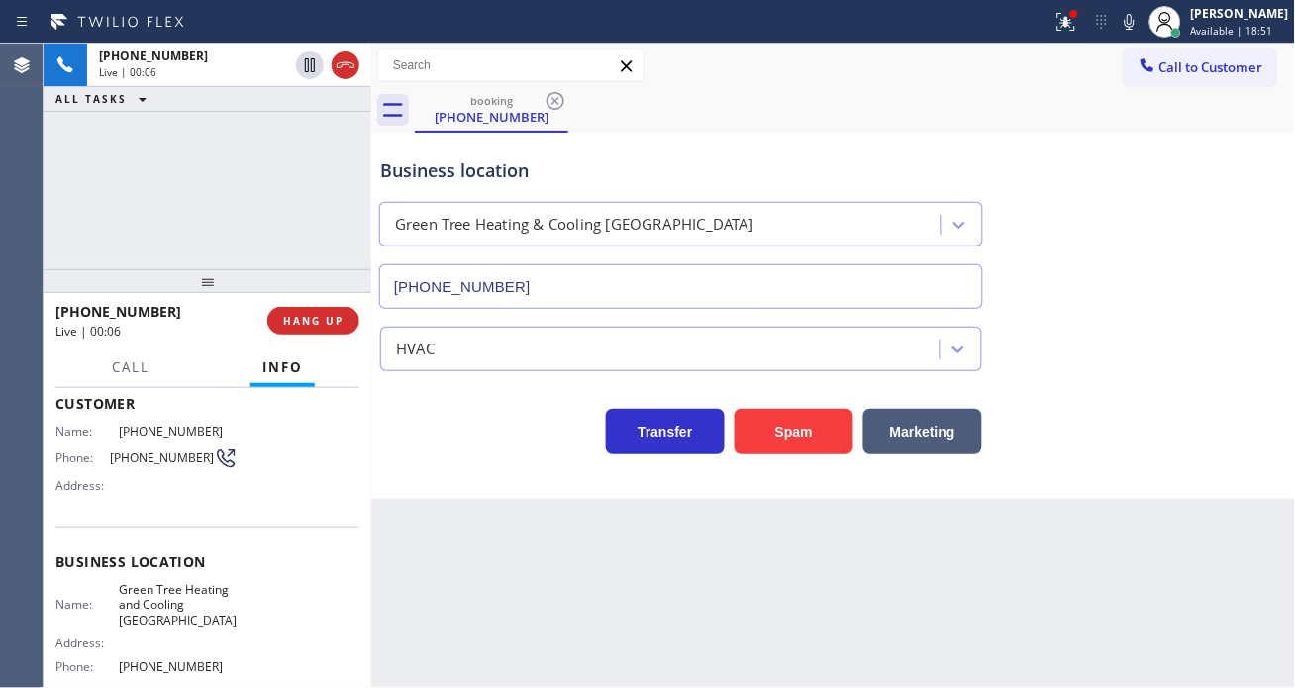
click at [142, 463] on span "[PHONE_NUMBER]" at bounding box center [162, 458] width 104 height 15
copy div "[PHONE_NUMBER]"
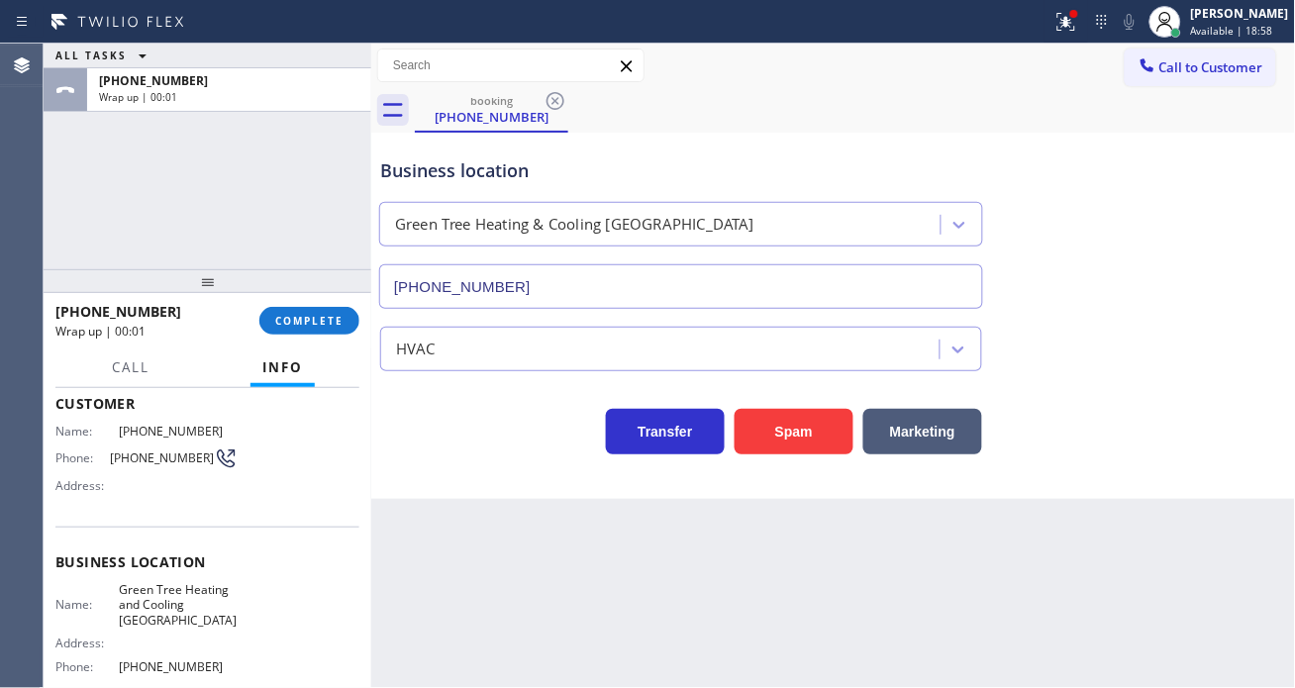
click at [438, 527] on div "Back to Dashboard Change Sender ID Customers Technicians Select a contact Outbo…" at bounding box center [833, 366] width 925 height 645
click at [298, 314] on span "COMPLETE" at bounding box center [309, 321] width 68 height 14
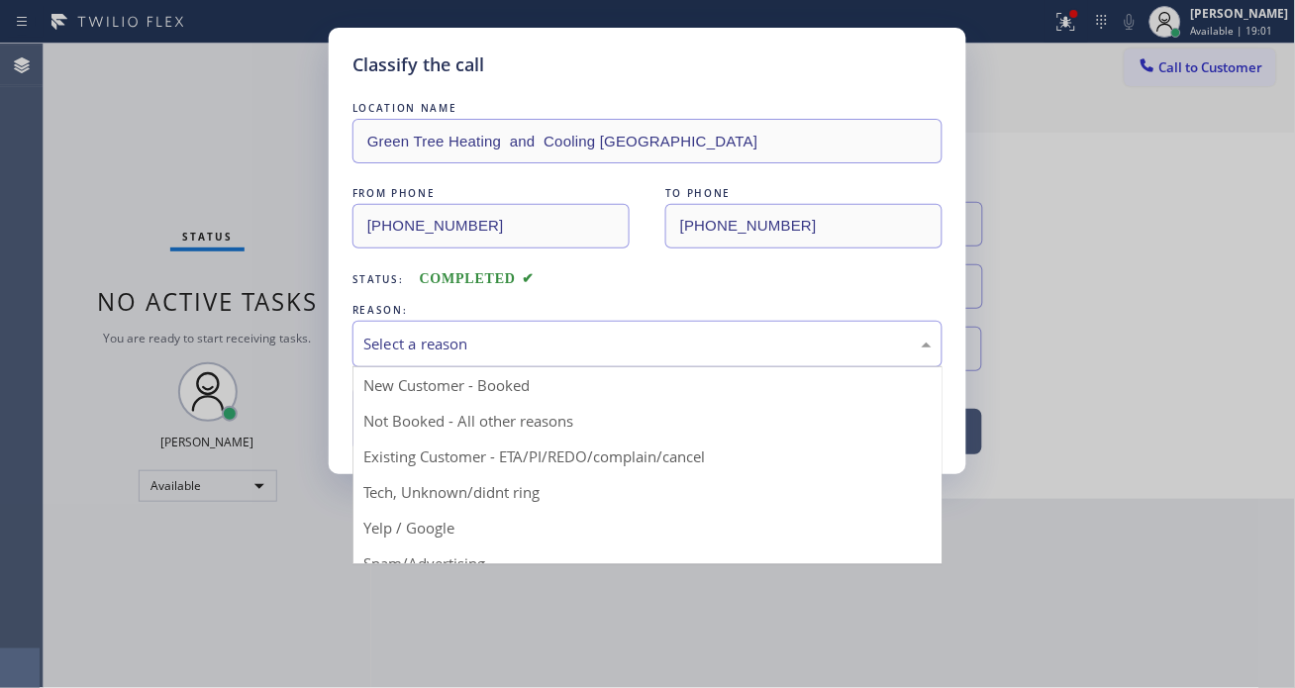
click at [420, 348] on div "Select a reason" at bounding box center [647, 344] width 568 height 23
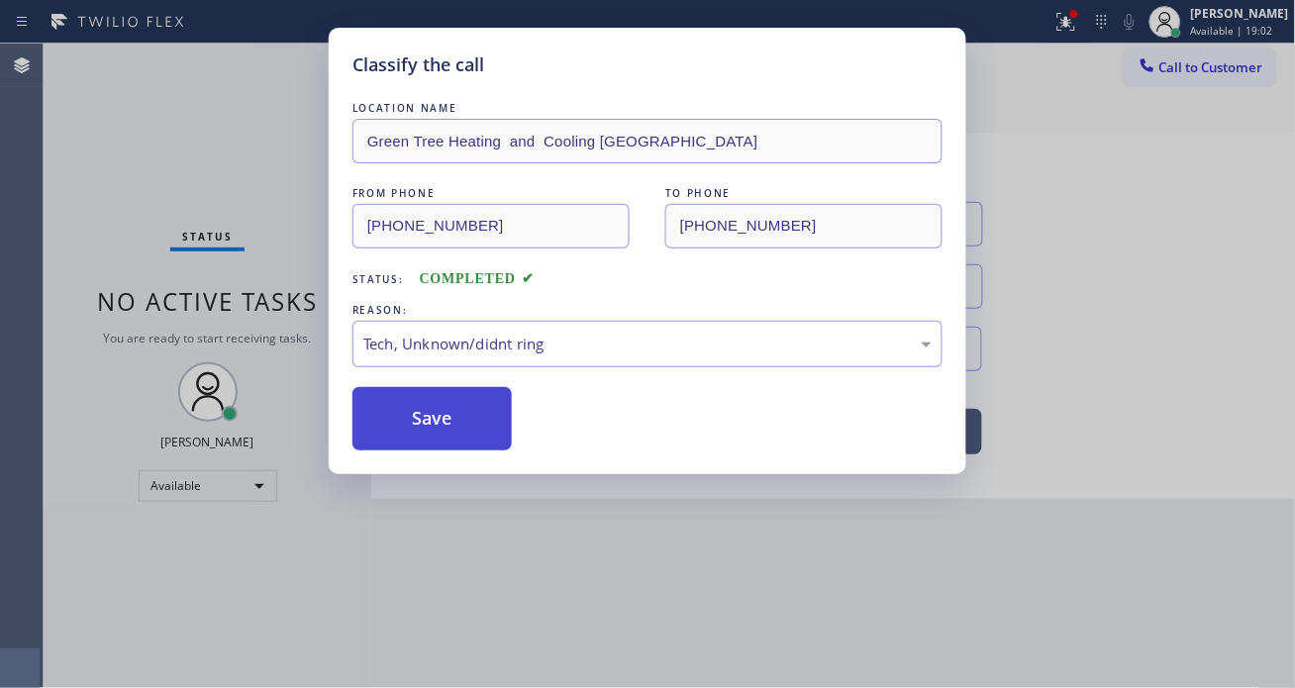
click at [460, 437] on button "Save" at bounding box center [432, 418] width 159 height 63
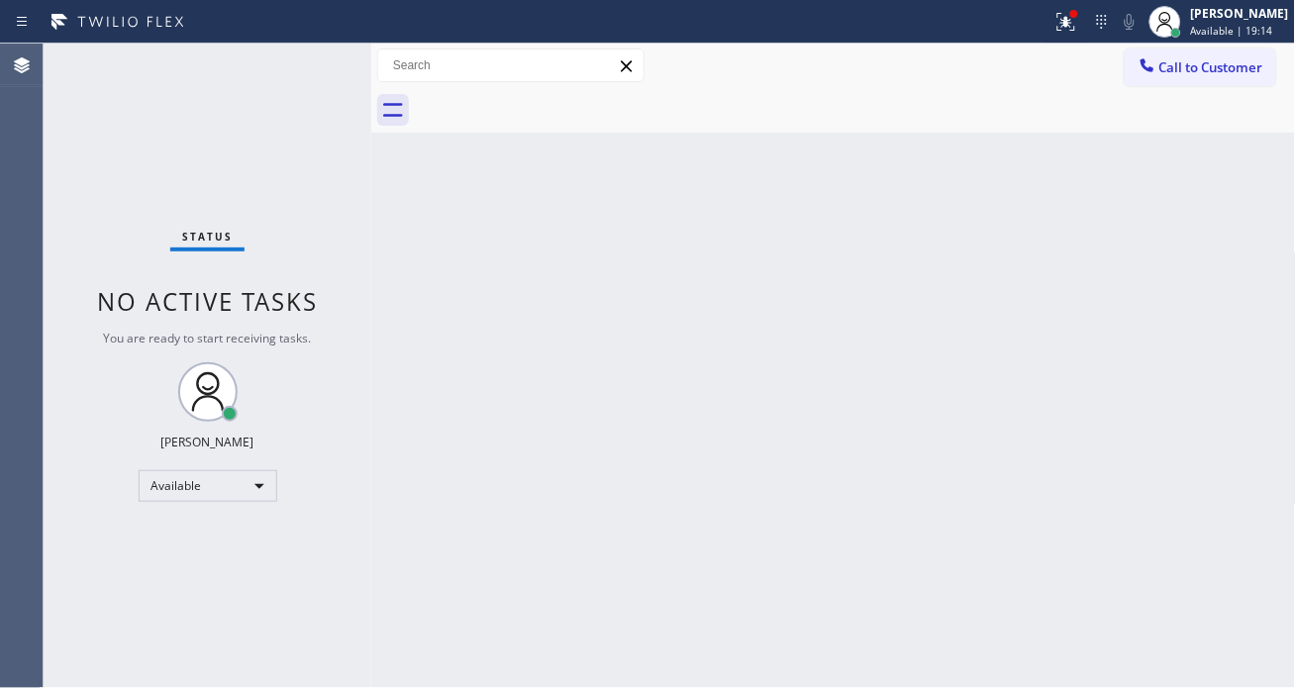
click at [1201, 356] on div "Back to Dashboard Change Sender ID Customers Technicians Select a contact Outbo…" at bounding box center [833, 366] width 925 height 645
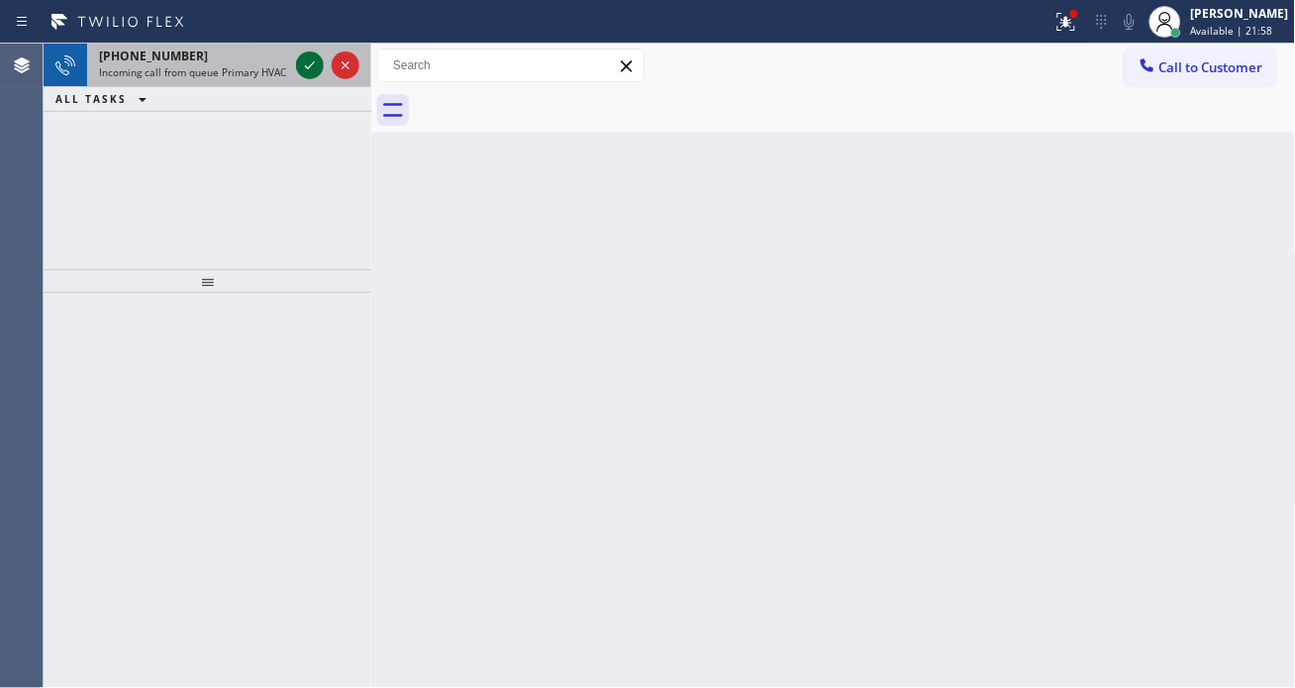
click at [299, 69] on icon at bounding box center [310, 65] width 24 height 24
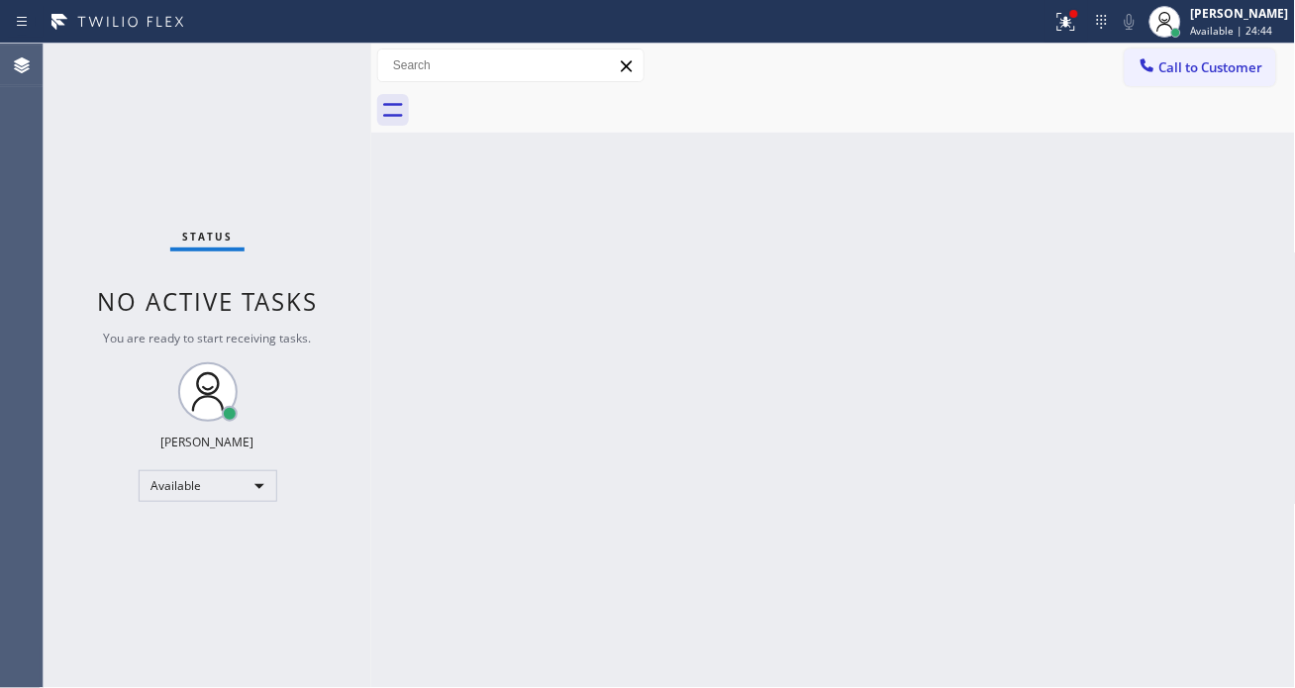
click at [299, 69] on div "Status No active tasks You are ready to start receiving tasks. [PERSON_NAME]" at bounding box center [208, 366] width 328 height 645
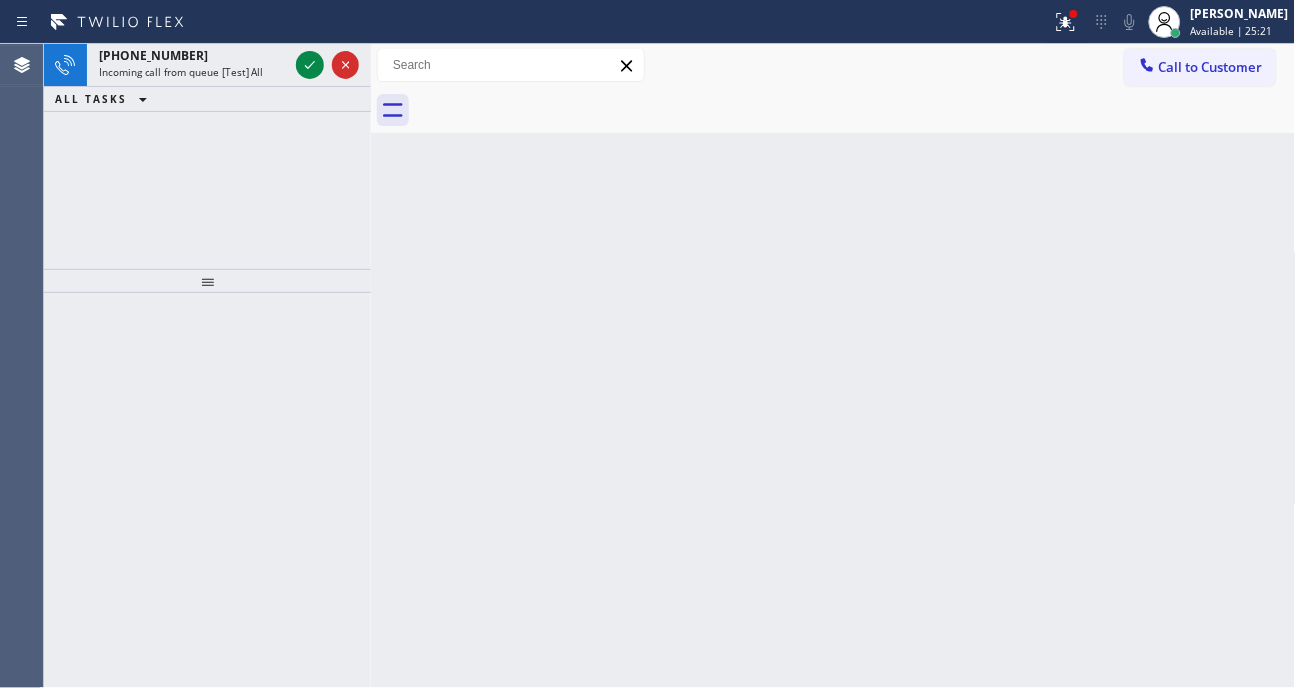
click at [297, 42] on div "Status report Issues detected These issues could affect your workflow. Please c…" at bounding box center [647, 22] width 1295 height 44
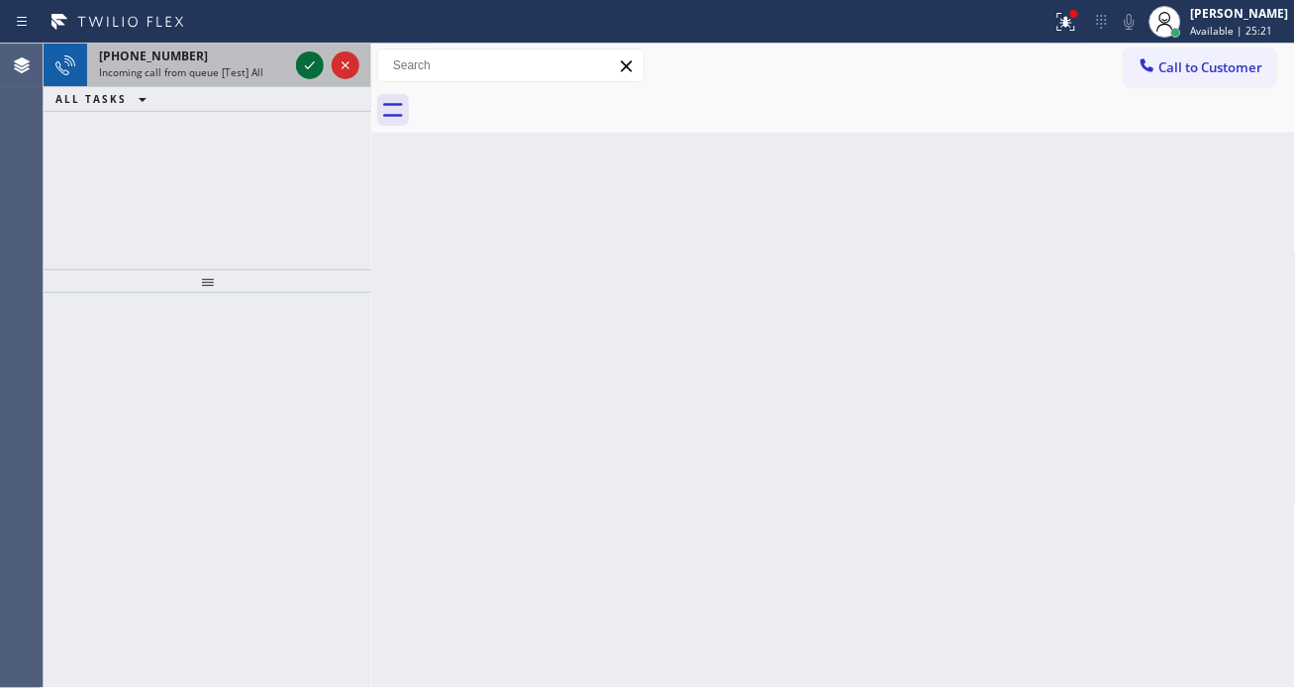
click at [310, 75] on icon at bounding box center [310, 65] width 24 height 24
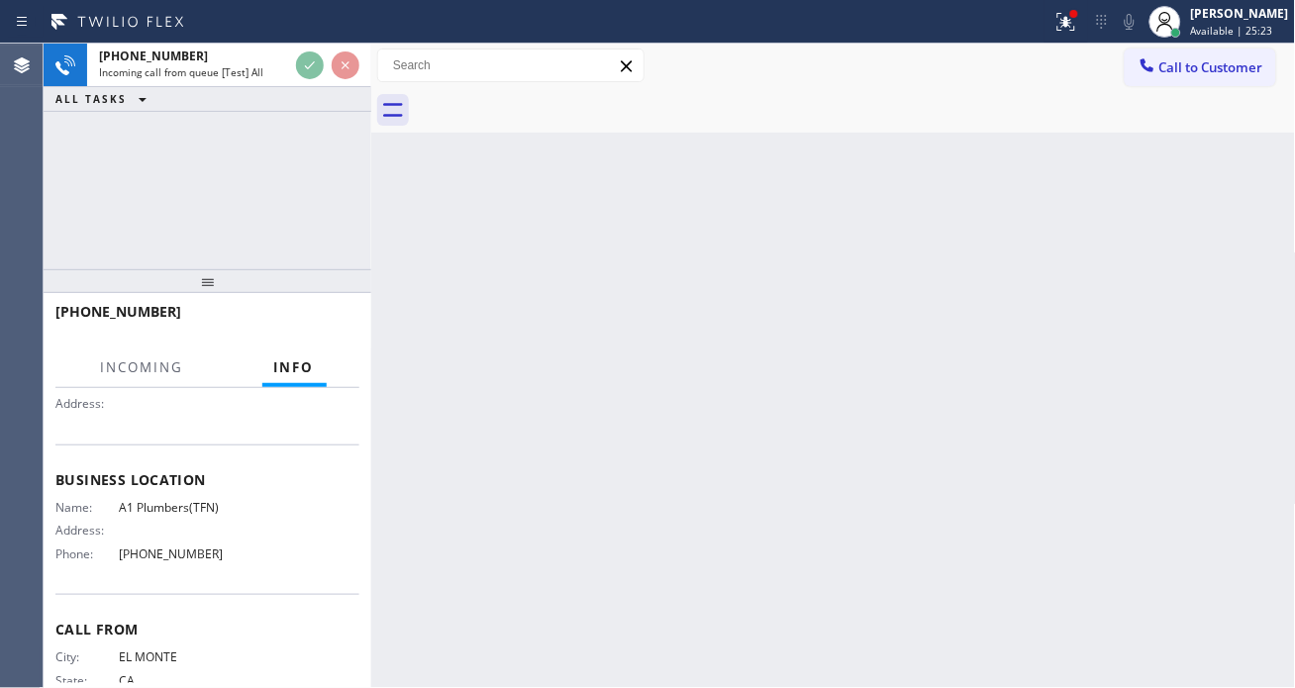
scroll to position [220, 0]
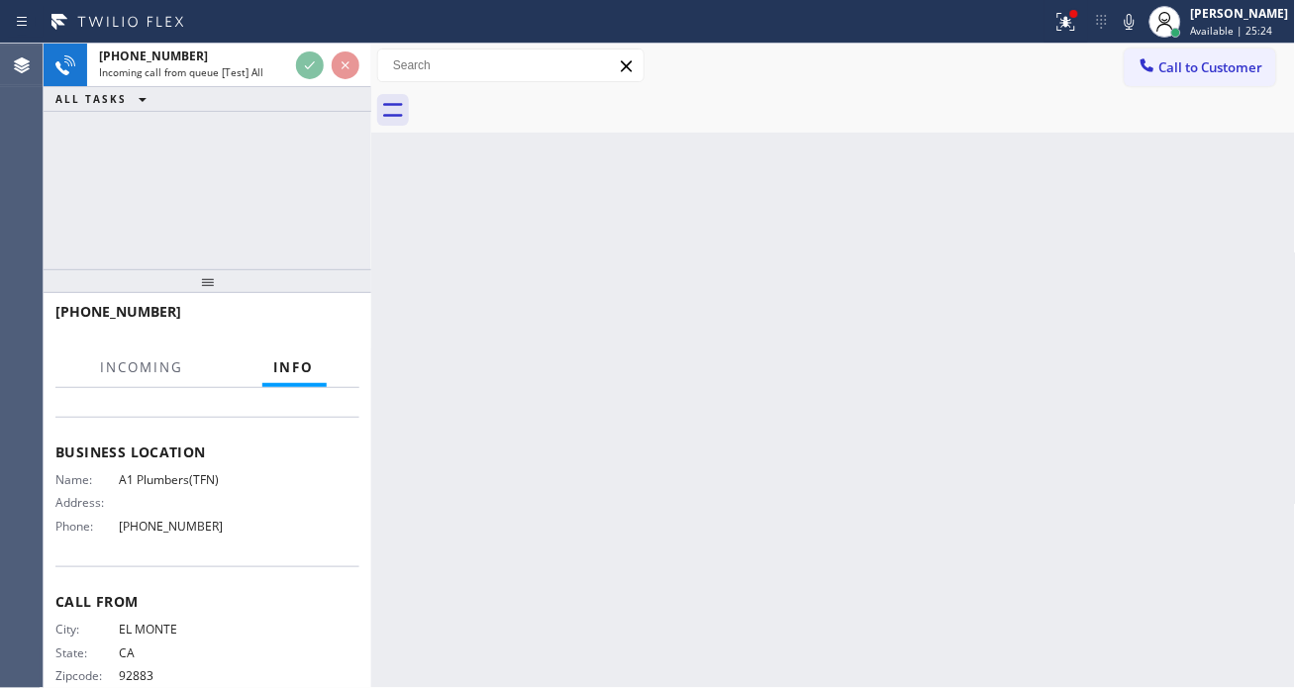
click at [155, 475] on span "A1 Plumbers(TFN)" at bounding box center [178, 479] width 119 height 15
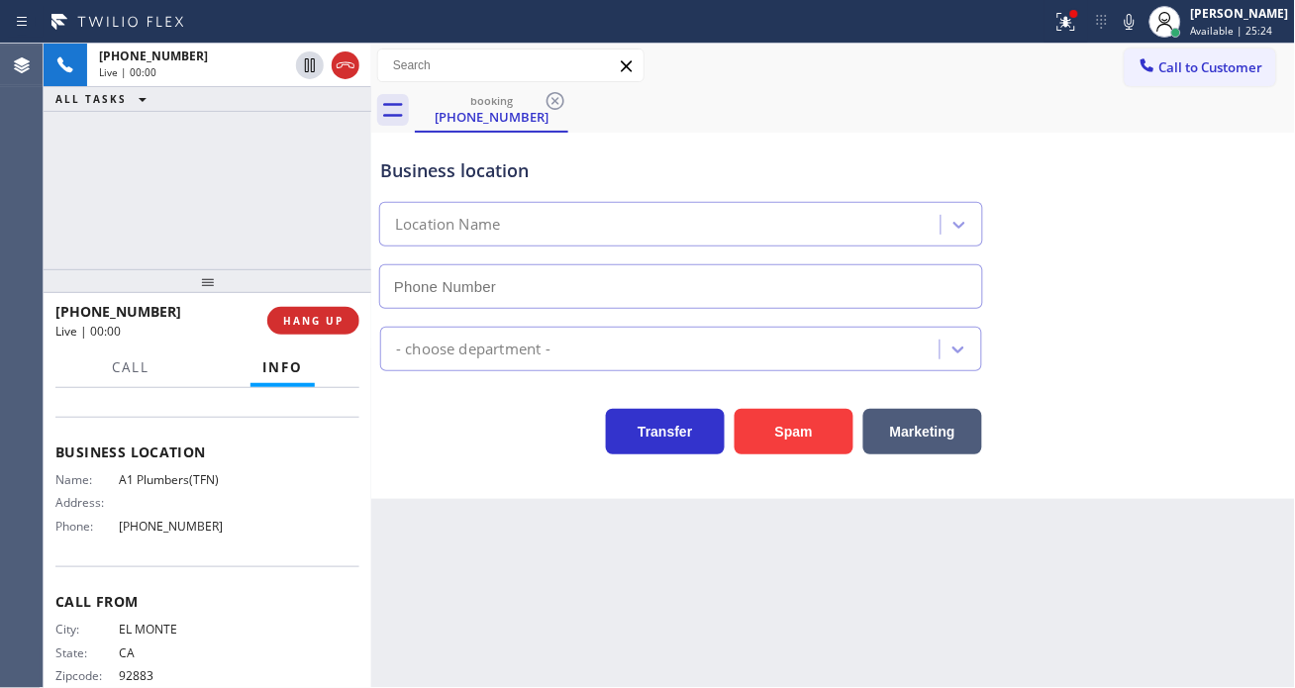
click at [155, 475] on span "A1 Plumbers(TFN)" at bounding box center [178, 479] width 119 height 15
type input "[PHONE_NUMBER]"
click at [155, 475] on span "A1 Plumbers(TFN)" at bounding box center [178, 479] width 119 height 15
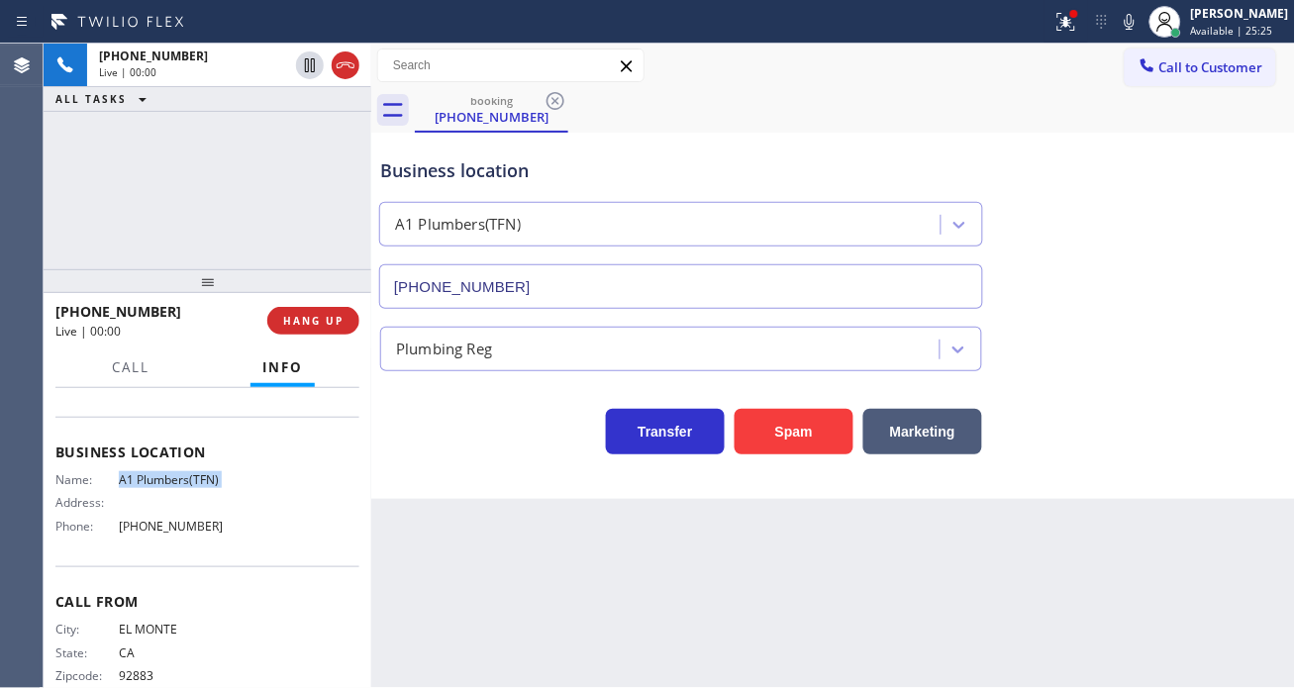
click at [155, 475] on span "A1 Plumbers(TFN)" at bounding box center [178, 479] width 119 height 15
click at [334, 521] on div "Name: A1 Plumbers(TFN) Address: Phone: [PHONE_NUMBER]" at bounding box center [207, 506] width 304 height 69
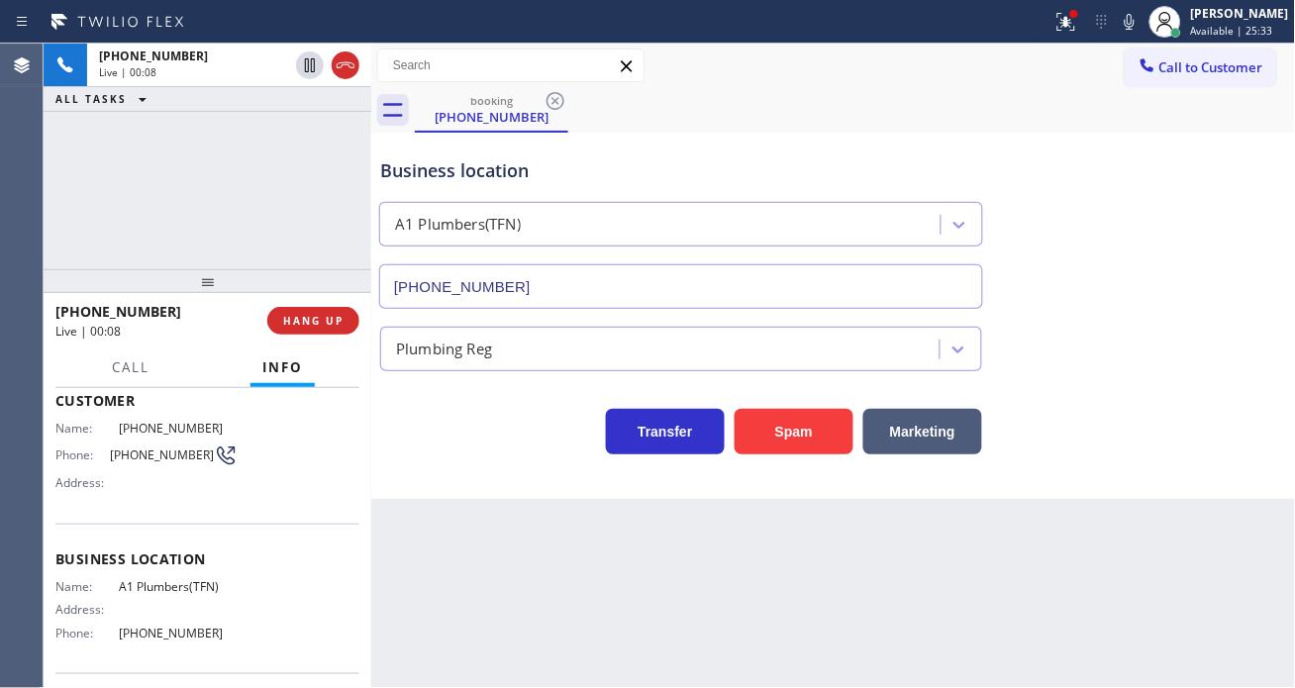
scroll to position [110, 0]
click at [140, 466] on div "Phone: [PHONE_NUMBER]" at bounding box center [146, 459] width 182 height 24
copy div "[PHONE_NUMBER]"
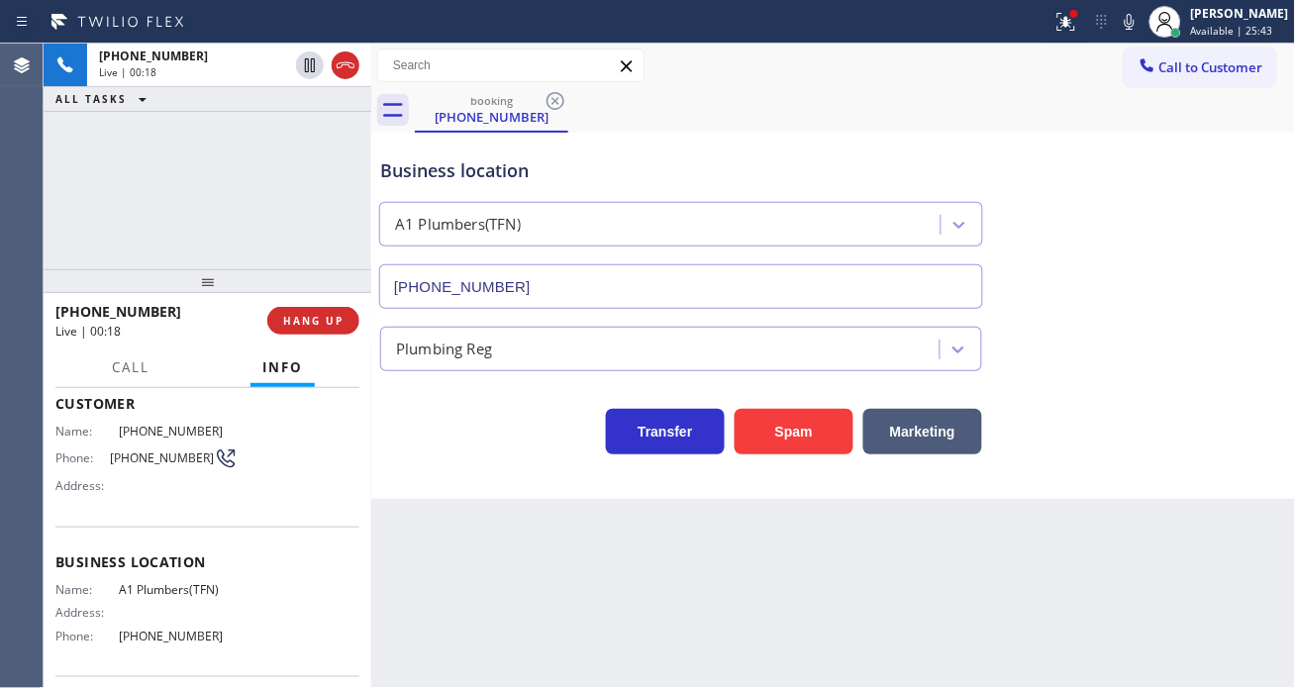
click at [184, 576] on div "Business location Name: A1 Plumbers(TFN) Address: Phone: [PHONE_NUMBER]" at bounding box center [207, 602] width 304 height 150
copy span "A1 Plumbers(TFN)"
click at [419, 168] on div "Business location" at bounding box center [681, 170] width 602 height 27
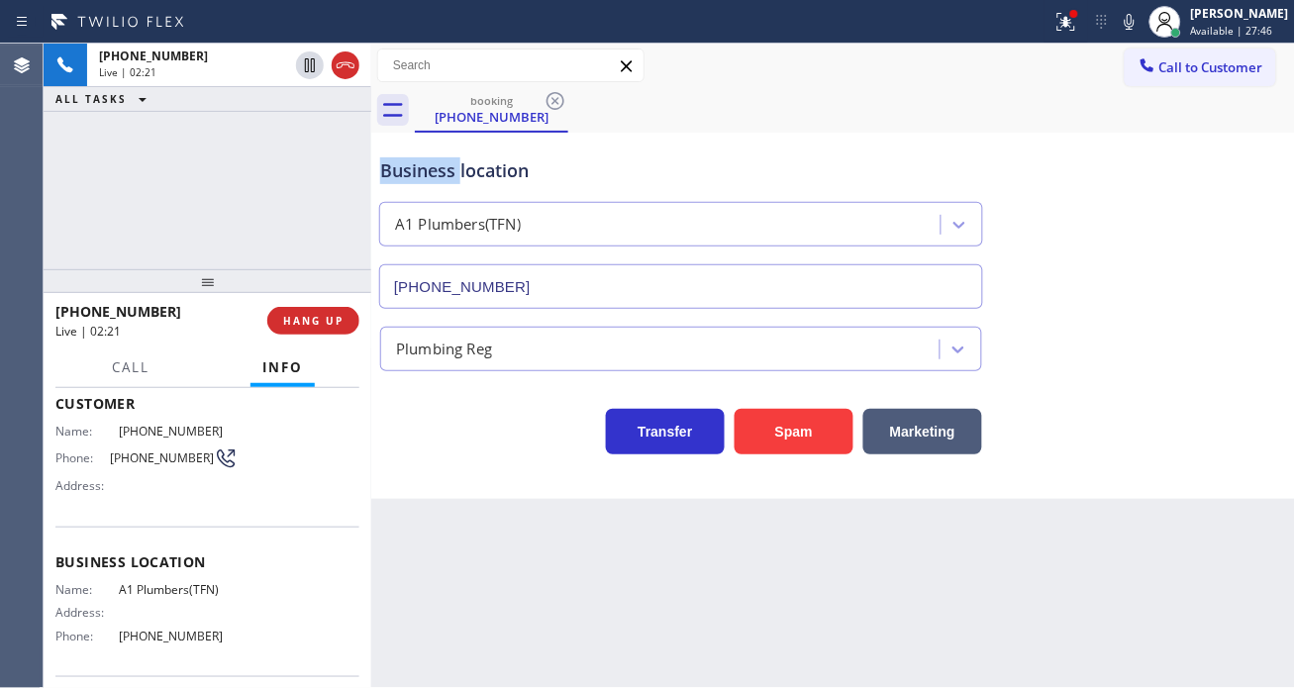
click at [419, 168] on div "Business location" at bounding box center [681, 170] width 602 height 27
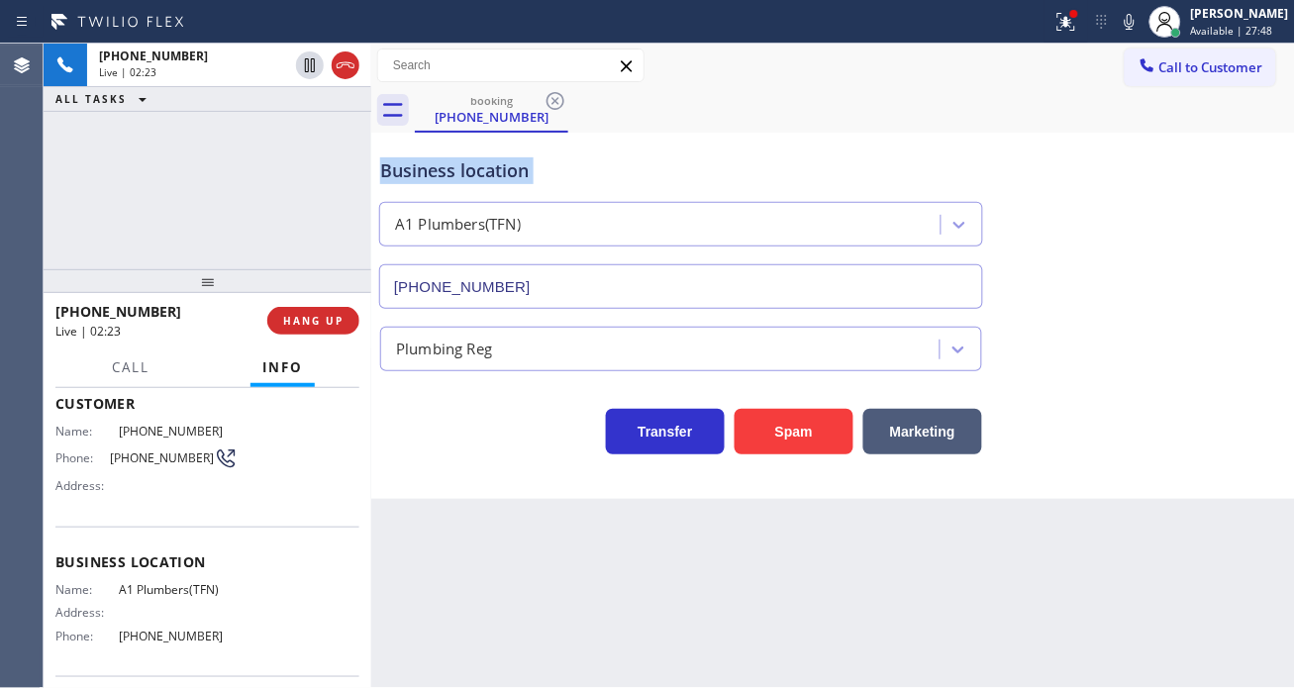
click at [394, 168] on div "Business location" at bounding box center [681, 170] width 602 height 27
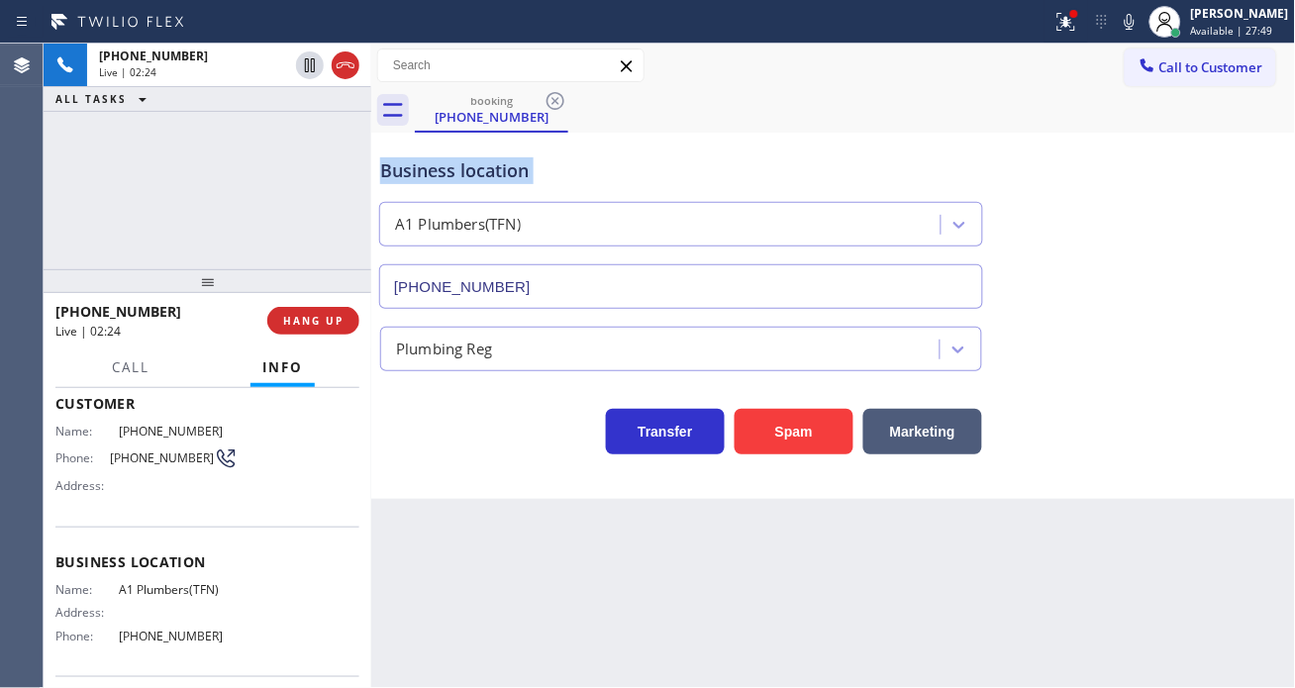
click at [394, 168] on div "Business location" at bounding box center [681, 170] width 602 height 27
click at [304, 156] on div "[PHONE_NUMBER] Live | 02:24 ALL TASKS ALL TASKS ACTIVE TASKS TASKS IN WRAP UP" at bounding box center [208, 157] width 328 height 226
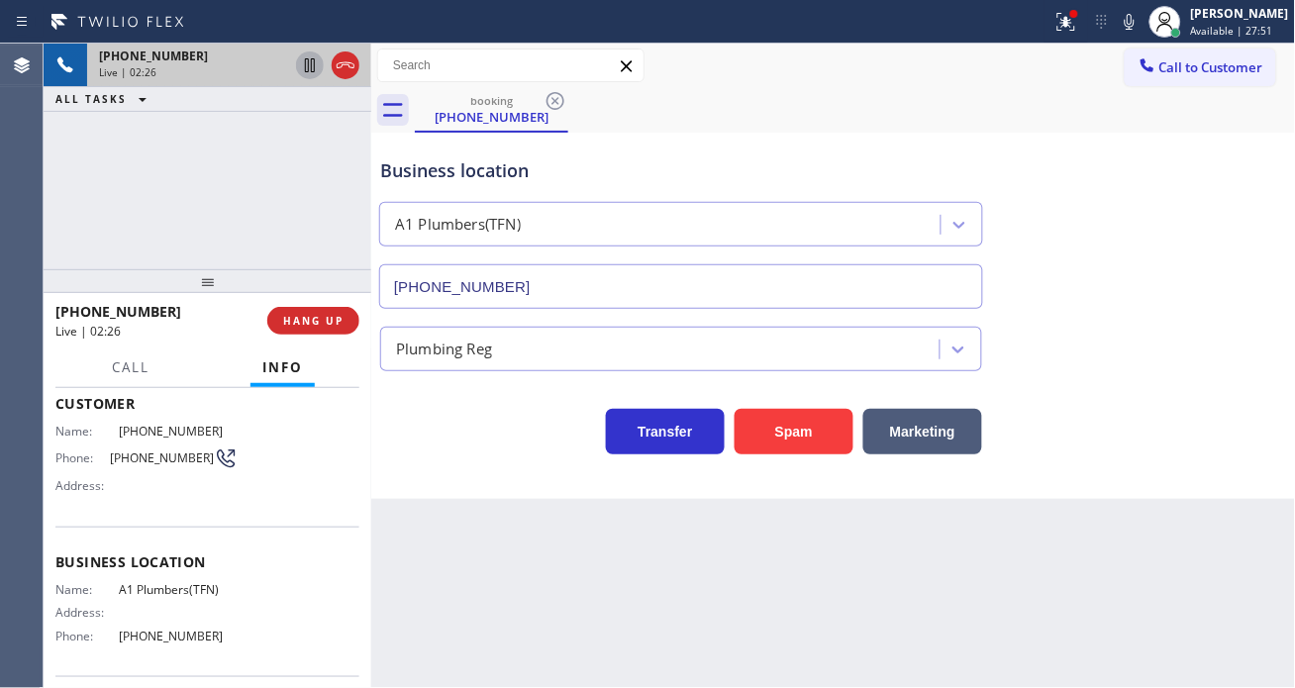
click at [309, 66] on icon at bounding box center [310, 65] width 24 height 24
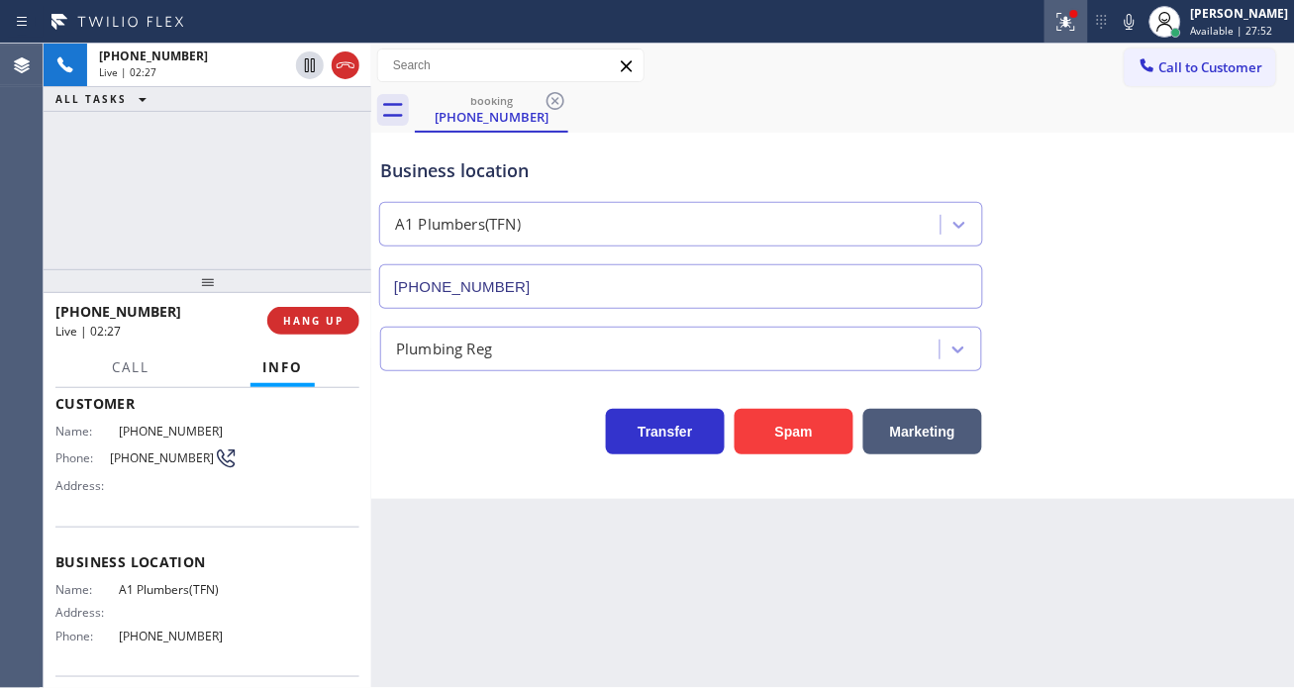
click at [1078, 27] on icon at bounding box center [1067, 22] width 24 height 24
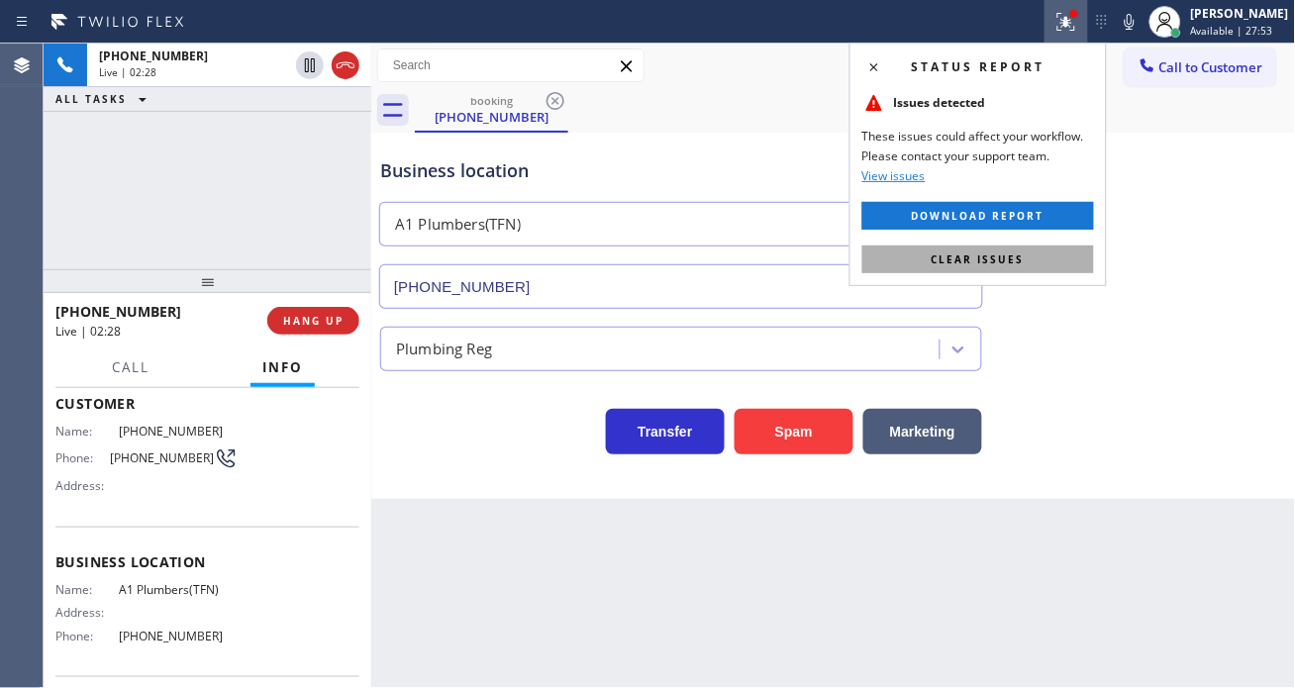
click at [1006, 251] on button "Clear issues" at bounding box center [979, 260] width 232 height 28
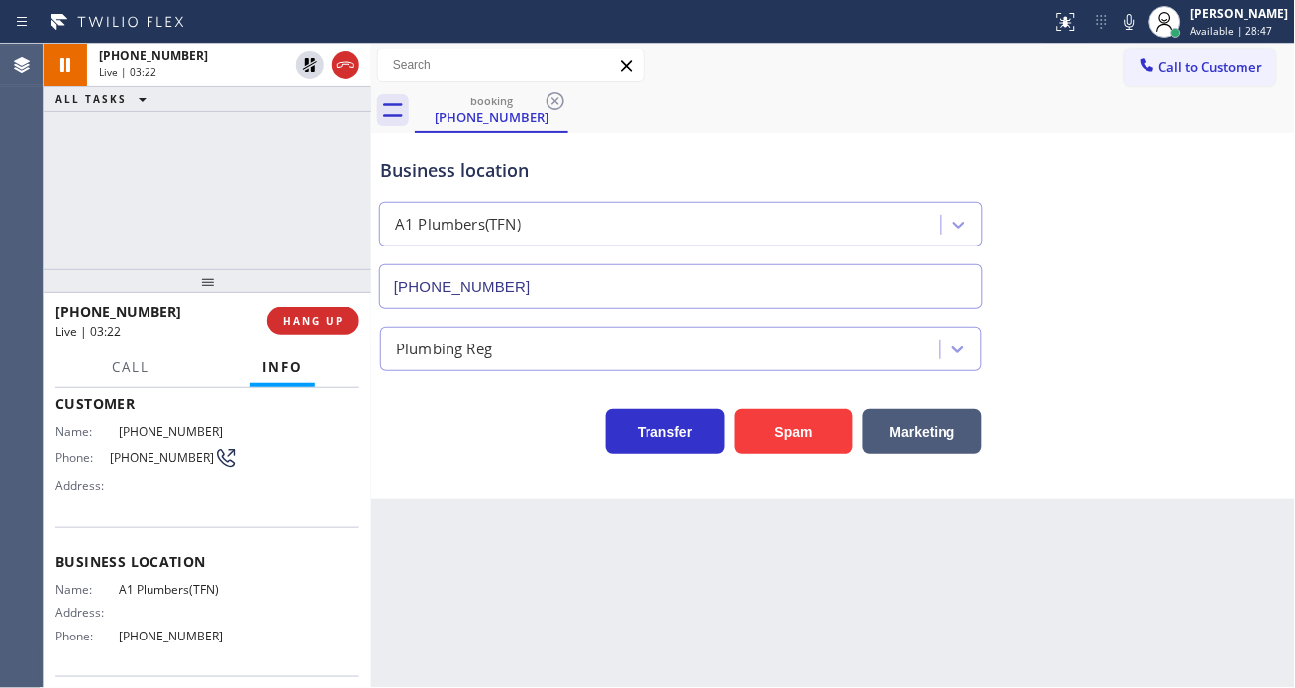
drag, startPoint x: 1178, startPoint y: 208, endPoint x: 1136, endPoint y: 198, distance: 43.7
click at [1136, 198] on div "Business location A1 Plumbers(TFN) [PHONE_NUMBER]" at bounding box center [833, 219] width 915 height 179
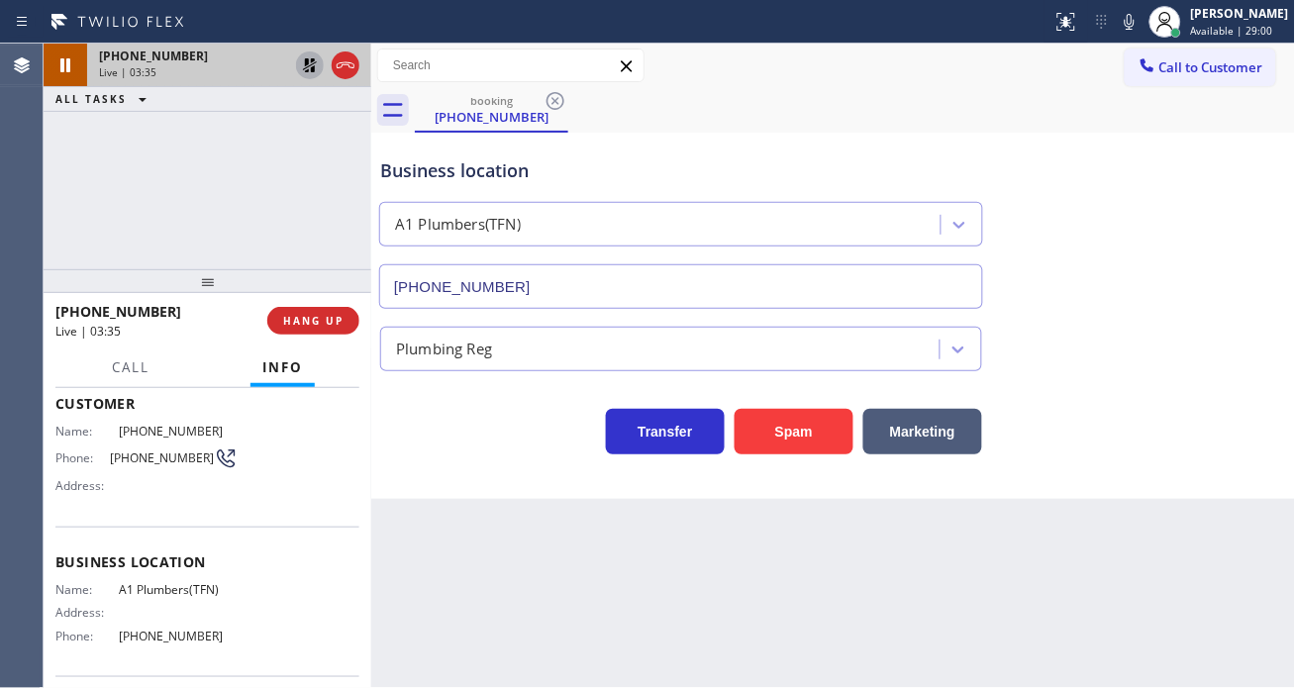
click at [303, 73] on icon at bounding box center [310, 65] width 24 height 24
click at [1195, 232] on div "Business location A1 Plumbers(TFN) [PHONE_NUMBER]" at bounding box center [833, 219] width 915 height 179
click at [303, 323] on span "HANG UP" at bounding box center [313, 321] width 60 height 14
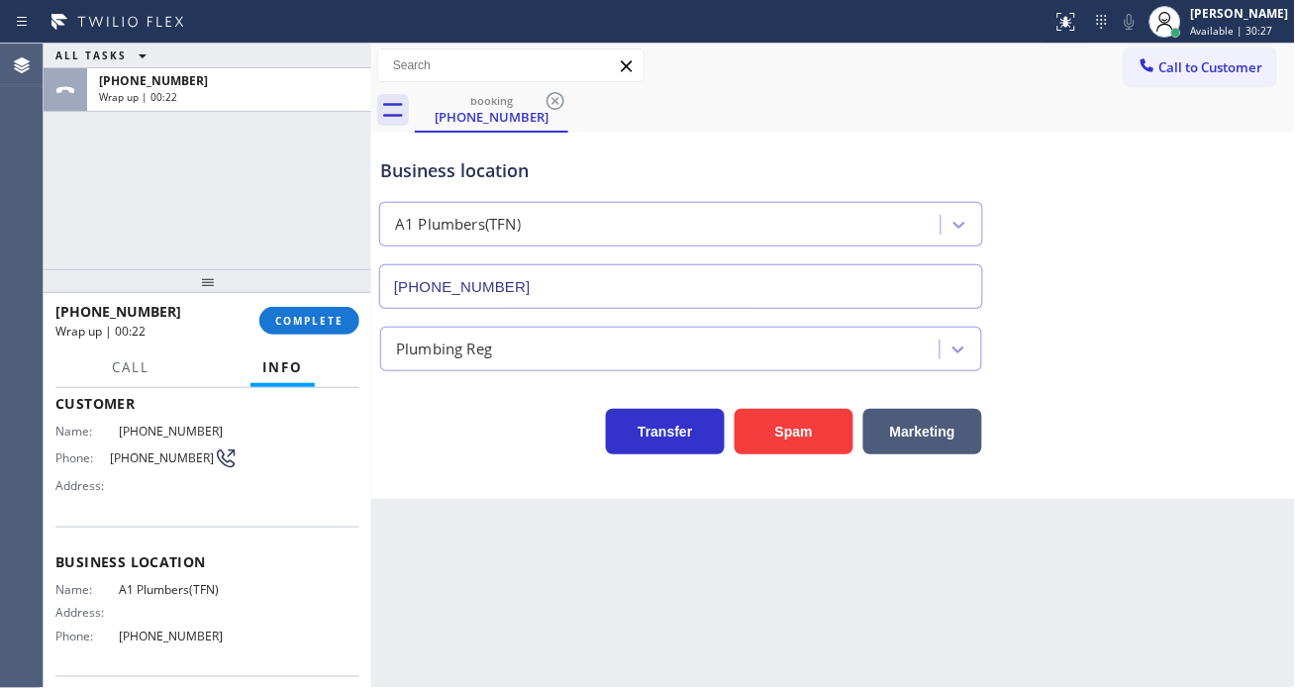
click at [1232, 230] on div "Business location A1 Plumbers(TFN) [PHONE_NUMBER]" at bounding box center [833, 219] width 915 height 179
click at [318, 323] on span "COMPLETE" at bounding box center [309, 321] width 68 height 14
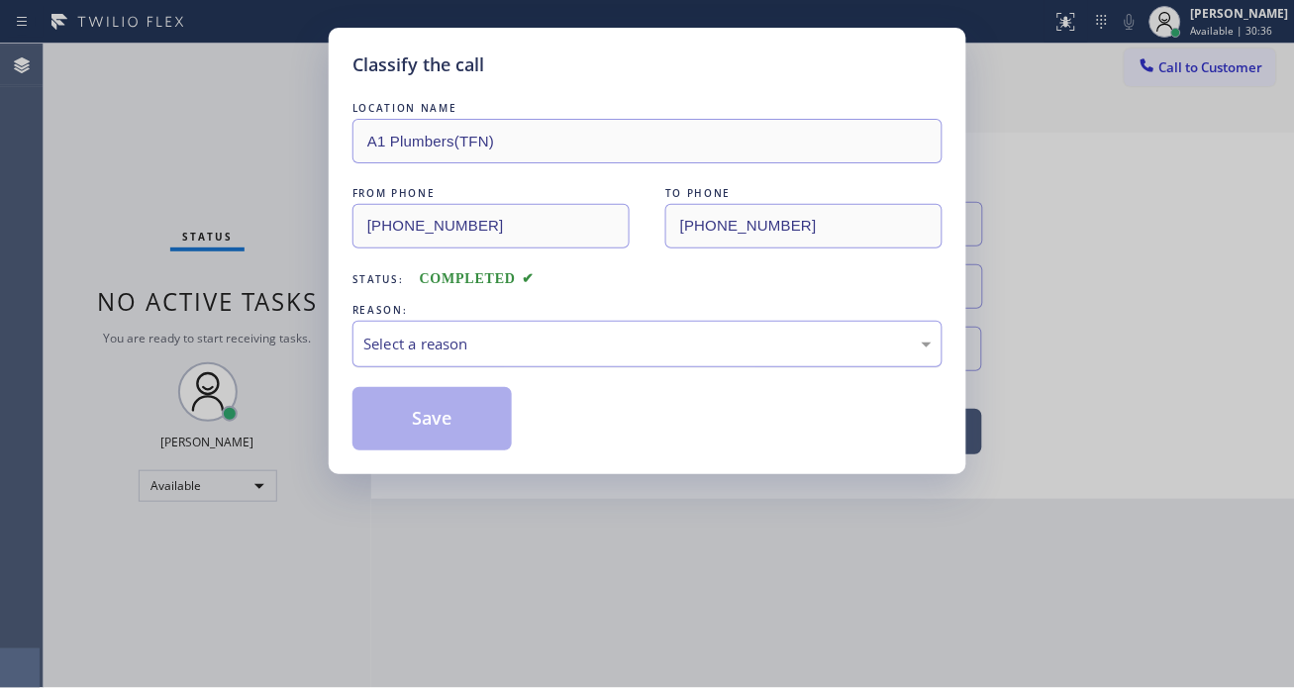
click at [558, 338] on div "Select a reason" at bounding box center [647, 344] width 568 height 23
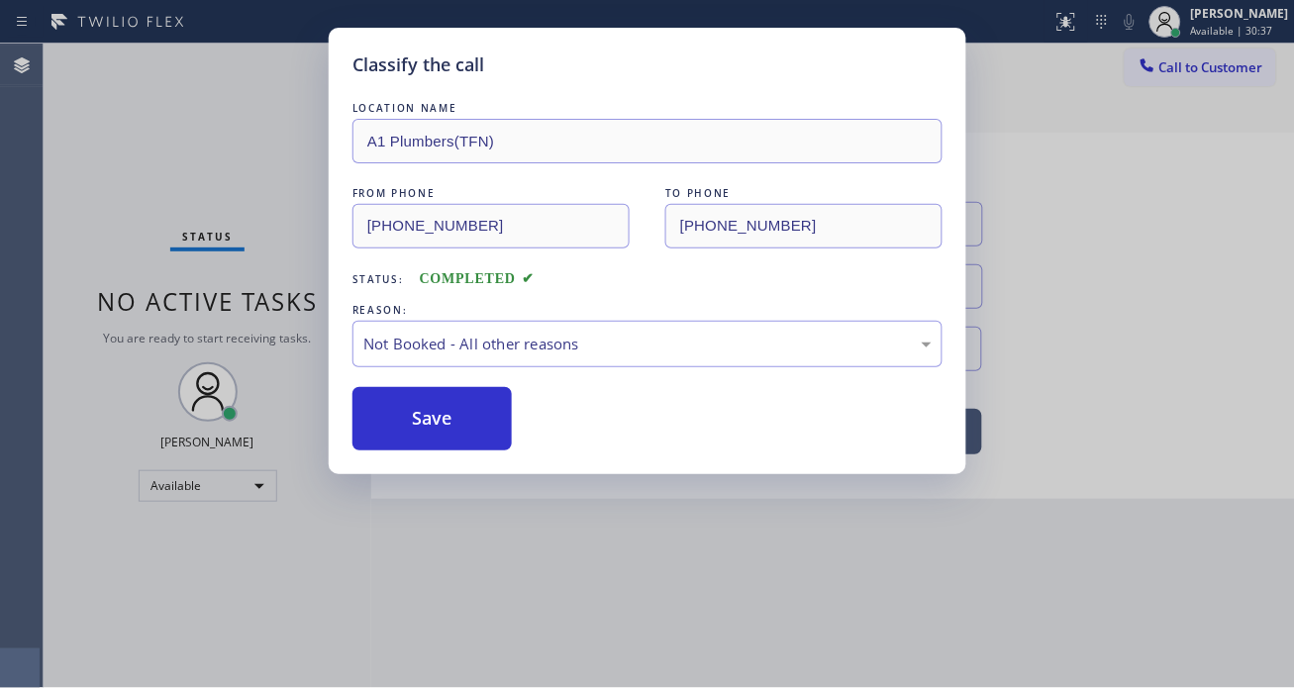
click at [454, 427] on button "Save" at bounding box center [432, 418] width 159 height 63
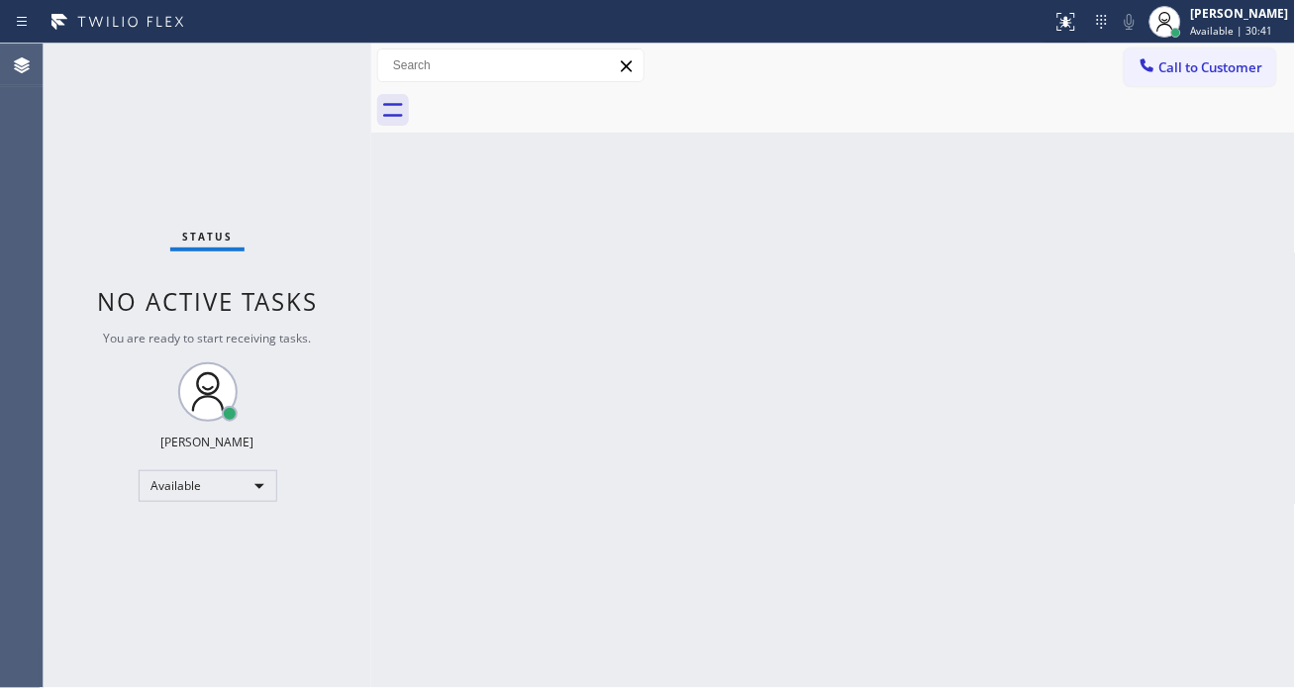
click at [1190, 308] on div "Back to Dashboard Change Sender ID Customers Technicians Select a contact Outbo…" at bounding box center [833, 366] width 925 height 645
click at [300, 69] on div "Status No active tasks You are ready to start receiving tasks. [PERSON_NAME]" at bounding box center [208, 366] width 328 height 645
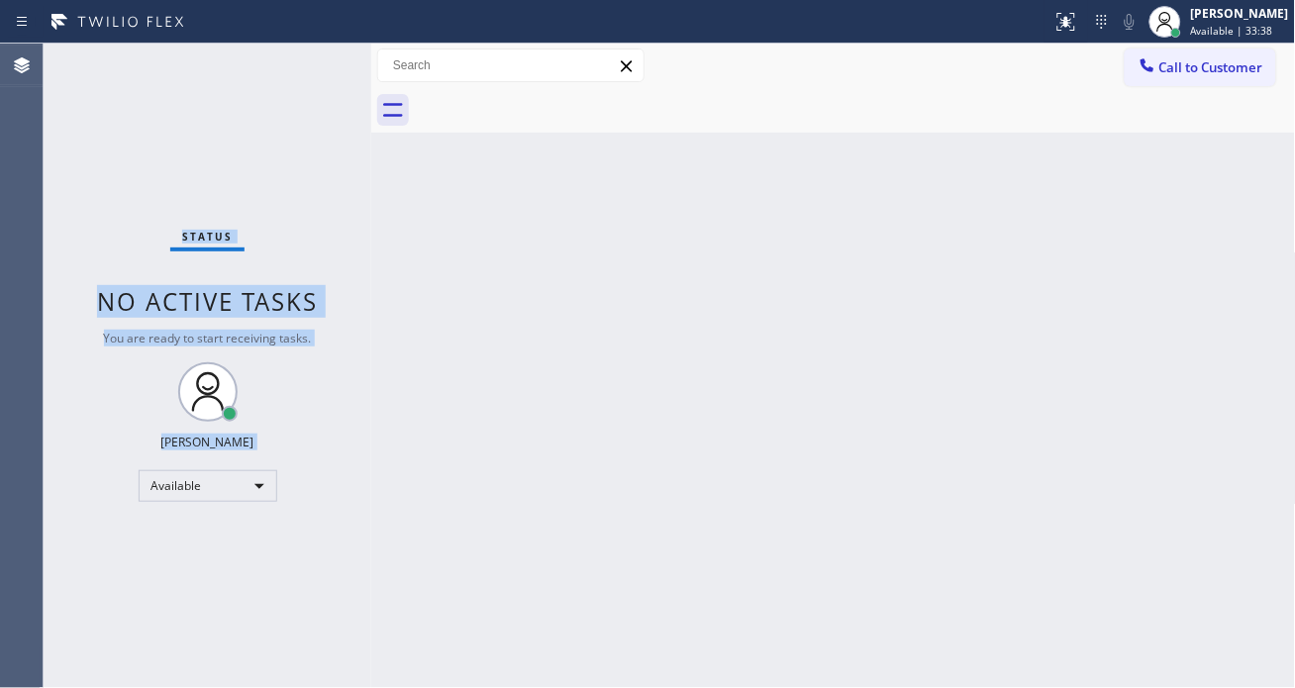
click at [300, 69] on div "Status No active tasks You are ready to start receiving tasks. [PERSON_NAME]" at bounding box center [208, 366] width 328 height 645
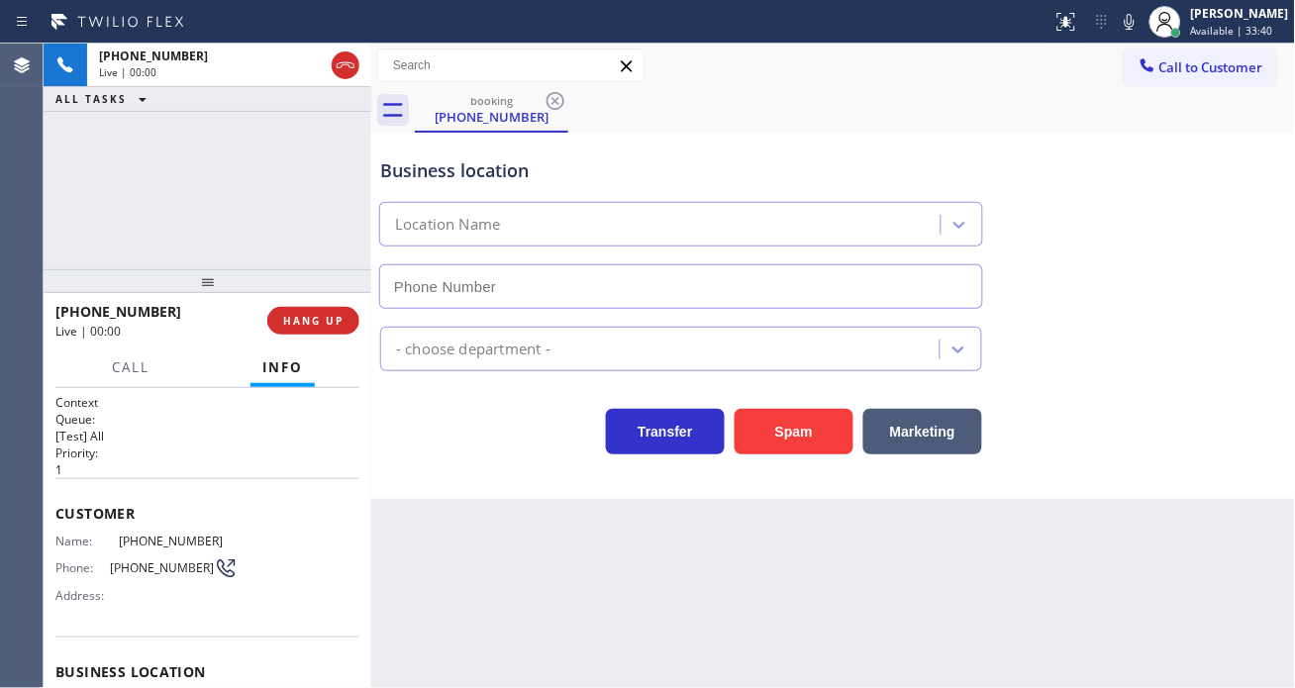
type input "[PHONE_NUMBER]"
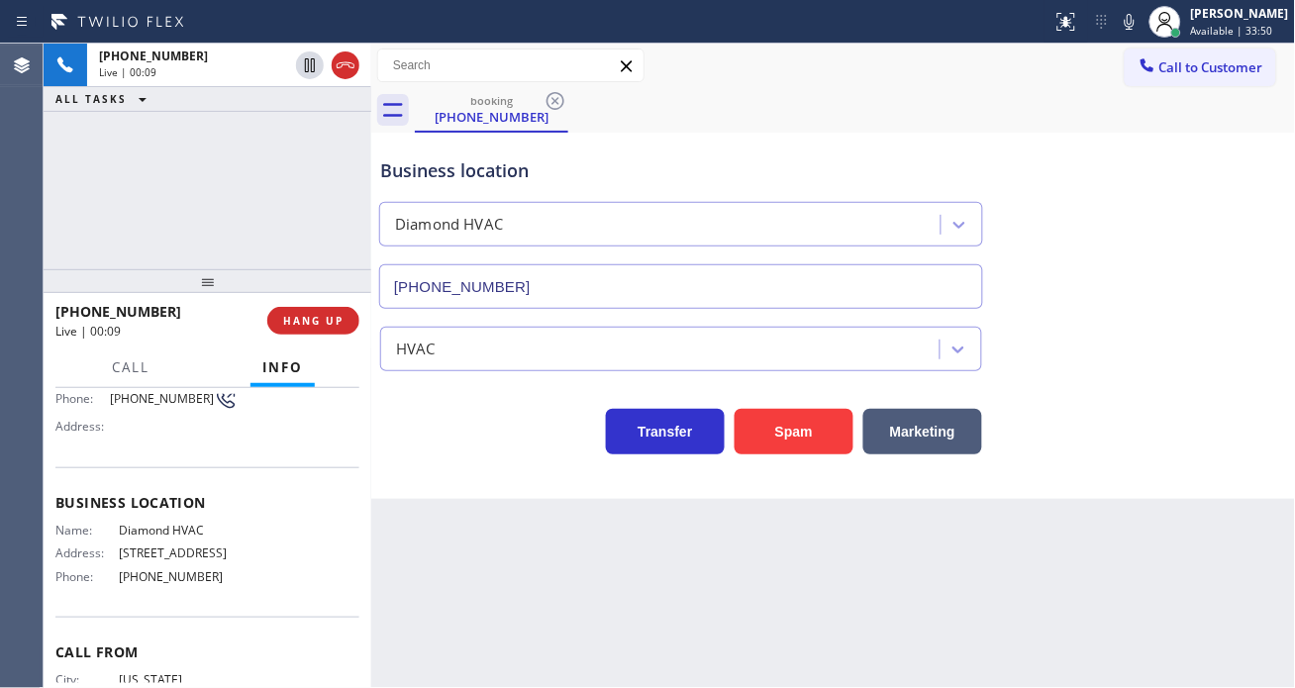
scroll to position [220, 0]
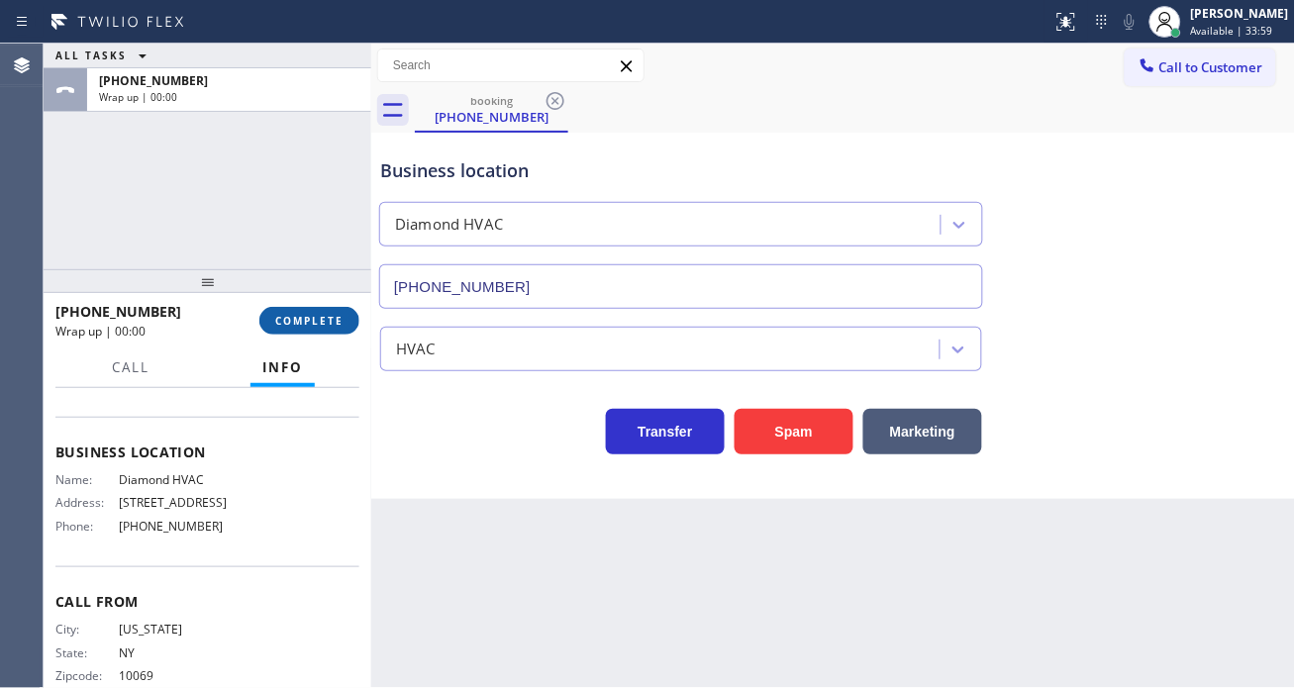
click at [338, 332] on button "COMPLETE" at bounding box center [309, 321] width 100 height 28
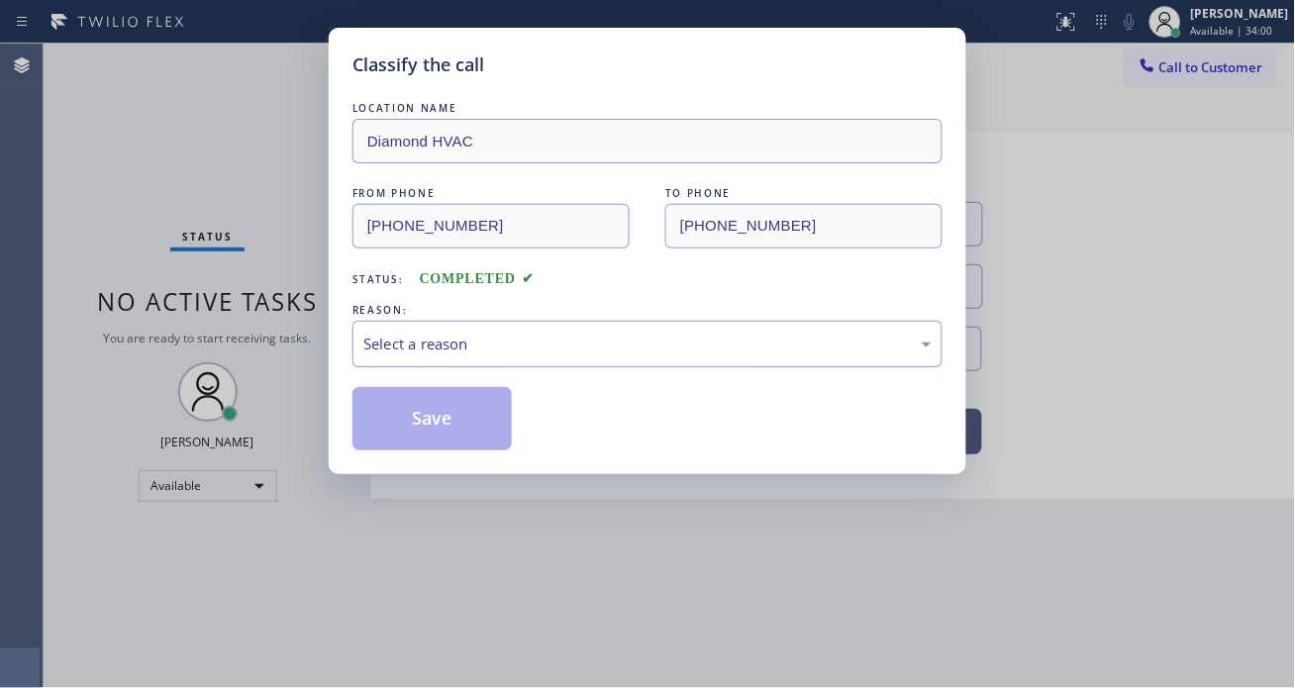
click at [548, 348] on div "Select a reason" at bounding box center [647, 344] width 568 height 23
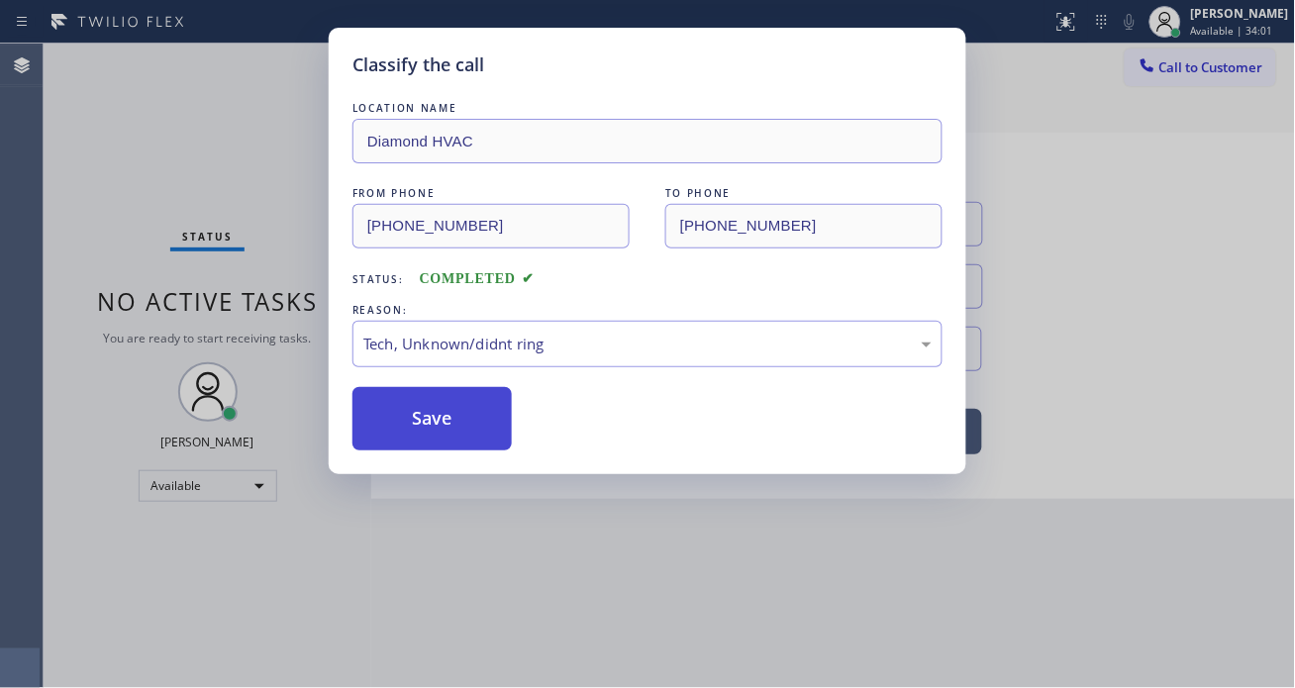
click at [480, 432] on button "Save" at bounding box center [432, 418] width 159 height 63
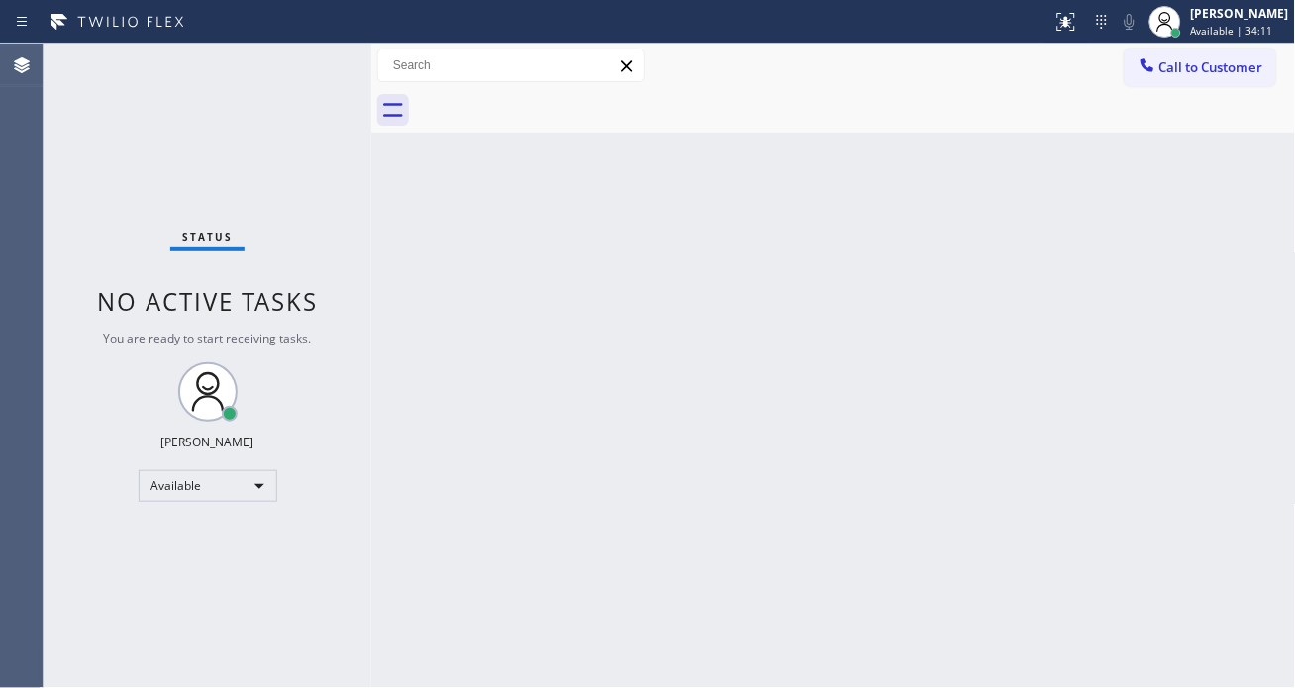
click at [1190, 232] on div "Back to Dashboard Change Sender ID Customers Technicians Select a contact Outbo…" at bounding box center [833, 366] width 925 height 645
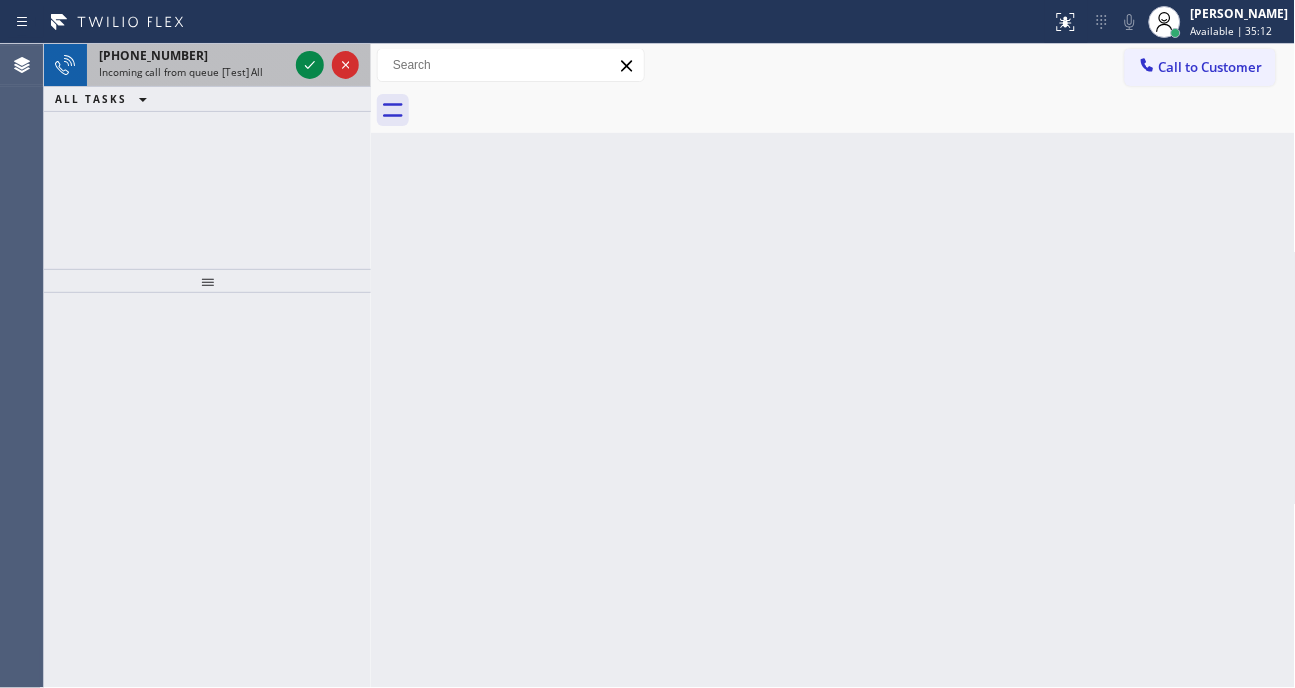
click at [151, 79] on span "Incoming call from queue [Test] All" at bounding box center [181, 72] width 164 height 14
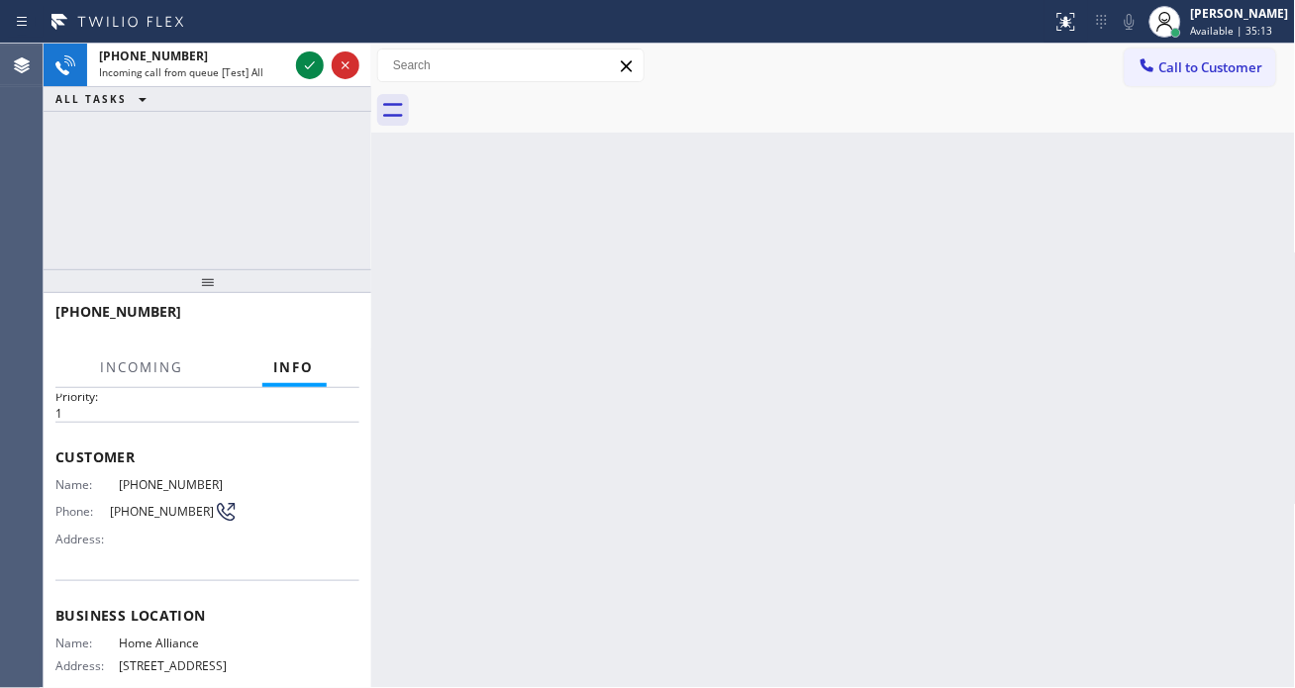
scroll to position [220, 0]
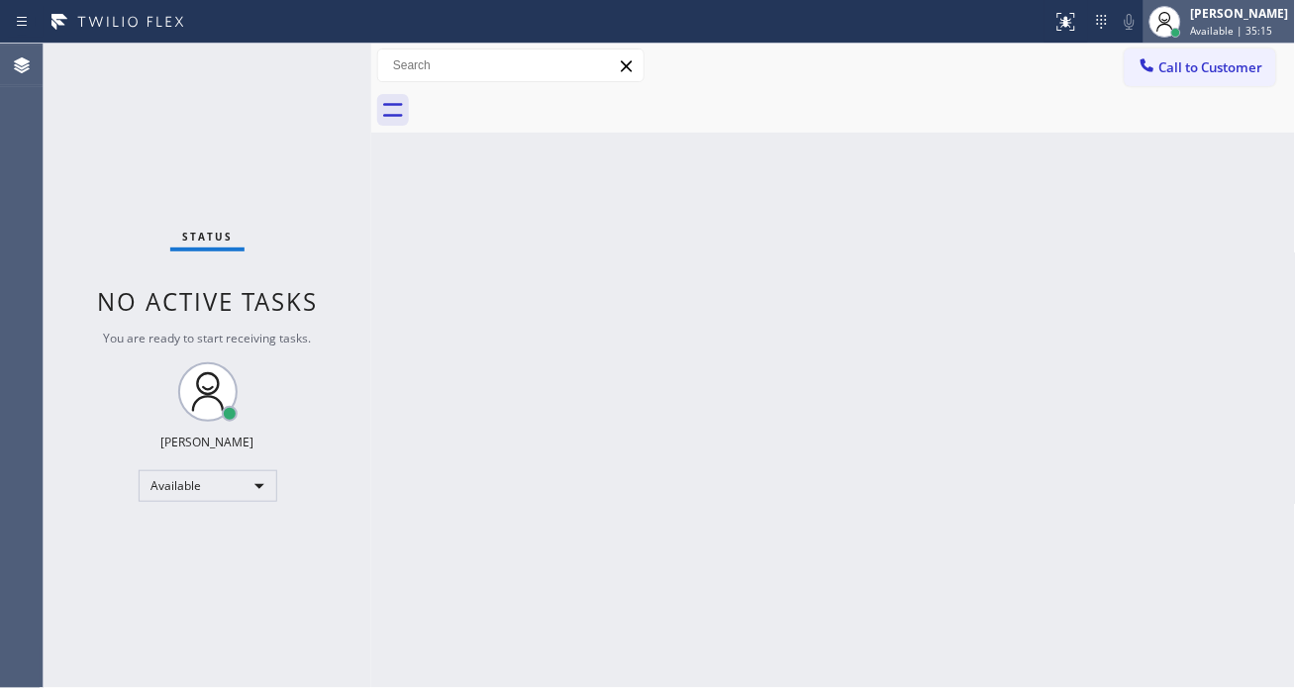
click at [1252, 33] on span "Available | 35:15" at bounding box center [1232, 31] width 82 height 14
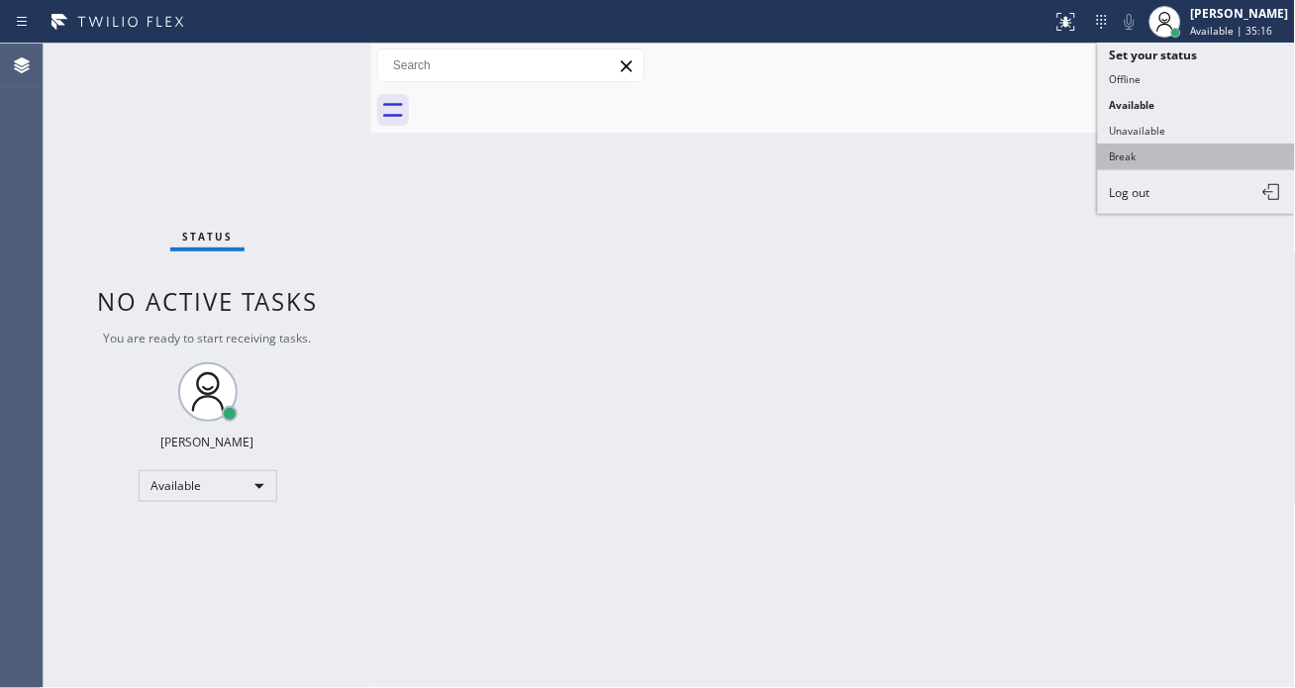
click at [1153, 165] on button "Break" at bounding box center [1197, 157] width 198 height 26
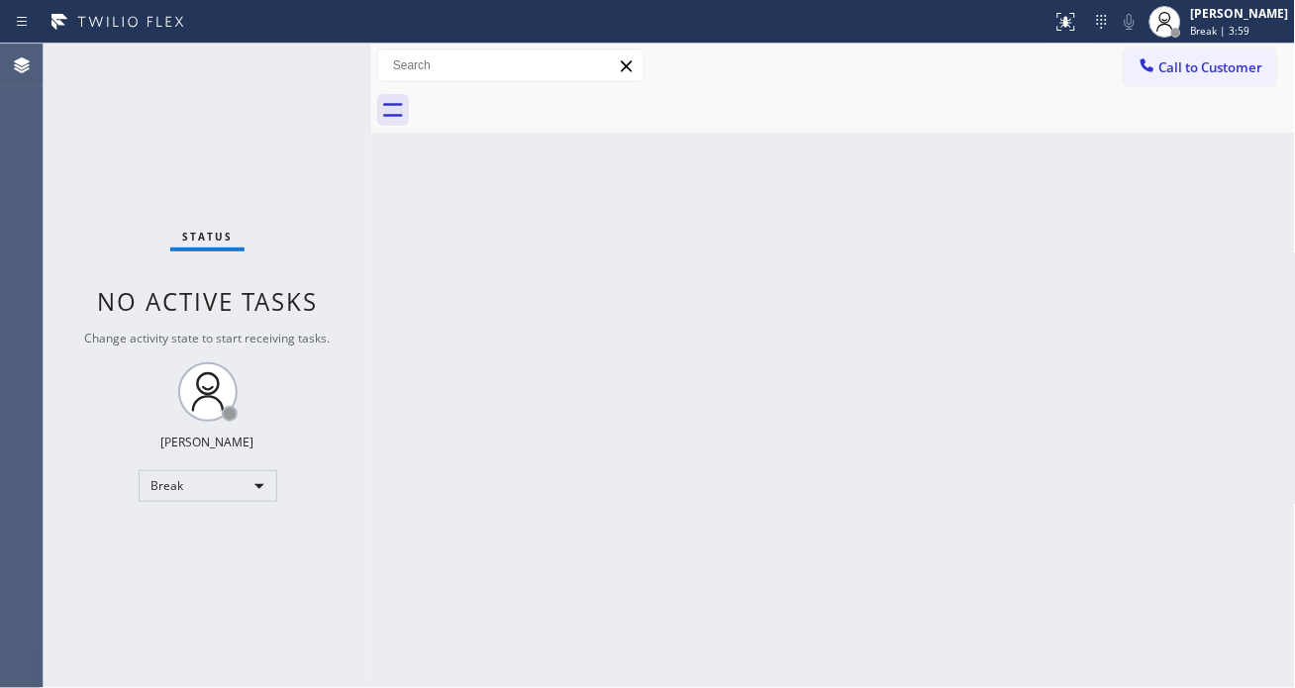
click at [1211, 170] on div "Back to Dashboard Change Sender ID Customers Technicians Select a contact Outbo…" at bounding box center [833, 366] width 925 height 645
click at [319, 66] on div "Status No active tasks Change activity state to start receiving tasks. [PERSON_…" at bounding box center [208, 366] width 328 height 645
click at [1270, 20] on div "[PERSON_NAME]" at bounding box center [1240, 13] width 98 height 17
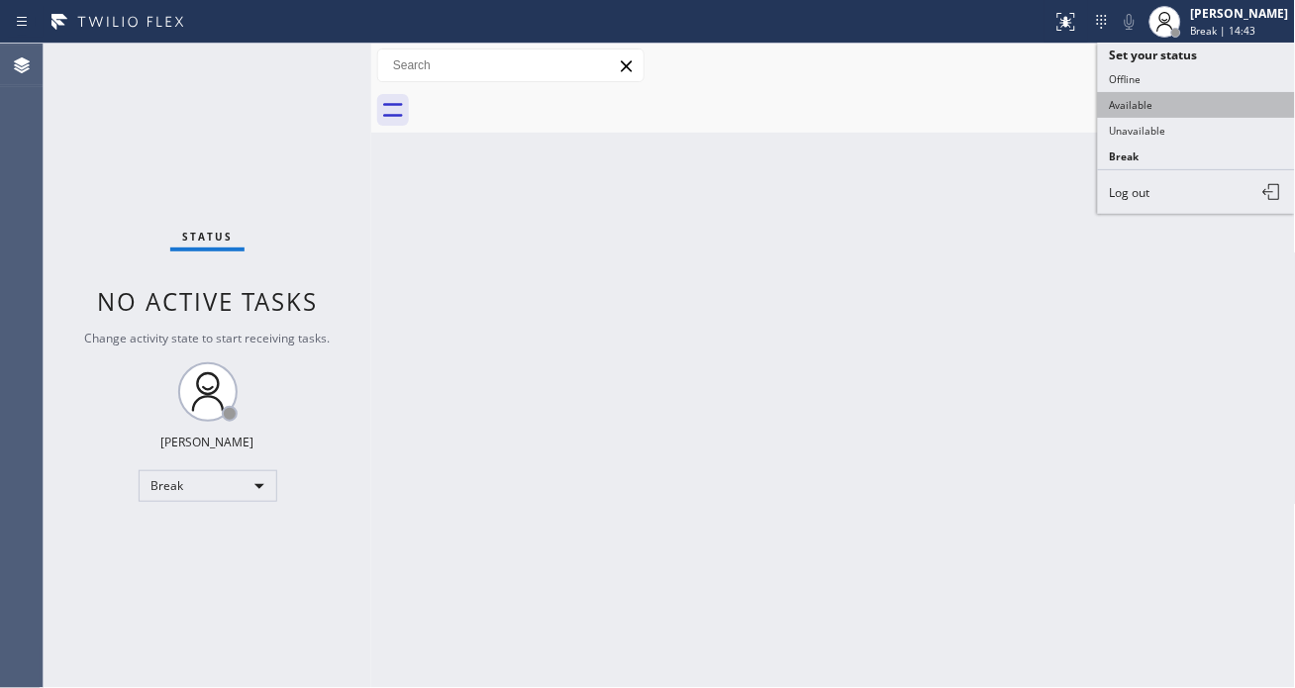
click at [1157, 100] on button "Available" at bounding box center [1197, 105] width 198 height 26
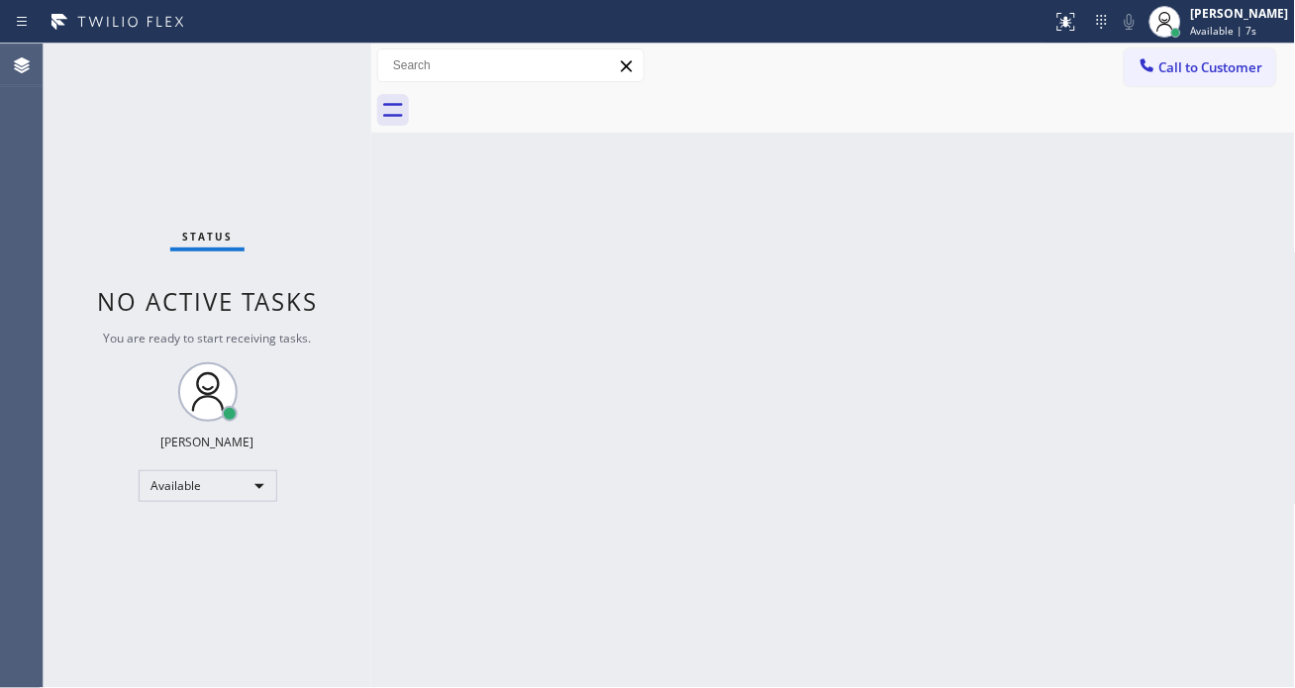
click at [1253, 196] on div "Back to Dashboard Change Sender ID Customers Technicians Select a contact Outbo…" at bounding box center [833, 366] width 925 height 645
click at [1249, 357] on div "Back to Dashboard Change Sender ID Customers Technicians Select a contact Outbo…" at bounding box center [833, 366] width 925 height 645
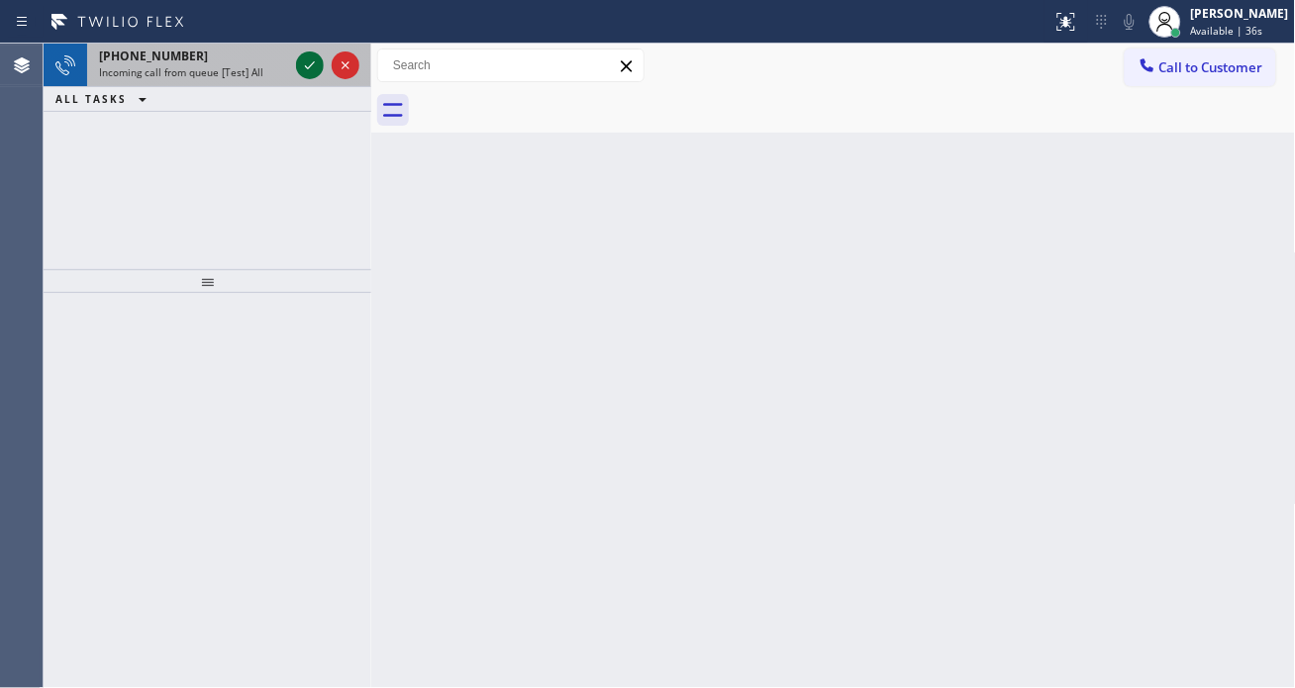
click at [305, 65] on icon at bounding box center [310, 65] width 10 height 8
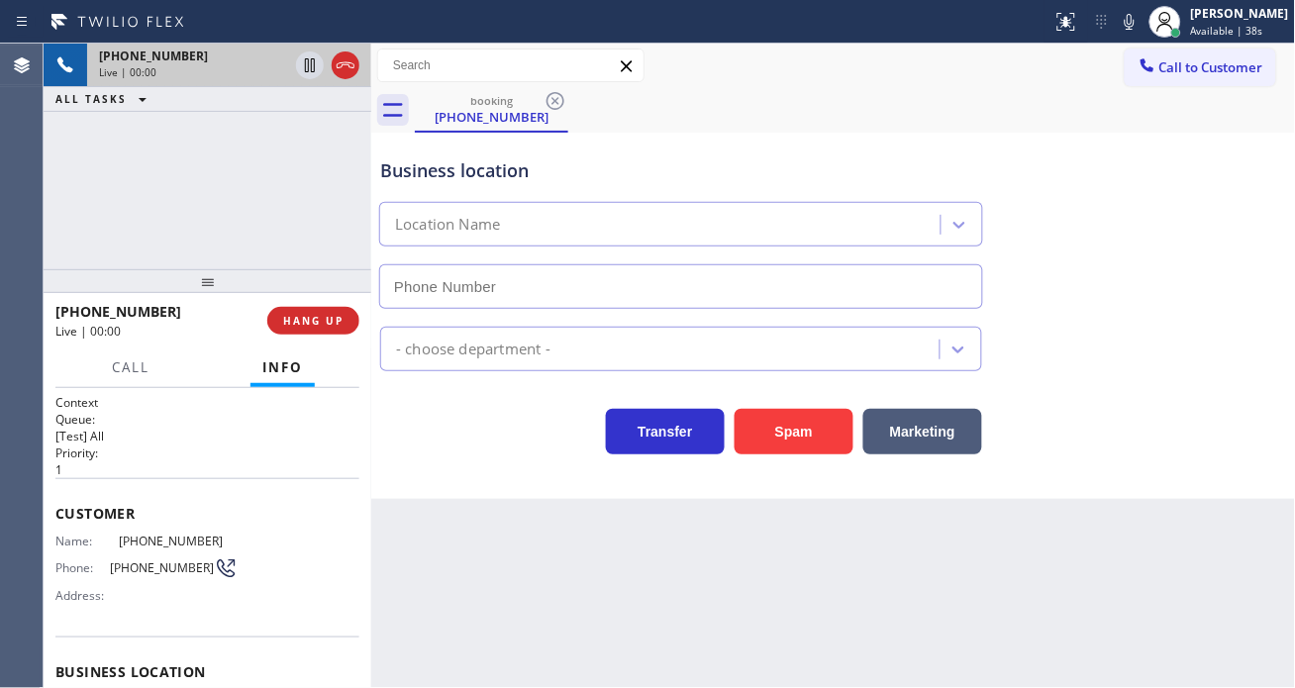
scroll to position [110, 0]
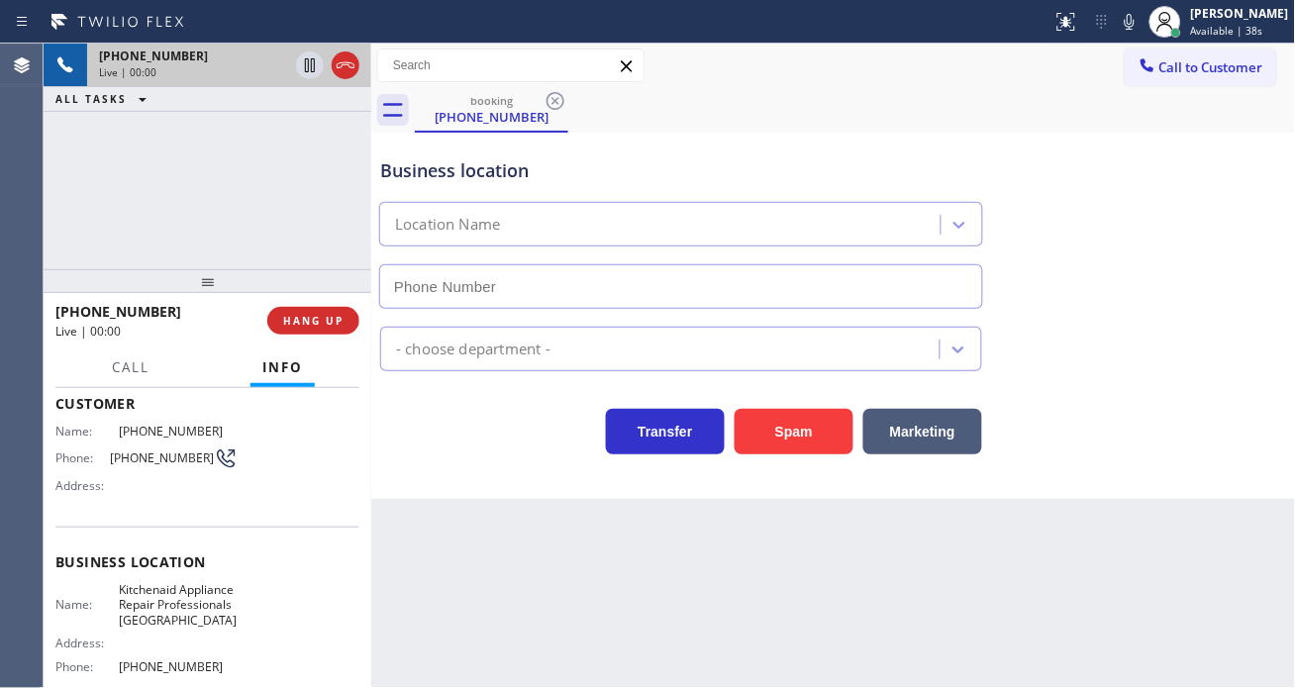
type input "[PHONE_NUMBER]"
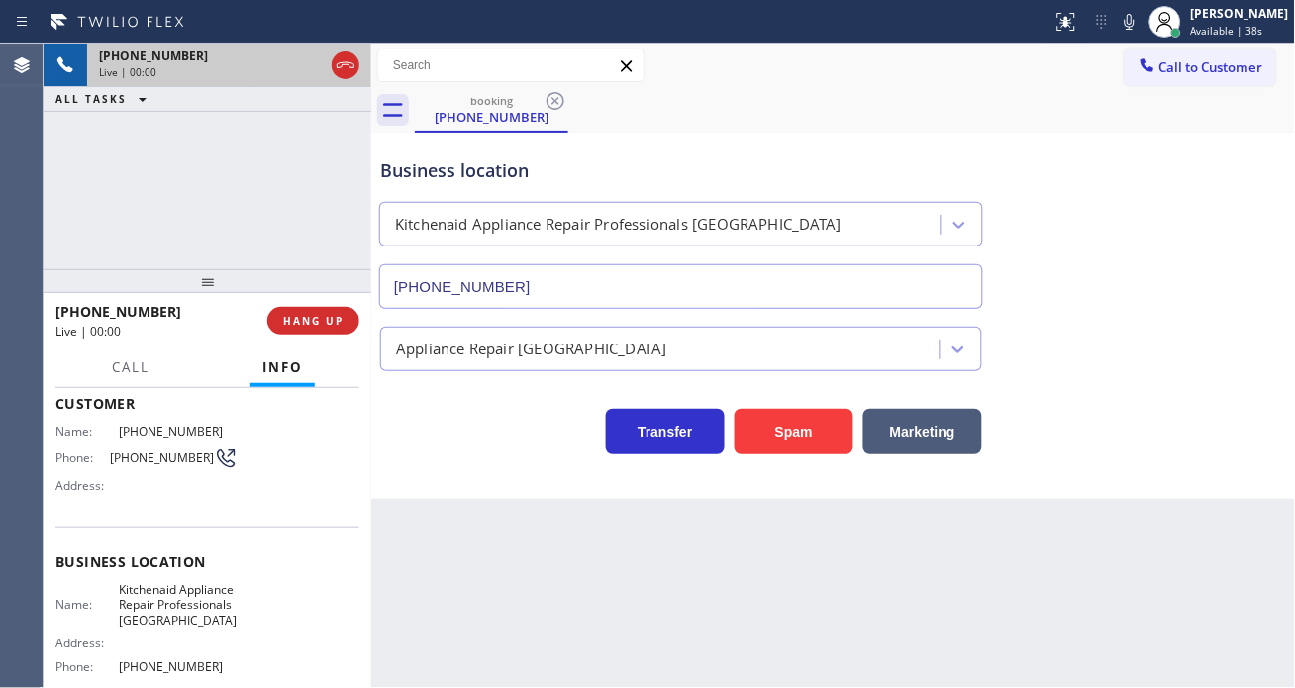
click at [185, 598] on span "Kitchenaid Appliance Repair Professionals [GEOGRAPHIC_DATA]" at bounding box center [178, 605] width 119 height 46
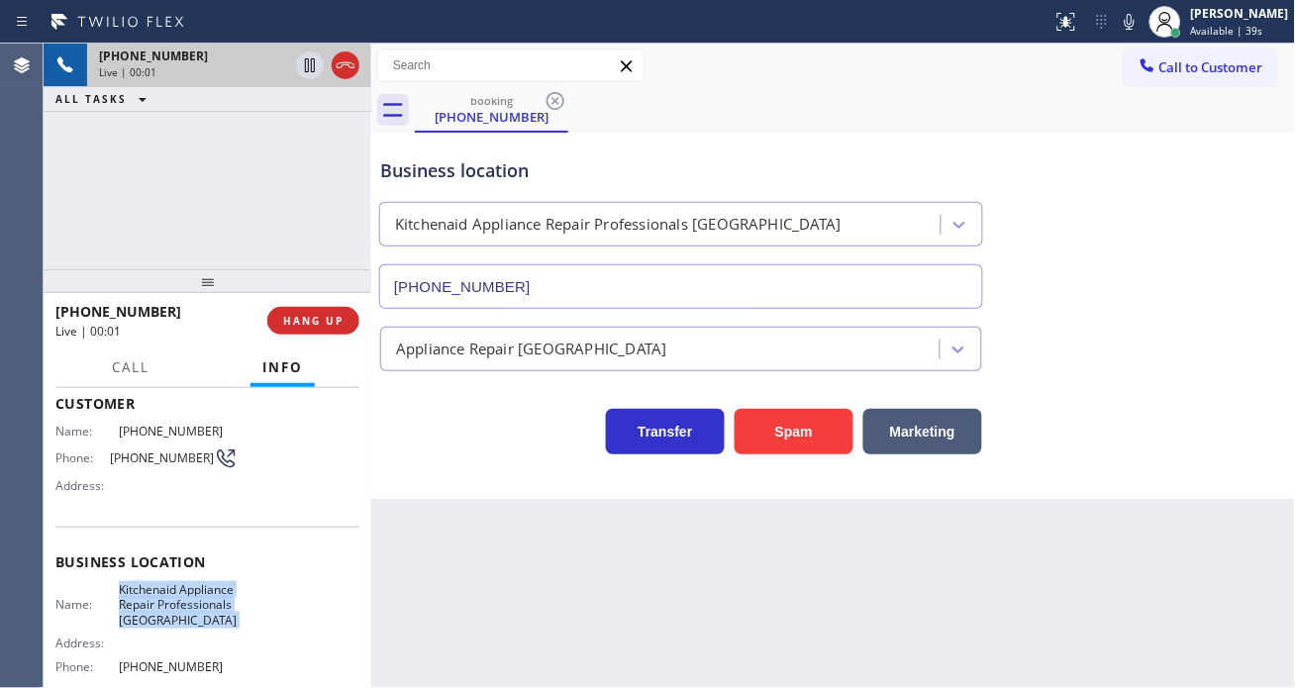
click at [185, 598] on span "Kitchenaid Appliance Repair Professionals [GEOGRAPHIC_DATA]" at bounding box center [178, 605] width 119 height 46
click at [136, 470] on div "Name: [PHONE_NUMBER] Phone: [PHONE_NUMBER] Address:" at bounding box center [146, 463] width 182 height 78
copy div "[PHONE_NUMBER]"
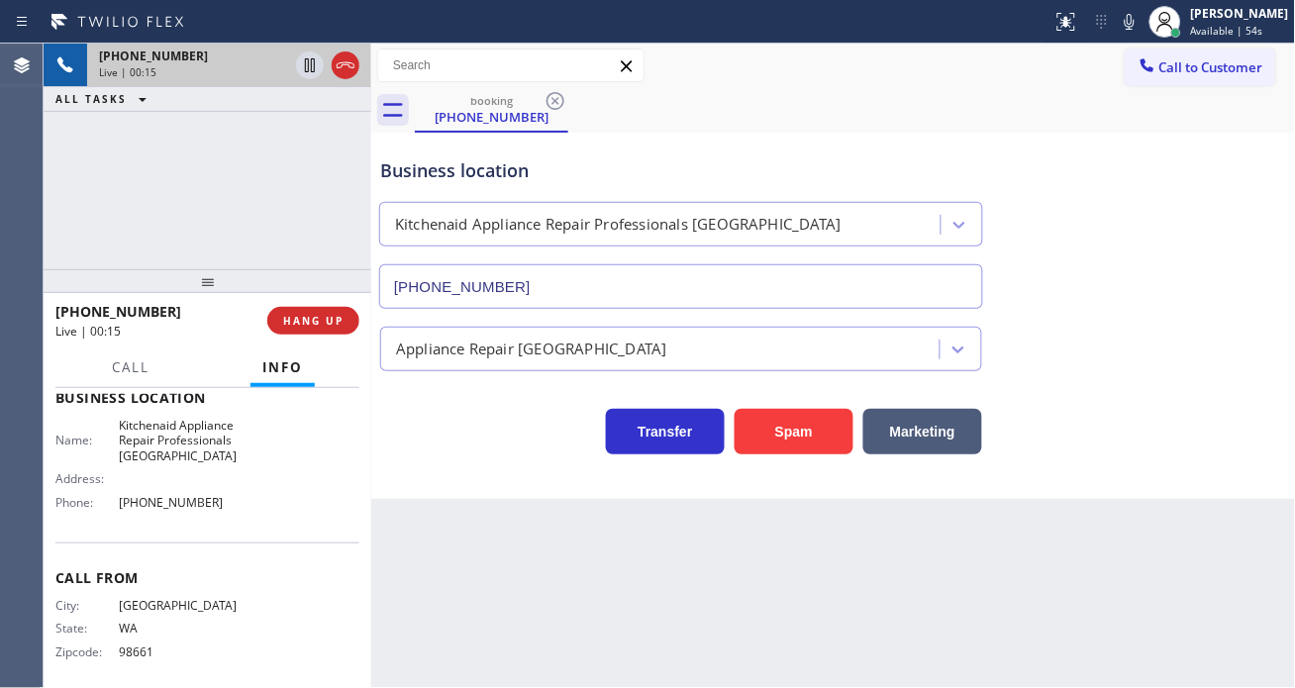
scroll to position [297, 0]
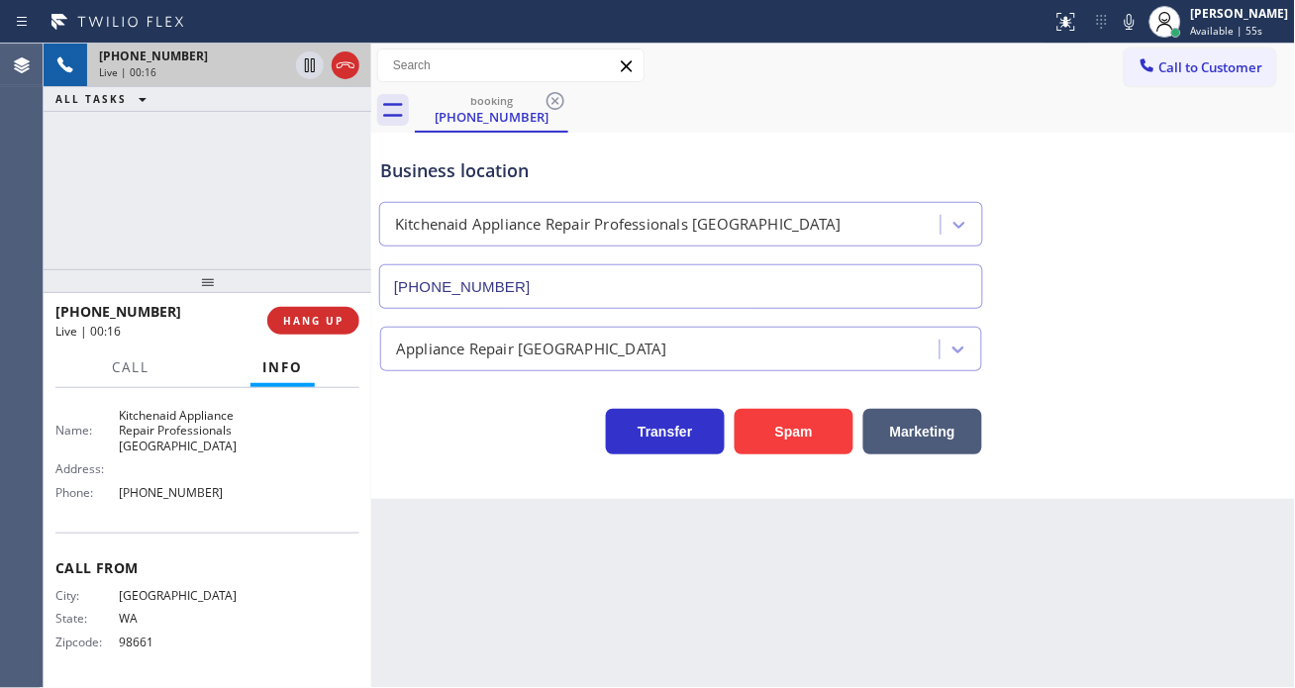
click at [322, 223] on div "[PHONE_NUMBER] Live | 00:16 ALL TASKS ALL TASKS ACTIVE TASKS TASKS IN WRAP UP" at bounding box center [208, 157] width 328 height 226
click at [453, 153] on div "Business location Kitchenaid Appliance Repair Professionals [GEOGRAPHIC_DATA] […" at bounding box center [681, 223] width 610 height 171
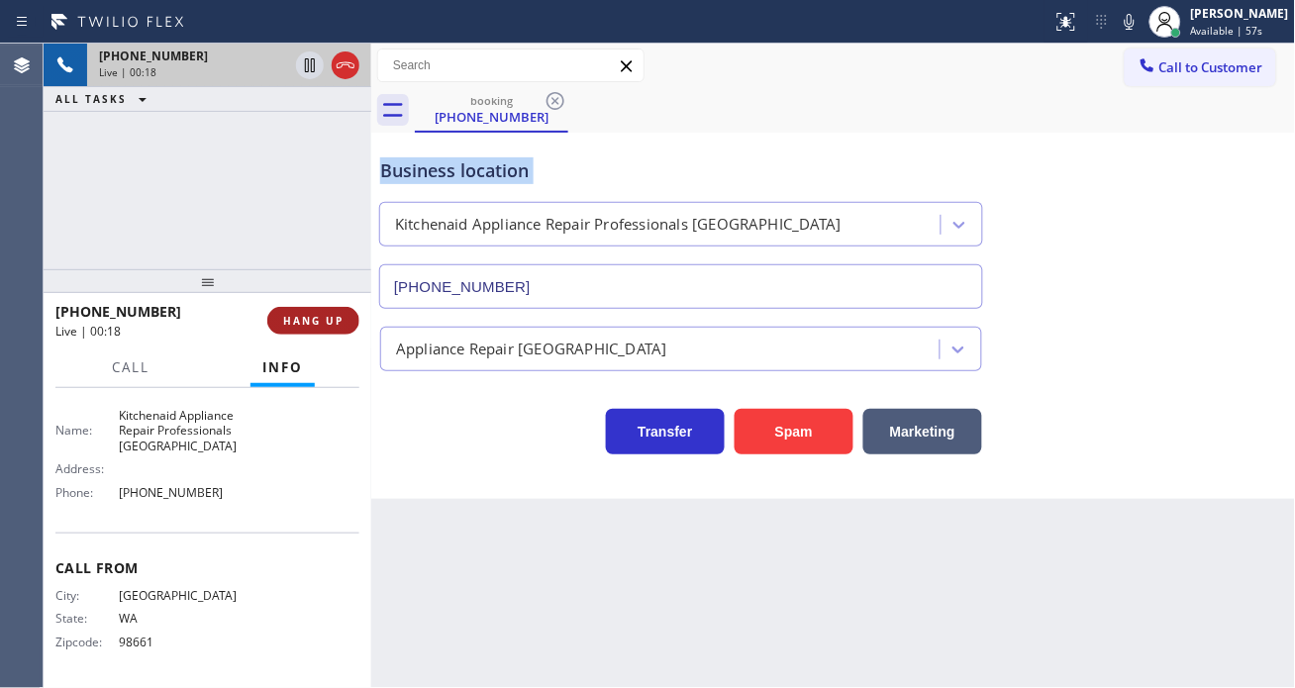
click at [329, 312] on button "HANG UP" at bounding box center [313, 321] width 92 height 28
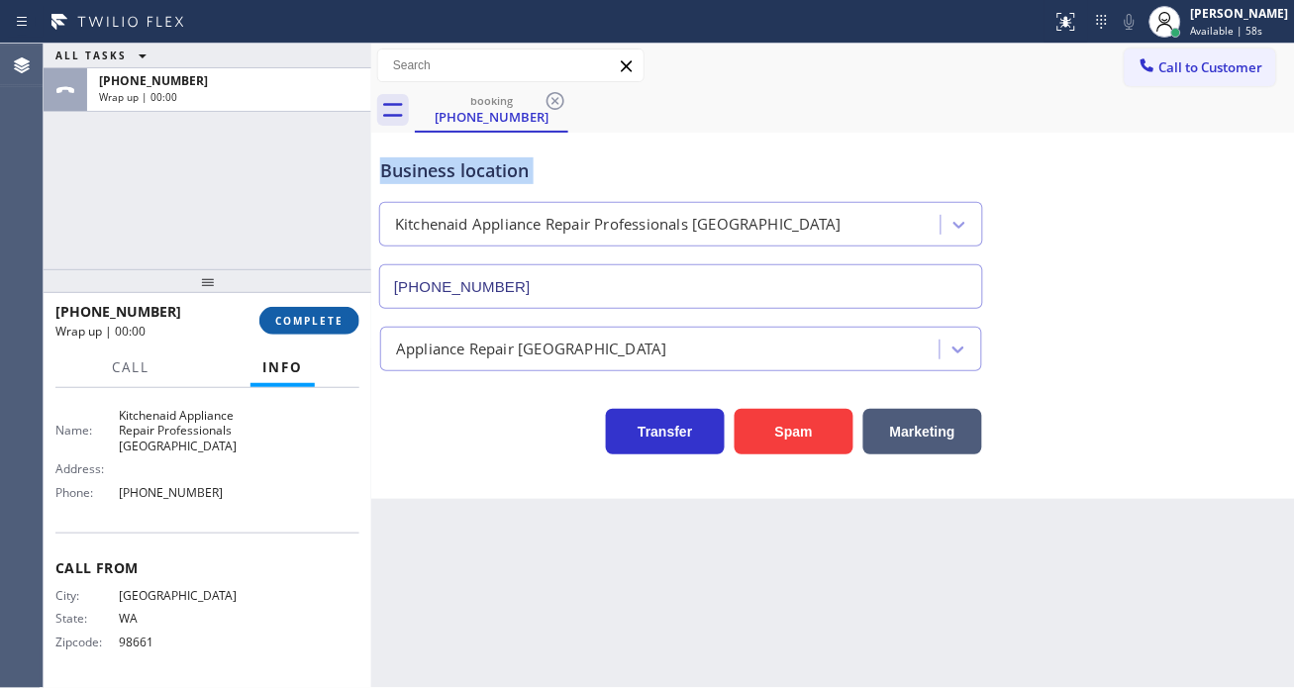
click at [334, 321] on span "COMPLETE" at bounding box center [309, 321] width 68 height 14
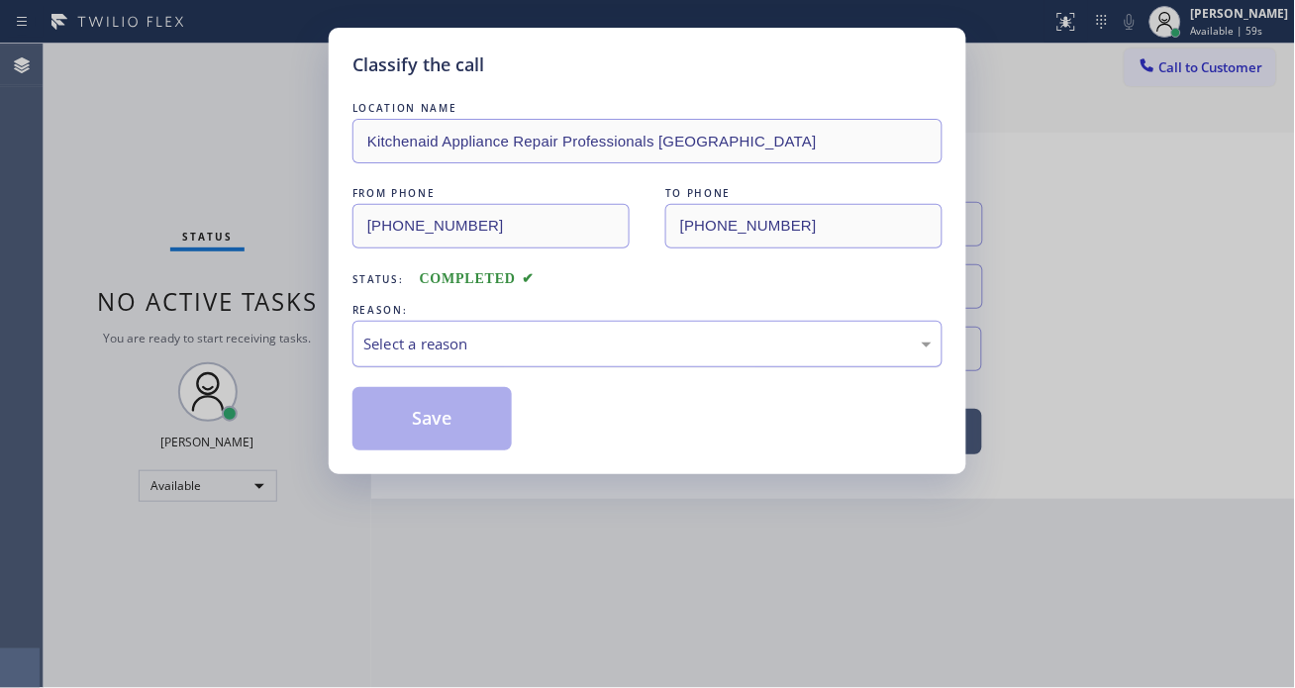
click at [456, 321] on div "Select a reason" at bounding box center [648, 344] width 590 height 47
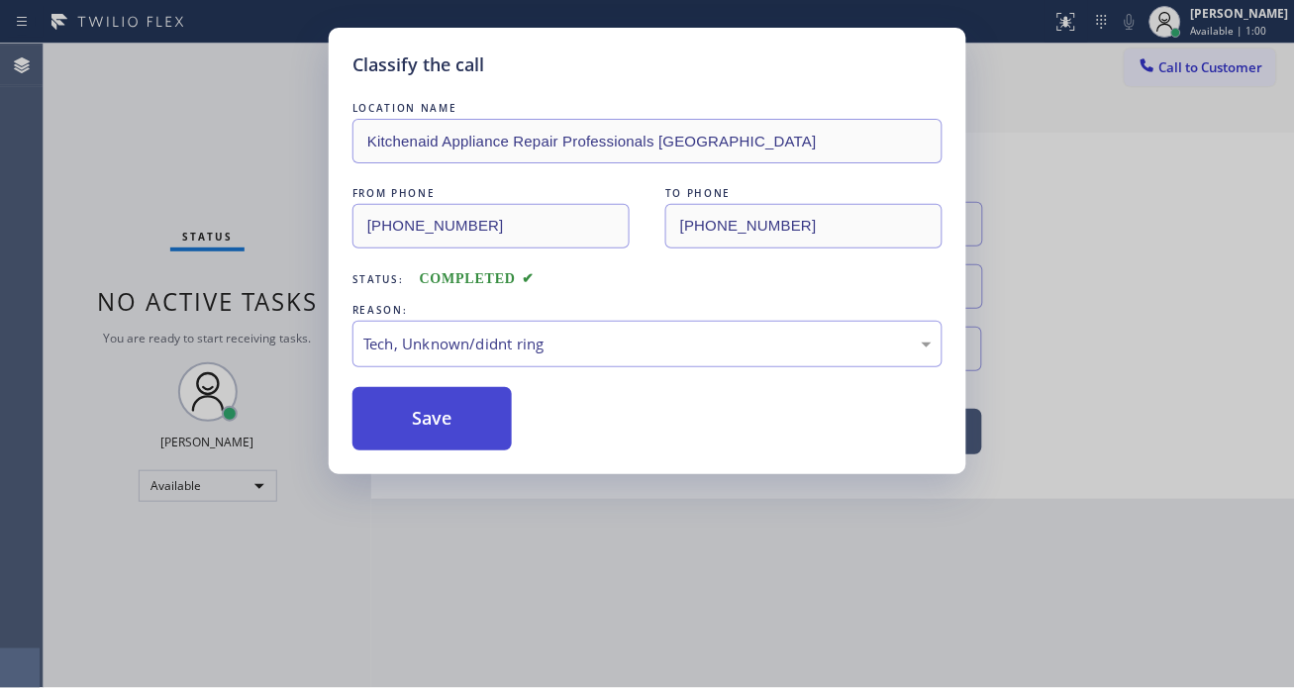
click at [452, 433] on button "Save" at bounding box center [432, 418] width 159 height 63
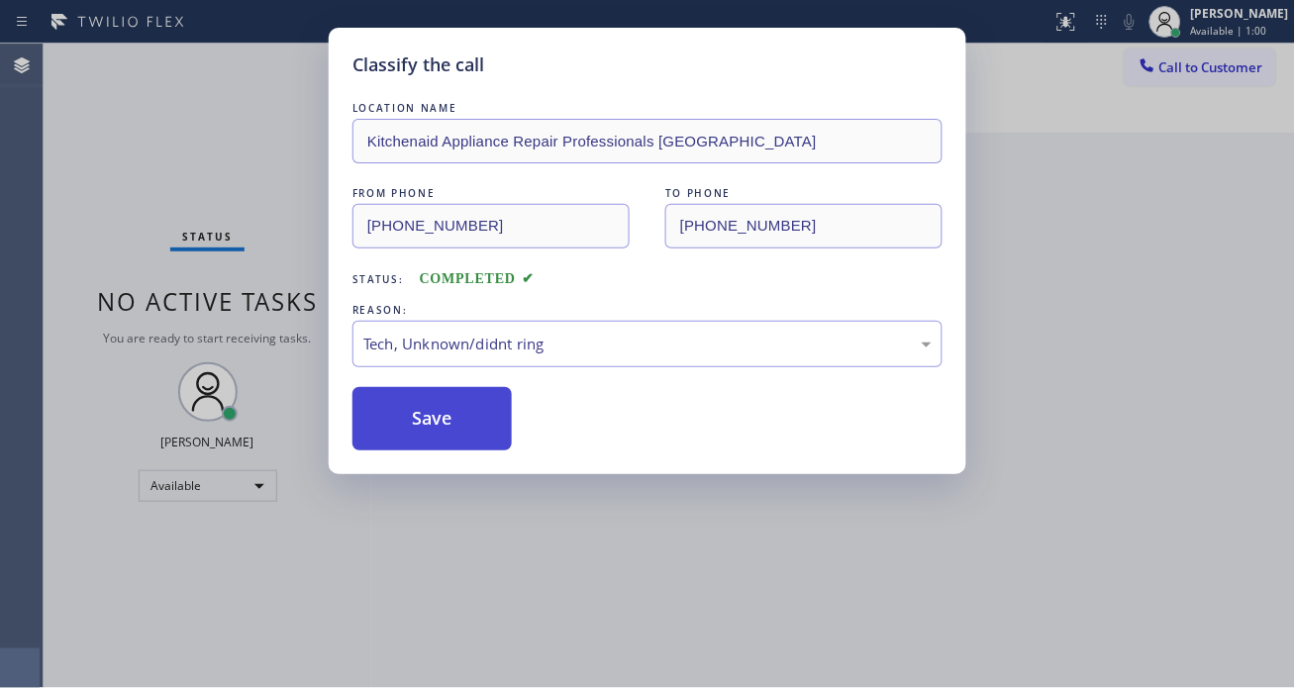
click at [452, 433] on button "Save" at bounding box center [432, 418] width 159 height 63
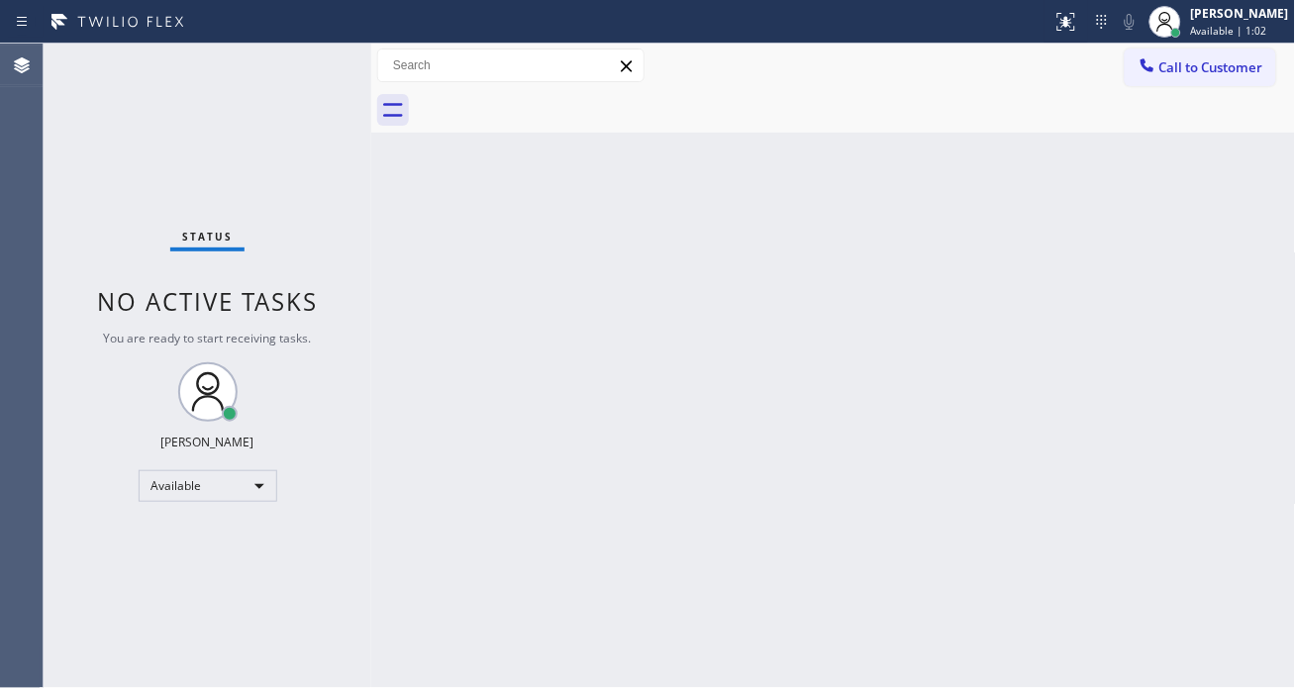
click at [294, 71] on div "Status No active tasks You are ready to start receiving tasks. [PERSON_NAME]" at bounding box center [208, 366] width 328 height 645
click at [302, 67] on div "Status No active tasks You are ready to start receiving tasks. [PERSON_NAME]" at bounding box center [208, 366] width 328 height 645
click at [314, 63] on div "Status No active tasks You are ready to start receiving tasks. [PERSON_NAME]" at bounding box center [208, 366] width 328 height 645
click at [317, 64] on div "Status No active tasks You are ready to start receiving tasks. [PERSON_NAME]" at bounding box center [208, 366] width 328 height 645
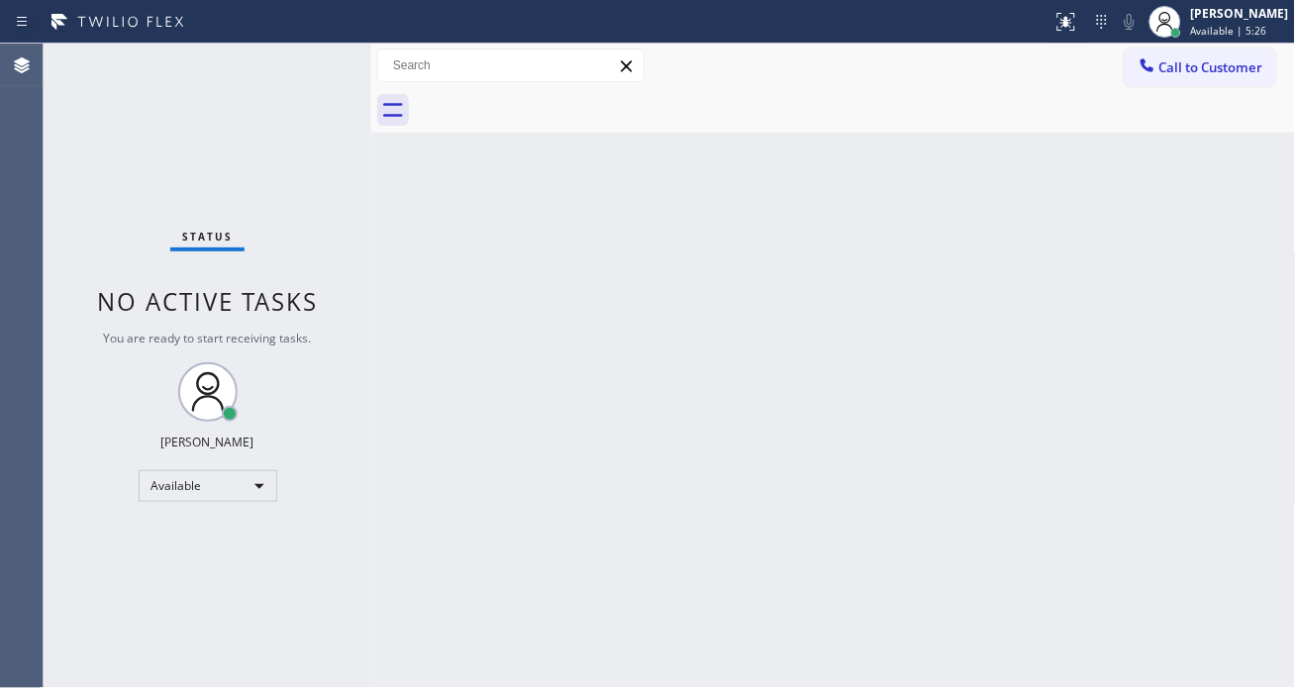
click at [317, 64] on div "Status No active tasks You are ready to start receiving tasks. [PERSON_NAME]" at bounding box center [208, 366] width 328 height 645
click at [314, 64] on div "Status No active tasks You are ready to start receiving tasks. [PERSON_NAME]" at bounding box center [208, 366] width 328 height 645
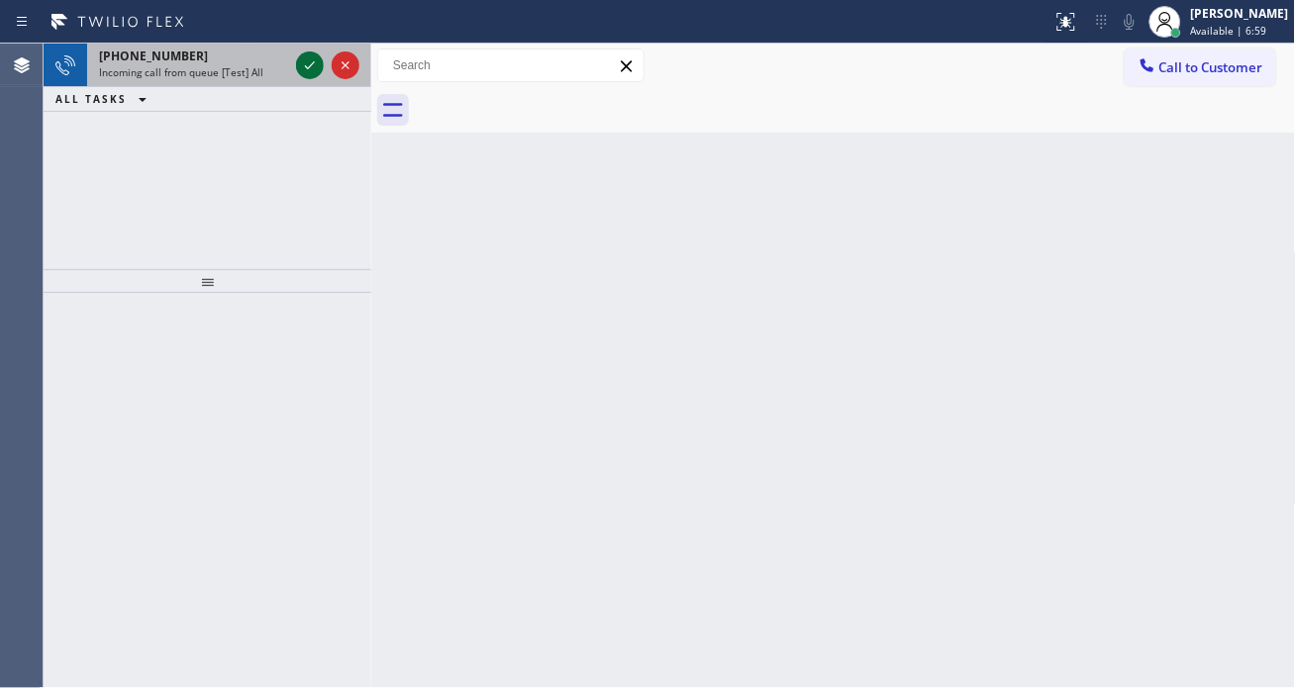
click at [301, 69] on icon at bounding box center [310, 65] width 24 height 24
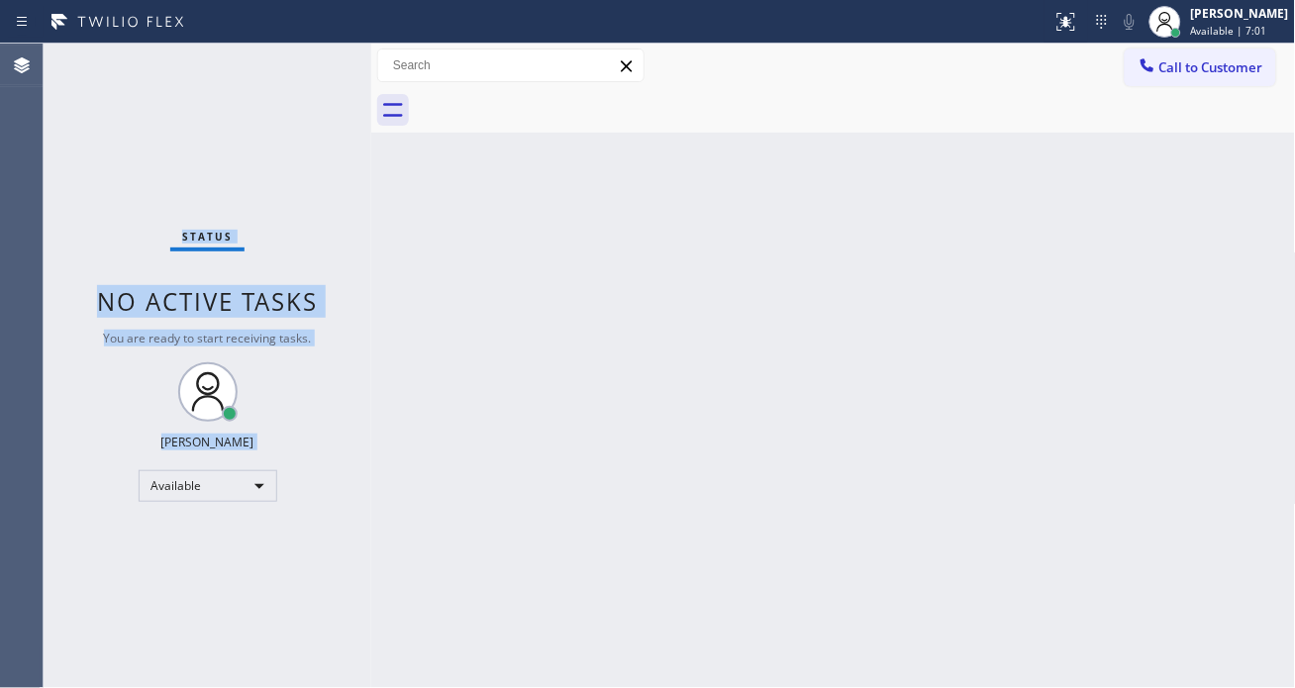
click at [301, 69] on div "Status No active tasks You are ready to start receiving tasks. [PERSON_NAME]" at bounding box center [208, 366] width 328 height 645
click at [1078, 30] on icon at bounding box center [1067, 22] width 24 height 24
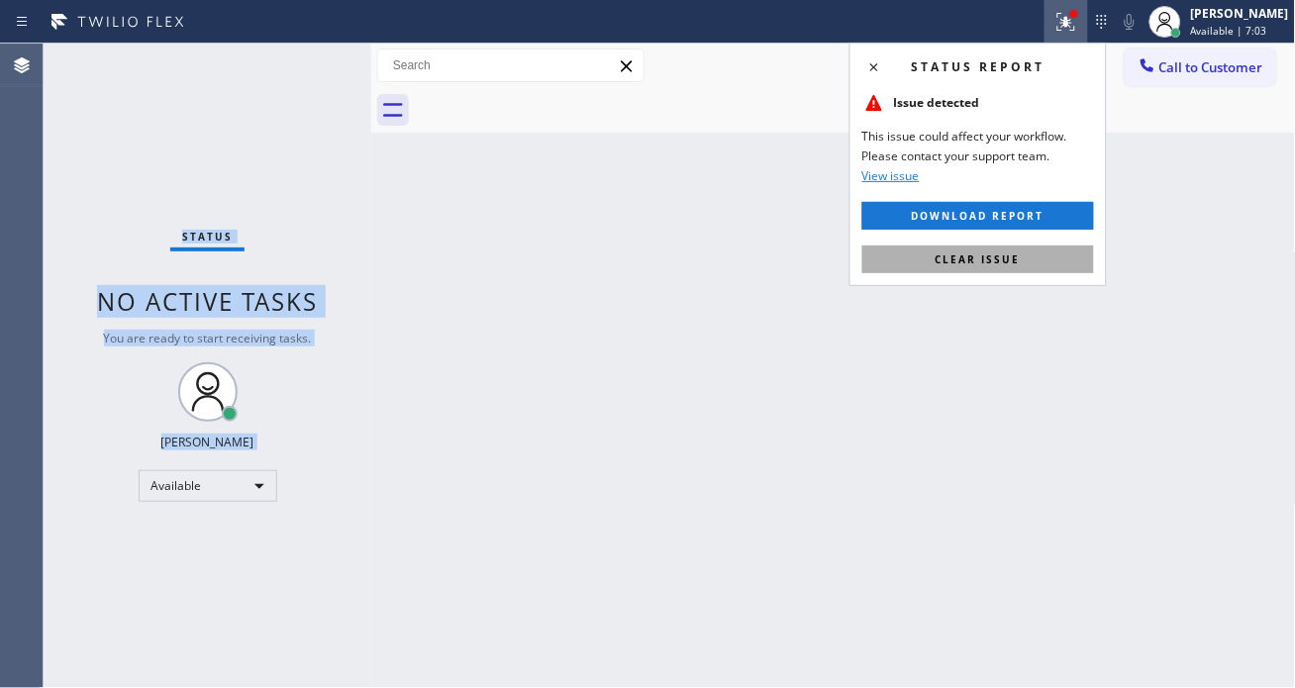
click at [1043, 254] on button "Clear issue" at bounding box center [979, 260] width 232 height 28
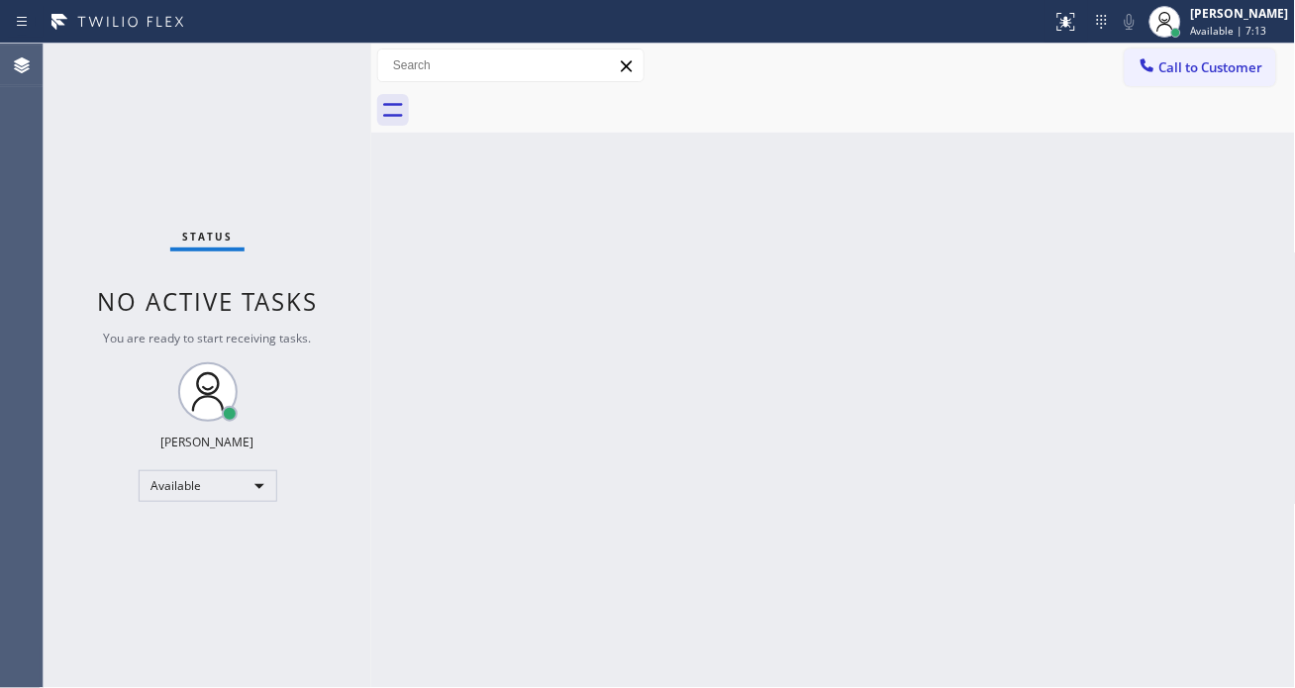
click at [307, 62] on div "Status No active tasks You are ready to start receiving tasks. [PERSON_NAME]" at bounding box center [208, 366] width 328 height 645
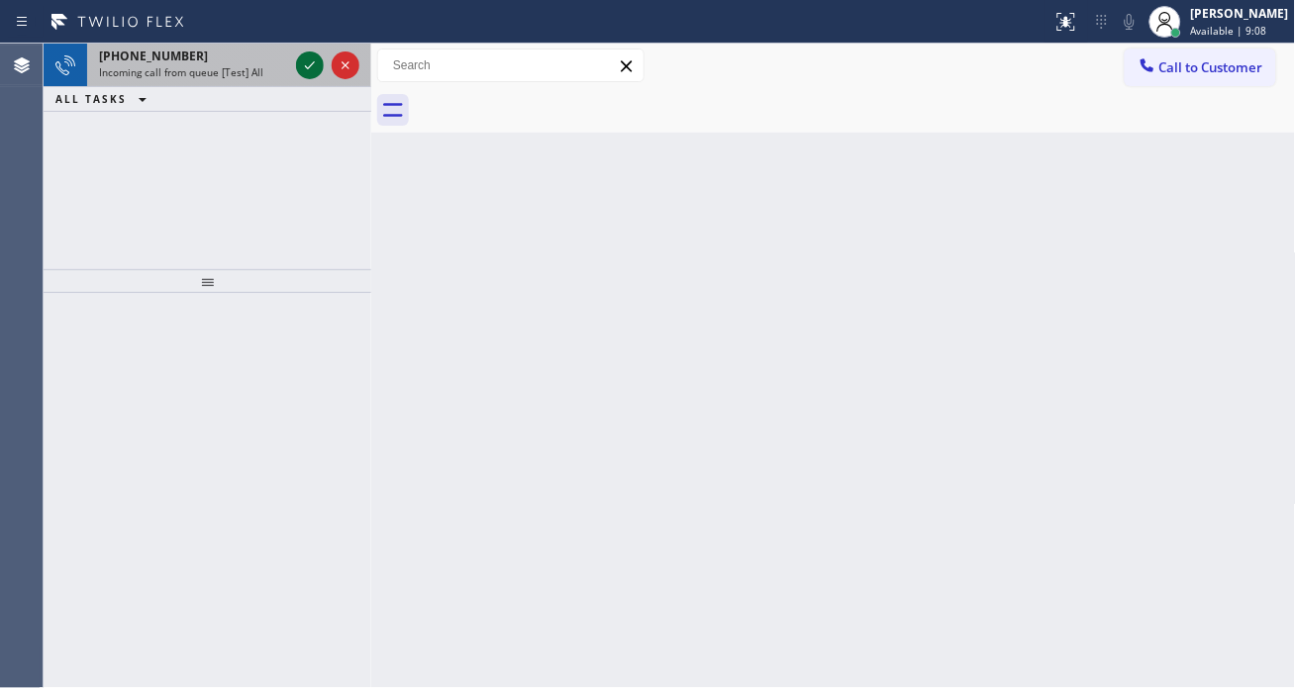
click at [305, 57] on icon at bounding box center [310, 65] width 24 height 24
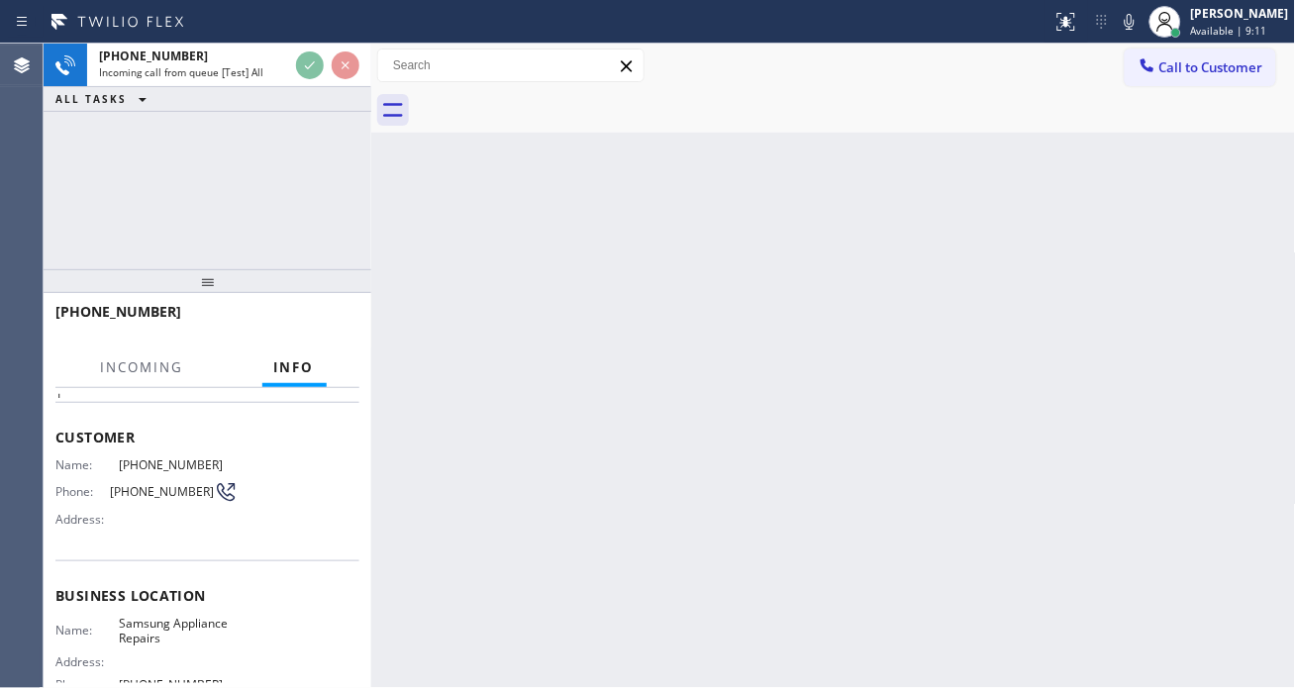
scroll to position [110, 0]
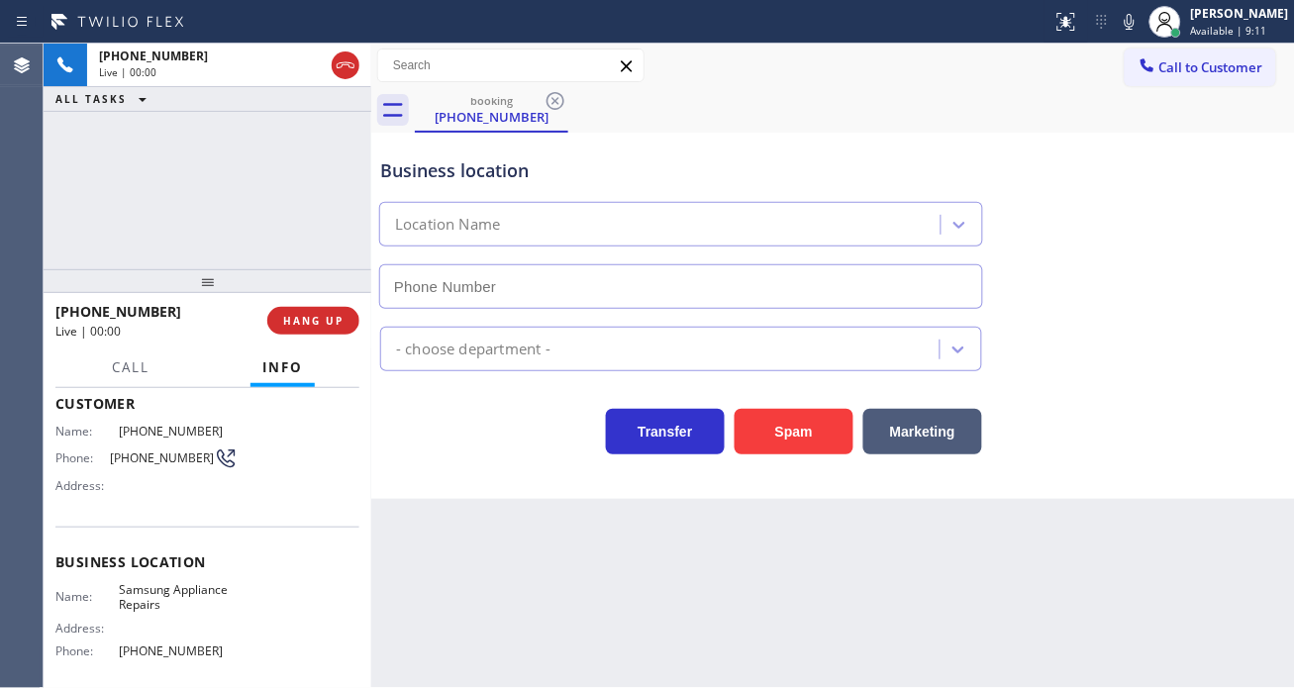
type input "[PHONE_NUMBER]"
click at [141, 459] on span "[PHONE_NUMBER]" at bounding box center [162, 458] width 104 height 15
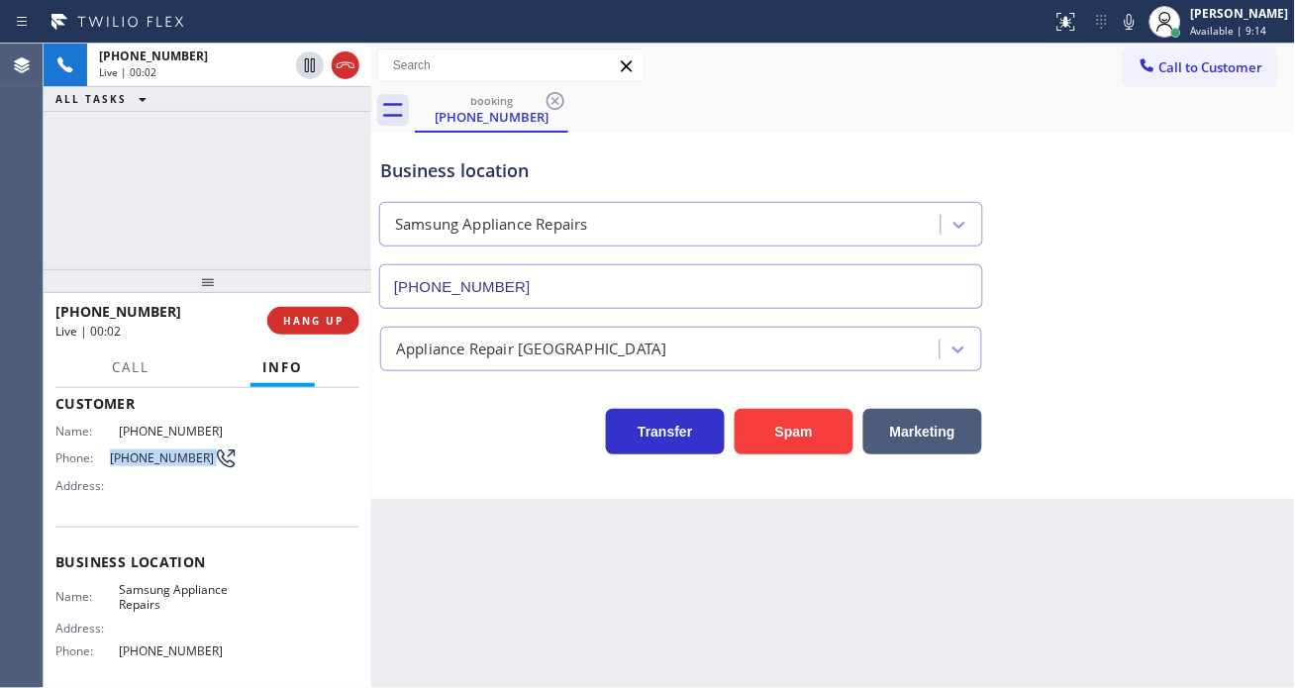
click at [141, 459] on span "[PHONE_NUMBER]" at bounding box center [162, 458] width 104 height 15
copy div "[PHONE_NUMBER]"
click at [168, 591] on span "Samsung Appliance Repairs" at bounding box center [178, 597] width 119 height 31
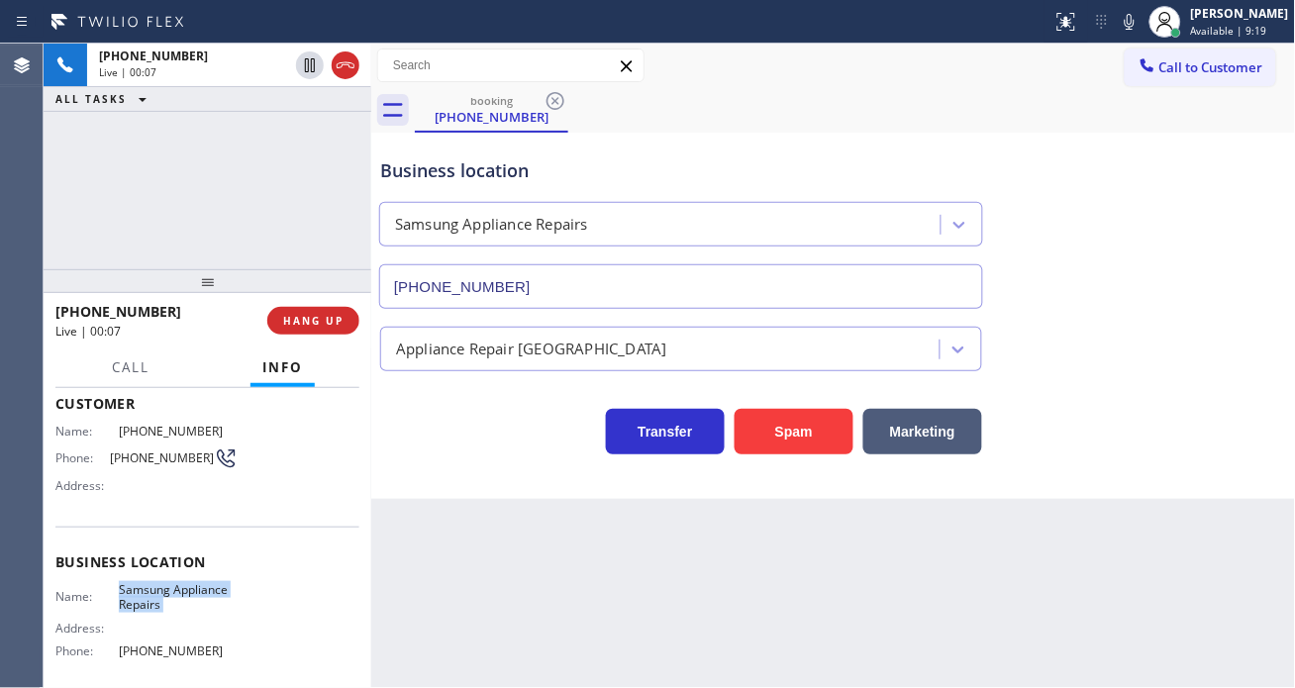
copy span "Samsung Appliance Repairs"
click at [331, 542] on div "Business location Name: Samsung Appliance Repairs Address: Phone: [PHONE_NUMBER]" at bounding box center [207, 609] width 304 height 165
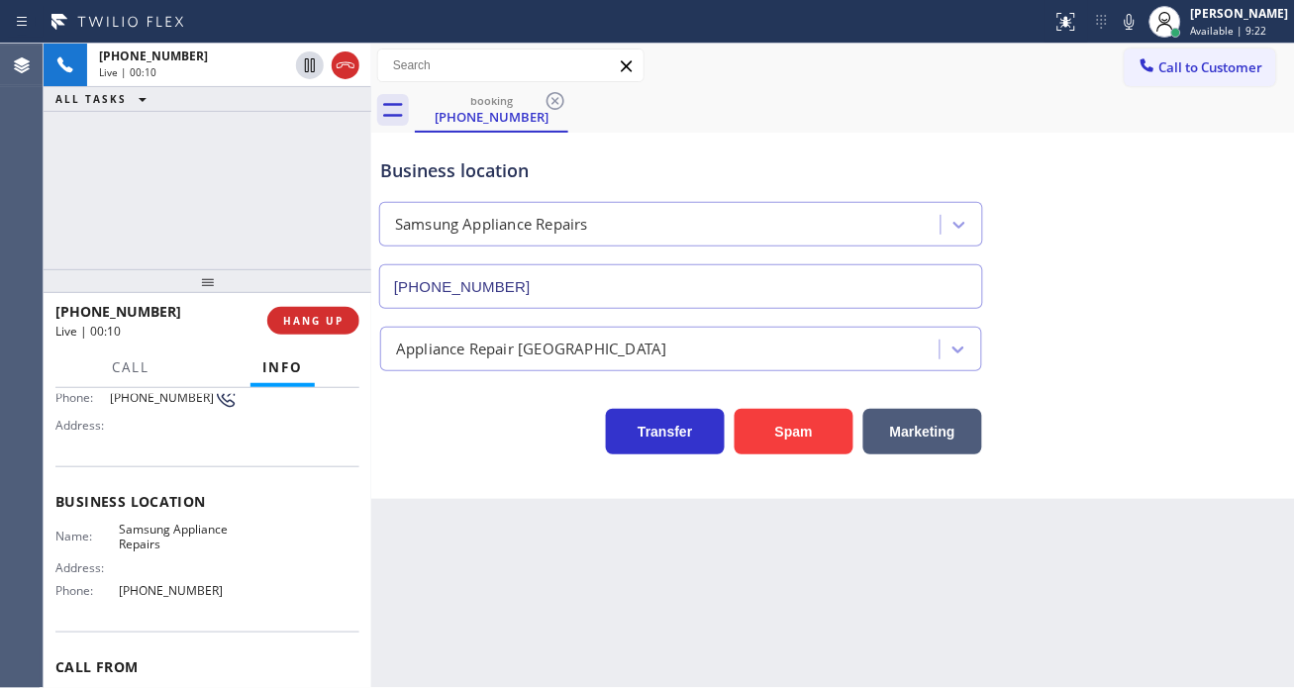
scroll to position [220, 0]
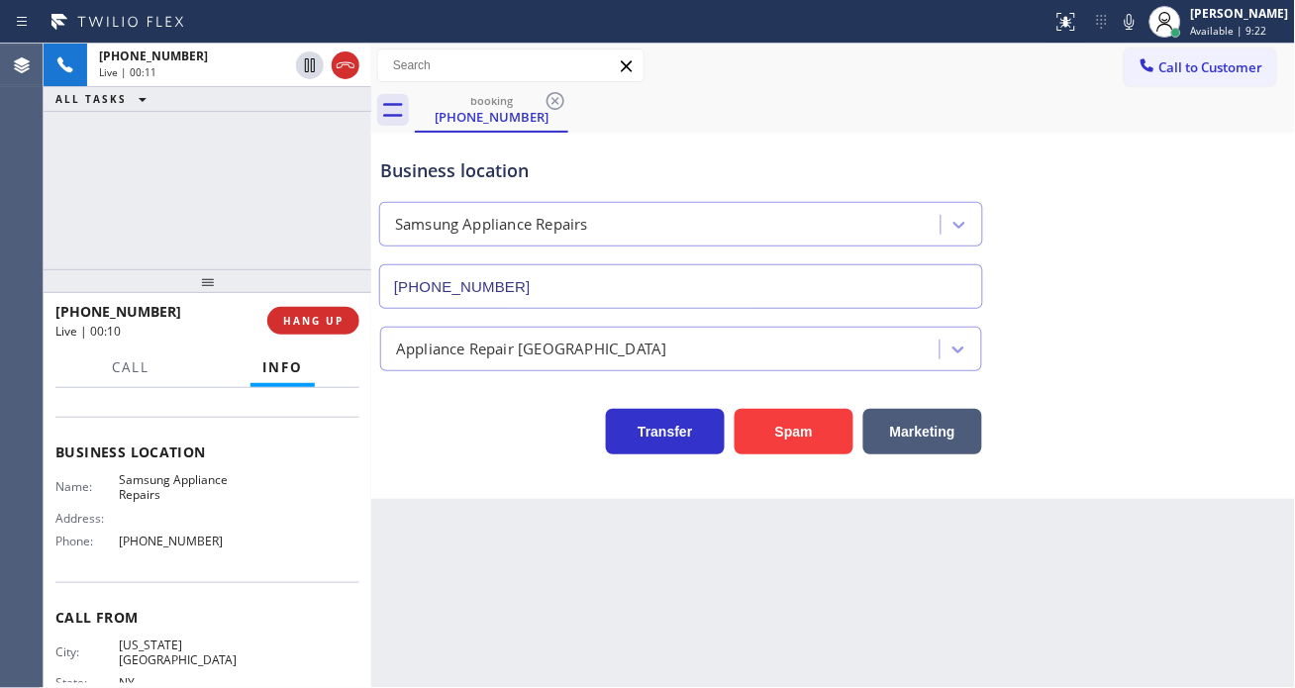
click at [156, 542] on span "[PHONE_NUMBER]" at bounding box center [178, 541] width 119 height 15
copy span "[PHONE_NUMBER]"
click at [459, 169] on div "Business location" at bounding box center [681, 170] width 602 height 27
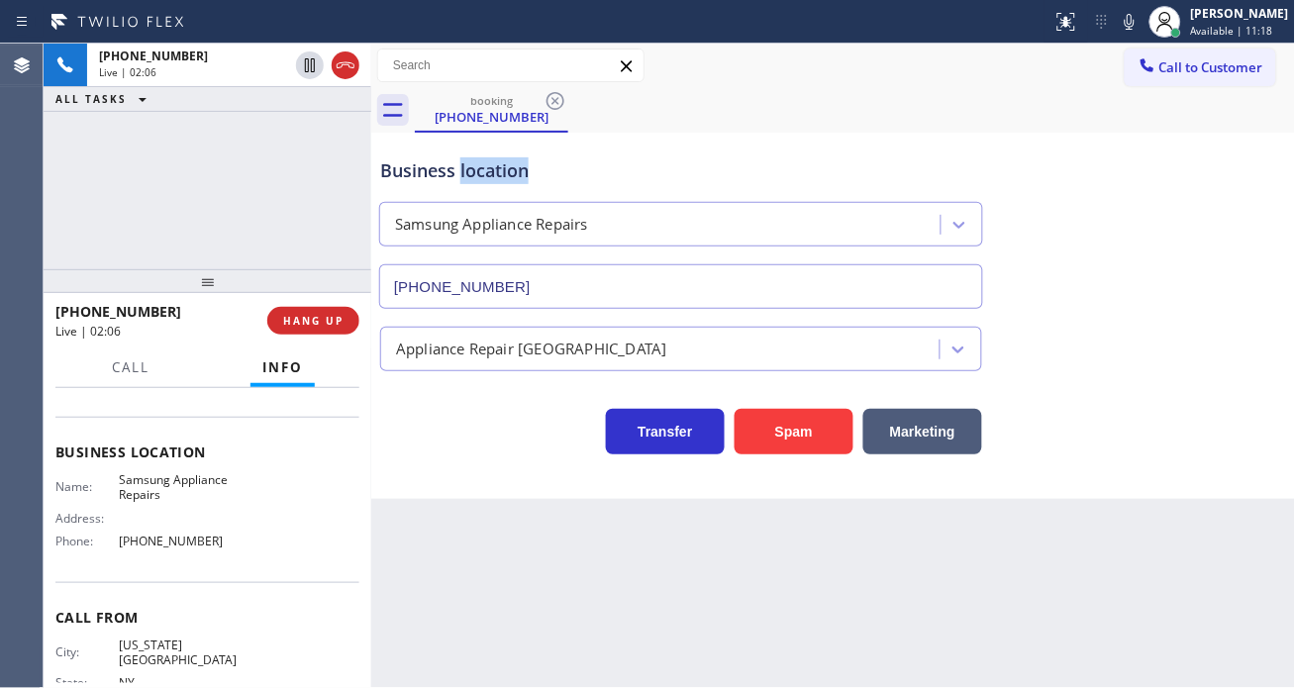
click at [459, 169] on div "Business location" at bounding box center [681, 170] width 602 height 27
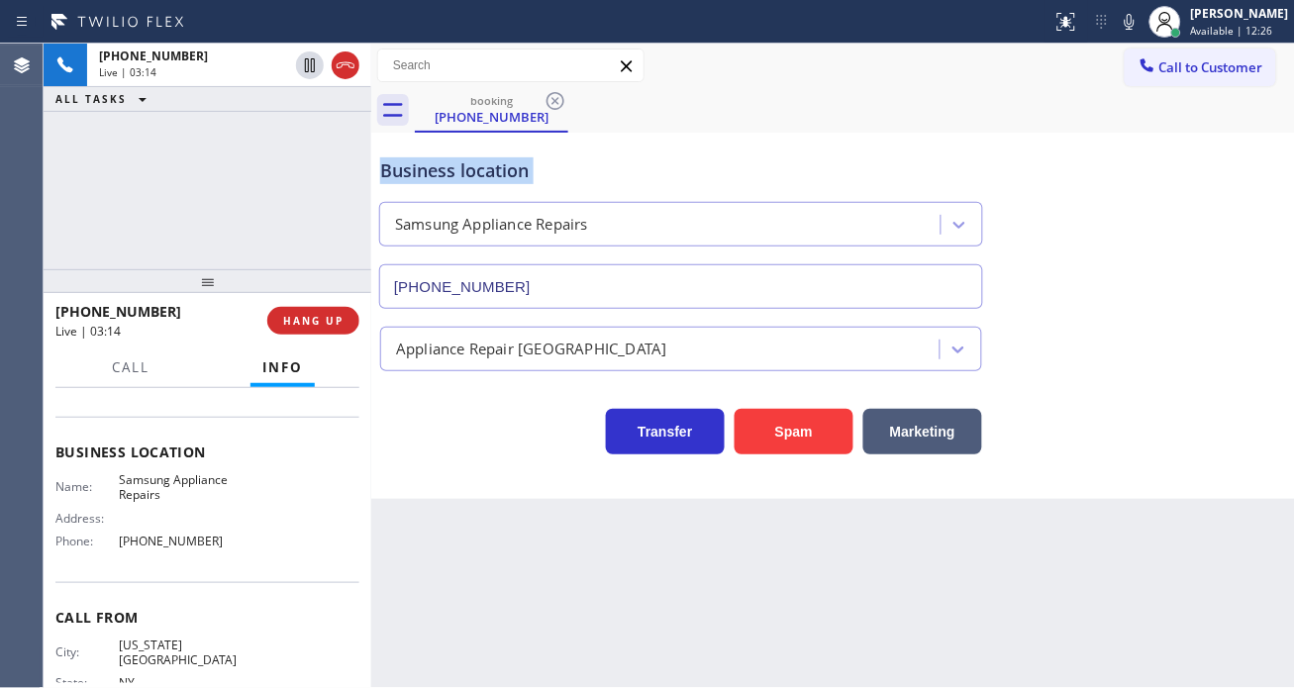
click at [434, 183] on div "Business location" at bounding box center [681, 170] width 602 height 27
click at [434, 171] on div "Business location" at bounding box center [681, 170] width 602 height 27
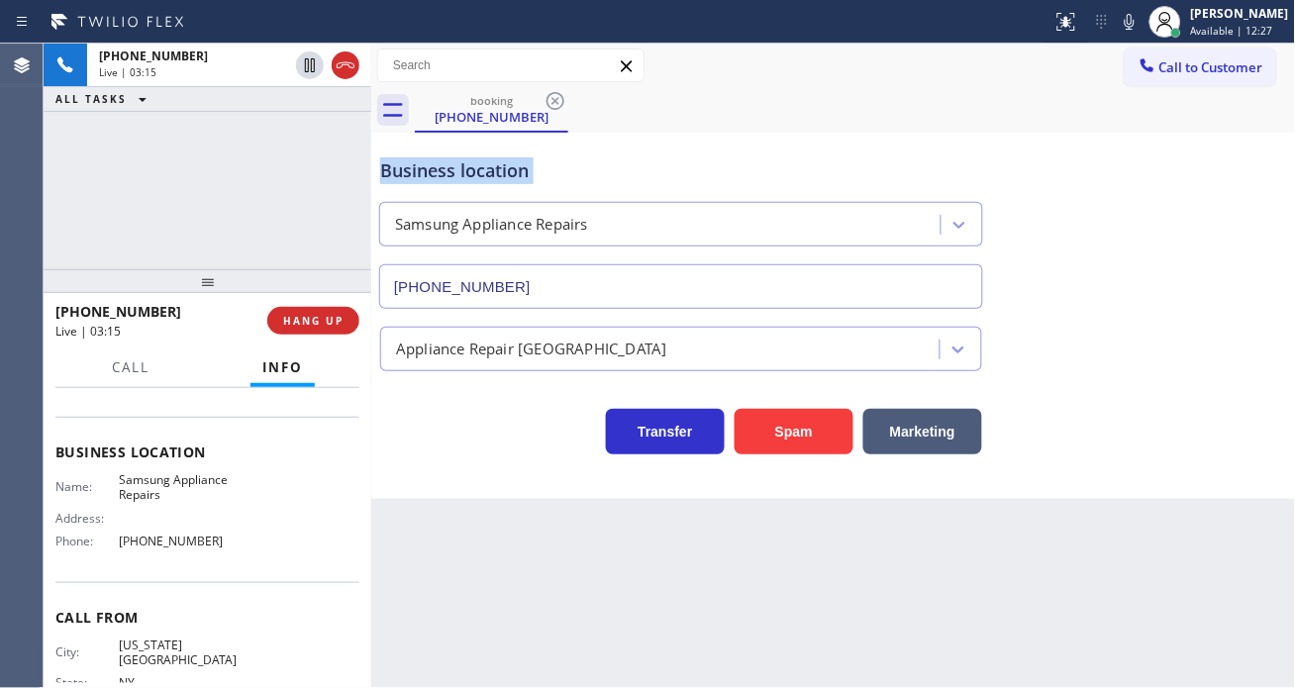
click at [434, 171] on div "Business location" at bounding box center [681, 170] width 602 height 27
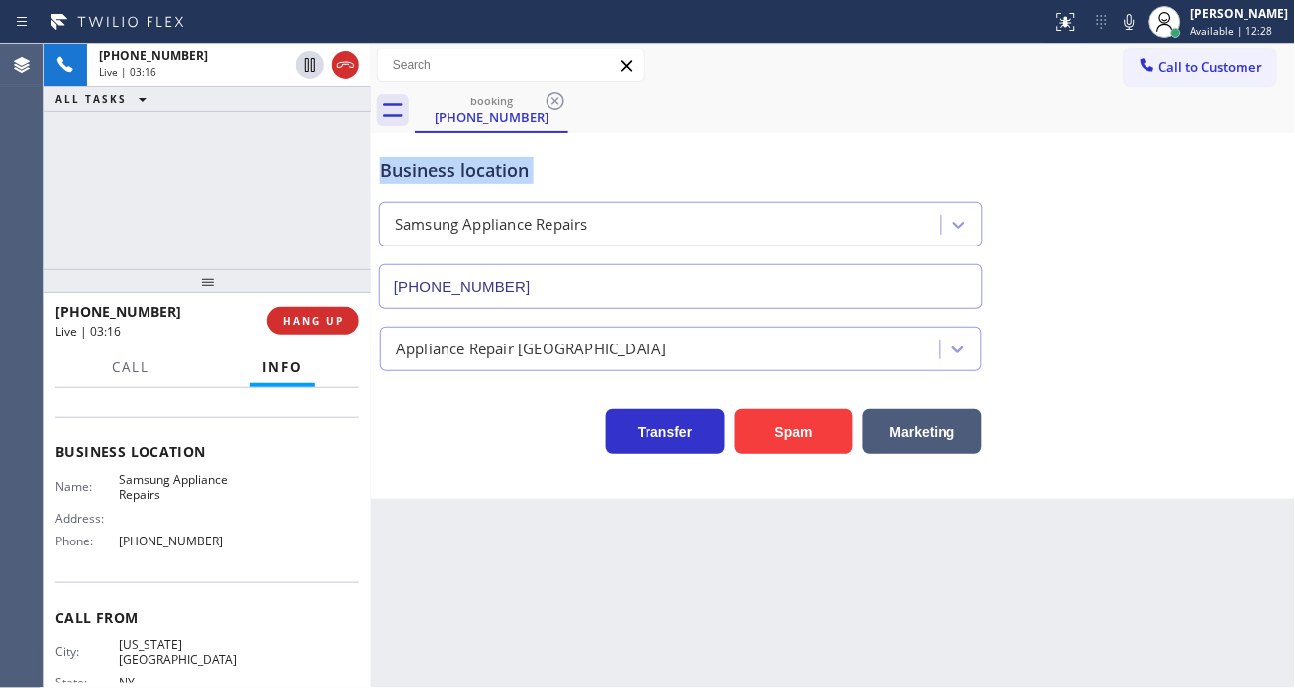
click at [434, 171] on div "Business location" at bounding box center [681, 170] width 602 height 27
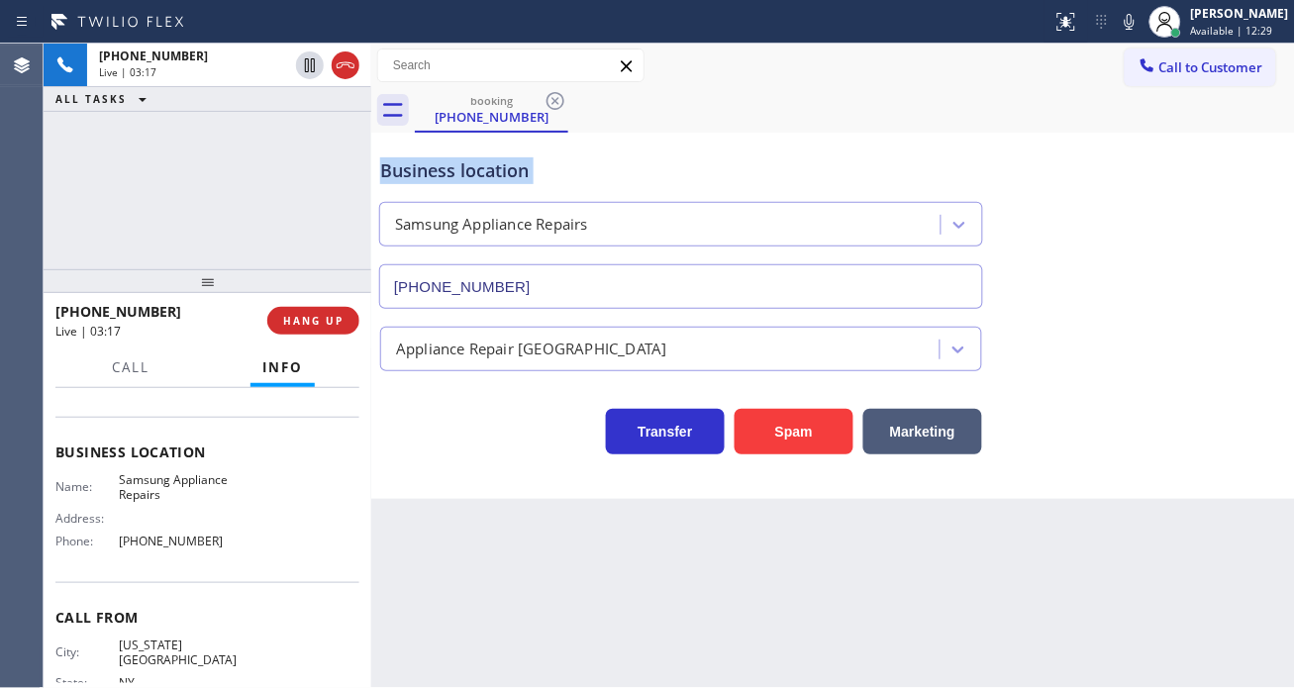
click at [434, 171] on div "Business location" at bounding box center [681, 170] width 602 height 27
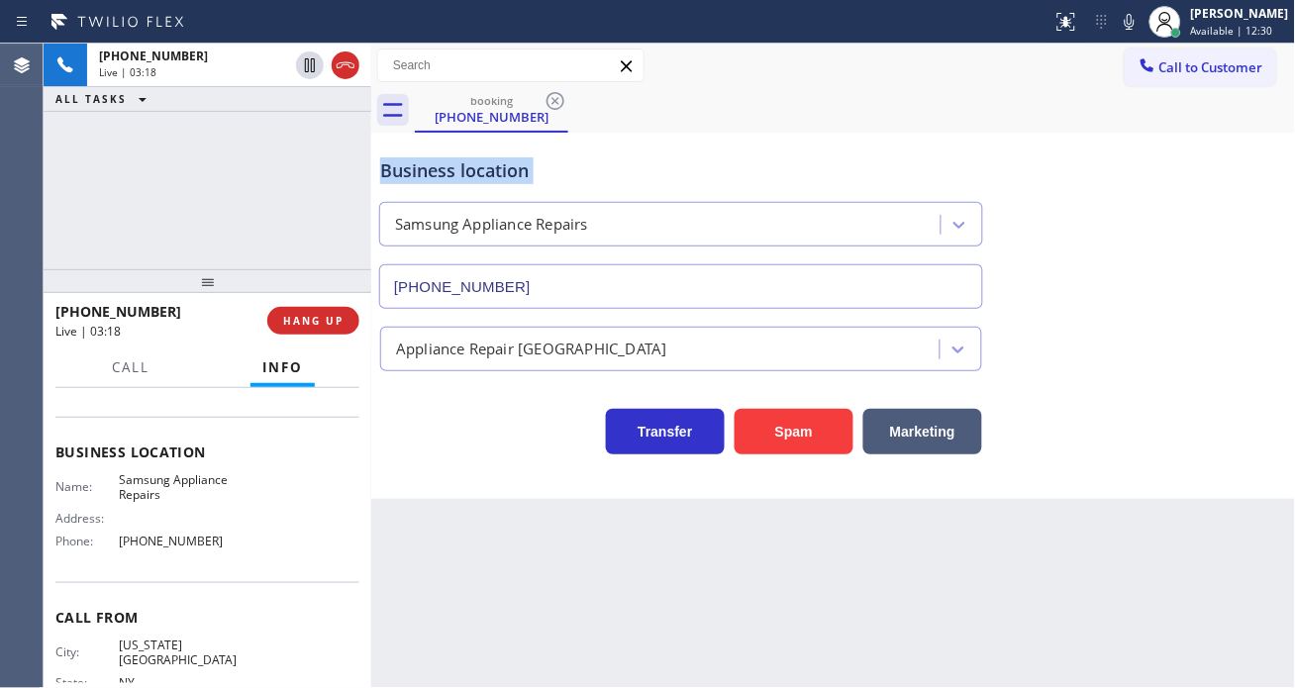
click at [434, 171] on div "Business location" at bounding box center [681, 170] width 602 height 27
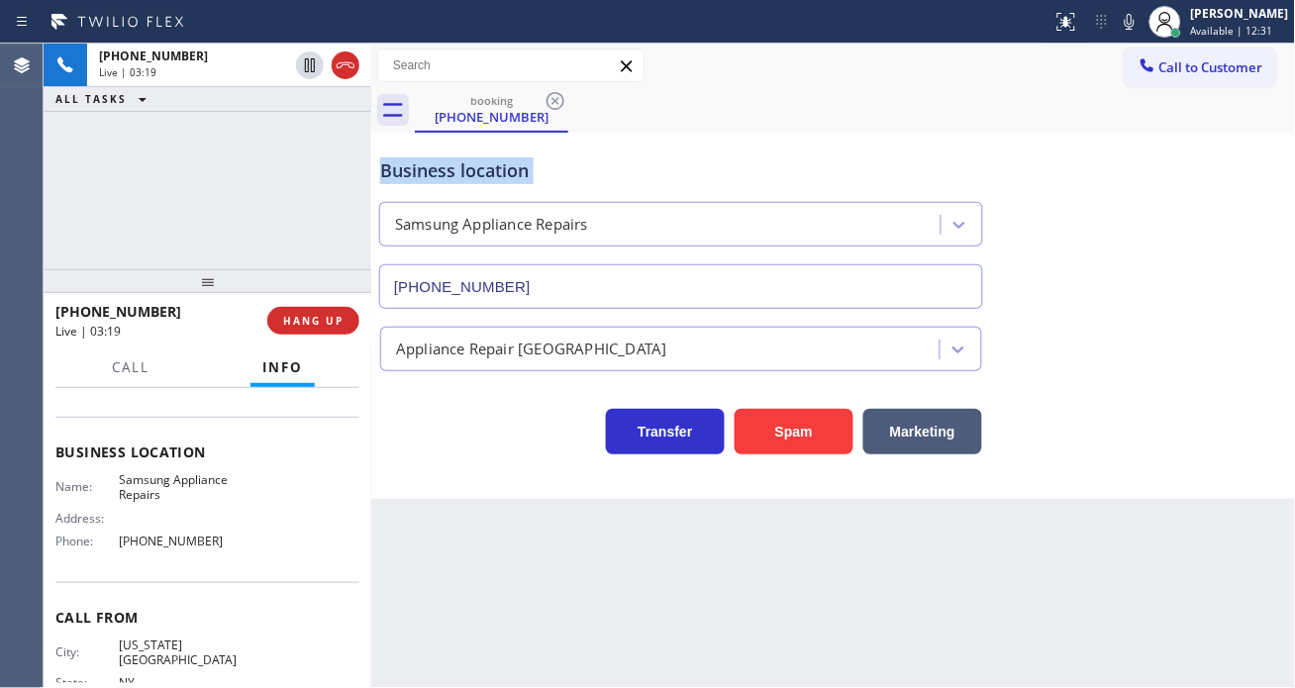
click at [434, 171] on div "Business location" at bounding box center [681, 170] width 602 height 27
click at [513, 165] on div "Business location" at bounding box center [681, 170] width 602 height 27
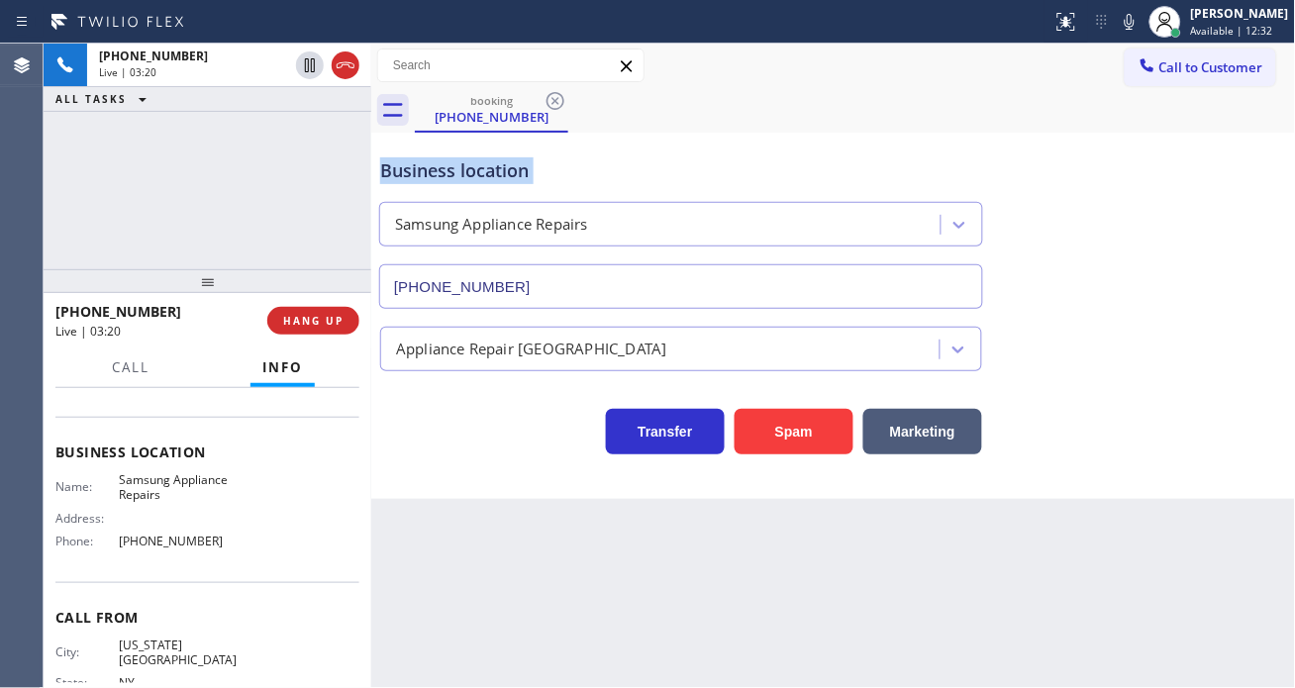
click at [513, 165] on div "Business location" at bounding box center [681, 170] width 602 height 27
click at [559, 159] on div "Business location" at bounding box center [681, 170] width 602 height 27
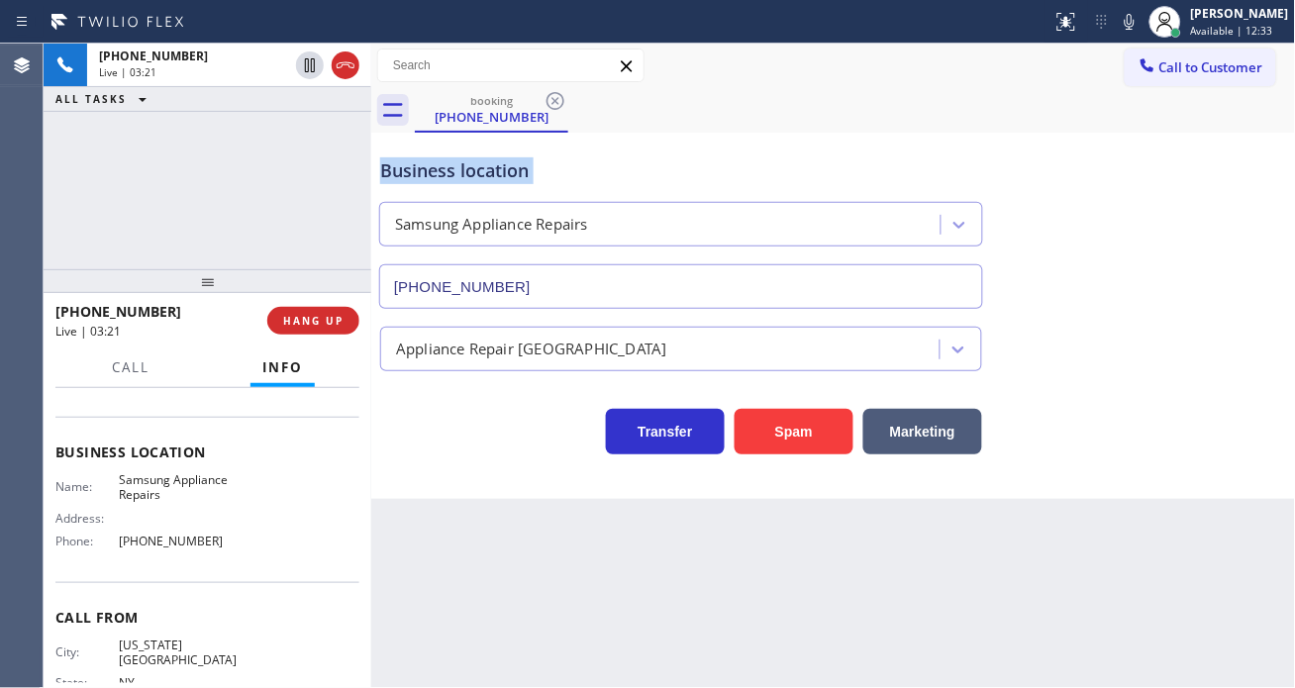
click at [559, 159] on div "Business location" at bounding box center [681, 170] width 602 height 27
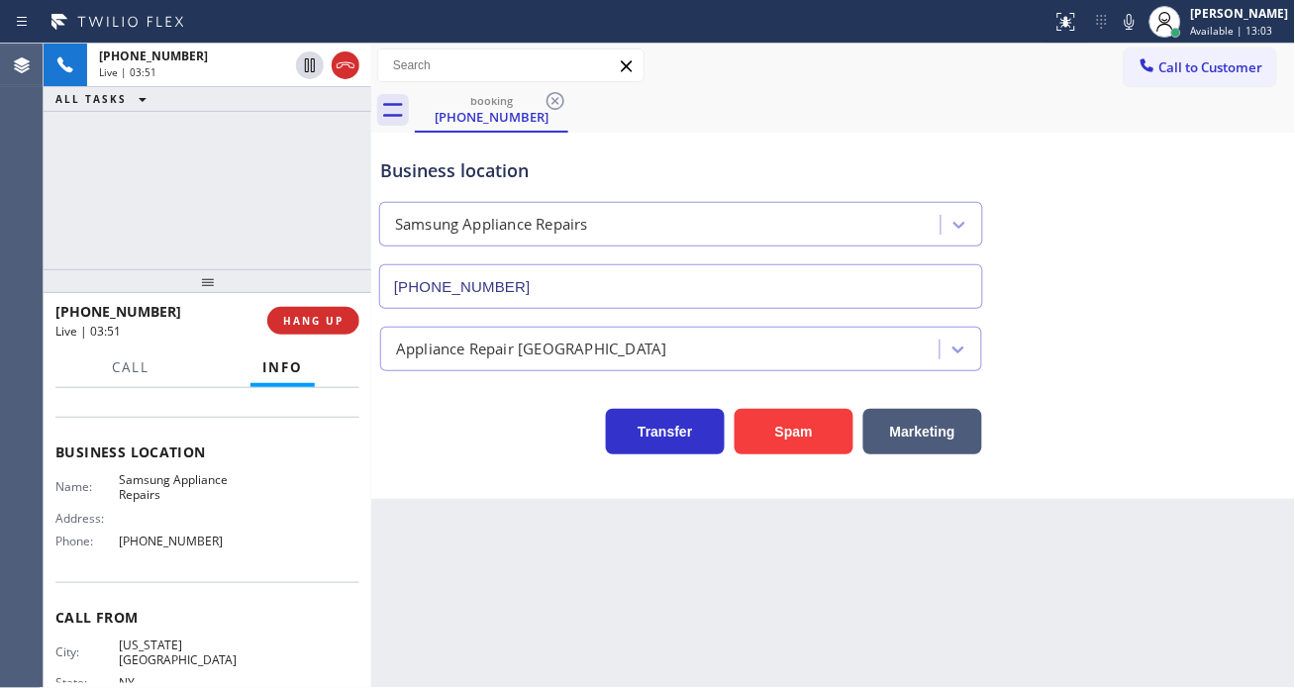
click at [240, 163] on div "[PHONE_NUMBER] Live | 03:51 ALL TASKS ALL TASKS ACTIVE TASKS TASKS IN WRAP UP" at bounding box center [208, 157] width 328 height 226
click at [436, 181] on div "Business location" at bounding box center [681, 170] width 602 height 27
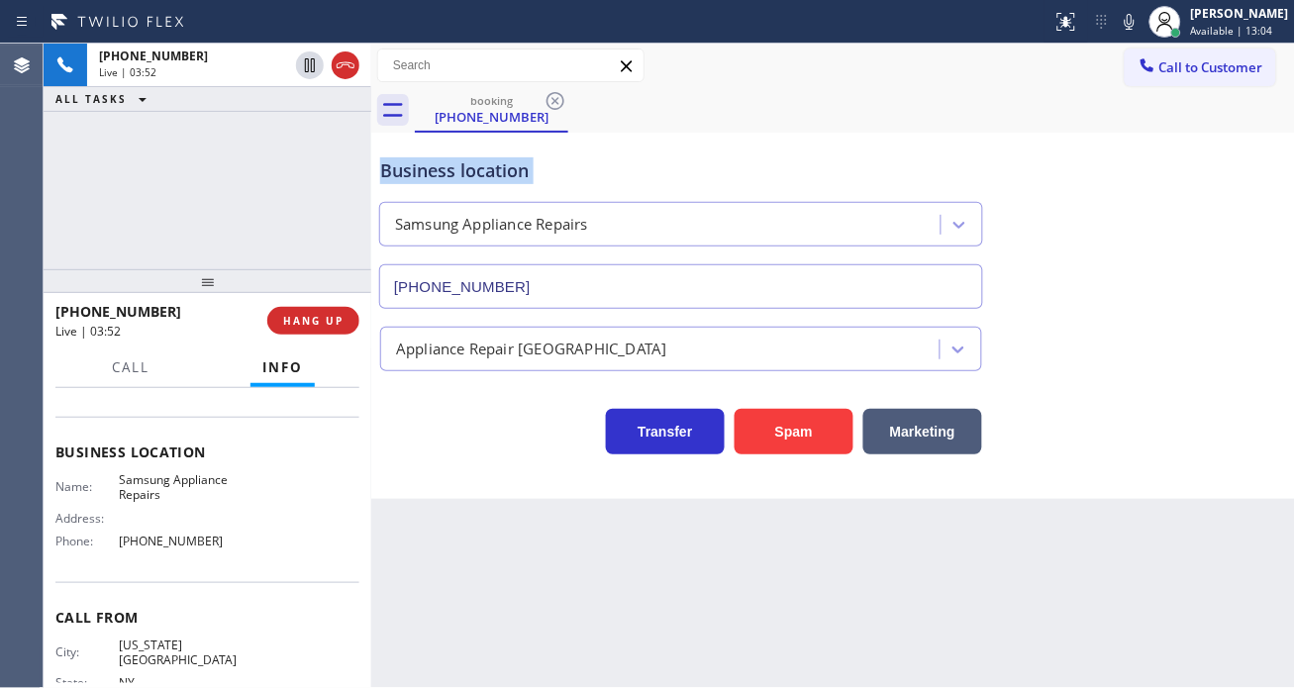
click at [511, 175] on div "Business location" at bounding box center [681, 170] width 602 height 27
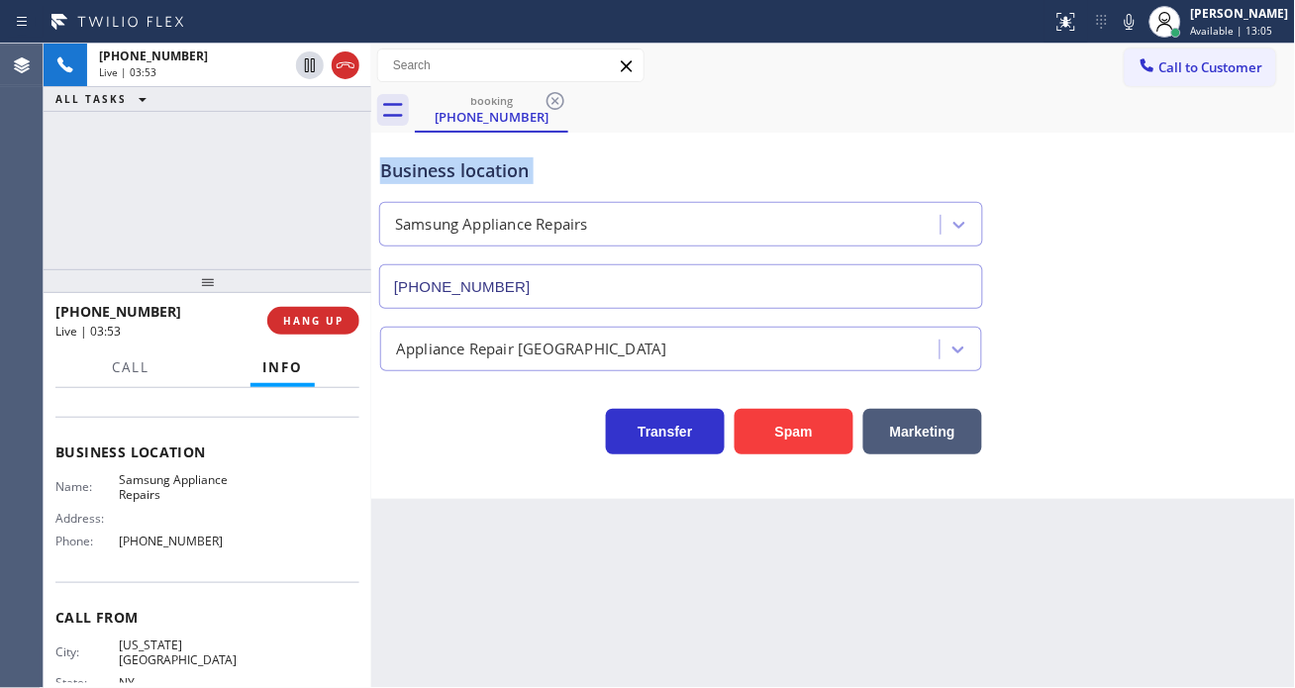
click at [511, 175] on div "Business location" at bounding box center [681, 170] width 602 height 27
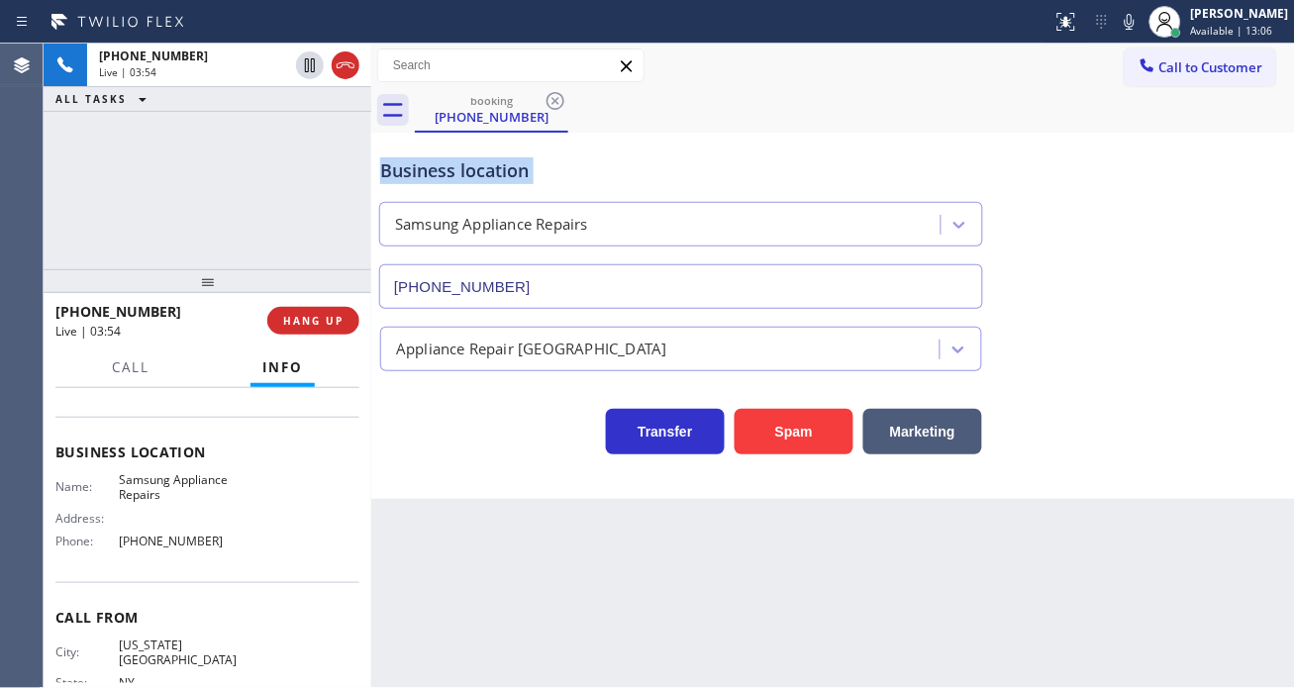
click at [511, 175] on div "Business location" at bounding box center [681, 170] width 602 height 27
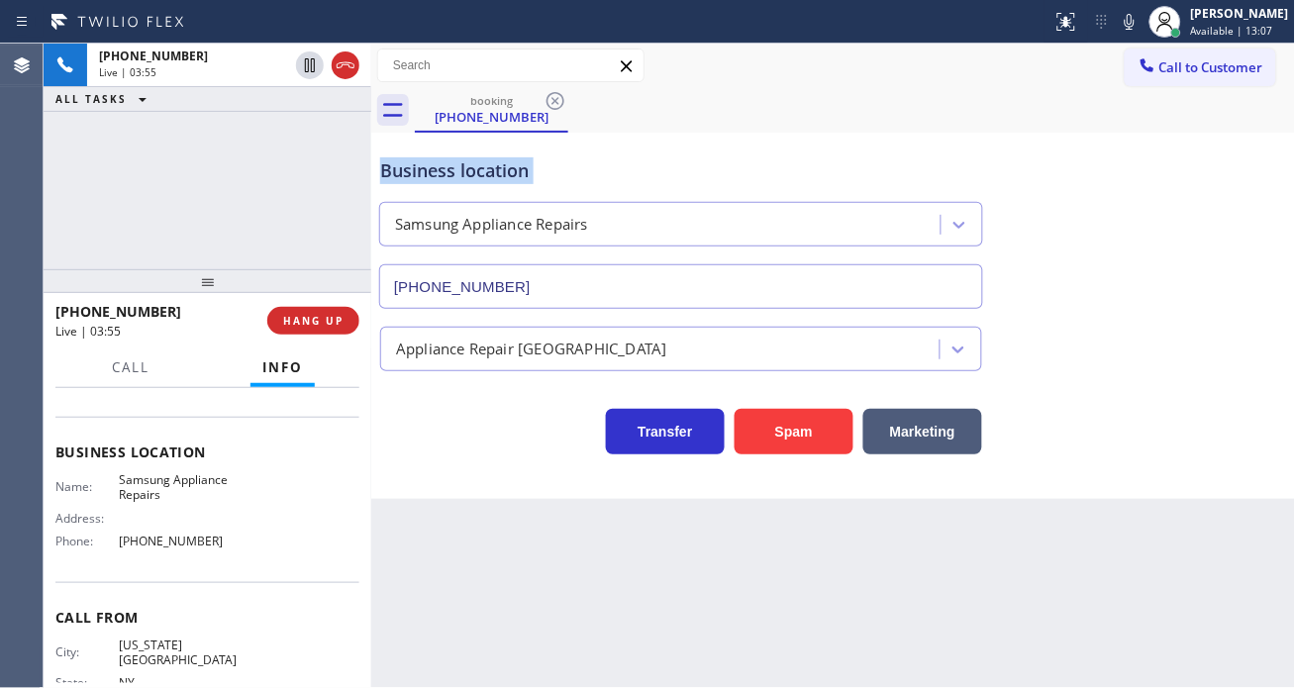
click at [539, 175] on div "Business location" at bounding box center [681, 170] width 602 height 27
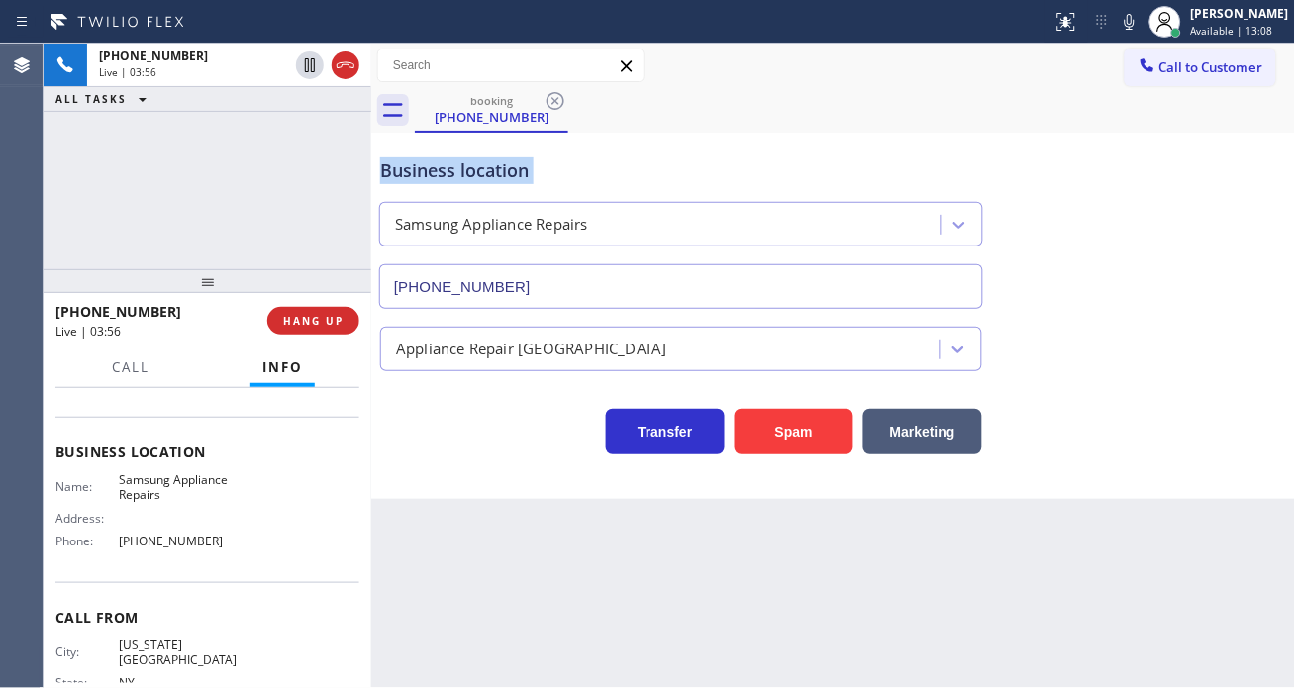
click at [539, 175] on div "Business location" at bounding box center [681, 170] width 602 height 27
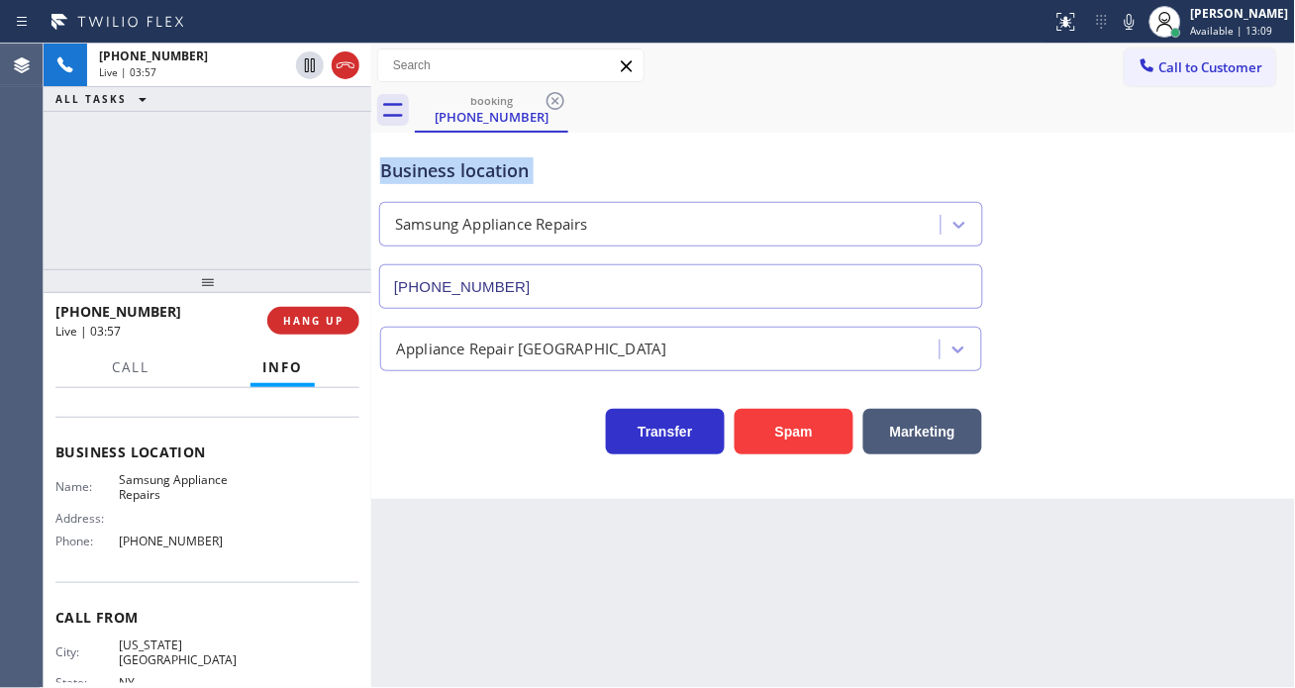
click at [539, 175] on div "Business location" at bounding box center [681, 170] width 602 height 27
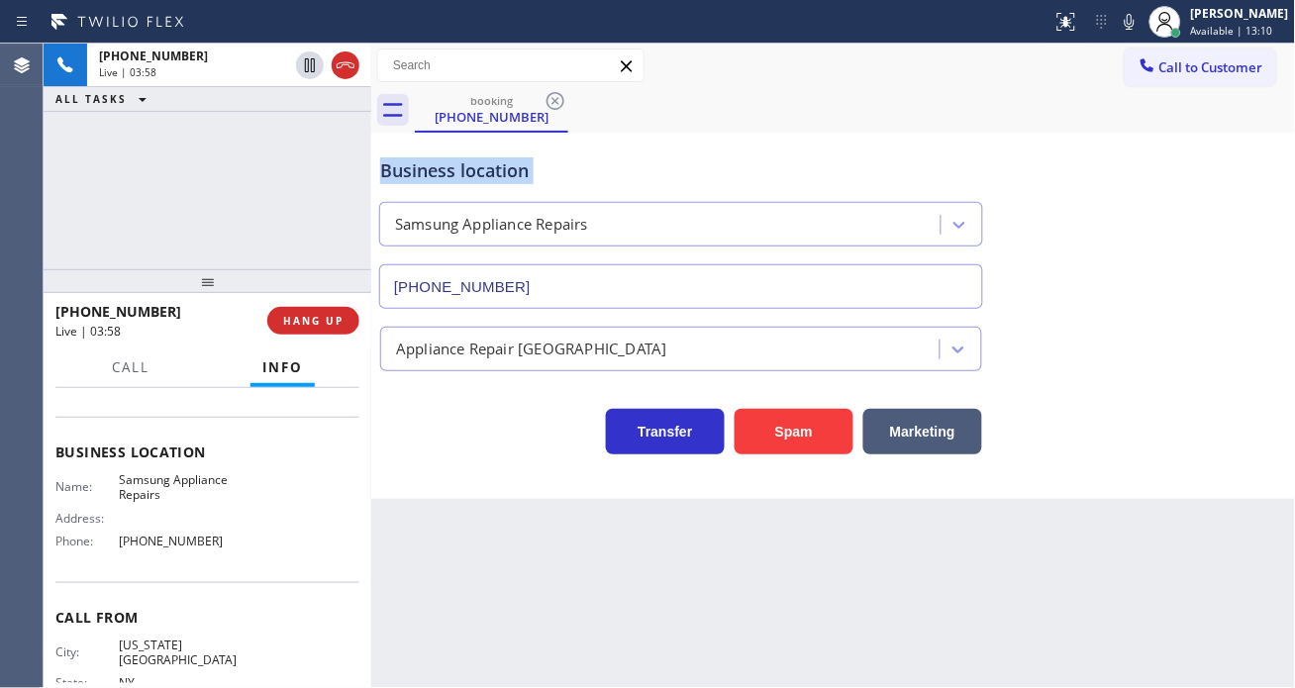
click at [539, 175] on div "Business location" at bounding box center [681, 170] width 602 height 27
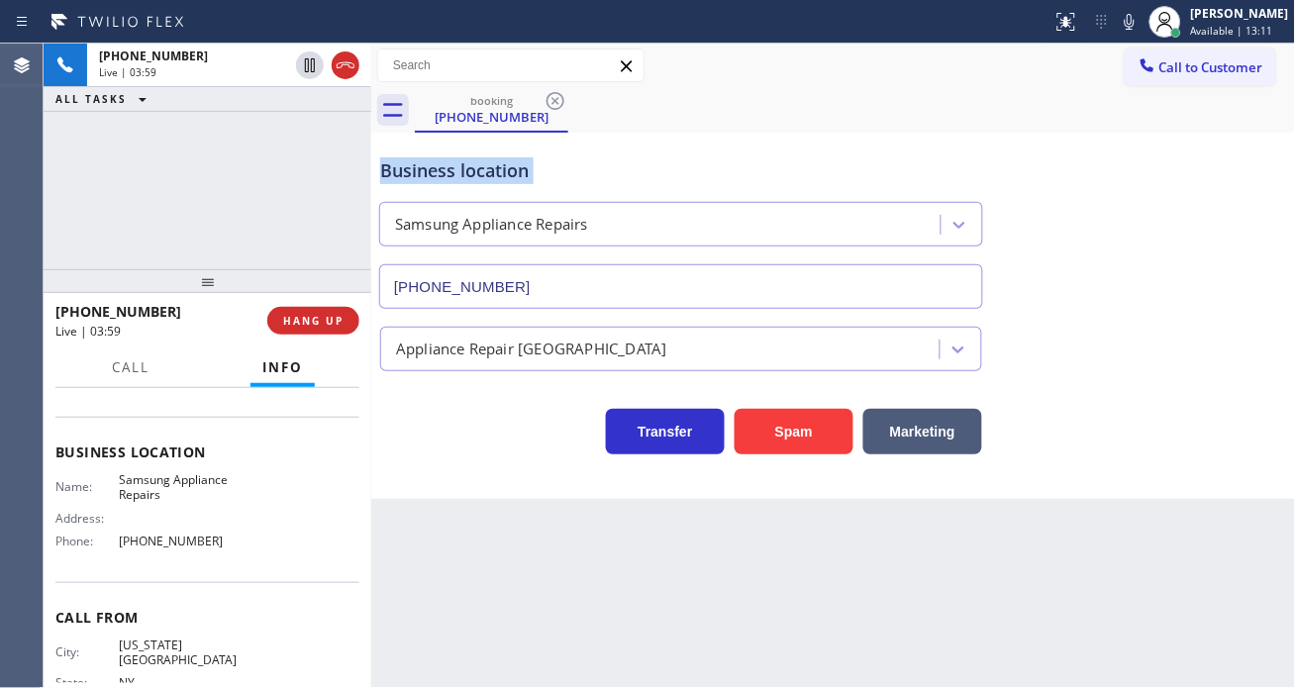
click at [539, 175] on div "Business location" at bounding box center [681, 170] width 602 height 27
click at [315, 201] on div "[PHONE_NUMBER] Live | 04:00 ALL TASKS ALL TASKS ACTIVE TASKS TASKS IN WRAP UP" at bounding box center [208, 157] width 328 height 226
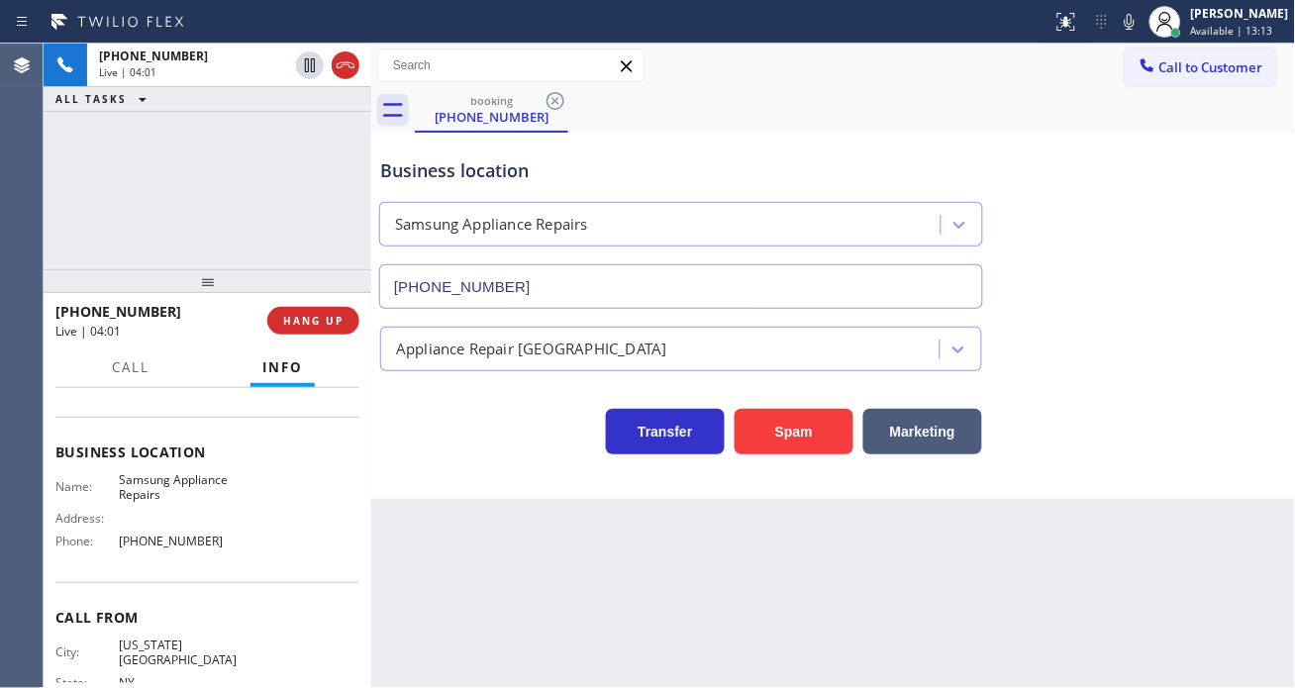
click at [457, 165] on div "Business location" at bounding box center [681, 170] width 602 height 27
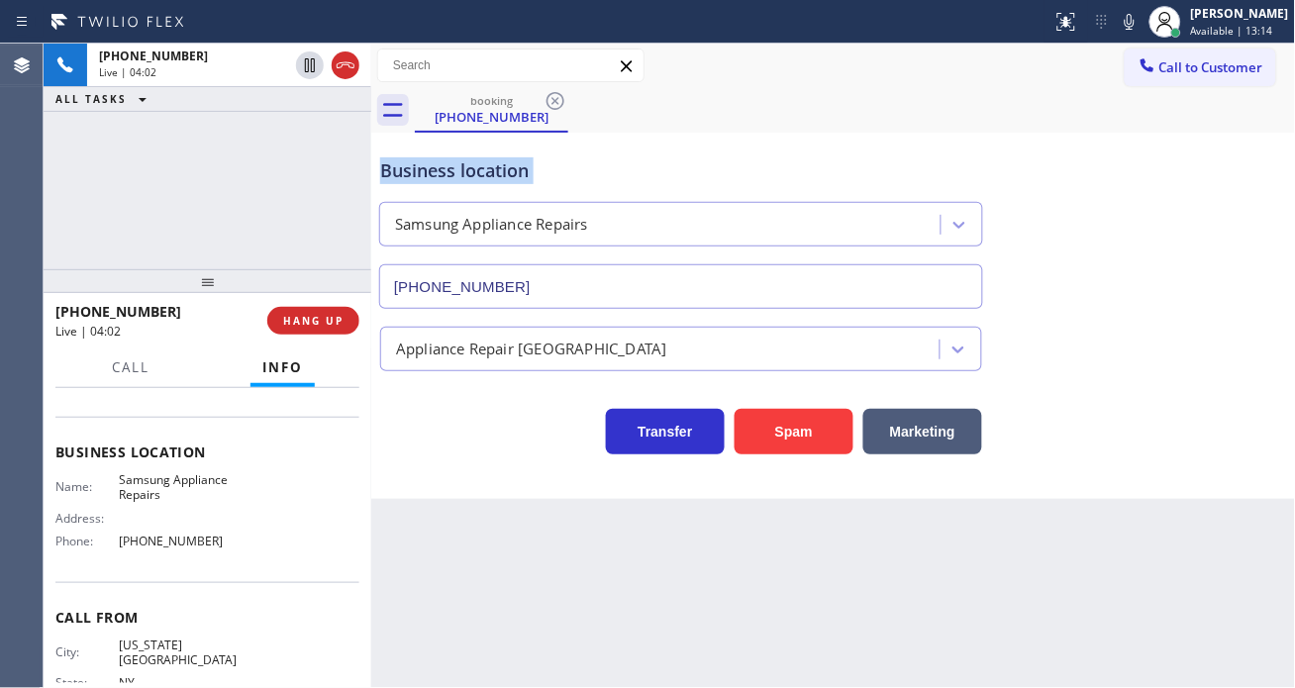
click at [560, 168] on div "Business location" at bounding box center [681, 170] width 602 height 27
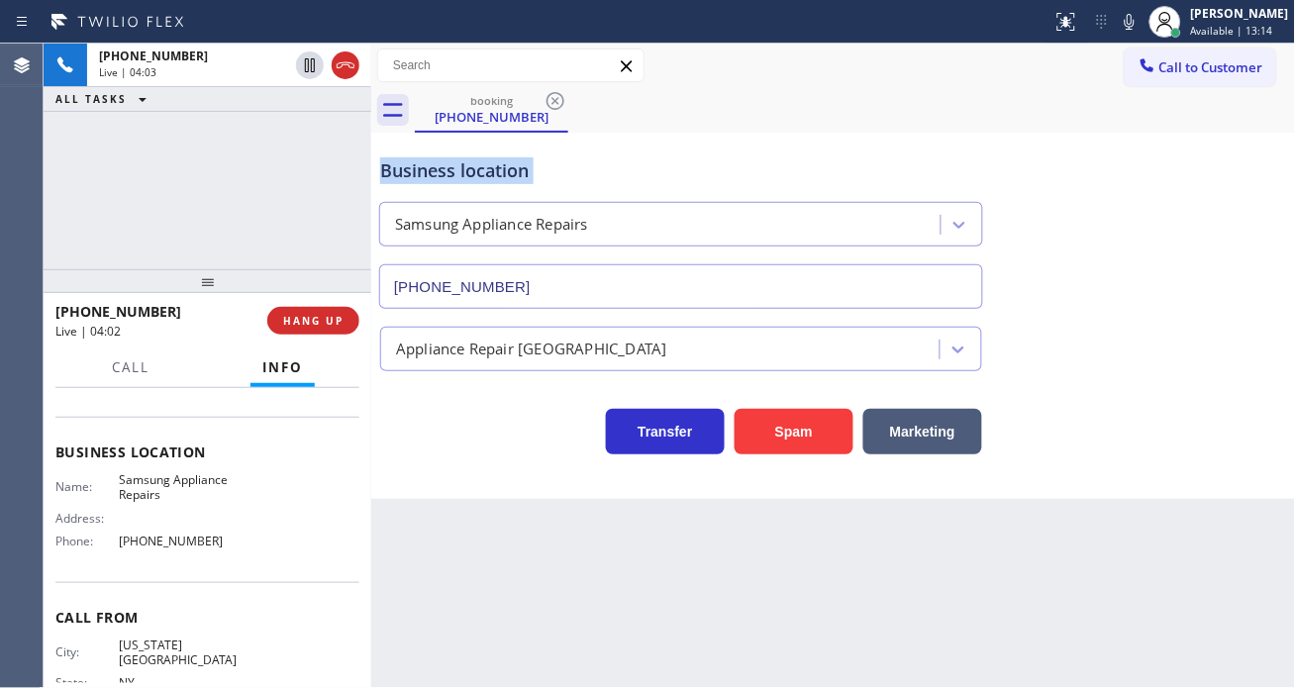
click at [560, 168] on div "Business location" at bounding box center [681, 170] width 602 height 27
click at [322, 328] on span "HANG UP" at bounding box center [313, 321] width 60 height 14
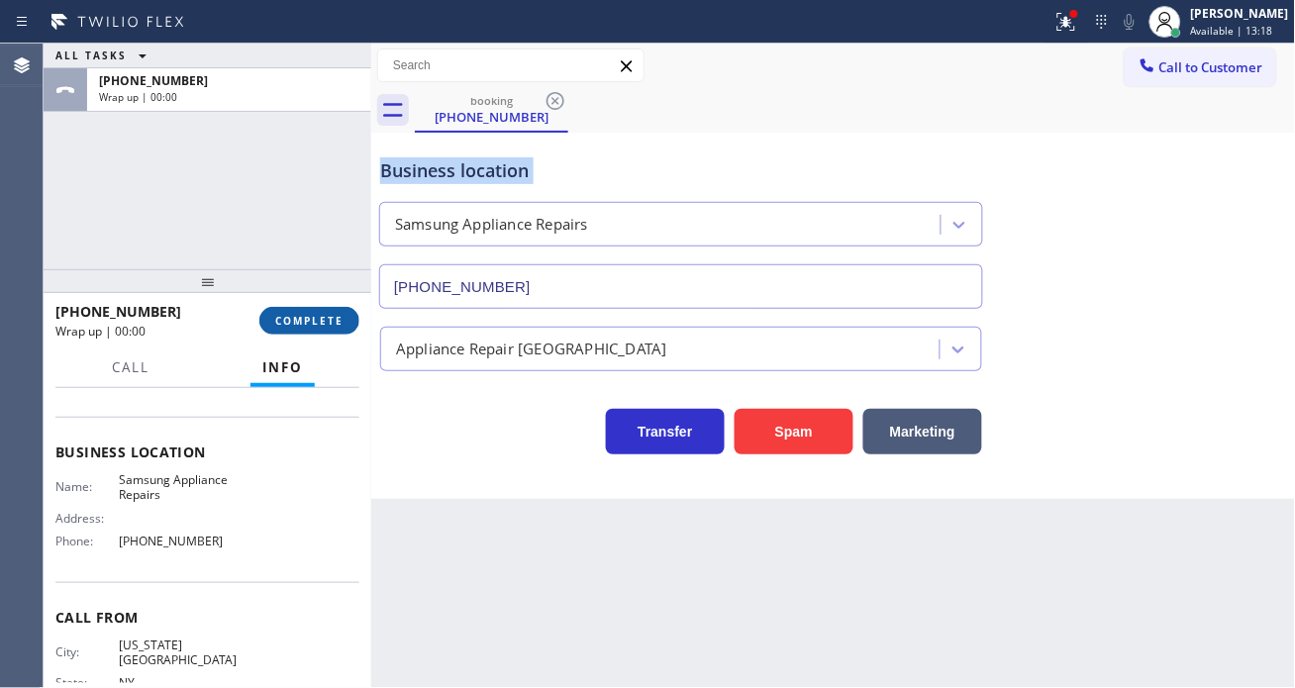
click at [322, 328] on span "COMPLETE" at bounding box center [309, 321] width 68 height 14
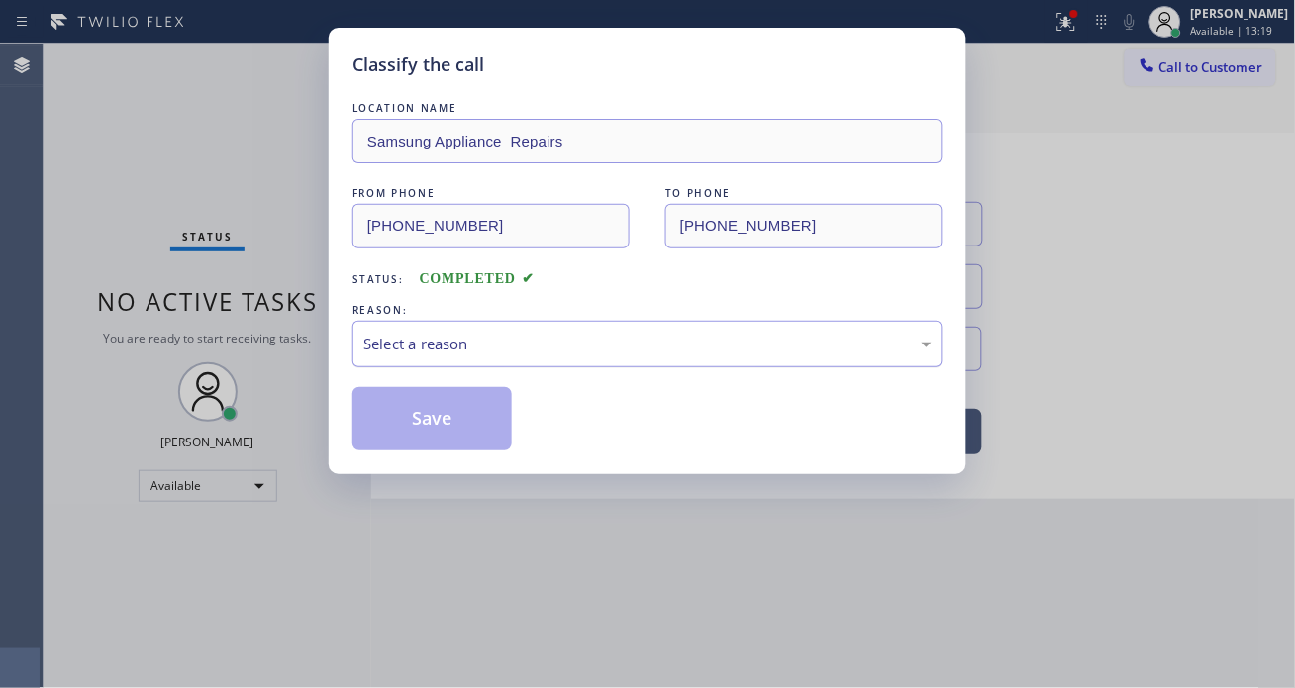
click at [515, 328] on div "Select a reason" at bounding box center [648, 344] width 590 height 47
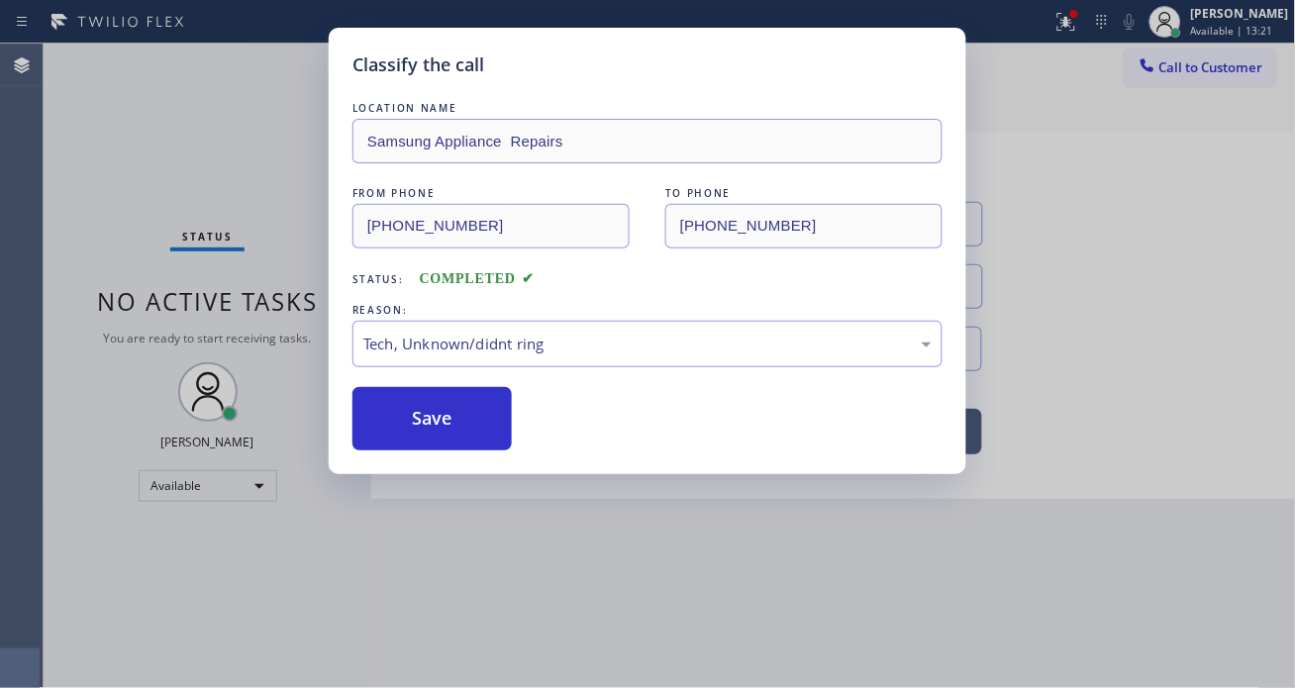
drag, startPoint x: 454, startPoint y: 423, endPoint x: 740, endPoint y: 161, distance: 387.6
click at [453, 422] on button "Save" at bounding box center [432, 418] width 159 height 63
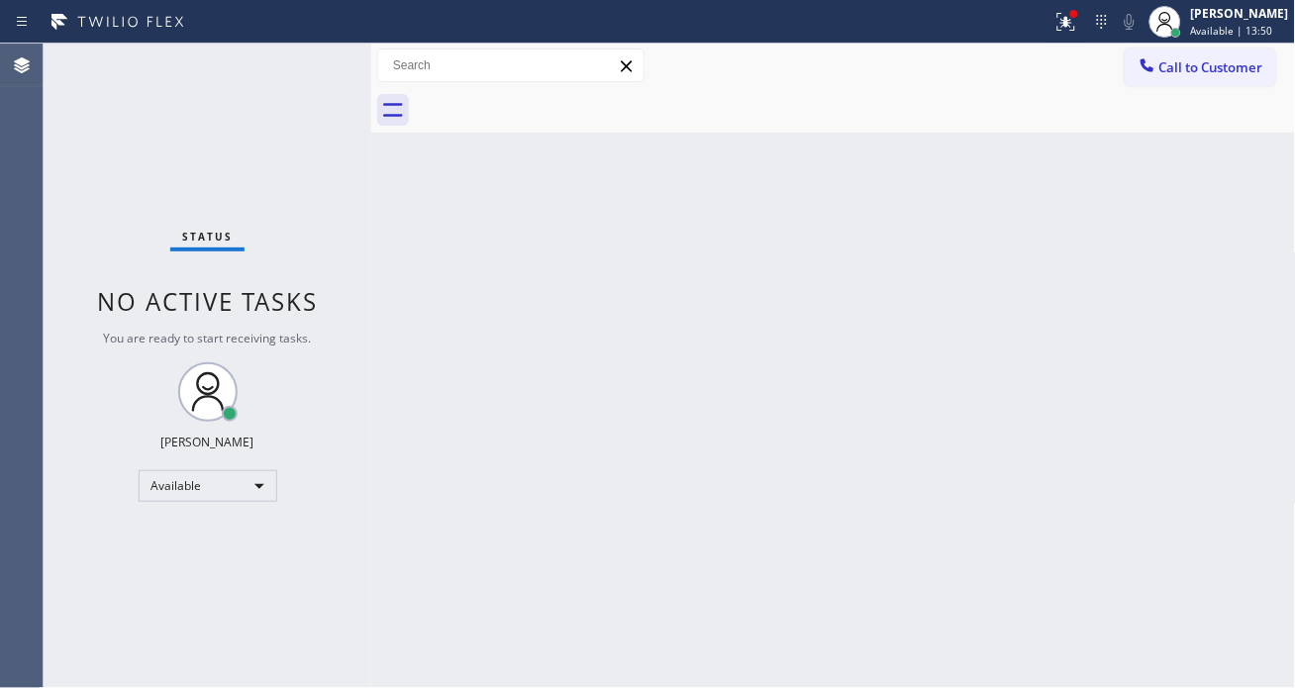
click at [304, 73] on div "Status No active tasks You are ready to start receiving tasks. [PERSON_NAME]" at bounding box center [208, 366] width 328 height 645
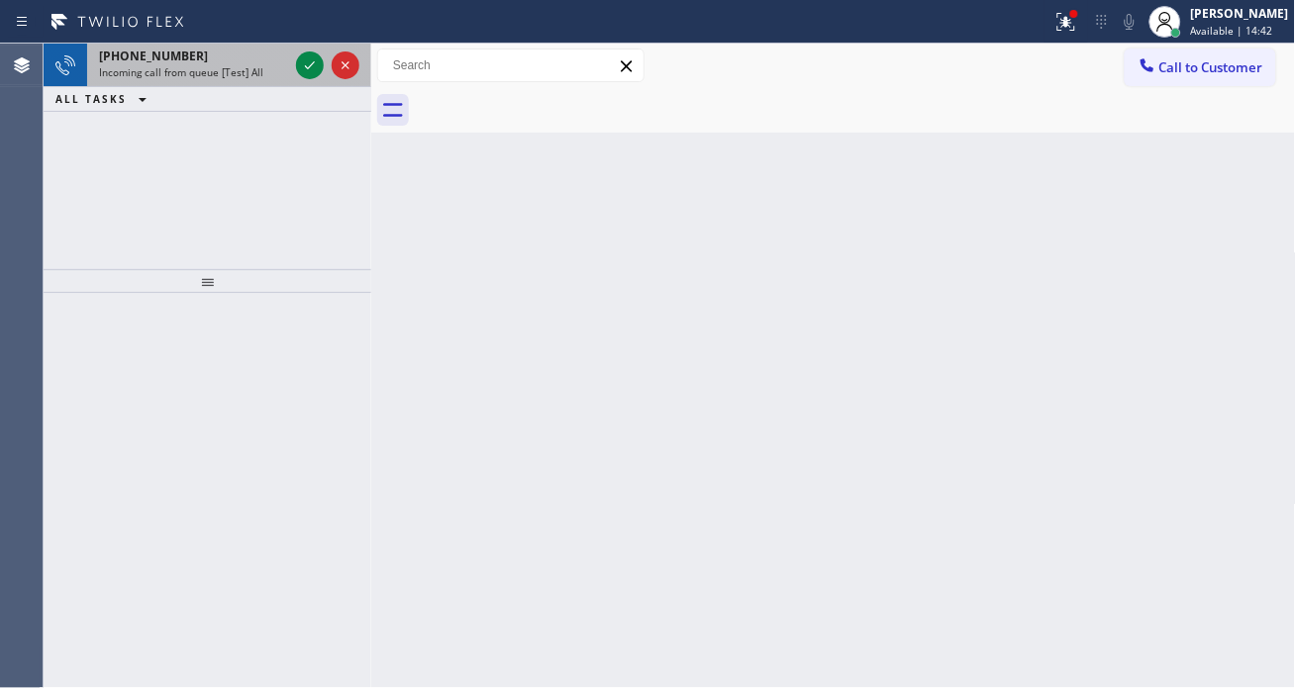
click at [292, 59] on div at bounding box center [327, 66] width 71 height 44
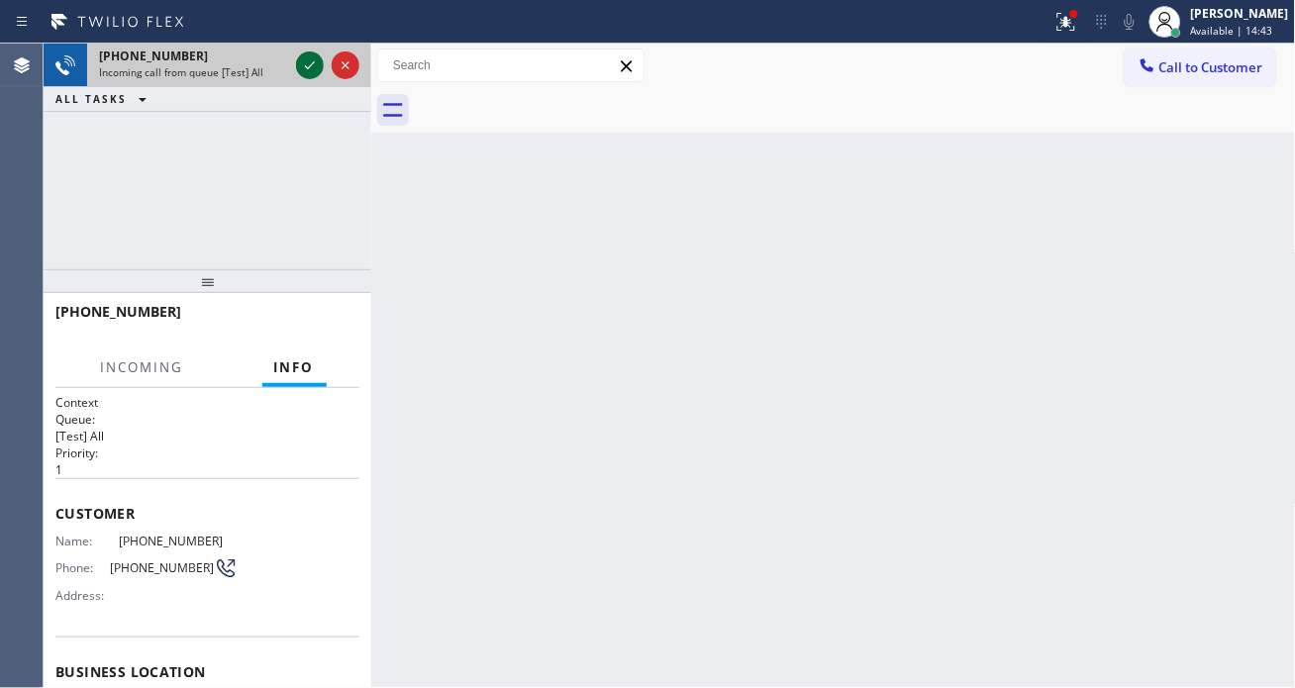
click at [300, 62] on icon at bounding box center [310, 65] width 24 height 24
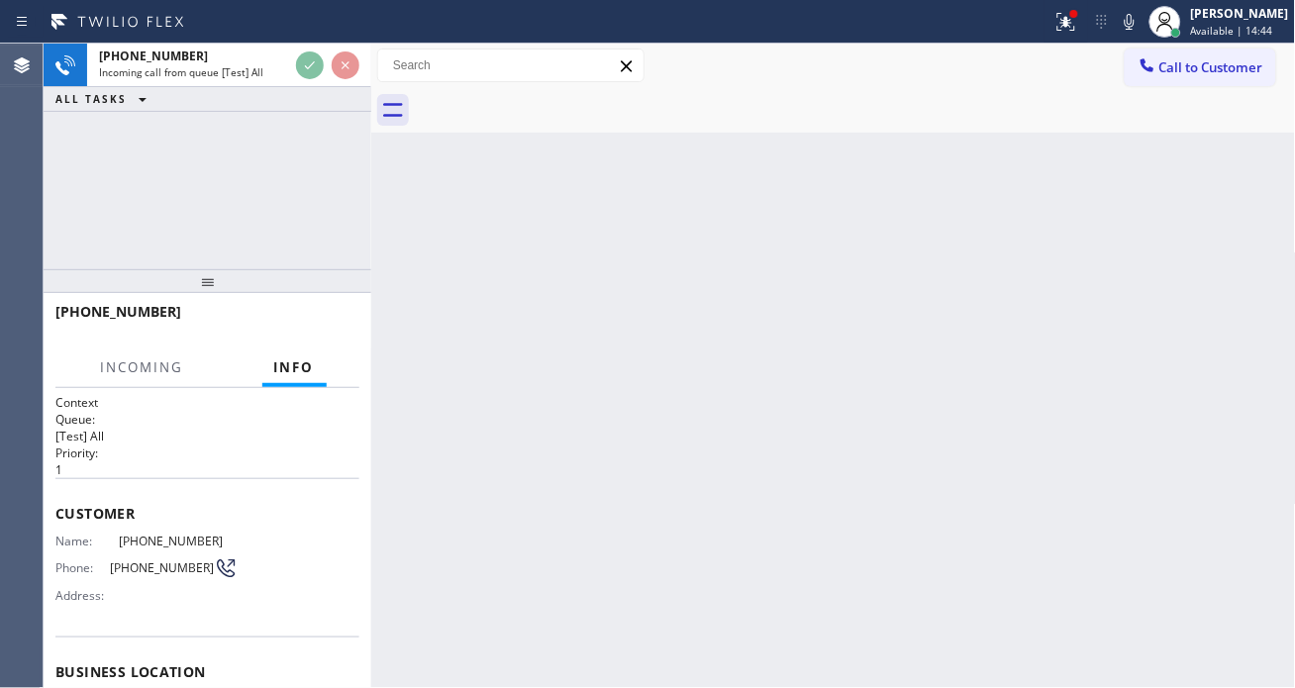
scroll to position [110, 0]
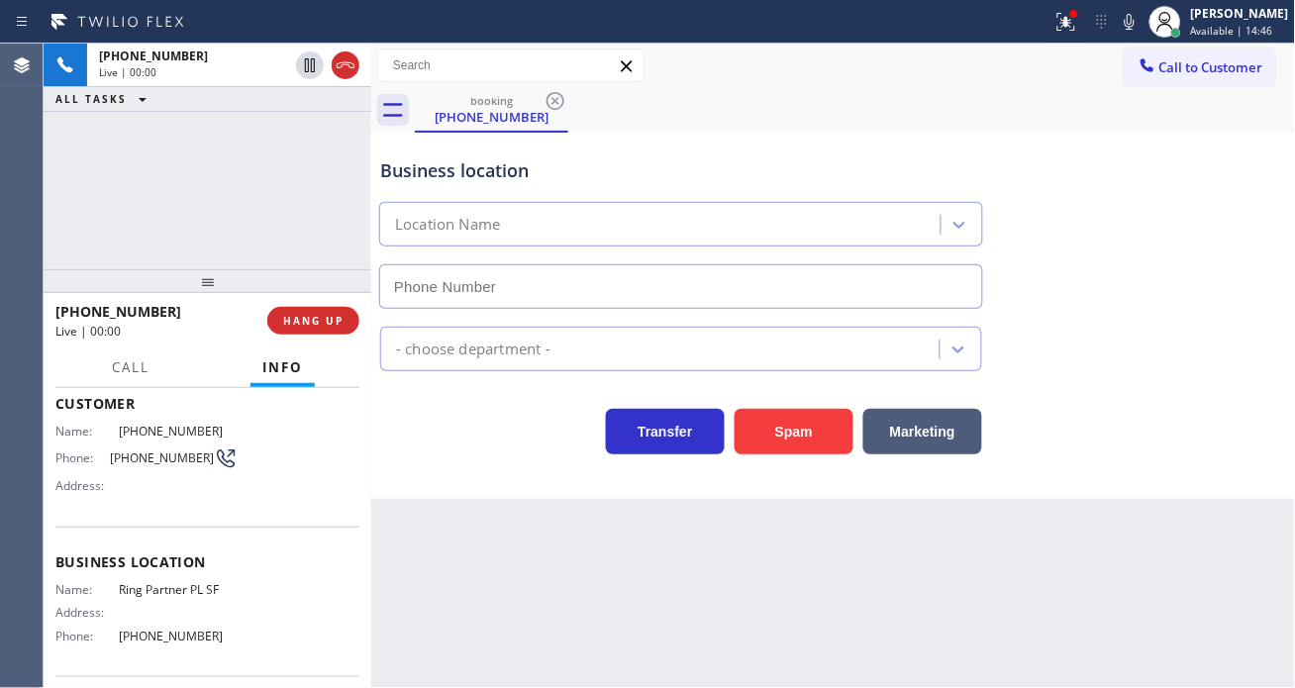
click at [162, 586] on span "Ring Partner PL SF" at bounding box center [178, 589] width 119 height 15
type input "[PHONE_NUMBER]"
click at [162, 586] on span "Ring Partner PL SF" at bounding box center [178, 589] width 119 height 15
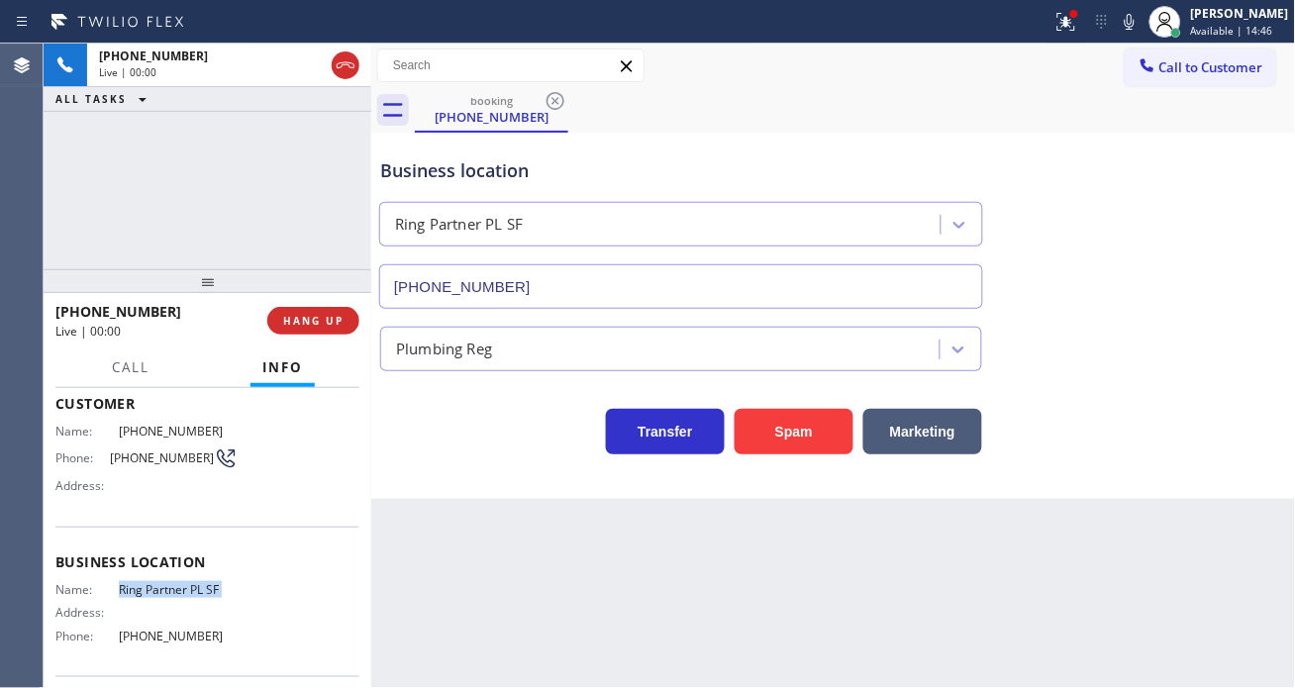
click at [162, 586] on span "Ring Partner PL SF" at bounding box center [178, 589] width 119 height 15
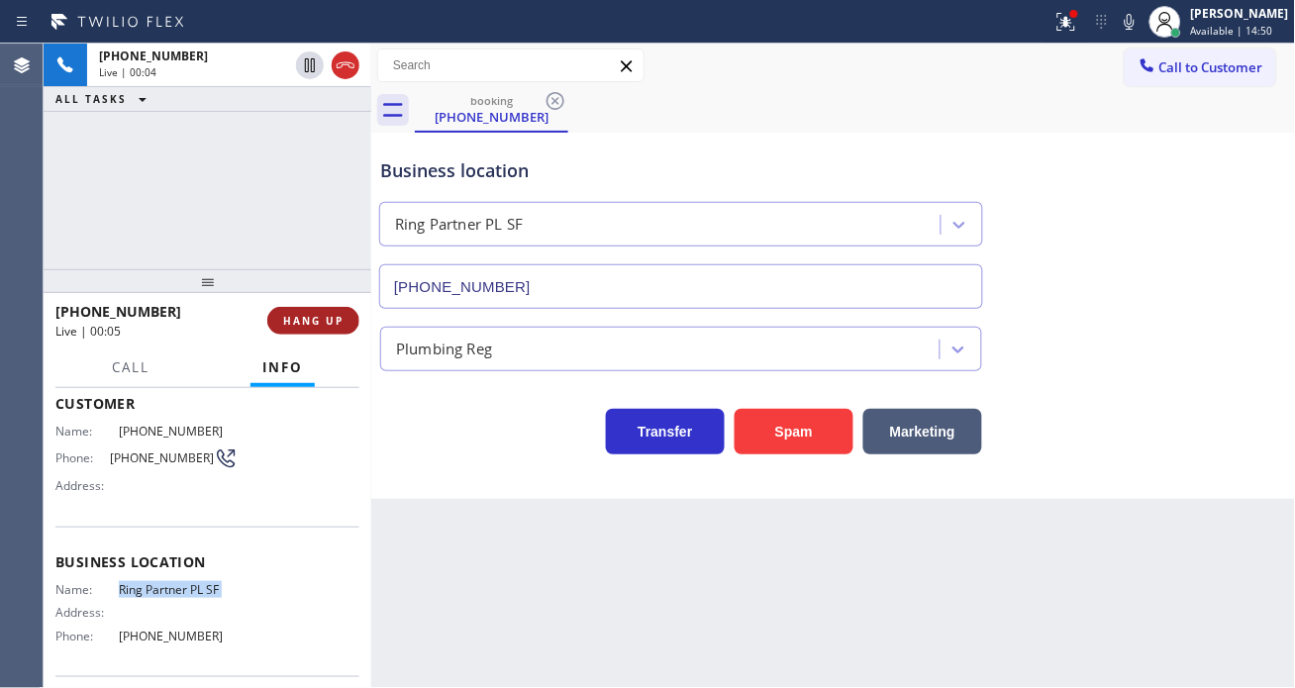
click at [339, 310] on button "HANG UP" at bounding box center [313, 321] width 92 height 28
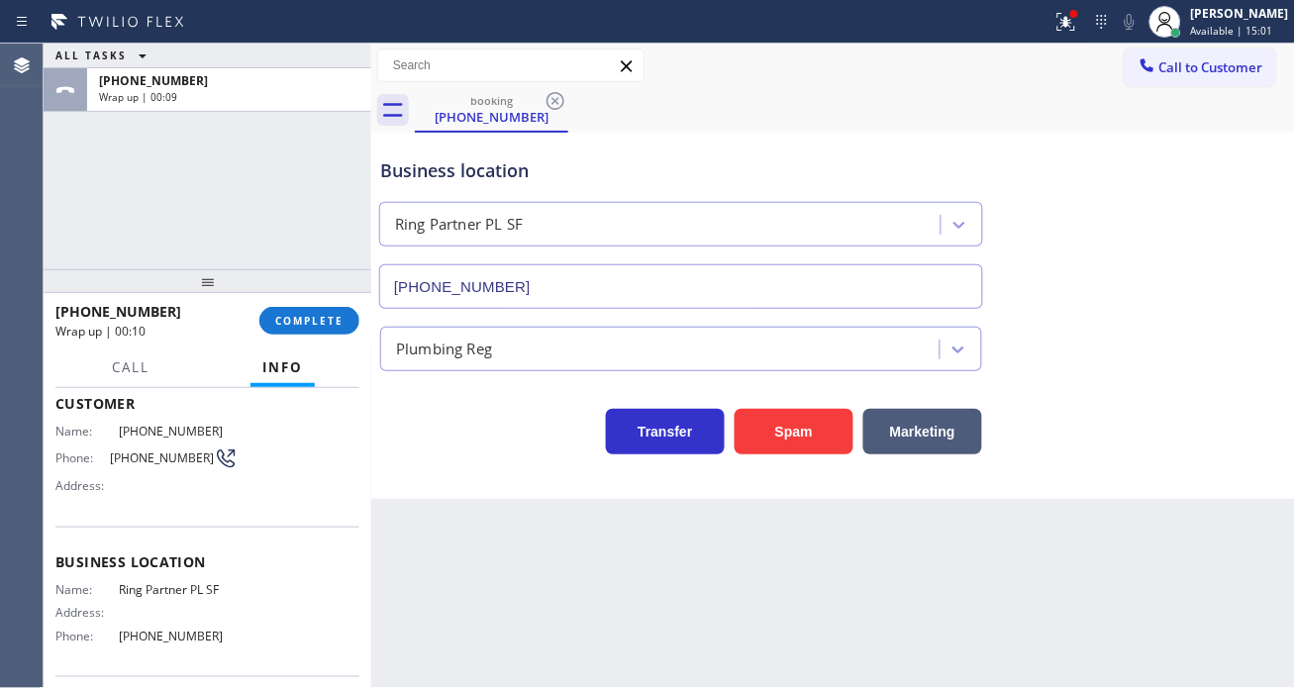
click at [1219, 318] on div "Plumbing Reg" at bounding box center [833, 340] width 915 height 62
click at [331, 330] on button "COMPLETE" at bounding box center [309, 321] width 100 height 28
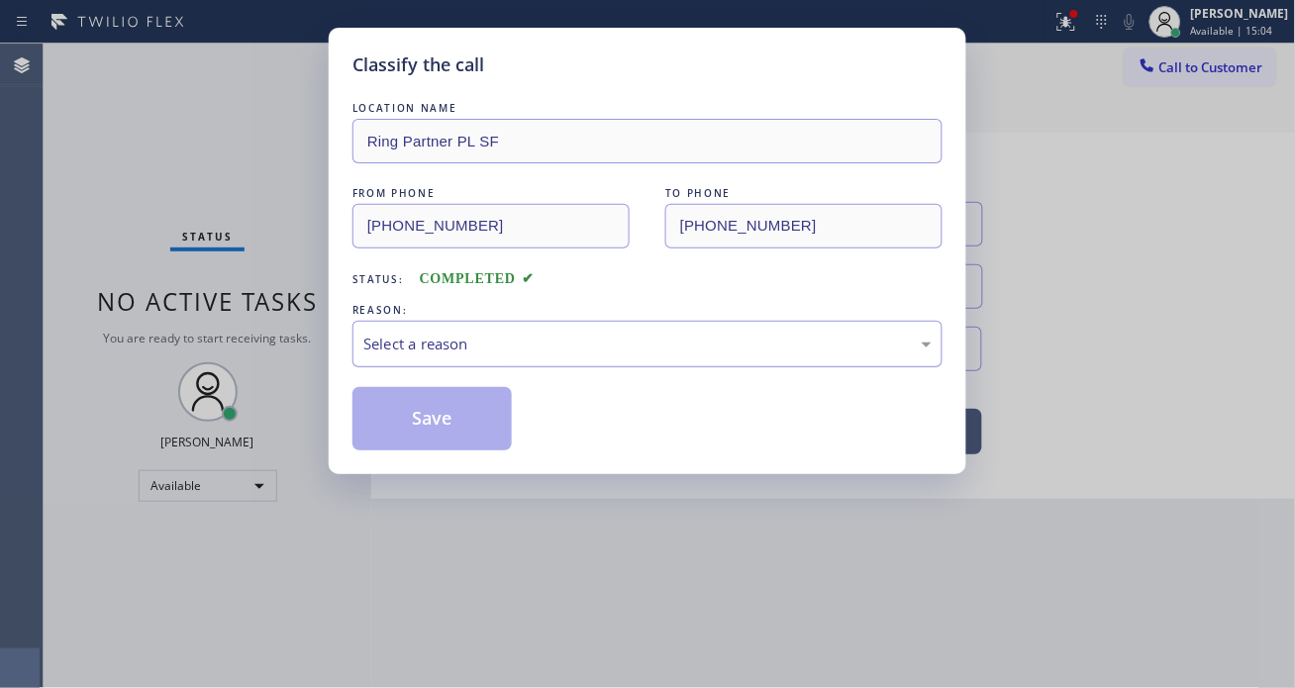
click at [551, 335] on div "Select a reason" at bounding box center [647, 344] width 568 height 23
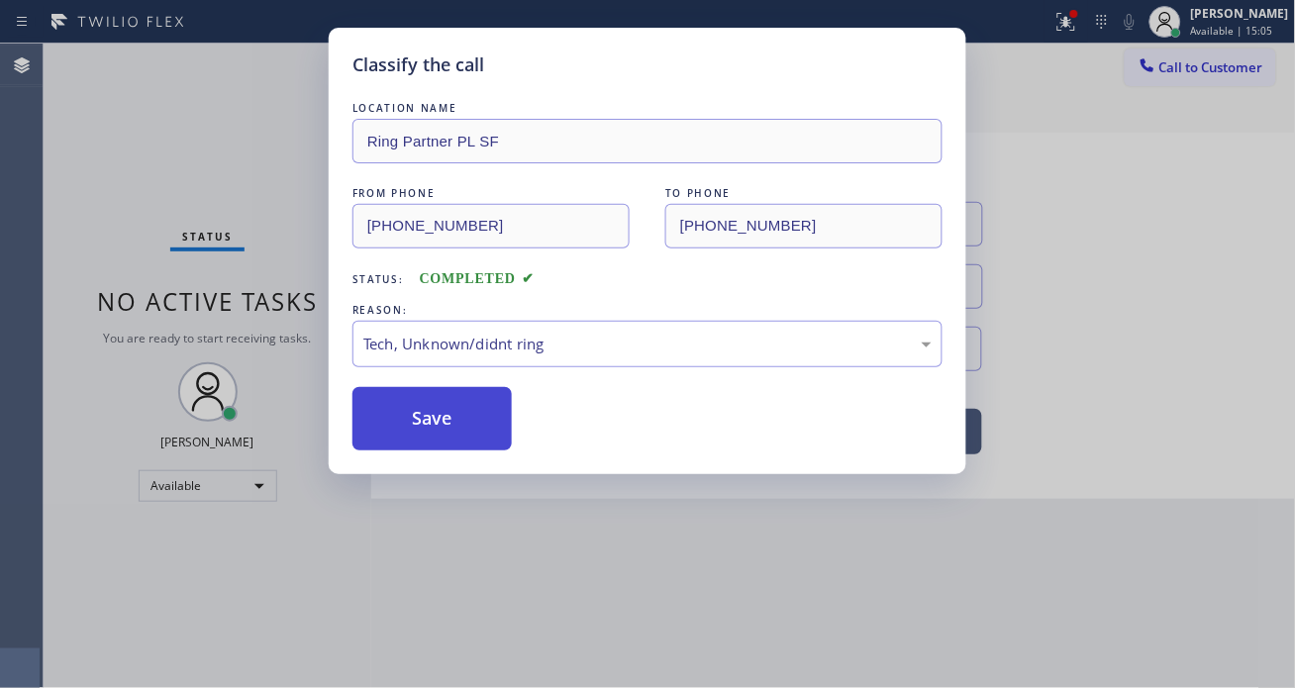
click at [488, 449] on button "Save" at bounding box center [432, 418] width 159 height 63
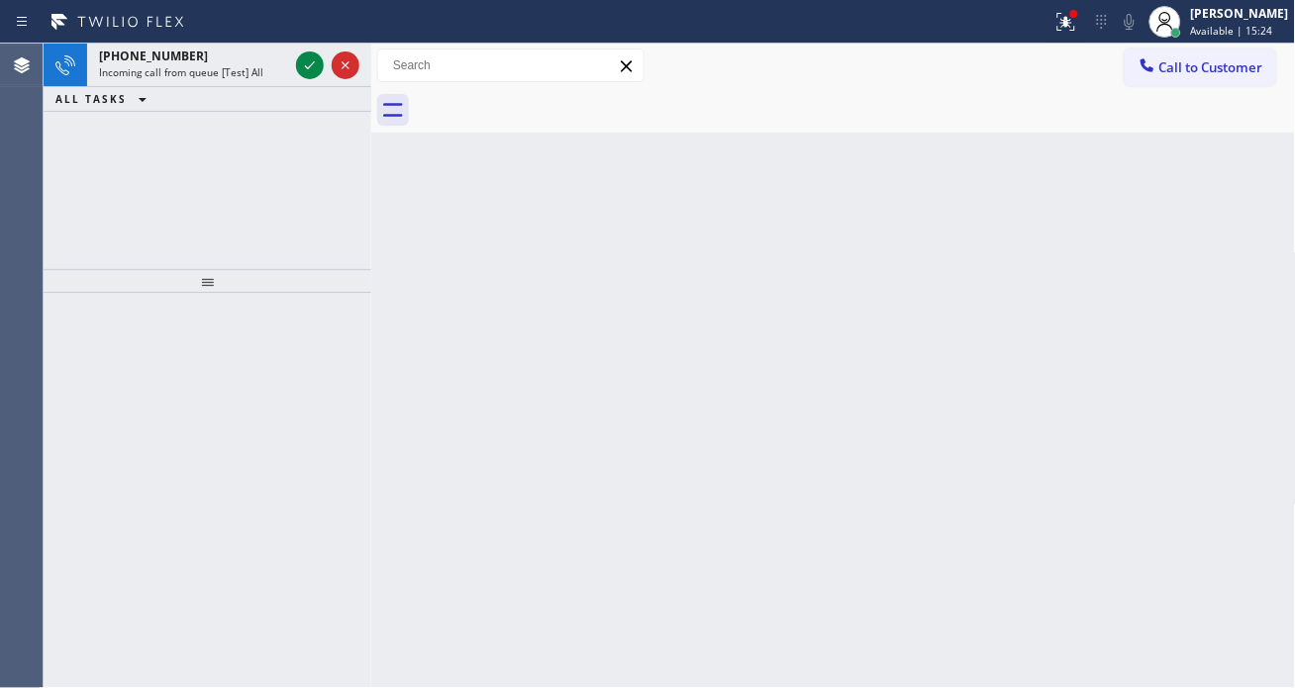
click at [1224, 200] on div "Back to Dashboard Change Sender ID Customers Technicians Select a contact Outbo…" at bounding box center [833, 366] width 925 height 645
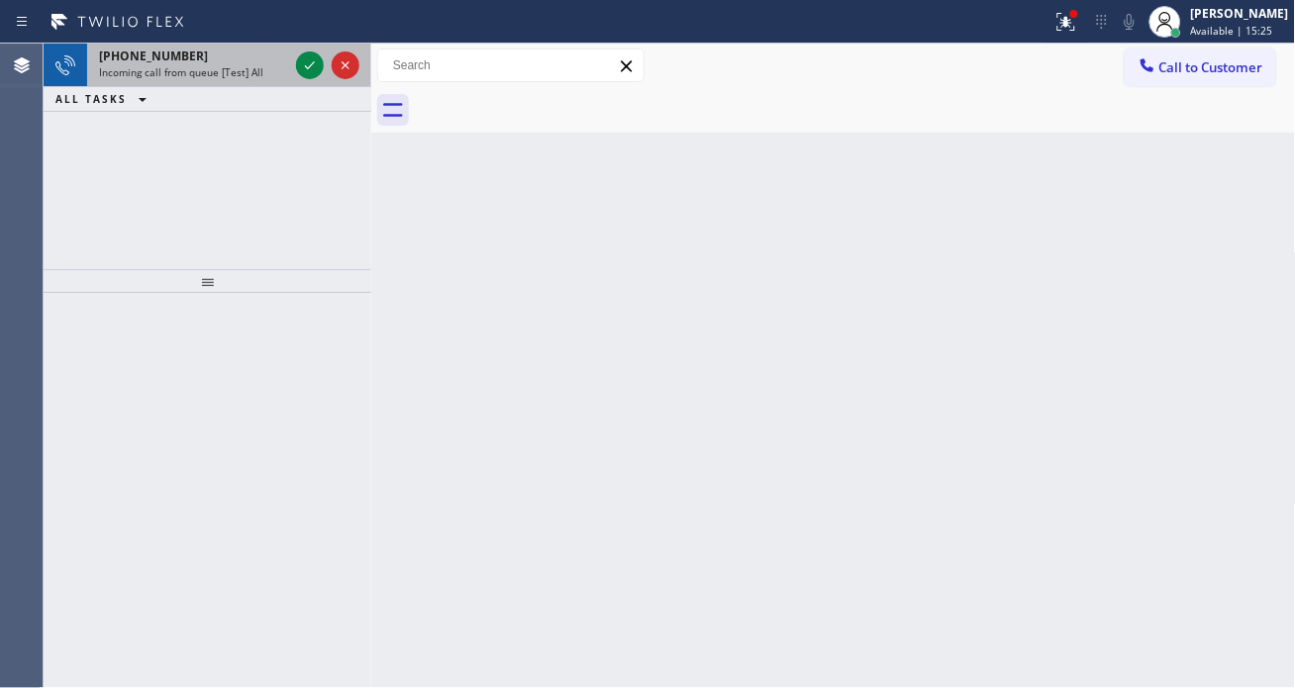
click at [282, 73] on div "Incoming call from queue [Test] All" at bounding box center [193, 72] width 189 height 14
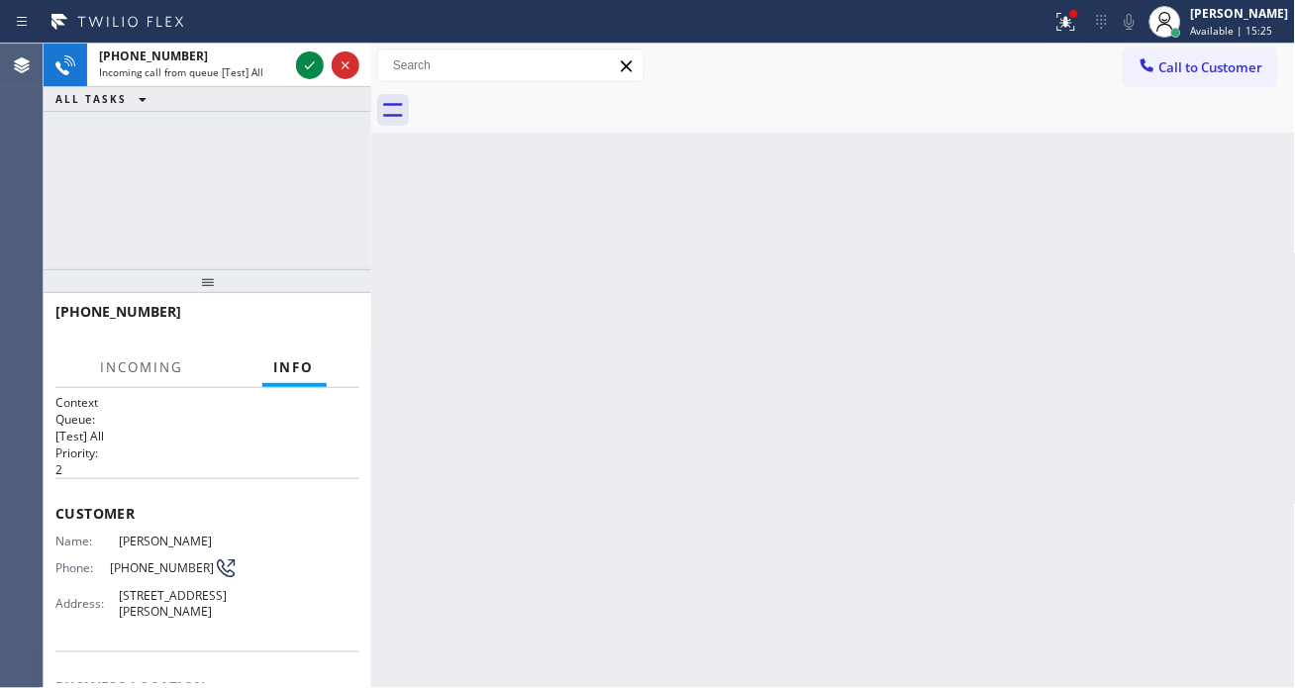
scroll to position [110, 0]
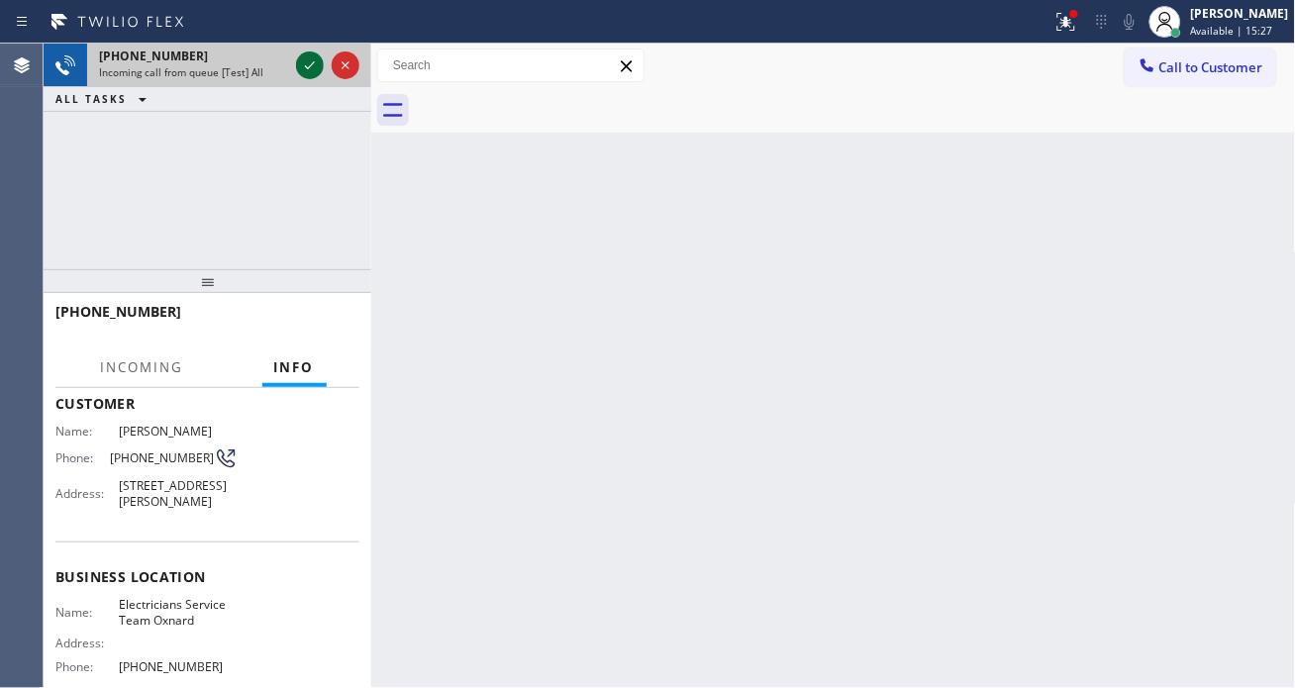
click at [302, 75] on icon at bounding box center [310, 65] width 24 height 24
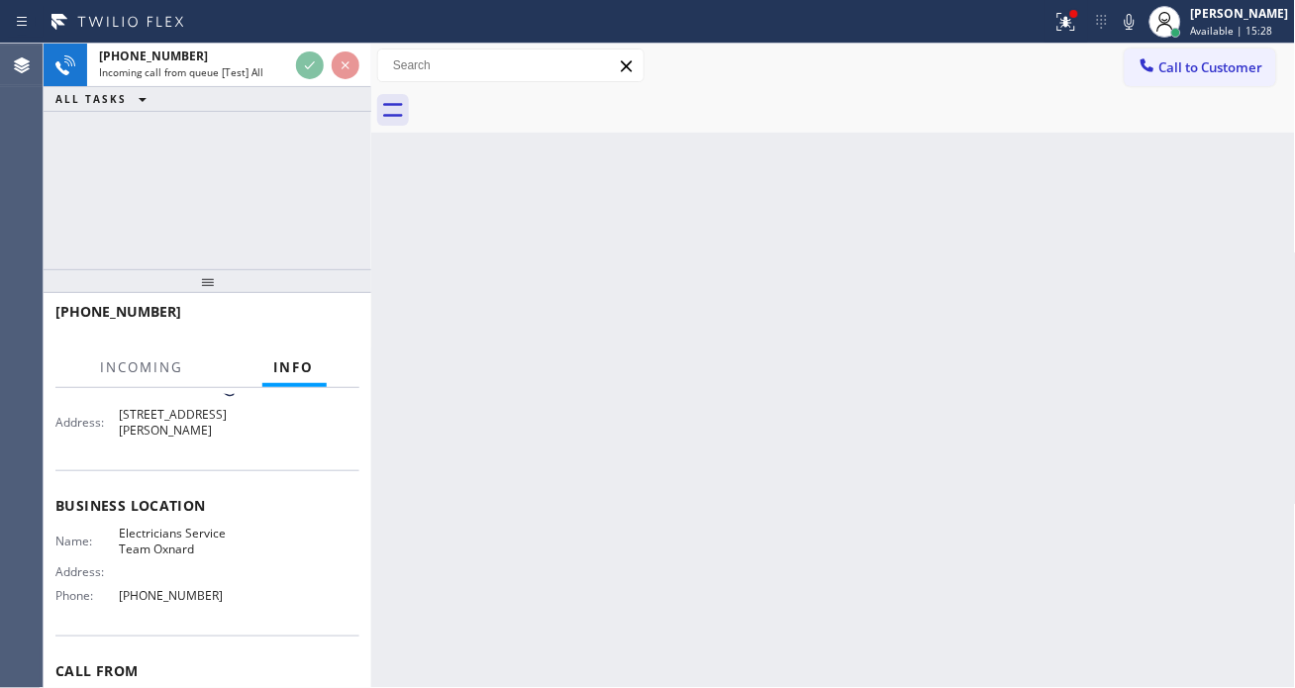
scroll to position [220, 0]
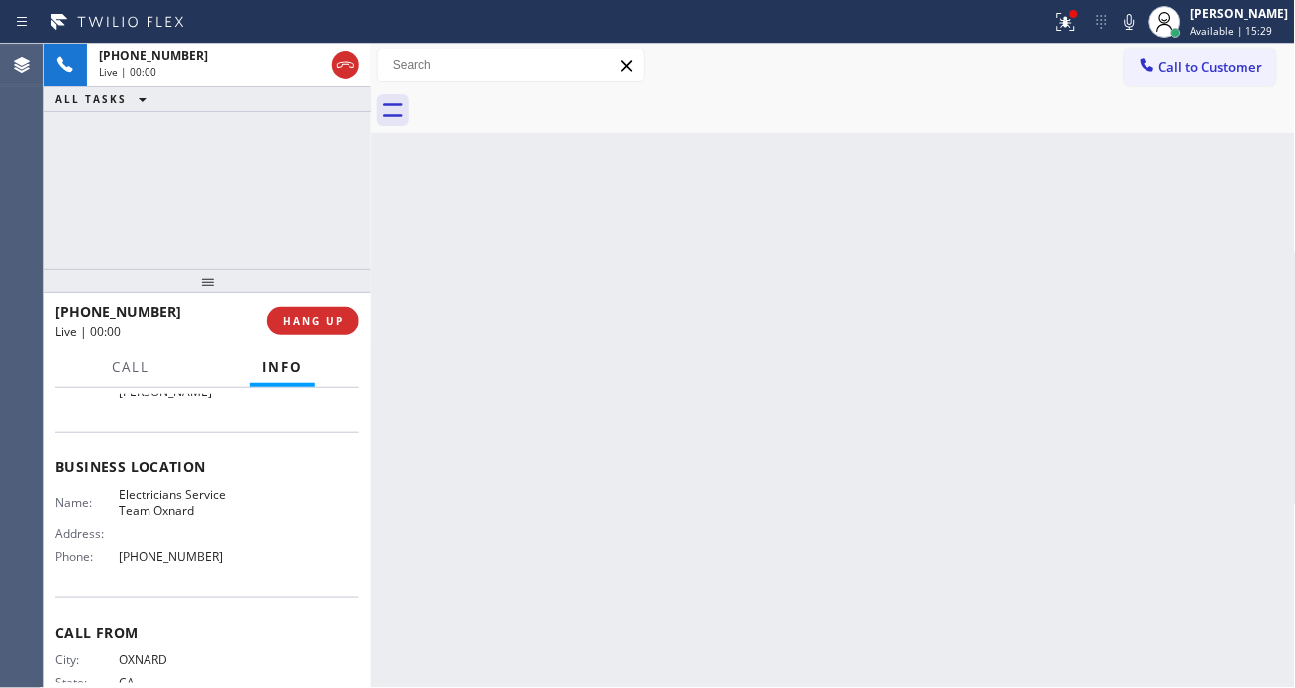
click at [184, 500] on span "Electricians Service Team Oxnard" at bounding box center [178, 502] width 119 height 31
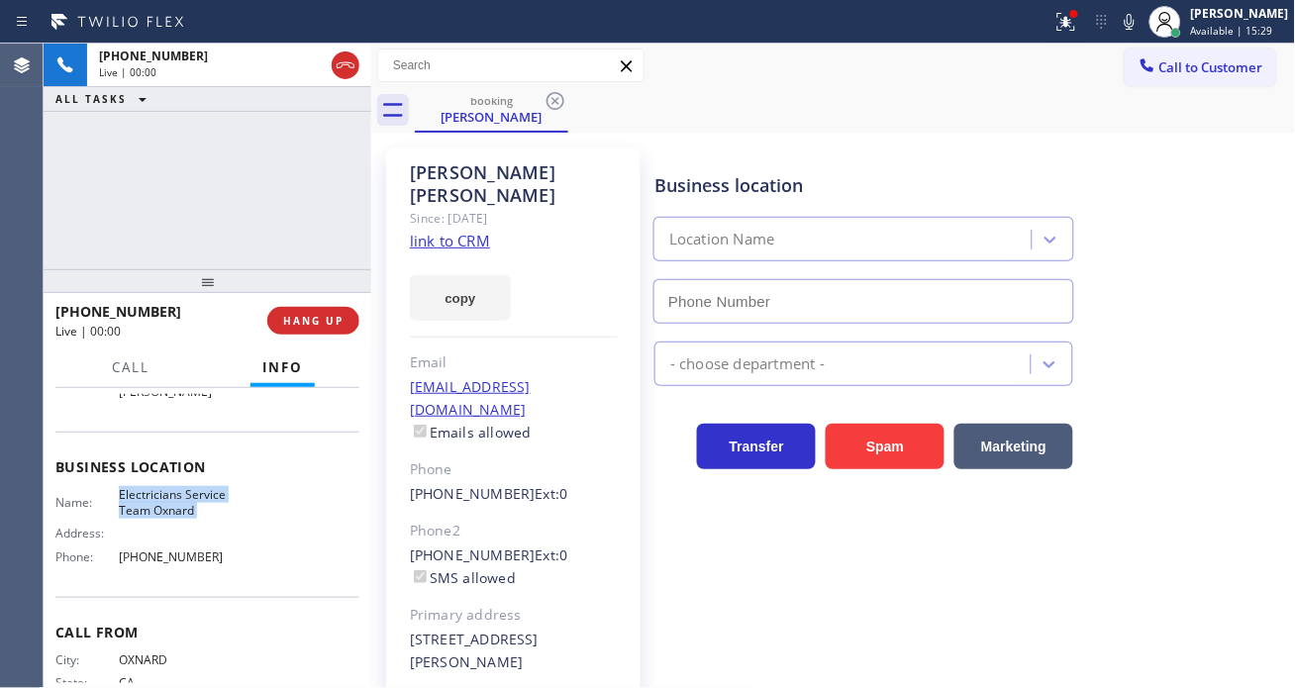
click at [184, 500] on span "Electricians Service Team Oxnard" at bounding box center [178, 502] width 119 height 31
type input "[PHONE_NUMBER]"
click at [184, 500] on span "Electricians Service Team Oxnard" at bounding box center [178, 502] width 119 height 31
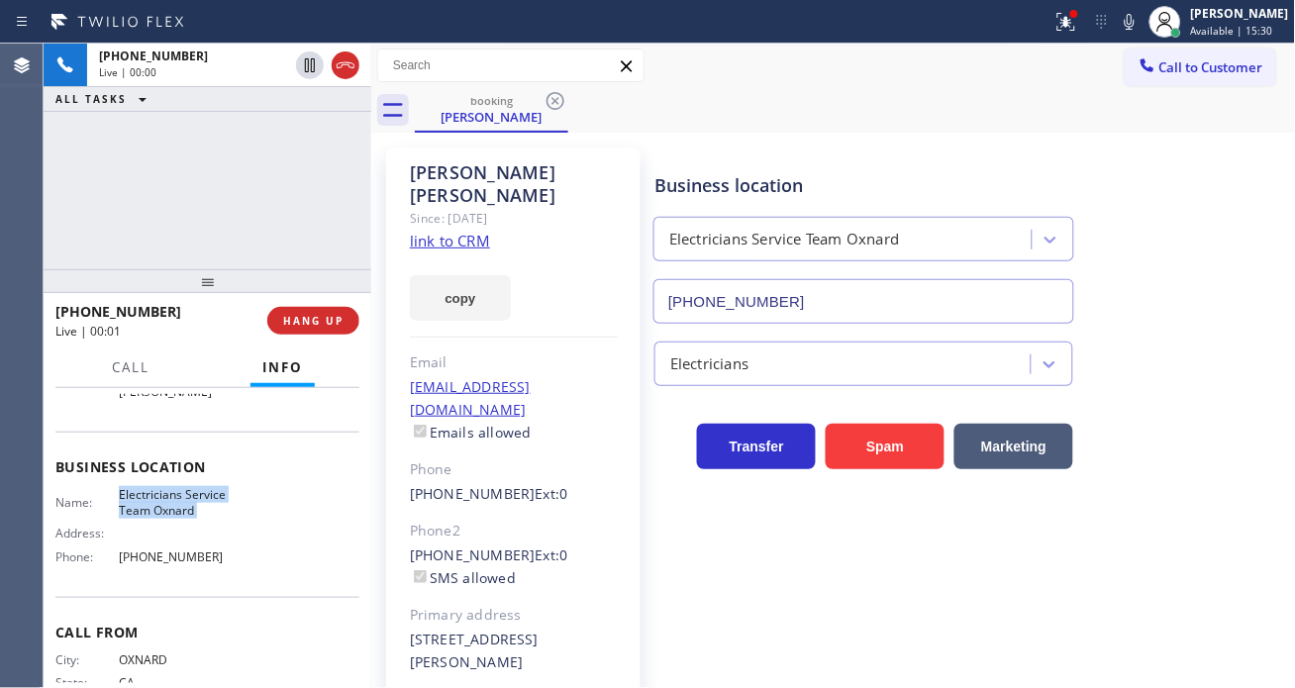
click at [184, 500] on span "Electricians Service Team Oxnard" at bounding box center [178, 502] width 119 height 31
click at [459, 231] on link "link to CRM" at bounding box center [450, 241] width 80 height 20
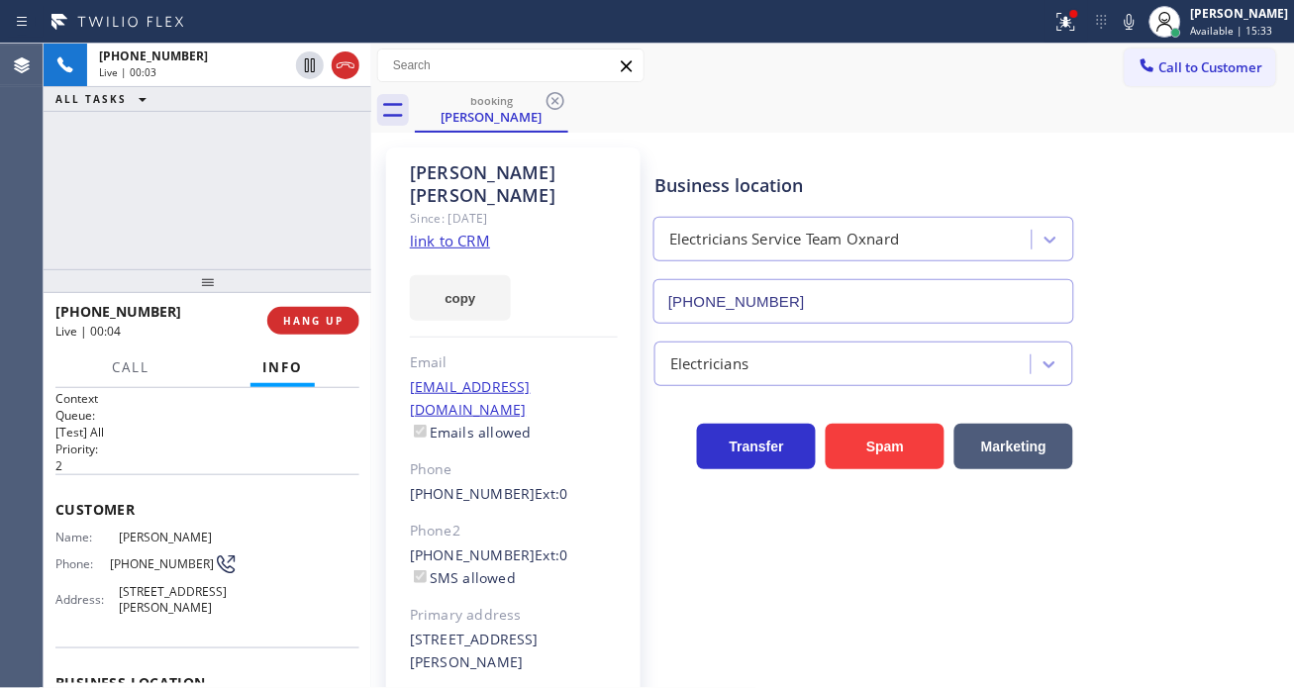
scroll to position [0, 0]
click at [150, 560] on span "[PHONE_NUMBER]" at bounding box center [162, 567] width 104 height 15
copy div "[PHONE_NUMBER]"
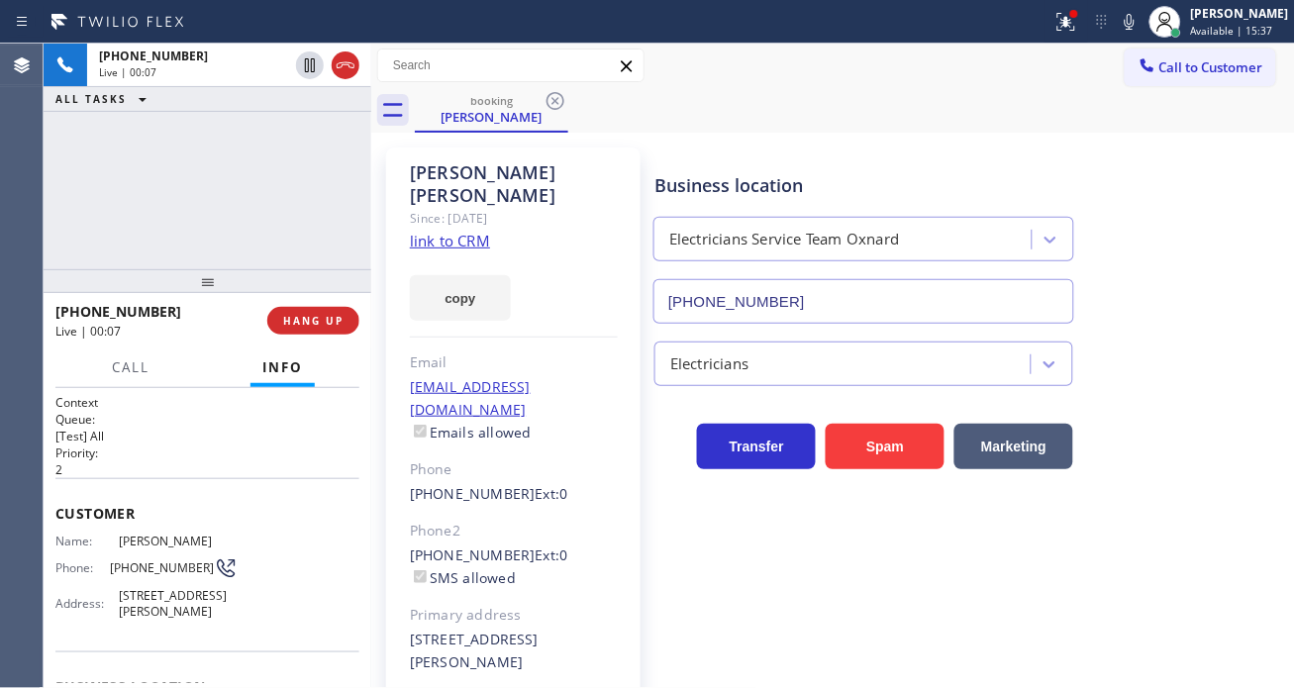
click at [704, 175] on div "Business location" at bounding box center [864, 185] width 419 height 27
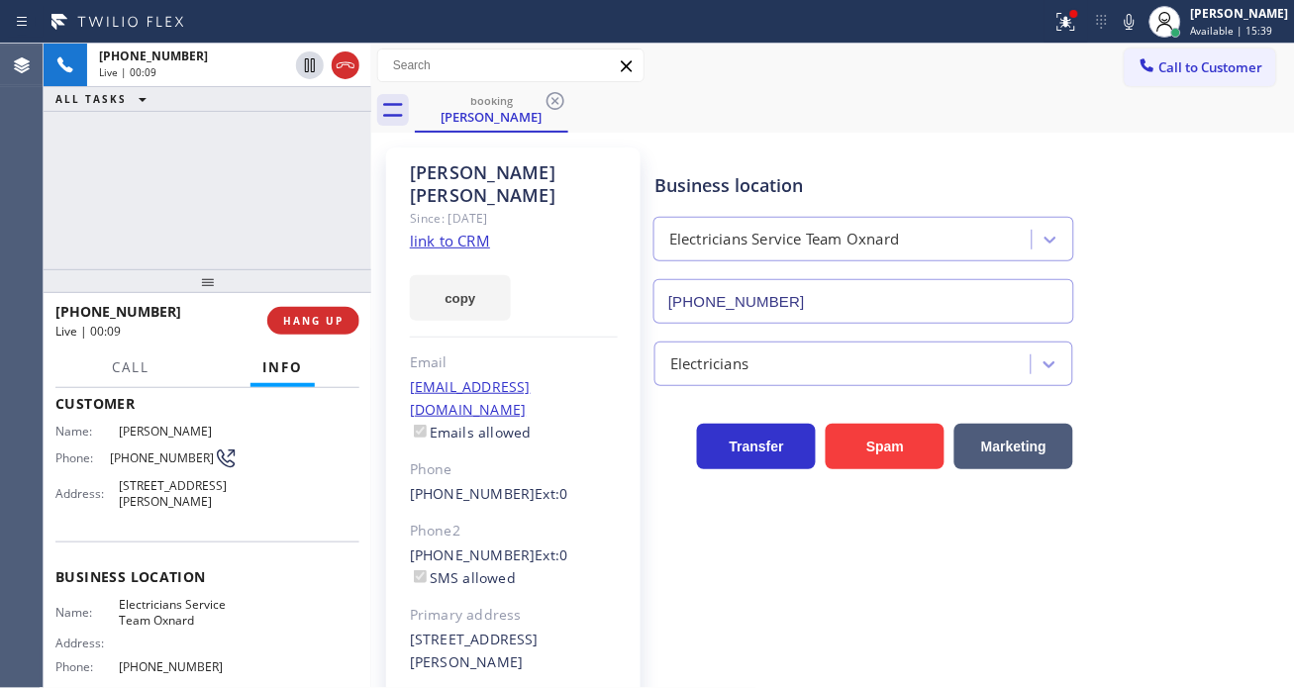
click at [152, 621] on span "Electricians Service Team Oxnard" at bounding box center [178, 612] width 119 height 31
copy span "Electricians Service Team Oxnard"
click at [1135, 22] on icon at bounding box center [1130, 22] width 10 height 16
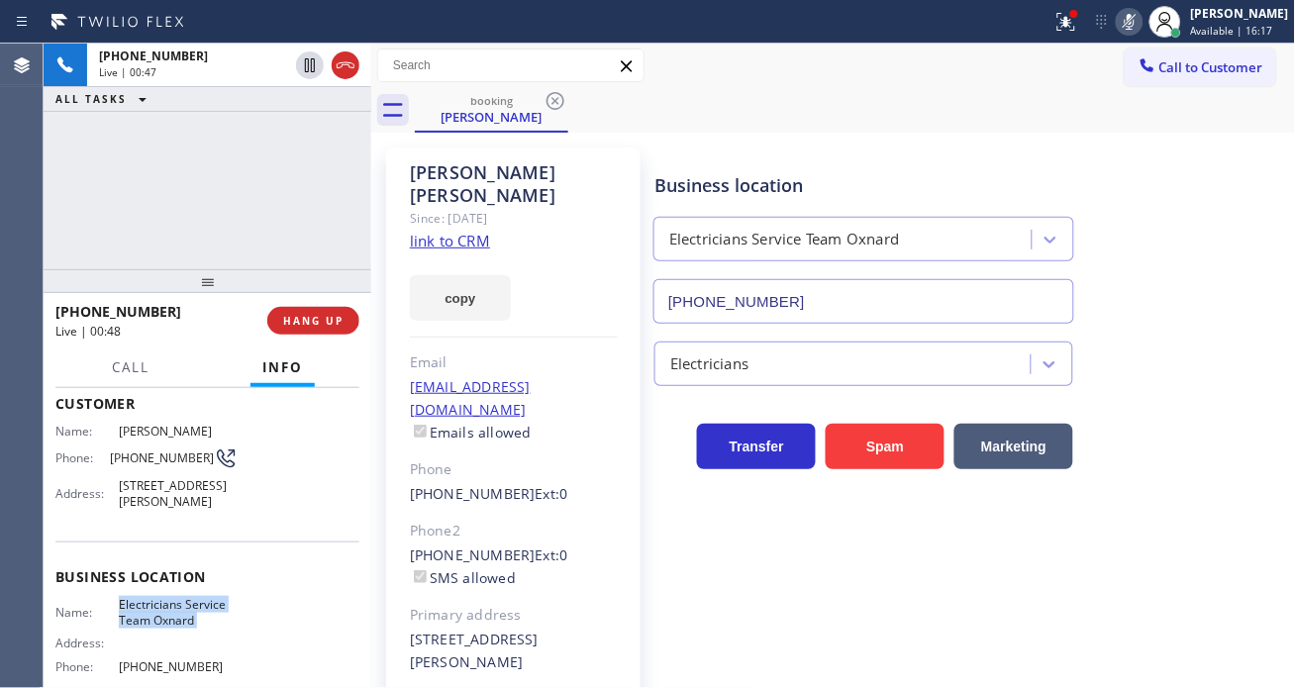
click at [1137, 22] on rect at bounding box center [1130, 20] width 14 height 14
click at [260, 204] on div "[PHONE_NUMBER] Live | 01:45 ALL TASKS ALL TASKS ACTIVE TASKS TASKS IN WRAP UP" at bounding box center [208, 157] width 328 height 226
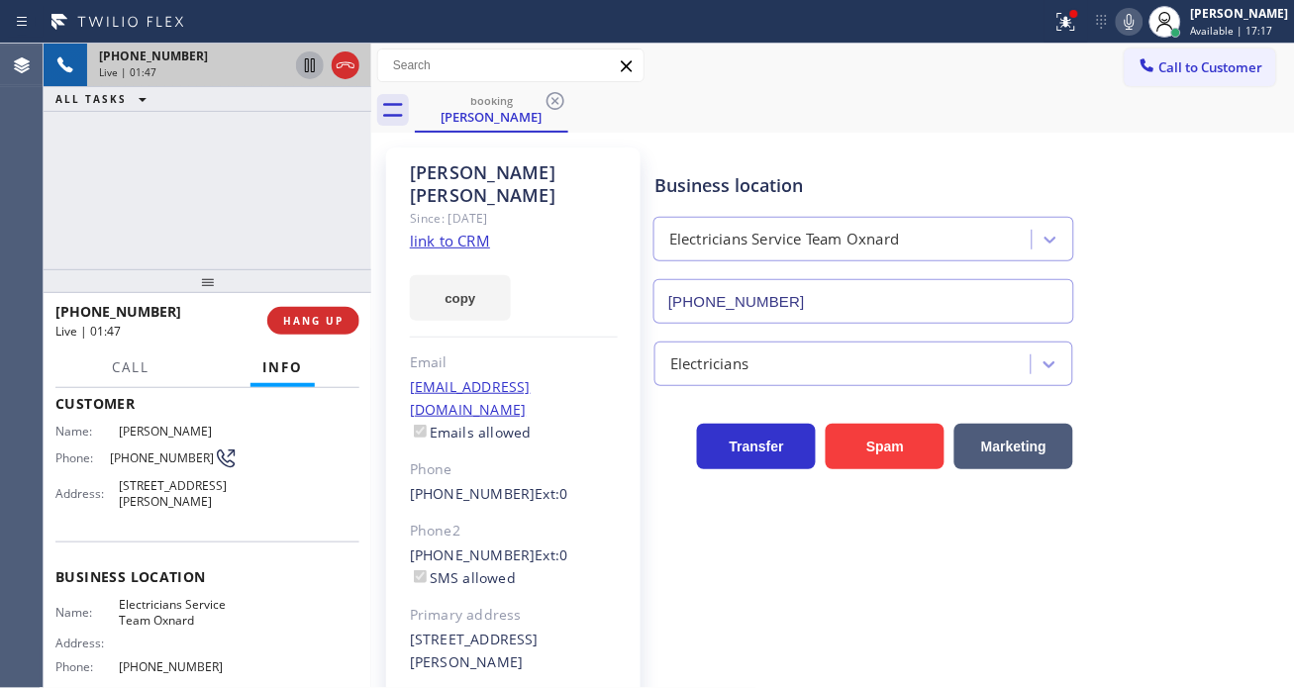
click at [311, 67] on icon at bounding box center [310, 65] width 10 height 14
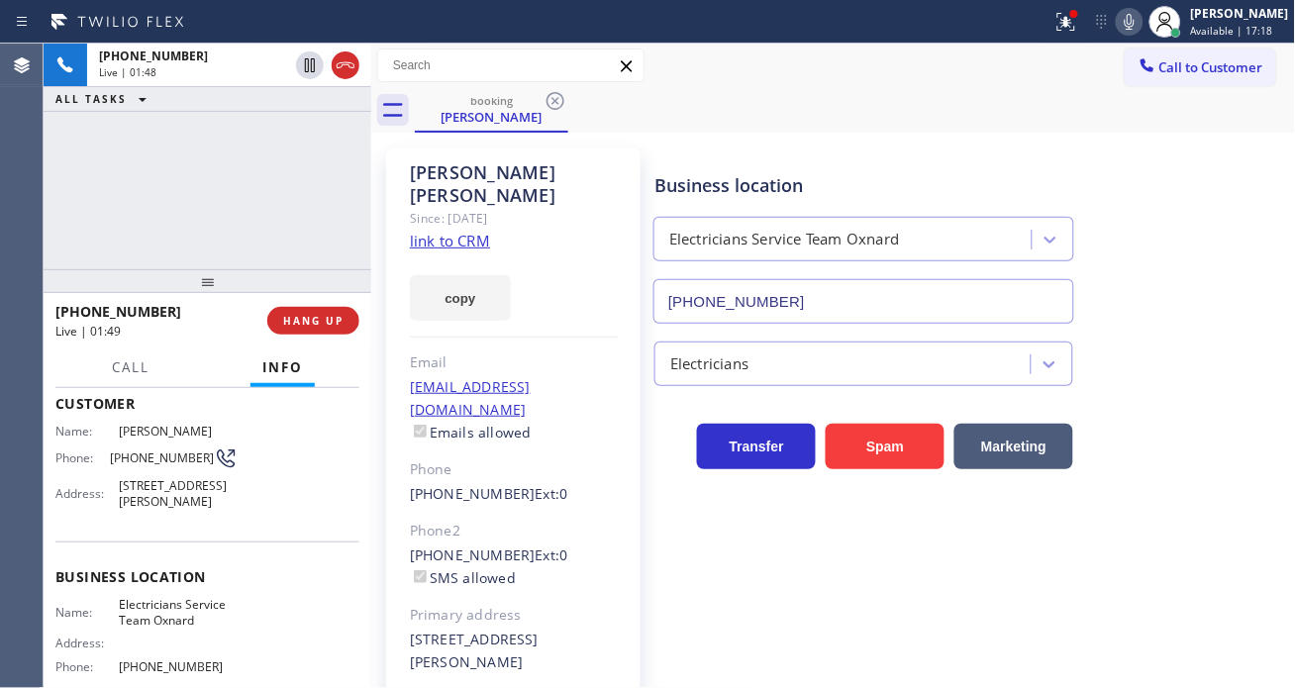
click at [1142, 33] on icon at bounding box center [1130, 22] width 24 height 24
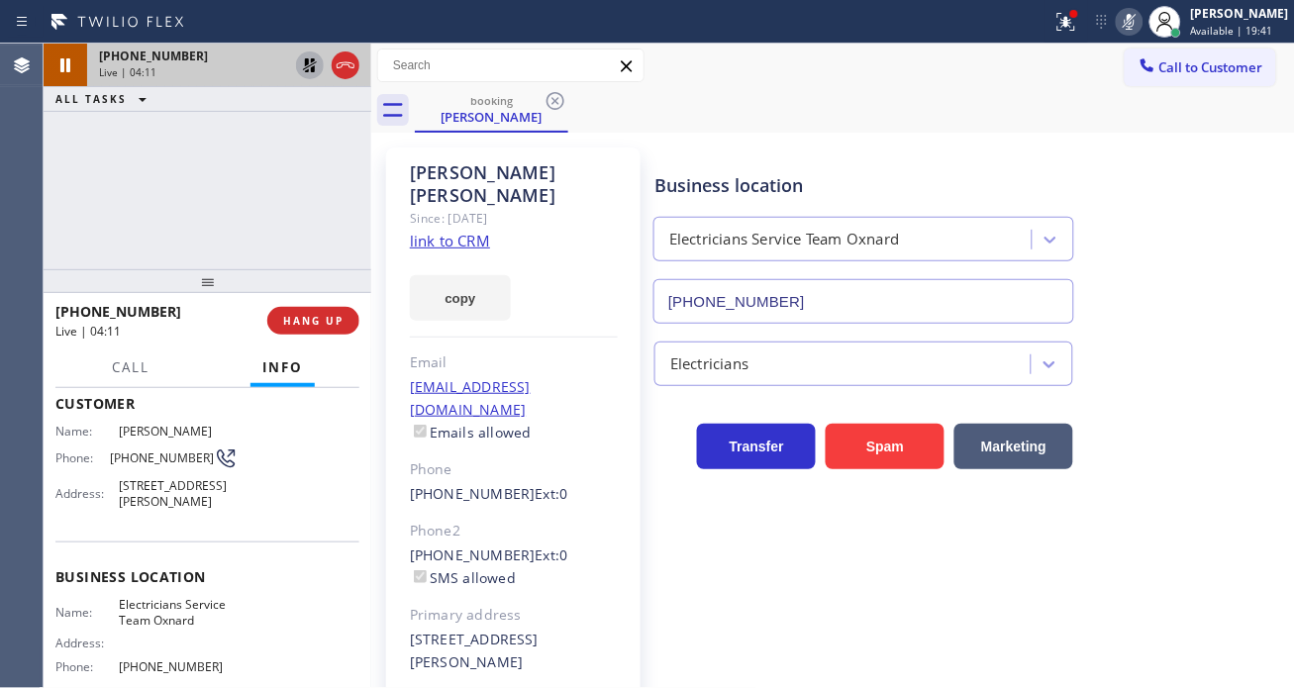
click at [303, 69] on icon at bounding box center [310, 65] width 14 height 14
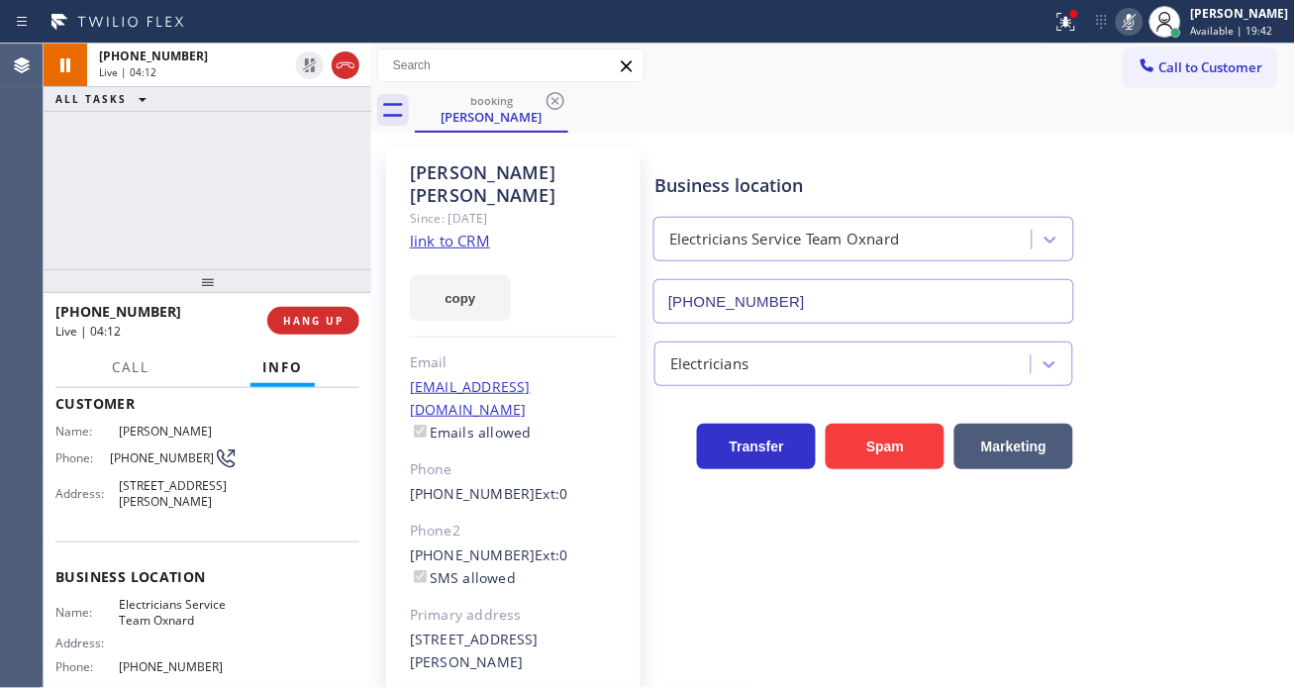
click at [1144, 15] on div at bounding box center [1130, 22] width 28 height 24
click at [1236, 258] on div "Business location Electricians Service Team Oxnard [PHONE_NUMBER]" at bounding box center [971, 234] width 641 height 179
click at [931, 621] on div "Business location Electricians Service Team Oxnard [PHONE_NUMBER] Electricians …" at bounding box center [971, 452] width 641 height 600
click at [1087, 34] on button at bounding box center [1067, 22] width 44 height 44
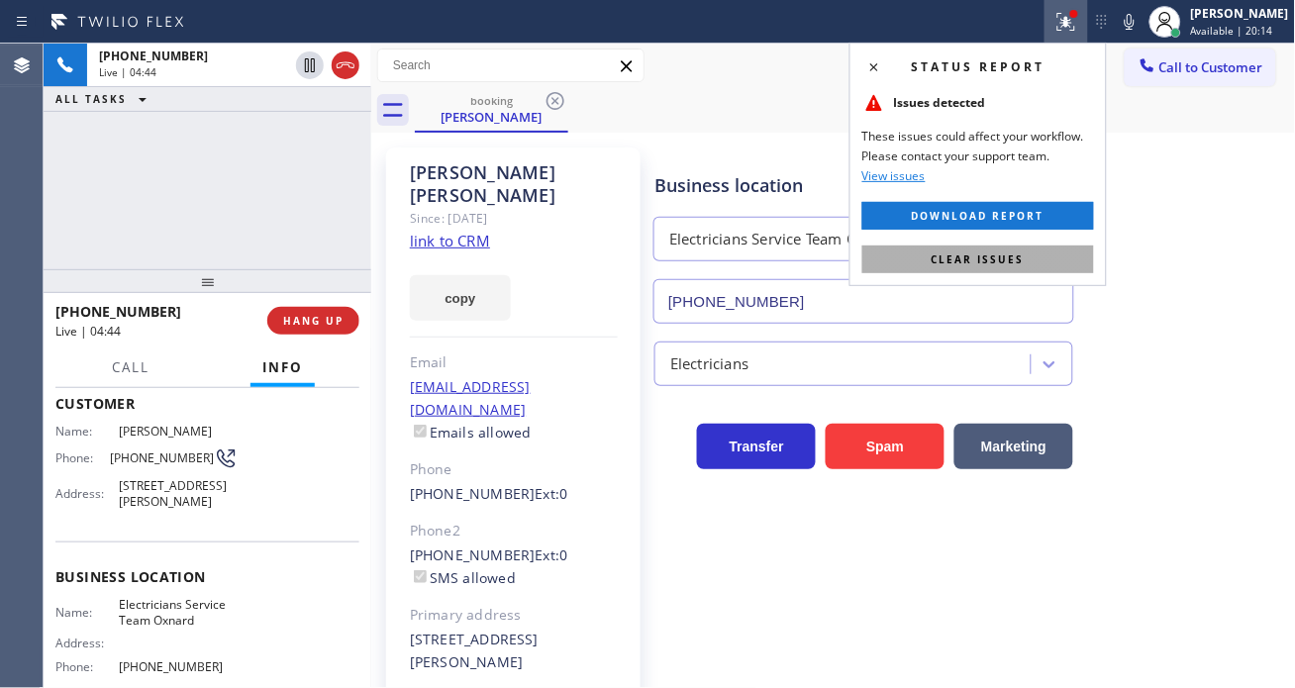
click at [1006, 271] on button "Clear issues" at bounding box center [979, 260] width 232 height 28
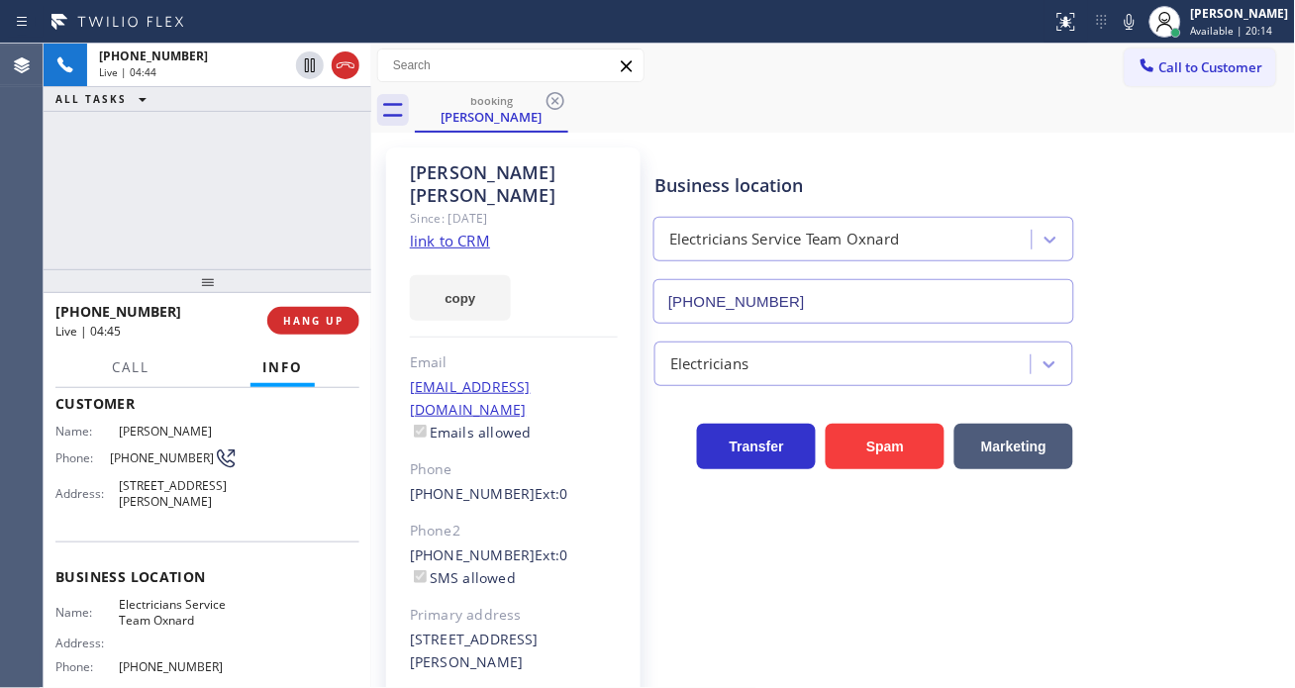
click at [278, 189] on div "[PHONE_NUMBER] Live | 04:44 ALL TASKS ALL TASKS ACTIVE TASKS TASKS IN WRAP UP" at bounding box center [208, 157] width 328 height 226
click at [199, 193] on div "[PHONE_NUMBER] Live | 04:51 ALL TASKS ALL TASKS ACTIVE TASKS TASKS IN WRAP UP" at bounding box center [208, 157] width 328 height 226
click at [1184, 446] on div "Transfer Spam Marketing" at bounding box center [971, 437] width 641 height 63
click at [298, 190] on div "[PHONE_NUMBER] Live | 04:59 ALL TASKS ALL TASKS ACTIVE TASKS TASKS IN WRAP UP" at bounding box center [208, 157] width 328 height 226
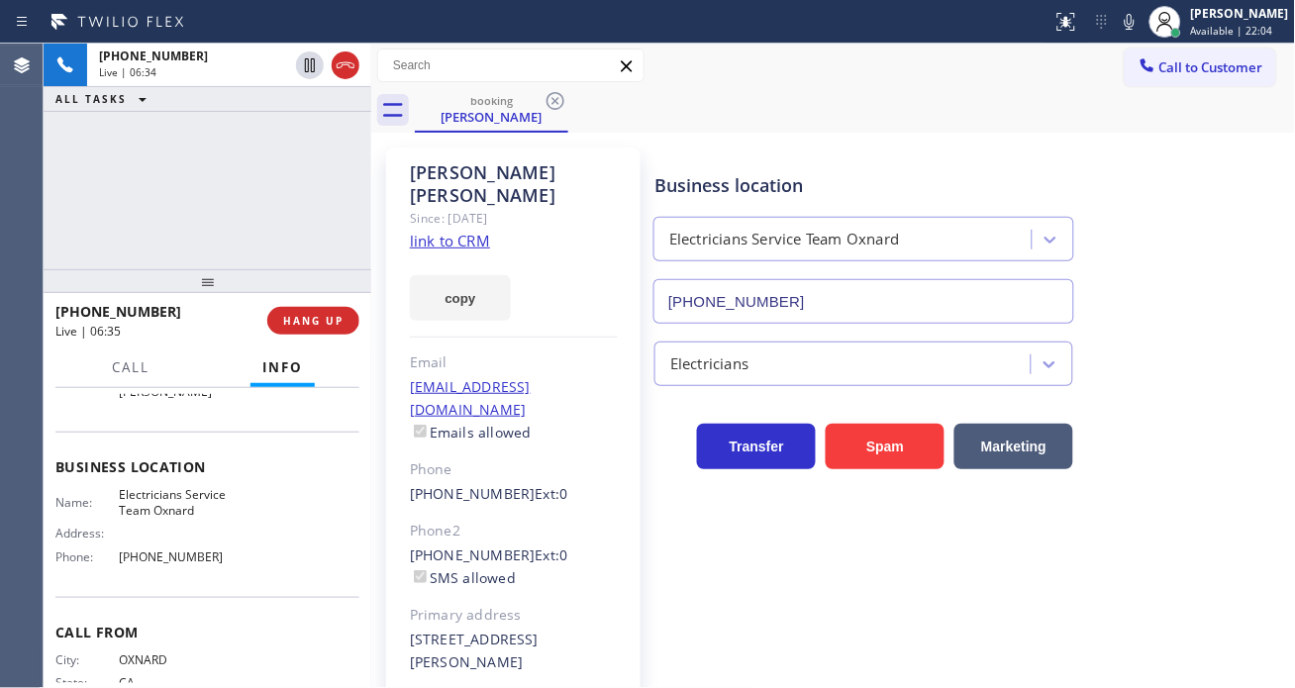
click at [166, 561] on span "[PHONE_NUMBER]" at bounding box center [178, 557] width 119 height 15
copy span "[PHONE_NUMBER]"
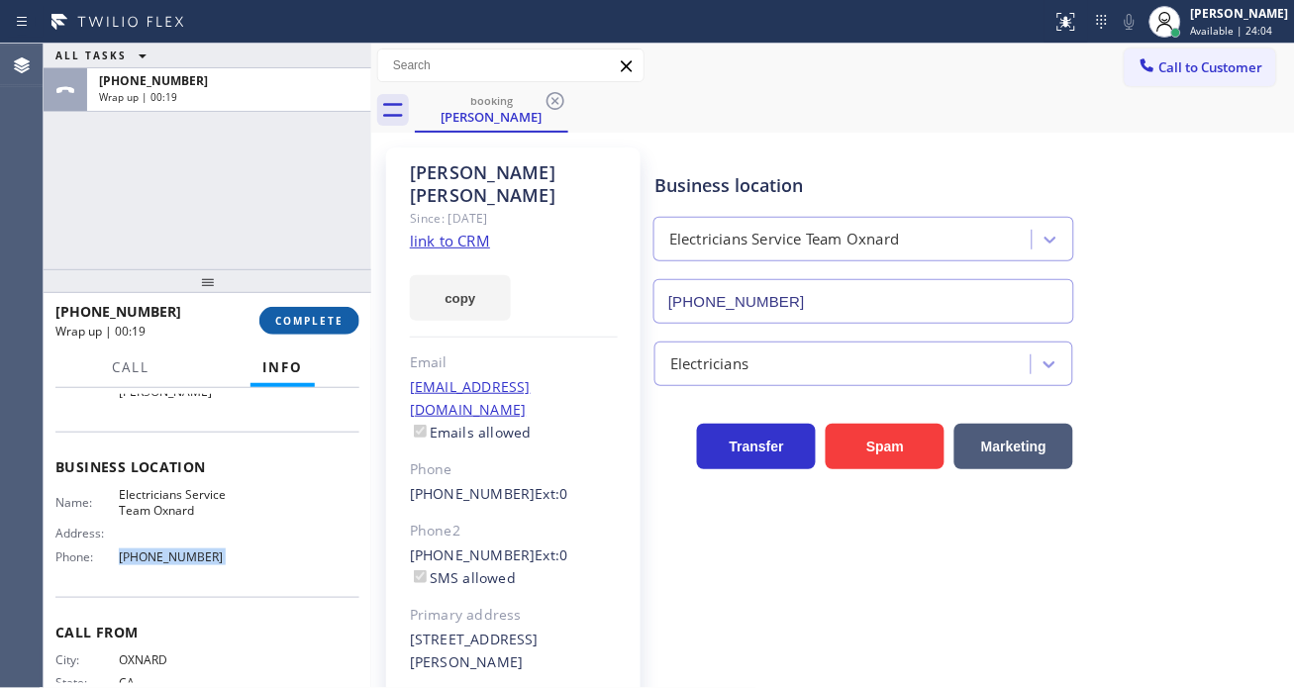
click at [323, 328] on span "COMPLETE" at bounding box center [309, 321] width 68 height 14
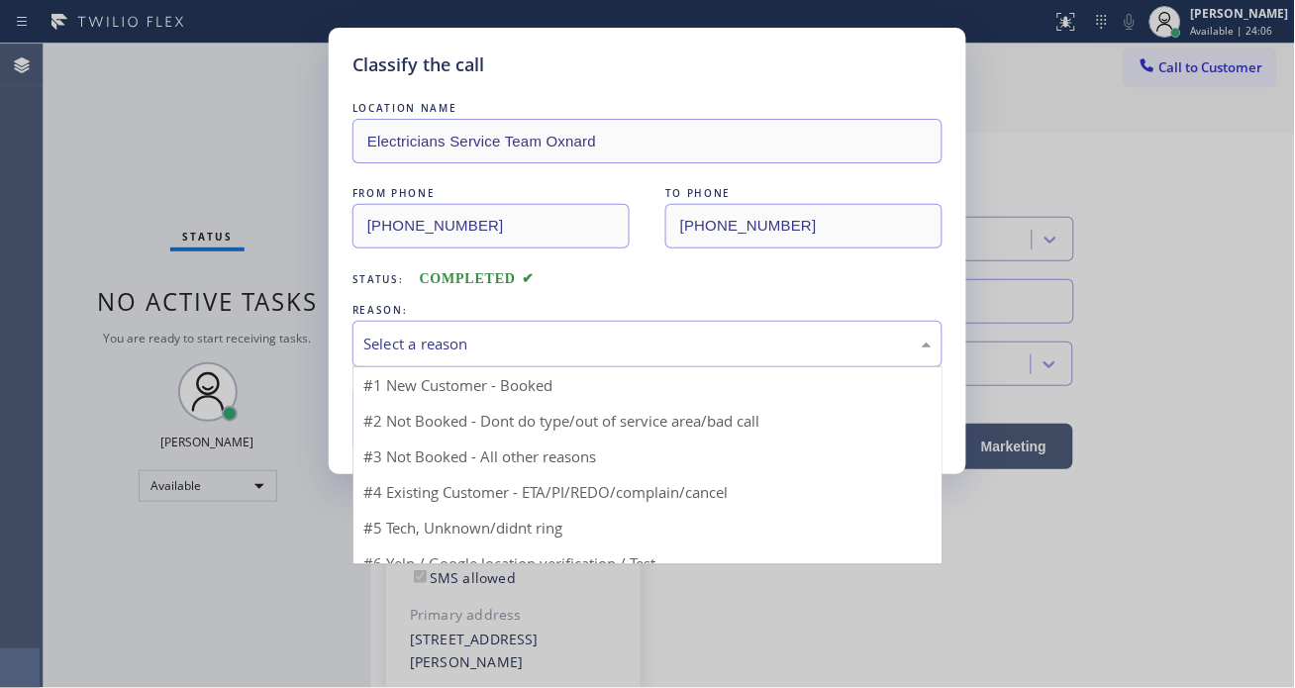
click at [483, 331] on div "Select a reason" at bounding box center [648, 344] width 590 height 47
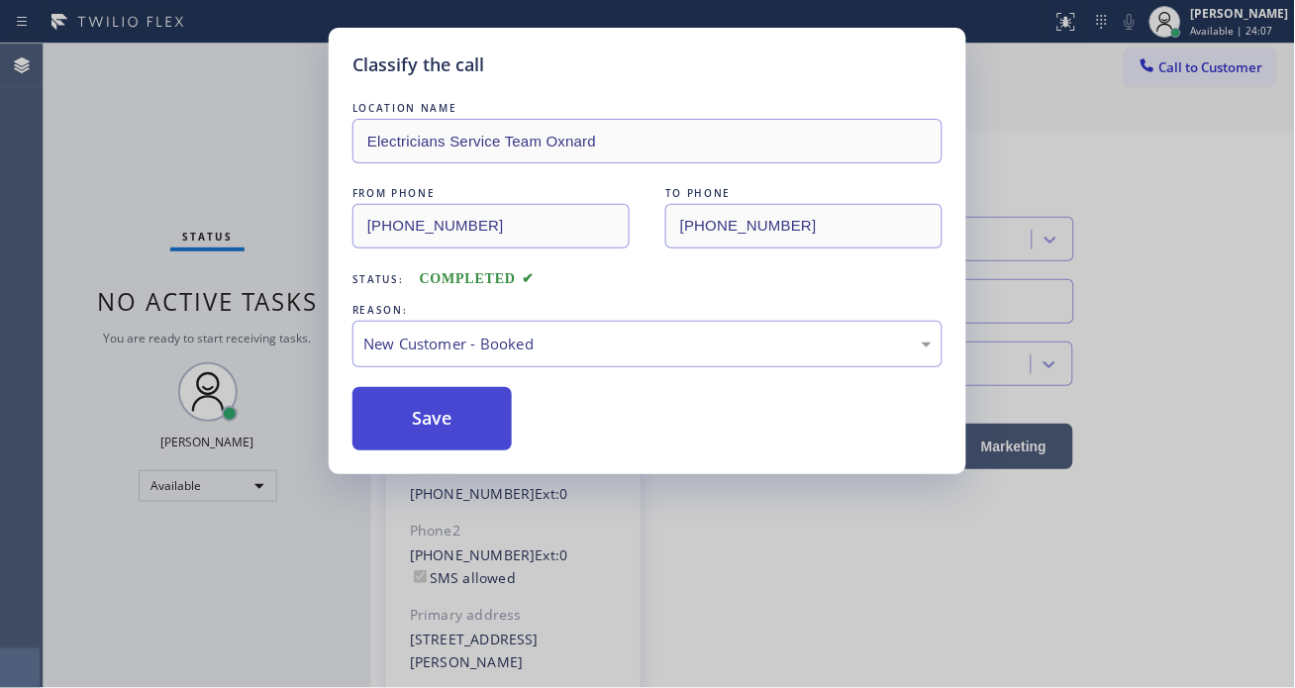
click at [493, 429] on button "Save" at bounding box center [432, 418] width 159 height 63
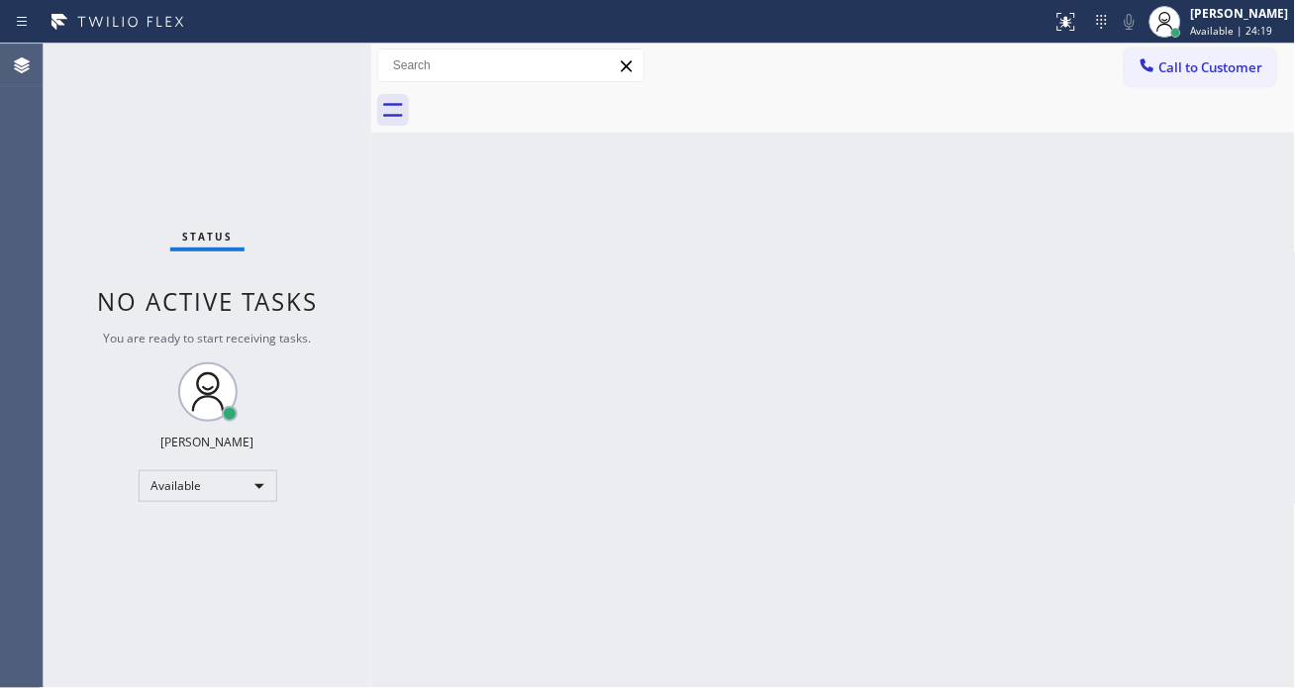
click at [314, 115] on div "Status No active tasks You are ready to start receiving tasks. [PERSON_NAME]" at bounding box center [208, 366] width 328 height 645
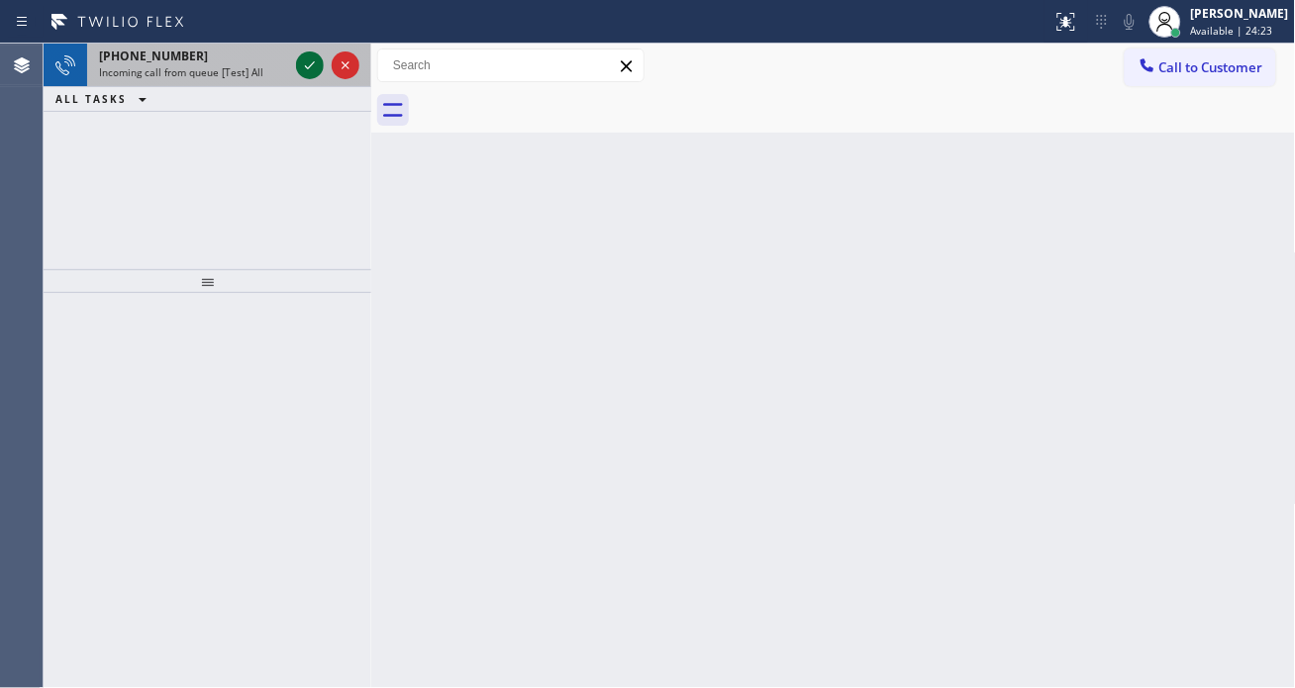
click at [304, 70] on icon at bounding box center [310, 65] width 24 height 24
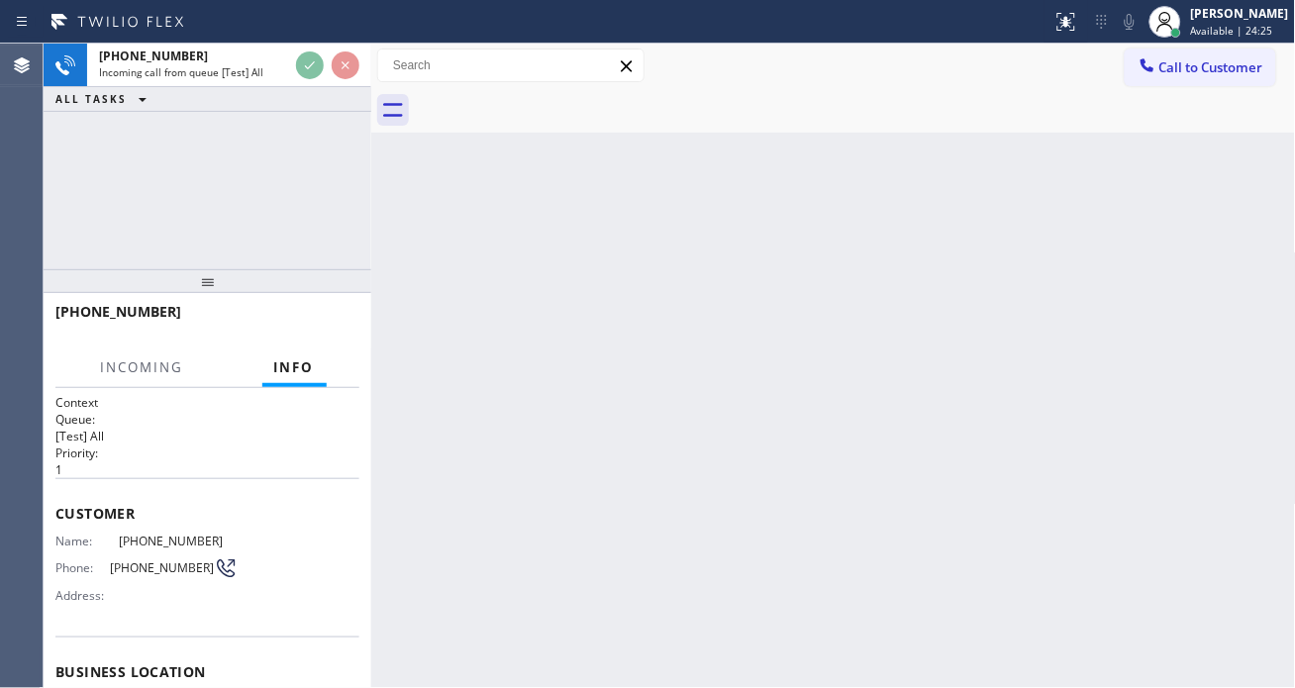
scroll to position [110, 0]
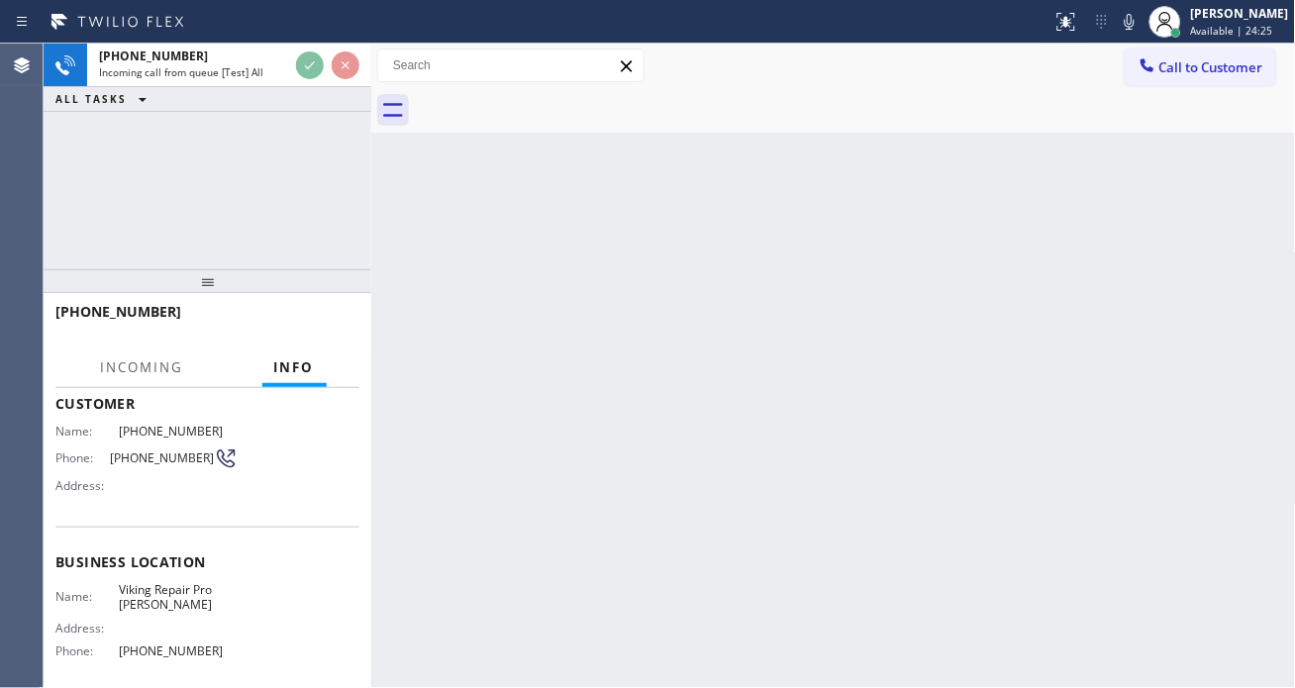
click at [192, 590] on span "Viking Repair Pro [PERSON_NAME]" at bounding box center [178, 597] width 119 height 31
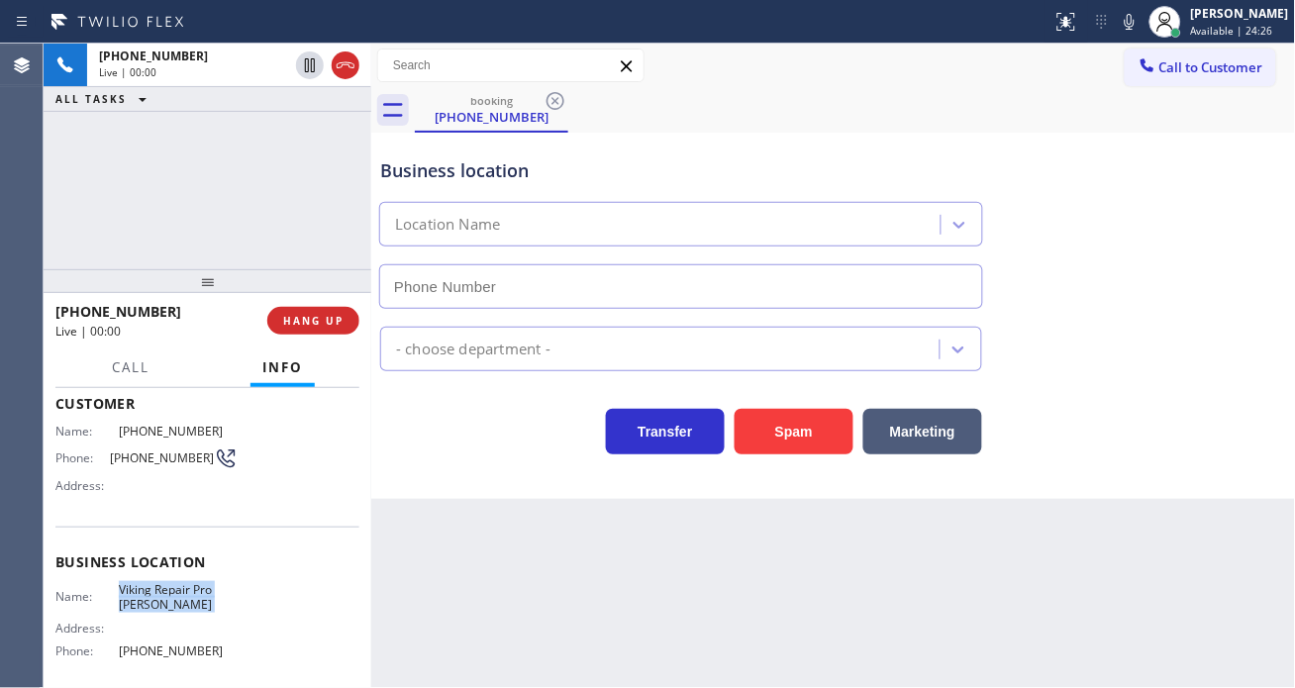
click at [192, 590] on span "Viking Repair Pro [PERSON_NAME]" at bounding box center [178, 597] width 119 height 31
type input "[PHONE_NUMBER]"
click at [192, 590] on span "Viking Repair Pro [PERSON_NAME]" at bounding box center [178, 597] width 119 height 31
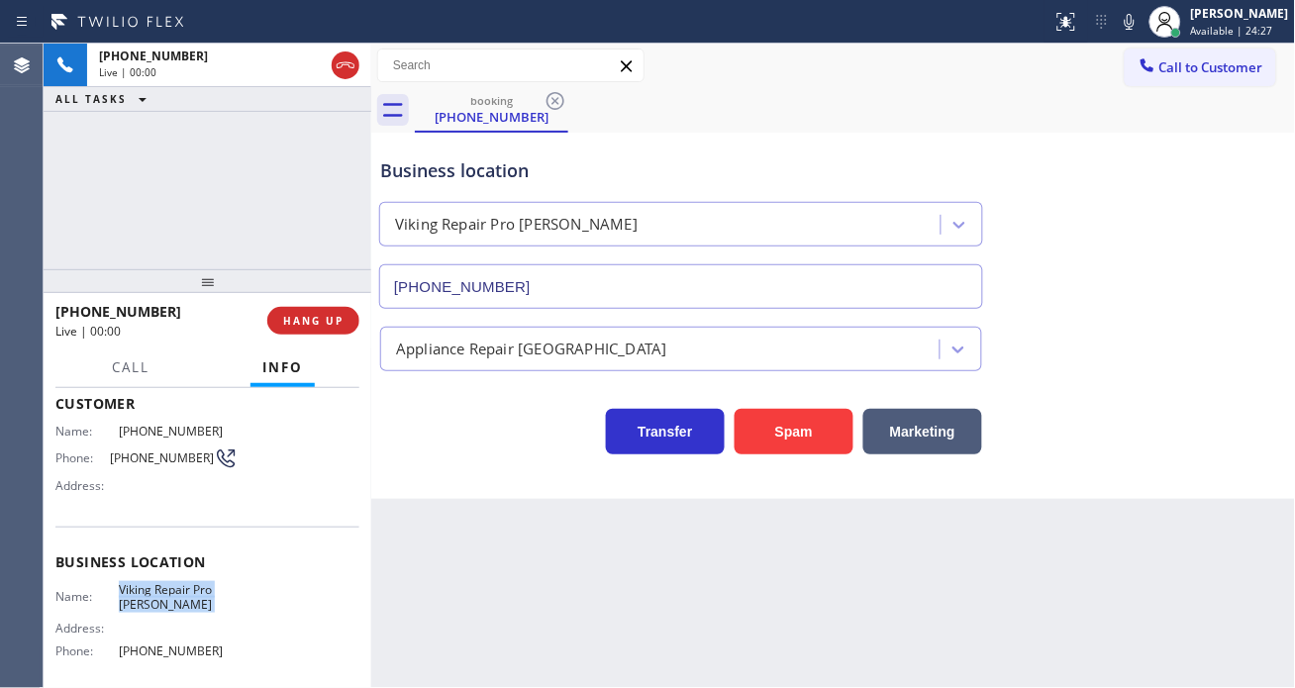
click at [192, 590] on span "Viking Repair Pro [PERSON_NAME]" at bounding box center [178, 597] width 119 height 31
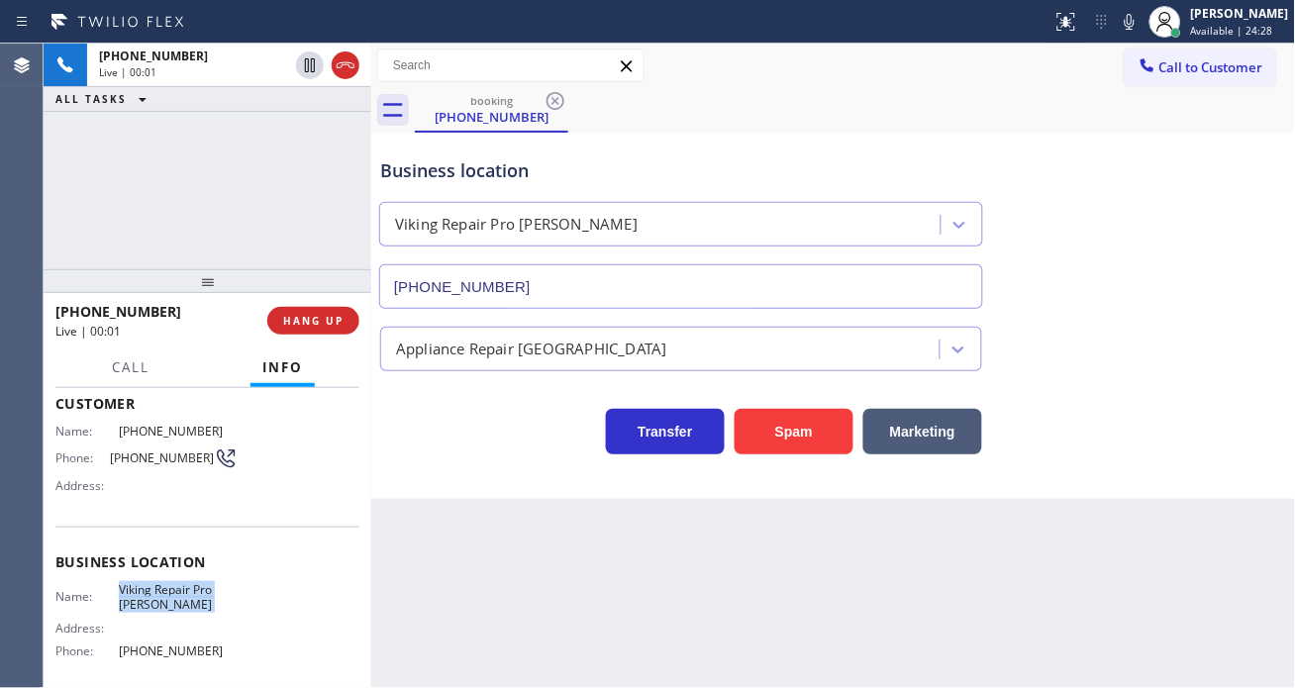
click at [192, 590] on span "Viking Repair Pro [PERSON_NAME]" at bounding box center [178, 597] width 119 height 31
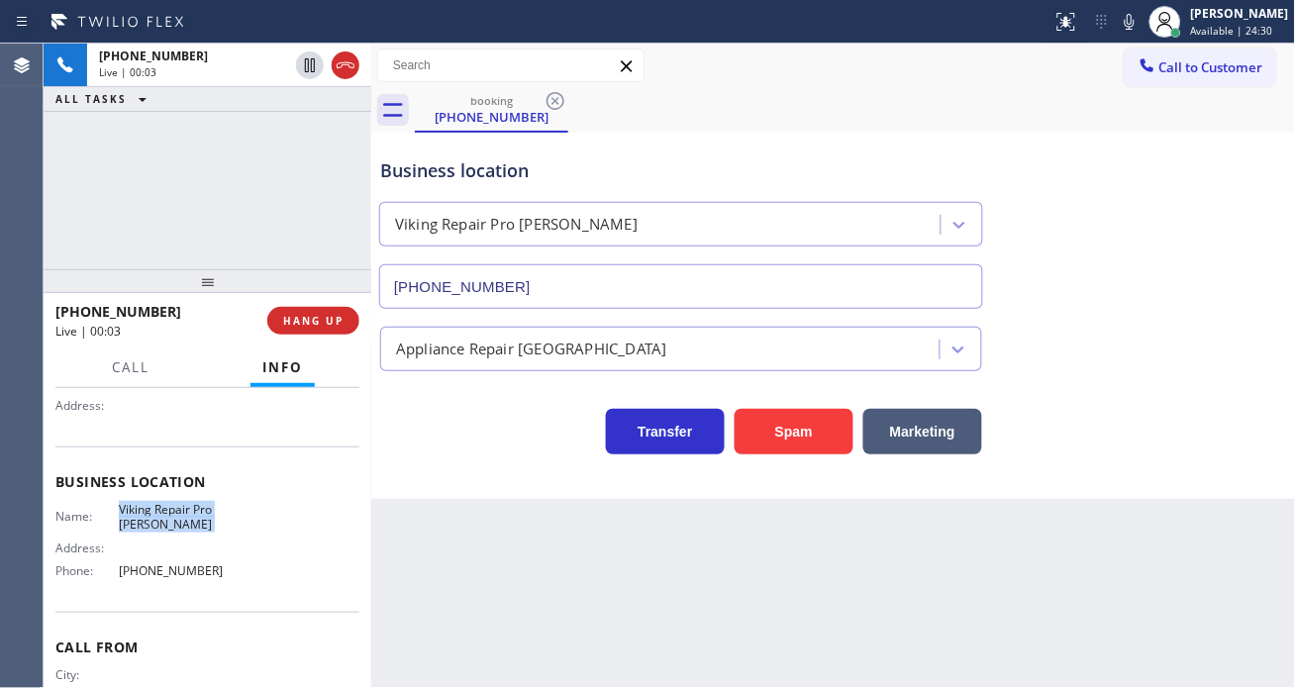
scroll to position [155, 0]
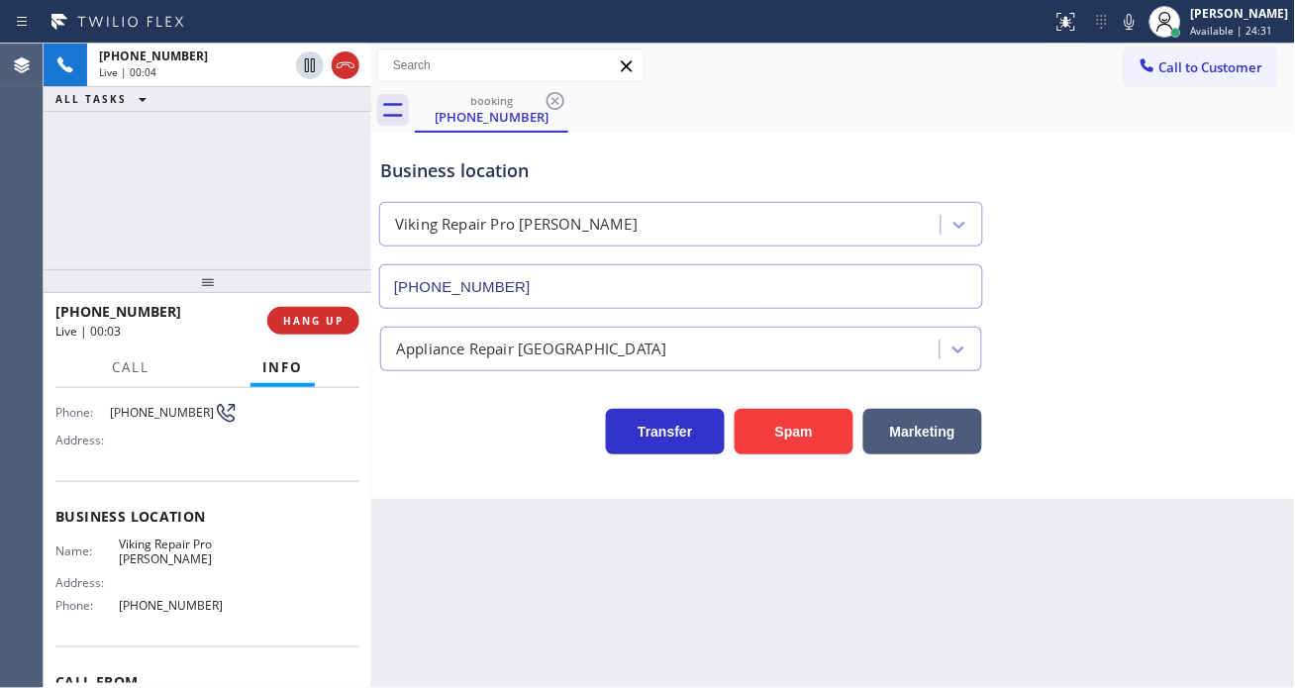
click at [163, 419] on div "Phone: [PHONE_NUMBER]" at bounding box center [146, 413] width 182 height 24
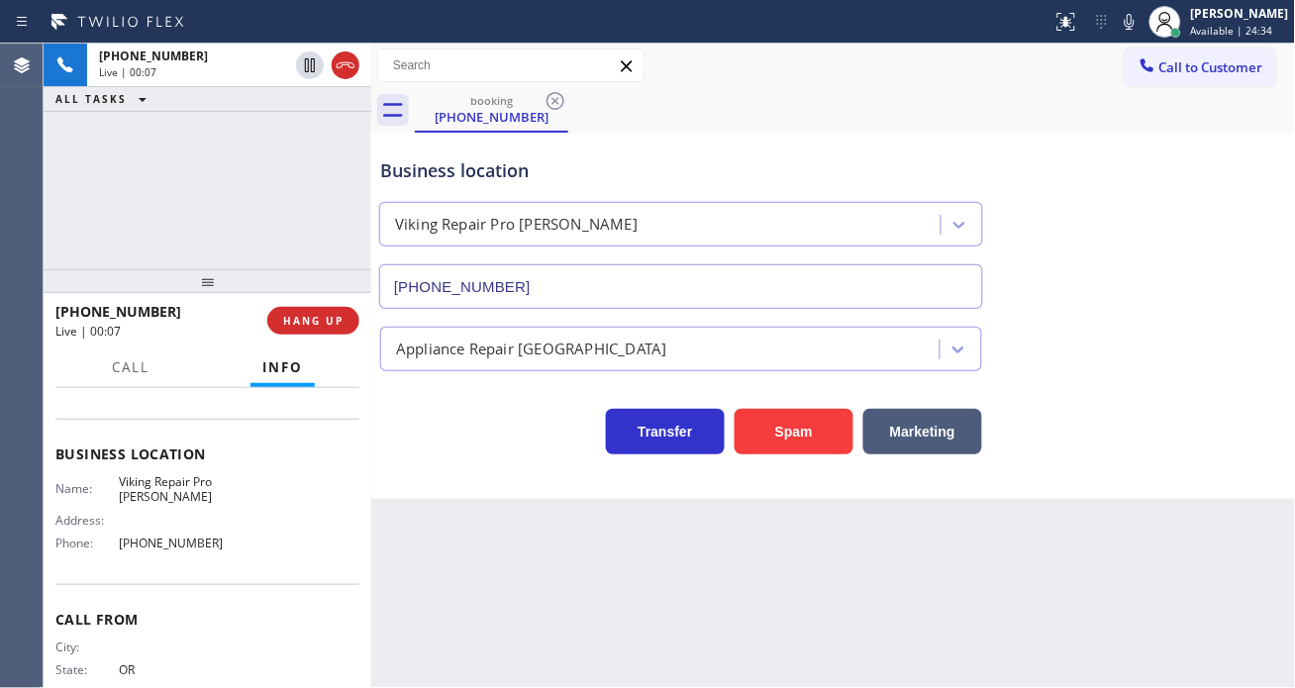
scroll to position [265, 0]
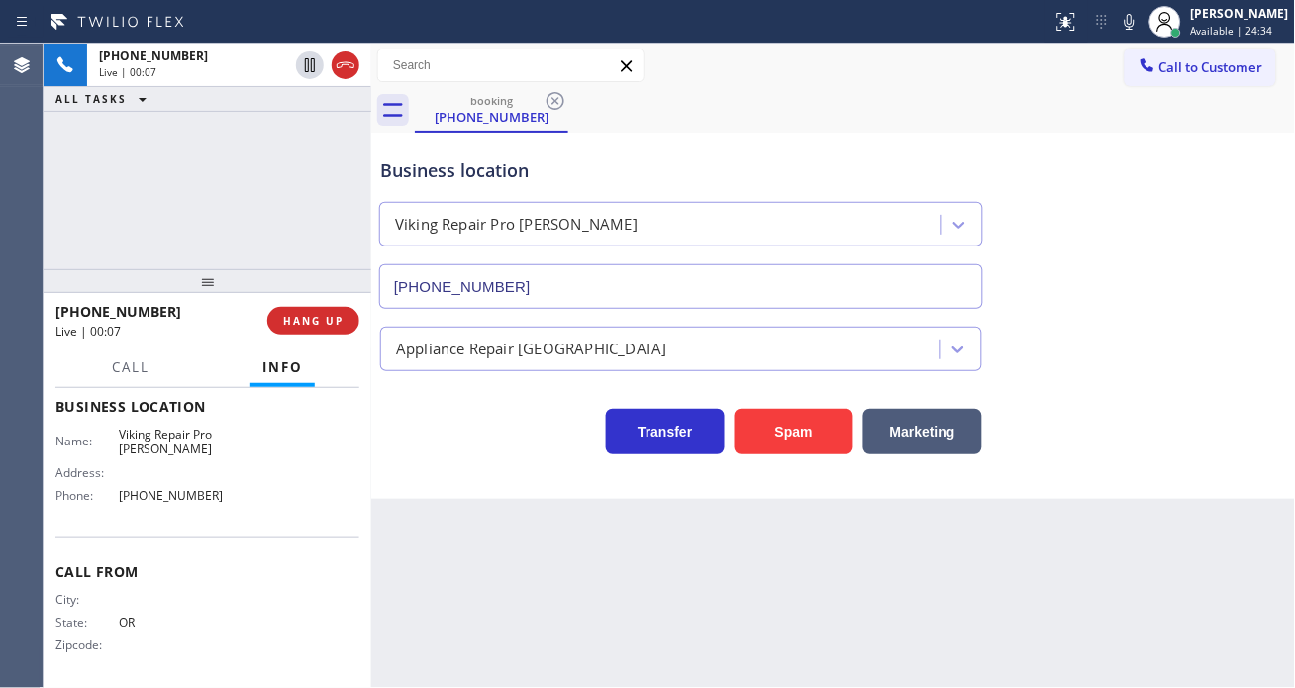
click at [165, 443] on span "Viking Repair Pro [PERSON_NAME]" at bounding box center [178, 442] width 119 height 31
click at [548, 519] on div "Back to Dashboard Change Sender ID Customers Technicians Select a contact Outbo…" at bounding box center [833, 366] width 925 height 645
click at [153, 489] on span "[PHONE_NUMBER]" at bounding box center [178, 495] width 119 height 15
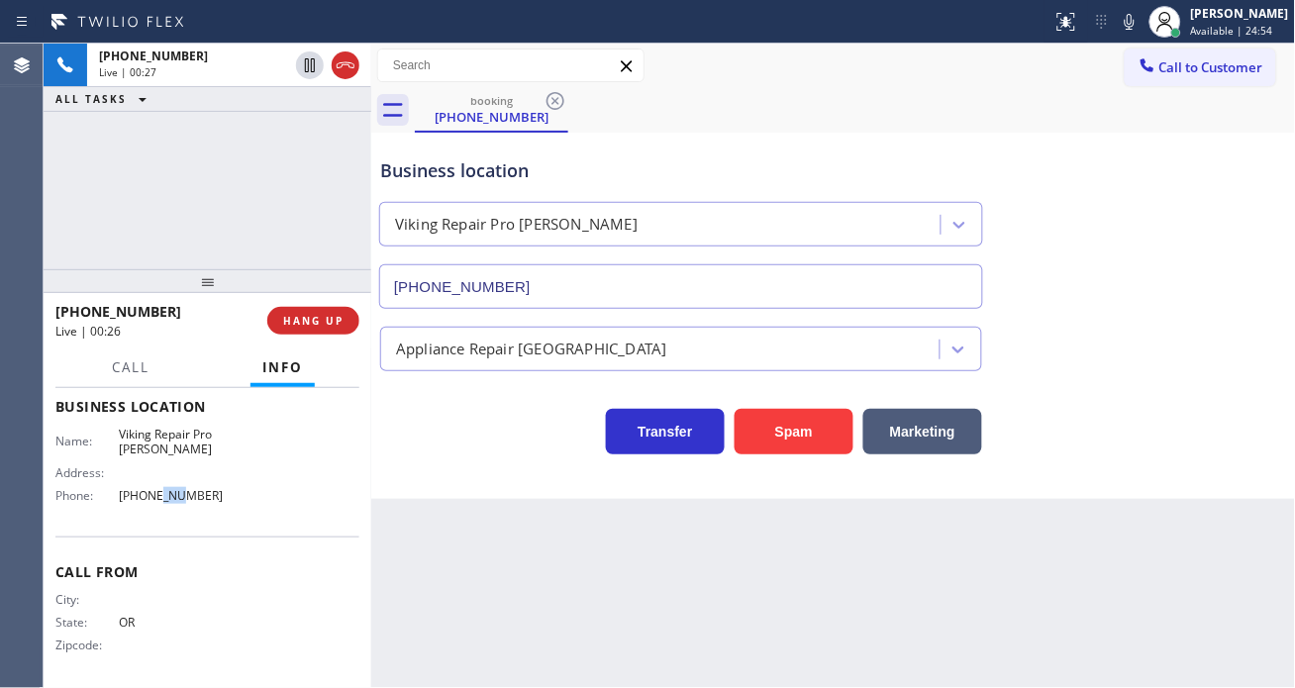
click at [153, 489] on span "[PHONE_NUMBER]" at bounding box center [178, 495] width 119 height 15
click at [259, 127] on div "[PHONE_NUMBER] Live | 04:24 ALL TASKS ALL TASKS ACTIVE TASKS TASKS IN WRAP UP" at bounding box center [208, 157] width 328 height 226
click at [500, 155] on div "Business location Viking Repair Pro [PERSON_NAME] [PHONE_NUMBER]" at bounding box center [681, 223] width 610 height 171
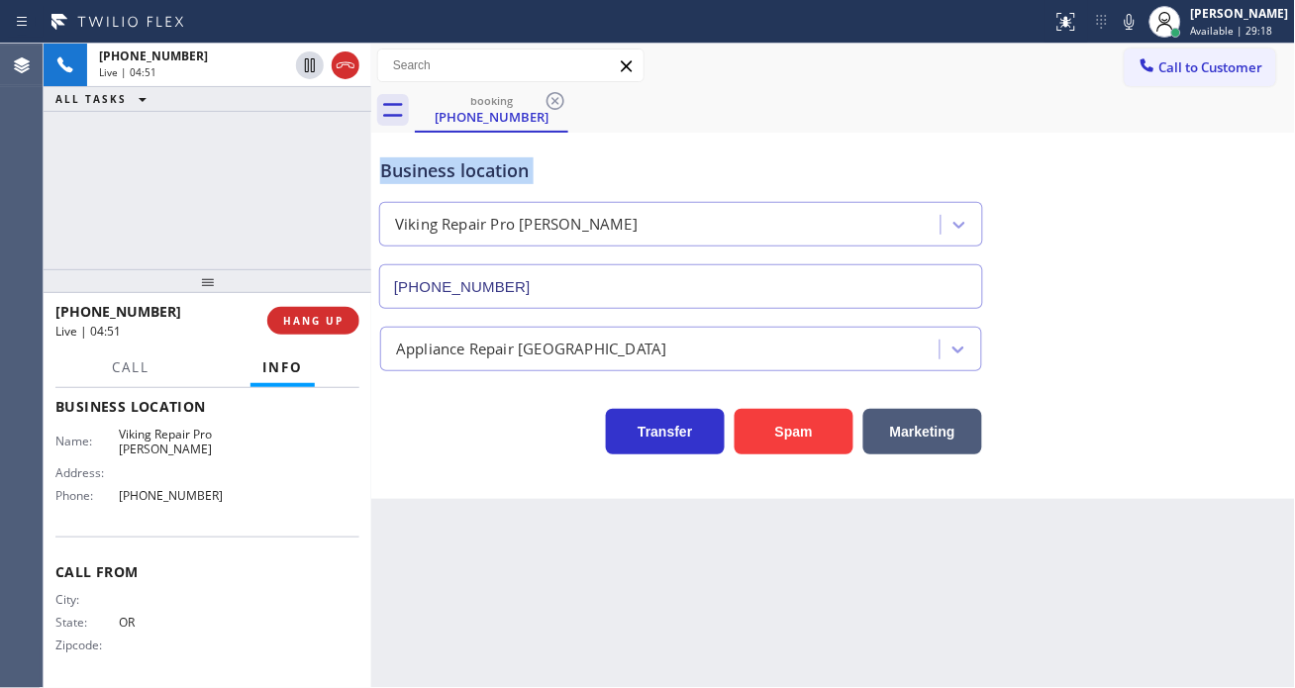
click at [500, 155] on div "Business location Viking Repair Pro [PERSON_NAME] [PHONE_NUMBER]" at bounding box center [681, 223] width 610 height 171
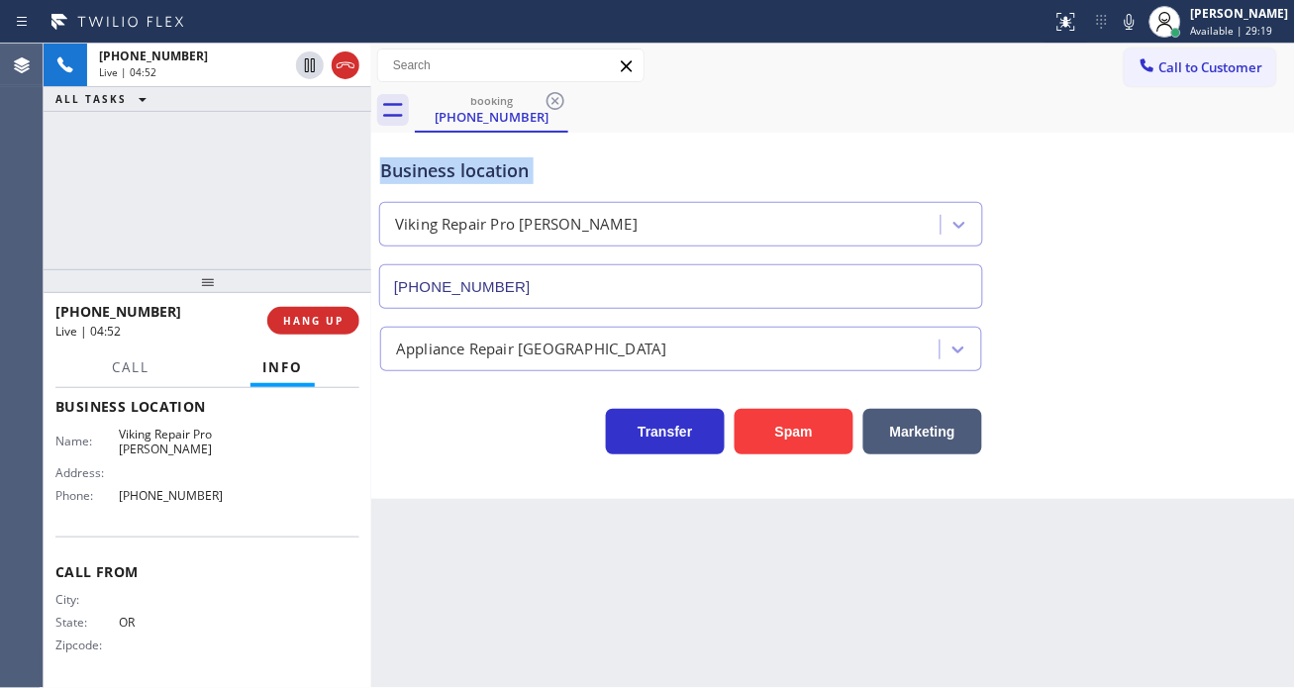
click at [500, 155] on div "Business location Viking Repair Pro [PERSON_NAME] [PHONE_NUMBER]" at bounding box center [681, 223] width 610 height 171
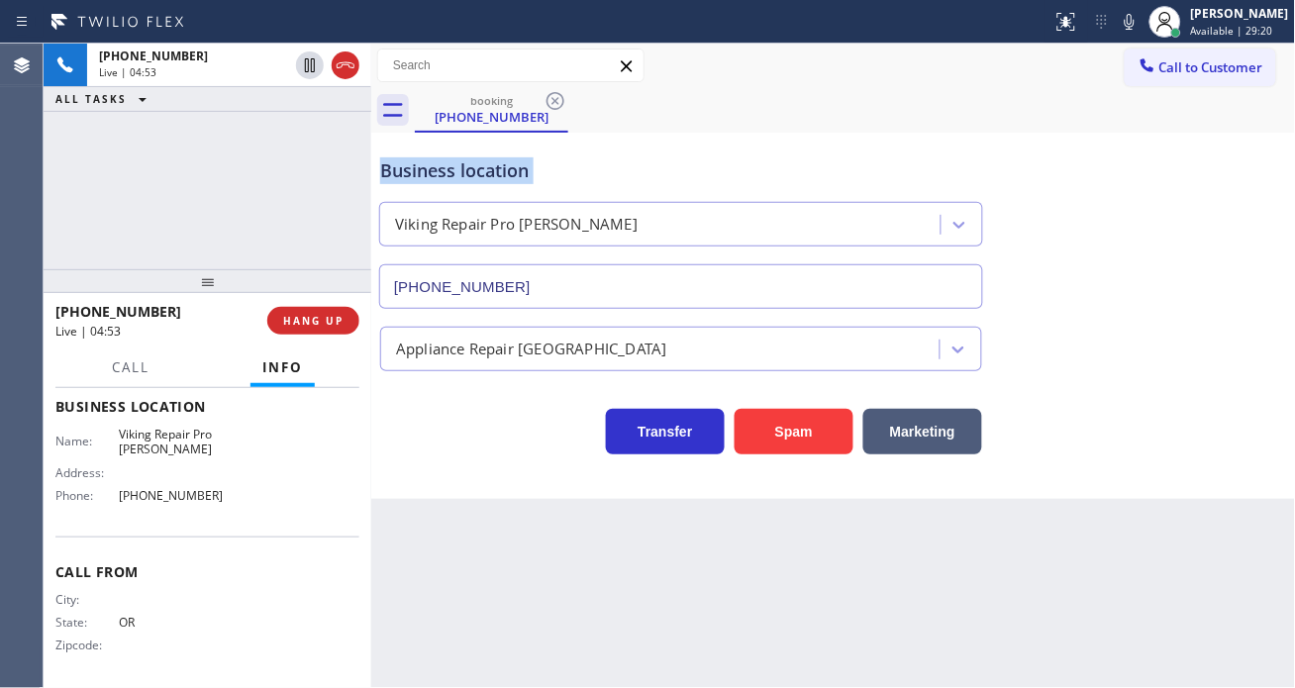
click at [570, 158] on div "Business location" at bounding box center [681, 170] width 602 height 27
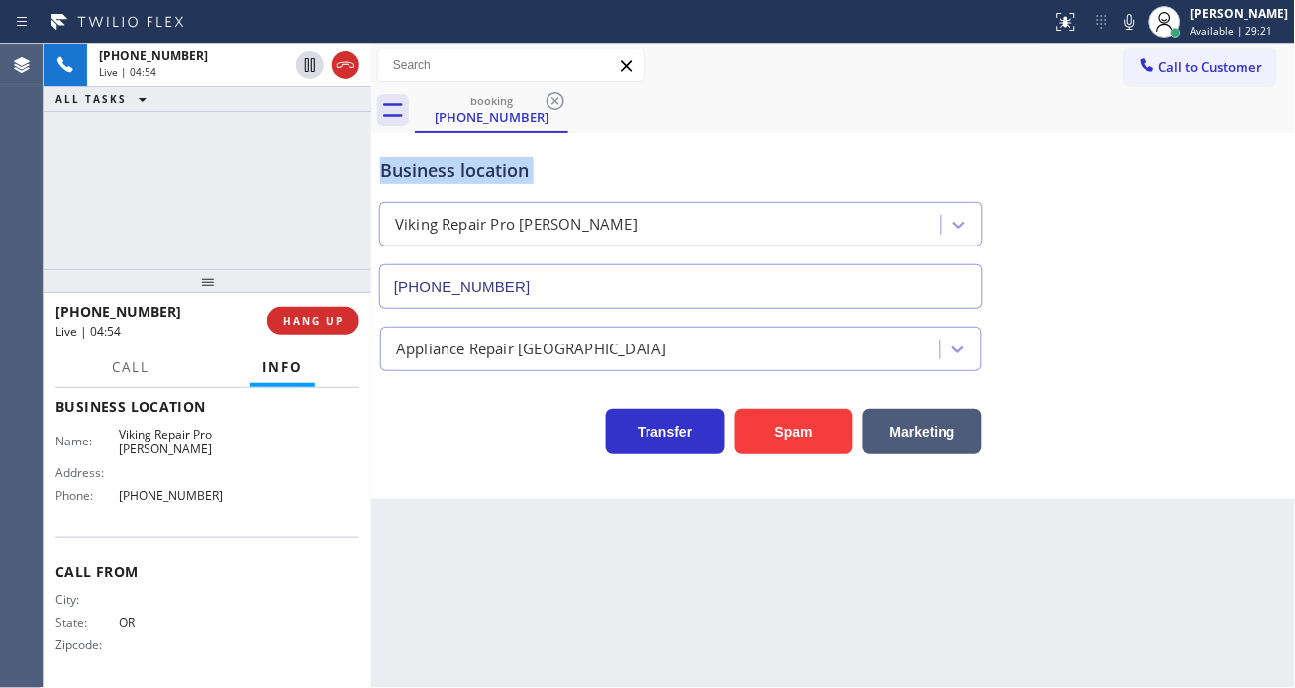
click at [555, 175] on div "Business location" at bounding box center [681, 170] width 602 height 27
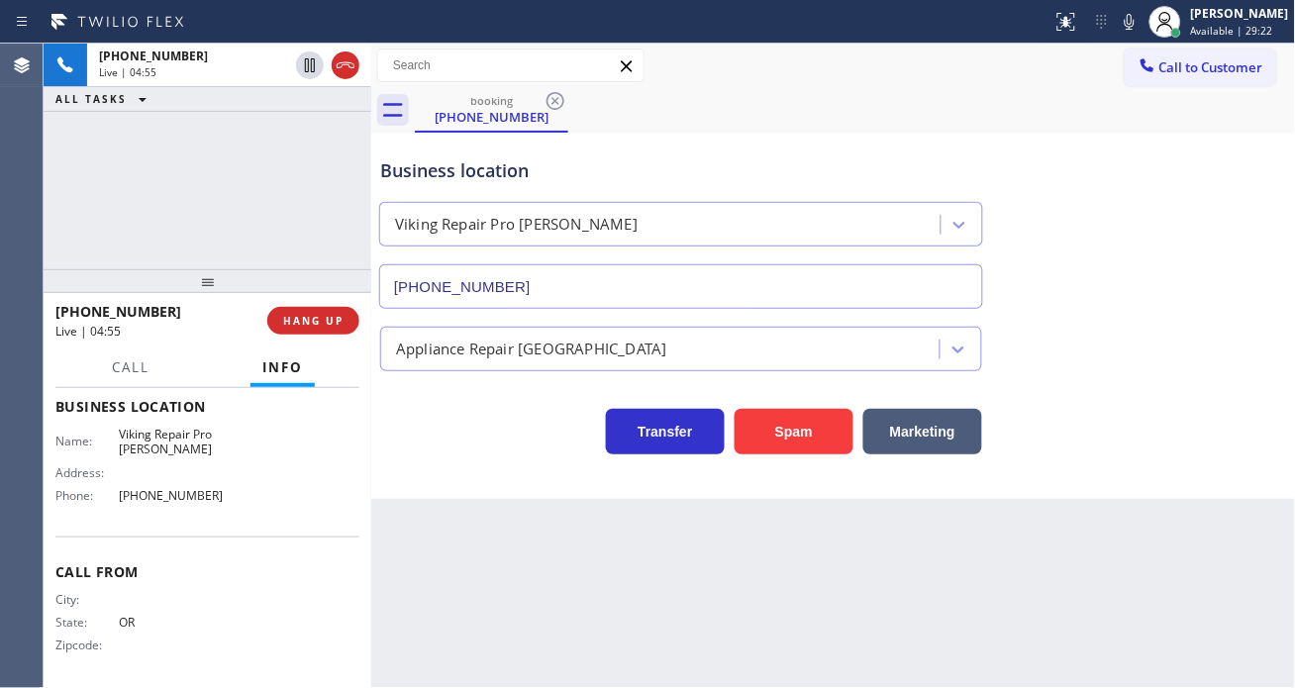
click at [235, 181] on div "[PHONE_NUMBER] Live | 04:55 ALL TASKS ALL TASKS ACTIVE TASKS TASKS IN WRAP UP" at bounding box center [208, 157] width 328 height 226
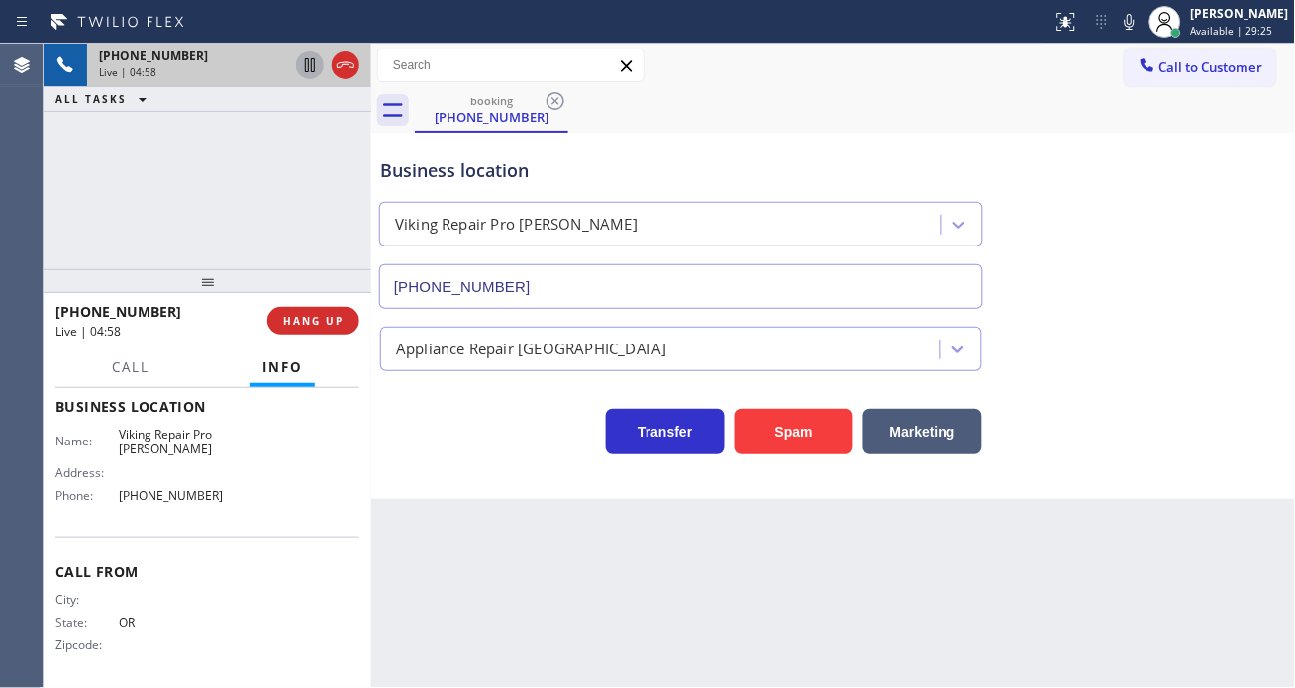
click at [307, 69] on icon at bounding box center [310, 65] width 24 height 24
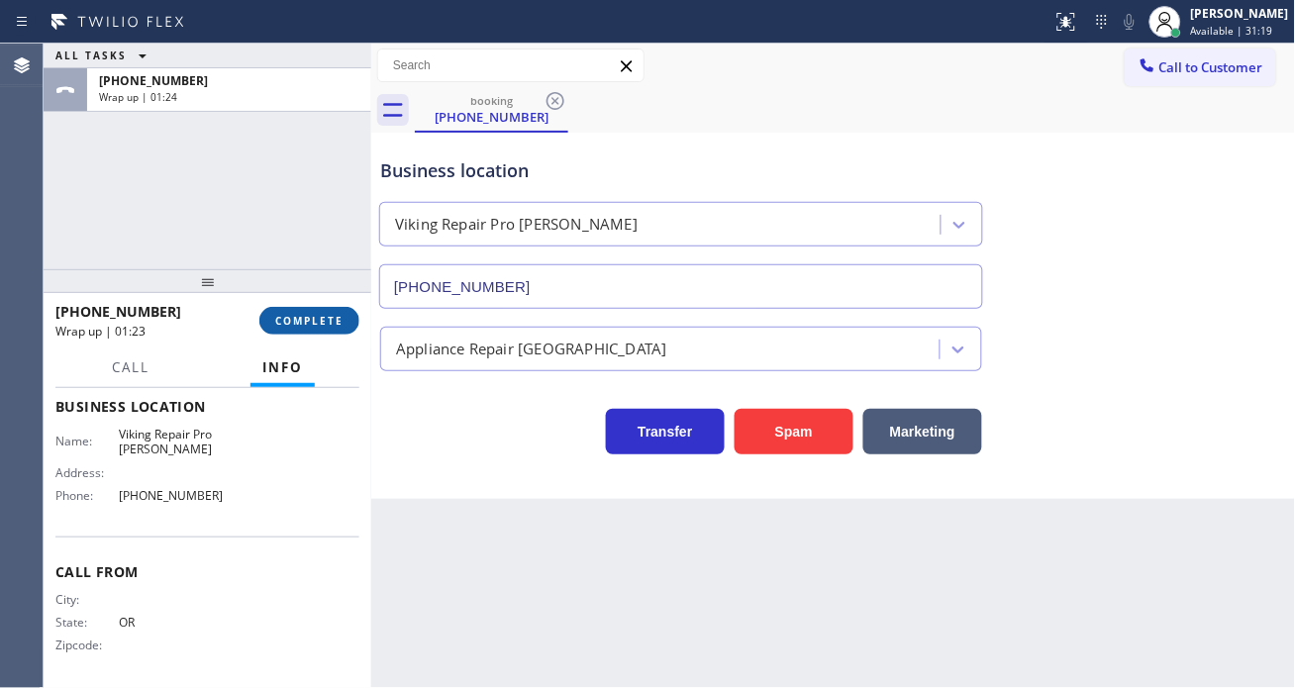
click at [321, 320] on span "COMPLETE" at bounding box center [309, 321] width 68 height 14
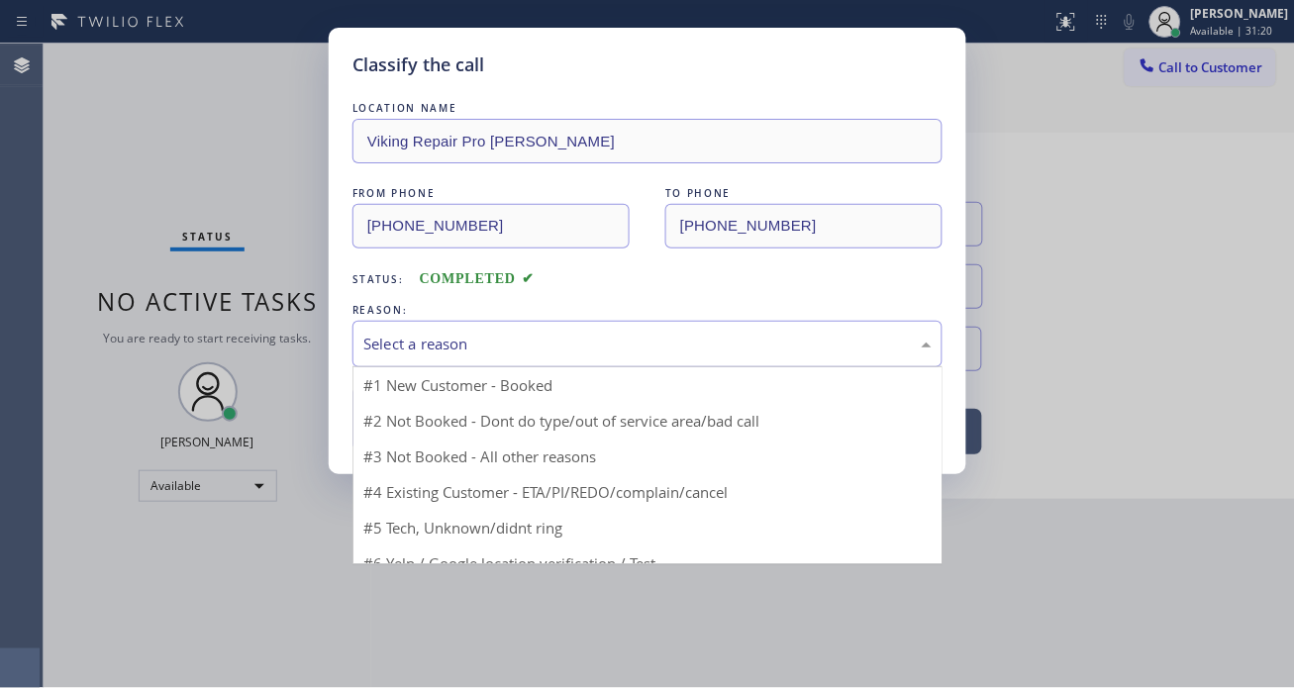
click at [548, 356] on div "Select a reason" at bounding box center [648, 344] width 590 height 47
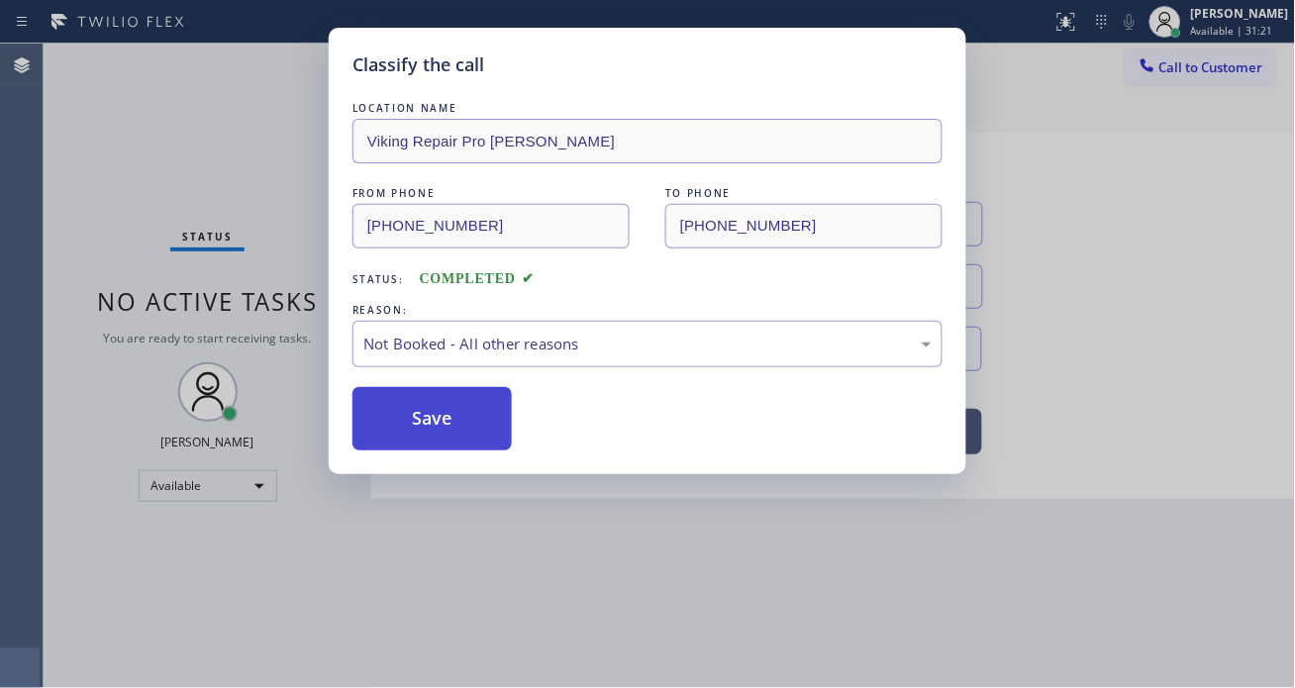
click at [469, 420] on button "Save" at bounding box center [432, 418] width 159 height 63
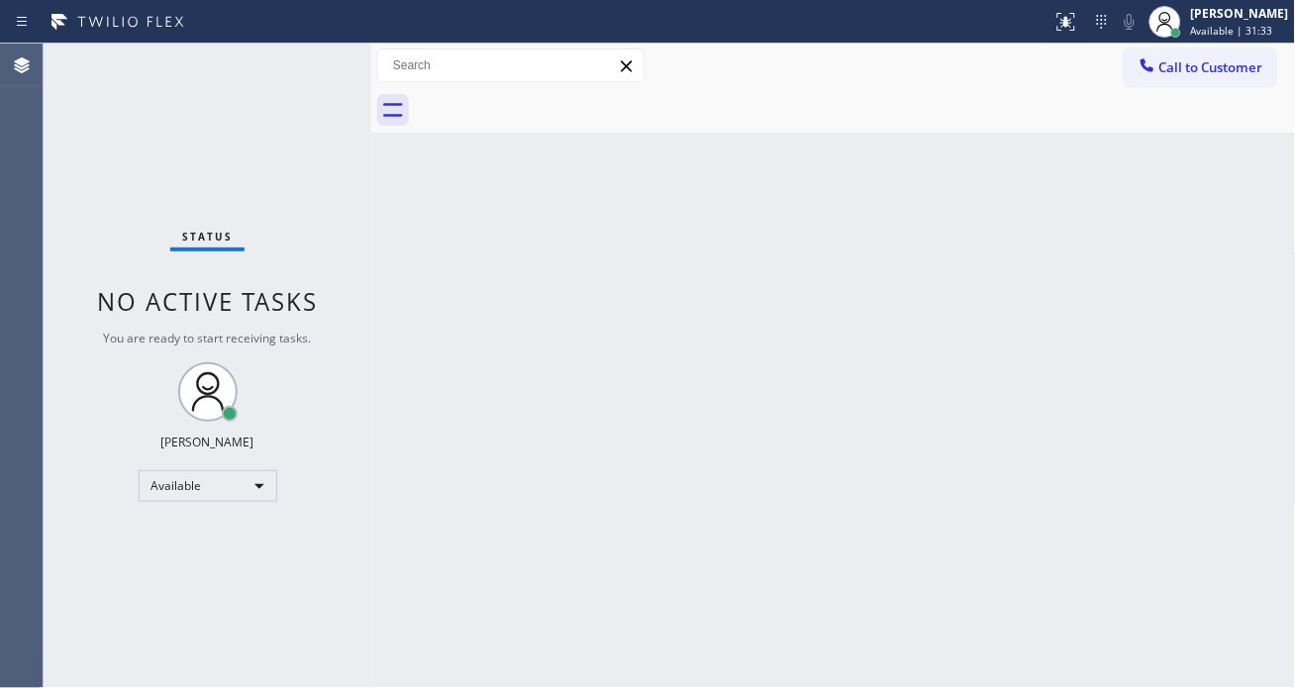
drag, startPoint x: 1215, startPoint y: 223, endPoint x: 802, endPoint y: 76, distance: 438.2
click at [1215, 223] on div "Back to Dashboard Change Sender ID Customers Technicians Select a contact Outbo…" at bounding box center [833, 366] width 925 height 645
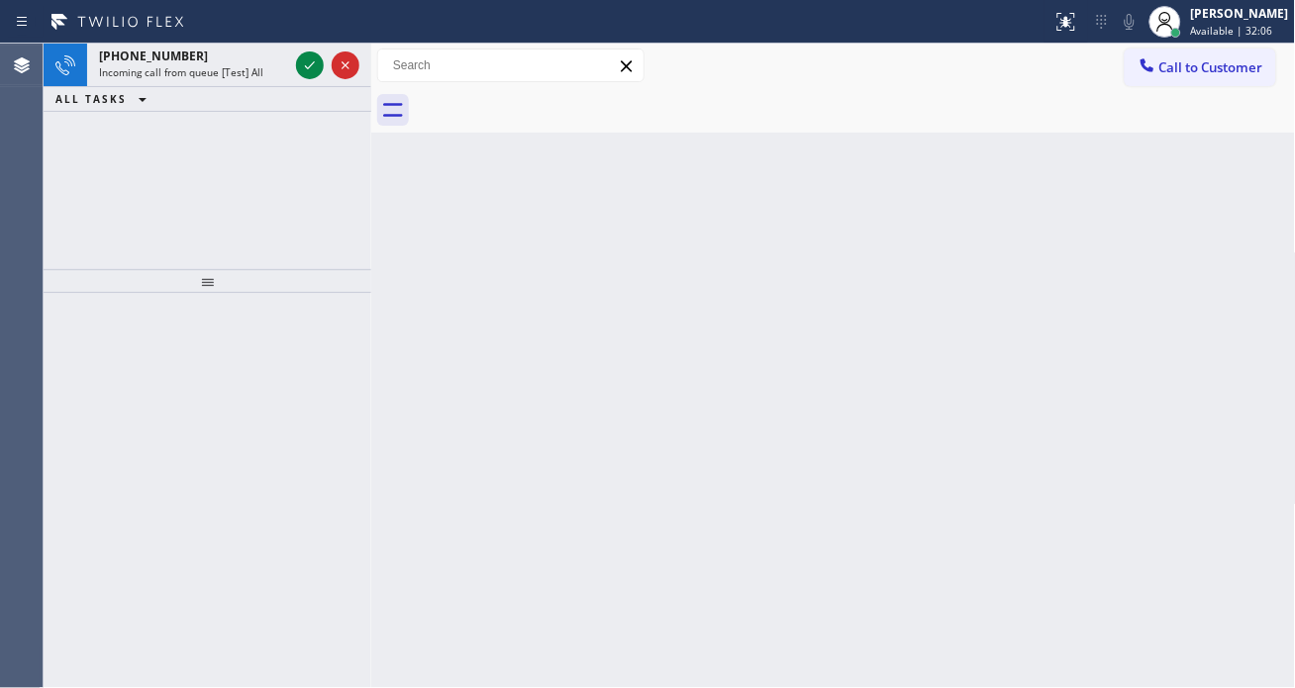
click at [300, 59] on icon at bounding box center [310, 65] width 24 height 24
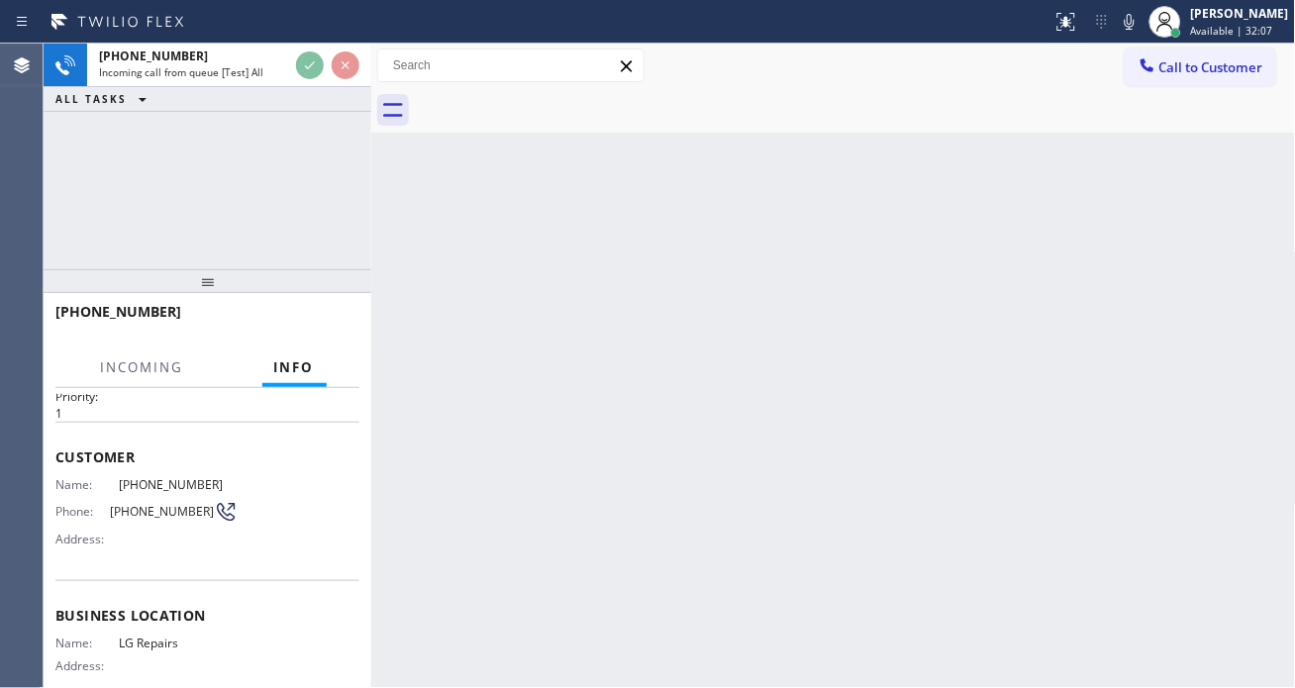
scroll to position [110, 0]
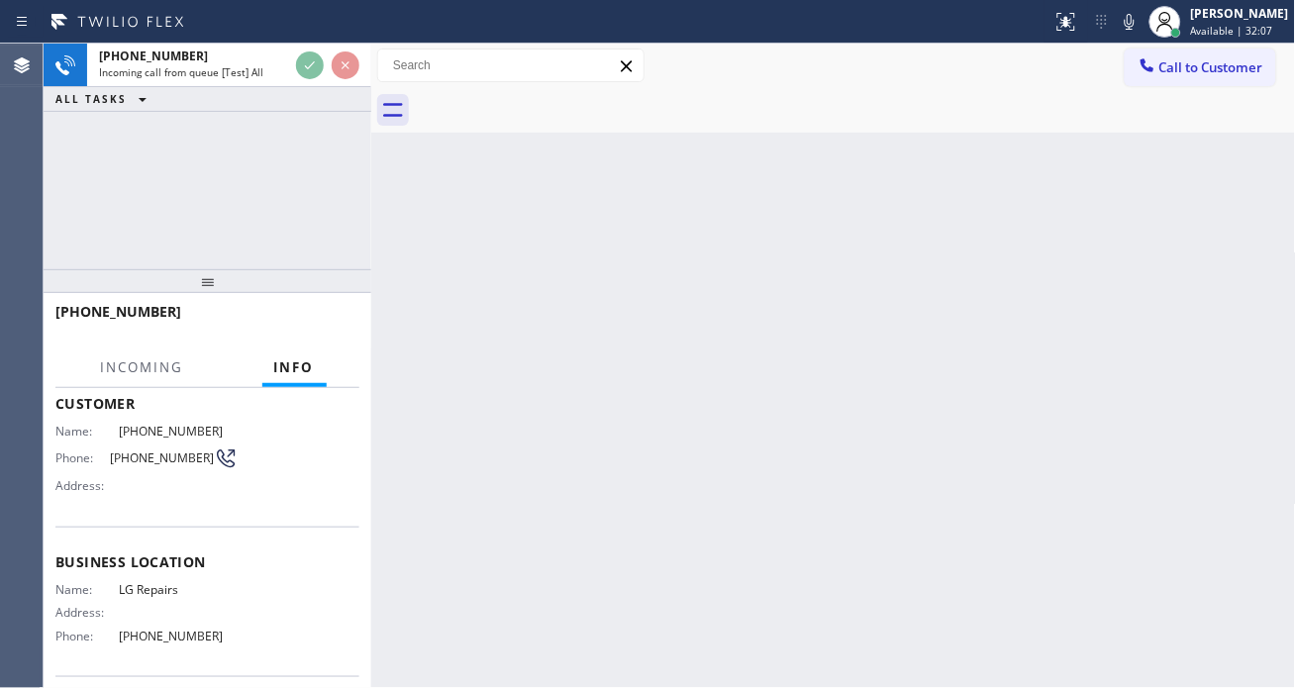
click at [175, 584] on span "LG Repairs" at bounding box center [178, 589] width 119 height 15
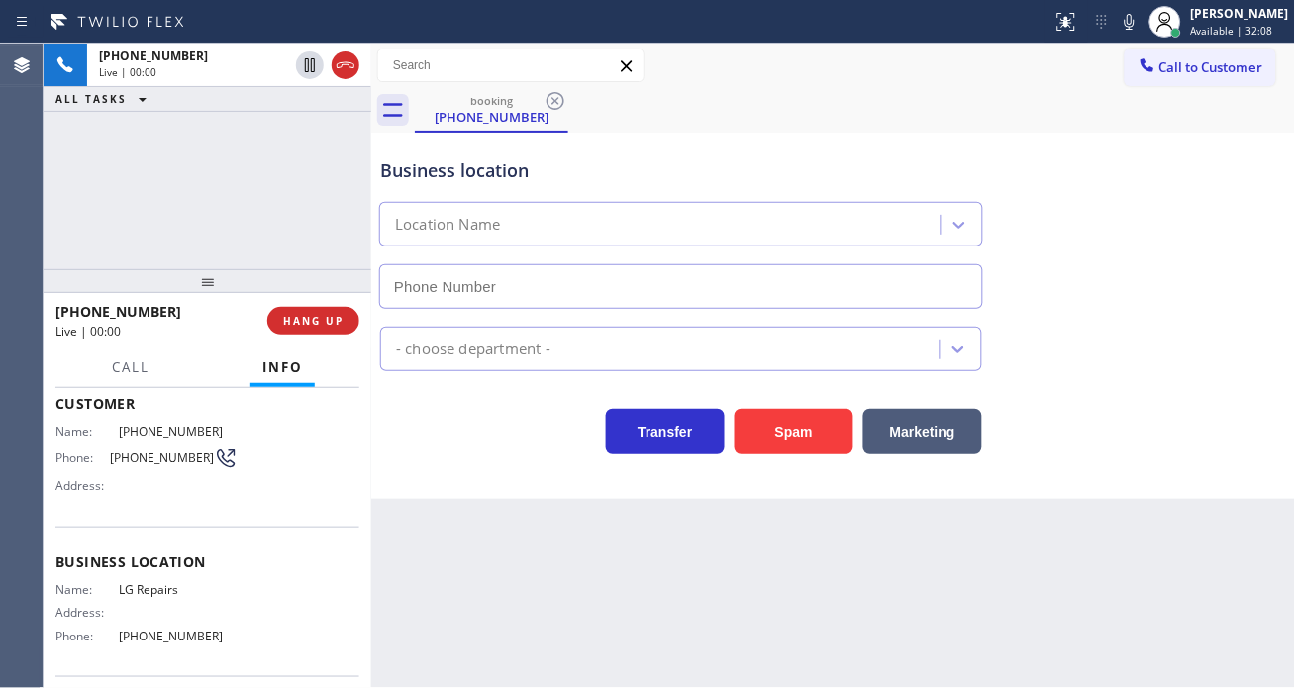
click at [175, 584] on span "LG Repairs" at bounding box center [178, 589] width 119 height 15
type input "[PHONE_NUMBER]"
click at [175, 584] on span "LG Repairs" at bounding box center [178, 589] width 119 height 15
click at [155, 456] on span "[PHONE_NUMBER]" at bounding box center [162, 458] width 104 height 15
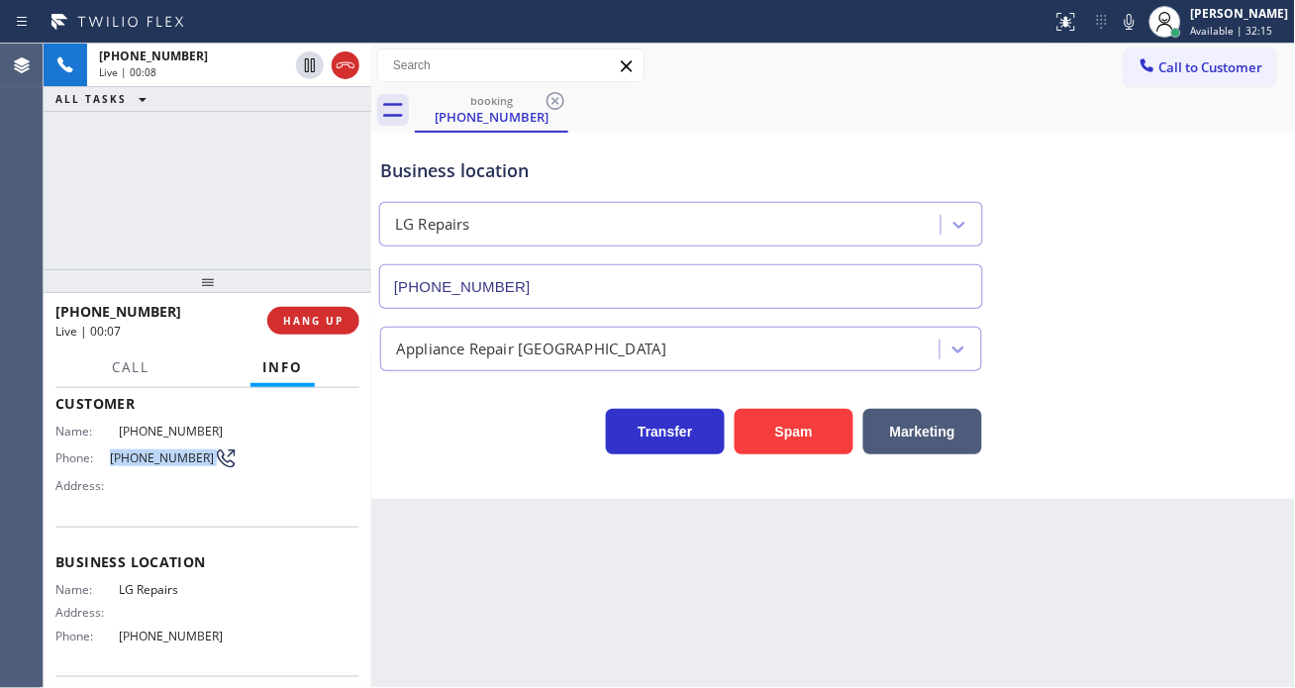
click at [155, 456] on span "[PHONE_NUMBER]" at bounding box center [162, 458] width 104 height 15
drag, startPoint x: 430, startPoint y: 582, endPoint x: 568, endPoint y: 389, distance: 237.7
click at [430, 582] on div "Back to Dashboard Change Sender ID Customers Technicians Select a contact Outbo…" at bounding box center [833, 366] width 925 height 645
click at [152, 592] on span "LG Repairs" at bounding box center [178, 589] width 119 height 15
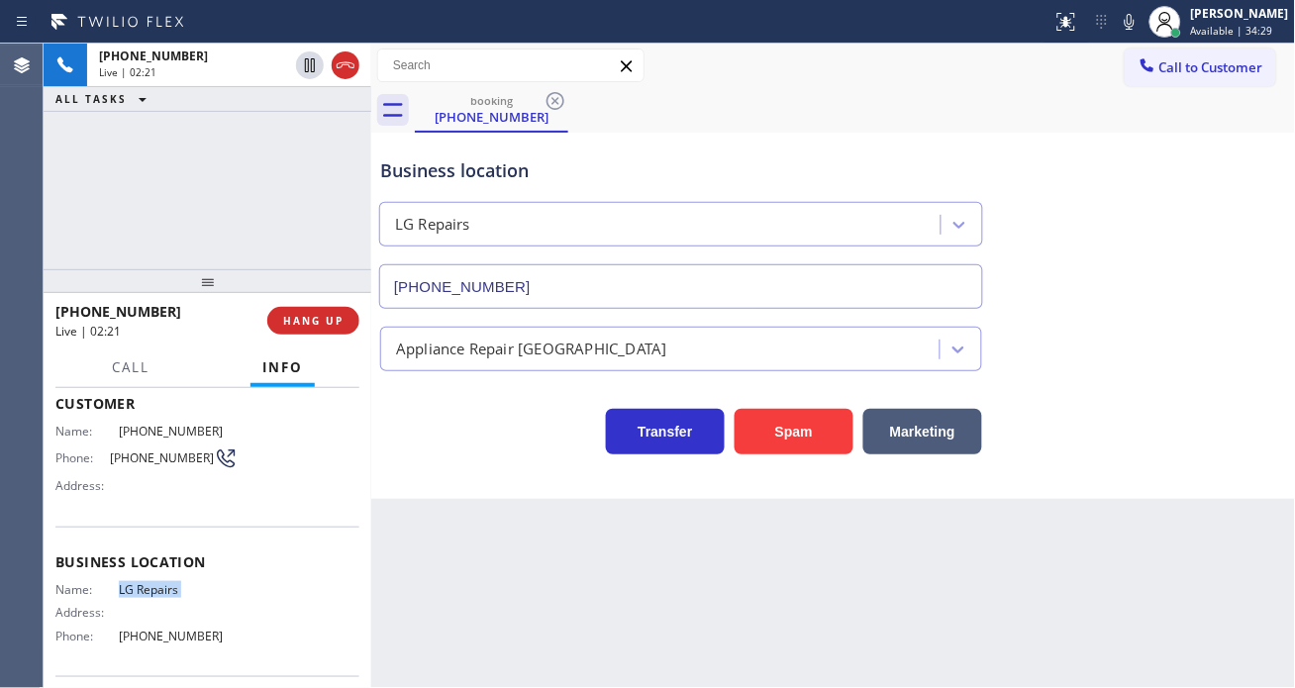
click at [152, 592] on span "LG Repairs" at bounding box center [178, 589] width 119 height 15
click at [152, 459] on span "[PHONE_NUMBER]" at bounding box center [162, 458] width 104 height 15
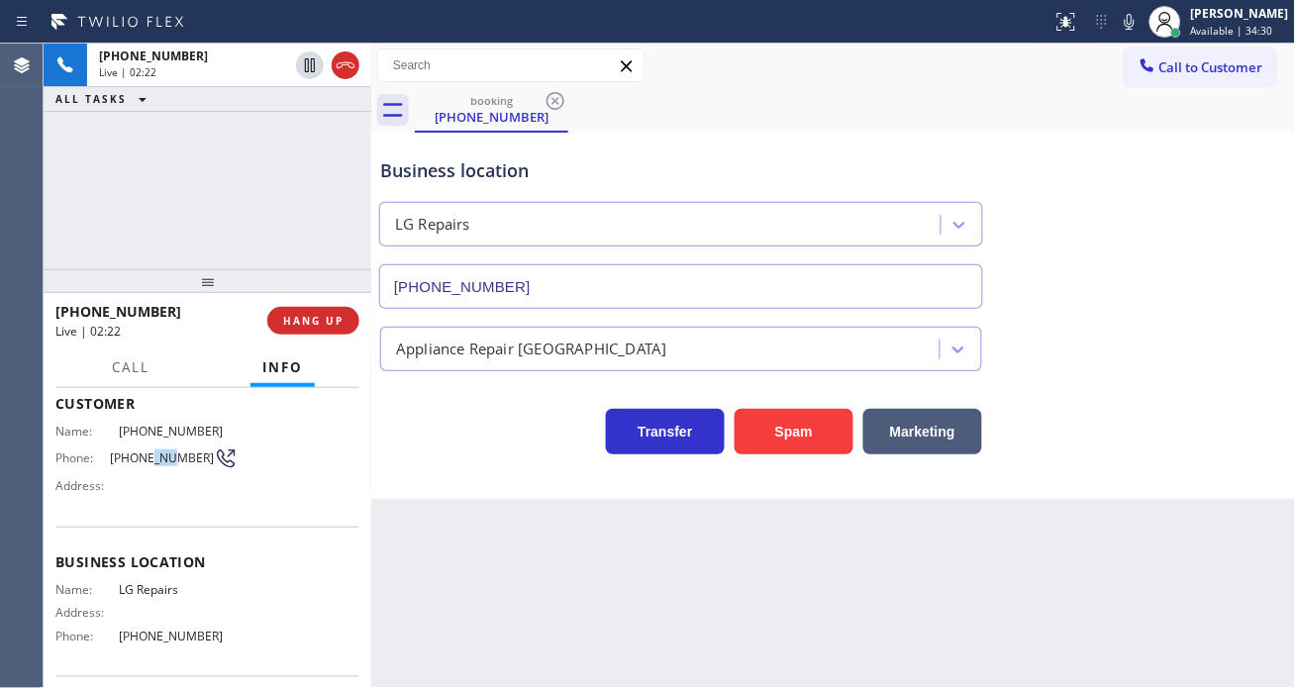
click at [152, 459] on span "[PHONE_NUMBER]" at bounding box center [162, 458] width 104 height 15
click at [219, 166] on div "[PHONE_NUMBER] Live | 02:23 ALL TASKS ALL TASKS ACTIVE TASKS TASKS IN WRAP UP" at bounding box center [208, 157] width 328 height 226
click at [264, 163] on div "[PHONE_NUMBER] Live | 02:24 ALL TASKS ALL TASKS ACTIVE TASKS TASKS IN WRAP UP" at bounding box center [208, 157] width 328 height 226
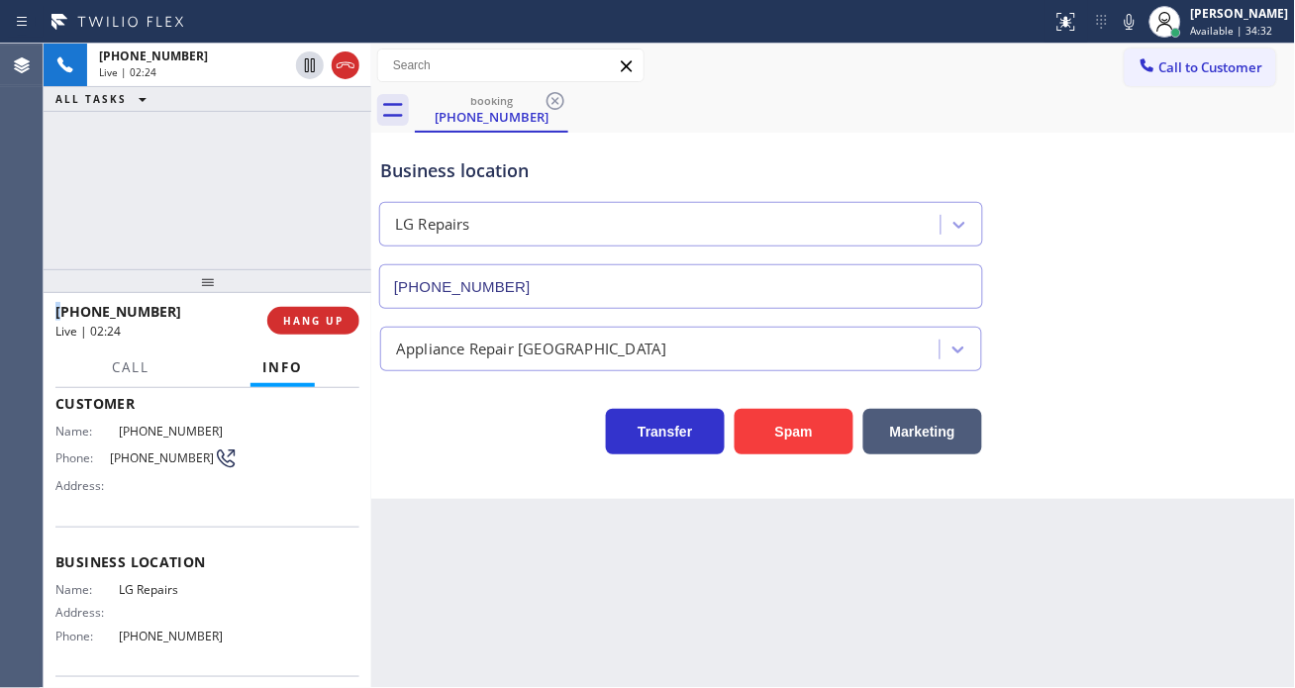
click at [264, 163] on div "[PHONE_NUMBER] Live | 02:24 ALL TASKS ALL TASKS ACTIVE TASKS TASKS IN WRAP UP" at bounding box center [208, 157] width 328 height 226
click at [264, 163] on div "[PHONE_NUMBER] Live | 02:25 ALL TASKS ALL TASKS ACTIVE TASKS TASKS IN WRAP UP" at bounding box center [208, 157] width 328 height 226
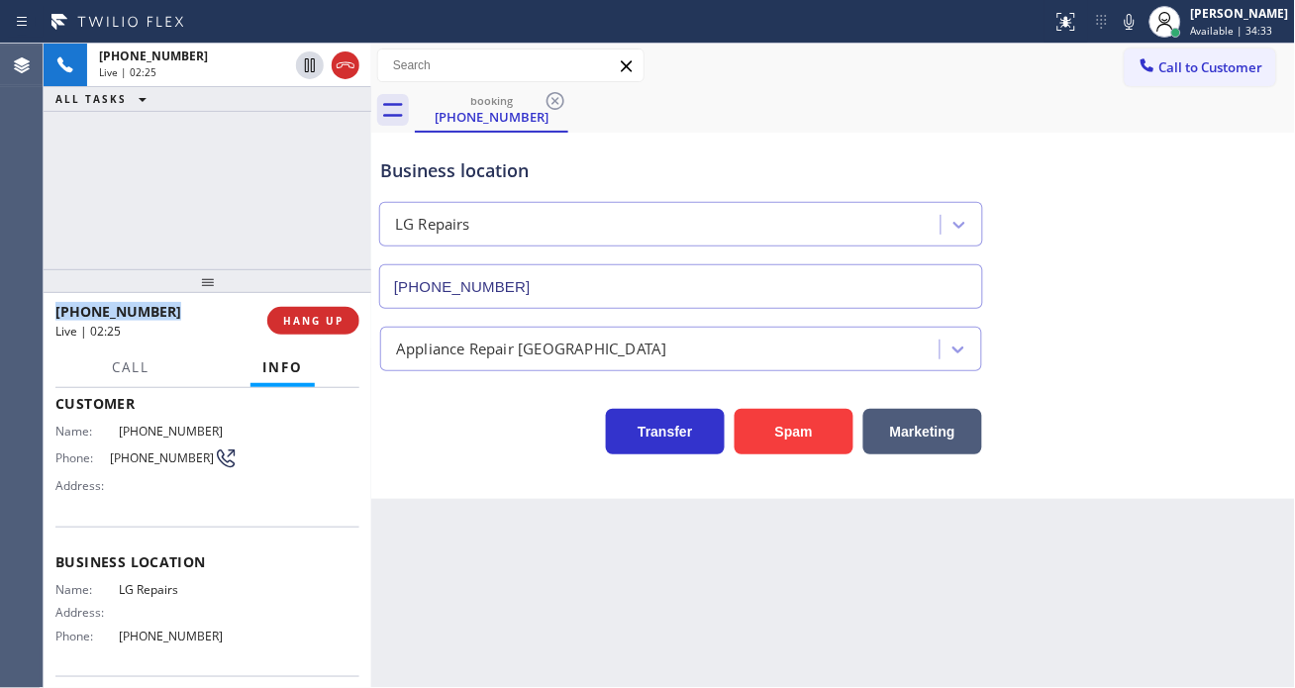
click at [264, 163] on div "[PHONE_NUMBER] Live | 02:25 ALL TASKS ALL TASKS ACTIVE TASKS TASKS IN WRAP UP" at bounding box center [208, 157] width 328 height 226
click at [330, 322] on span "HANG UP" at bounding box center [313, 321] width 60 height 14
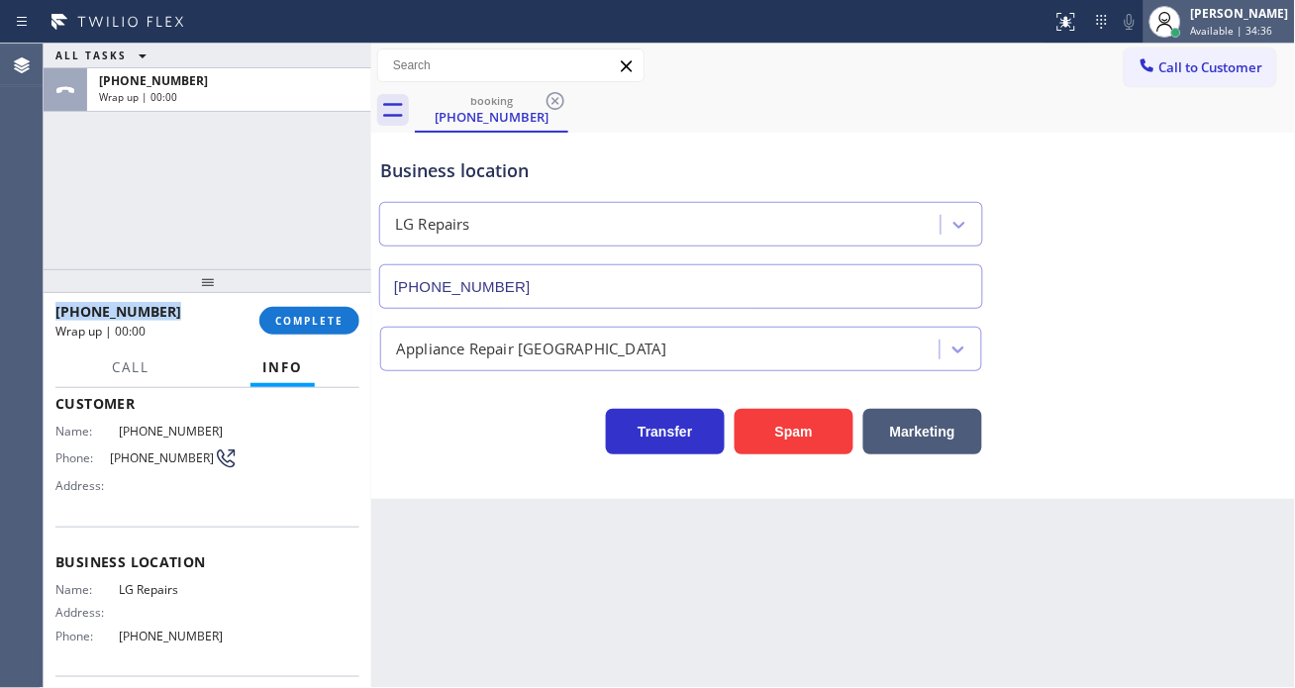
click at [1246, 14] on div "[PERSON_NAME]" at bounding box center [1240, 13] width 98 height 17
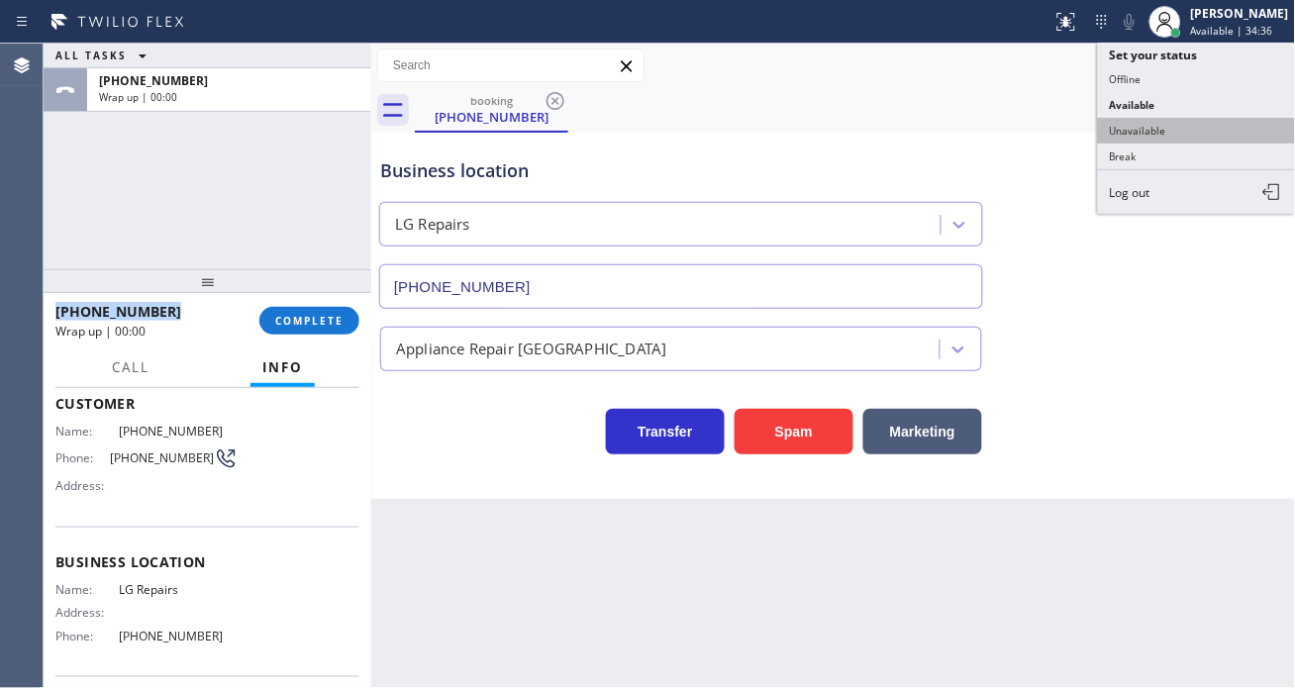
click at [1172, 137] on button "Unavailable" at bounding box center [1197, 131] width 198 height 26
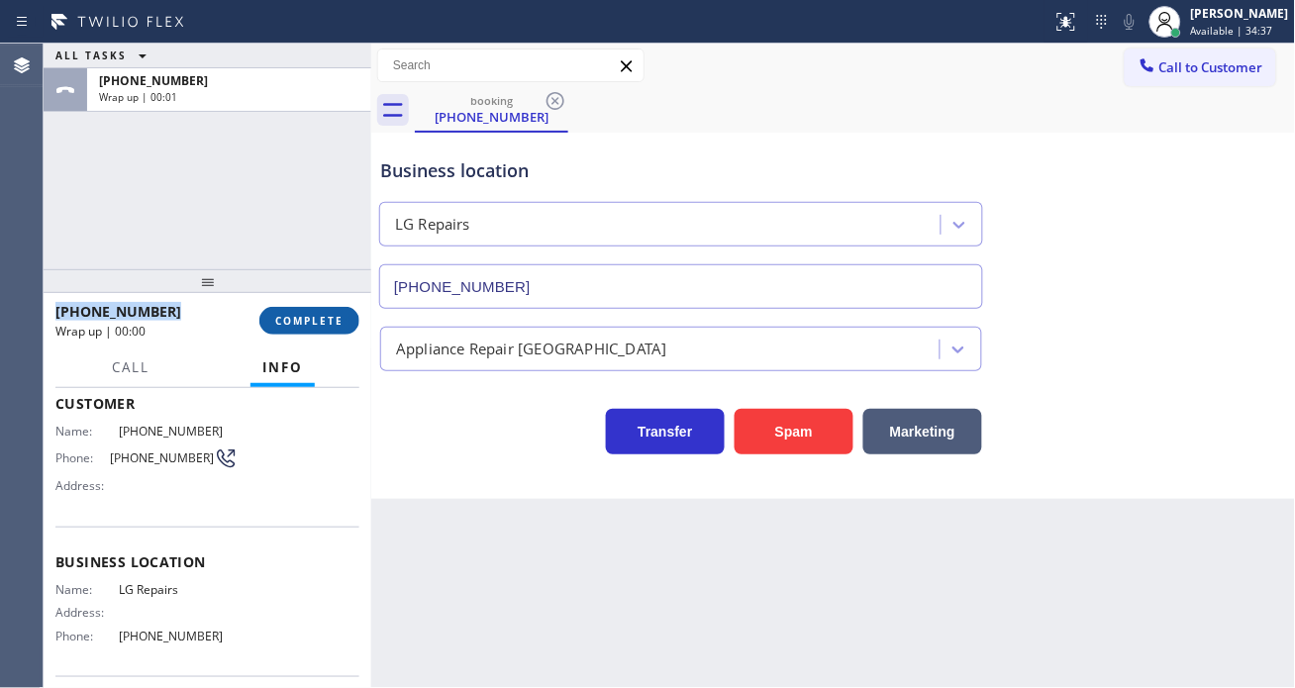
click at [322, 315] on span "COMPLETE" at bounding box center [309, 321] width 68 height 14
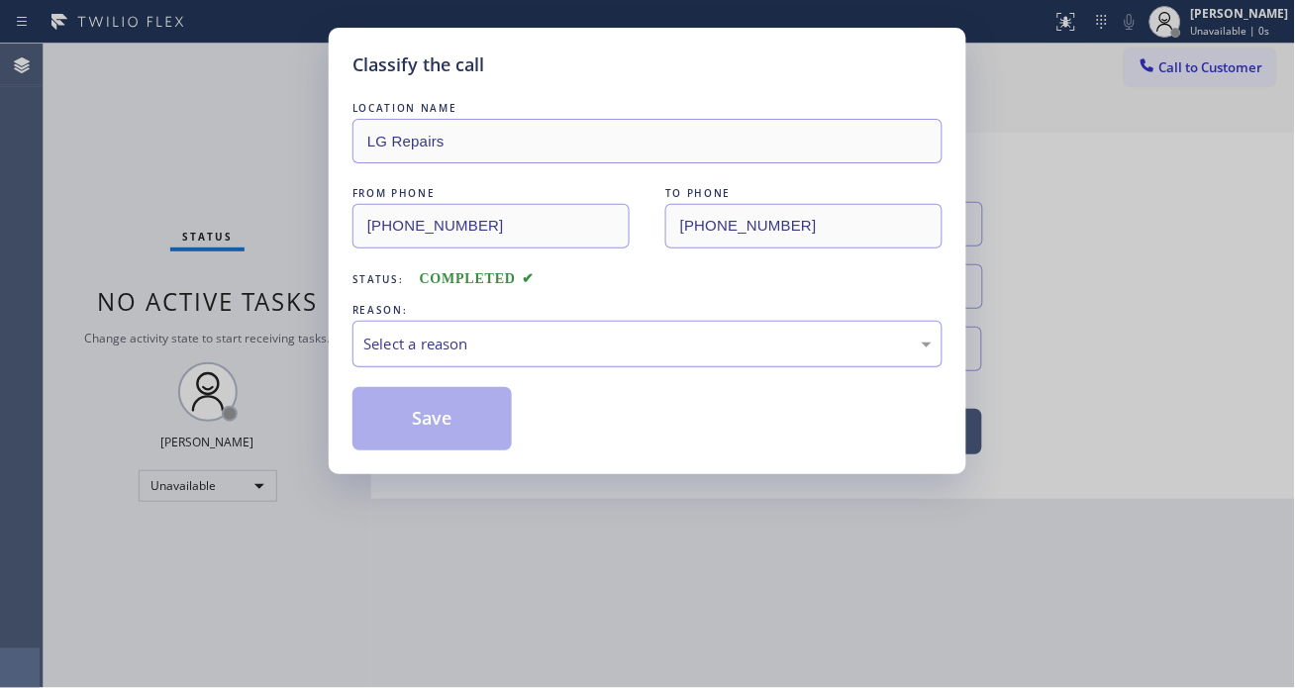
click at [531, 367] on div "Select a reason" at bounding box center [648, 344] width 590 height 47
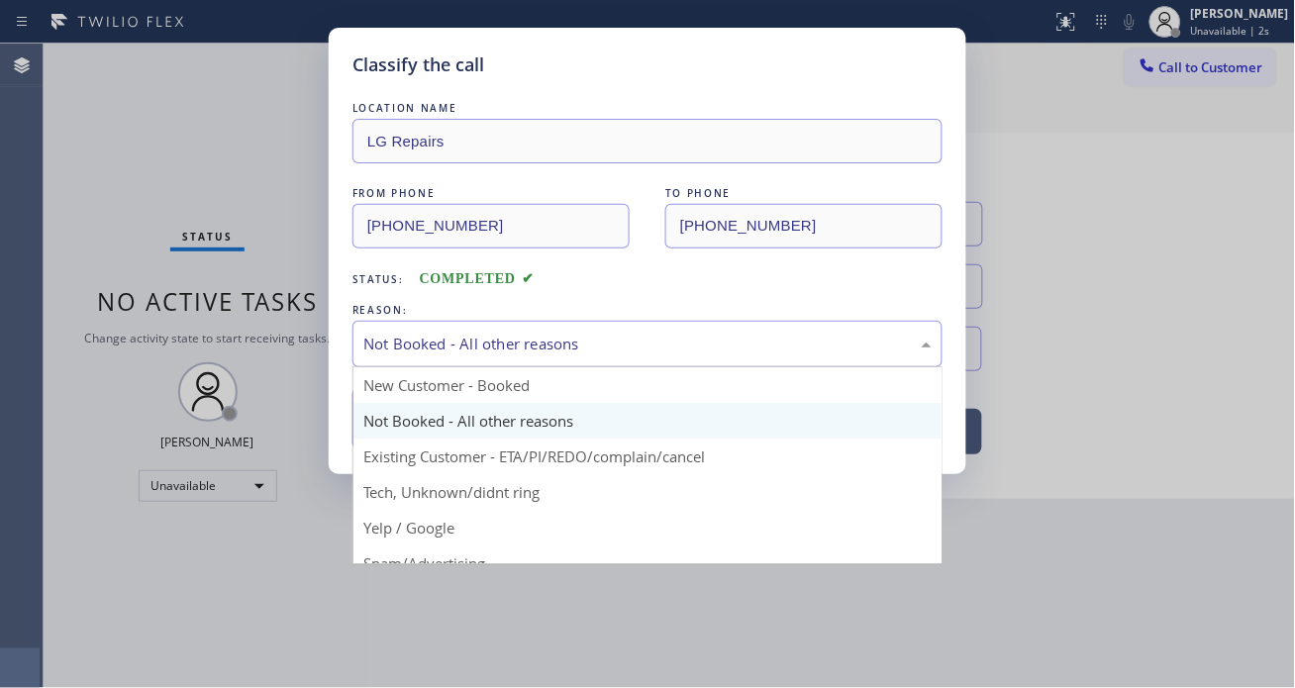
click at [515, 344] on div "Not Booked - All other reasons" at bounding box center [647, 344] width 568 height 23
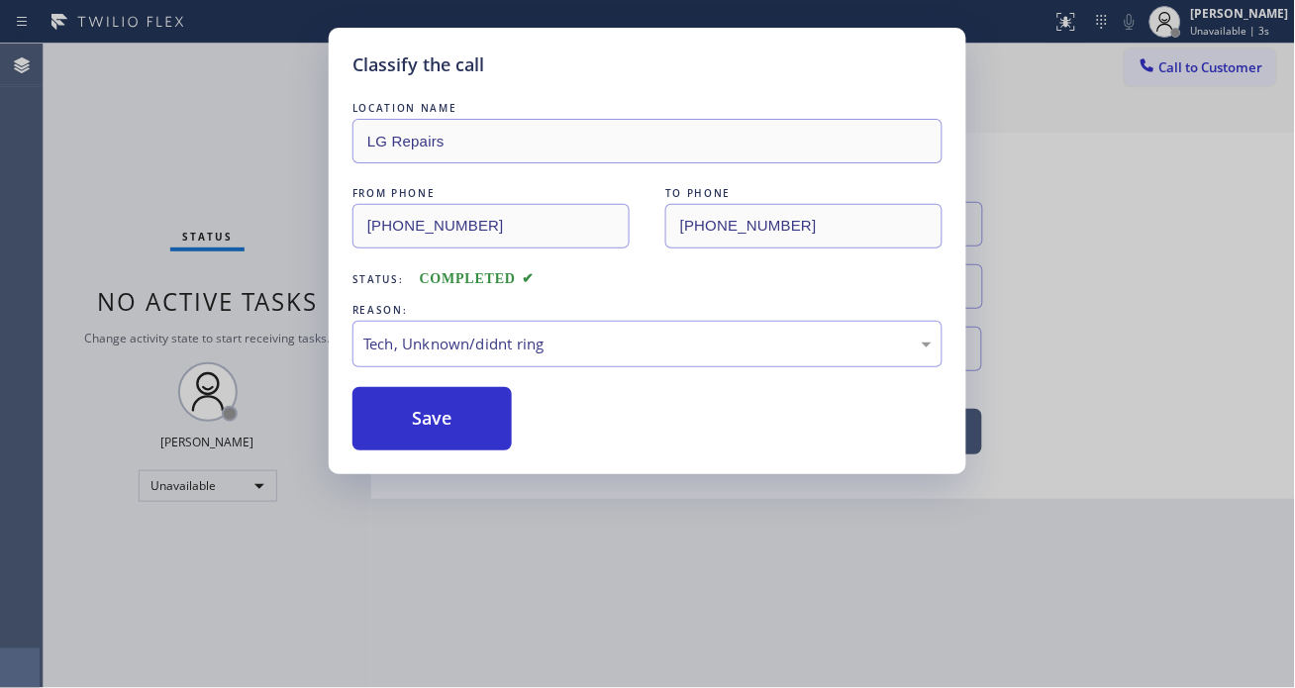
drag, startPoint x: 498, startPoint y: 479, endPoint x: 475, endPoint y: 457, distance: 32.2
click at [469, 424] on button "Save" at bounding box center [432, 418] width 159 height 63
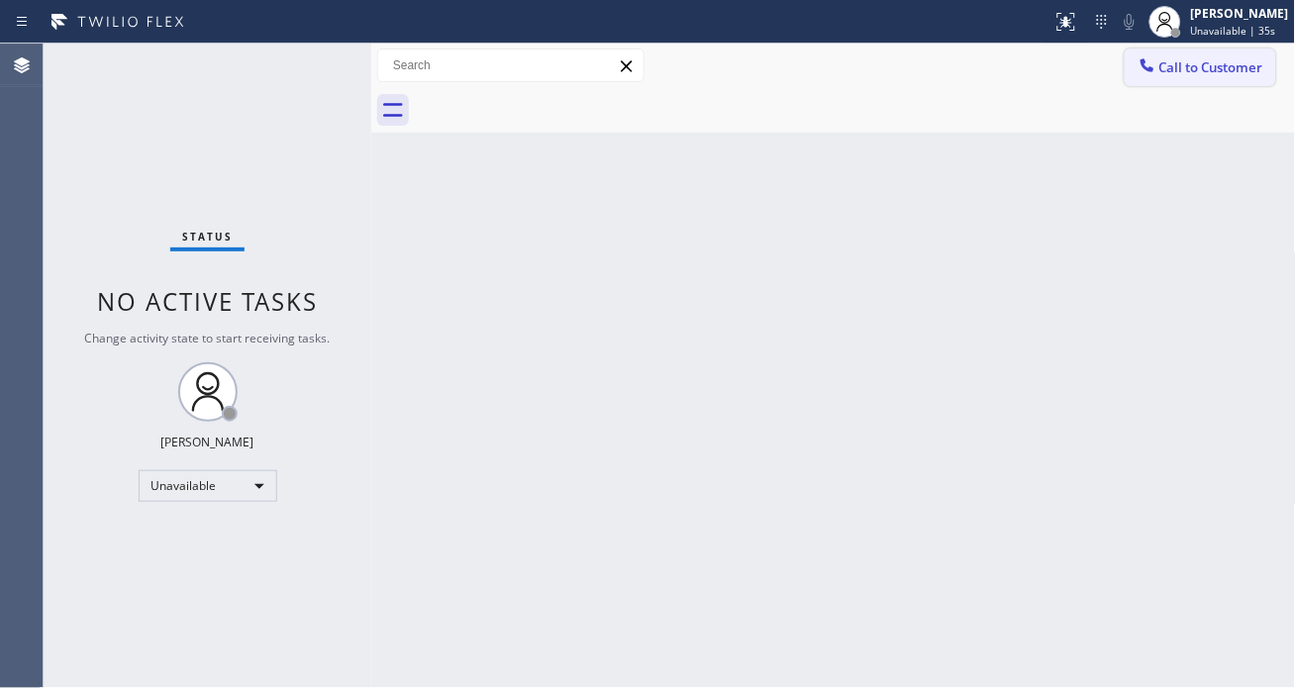
click at [1221, 66] on span "Call to Customer" at bounding box center [1212, 67] width 104 height 18
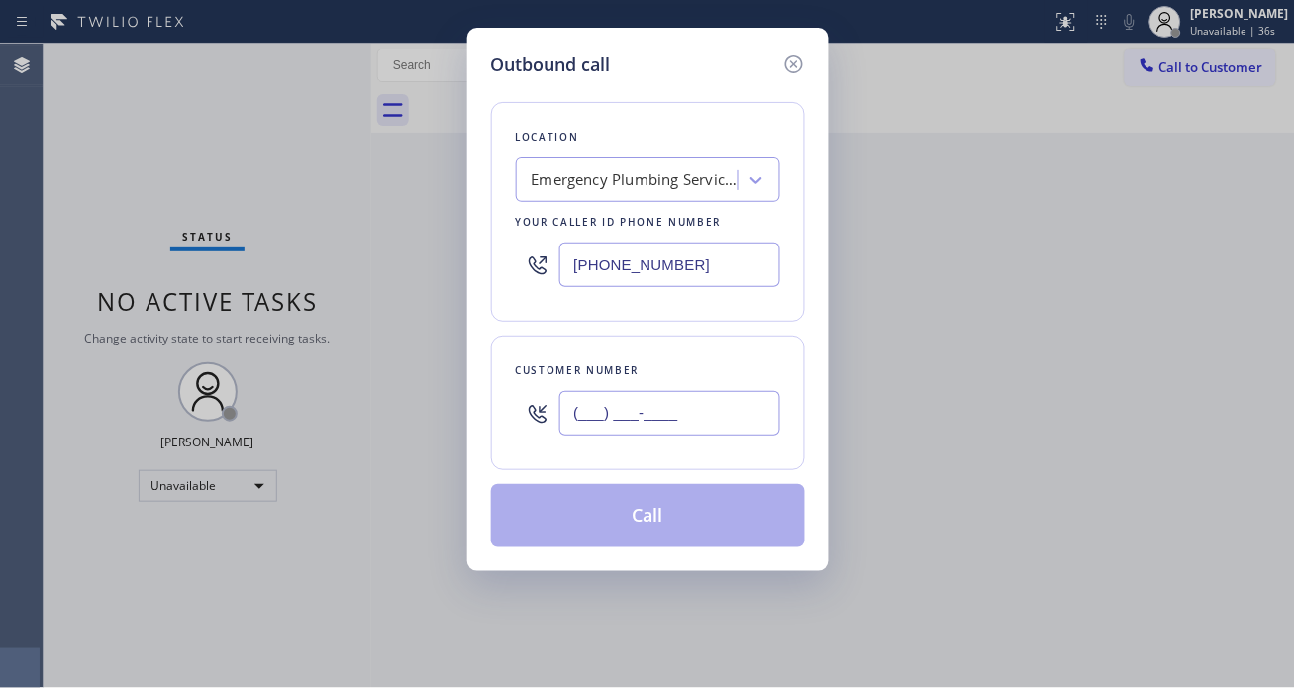
click at [627, 414] on input "(___) ___-____" at bounding box center [669, 413] width 221 height 45
paste input "971) 353-9925"
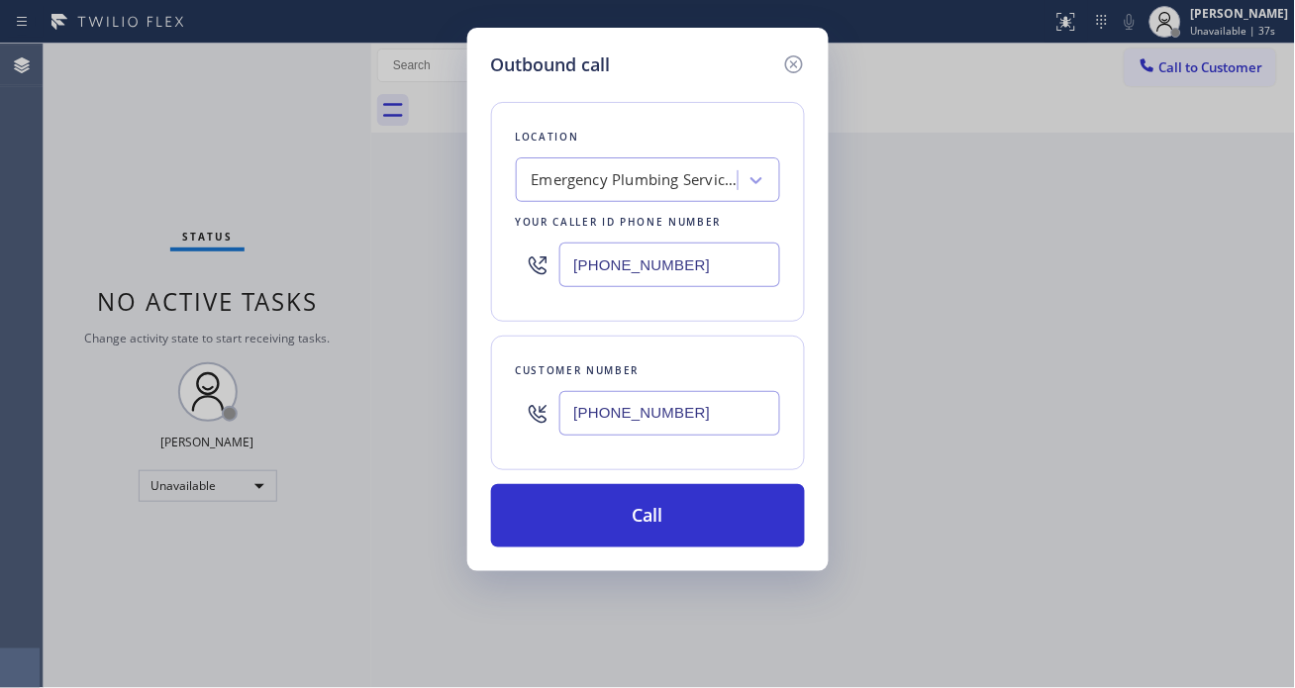
type input "[PHONE_NUMBER]"
click at [740, 262] on input "[PHONE_NUMBER]" at bounding box center [669, 265] width 221 height 45
paste input "503) 694-4818"
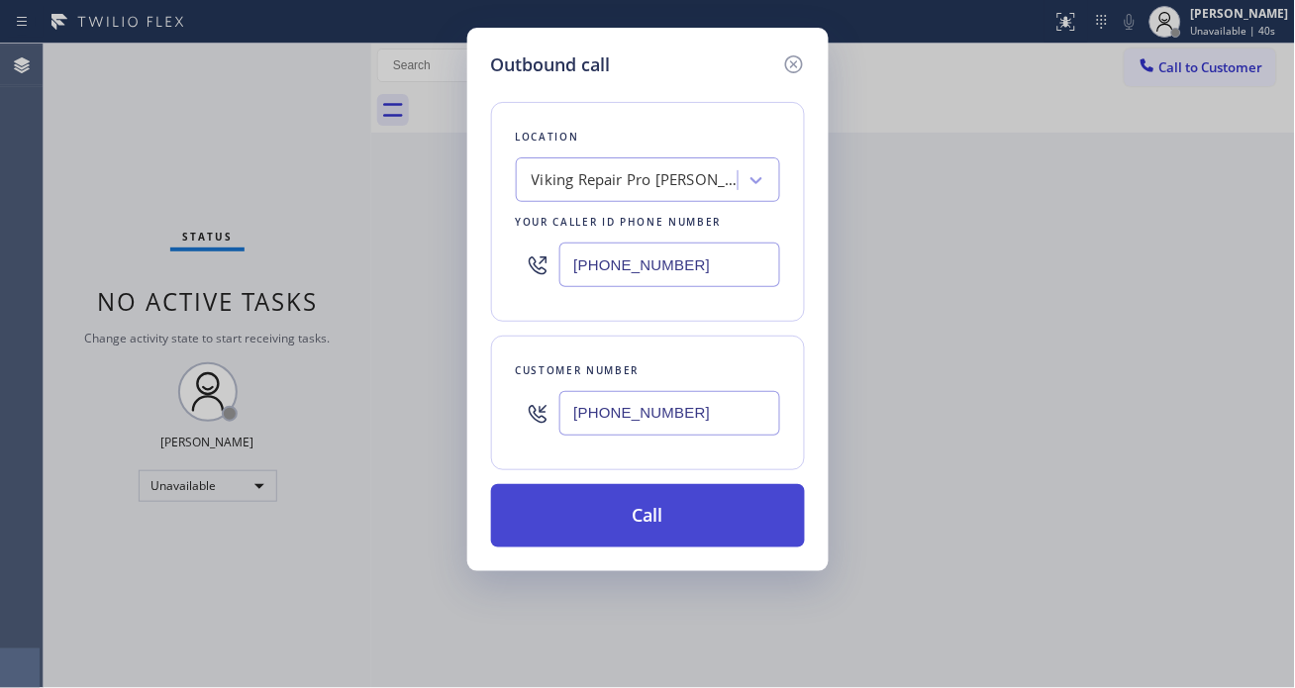
type input "[PHONE_NUMBER]"
click at [706, 528] on button "Call" at bounding box center [648, 515] width 314 height 63
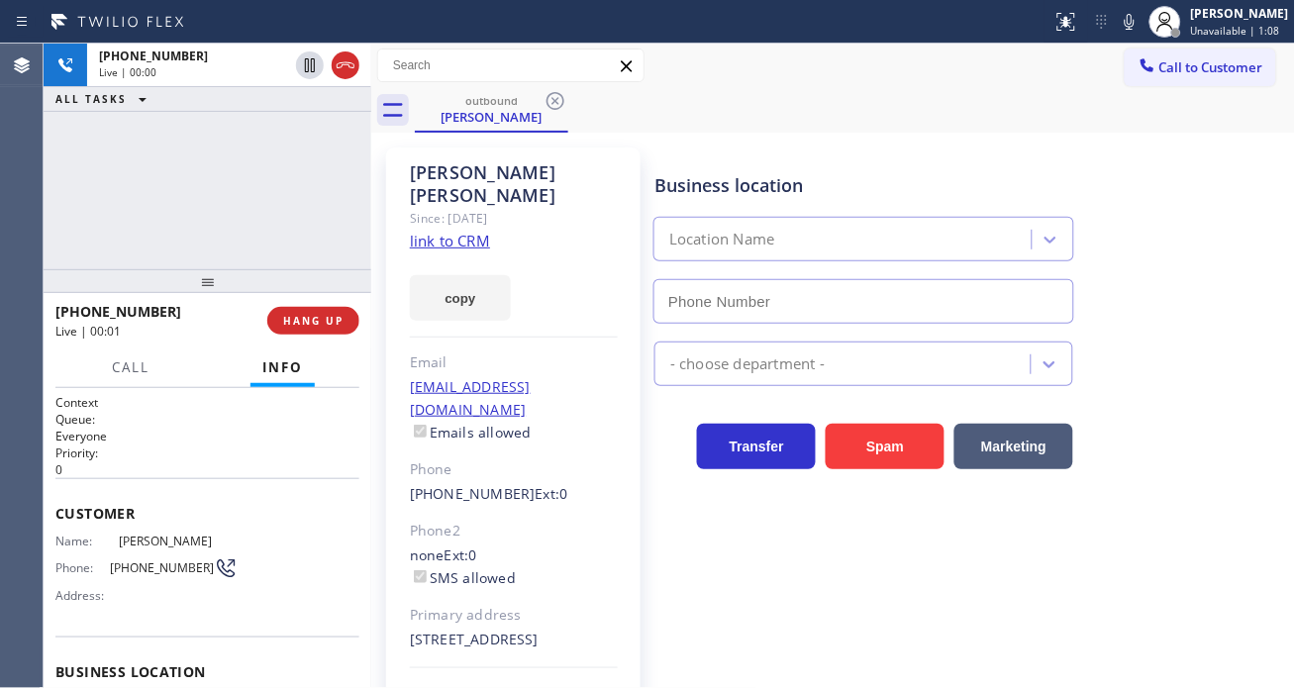
type input "[PHONE_NUMBER]"
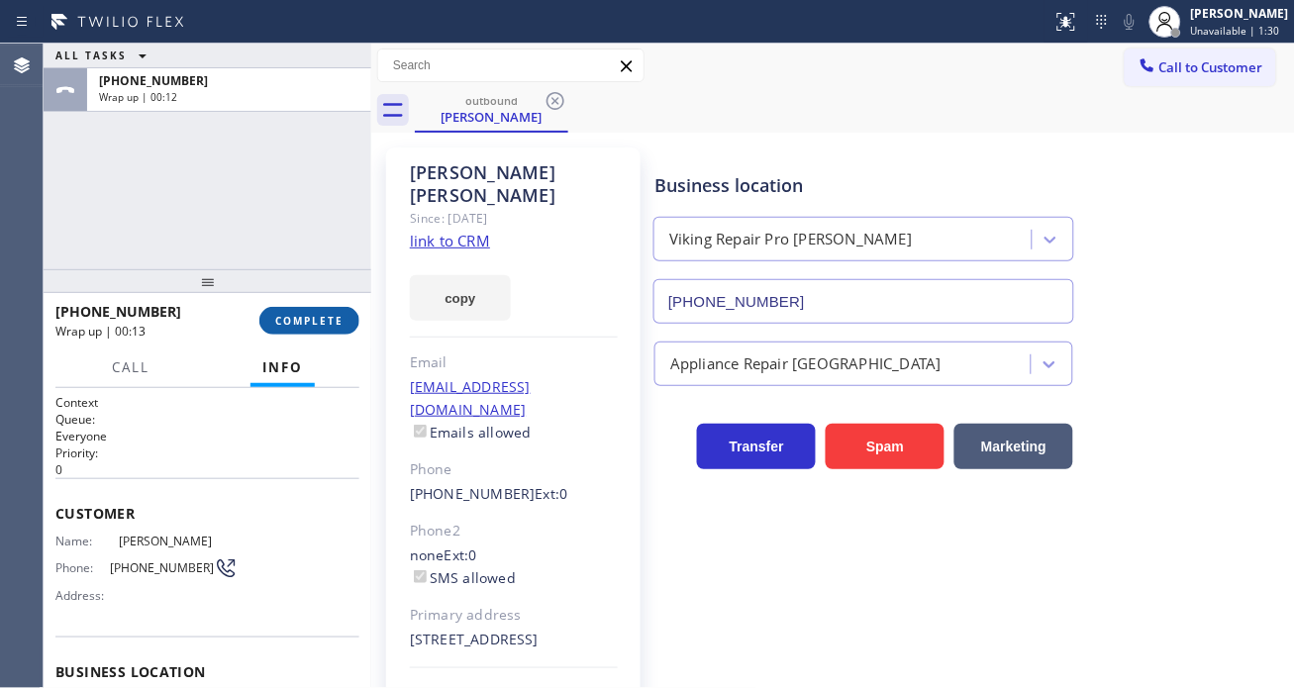
click at [324, 314] on span "COMPLETE" at bounding box center [309, 321] width 68 height 14
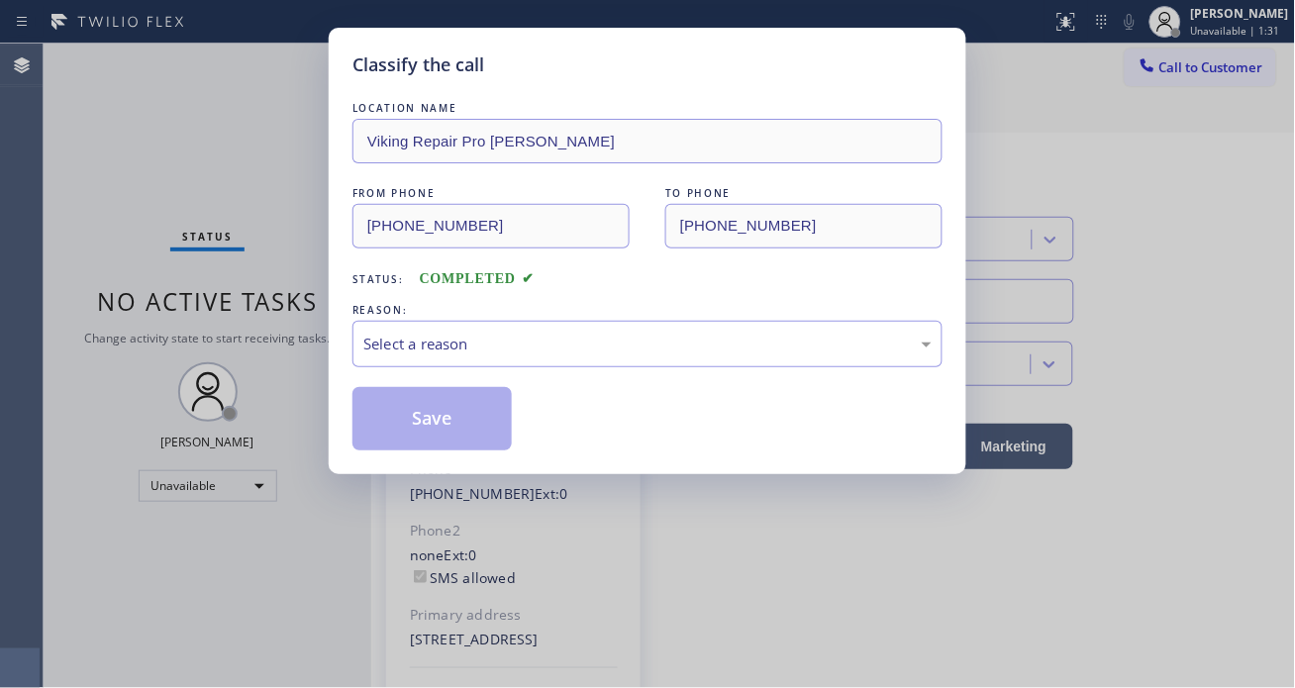
click at [521, 319] on div "REASON:" at bounding box center [648, 310] width 590 height 21
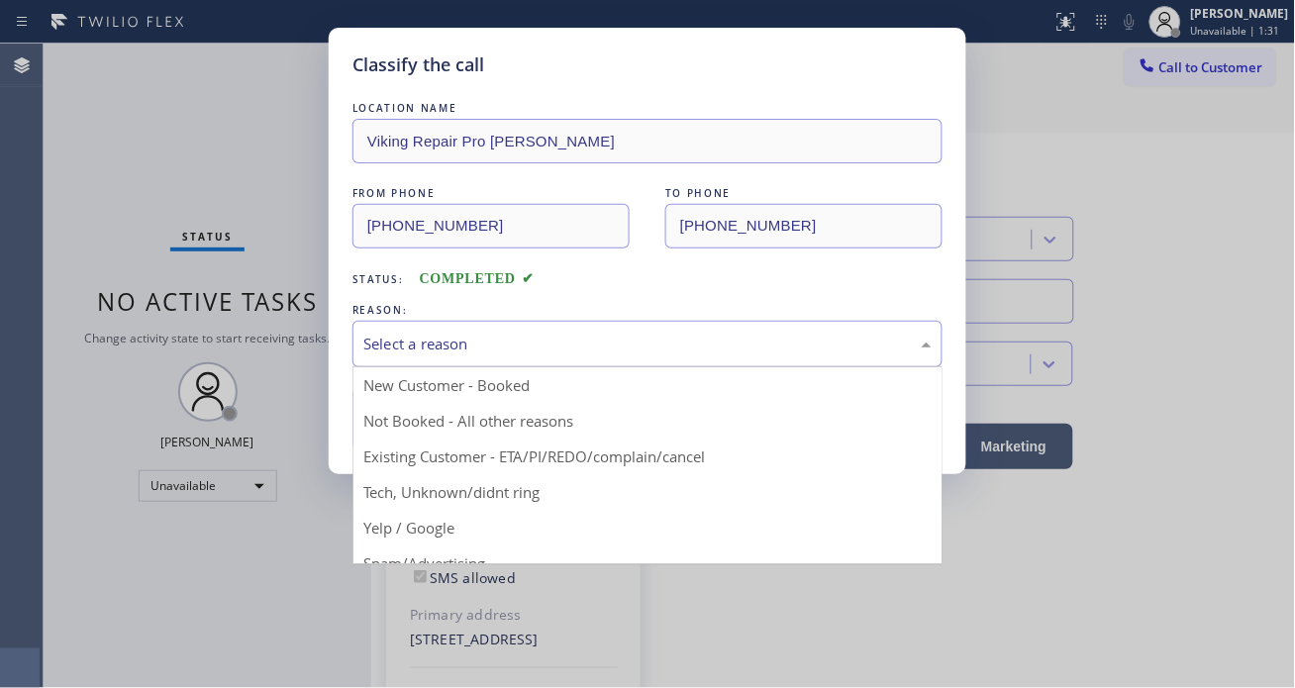
click at [505, 341] on div "Select a reason" at bounding box center [647, 344] width 568 height 23
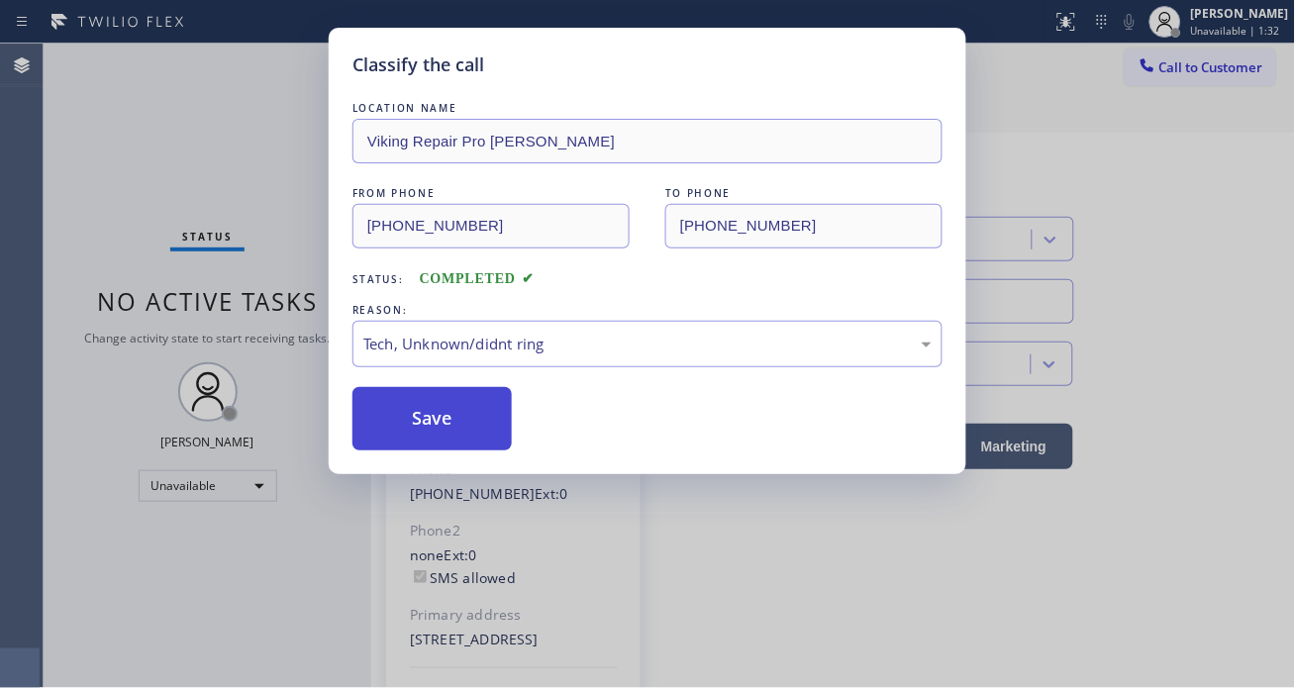
click at [431, 434] on button "Save" at bounding box center [432, 418] width 159 height 63
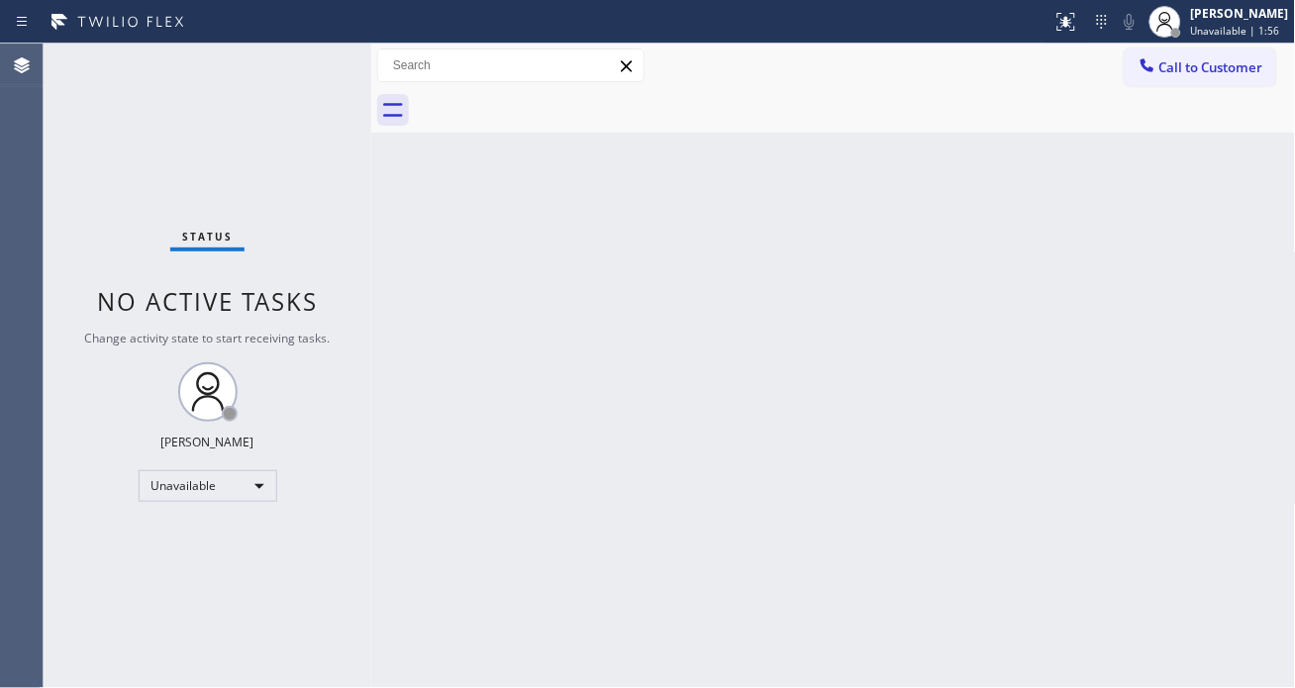
click at [225, 180] on div "Status No active tasks Change activity state to start receiving tasks. [PERSON_…" at bounding box center [208, 366] width 328 height 645
click at [253, 486] on div "Unavailable" at bounding box center [208, 486] width 139 height 32
click at [216, 549] on li "Available" at bounding box center [206, 539] width 135 height 24
click at [1250, 246] on div "Back to Dashboard Change Sender ID Customers Technicians Select a contact Outbo…" at bounding box center [833, 366] width 925 height 645
click at [1181, 155] on div "Back to Dashboard Change Sender ID Customers Technicians Select a contact Outbo…" at bounding box center [833, 366] width 925 height 645
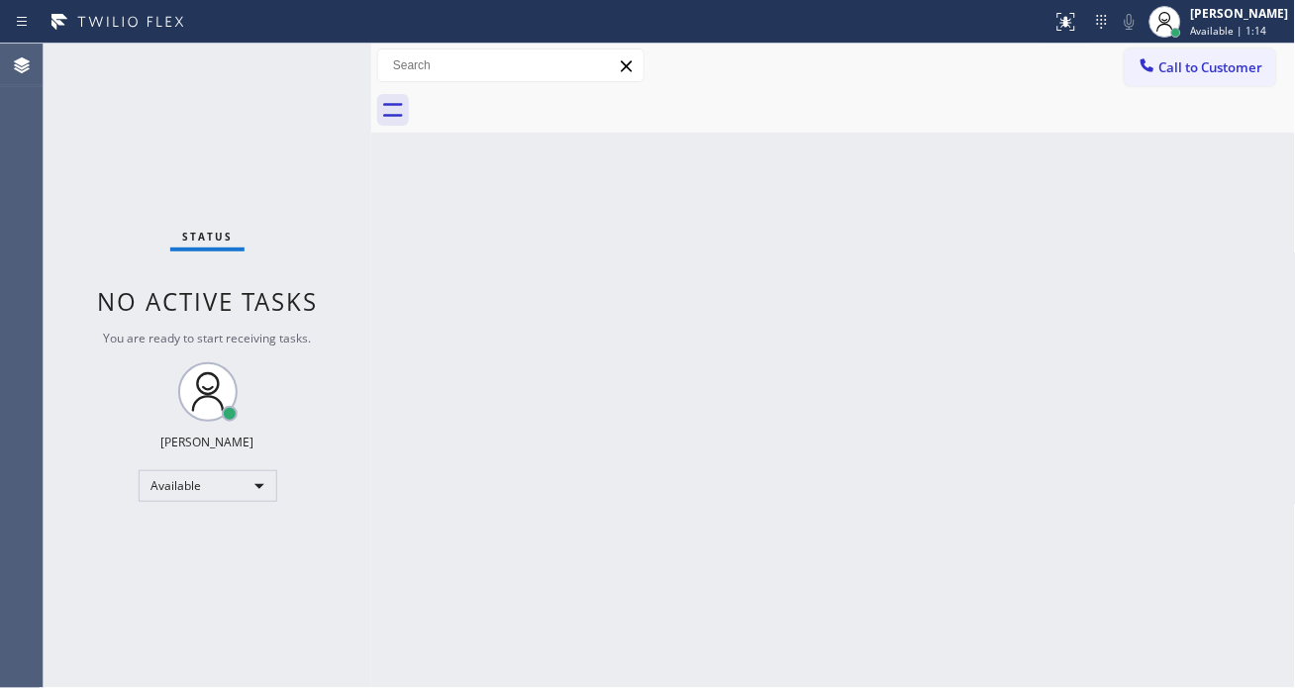
click at [1223, 224] on div "Back to Dashboard Change Sender ID Customers Technicians Select a contact Outbo…" at bounding box center [833, 366] width 925 height 645
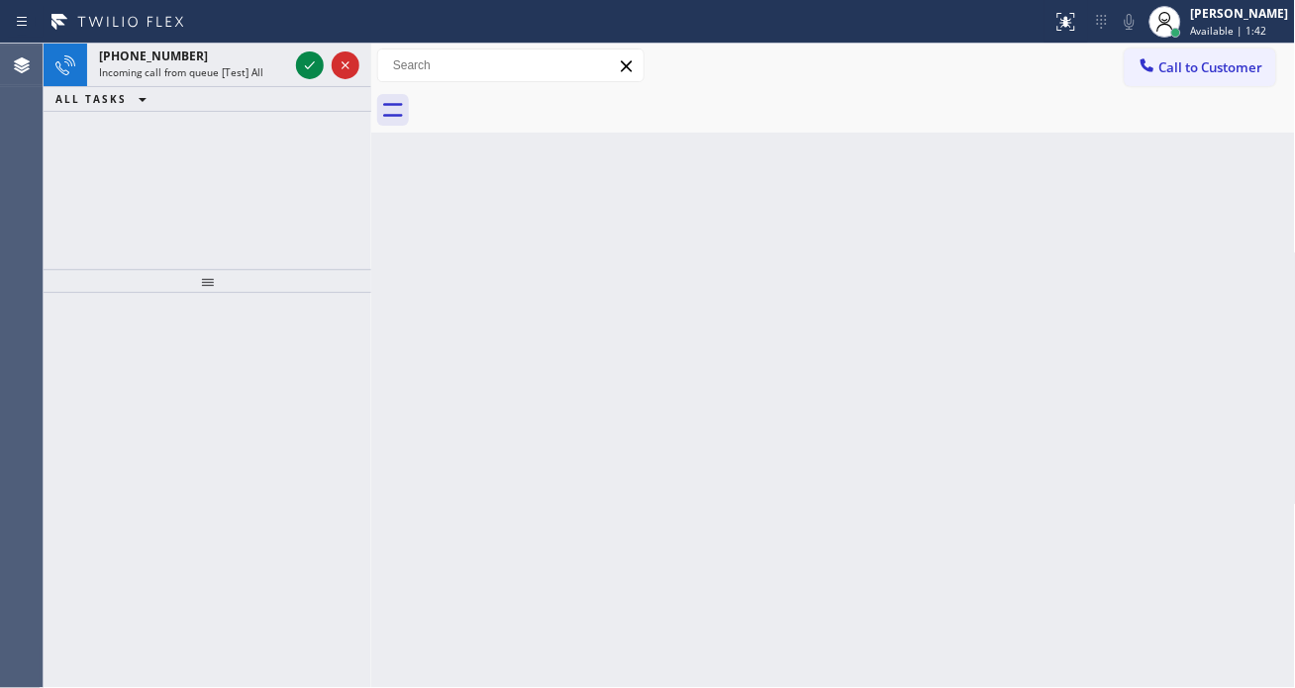
click at [1221, 230] on div "Back to Dashboard Change Sender ID Customers Technicians Select a contact Outbo…" at bounding box center [833, 366] width 925 height 645
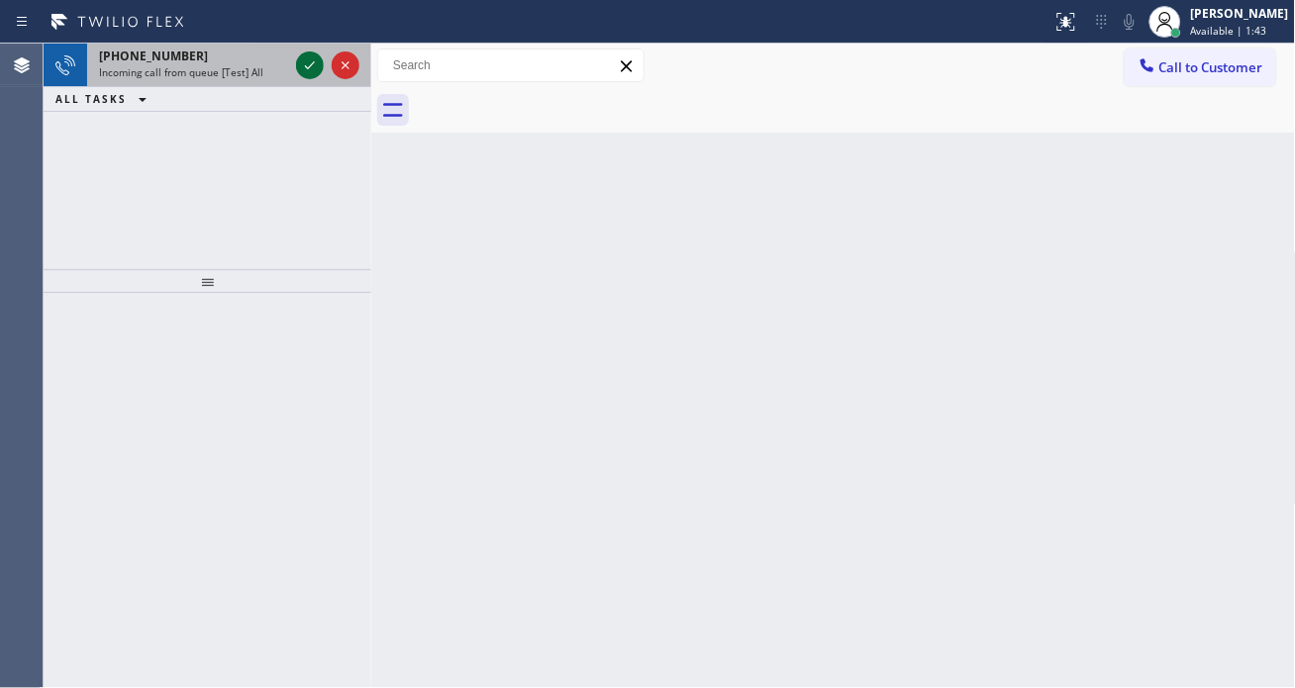
click at [308, 76] on icon at bounding box center [310, 65] width 24 height 24
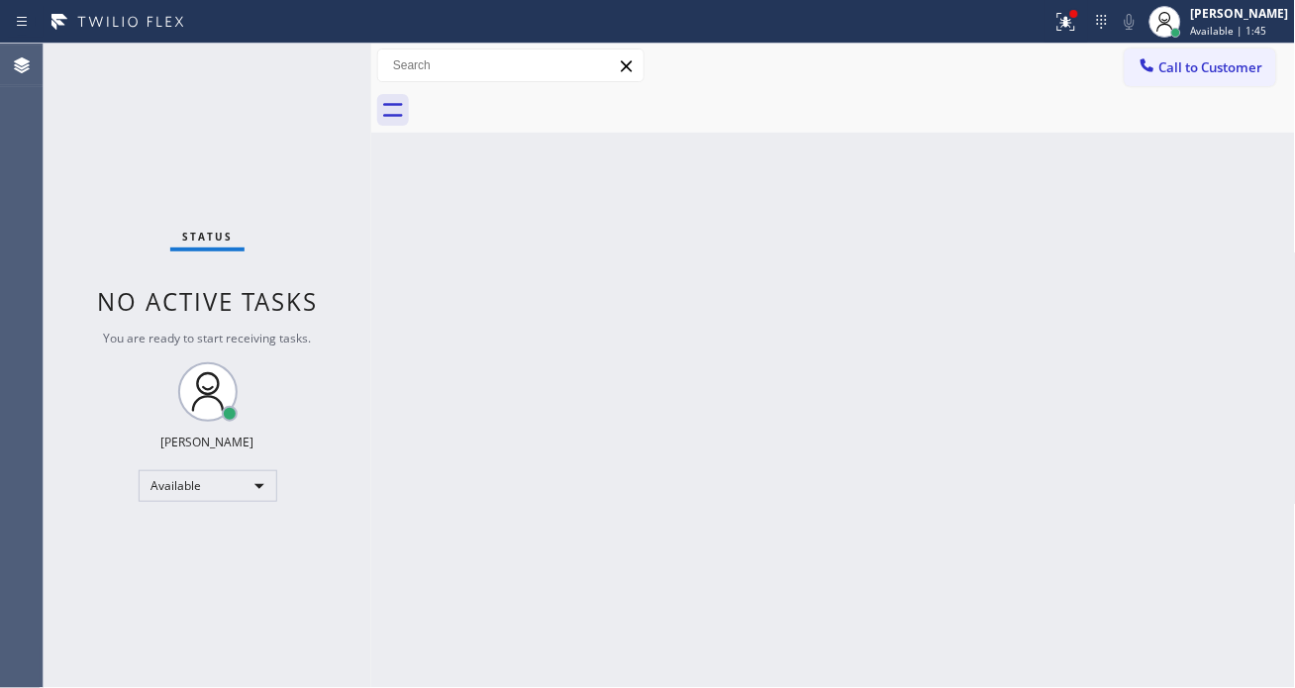
click at [285, 56] on div "Status No active tasks You are ready to start receiving tasks. [PERSON_NAME]" at bounding box center [208, 366] width 328 height 645
click at [1072, 27] on icon at bounding box center [1067, 22] width 24 height 24
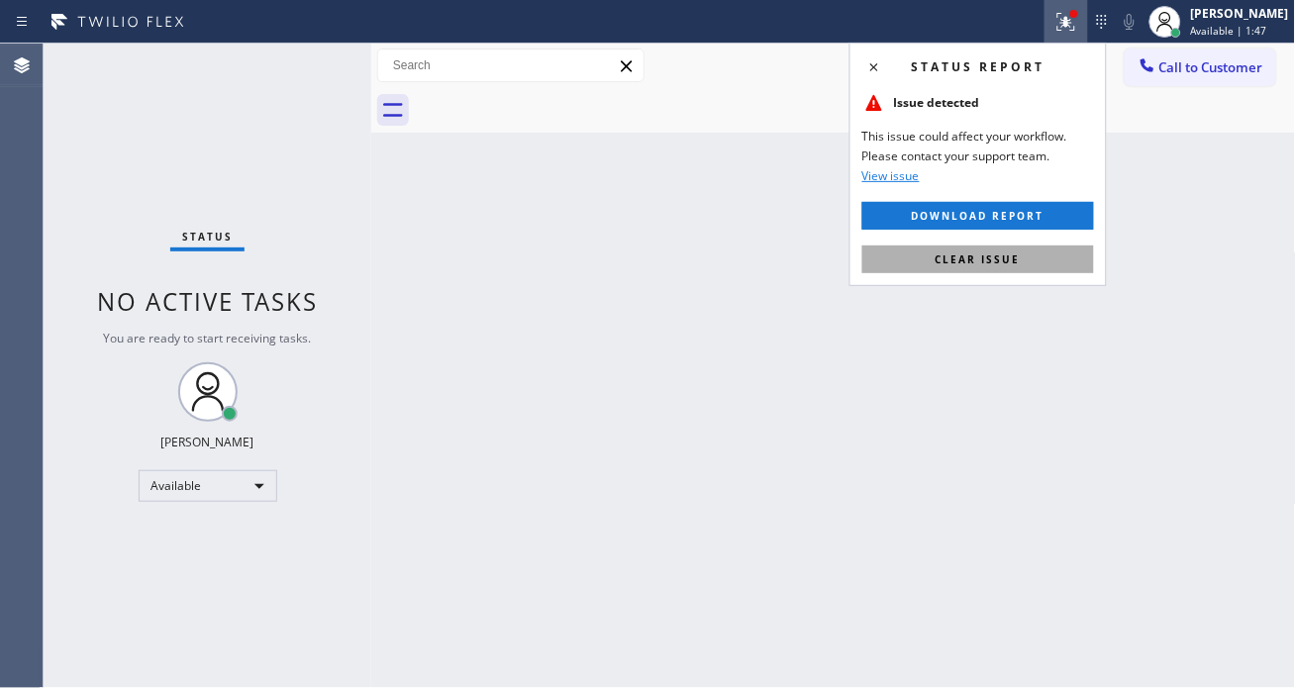
click at [1044, 265] on button "Clear issue" at bounding box center [979, 260] width 232 height 28
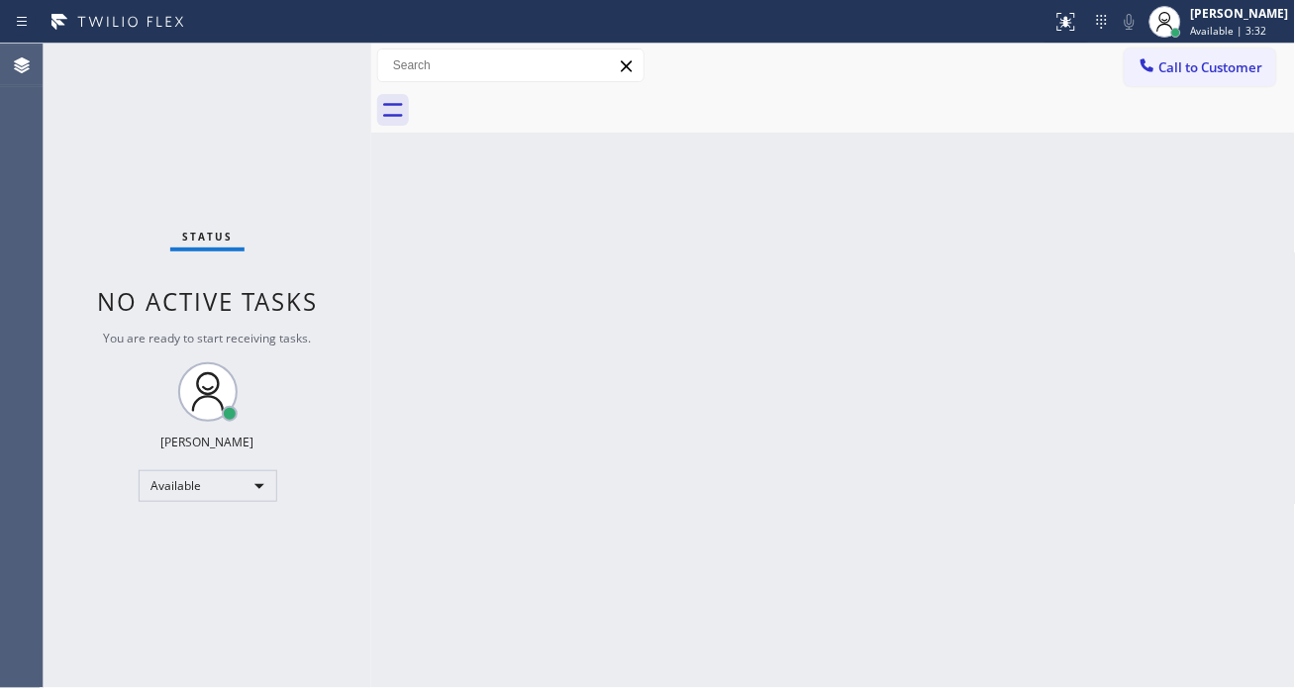
drag, startPoint x: 305, startPoint y: 76, endPoint x: 341, endPoint y: 124, distance: 59.4
click at [305, 74] on div "Status No active tasks You are ready to start receiving tasks. [PERSON_NAME]" at bounding box center [208, 366] width 328 height 645
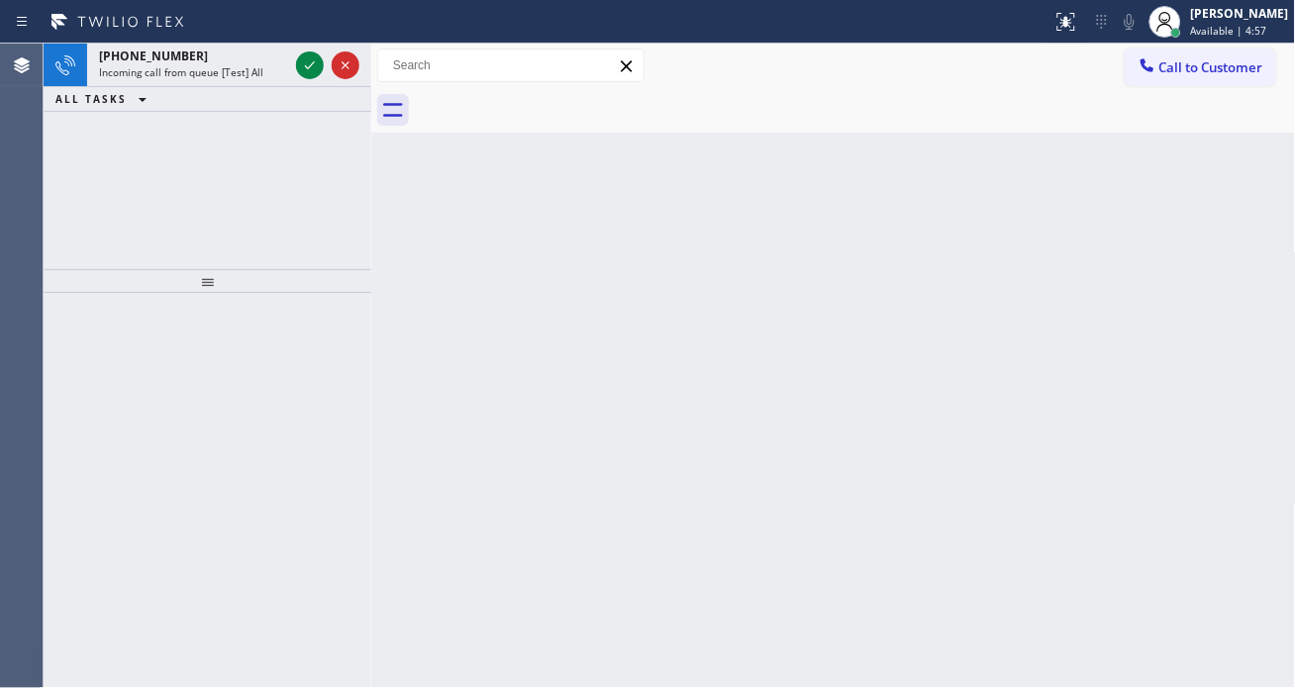
drag, startPoint x: 1260, startPoint y: 249, endPoint x: 1161, endPoint y: 229, distance: 101.0
click at [1260, 249] on div "Back to Dashboard Change Sender ID Customers Technicians Select a contact Outbo…" at bounding box center [833, 366] width 925 height 645
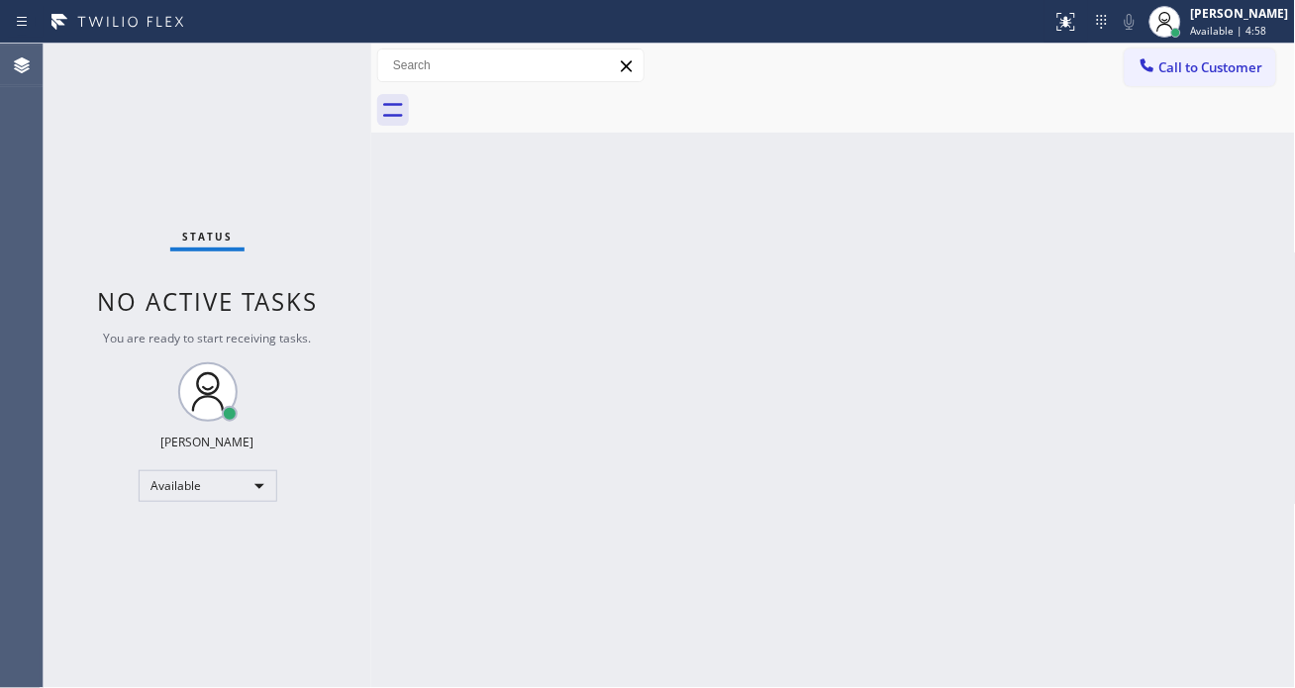
click at [300, 63] on div "Status No active tasks You are ready to start receiving tasks. [PERSON_NAME]" at bounding box center [208, 366] width 328 height 645
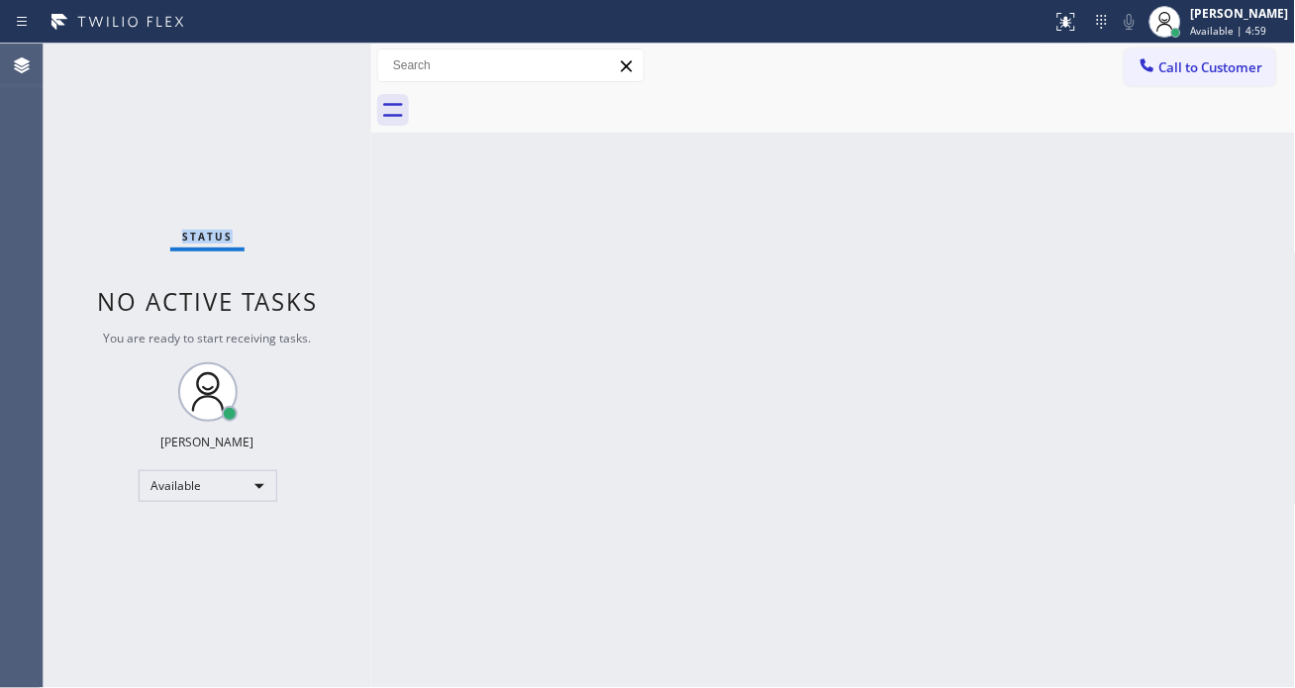
click at [300, 63] on div "Status No active tasks You are ready to start receiving tasks. [PERSON_NAME]" at bounding box center [208, 366] width 328 height 645
click at [1241, 251] on div "Back to Dashboard Change Sender ID Customers Technicians Select a contact Outbo…" at bounding box center [833, 366] width 925 height 645
click at [297, 66] on div "Status No active tasks You are ready to start receiving tasks. [PERSON_NAME]" at bounding box center [208, 366] width 328 height 645
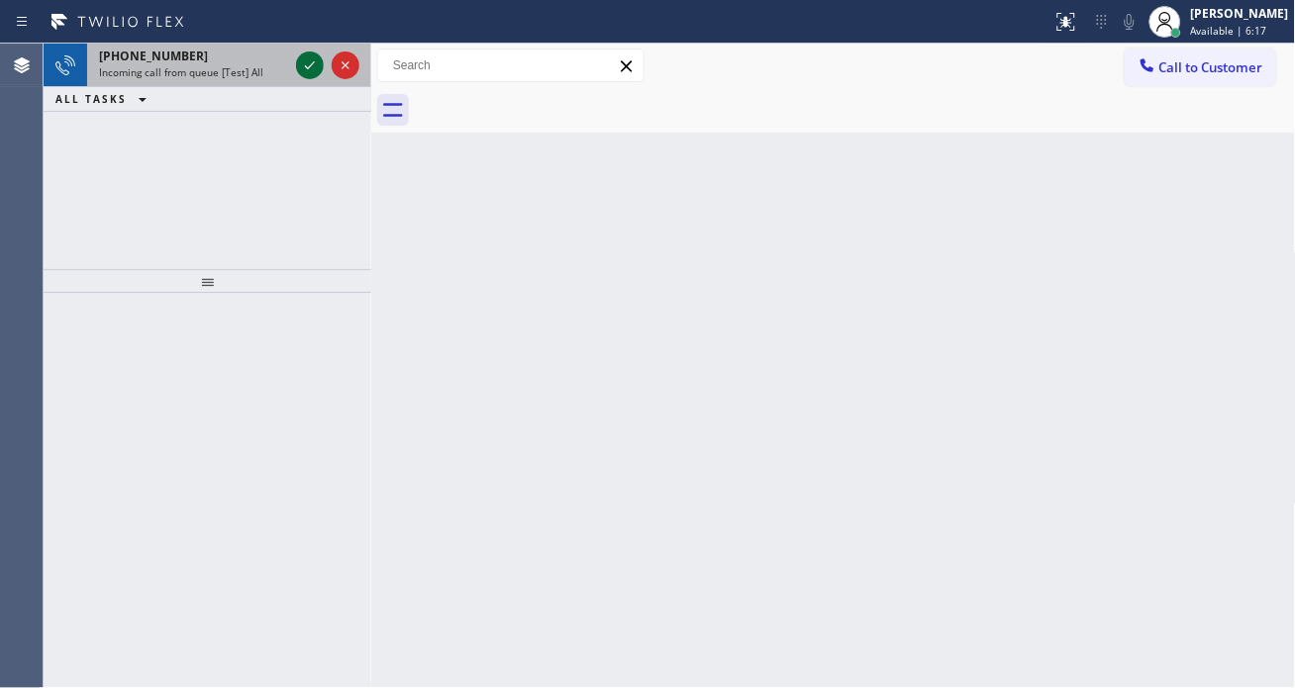
click at [300, 65] on icon at bounding box center [310, 65] width 24 height 24
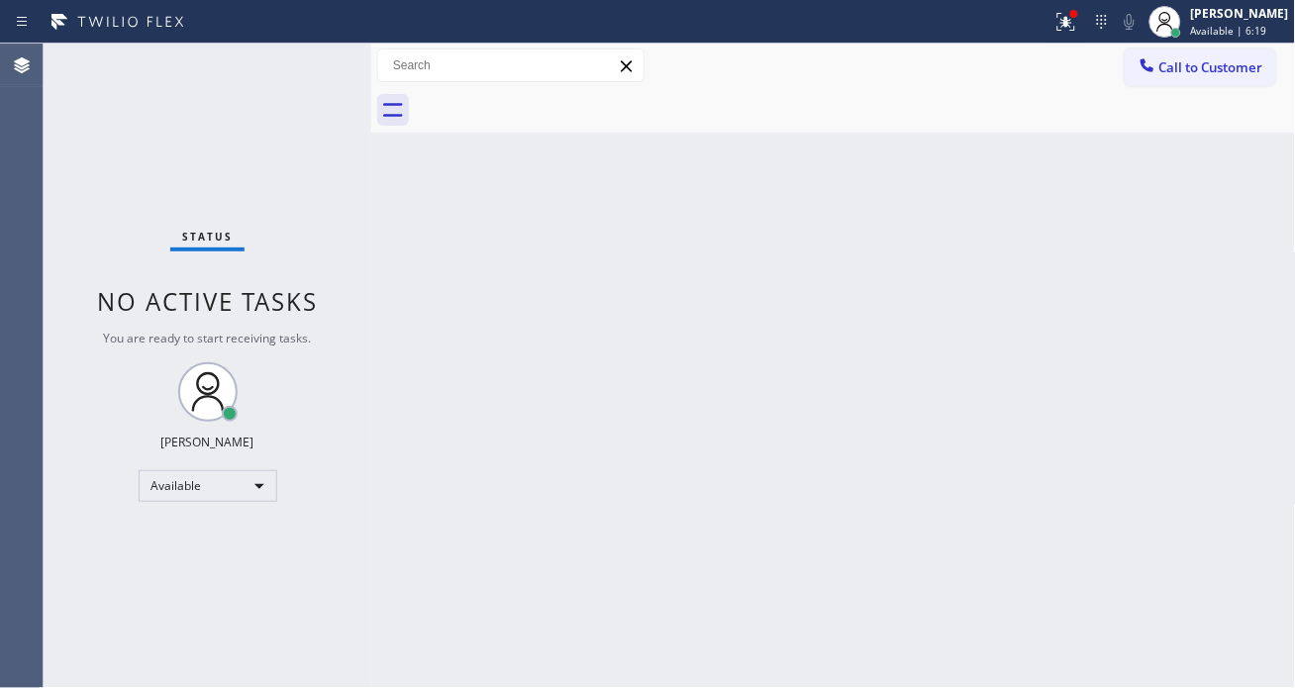
click at [304, 66] on div "Status No active tasks You are ready to start receiving tasks. [PERSON_NAME]" at bounding box center [208, 366] width 328 height 645
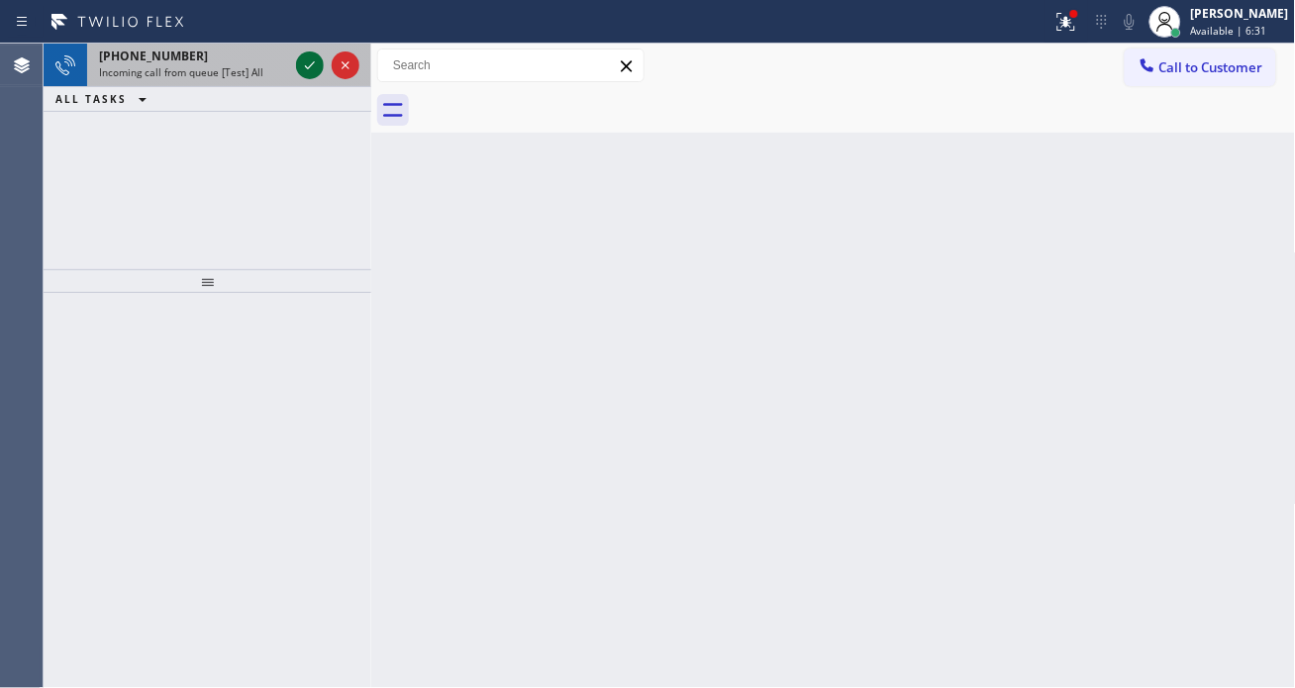
click at [302, 66] on icon at bounding box center [310, 65] width 24 height 24
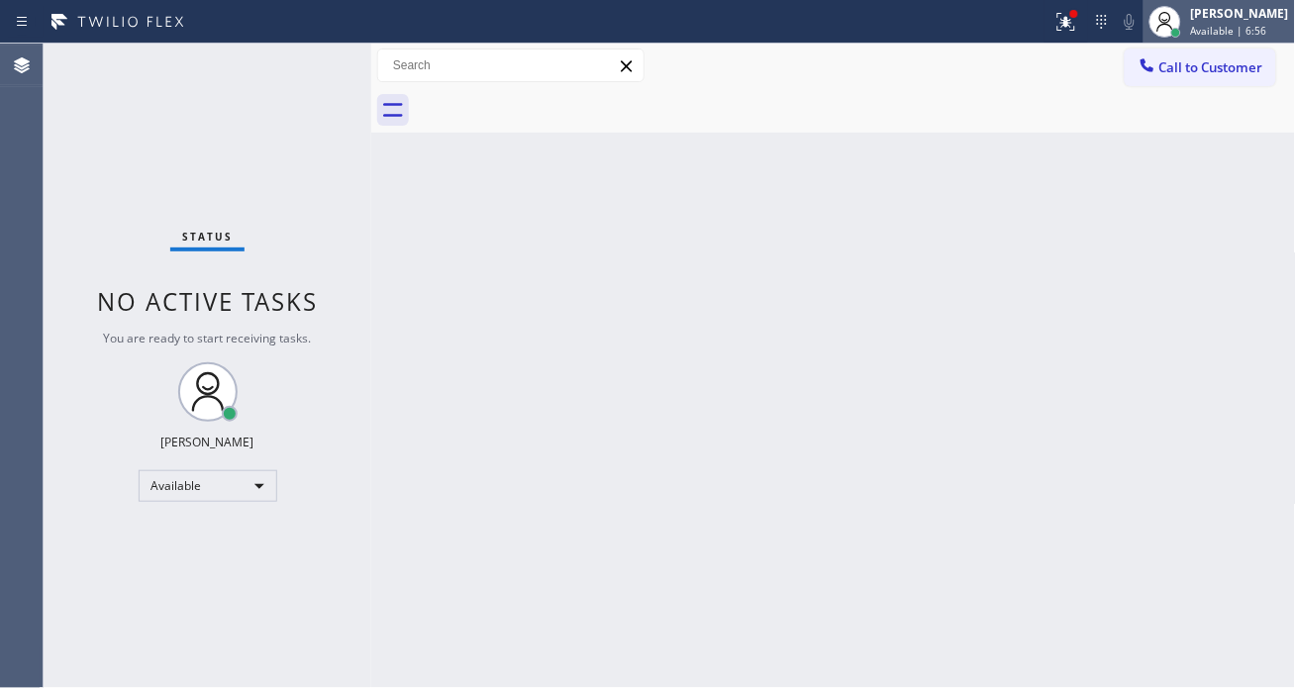
click at [1187, 26] on div at bounding box center [1166, 22] width 44 height 44
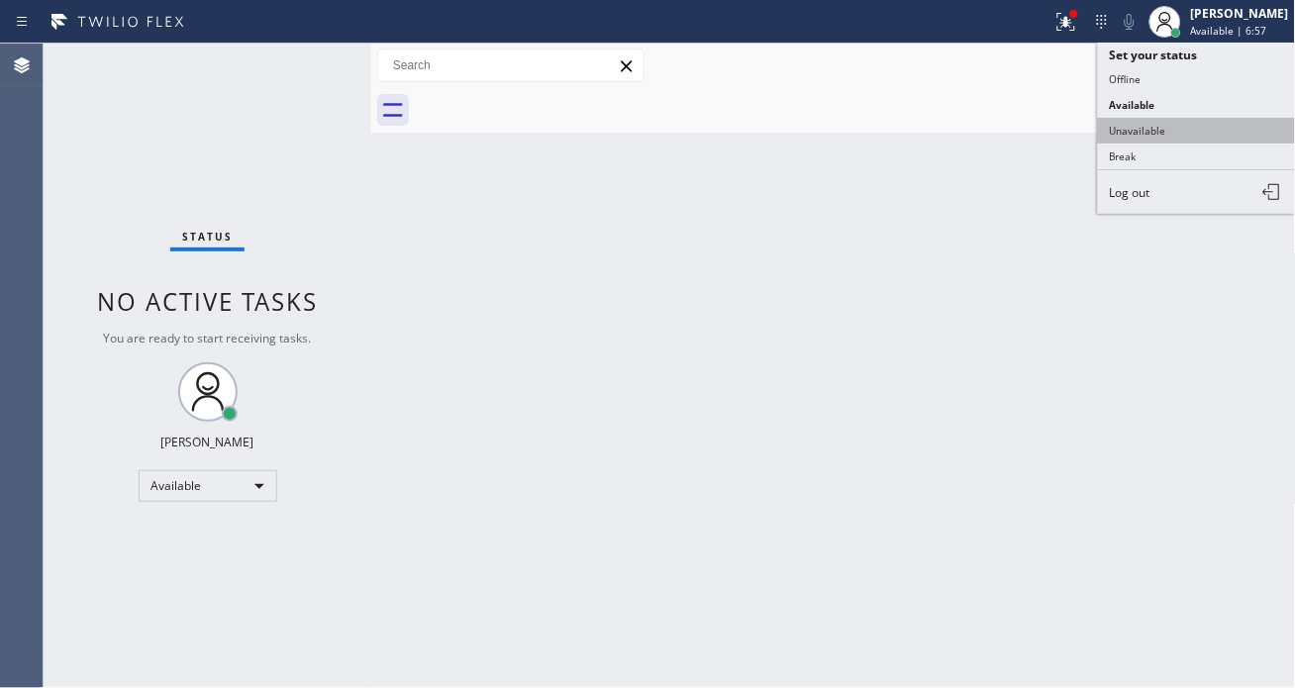
click at [1157, 140] on button "Unavailable" at bounding box center [1197, 131] width 198 height 26
